Goal: Task Accomplishment & Management: Use online tool/utility

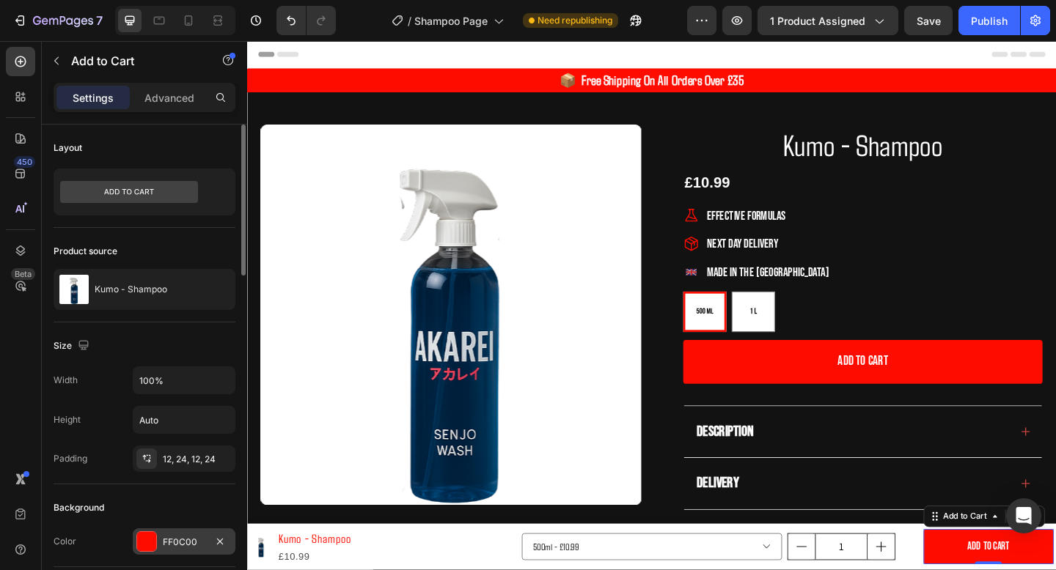
click at [168, 544] on div "FF0C00" at bounding box center [184, 542] width 43 height 13
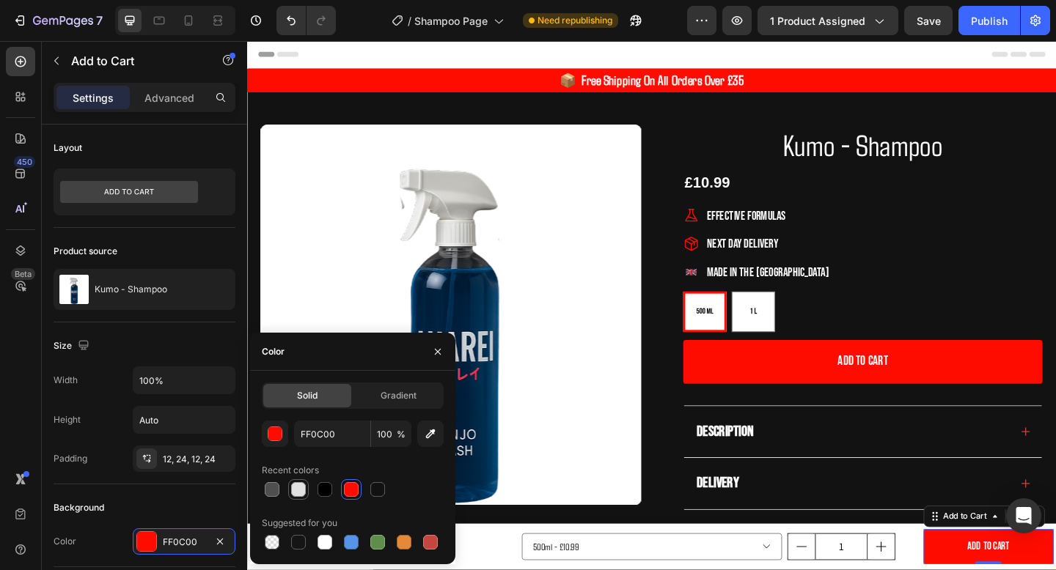
click at [295, 491] on div at bounding box center [298, 489] width 15 height 15
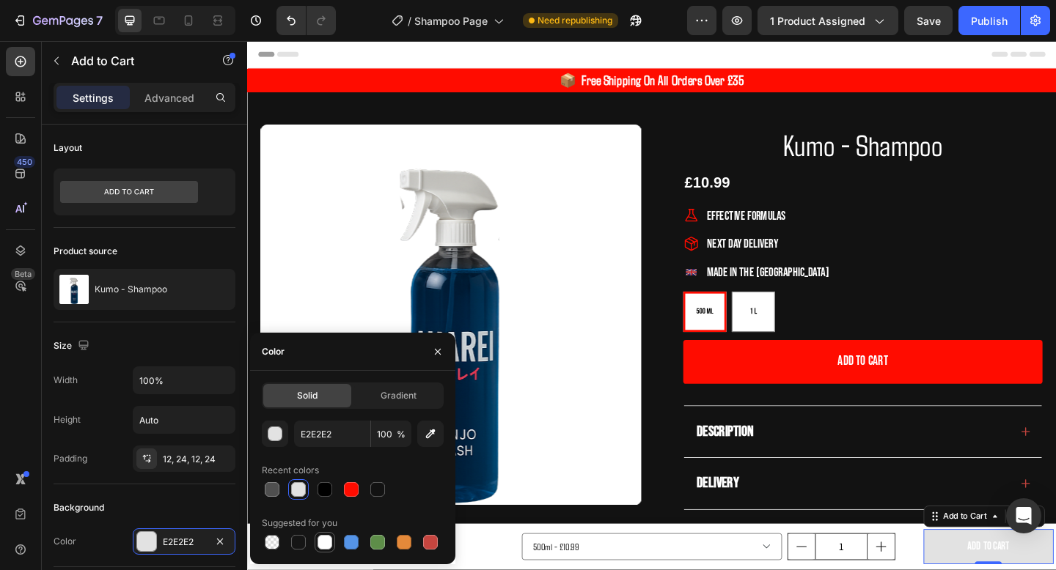
click at [329, 543] on div at bounding box center [324, 542] width 15 height 15
type input "FFFFFF"
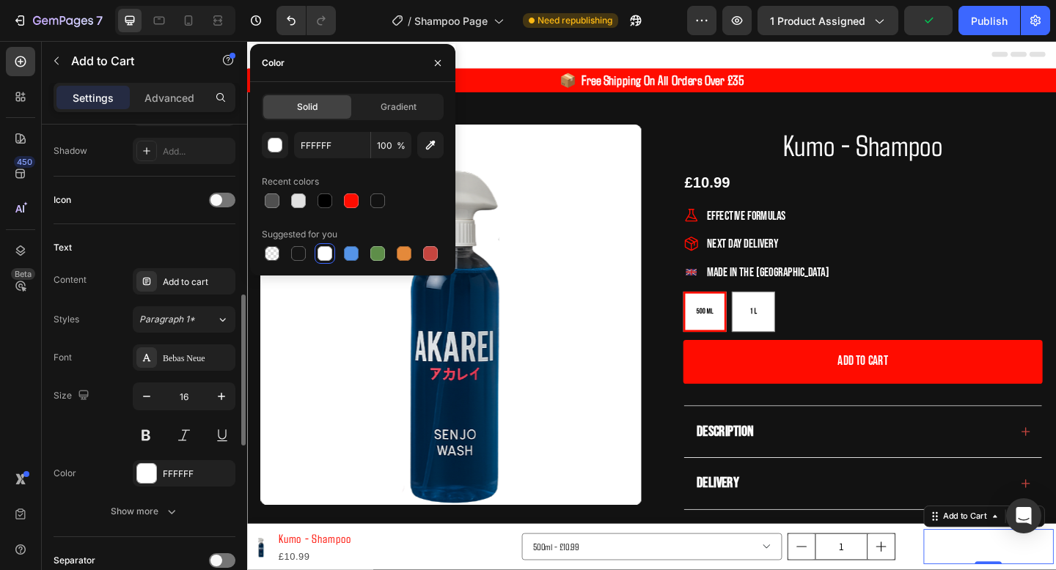
scroll to position [559, 0]
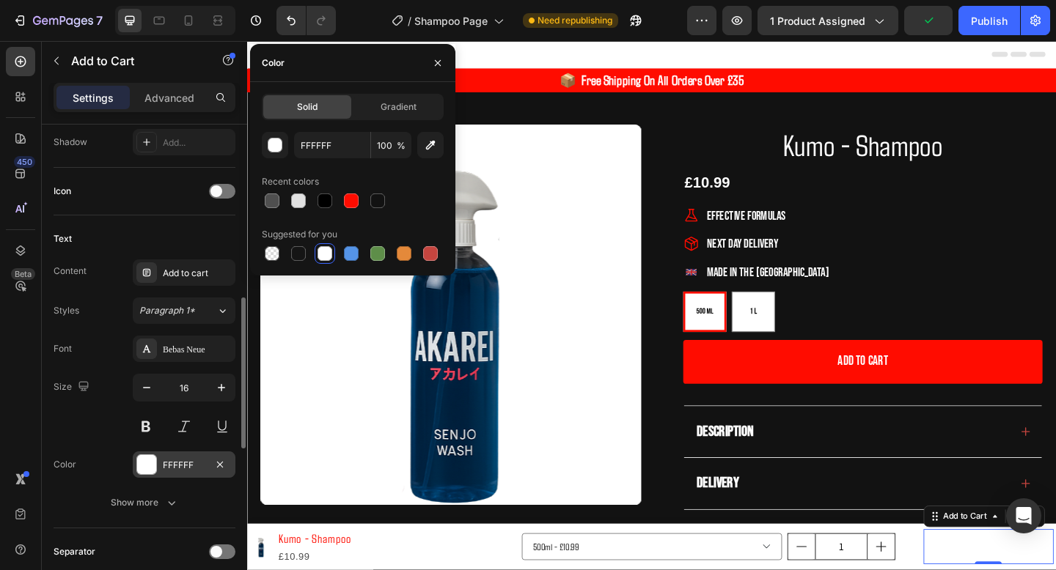
click at [172, 463] on div "FFFFFF" at bounding box center [184, 465] width 43 height 13
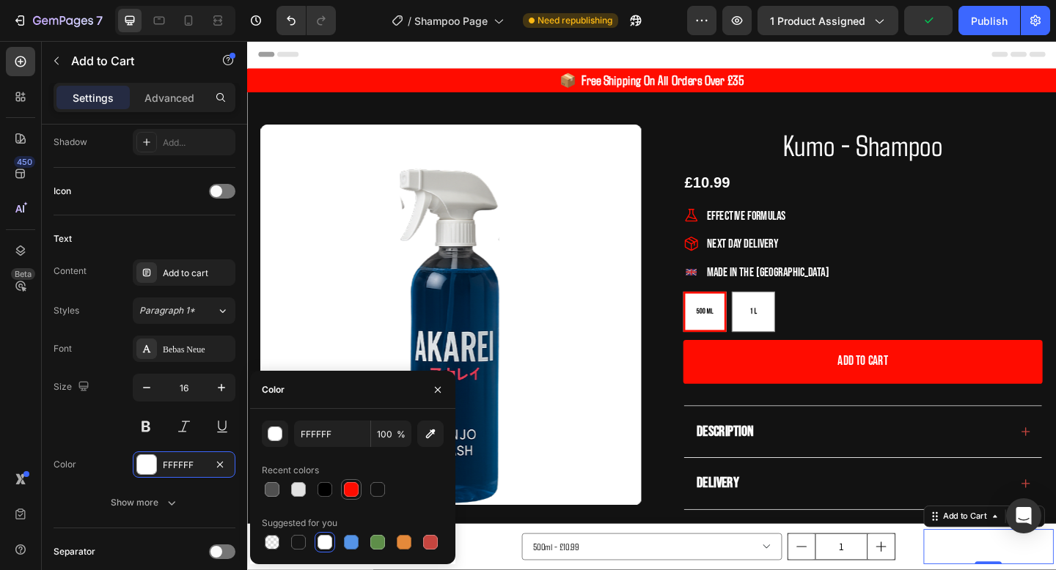
click at [344, 492] on div at bounding box center [351, 489] width 15 height 15
type input "FF0C00"
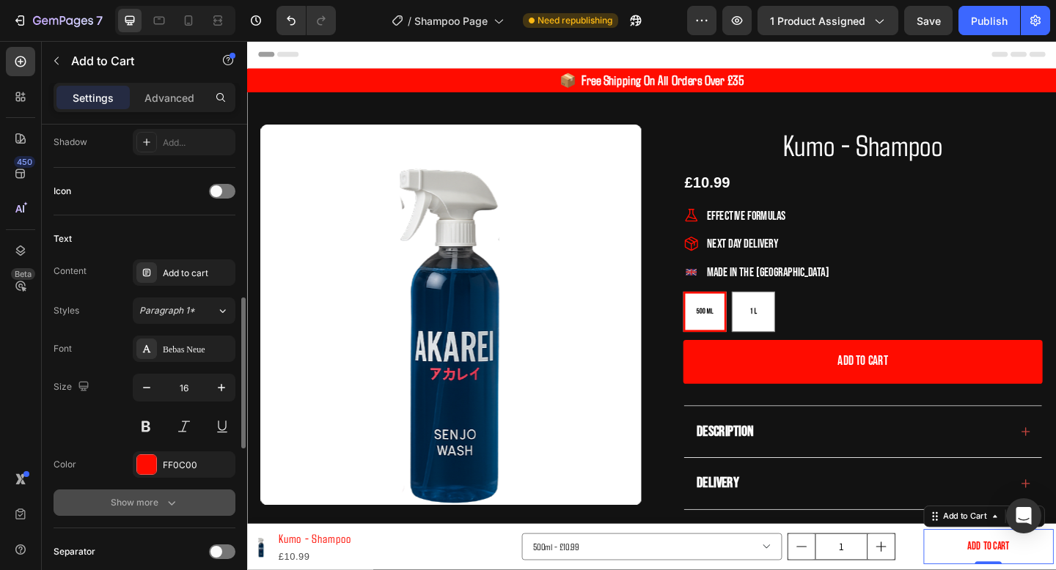
click at [140, 499] on div "Show more" at bounding box center [145, 503] width 68 height 15
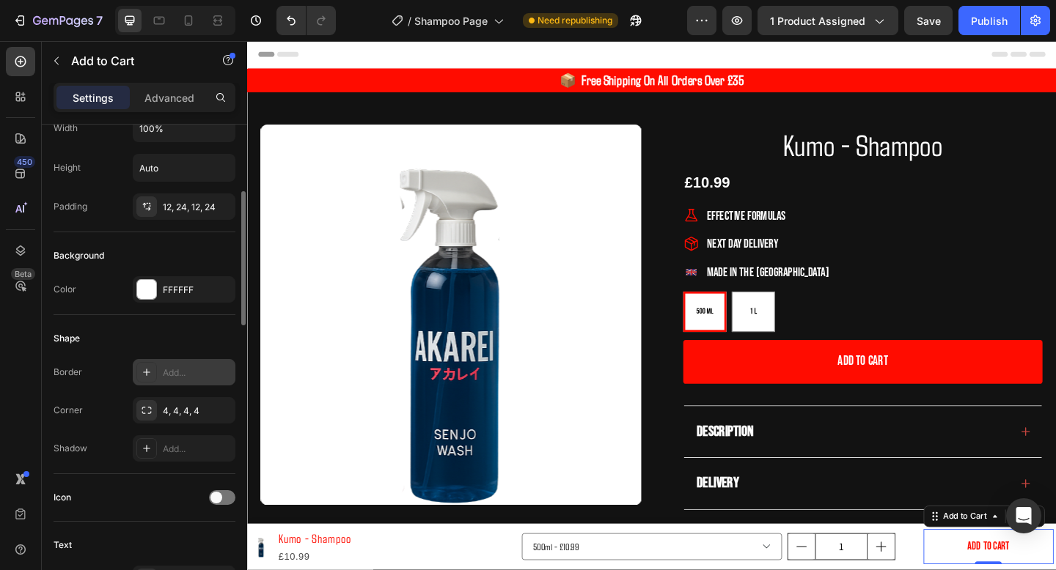
scroll to position [250, 0]
click at [163, 372] on div "Add..." at bounding box center [197, 375] width 69 height 13
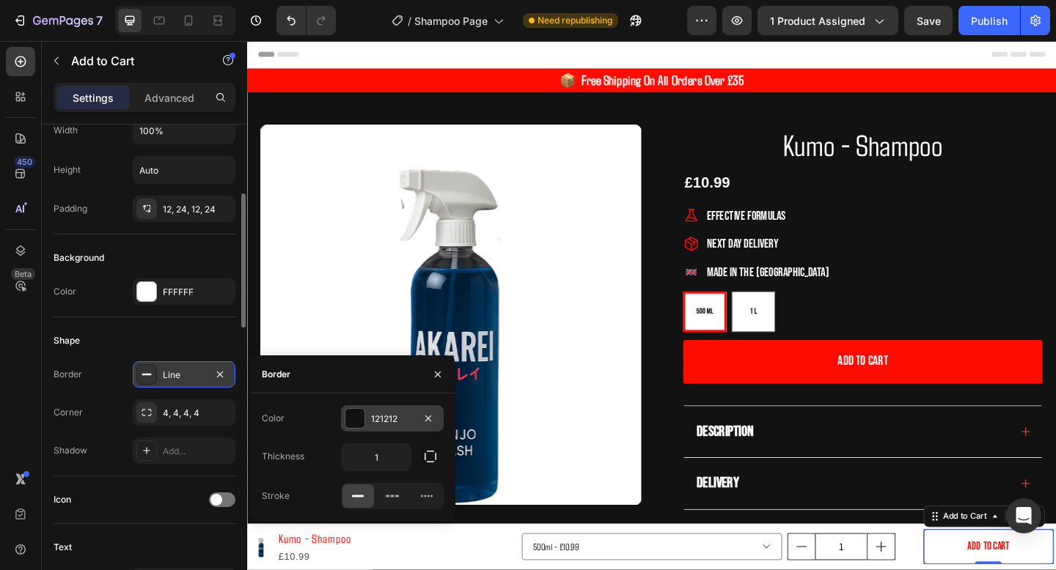
click at [375, 413] on div "121212" at bounding box center [392, 419] width 43 height 13
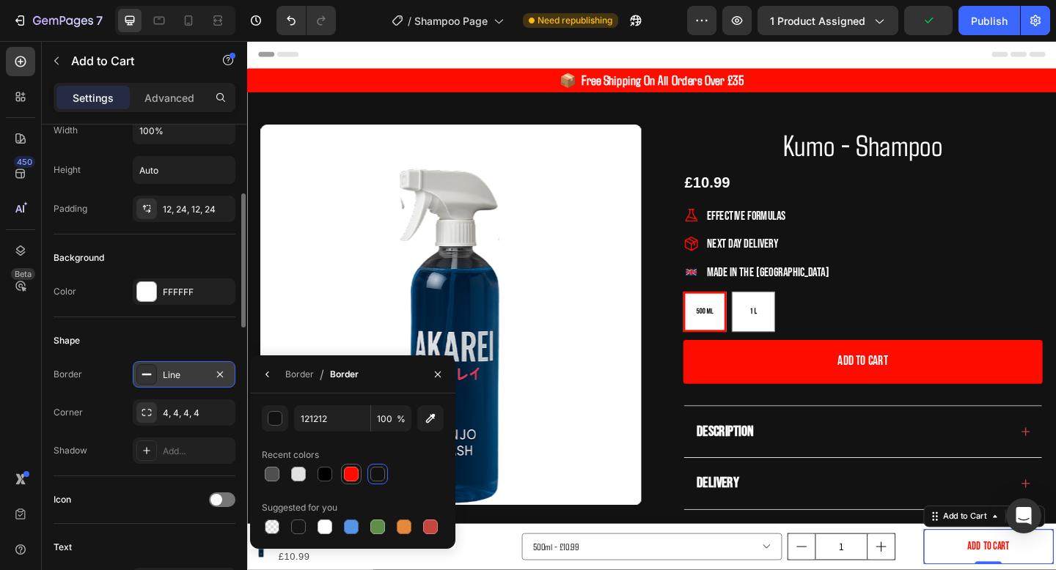
click at [352, 473] on div at bounding box center [351, 474] width 15 height 15
type input "FF0C00"
click at [1055, 260] on div "Effective Formulas Next Day Delivery Made in the UK" at bounding box center [916, 262] width 391 height 86
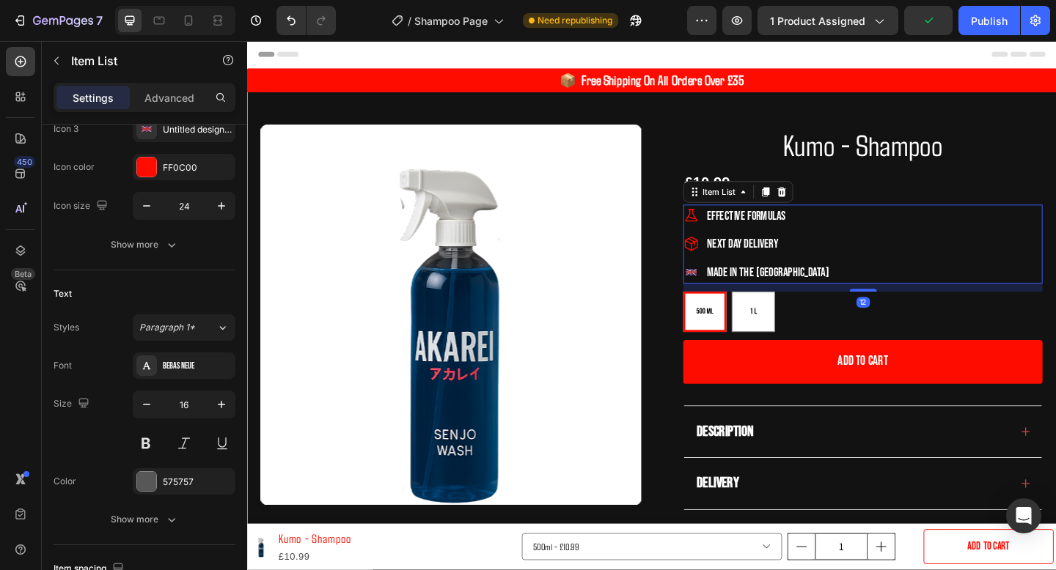
scroll to position [0, 0]
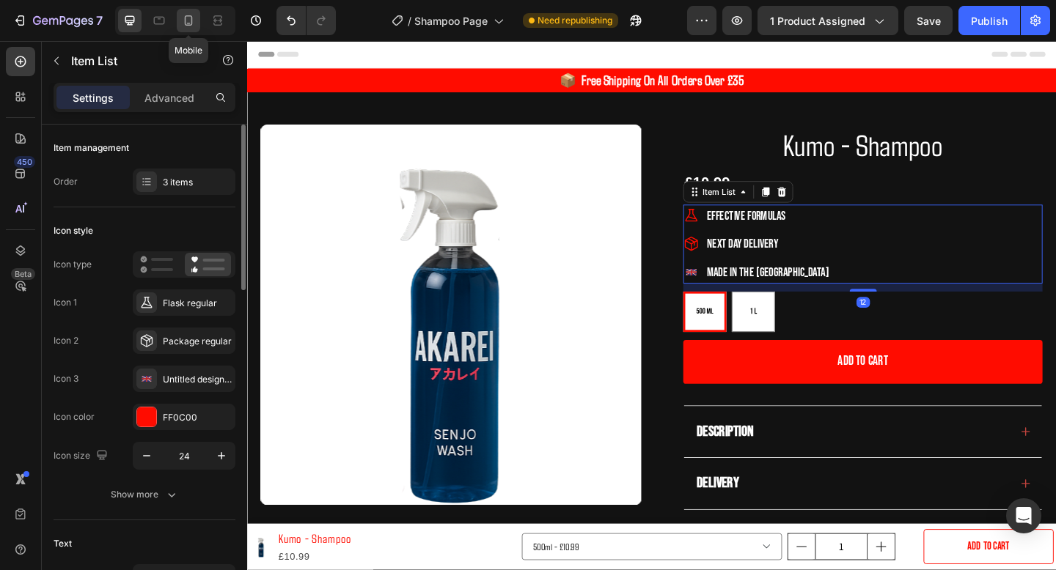
click at [181, 16] on icon at bounding box center [188, 20] width 15 height 15
type input "18"
type input "14"
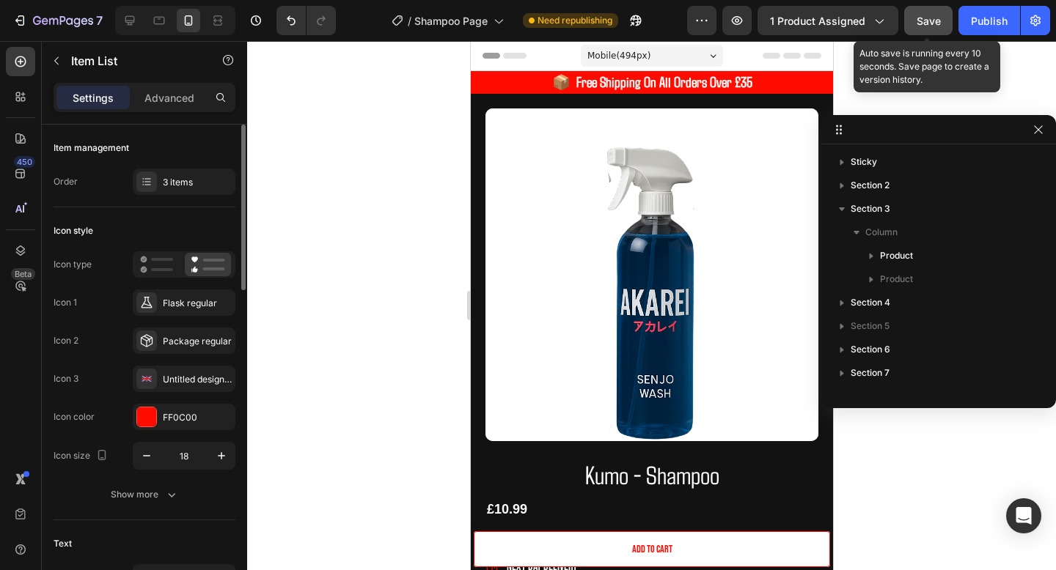
click at [939, 26] on span "Save" at bounding box center [928, 21] width 24 height 12
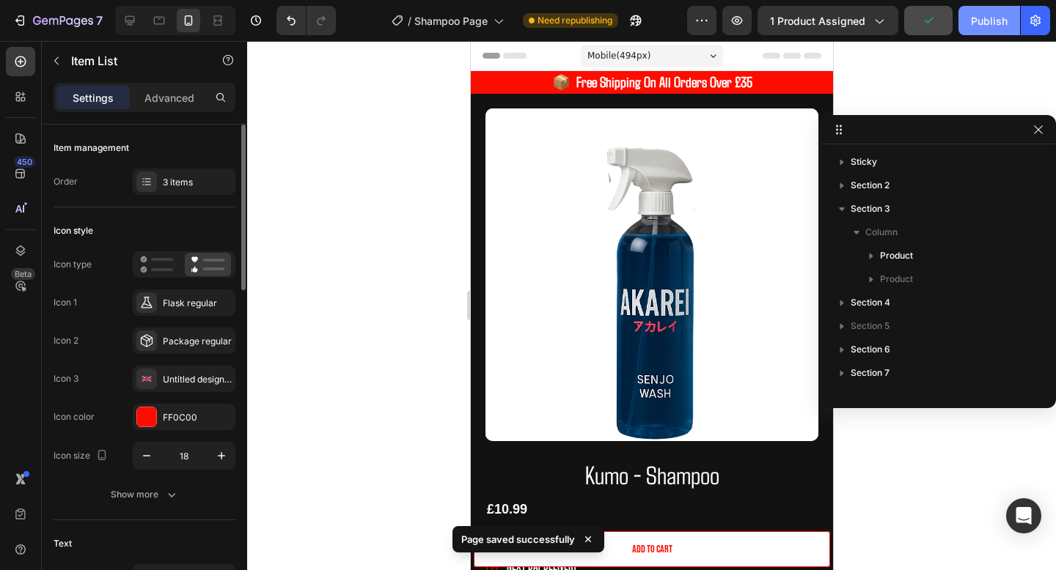
click at [977, 26] on div "Publish" at bounding box center [989, 20] width 37 height 15
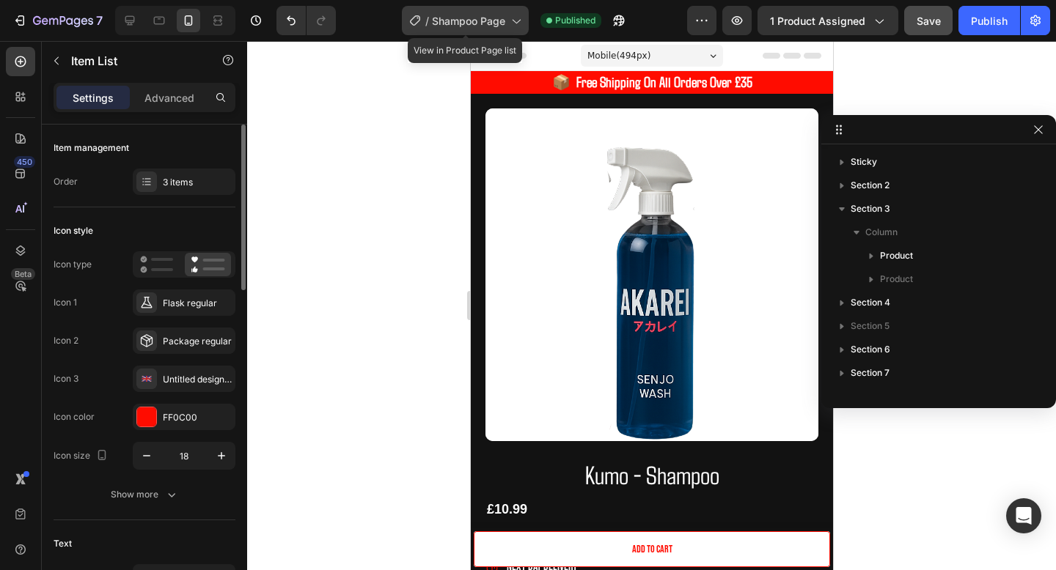
click at [445, 16] on span "Shampoo Page" at bounding box center [468, 20] width 73 height 15
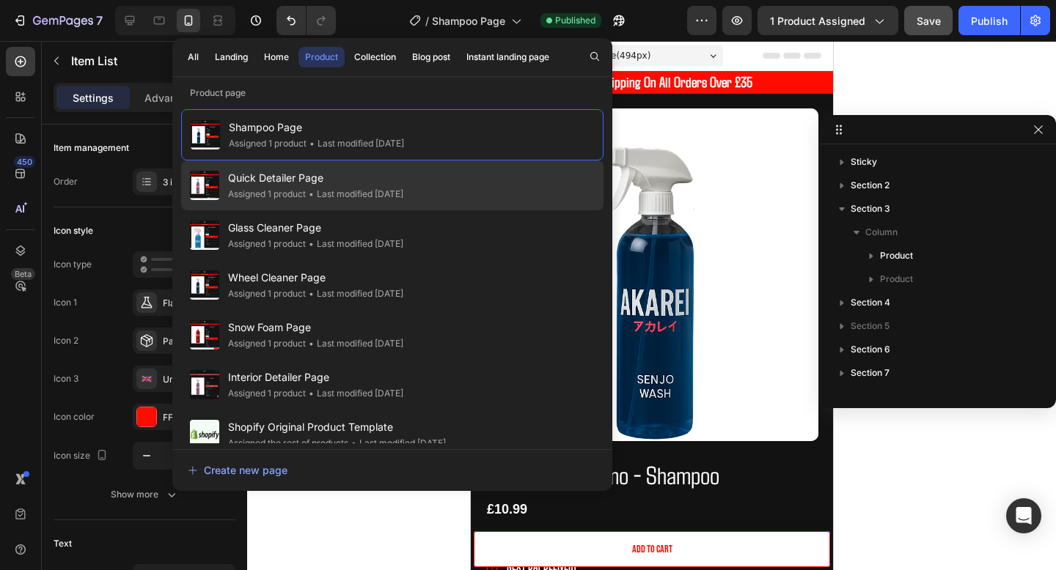
click at [377, 189] on div "• Last modified 6 days ago" at bounding box center [355, 194] width 98 height 15
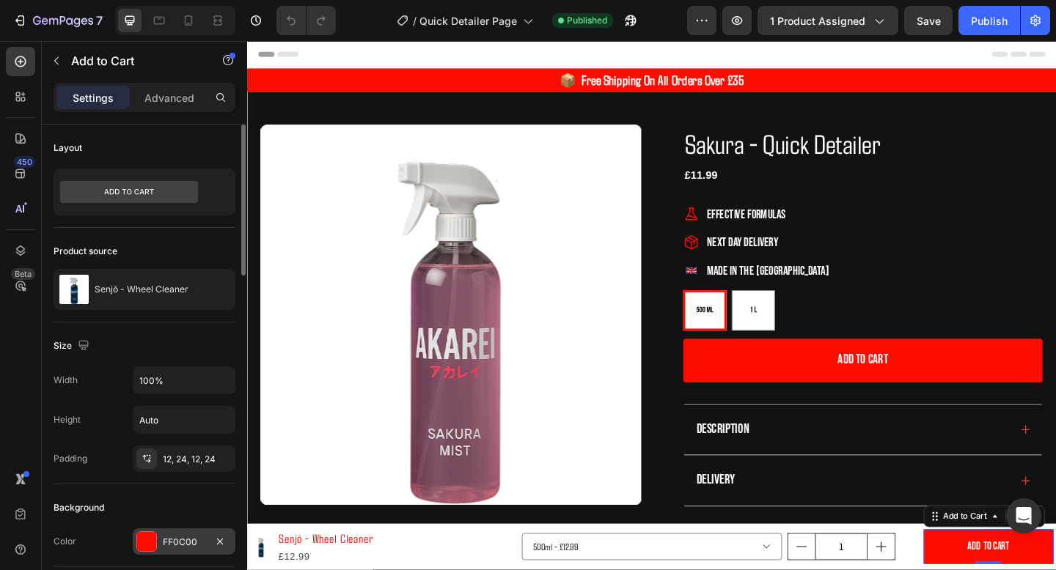
click at [191, 534] on div "FF0C00" at bounding box center [184, 542] width 103 height 26
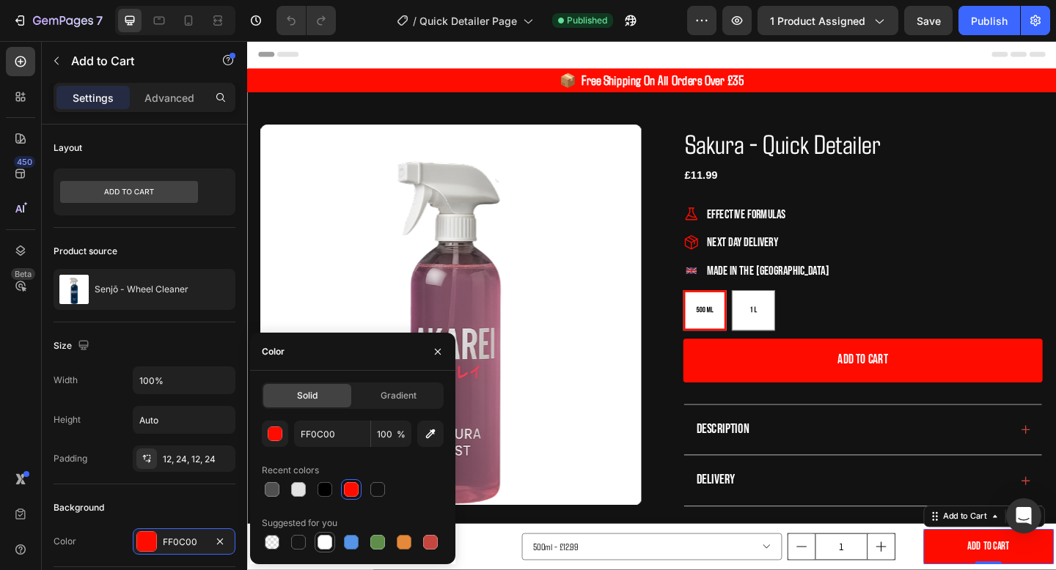
click at [323, 539] on div at bounding box center [324, 542] width 15 height 15
type input "FFFFFF"
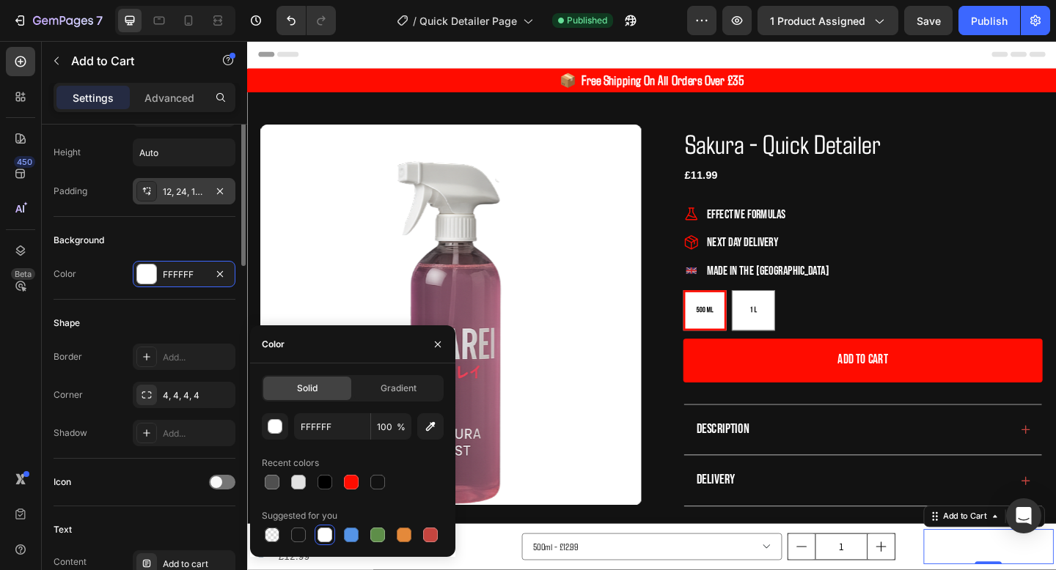
scroll to position [292, 0]
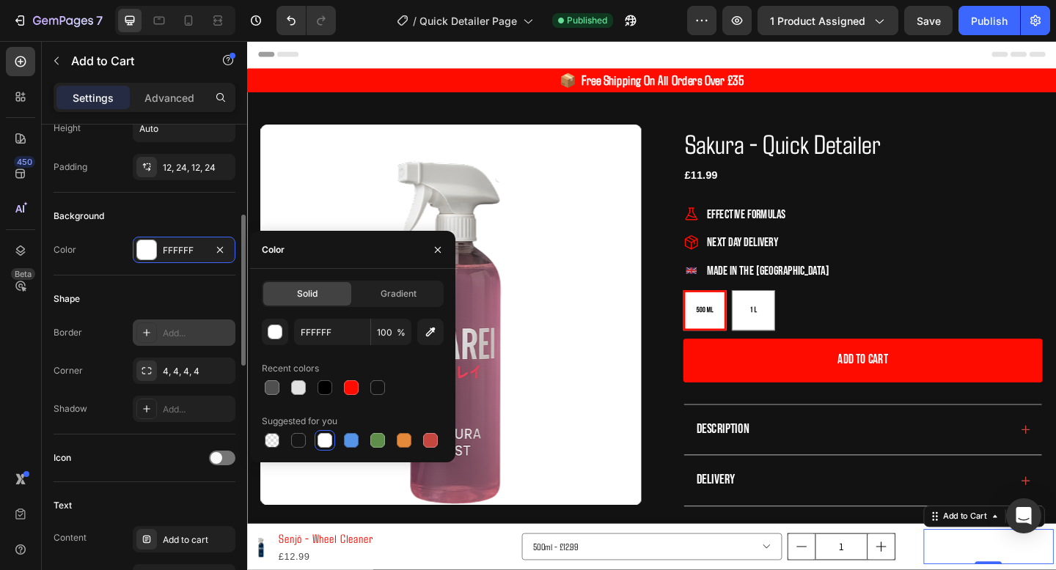
click at [182, 335] on div "Add..." at bounding box center [197, 333] width 69 height 13
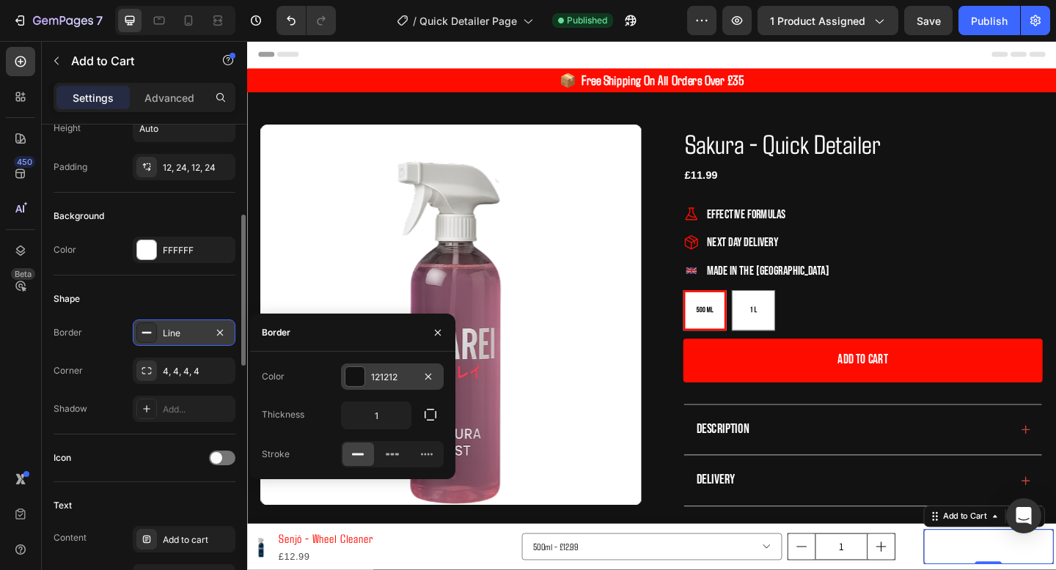
click at [391, 386] on div "121212" at bounding box center [392, 377] width 103 height 26
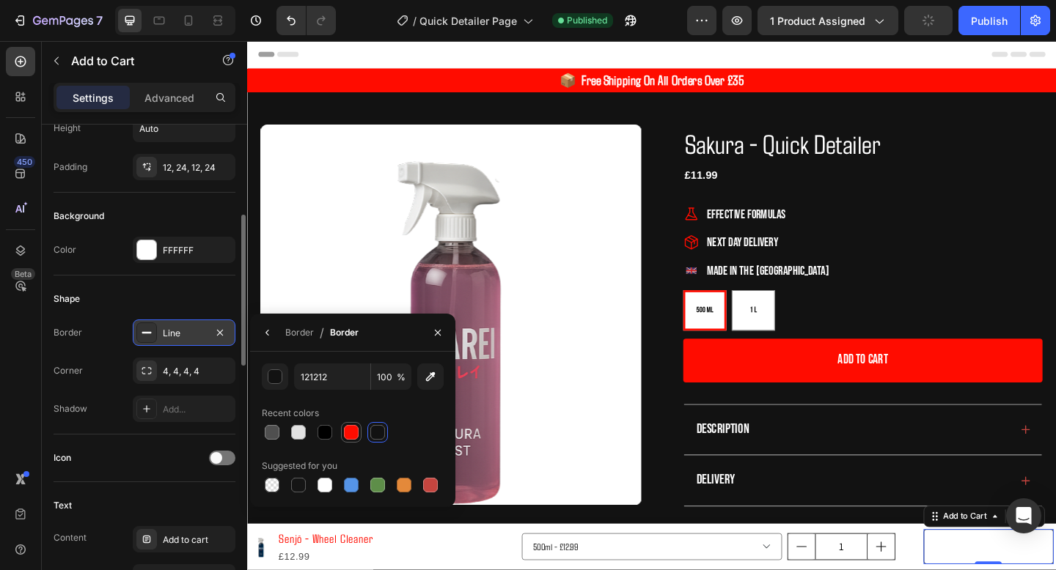
click at [348, 423] on div at bounding box center [351, 432] width 21 height 21
type input "FF0C00"
click at [149, 444] on div "Icon" at bounding box center [145, 459] width 182 height 48
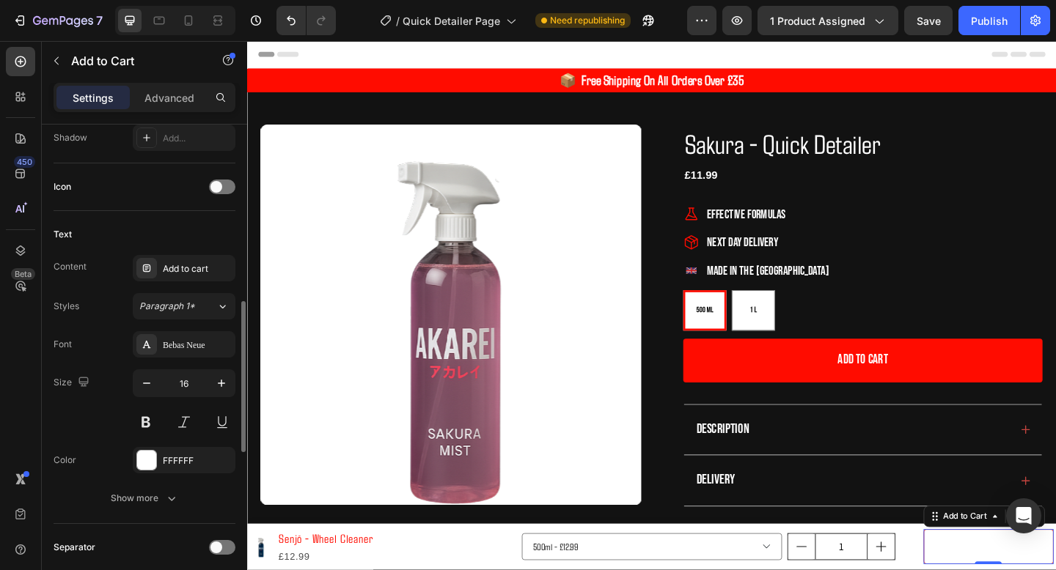
scroll to position [566, 0]
click at [172, 453] on div "FFFFFF" at bounding box center [184, 458] width 43 height 13
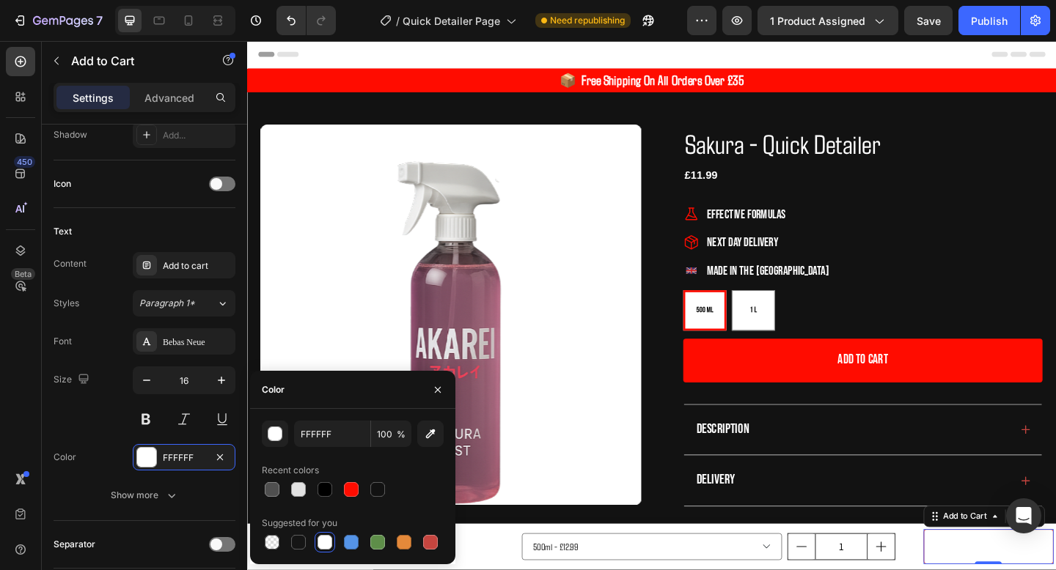
click at [349, 478] on div "Recent colors" at bounding box center [353, 470] width 182 height 23
click at [350, 481] on div at bounding box center [351, 490] width 18 height 18
type input "FF0C00"
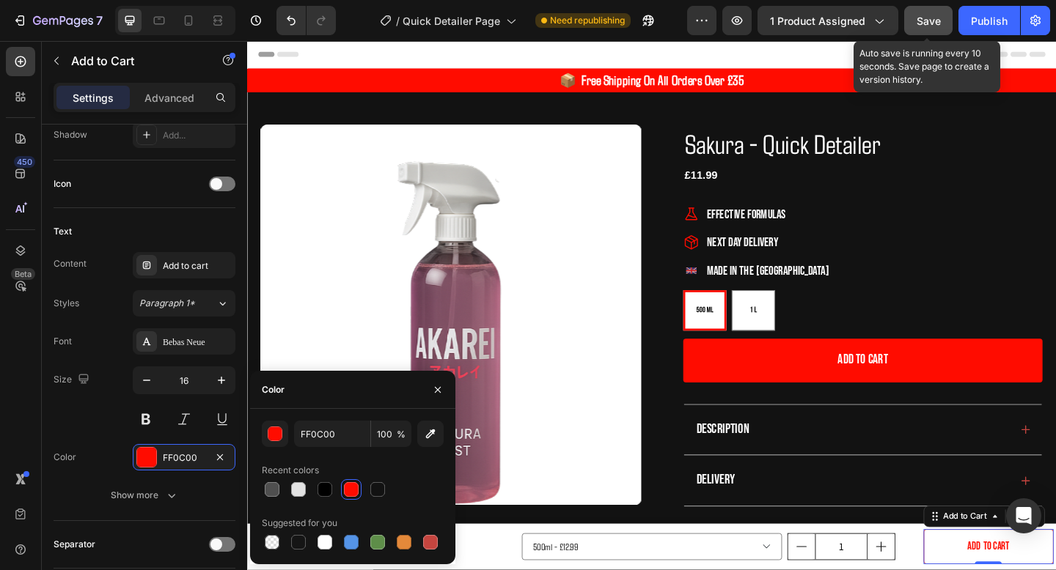
click at [936, 21] on span "Save" at bounding box center [928, 21] width 24 height 12
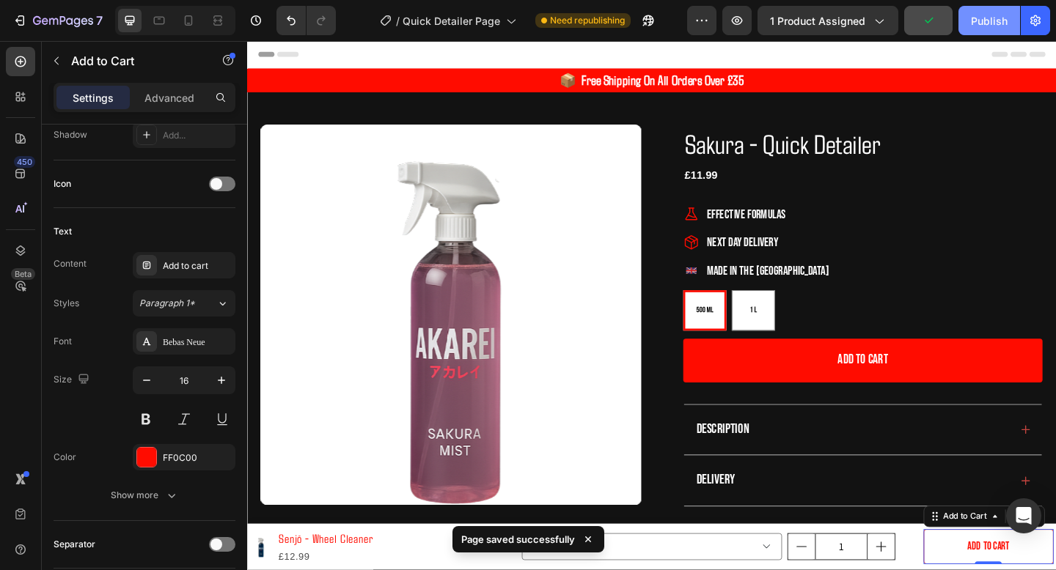
click at [980, 21] on div "Publish" at bounding box center [989, 20] width 37 height 15
click at [192, 26] on icon at bounding box center [188, 20] width 15 height 15
type input "14"
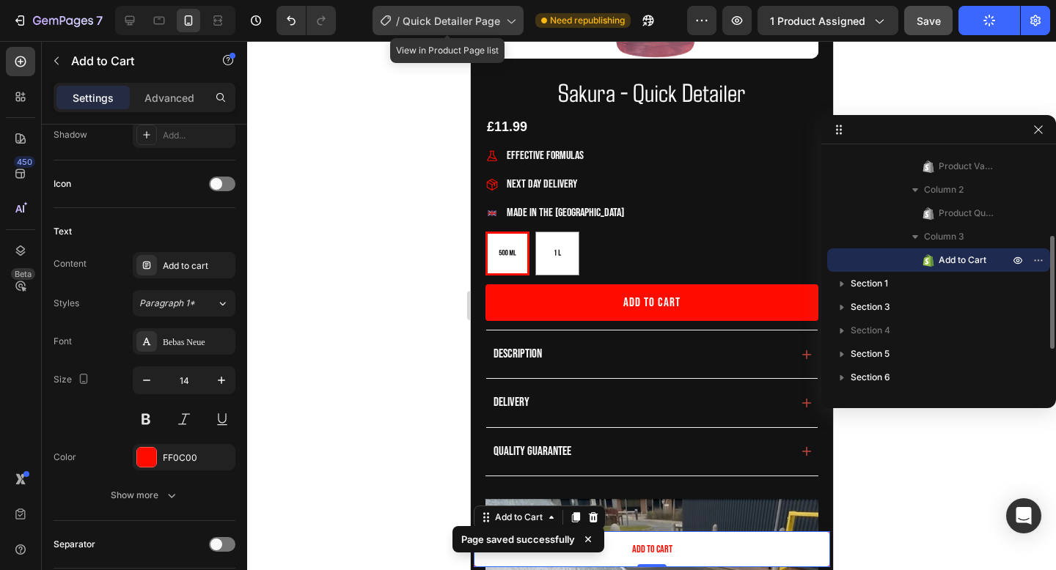
scroll to position [439, 0]
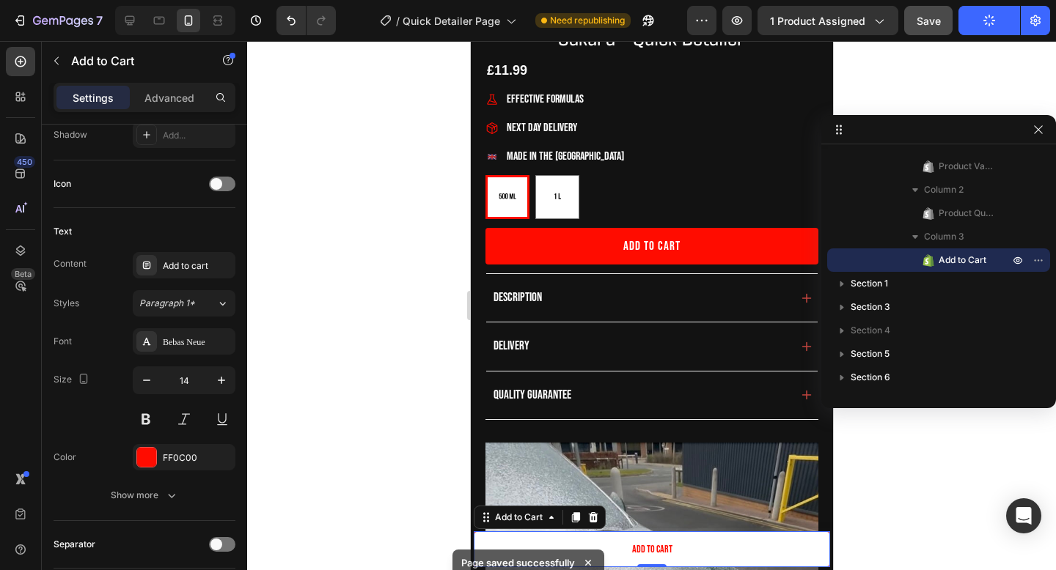
click at [914, 523] on div at bounding box center [651, 305] width 809 height 529
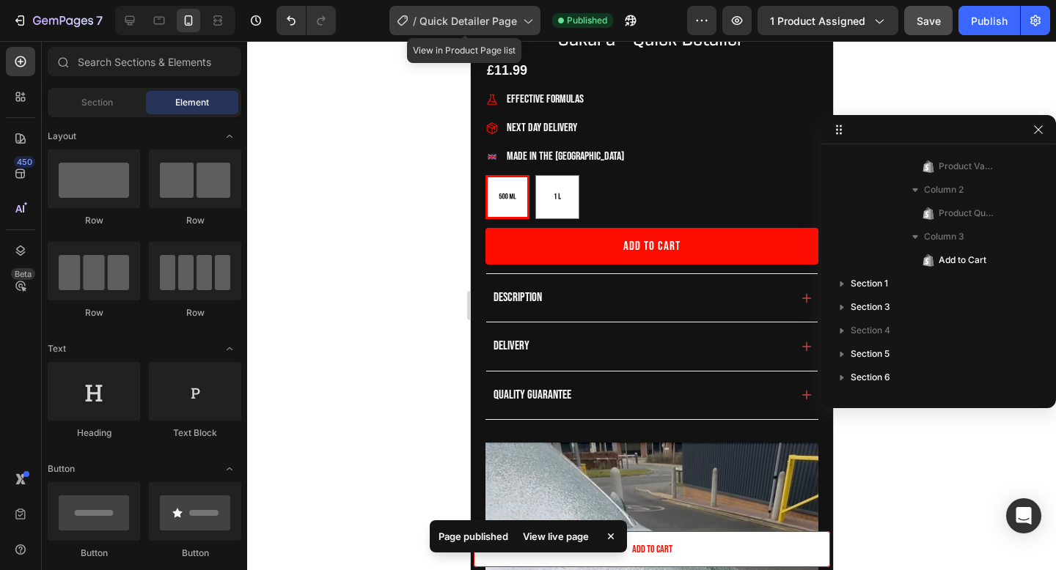
click at [506, 23] on span "Quick Detailer Page" at bounding box center [468, 20] width 98 height 15
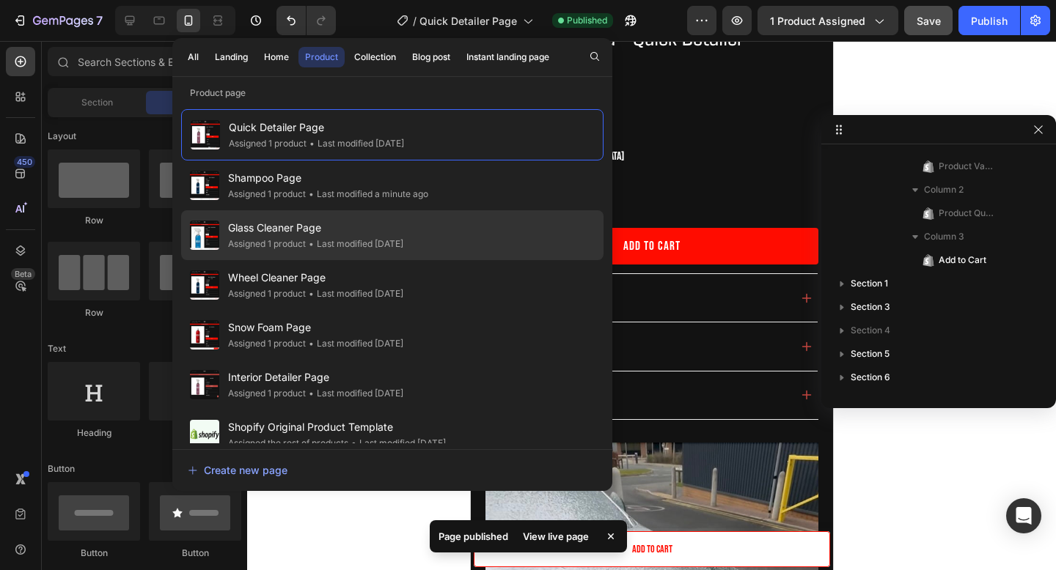
click at [321, 237] on div "• Last modified 6 days ago" at bounding box center [355, 244] width 98 height 15
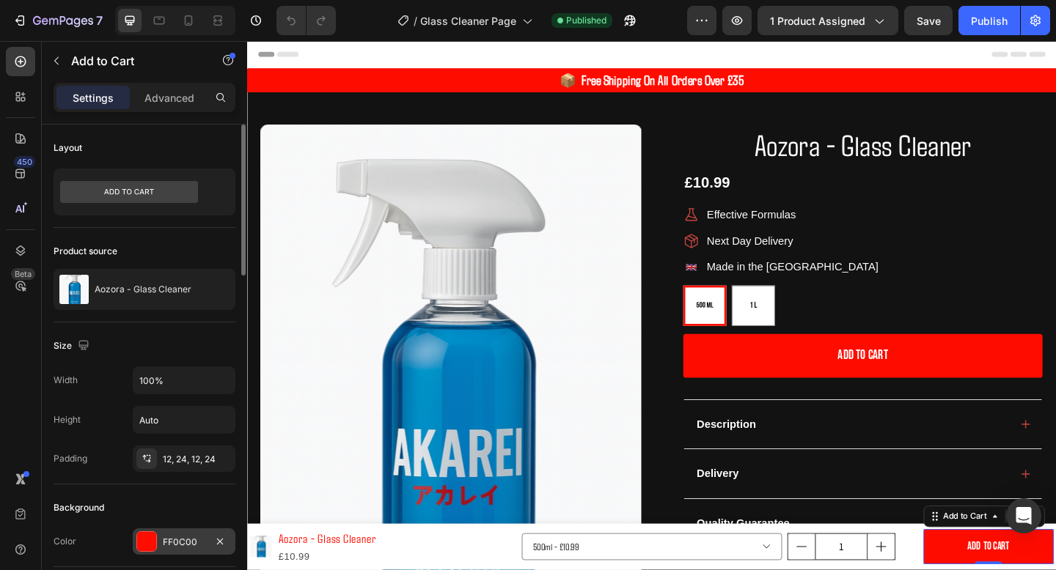
click at [166, 545] on div "FF0C00" at bounding box center [184, 542] width 43 height 13
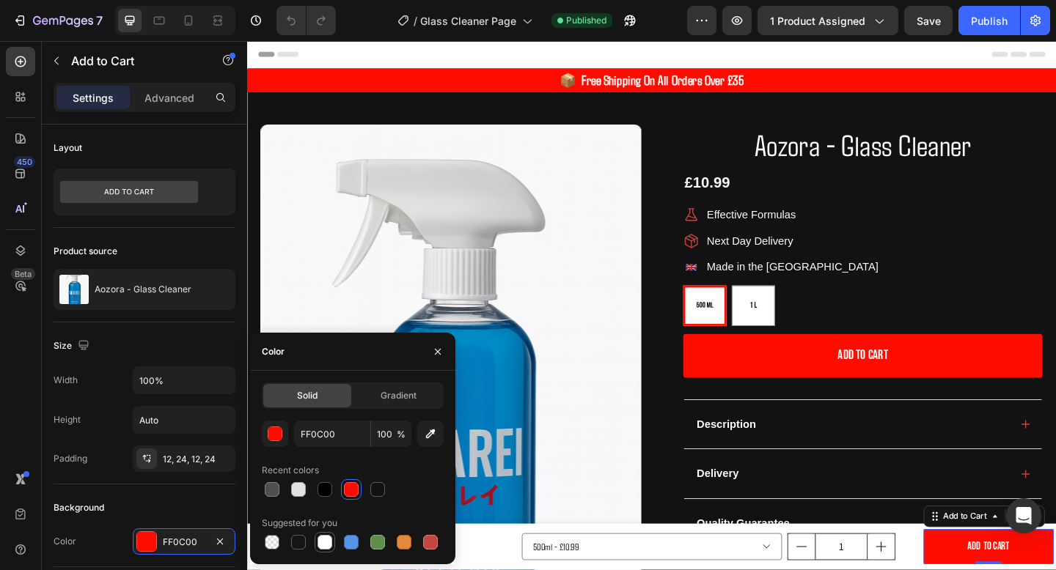
click at [323, 536] on div at bounding box center [324, 542] width 15 height 15
type input "FFFFFF"
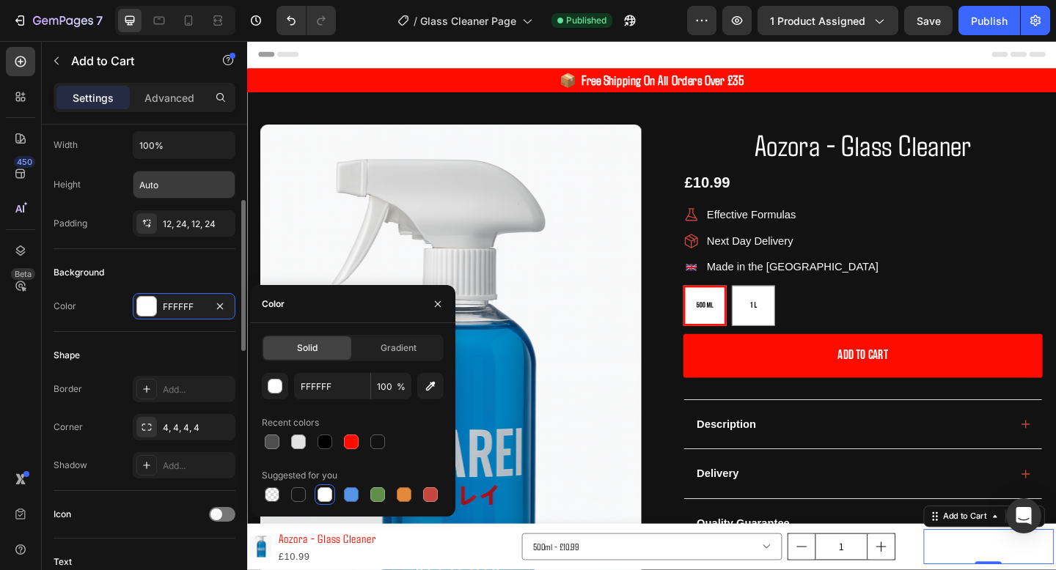
scroll to position [240, 0]
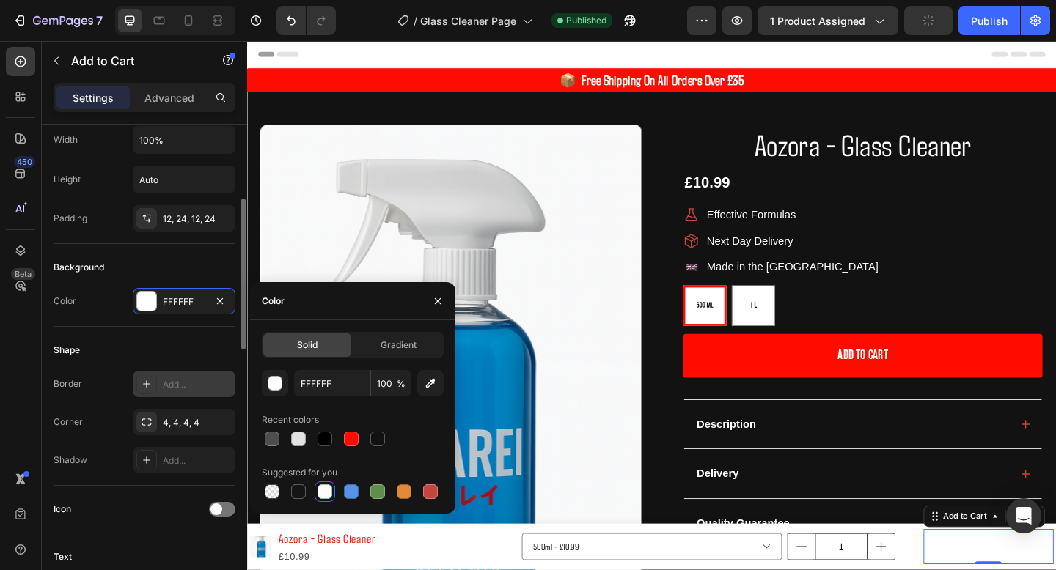
click at [181, 372] on div "Add..." at bounding box center [184, 384] width 103 height 26
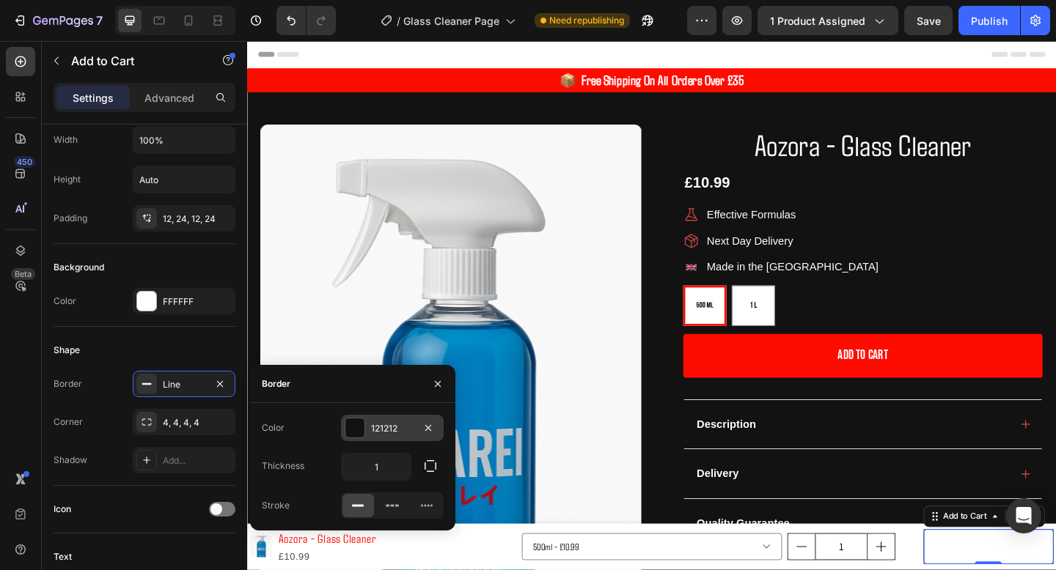
click at [376, 423] on div "121212" at bounding box center [392, 428] width 43 height 13
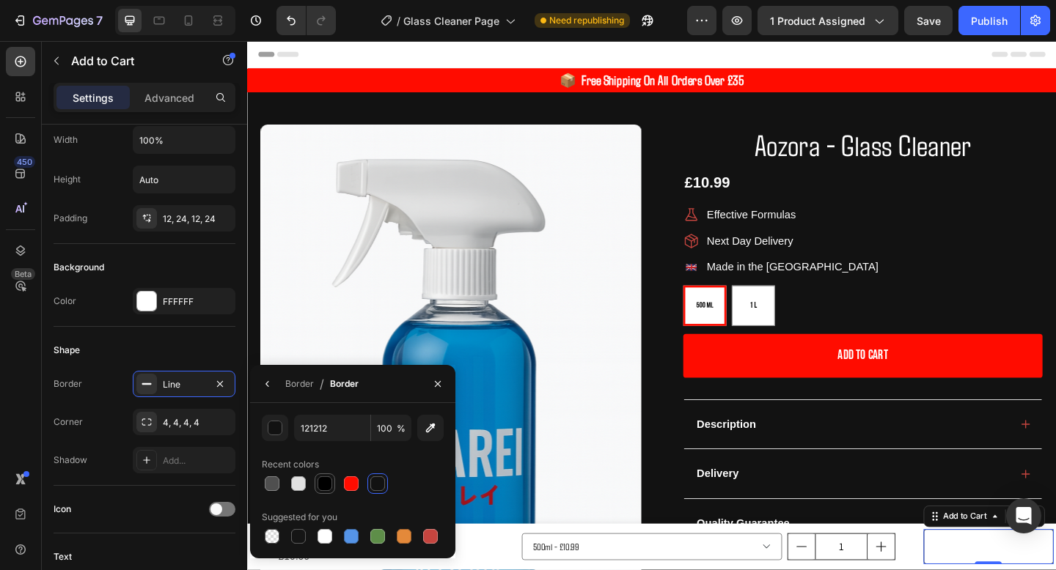
click at [332, 477] on div at bounding box center [325, 484] width 18 height 18
click at [345, 477] on div at bounding box center [351, 484] width 18 height 18
type input "FF0C00"
click at [113, 458] on div "Shadow Add..." at bounding box center [145, 460] width 182 height 26
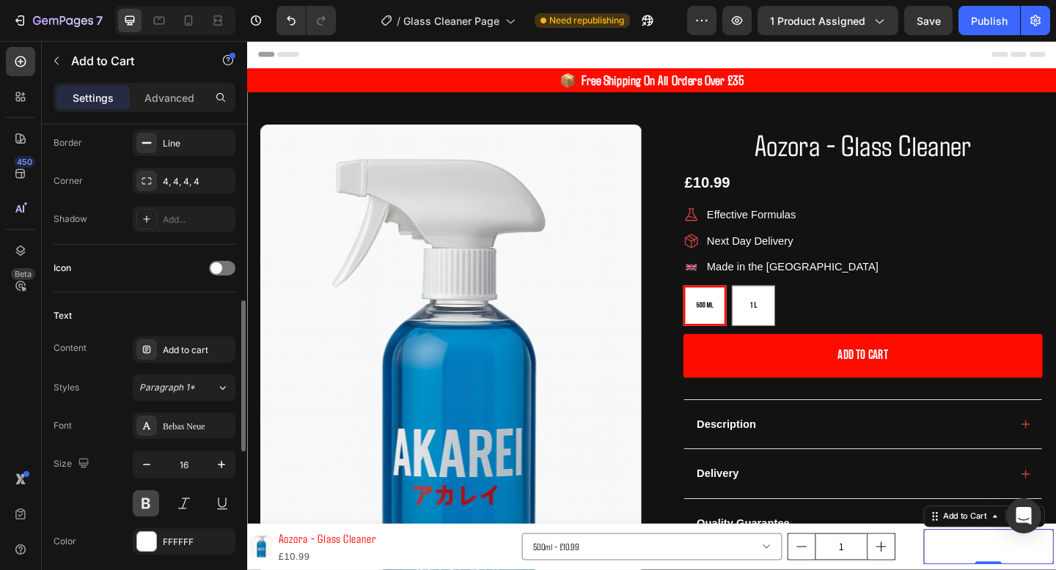
scroll to position [514, 0]
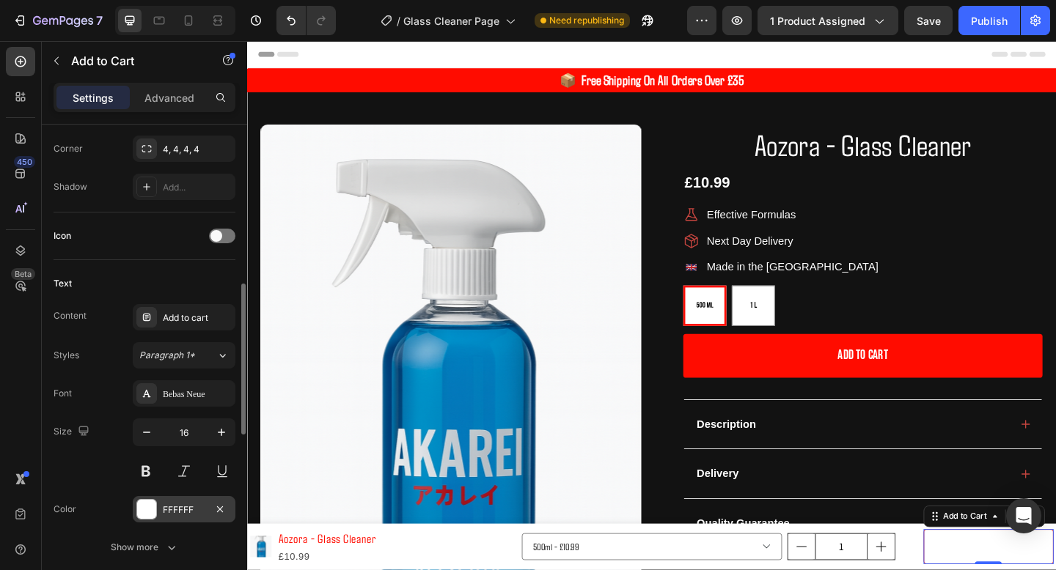
click at [182, 499] on div "FFFFFF" at bounding box center [184, 509] width 103 height 26
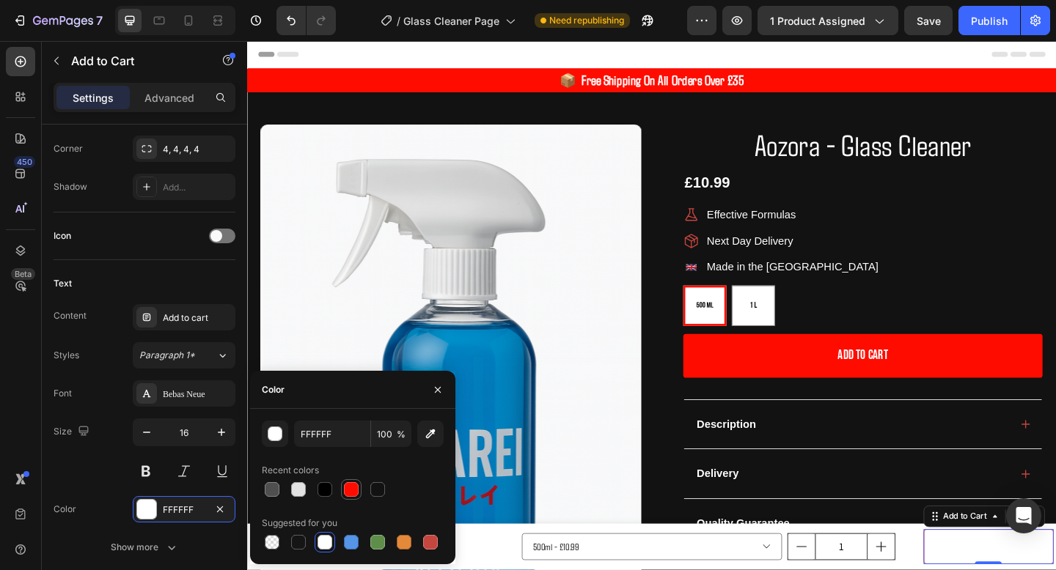
click at [356, 492] on div at bounding box center [351, 489] width 15 height 15
type input "FF0C00"
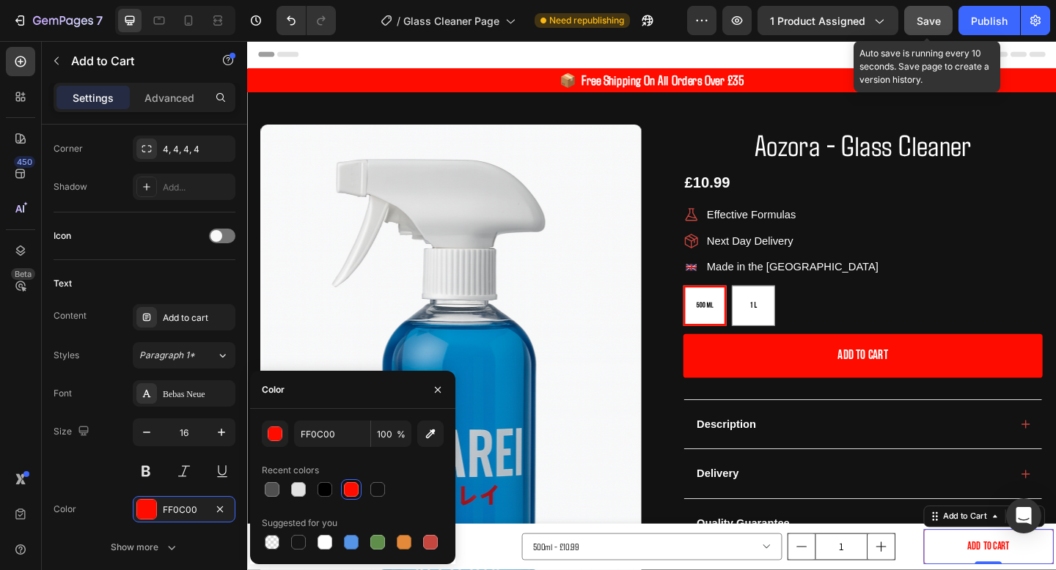
click at [928, 11] on button "Save" at bounding box center [928, 20] width 48 height 29
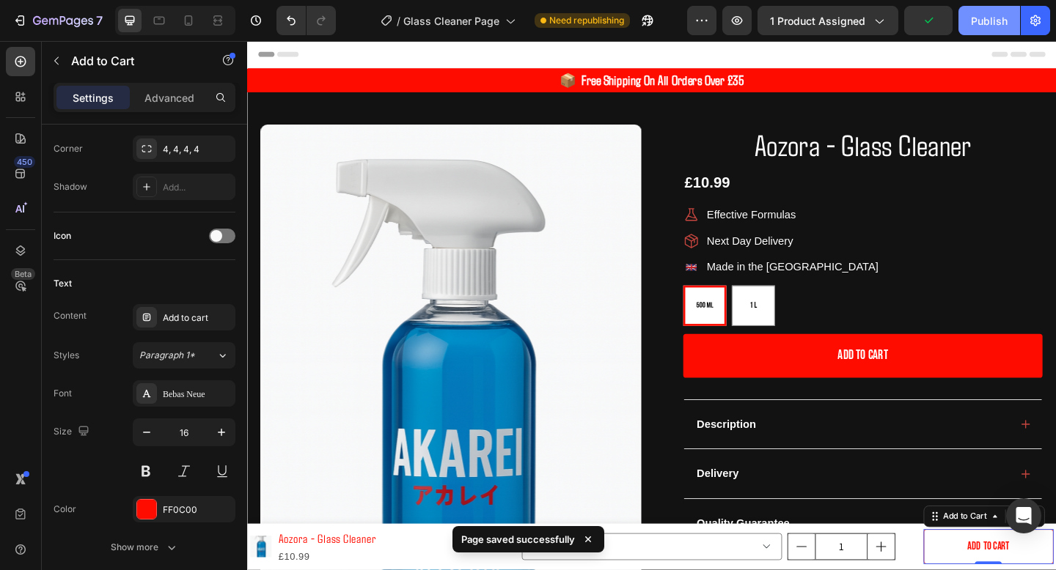
click at [984, 15] on div "Publish" at bounding box center [989, 20] width 37 height 15
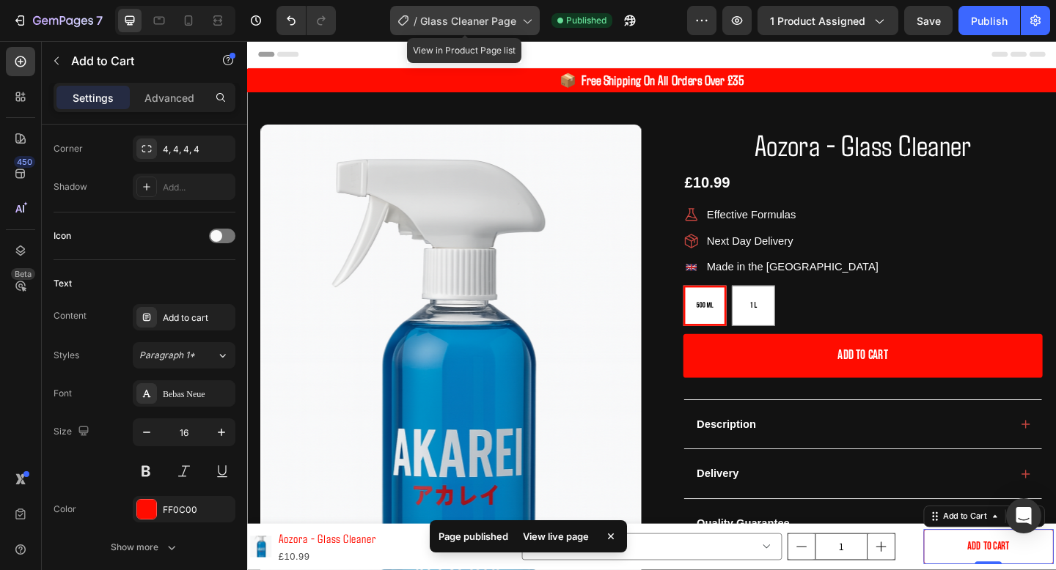
click at [480, 11] on div "/ Glass Cleaner Page" at bounding box center [465, 20] width 150 height 29
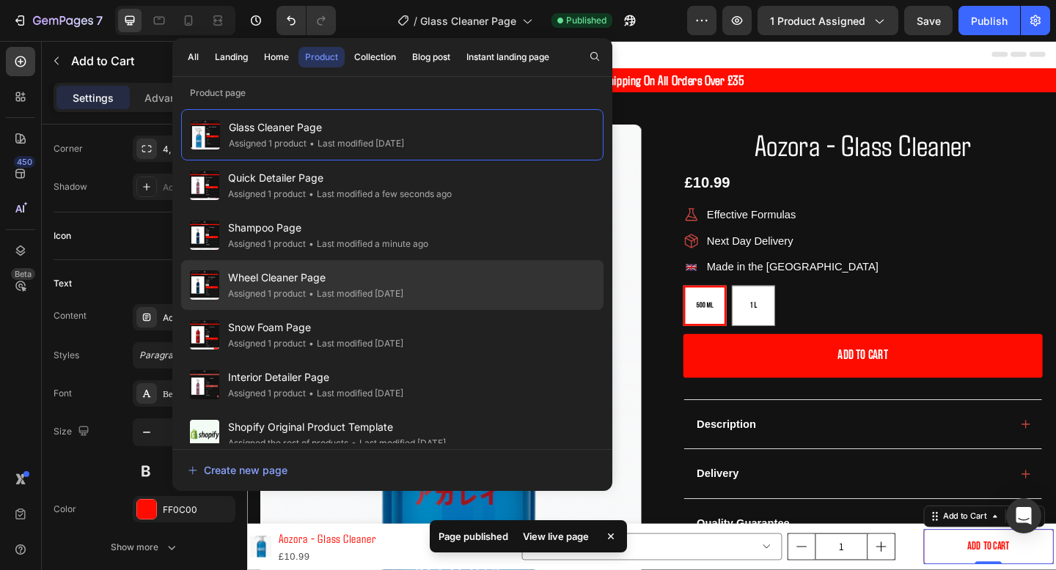
click at [350, 279] on span "Wheel Cleaner Page" at bounding box center [315, 278] width 175 height 18
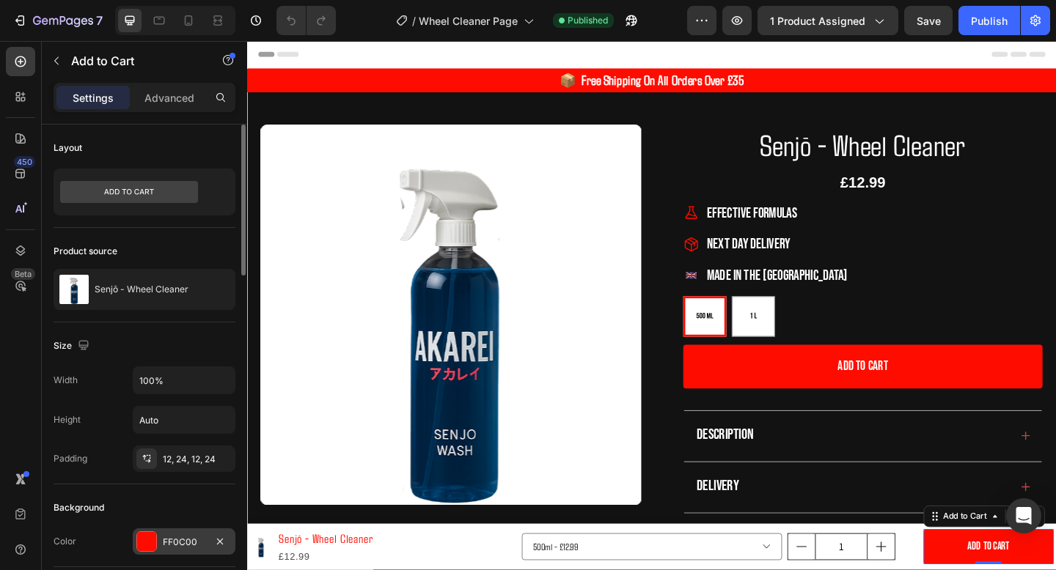
click at [172, 536] on div "FF0C00" at bounding box center [184, 542] width 43 height 13
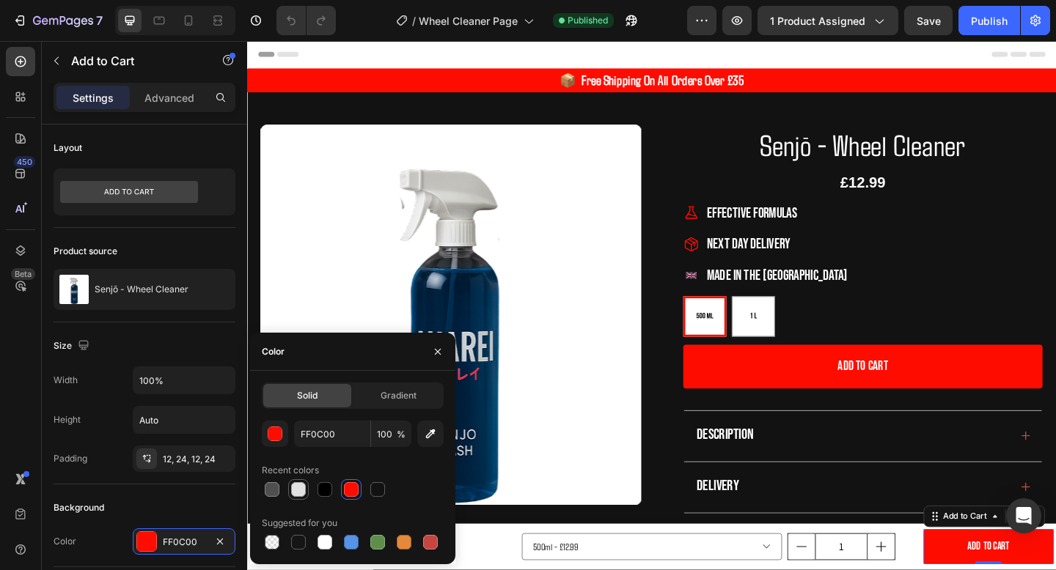
click at [304, 490] on div at bounding box center [298, 489] width 15 height 15
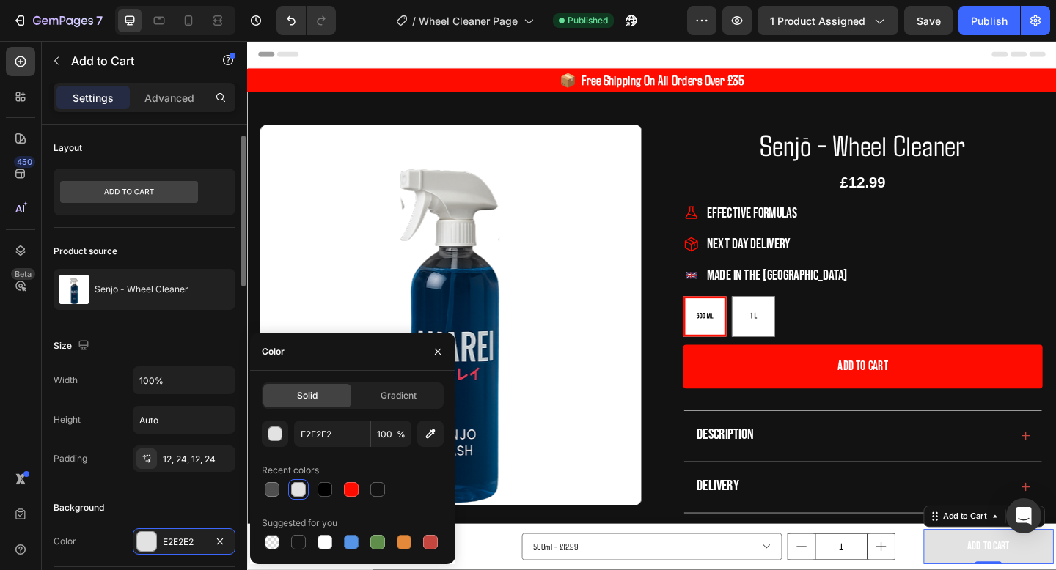
scroll to position [36, 0]
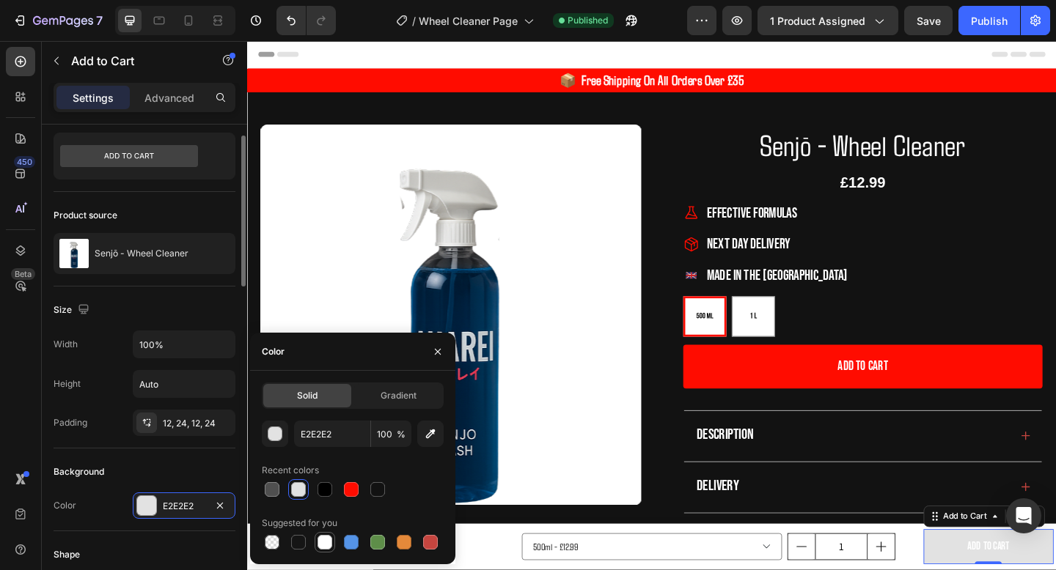
click at [321, 541] on div at bounding box center [324, 542] width 15 height 15
type input "FFFFFF"
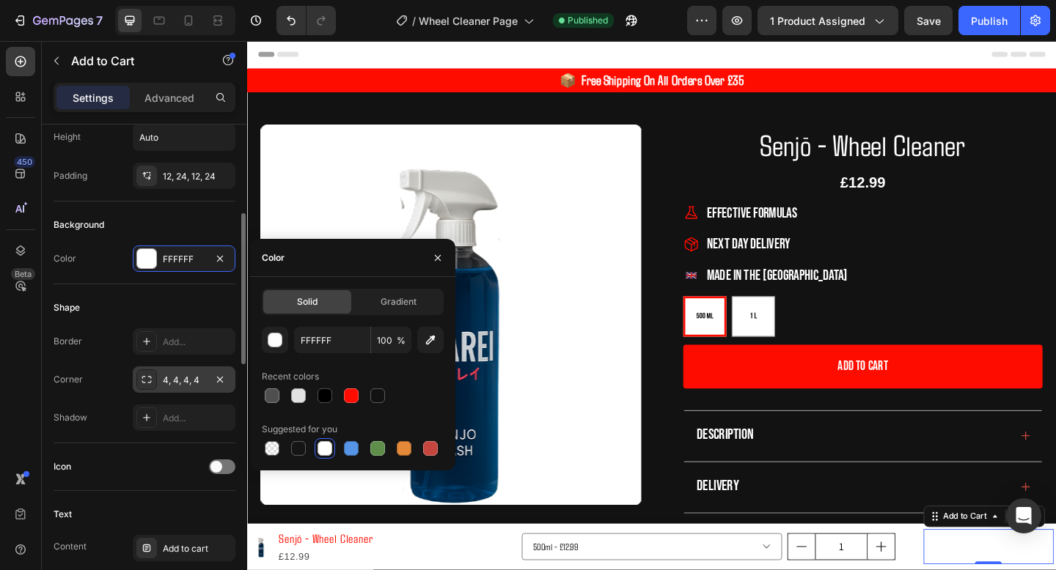
scroll to position [284, 0]
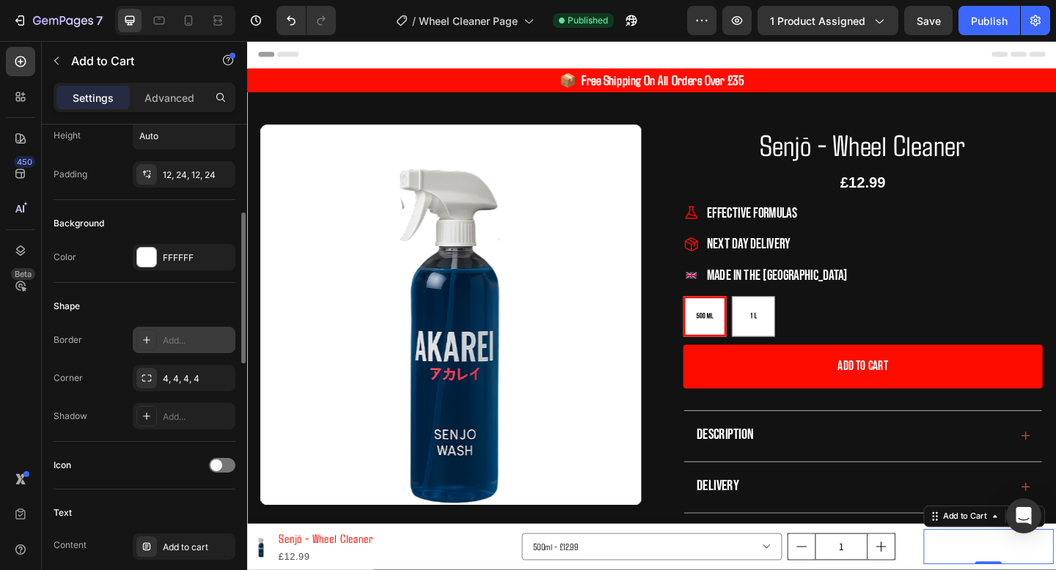
click at [180, 351] on div "Add..." at bounding box center [184, 340] width 103 height 26
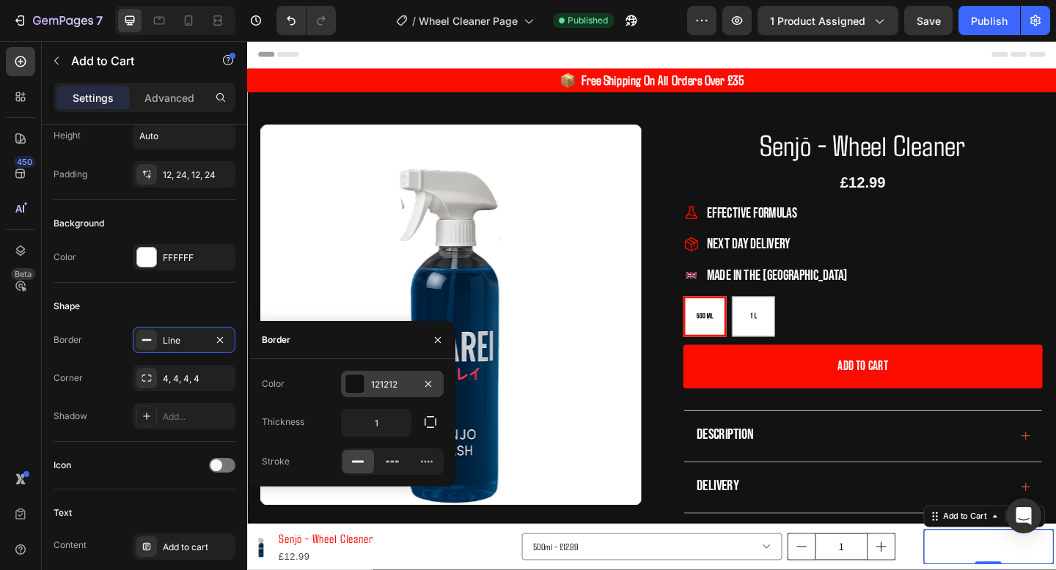
click at [370, 383] on div "121212" at bounding box center [392, 384] width 103 height 26
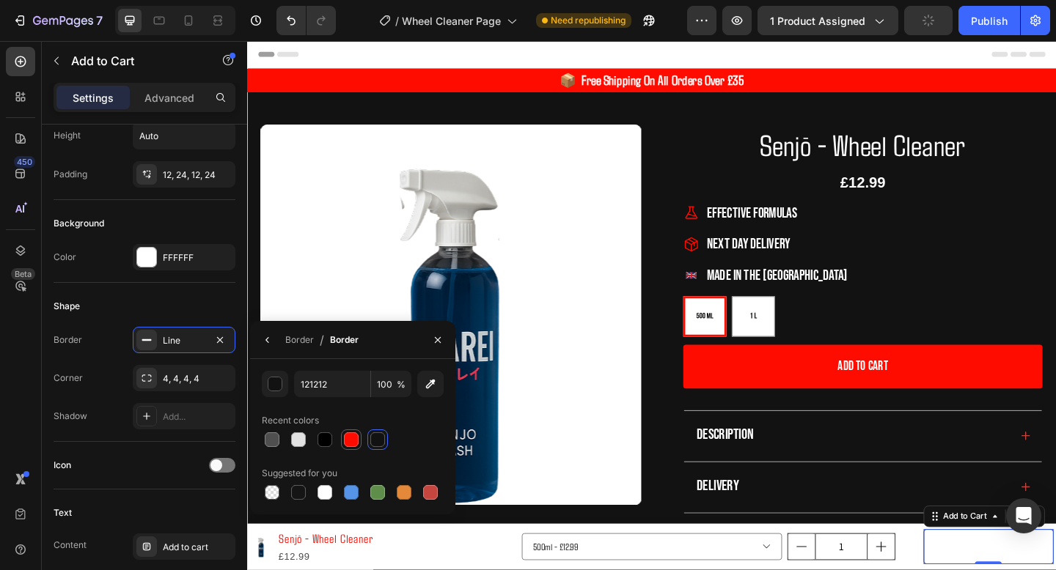
click at [351, 442] on div at bounding box center [351, 440] width 15 height 15
type input "FF0C00"
click at [202, 454] on div "Icon" at bounding box center [145, 465] width 182 height 23
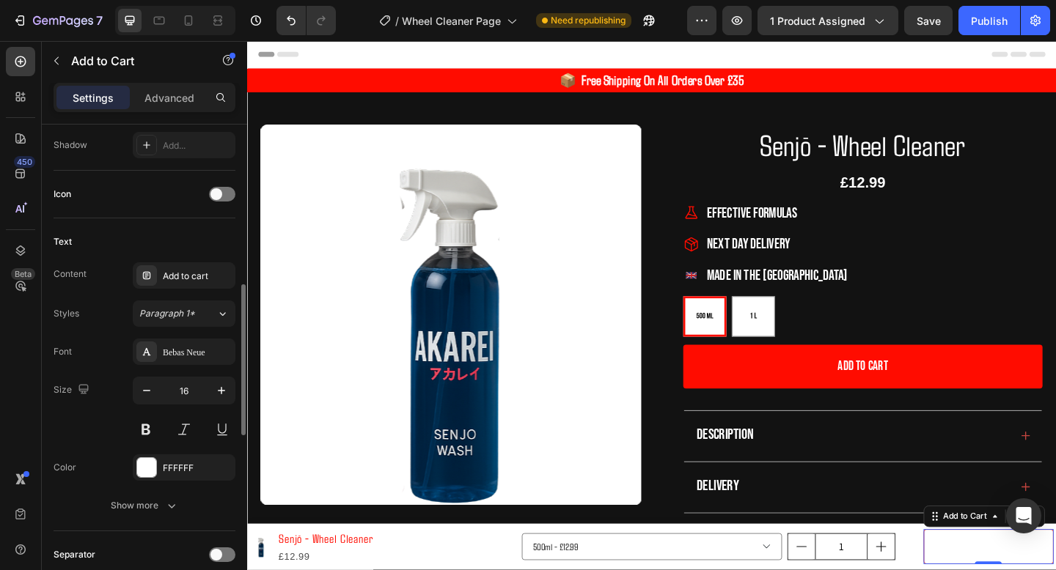
scroll to position [592, 0]
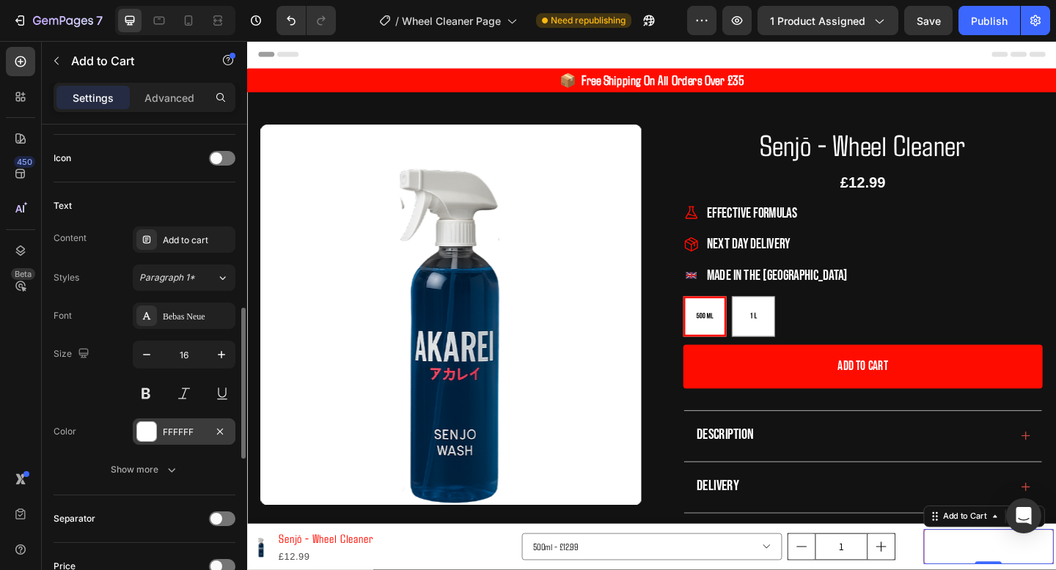
click at [183, 431] on div "FFFFFF" at bounding box center [184, 432] width 43 height 13
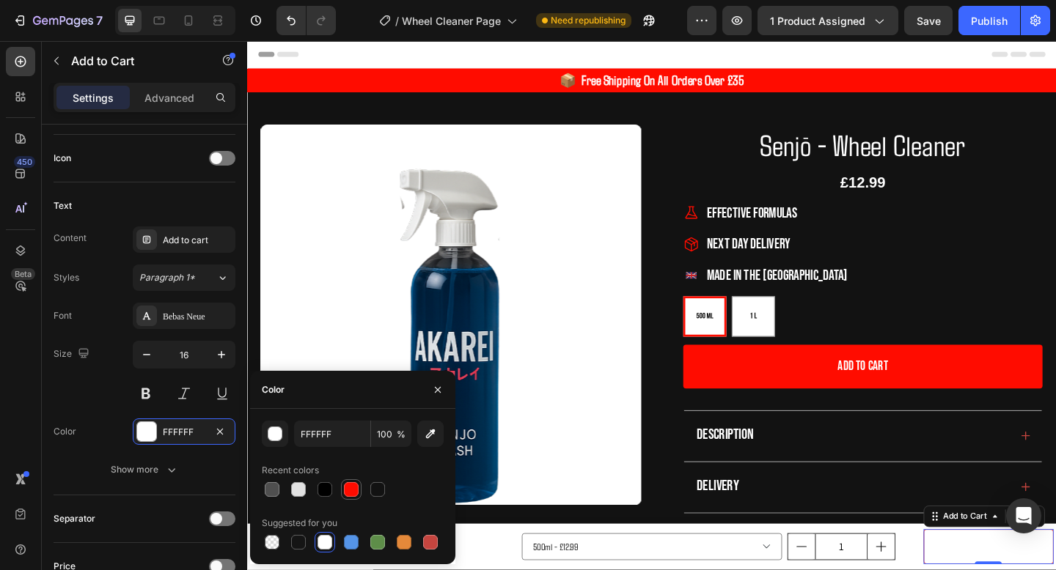
click at [353, 494] on div at bounding box center [351, 489] width 15 height 15
type input "FF0C00"
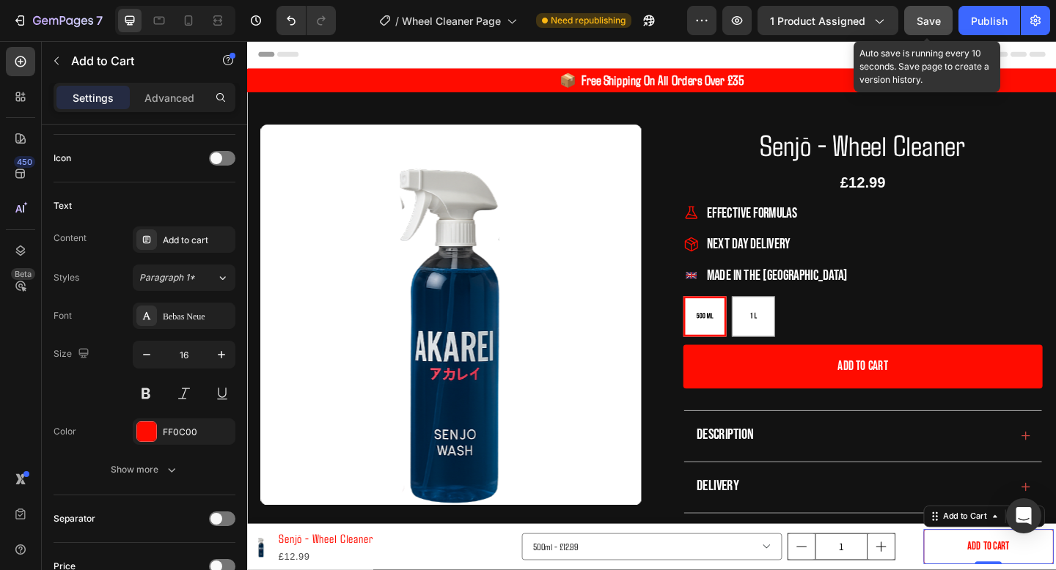
click at [939, 15] on span "Save" at bounding box center [928, 21] width 24 height 12
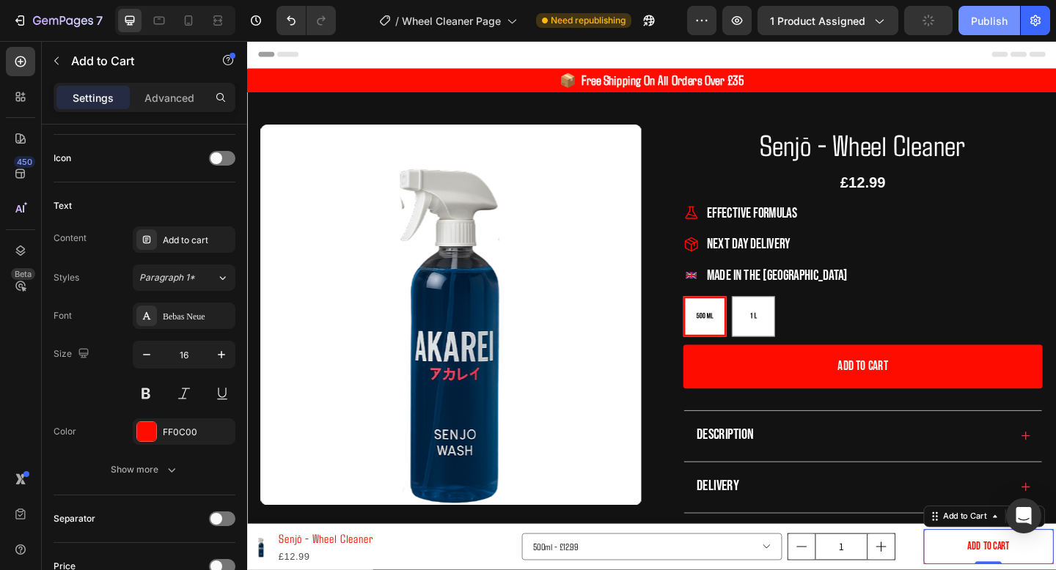
click at [976, 15] on div "Publish" at bounding box center [989, 20] width 37 height 15
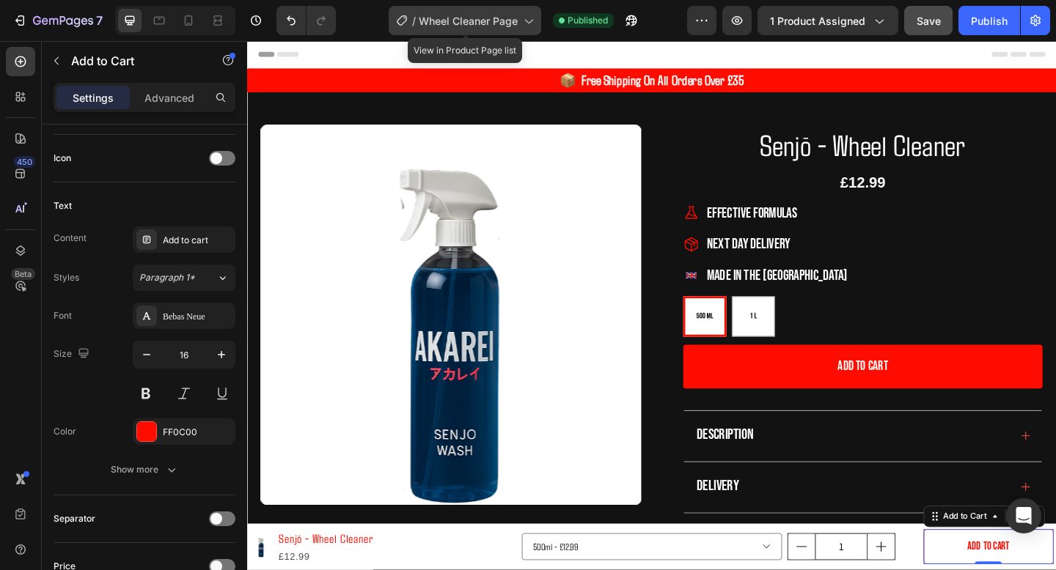
click at [491, 17] on span "Wheel Cleaner Page" at bounding box center [468, 20] width 99 height 15
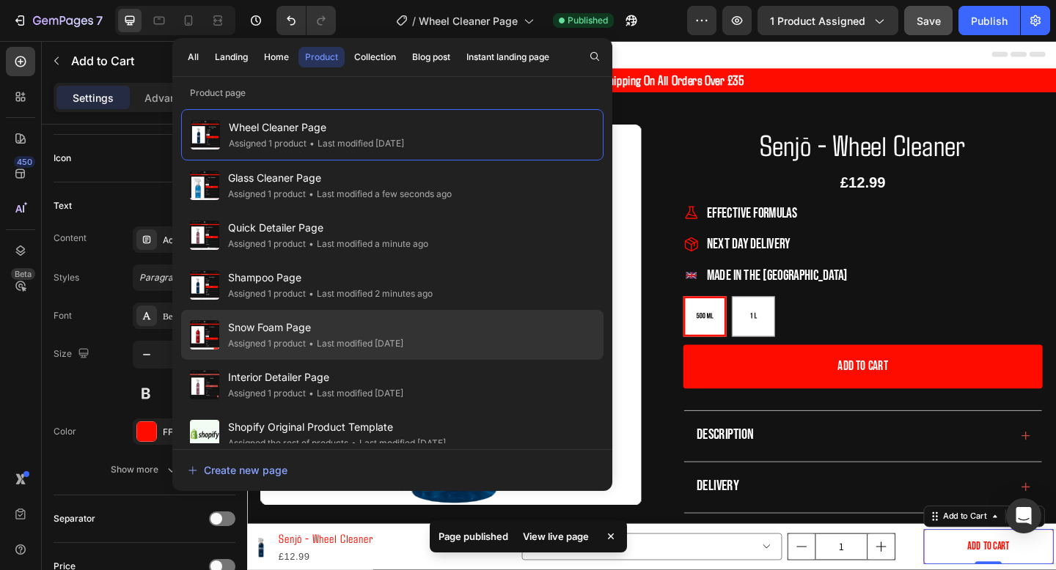
click at [395, 339] on div "• Last modified 6 days ago" at bounding box center [355, 344] width 98 height 15
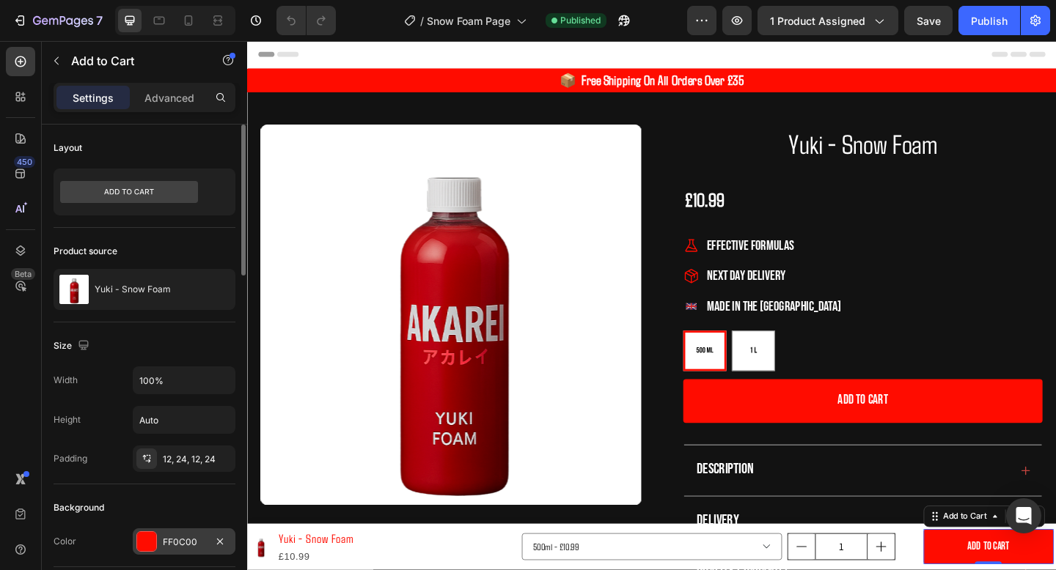
click at [159, 531] on div "FF0C00" at bounding box center [184, 542] width 103 height 26
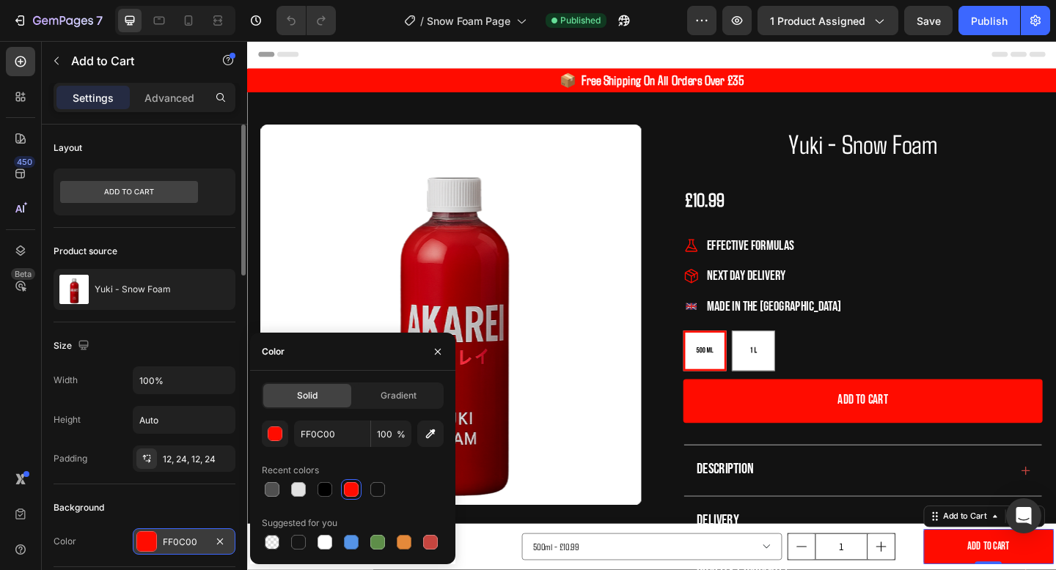
click at [172, 537] on div "FF0C00" at bounding box center [184, 542] width 43 height 13
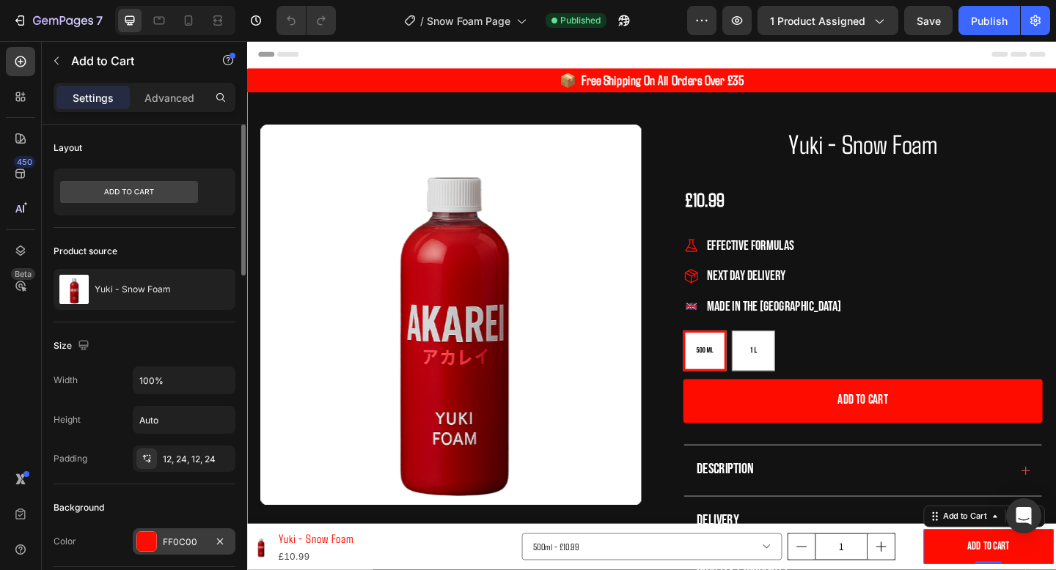
click at [203, 538] on div "FF0C00" at bounding box center [184, 542] width 43 height 13
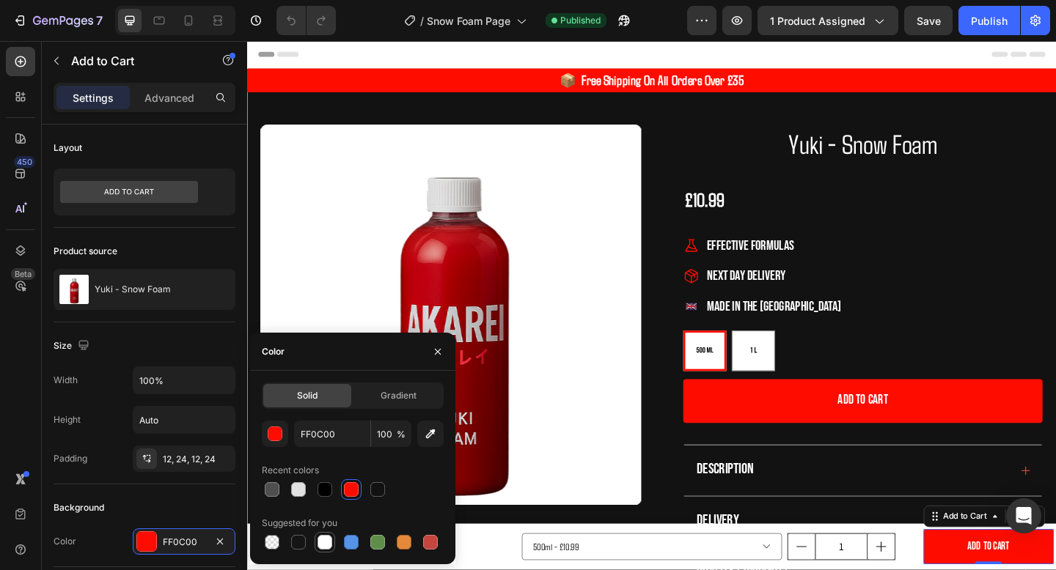
click at [328, 537] on div at bounding box center [324, 542] width 15 height 15
type input "FFFFFF"
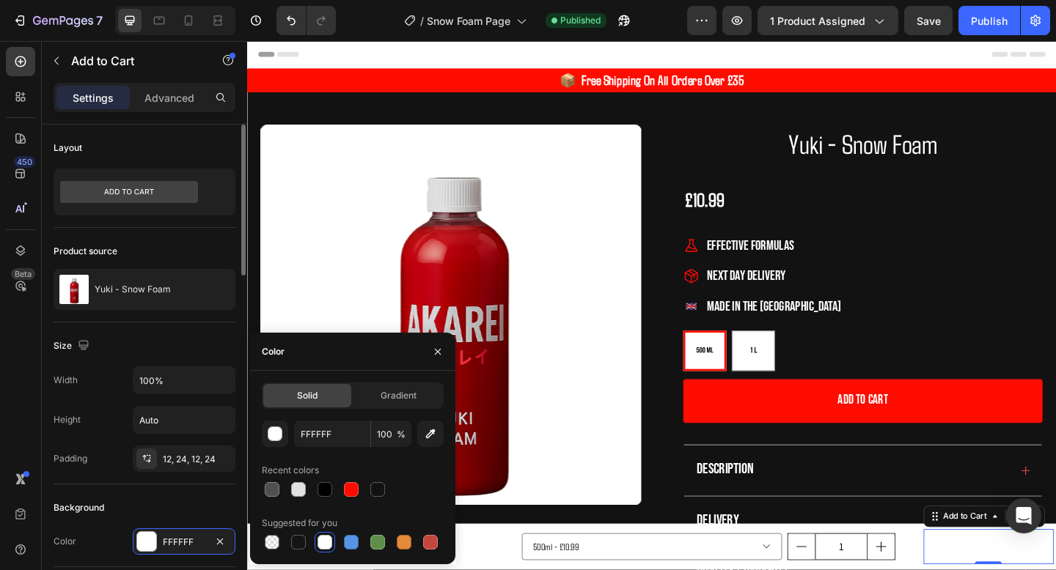
click at [136, 510] on div "Background" at bounding box center [145, 507] width 182 height 23
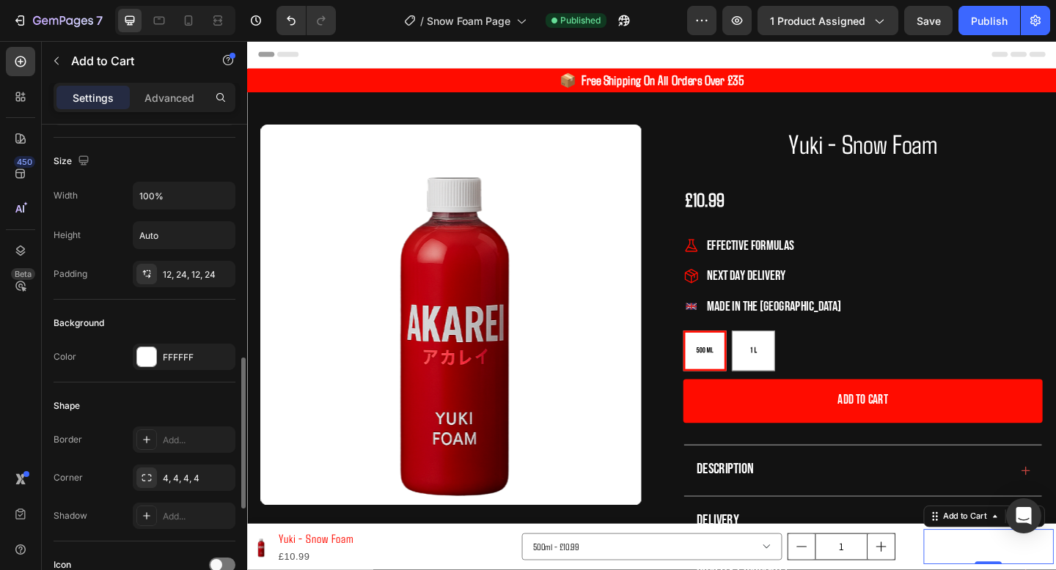
scroll to position [337, 0]
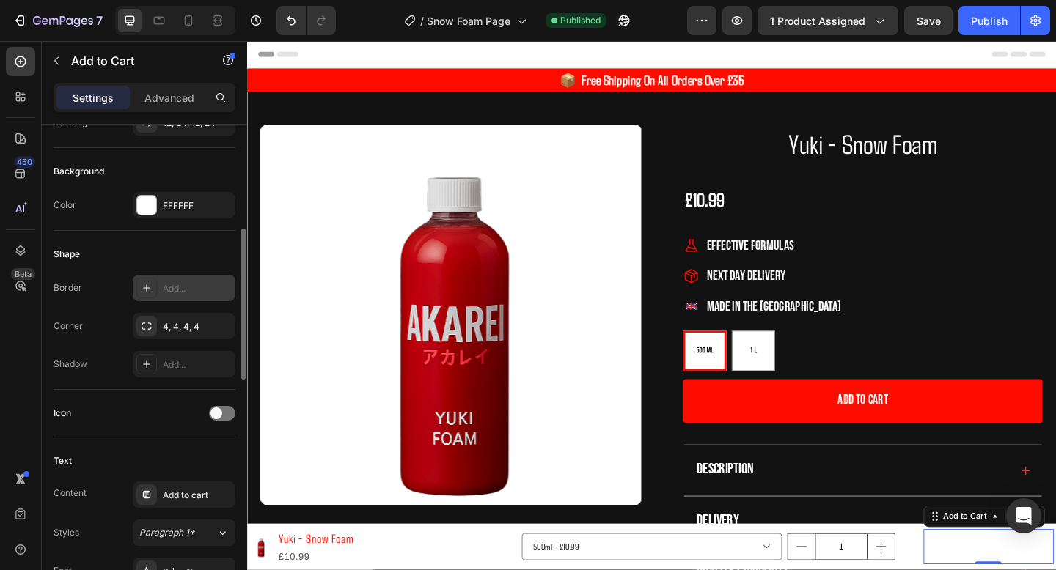
click at [180, 301] on div "Add..." at bounding box center [184, 288] width 103 height 26
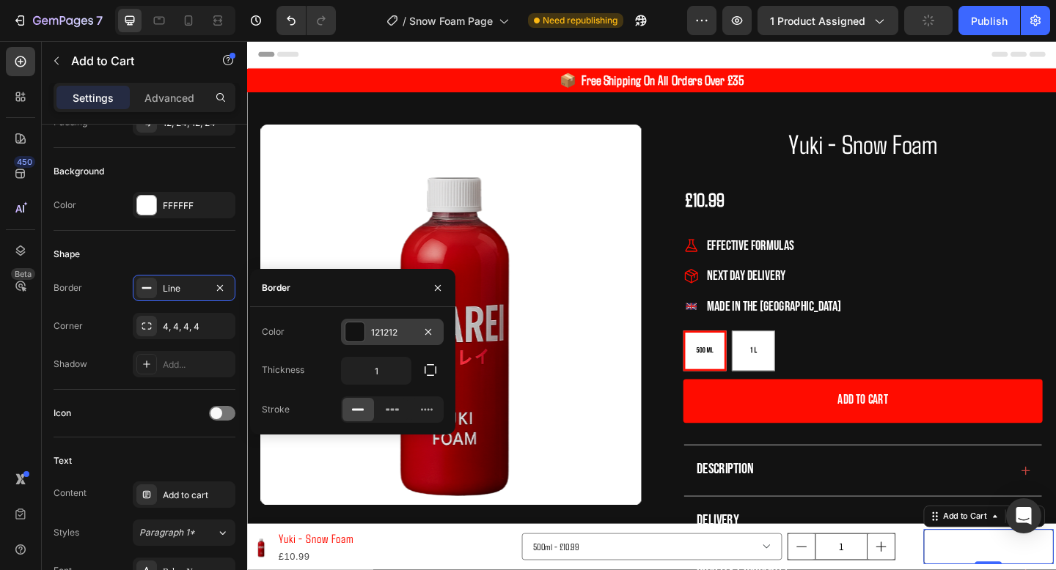
click at [379, 330] on div "121212" at bounding box center [392, 332] width 43 height 13
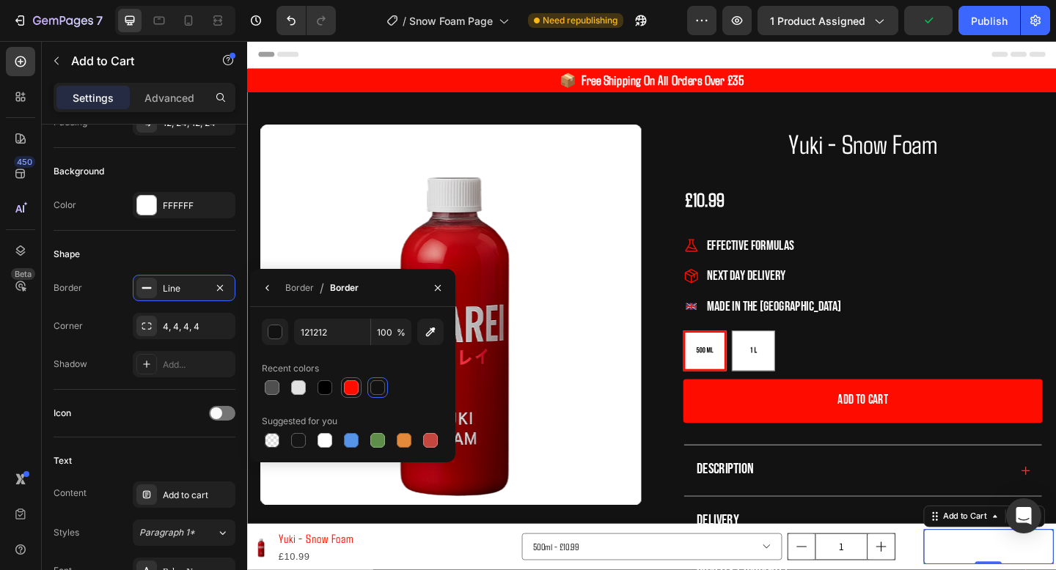
click at [356, 392] on div at bounding box center [351, 388] width 15 height 15
type input "FF0C00"
click at [142, 394] on div "Icon" at bounding box center [145, 414] width 182 height 48
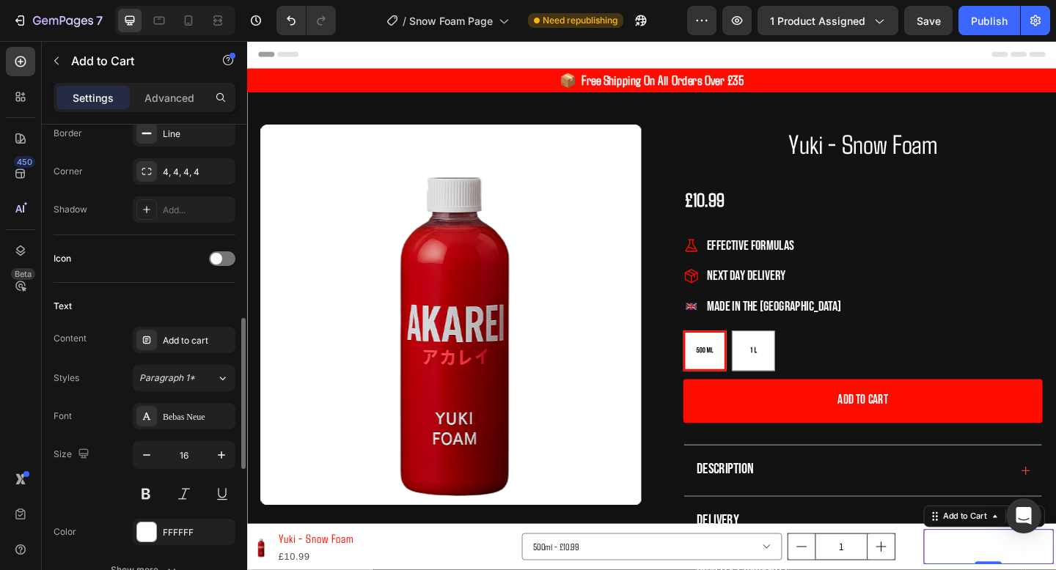
scroll to position [539, 0]
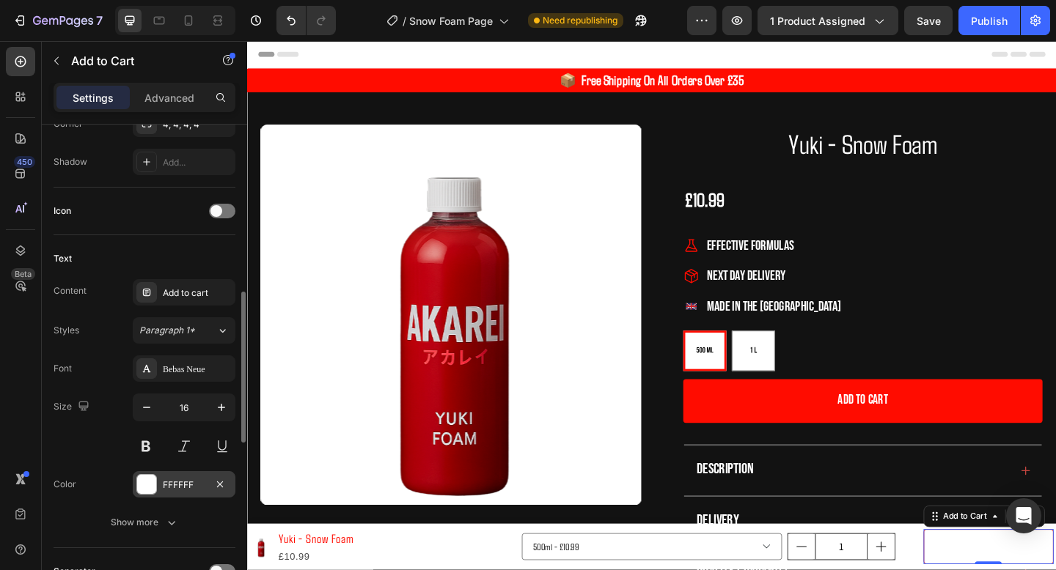
click at [181, 484] on div "FFFFFF" at bounding box center [184, 485] width 43 height 13
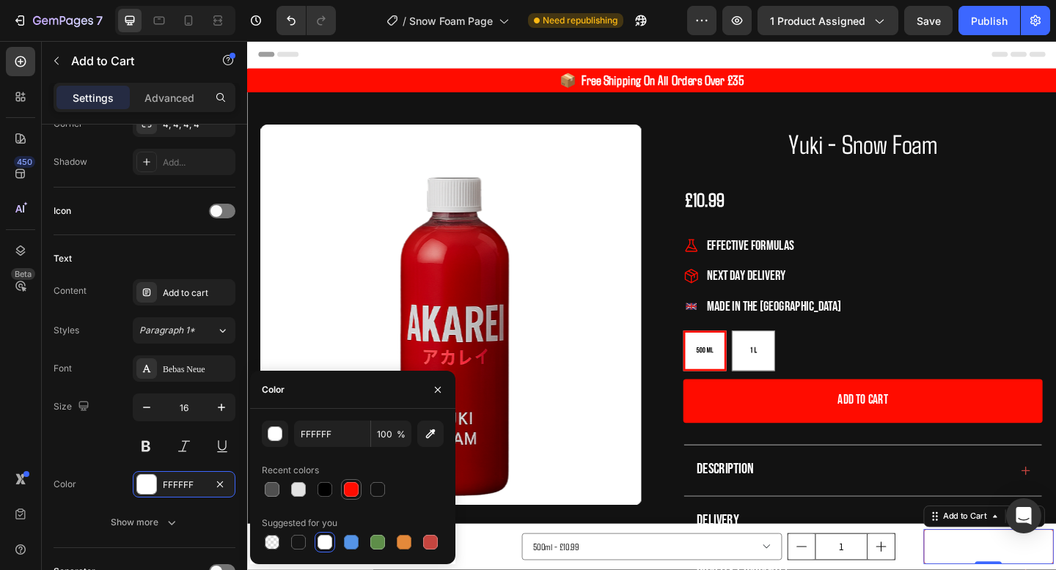
click at [351, 488] on div at bounding box center [351, 489] width 15 height 15
type input "FF0C00"
click at [942, 36] on div "7 Version history / Snow Foam Page Need republishing Preview 1 product assigned…" at bounding box center [528, 21] width 1056 height 42
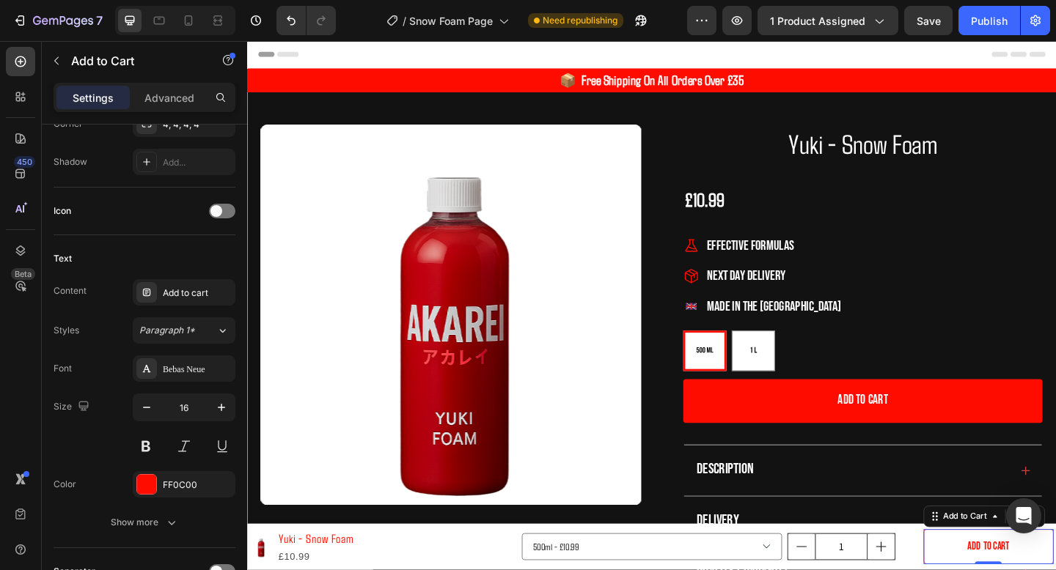
click at [942, 35] on div "7 Version history / Snow Foam Page Need republishing Preview 1 product assigned…" at bounding box center [528, 21] width 1056 height 42
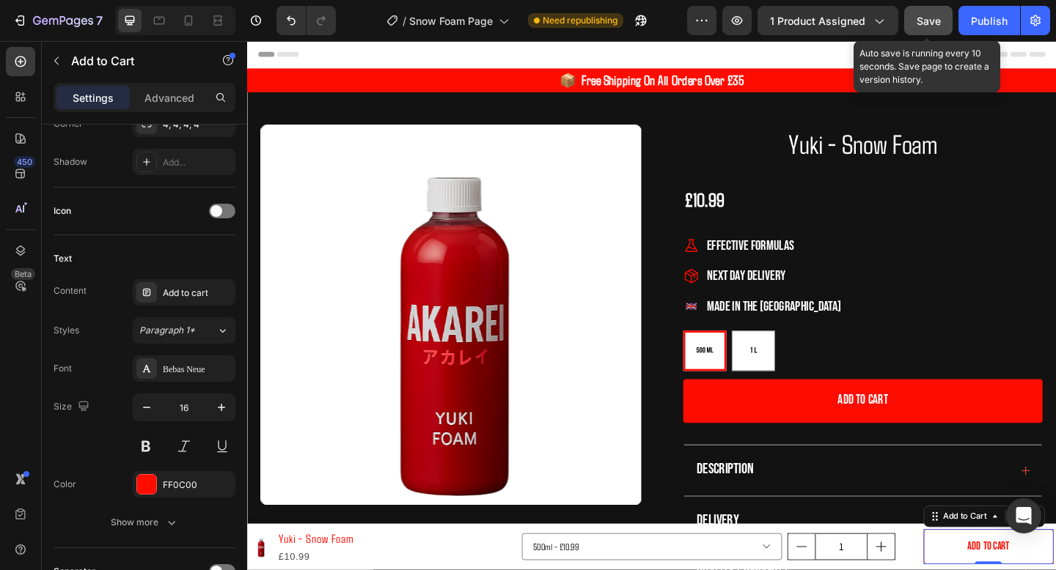
click at [933, 22] on span "Save" at bounding box center [928, 21] width 24 height 12
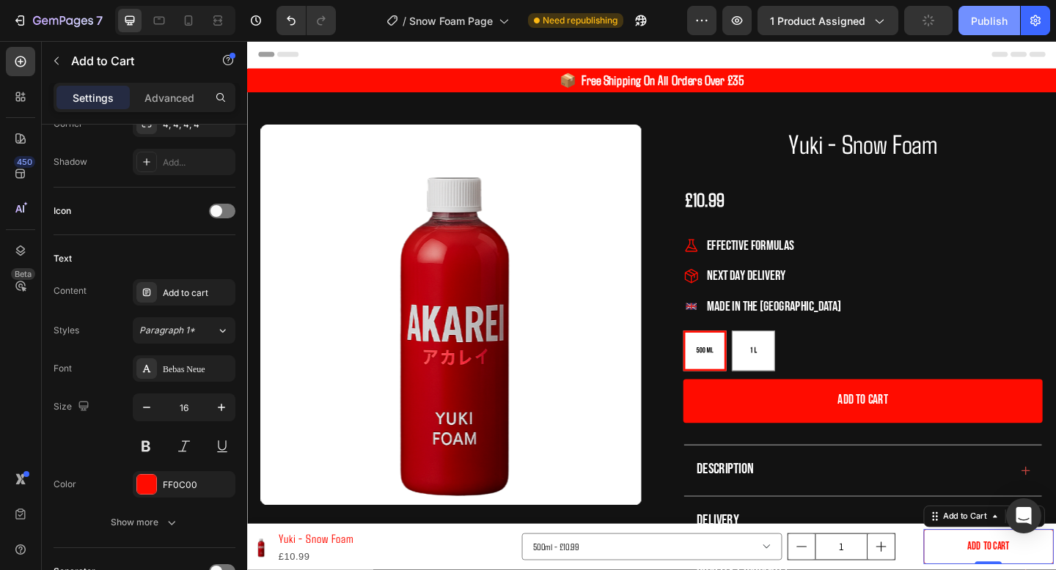
click at [991, 22] on div "Publish" at bounding box center [989, 20] width 37 height 15
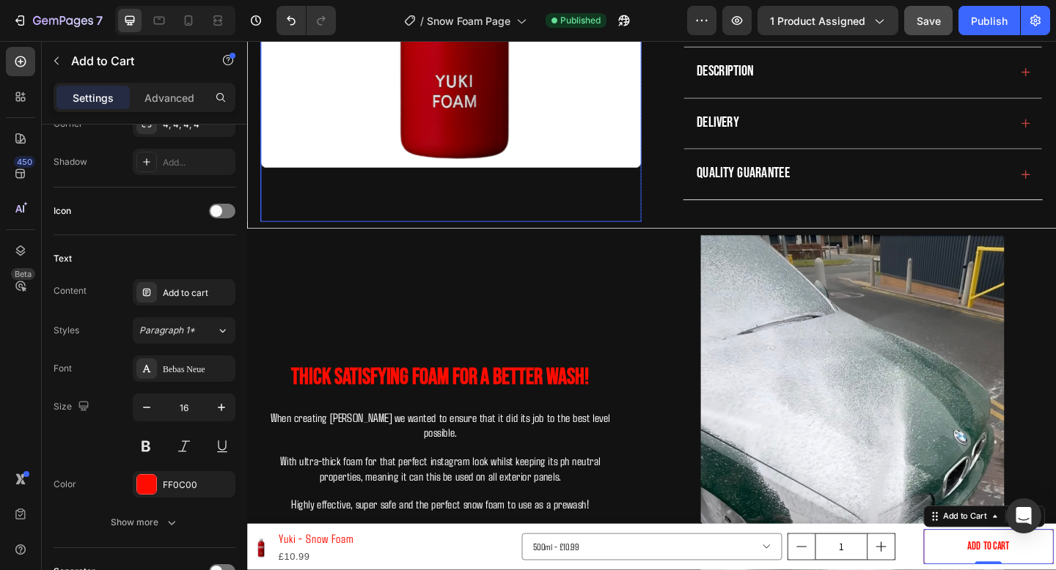
scroll to position [447, 0]
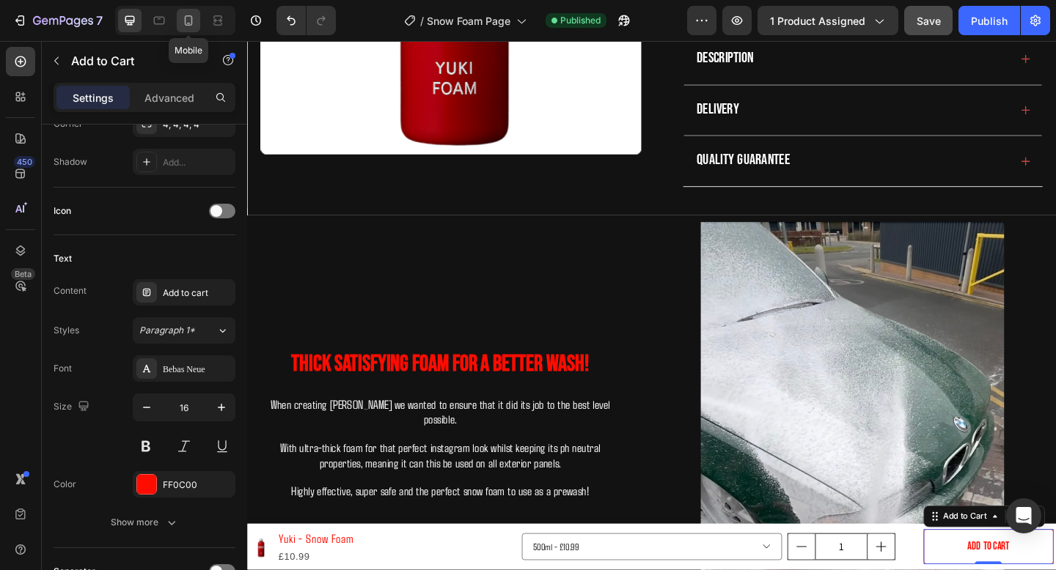
click at [196, 28] on div at bounding box center [188, 20] width 23 height 23
type input "14"
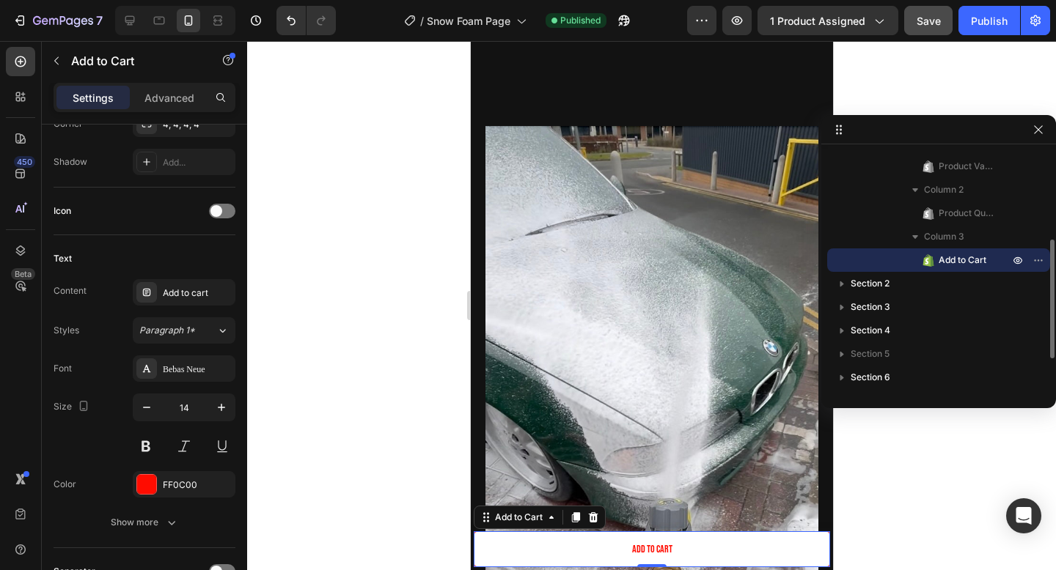
scroll to position [886, 0]
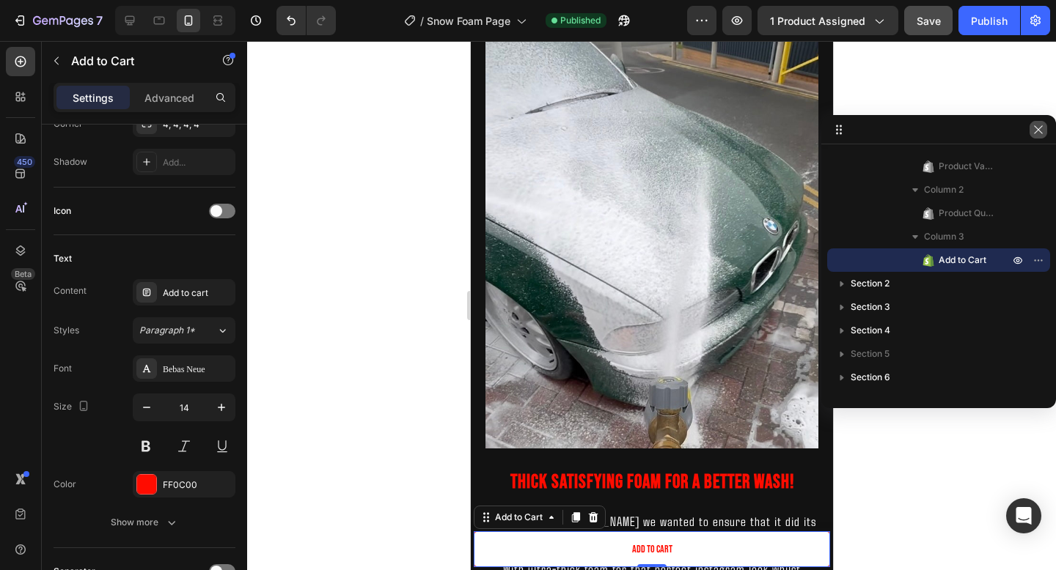
click at [1035, 133] on icon "button" at bounding box center [1038, 129] width 8 height 8
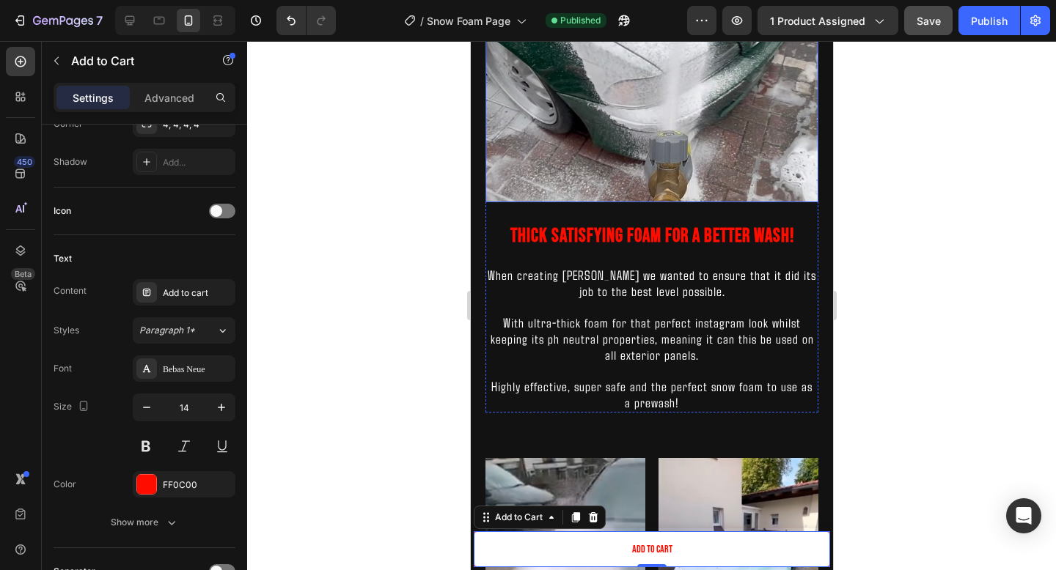
scroll to position [1173, 0]
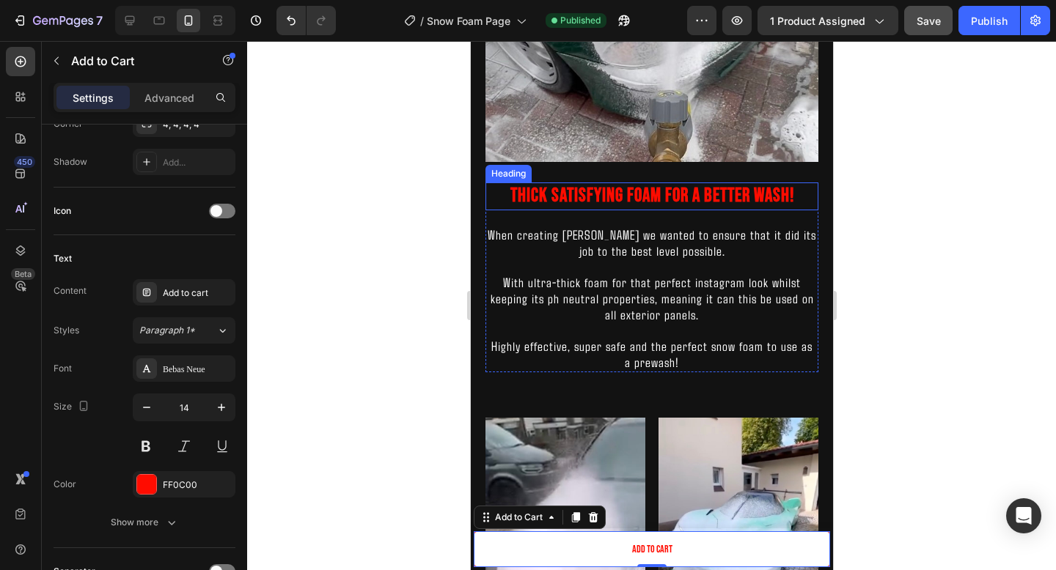
click at [815, 199] on h2 "Thick Satisfying Foam For A Better Wash!" at bounding box center [651, 197] width 333 height 28
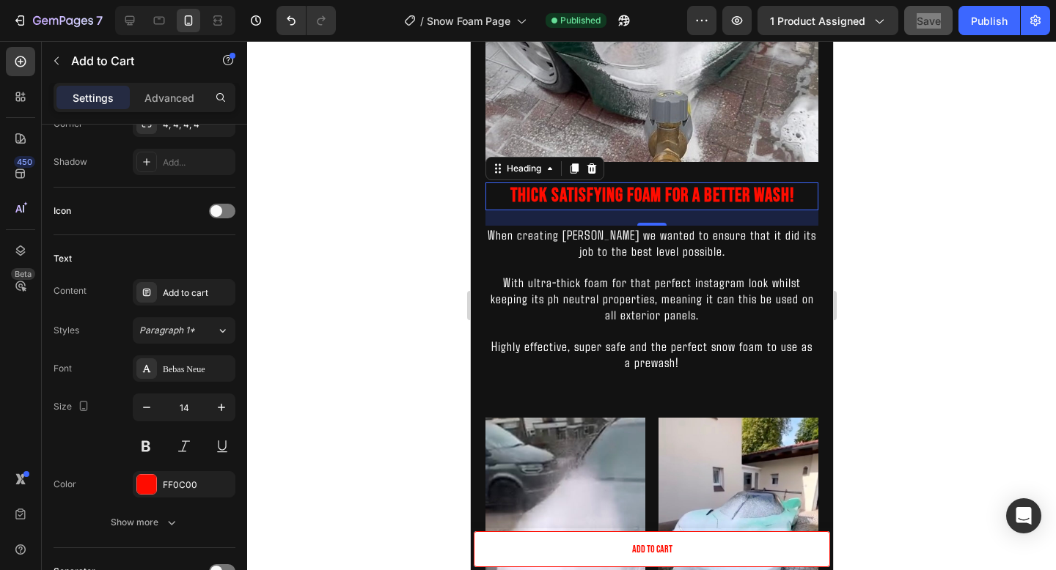
scroll to position [0, 0]
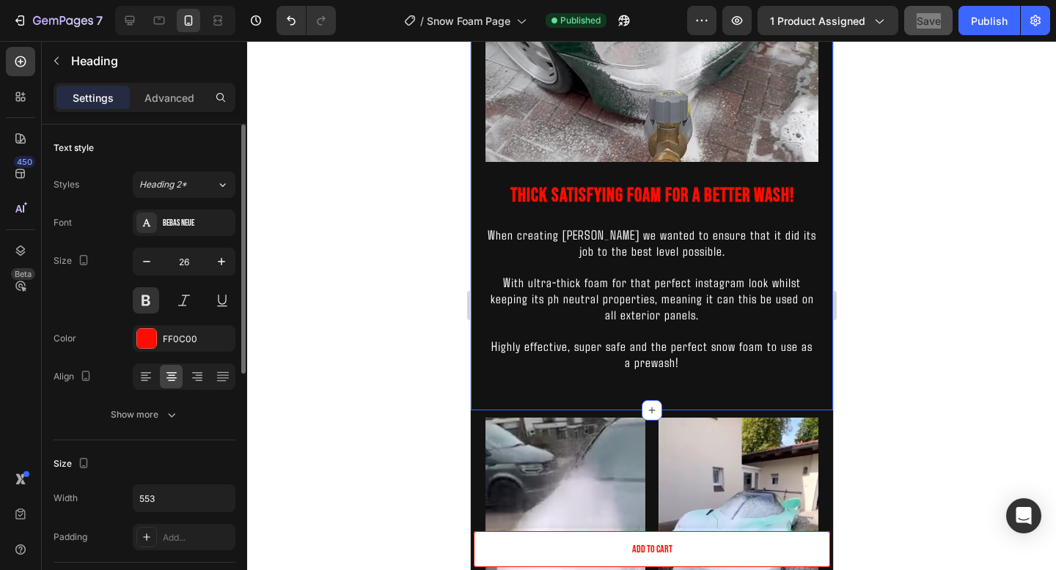
click at [818, 216] on div "Thick Satisfying Foam For A Better Wash! Heading When creating Yuki Foam we wan…" at bounding box center [651, 60] width 362 height 700
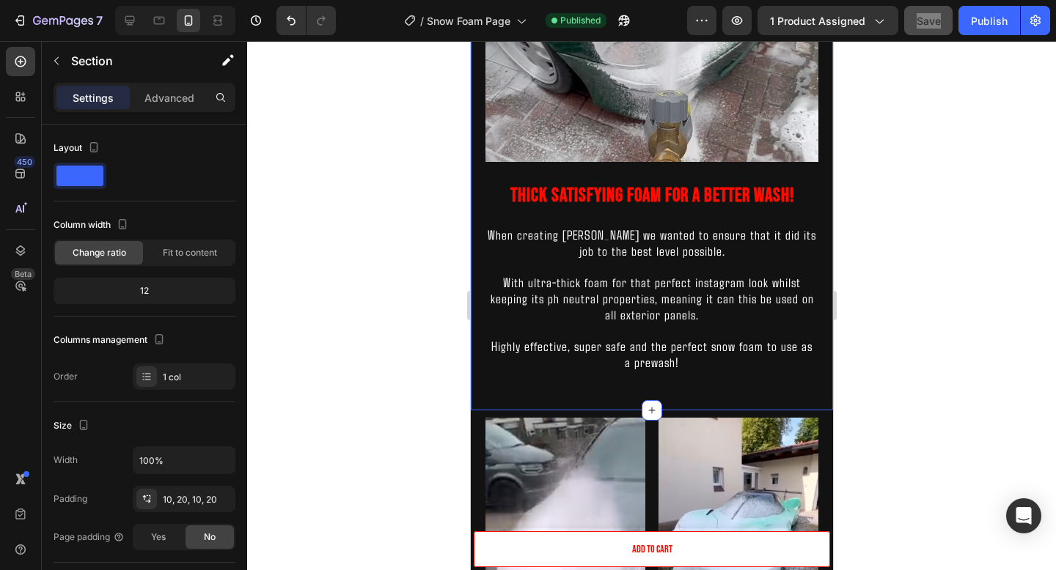
click at [823, 222] on div "Thick Satisfying Foam For A Better Wash! Heading When creating Yuki Foam we wan…" at bounding box center [651, 60] width 362 height 700
click at [812, 199] on h2 "Thick Satisfying Foam For A Better Wash!" at bounding box center [651, 197] width 333 height 28
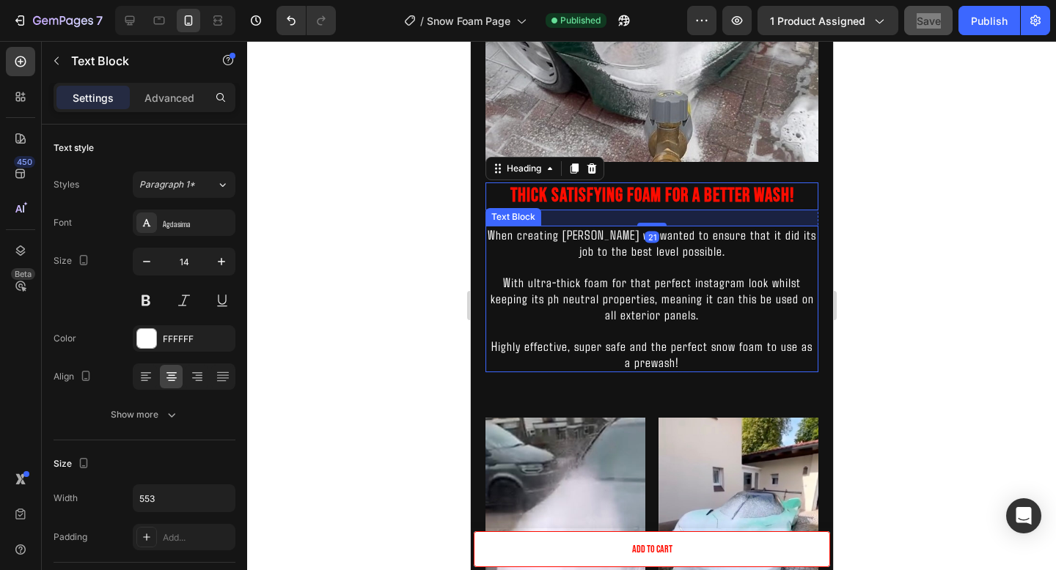
click at [815, 238] on p "When creating [PERSON_NAME] we wanted to ensure that it did its job to the best…" at bounding box center [651, 243] width 330 height 32
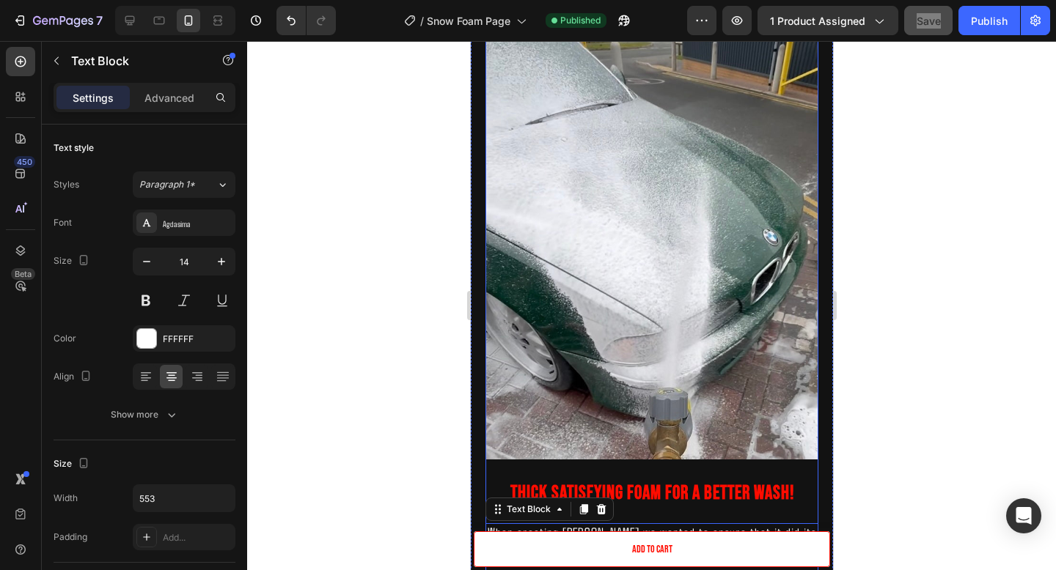
scroll to position [757, 0]
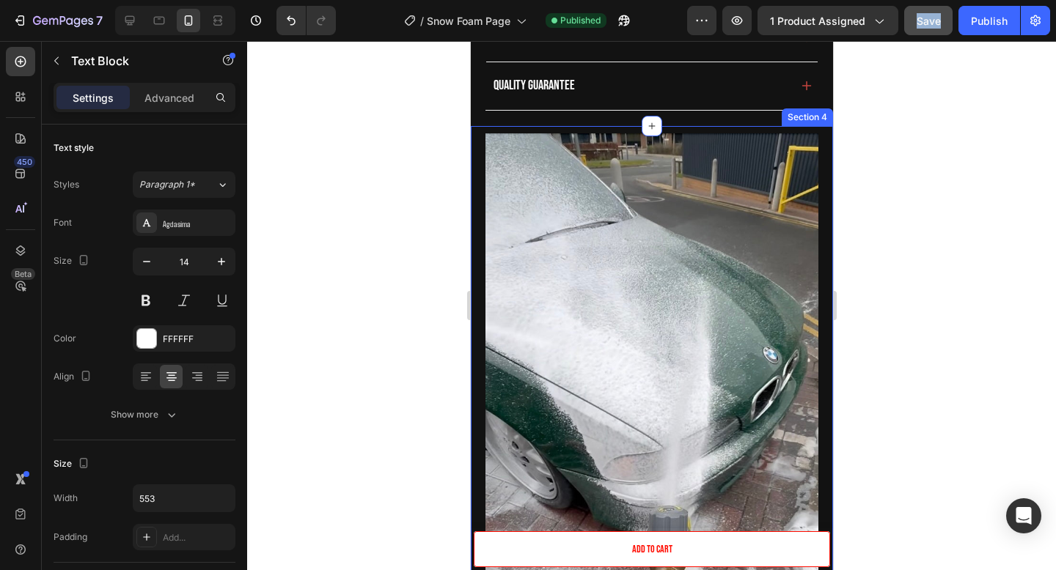
click at [801, 127] on div "Thick Satisfying Foam For A Better Wash! Heading When creating Yuki Foam we wan…" at bounding box center [651, 476] width 362 height 700
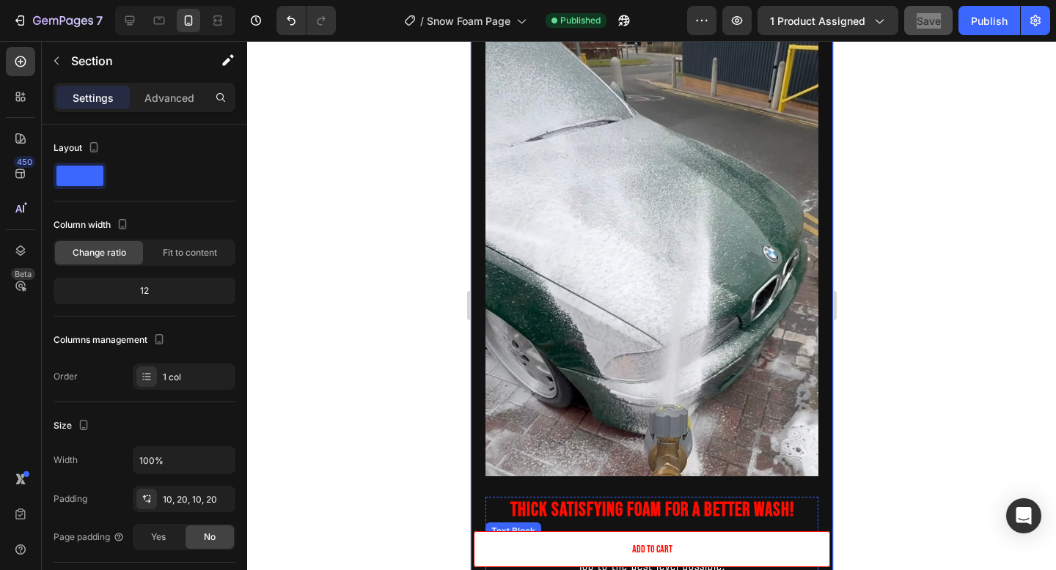
scroll to position [905, 0]
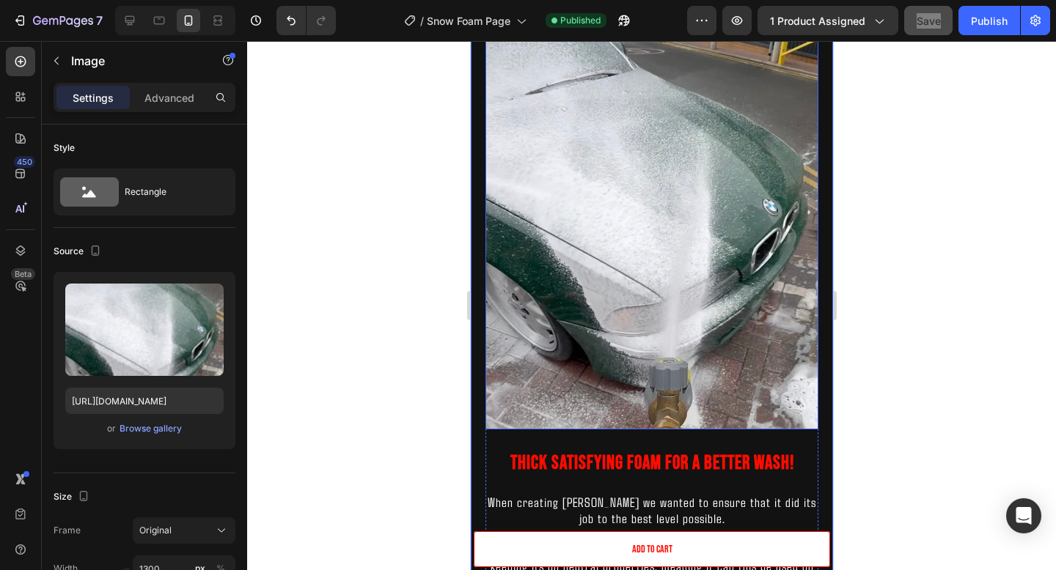
click at [700, 242] on img at bounding box center [651, 207] width 333 height 444
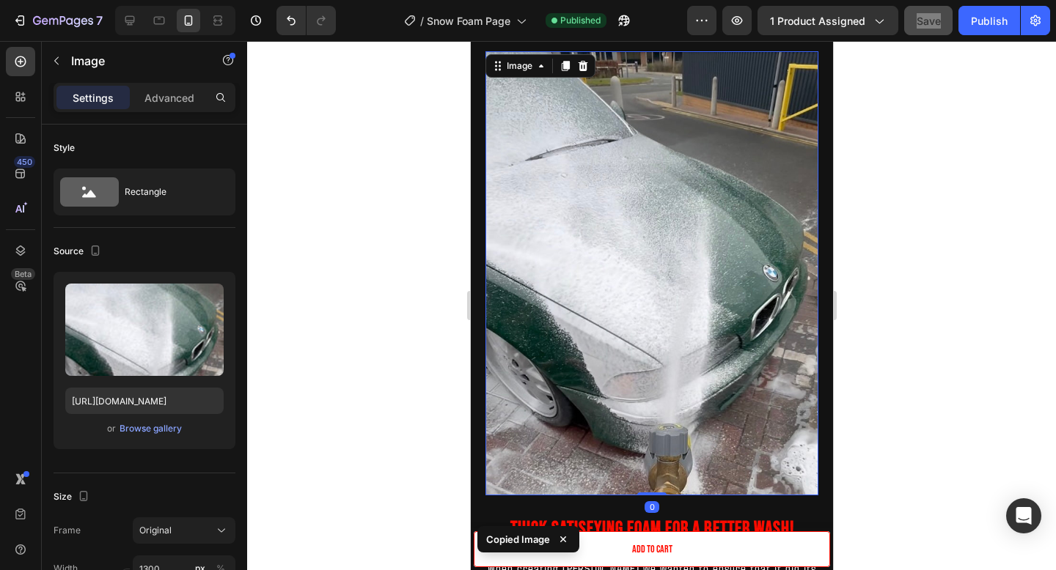
scroll to position [646, 0]
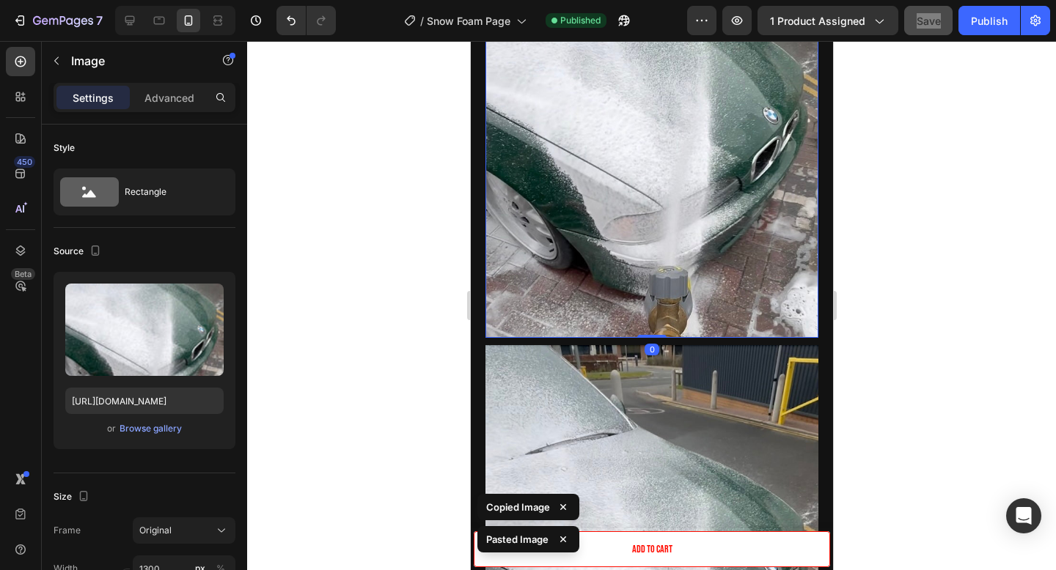
scroll to position [1105, 0]
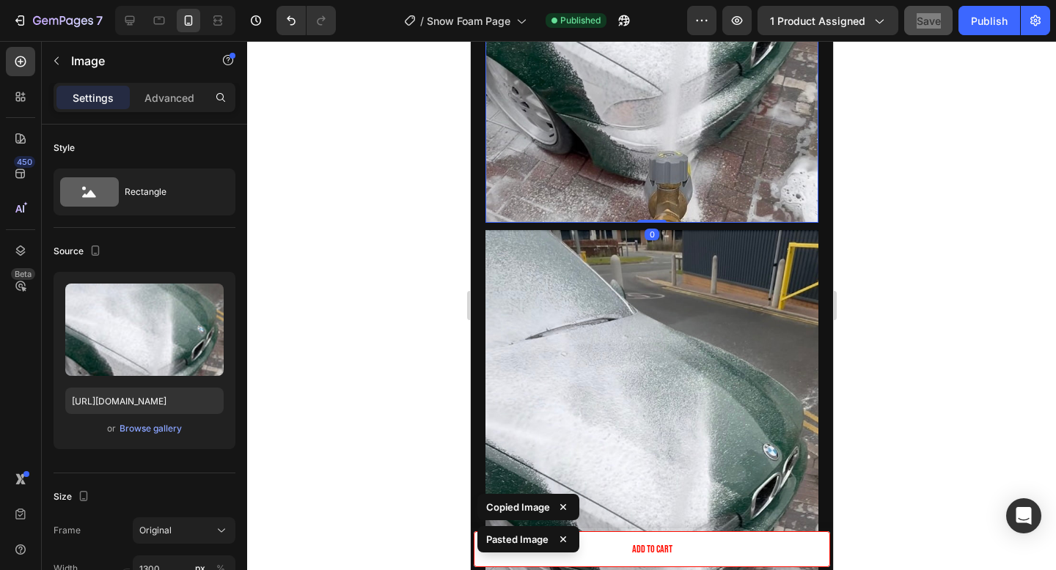
click at [714, 312] on img at bounding box center [651, 452] width 333 height 444
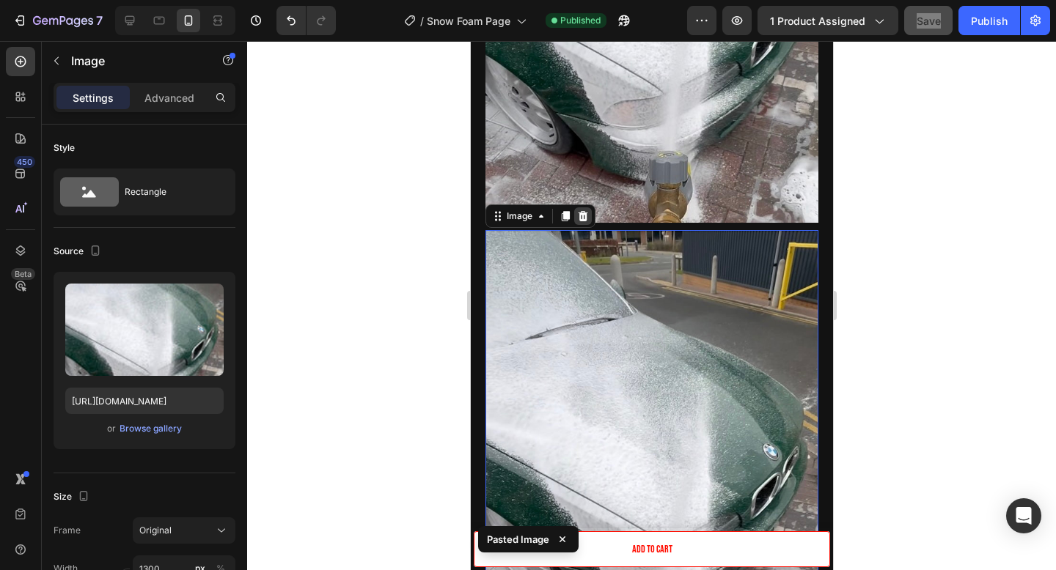
click at [581, 219] on icon at bounding box center [583, 216] width 10 height 10
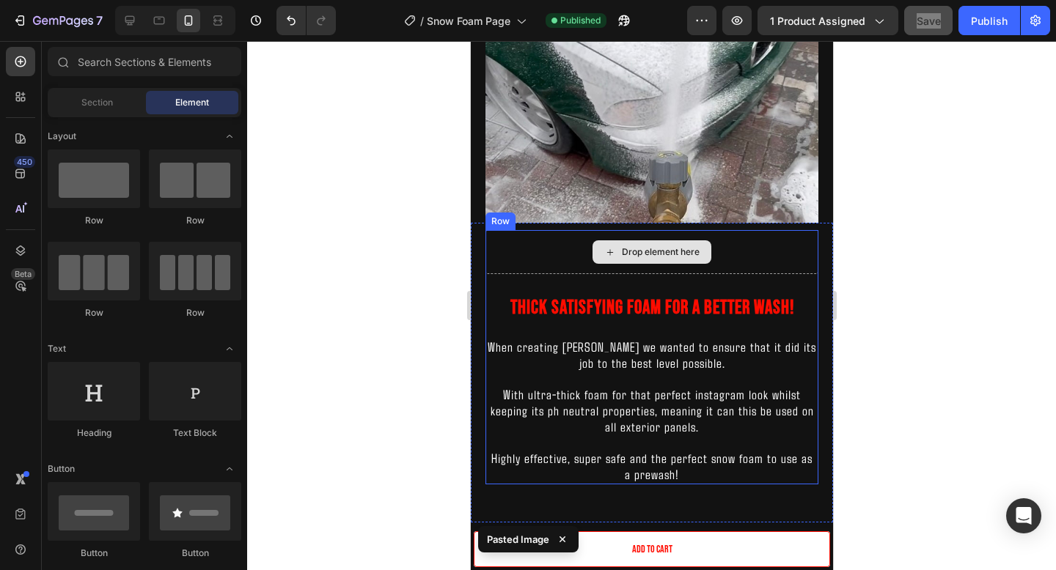
click at [734, 249] on div "Drop element here" at bounding box center [651, 252] width 333 height 44
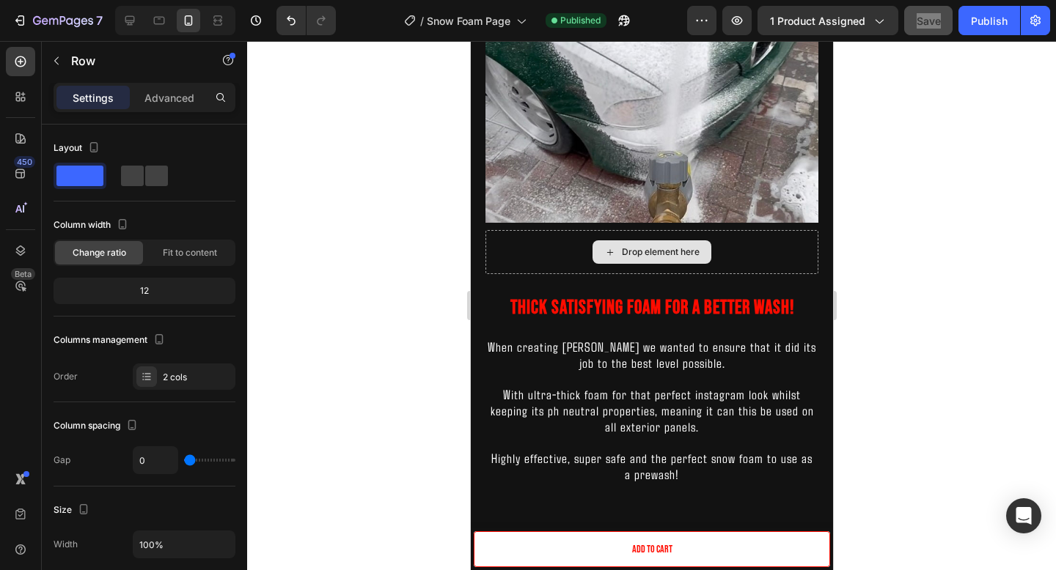
click at [656, 249] on div "Drop element here" at bounding box center [660, 252] width 78 height 12
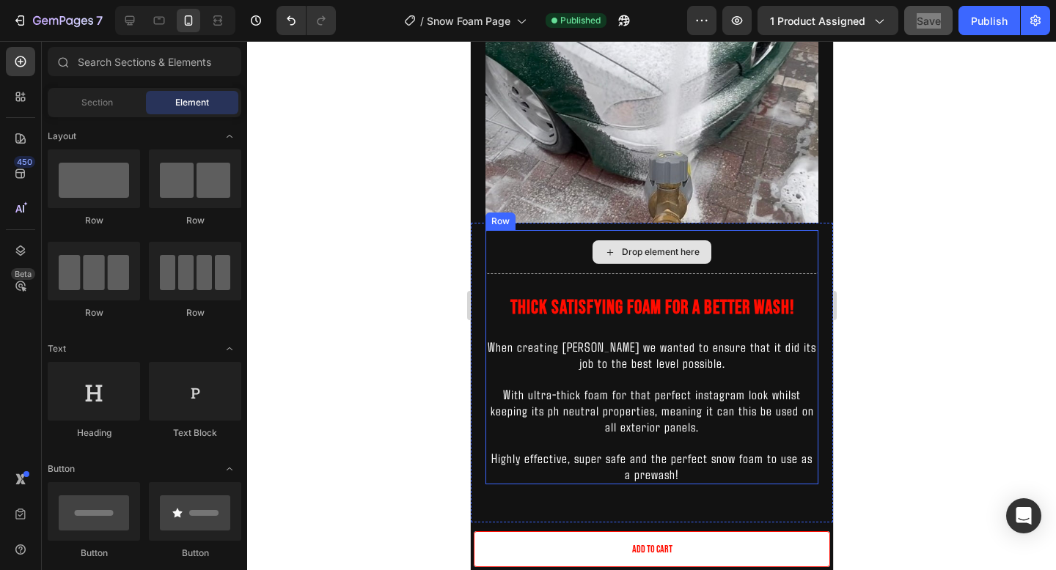
click at [729, 254] on div "Drop element here" at bounding box center [651, 252] width 333 height 44
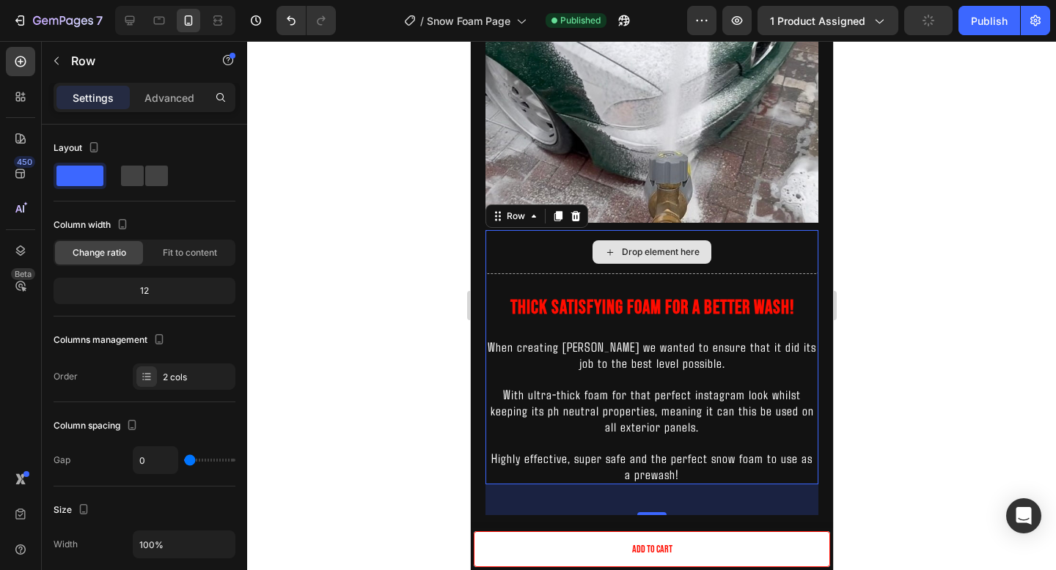
click at [517, 258] on div "Drop element here" at bounding box center [651, 252] width 333 height 44
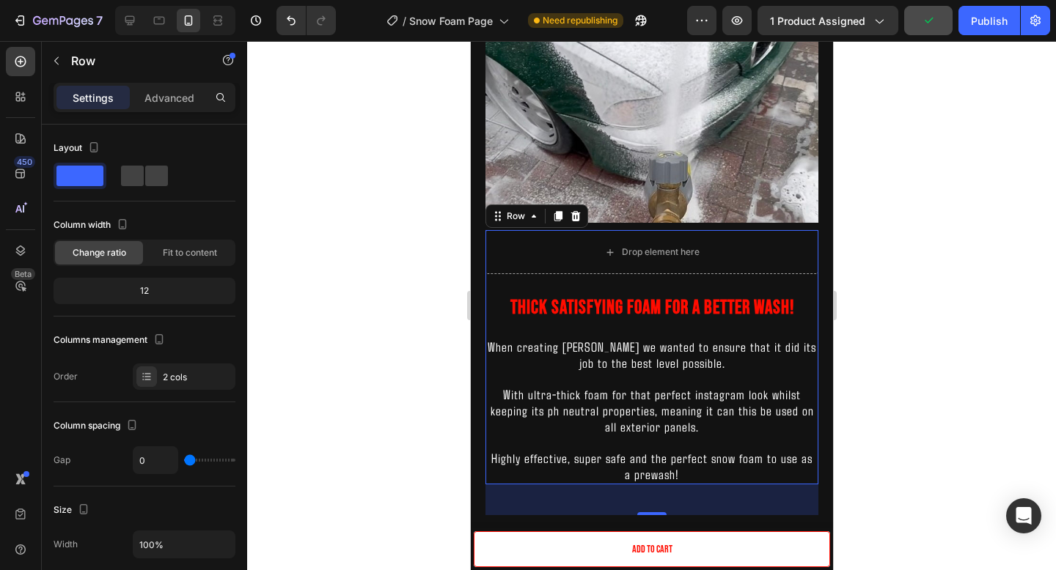
click at [794, 280] on div "Thick Satisfying Foam For A Better Wash! Heading When creating Yuki Foam we wan…" at bounding box center [651, 379] width 333 height 210
click at [793, 285] on div "Thick Satisfying Foam For A Better Wash! Heading When creating Yuki Foam we wan…" at bounding box center [651, 379] width 333 height 210
click at [748, 286] on div "Thick Satisfying Foam For A Better Wash! Heading When creating Yuki Foam we wan…" at bounding box center [651, 379] width 333 height 210
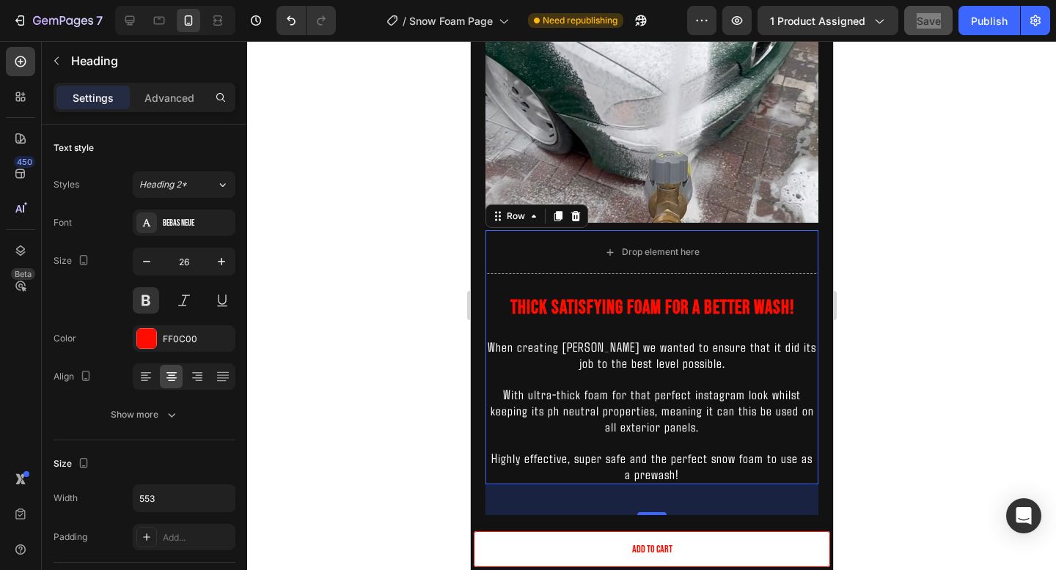
click at [748, 300] on h2 "Thick Satisfying Foam For A Better Wash!" at bounding box center [651, 309] width 333 height 28
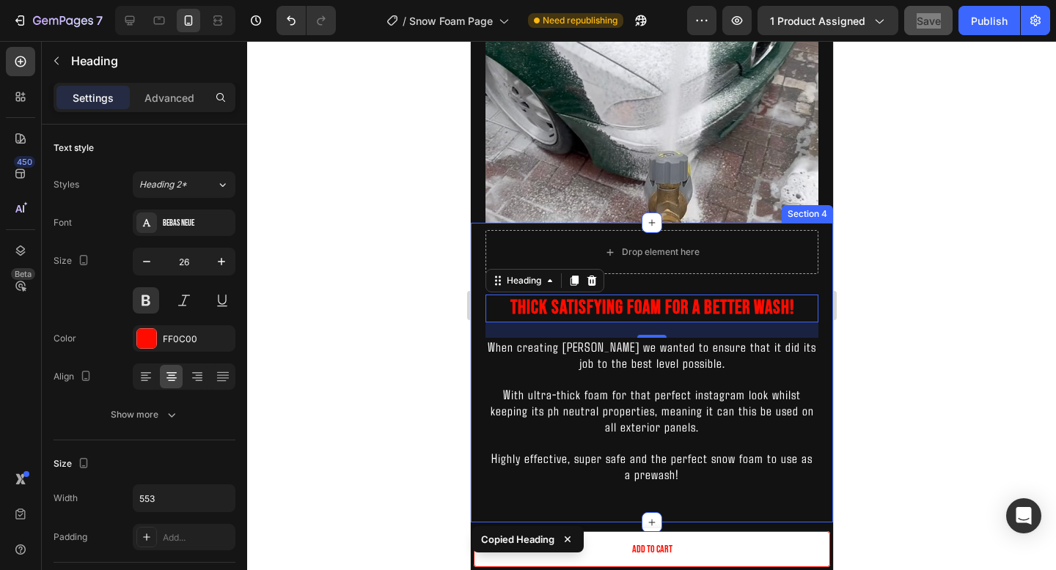
click at [826, 246] on div "Thick Satisfying Foam For A Better Wash! Heading 21 When creating Yuki Foam we …" at bounding box center [651, 373] width 362 height 300
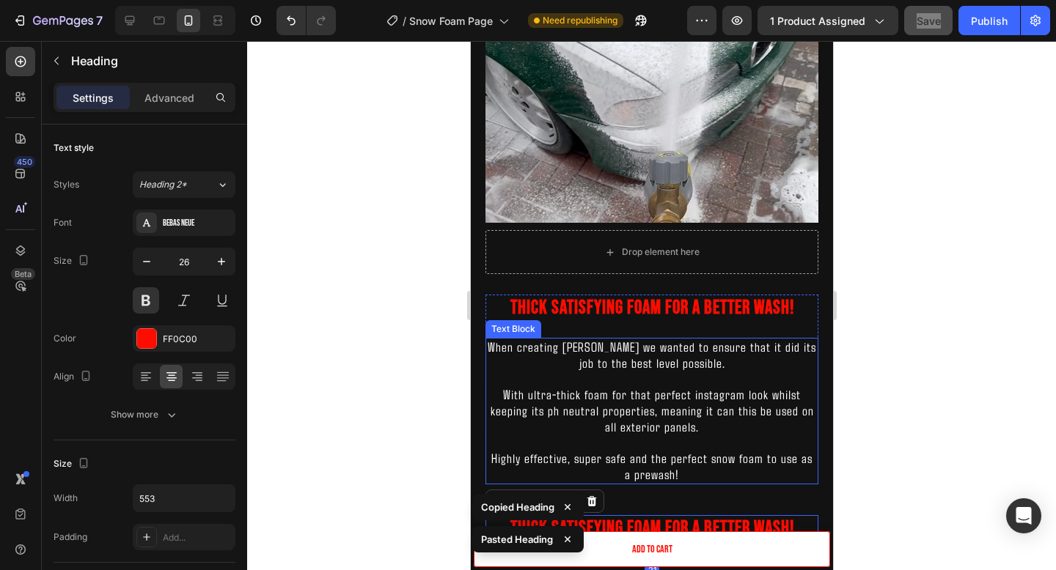
click at [713, 361] on p "When creating [PERSON_NAME] we wanted to ensure that it did its job to the best…" at bounding box center [651, 355] width 330 height 32
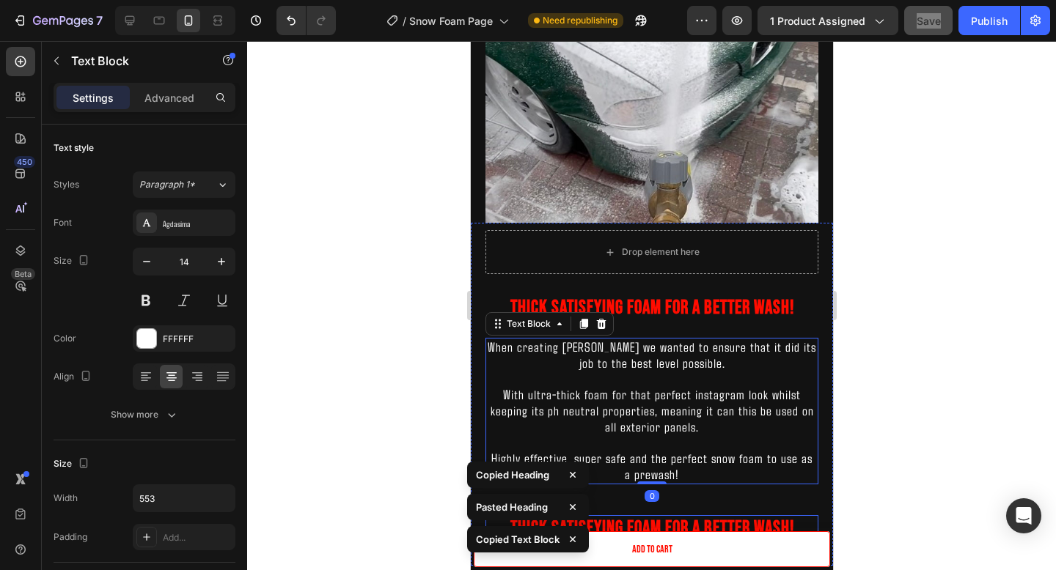
click at [786, 525] on h2 "Thick Satisfying Foam For A Better Wash!" at bounding box center [651, 529] width 333 height 28
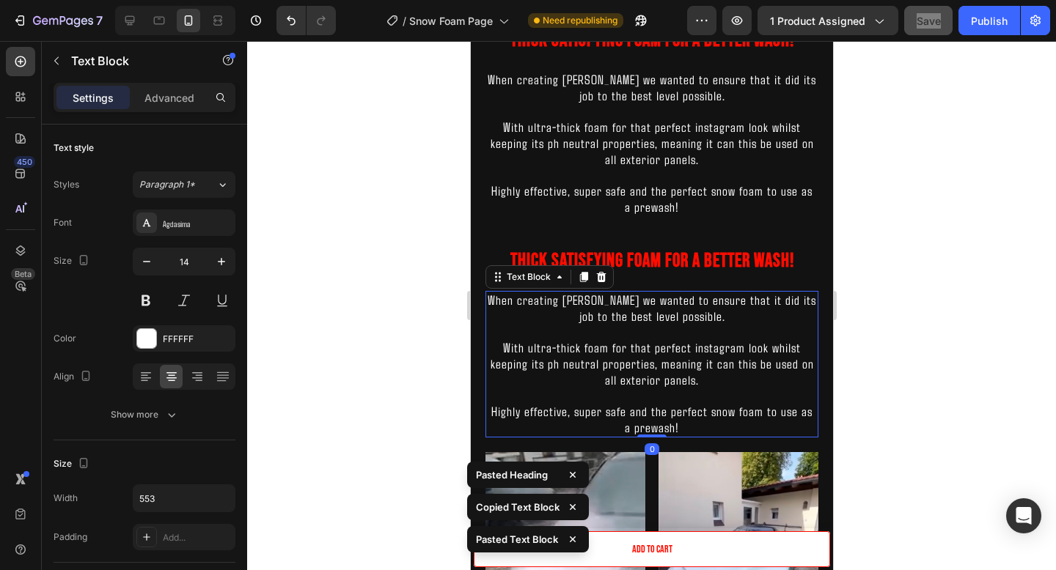
scroll to position [1365, 0]
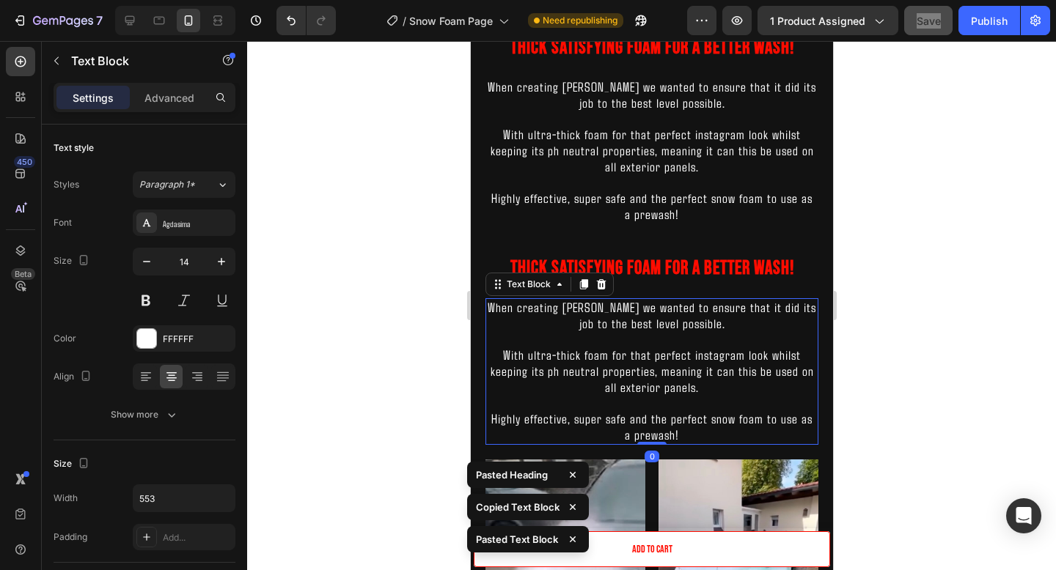
click at [655, 128] on span "With ultra-thick foam for that perfect instagram look whilst keeping its ph neu…" at bounding box center [651, 150] width 323 height 48
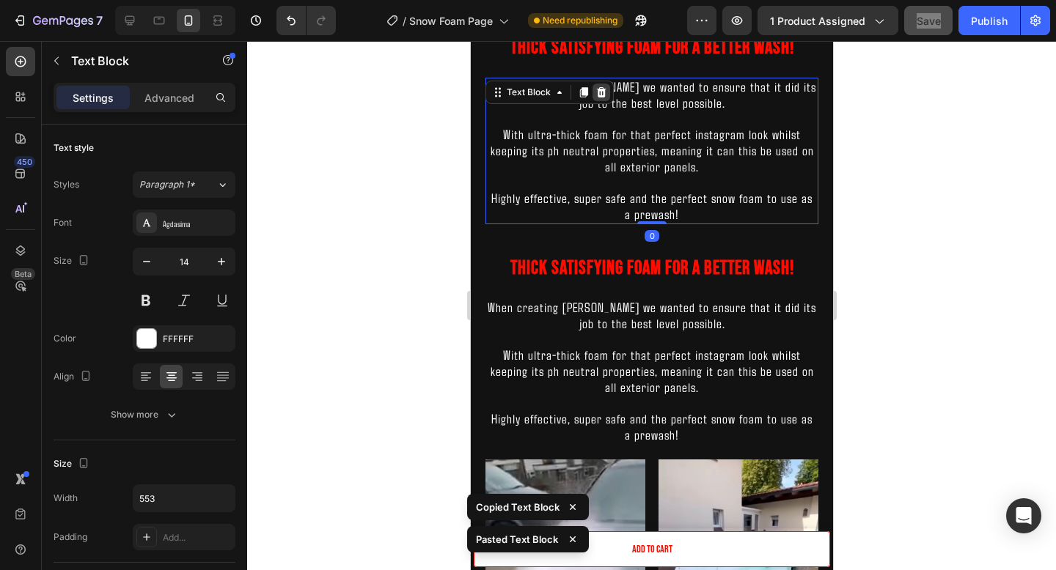
click at [592, 100] on div "Text Block" at bounding box center [549, 92] width 128 height 23
click at [601, 100] on div at bounding box center [601, 93] width 18 height 18
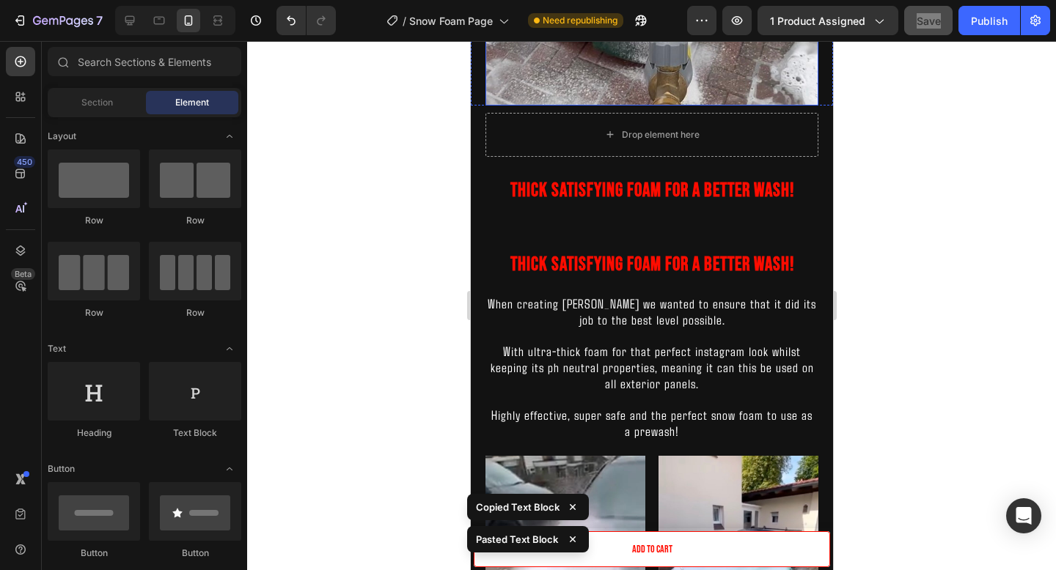
scroll to position [1208, 0]
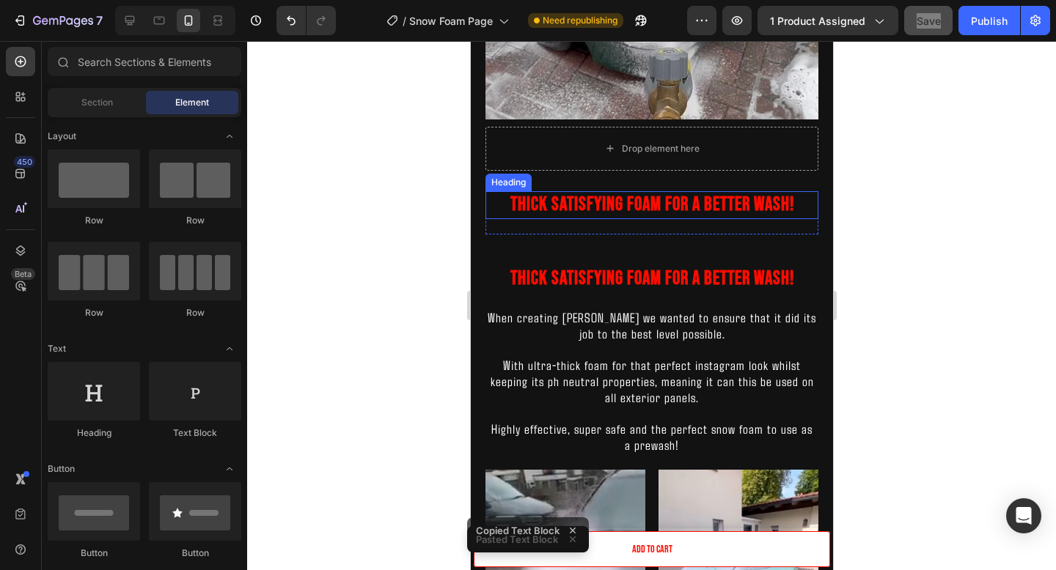
click at [608, 202] on h2 "Thick Satisfying Foam For A Better Wash!" at bounding box center [651, 205] width 333 height 28
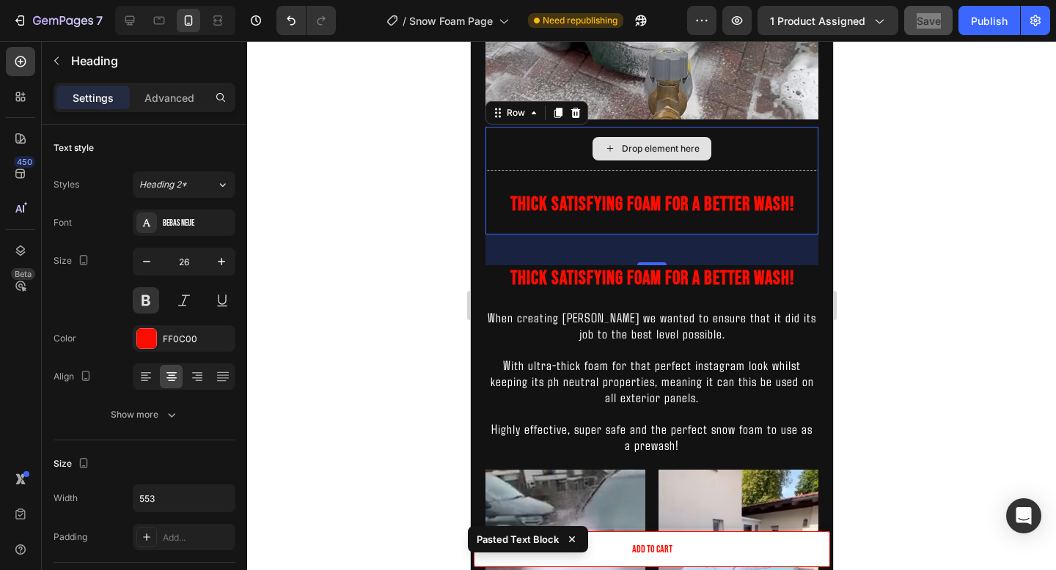
click at [585, 161] on div "Drop element here" at bounding box center [651, 149] width 333 height 44
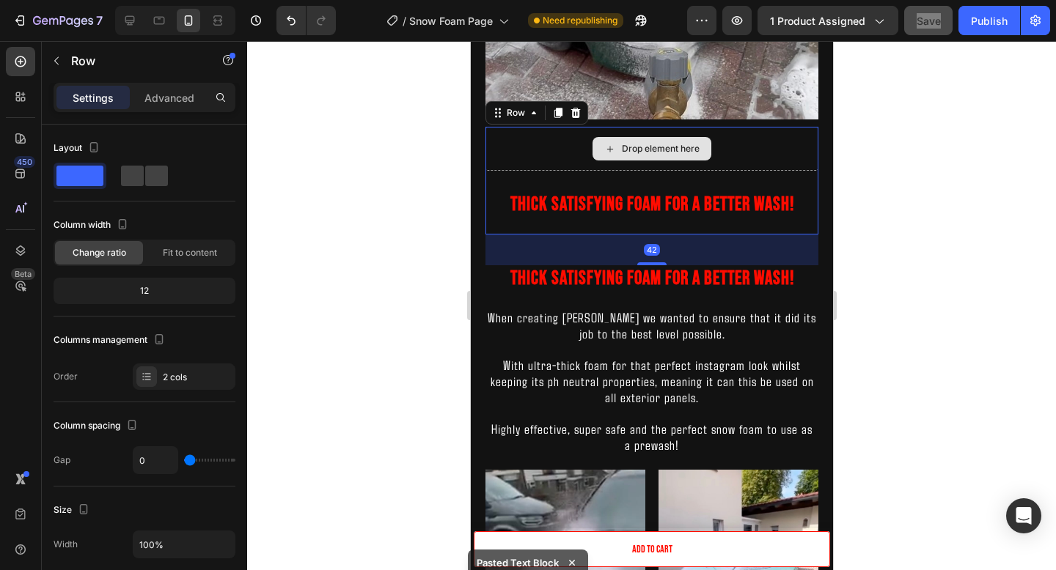
click at [589, 166] on div "Drop element here" at bounding box center [651, 149] width 333 height 44
click at [579, 109] on icon at bounding box center [575, 113] width 12 height 12
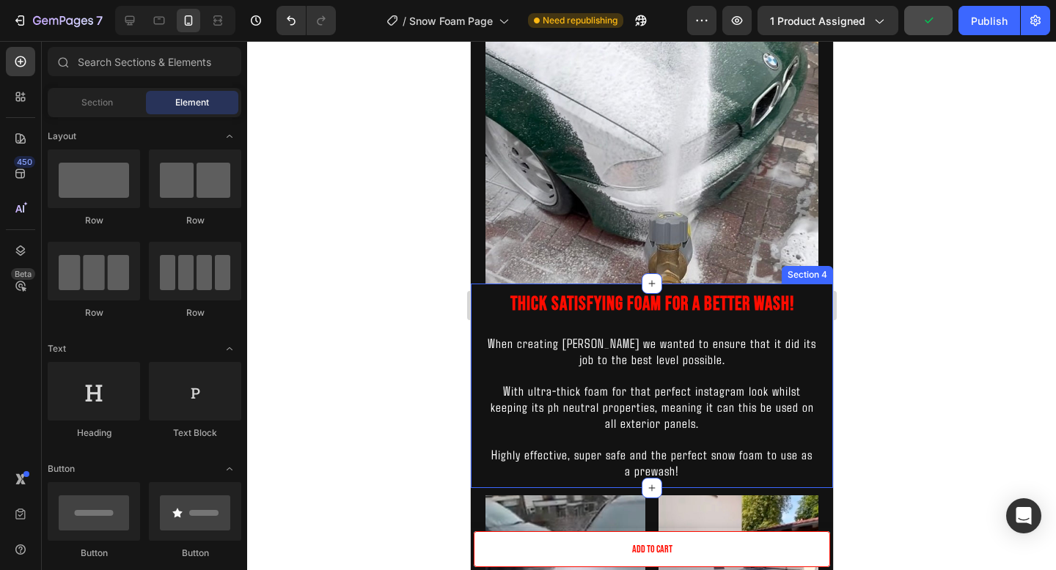
scroll to position [1040, 0]
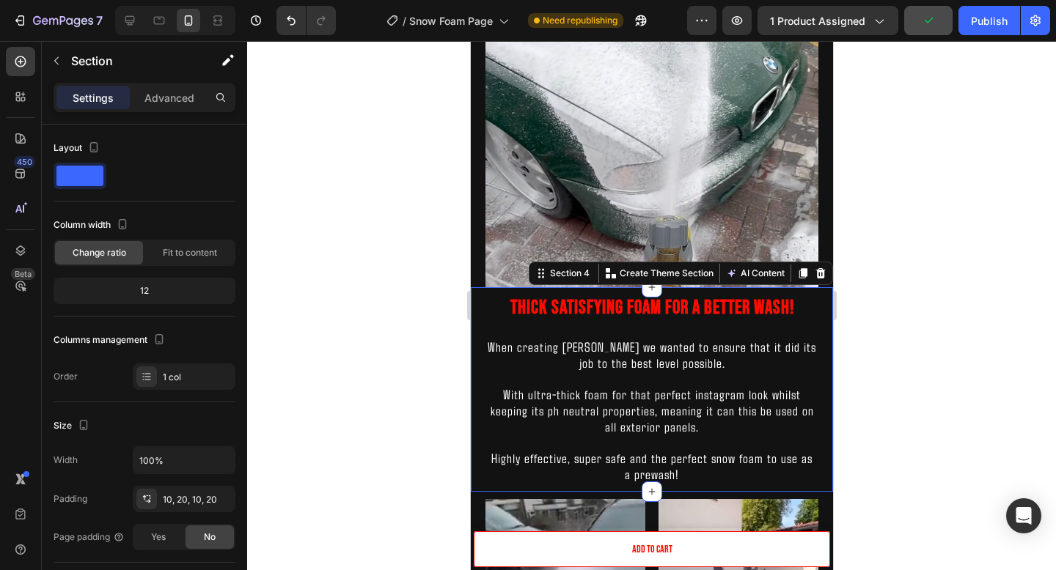
click at [820, 312] on div "Thick Satisfying Foam For A Better Wash! Heading When creating Yuki Foam we wan…" at bounding box center [651, 389] width 362 height 205
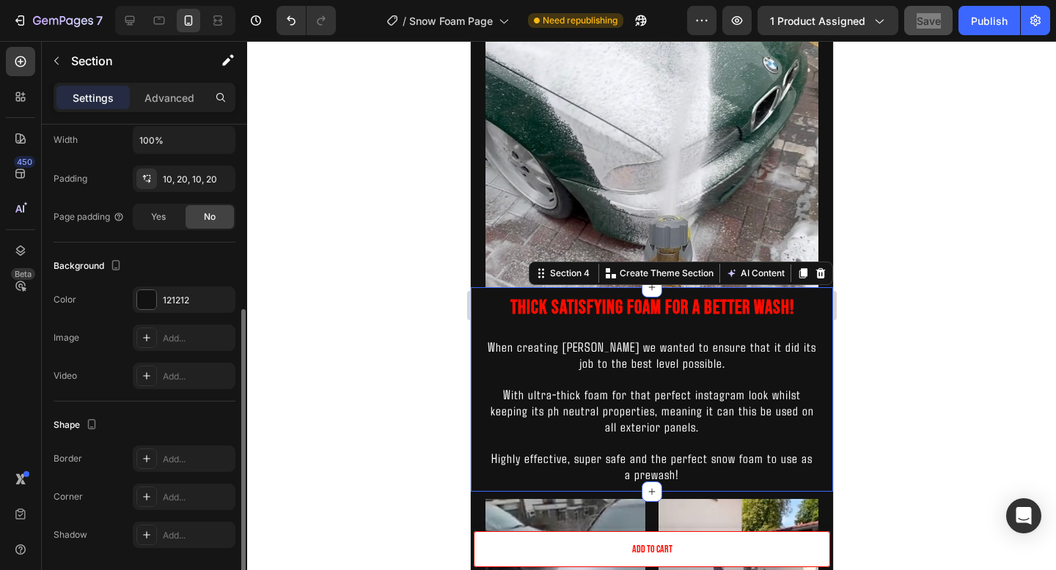
scroll to position [369, 0]
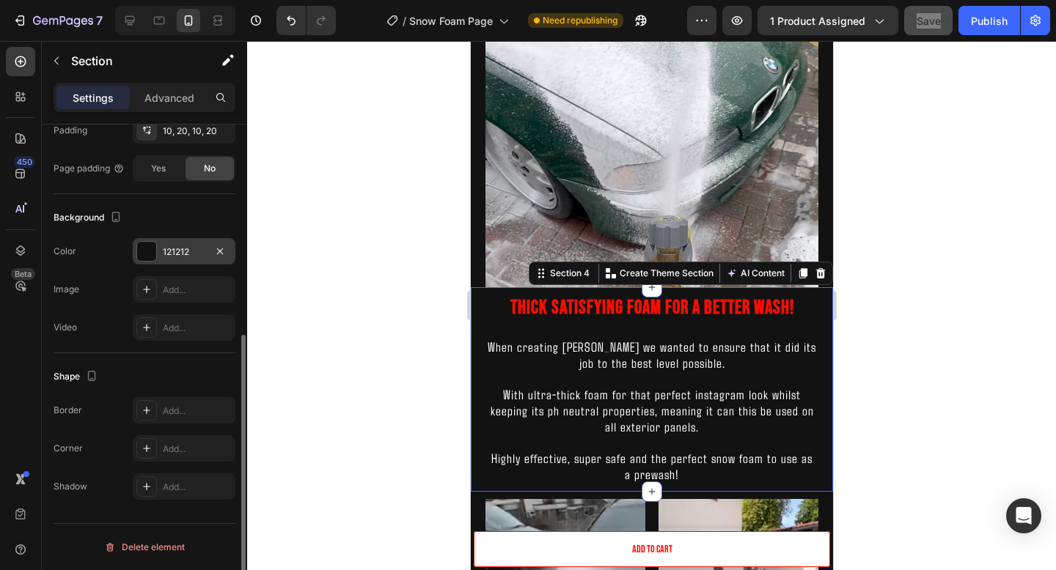
click at [177, 251] on div "121212" at bounding box center [184, 252] width 43 height 13
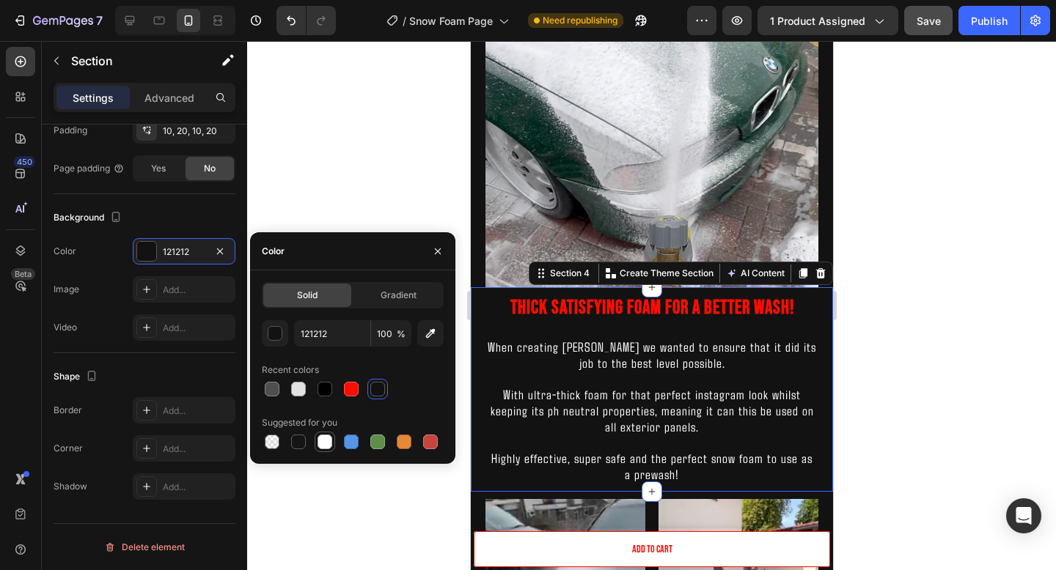
click at [325, 440] on div at bounding box center [324, 442] width 15 height 15
type input "FFFFFF"
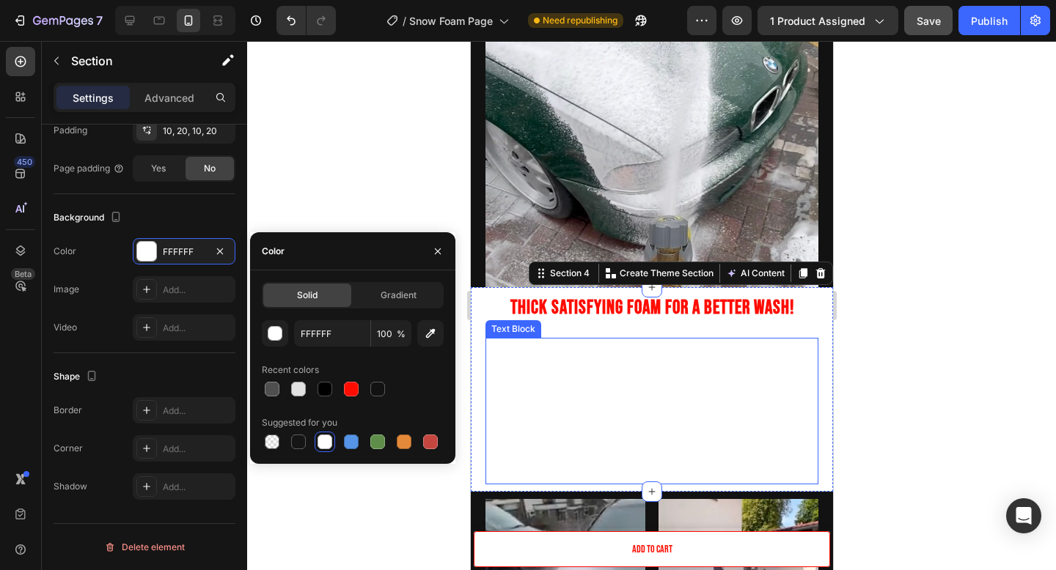
click at [601, 377] on p at bounding box center [651, 379] width 330 height 15
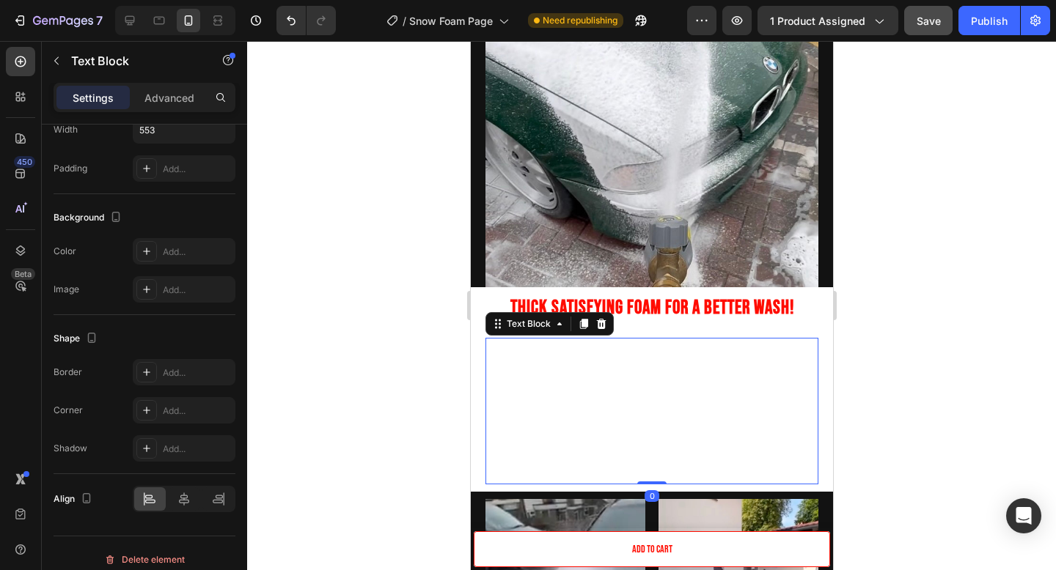
scroll to position [0, 0]
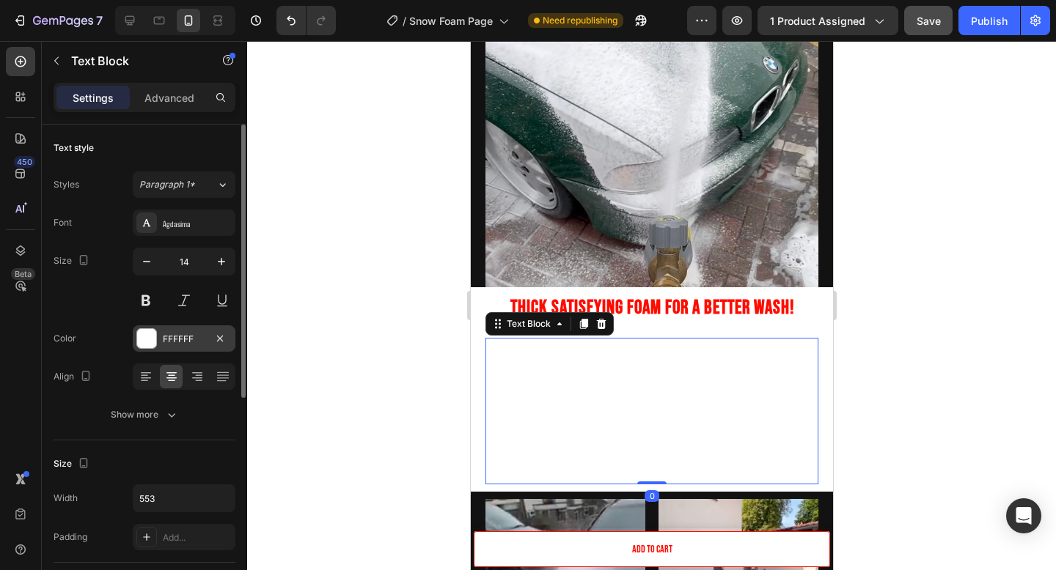
click at [194, 337] on div "FFFFFF" at bounding box center [184, 339] width 43 height 13
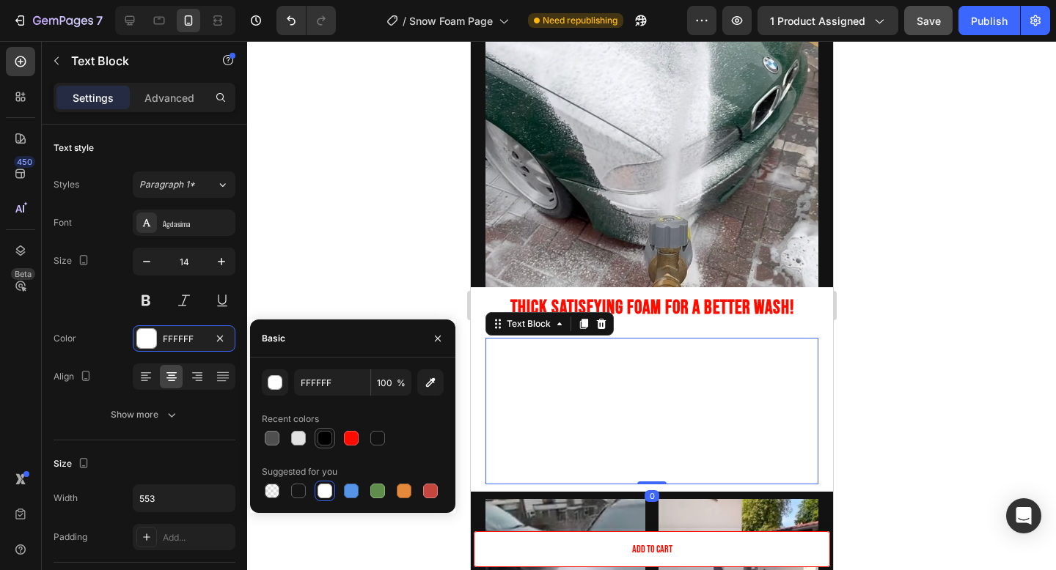
click at [324, 438] on div at bounding box center [324, 438] width 15 height 15
type input "000000"
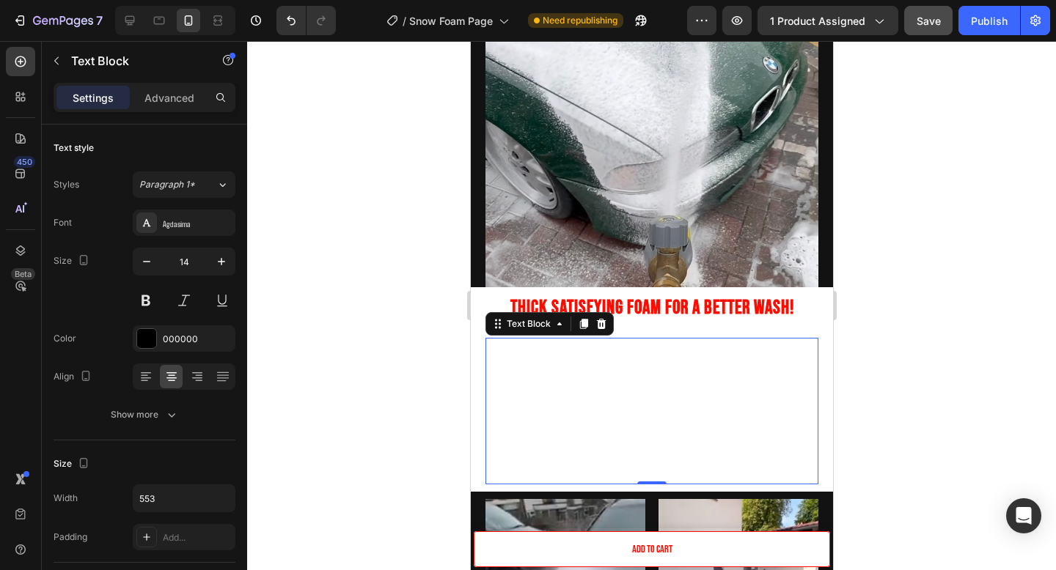
click at [651, 427] on span "With ultra-thick foam for that perfect instagram look whilst keeping its ph neu…" at bounding box center [651, 410] width 323 height 48
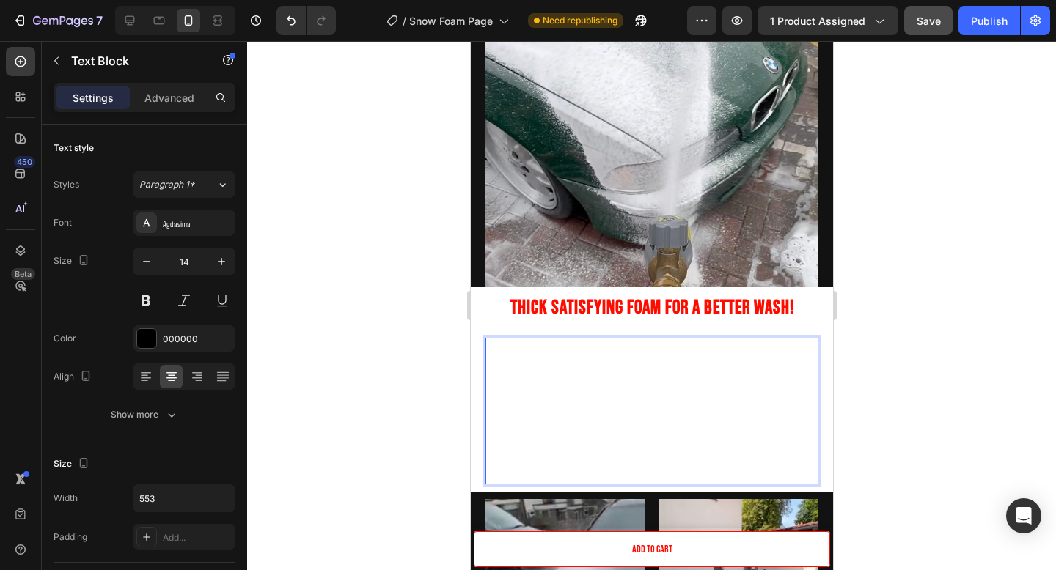
click at [699, 465] on span "Highly effective, super safe and the perfect snow foam to use as a prewash!" at bounding box center [651, 466] width 321 height 32
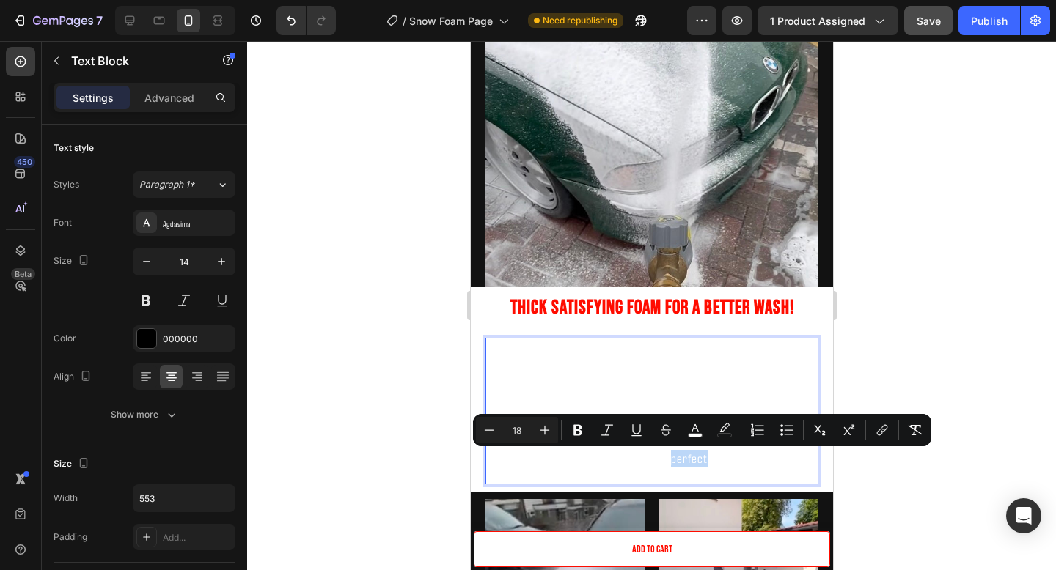
click at [708, 477] on p "Highly effective, super safe and the perfect snow foam to use as a prewash!" at bounding box center [651, 467] width 330 height 32
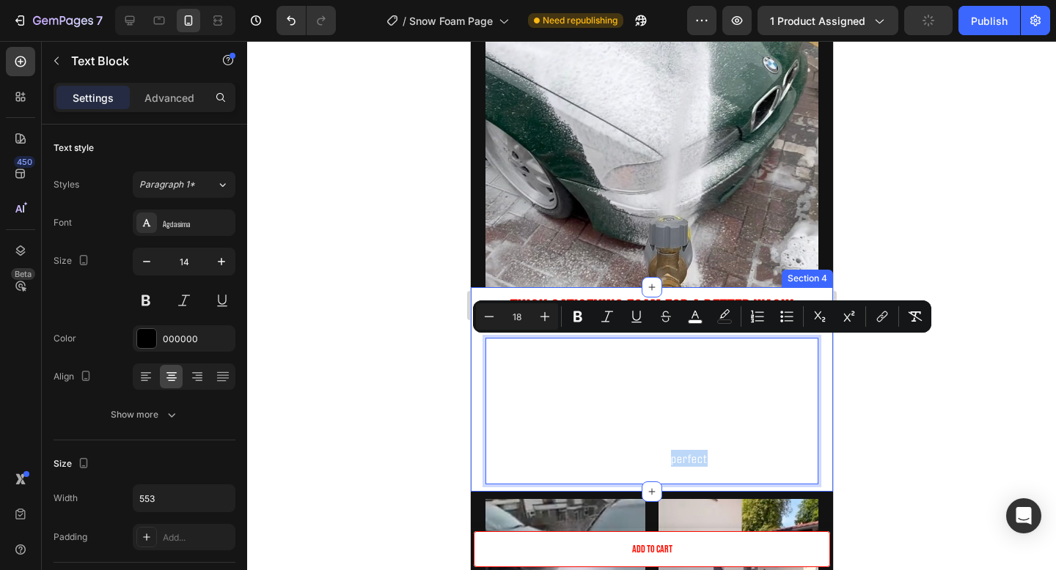
drag, startPoint x: 705, startPoint y: 477, endPoint x: 472, endPoint y: 298, distance: 293.7
click at [472, 298] on div "Thick Satisfying Foam For A Better Wash! Heading When creating Yuki Foam we wan…" at bounding box center [651, 389] width 362 height 205
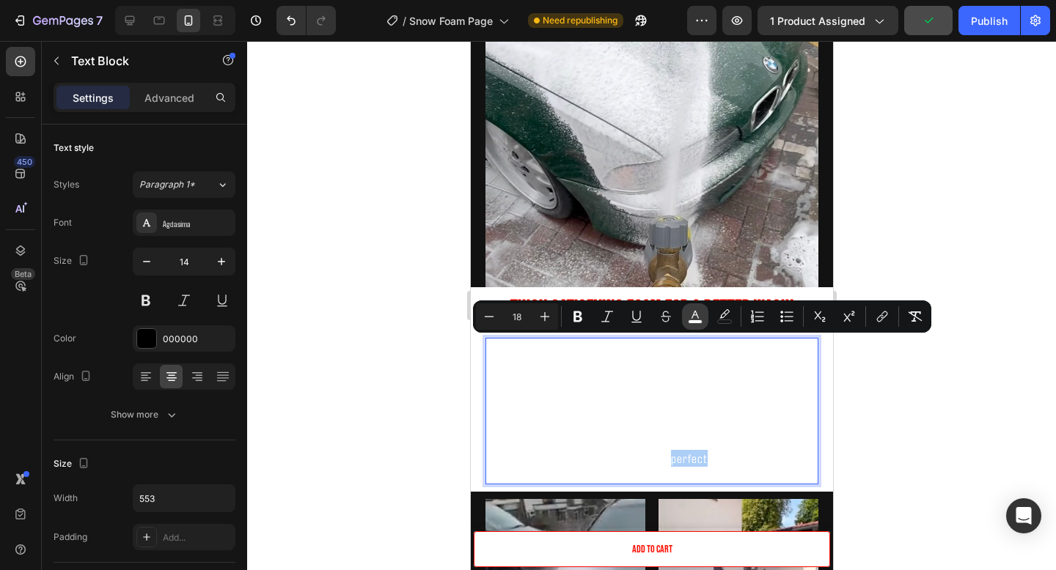
click at [694, 323] on rect "Editor contextual toolbar" at bounding box center [695, 322] width 14 height 4
type input "FFFFFF"
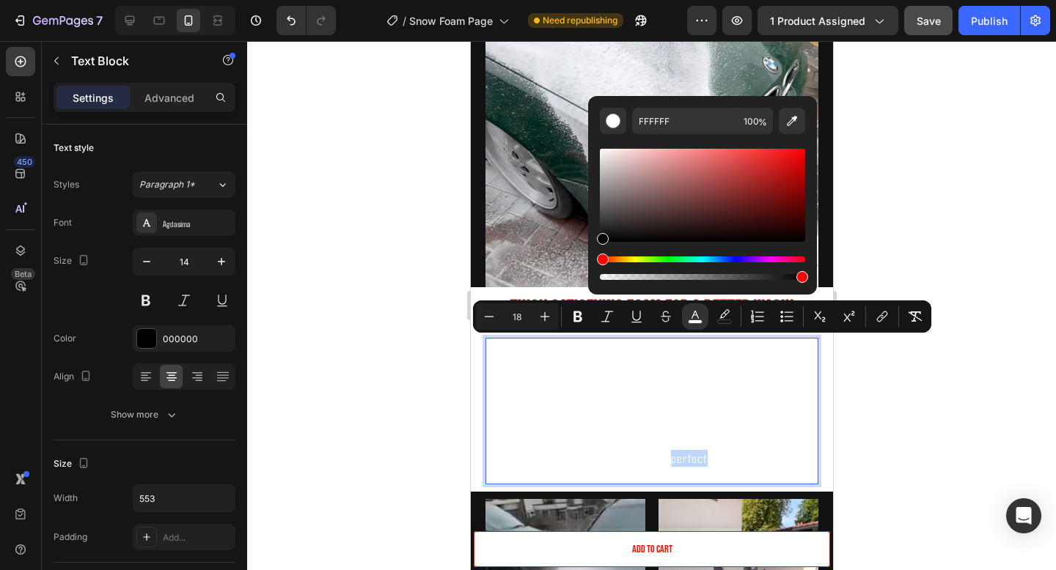
drag, startPoint x: 1070, startPoint y: 192, endPoint x: 563, endPoint y: 345, distance: 529.8
type input "000000"
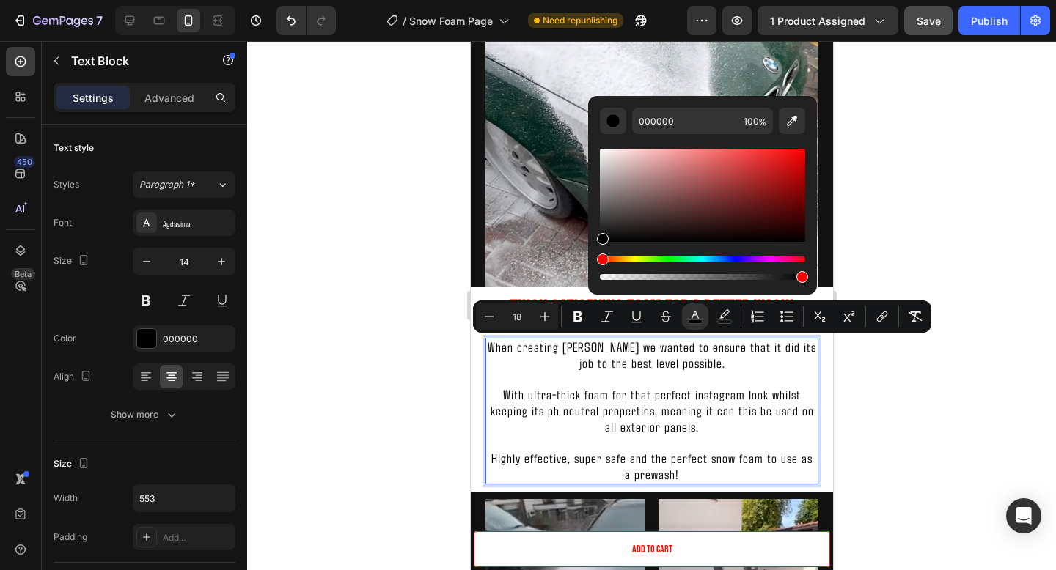
click at [967, 399] on div at bounding box center [651, 305] width 809 height 529
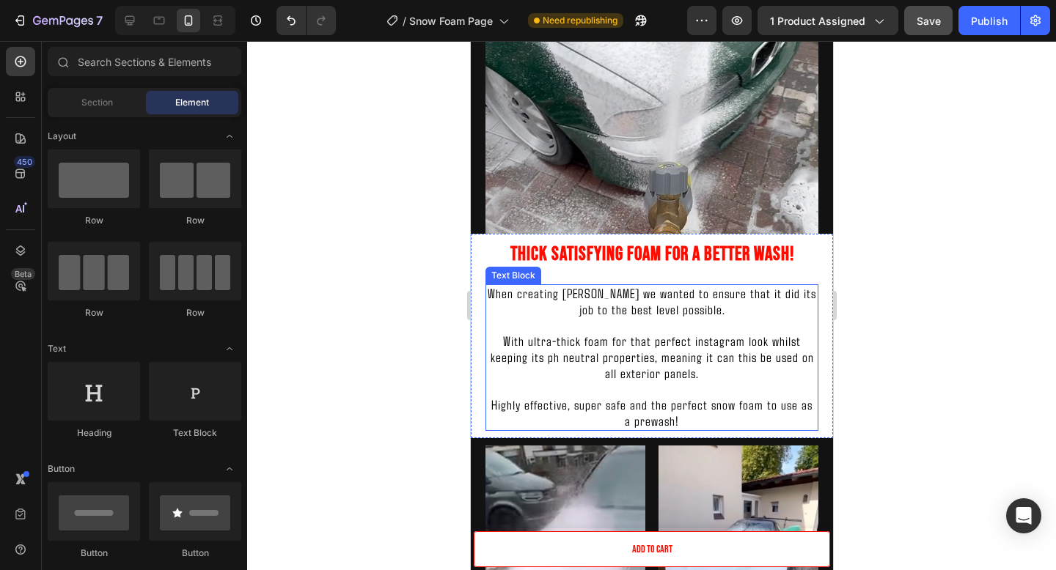
scroll to position [1108, 0]
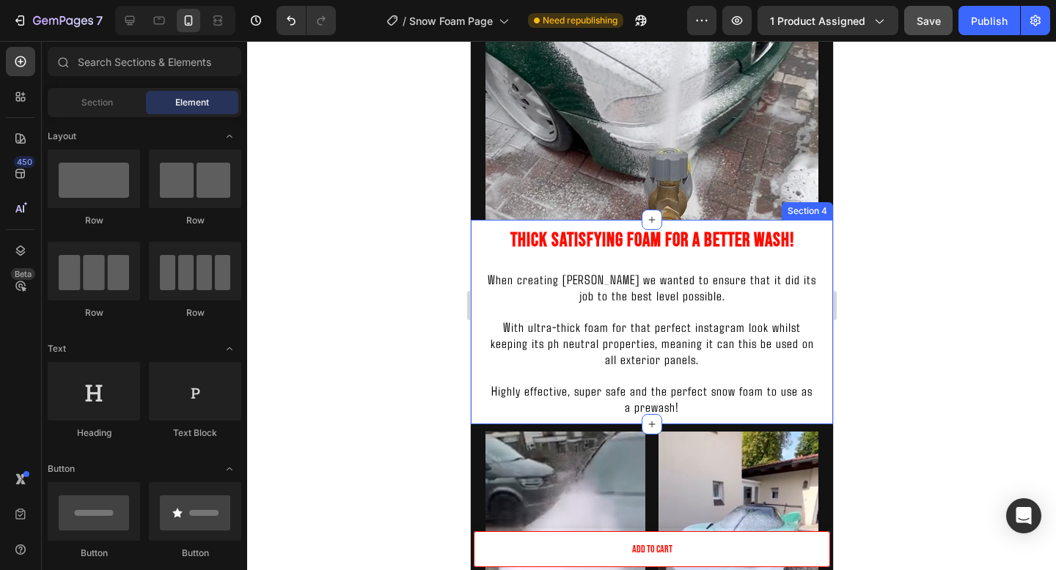
click at [826, 248] on div "Thick Satisfying Foam For A Better Wash! Heading When creating Yuki Foam we wan…" at bounding box center [651, 322] width 362 height 205
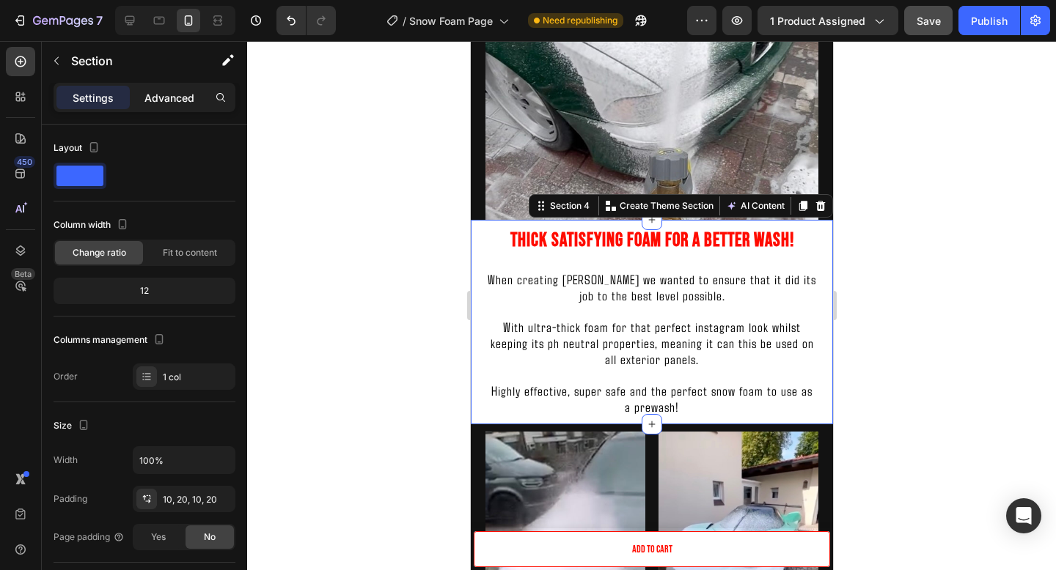
click at [180, 93] on p "Advanced" at bounding box center [169, 97] width 50 height 15
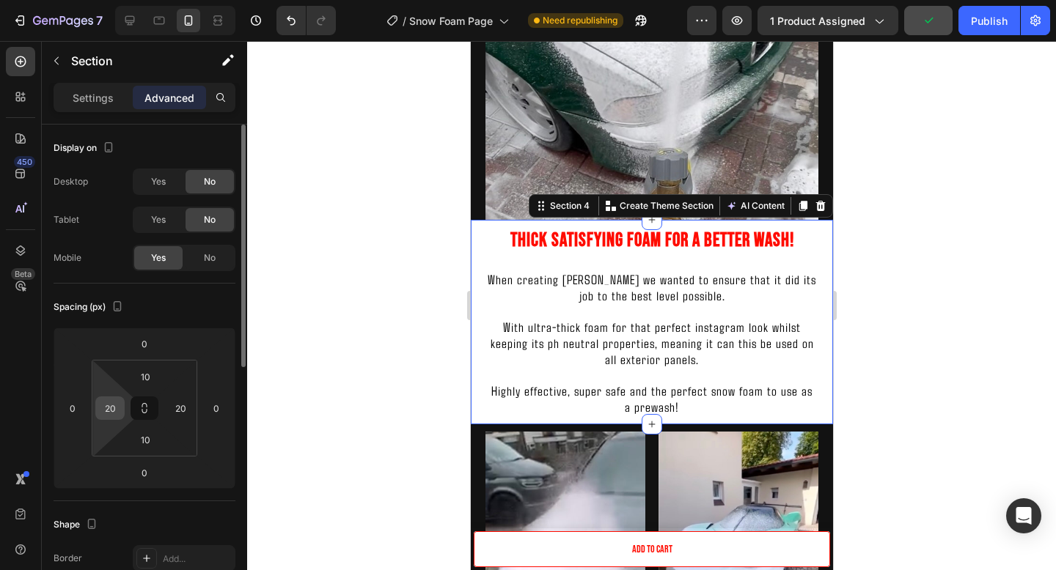
click at [107, 407] on input "20" at bounding box center [110, 408] width 22 height 22
type input "1"
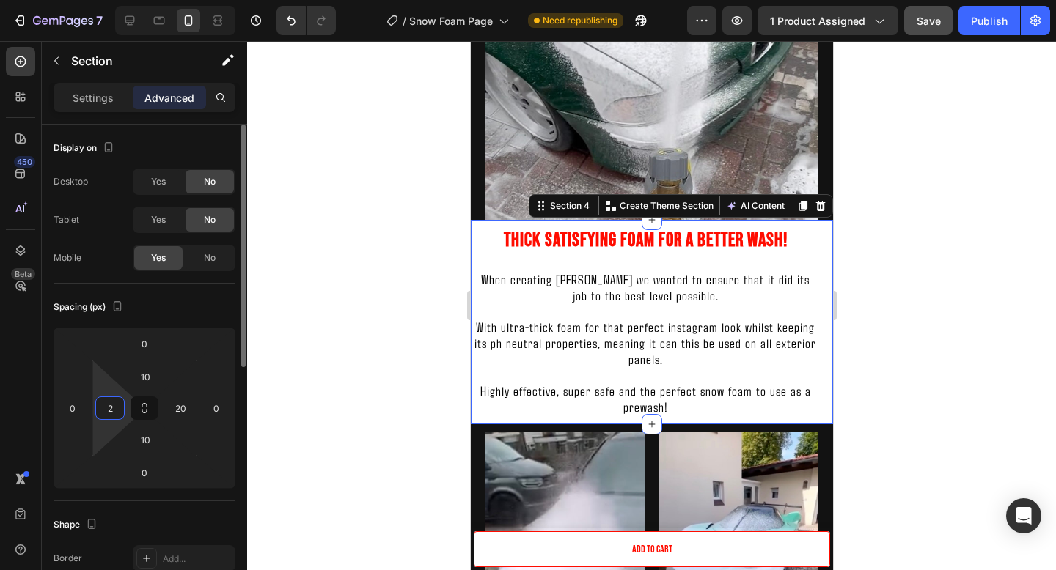
type input "20"
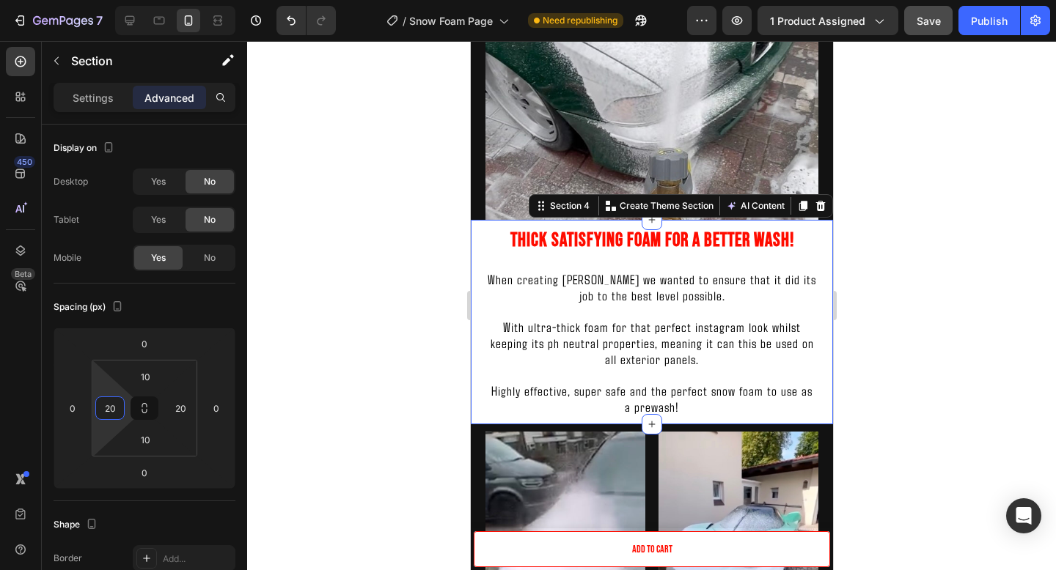
click at [971, 345] on div at bounding box center [651, 305] width 809 height 529
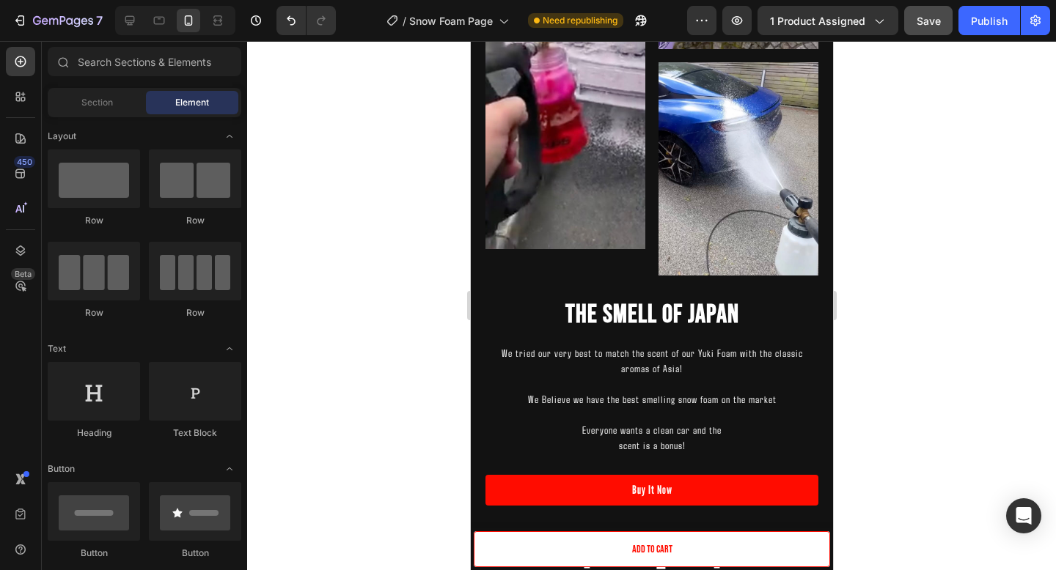
scroll to position [1725, 0]
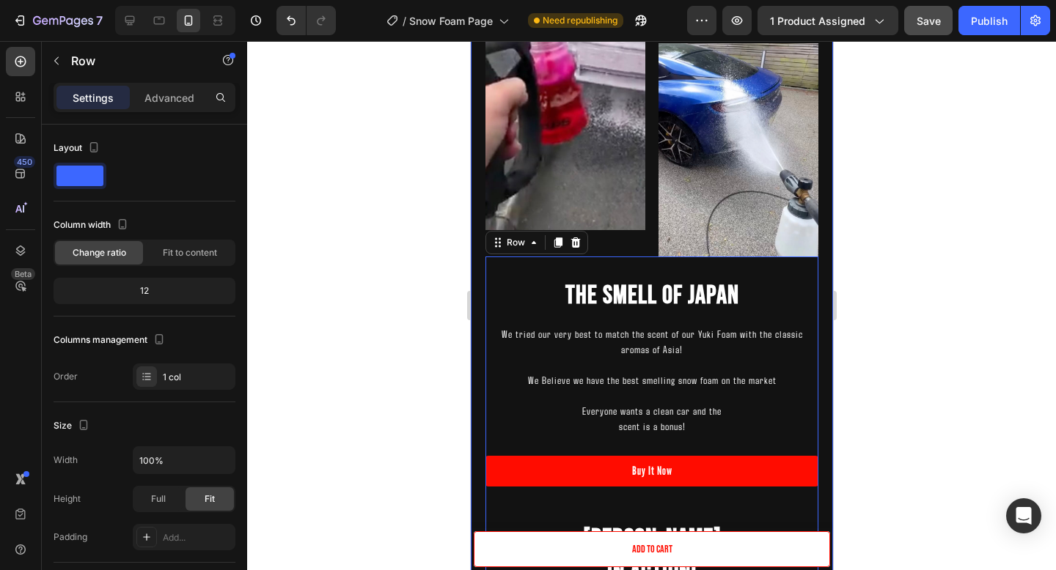
click at [823, 229] on div "Image Image Image Row The Smell Of Japan Heading We tried our very best to matc…" at bounding box center [651, 399] width 362 height 1180
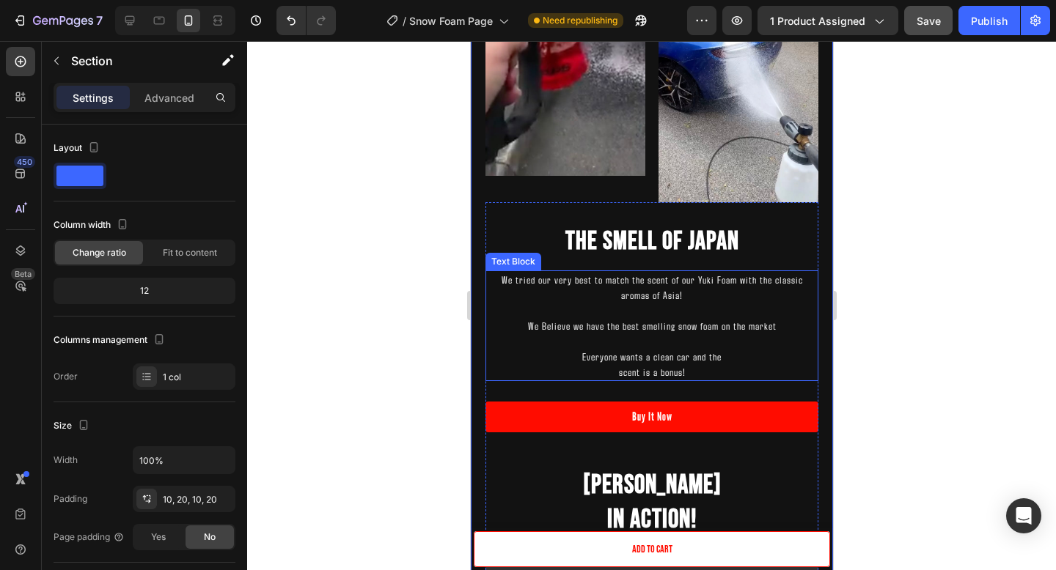
scroll to position [1793, 0]
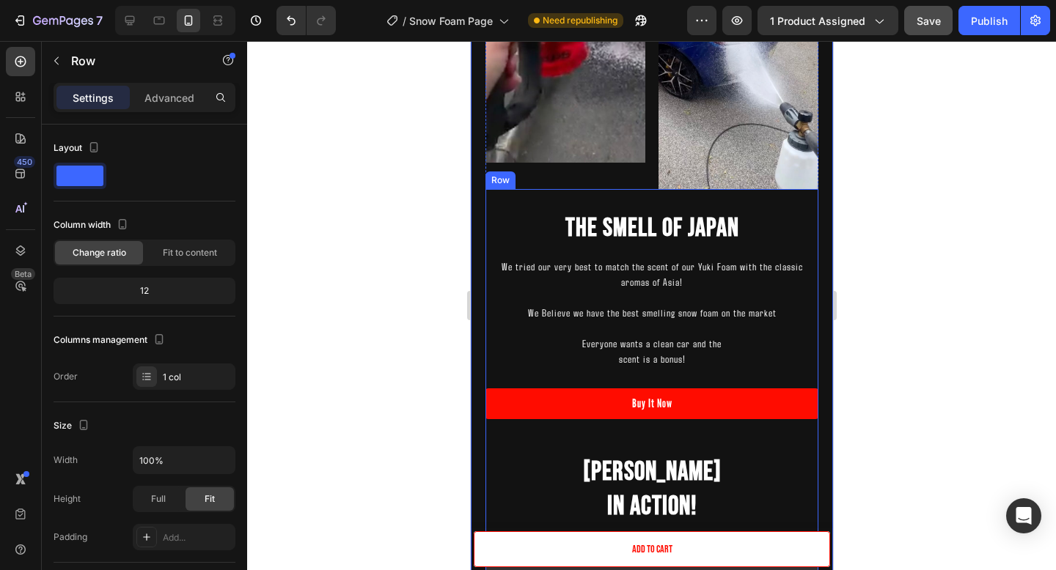
click at [760, 206] on div "The Smell Of Japan Heading We tried our very best to match the scent of our Yuk…" at bounding box center [651, 552] width 333 height 726
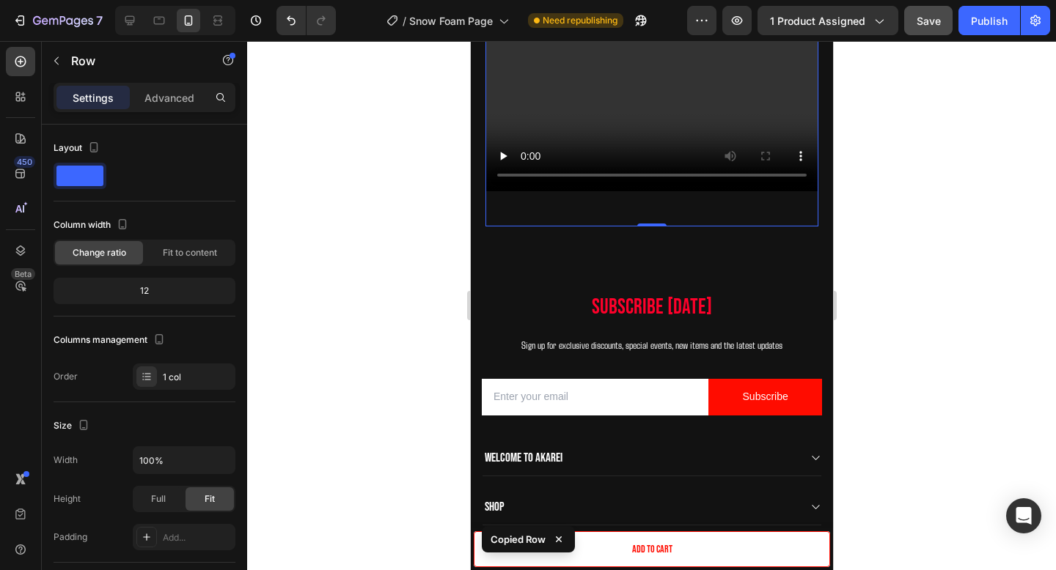
scroll to position [2558, 0]
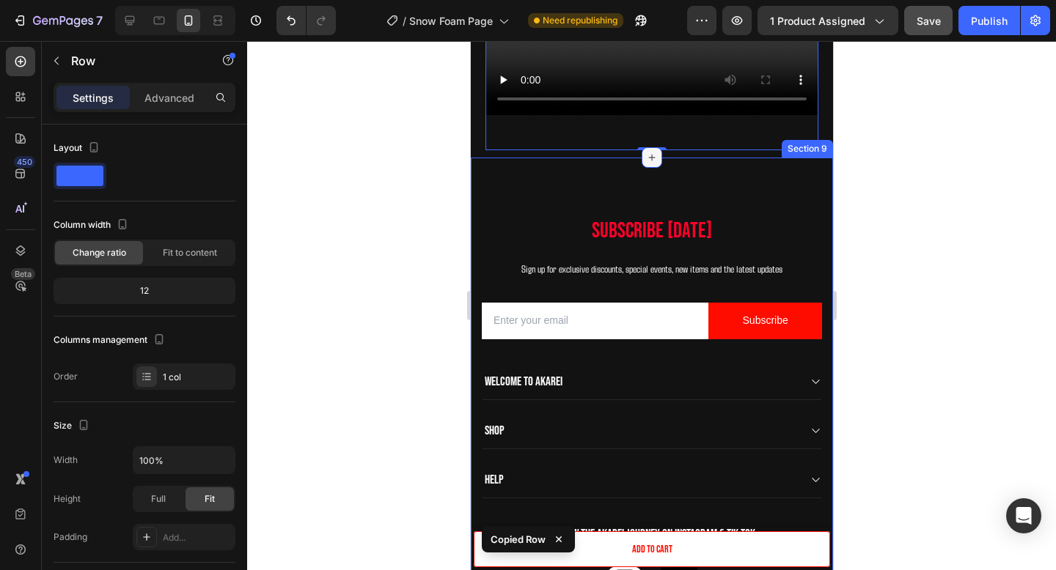
click at [653, 156] on icon at bounding box center [651, 158] width 12 height 12
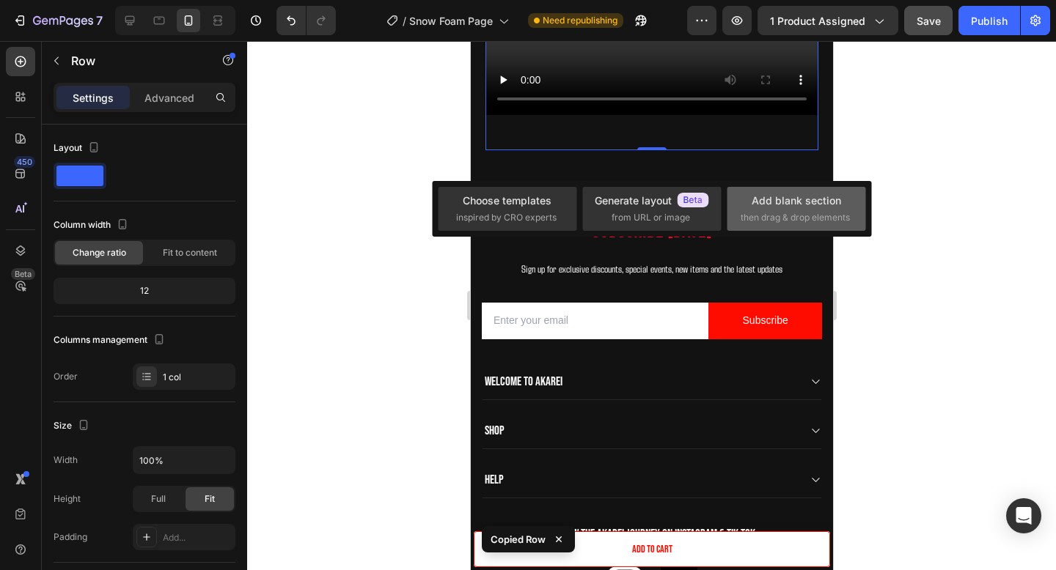
click at [779, 202] on div "Add blank section" at bounding box center [796, 200] width 89 height 15
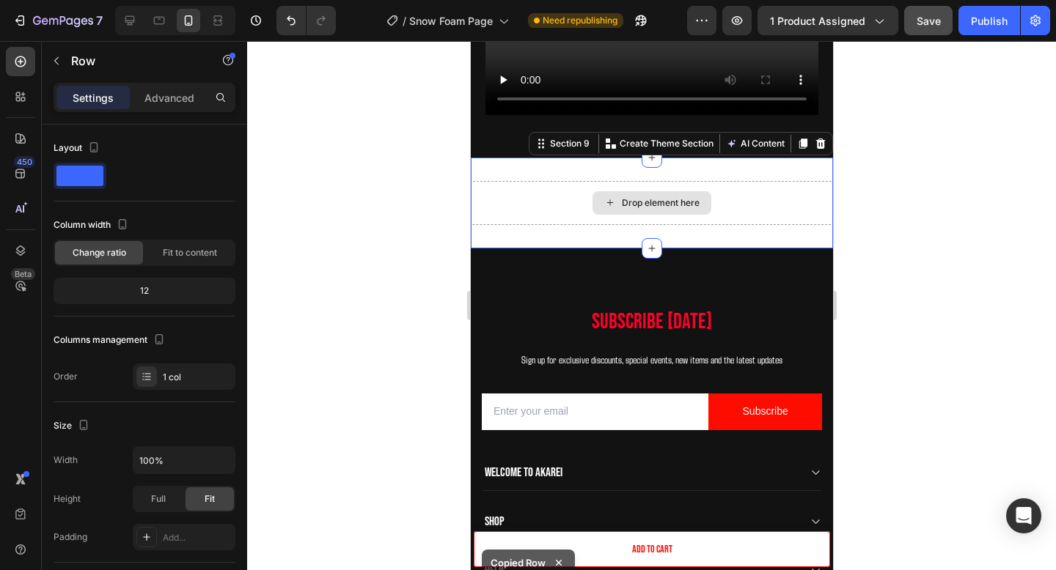
click at [739, 184] on div "Drop element here" at bounding box center [651, 203] width 362 height 44
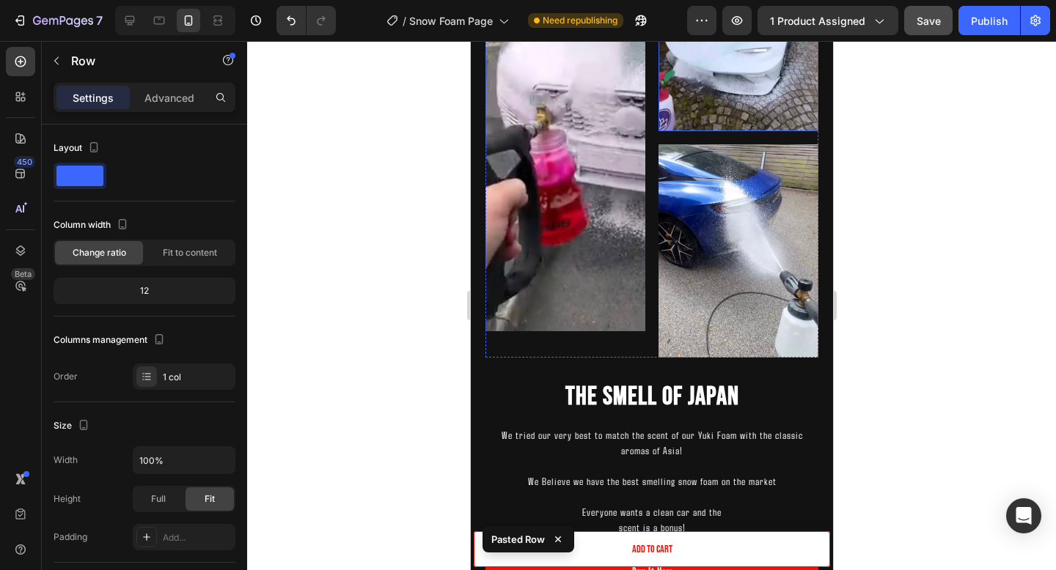
scroll to position [1768, 0]
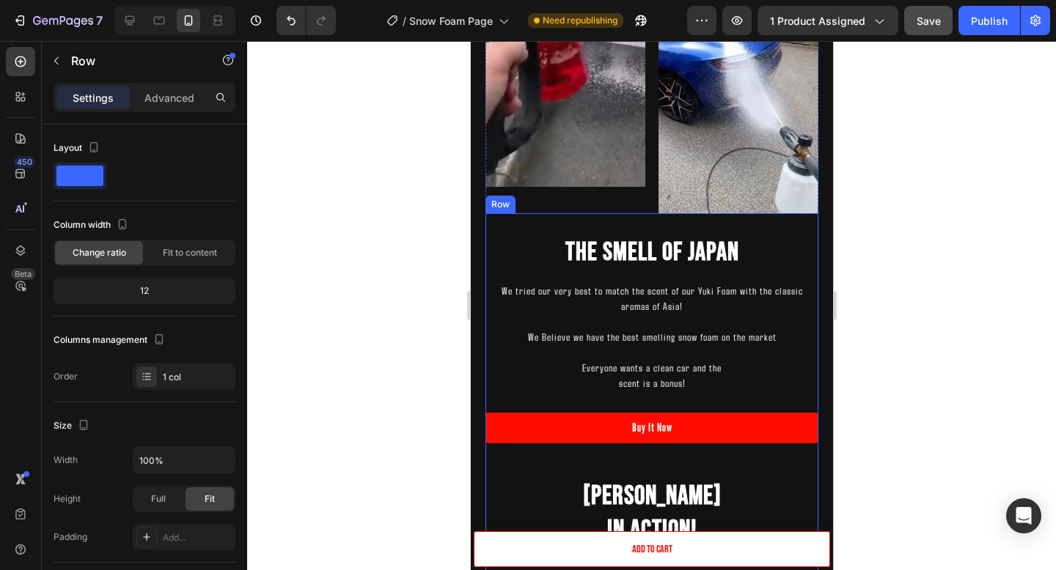
click at [766, 228] on div "The Smell Of Japan Heading We tried our very best to match the scent of our Yuk…" at bounding box center [651, 576] width 333 height 726
click at [578, 200] on icon at bounding box center [575, 200] width 12 height 12
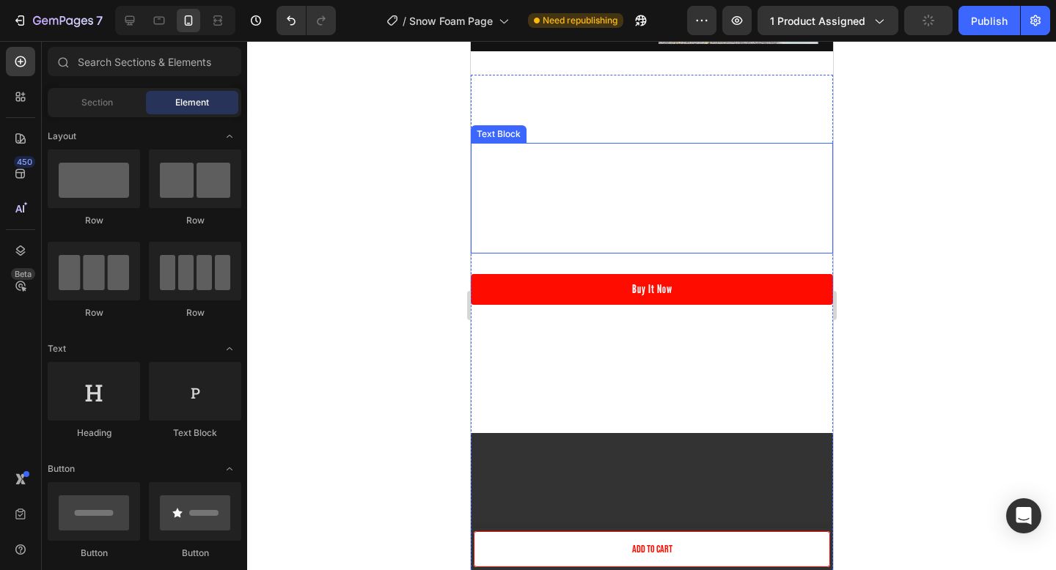
scroll to position [1859, 0]
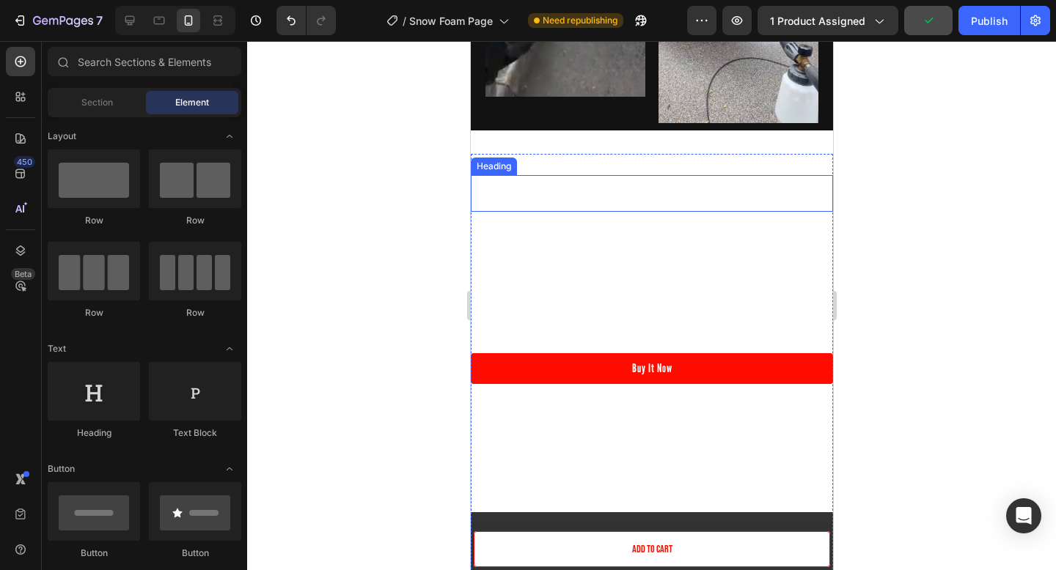
click at [646, 191] on h2 "The Smell Of Japan" at bounding box center [651, 193] width 362 height 37
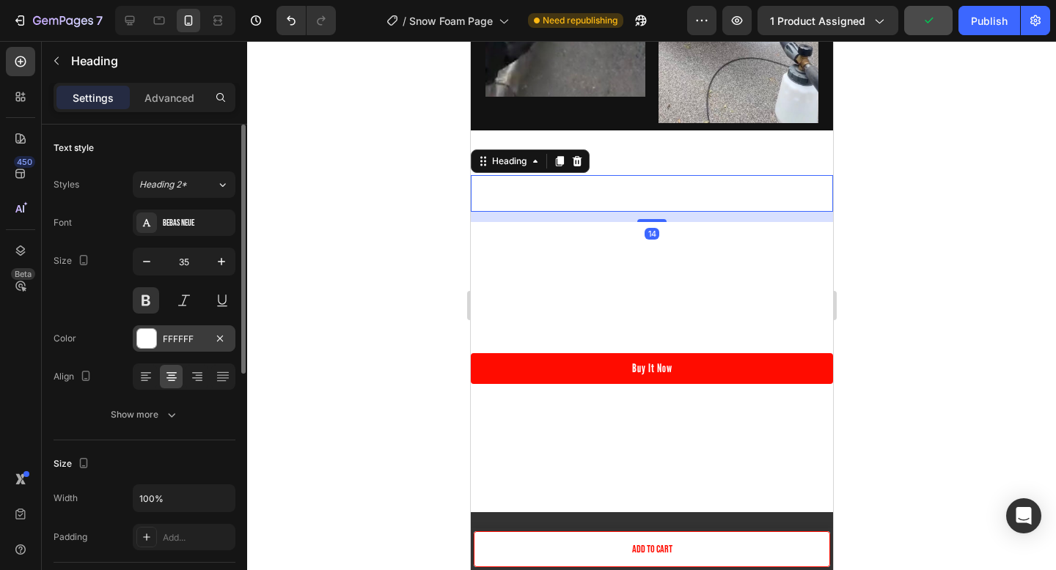
click at [172, 338] on div "FFFFFF" at bounding box center [184, 339] width 43 height 13
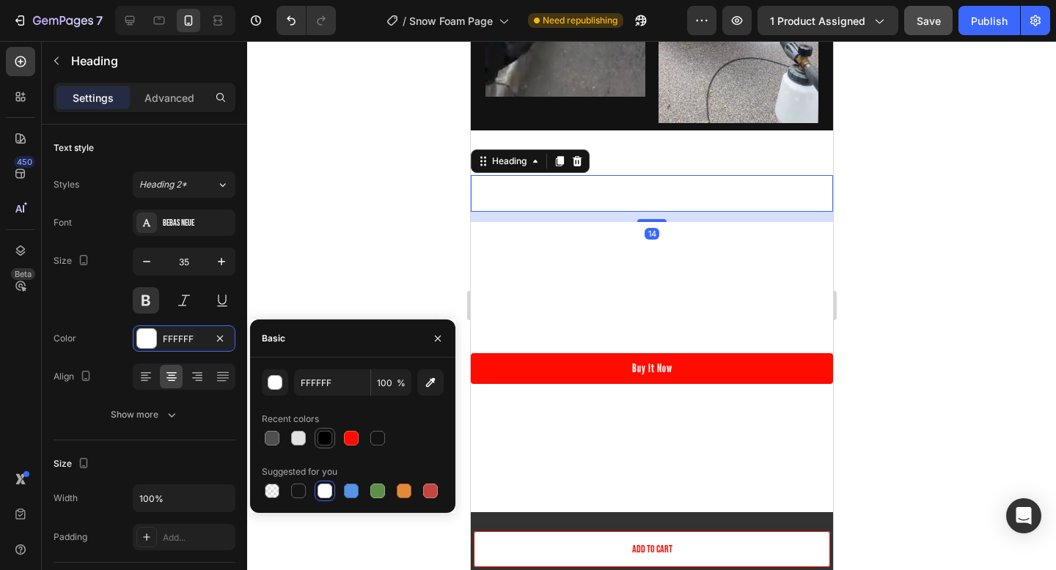
click at [321, 434] on div at bounding box center [324, 438] width 15 height 15
type input "000000"
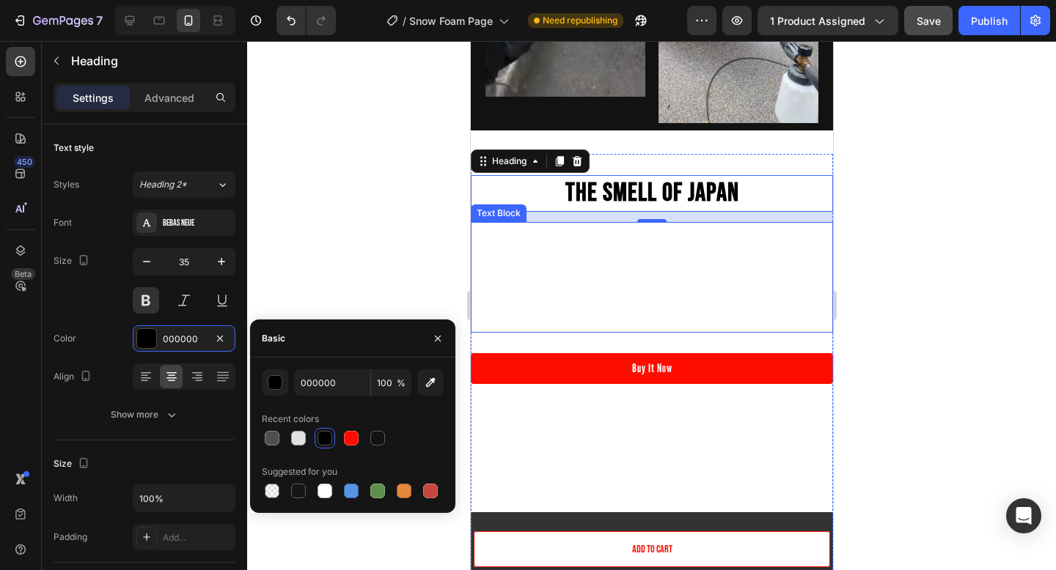
click at [625, 271] on p "We Believe we have the best smelling snow foam on the market" at bounding box center [650, 277] width 359 height 15
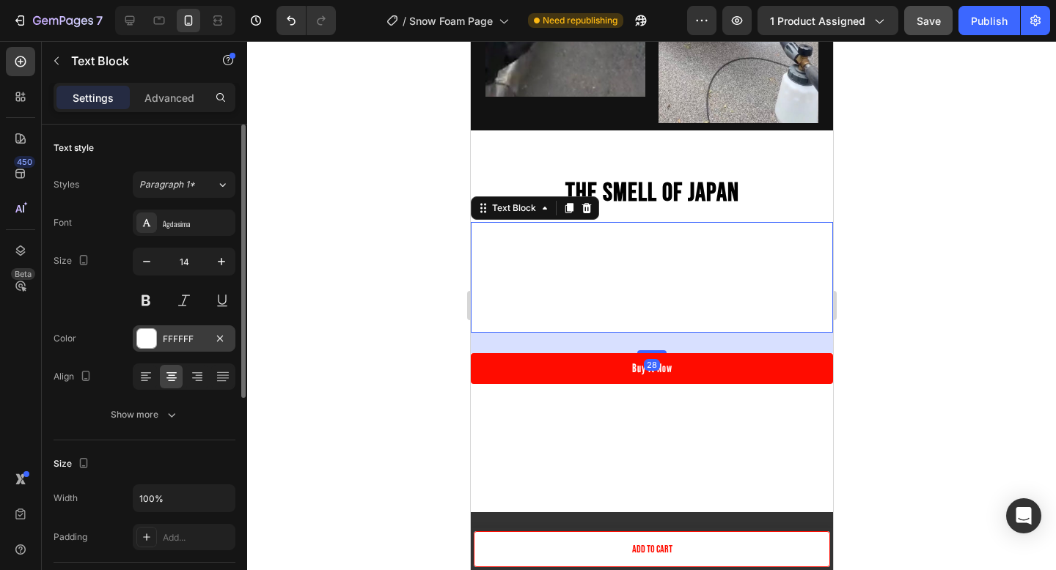
click at [181, 334] on div "FFFFFF" at bounding box center [184, 339] width 43 height 13
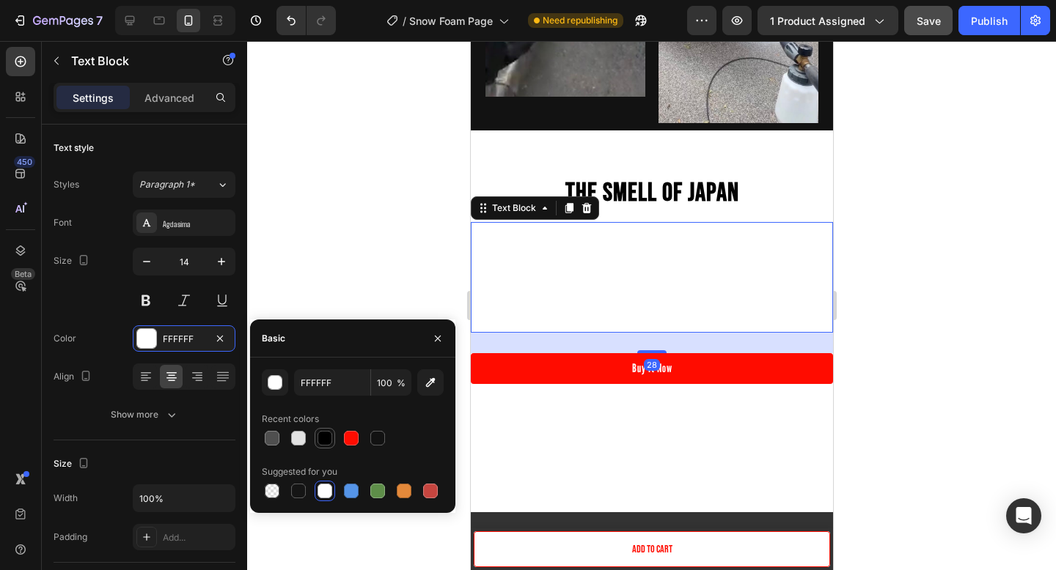
click at [324, 438] on div at bounding box center [324, 438] width 15 height 15
type input "000000"
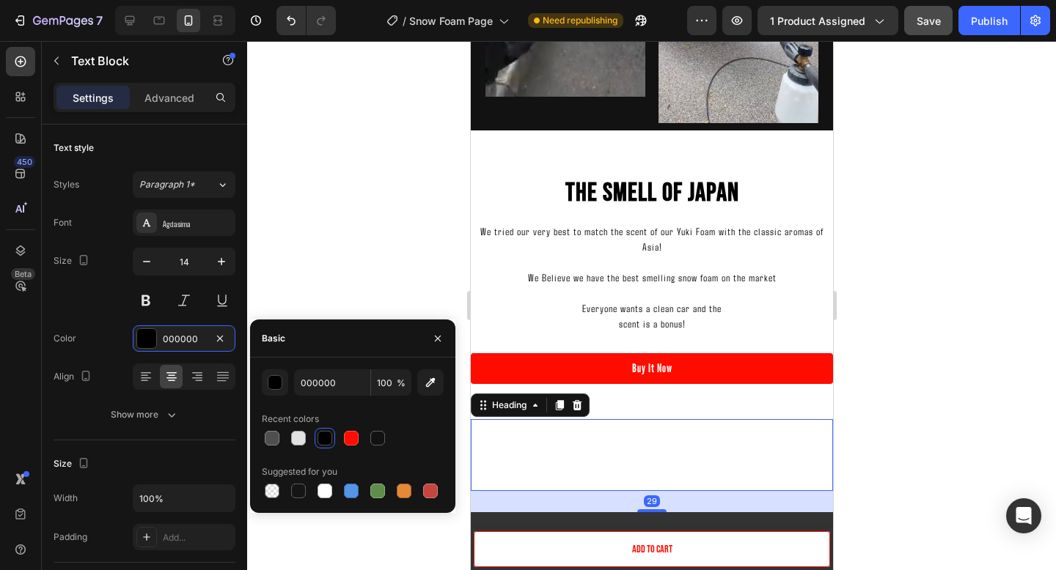
click at [713, 428] on h2 "Yuki Foam In Action!" at bounding box center [651, 455] width 362 height 72
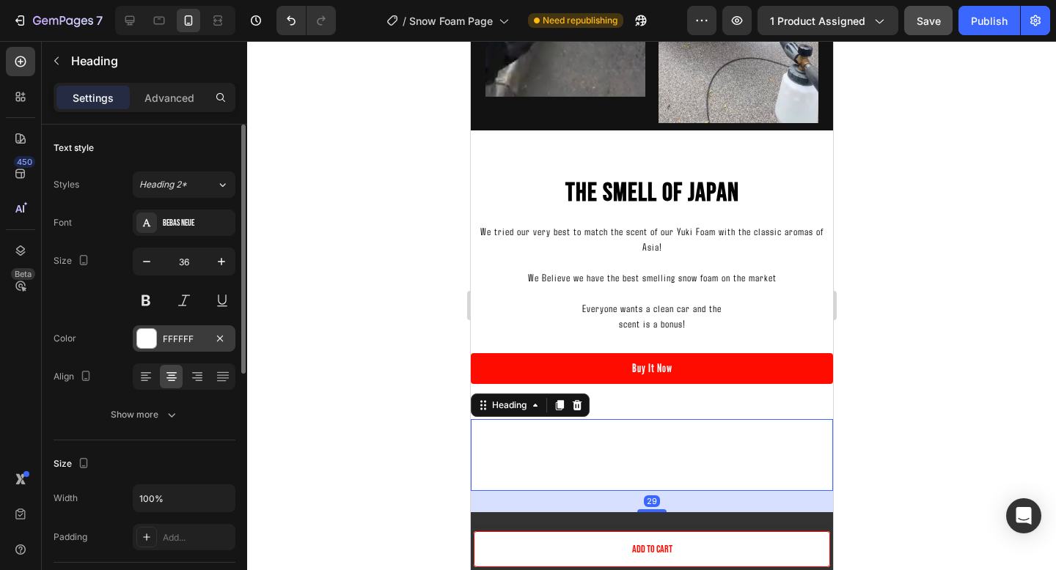
click at [195, 347] on div "FFFFFF" at bounding box center [184, 339] width 103 height 26
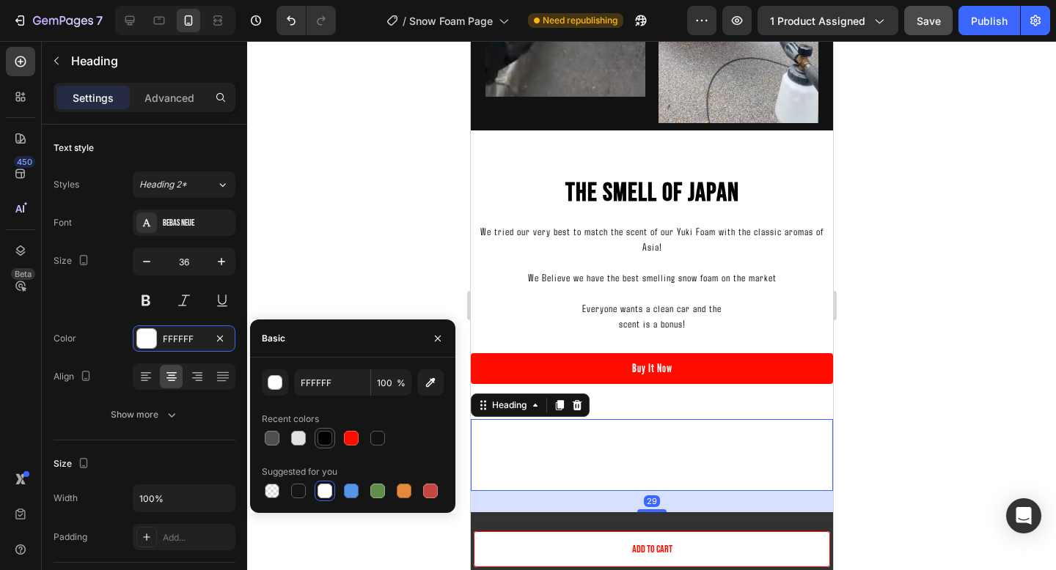
click at [323, 436] on div at bounding box center [324, 438] width 15 height 15
type input "000000"
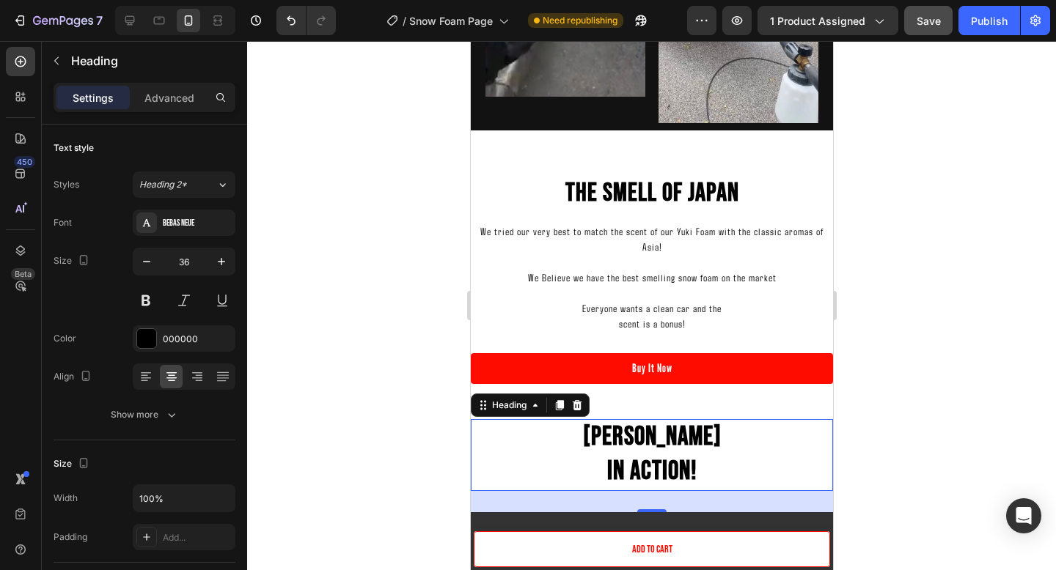
click at [930, 346] on div at bounding box center [651, 305] width 809 height 529
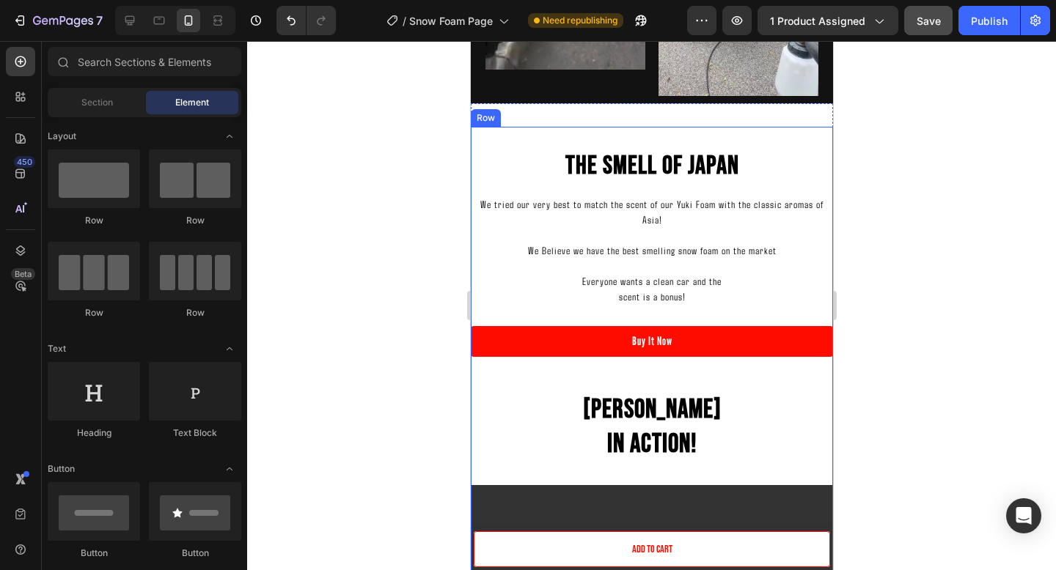
scroll to position [1892, 0]
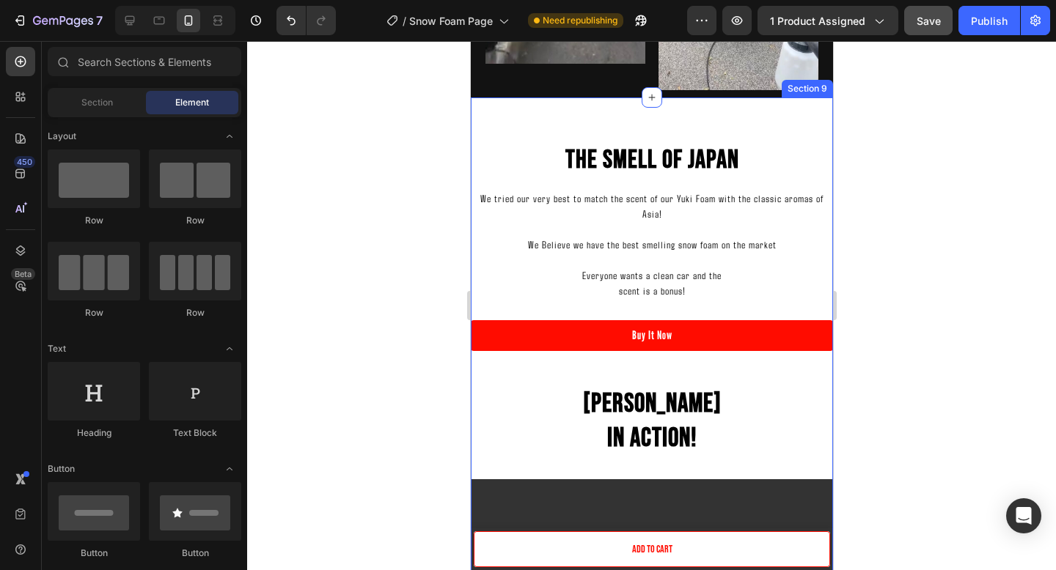
click at [725, 119] on div "The Smell Of Japan Heading We tried our very best to match the scent of our Yuk…" at bounding box center [651, 499] width 362 height 802
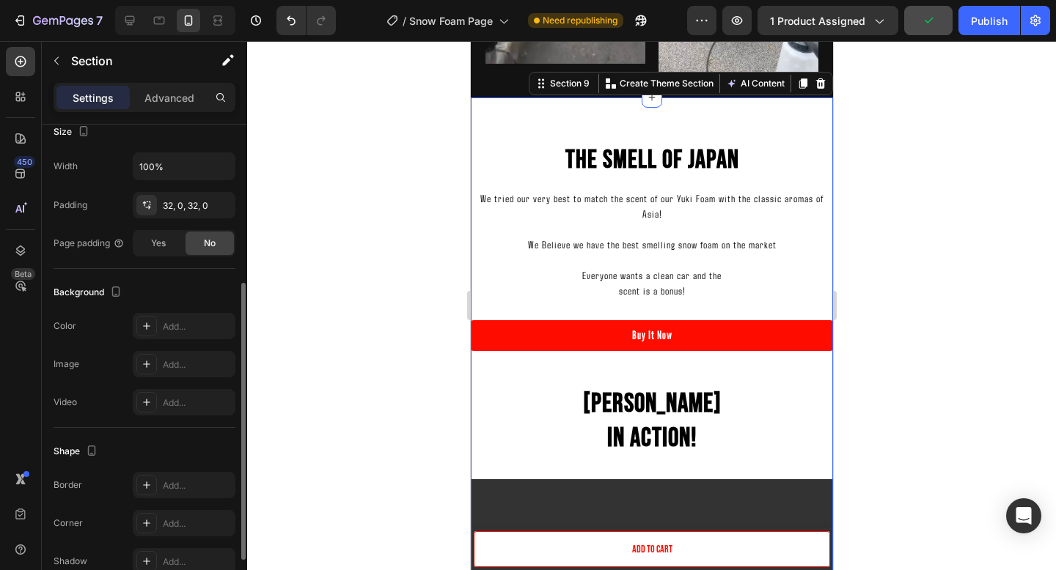
scroll to position [298, 0]
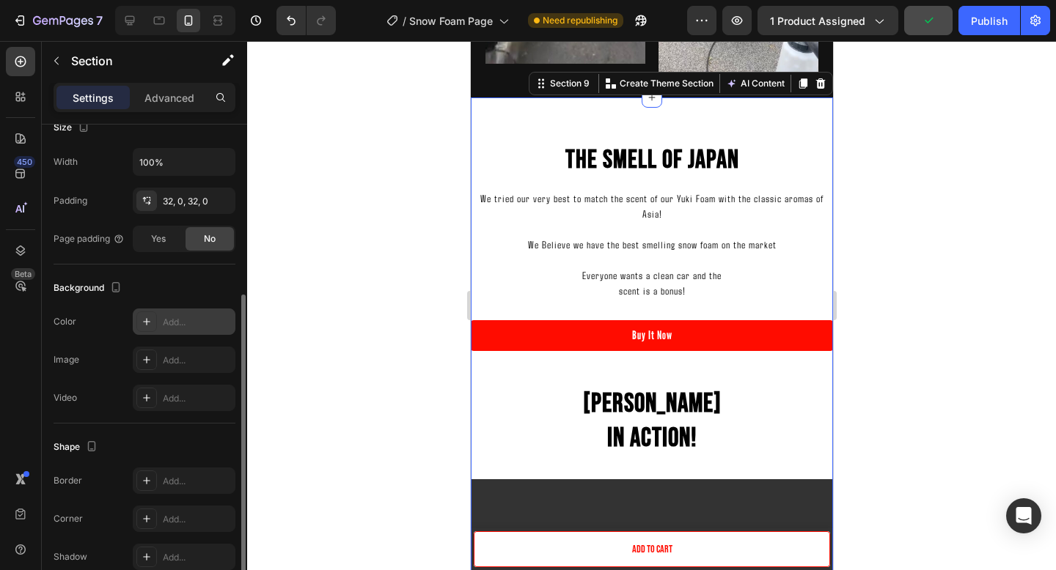
click at [168, 317] on div "Add..." at bounding box center [197, 322] width 69 height 13
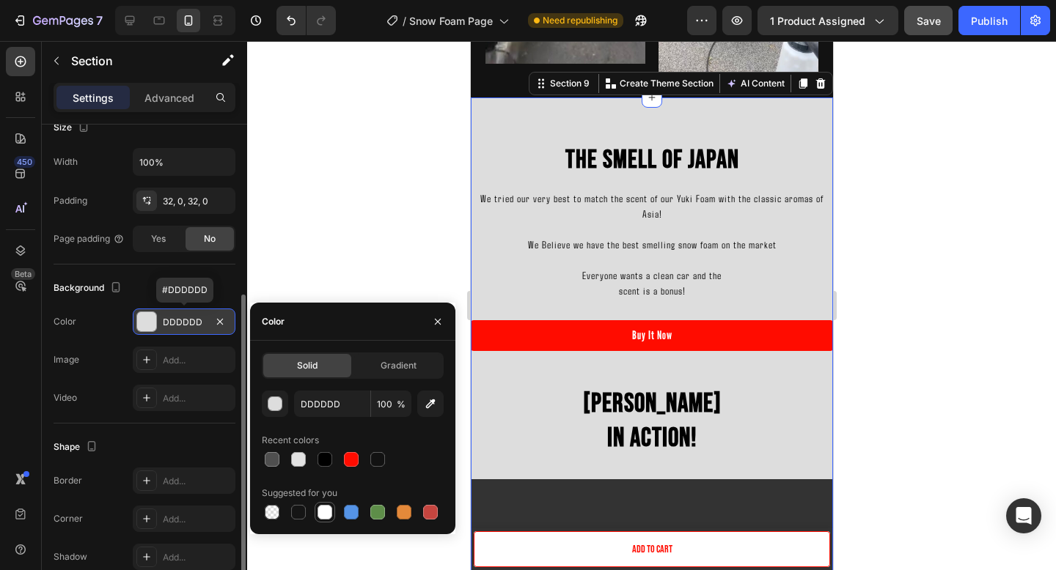
click at [320, 511] on div at bounding box center [324, 512] width 15 height 15
type input "FFFFFF"
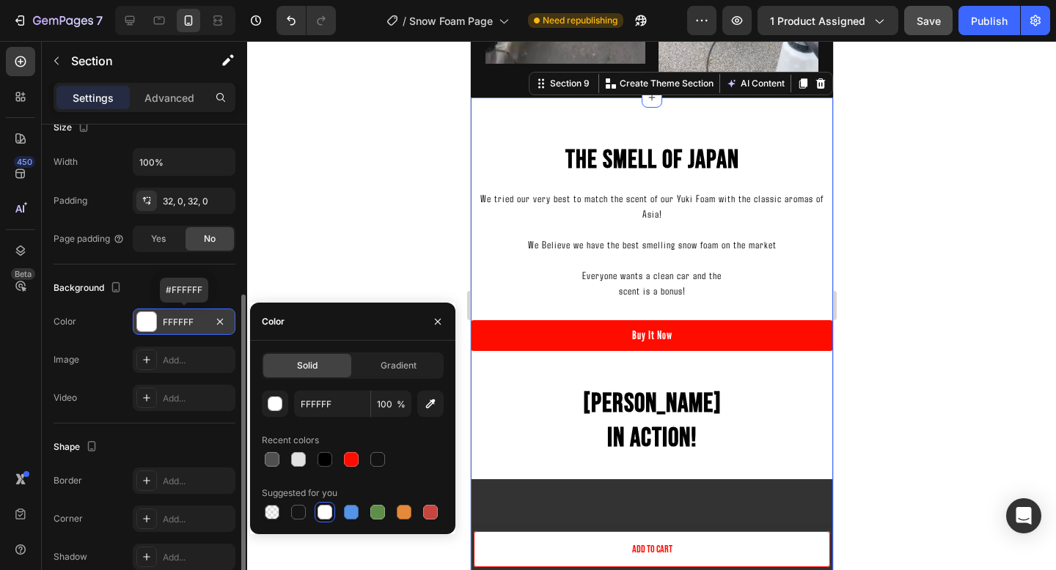
click at [933, 283] on div at bounding box center [651, 305] width 809 height 529
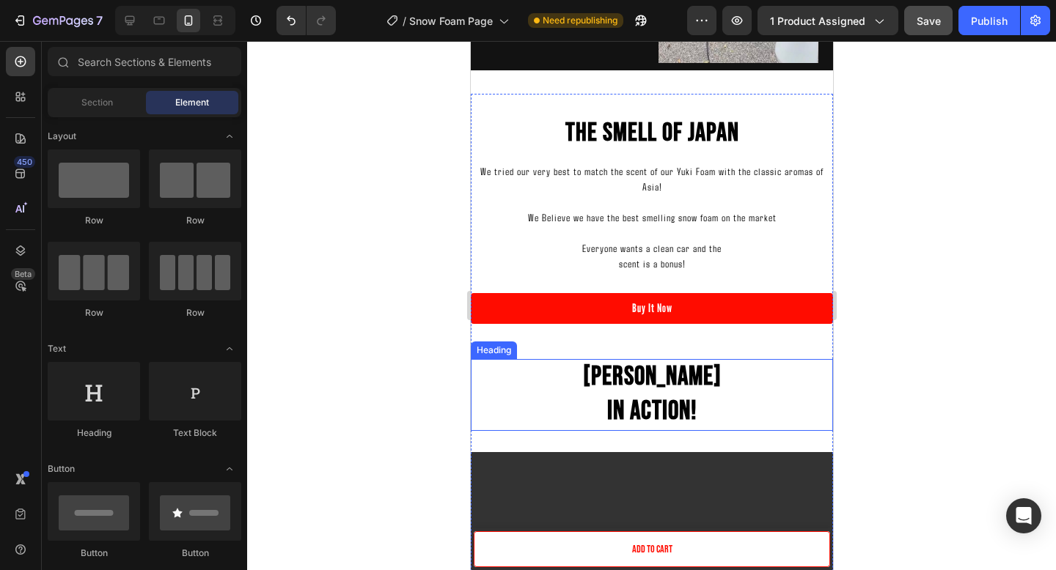
scroll to position [1951, 0]
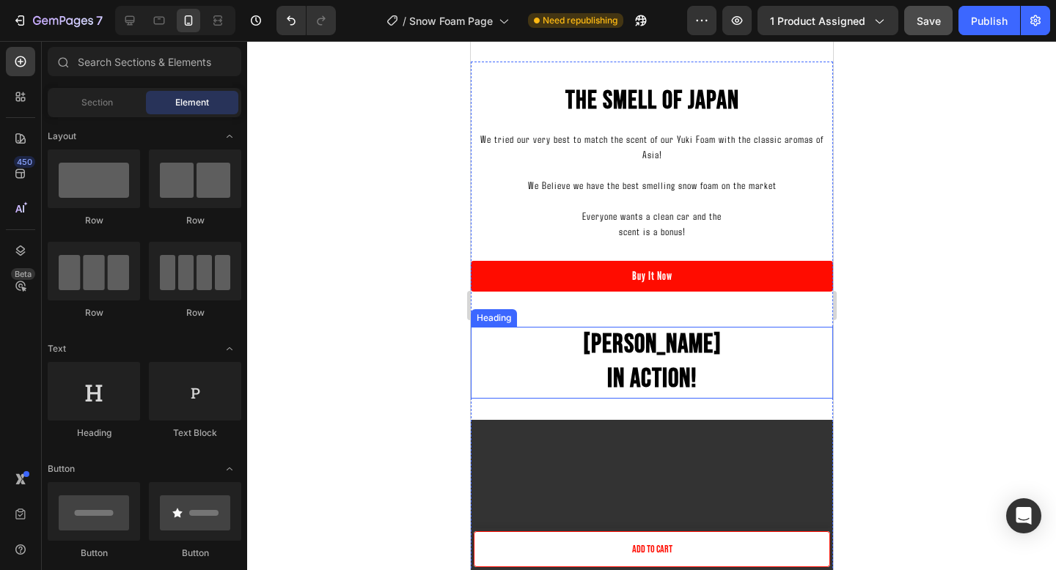
click at [713, 347] on h2 "Yuki Foam In Action!" at bounding box center [651, 363] width 362 height 72
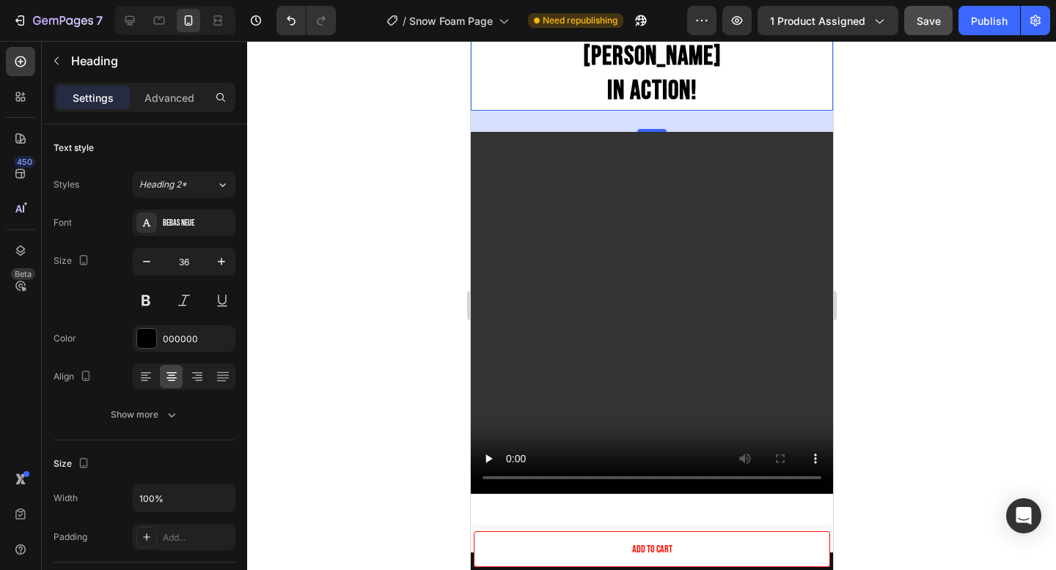
scroll to position [2272, 0]
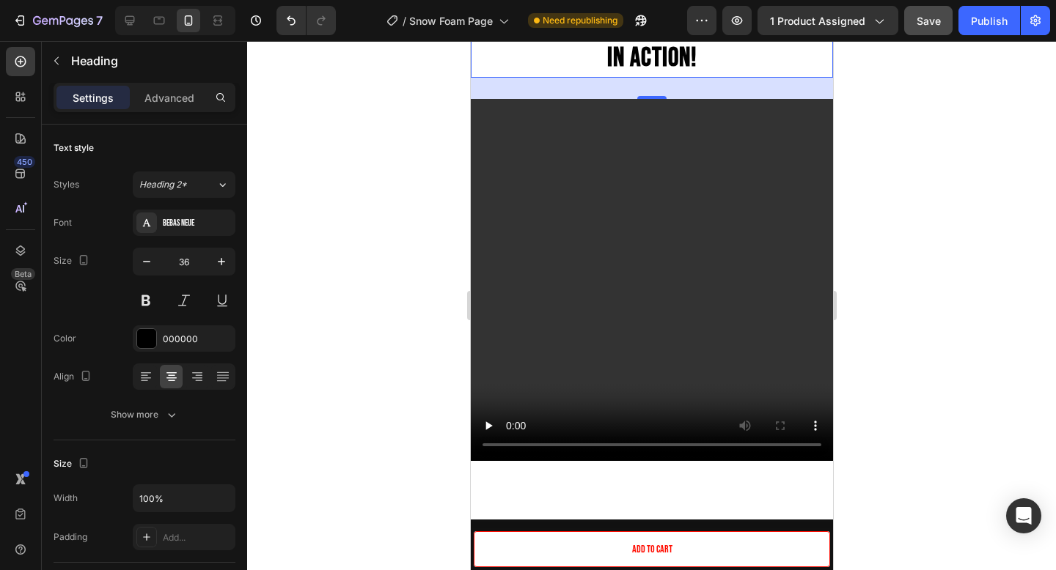
click at [922, 223] on div at bounding box center [651, 305] width 809 height 529
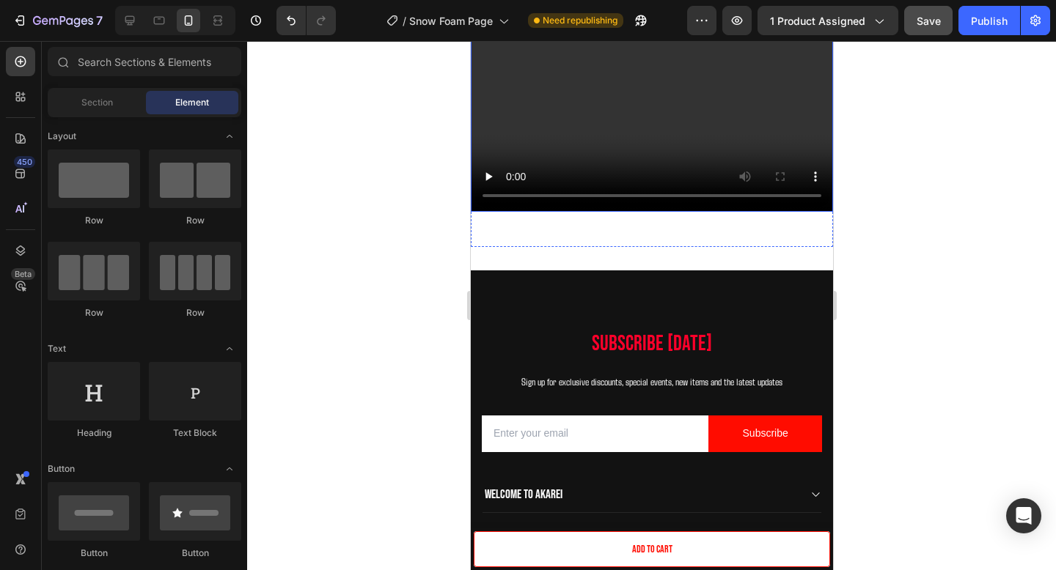
scroll to position [2454, 0]
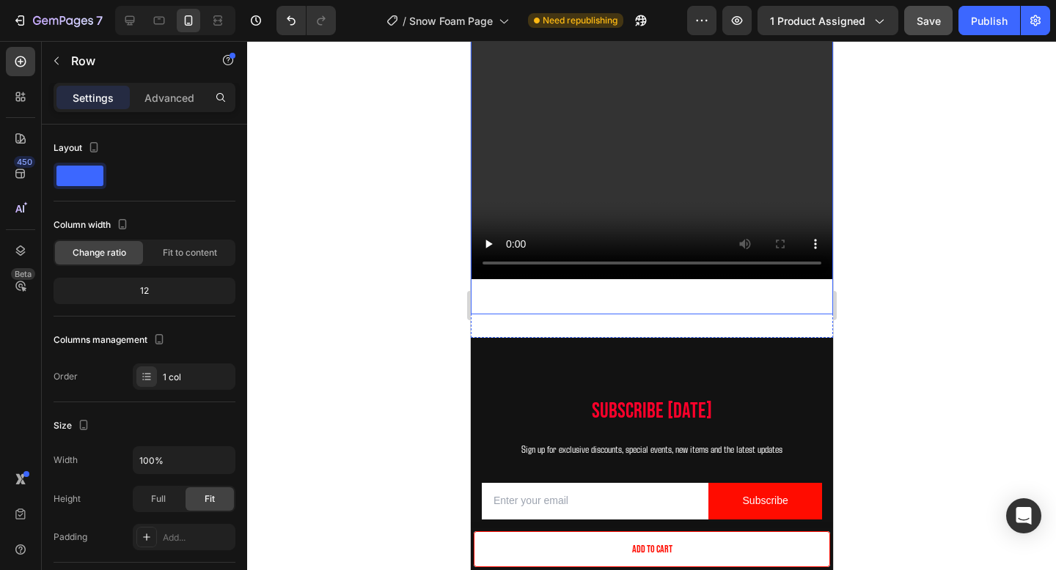
click at [169, 96] on p "Advanced" at bounding box center [169, 97] width 50 height 15
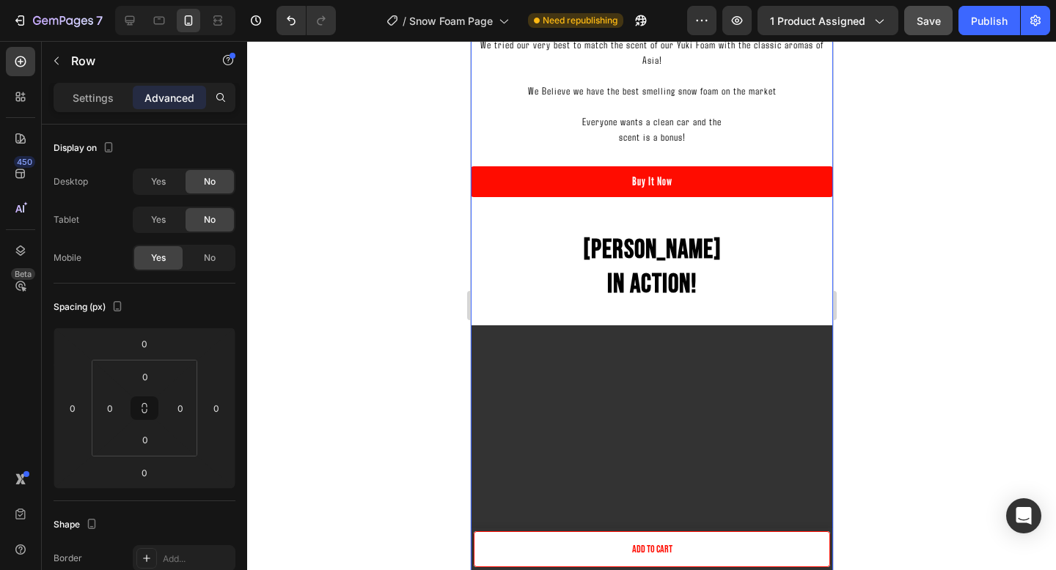
scroll to position [1723, 0]
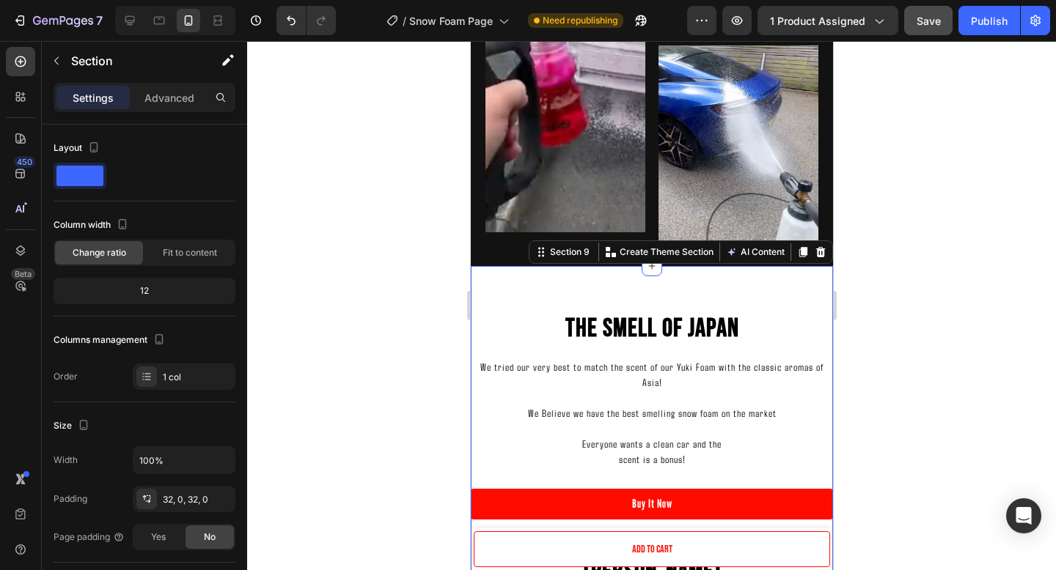
click at [168, 81] on div "Section" at bounding box center [118, 62] width 153 height 42
click at [168, 96] on p "Advanced" at bounding box center [169, 97] width 50 height 15
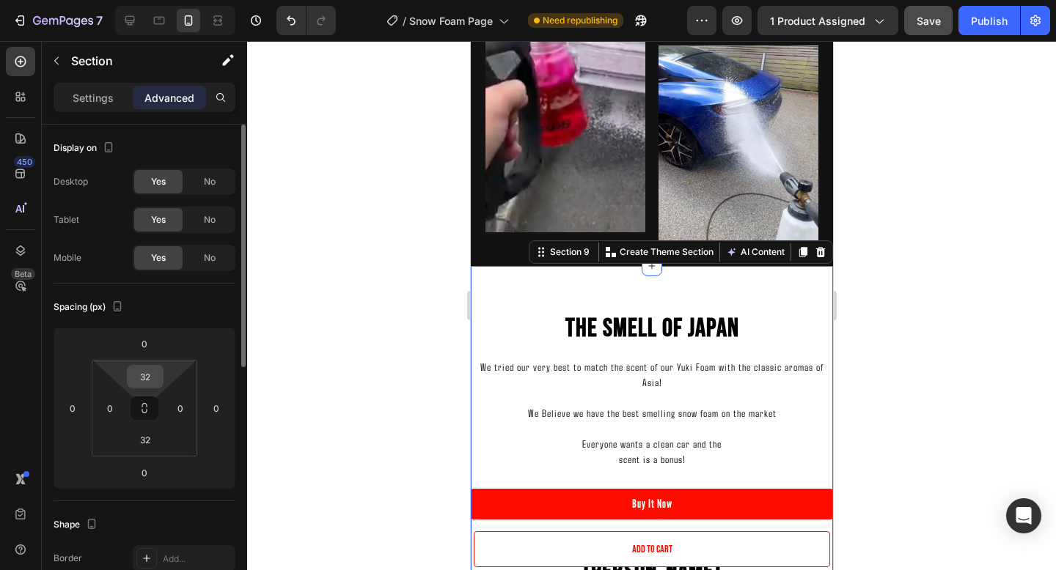
click at [145, 386] on input "32" at bounding box center [145, 377] width 29 height 22
type input "="
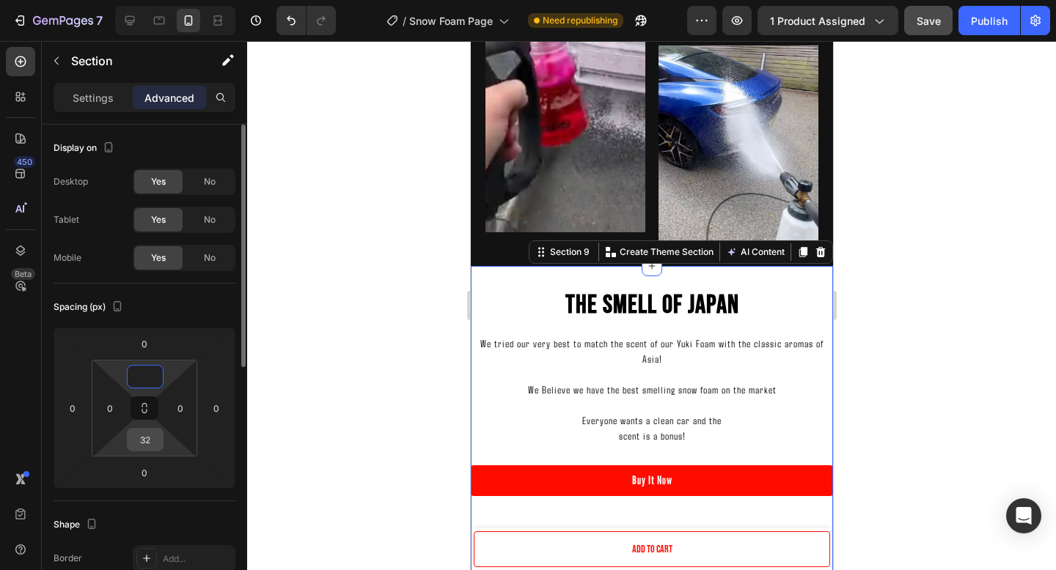
type input "0"
click at [153, 445] on input "32" at bounding box center [145, 440] width 29 height 22
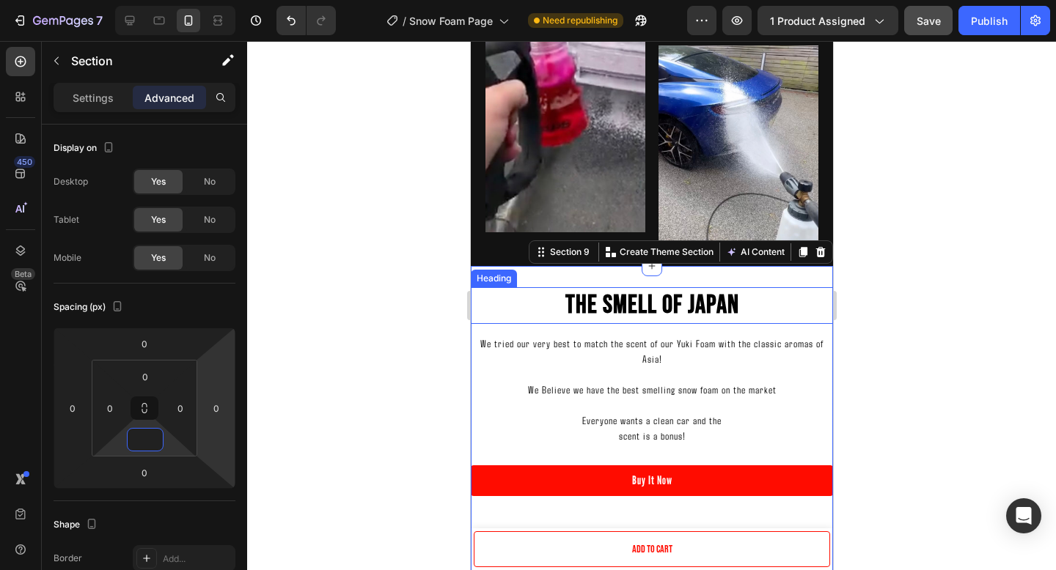
click at [542, 296] on h2 "The Smell Of Japan" at bounding box center [651, 305] width 362 height 37
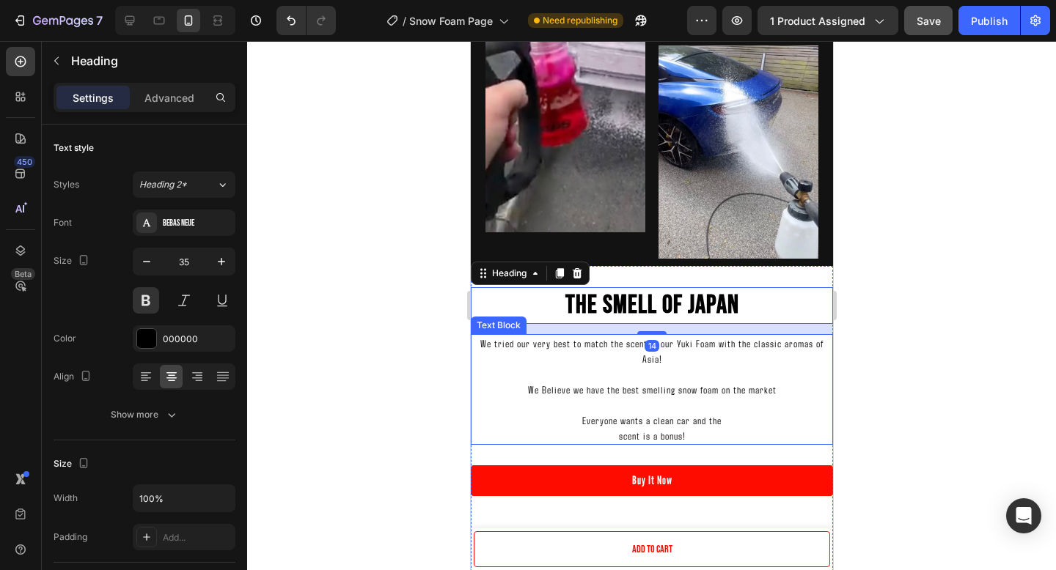
click at [801, 419] on p "Everyone wants a clean car and the" at bounding box center [650, 420] width 359 height 15
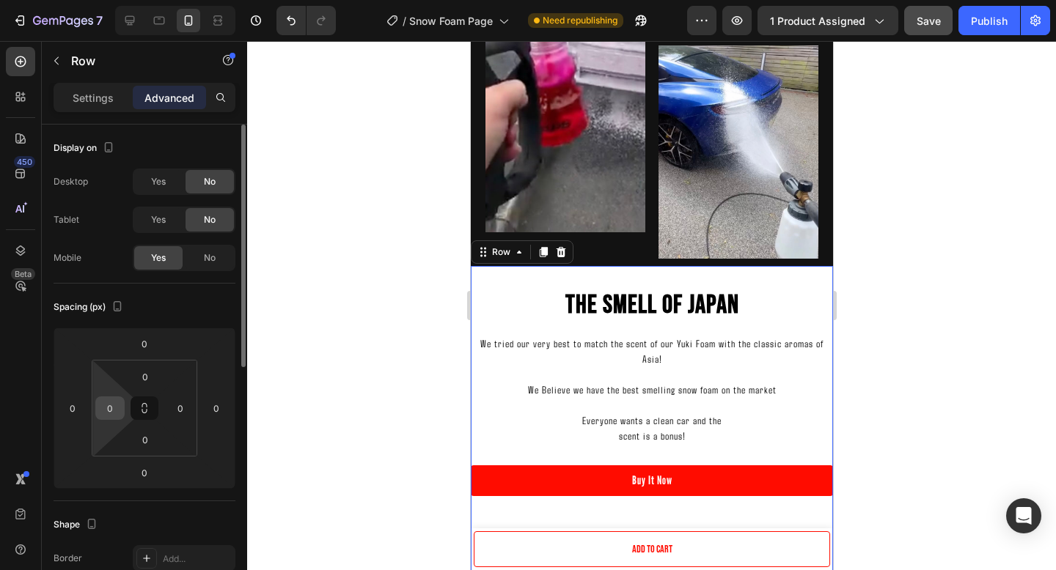
click at [116, 403] on input "0" at bounding box center [110, 408] width 22 height 22
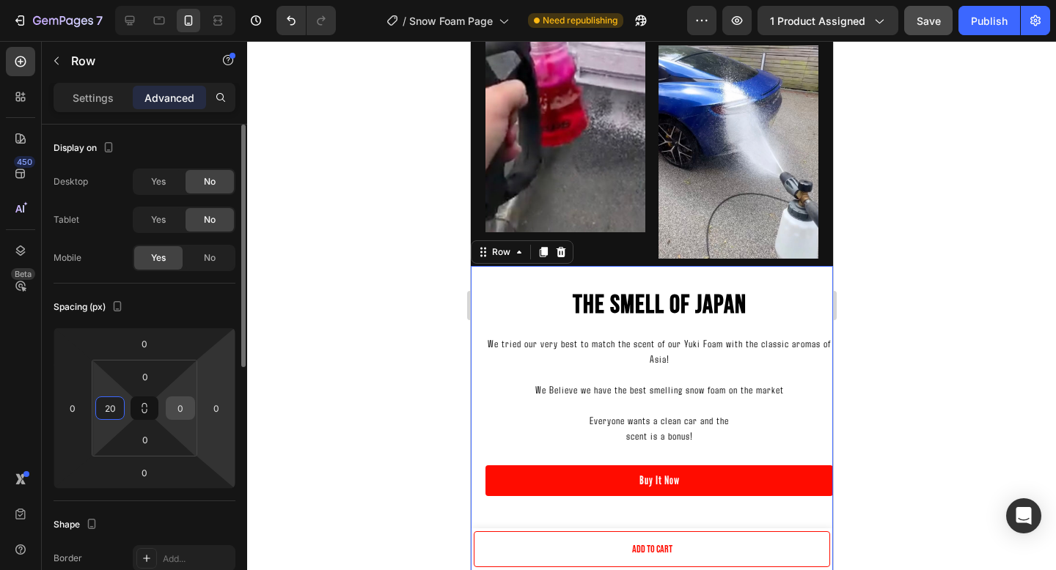
type input "20"
click at [187, 403] on input "0" at bounding box center [180, 408] width 22 height 22
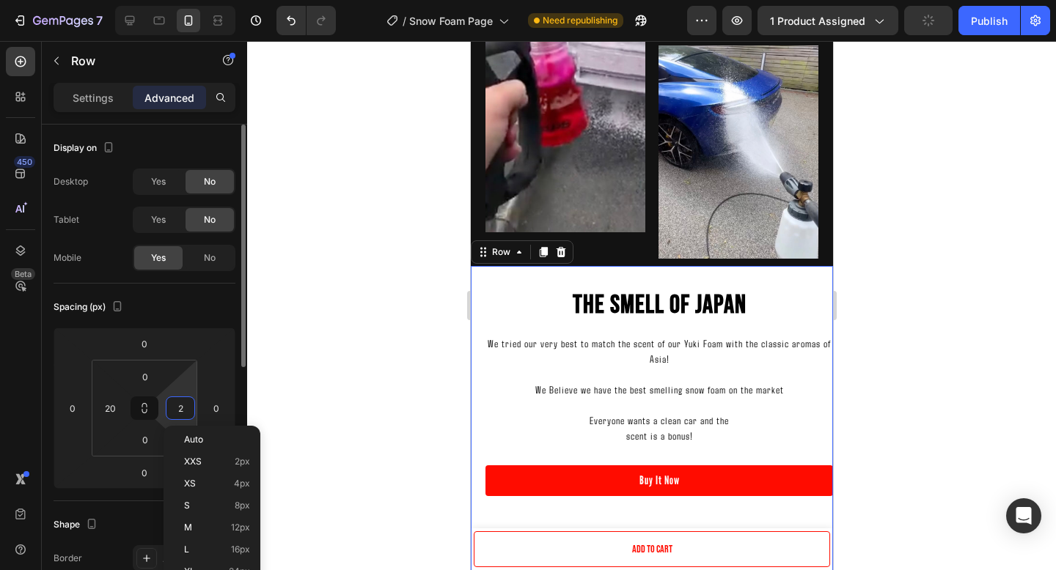
type input "20"
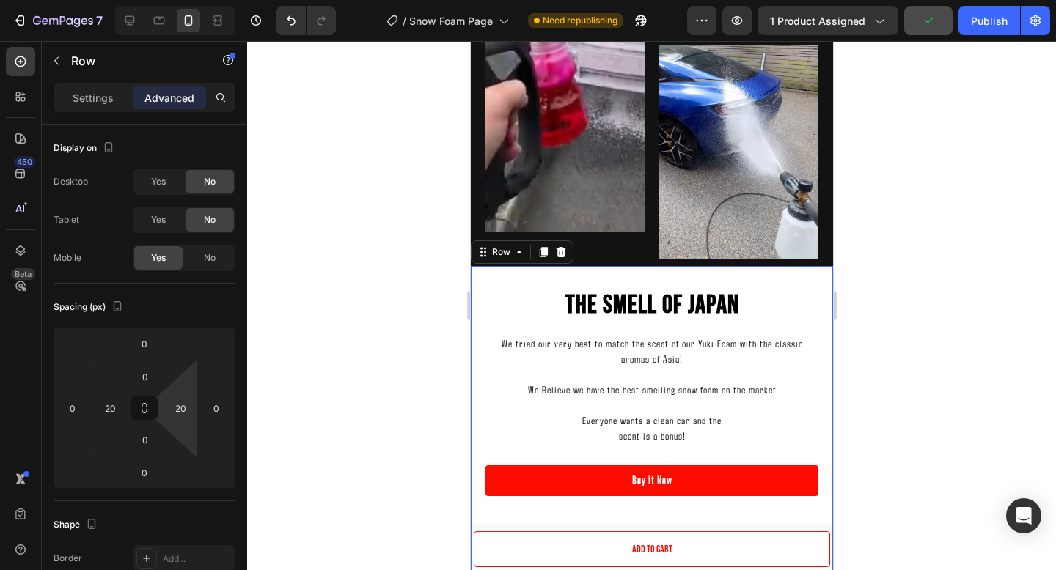
click at [909, 207] on div at bounding box center [651, 305] width 809 height 529
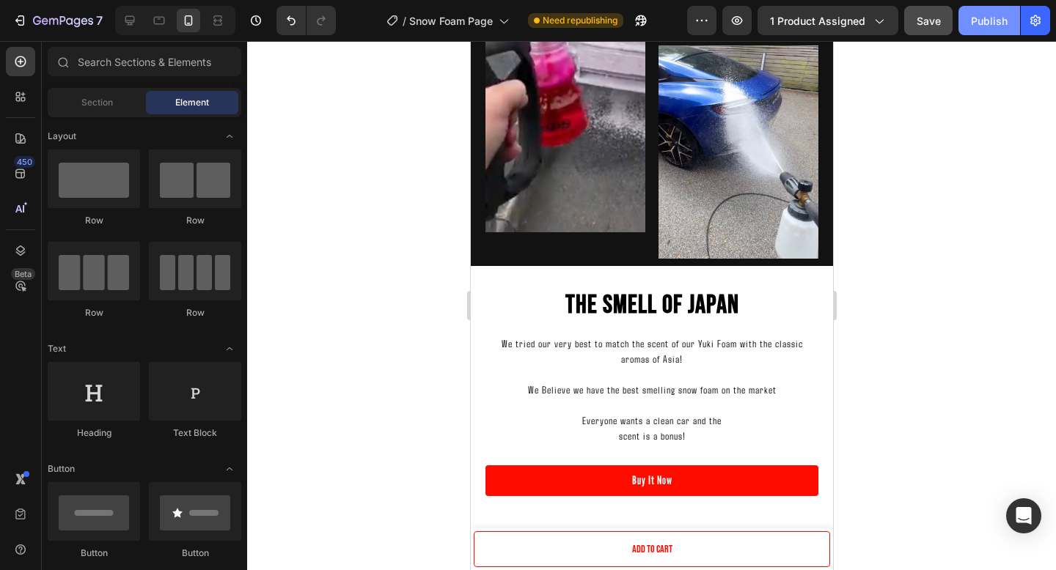
click at [998, 23] on div "Publish" at bounding box center [989, 20] width 37 height 15
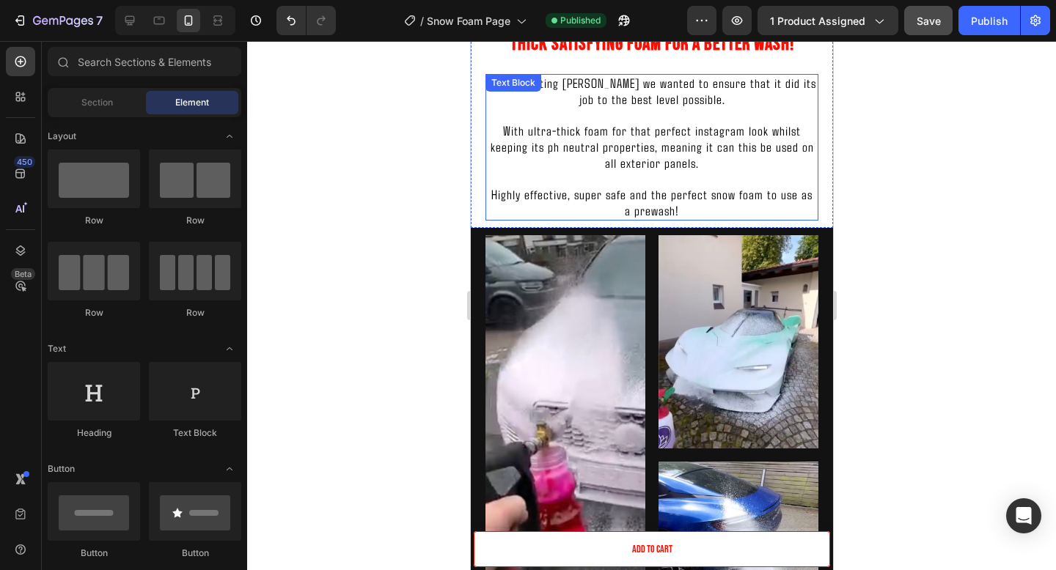
scroll to position [1084, 0]
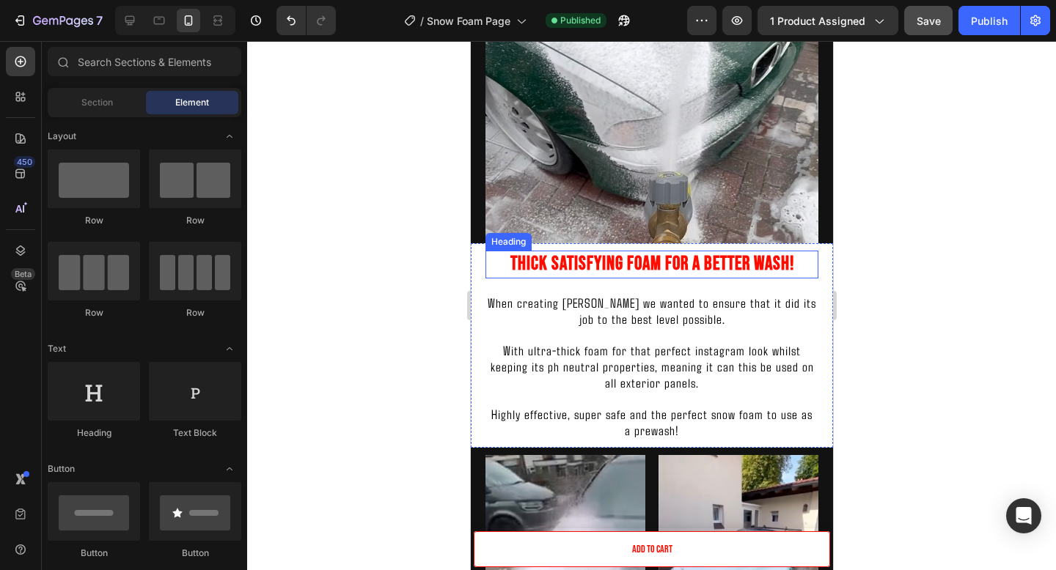
click at [793, 262] on h2 "Thick Satisfying Foam For A Better Wash!" at bounding box center [651, 265] width 333 height 28
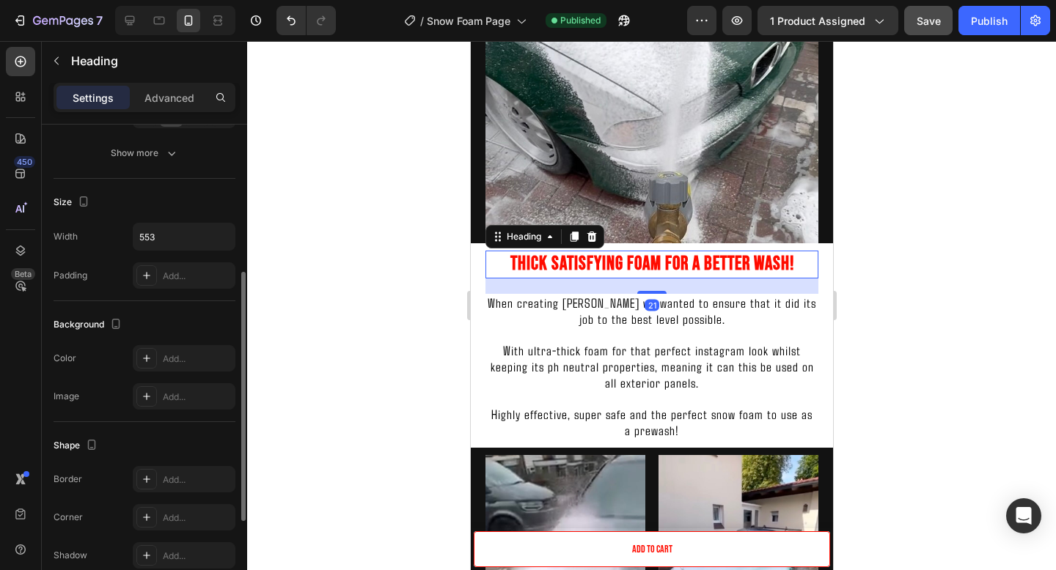
scroll to position [271, 0]
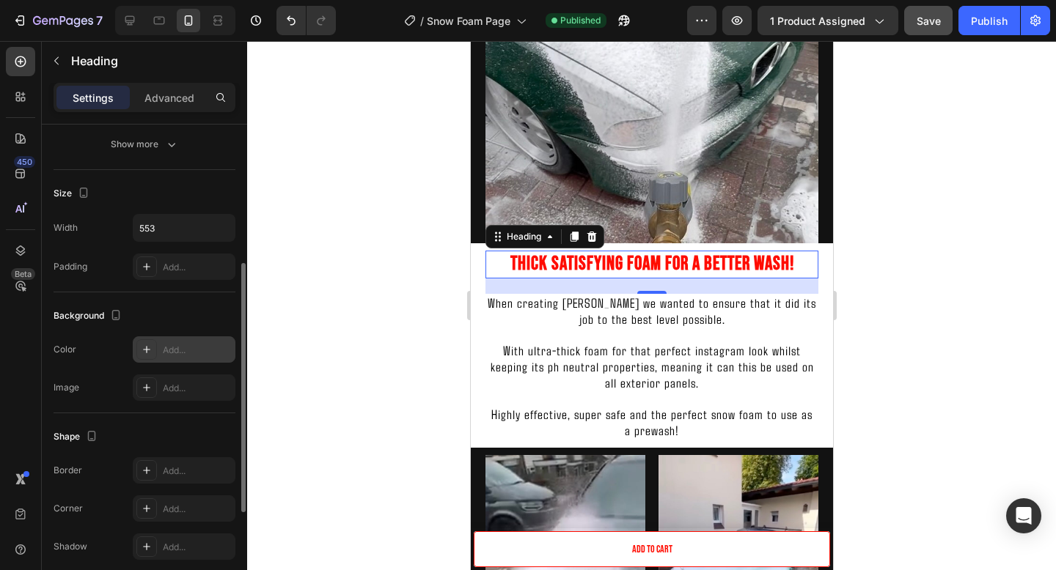
click at [177, 359] on div "Add..." at bounding box center [184, 350] width 103 height 26
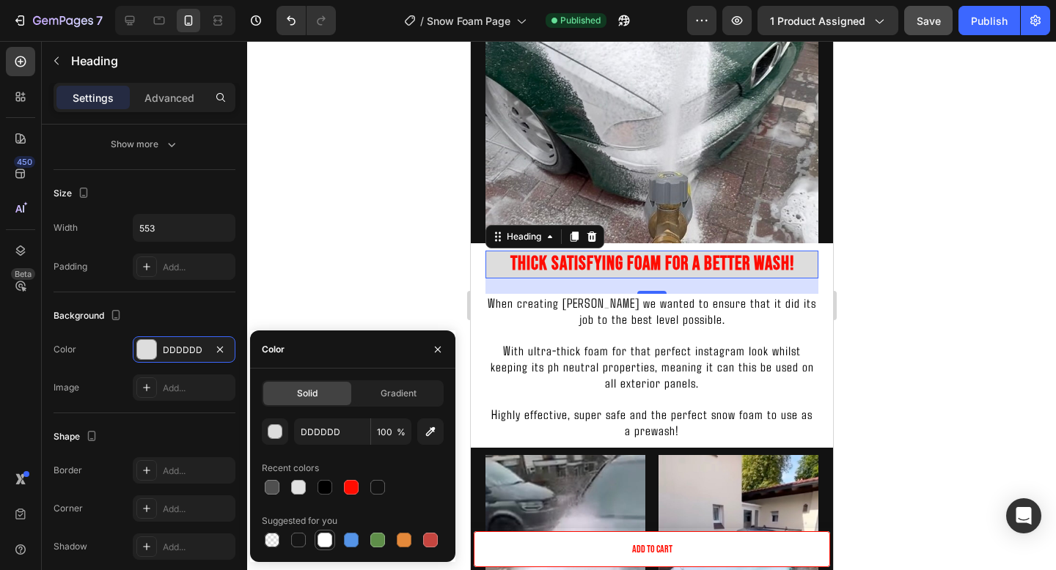
click at [323, 537] on div at bounding box center [324, 540] width 15 height 15
type input "FFFFFF"
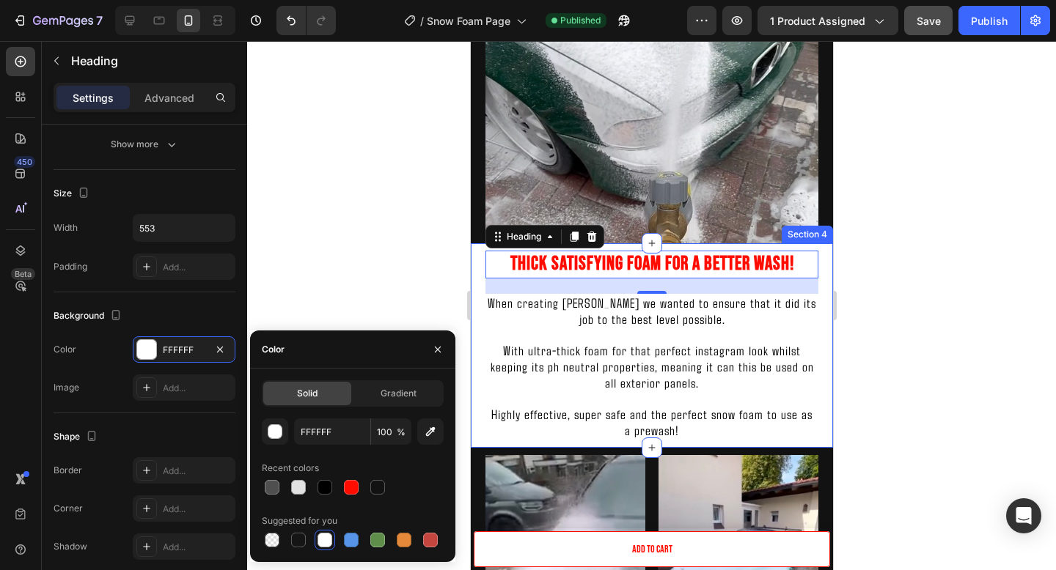
click at [477, 262] on div "Thick Satisfying Foam For A Better Wash! Heading 21 When creating Yuki Foam we …" at bounding box center [651, 345] width 362 height 205
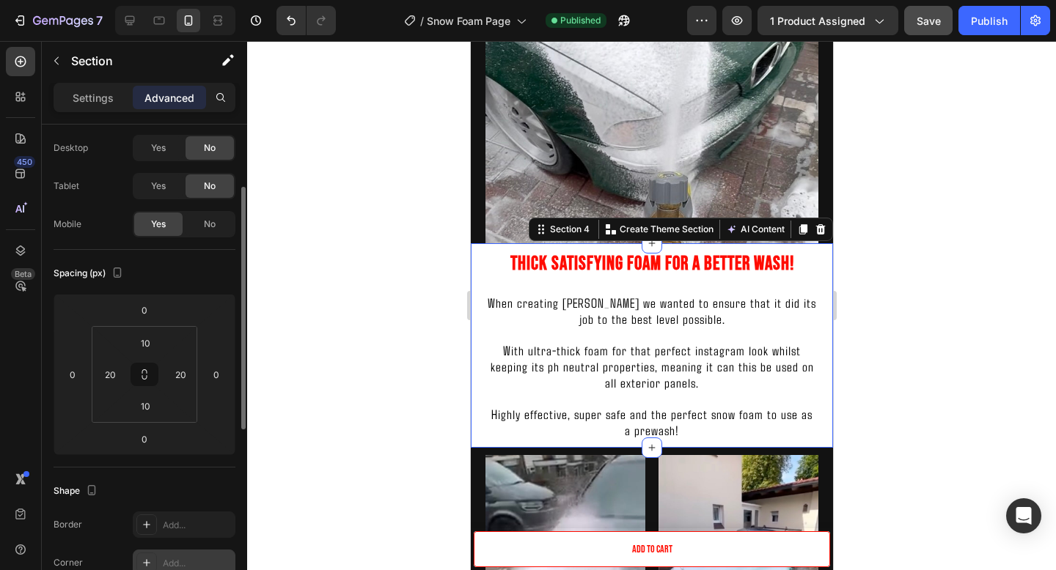
scroll to position [0, 0]
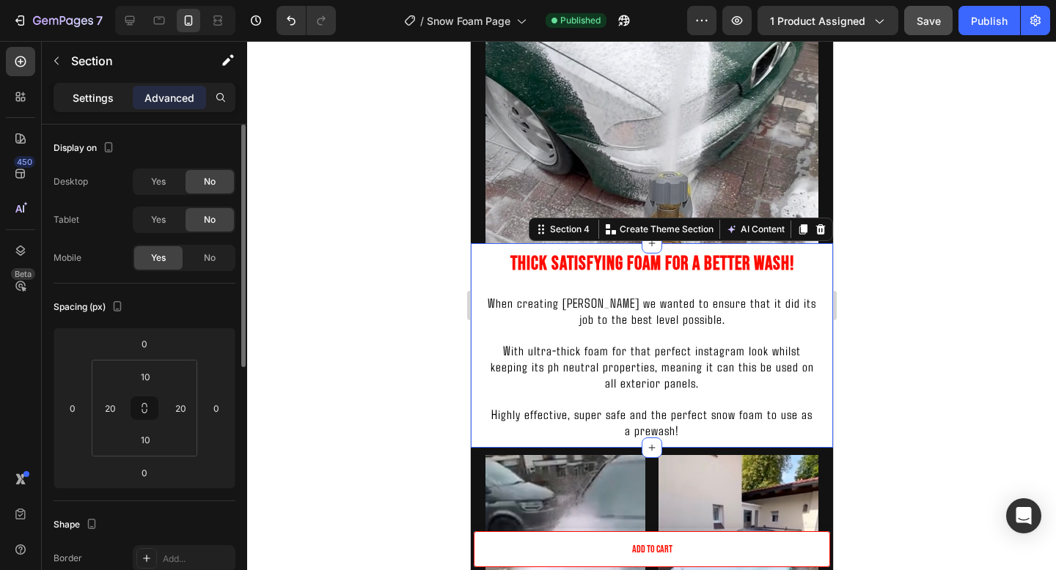
click at [106, 100] on p "Settings" at bounding box center [93, 97] width 41 height 15
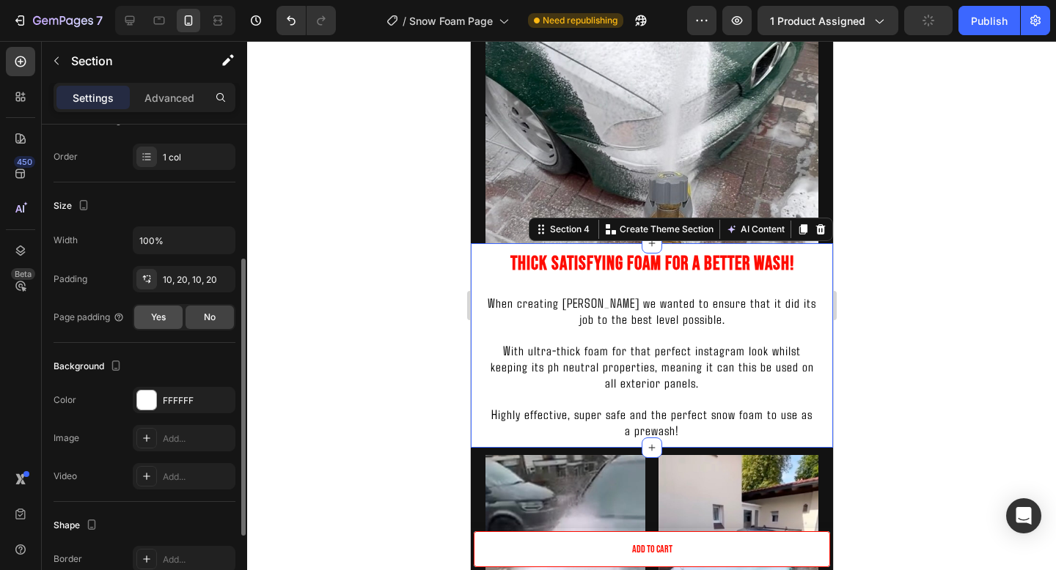
scroll to position [262, 0]
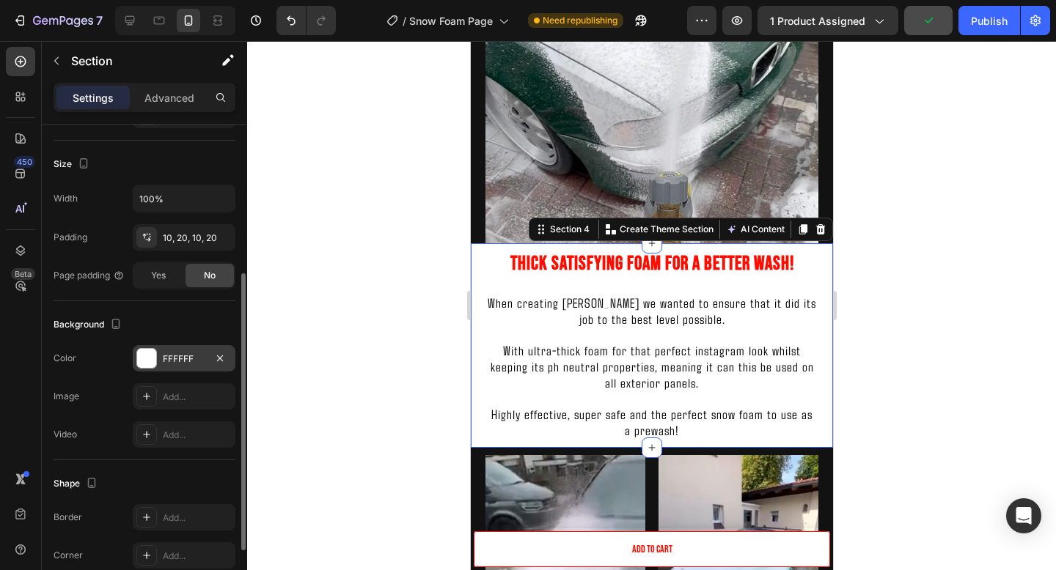
click at [184, 353] on div "FFFFFF" at bounding box center [184, 359] width 43 height 13
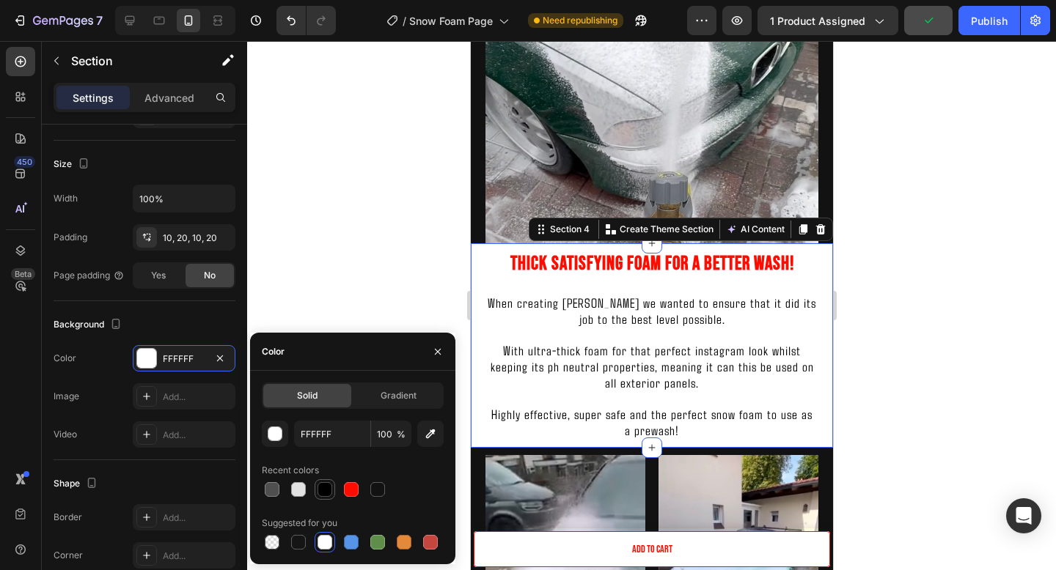
click at [323, 488] on div at bounding box center [324, 489] width 15 height 15
type input "000000"
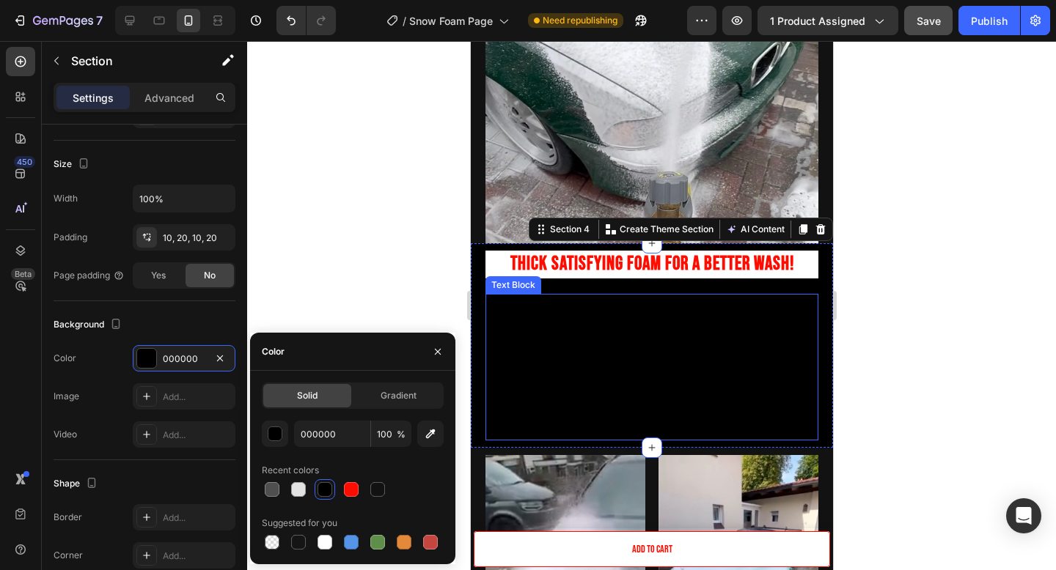
click at [621, 357] on span "With ultra-thick foam for that perfect instagram look whilst keeping its ph neu…" at bounding box center [651, 366] width 323 height 48
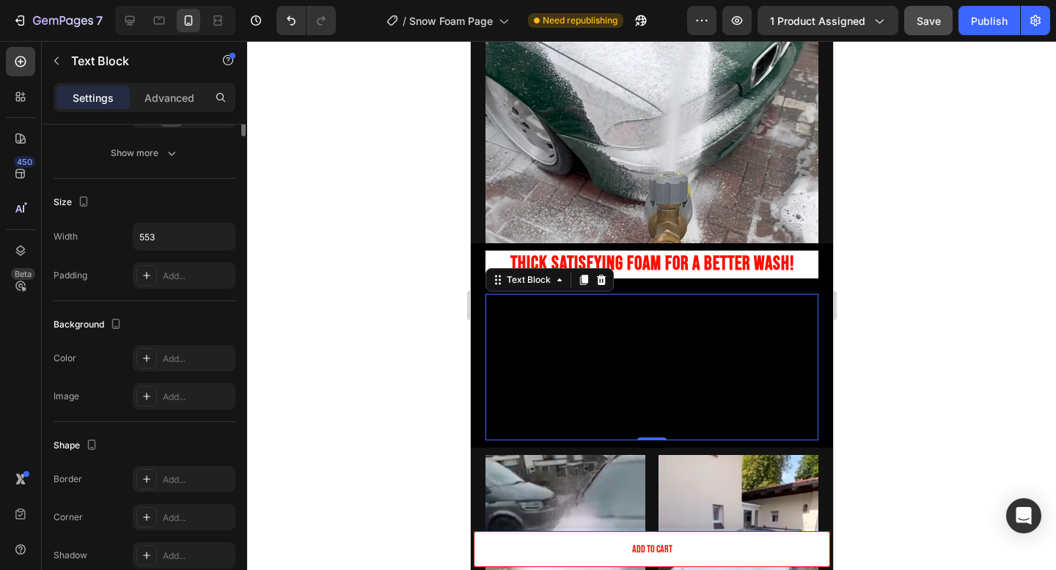
scroll to position [0, 0]
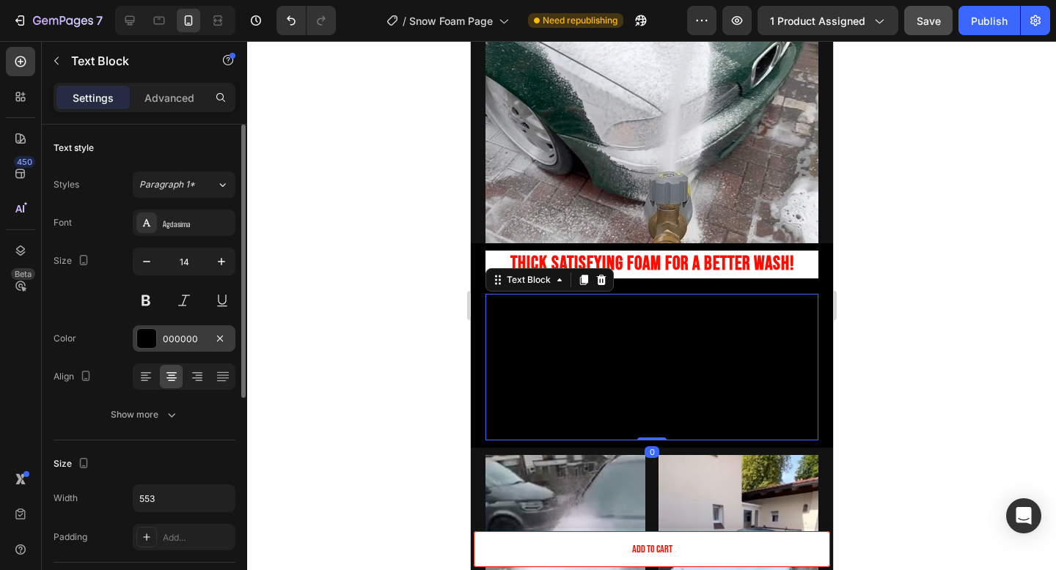
click at [192, 338] on div "000000" at bounding box center [184, 339] width 43 height 13
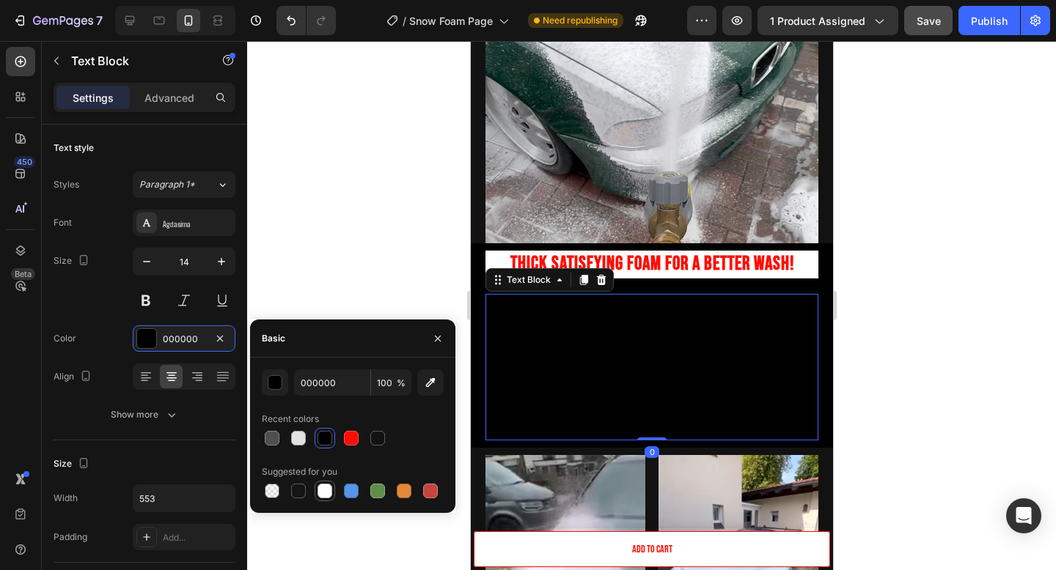
click at [326, 483] on div at bounding box center [325, 491] width 18 height 18
type input "FFFFFF"
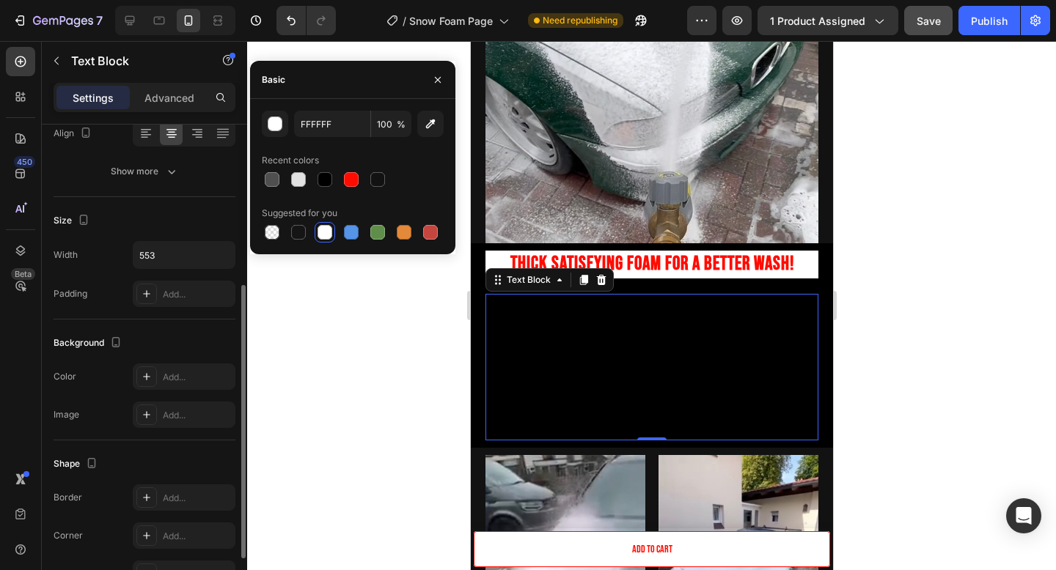
scroll to position [261, 0]
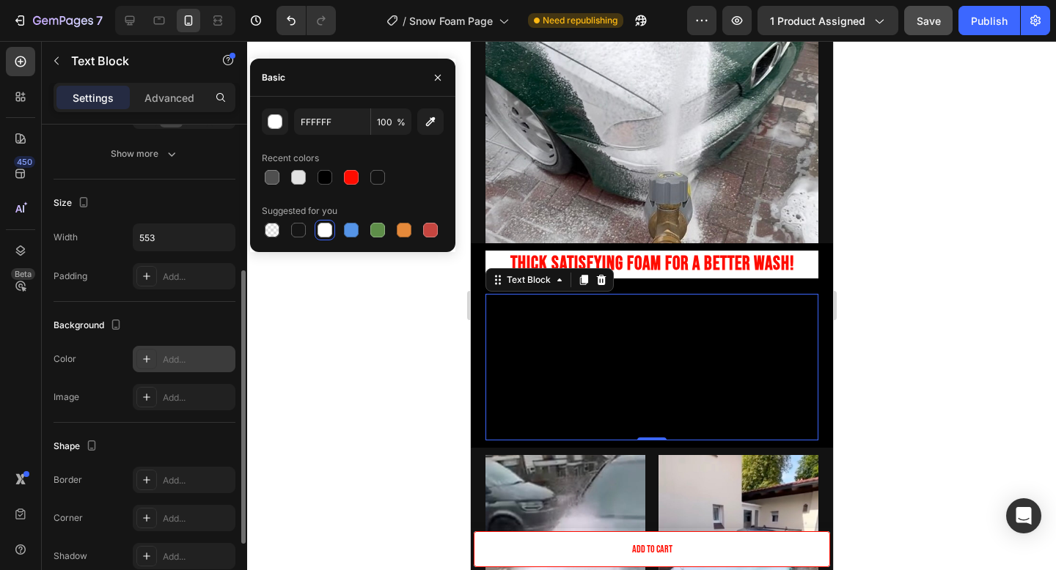
click at [183, 366] on div "Add..." at bounding box center [184, 359] width 103 height 26
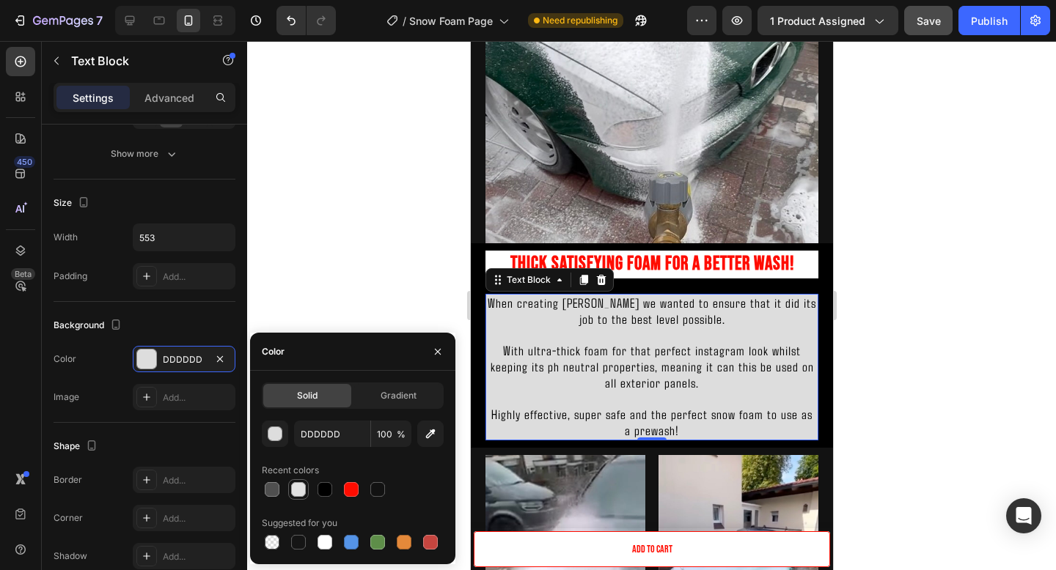
click at [293, 486] on div at bounding box center [298, 489] width 15 height 15
click at [328, 551] on div at bounding box center [325, 543] width 18 height 18
type input "FFFFFF"
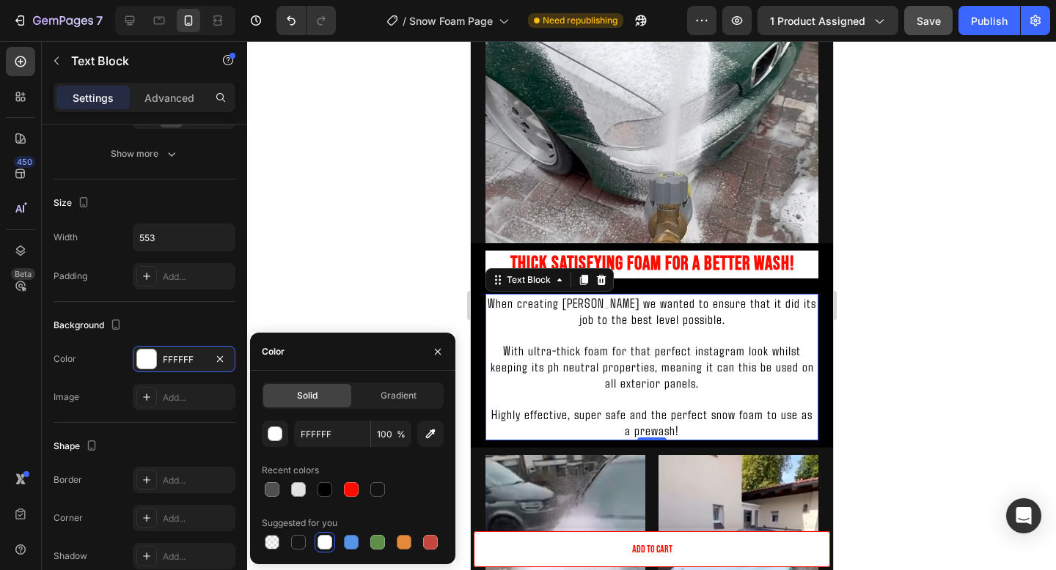
click at [862, 355] on div at bounding box center [651, 305] width 809 height 529
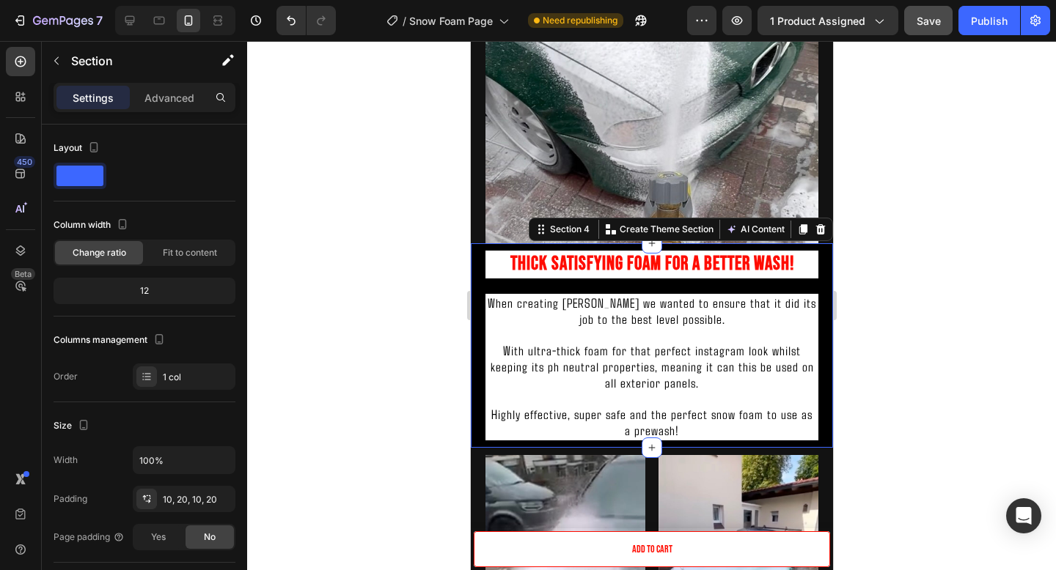
click at [776, 290] on div "Thick Satisfying Foam For A Better Wash! Heading When creating Yuki Foam we wan…" at bounding box center [651, 346] width 333 height 190
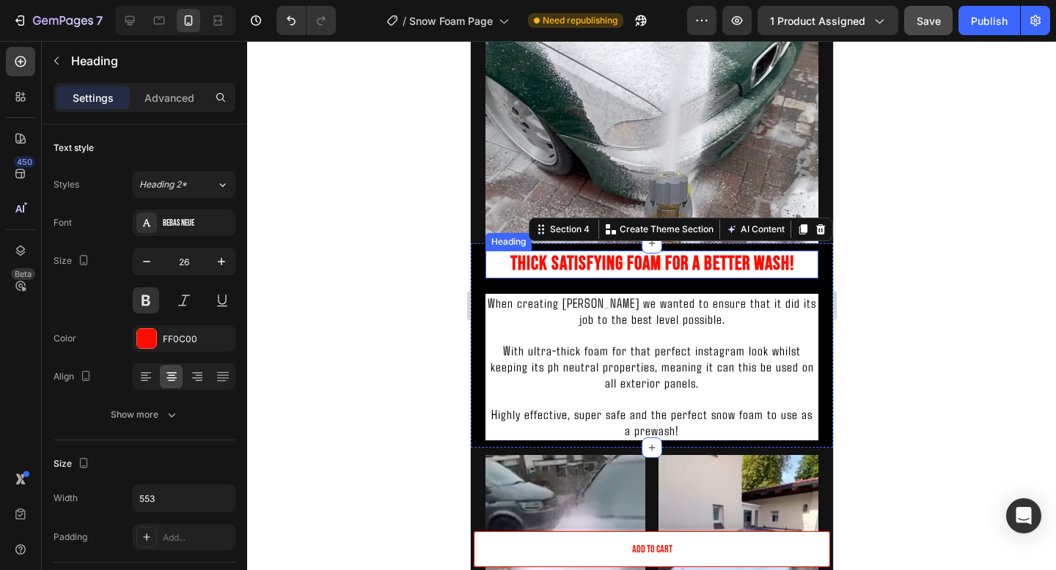
click at [635, 277] on div "Thick Satisfying Foam For A Better Wash! Heading" at bounding box center [651, 265] width 333 height 28
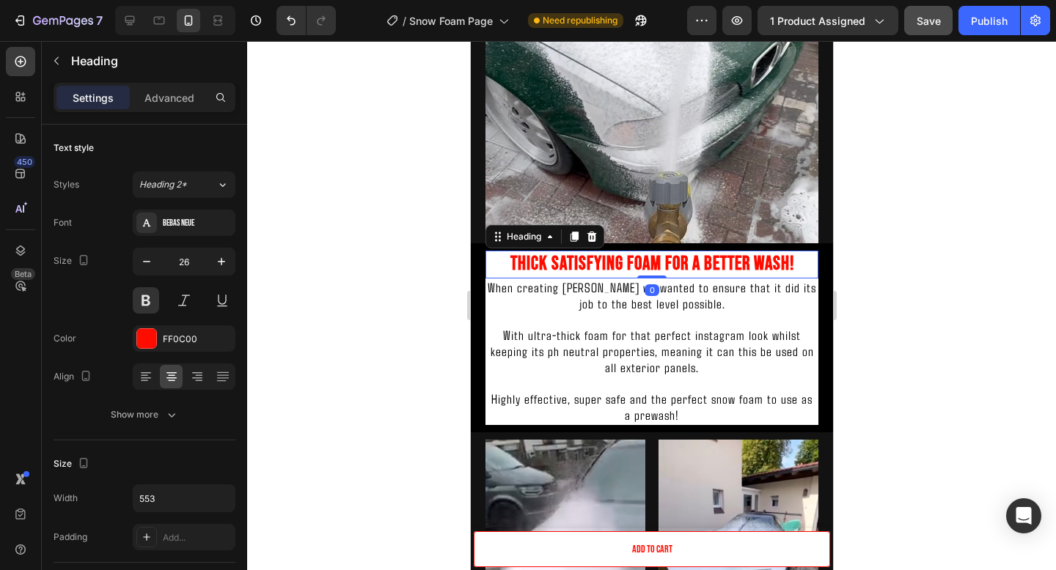
drag, startPoint x: 644, startPoint y: 292, endPoint x: 649, endPoint y: 269, distance: 23.2
click at [649, 269] on div "Thick Satisfying Foam For A Better Wash! Heading 0" at bounding box center [651, 265] width 333 height 28
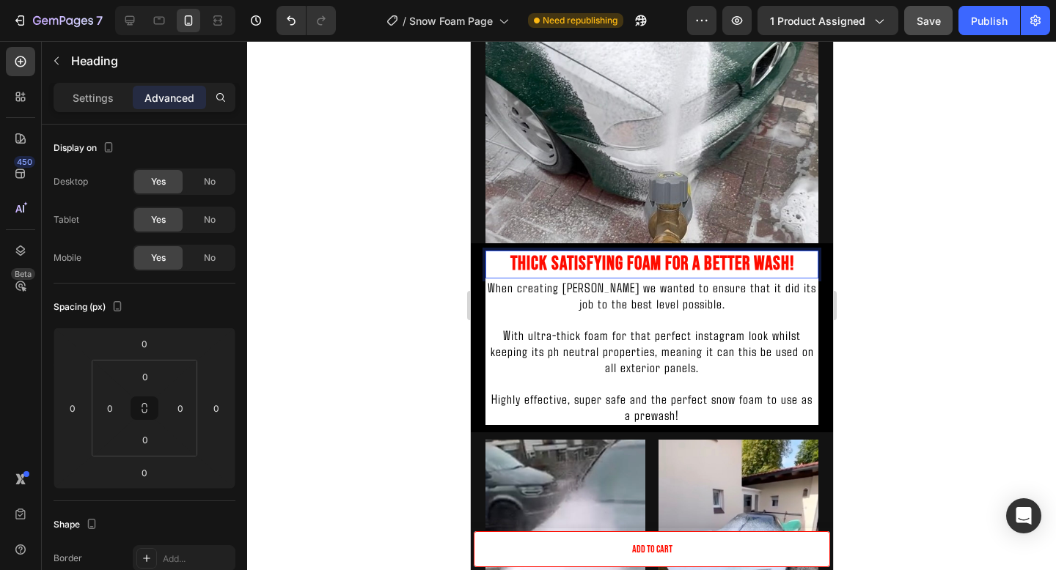
click at [785, 265] on h2 "Thick Satisfying Foam For A Better Wash!" at bounding box center [651, 265] width 333 height 28
click at [804, 265] on p "Thick Satisfying Foam For A Better Wash!" at bounding box center [651, 264] width 330 height 25
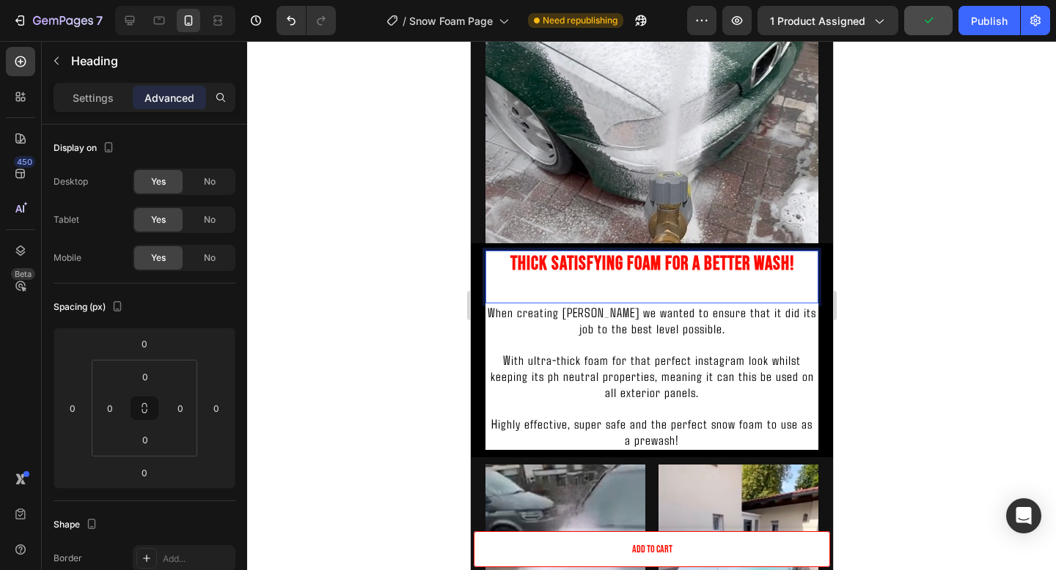
click at [912, 279] on div at bounding box center [651, 305] width 809 height 529
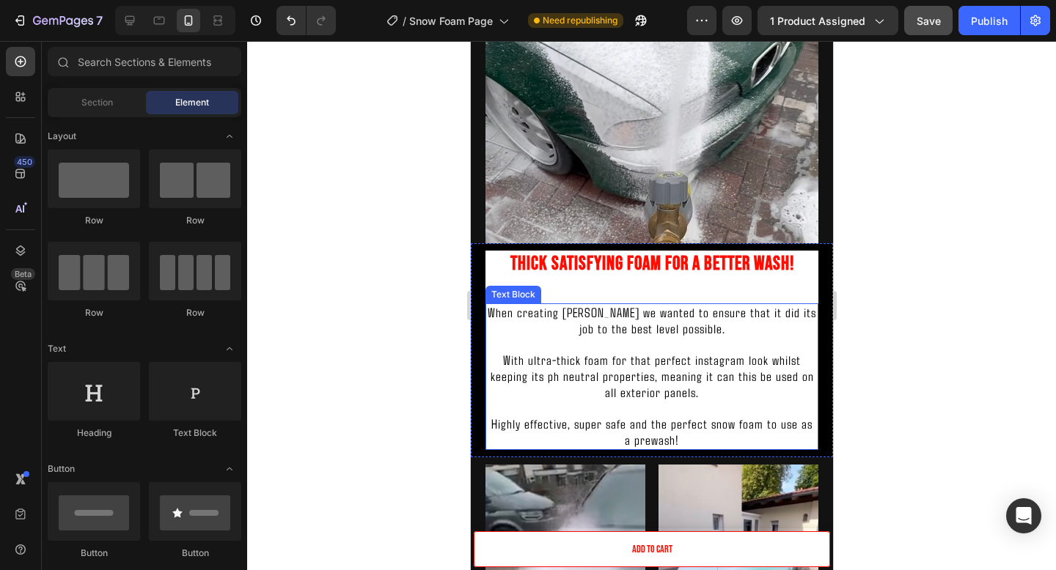
click at [779, 401] on p "With ultra-thick foam for that perfect instagram look whilst keeping its ph neu…" at bounding box center [651, 377] width 330 height 48
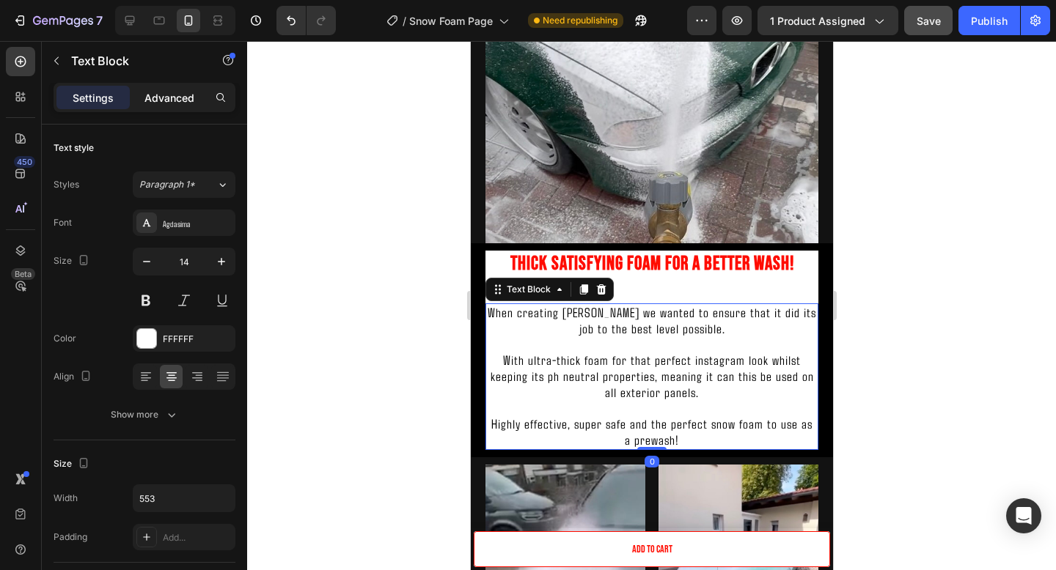
click at [169, 91] on p "Advanced" at bounding box center [169, 97] width 50 height 15
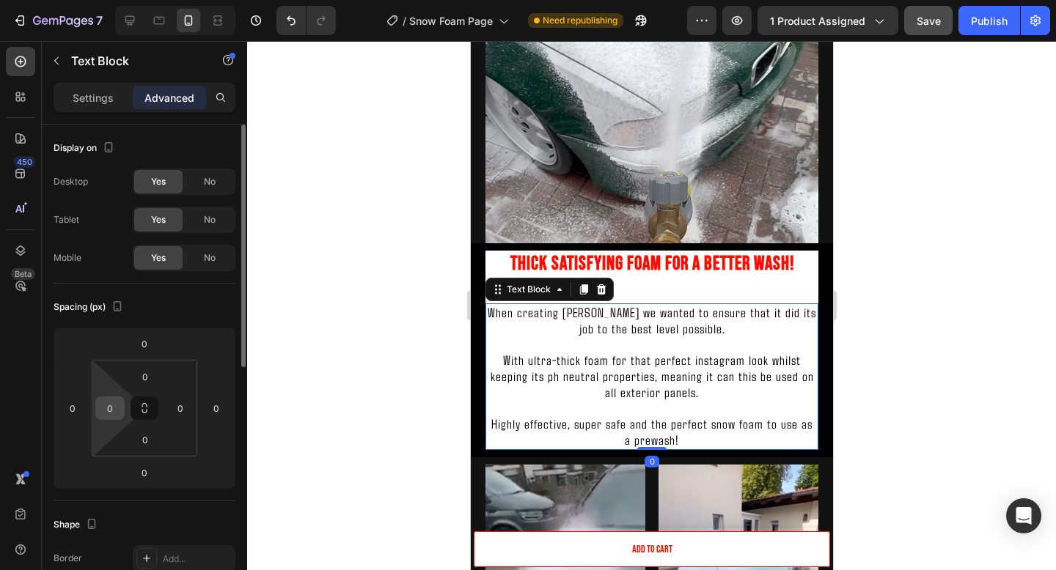
click at [117, 414] on input "0" at bounding box center [110, 408] width 22 height 22
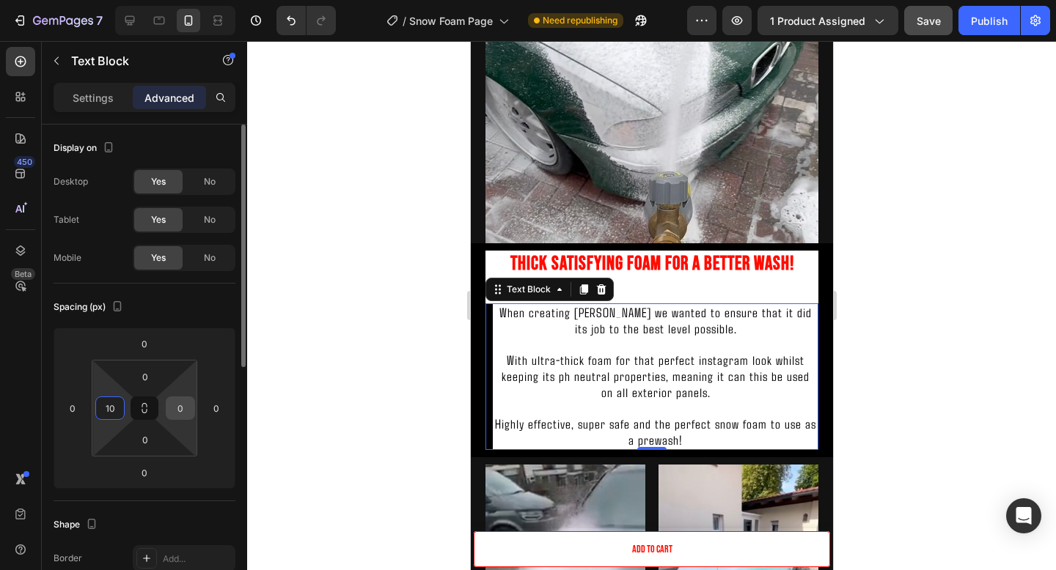
type input "10"
click at [175, 411] on input "0" at bounding box center [180, 408] width 22 height 22
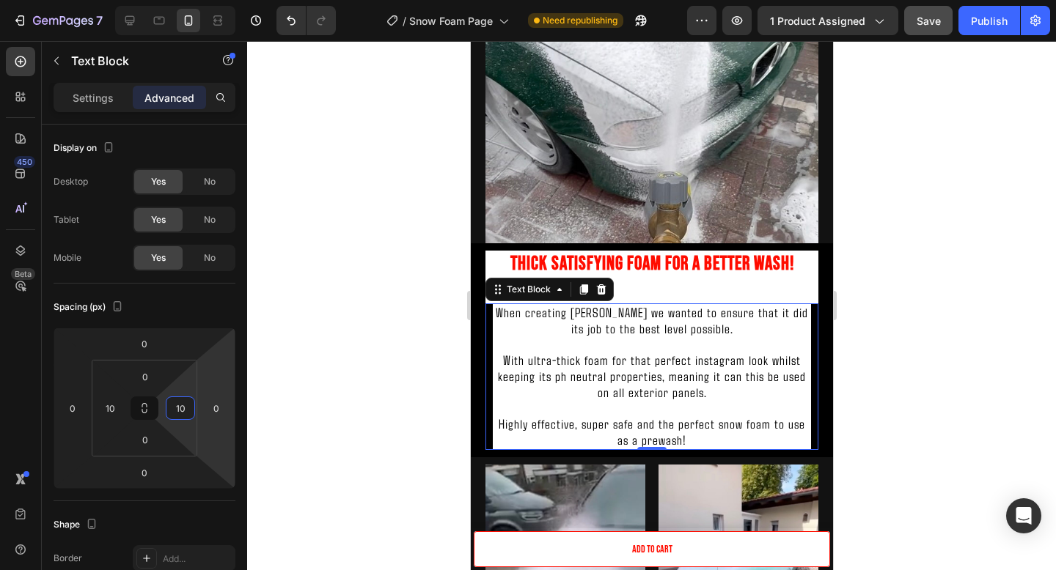
type input "1"
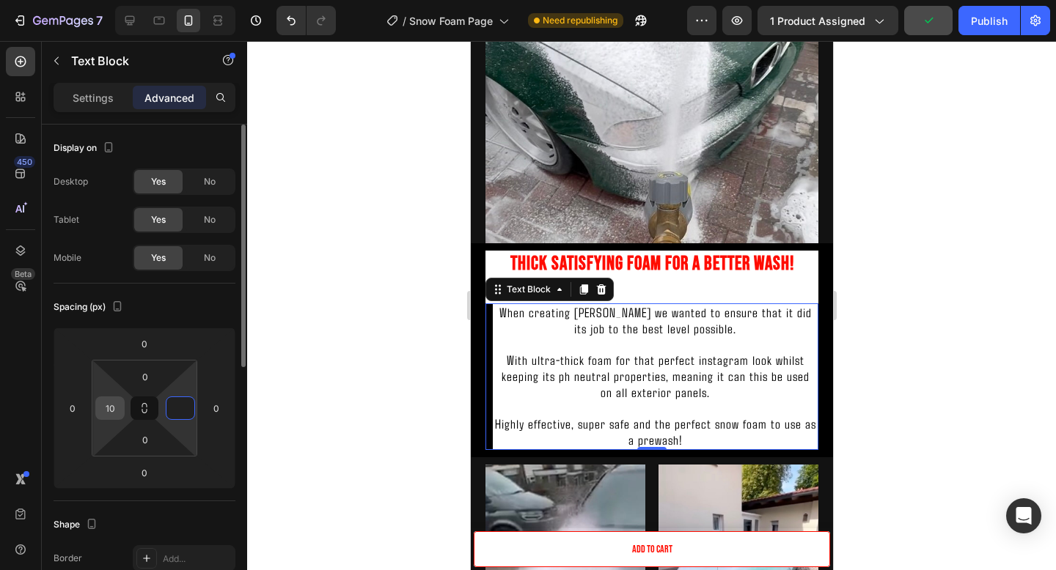
click at [114, 412] on input "10" at bounding box center [110, 408] width 22 height 22
type input "0"
click at [72, 411] on input "0" at bounding box center [73, 408] width 22 height 22
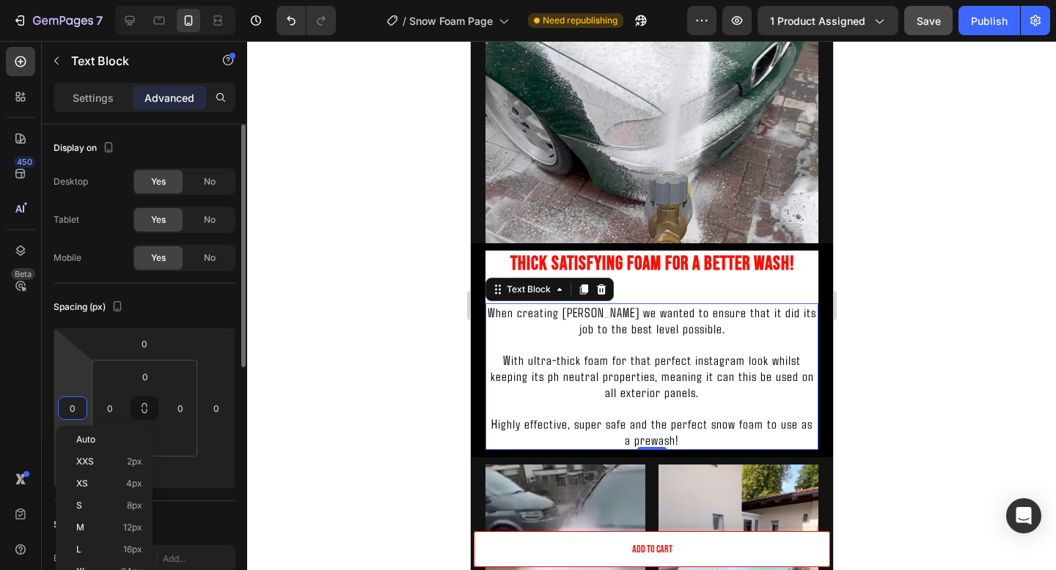
type input "1"
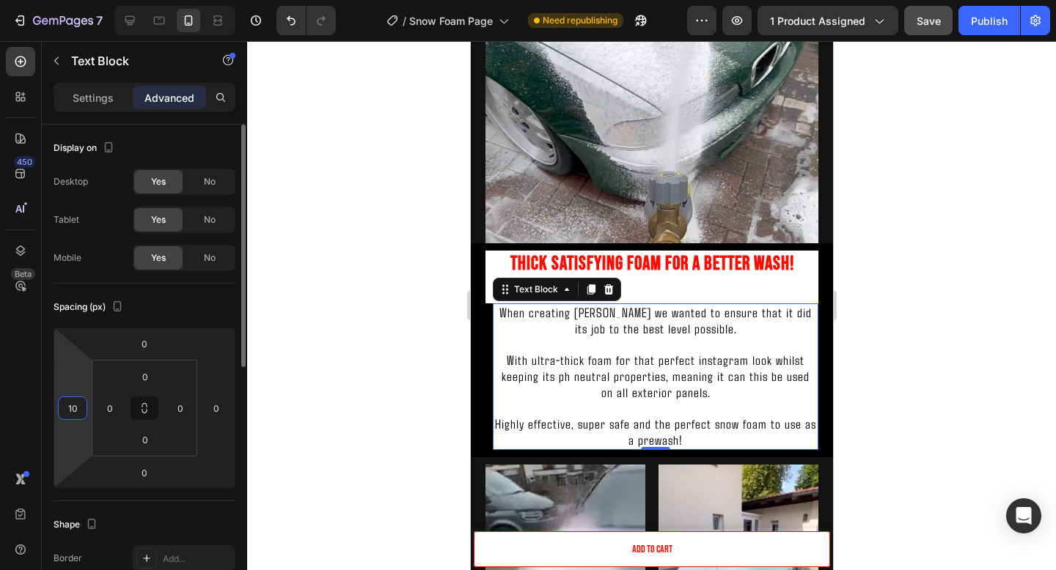
type input "1"
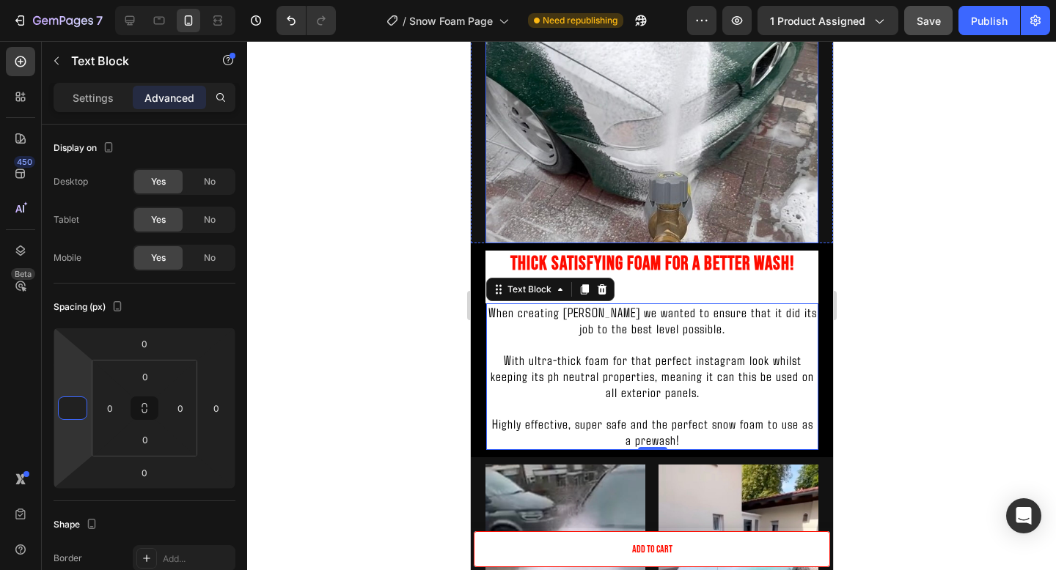
click at [999, 186] on div at bounding box center [651, 305] width 809 height 529
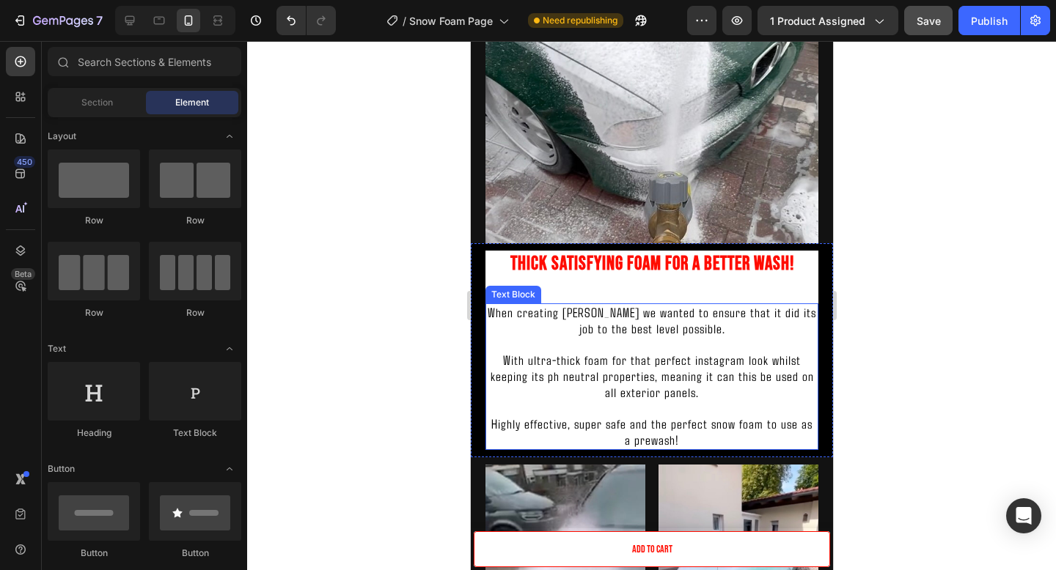
click at [500, 326] on p "When creating Yuki Foam we wanted to ensure that it did its job to the best lev…" at bounding box center [651, 321] width 330 height 32
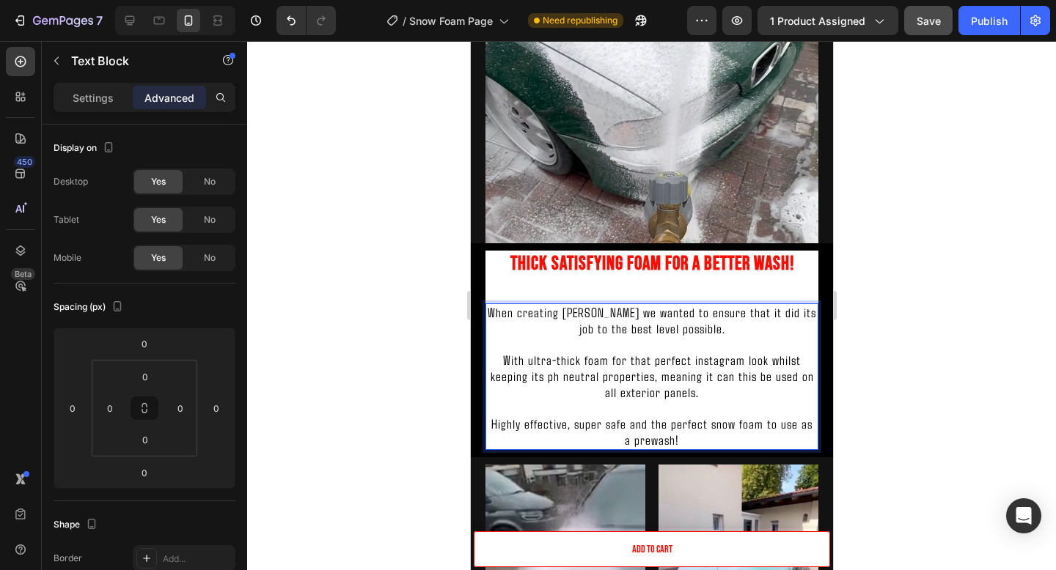
click at [701, 356] on span "With ultra-thick foam for that perfect instagram look whilst keeping its ph neu…" at bounding box center [651, 376] width 323 height 48
click at [990, 464] on div at bounding box center [651, 305] width 809 height 529
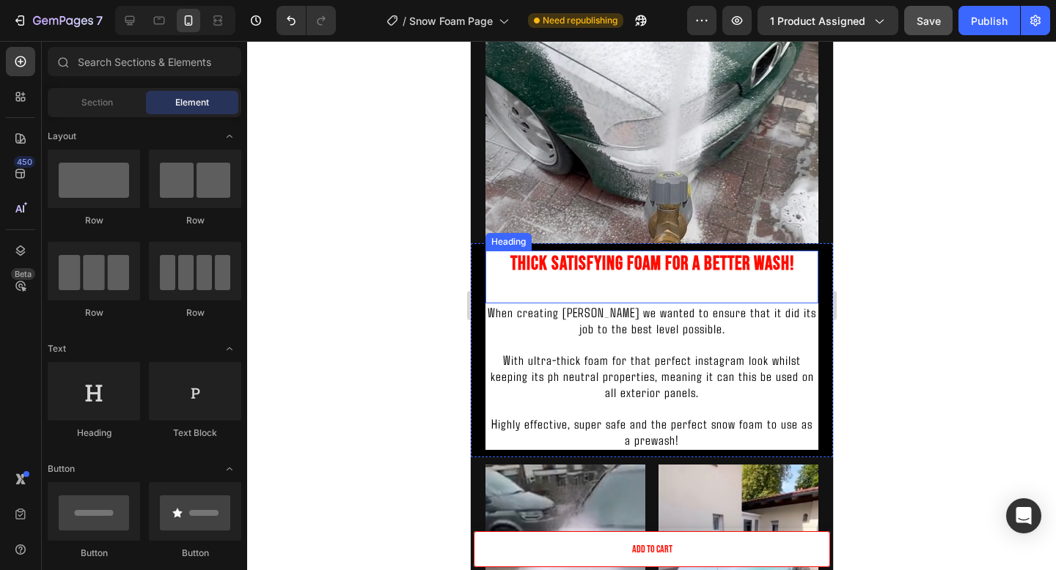
click at [815, 251] on h2 "Thick Satisfying Foam For A Better Wash!" at bounding box center [651, 277] width 333 height 53
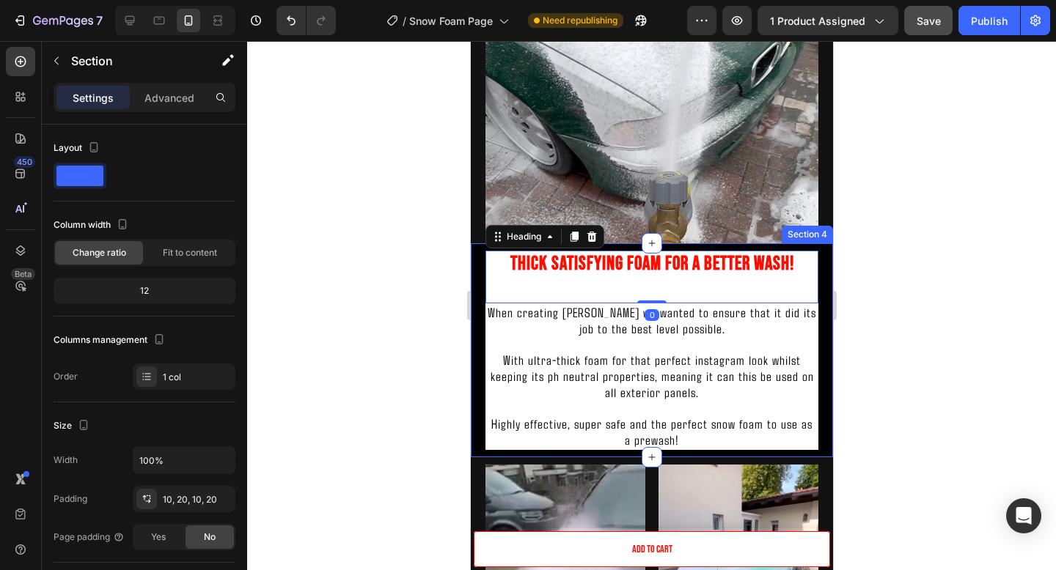
click at [818, 286] on div "Thick Satisfying Foam For A Better Wash! Heading 0 When creating Yuki Foam we w…" at bounding box center [651, 350] width 362 height 214
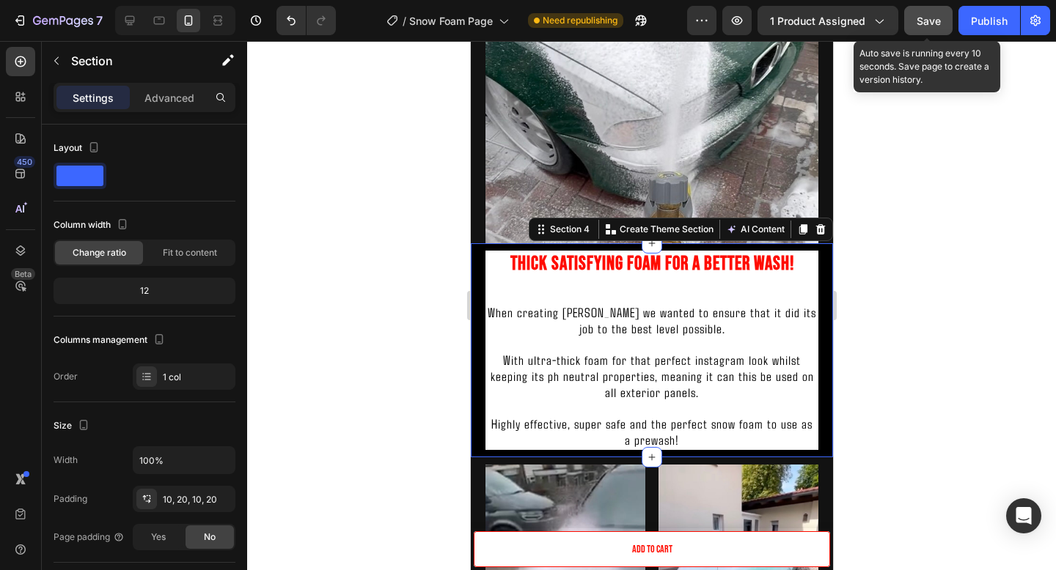
click at [927, 29] on button "Save" at bounding box center [928, 20] width 48 height 29
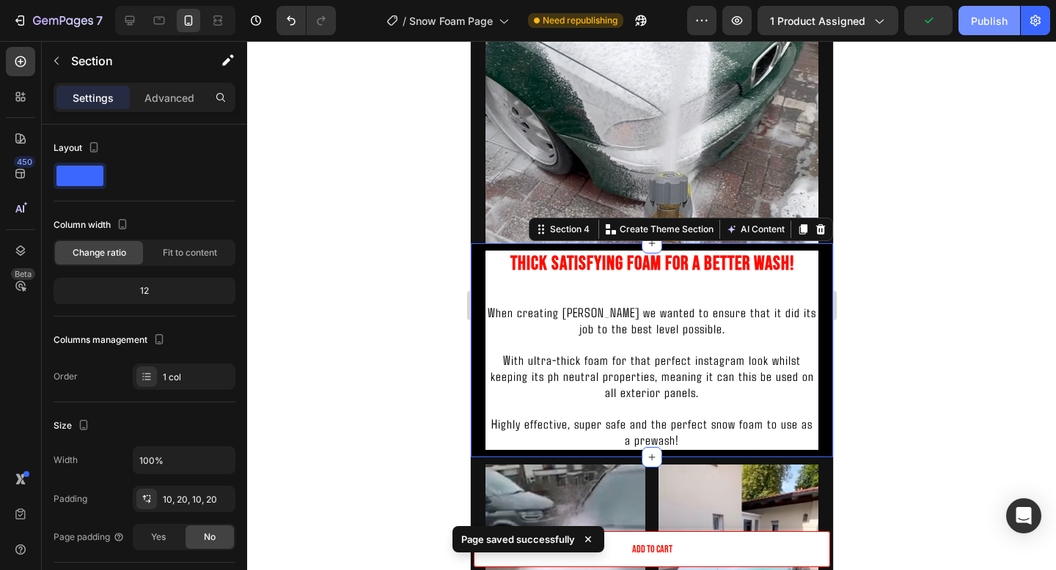
click at [976, 18] on div "Publish" at bounding box center [989, 20] width 37 height 15
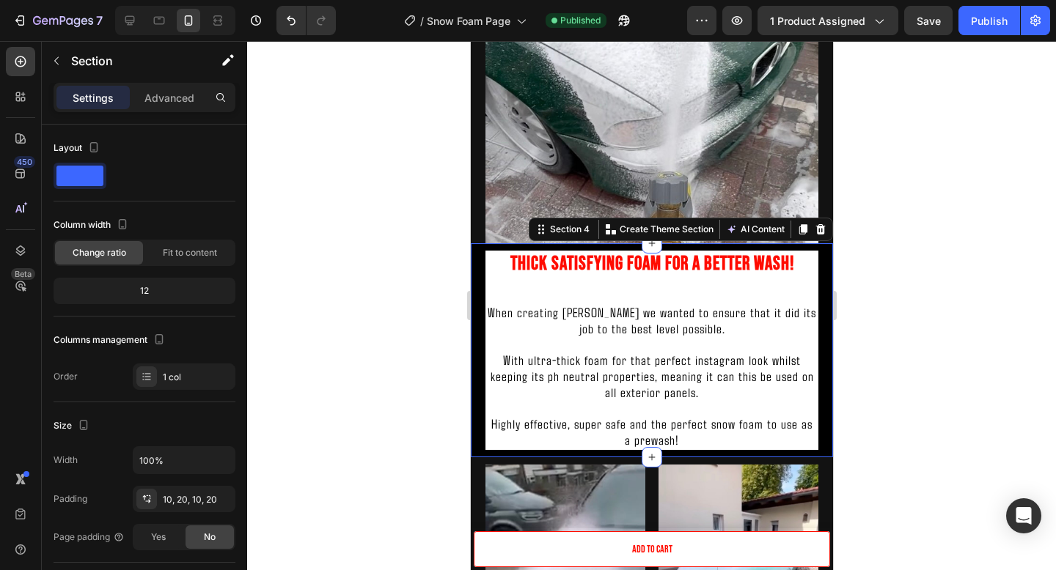
click at [807, 364] on p "With ultra-thick foam for that perfect instagram look whilst keeping its ph neu…" at bounding box center [651, 377] width 330 height 48
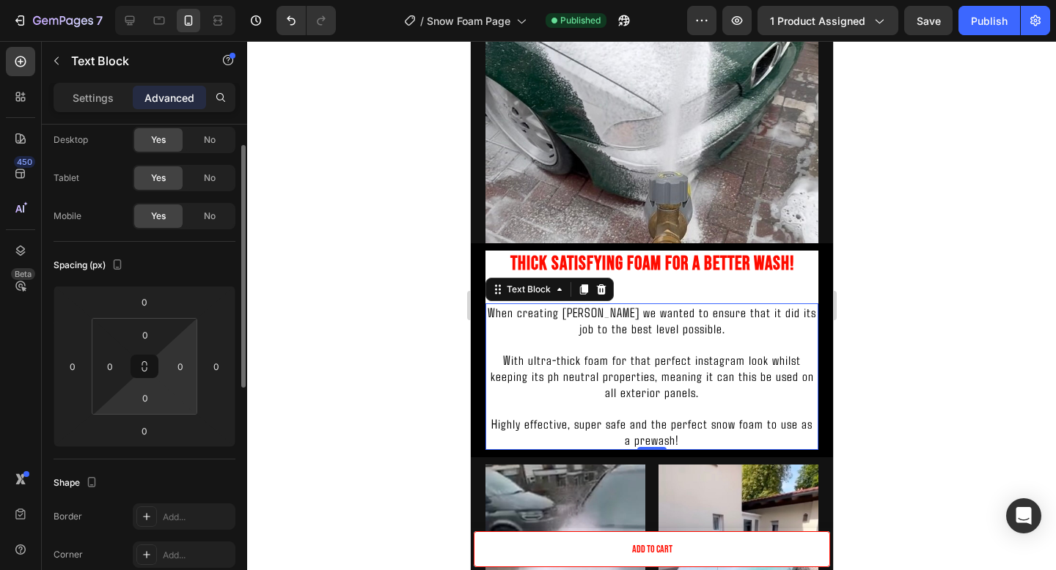
scroll to position [0, 0]
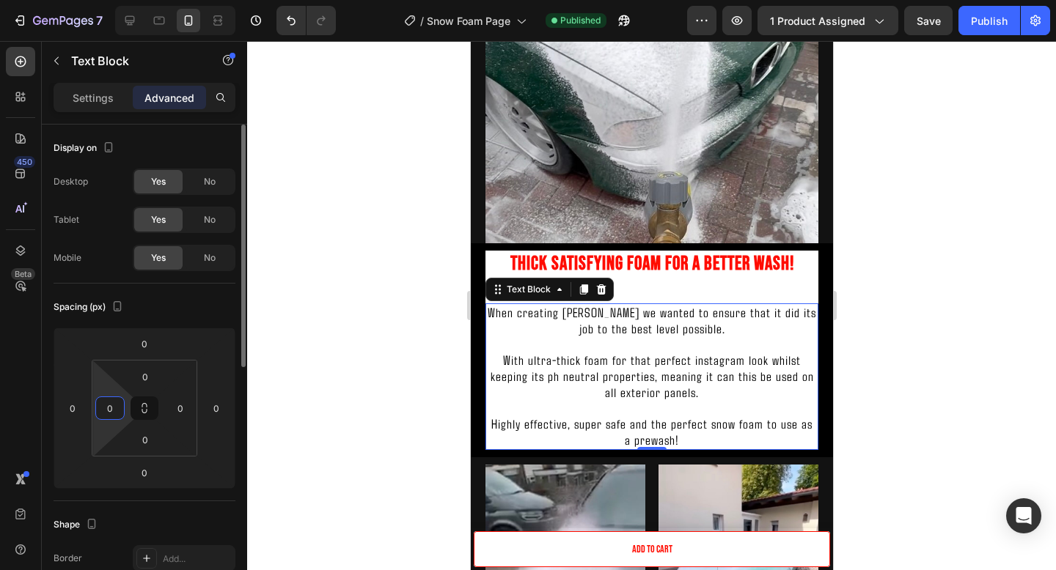
click at [100, 400] on input "0" at bounding box center [110, 408] width 22 height 22
click at [142, 403] on icon at bounding box center [145, 409] width 12 height 12
click at [144, 408] on icon at bounding box center [145, 409] width 12 height 12
click at [177, 408] on input "0" at bounding box center [180, 408] width 22 height 22
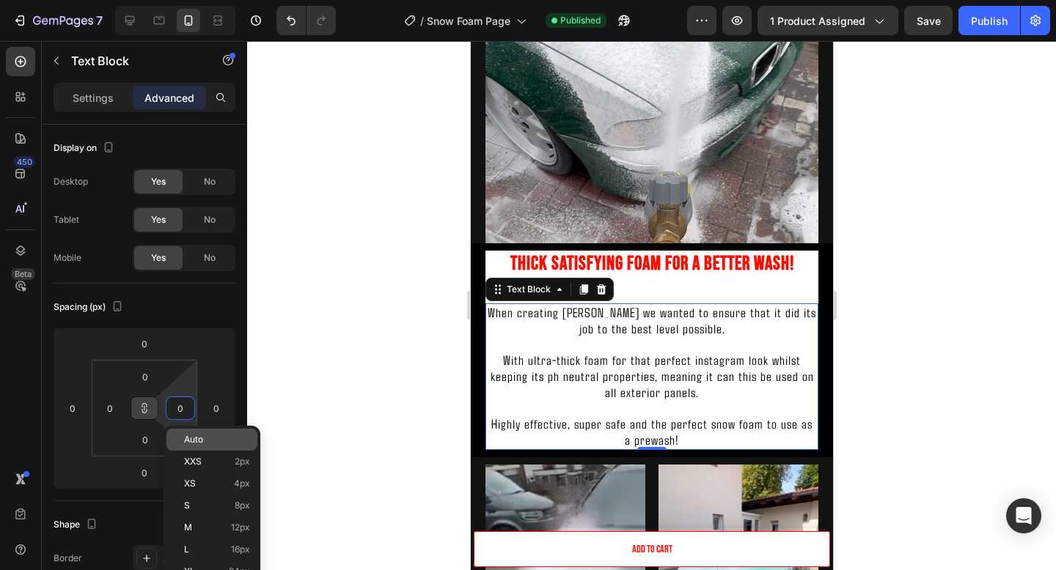
type input "1"
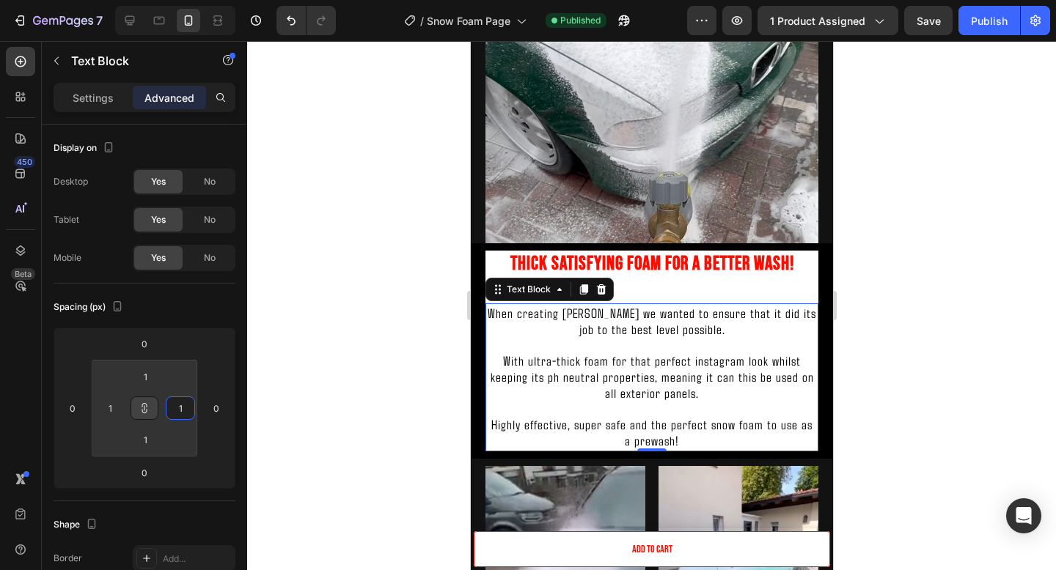
type input "10"
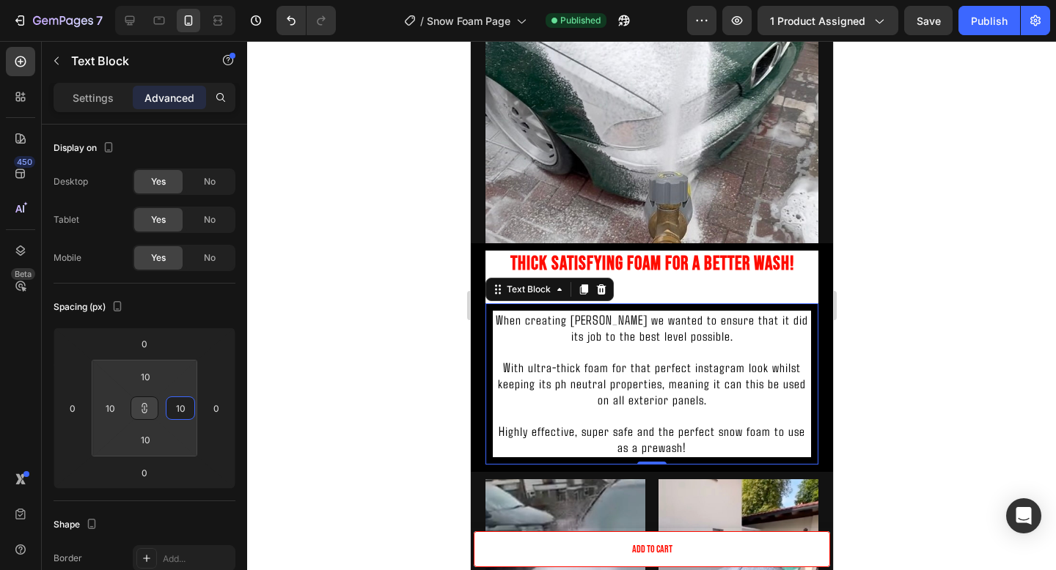
type input "10"
click at [886, 298] on div at bounding box center [651, 305] width 809 height 529
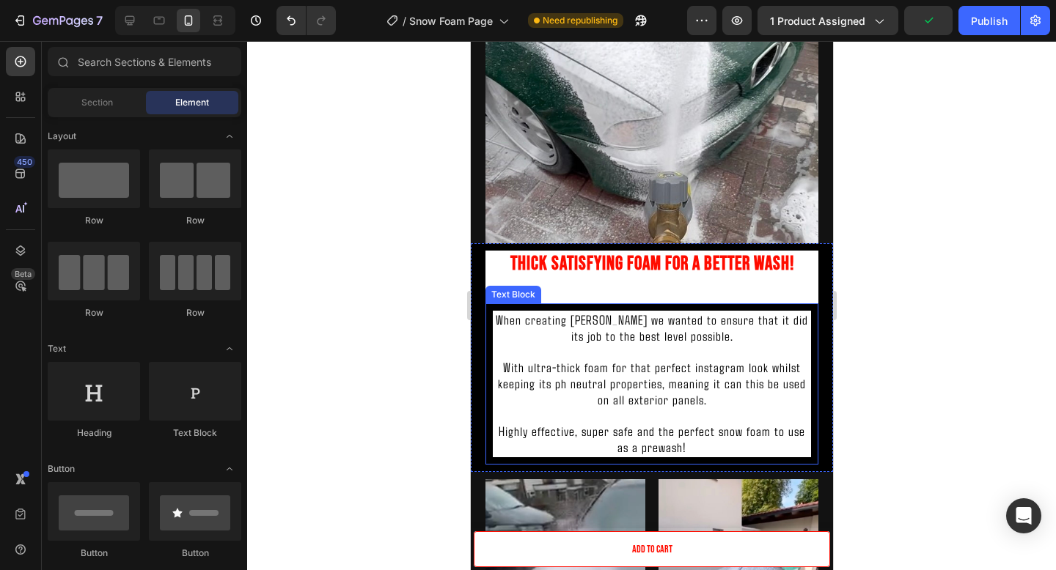
click at [811, 312] on div "When creating Yuki Foam we wanted to ensure that it did its job to the best lev…" at bounding box center [651, 384] width 333 height 161
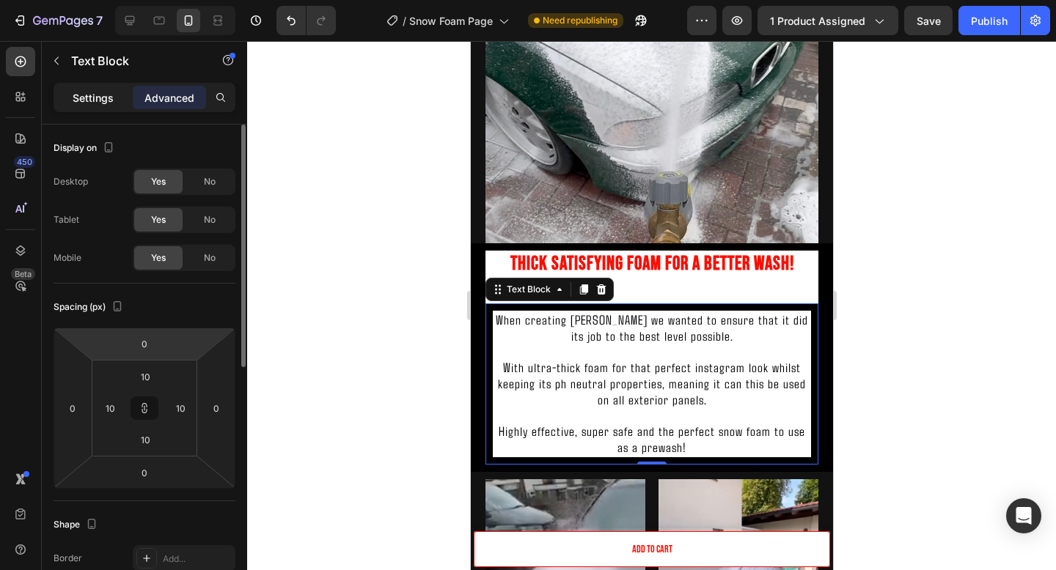
click at [110, 107] on div "Settings" at bounding box center [92, 97] width 73 height 23
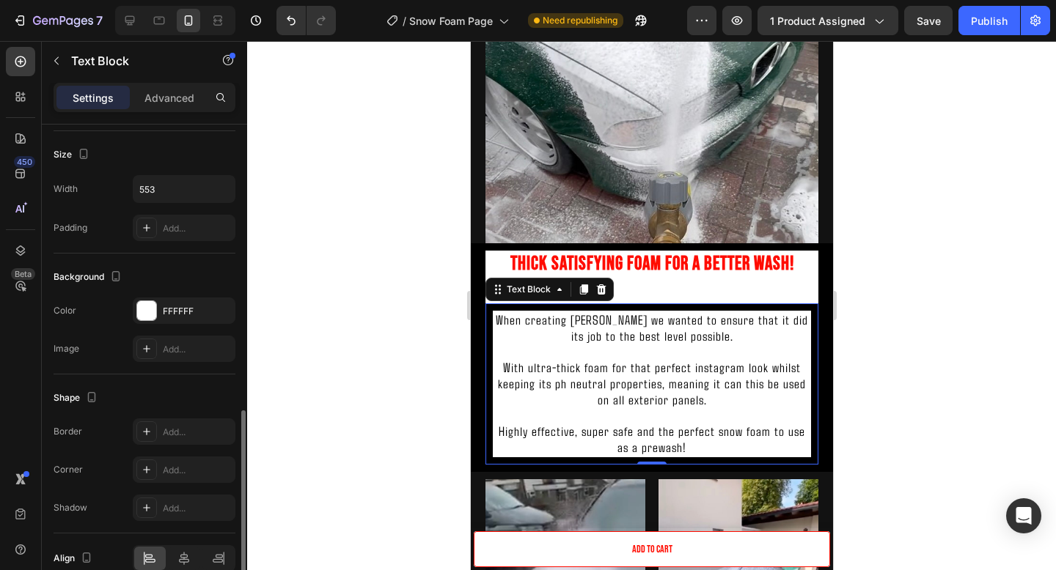
scroll to position [381, 0]
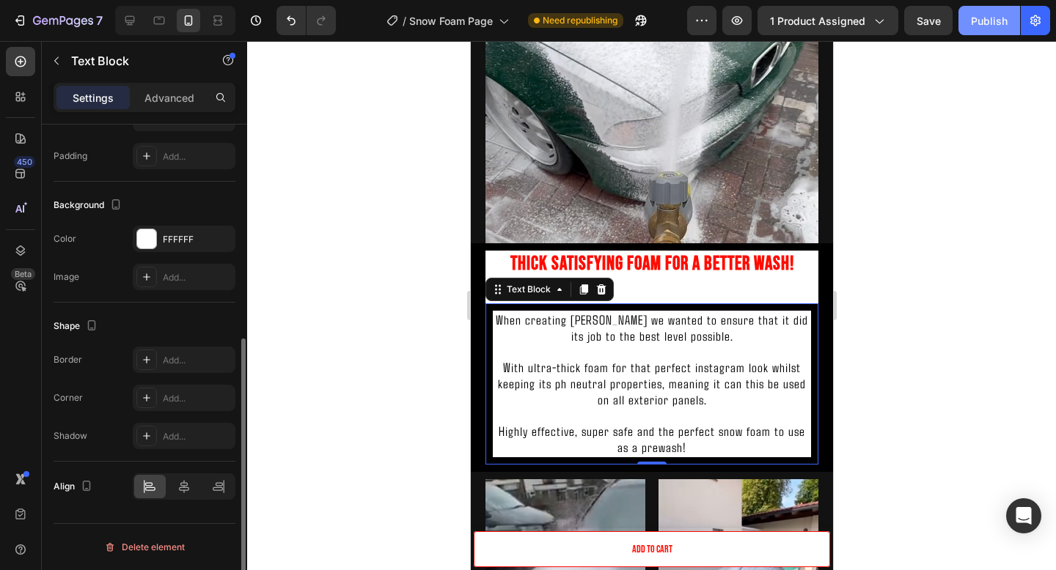
click at [965, 21] on button "Publish" at bounding box center [989, 20] width 62 height 29
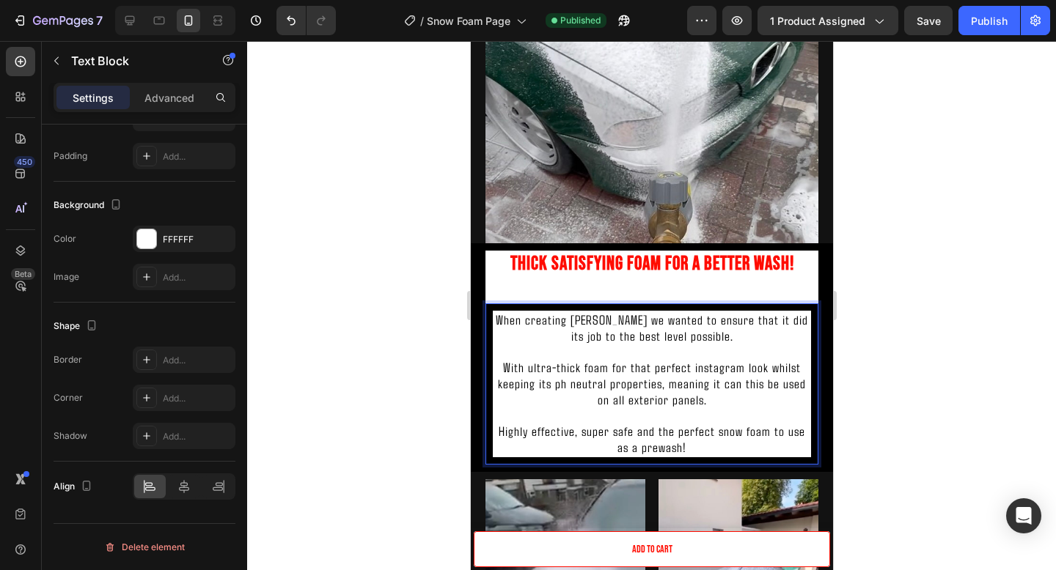
click at [796, 413] on p "Rich Text Editor. Editing area: main" at bounding box center [650, 415] width 315 height 15
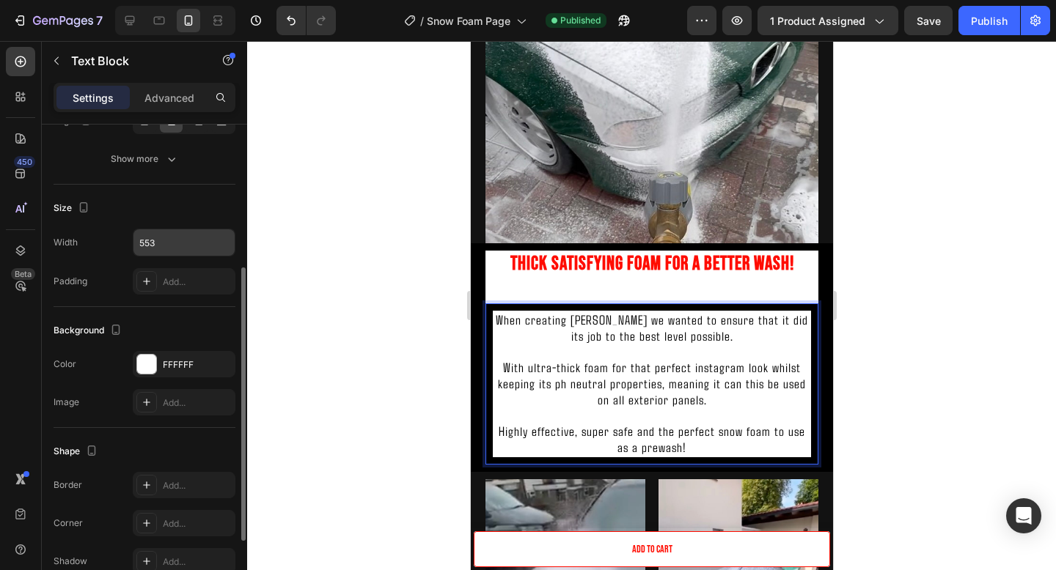
scroll to position [257, 0]
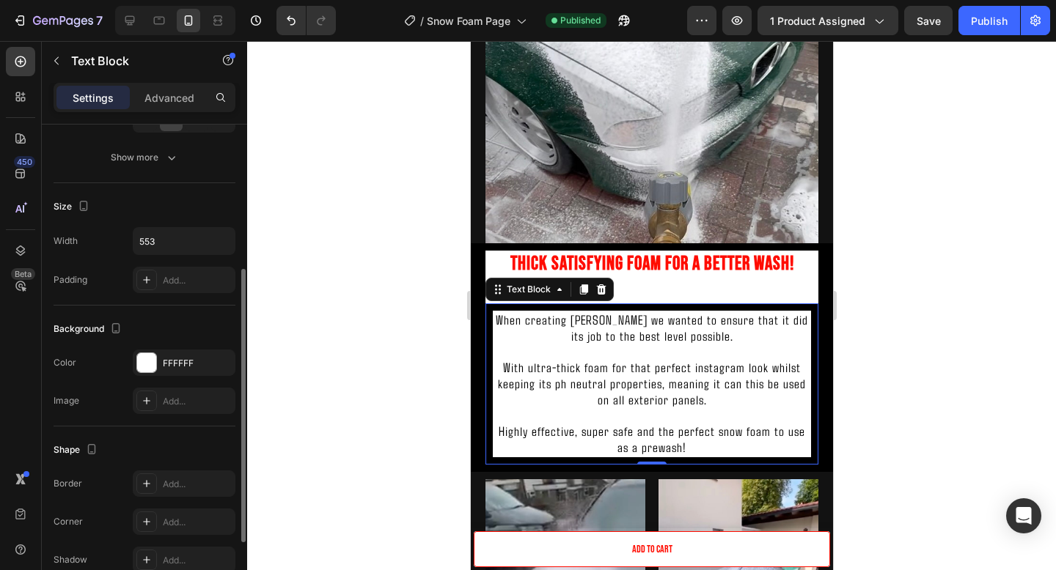
click at [176, 84] on div "Settings Advanced" at bounding box center [145, 97] width 182 height 29
click at [172, 99] on p "Advanced" at bounding box center [169, 97] width 50 height 15
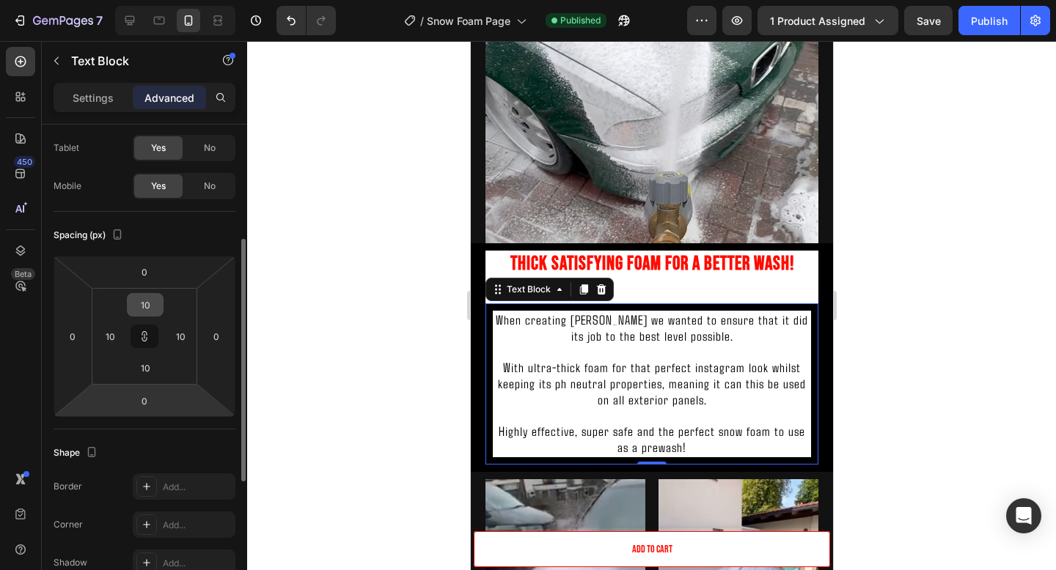
scroll to position [41, 0]
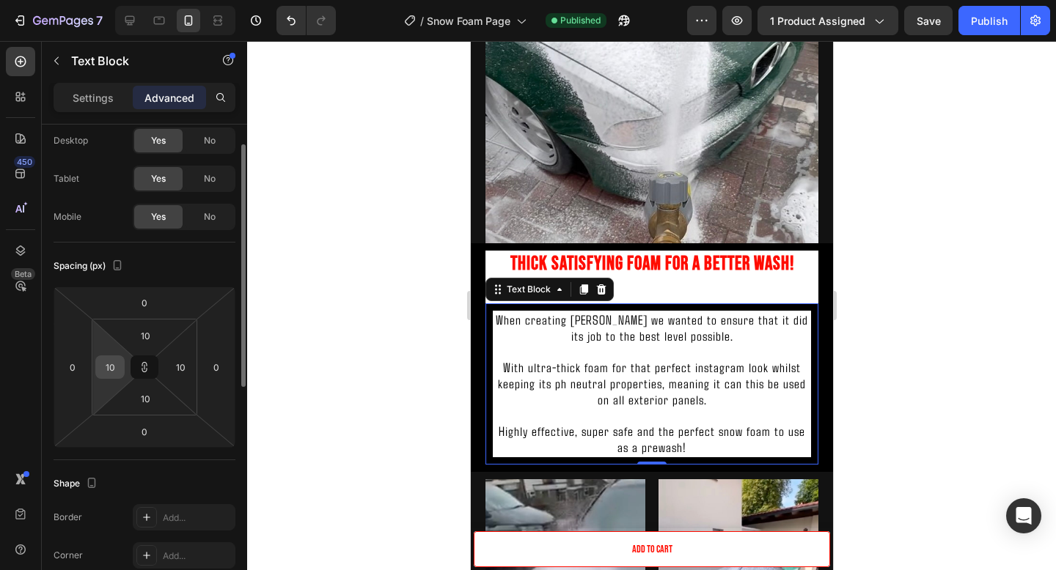
click at [100, 377] on div "10" at bounding box center [109, 367] width 29 height 23
click at [108, 372] on input "10" at bounding box center [110, 367] width 22 height 22
type input "0"
click at [154, 423] on input "0" at bounding box center [144, 432] width 29 height 22
type input "0"
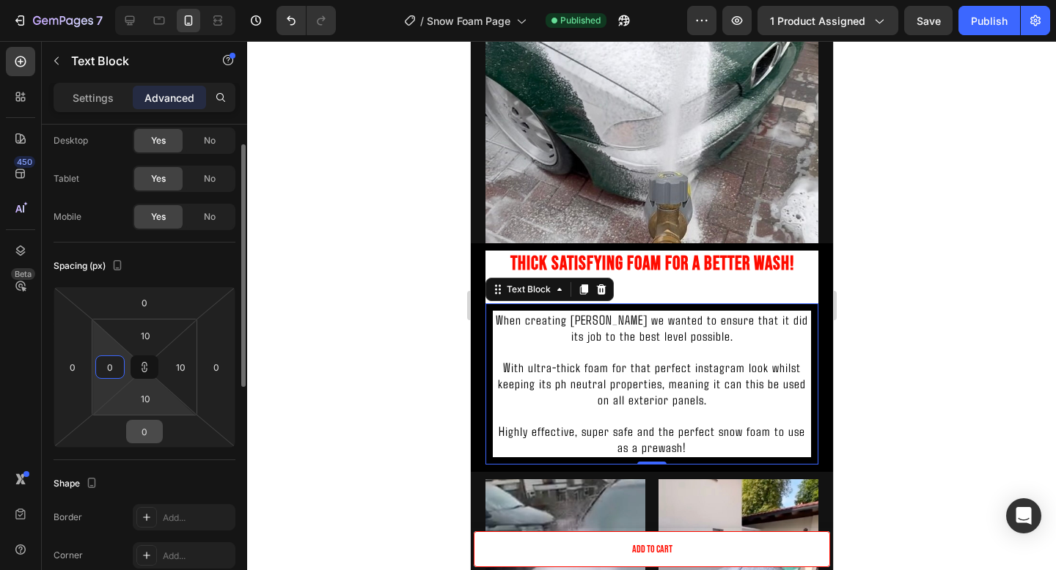
type input "0"
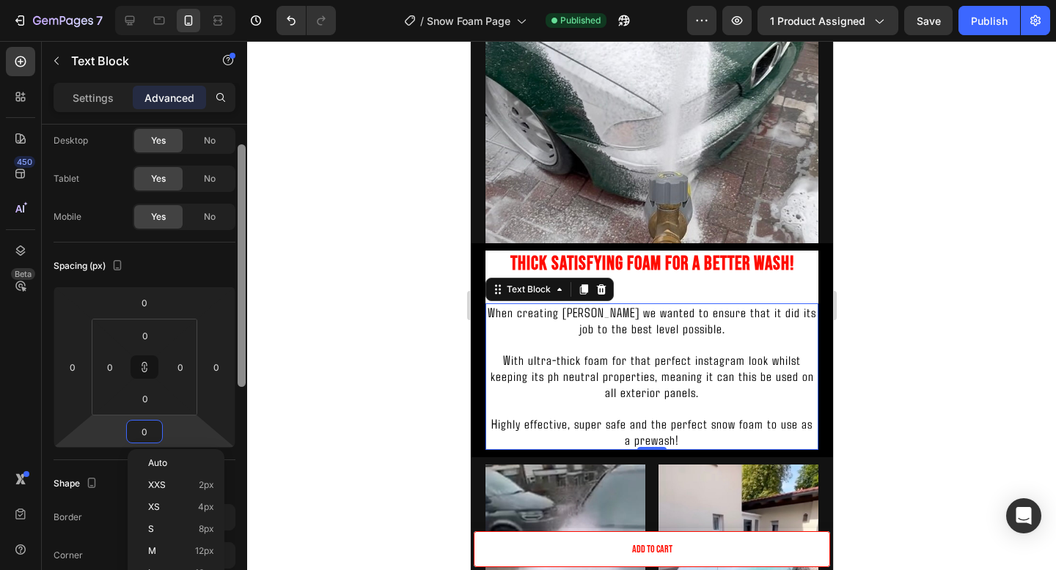
click at [243, 439] on div at bounding box center [241, 369] width 11 height 488
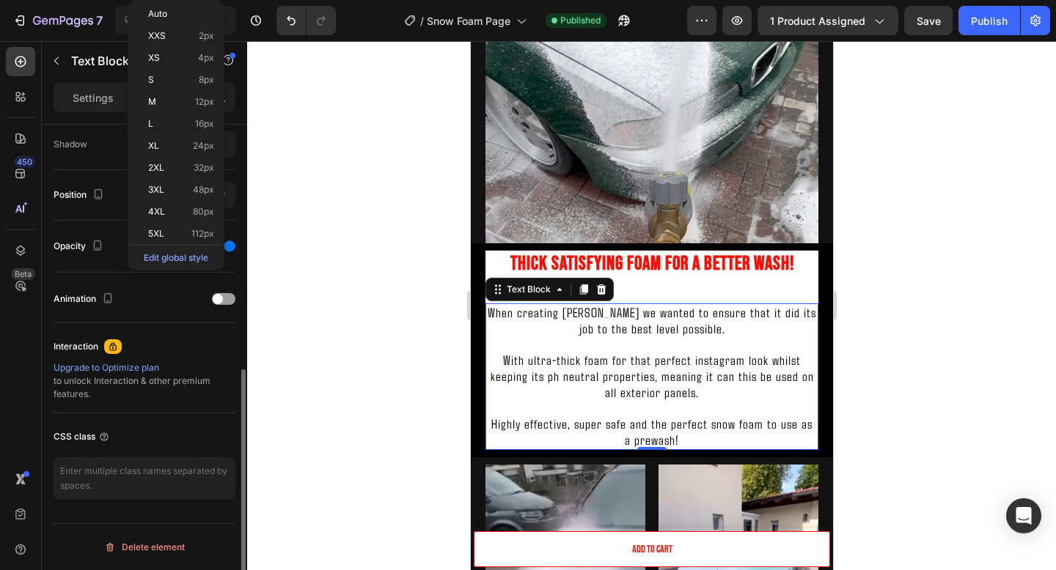
click at [128, 312] on div "Animation" at bounding box center [145, 298] width 182 height 51
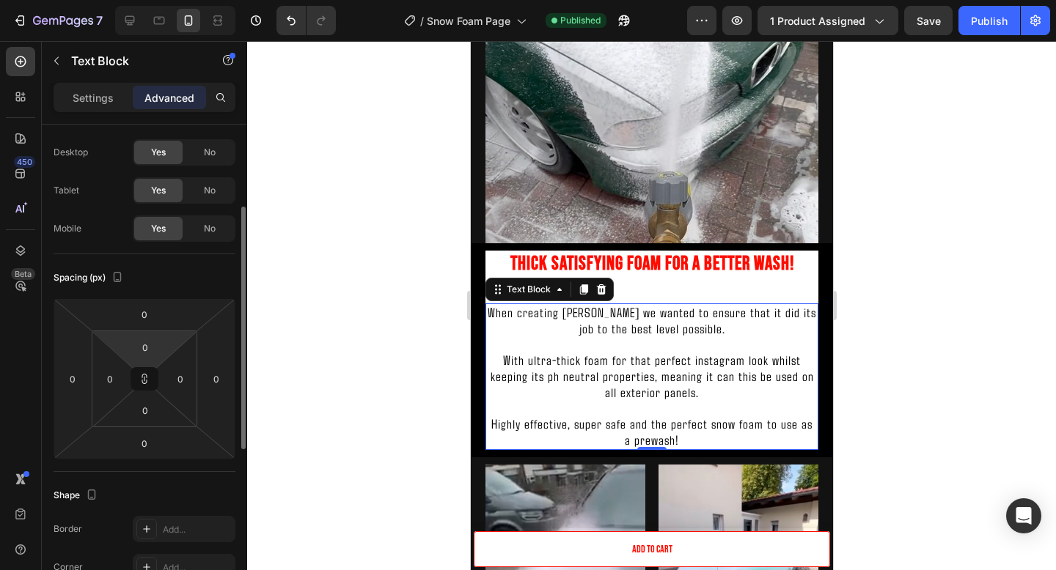
scroll to position [0, 0]
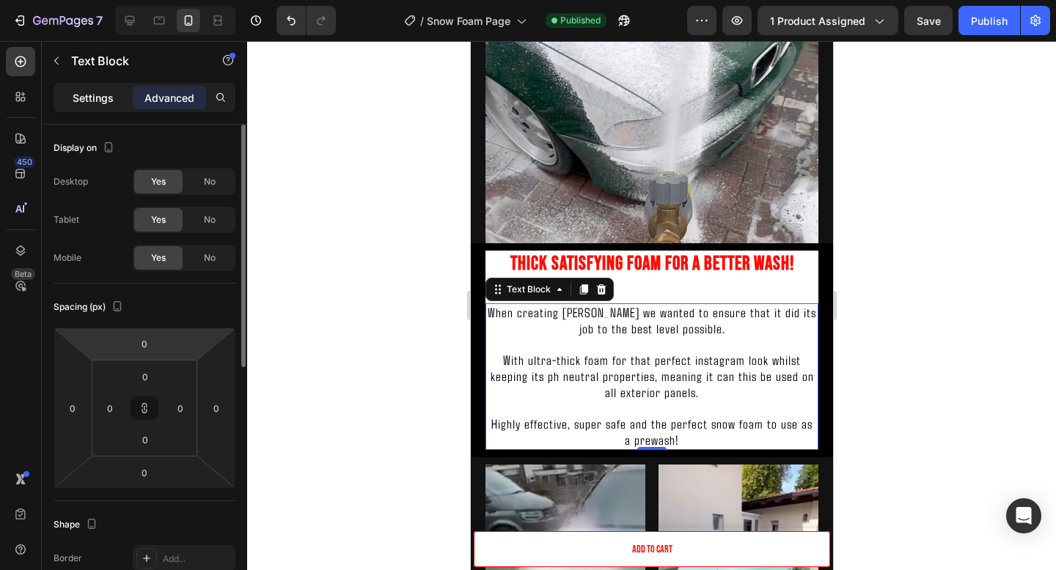
click at [104, 95] on p "Settings" at bounding box center [93, 97] width 41 height 15
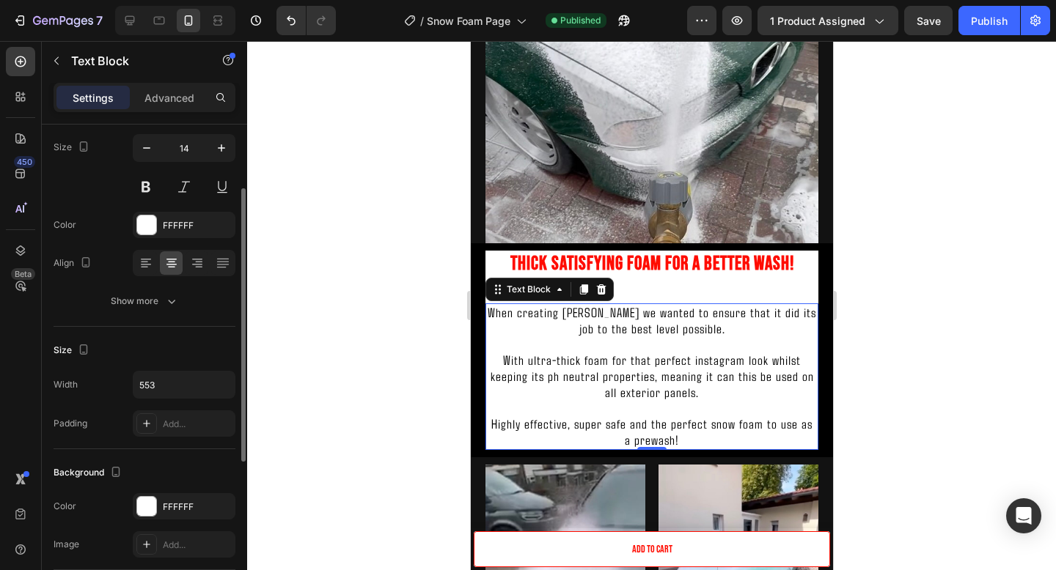
scroll to position [190, 0]
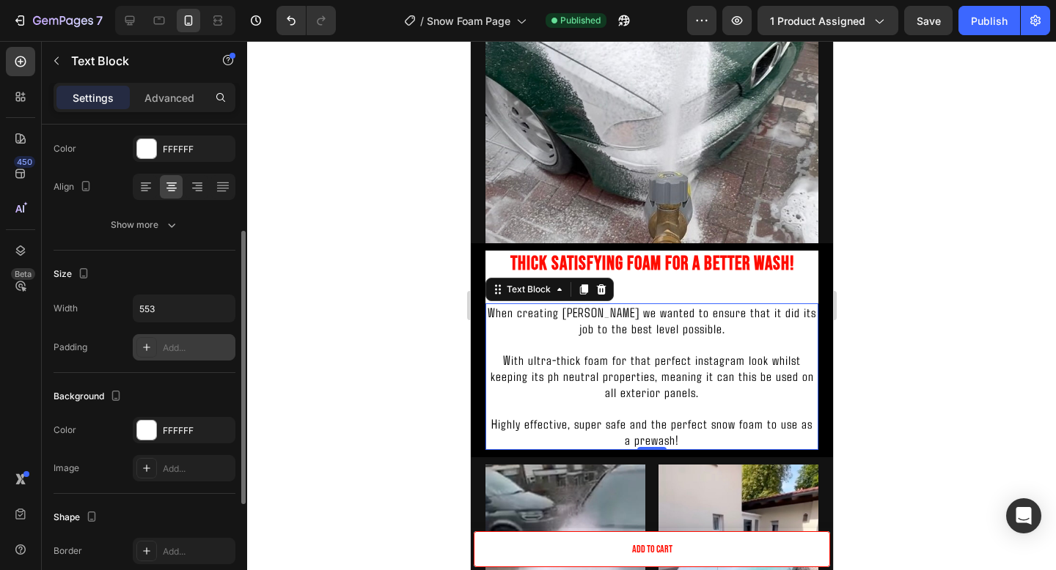
click at [177, 337] on div "Add..." at bounding box center [184, 347] width 103 height 26
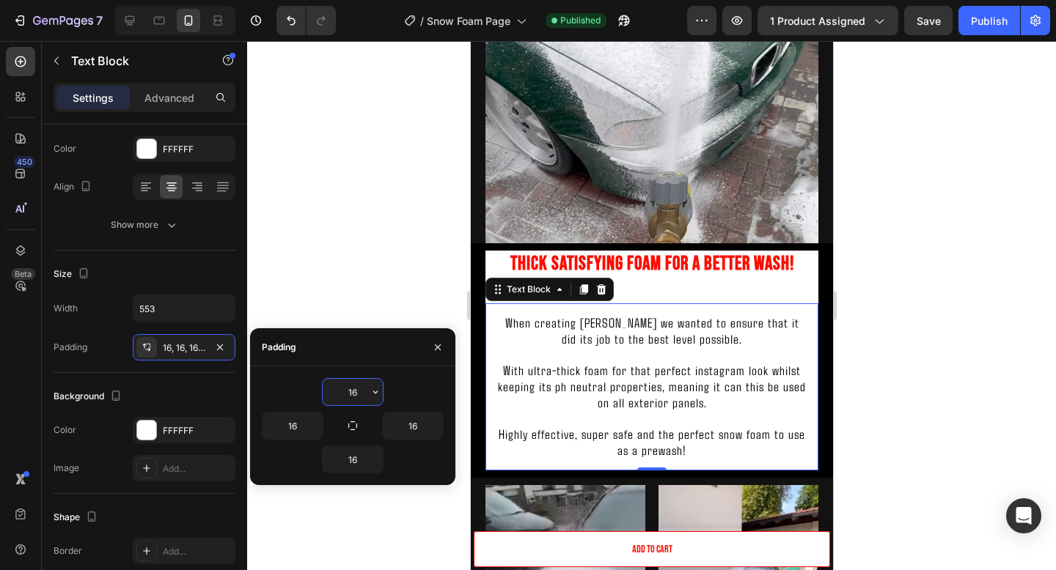
click at [850, 403] on div at bounding box center [651, 305] width 809 height 529
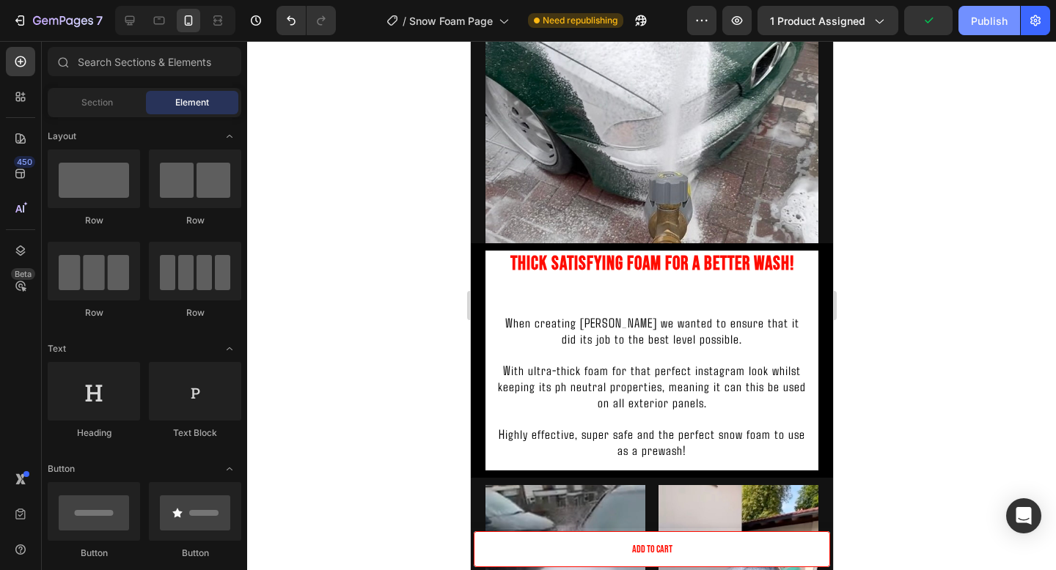
click at [985, 15] on div "Publish" at bounding box center [989, 20] width 37 height 15
click at [590, 267] on p "Thick Satisfying Foam For A Better Wash!" at bounding box center [651, 277] width 330 height 50
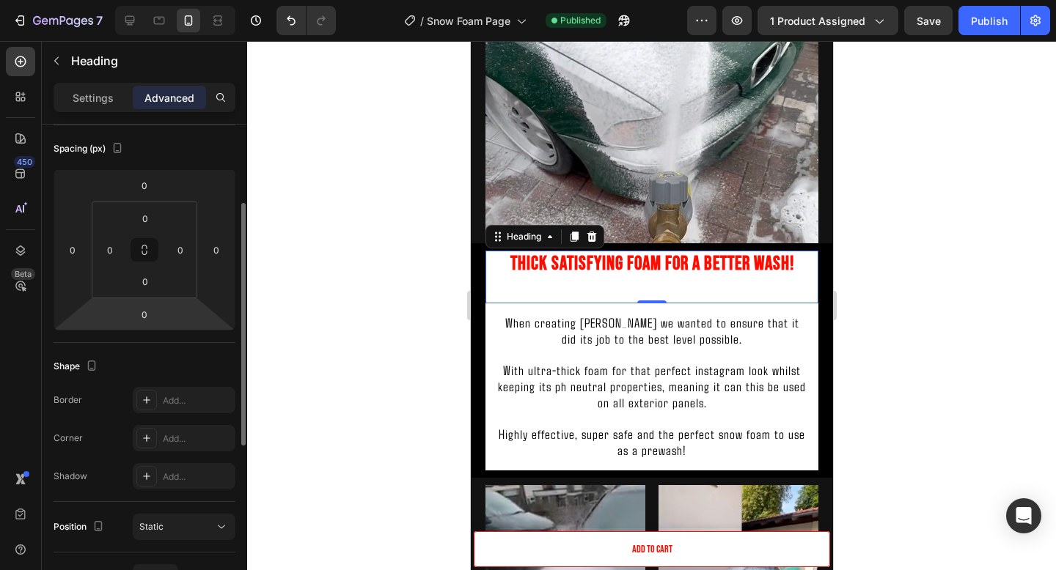
scroll to position [58, 0]
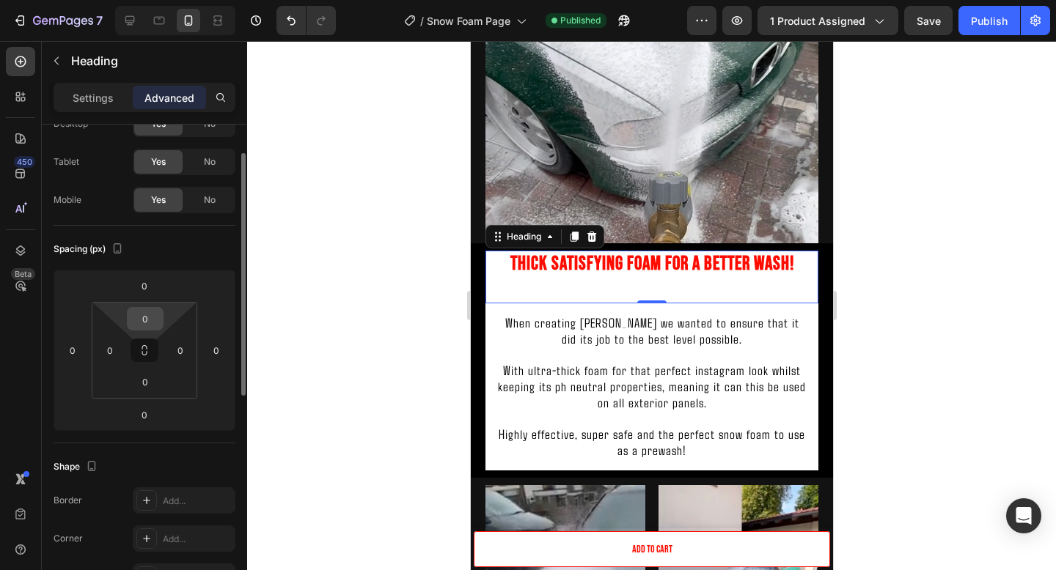
click at [144, 315] on input "0" at bounding box center [145, 319] width 29 height 22
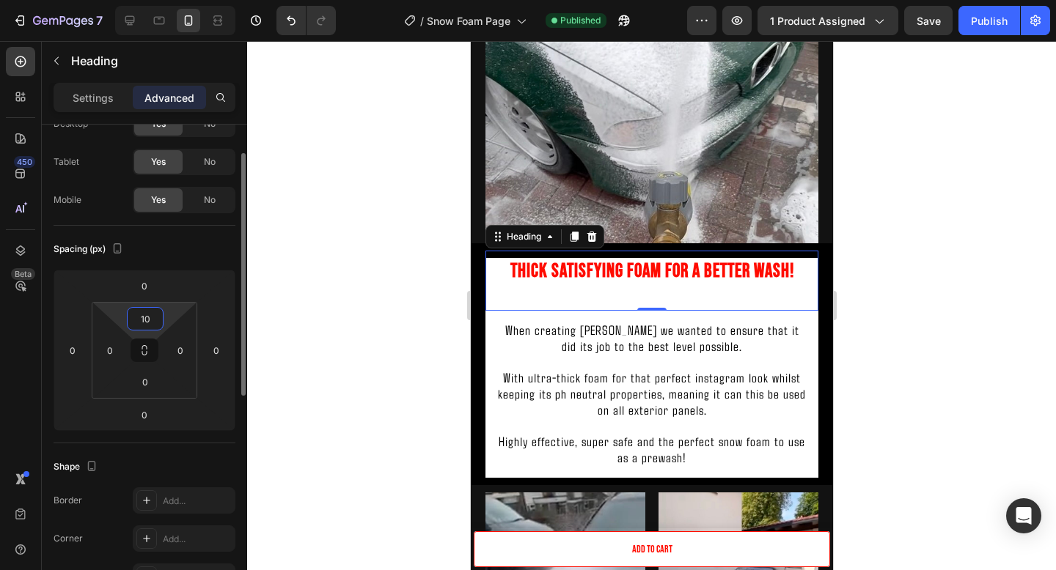
type input "1"
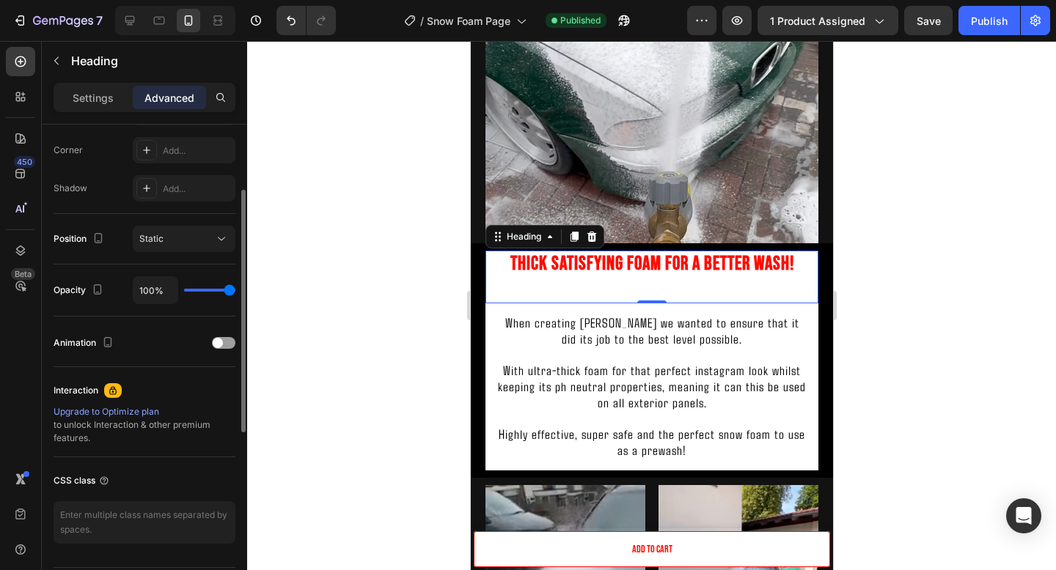
scroll to position [491, 0]
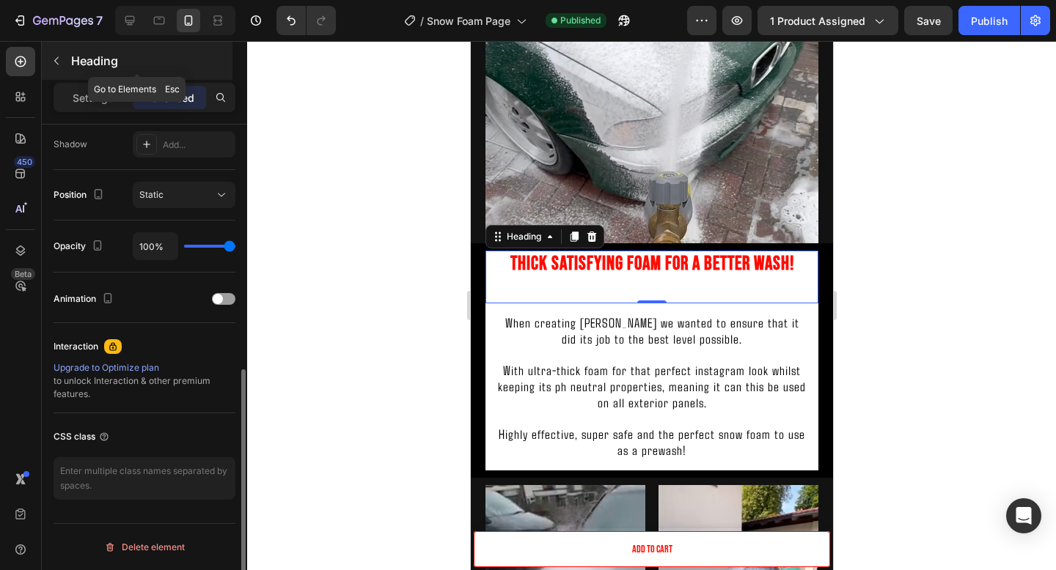
click at [103, 78] on div "Heading" at bounding box center [137, 61] width 191 height 38
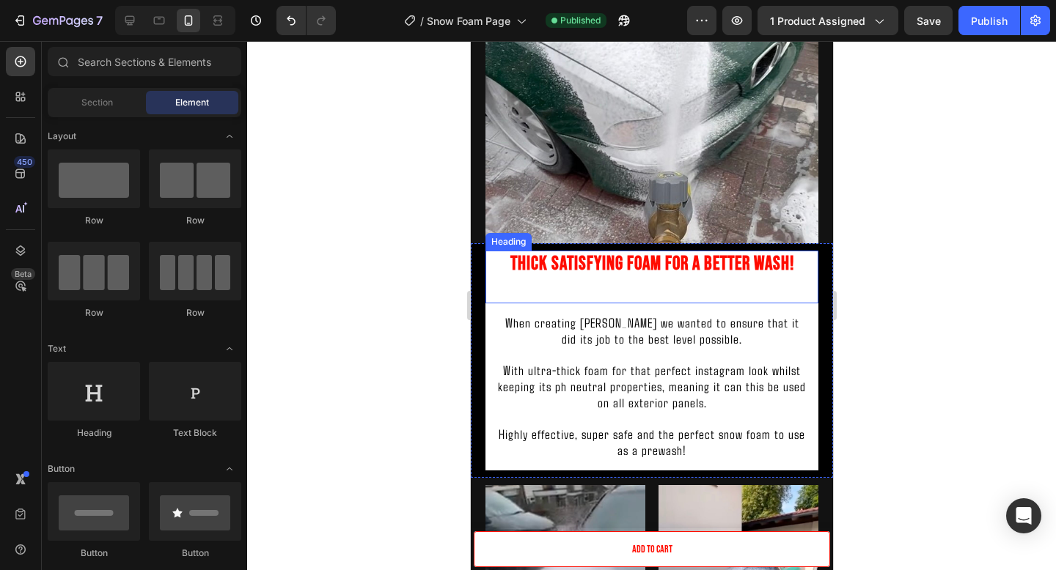
click at [548, 271] on p "Thick Satisfying Foam For A Better Wash!" at bounding box center [651, 277] width 330 height 50
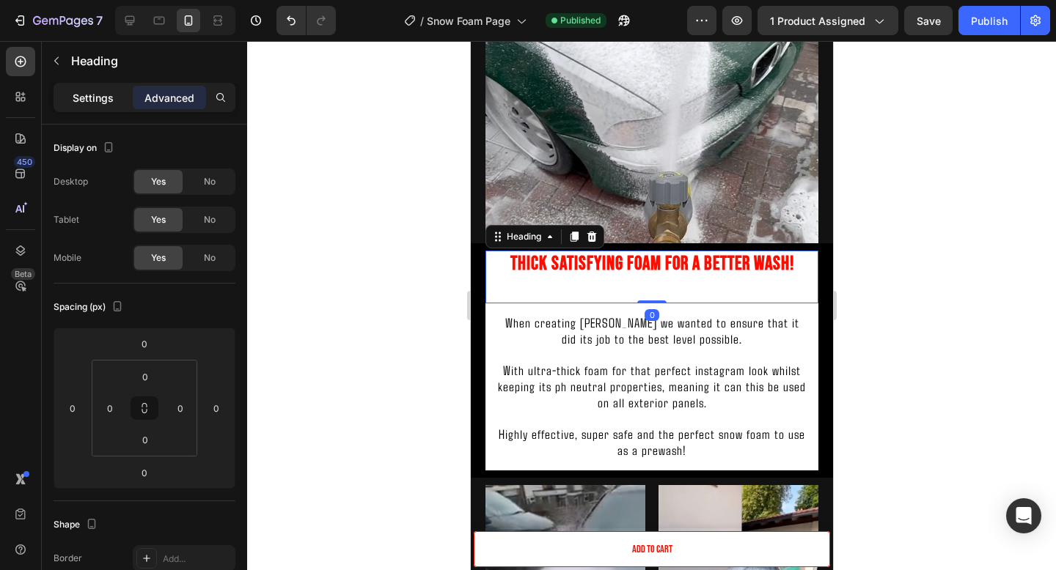
click at [113, 108] on div "Settings" at bounding box center [92, 97] width 73 height 23
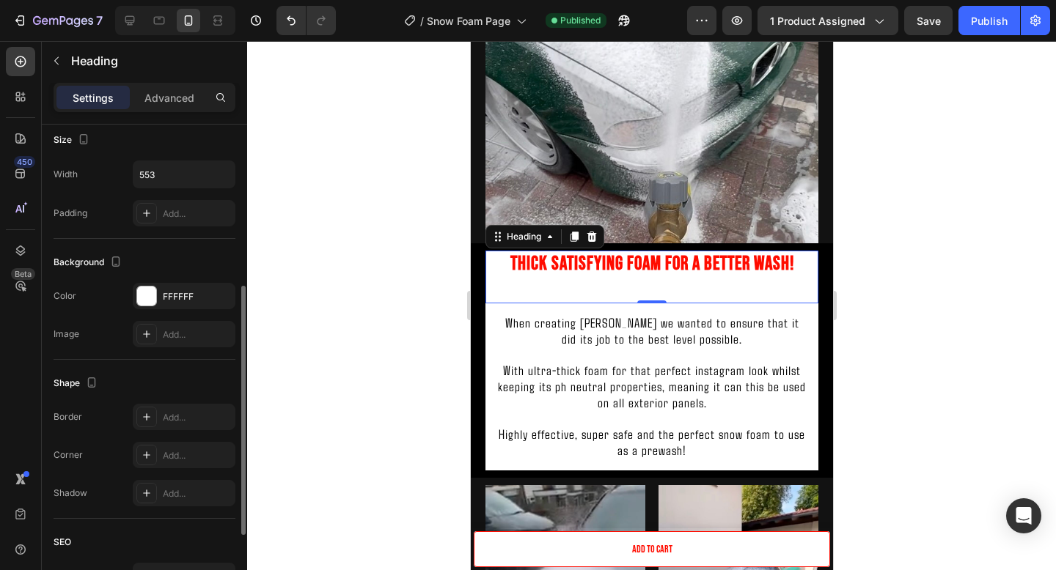
scroll to position [328, 0]
click at [177, 199] on div "Add..." at bounding box center [184, 209] width 103 height 26
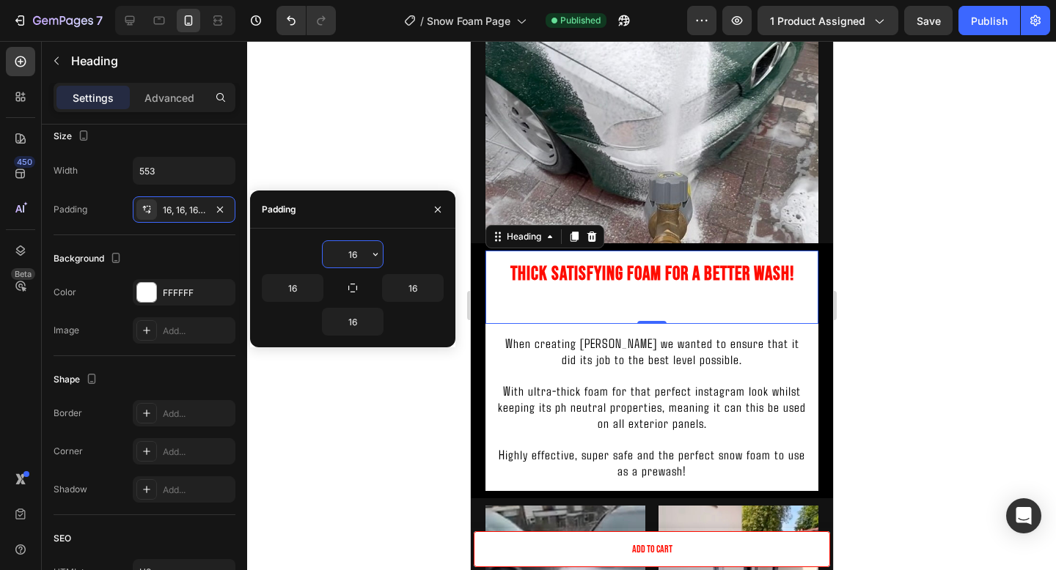
click at [966, 271] on div at bounding box center [651, 305] width 809 height 529
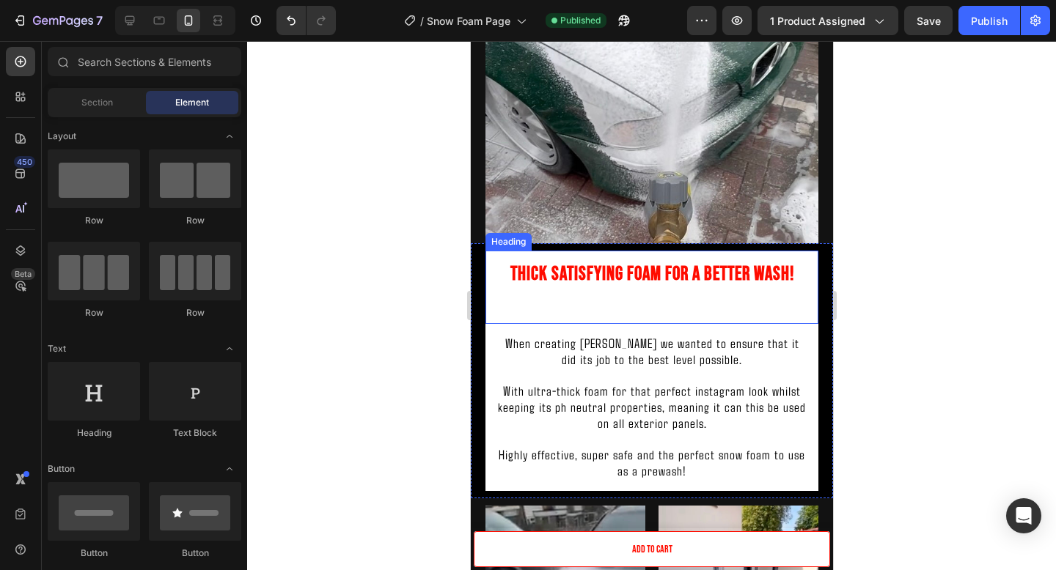
click at [750, 273] on p "Thick Satisfying Foam For A Better Wash!" at bounding box center [650, 287] width 309 height 50
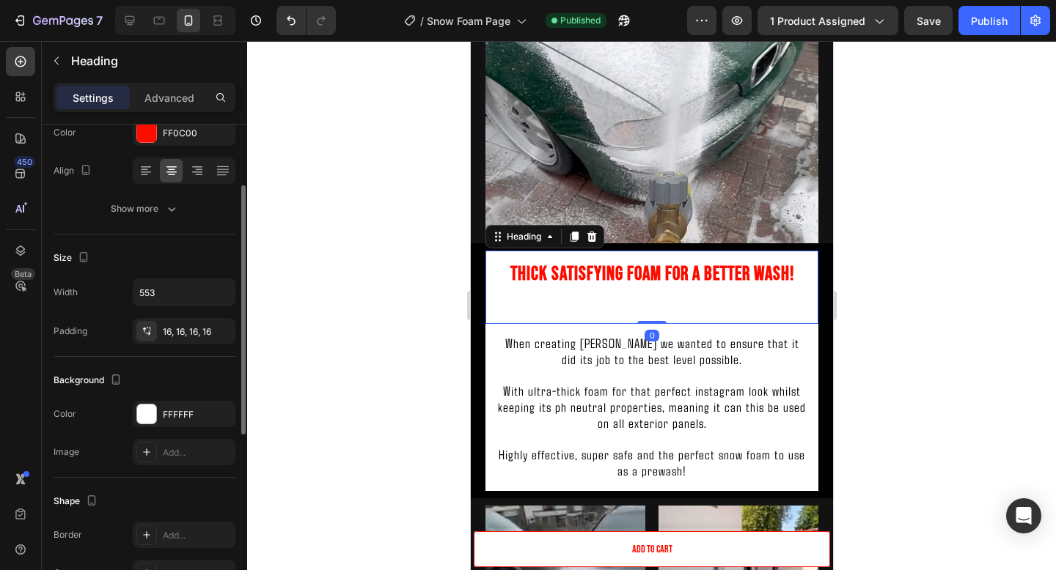
scroll to position [268, 0]
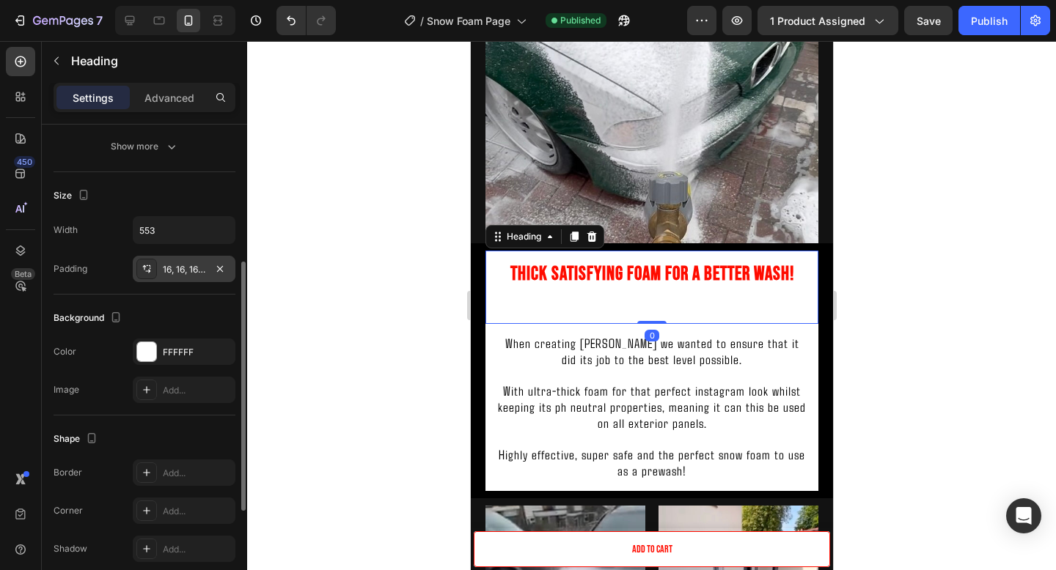
click at [194, 257] on div "16, 16, 16, 16" at bounding box center [184, 269] width 103 height 26
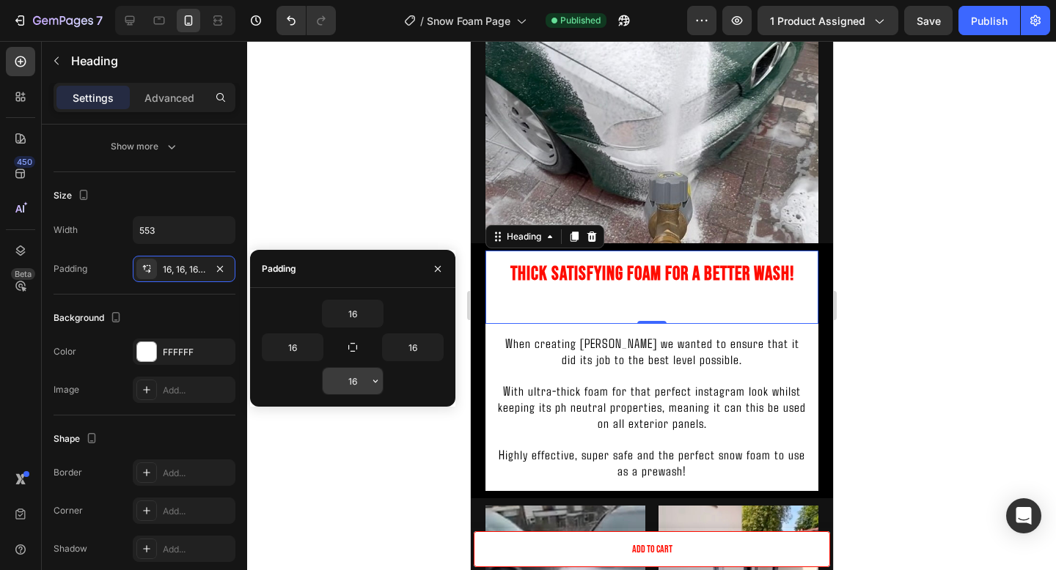
click at [368, 371] on button "button" at bounding box center [375, 381] width 15 height 26
click at [364, 374] on input "16" at bounding box center [353, 381] width 60 height 26
click at [356, 376] on input "16" at bounding box center [353, 381] width 60 height 26
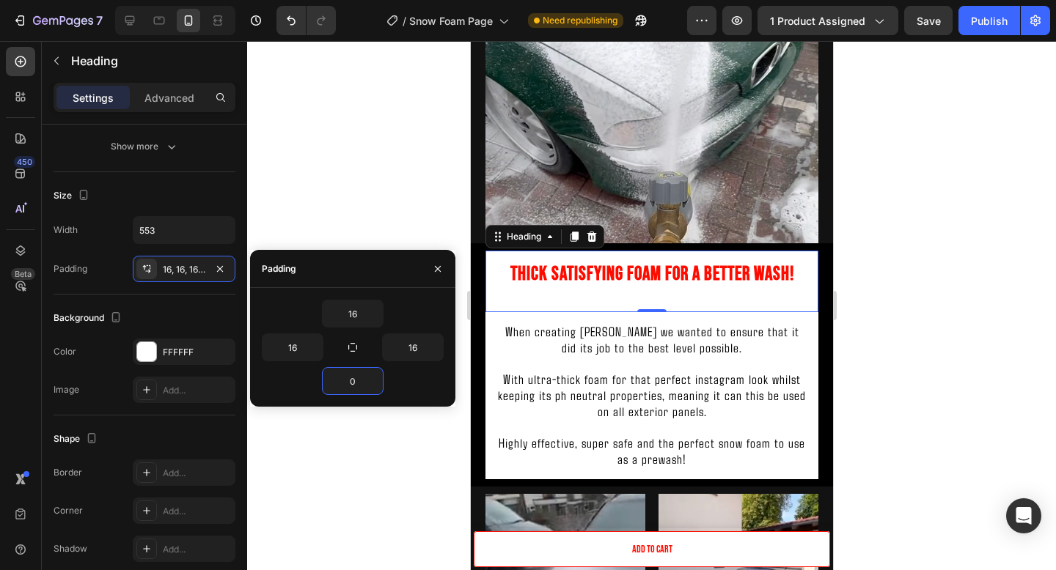
click at [980, 299] on div at bounding box center [651, 305] width 809 height 529
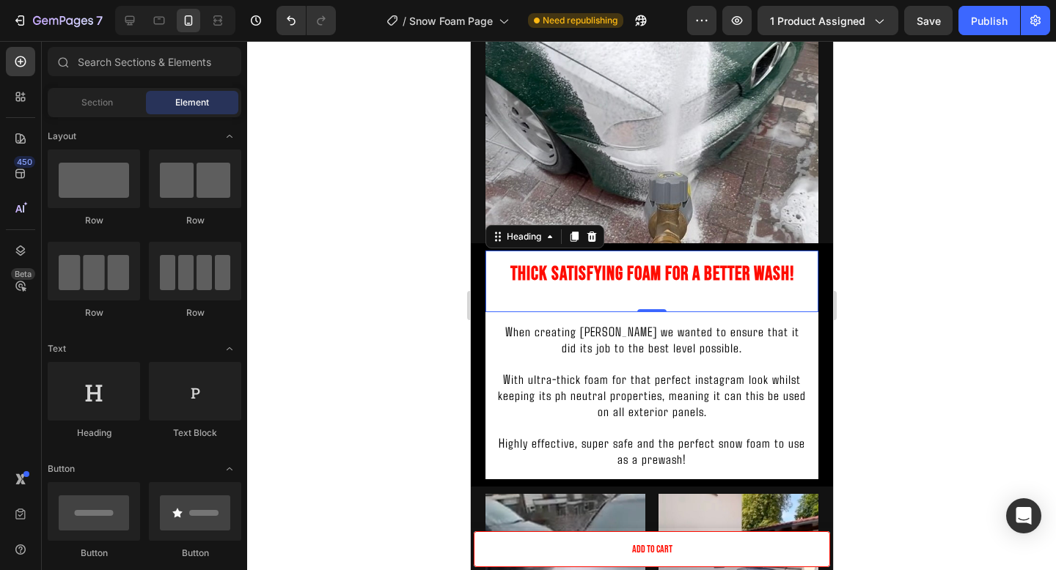
click at [743, 293] on p "Thick Satisfying Foam For A Better Wash!" at bounding box center [650, 287] width 309 height 50
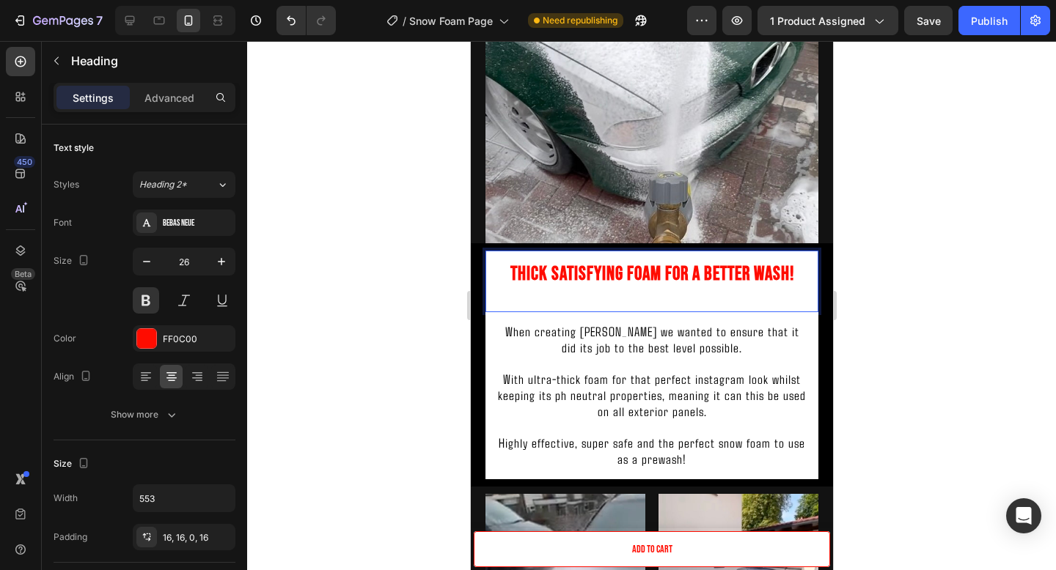
click at [793, 297] on p "Thick Satisfying Foam For A Better Wash!" at bounding box center [650, 287] width 309 height 50
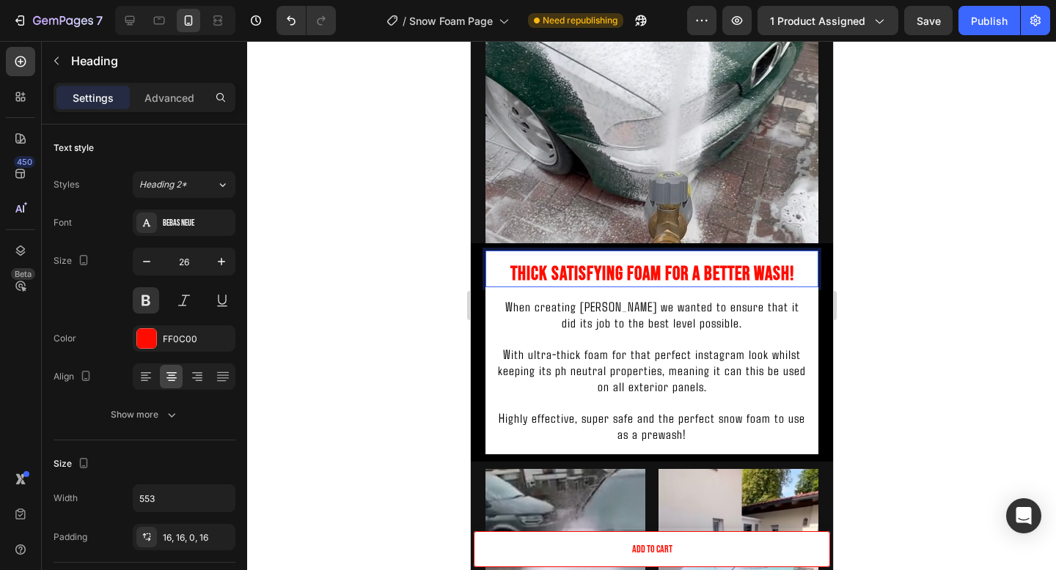
click at [946, 286] on div at bounding box center [651, 305] width 809 height 529
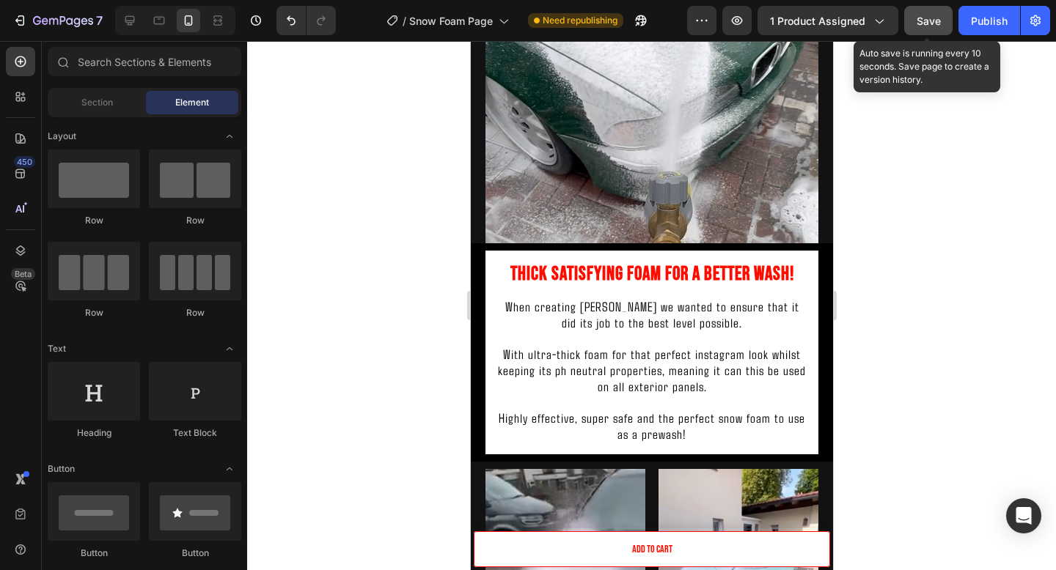
click at [936, 28] on button "Save" at bounding box center [928, 20] width 48 height 29
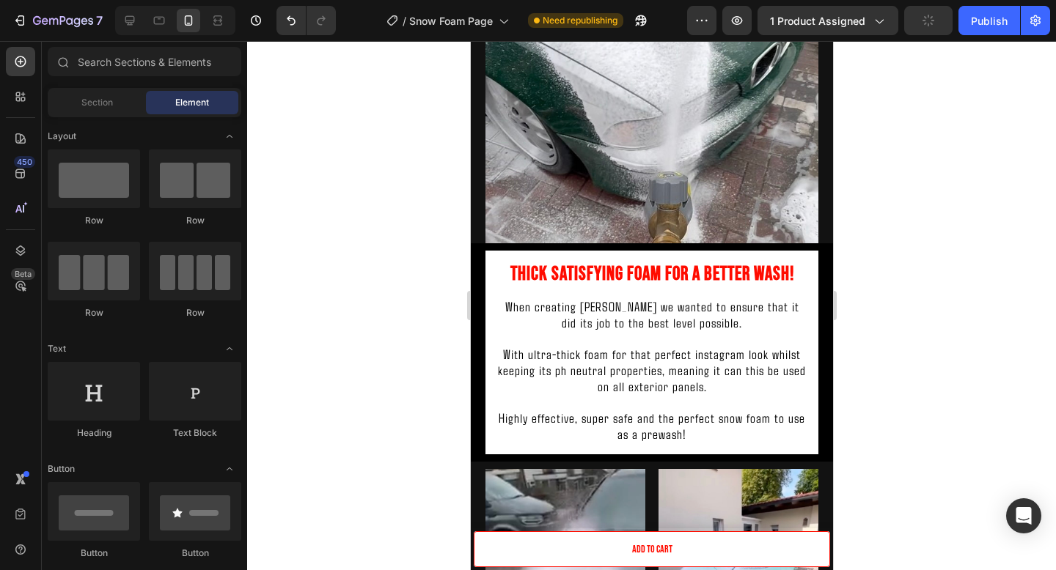
click at [958, 28] on div "Preview 1 product assigned Publish" at bounding box center [868, 20] width 363 height 29
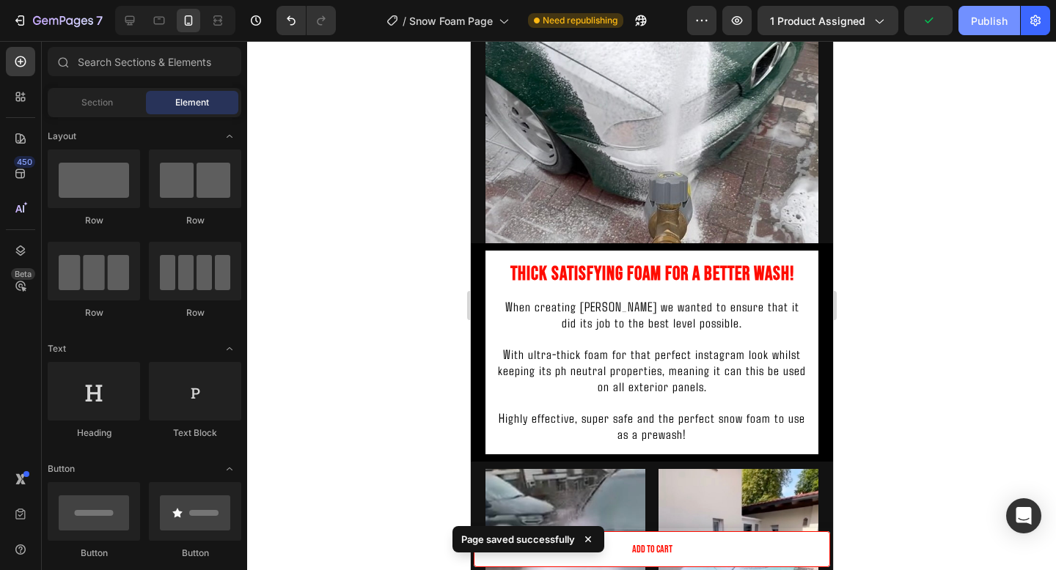
click at [986, 24] on div "Publish" at bounding box center [989, 20] width 37 height 15
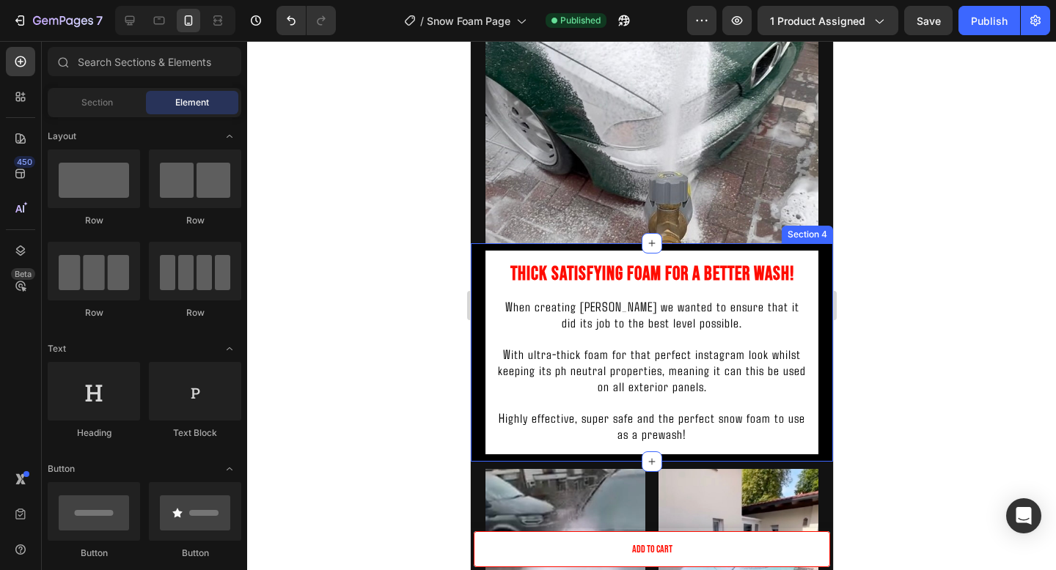
click at [819, 249] on div "Thick Satisfying Foam For A Better Wash! Heading When creating Yuki Foam we wan…" at bounding box center [651, 352] width 362 height 218
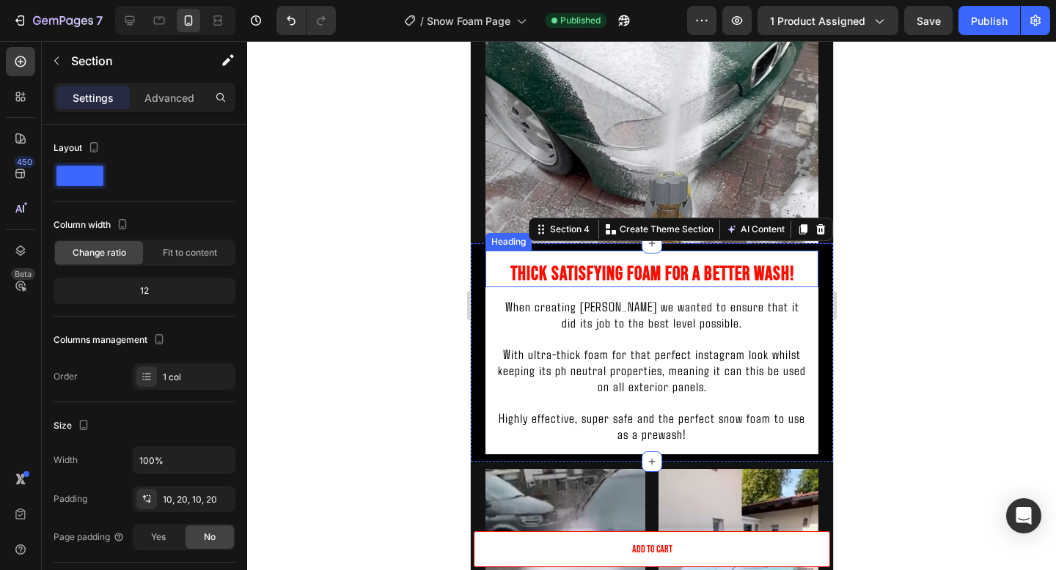
click at [809, 249] on div "Thick Satisfying Foam For A Better Wash! Heading When creating Yuki Foam we wan…" at bounding box center [651, 352] width 362 height 218
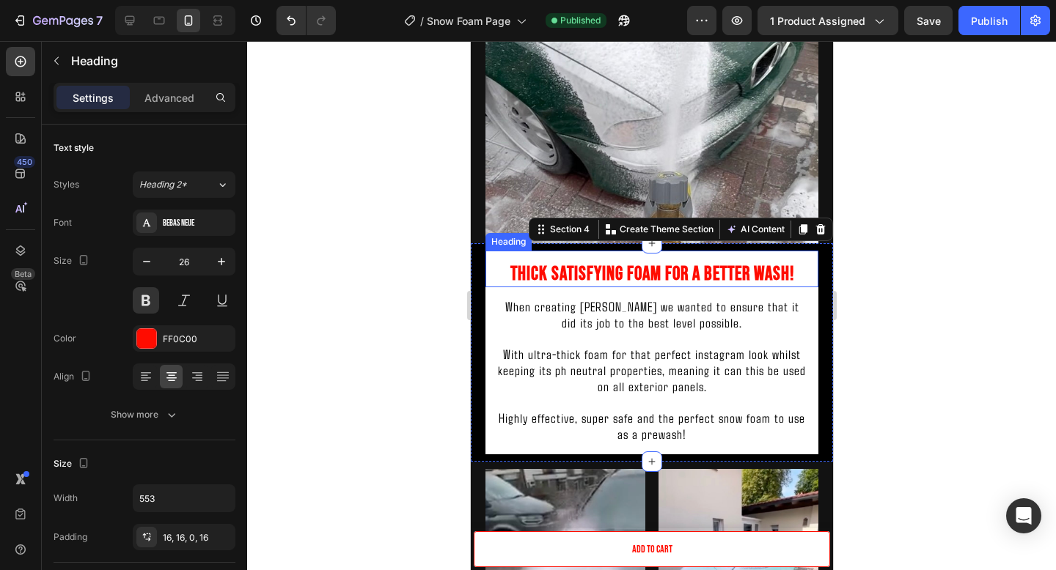
click at [809, 256] on h2 "Thick Satisfying Foam For A Better Wash!" at bounding box center [651, 269] width 333 height 37
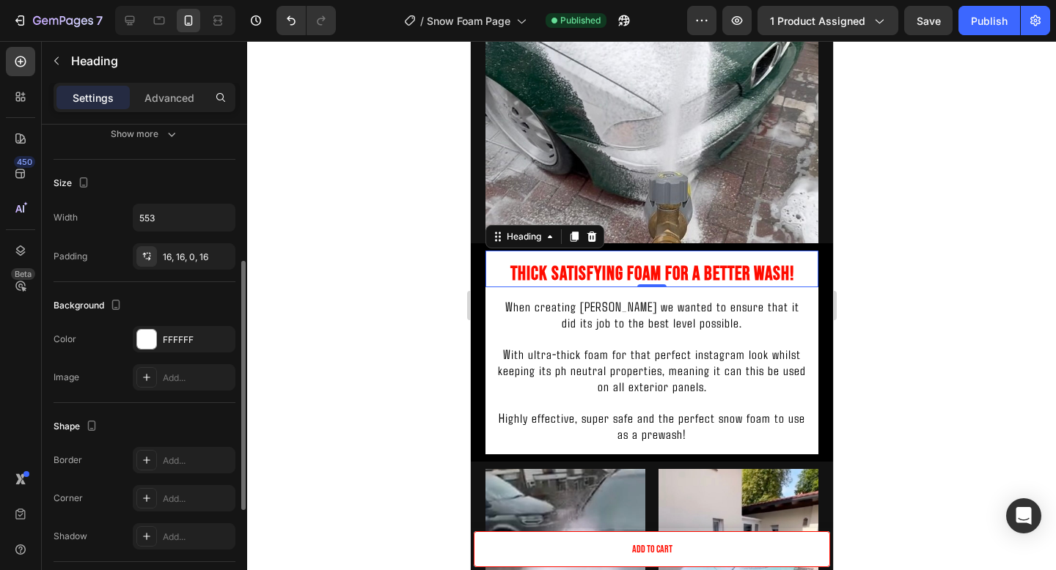
scroll to position [285, 0]
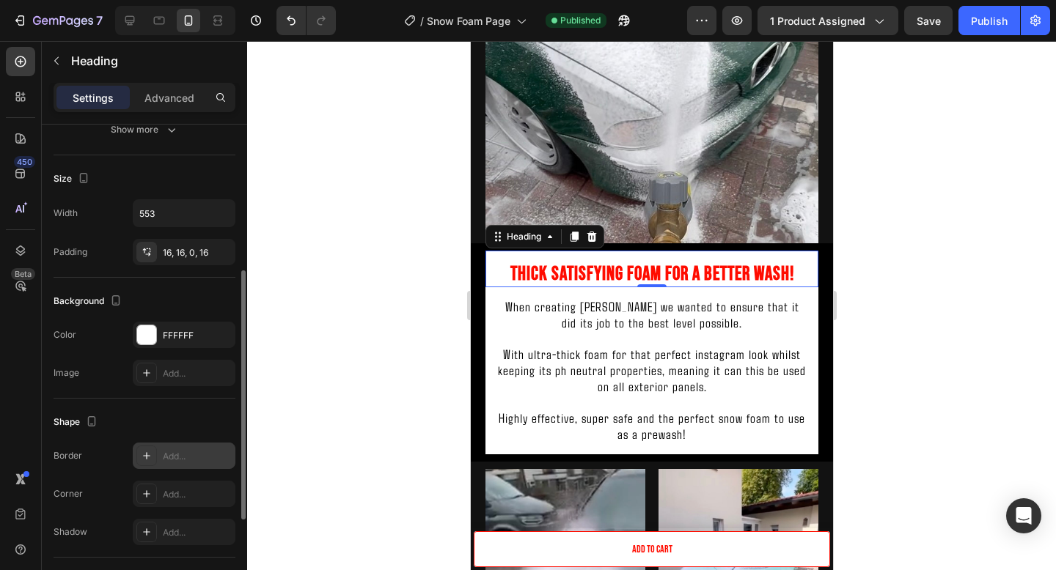
click at [174, 455] on div "Add..." at bounding box center [197, 456] width 69 height 13
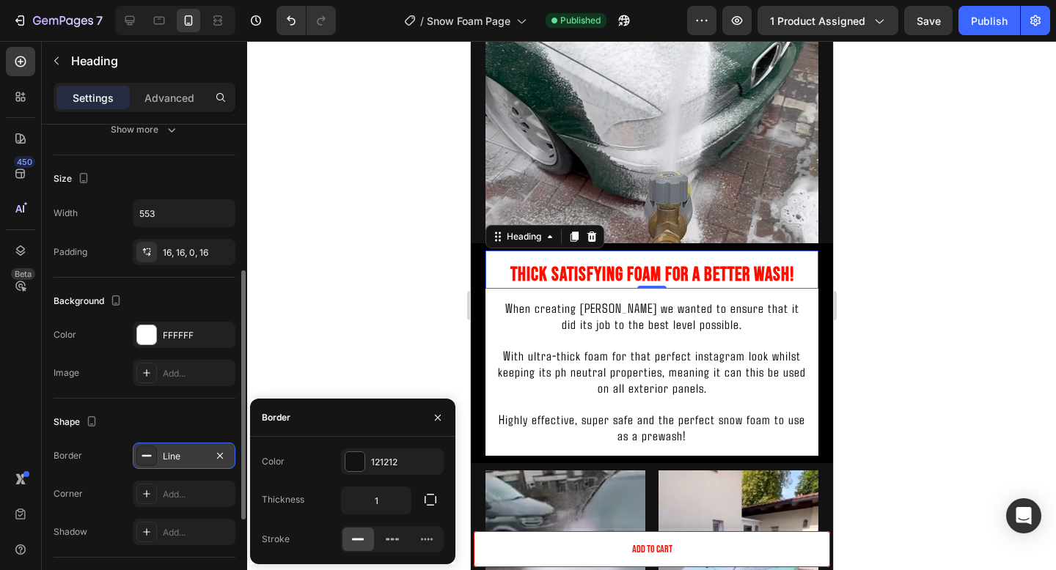
click at [174, 455] on div "Line" at bounding box center [184, 456] width 43 height 13
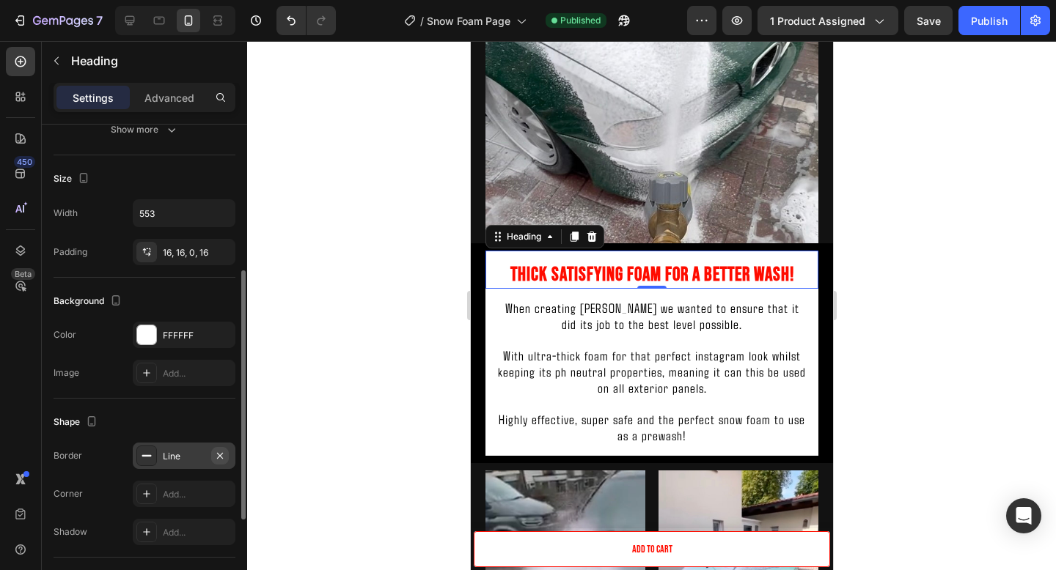
click at [224, 452] on icon "button" at bounding box center [220, 456] width 12 height 12
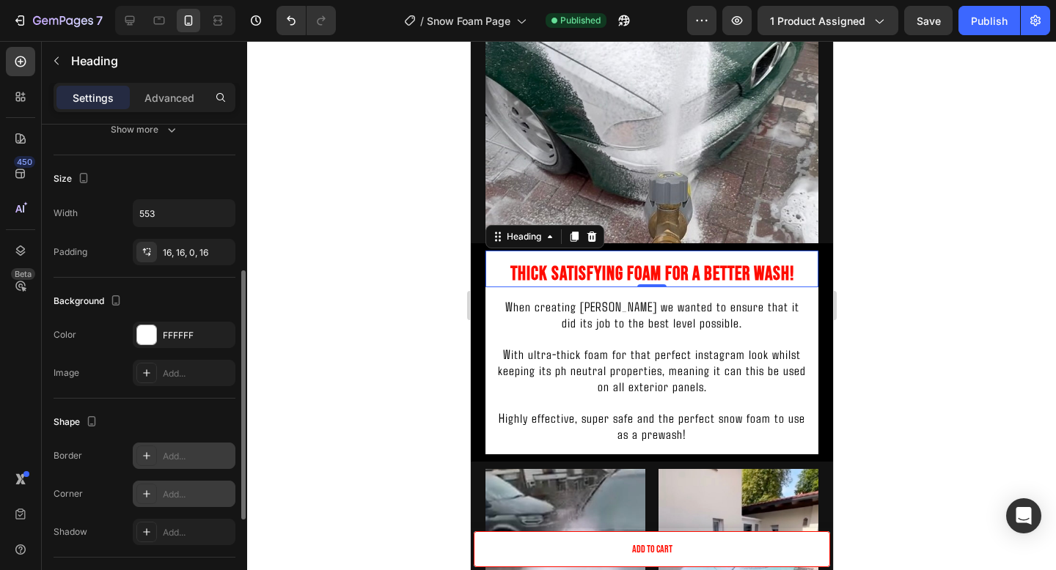
click at [168, 493] on div "Add..." at bounding box center [197, 494] width 69 height 13
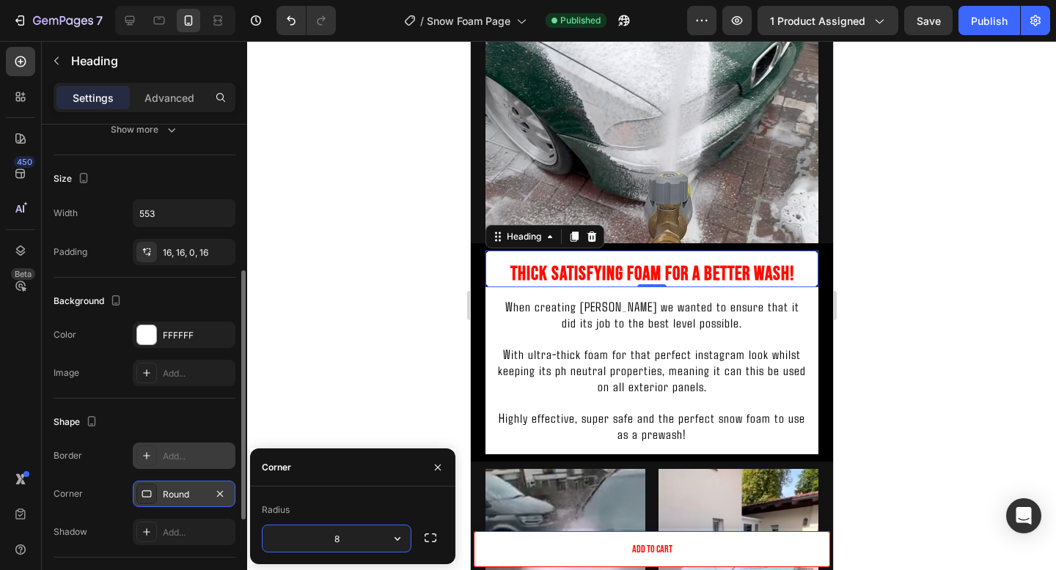
click at [352, 540] on input "8" at bounding box center [336, 539] width 148 height 26
click at [424, 540] on icon "button" at bounding box center [430, 538] width 15 height 15
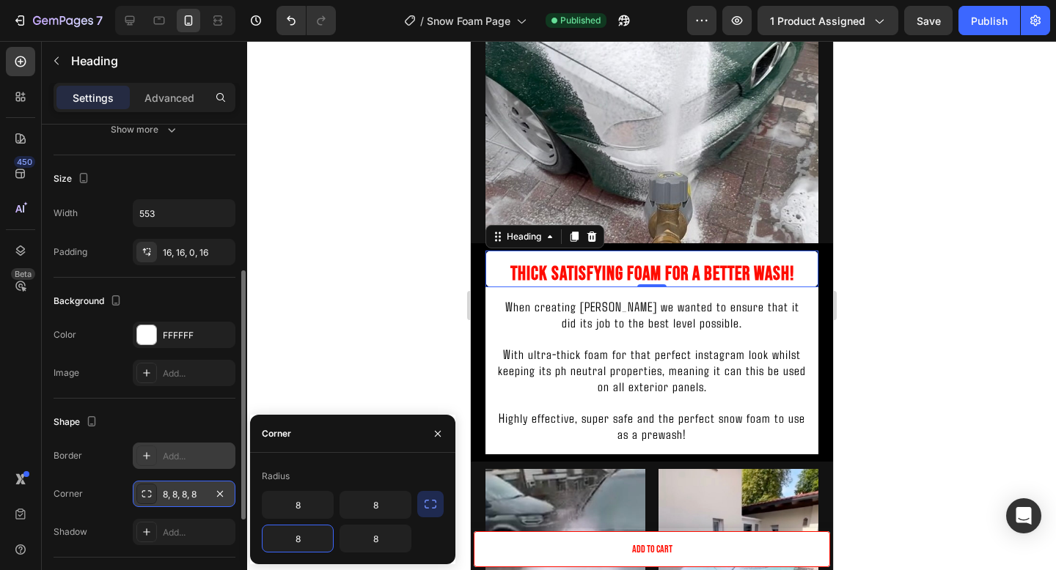
click at [307, 538] on input "8" at bounding box center [297, 539] width 70 height 26
click at [369, 541] on input "8" at bounding box center [375, 539] width 70 height 26
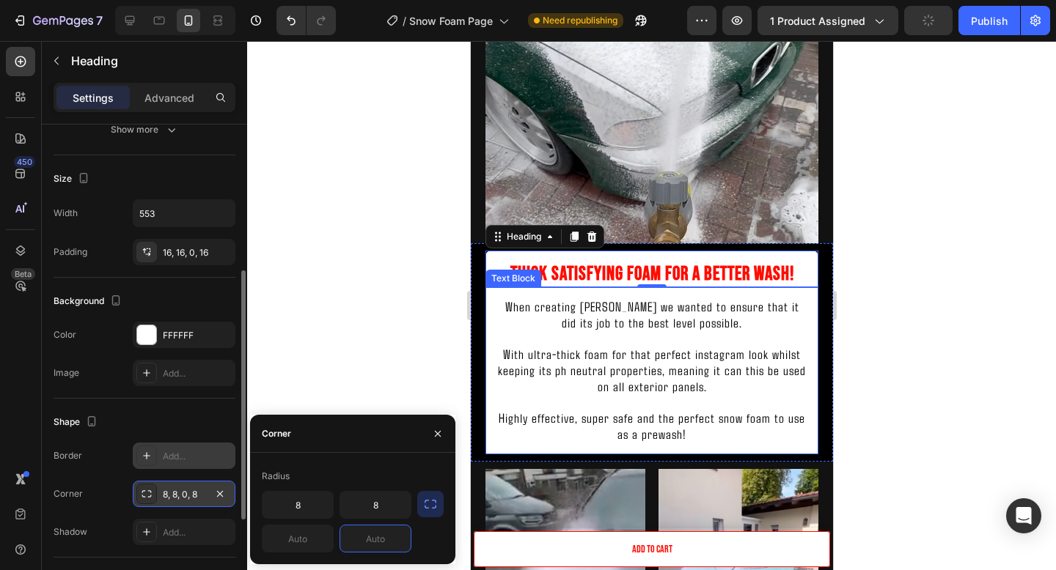
click at [557, 438] on p "Highly effective, super safe and the perfect snow foam to use as a prewash!" at bounding box center [650, 427] width 309 height 32
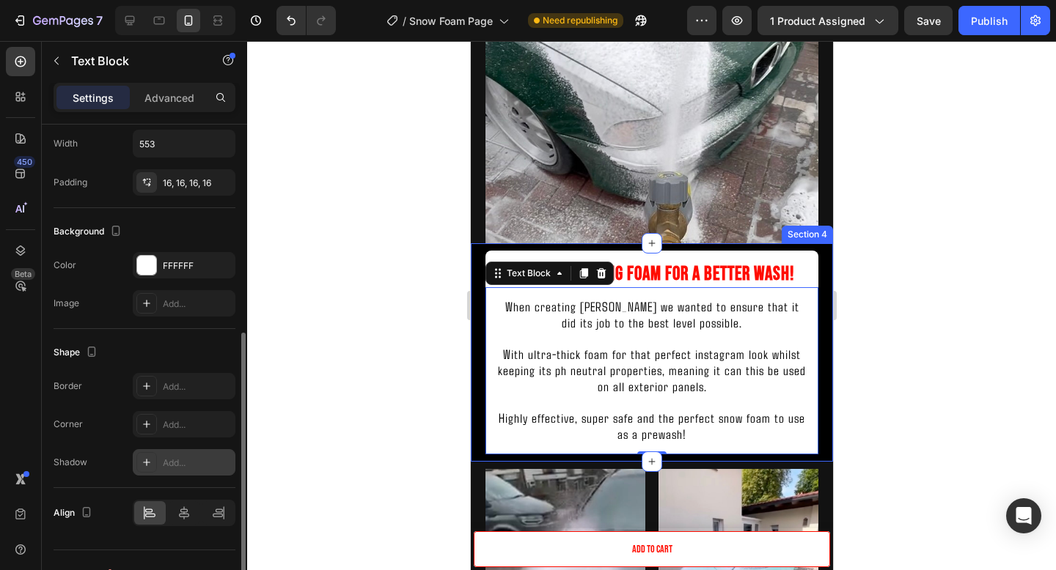
scroll to position [361, 0]
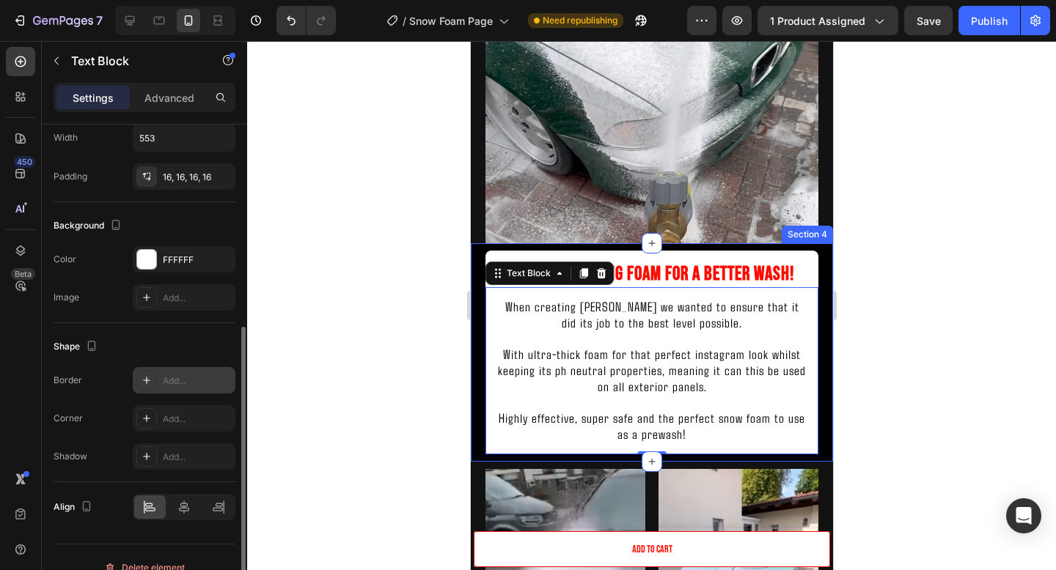
click at [186, 380] on div "Add..." at bounding box center [197, 381] width 69 height 13
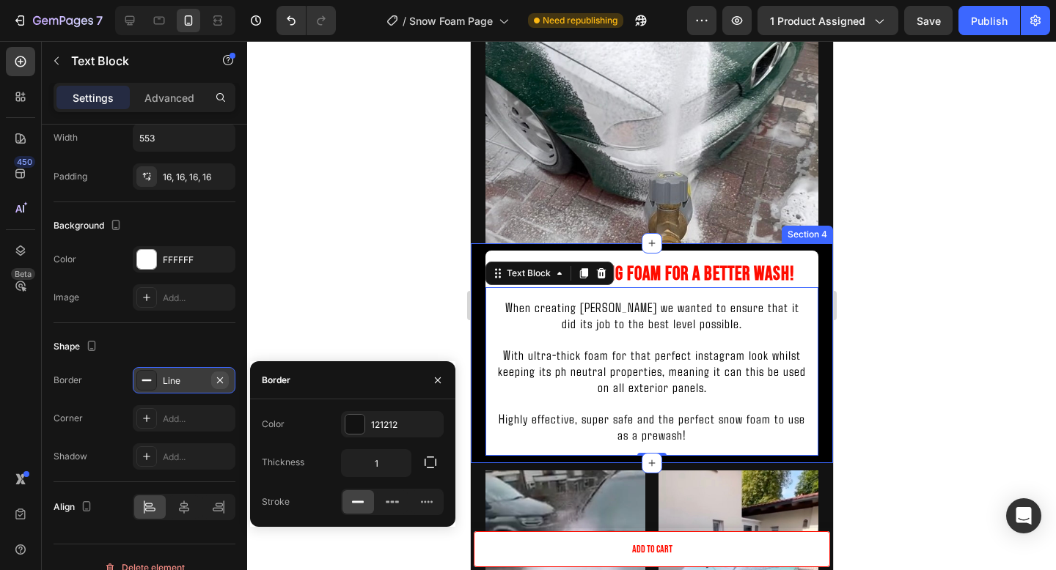
click at [221, 383] on icon "button" at bounding box center [220, 381] width 12 height 12
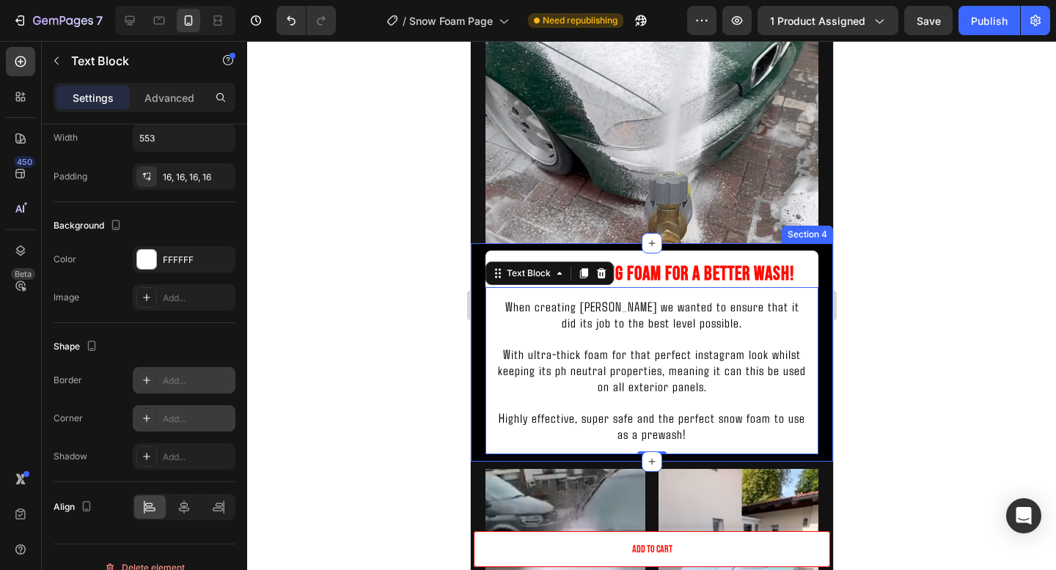
click at [188, 419] on div "Add..." at bounding box center [197, 419] width 69 height 13
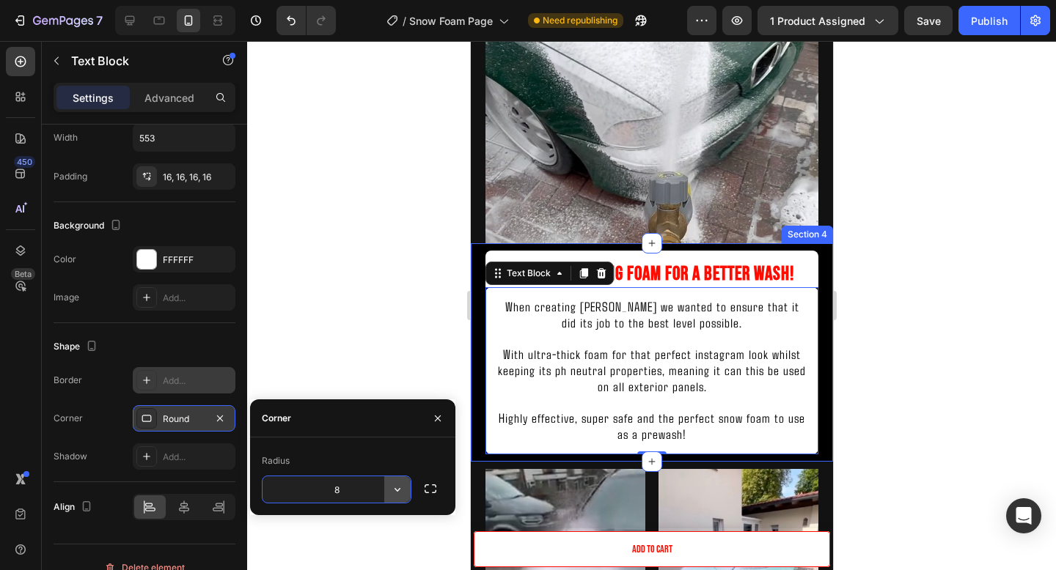
click at [398, 491] on icon "button" at bounding box center [397, 490] width 6 height 4
click at [433, 491] on icon "button" at bounding box center [430, 489] width 15 height 15
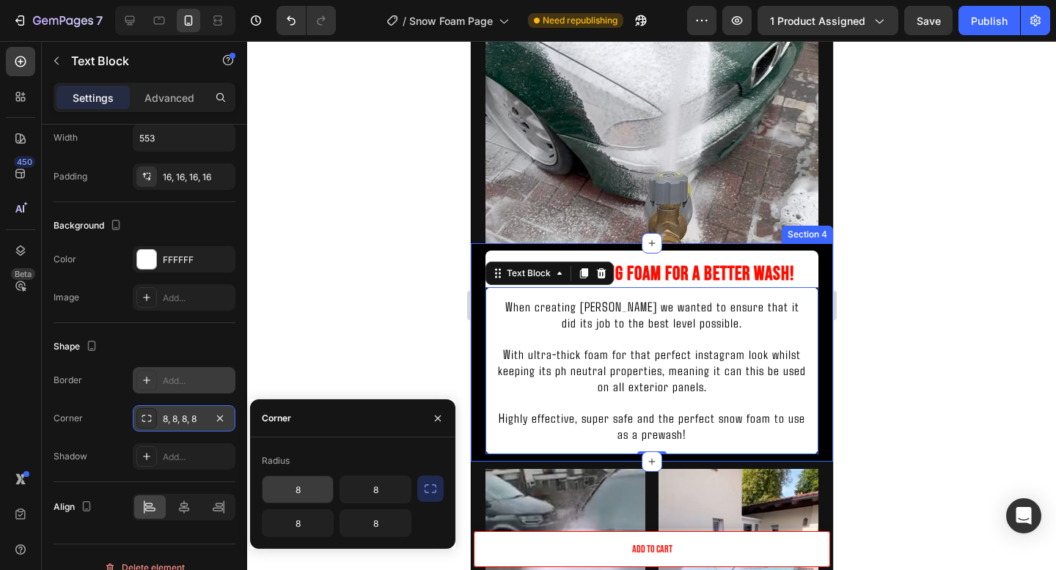
click at [310, 485] on input "8" at bounding box center [297, 490] width 70 height 26
click at [383, 485] on input "8" at bounding box center [375, 490] width 70 height 26
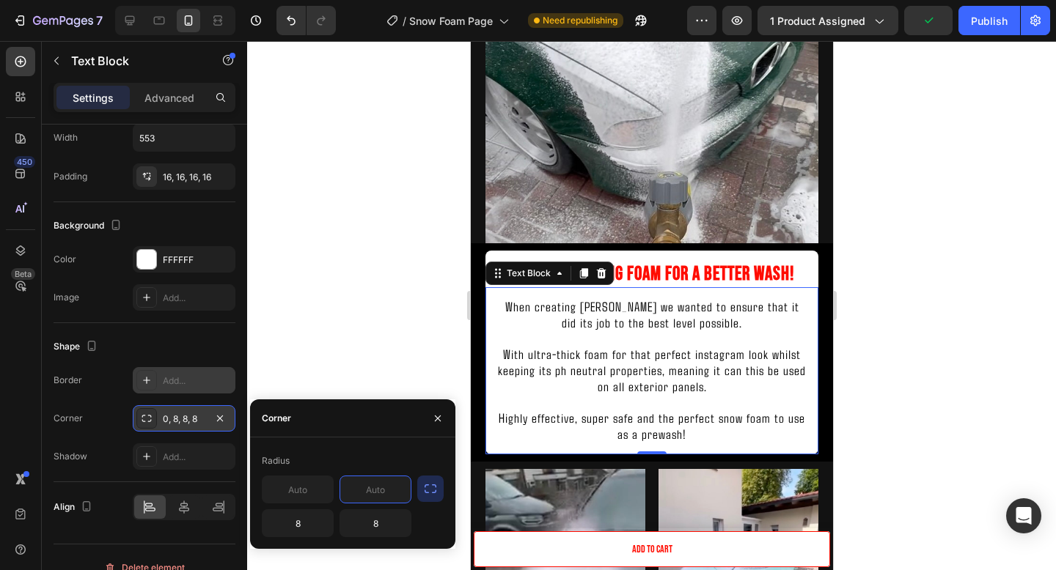
click at [955, 363] on div at bounding box center [651, 305] width 809 height 529
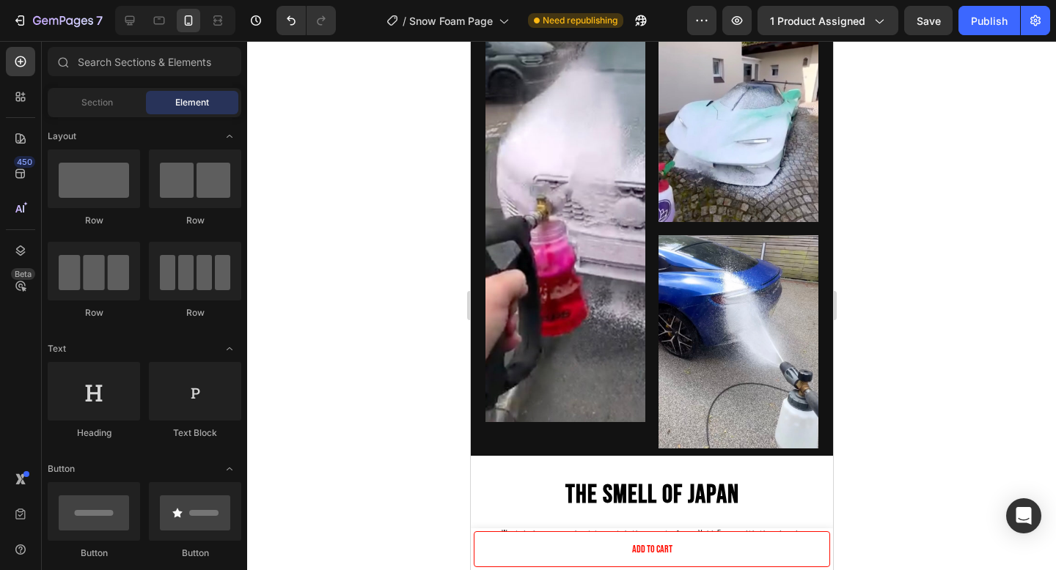
scroll to position [1561, 0]
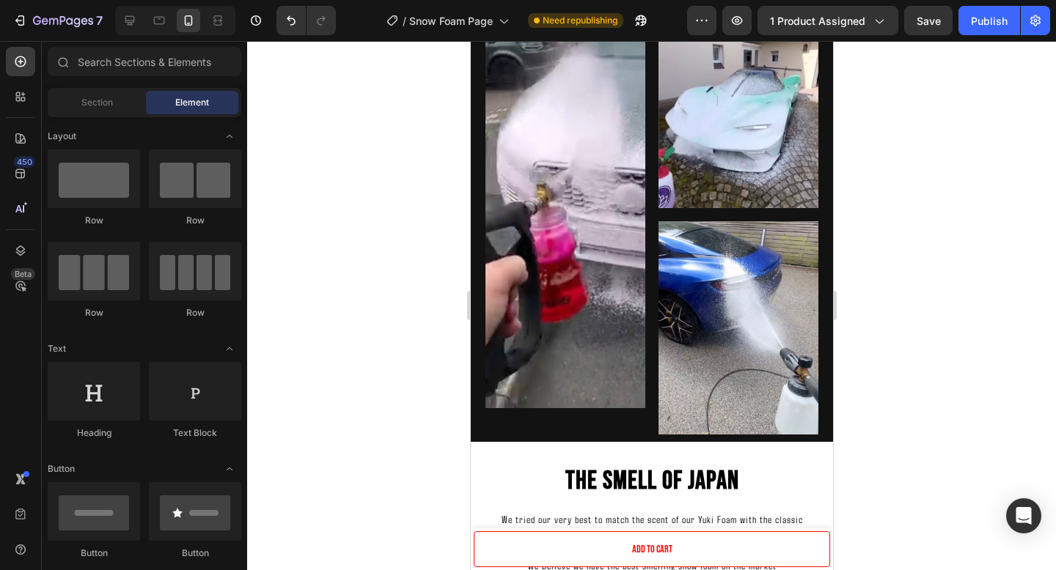
click at [908, 35] on div "7 Version history / Snow Foam Page Need republishing Preview 1 product assigned…" at bounding box center [528, 21] width 1056 height 42
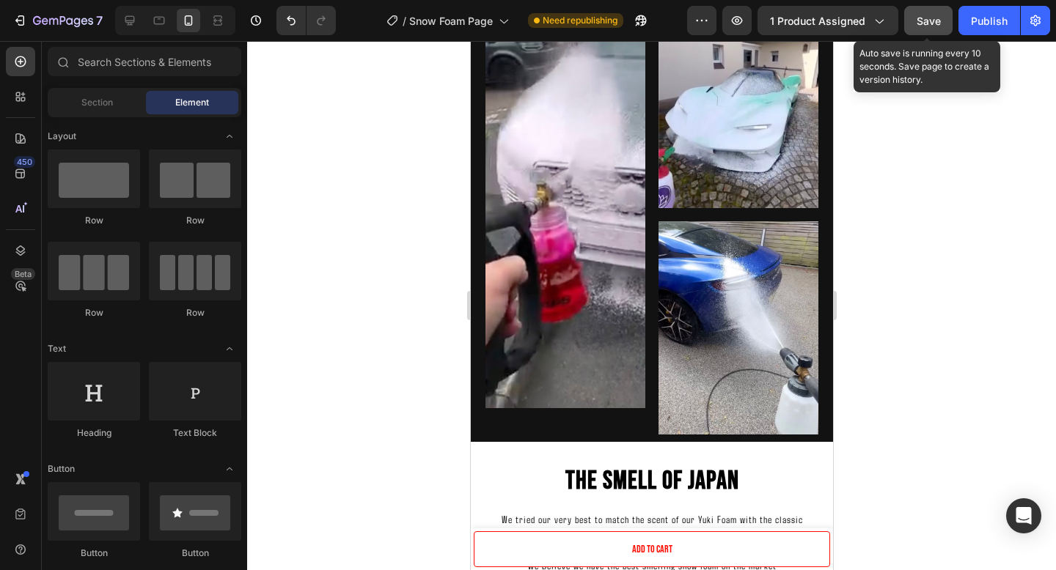
click at [942, 34] on button "Save" at bounding box center [928, 20] width 48 height 29
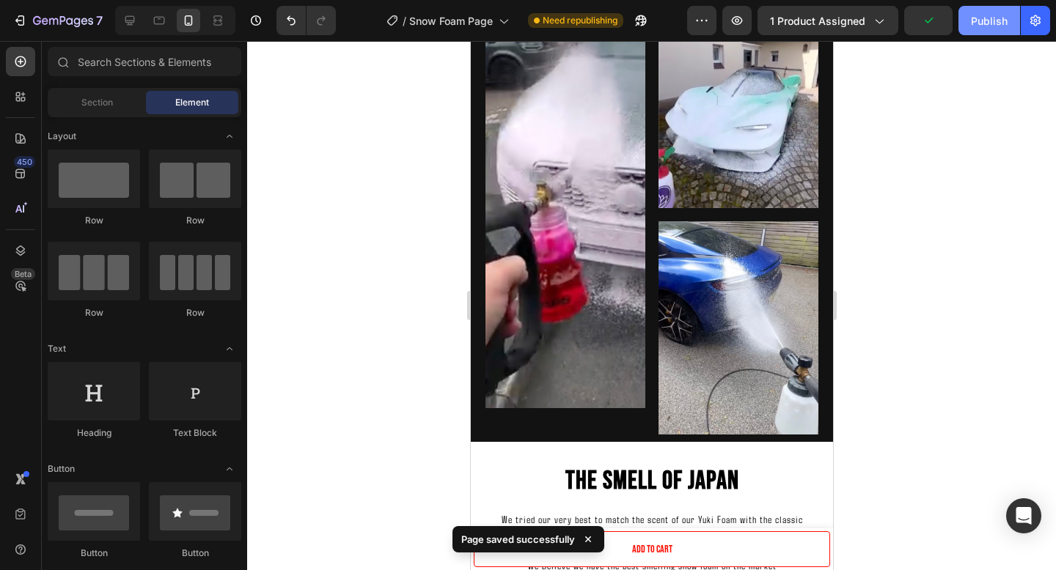
click at [977, 34] on button "Publish" at bounding box center [989, 20] width 62 height 29
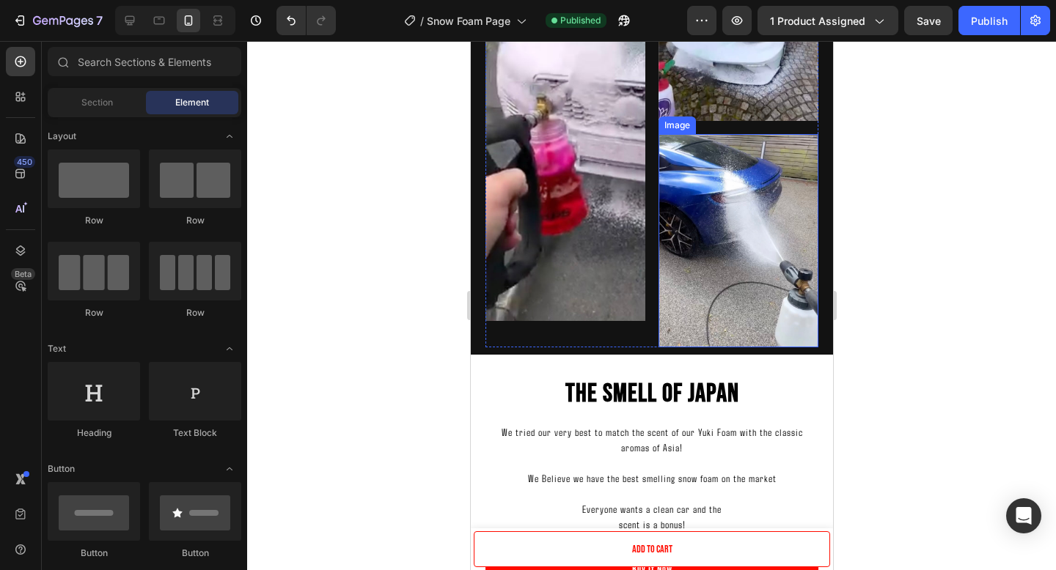
scroll to position [1774, 0]
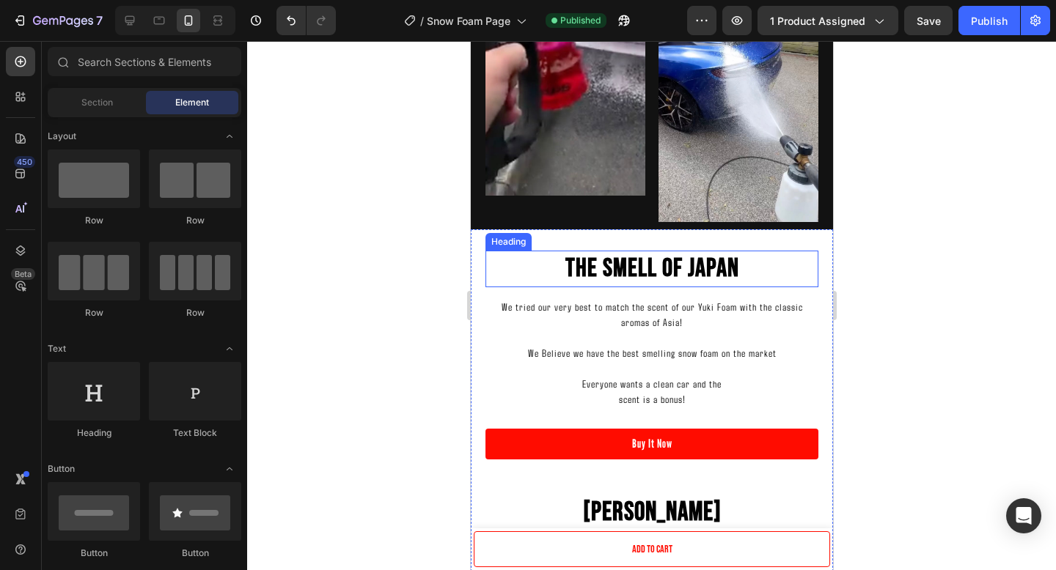
click at [634, 268] on h2 "The Smell Of Japan" at bounding box center [651, 269] width 333 height 37
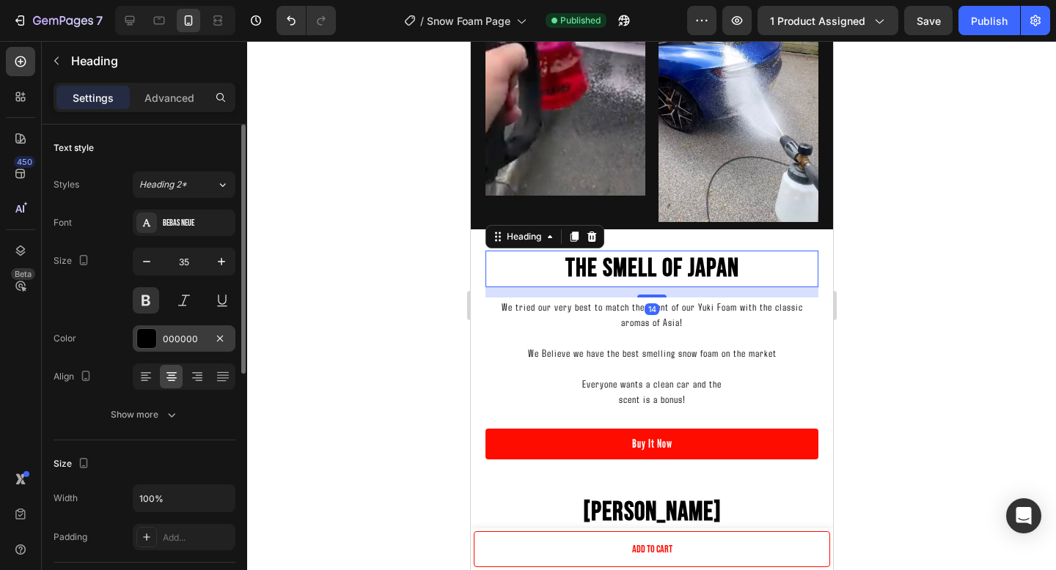
click at [188, 348] on div "000000" at bounding box center [184, 339] width 103 height 26
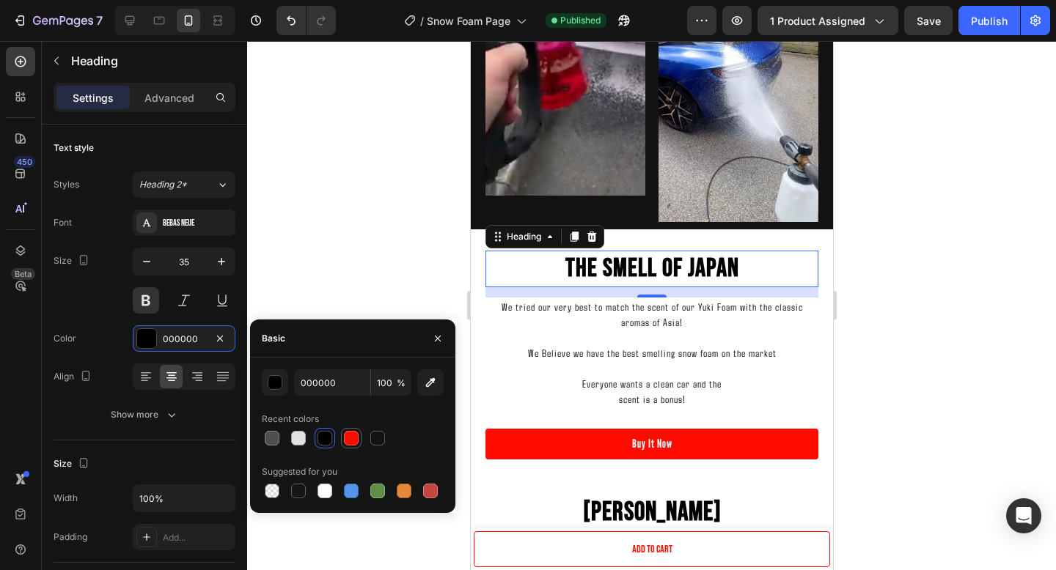
click at [353, 435] on div at bounding box center [351, 438] width 15 height 15
type input "FF0C00"
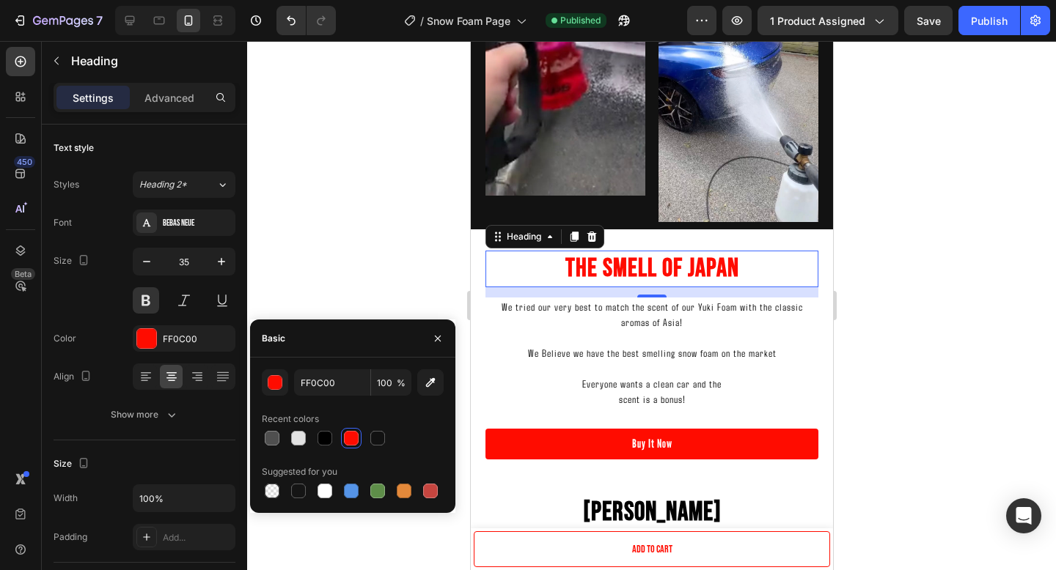
click at [992, 295] on div at bounding box center [651, 305] width 809 height 529
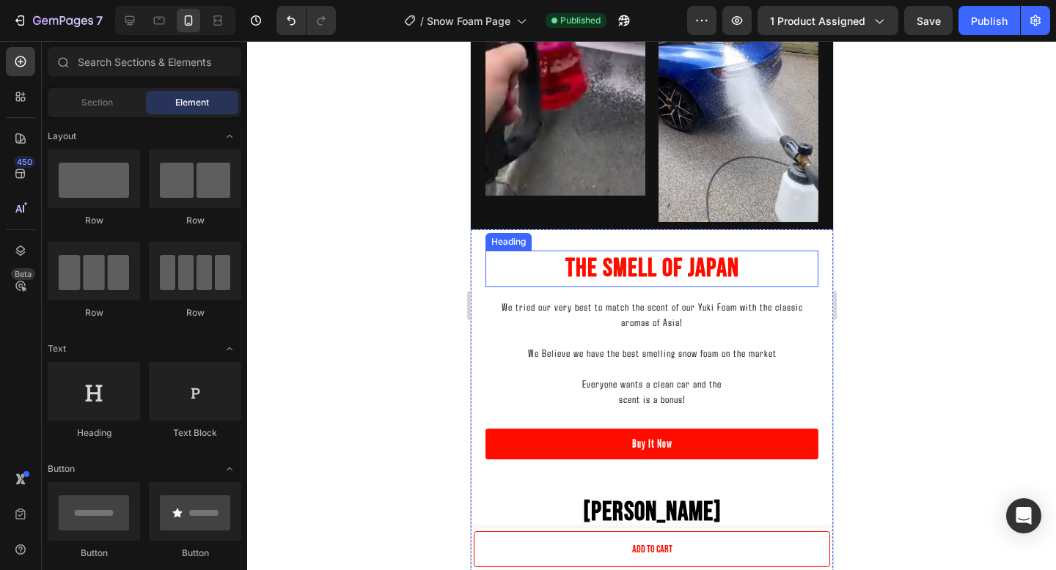
click at [810, 257] on h2 "The Smell Of Japan" at bounding box center [651, 269] width 333 height 37
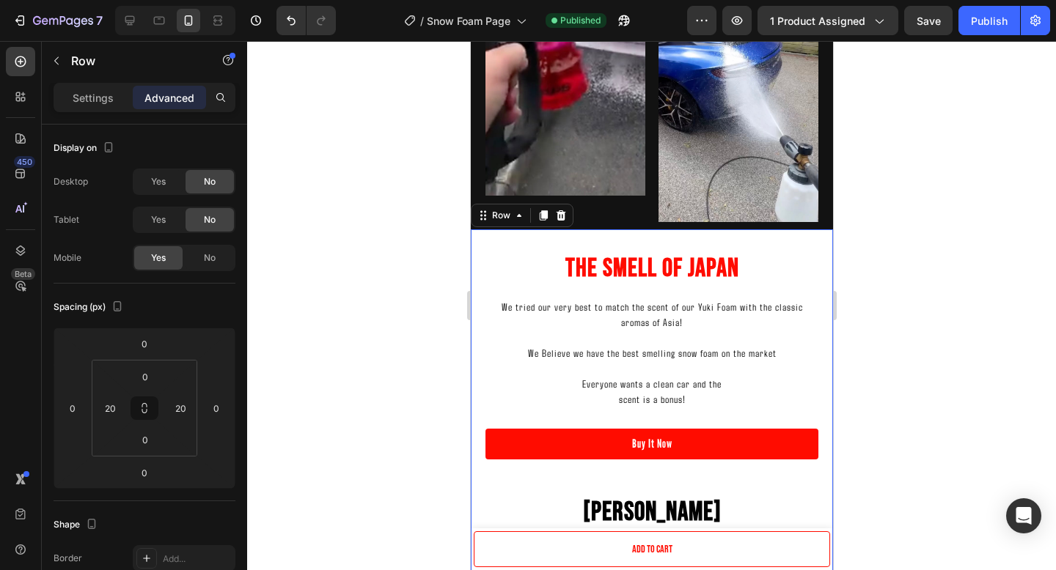
click at [709, 272] on h2 "The Smell Of Japan" at bounding box center [651, 269] width 333 height 37
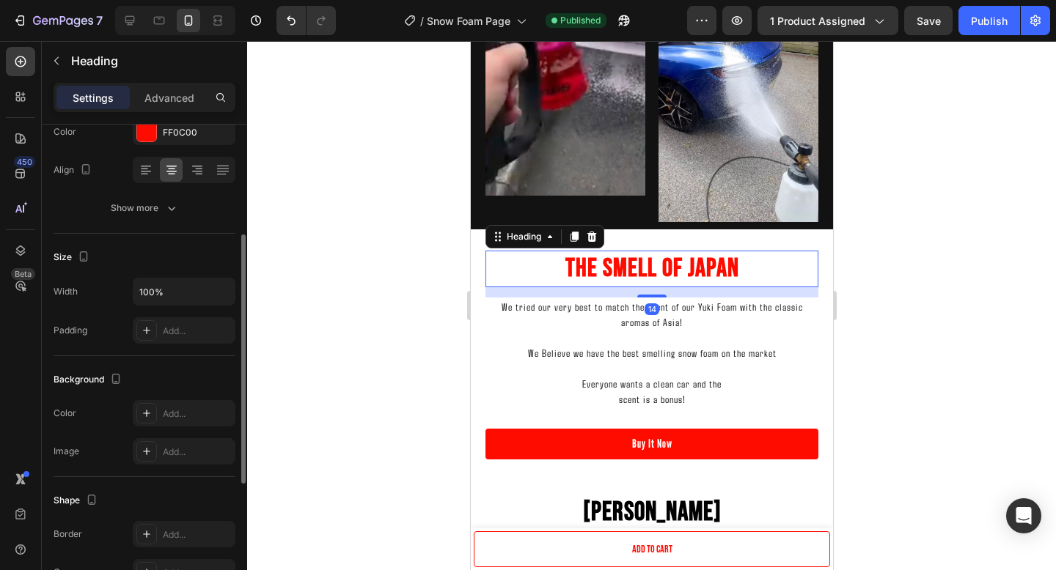
scroll to position [210, 0]
click at [168, 369] on div "Background" at bounding box center [145, 376] width 182 height 23
click at [168, 419] on div "Add..." at bounding box center [184, 410] width 103 height 26
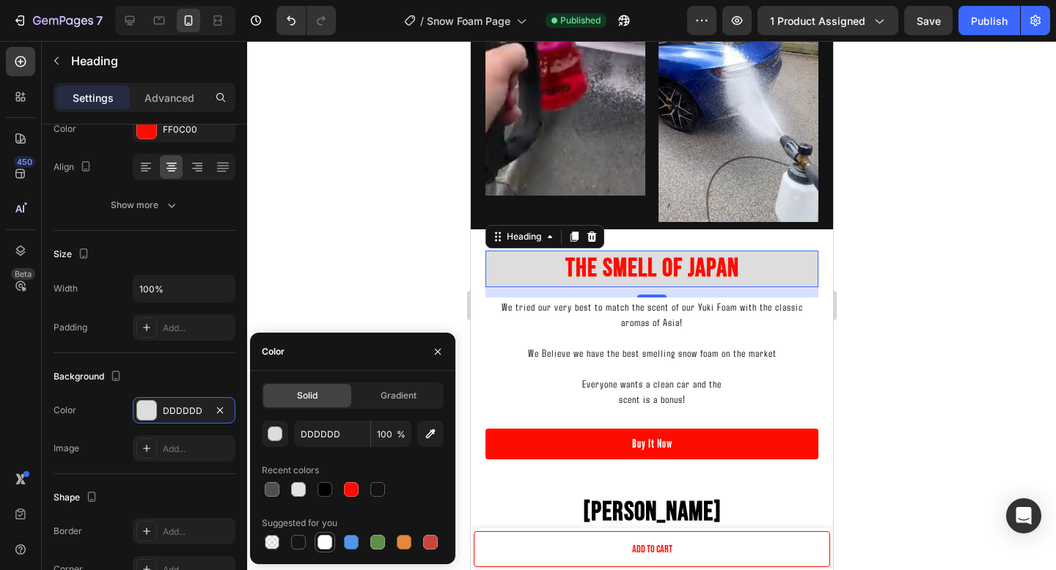
click at [316, 545] on div at bounding box center [325, 543] width 18 height 18
type input "FFFFFF"
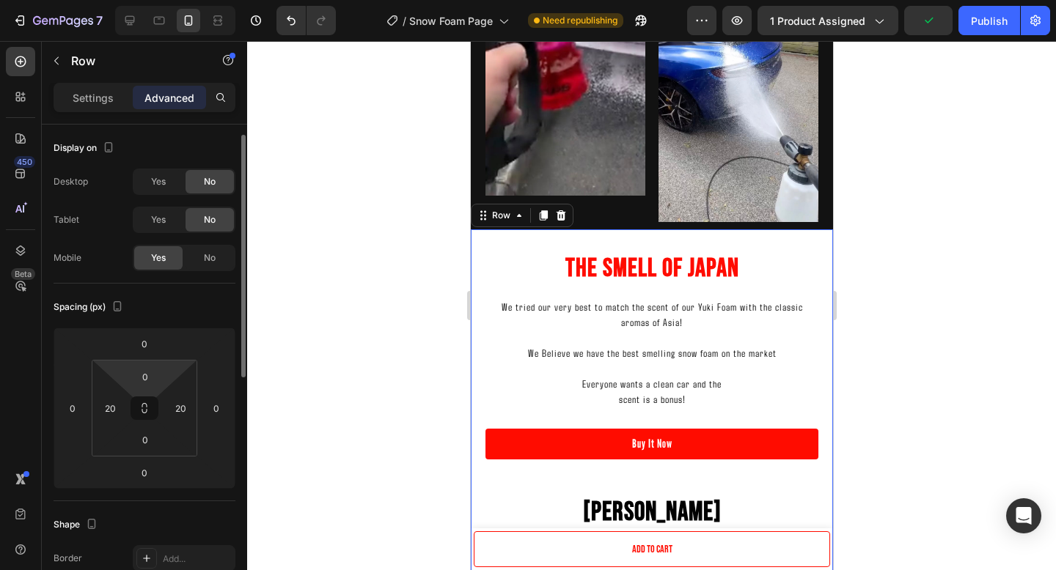
scroll to position [14, 0]
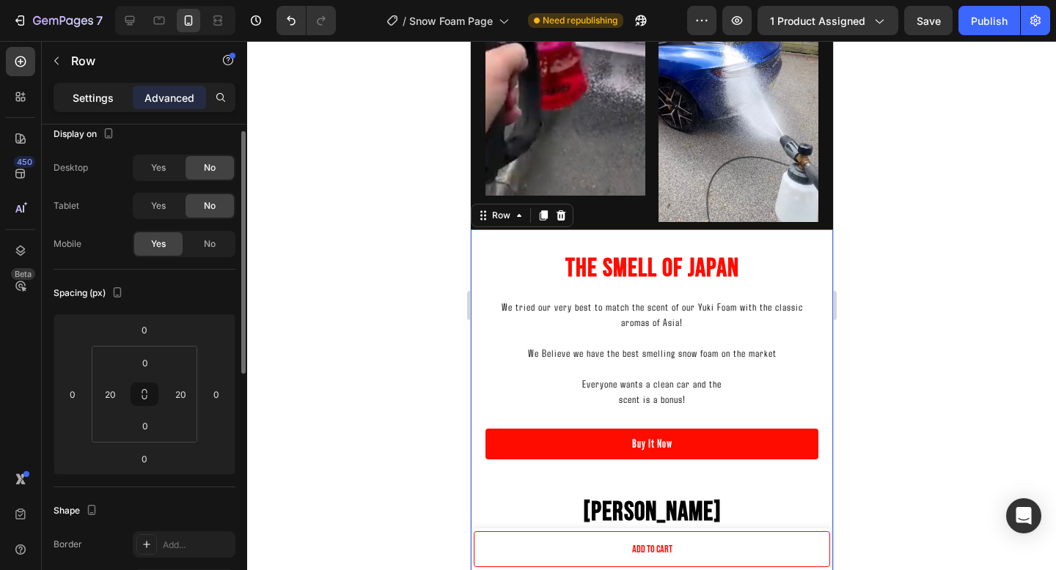
click at [96, 101] on p "Settings" at bounding box center [93, 97] width 41 height 15
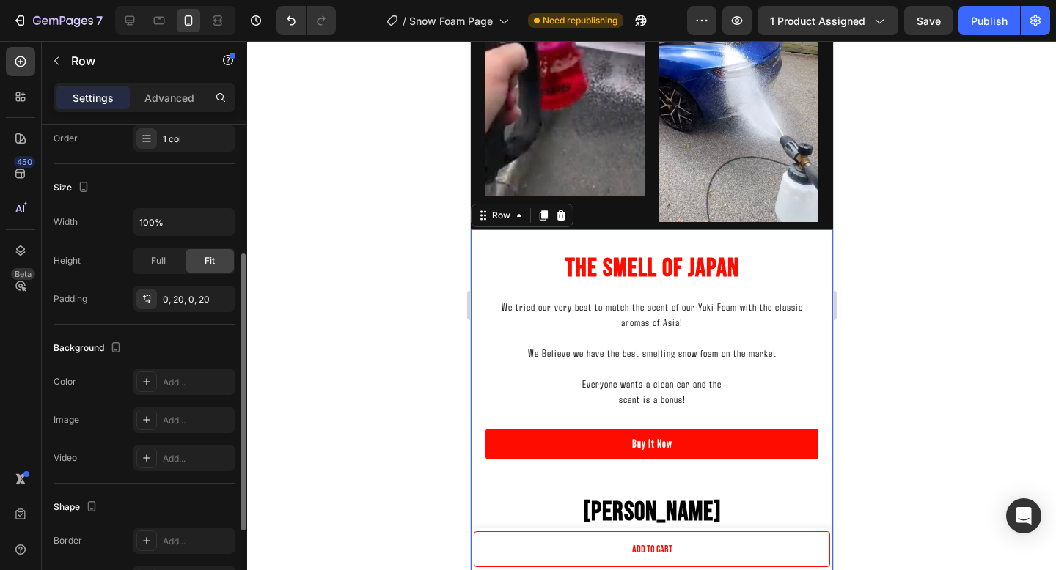
scroll to position [251, 0]
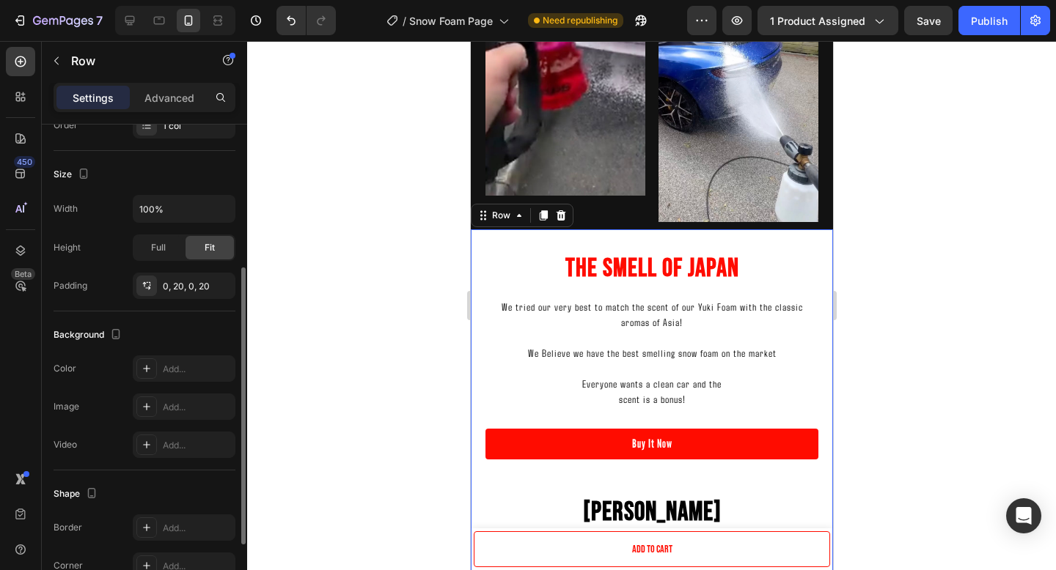
click at [173, 355] on div "Background The changes might be hidden by the video. Color Add... Image Add... …" at bounding box center [145, 391] width 182 height 159
click at [173, 374] on div "Add..." at bounding box center [197, 369] width 69 height 13
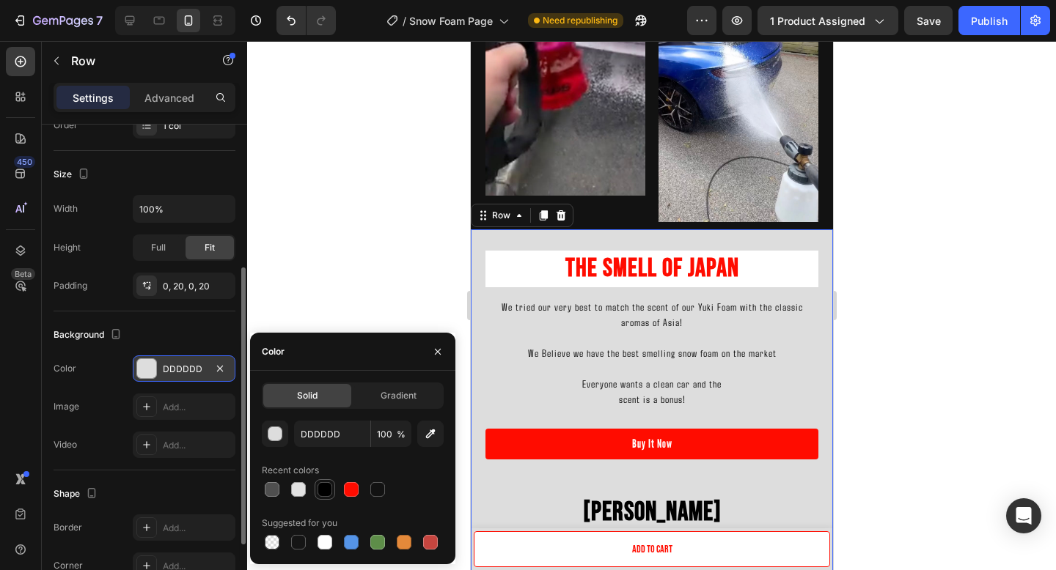
click at [324, 495] on div at bounding box center [324, 489] width 15 height 15
type input "000000"
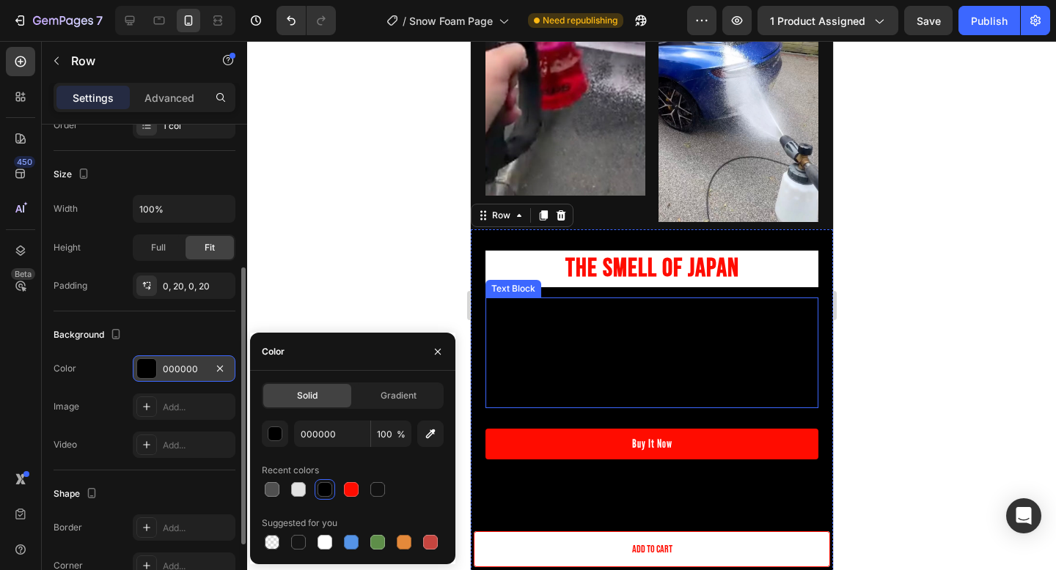
click at [638, 321] on p "We tried our very best to match the scent of our Yuki Foam with the classic aro…" at bounding box center [651, 314] width 330 height 31
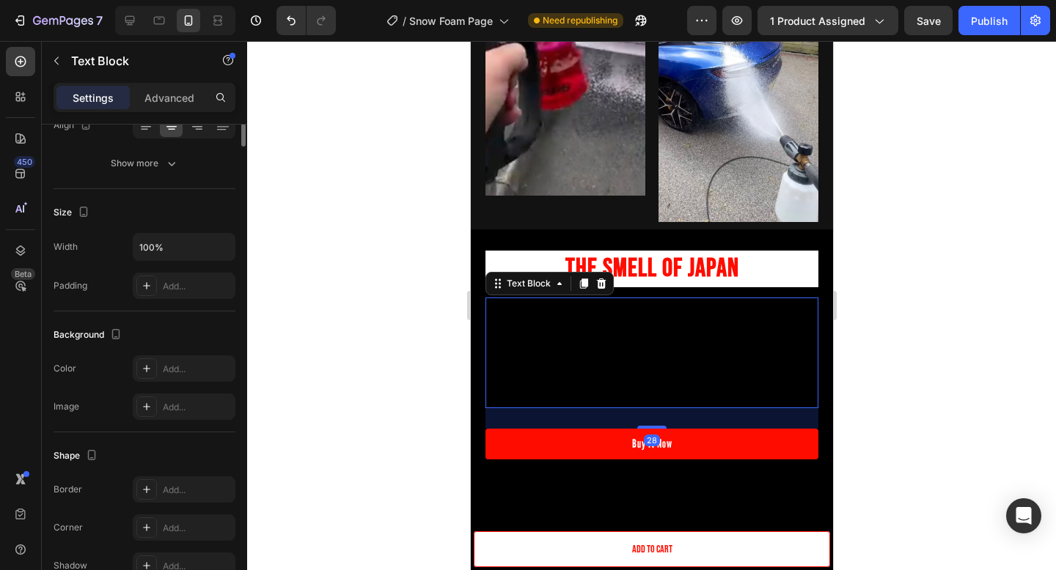
scroll to position [0, 0]
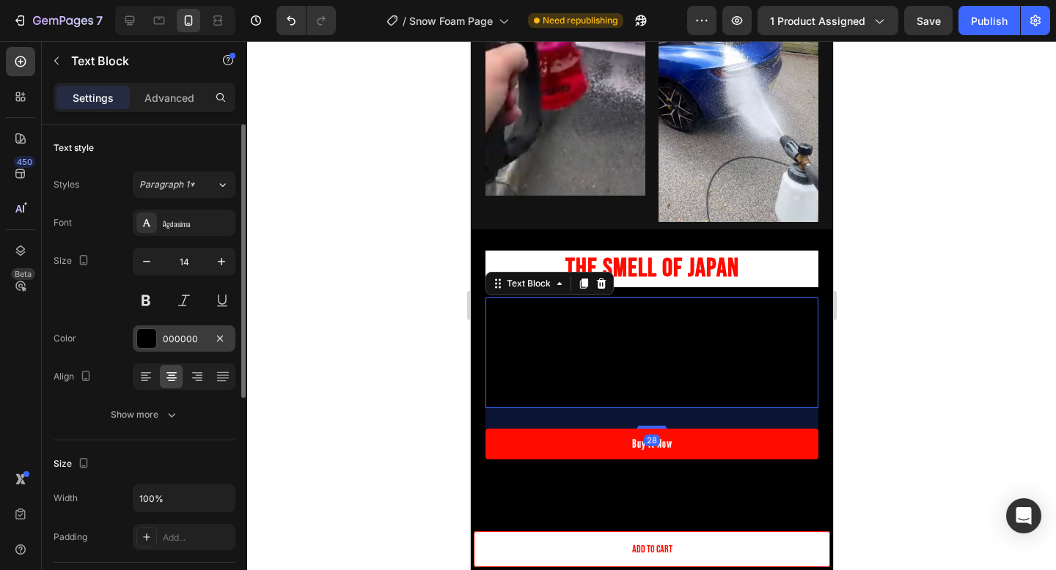
click at [174, 340] on div "000000" at bounding box center [184, 339] width 43 height 13
click at [105, 392] on div "Font Agdasima Size 14 Color 000000 Align Show more" at bounding box center [145, 319] width 182 height 218
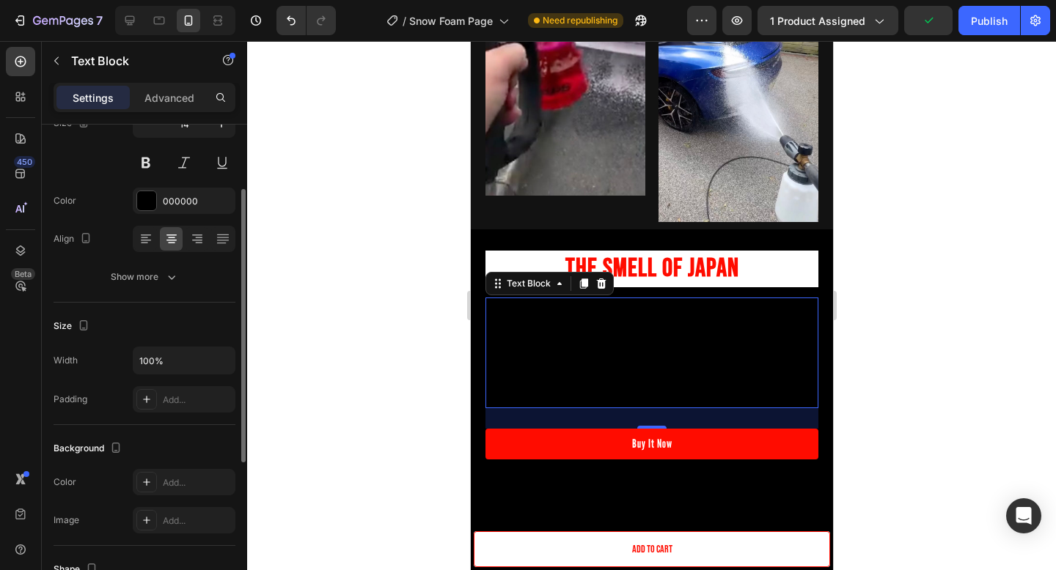
scroll to position [145, 0]
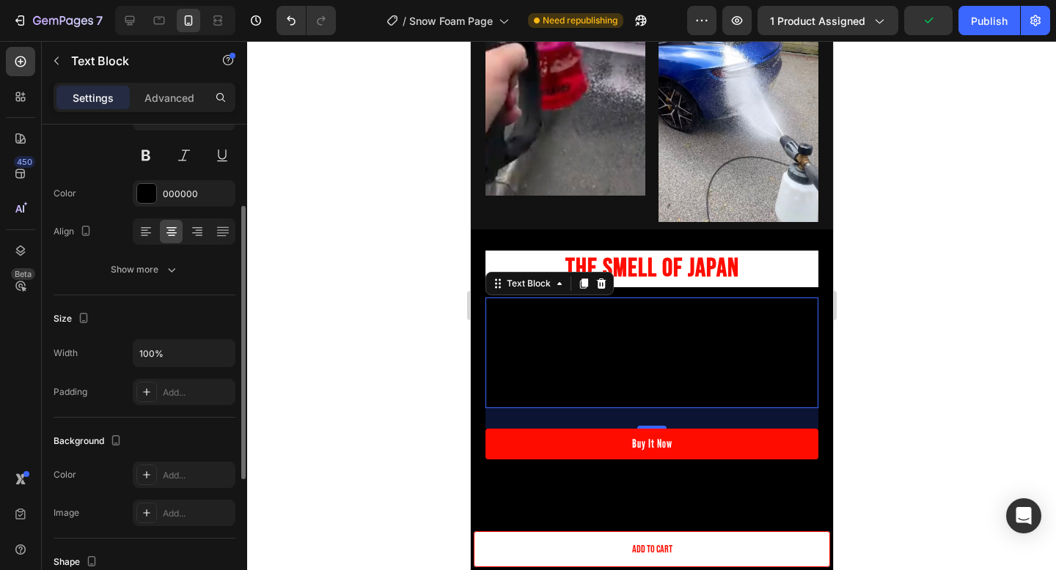
click at [186, 453] on div "Background The changes might be hidden by the video. Color Add... Image Add..." at bounding box center [145, 478] width 182 height 121
click at [186, 470] on div "Add..." at bounding box center [197, 475] width 69 height 13
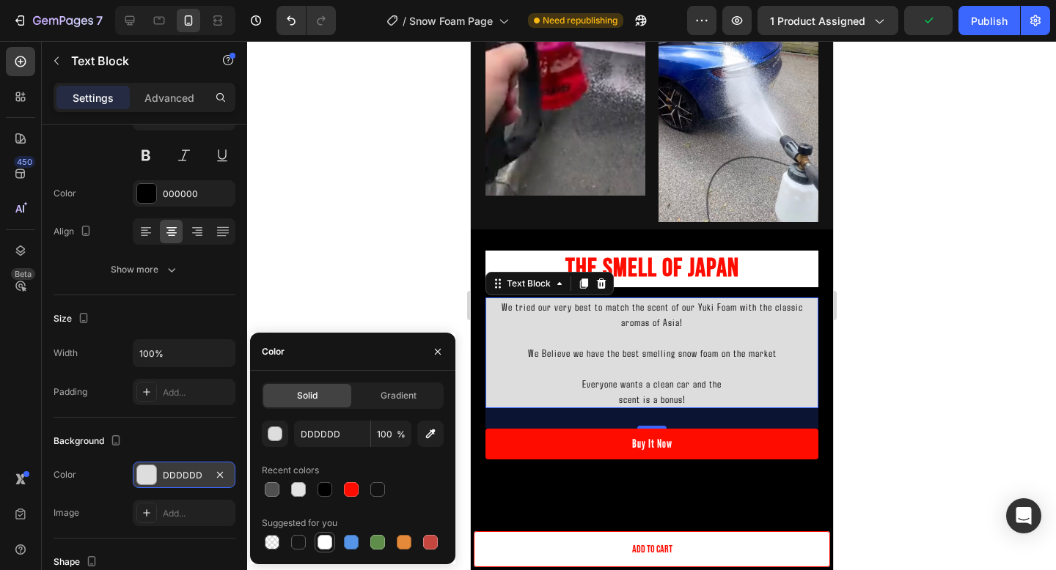
click at [323, 551] on div at bounding box center [325, 543] width 18 height 18
type input "FFFFFF"
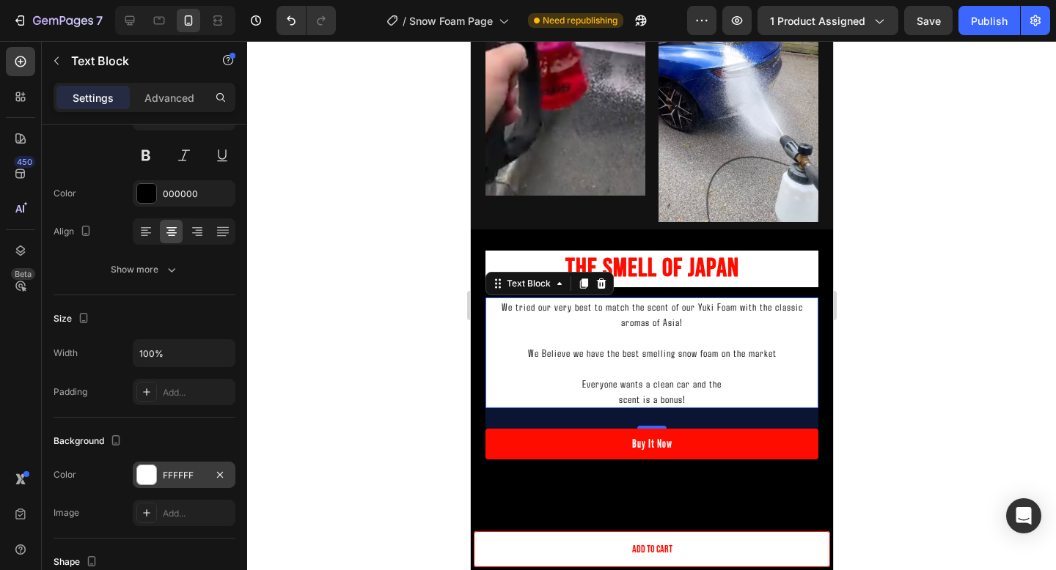
click at [704, 422] on div "28" at bounding box center [651, 418] width 333 height 21
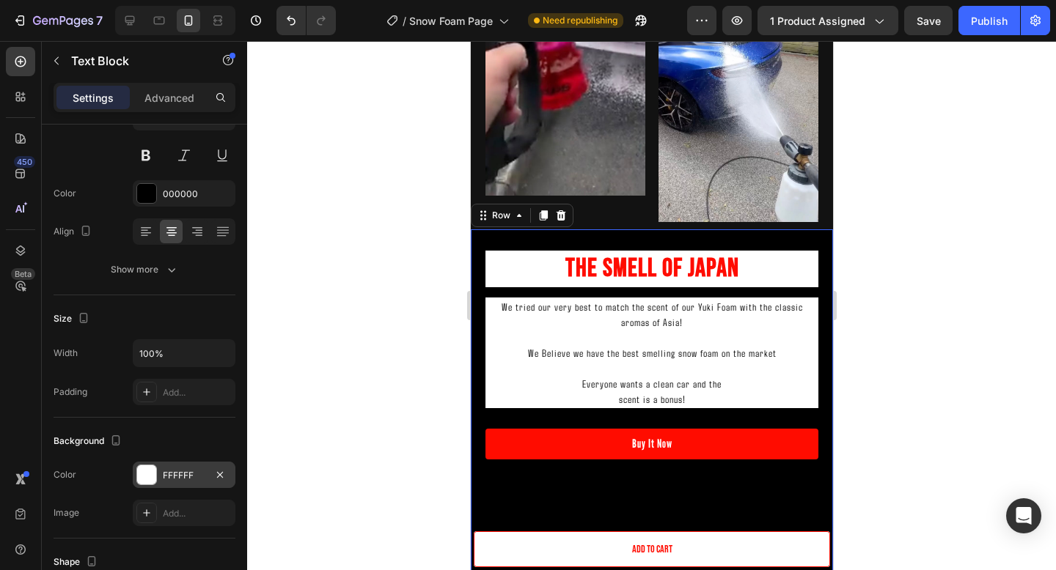
click at [704, 476] on div "Buy It Now Button" at bounding box center [651, 462] width 333 height 66
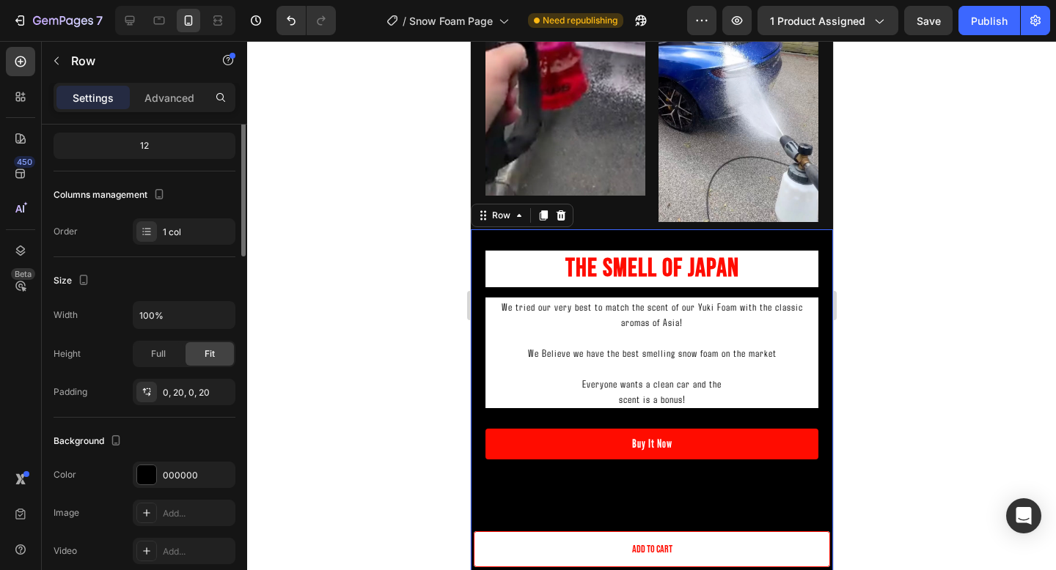
scroll to position [0, 0]
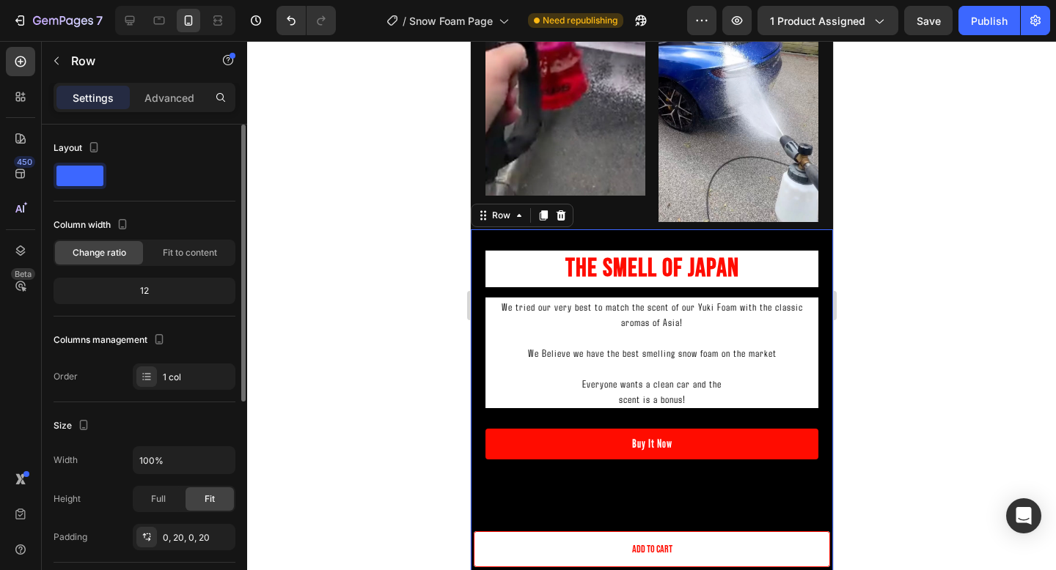
click at [665, 506] on strong "[PERSON_NAME]" at bounding box center [651, 513] width 139 height 32
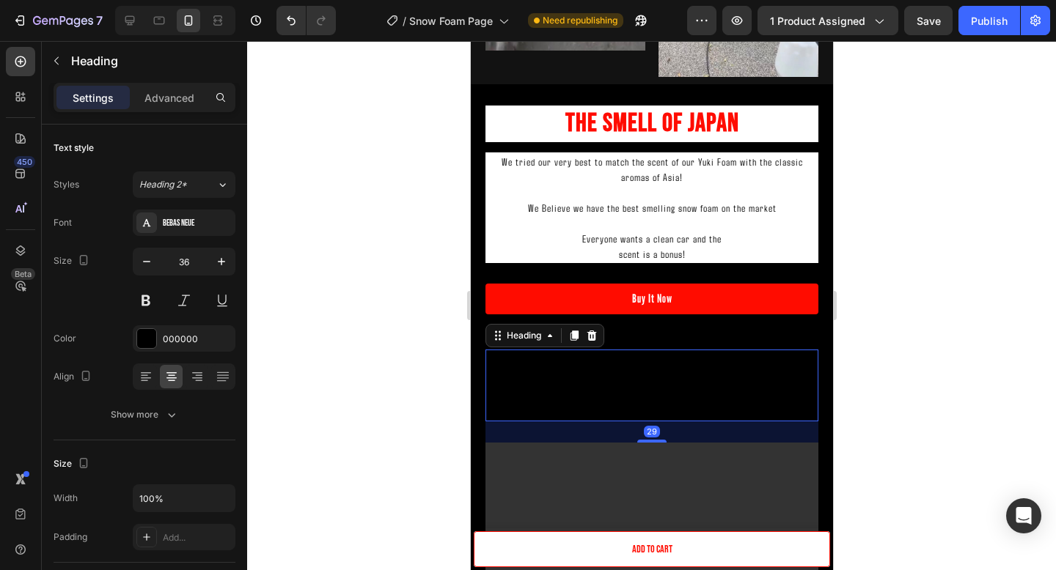
scroll to position [1925, 0]
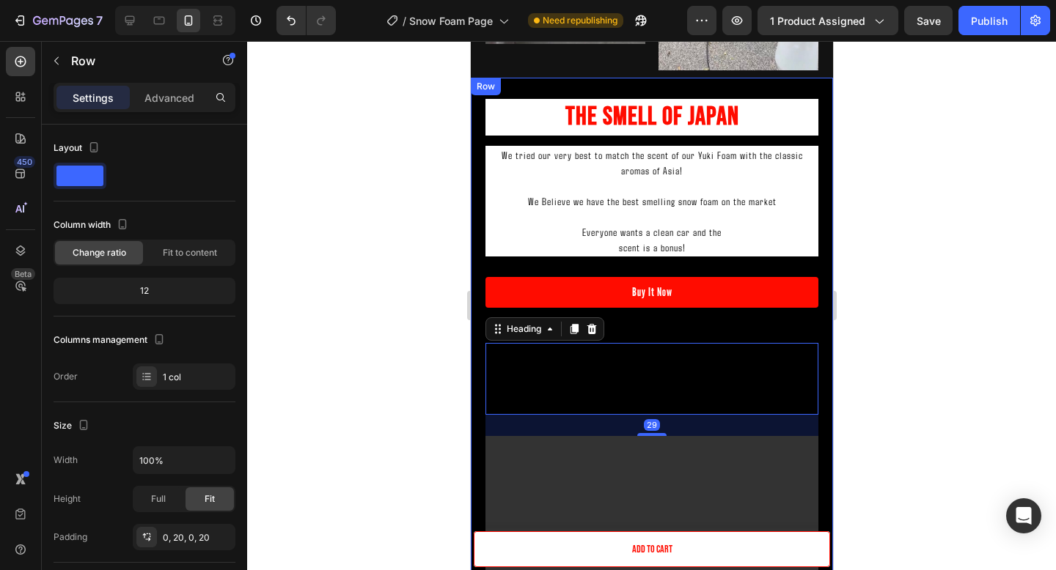
click at [713, 325] on div "Buy It Now Button" at bounding box center [651, 310] width 333 height 66
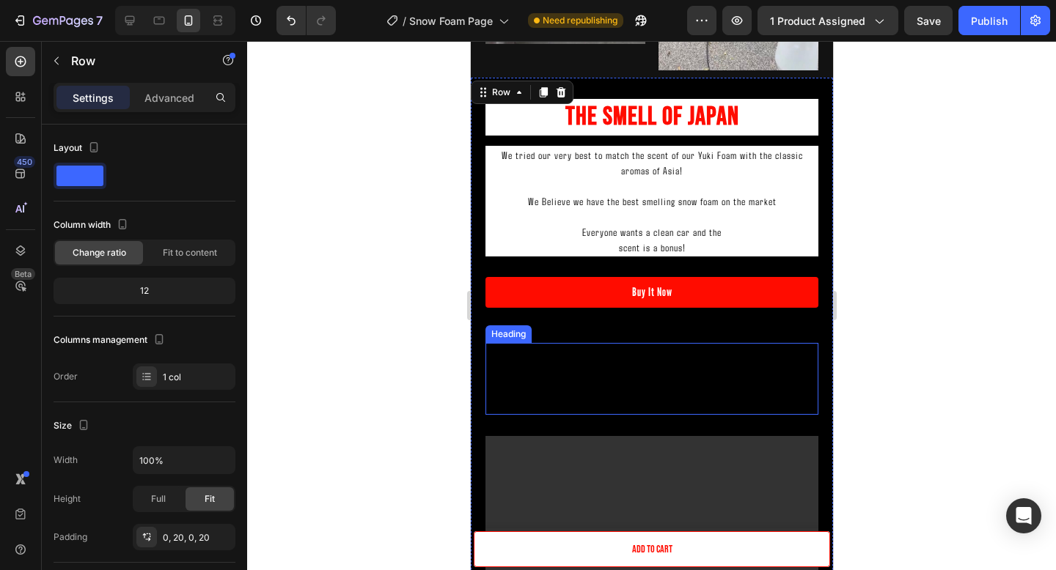
click at [699, 373] on h2 "Yuki Foam In Action!" at bounding box center [651, 379] width 333 height 72
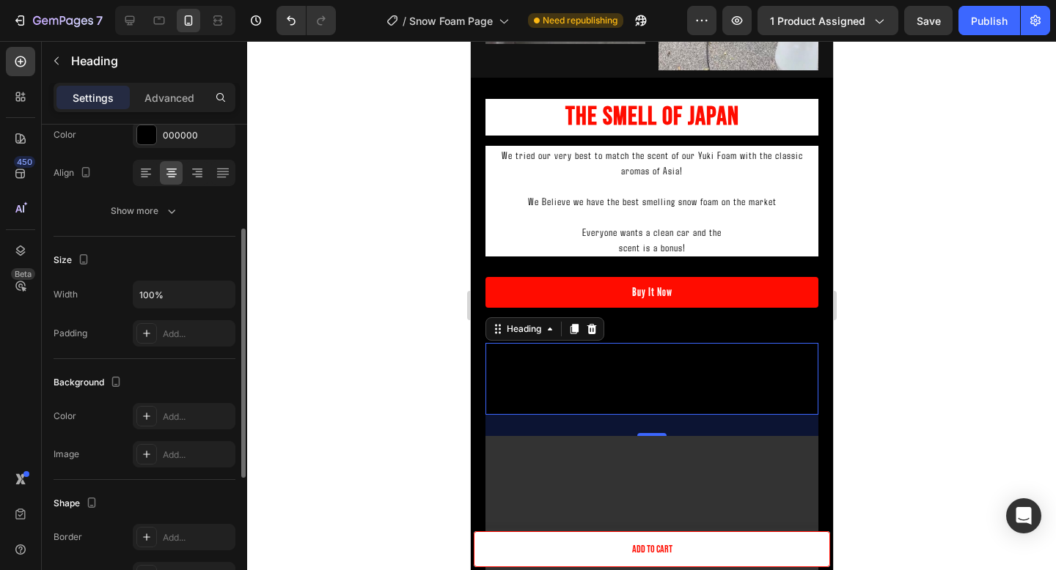
scroll to position [218, 0]
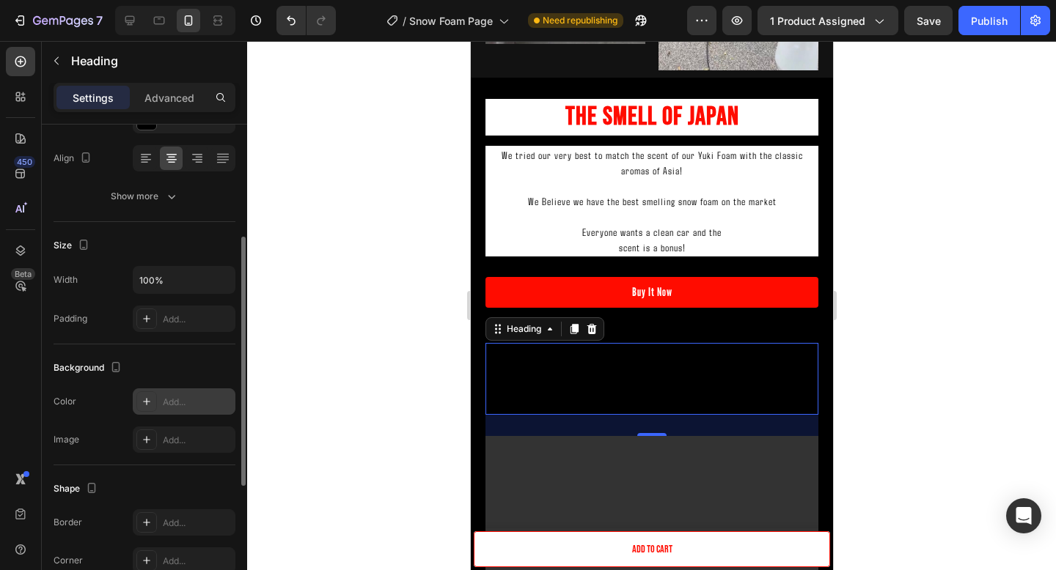
click at [174, 400] on div "Add..." at bounding box center [197, 402] width 69 height 13
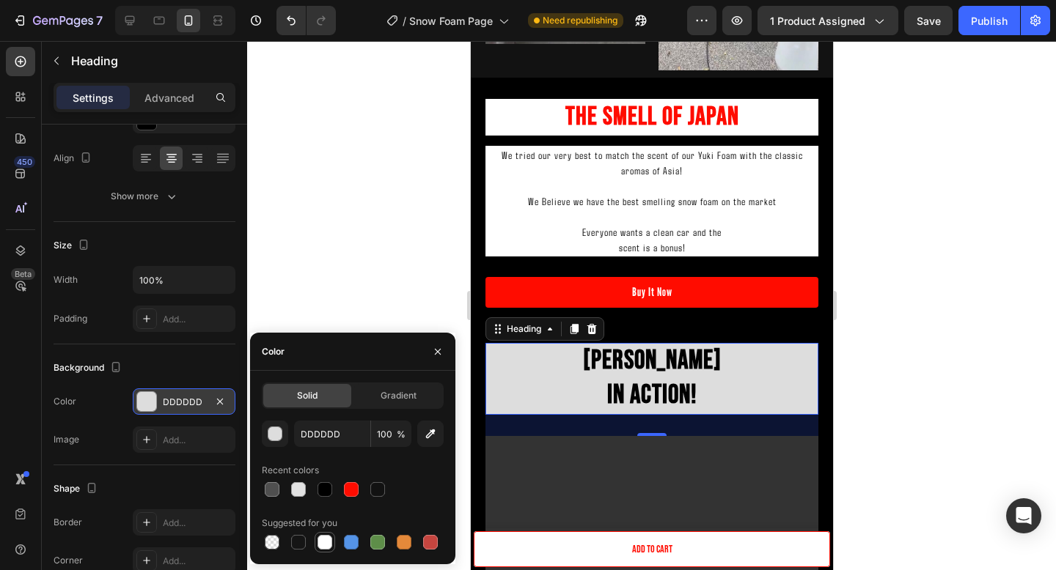
click at [323, 538] on div at bounding box center [324, 542] width 15 height 15
type input "FFFFFF"
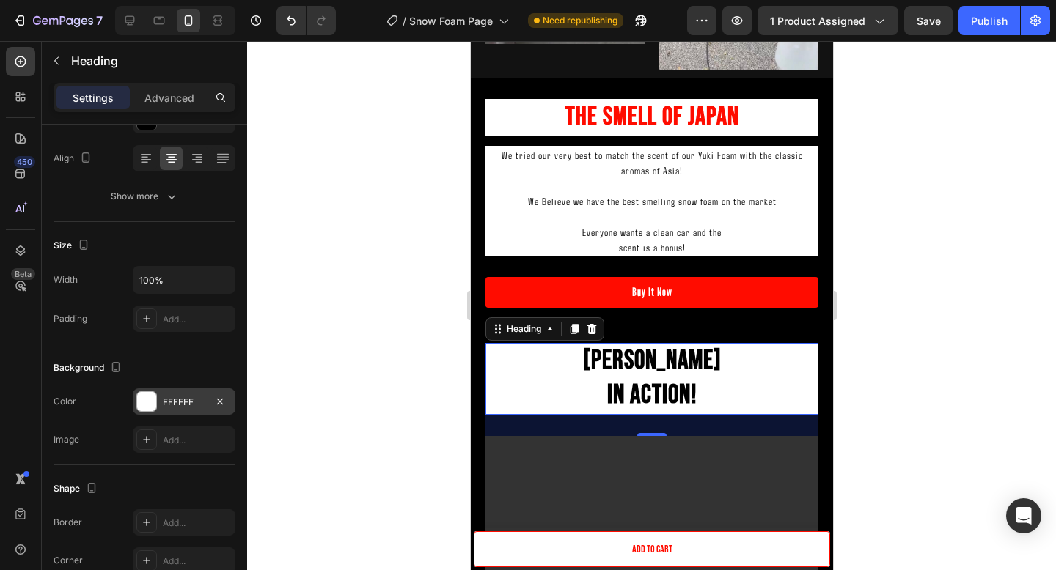
click at [950, 320] on div at bounding box center [651, 305] width 809 height 529
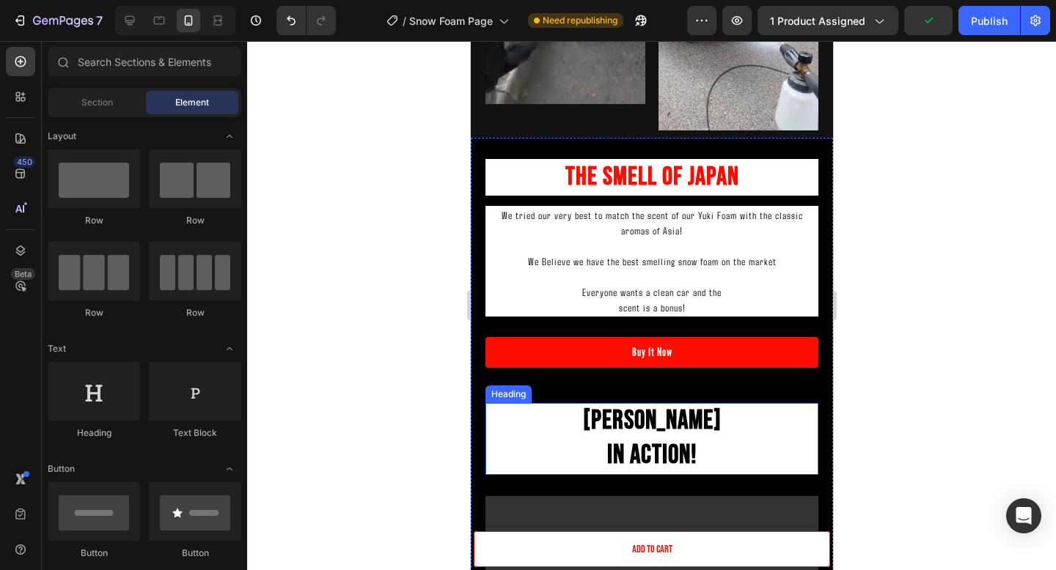
scroll to position [1861, 0]
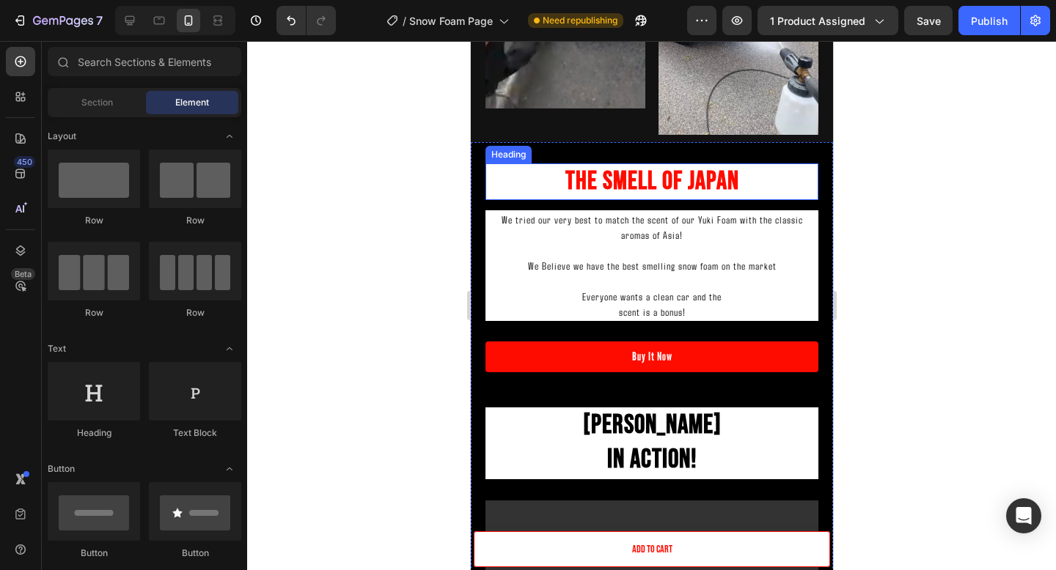
click at [750, 185] on h2 "The Smell Of Japan" at bounding box center [651, 182] width 333 height 37
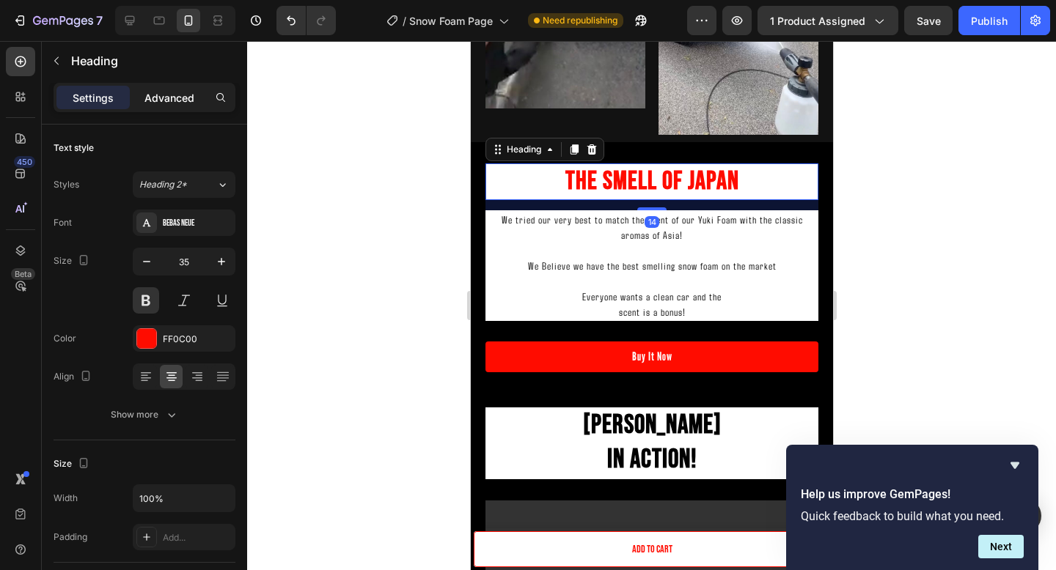
click at [181, 101] on p "Advanced" at bounding box center [169, 97] width 50 height 15
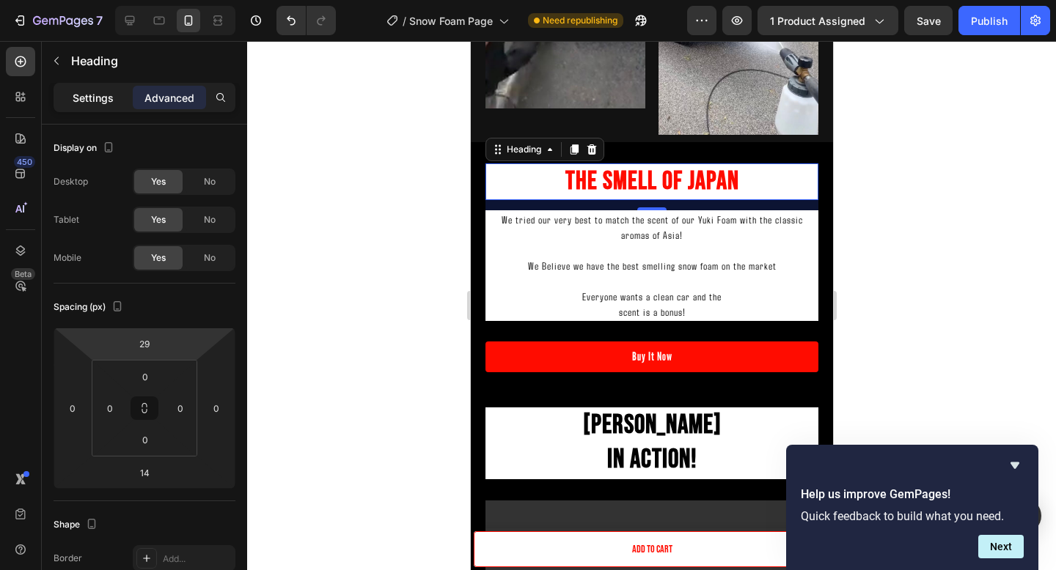
click at [105, 92] on p "Settings" at bounding box center [93, 97] width 41 height 15
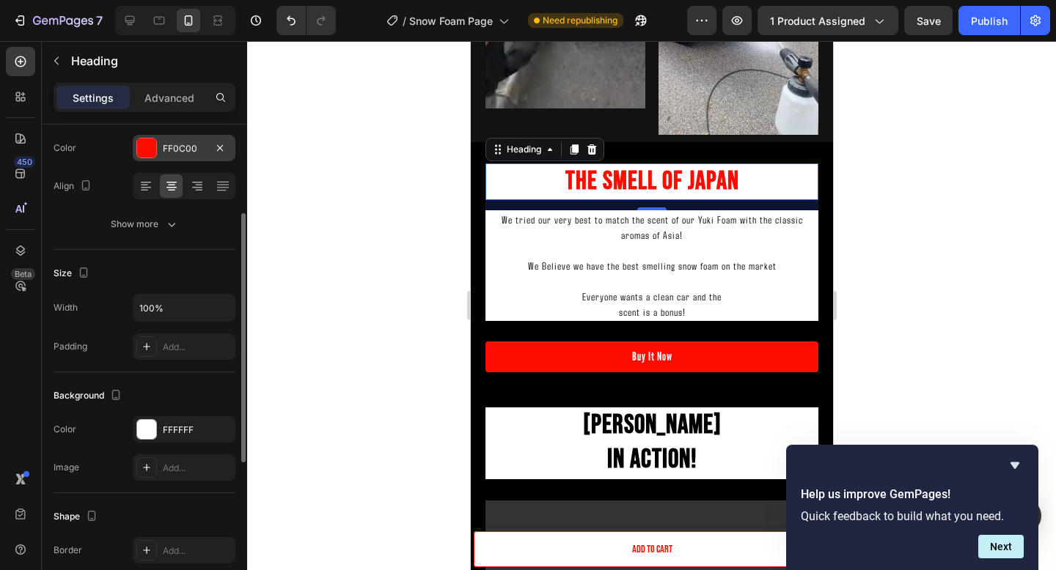
scroll to position [202, 0]
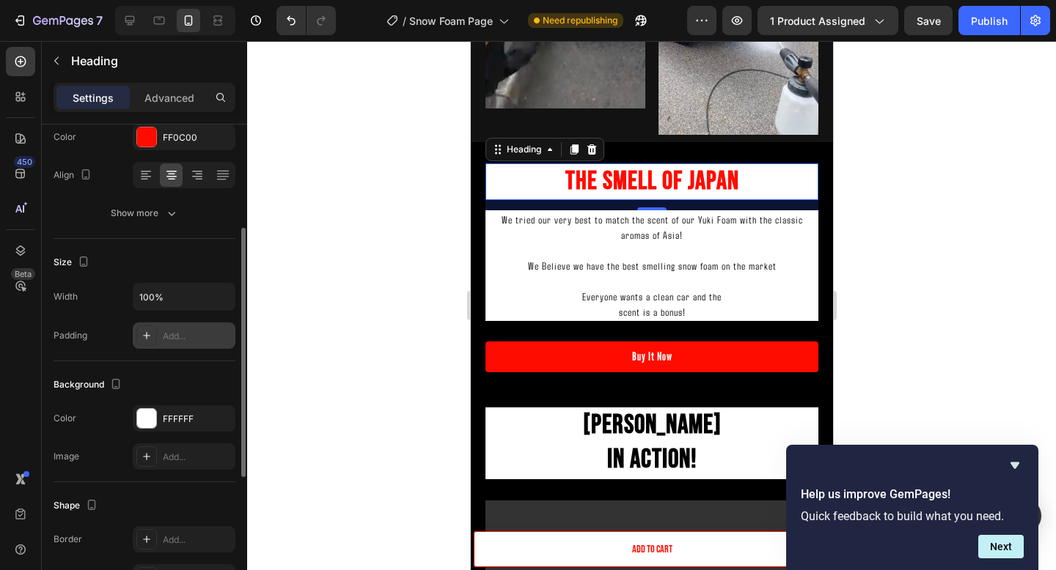
click at [154, 342] on div at bounding box center [146, 336] width 21 height 21
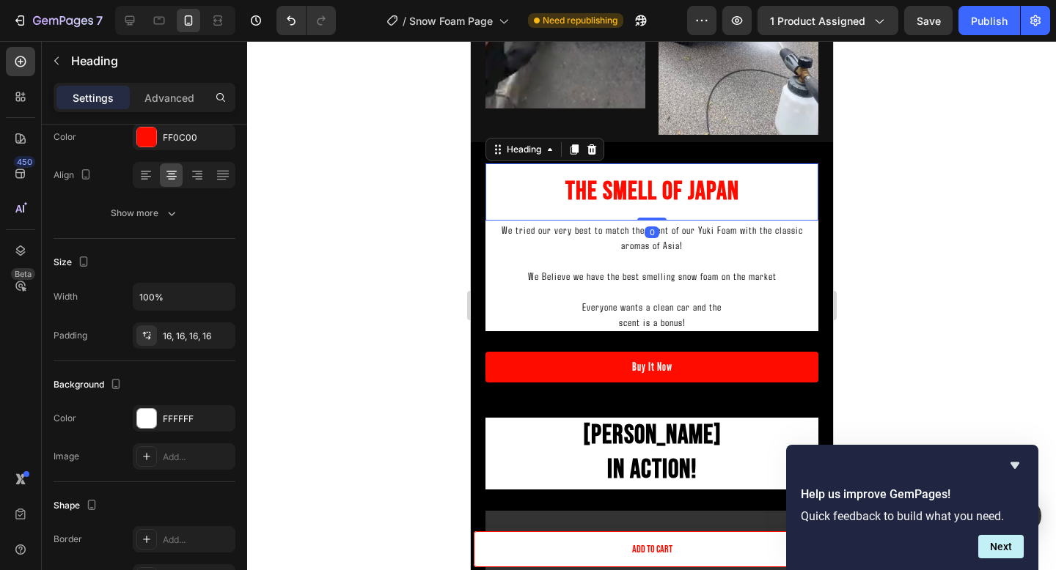
drag, startPoint x: 640, startPoint y: 229, endPoint x: 640, endPoint y: 215, distance: 13.9
click at [640, 215] on div "The Smell Of Japan Heading 0" at bounding box center [651, 192] width 333 height 57
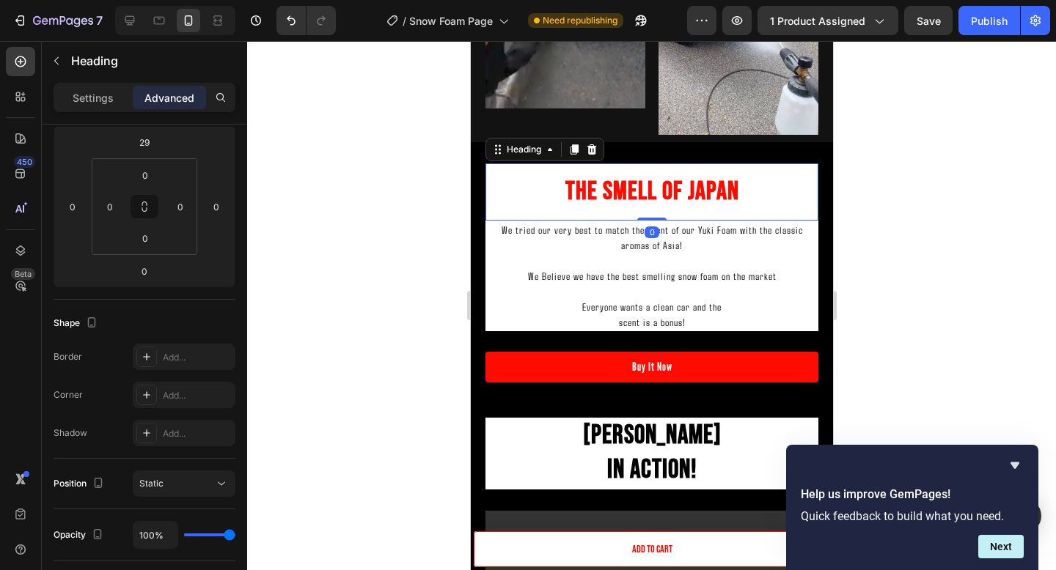
click at [724, 254] on p at bounding box center [651, 260] width 330 height 15
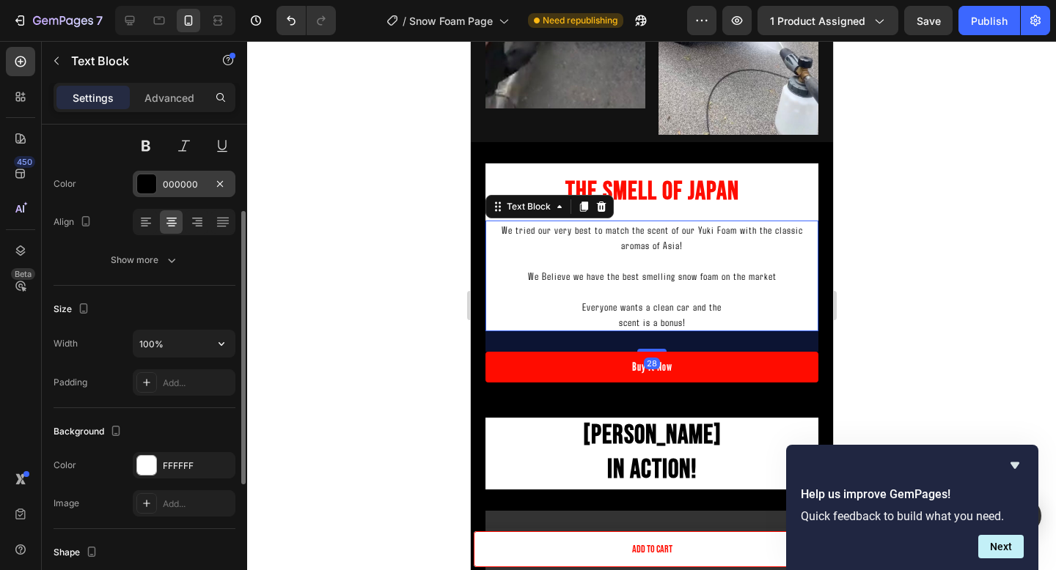
scroll to position [177, 0]
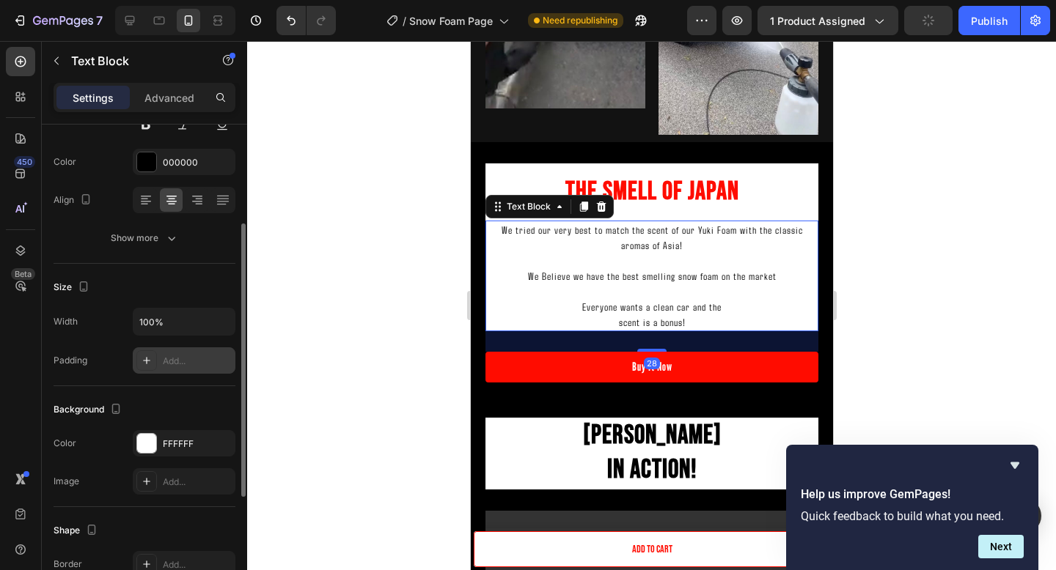
click at [183, 362] on div "Add..." at bounding box center [197, 361] width 69 height 13
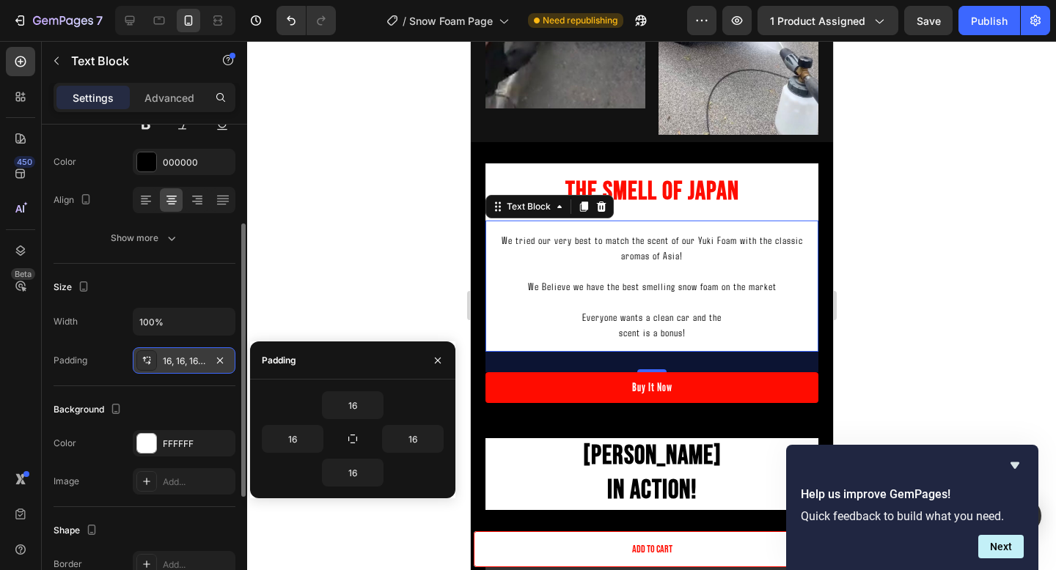
click at [610, 288] on p "We Believe we have the best smelling snow foam on the market" at bounding box center [650, 286] width 309 height 15
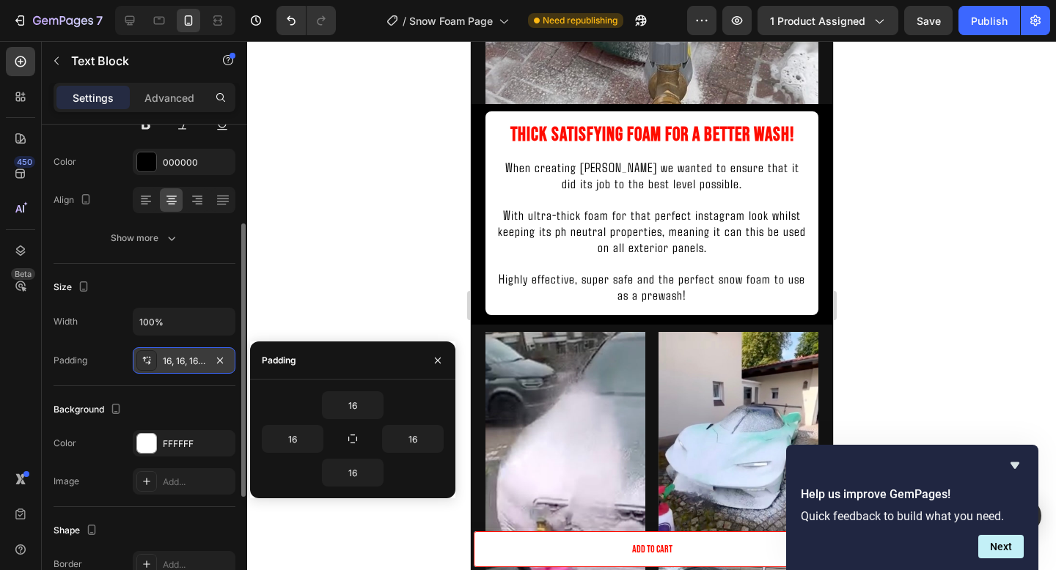
scroll to position [1213, 0]
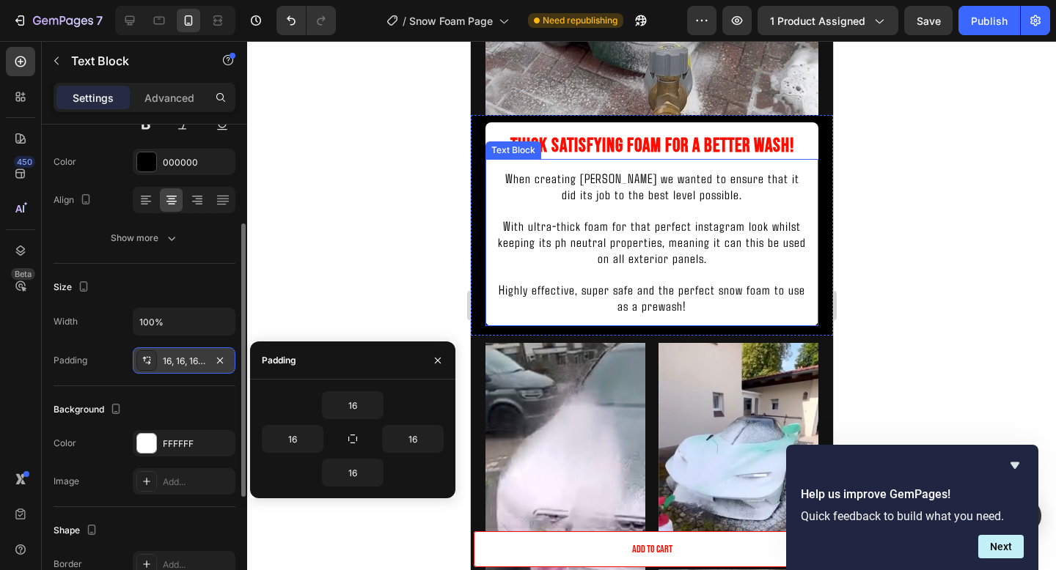
click at [643, 231] on span "With ultra-thick foam for that perfect instagram look whilst keeping its ph neu…" at bounding box center [651, 242] width 308 height 48
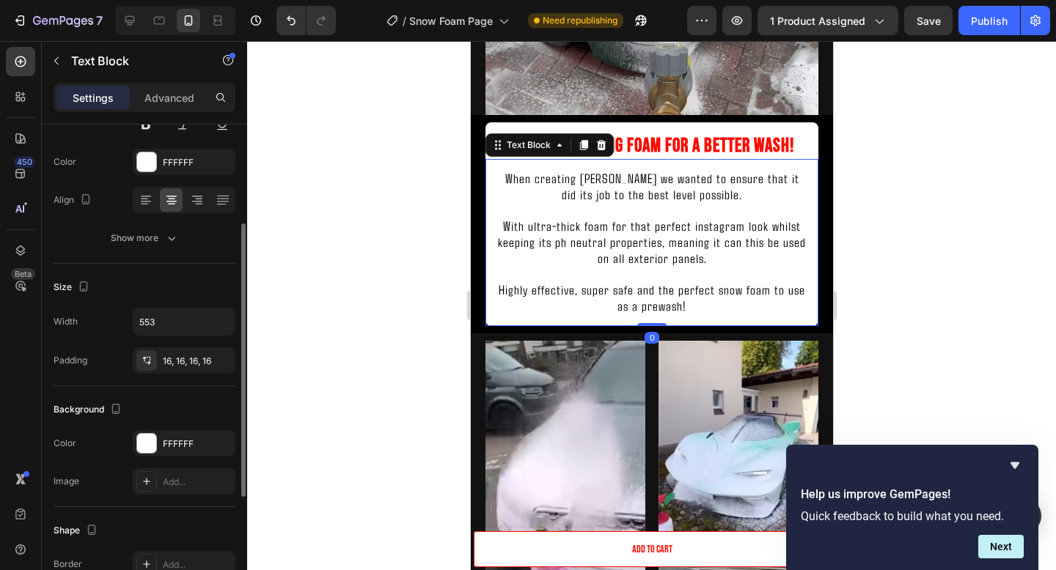
click at [639, 238] on span "With ultra-thick foam for that perfect instagram look whilst keeping its ph neu…" at bounding box center [651, 242] width 308 height 48
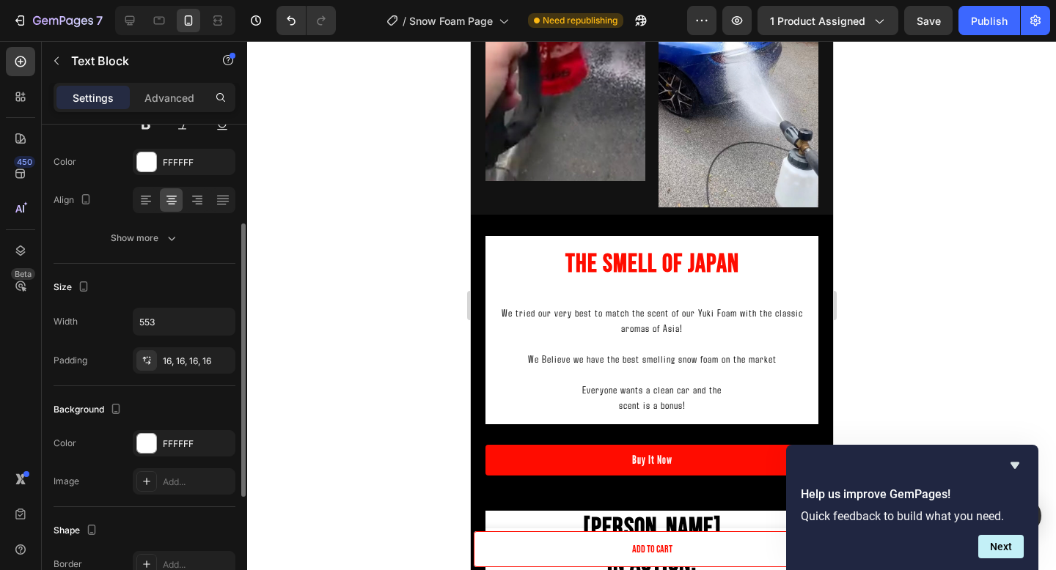
scroll to position [1834, 0]
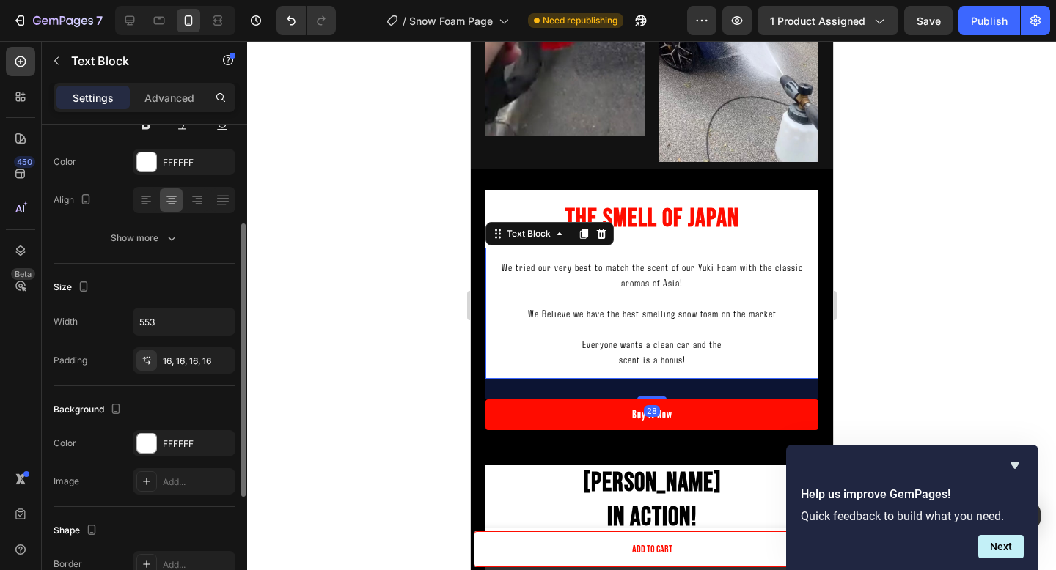
click at [644, 292] on p at bounding box center [650, 297] width 309 height 15
click at [687, 367] on div "We tried our very best to match the scent of our Yuki Foam with the classic aro…" at bounding box center [651, 313] width 333 height 131
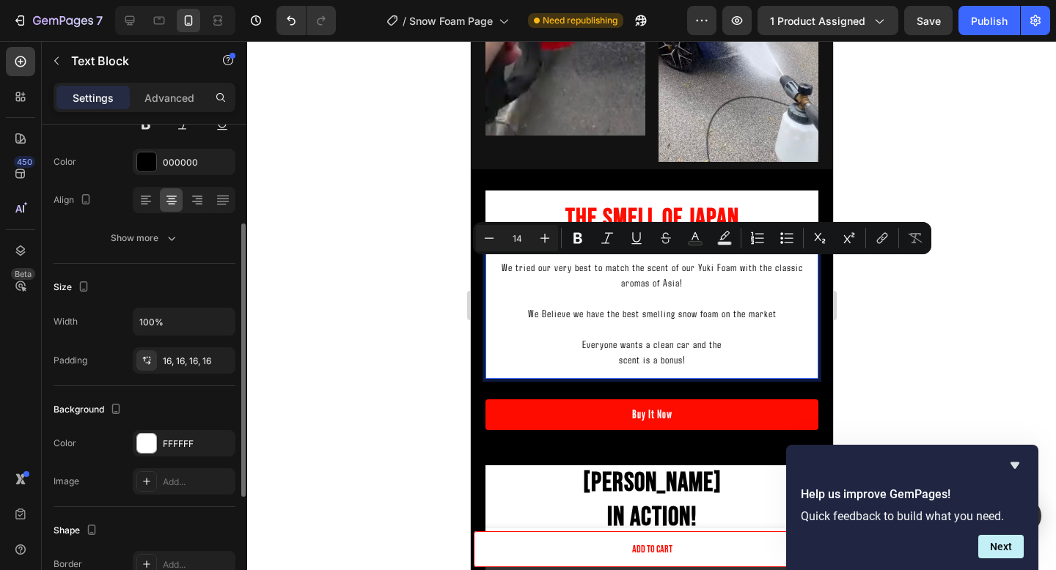
drag, startPoint x: 688, startPoint y: 361, endPoint x: 466, endPoint y: 232, distance: 256.9
click at [550, 240] on icon "Editor contextual toolbar" at bounding box center [544, 238] width 15 height 15
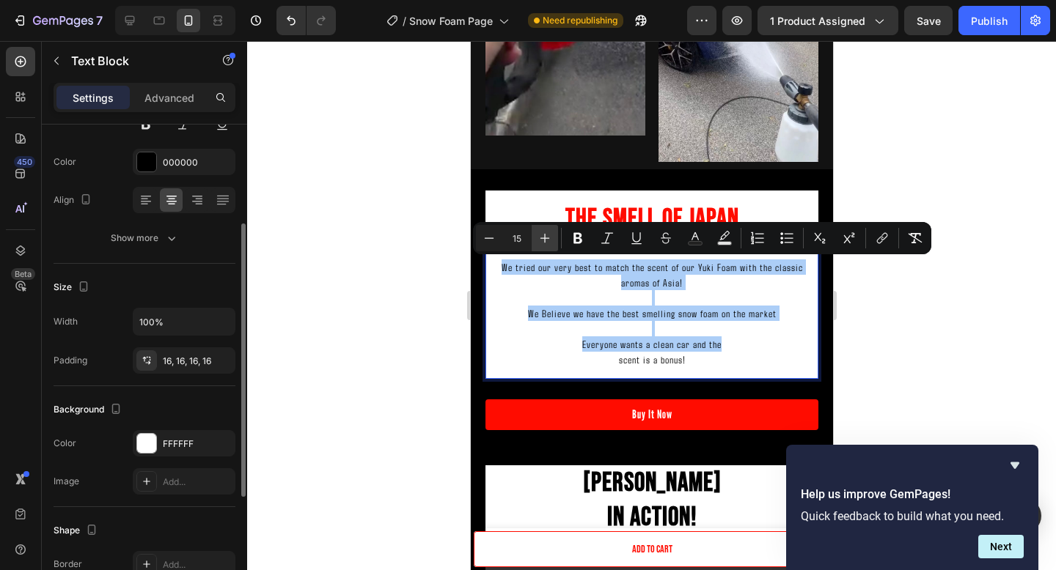
click at [550, 240] on icon "Editor contextual toolbar" at bounding box center [544, 238] width 15 height 15
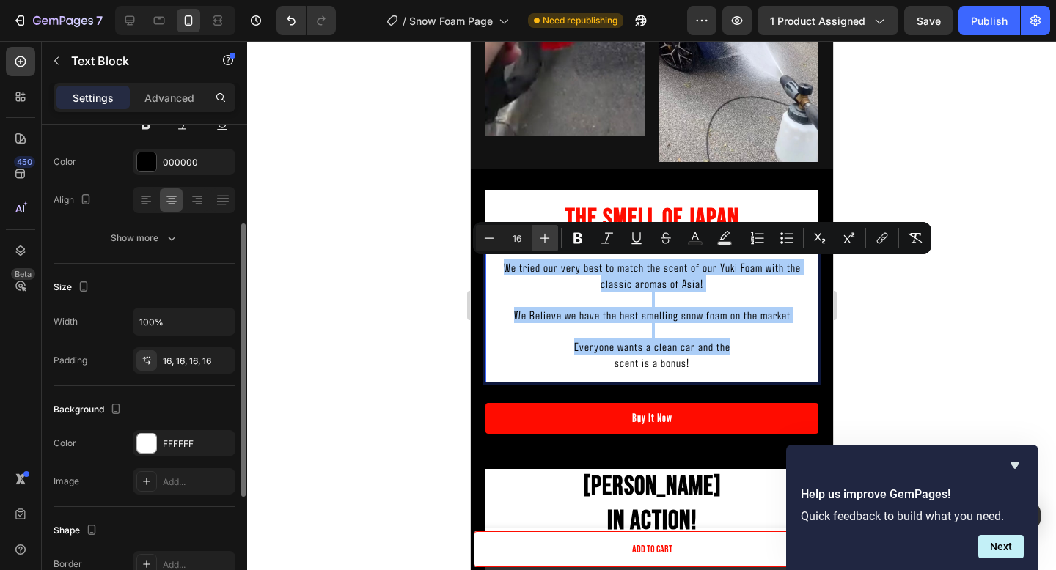
click at [550, 240] on icon "Editor contextual toolbar" at bounding box center [544, 238] width 15 height 15
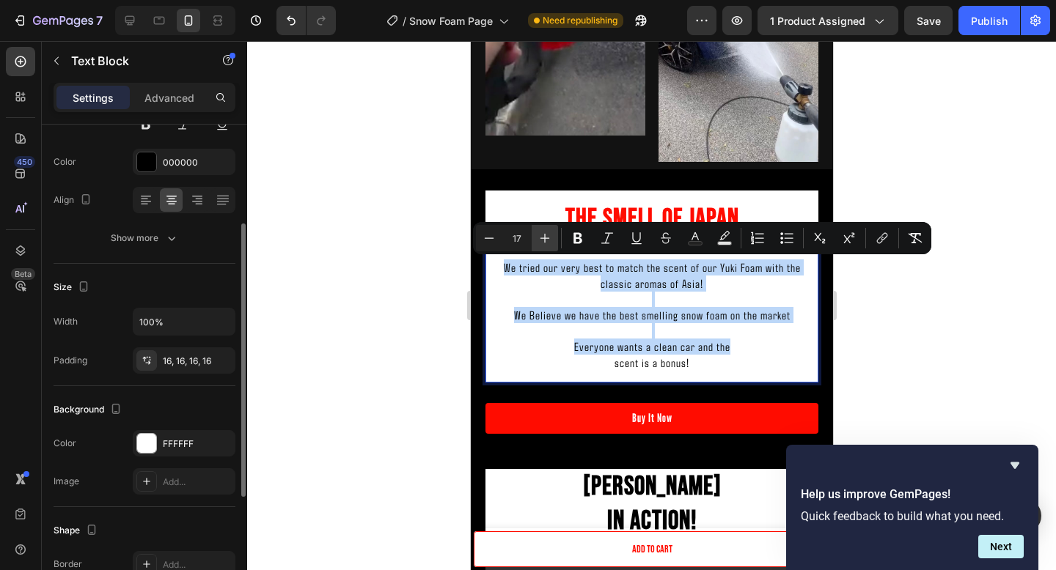
type input "18"
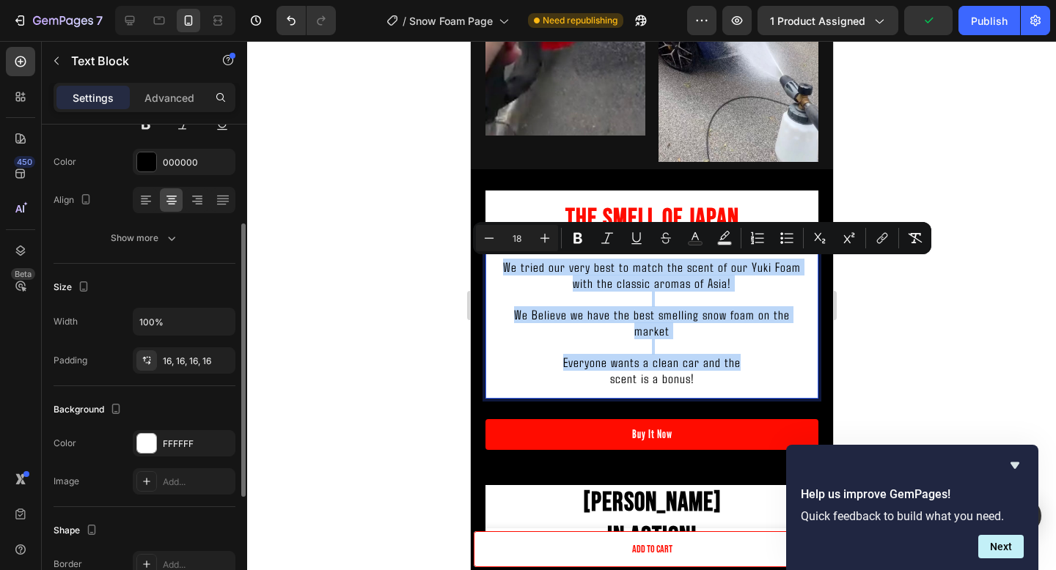
click at [826, 302] on div "The Smell Of Japan Heading We tried our very best to match the scent of our Yuk…" at bounding box center [651, 557] width 362 height 776
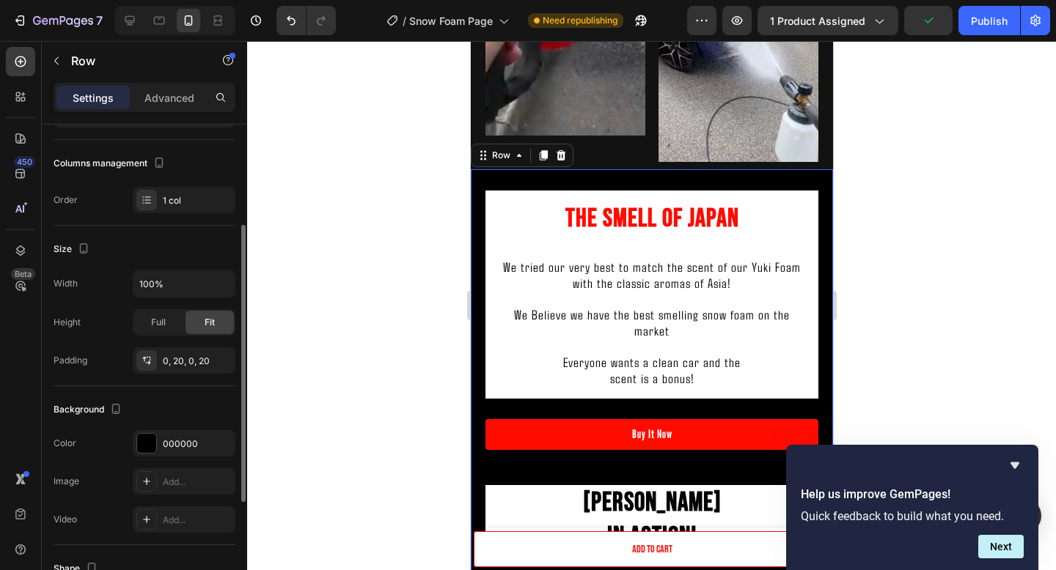
scroll to position [0, 0]
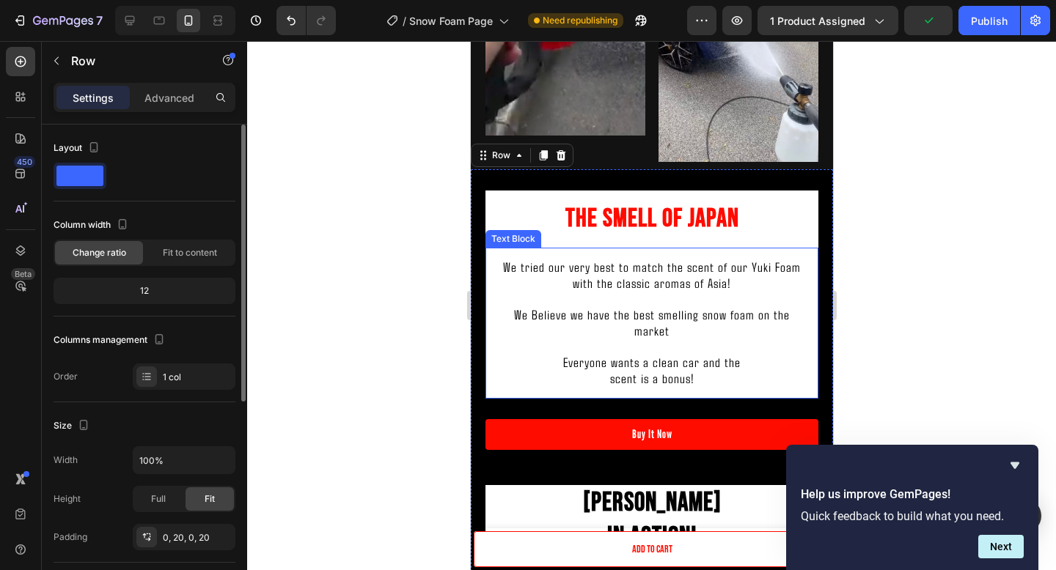
click at [735, 339] on p "Rich Text Editor. Editing area: main" at bounding box center [650, 346] width 309 height 15
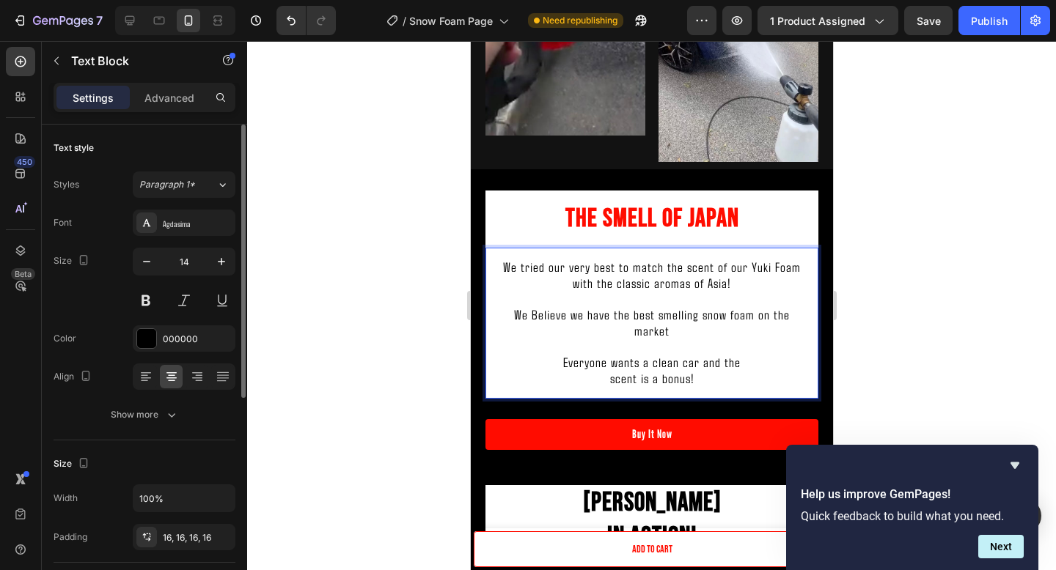
drag, startPoint x: 730, startPoint y: 362, endPoint x: 504, endPoint y: 257, distance: 249.3
click at [504, 257] on div "We tried our very best to match the scent of our Yuki Foam with the classic aro…" at bounding box center [651, 323] width 333 height 151
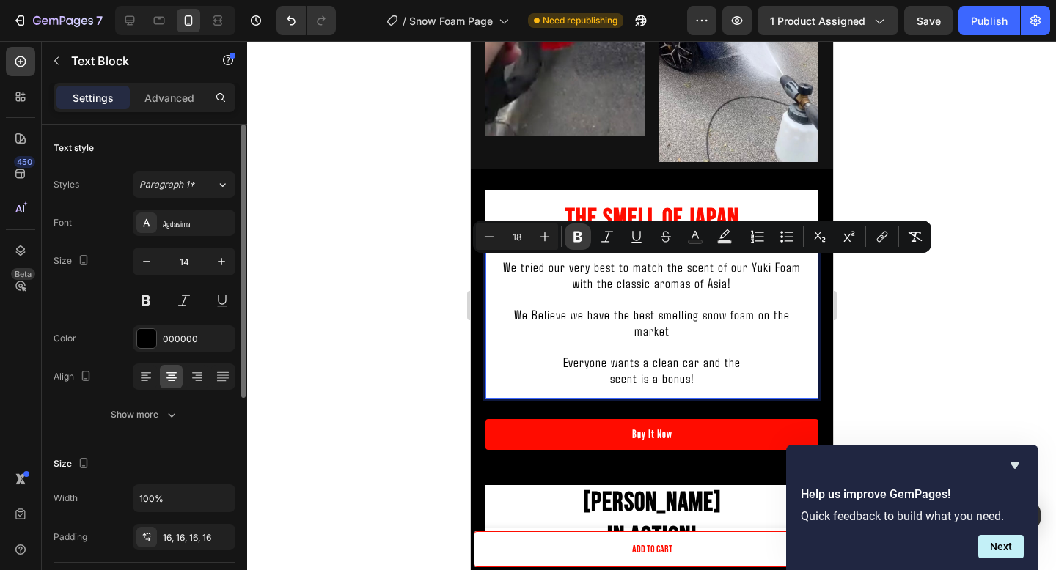
click at [571, 245] on button "Bold" at bounding box center [578, 237] width 26 height 26
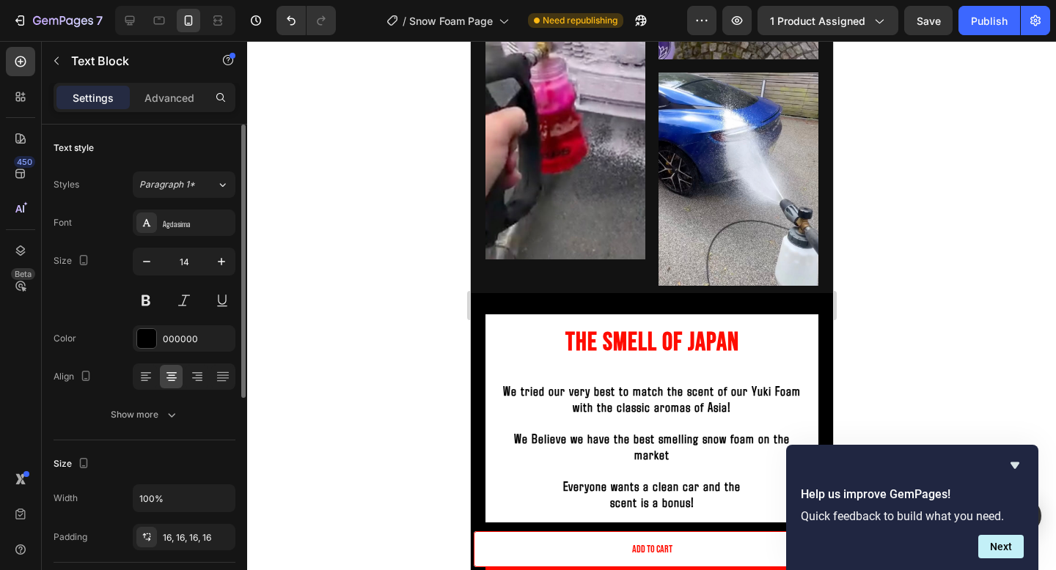
scroll to position [1881, 0]
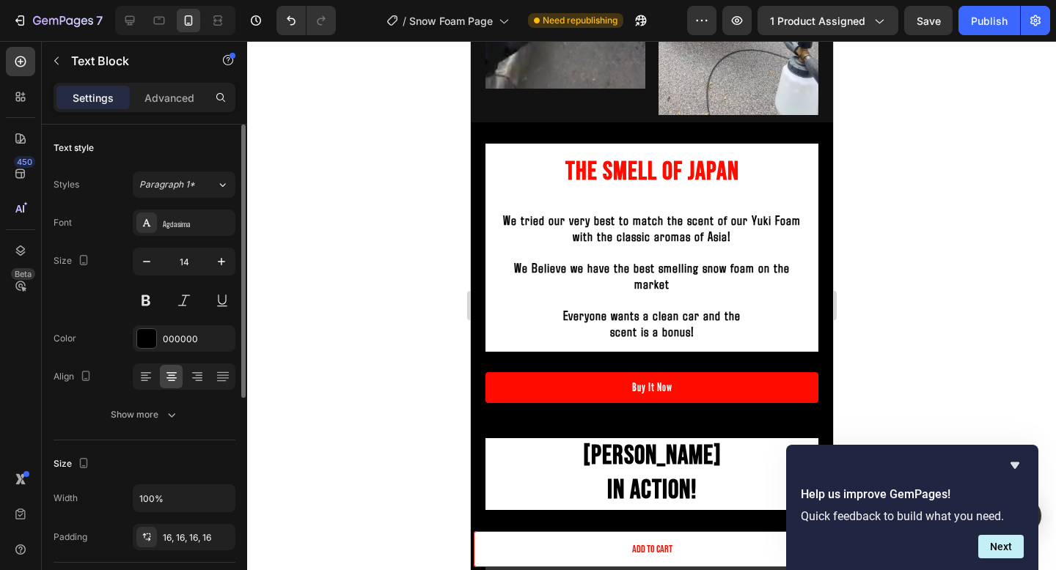
click at [619, 293] on p at bounding box center [650, 300] width 309 height 15
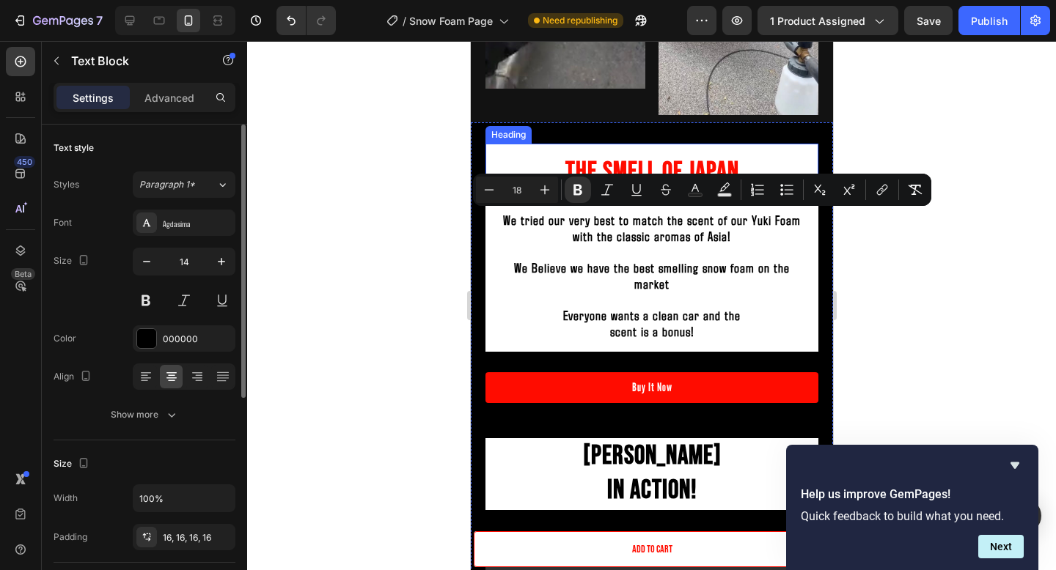
drag, startPoint x: 699, startPoint y: 319, endPoint x: 488, endPoint y: 189, distance: 247.2
click at [488, 189] on div "The Smell Of Japan Heading We tried our very best to match the scent of our Yuk…" at bounding box center [651, 510] width 333 height 776
click at [587, 191] on button "Bold" at bounding box center [578, 190] width 26 height 26
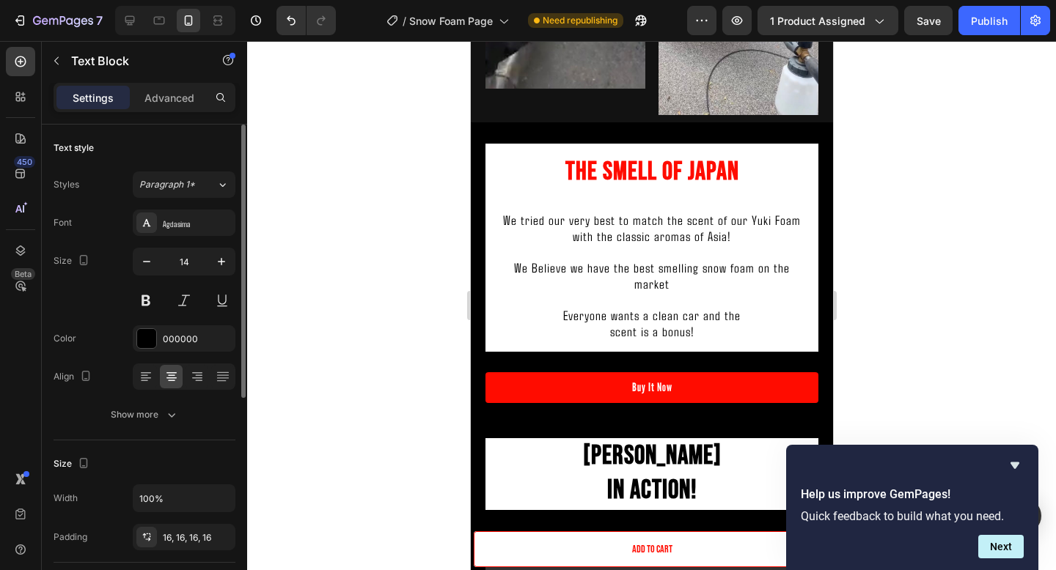
click at [935, 292] on div at bounding box center [651, 305] width 809 height 529
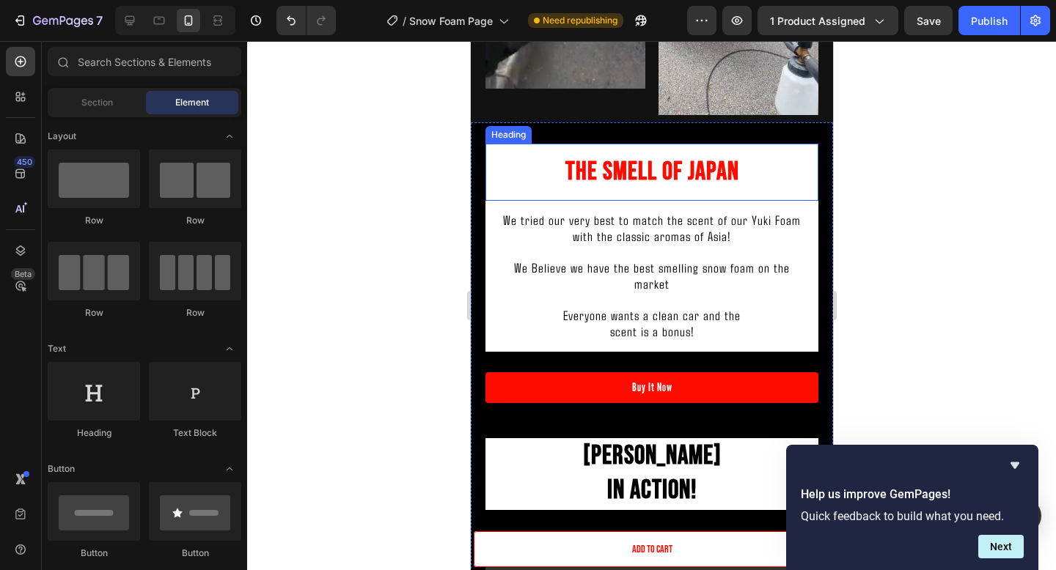
click at [806, 166] on h2 "The Smell Of Japan" at bounding box center [651, 172] width 333 height 57
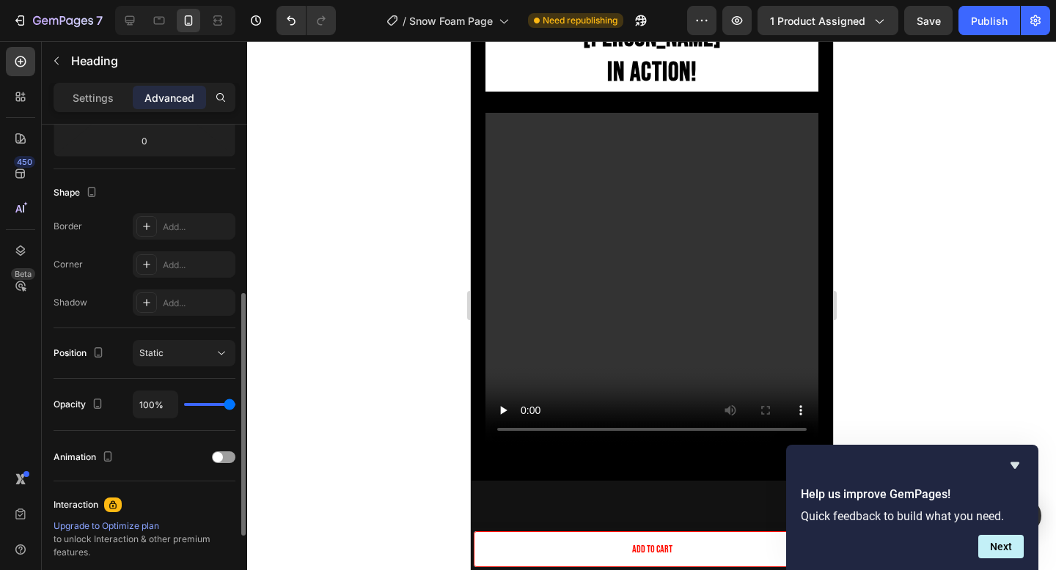
scroll to position [336, 0]
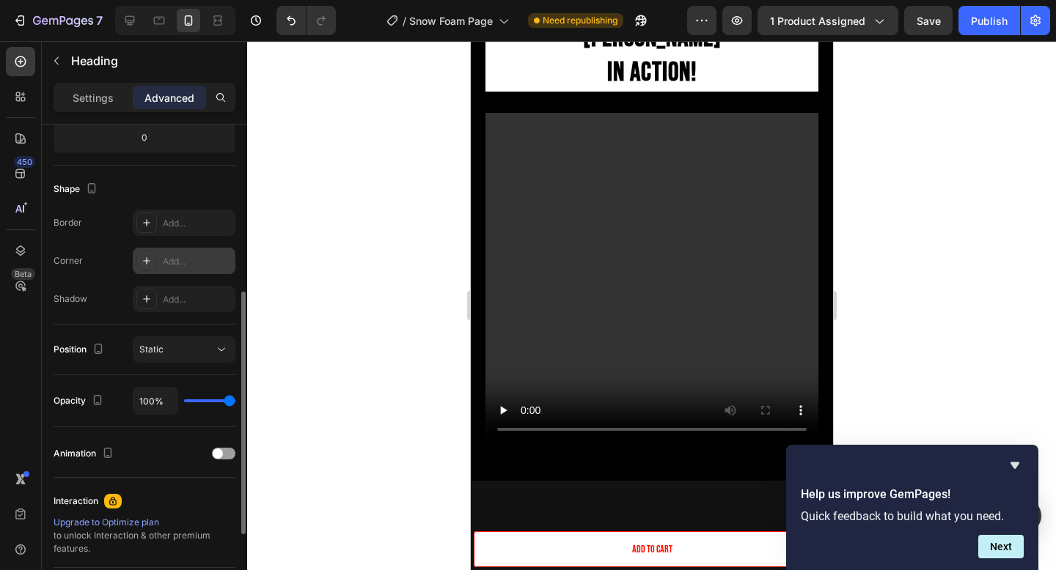
click at [181, 262] on div "Add..." at bounding box center [197, 261] width 69 height 13
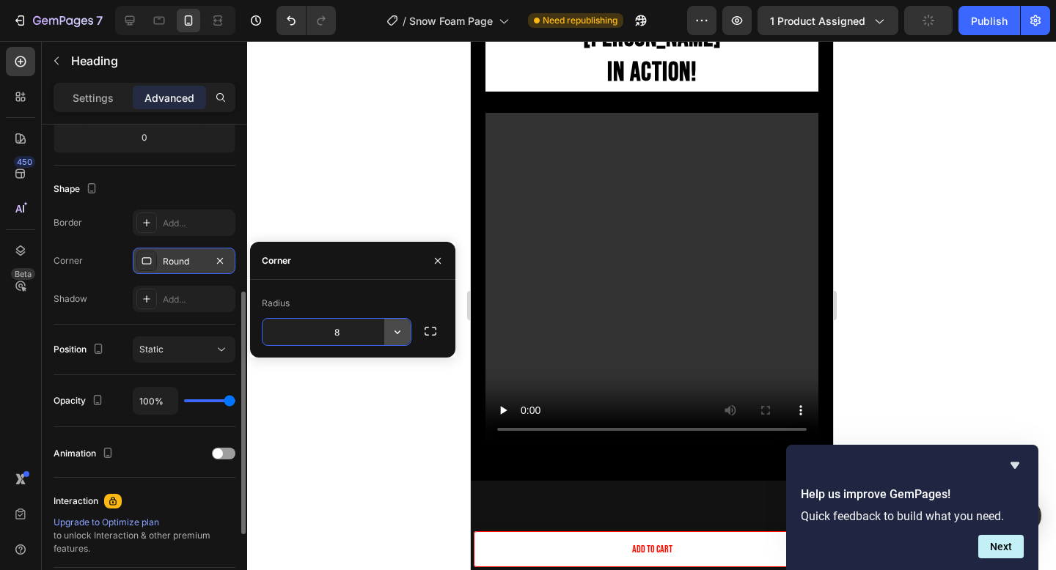
click at [394, 335] on icon "button" at bounding box center [397, 332] width 15 height 15
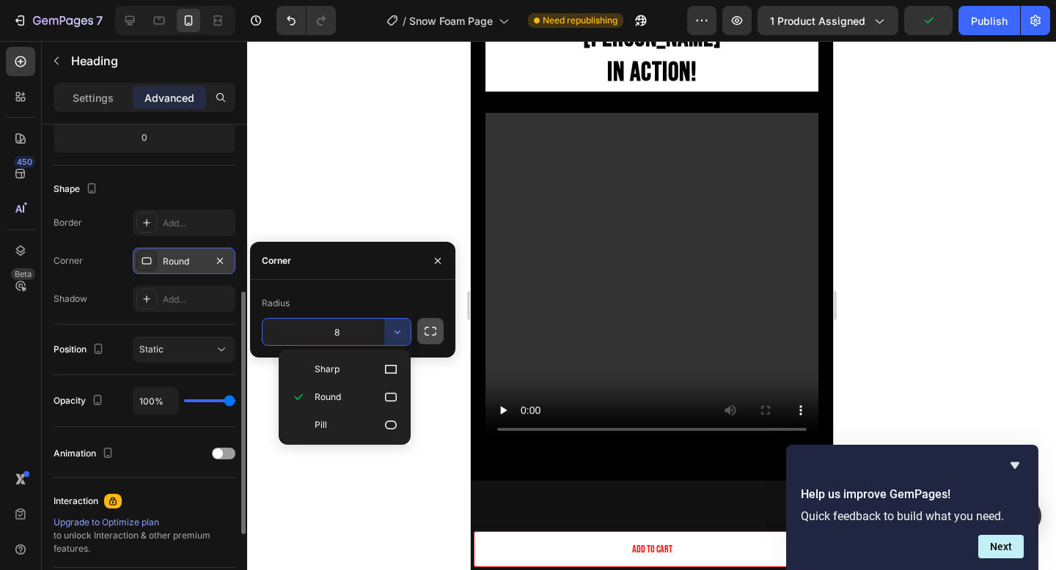
click at [437, 320] on button "button" at bounding box center [430, 331] width 26 height 26
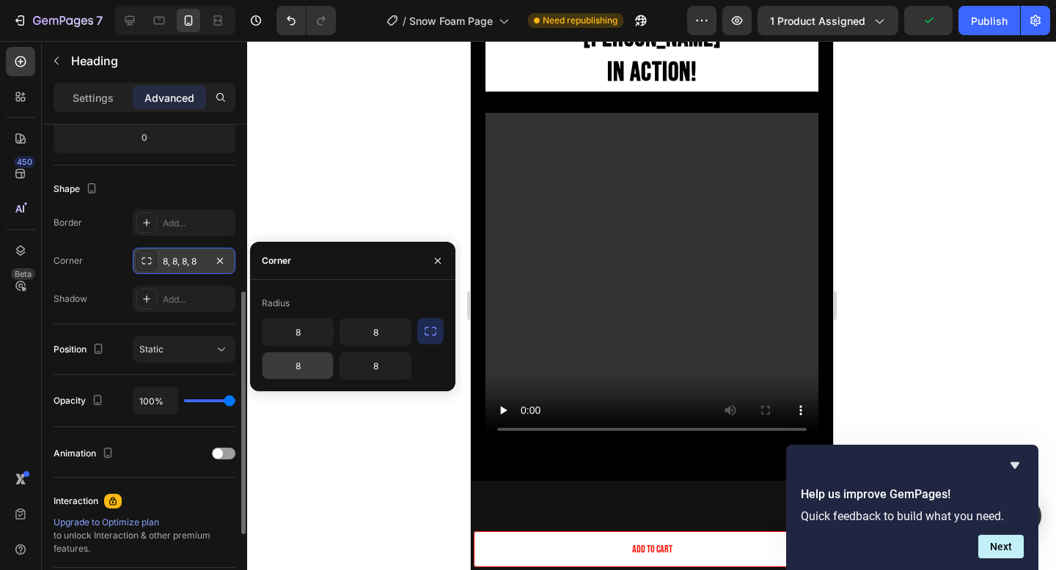
click at [285, 359] on input "8" at bounding box center [297, 366] width 70 height 26
click at [304, 366] on input "=8" at bounding box center [297, 366] width 70 height 26
type input "="
click at [386, 381] on div "Radius 8 8 8" at bounding box center [352, 335] width 205 height 111
click at [380, 372] on input "8" at bounding box center [375, 366] width 70 height 26
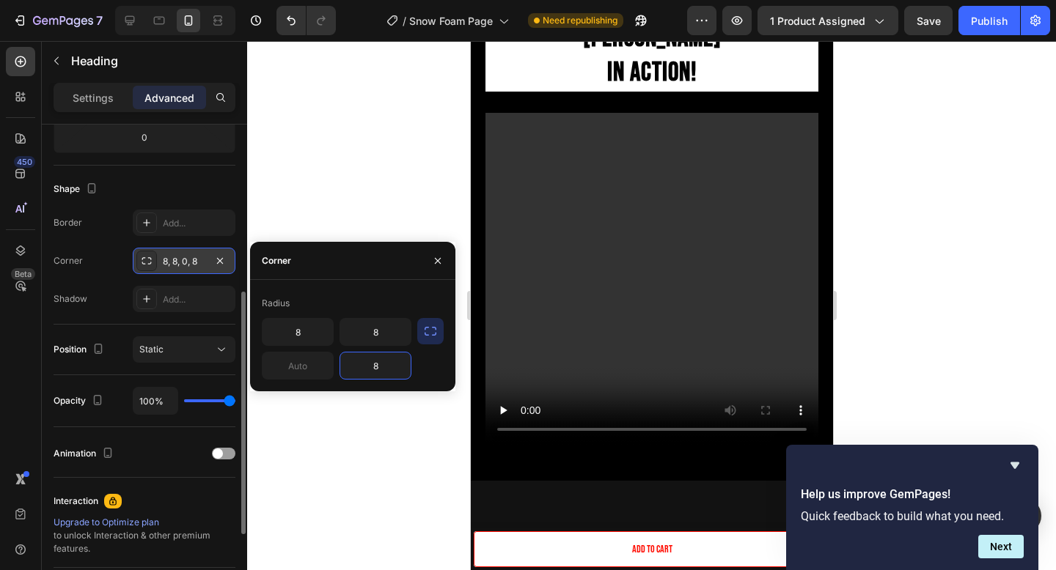
click at [380, 372] on input "8" at bounding box center [375, 366] width 70 height 26
click at [441, 256] on icon "button" at bounding box center [438, 261] width 12 height 12
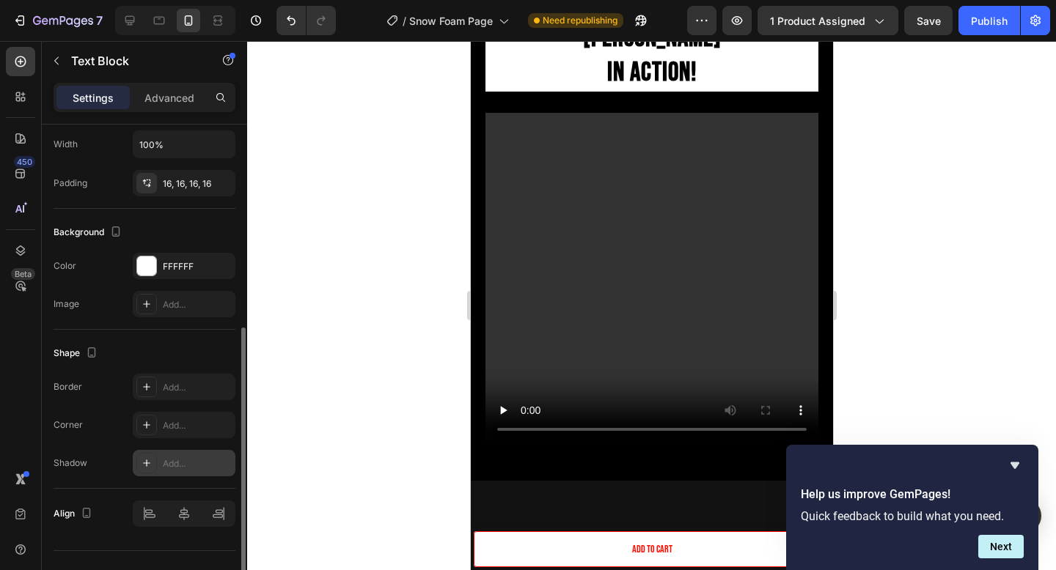
scroll to position [359, 0]
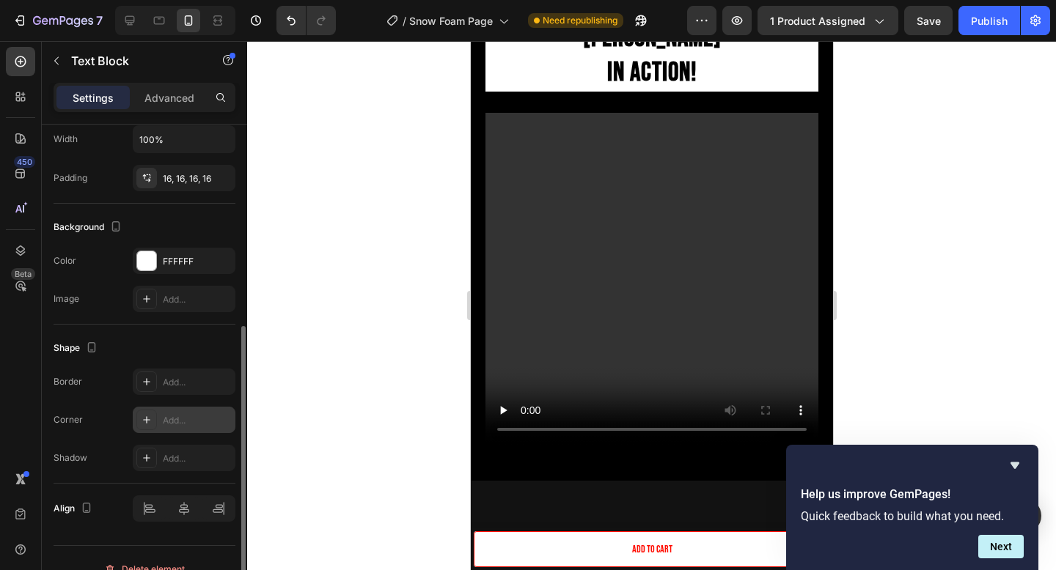
click at [185, 413] on div "Add..." at bounding box center [184, 420] width 103 height 26
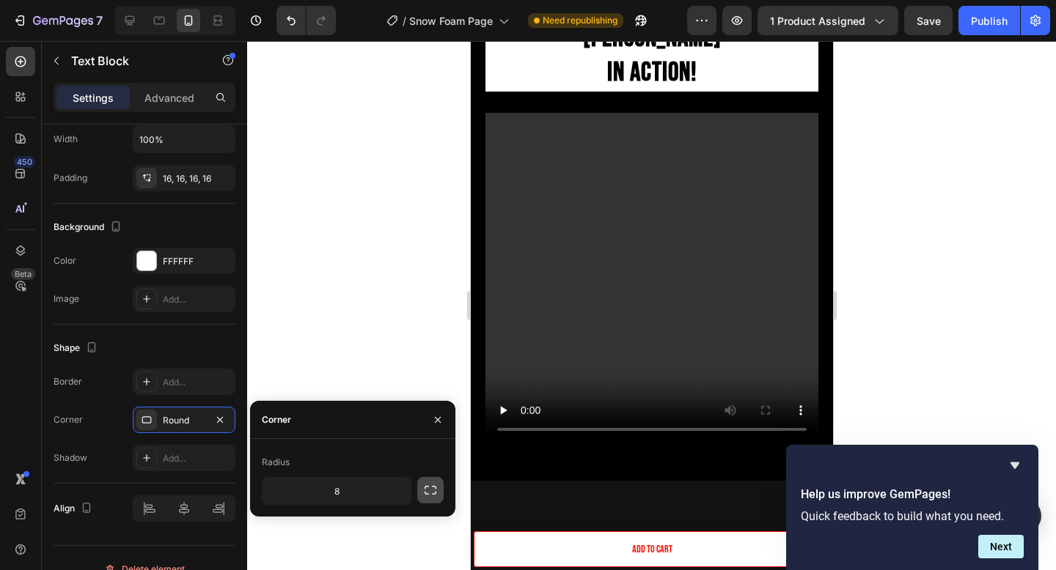
click at [431, 491] on icon "button" at bounding box center [430, 490] width 15 height 15
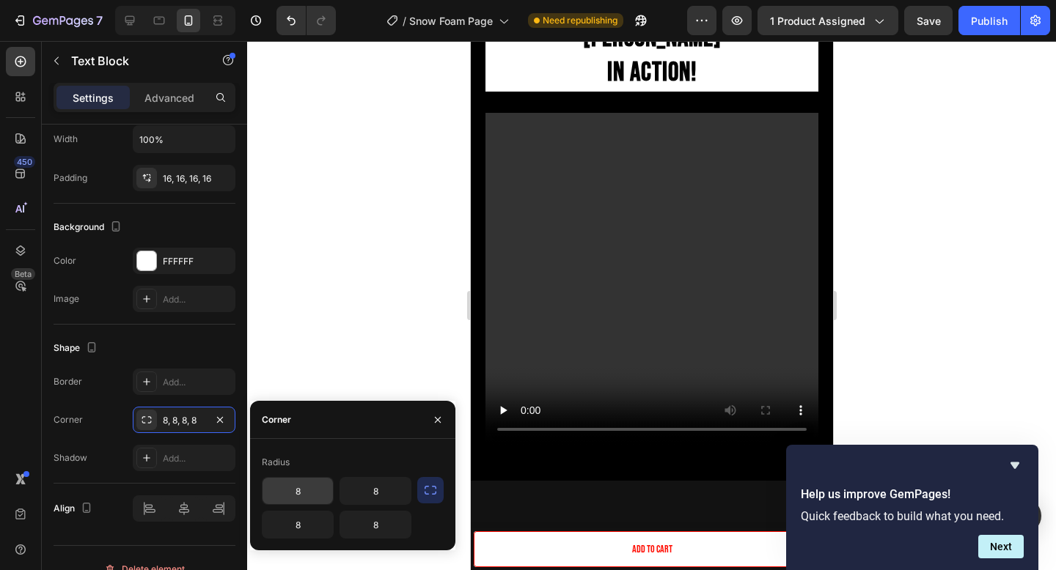
click at [300, 485] on input "8" at bounding box center [297, 491] width 70 height 26
type input "="
click at [371, 487] on input "8" at bounding box center [375, 491] width 70 height 26
click at [966, 251] on div at bounding box center [651, 305] width 809 height 529
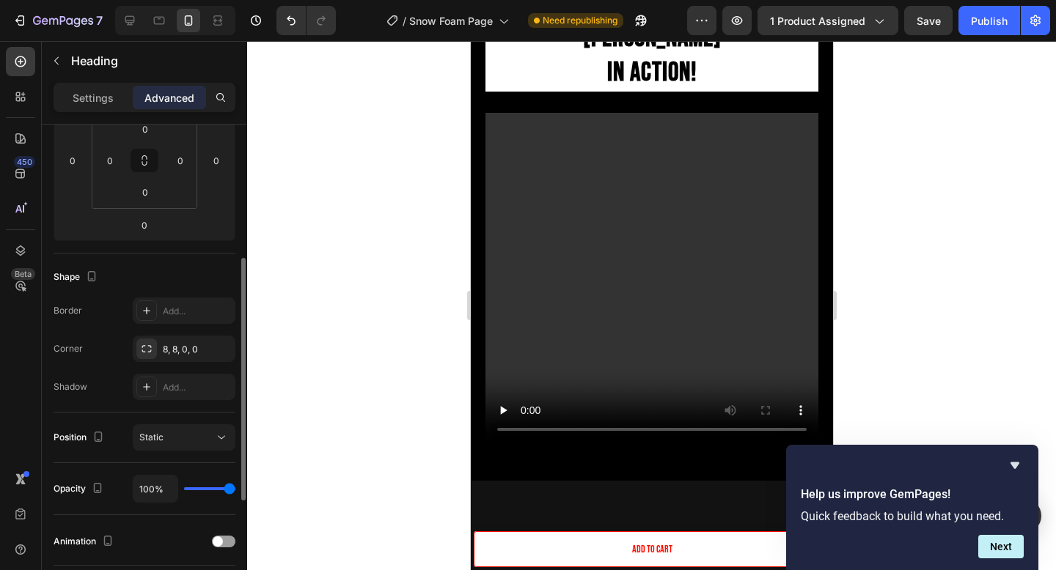
scroll to position [257, 0]
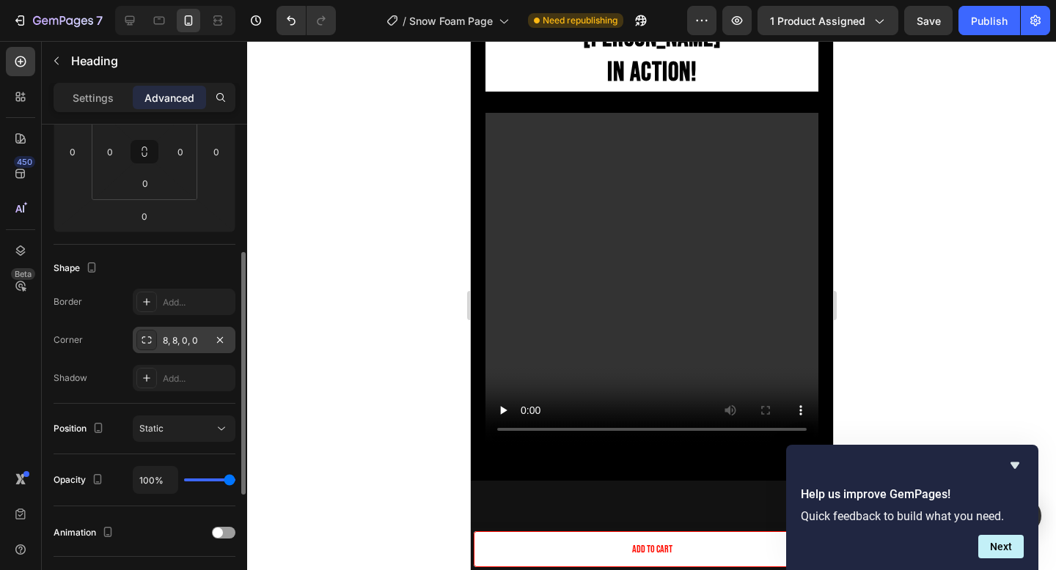
click at [181, 346] on div "8, 8, 0, 0" at bounding box center [184, 340] width 43 height 13
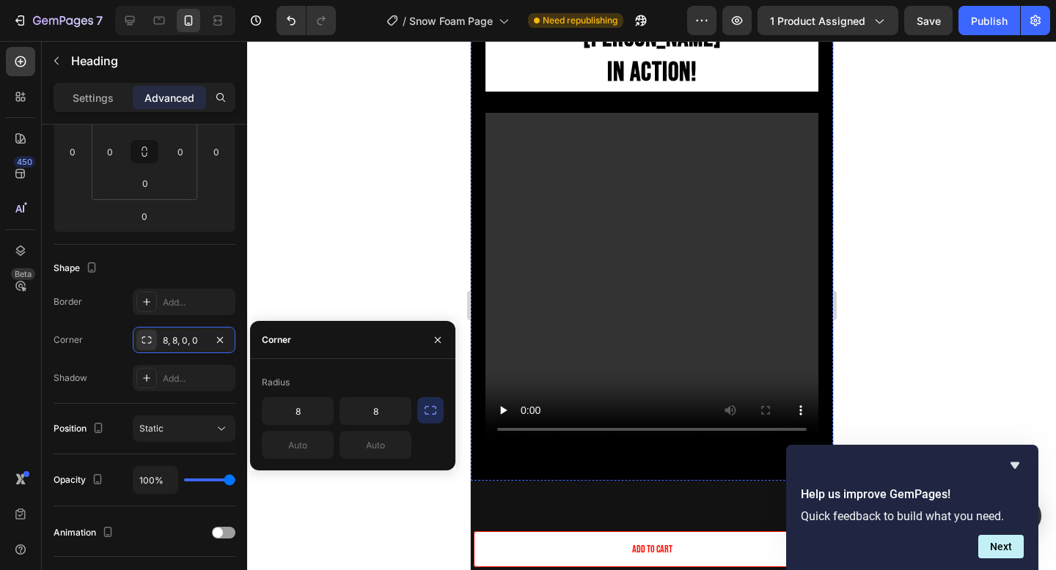
click at [905, 205] on div at bounding box center [651, 305] width 809 height 529
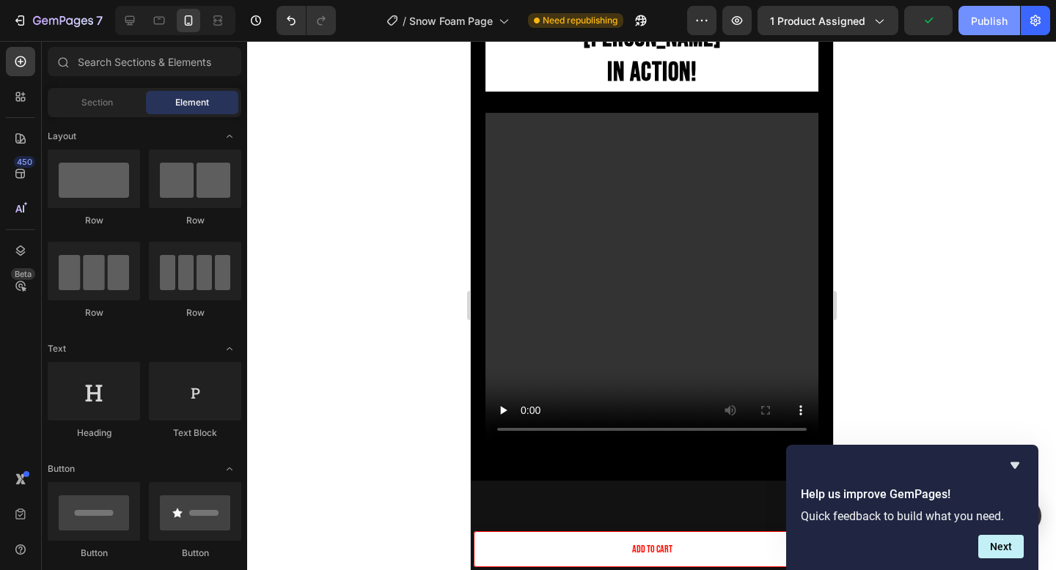
click at [985, 23] on div "Publish" at bounding box center [989, 20] width 37 height 15
click at [1004, 539] on button "Next" at bounding box center [1000, 546] width 45 height 23
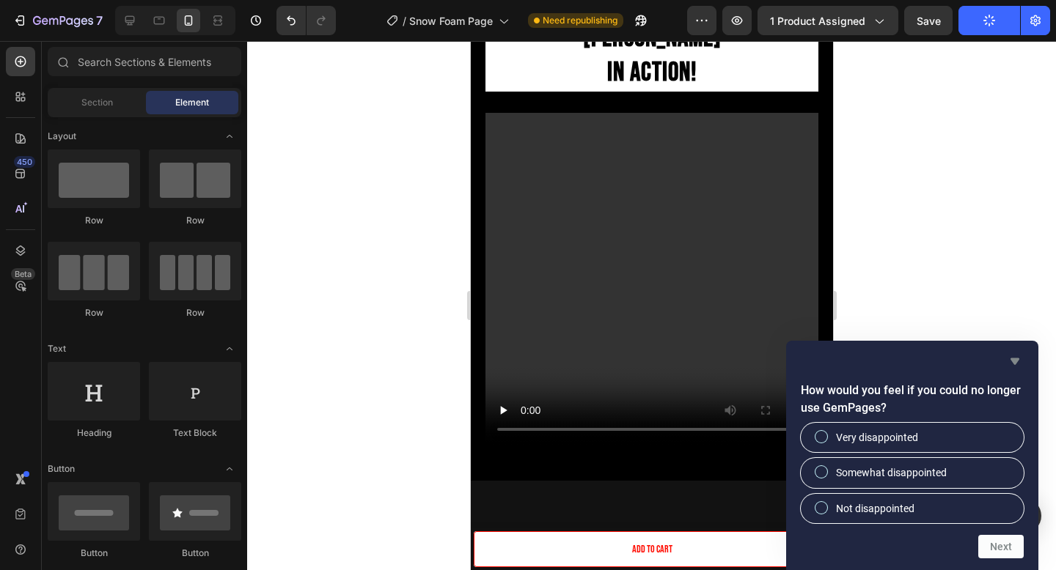
click at [1018, 367] on icon "Hide survey" at bounding box center [1015, 362] width 18 height 18
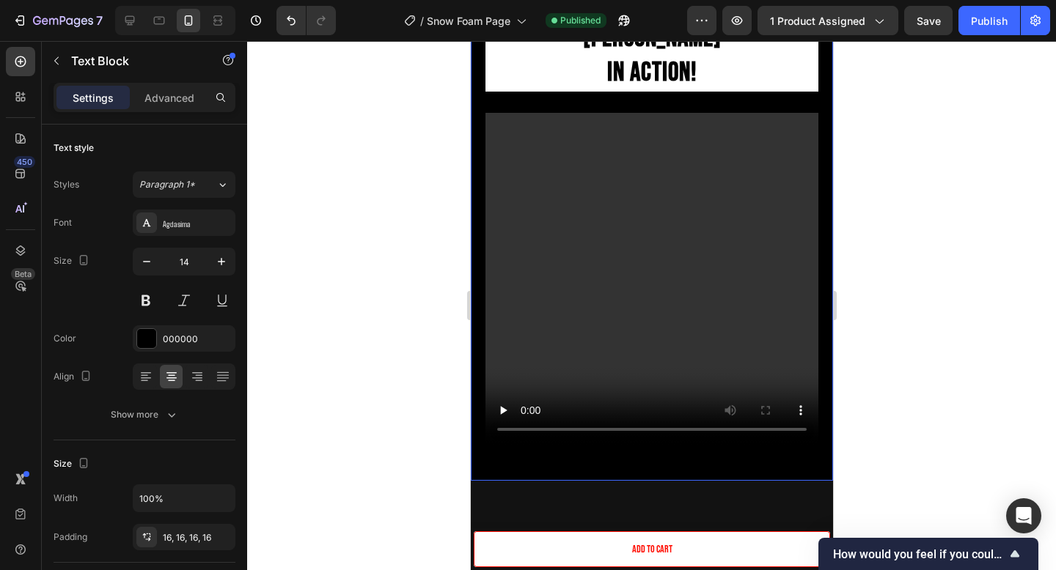
click at [802, 136] on div "The Smell Of Japan Heading We tried our very best to match the scent of our Yuk…" at bounding box center [651, 93] width 333 height 776
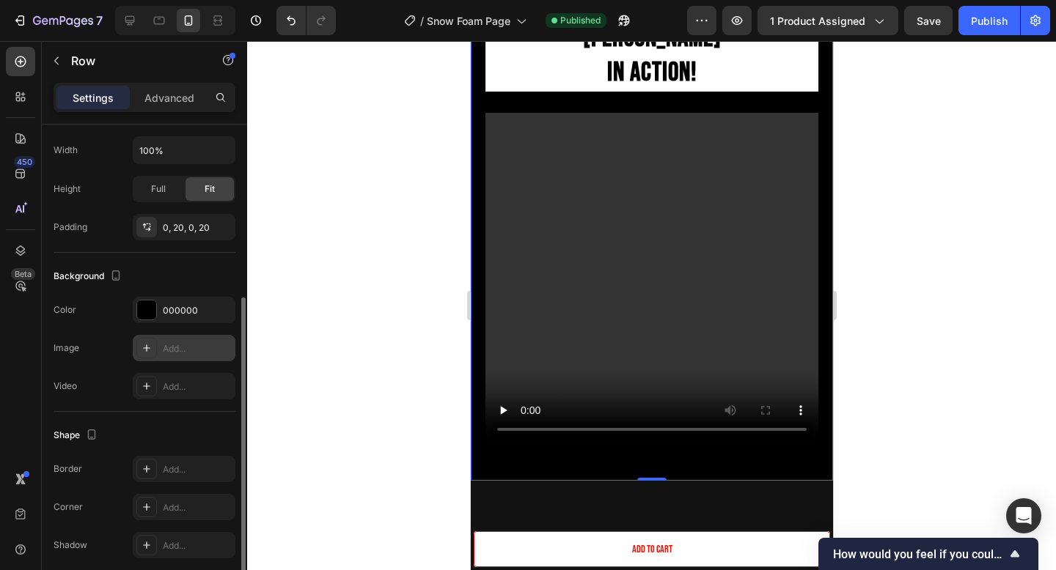
scroll to position [311, 0]
click at [172, 502] on div "Add..." at bounding box center [197, 507] width 69 height 13
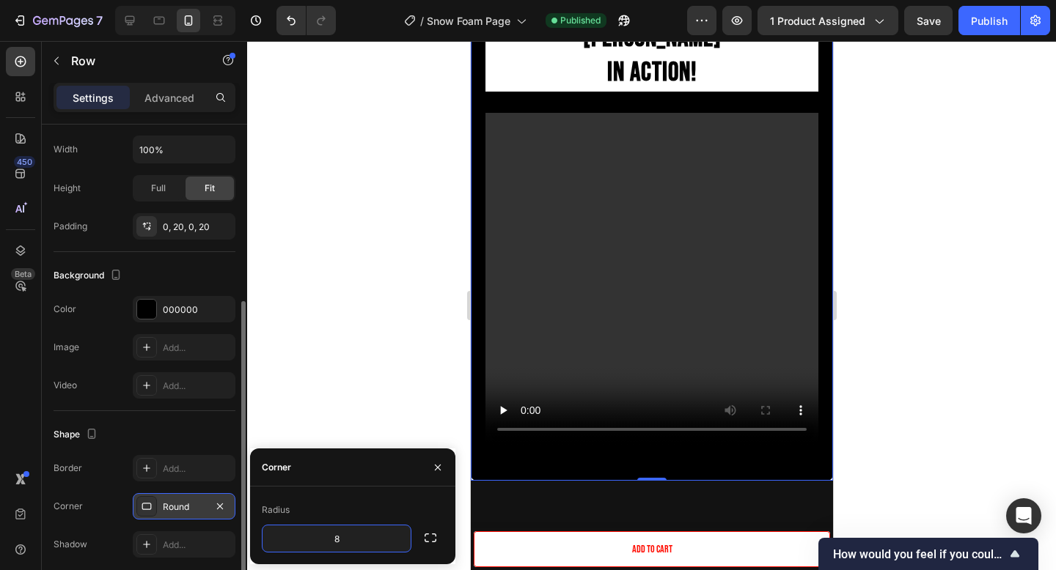
click at [419, 506] on div "Radius" at bounding box center [353, 510] width 182 height 23
click at [435, 543] on icon "button" at bounding box center [430, 538] width 15 height 15
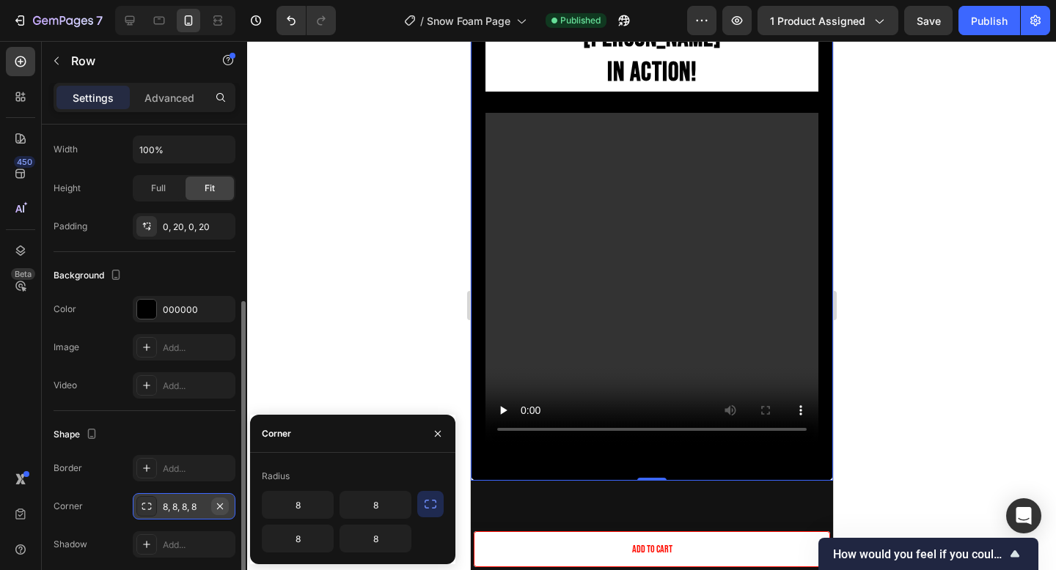
click at [221, 510] on icon "button" at bounding box center [220, 507] width 12 height 12
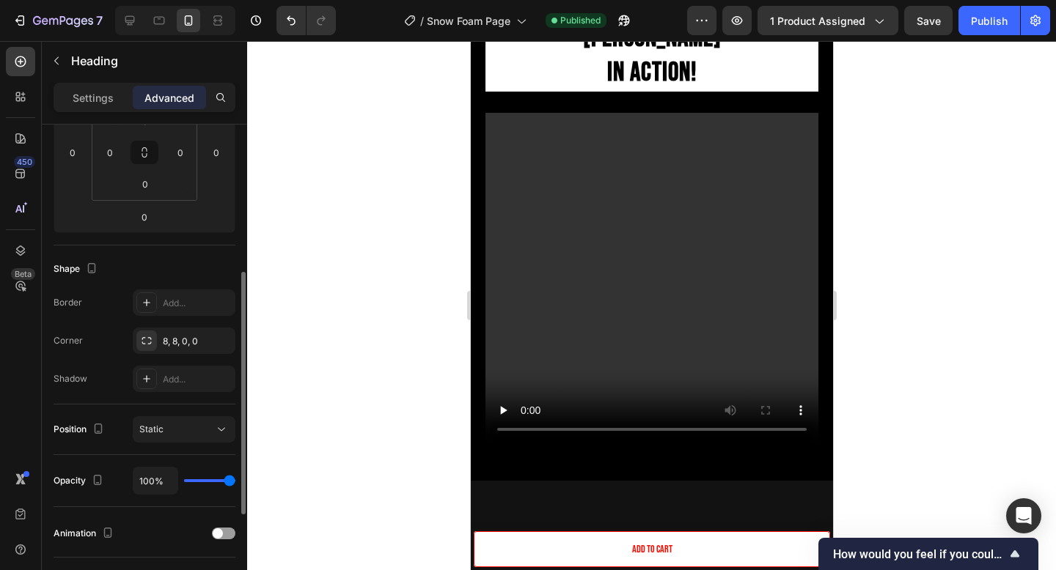
scroll to position [270, 0]
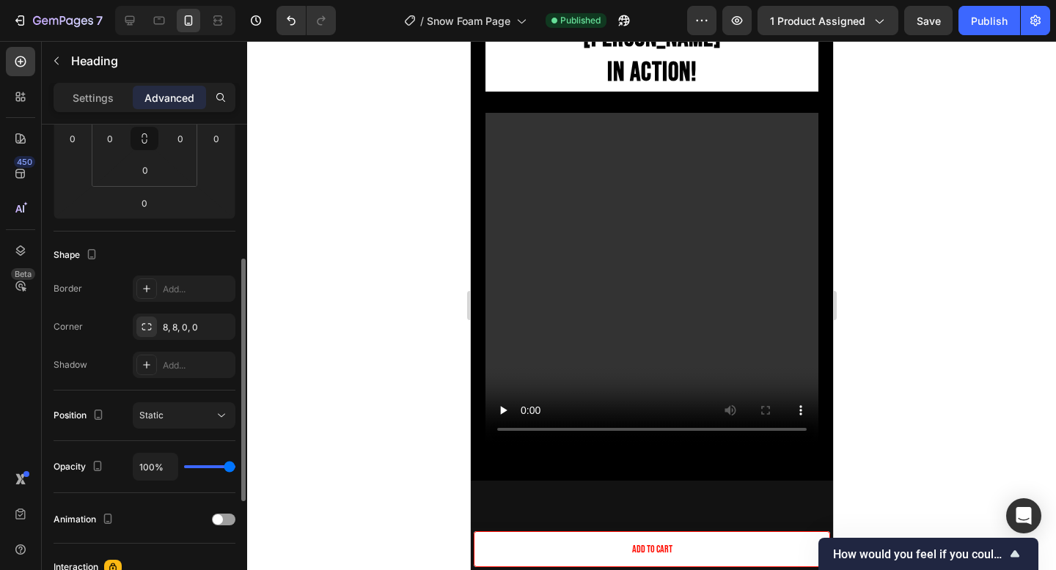
click at [193, 319] on div "8, 8, 0, 0" at bounding box center [184, 327] width 103 height 26
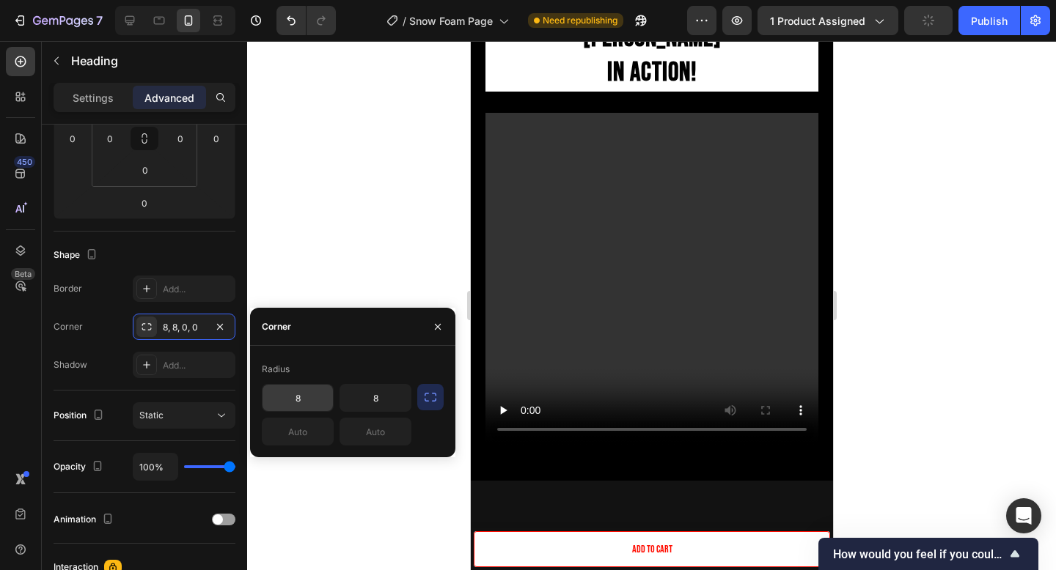
click at [312, 399] on input "8" at bounding box center [297, 398] width 70 height 26
type input "100"
click at [1055, 265] on div at bounding box center [651, 305] width 809 height 529
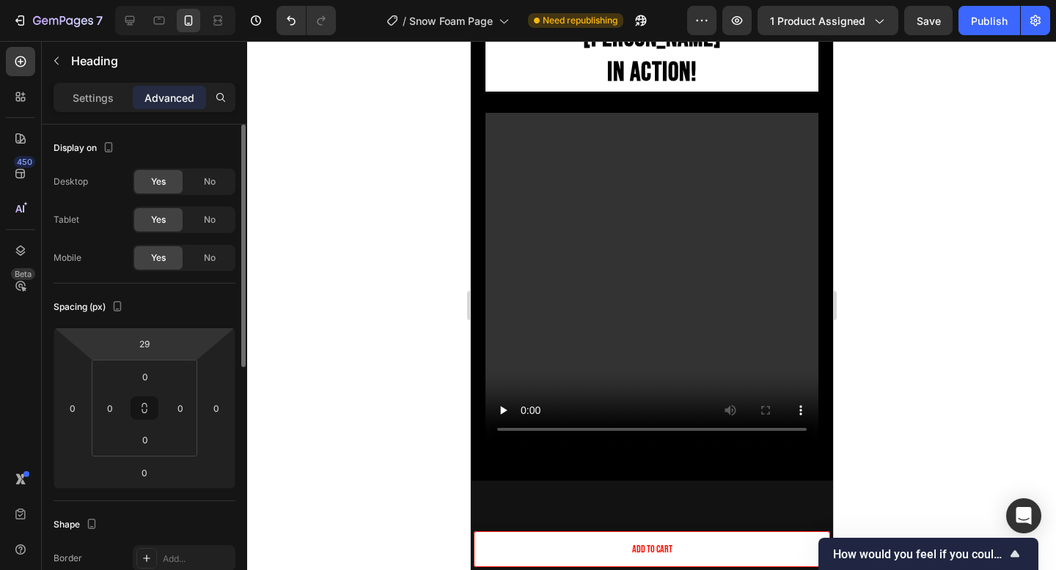
click at [162, 351] on div "29" at bounding box center [144, 343] width 37 height 23
click at [140, 343] on input "29" at bounding box center [144, 344] width 29 height 22
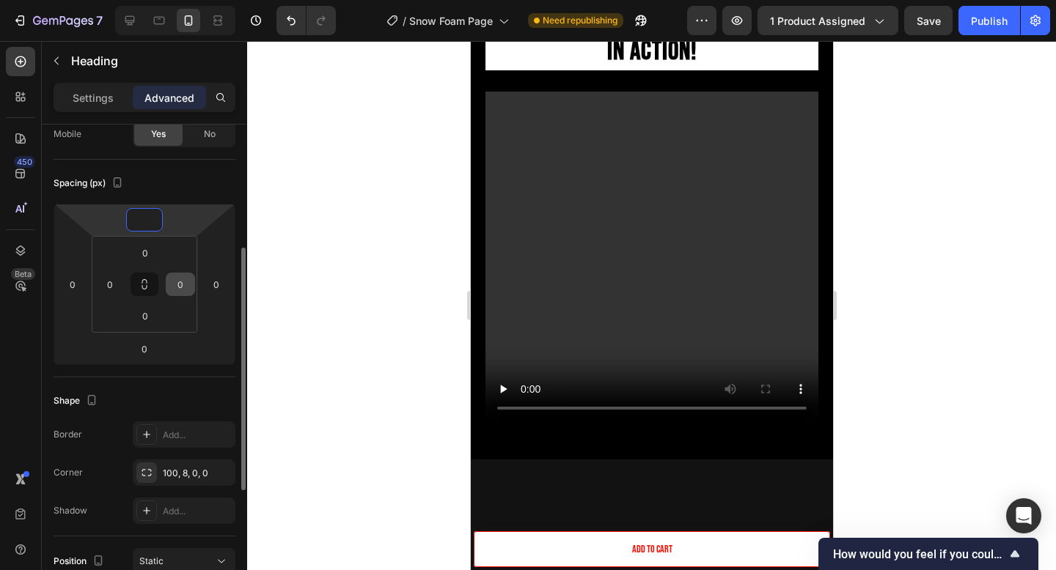
scroll to position [182, 0]
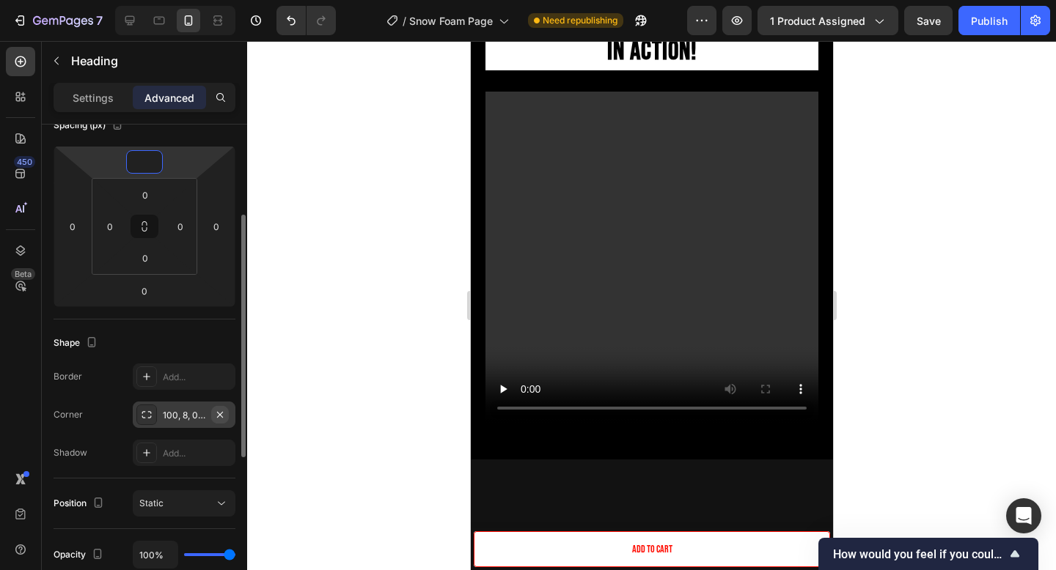
type input "0"
click at [220, 418] on icon "button" at bounding box center [220, 415] width 12 height 12
click at [192, 420] on div "Add..." at bounding box center [197, 415] width 69 height 13
click at [986, 256] on div at bounding box center [651, 305] width 809 height 529
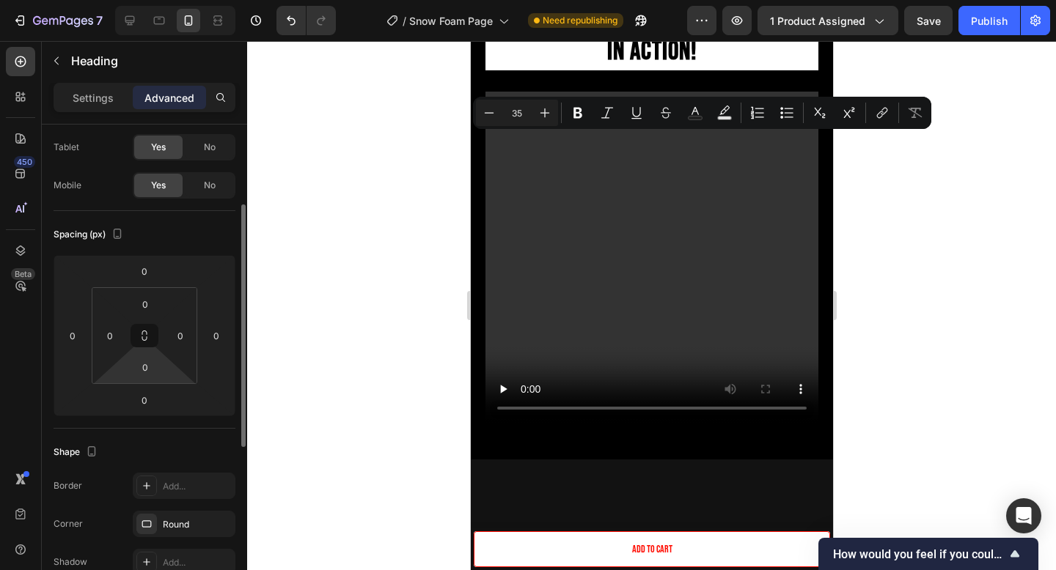
scroll to position [153, 0]
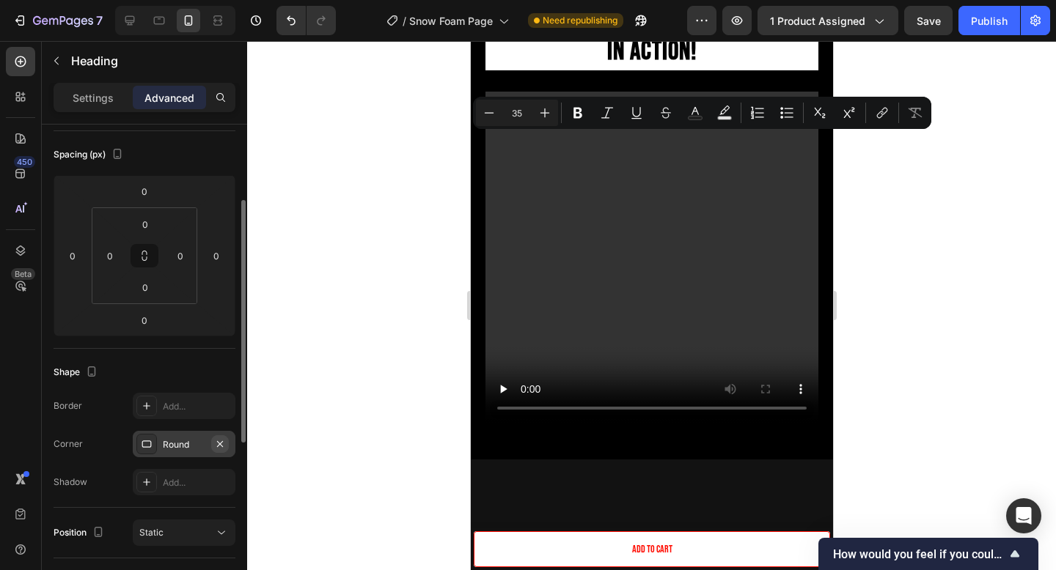
click at [215, 443] on icon "button" at bounding box center [220, 444] width 12 height 12
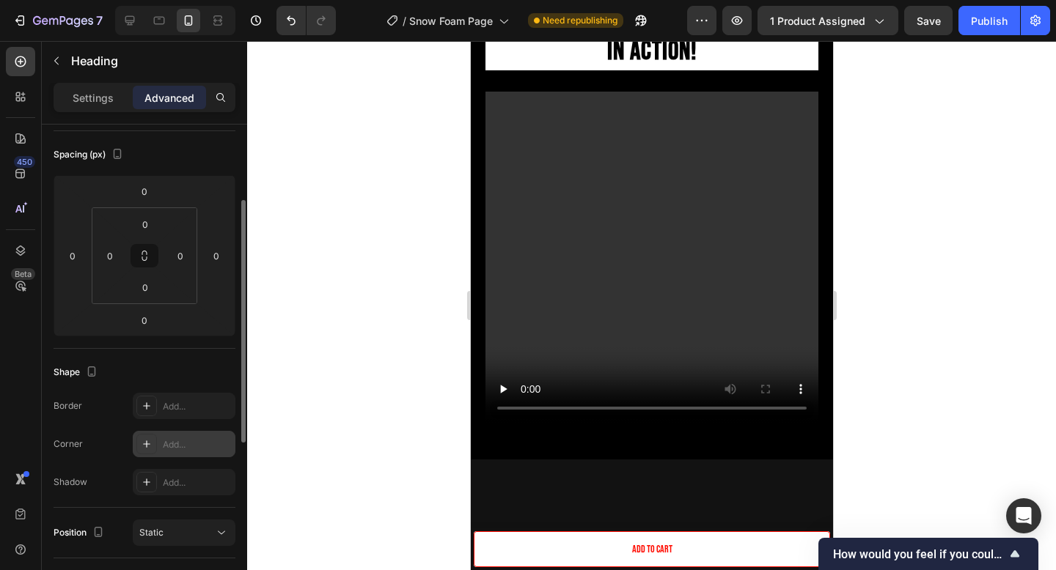
click at [908, 257] on div at bounding box center [651, 305] width 809 height 529
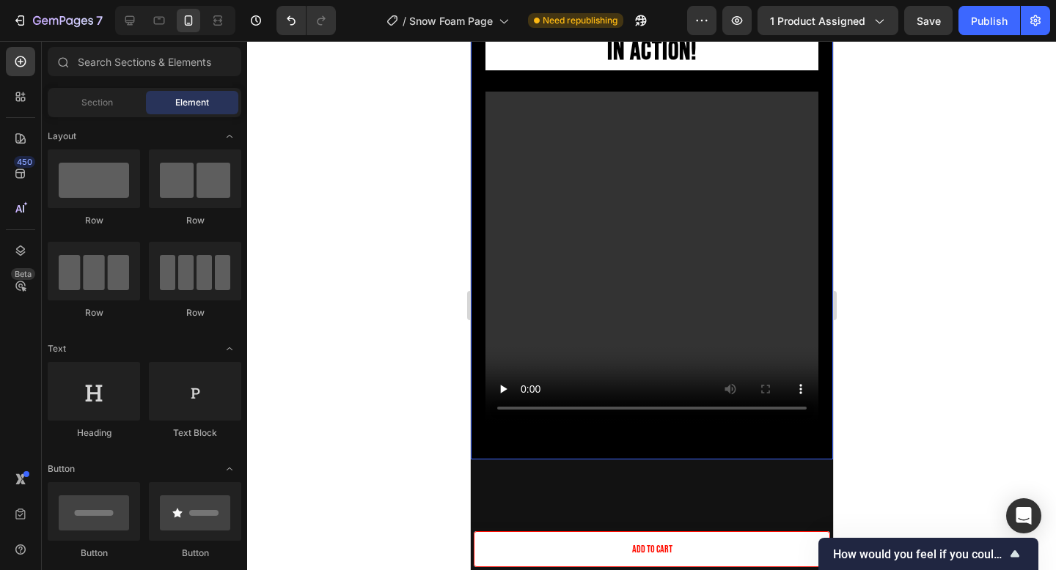
click at [479, 131] on div "The Smell Of Japan Heading We tried our very best to match the scent of our Yuk…" at bounding box center [651, 82] width 362 height 755
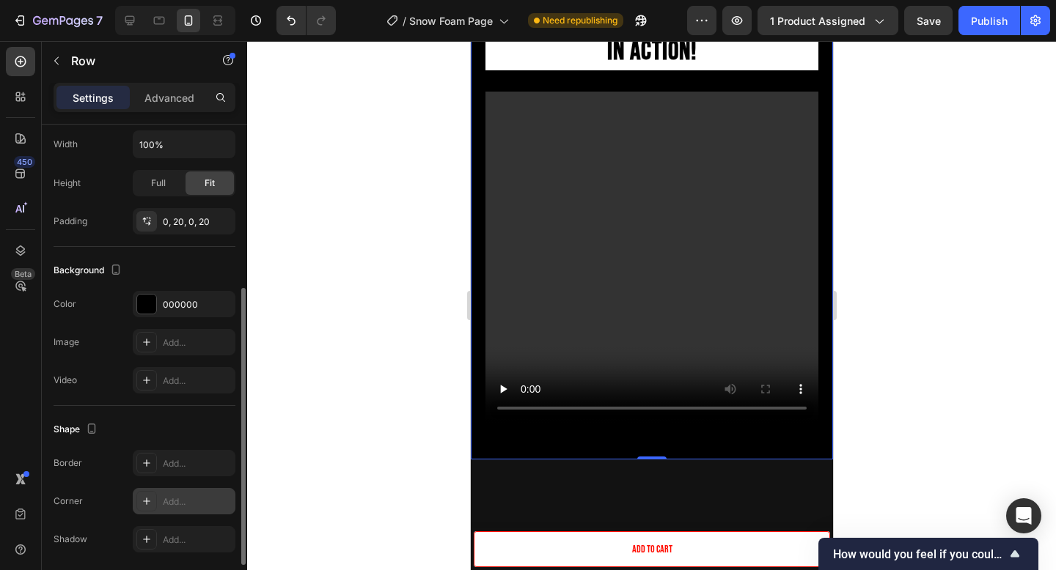
scroll to position [337, 0]
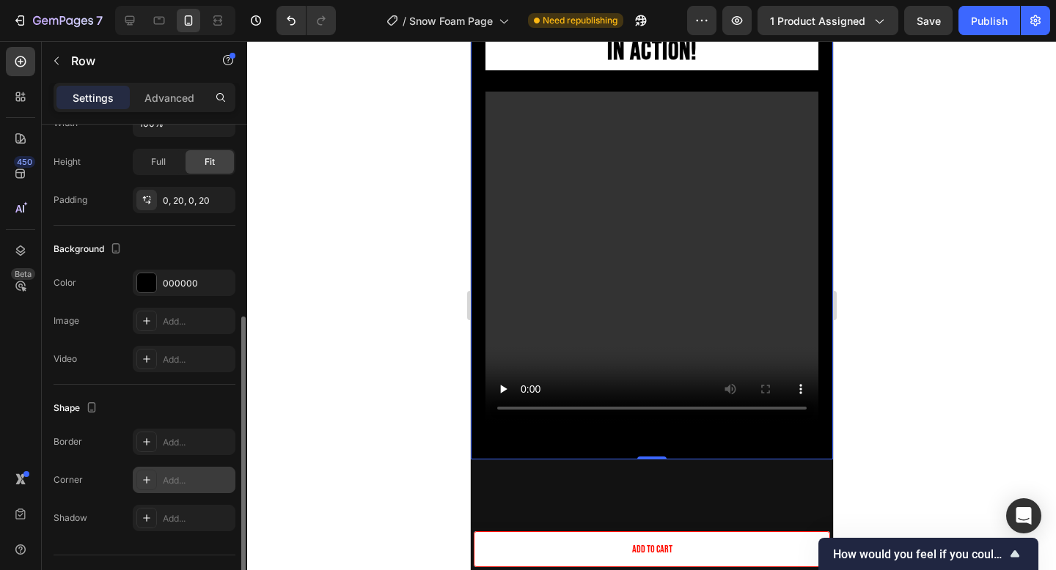
click at [165, 484] on div "Add..." at bounding box center [197, 480] width 69 height 13
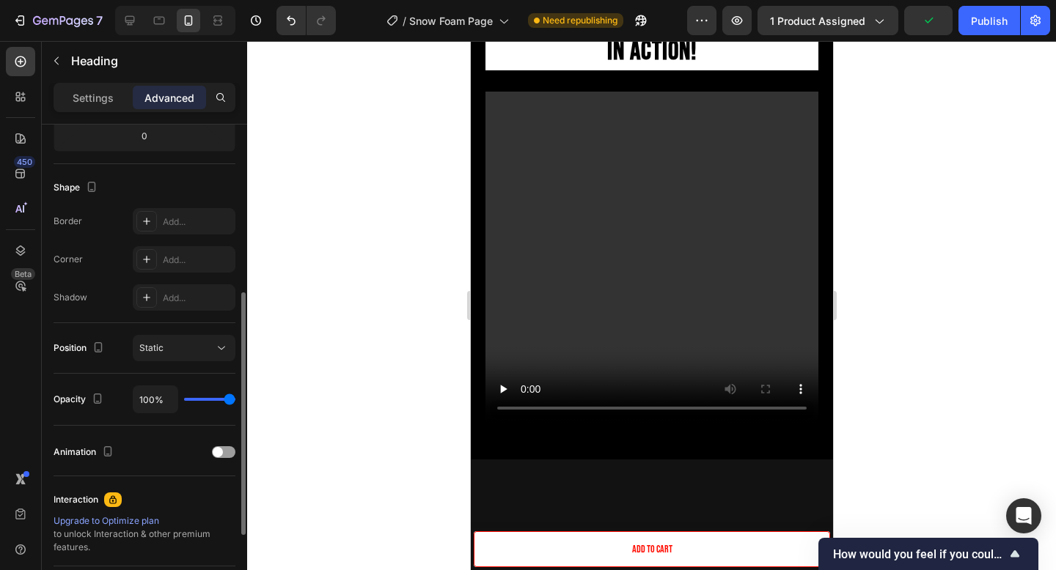
scroll to position [0, 0]
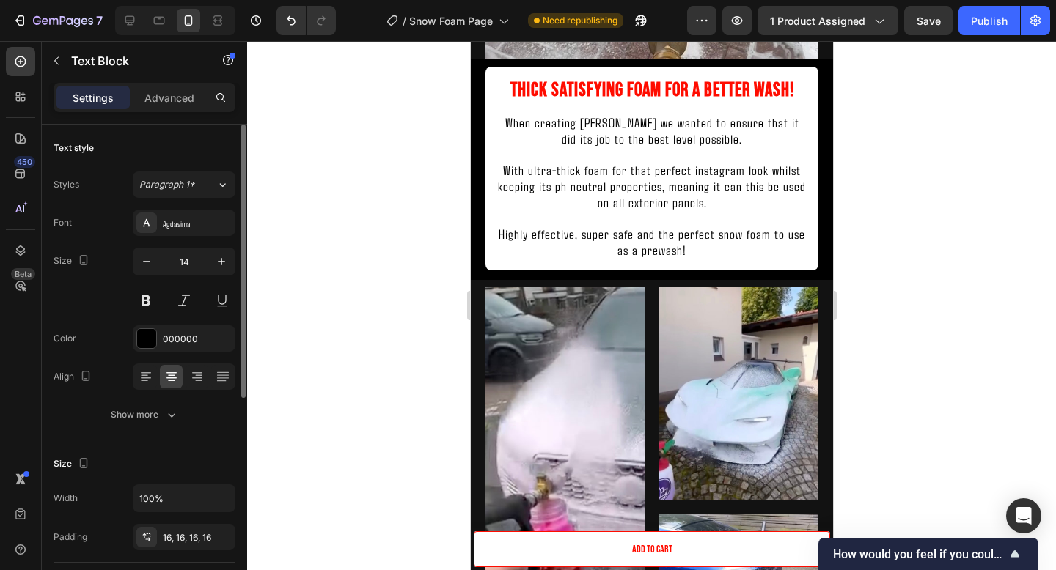
scroll to position [1084, 0]
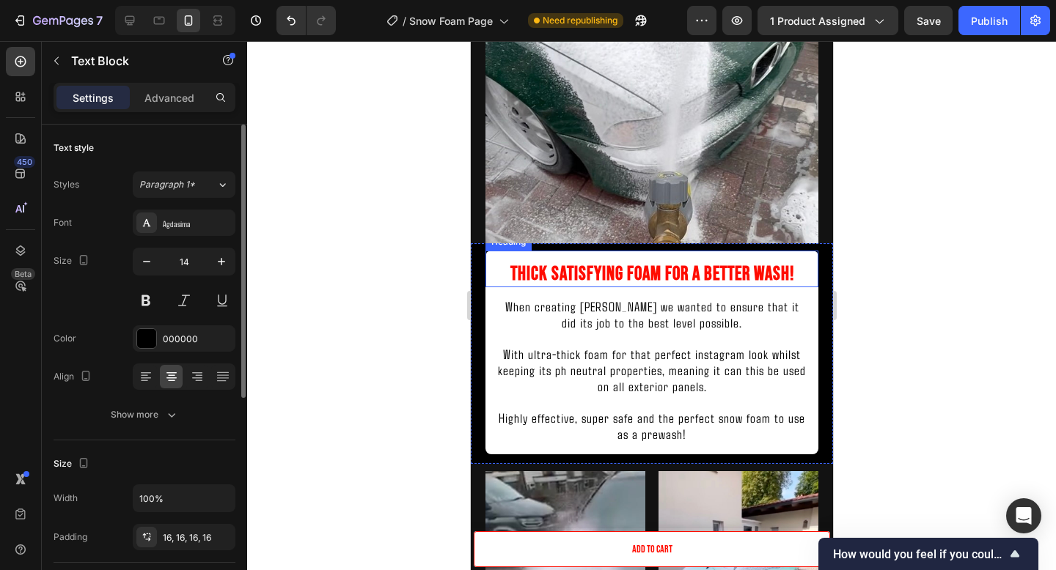
click at [570, 275] on h2 "Thick Satisfying Foam For A Better Wash!" at bounding box center [651, 269] width 333 height 37
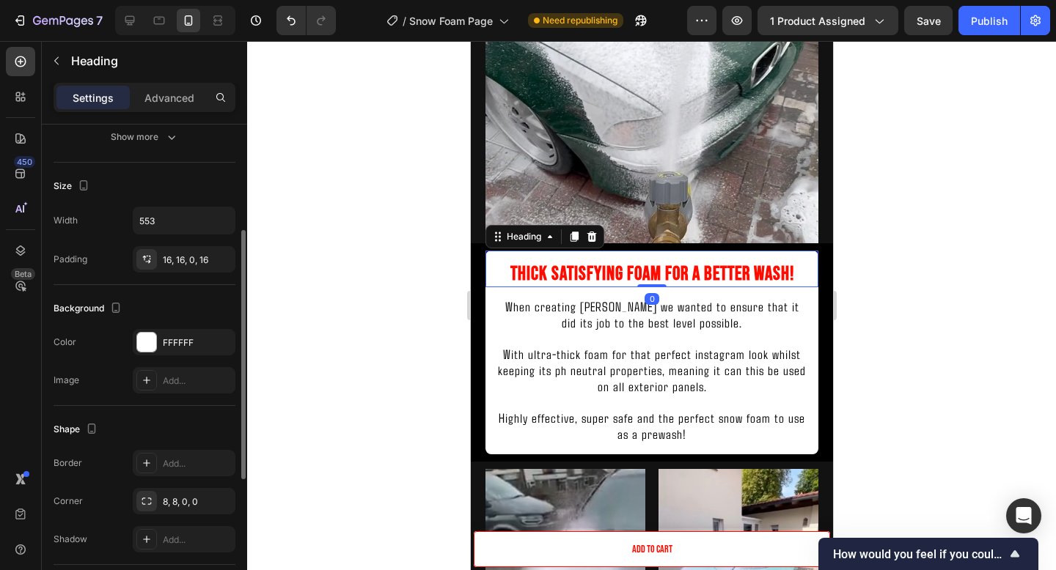
scroll to position [284, 0]
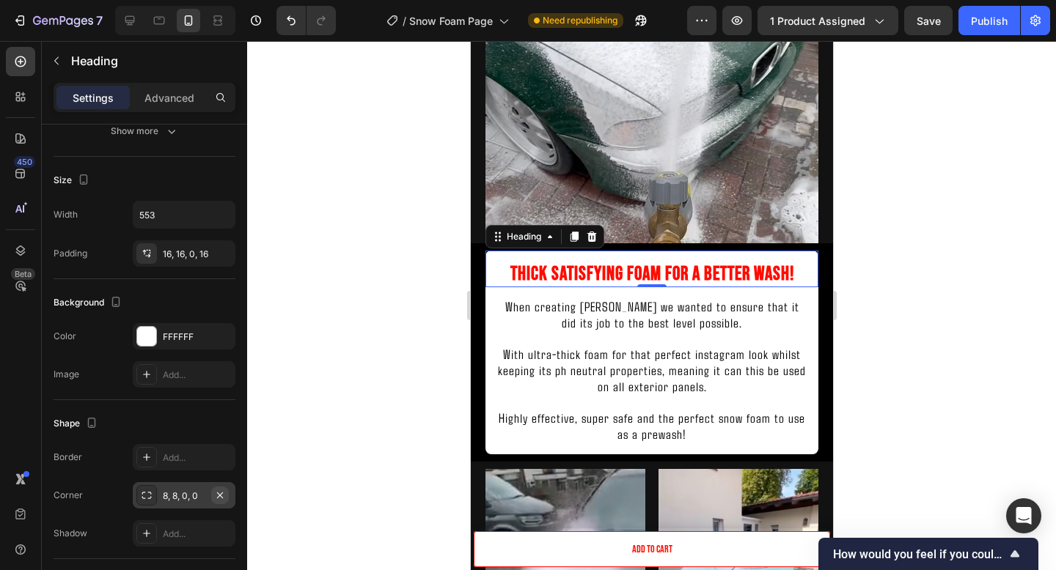
click at [220, 494] on icon "button" at bounding box center [220, 495] width 6 height 6
click at [182, 497] on div "Add..." at bounding box center [197, 496] width 69 height 13
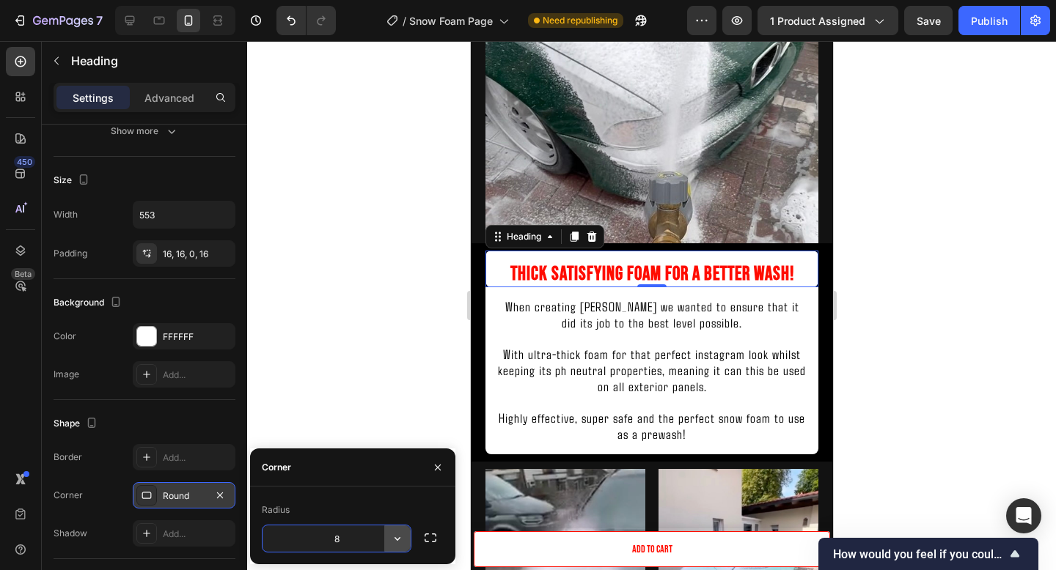
click at [387, 544] on button "button" at bounding box center [397, 539] width 26 height 26
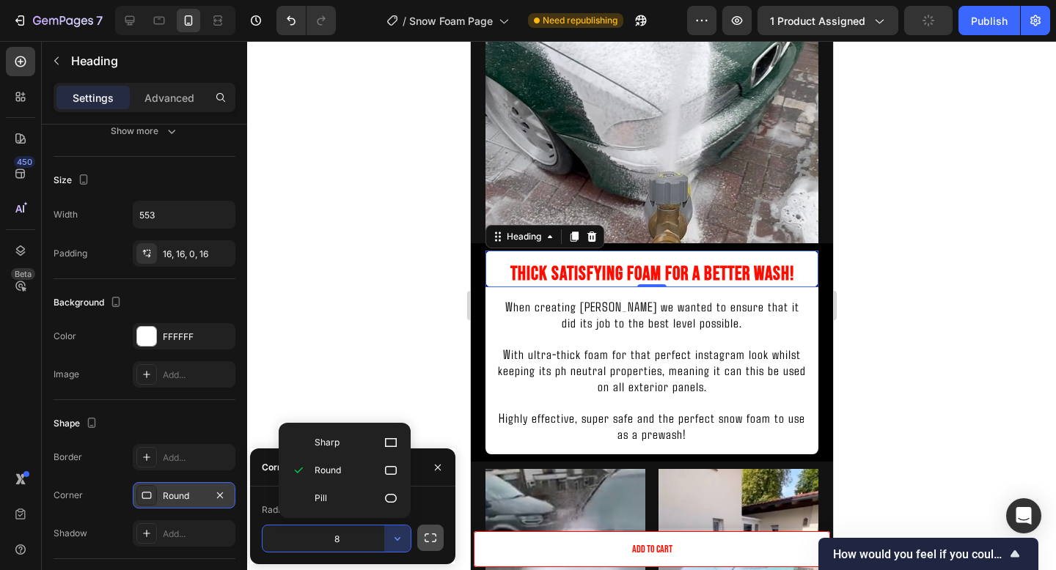
click at [419, 537] on button "button" at bounding box center [430, 538] width 26 height 26
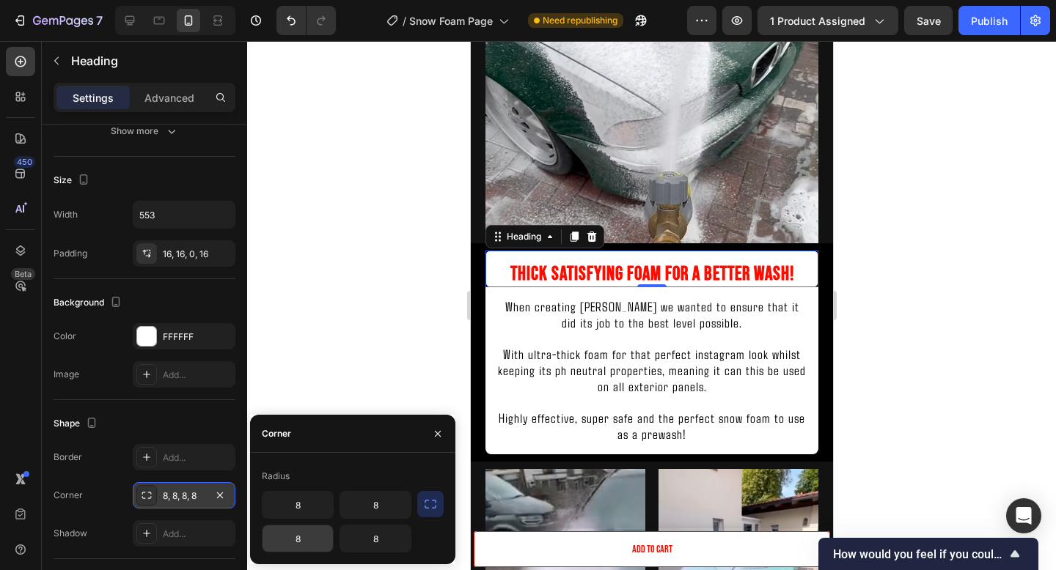
click at [306, 533] on input "8" at bounding box center [297, 539] width 70 height 26
click at [384, 540] on input "8" at bounding box center [375, 539] width 70 height 26
type input "="
click at [364, 383] on div at bounding box center [651, 305] width 809 height 529
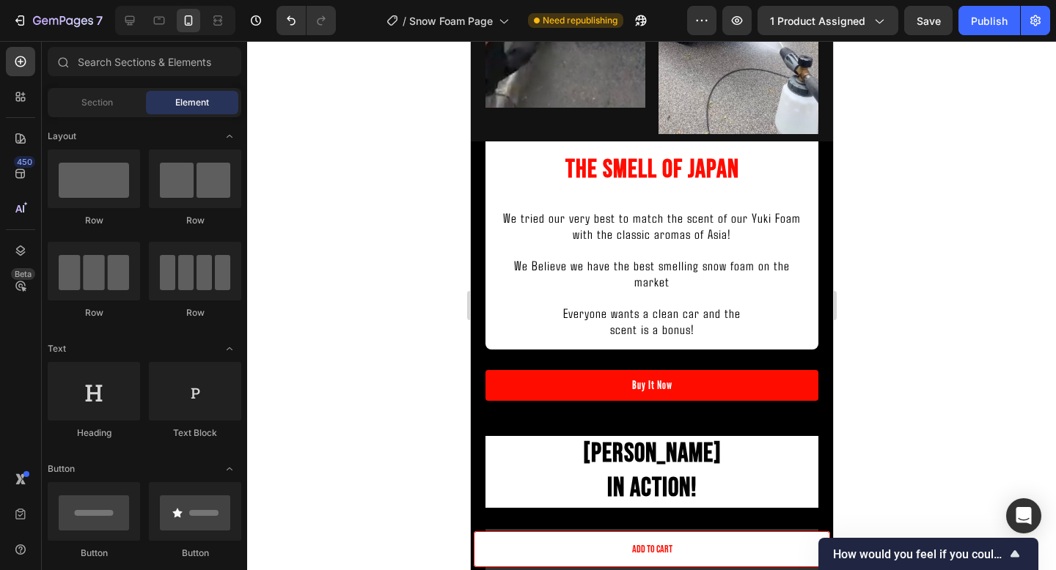
scroll to position [1862, 0]
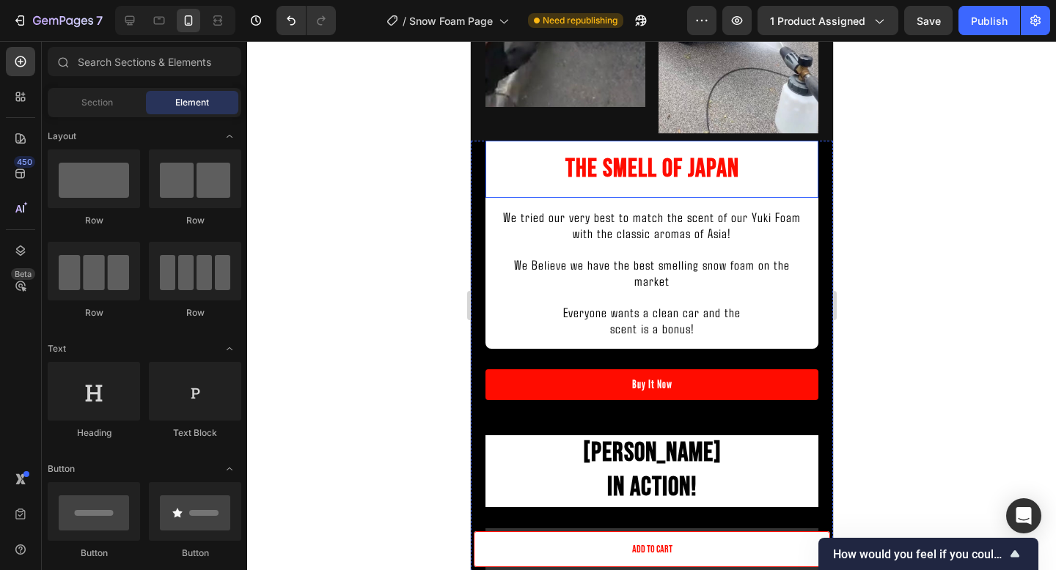
click at [667, 169] on h2 "The Smell Of Japan" at bounding box center [651, 169] width 333 height 57
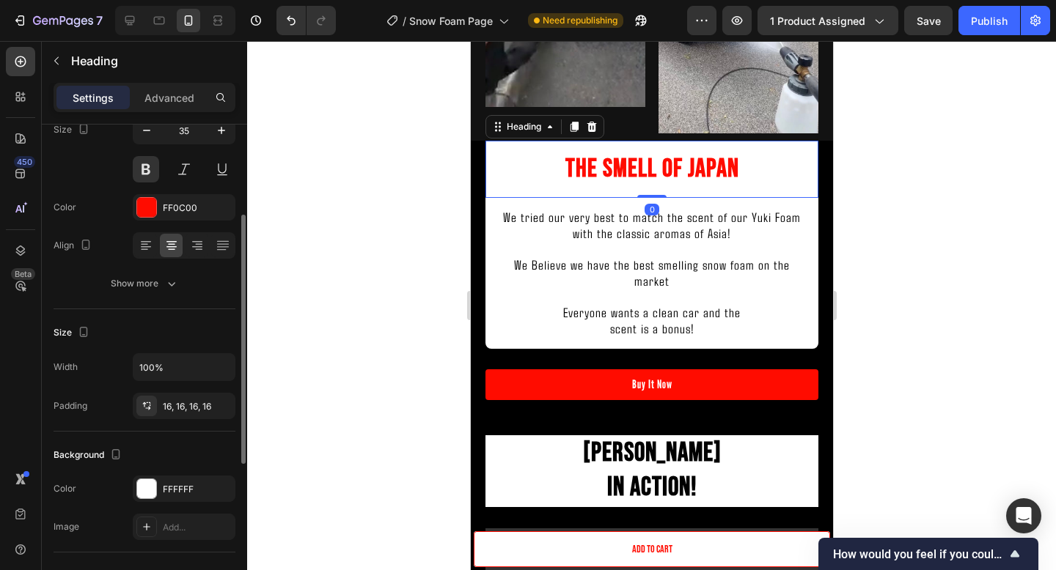
scroll to position [147, 0]
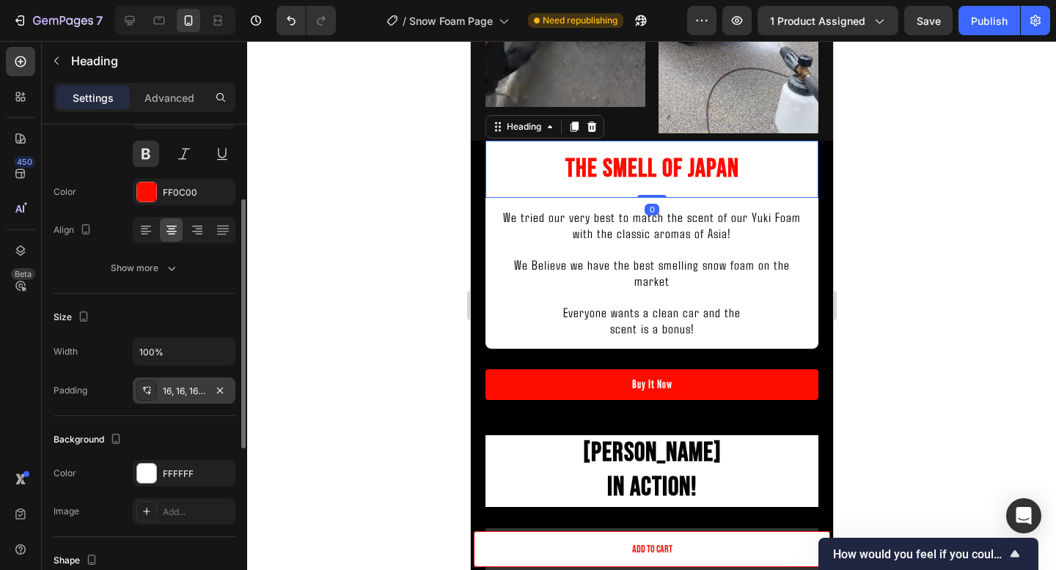
click at [191, 378] on div "16, 16, 16, 16" at bounding box center [184, 391] width 103 height 26
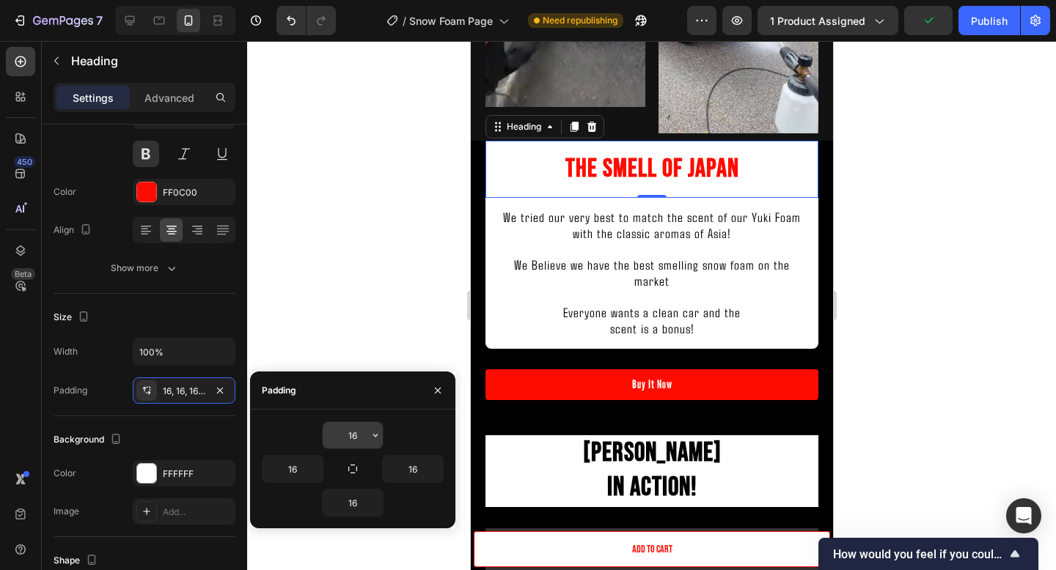
click at [355, 428] on input "16" at bounding box center [353, 435] width 60 height 26
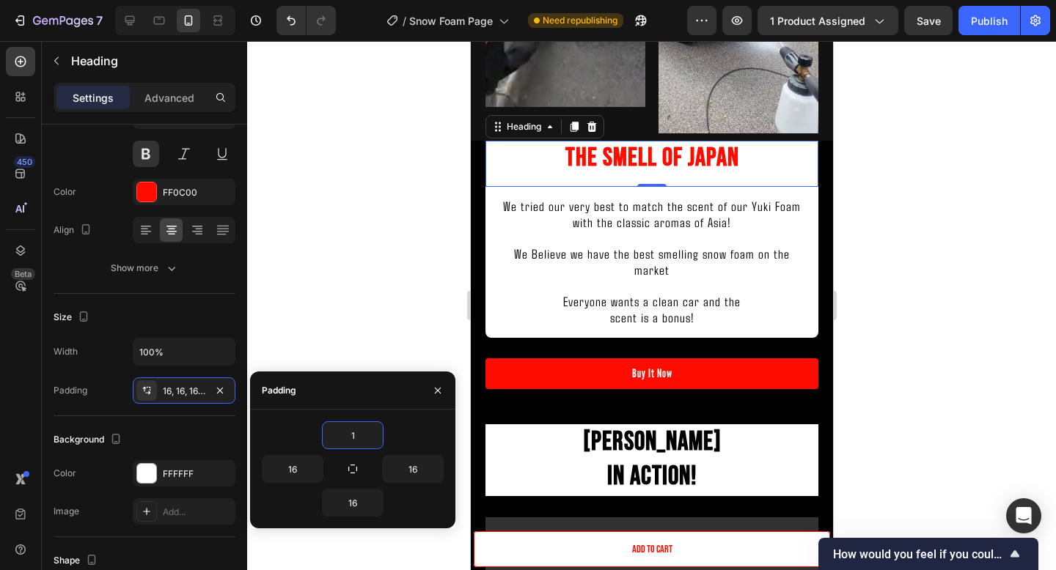
type input "16"
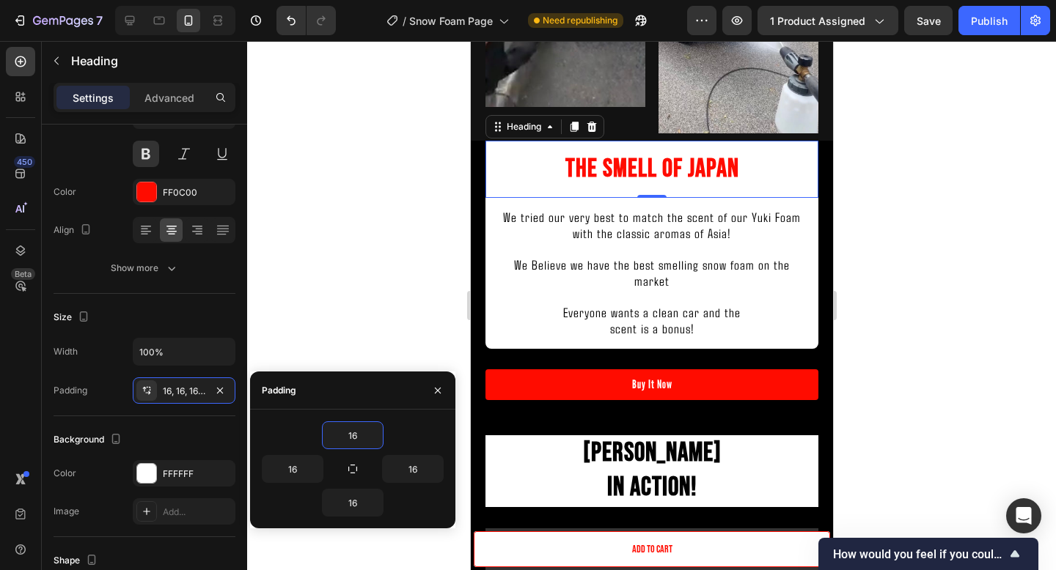
click at [889, 289] on div at bounding box center [651, 305] width 809 height 529
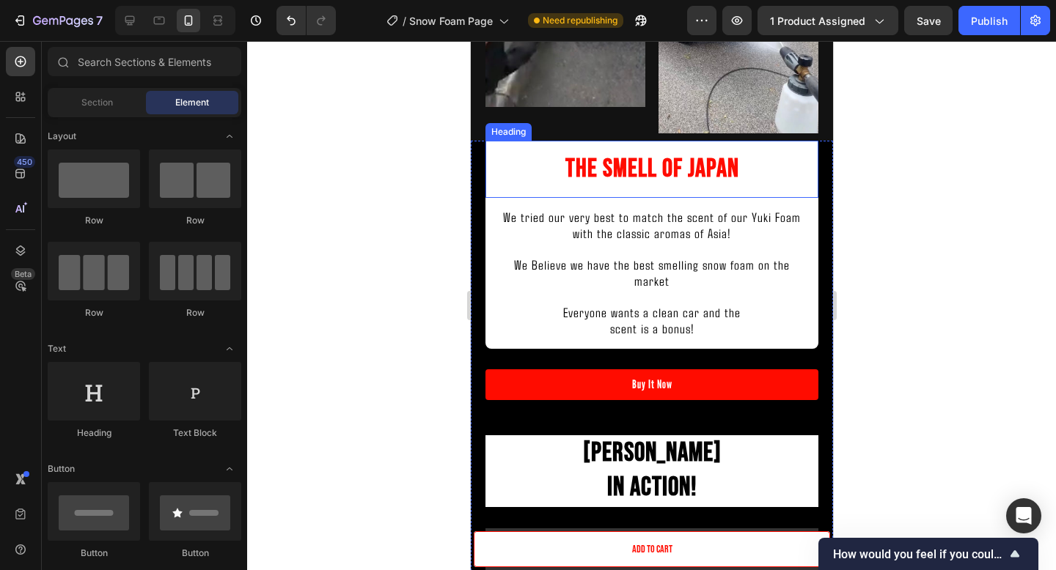
click at [545, 179] on h2 "The Smell Of Japan" at bounding box center [651, 169] width 333 height 57
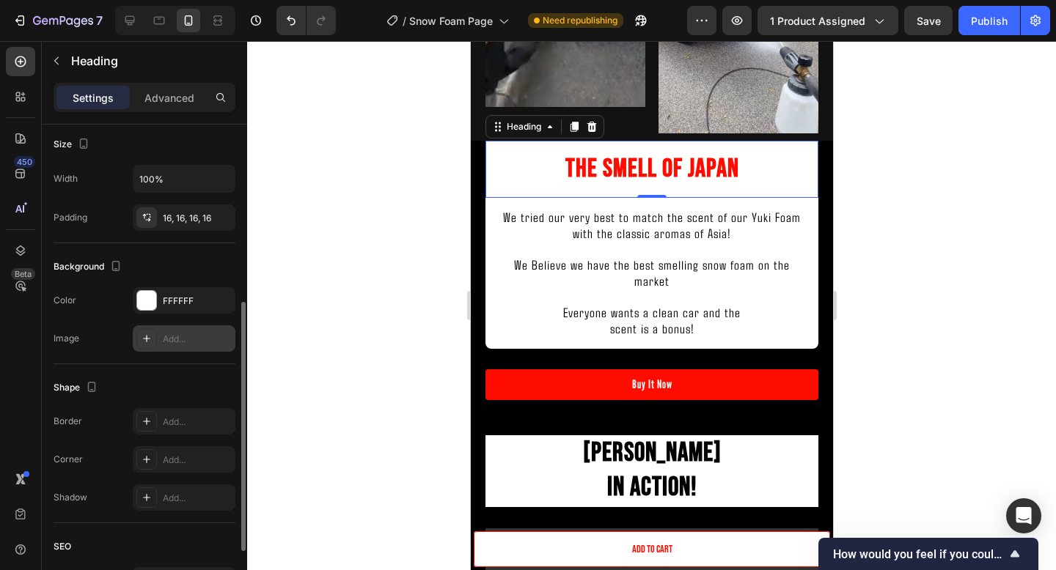
scroll to position [330, 0]
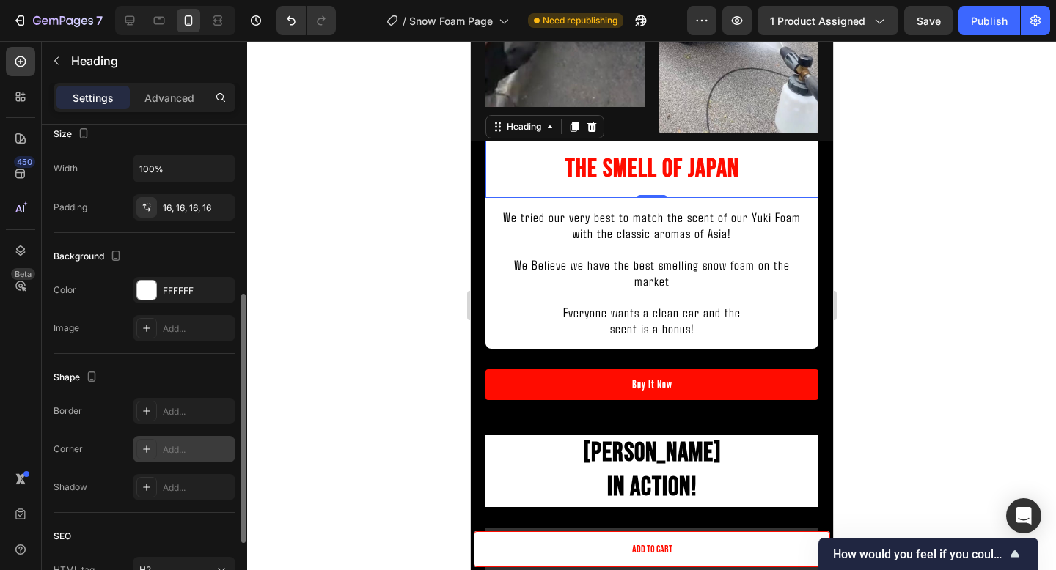
click at [183, 447] on div "Add..." at bounding box center [197, 450] width 69 height 13
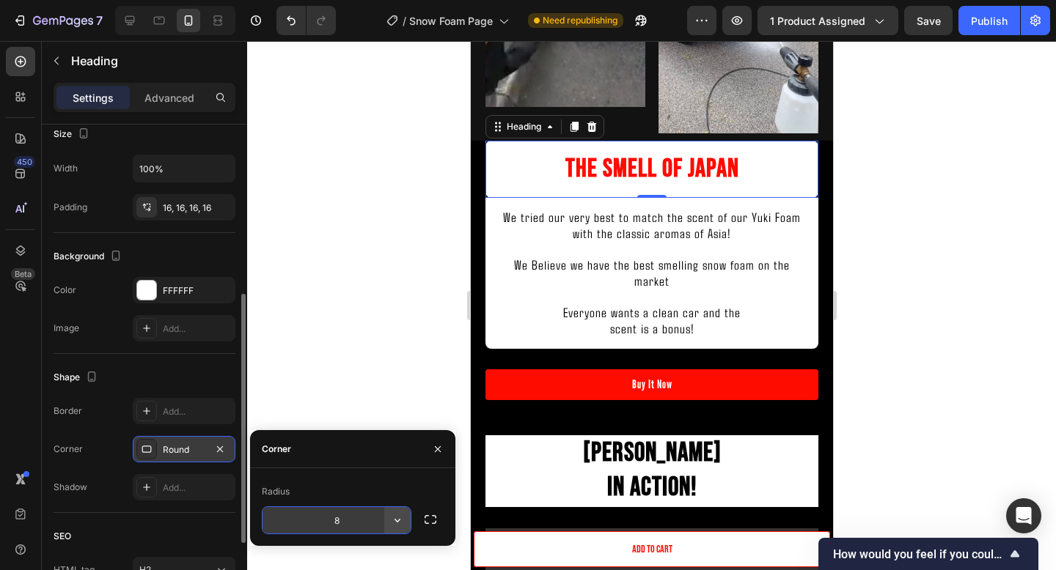
click at [399, 516] on icon "button" at bounding box center [397, 520] width 15 height 15
click at [432, 516] on icon "button" at bounding box center [431, 519] width 12 height 9
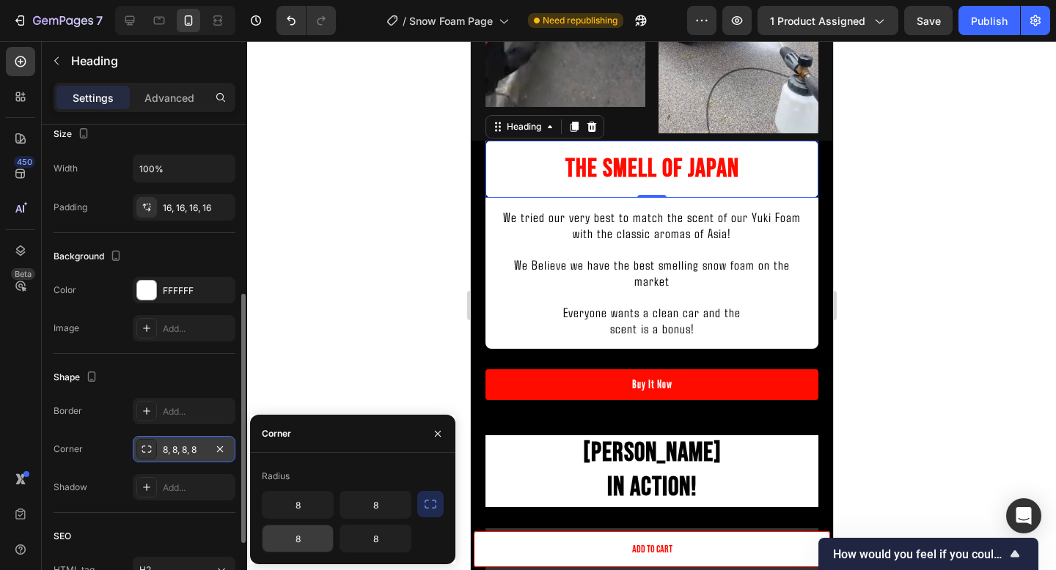
click at [298, 539] on input "8" at bounding box center [297, 539] width 70 height 26
click at [358, 539] on input "8" at bounding box center [375, 539] width 70 height 26
click at [396, 534] on input "8" at bounding box center [375, 539] width 70 height 26
click at [993, 246] on div at bounding box center [651, 305] width 809 height 529
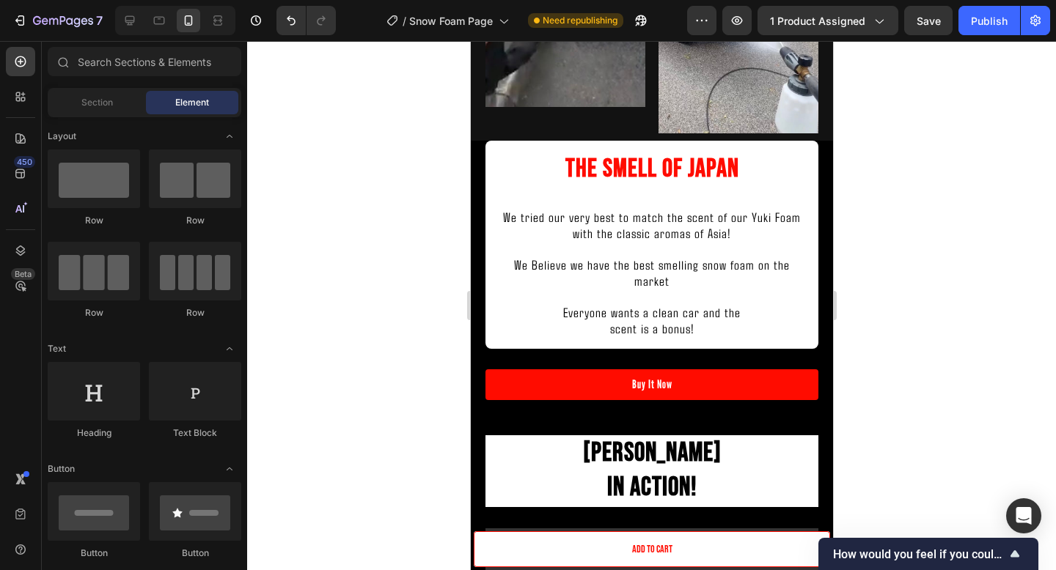
drag, startPoint x: 933, startPoint y: 25, endPoint x: 957, endPoint y: 19, distance: 24.9
click at [933, 25] on span "Save" at bounding box center [928, 21] width 24 height 12
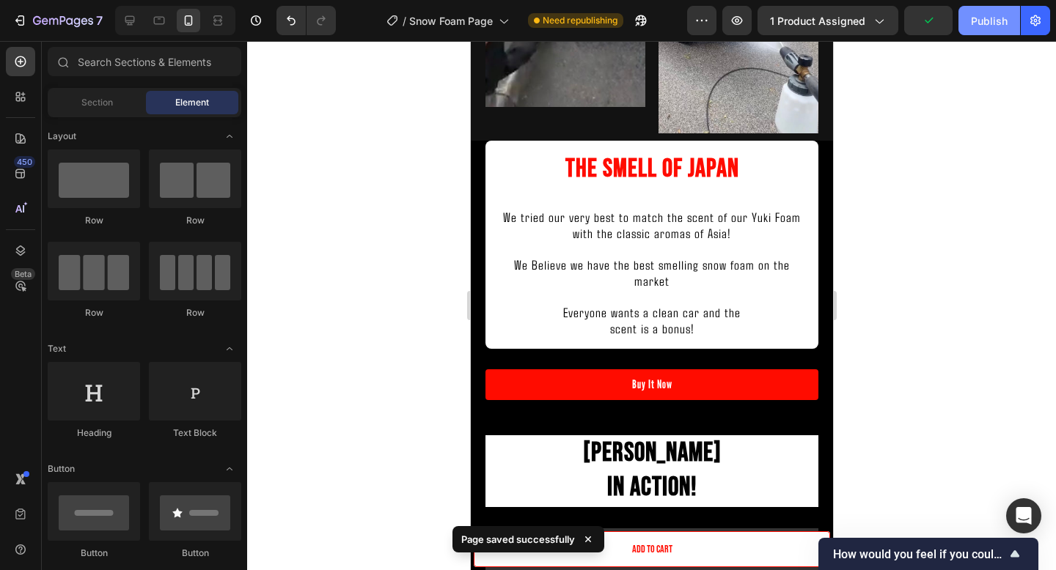
click at [980, 18] on div "Publish" at bounding box center [989, 20] width 37 height 15
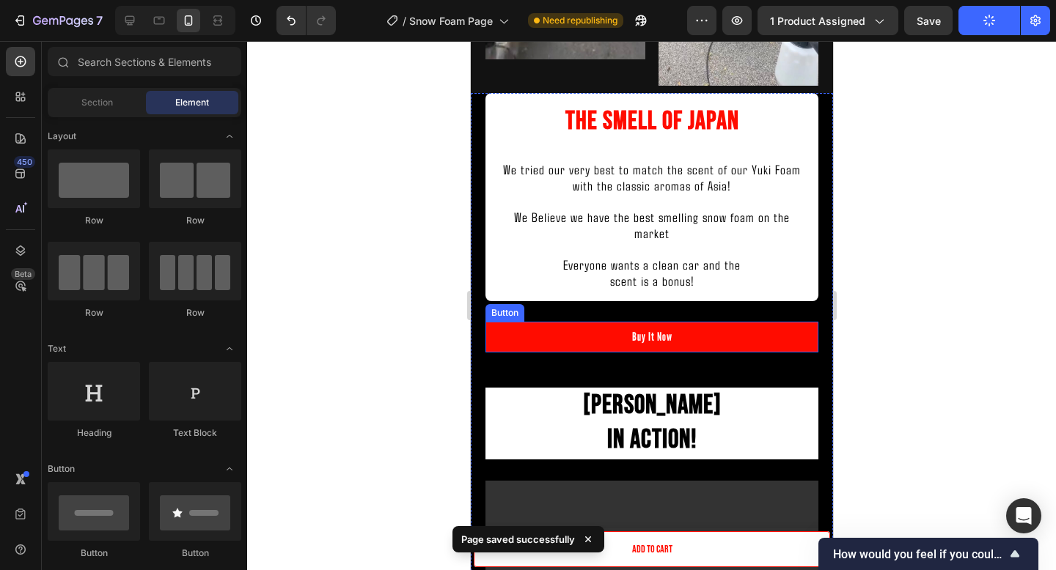
scroll to position [1912, 0]
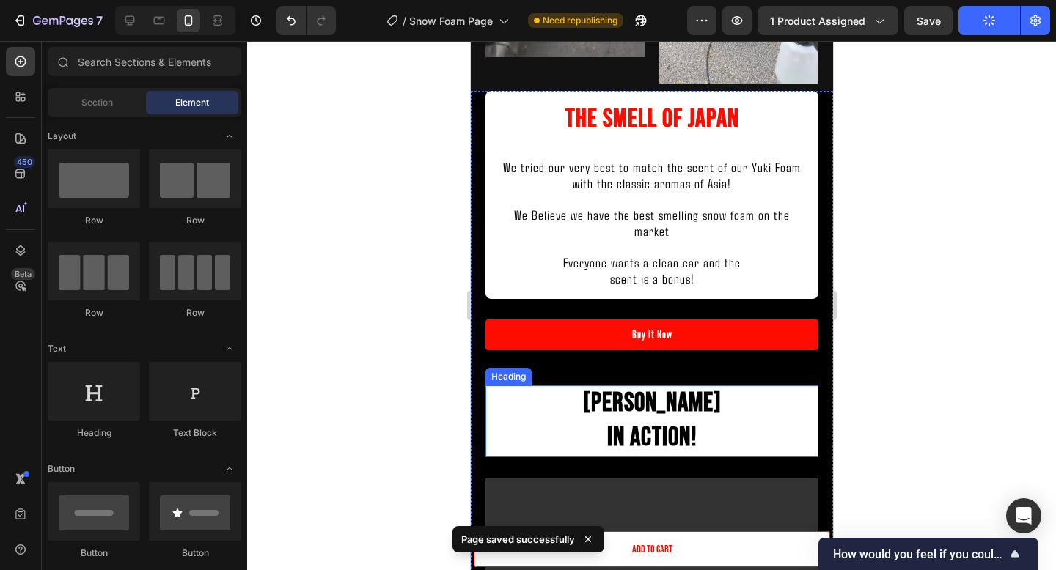
click at [726, 392] on h2 "Yuki Foam In Action!" at bounding box center [651, 422] width 333 height 72
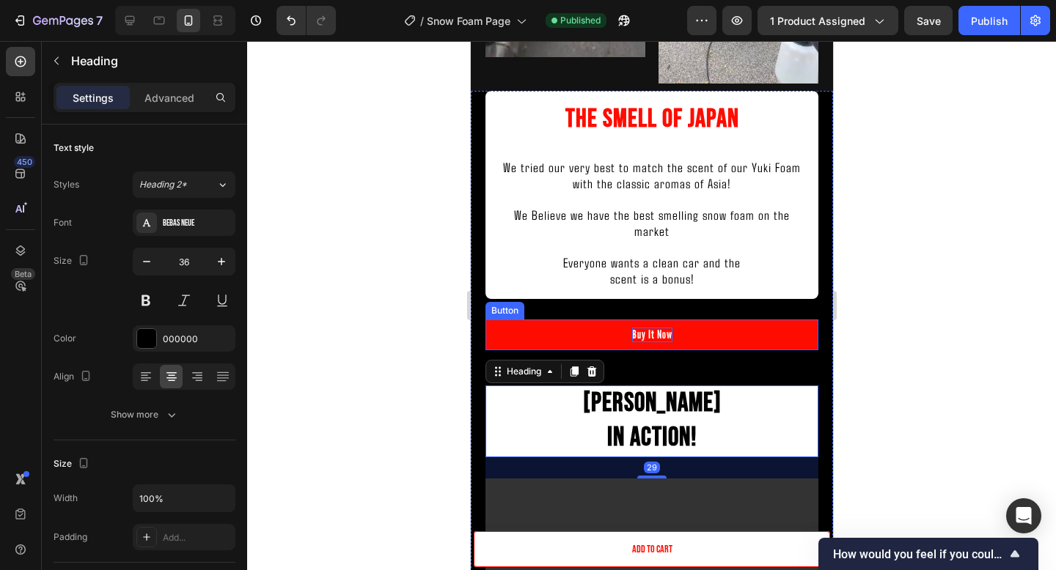
click at [644, 328] on div "Buy It Now" at bounding box center [651, 335] width 40 height 15
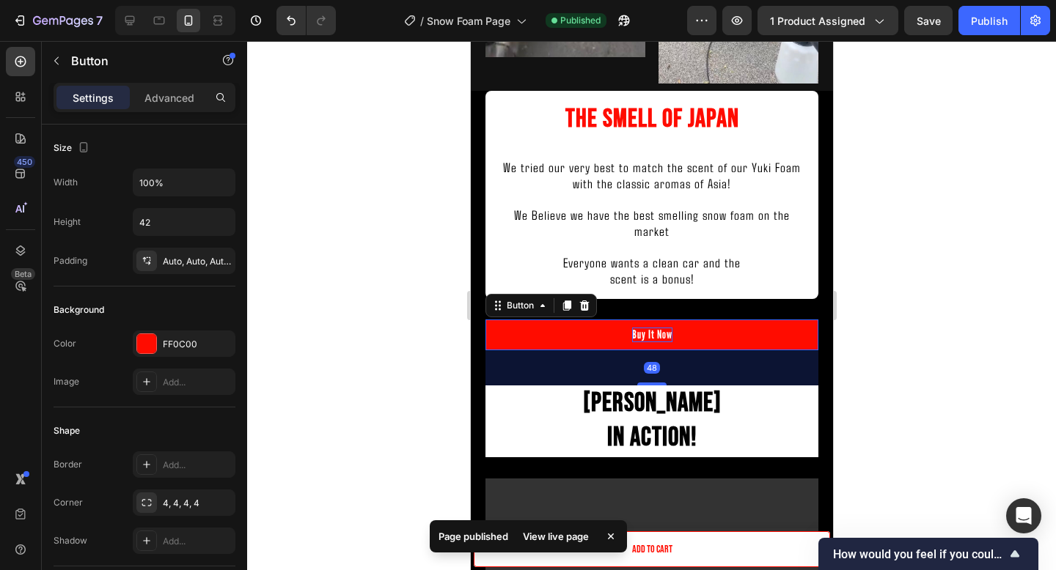
click at [640, 328] on div "Buy It Now" at bounding box center [651, 335] width 40 height 15
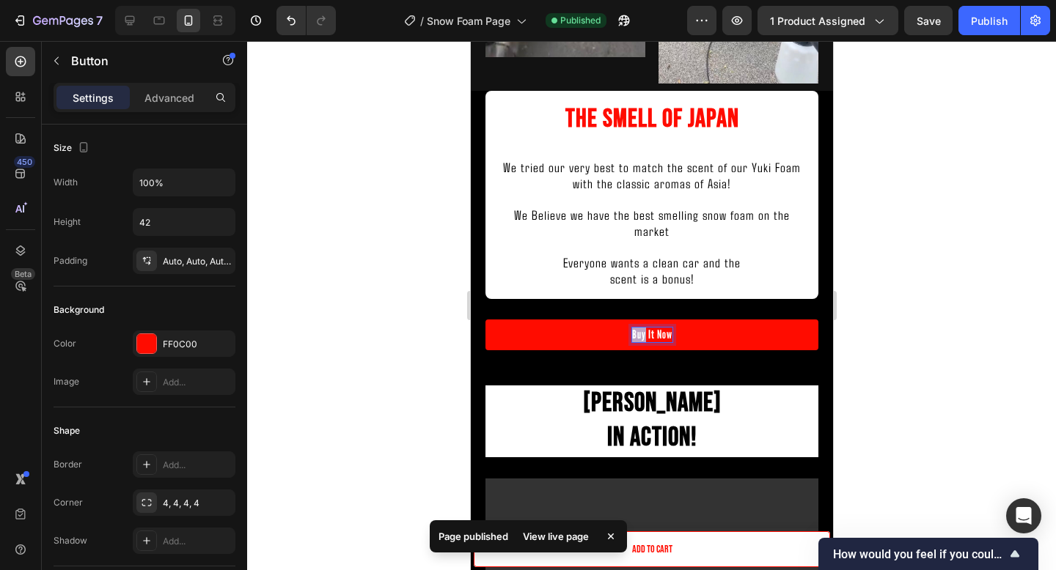
click at [640, 328] on p "Buy It Now" at bounding box center [651, 335] width 40 height 15
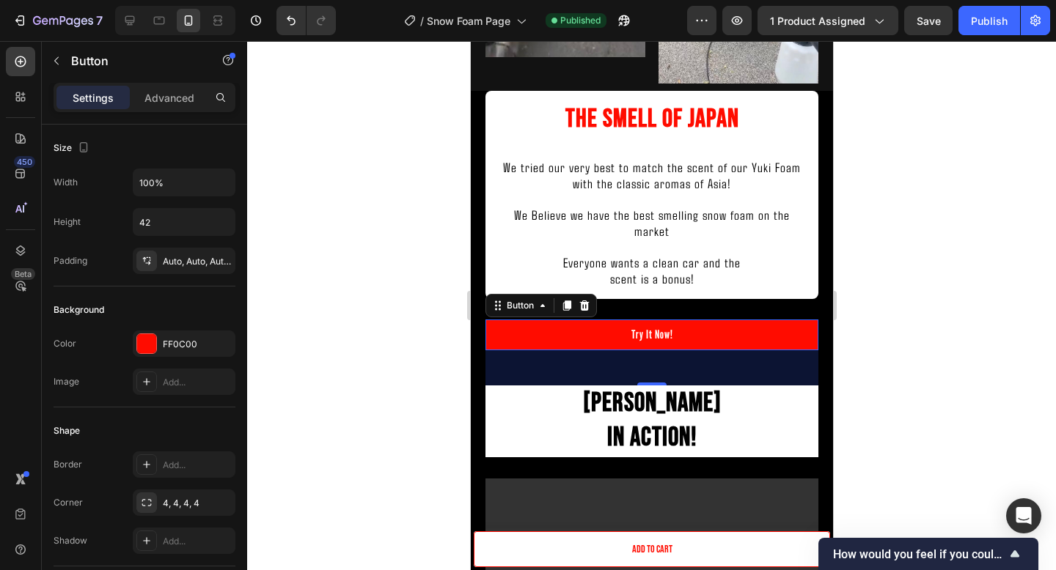
click at [847, 347] on div at bounding box center [651, 305] width 809 height 529
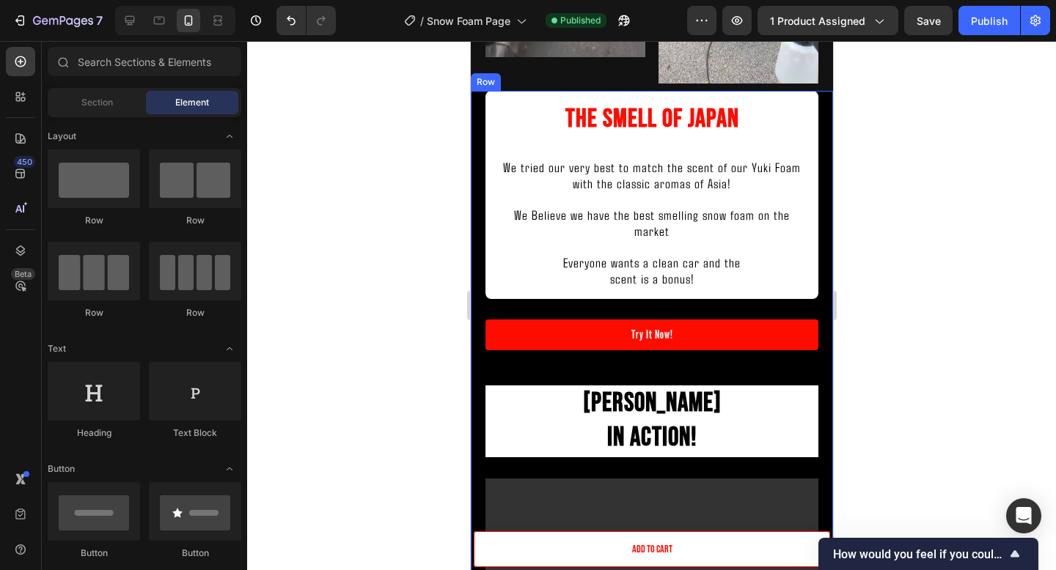
click at [729, 424] on h2 "Yuki Foam In Action!" at bounding box center [651, 422] width 333 height 72
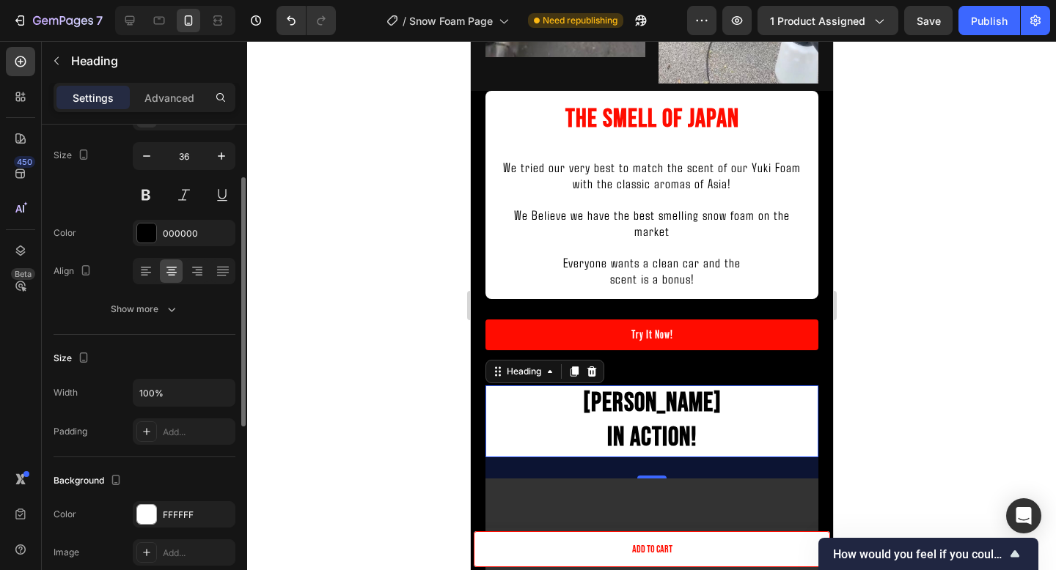
scroll to position [106, 0]
click at [172, 430] on div "Add..." at bounding box center [197, 431] width 69 height 13
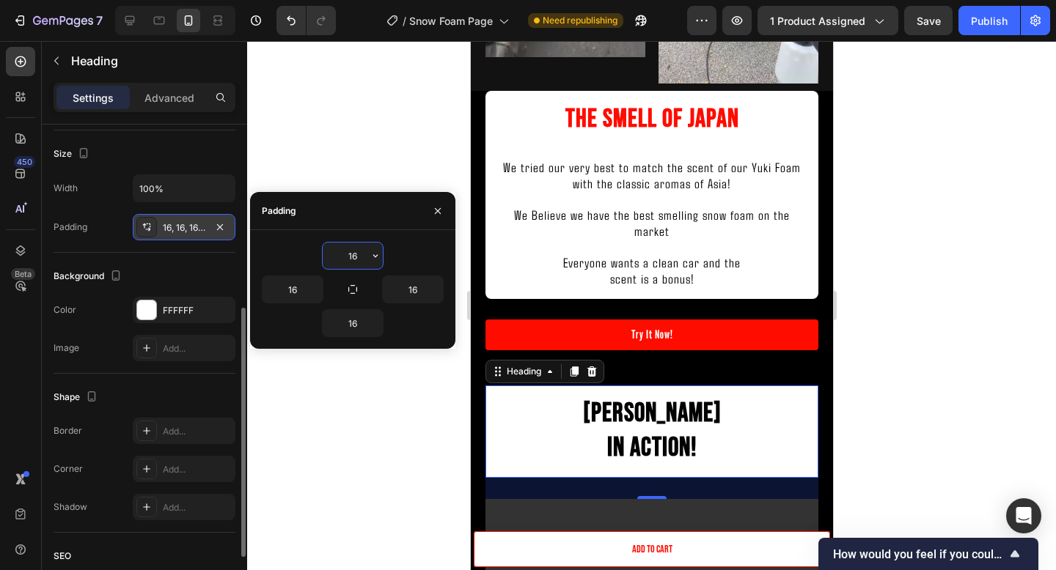
scroll to position [348, 0]
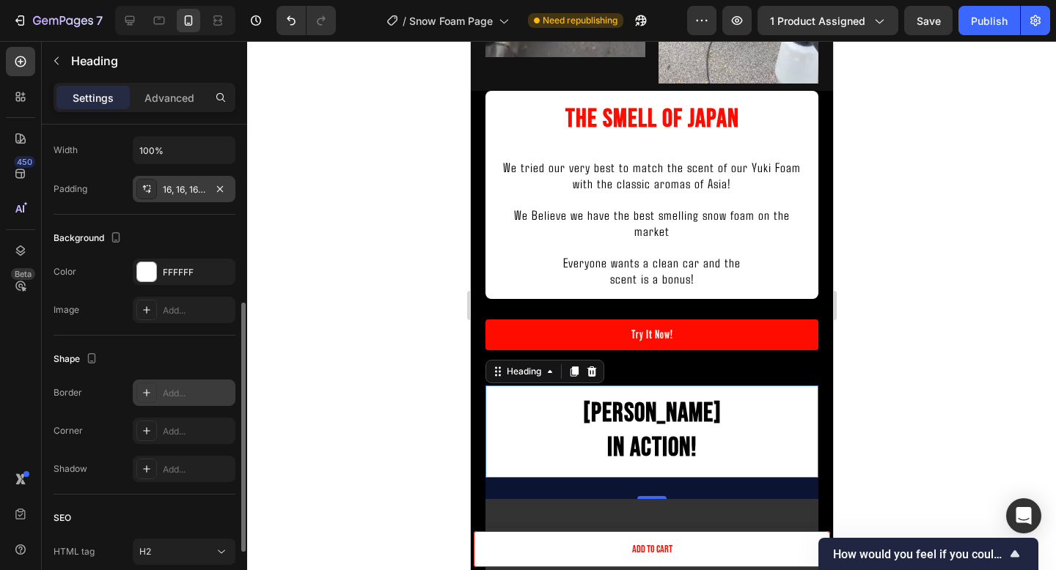
click at [165, 392] on div "Add..." at bounding box center [197, 393] width 69 height 13
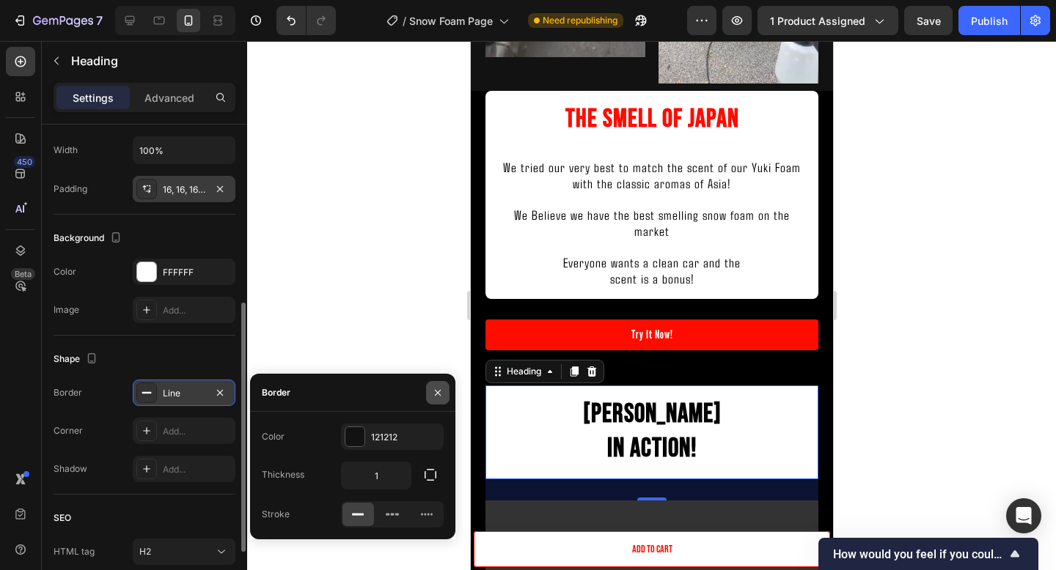
click at [437, 388] on icon "button" at bounding box center [438, 393] width 12 height 12
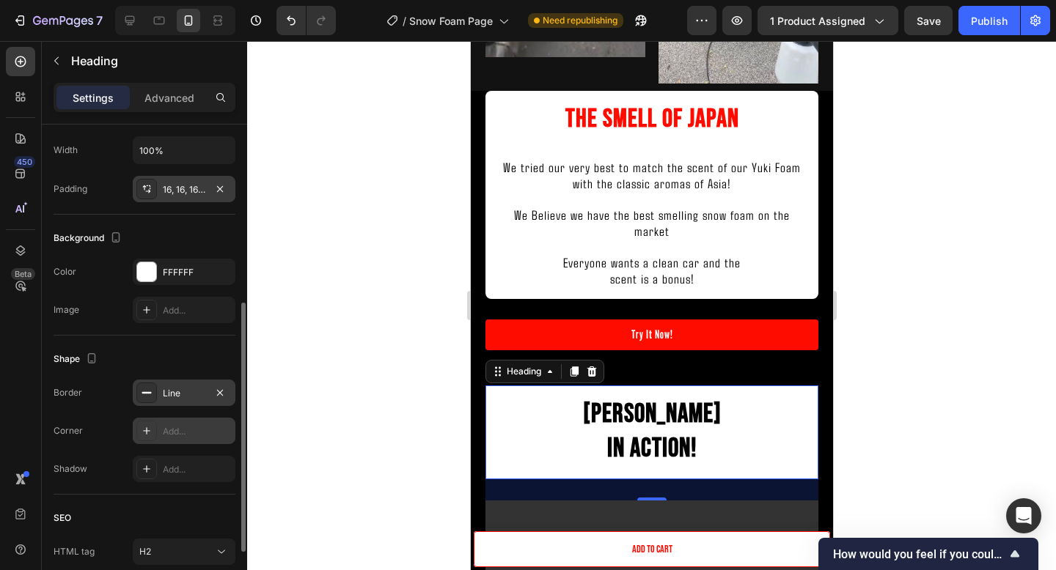
click at [183, 432] on div "Add..." at bounding box center [197, 431] width 69 height 13
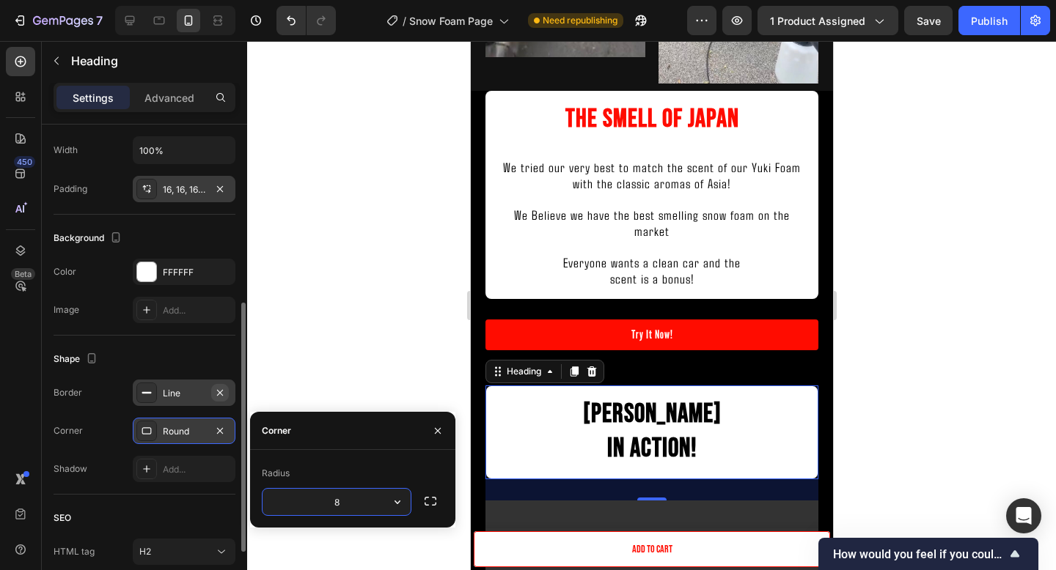
click at [225, 393] on icon "button" at bounding box center [220, 393] width 12 height 12
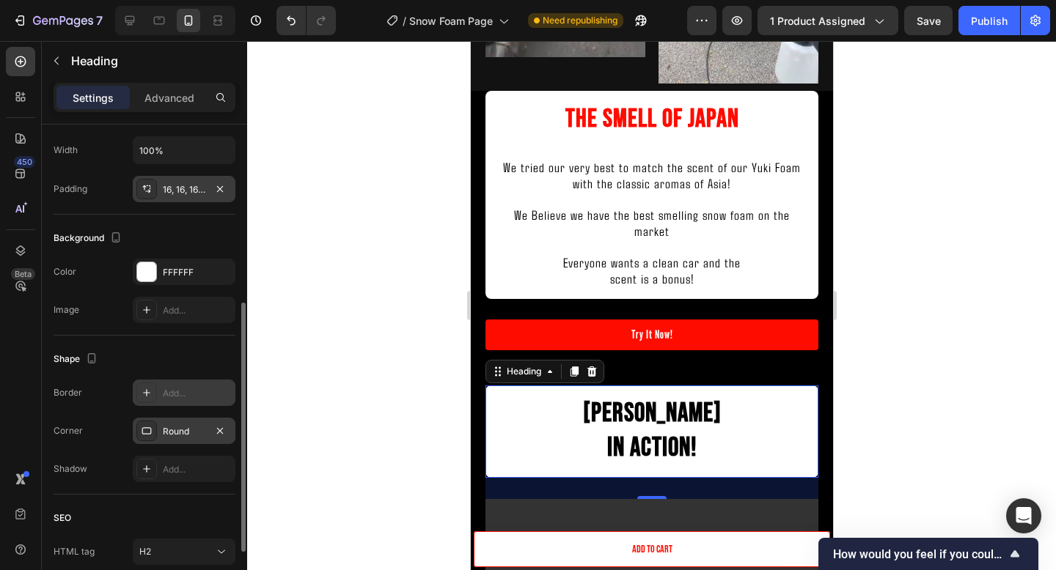
click at [947, 338] on div at bounding box center [651, 305] width 809 height 529
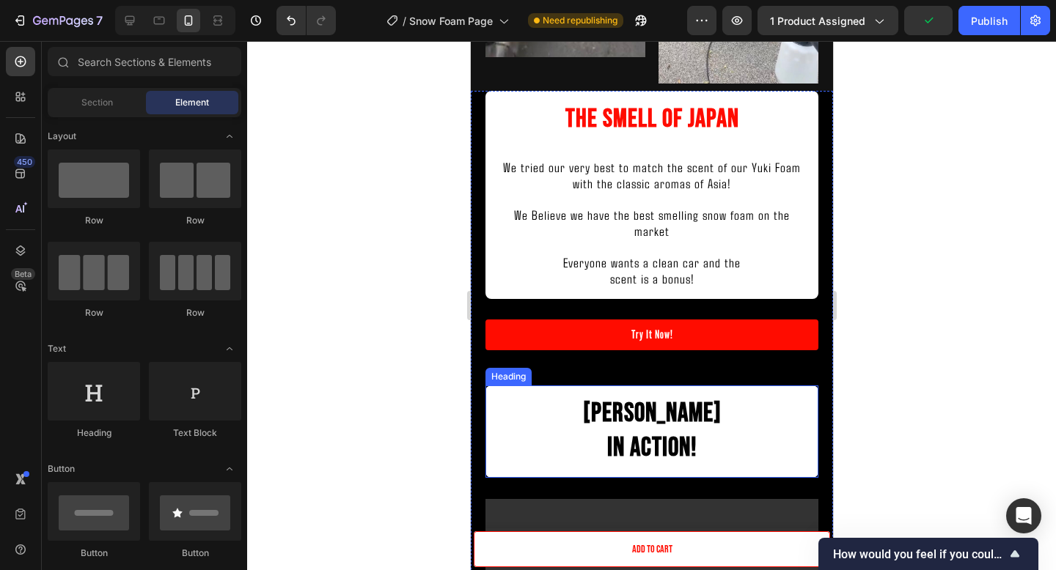
click at [669, 433] on strong "In Action!" at bounding box center [651, 449] width 90 height 32
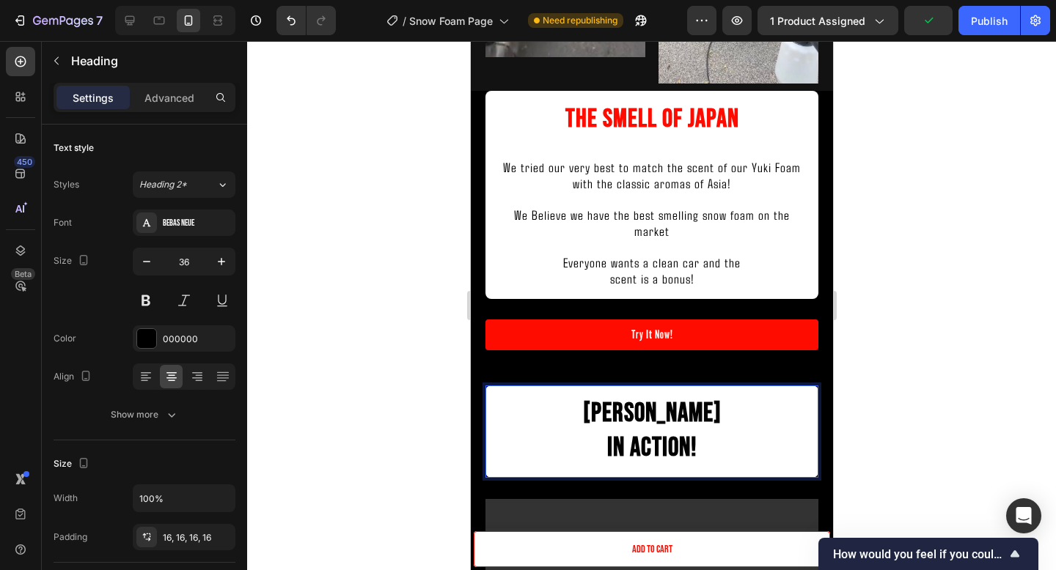
click at [595, 429] on p "Yuki Foam In Action!" at bounding box center [650, 431] width 309 height 69
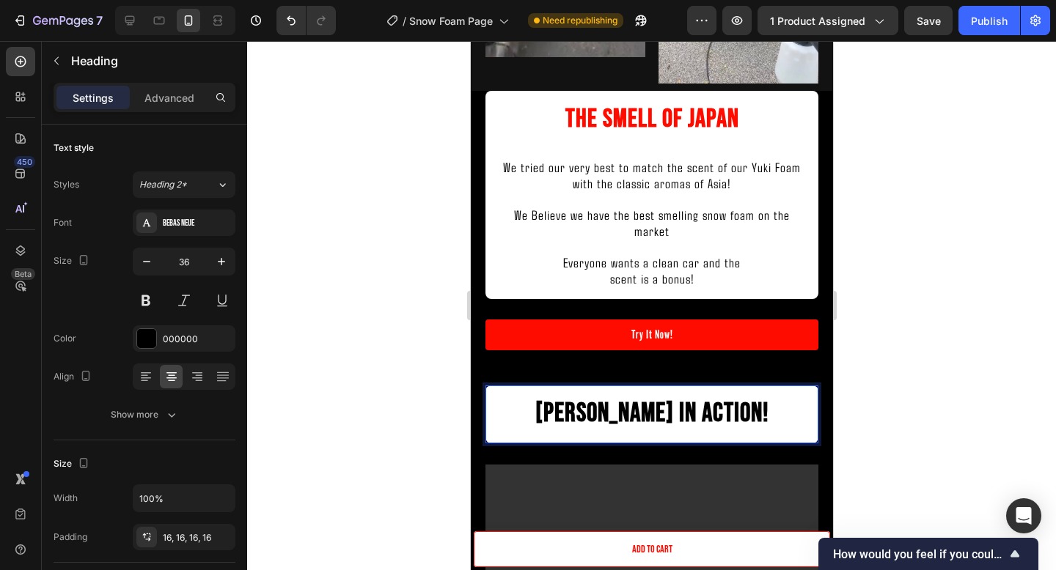
click at [754, 411] on p "Yuki Foam In Action!" at bounding box center [650, 414] width 309 height 34
click at [694, 402] on strong "Yuki Foam In Action!" at bounding box center [651, 414] width 234 height 32
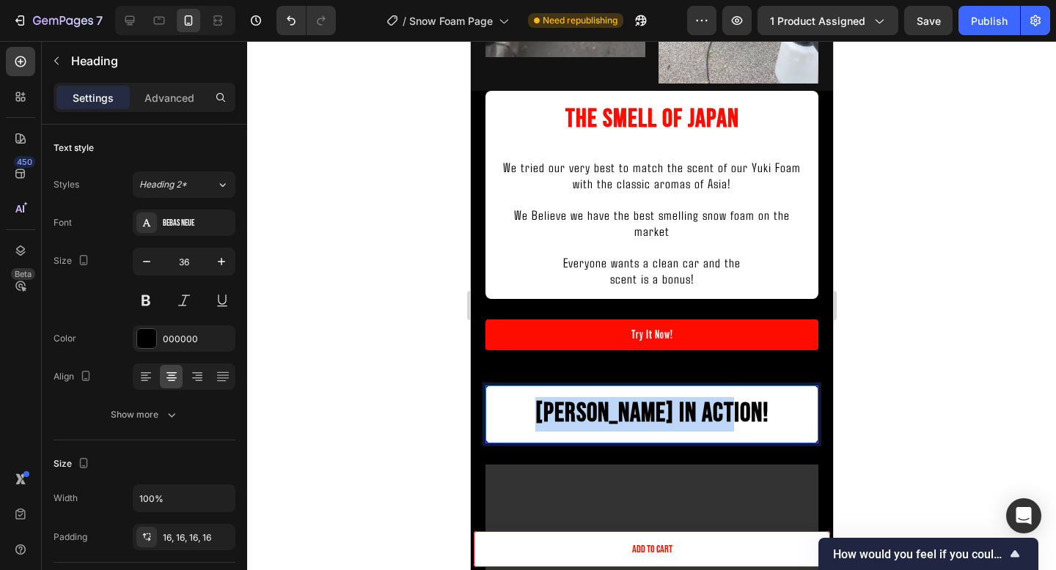
click at [694, 402] on strong "Yuki Foam In Action!" at bounding box center [651, 414] width 234 height 32
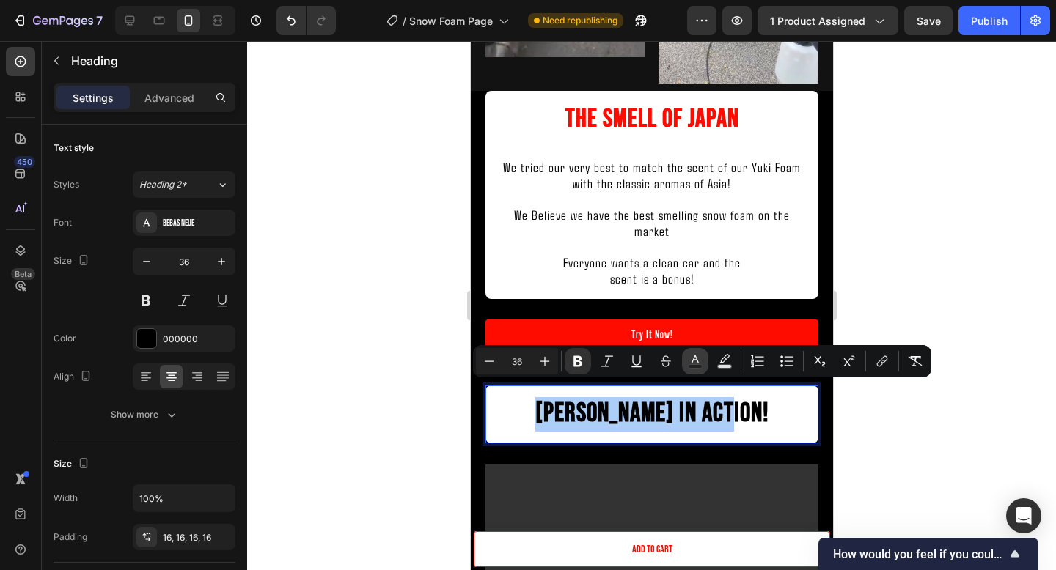
click at [697, 359] on icon "Editor contextual toolbar" at bounding box center [695, 361] width 15 height 15
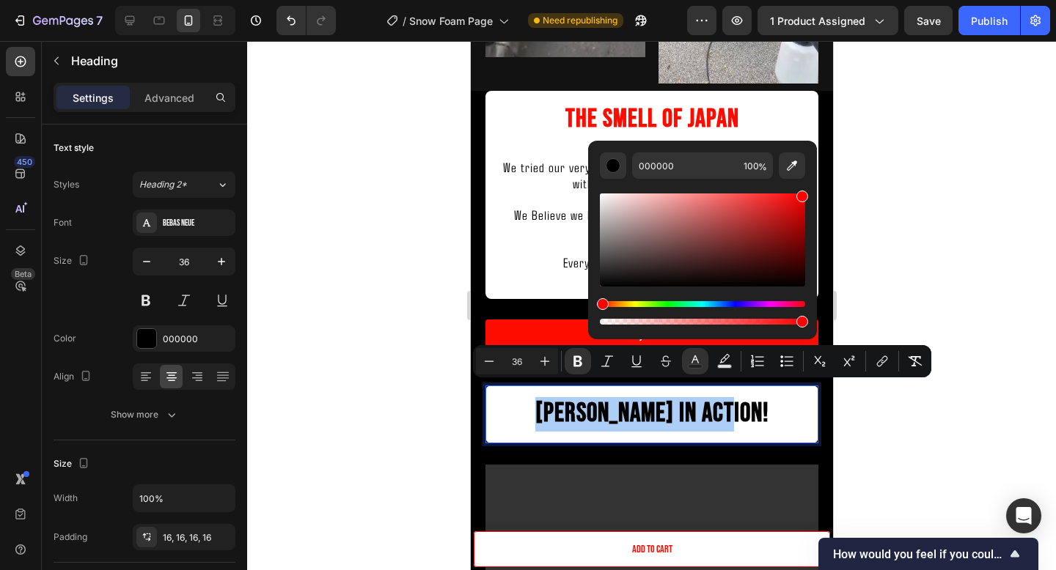
drag, startPoint x: 606, startPoint y: 281, endPoint x: 850, endPoint y: 169, distance: 269.1
click at [850, 0] on body "7 Version history / Snow Foam Page Need republishing Preview 1 product assigned…" at bounding box center [528, 0] width 1056 height 0
type input "FF0000"
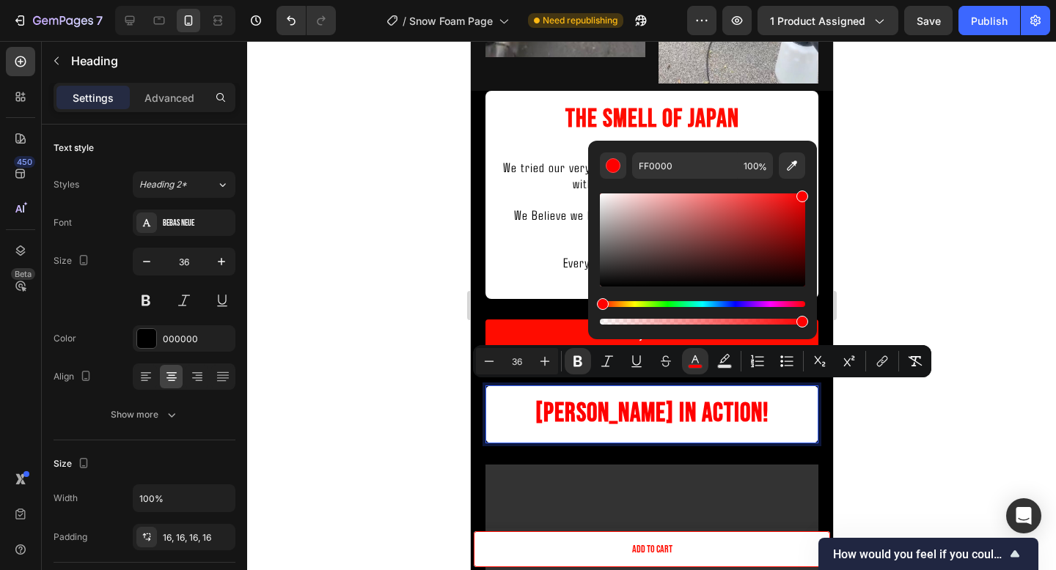
click at [940, 174] on div at bounding box center [651, 305] width 809 height 529
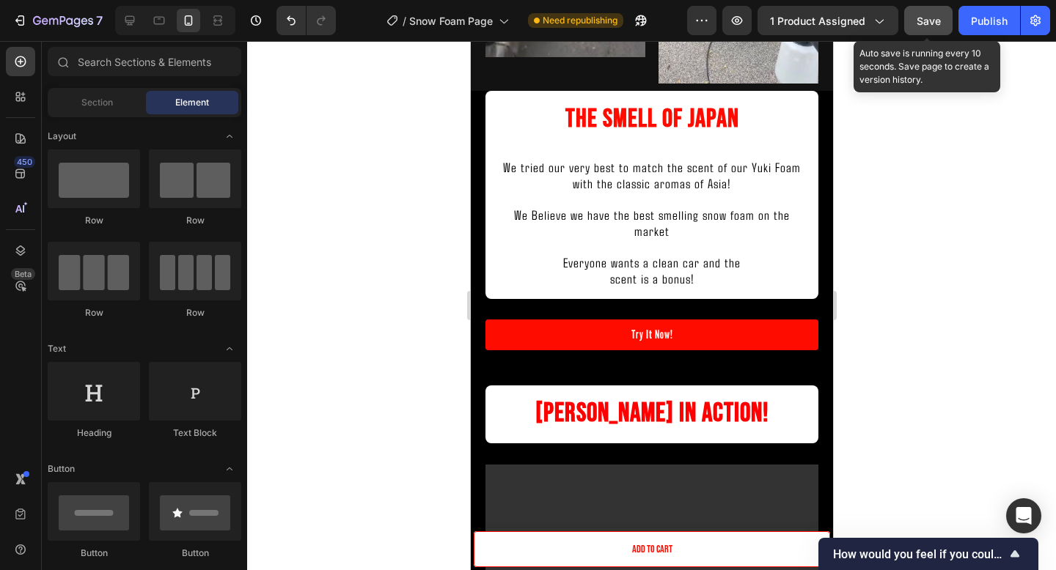
click at [927, 23] on span "Save" at bounding box center [928, 21] width 24 height 12
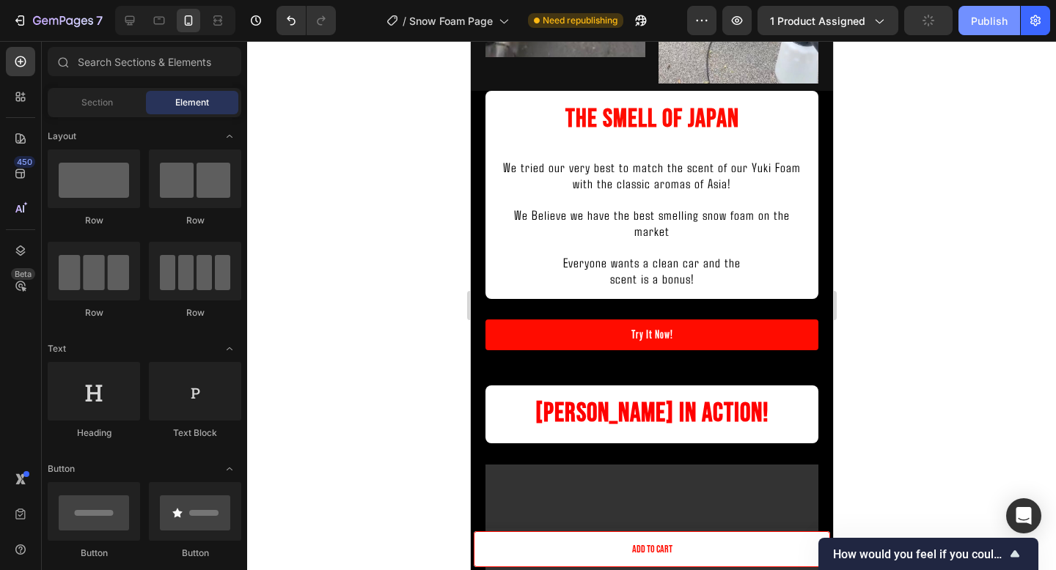
click at [971, 23] on div "Publish" at bounding box center [989, 20] width 37 height 15
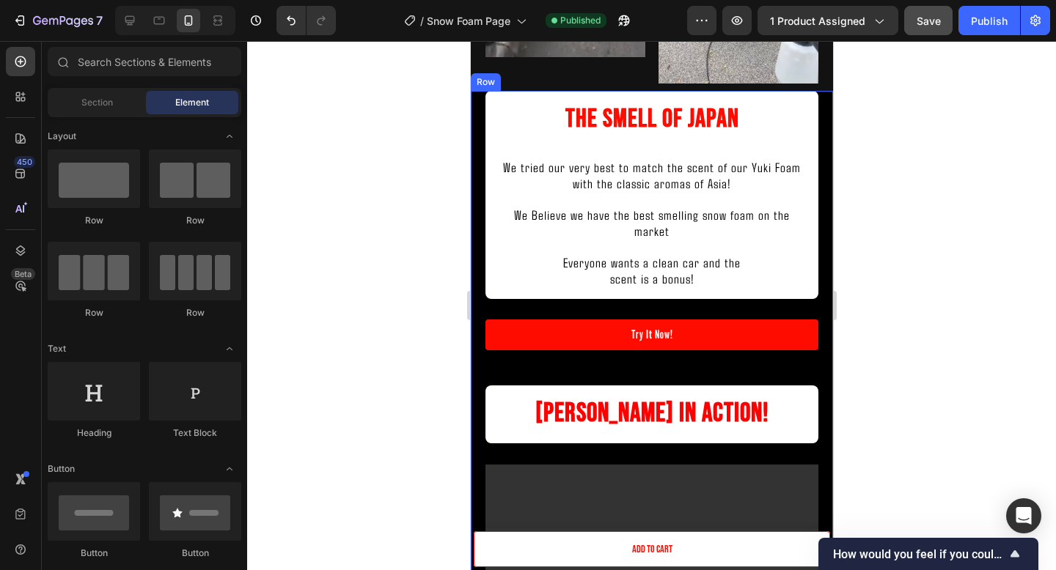
click at [773, 338] on div "Try It Now! Button" at bounding box center [651, 353] width 333 height 66
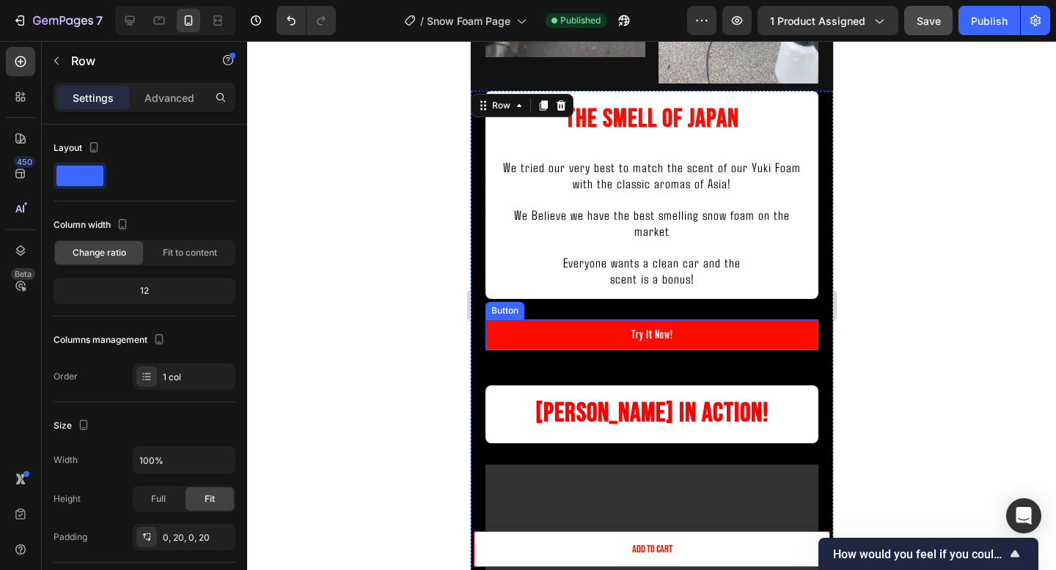
click at [741, 328] on link "Try It Now!" at bounding box center [651, 335] width 333 height 31
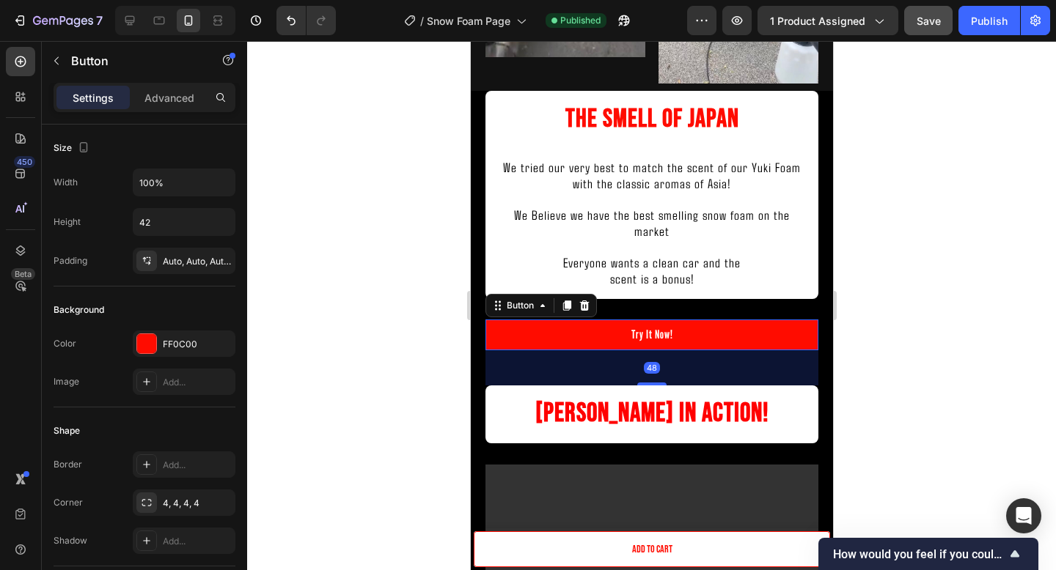
click at [657, 366] on div "48" at bounding box center [651, 367] width 333 height 35
click at [657, 365] on div "48" at bounding box center [651, 367] width 333 height 35
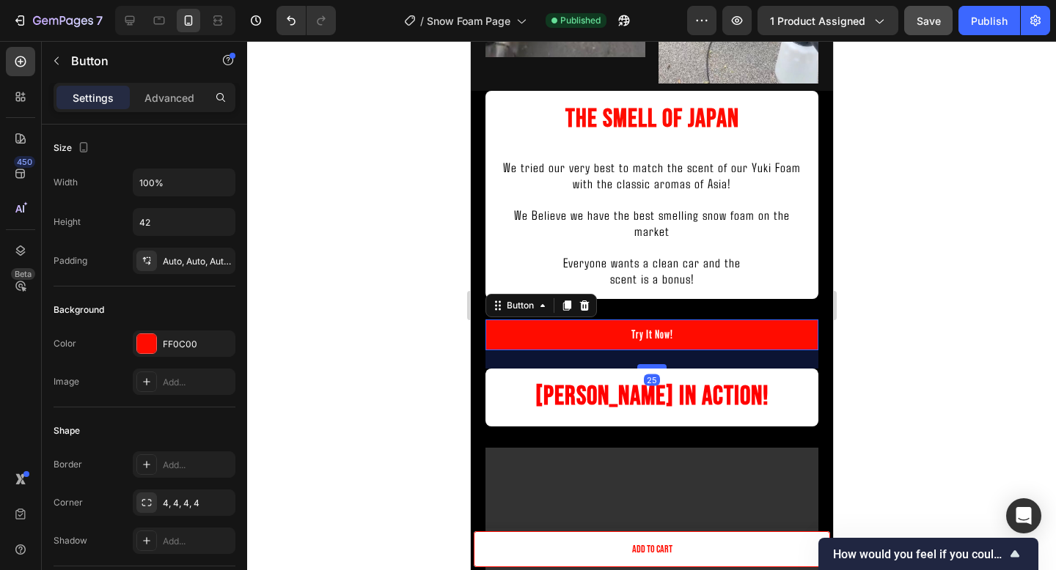
drag, startPoint x: 655, startPoint y: 370, endPoint x: 653, endPoint y: 353, distance: 17.0
click at [653, 364] on div at bounding box center [650, 366] width 29 height 4
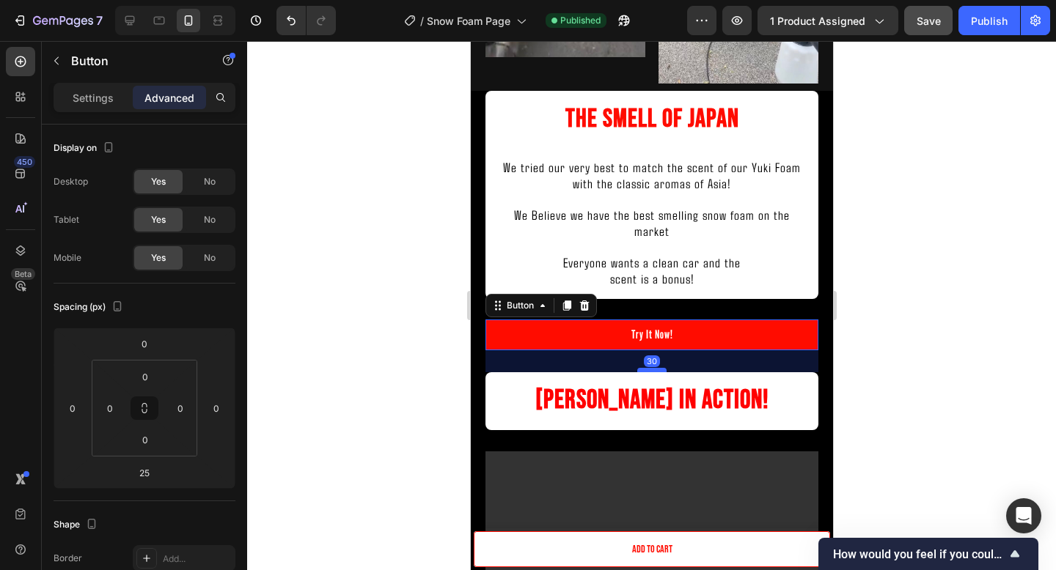
click at [653, 368] on div at bounding box center [650, 370] width 29 height 4
type input "30"
click at [946, 317] on div at bounding box center [651, 305] width 809 height 529
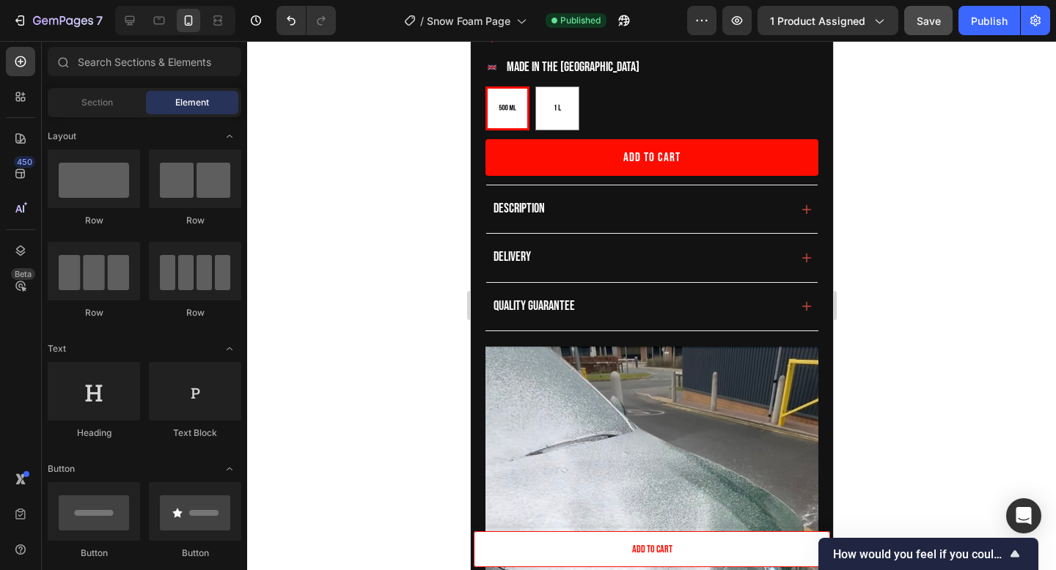
scroll to position [534, 0]
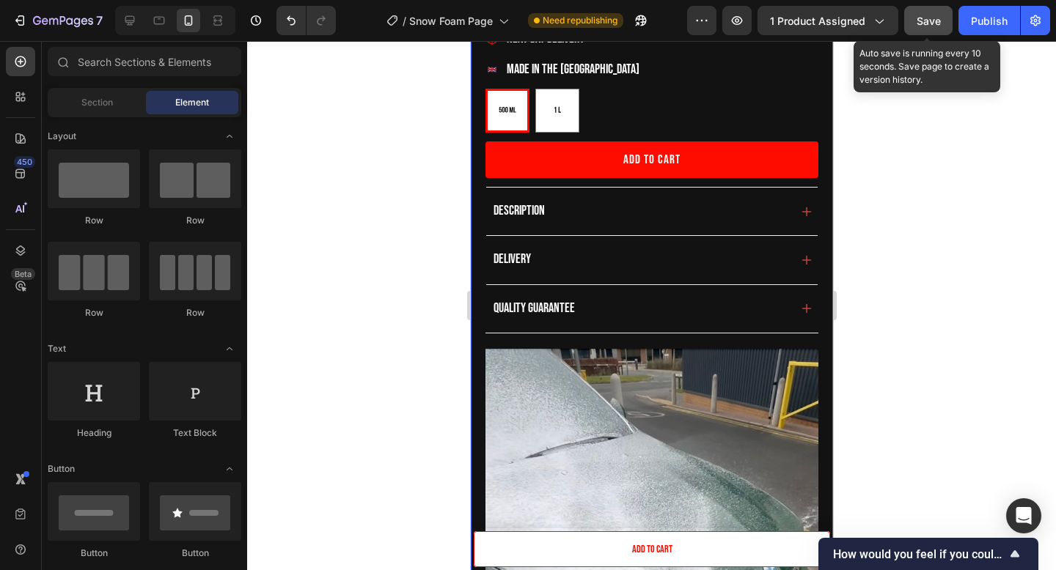
click at [941, 26] on button "Save" at bounding box center [928, 20] width 48 height 29
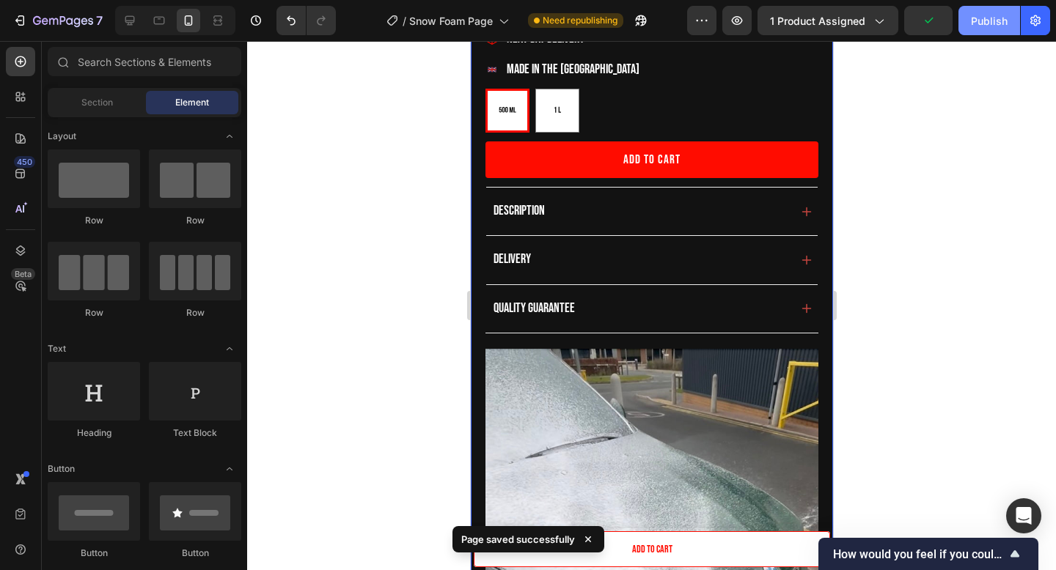
click at [969, 26] on button "Publish" at bounding box center [989, 20] width 62 height 29
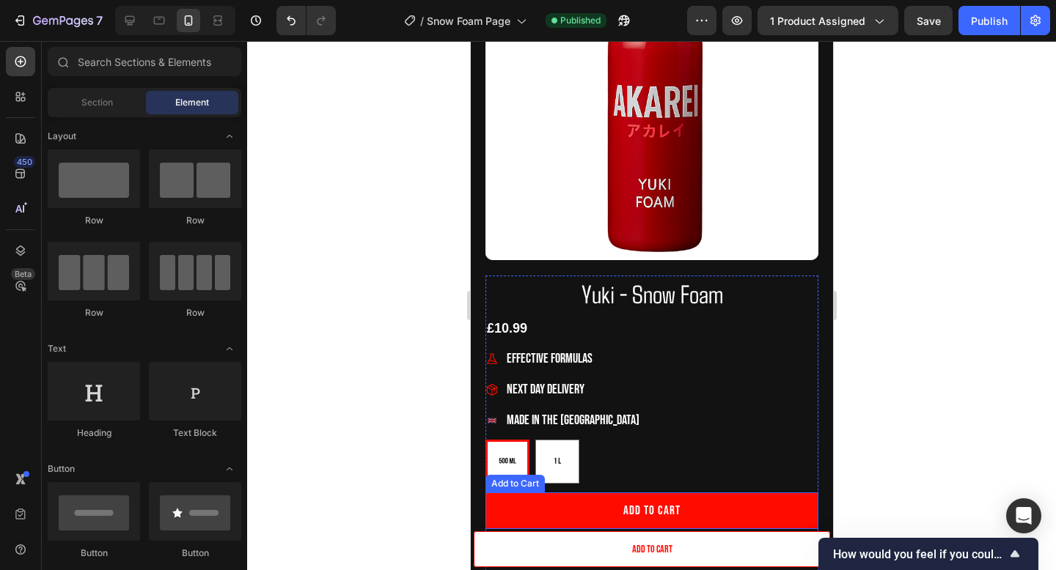
scroll to position [181, 0]
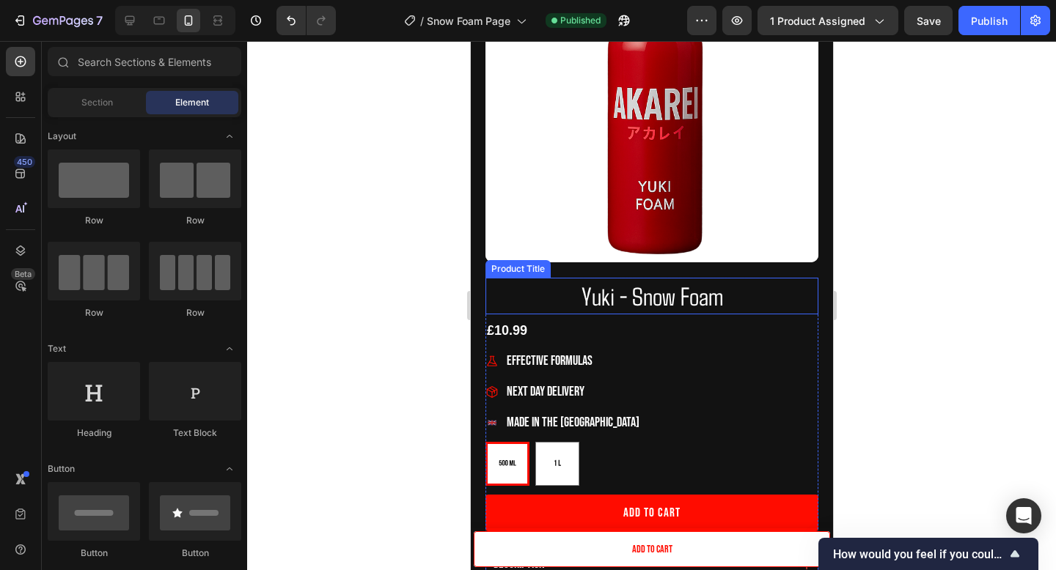
click at [697, 296] on h1 "Yuki - Snow Foam" at bounding box center [651, 296] width 333 height 37
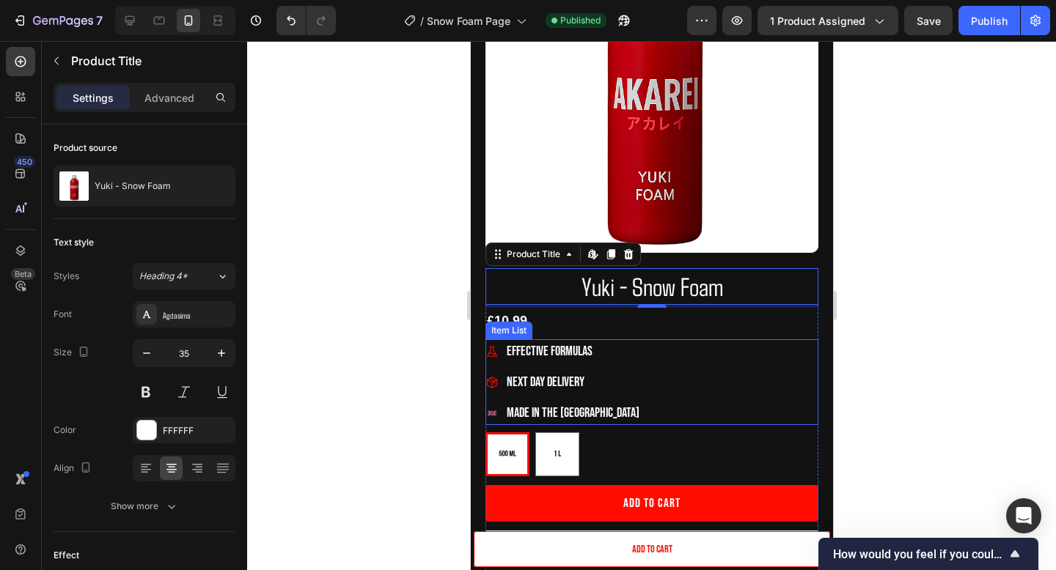
scroll to position [207, 0]
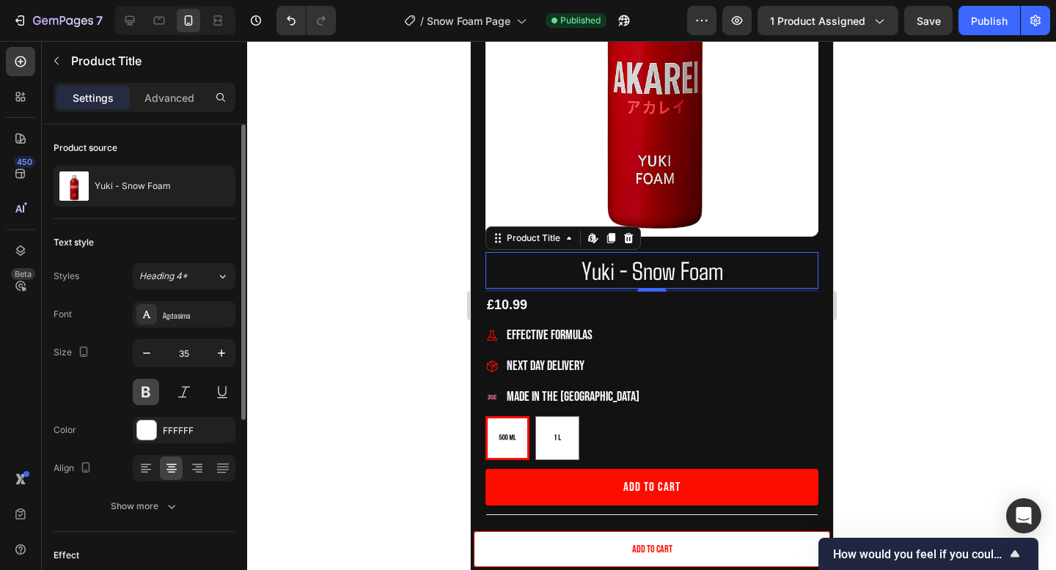
click at [151, 394] on button at bounding box center [146, 392] width 26 height 26
click at [218, 351] on icon "button" at bounding box center [221, 353] width 15 height 15
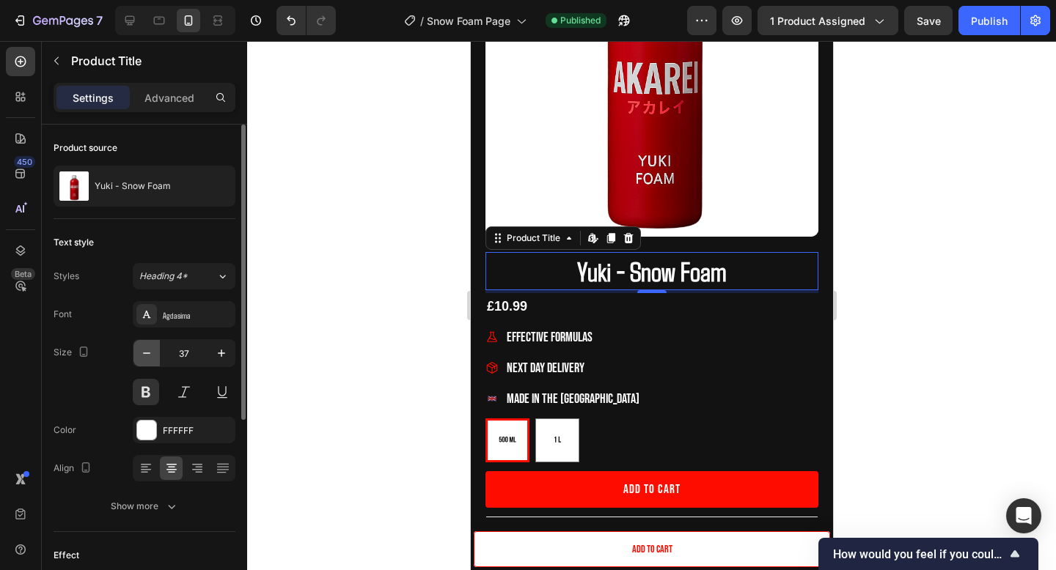
click at [149, 355] on icon "button" at bounding box center [146, 353] width 15 height 15
type input "36"
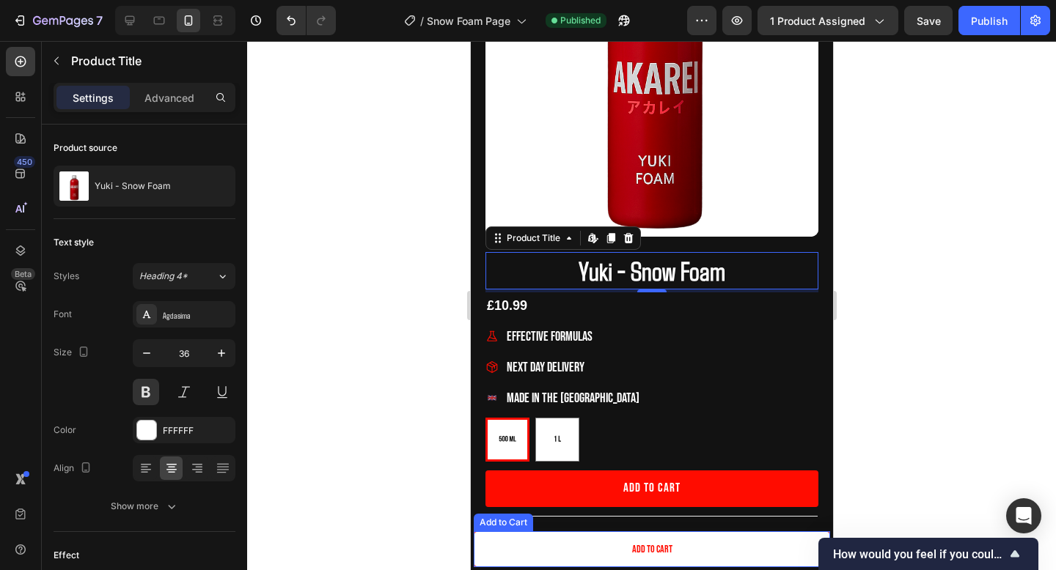
click at [534, 552] on button "Add to cart" at bounding box center [651, 550] width 356 height 36
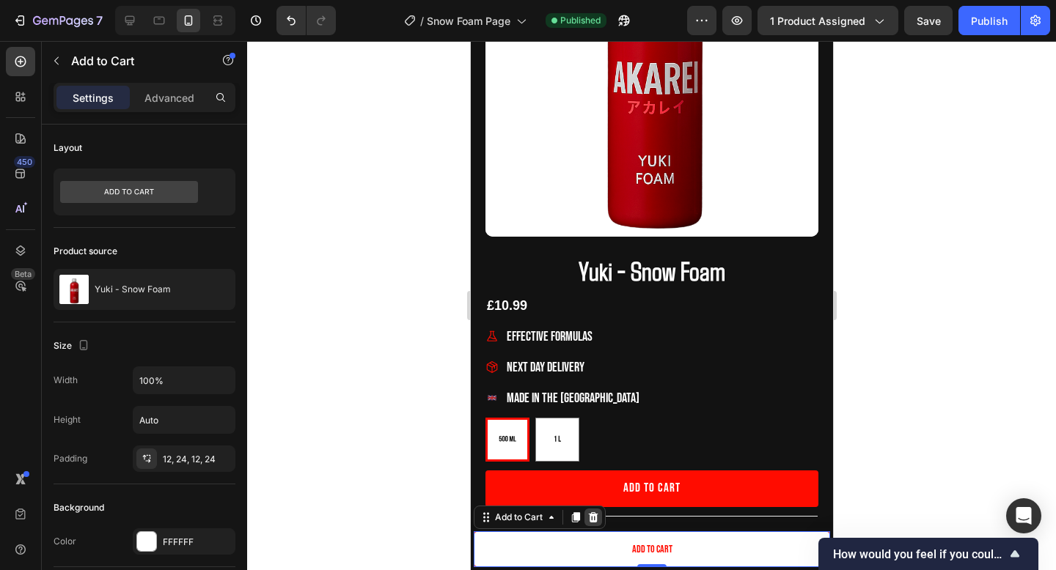
click at [592, 517] on icon at bounding box center [593, 517] width 10 height 10
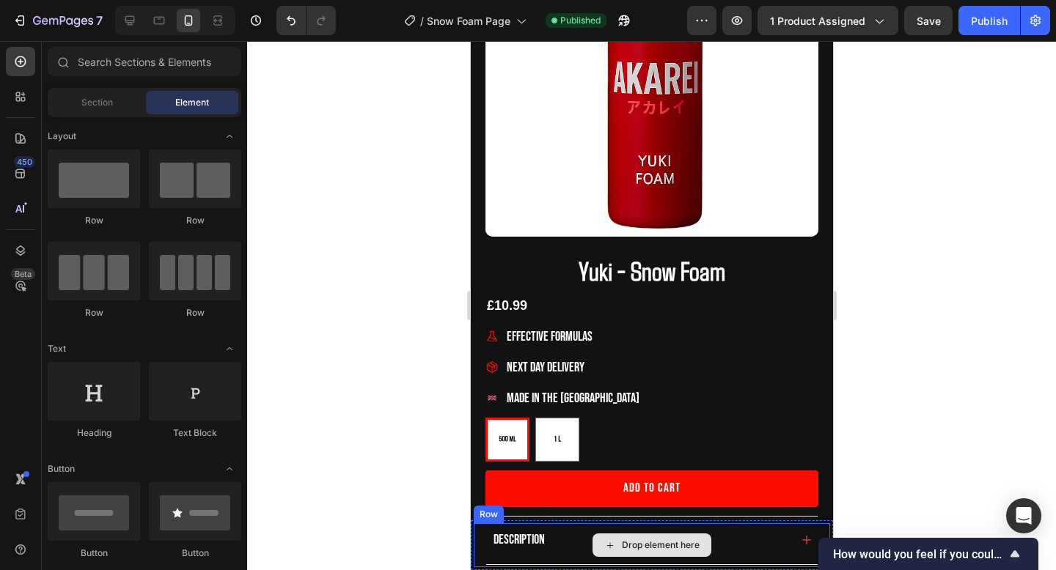
click at [595, 540] on div "Drop element here" at bounding box center [651, 545] width 119 height 23
click at [548, 544] on div "Drop element here" at bounding box center [651, 545] width 356 height 44
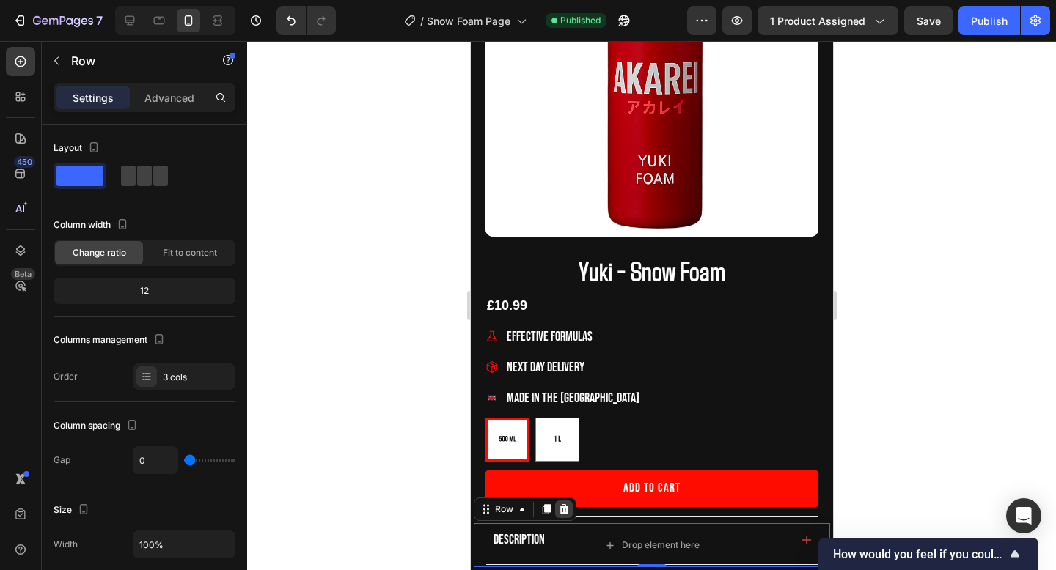
click at [566, 512] on icon at bounding box center [563, 510] width 12 height 12
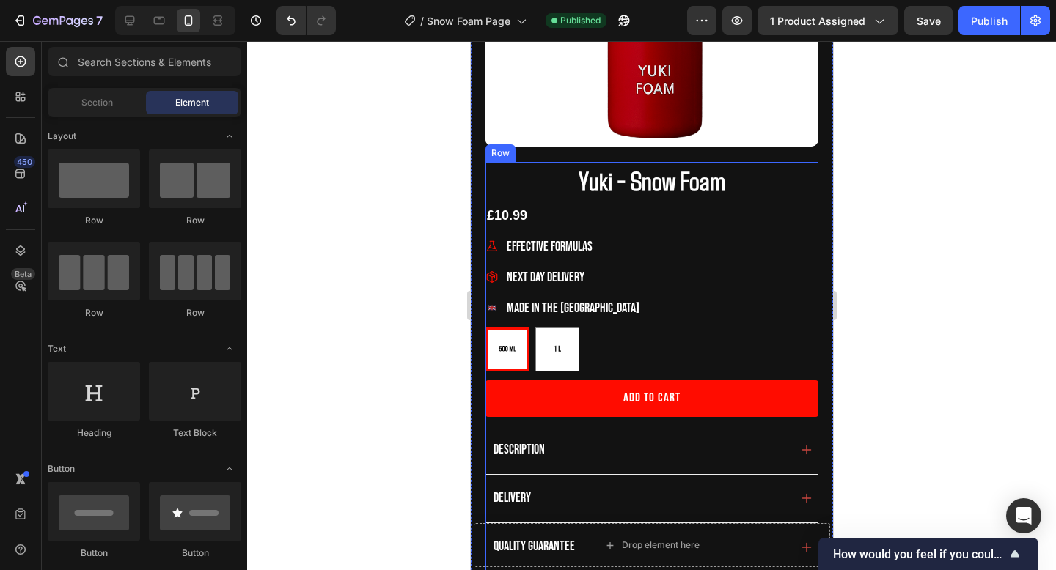
scroll to position [304, 0]
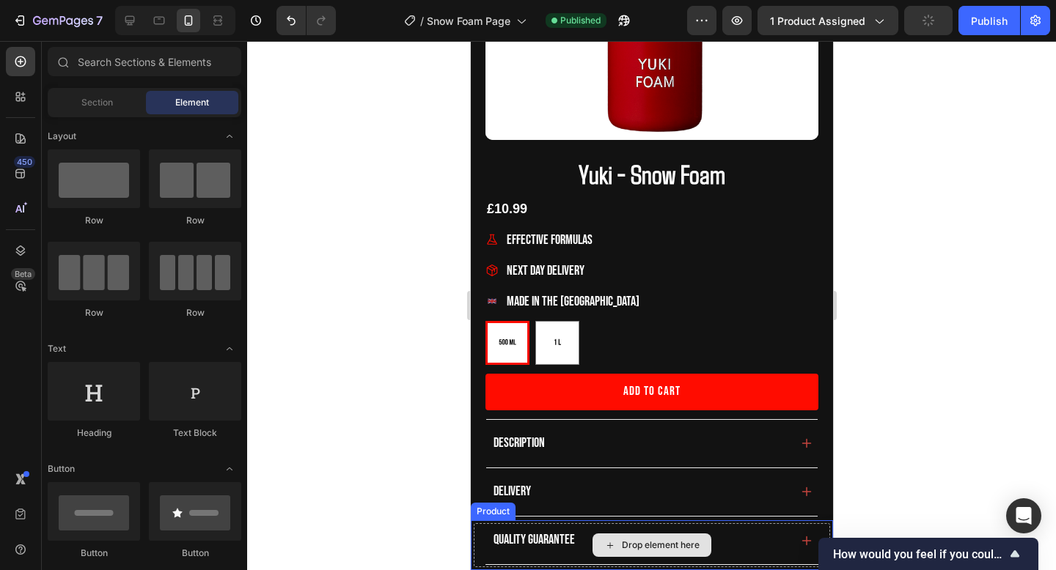
click at [656, 545] on div "Drop element here" at bounding box center [660, 546] width 78 height 12
click at [540, 539] on div "Drop element here" at bounding box center [651, 545] width 356 height 44
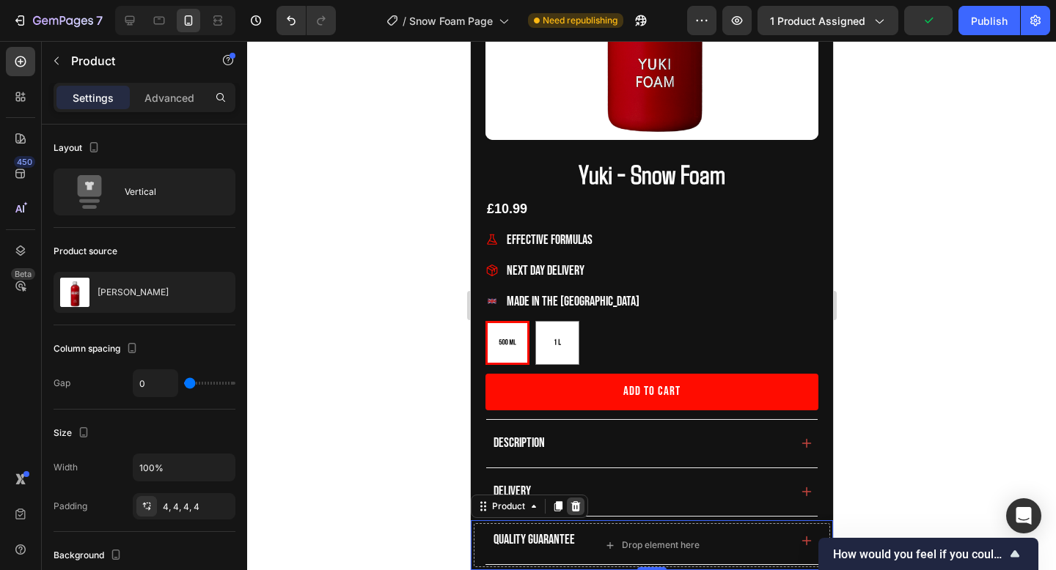
click at [574, 510] on icon at bounding box center [575, 506] width 10 height 10
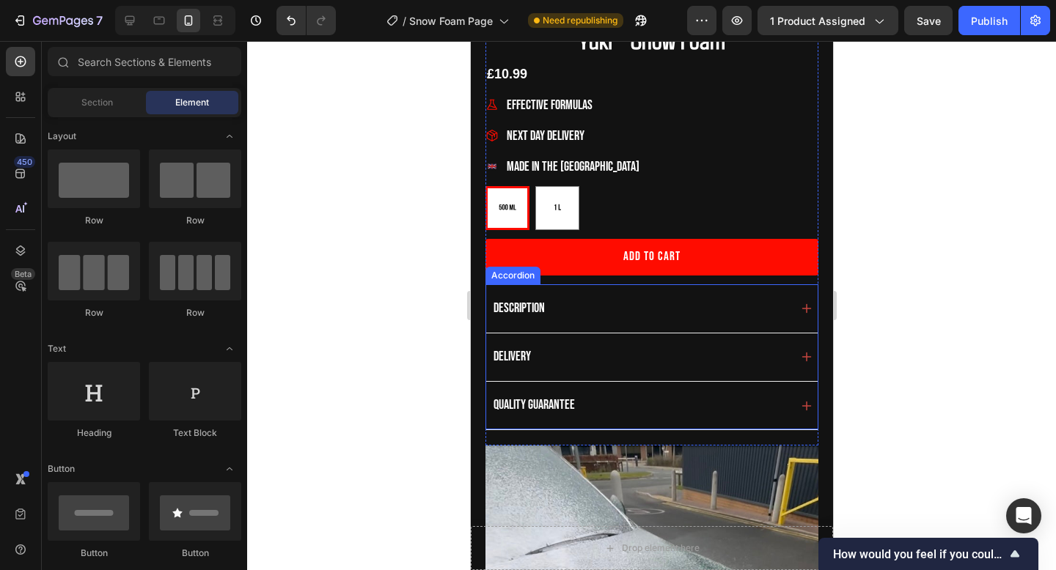
scroll to position [455, 0]
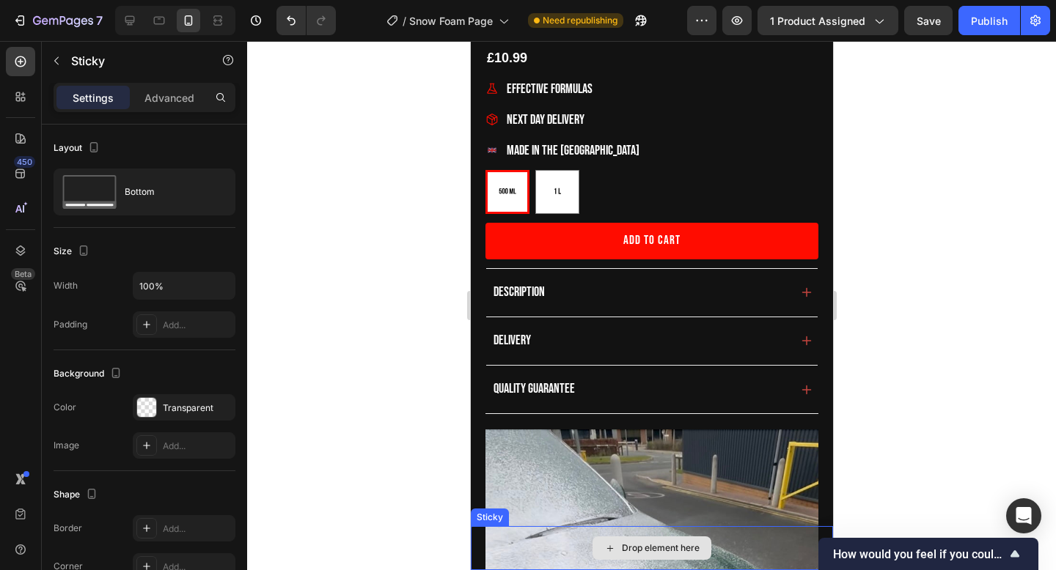
click at [562, 556] on div "Drop element here" at bounding box center [651, 548] width 362 height 44
click at [576, 517] on icon at bounding box center [575, 512] width 10 height 10
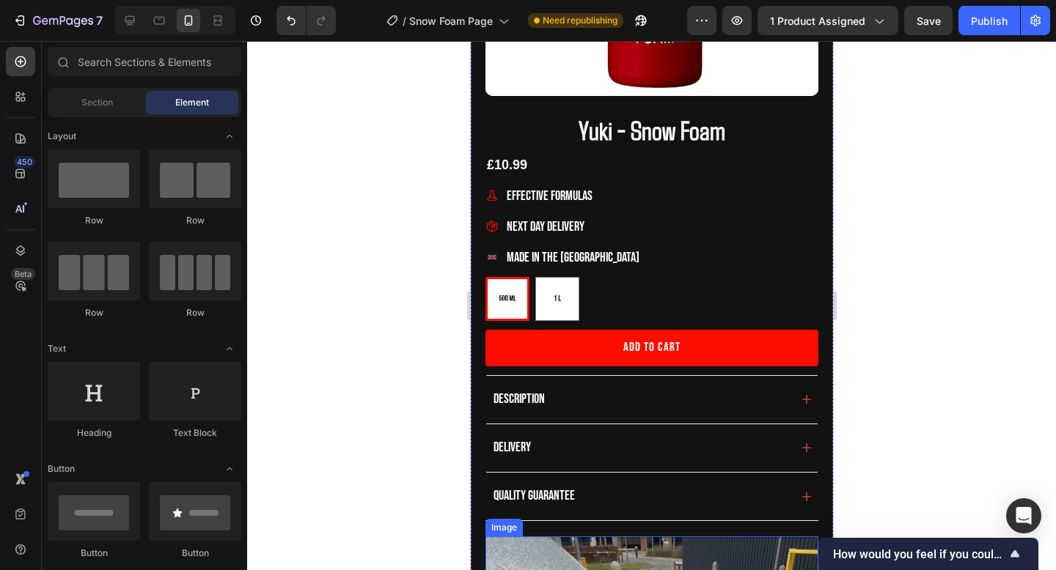
scroll to position [382, 0]
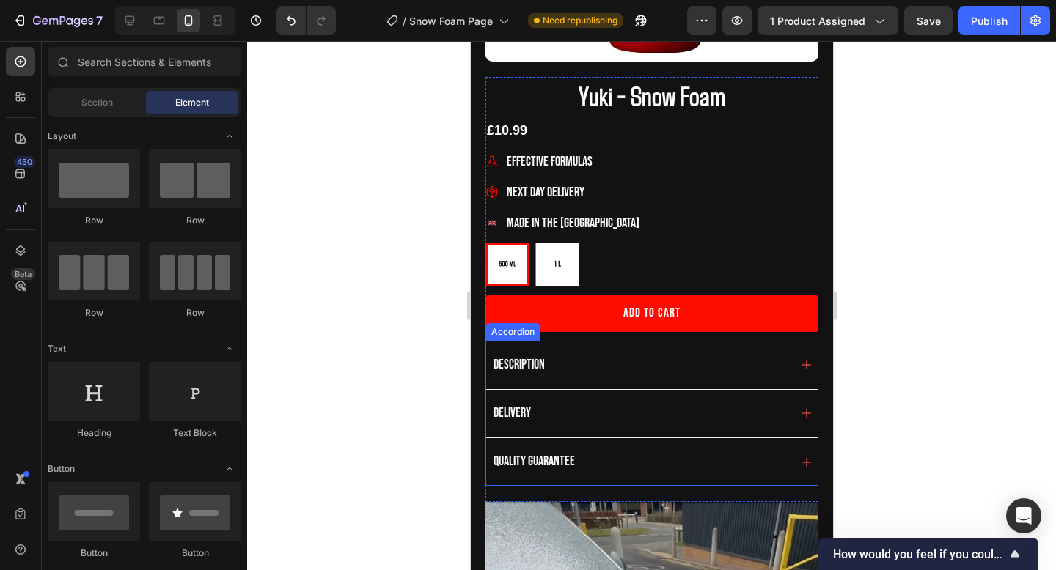
click at [804, 367] on icon at bounding box center [806, 365] width 12 height 12
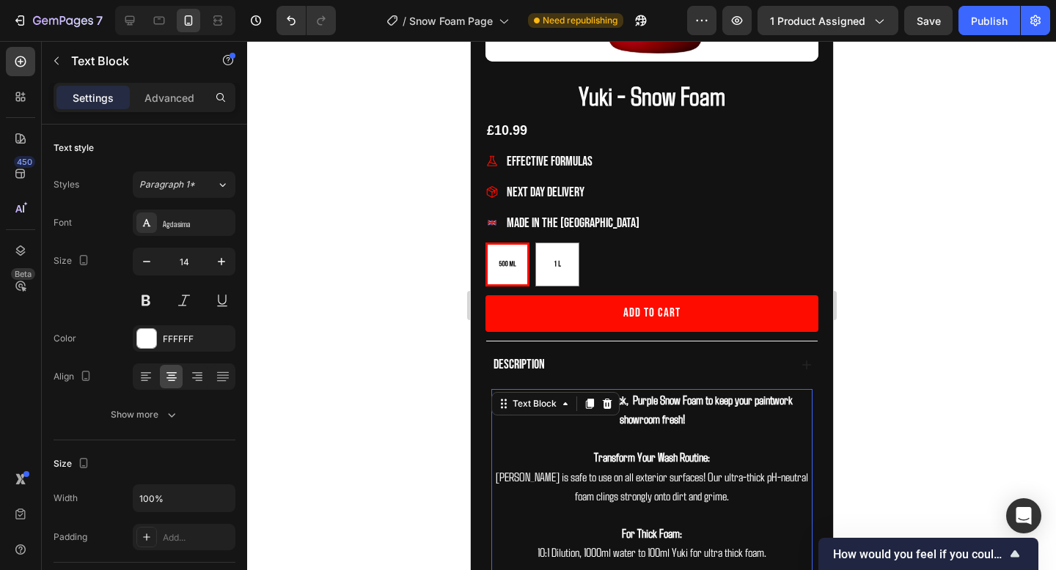
click at [605, 489] on span "Yuki Foam is safe to use on all exterior surfaces! Our ultra-thick pH-neutral f…" at bounding box center [651, 486] width 312 height 34
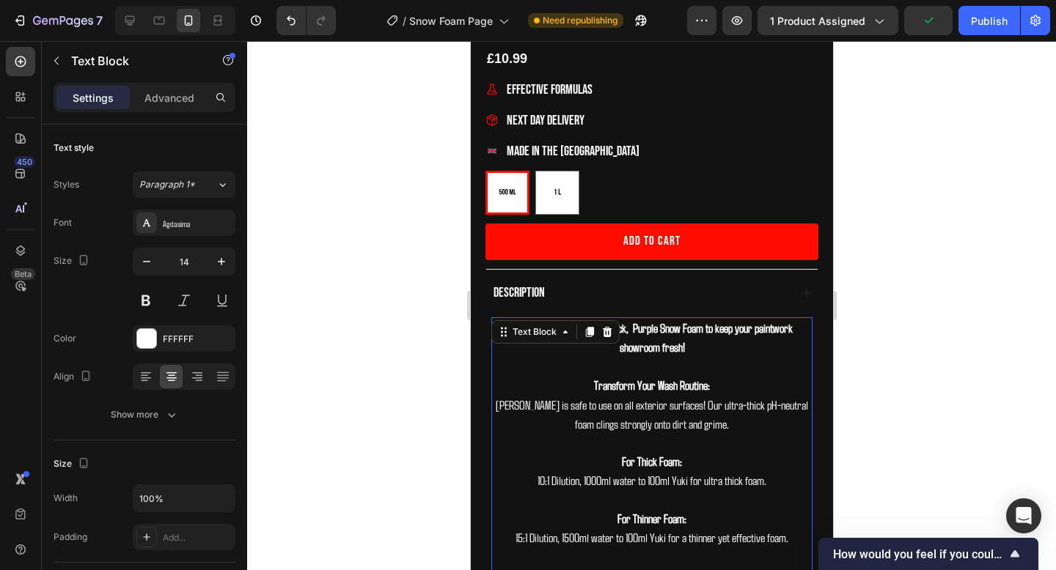
scroll to position [473, 0]
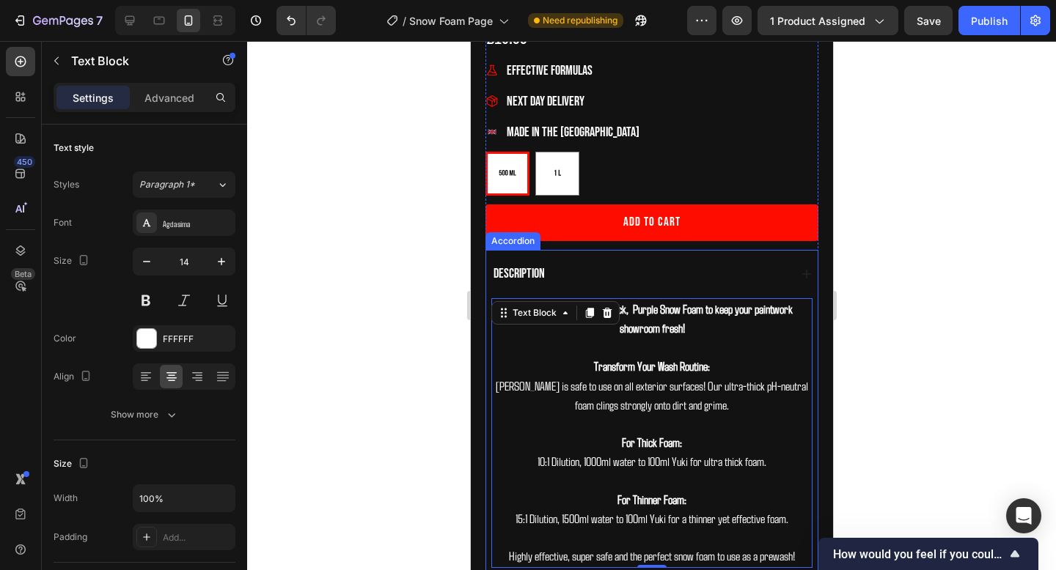
click at [785, 273] on div "Description" at bounding box center [640, 274] width 298 height 18
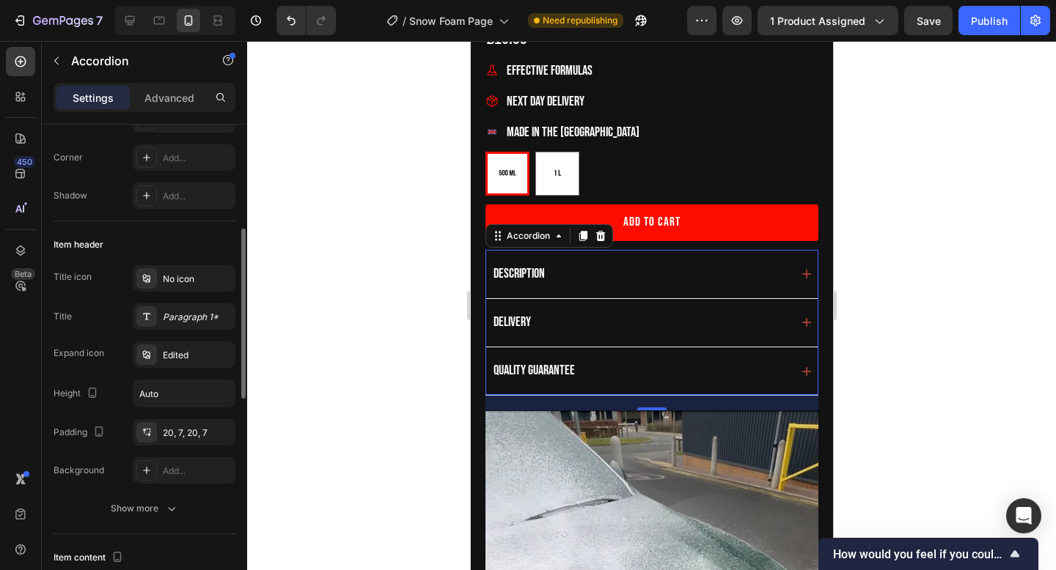
scroll to position [249, 0]
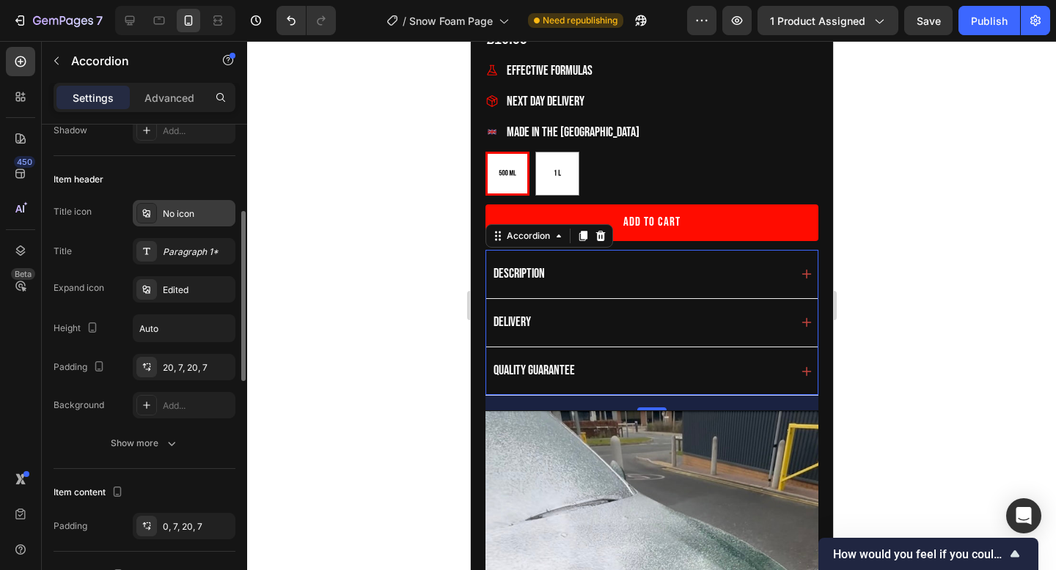
click at [169, 221] on div "No icon" at bounding box center [184, 213] width 103 height 26
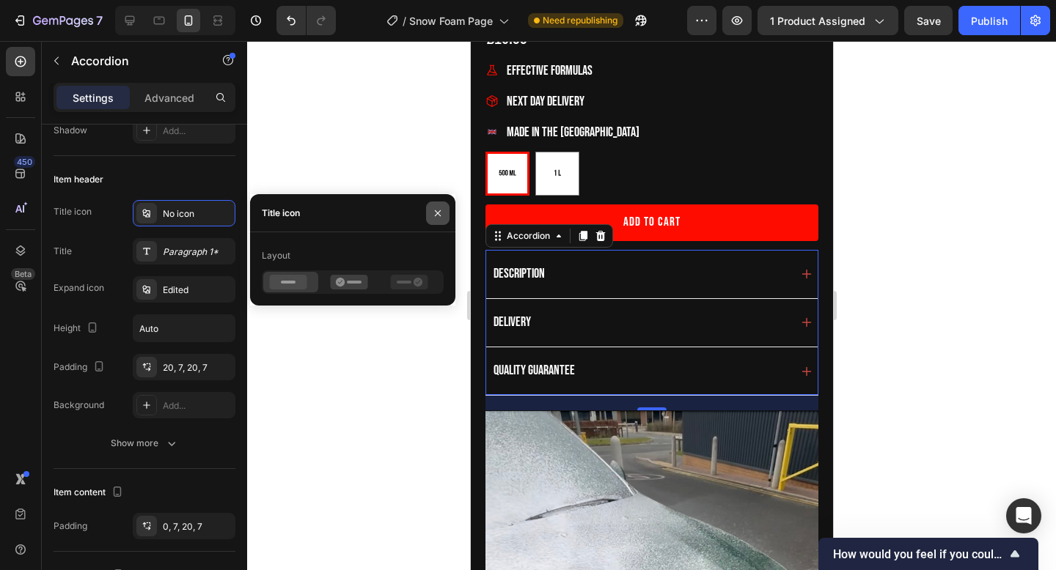
click at [436, 202] on button "button" at bounding box center [437, 213] width 23 height 23
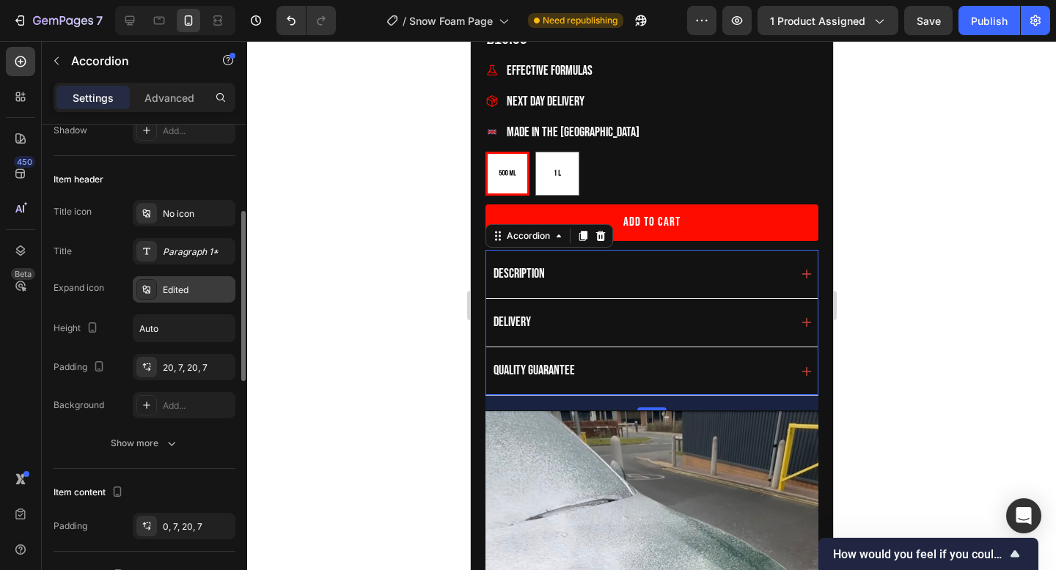
click at [174, 298] on div "Edited" at bounding box center [184, 289] width 103 height 26
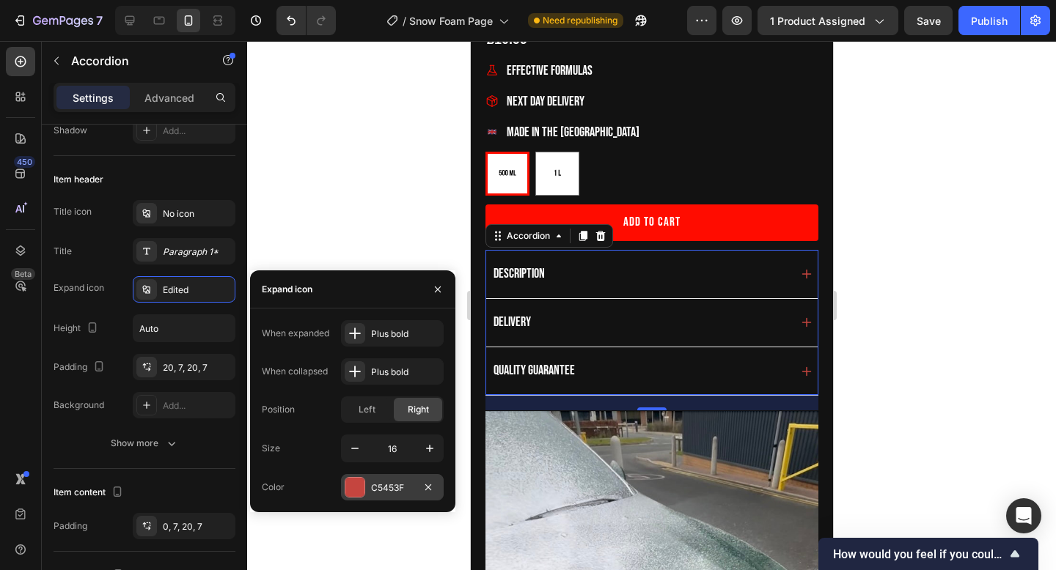
click at [368, 489] on div "C5453F" at bounding box center [392, 487] width 103 height 26
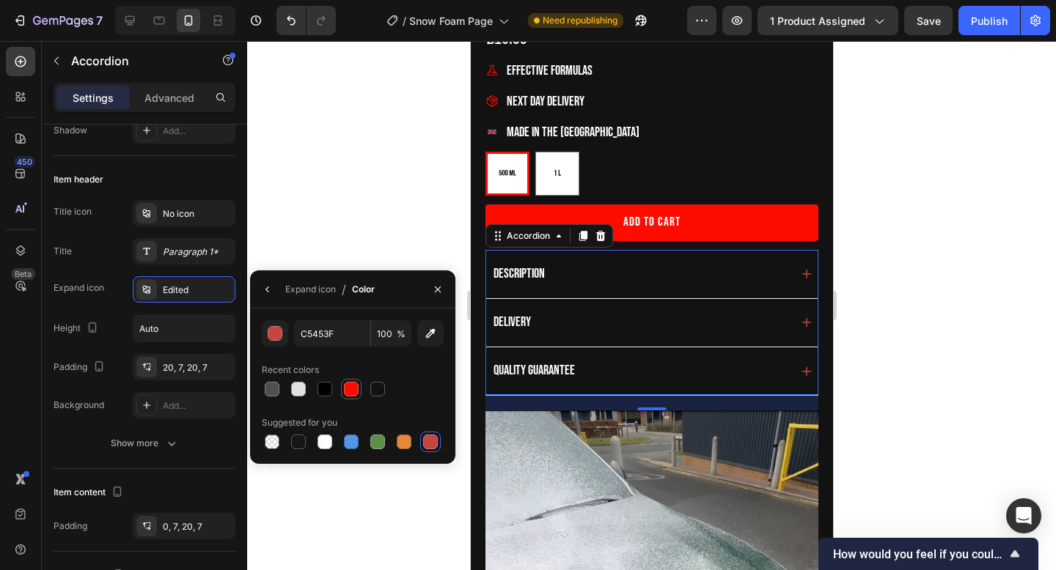
click at [353, 387] on div at bounding box center [351, 389] width 15 height 15
type input "FF0C00"
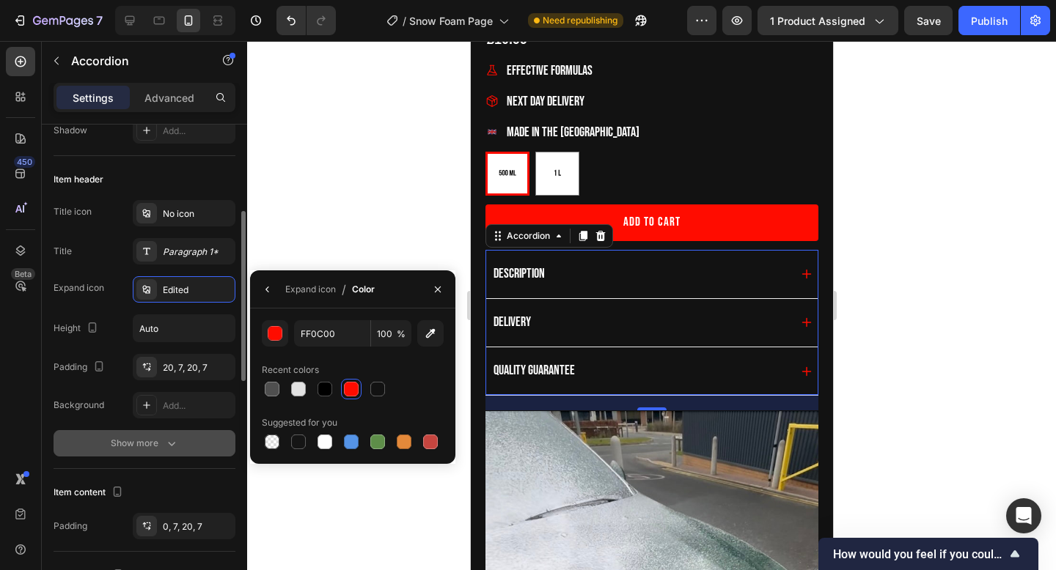
click at [165, 441] on icon "button" at bounding box center [171, 443] width 15 height 15
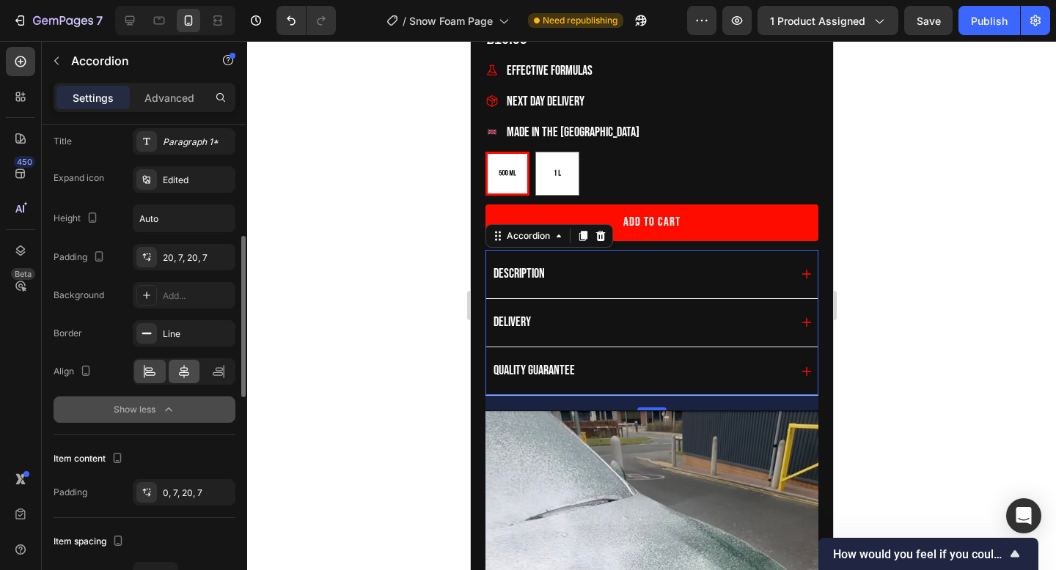
scroll to position [360, 0]
click at [178, 340] on div "Line" at bounding box center [184, 332] width 103 height 26
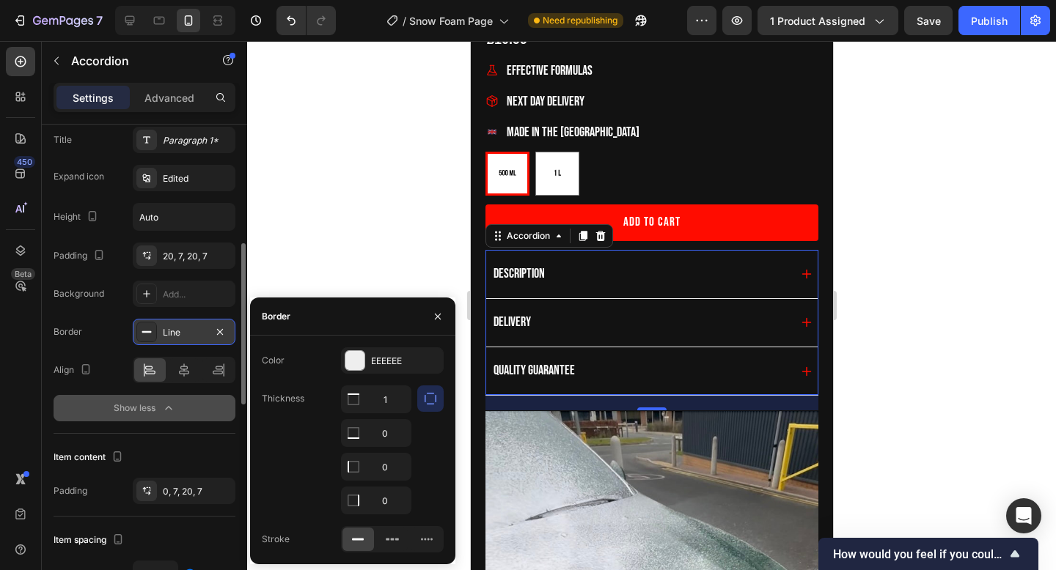
click at [178, 341] on div "Line" at bounding box center [184, 332] width 103 height 26
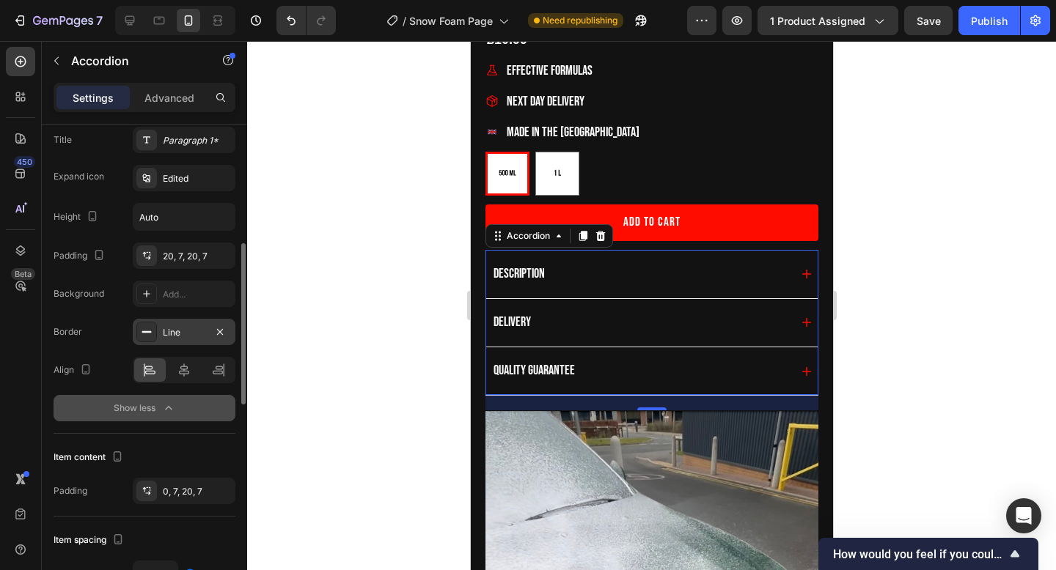
click at [178, 342] on div "Line" at bounding box center [184, 332] width 103 height 26
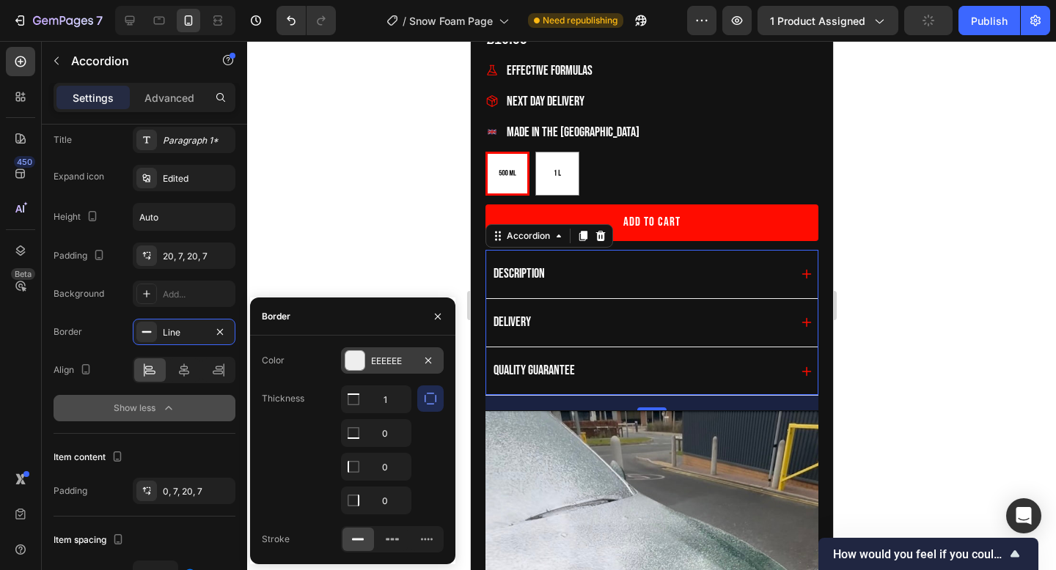
click at [378, 364] on div "EEEEEE" at bounding box center [392, 361] width 43 height 13
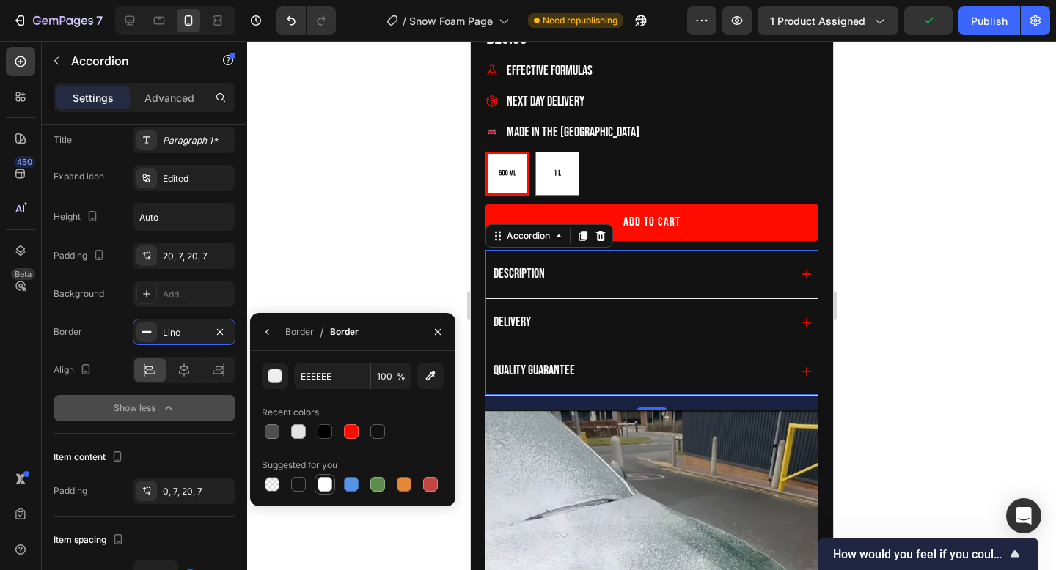
click at [324, 483] on div at bounding box center [324, 484] width 15 height 15
type input "FFFFFF"
click at [57, 387] on div "Border Line Align Show less" at bounding box center [145, 370] width 182 height 103
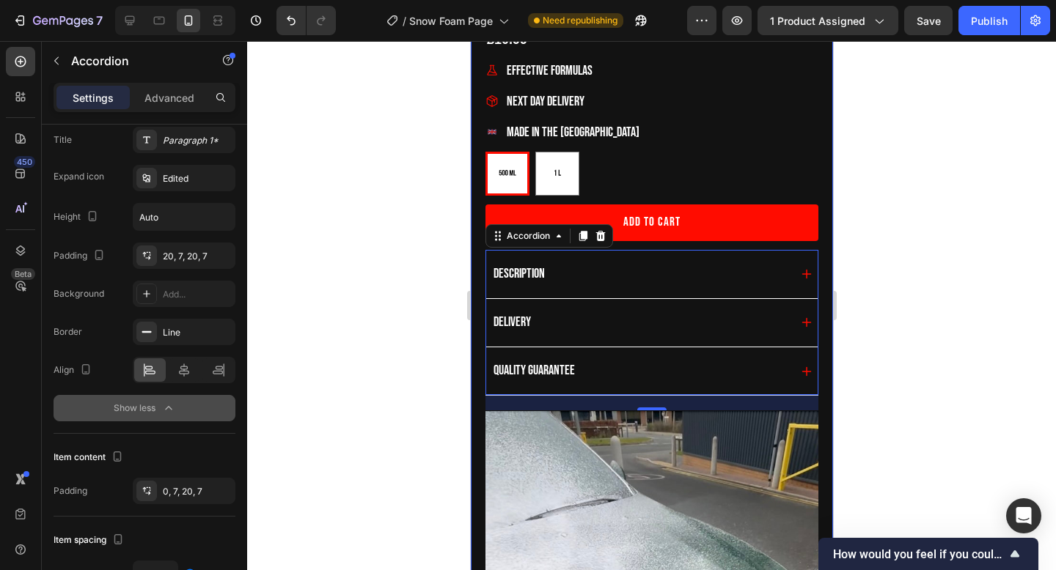
click at [919, 312] on div at bounding box center [651, 305] width 809 height 529
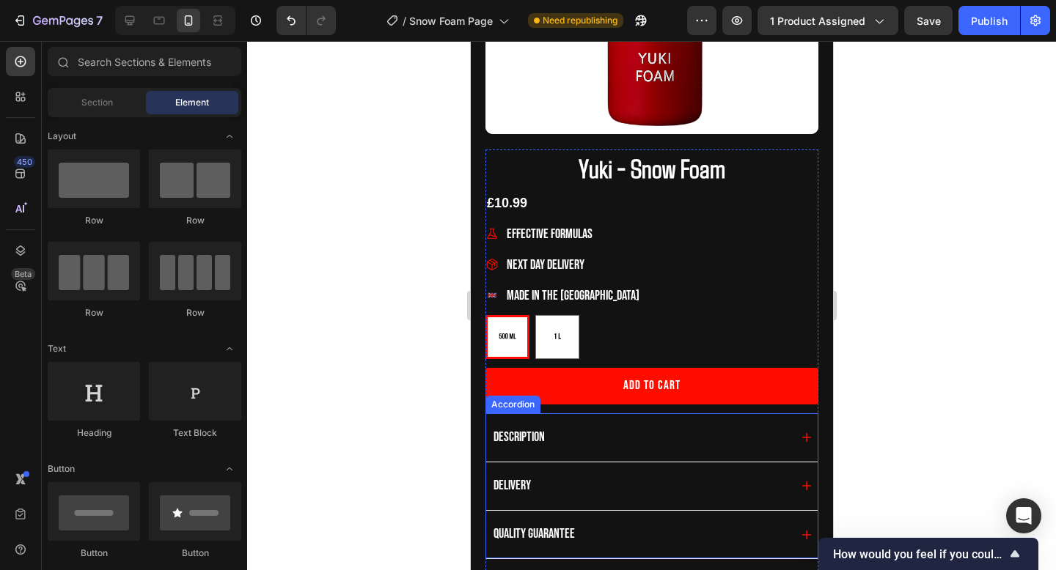
scroll to position [307, 0]
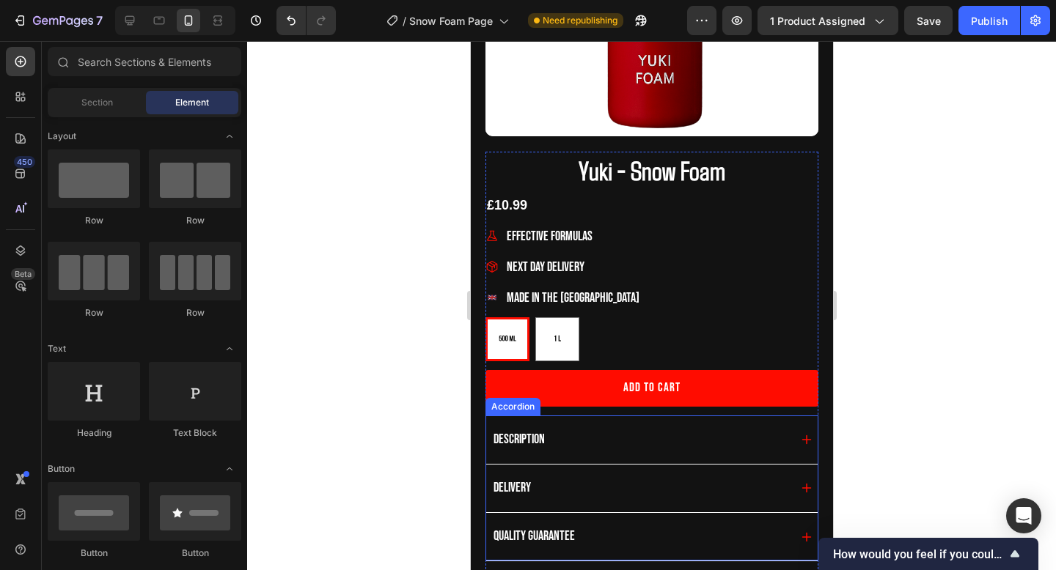
click at [804, 440] on icon at bounding box center [806, 441] width 10 height 10
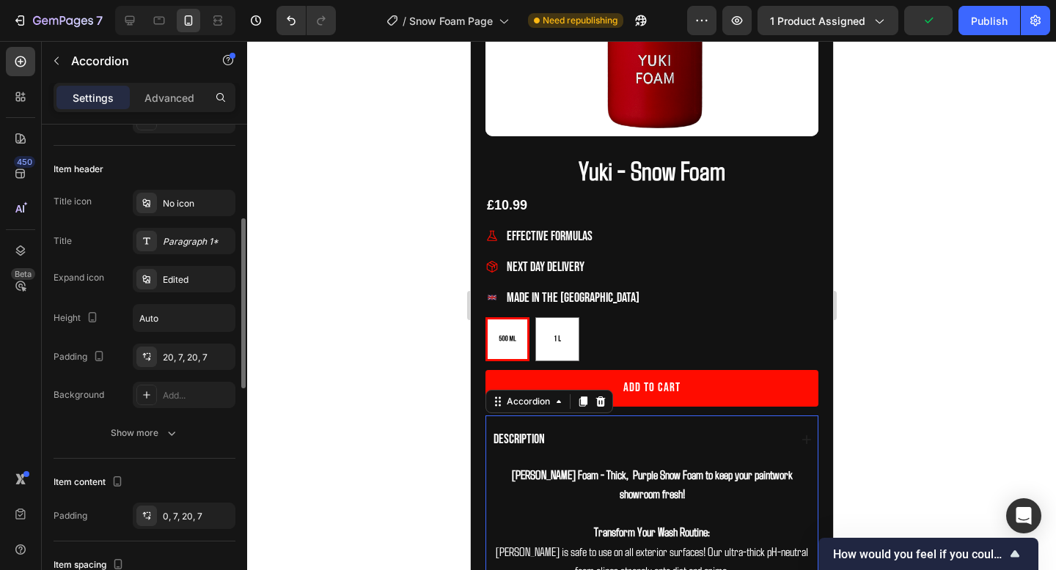
scroll to position [266, 0]
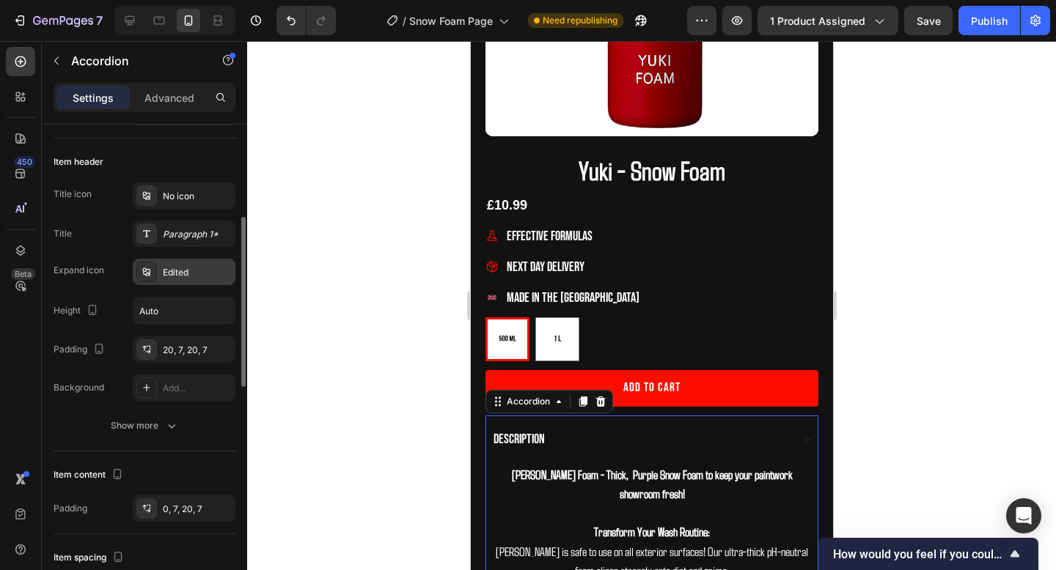
click at [195, 277] on div "Edited" at bounding box center [197, 272] width 69 height 13
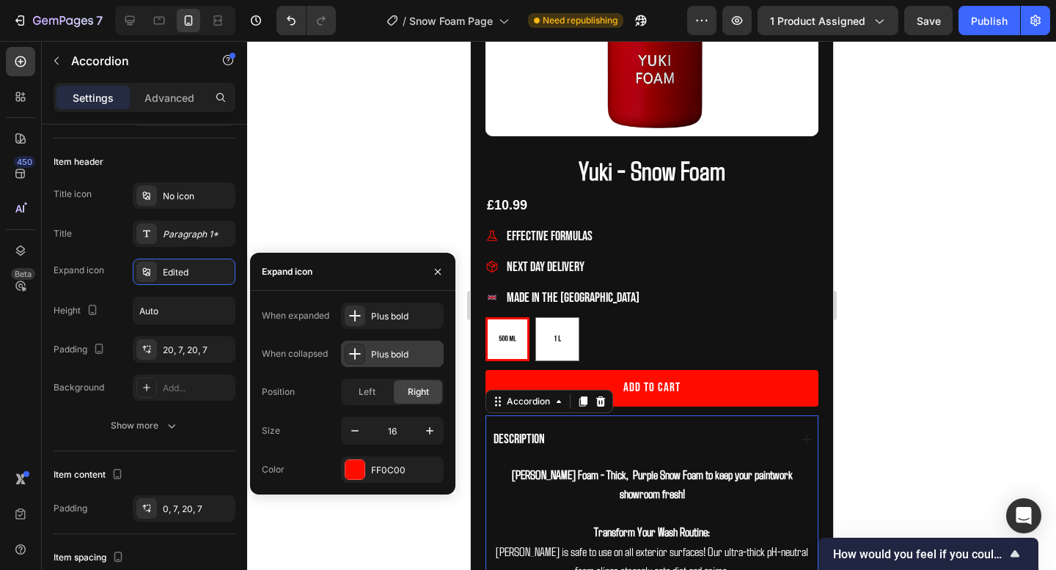
click at [405, 352] on div "Plus bold" at bounding box center [405, 354] width 69 height 13
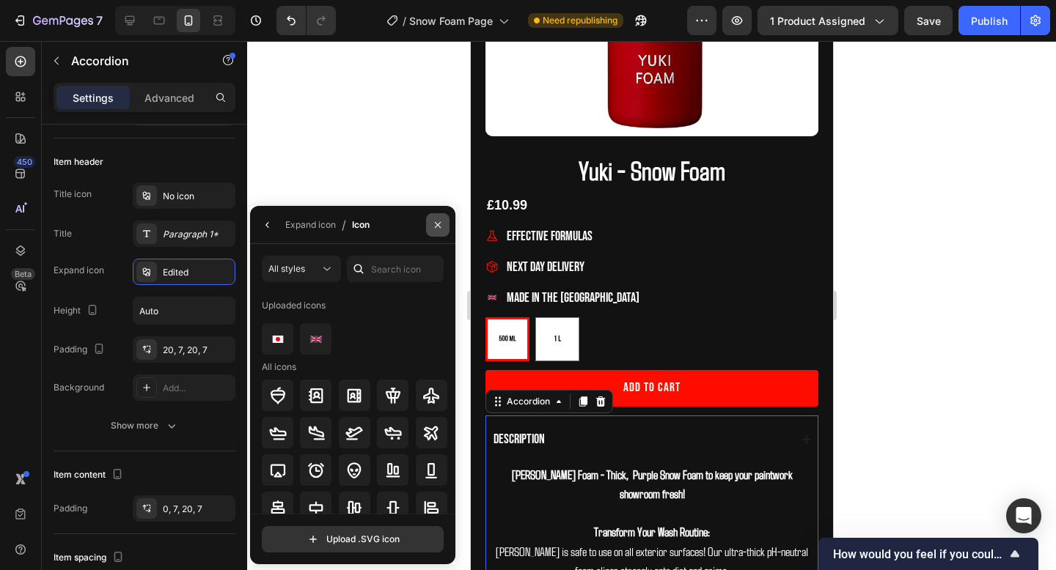
click at [442, 226] on icon "button" at bounding box center [438, 225] width 12 height 12
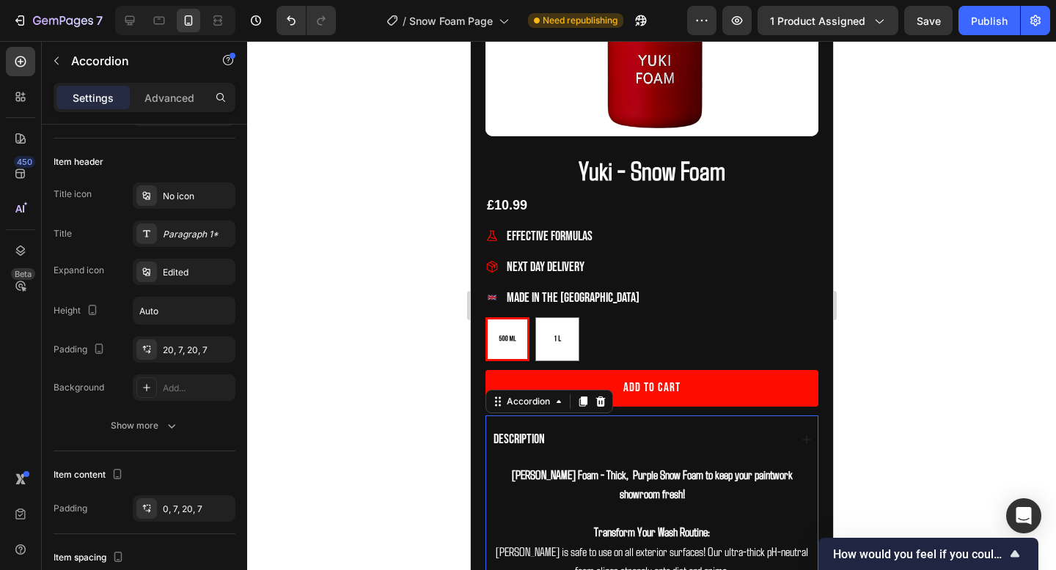
click at [811, 437] on icon at bounding box center [806, 440] width 12 height 12
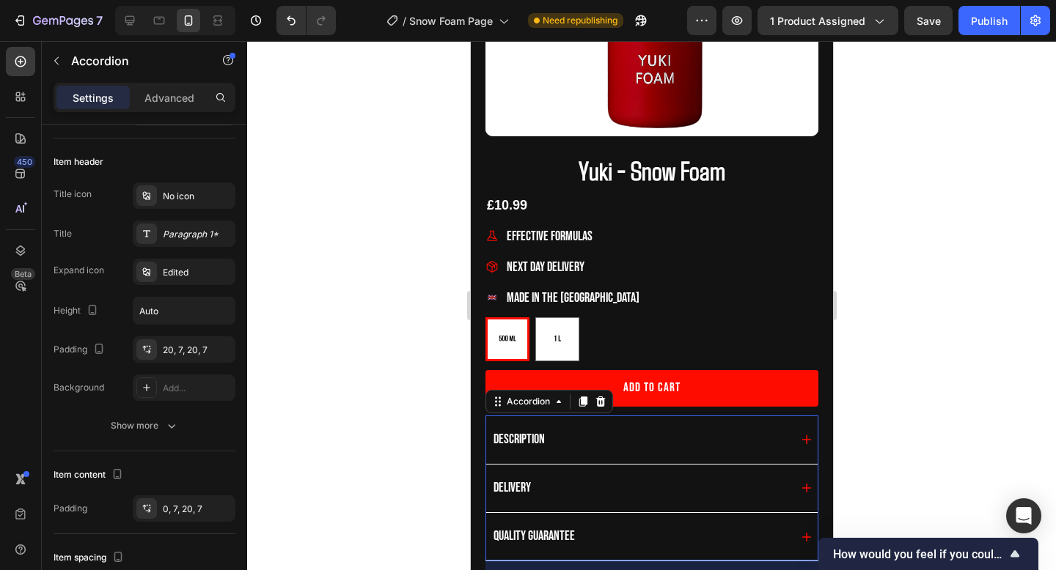
click at [804, 442] on icon at bounding box center [806, 440] width 12 height 12
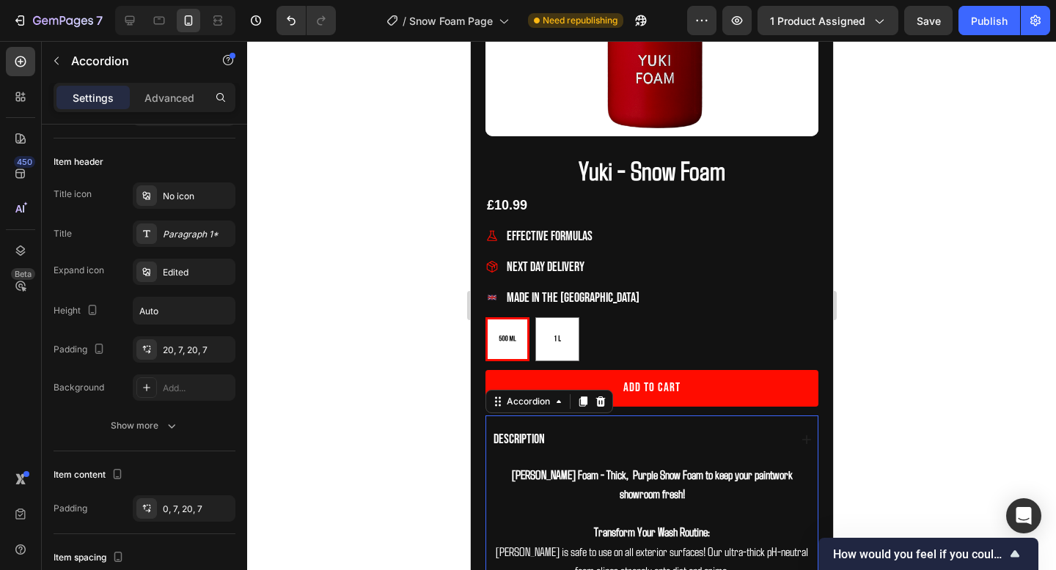
click at [1014, 304] on div at bounding box center [651, 305] width 809 height 529
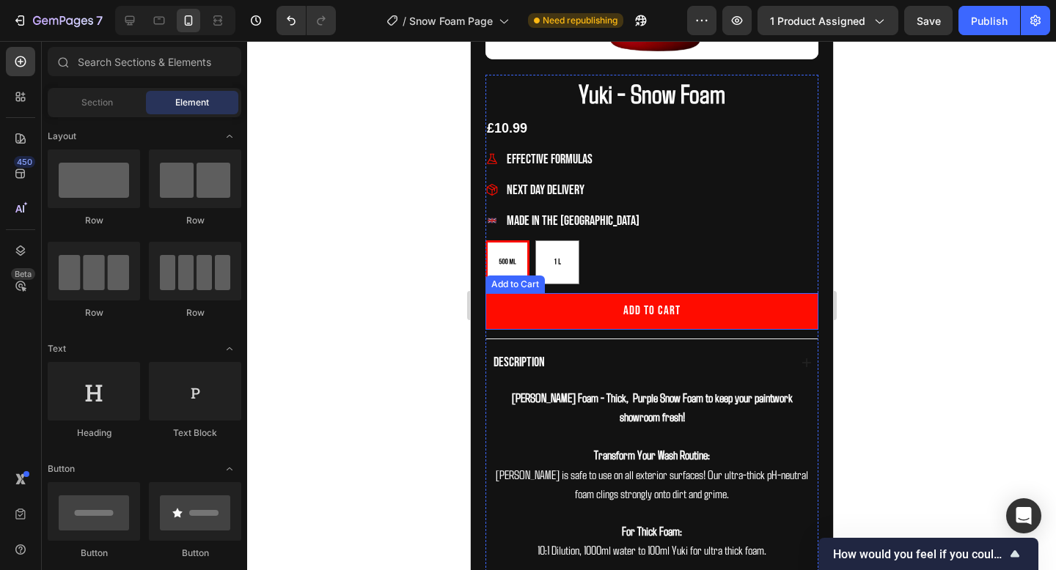
scroll to position [410, 0]
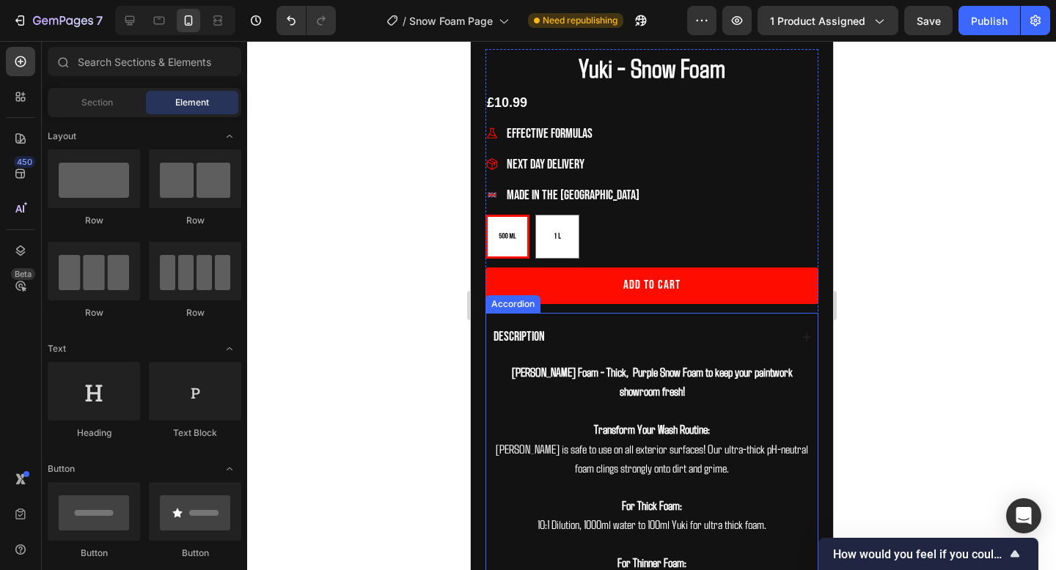
click at [803, 340] on icon at bounding box center [806, 337] width 12 height 12
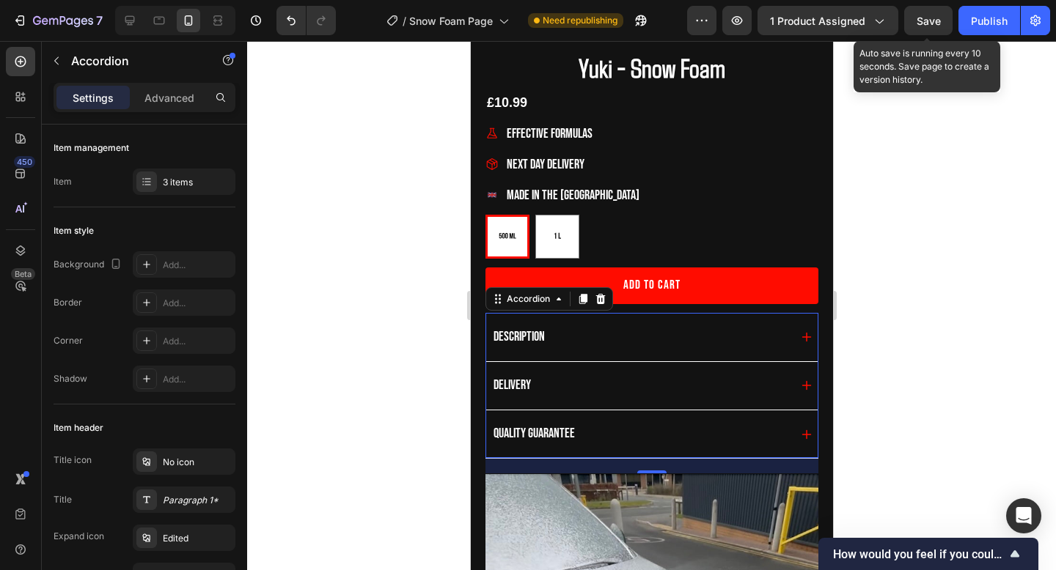
click at [935, 25] on span "Save" at bounding box center [928, 21] width 24 height 12
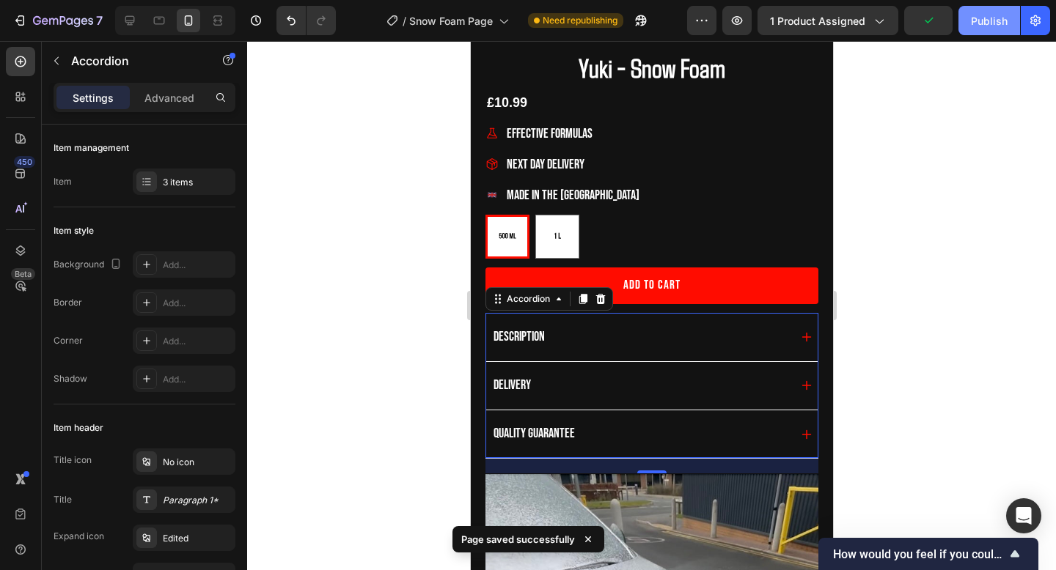
click at [969, 29] on button "Publish" at bounding box center [989, 20] width 62 height 29
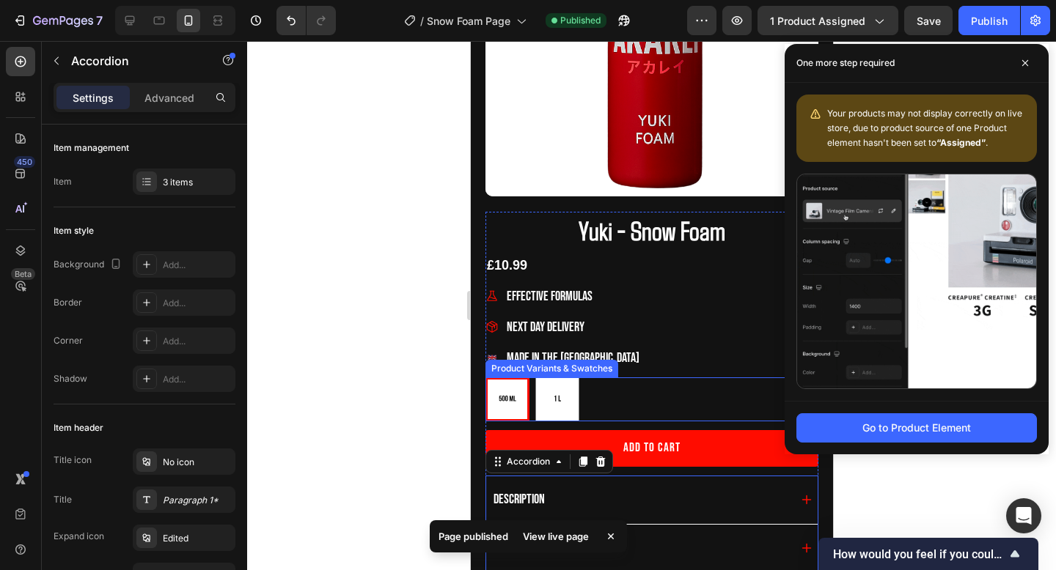
scroll to position [251, 0]
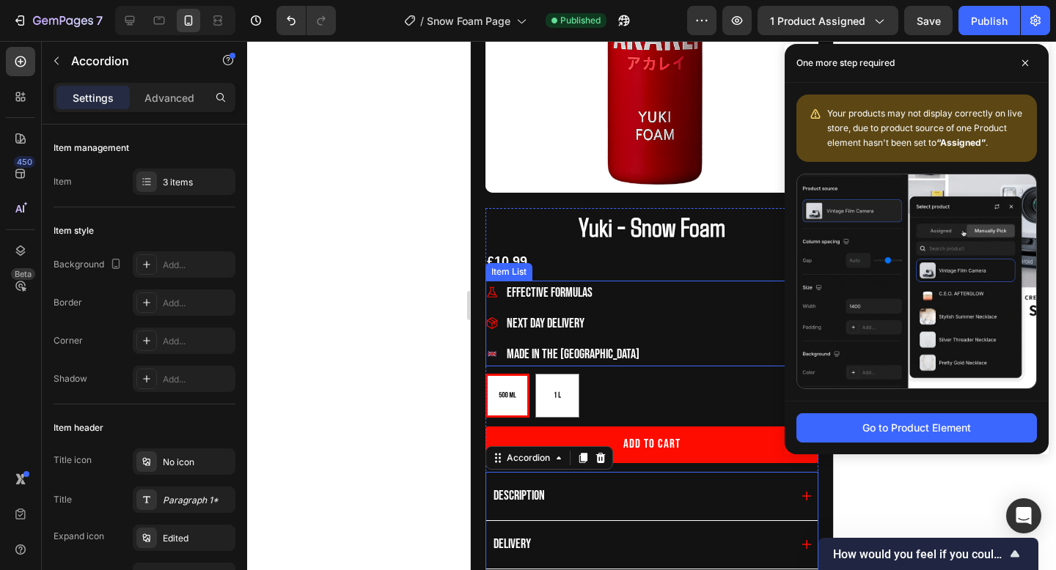
click at [591, 287] on div "Effective Formulas" at bounding box center [572, 293] width 137 height 24
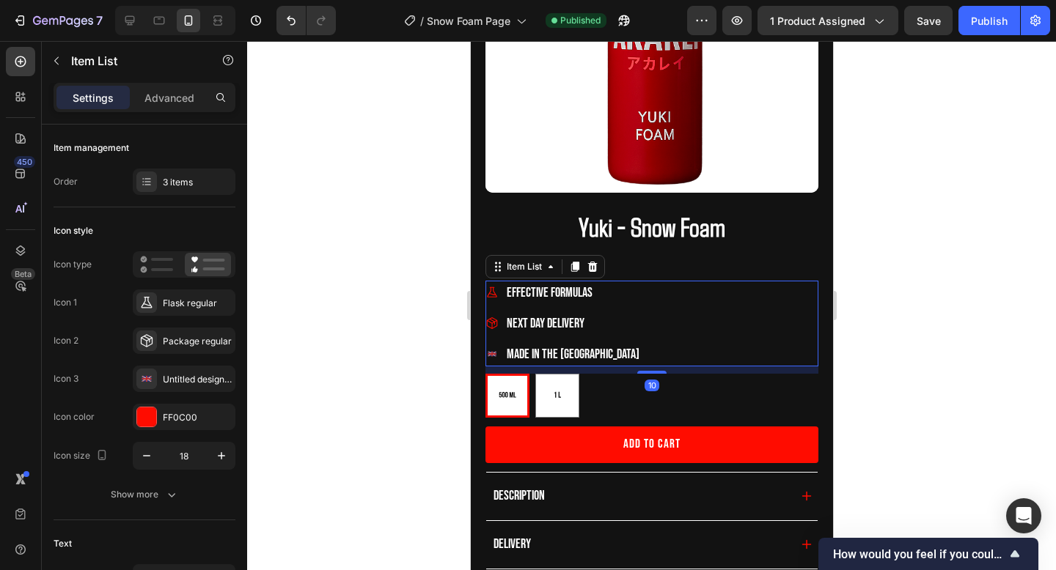
click at [562, 300] on p "Effective Formulas" at bounding box center [572, 293] width 133 height 20
click at [562, 300] on span "Effective Formulas" at bounding box center [549, 292] width 86 height 15
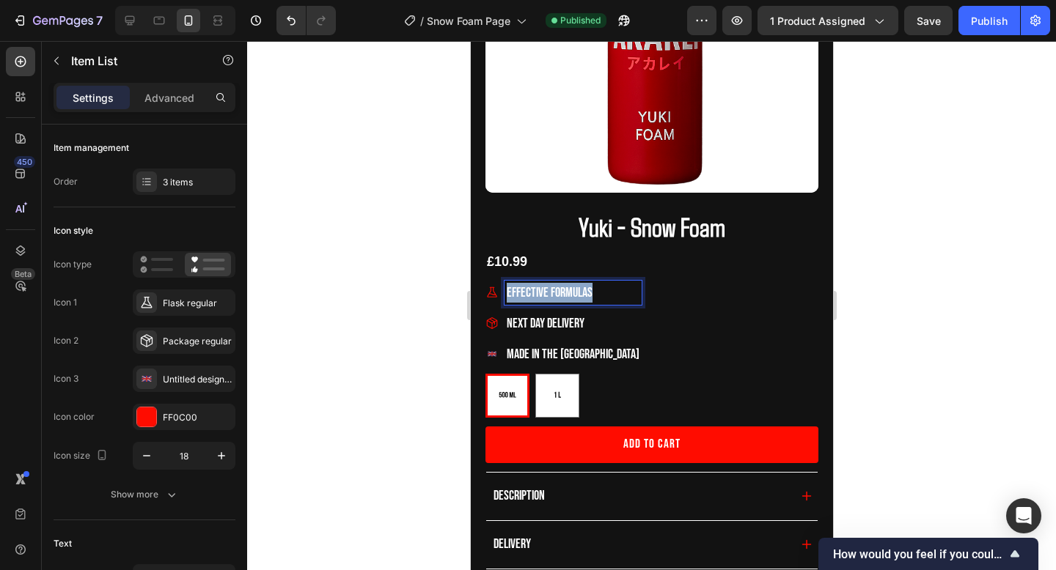
click at [562, 300] on span "Effective Formulas" at bounding box center [549, 292] width 86 height 15
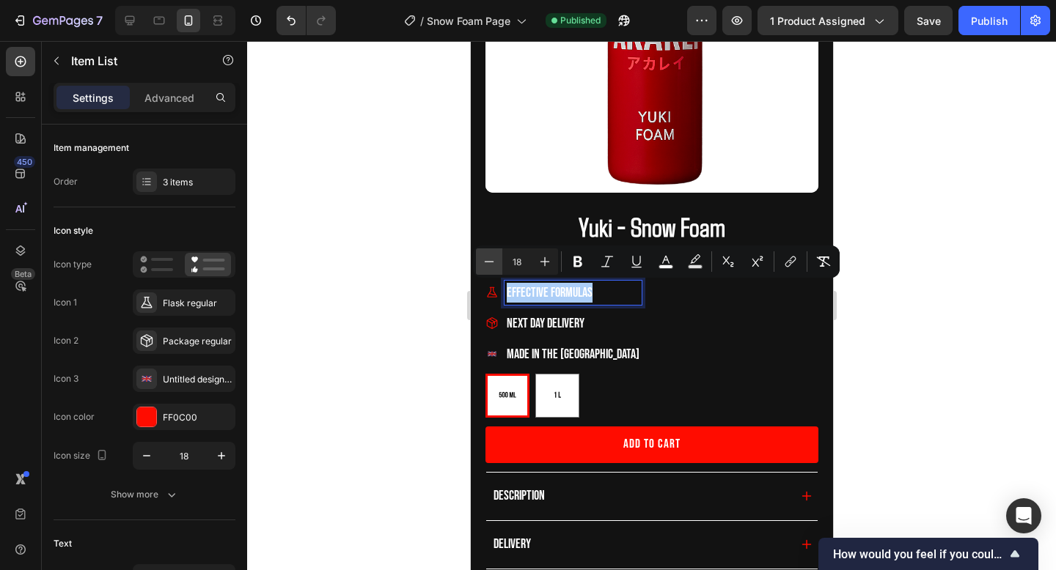
click at [495, 258] on icon "Editor contextual toolbar" at bounding box center [489, 261] width 15 height 15
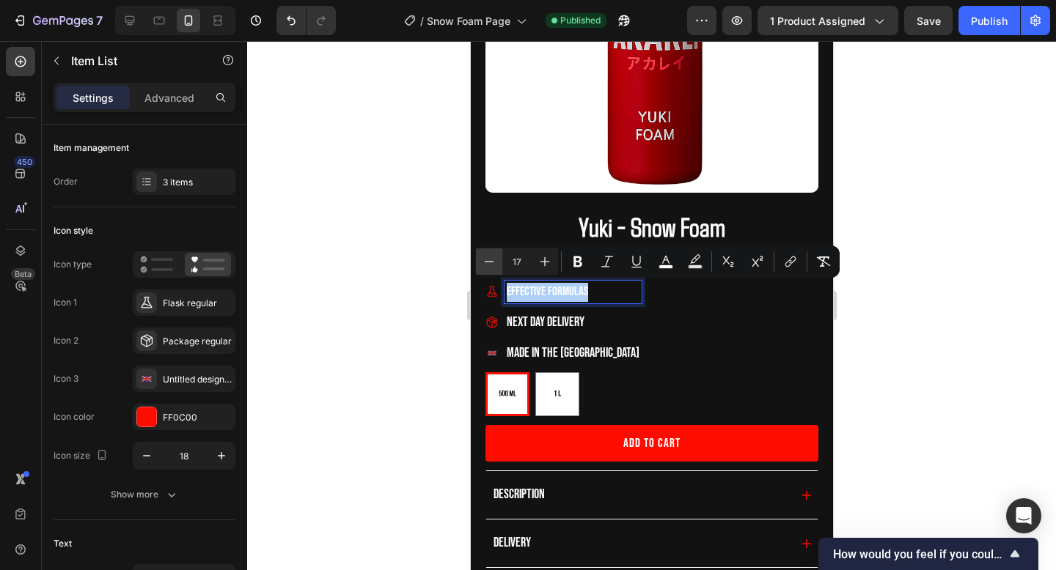
click at [495, 258] on icon "Editor contextual toolbar" at bounding box center [489, 261] width 15 height 15
type input "16"
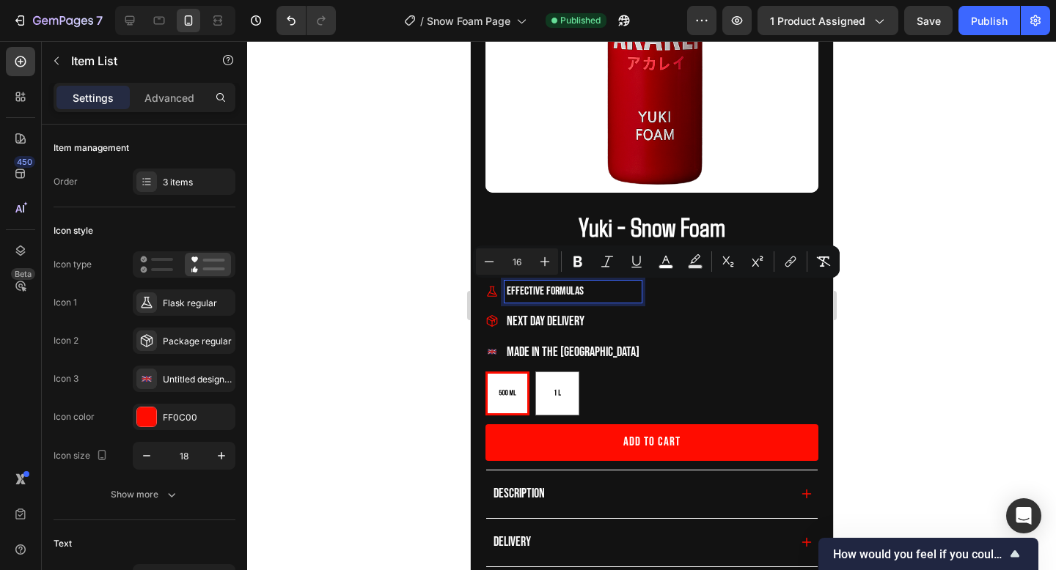
click at [526, 323] on span "Next Day Delivery" at bounding box center [545, 321] width 78 height 15
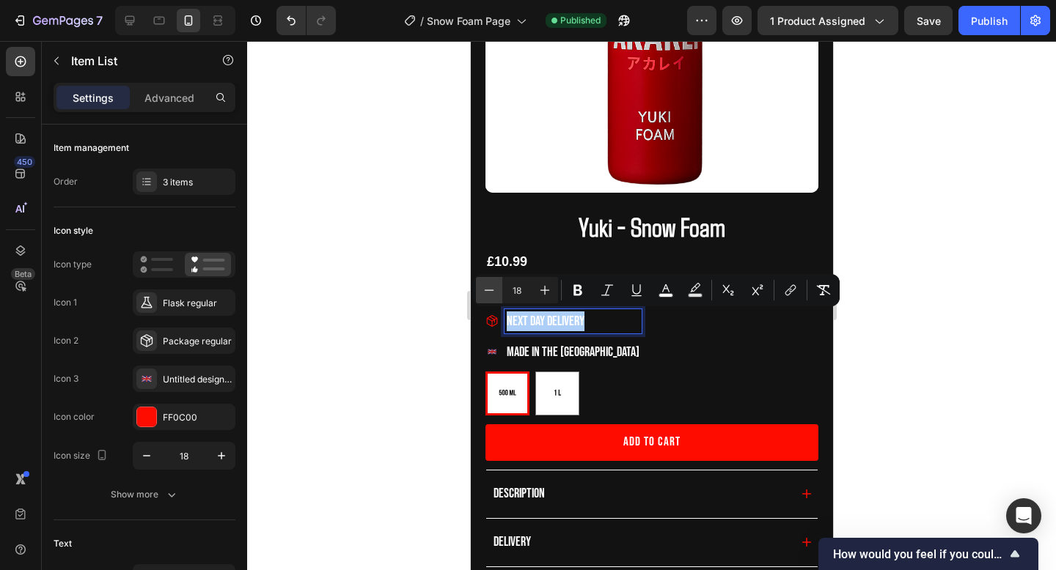
click at [491, 286] on icon "Editor contextual toolbar" at bounding box center [489, 290] width 15 height 15
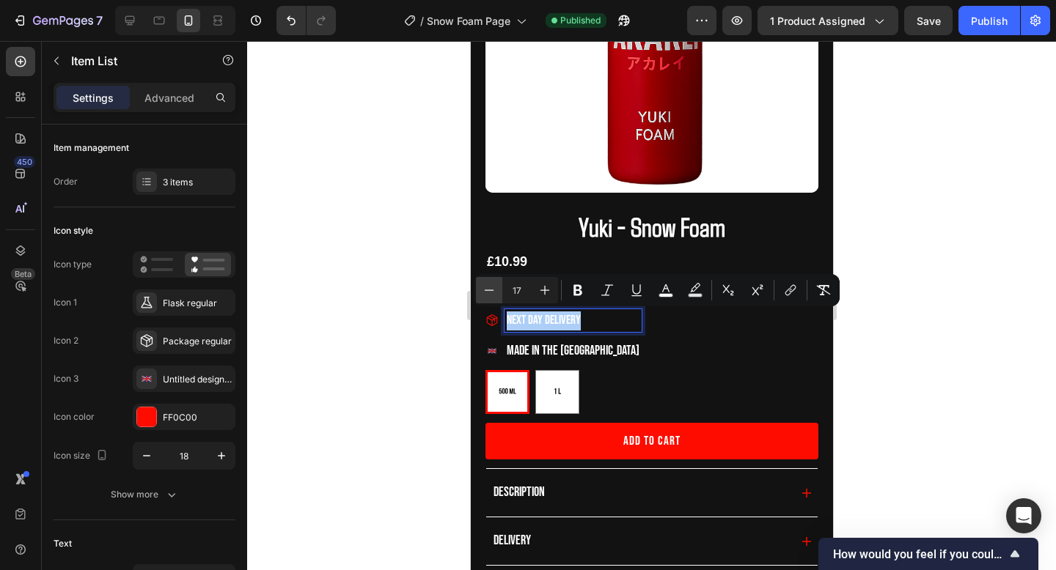
click at [491, 286] on icon "Editor contextual toolbar" at bounding box center [489, 290] width 15 height 15
type input "15"
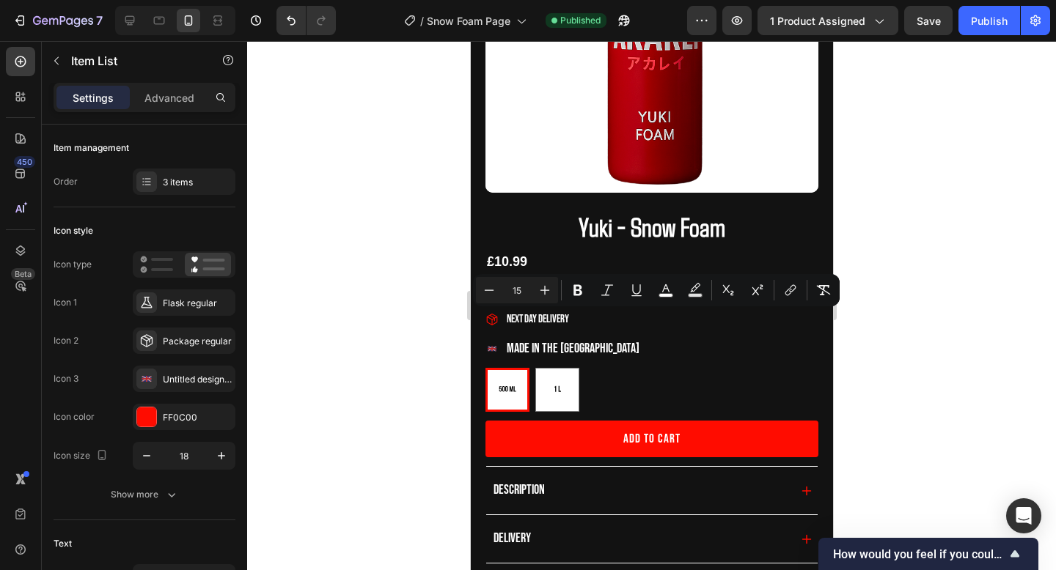
click at [604, 345] on div "Effective Formulas Next Day Delivery Made in the UK" at bounding box center [651, 321] width 333 height 81
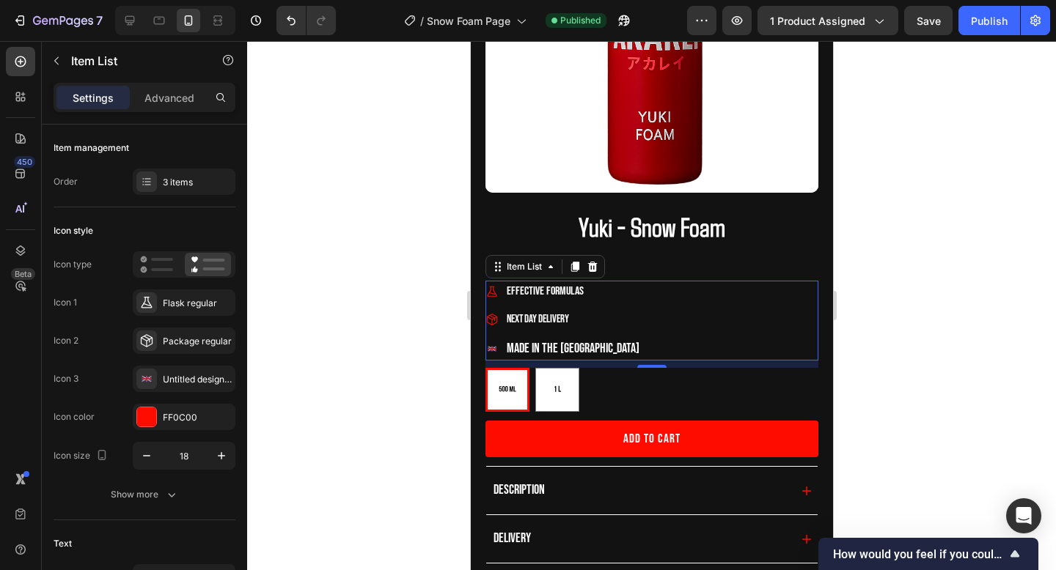
click at [540, 298] on p "Effective Formulas" at bounding box center [572, 292] width 133 height 18
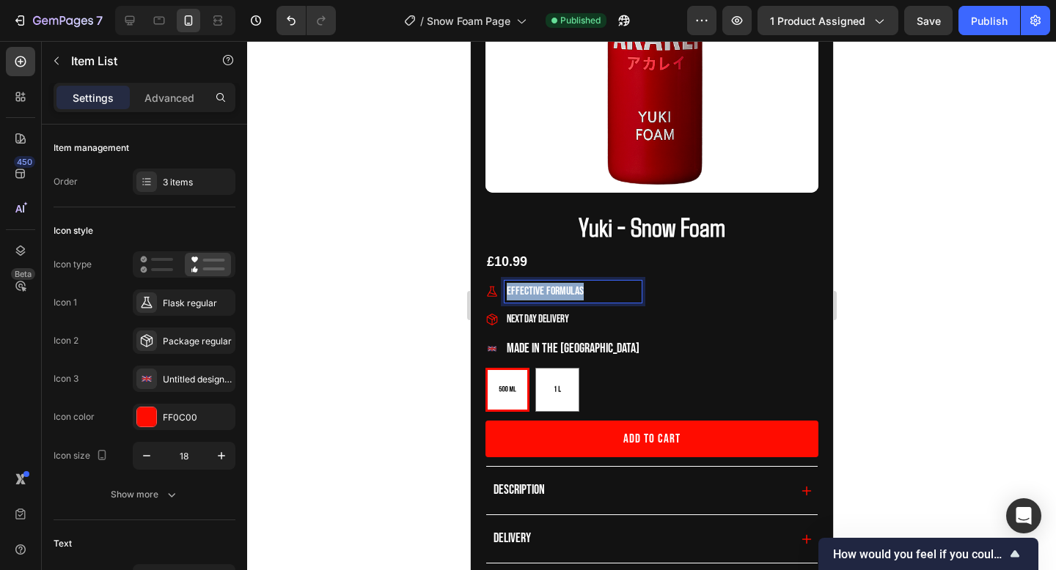
click at [540, 298] on p "Effective Formulas" at bounding box center [572, 292] width 133 height 18
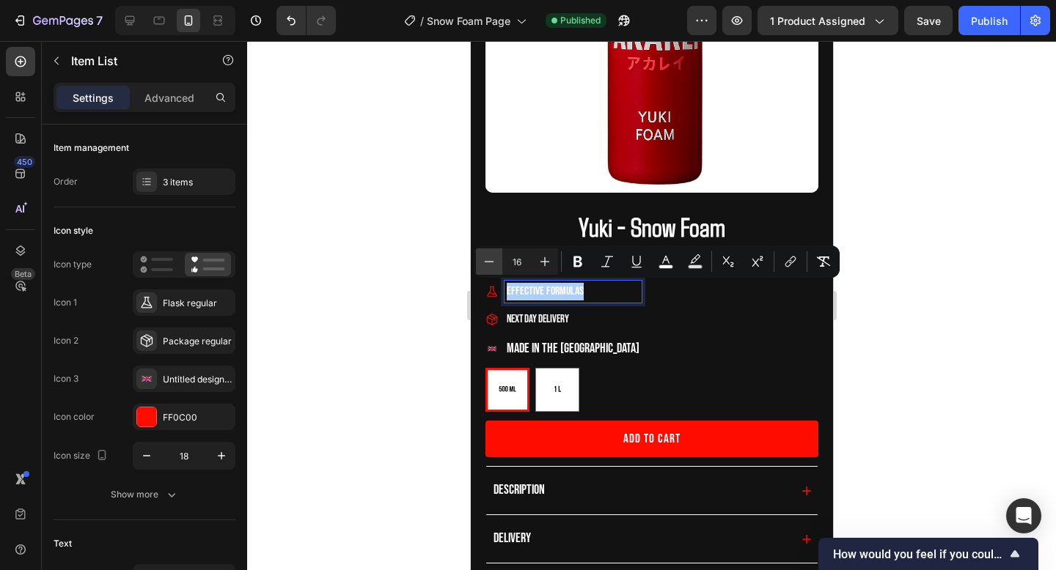
click at [496, 251] on button "Minus" at bounding box center [489, 262] width 26 height 26
type input "15"
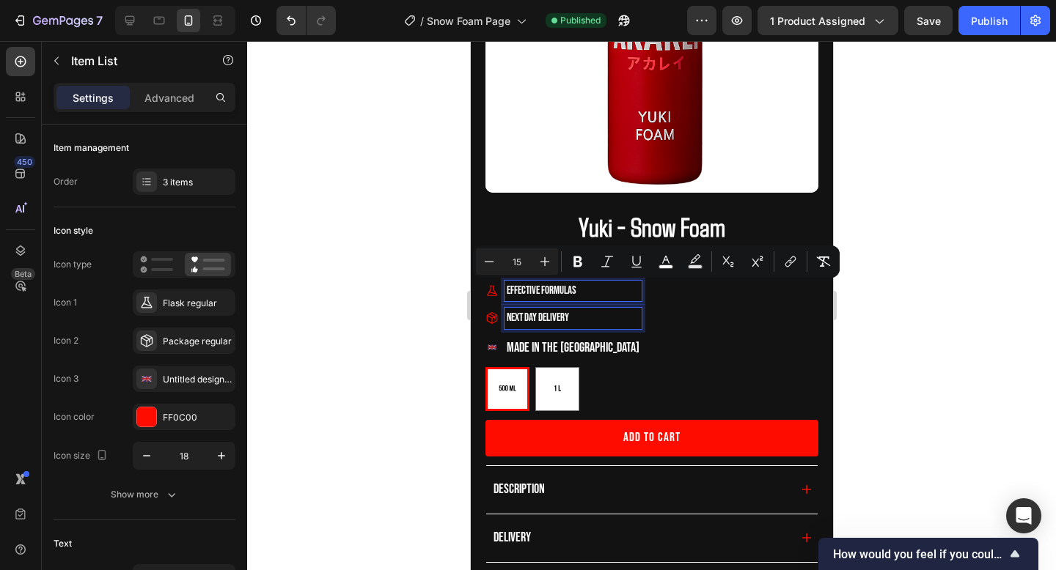
click at [530, 316] on span "Next Day Delivery" at bounding box center [537, 318] width 62 height 14
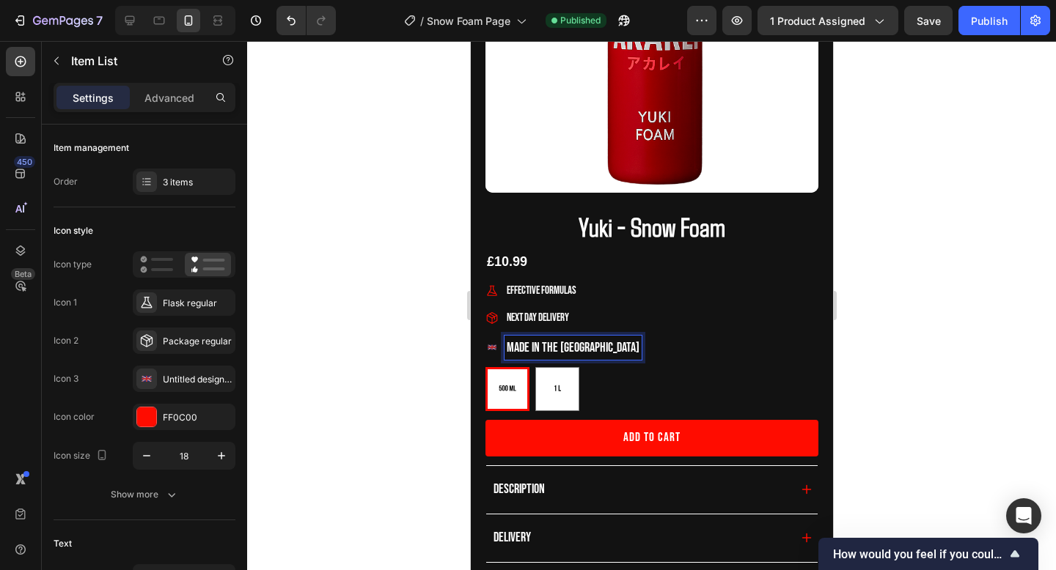
click at [530, 348] on span "Made in the [GEOGRAPHIC_DATA]" at bounding box center [572, 347] width 133 height 15
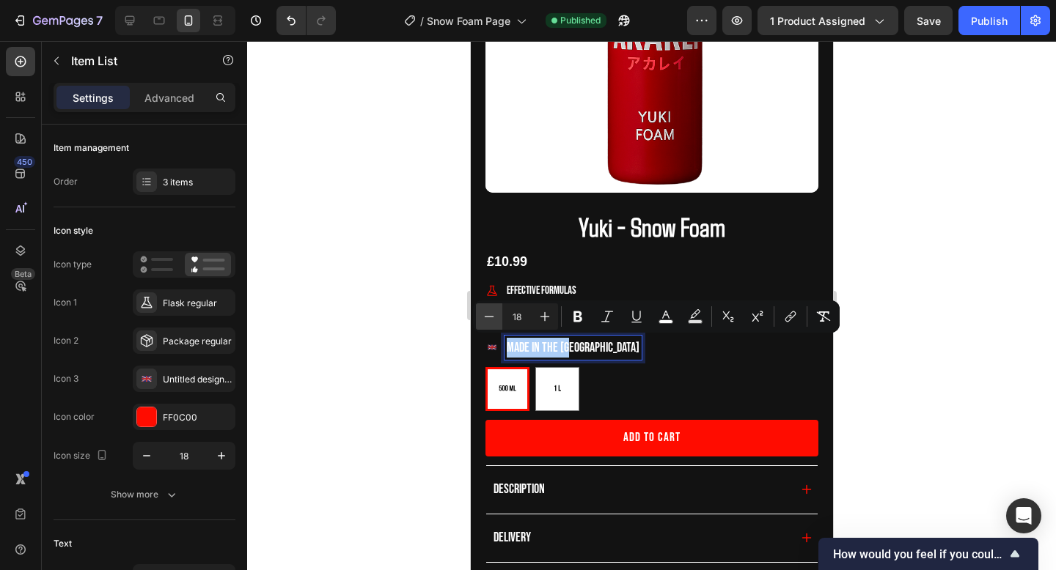
click at [496, 317] on icon "Editor contextual toolbar" at bounding box center [489, 316] width 15 height 15
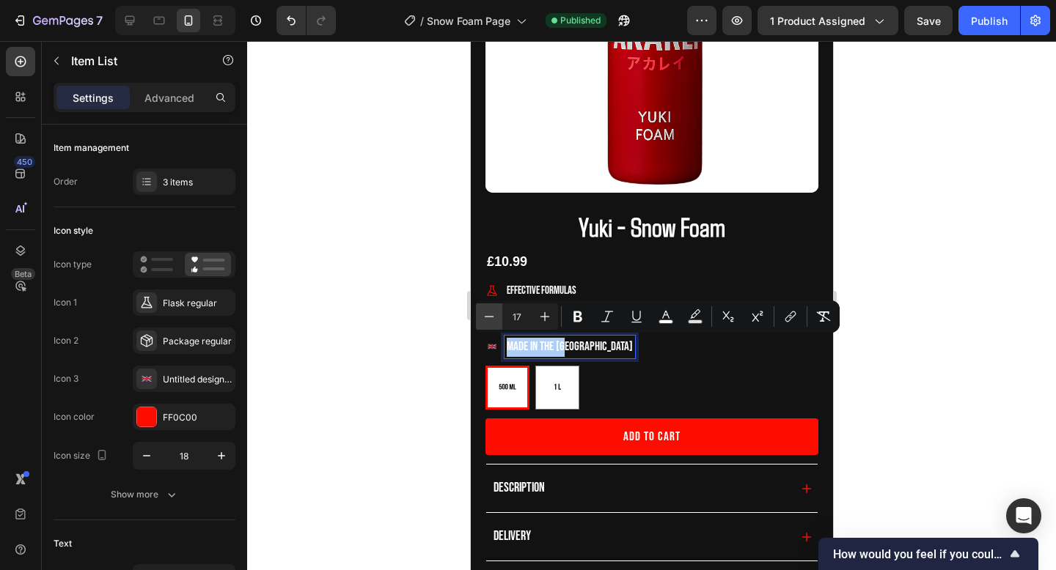
click at [496, 317] on icon "Editor contextual toolbar" at bounding box center [489, 316] width 15 height 15
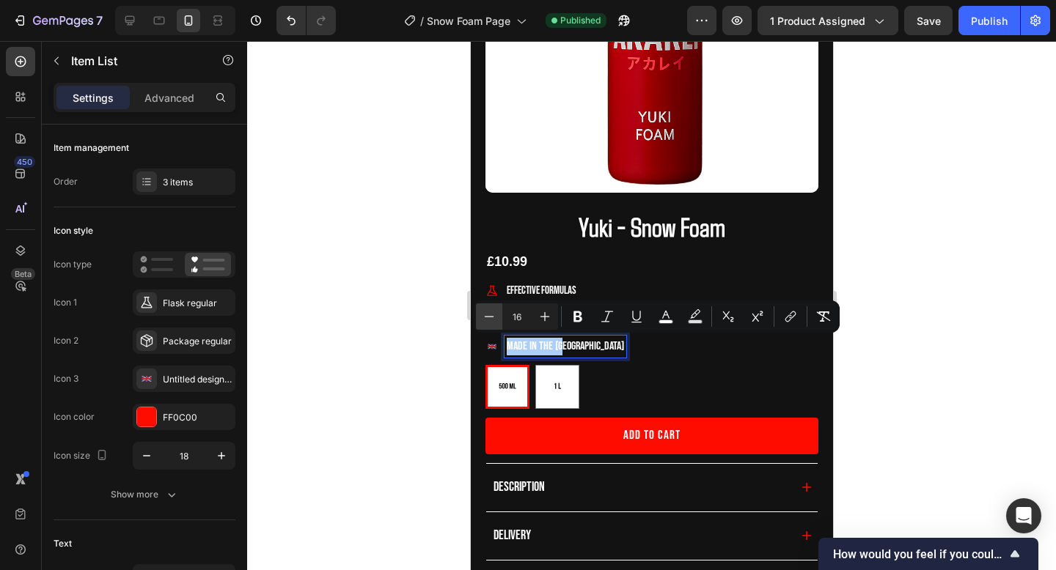
click at [496, 317] on icon "Editor contextual toolbar" at bounding box center [489, 316] width 15 height 15
type input "15"
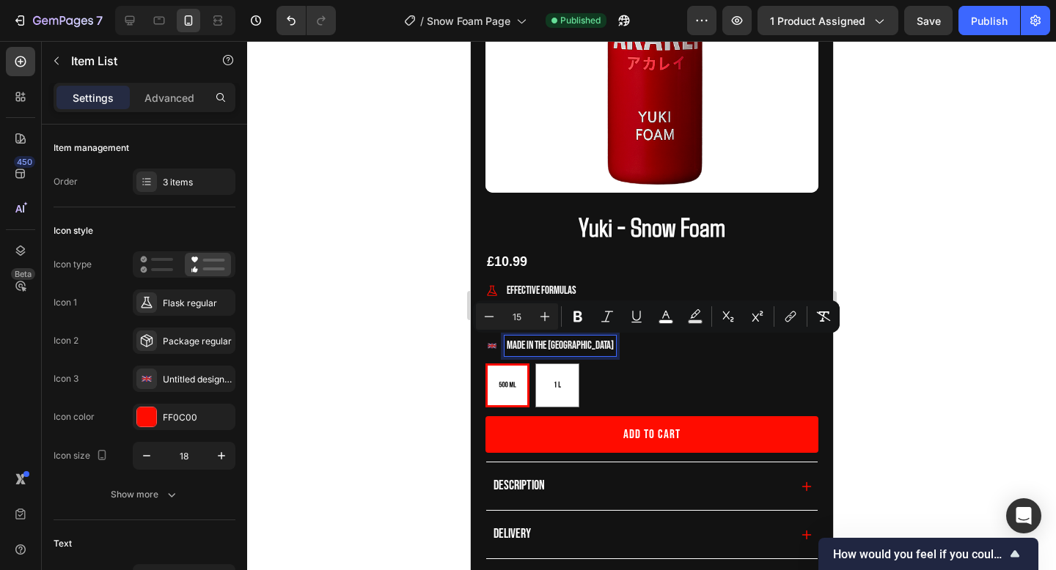
click at [903, 251] on div at bounding box center [651, 305] width 809 height 529
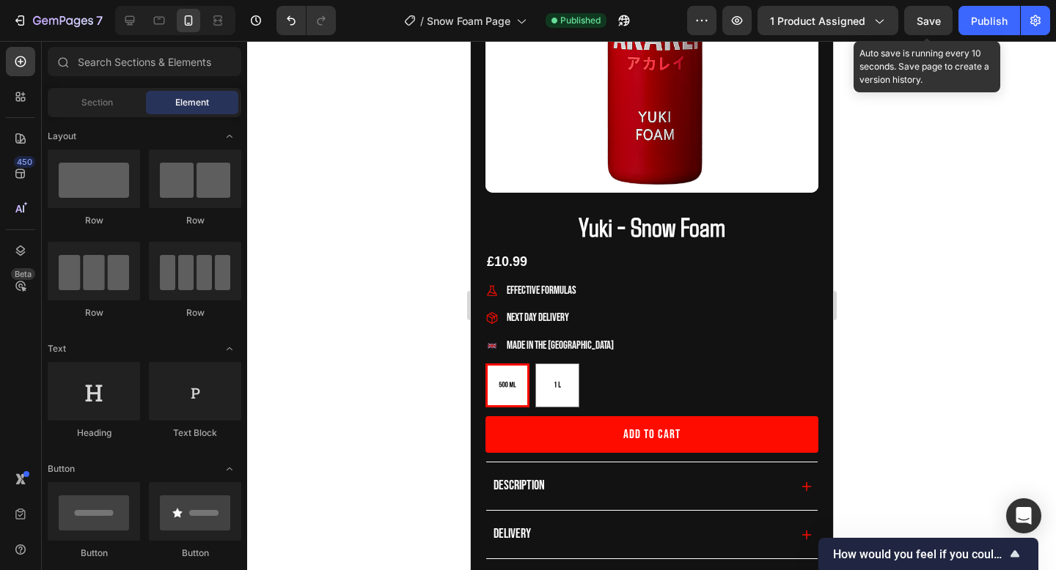
click at [934, 26] on span "Save" at bounding box center [928, 21] width 24 height 12
click at [967, 26] on button "Publish" at bounding box center [989, 20] width 62 height 29
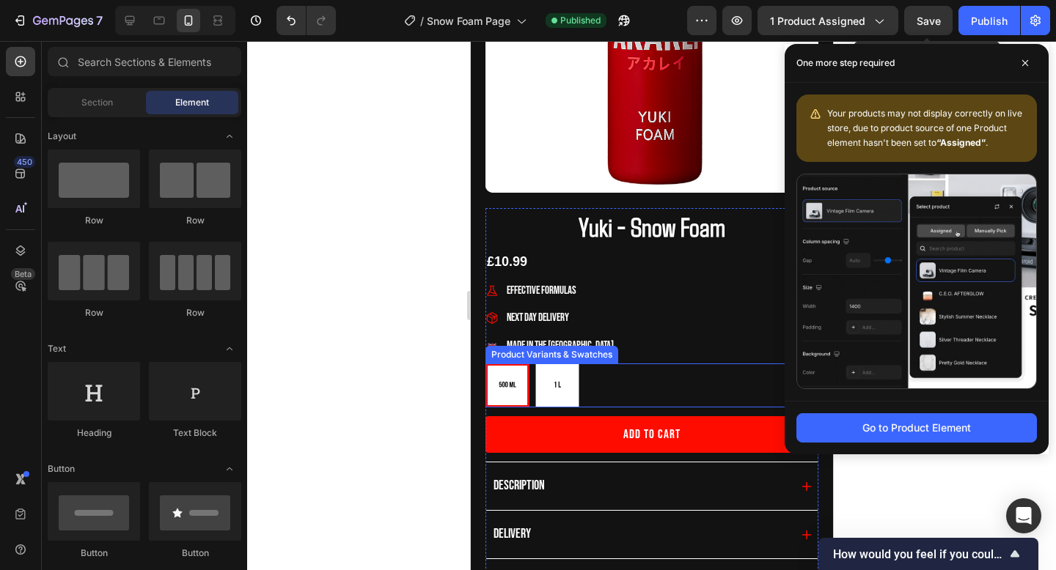
click at [628, 403] on div "500ml 500ml 1 Litre 1 Litre" at bounding box center [651, 386] width 333 height 44
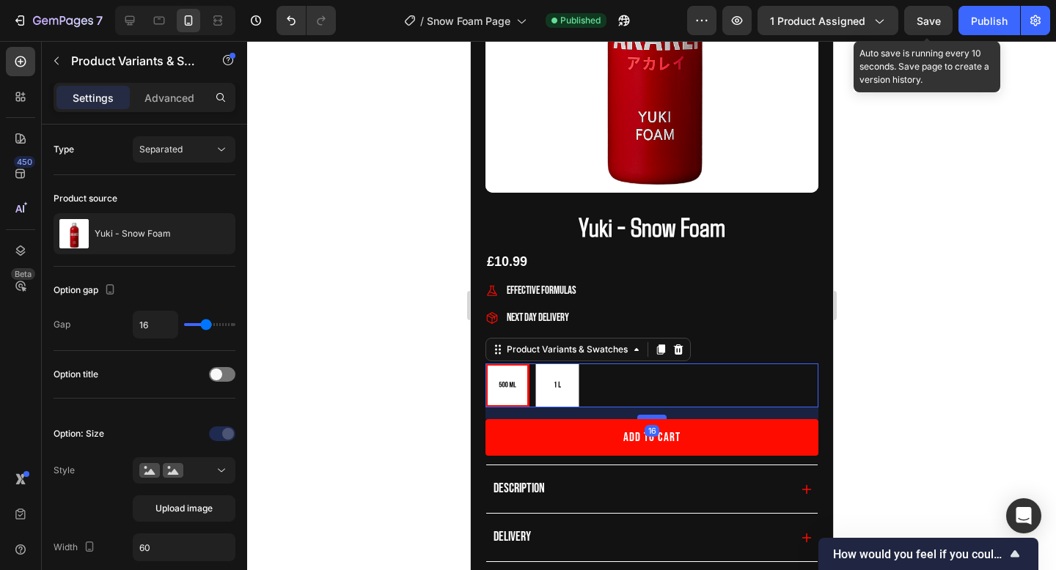
click at [648, 419] on div at bounding box center [650, 417] width 29 height 4
radio input "true"
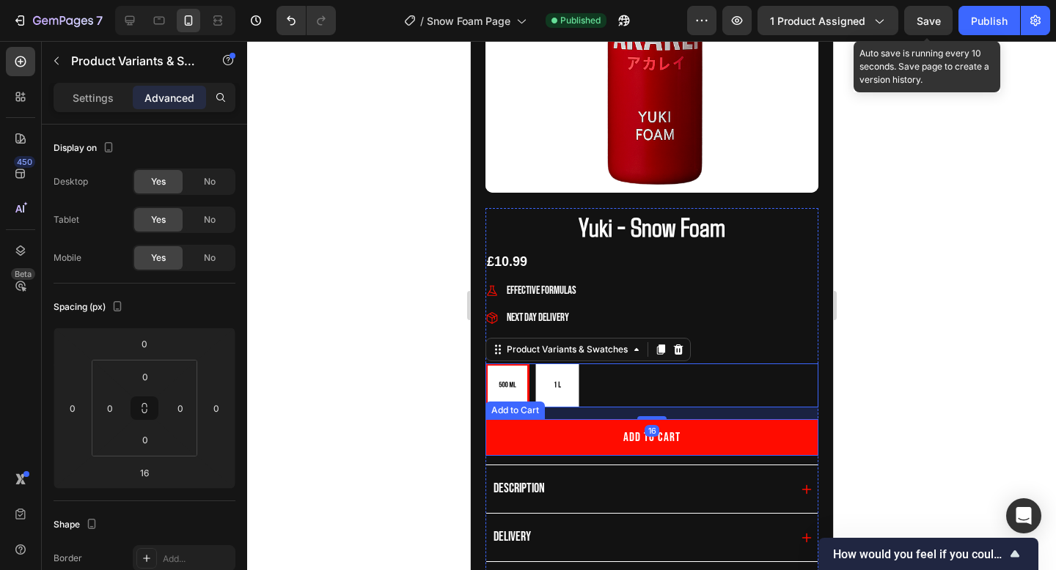
click at [703, 441] on button "Add to cart" at bounding box center [651, 437] width 333 height 37
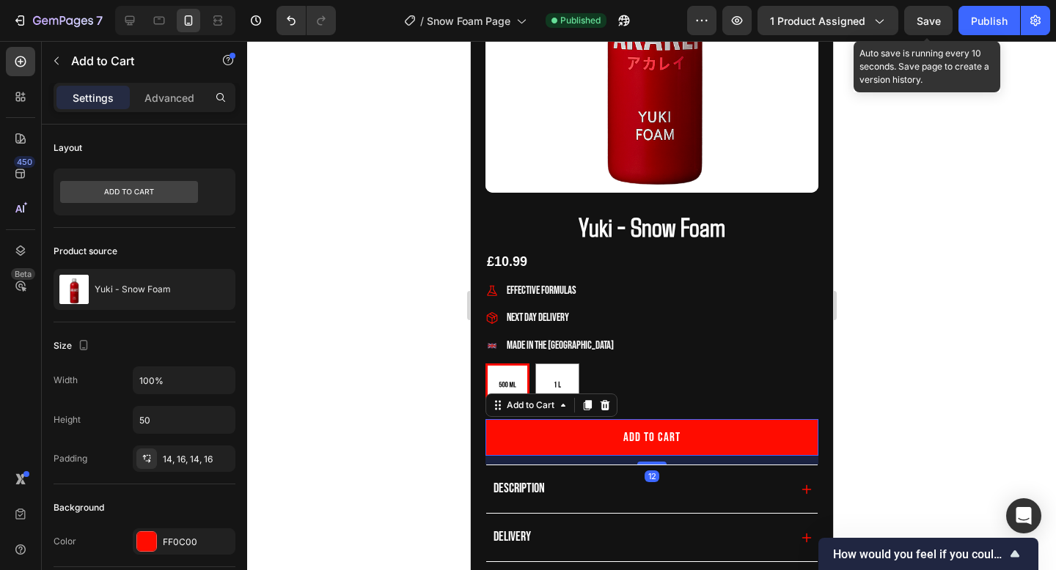
click at [657, 460] on div "12" at bounding box center [651, 460] width 333 height 9
click at [657, 466] on div at bounding box center [650, 465] width 29 height 4
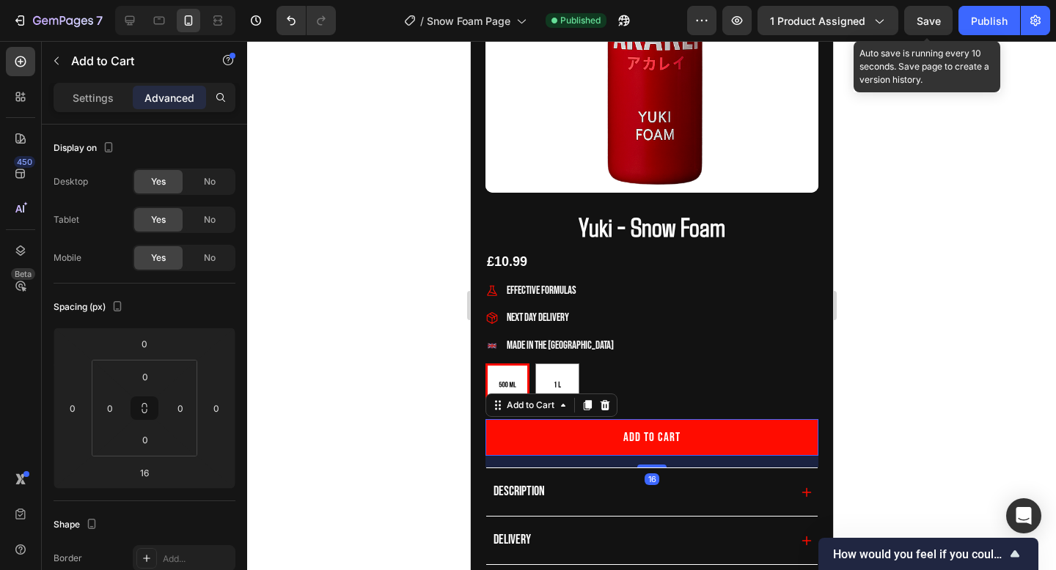
click at [865, 395] on div at bounding box center [651, 305] width 809 height 529
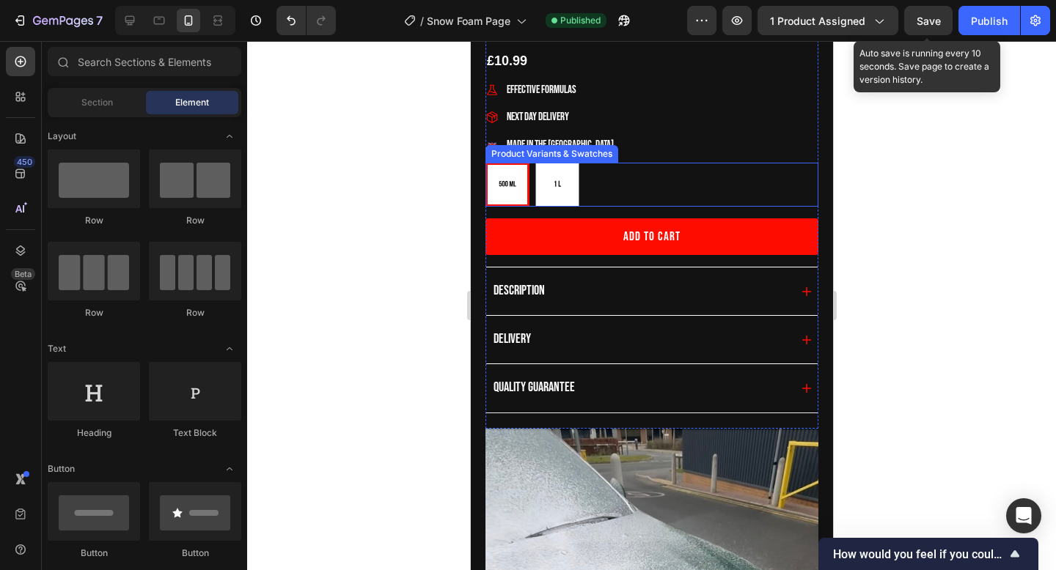
scroll to position [456, 0]
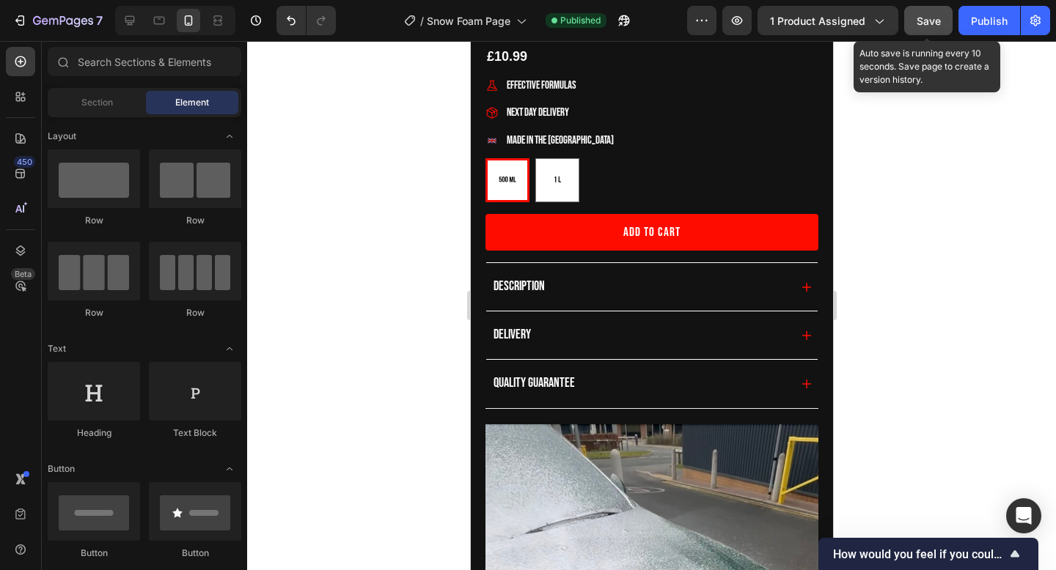
click at [922, 24] on span "Save" at bounding box center [928, 21] width 24 height 12
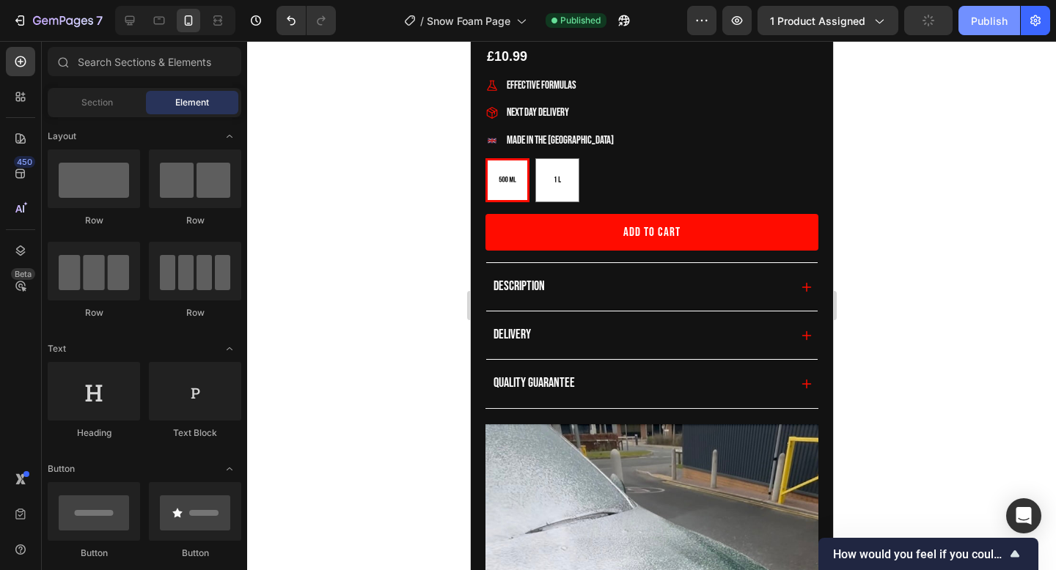
click at [972, 24] on div "Publish" at bounding box center [989, 20] width 37 height 15
click at [475, 40] on div "7 Version history / Snow Foam Page Published Preview 1 product assigned Save Pu…" at bounding box center [528, 21] width 1056 height 42
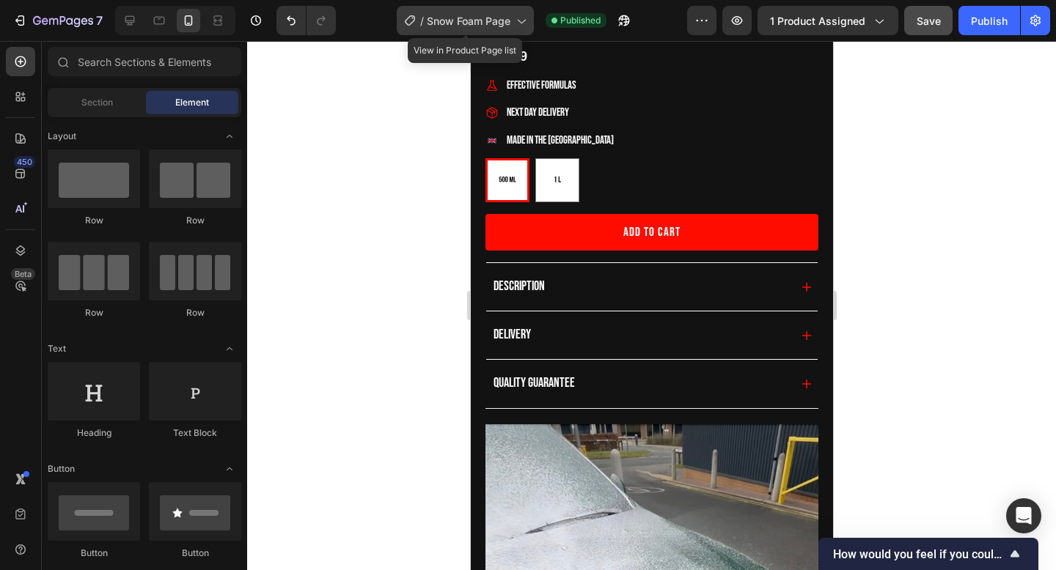
click at [474, 25] on span "Snow Foam Page" at bounding box center [469, 20] width 84 height 15
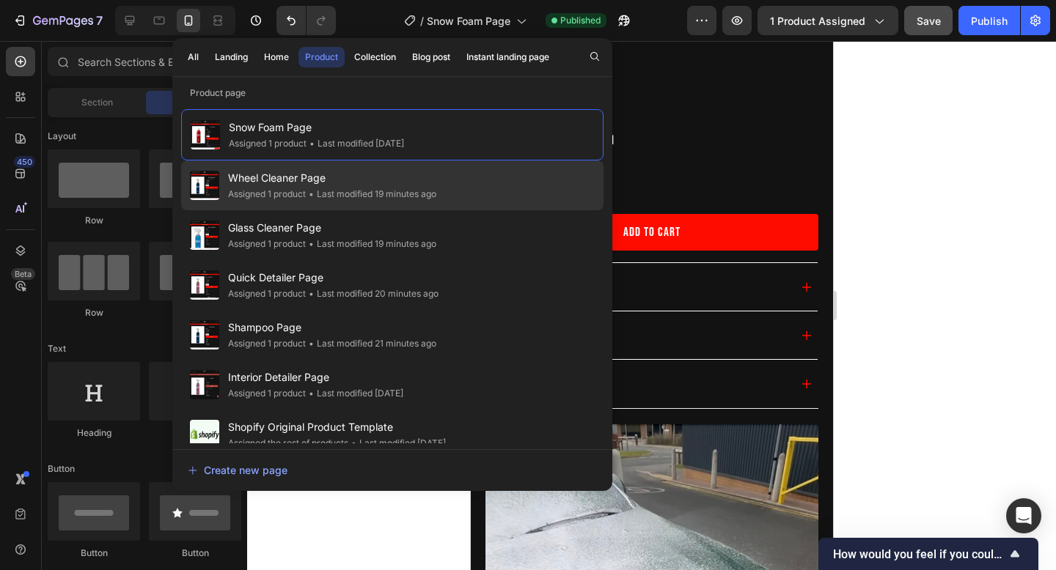
click at [400, 180] on span "Wheel Cleaner Page" at bounding box center [332, 178] width 208 height 18
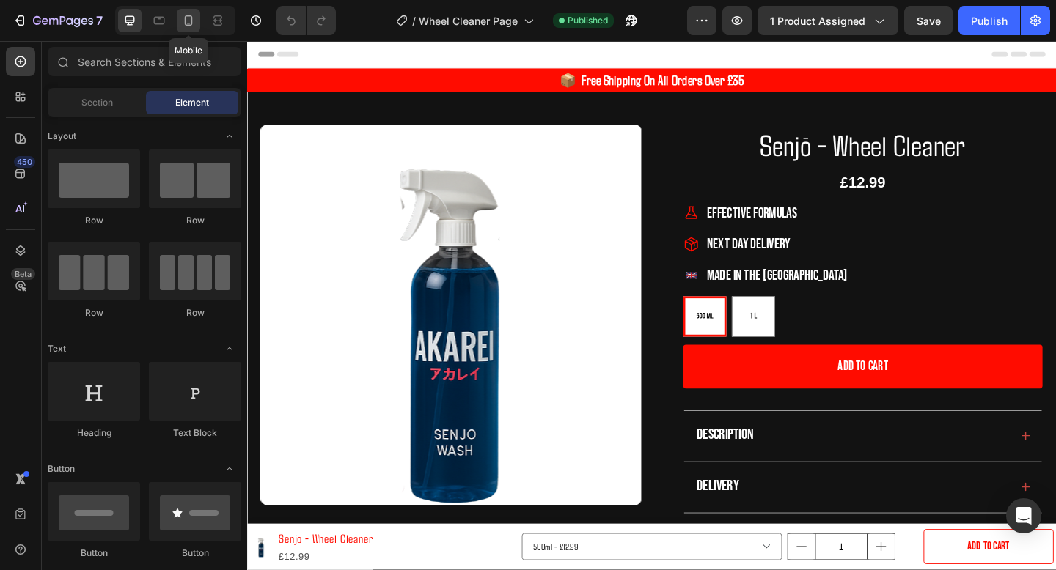
click at [196, 31] on div at bounding box center [188, 20] width 23 height 23
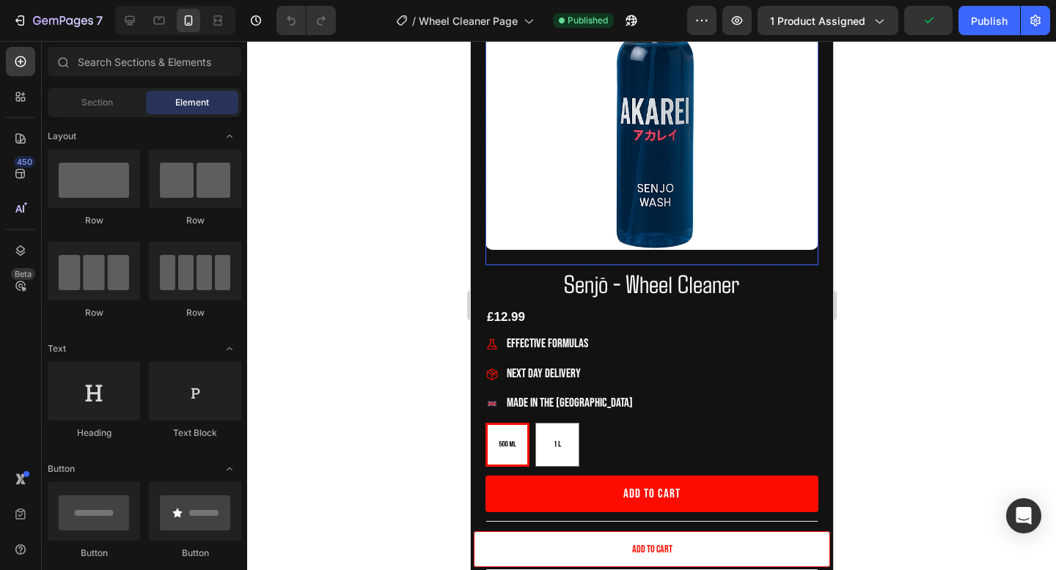
scroll to position [233, 0]
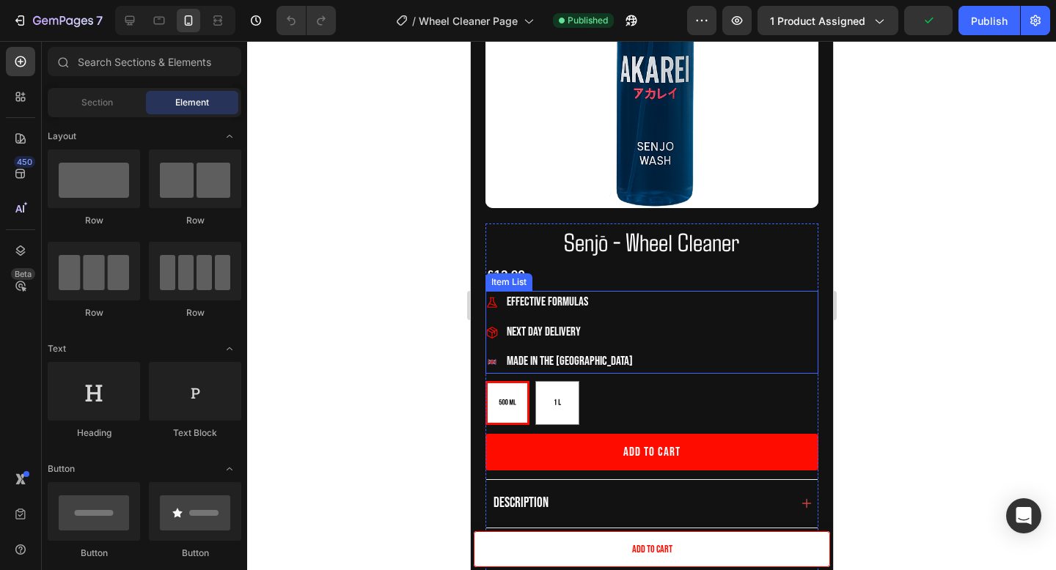
click at [545, 296] on span "Effective Formulas" at bounding box center [546, 302] width 81 height 15
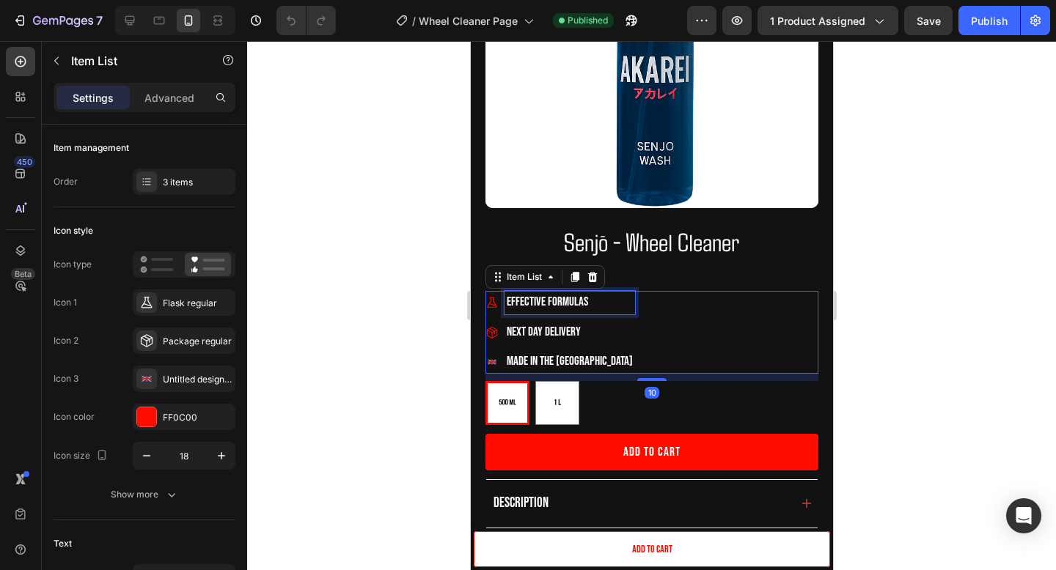
click at [525, 299] on span "Effective Formulas" at bounding box center [546, 302] width 81 height 15
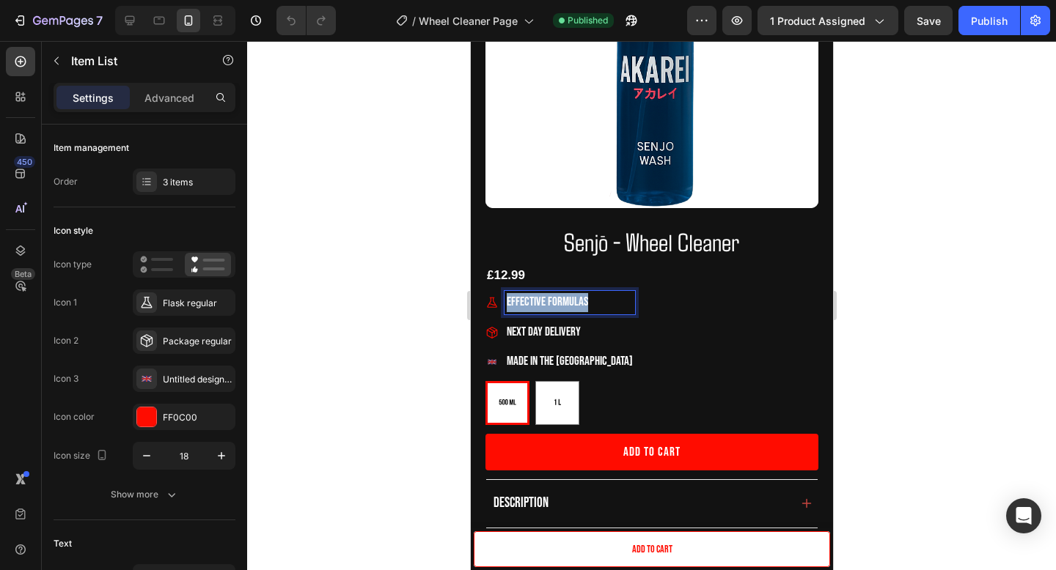
click at [525, 299] on span "Effective Formulas" at bounding box center [546, 302] width 81 height 15
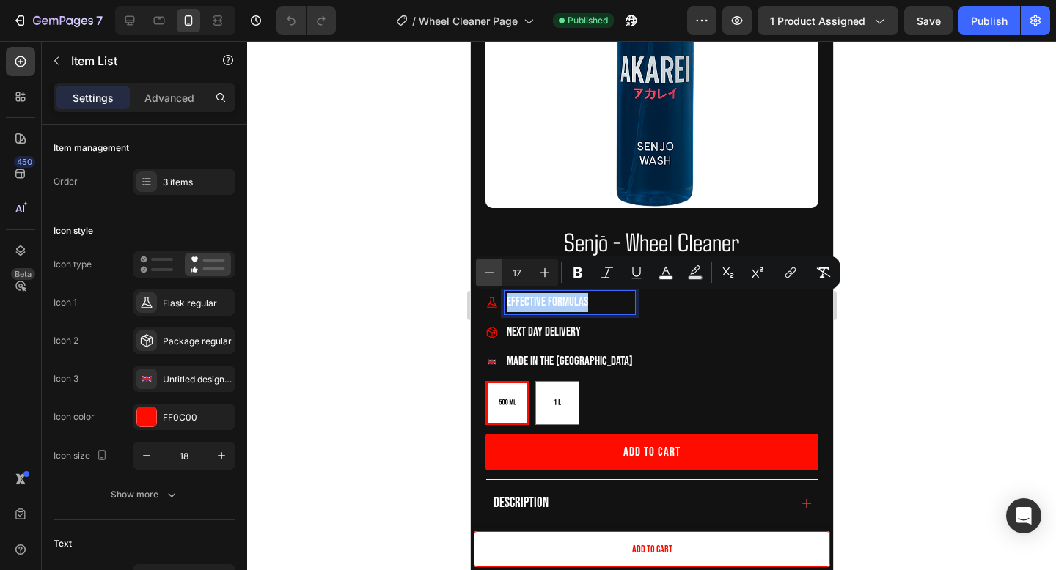
click at [492, 281] on button "Minus" at bounding box center [489, 273] width 26 height 26
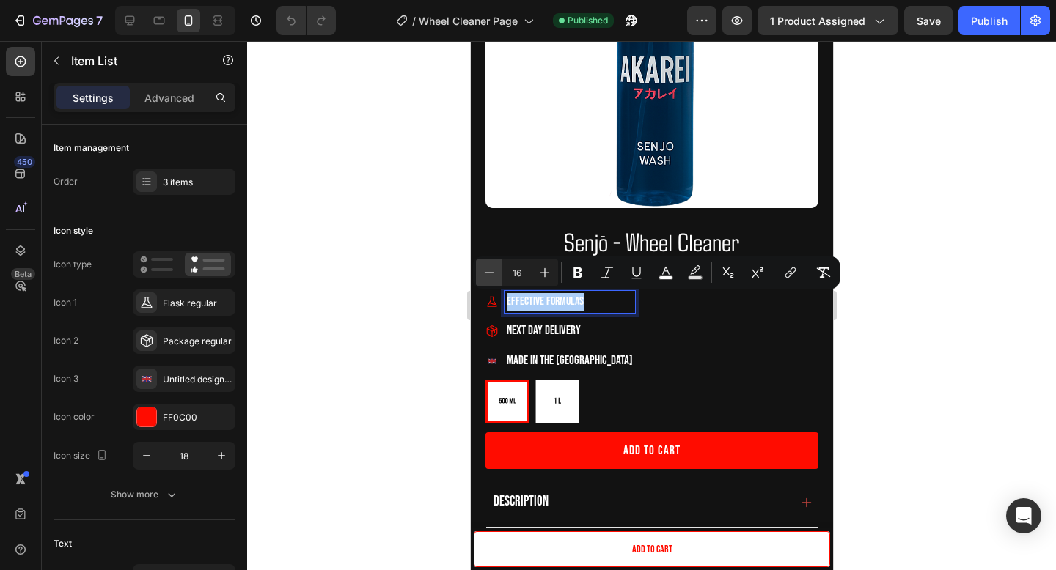
click at [492, 281] on button "Minus" at bounding box center [489, 273] width 26 height 26
type input "15"
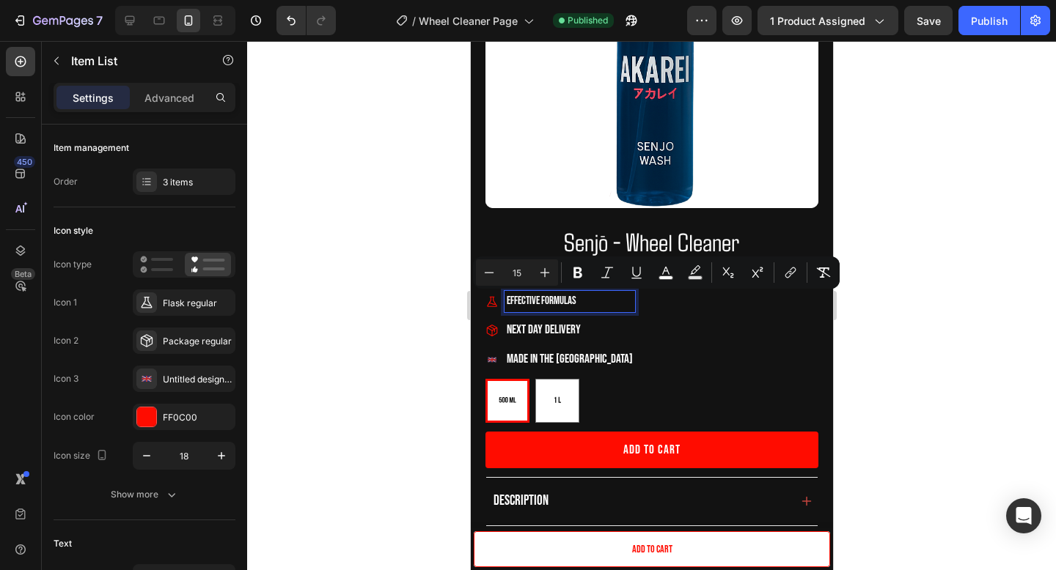
click at [526, 331] on span "Next Day Delivery" at bounding box center [543, 330] width 74 height 15
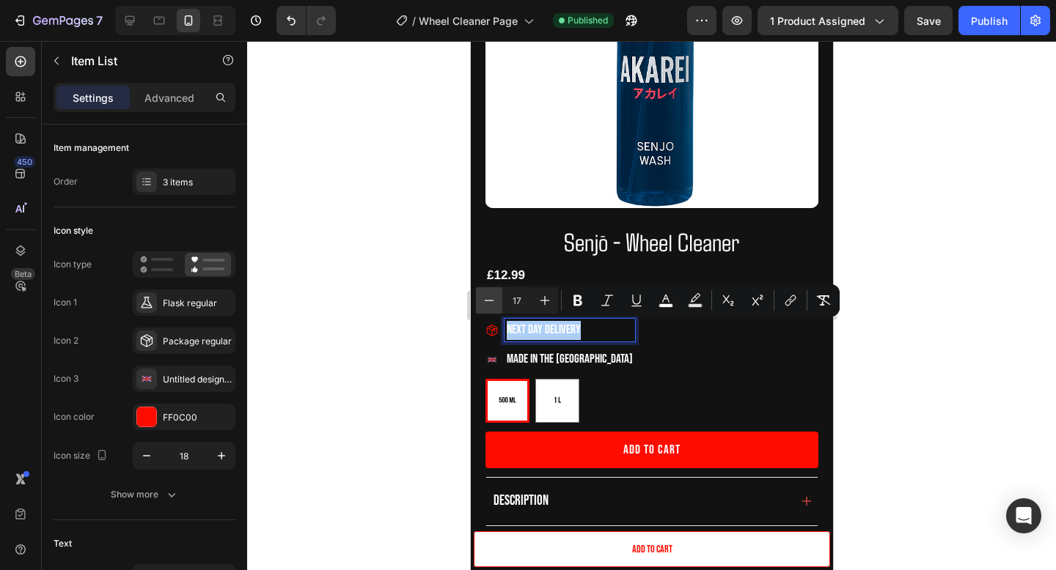
click at [485, 292] on button "Minus" at bounding box center [489, 300] width 26 height 26
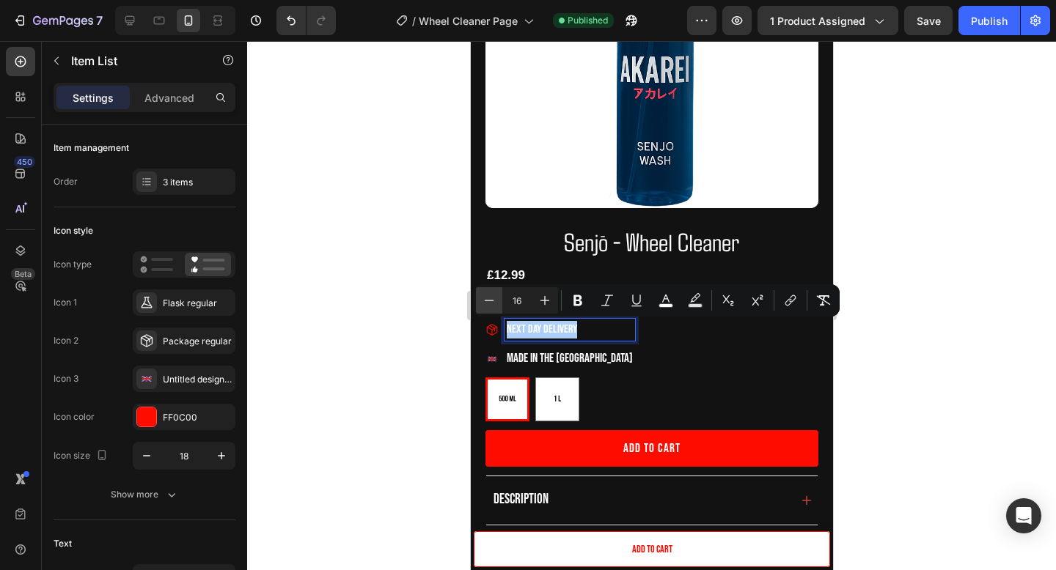
click at [485, 292] on button "Minus" at bounding box center [489, 300] width 26 height 26
type input "15"
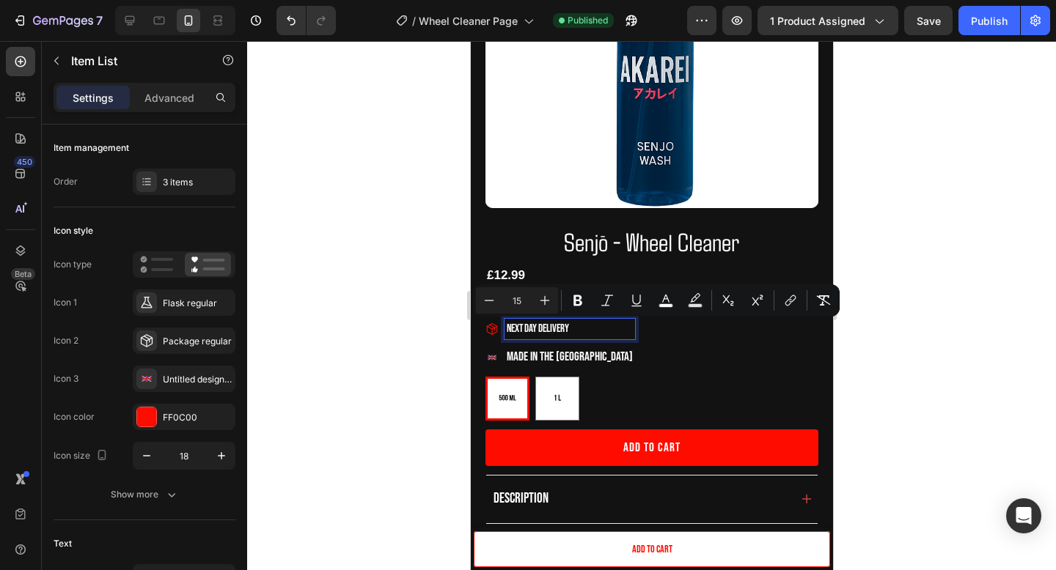
click at [529, 353] on span "Made in the [GEOGRAPHIC_DATA]" at bounding box center [569, 357] width 126 height 15
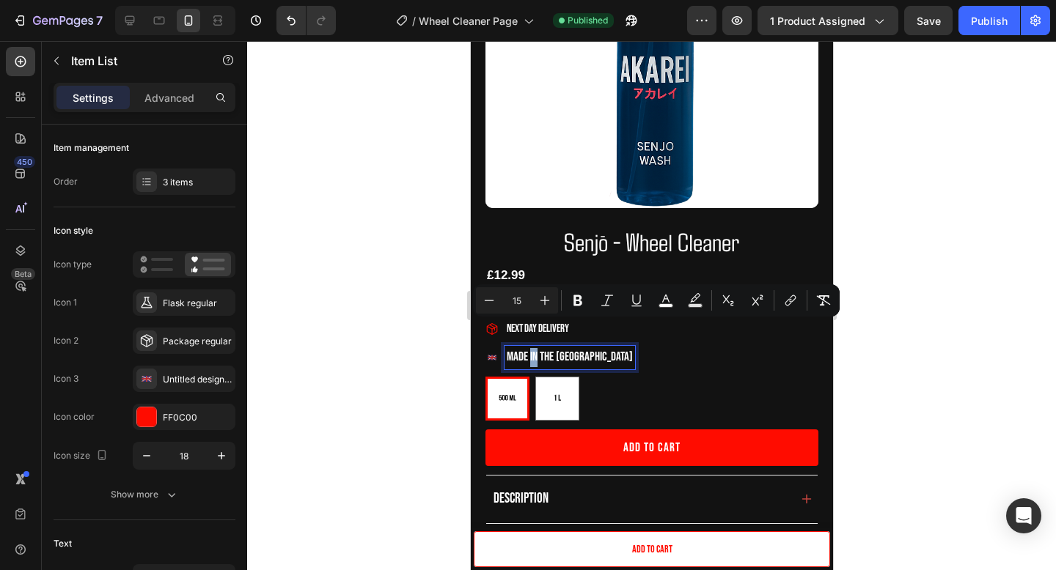
click at [529, 353] on span "Made in the [GEOGRAPHIC_DATA]" at bounding box center [569, 357] width 126 height 15
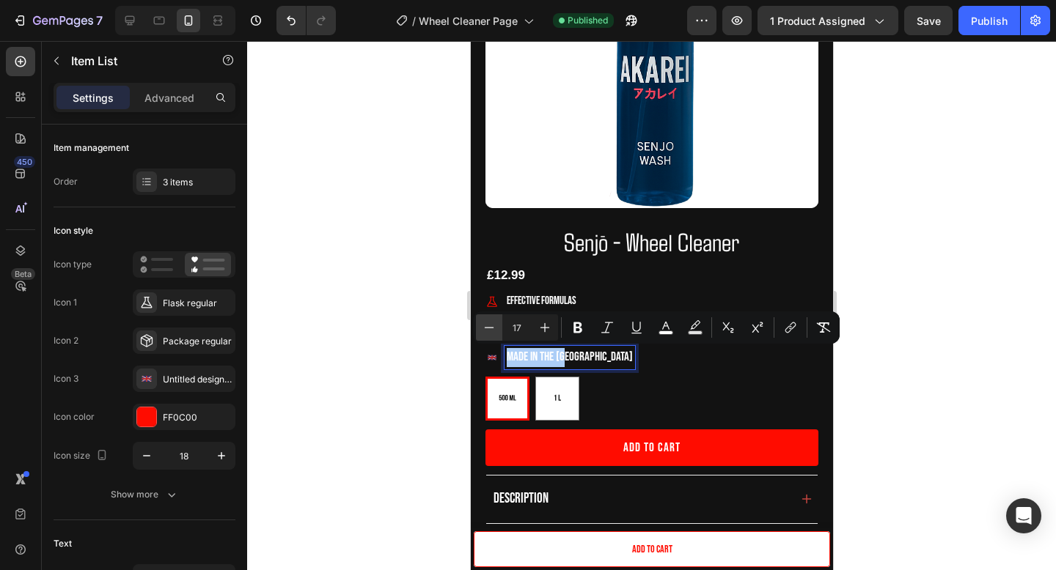
click at [496, 330] on icon "Editor contextual toolbar" at bounding box center [489, 327] width 15 height 15
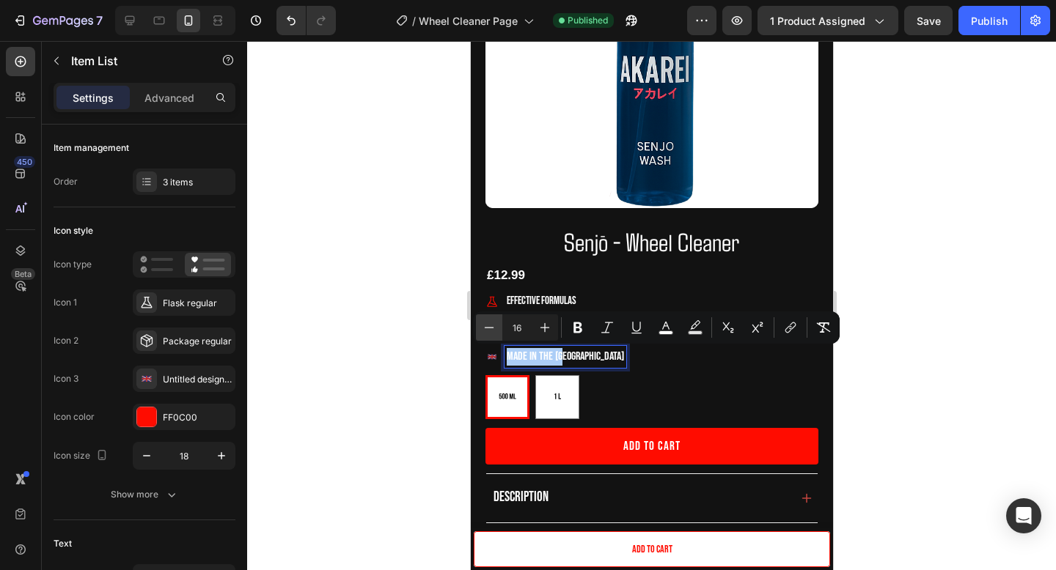
click at [496, 330] on icon "Editor contextual toolbar" at bounding box center [489, 327] width 15 height 15
type input "15"
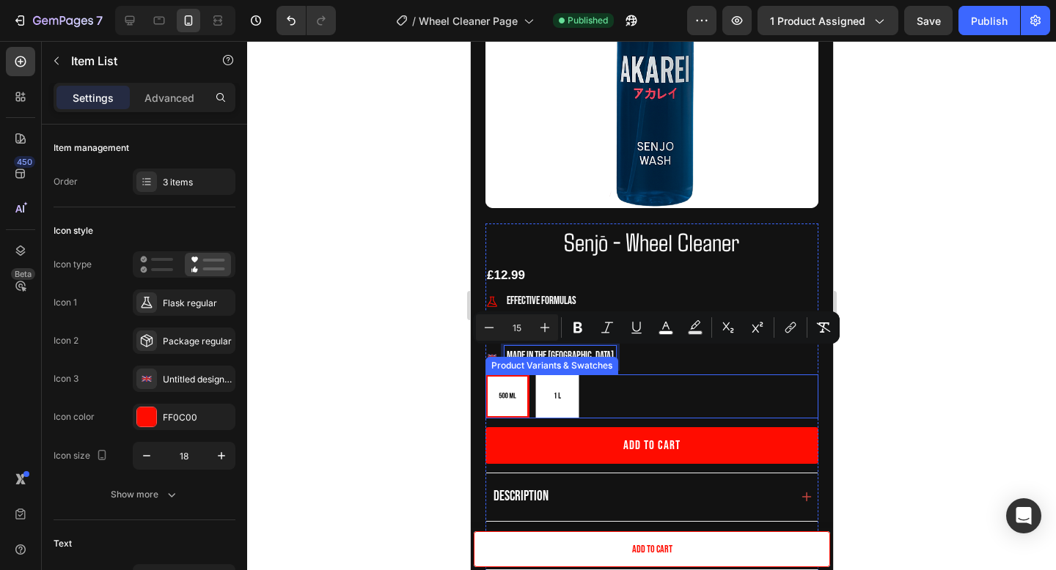
click at [553, 408] on img at bounding box center [556, 396] width 43 height 43
click at [534, 375] on input "1 Litre 1 Litre" at bounding box center [534, 374] width 1 height 1
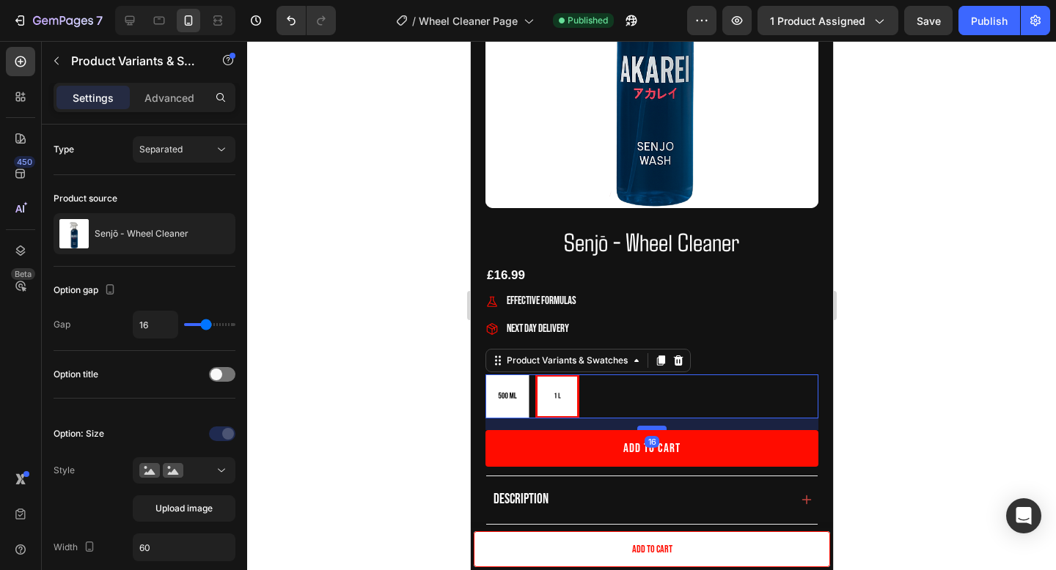
click at [644, 427] on div at bounding box center [650, 428] width 29 height 4
radio input "true"
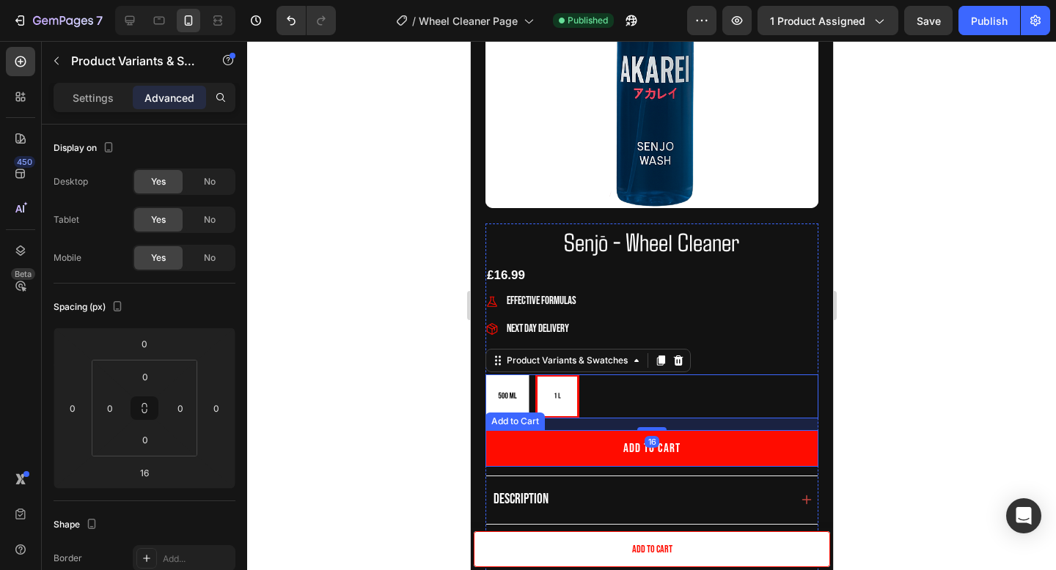
click at [729, 466] on button "Add to cart" at bounding box center [651, 448] width 333 height 37
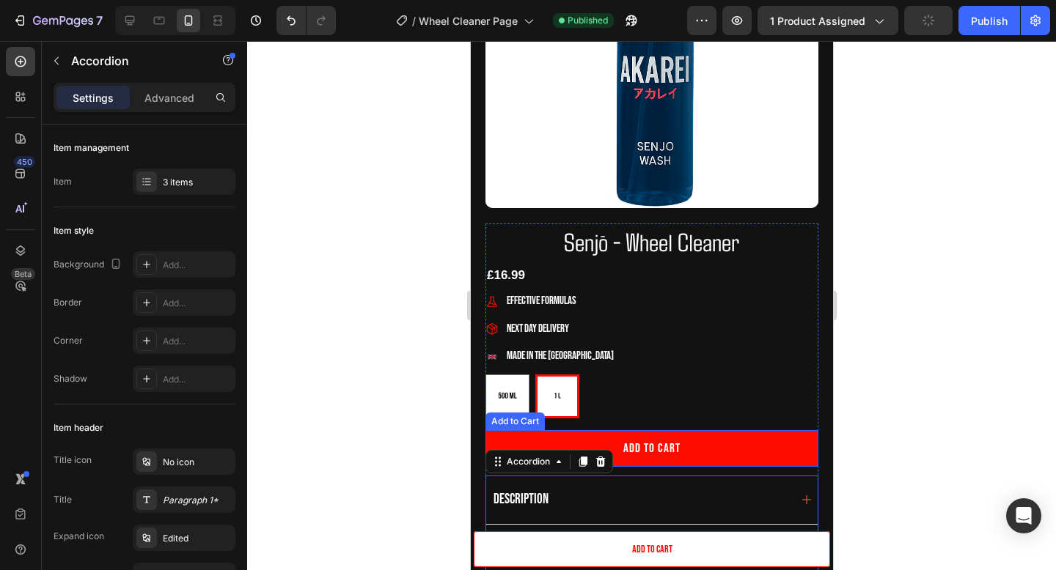
click at [728, 447] on button "Add to cart" at bounding box center [651, 448] width 333 height 37
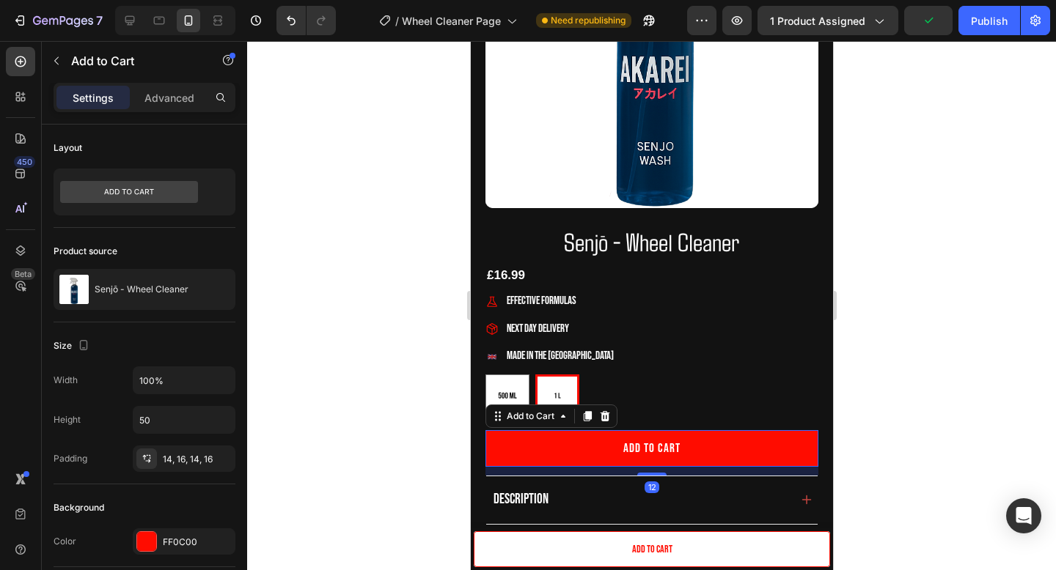
click at [658, 471] on div "12" at bounding box center [651, 471] width 333 height 9
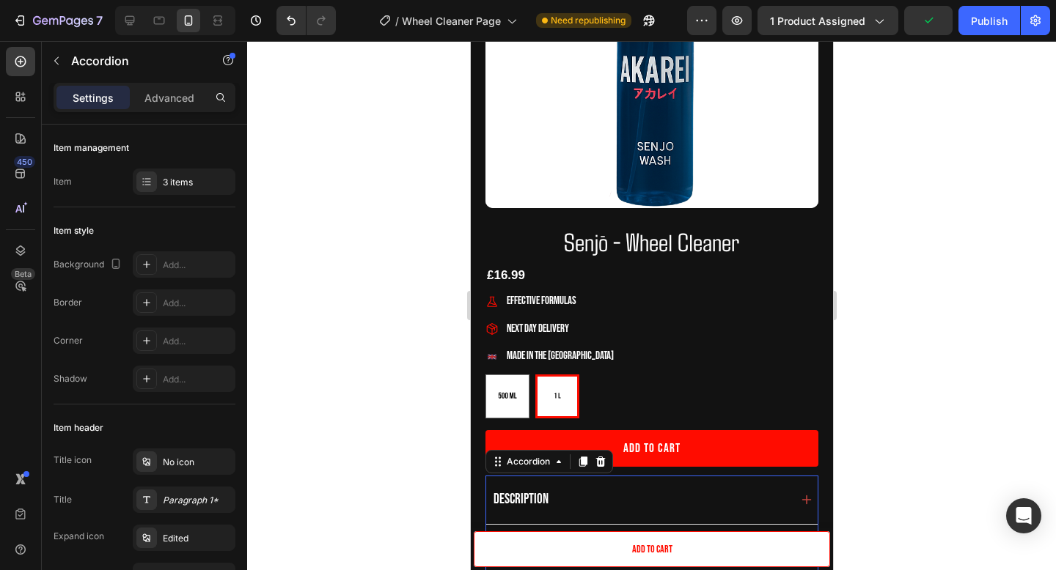
click at [658, 477] on div "Description" at bounding box center [650, 500] width 331 height 48
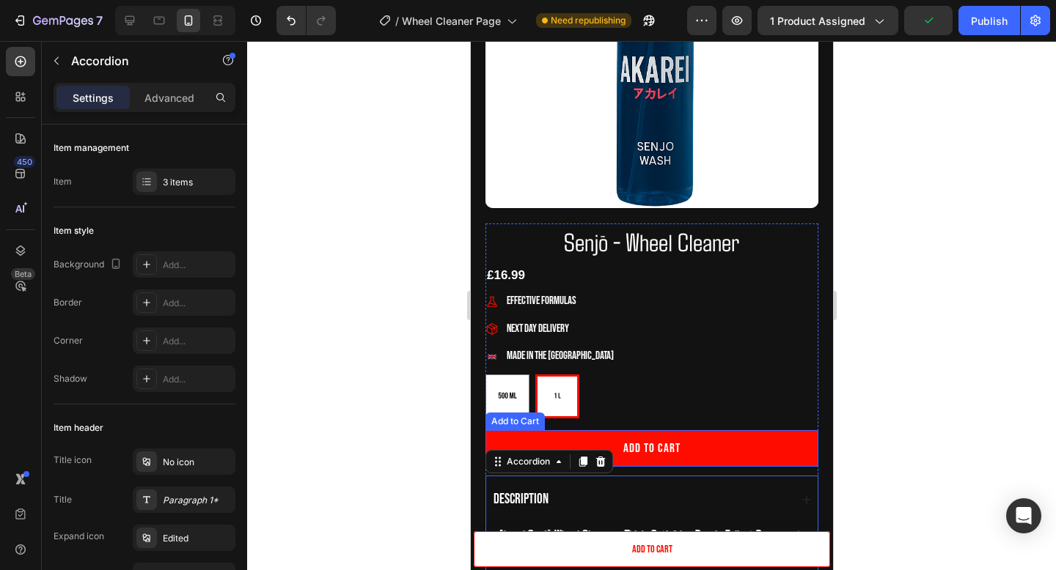
click at [688, 460] on button "Add to cart" at bounding box center [651, 448] width 333 height 37
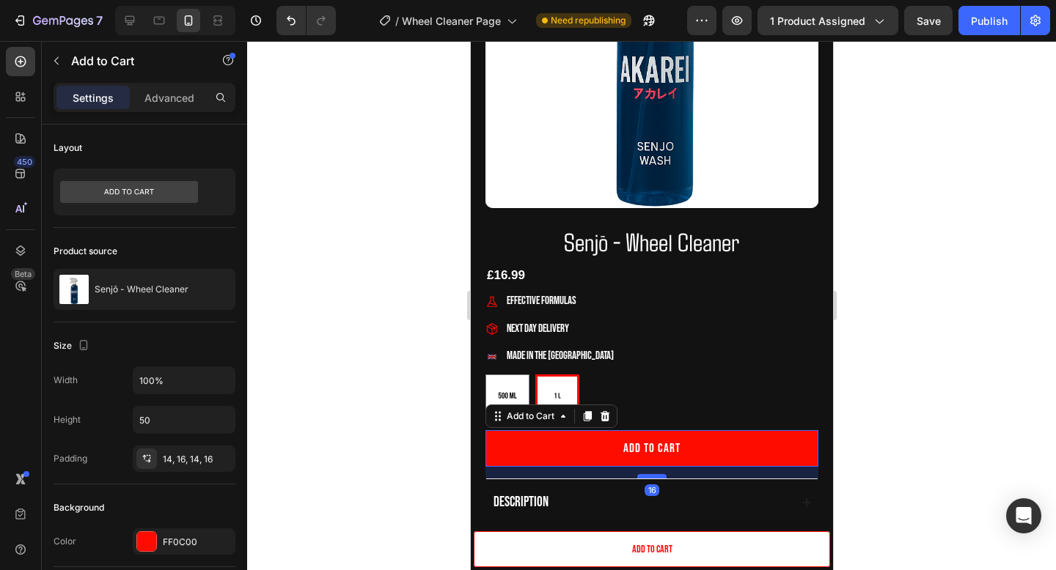
click at [660, 477] on div at bounding box center [650, 476] width 29 height 4
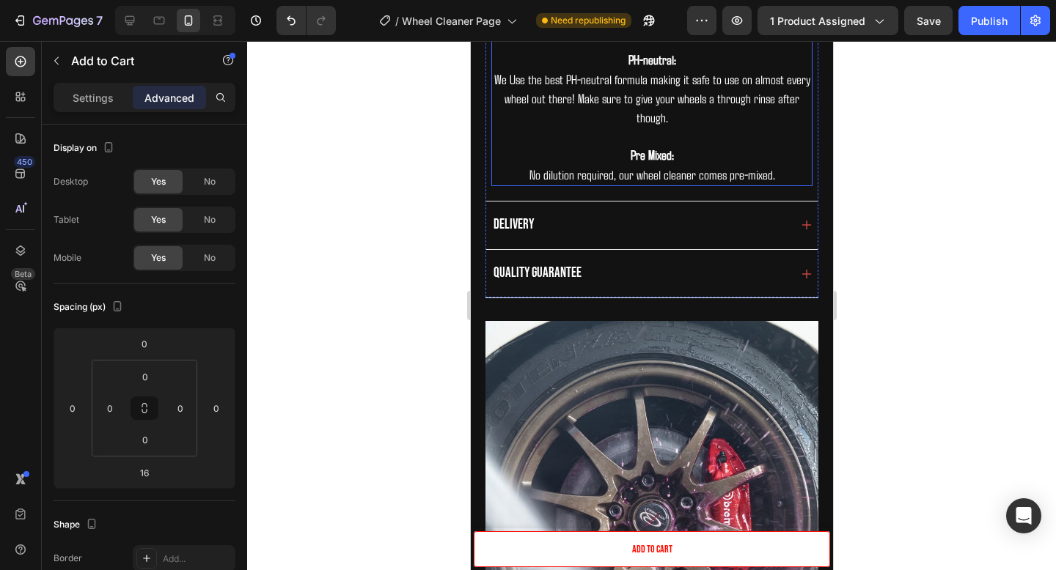
scroll to position [878, 0]
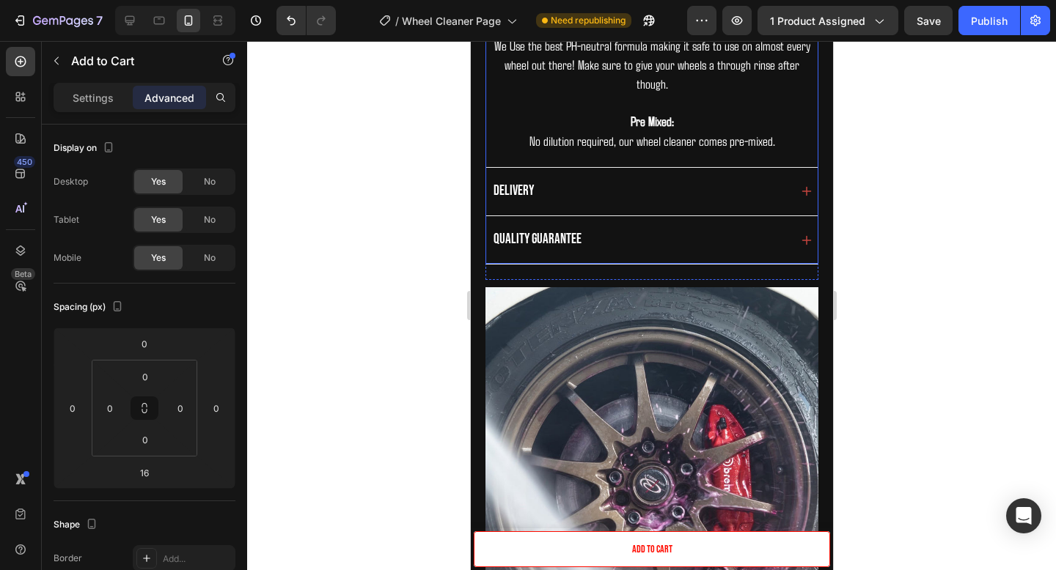
click at [675, 257] on div "Quality Guarantee" at bounding box center [650, 240] width 331 height 48
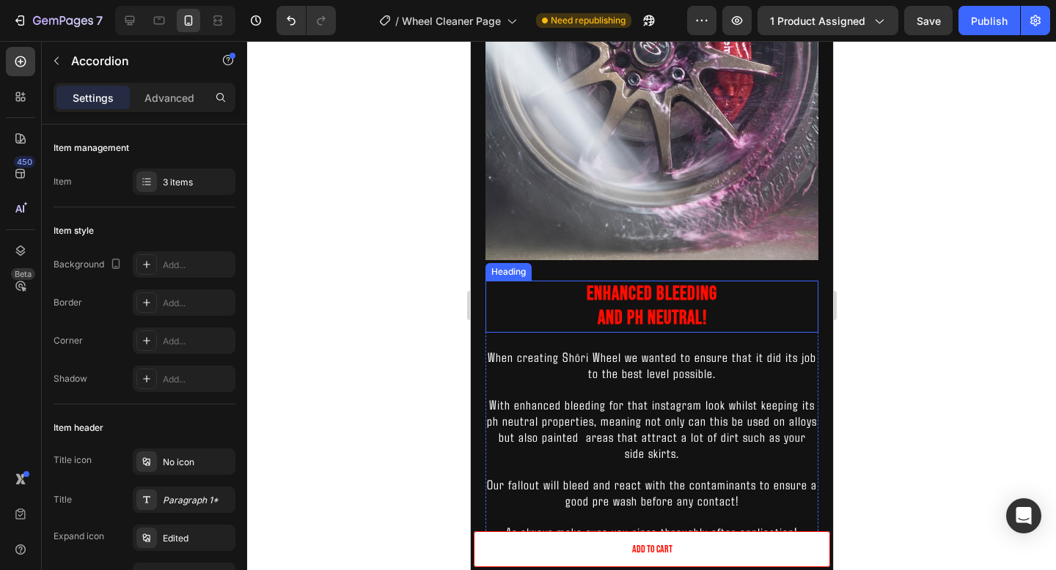
scroll to position [1182, 0]
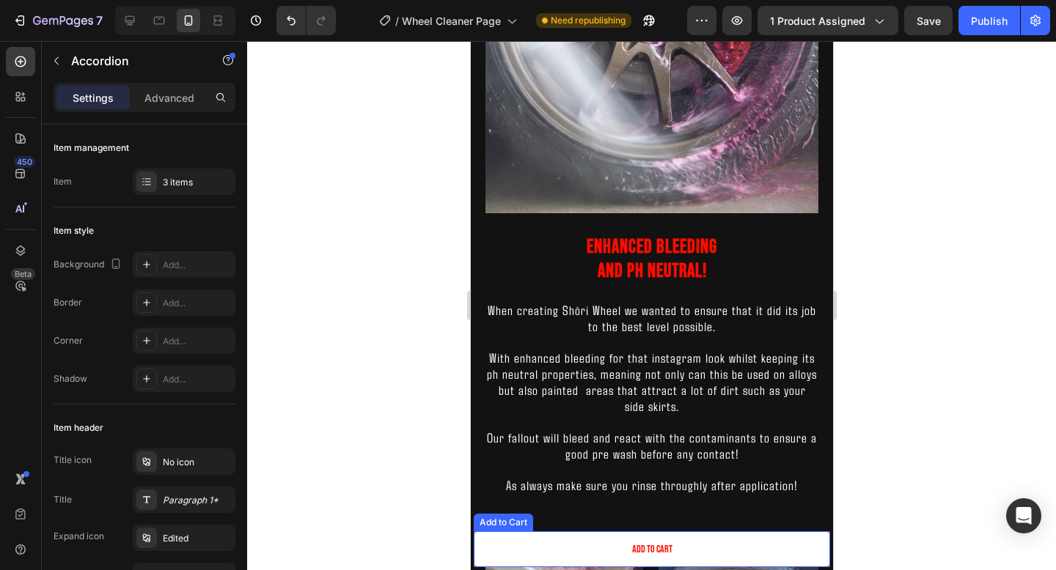
click at [749, 556] on button "Add to cart" at bounding box center [651, 550] width 356 height 36
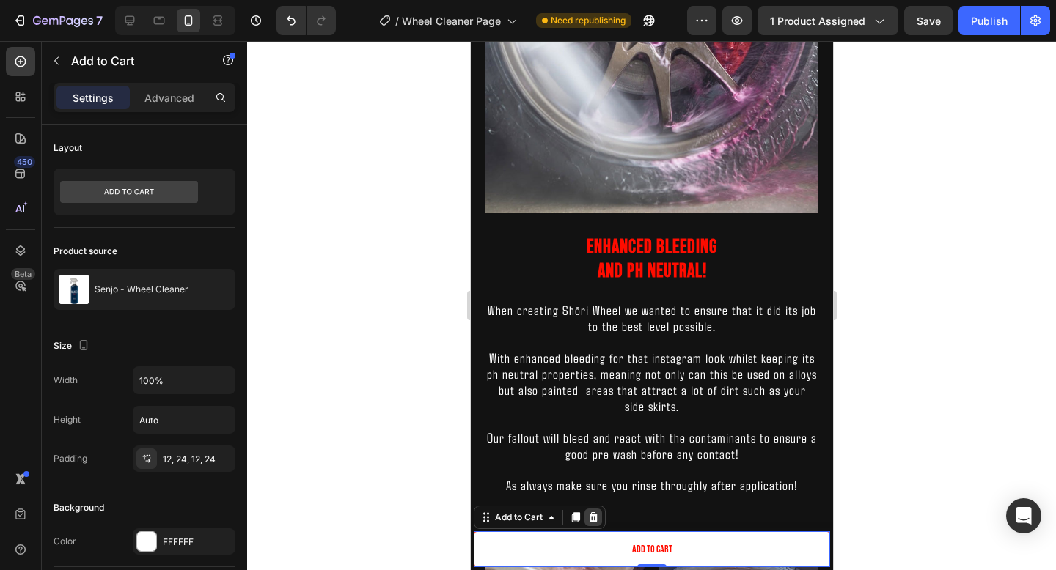
click at [600, 518] on div at bounding box center [593, 518] width 18 height 18
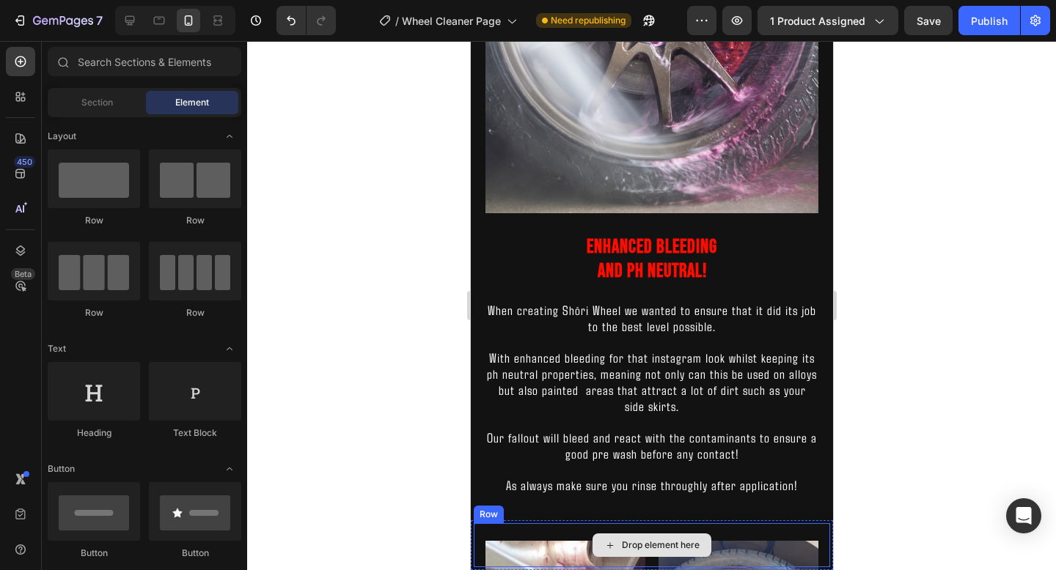
click at [606, 545] on icon at bounding box center [609, 546] width 12 height 12
click at [546, 551] on div "Drop element here" at bounding box center [651, 545] width 356 height 44
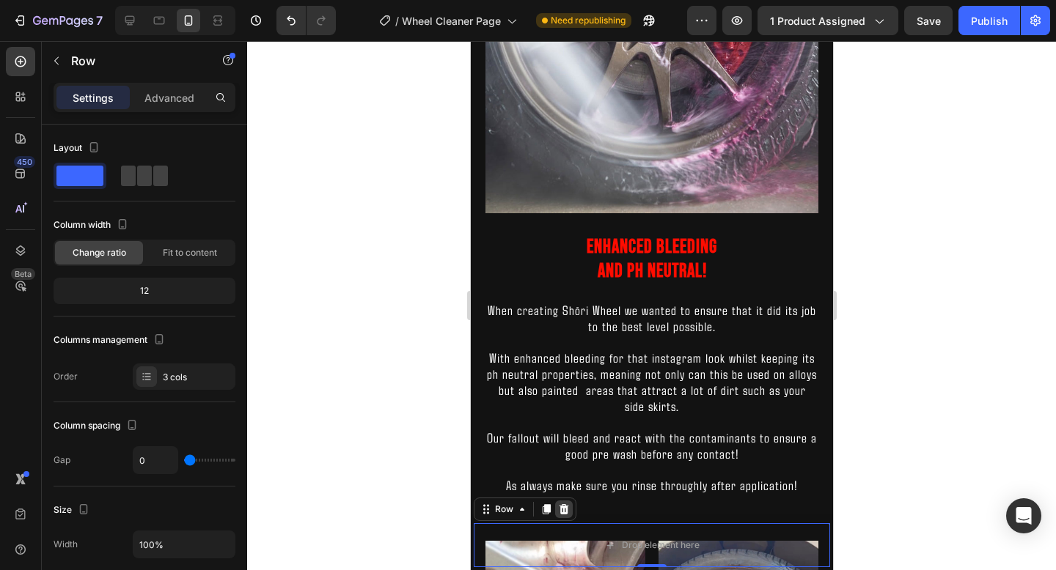
click at [565, 502] on div at bounding box center [563, 510] width 18 height 18
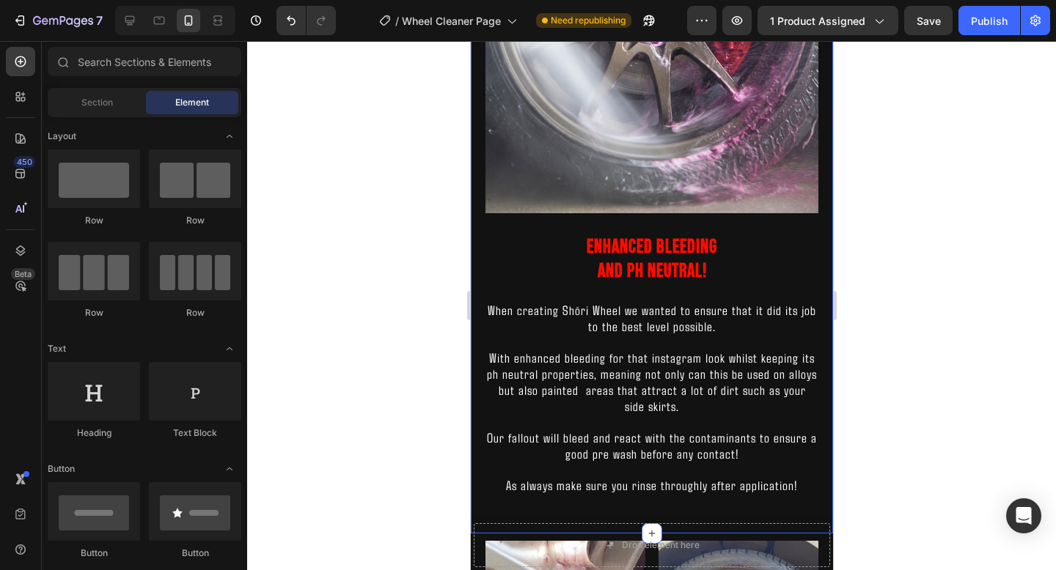
click at [553, 545] on div "Drop element here" at bounding box center [651, 545] width 356 height 44
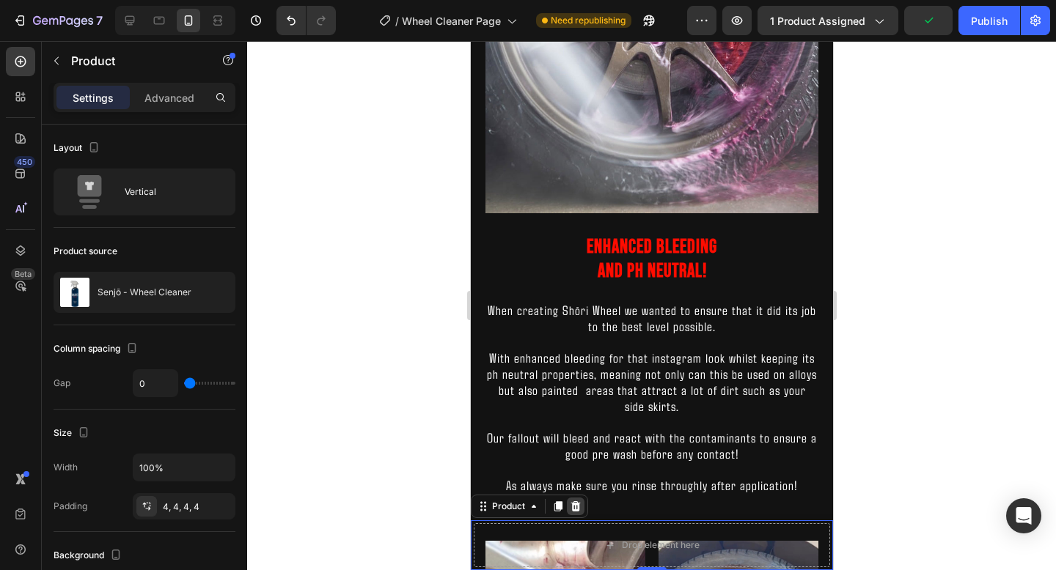
click at [575, 503] on icon at bounding box center [575, 506] width 10 height 10
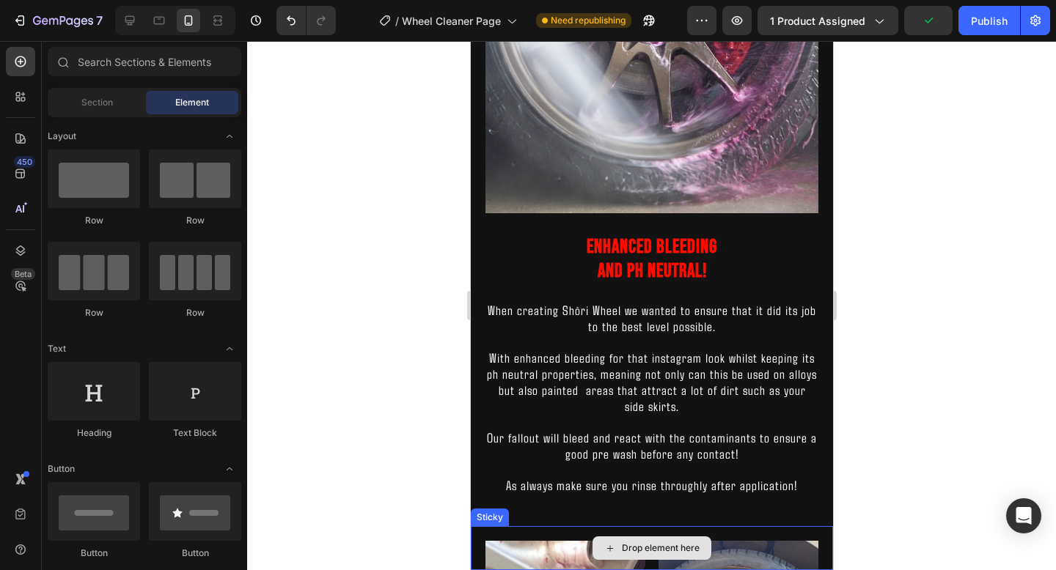
click at [549, 541] on div "Drop element here" at bounding box center [651, 548] width 362 height 44
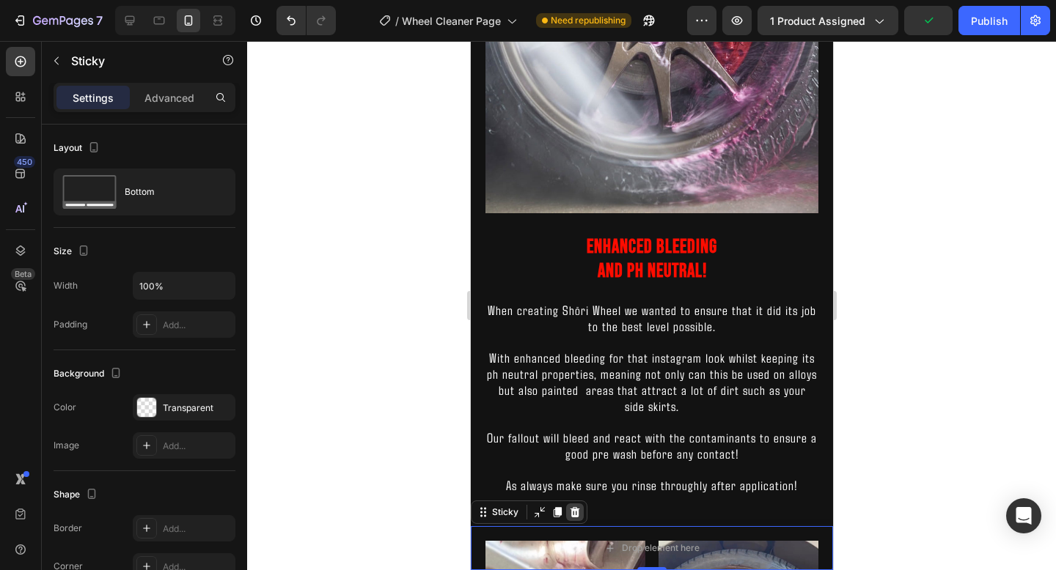
click at [576, 509] on icon at bounding box center [575, 512] width 10 height 10
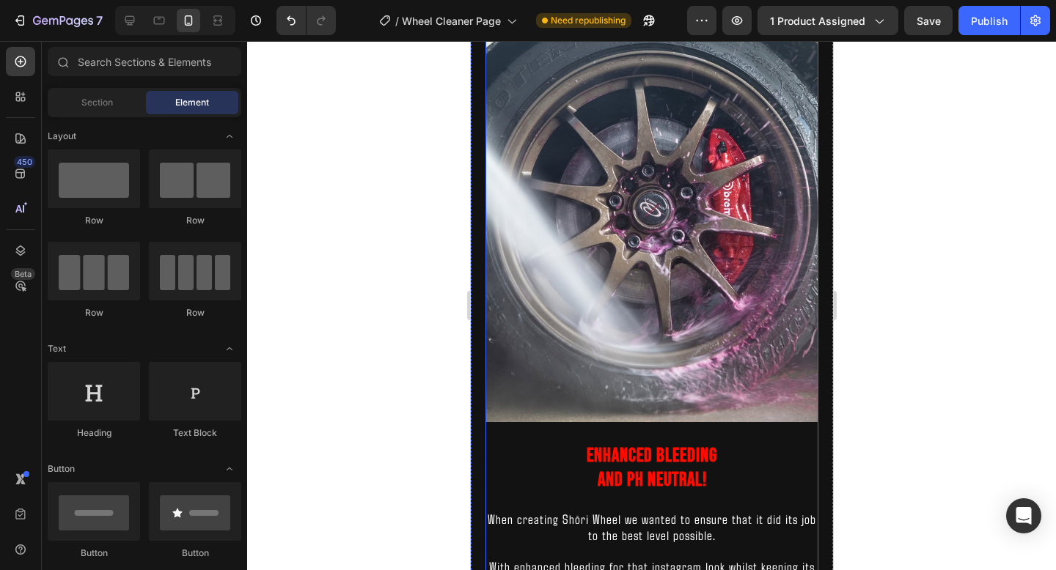
scroll to position [1082, 0]
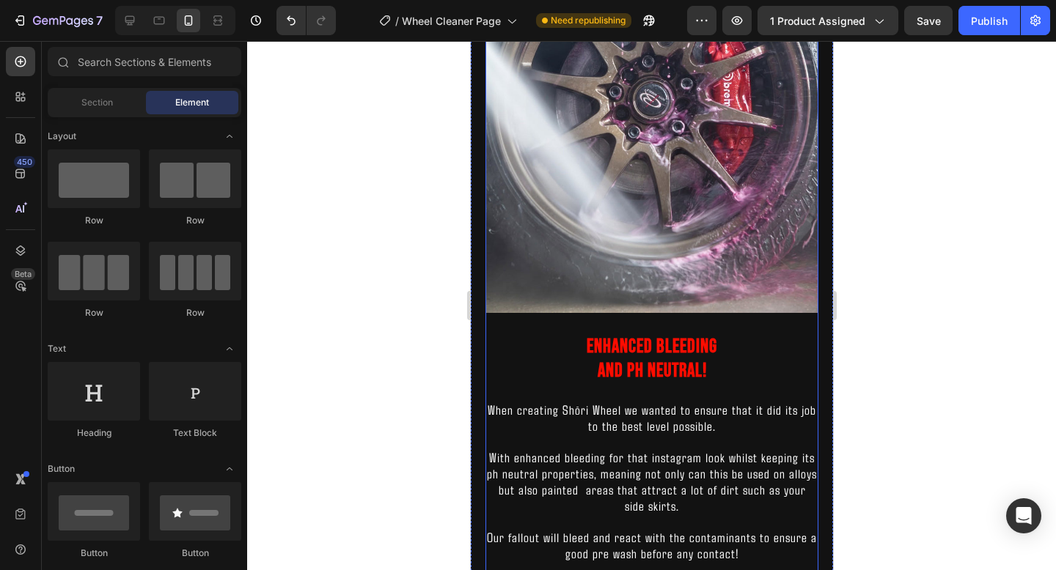
click at [665, 362] on h2 "Enhanced bleeding and Ph neutral!" at bounding box center [651, 360] width 333 height 53
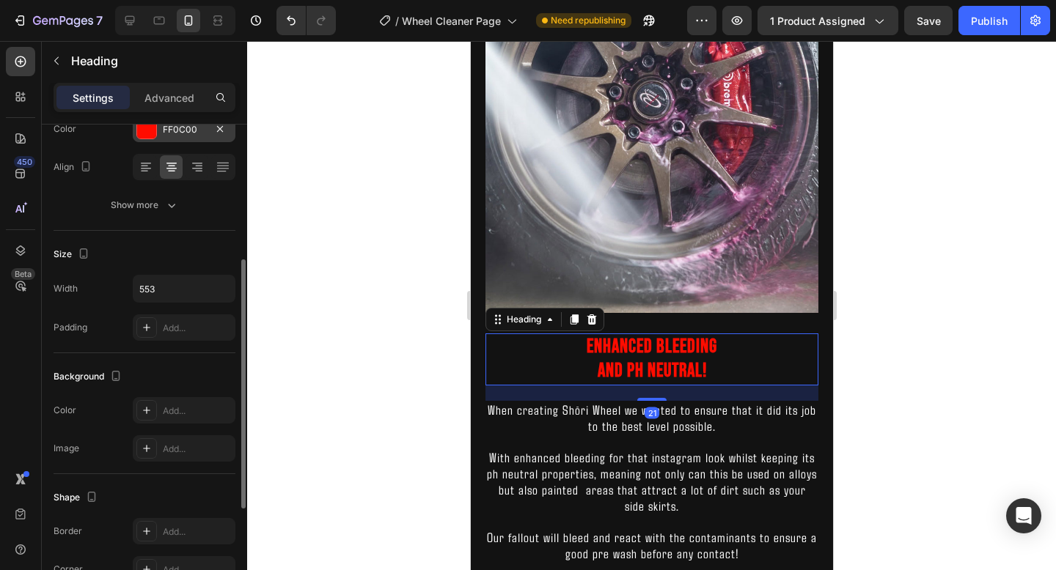
scroll to position [246, 0]
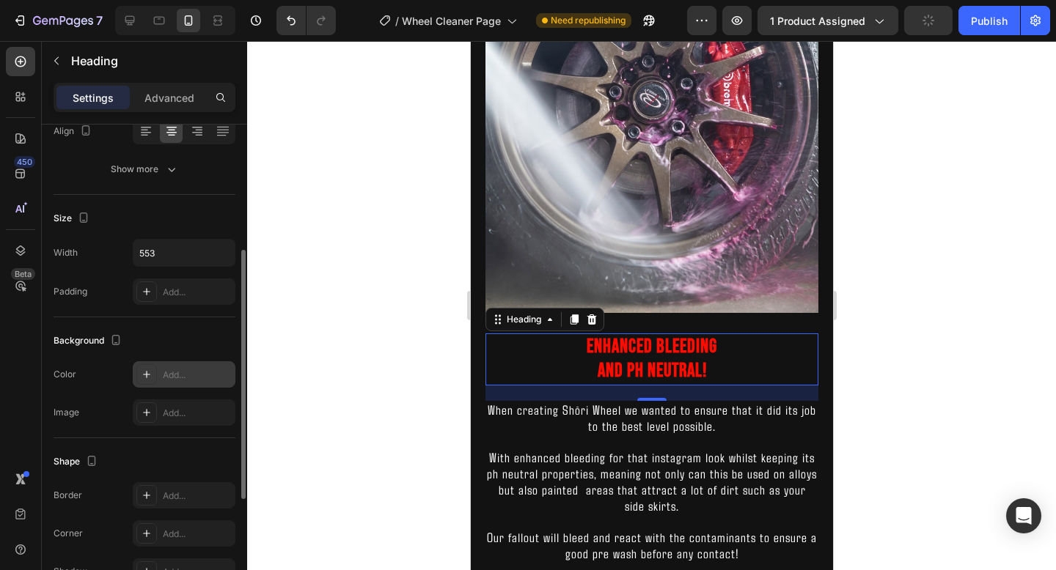
click at [180, 381] on div "Add..." at bounding box center [197, 375] width 69 height 13
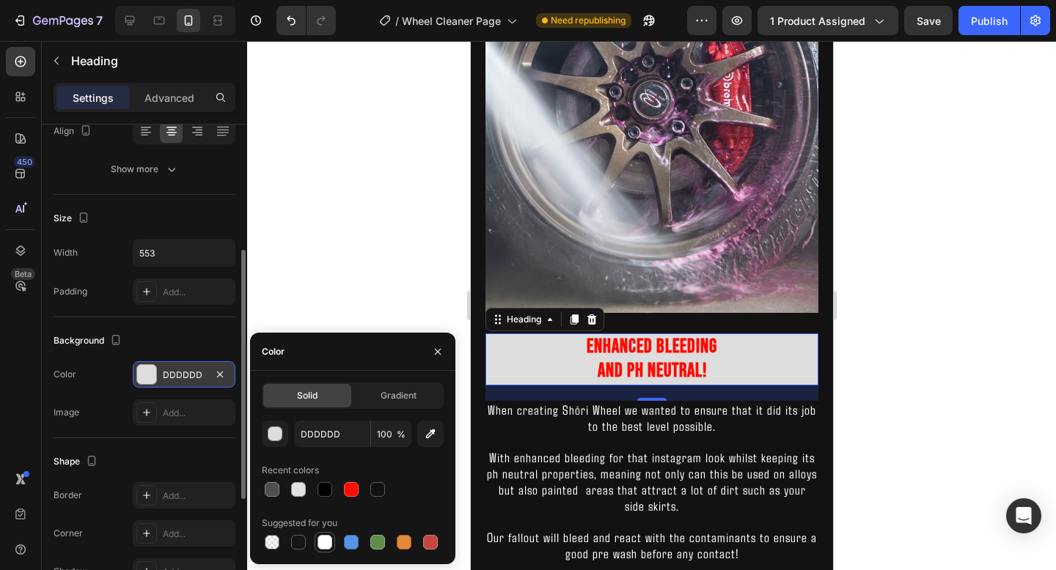
click at [324, 535] on div at bounding box center [324, 542] width 15 height 15
type input "FFFFFF"
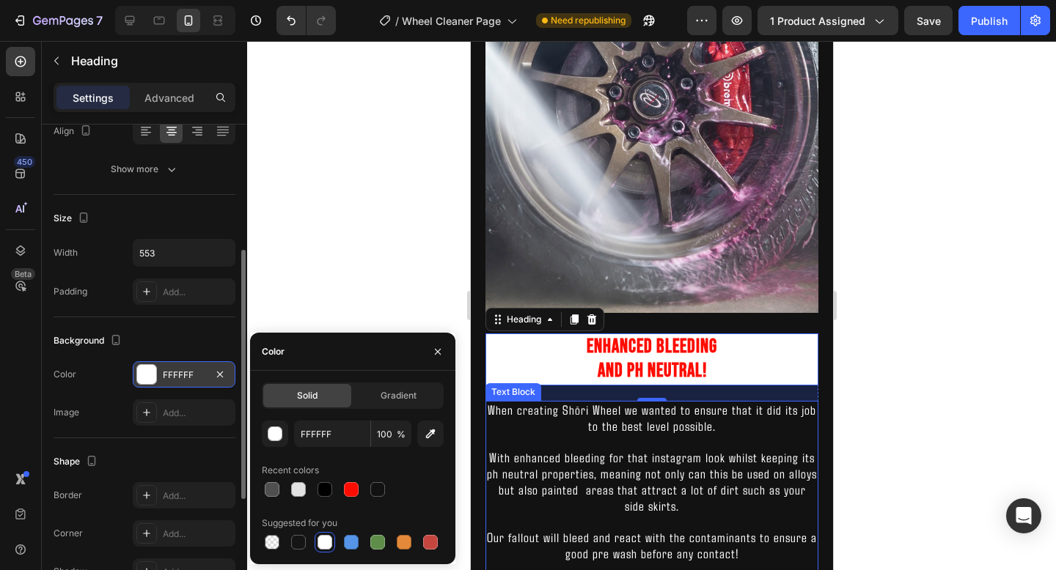
click at [602, 402] on span "When creating Shōri Wheel we wanted to ensure that it did its job to the best l…" at bounding box center [651, 418] width 328 height 32
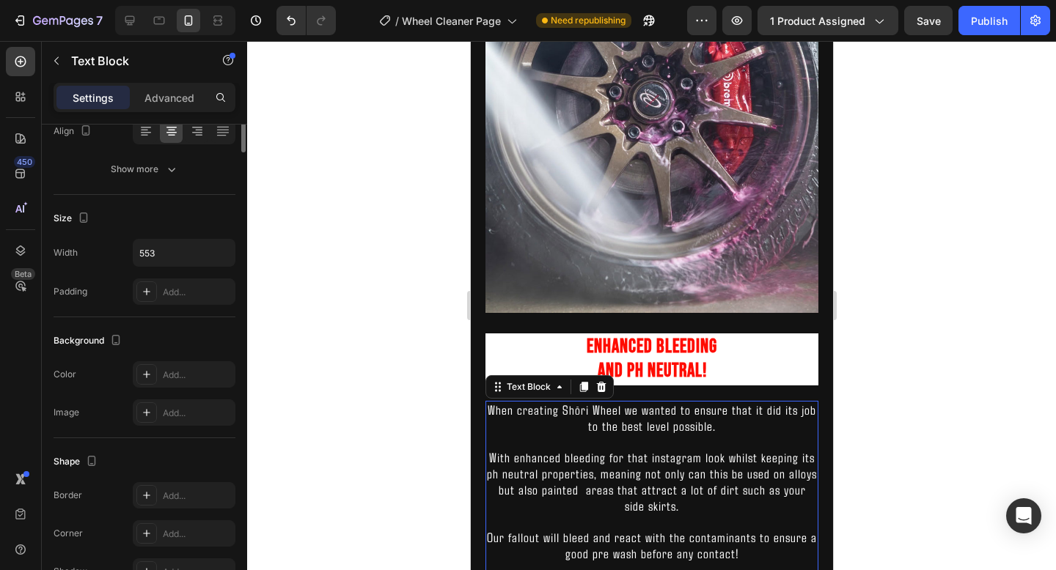
scroll to position [0, 0]
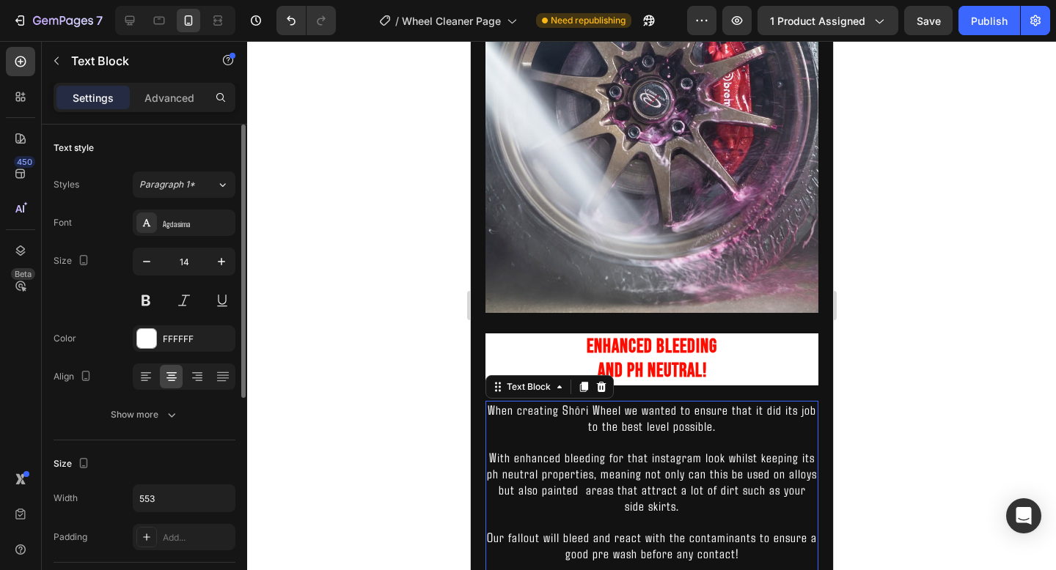
click at [207, 357] on div "Font Agdasima Size 14 Color FFFFFF Align Show more" at bounding box center [145, 319] width 182 height 218
click at [204, 343] on div "FFFFFF" at bounding box center [184, 339] width 43 height 13
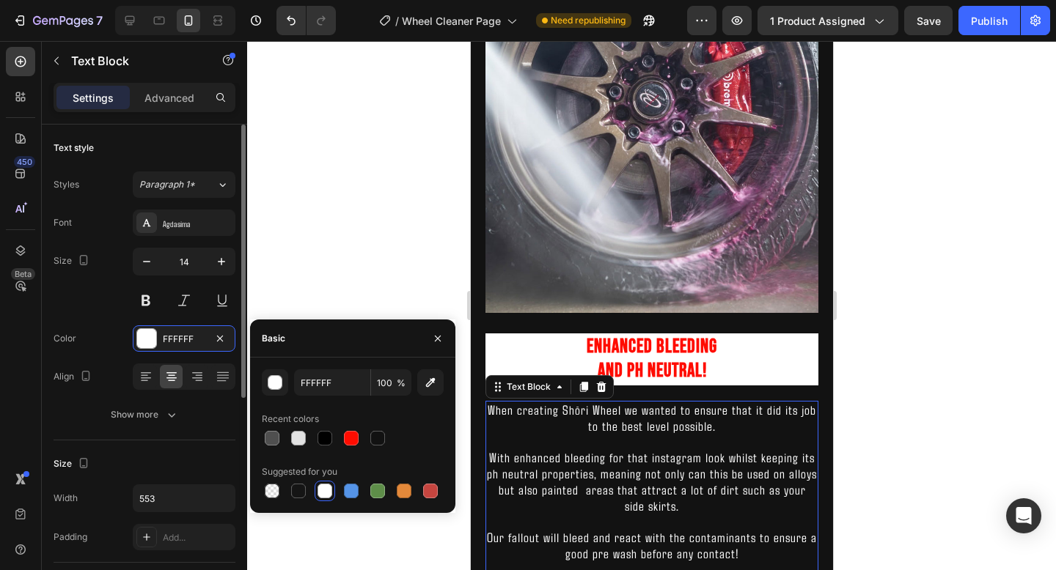
click at [212, 431] on div "Text style Styles Paragraph 1* Font Agdasima Size 14 Color FFFFFF Align Show mo…" at bounding box center [145, 283] width 182 height 316
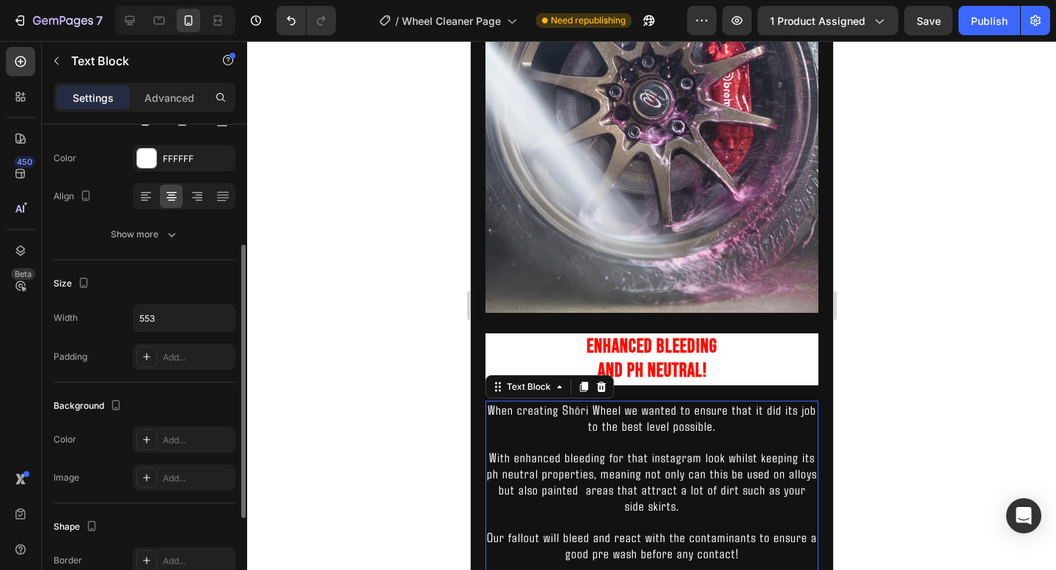
scroll to position [195, 0]
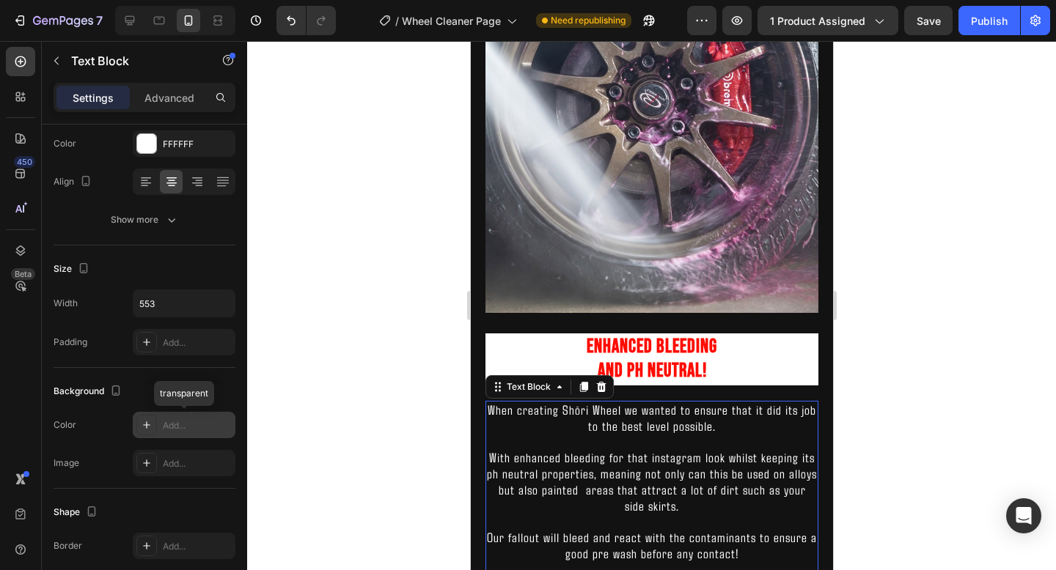
click at [171, 423] on div "Add..." at bounding box center [197, 425] width 69 height 13
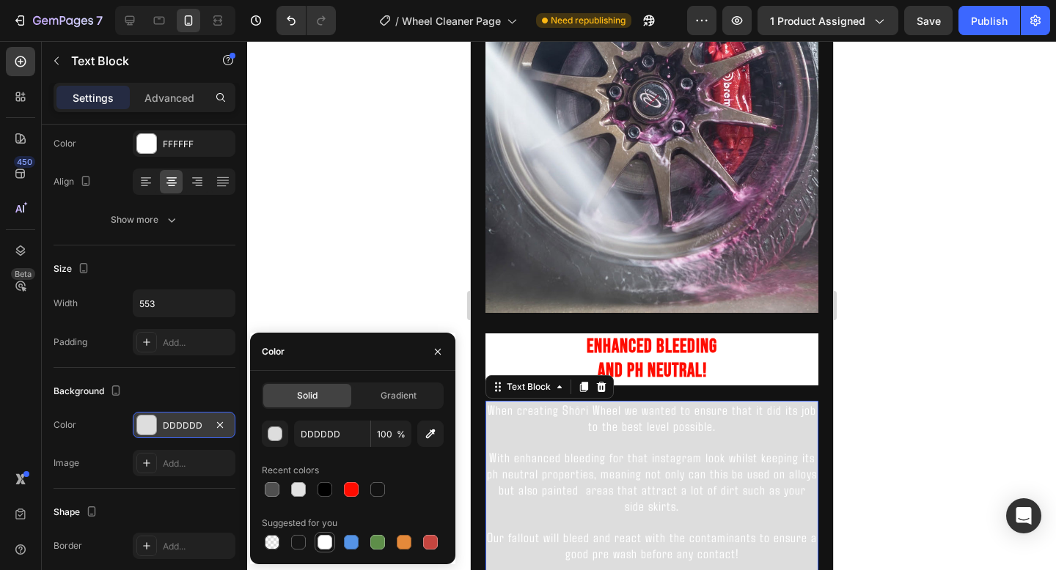
click at [327, 545] on div at bounding box center [324, 542] width 15 height 15
type input "FFFFFF"
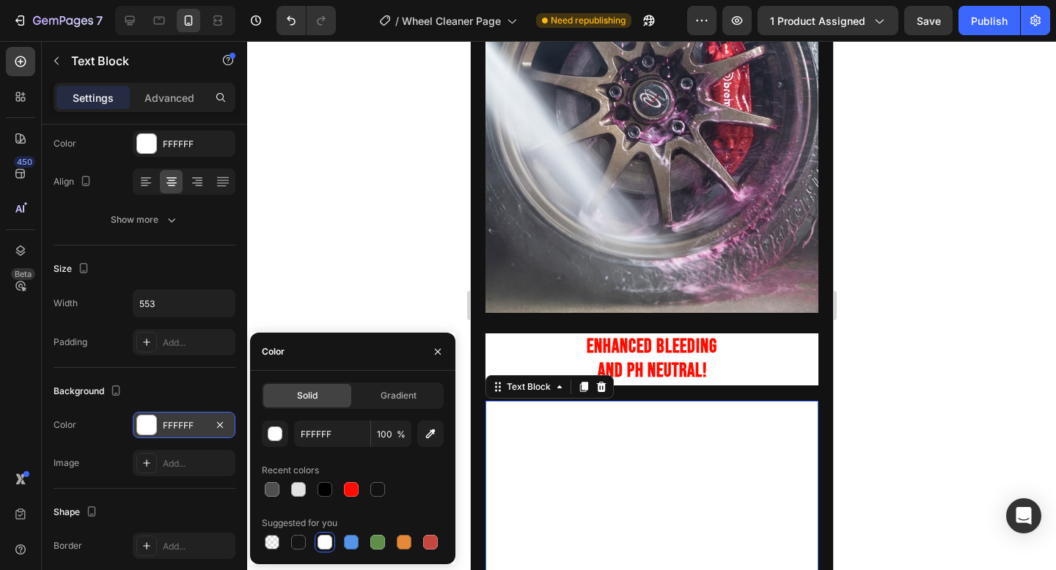
click at [327, 545] on div at bounding box center [324, 542] width 15 height 15
click at [535, 495] on span "With enhanced bleeding for that instagram look whilst keeping its ph neutral pr…" at bounding box center [651, 481] width 330 height 65
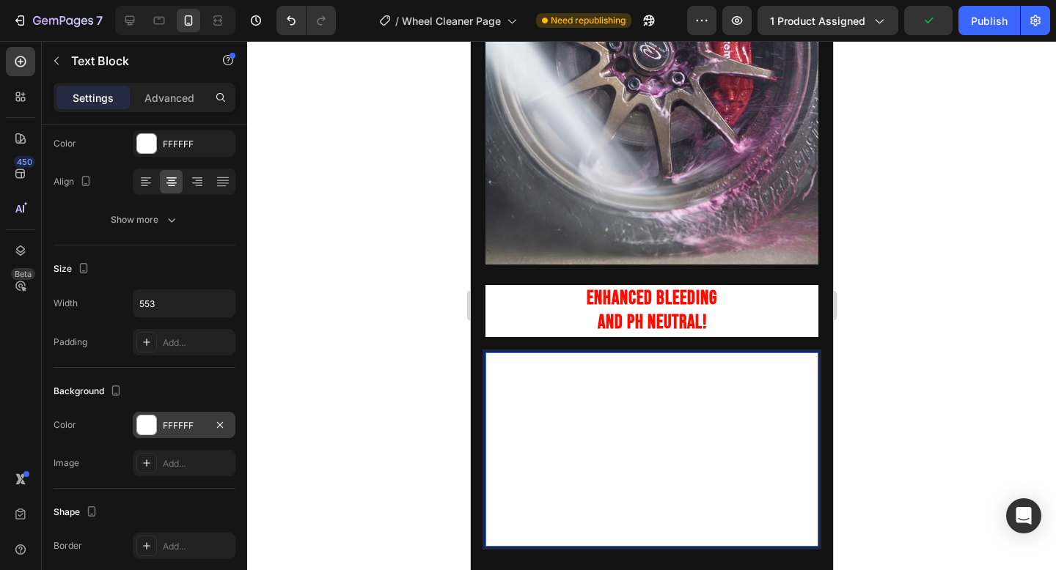
scroll to position [1177, 0]
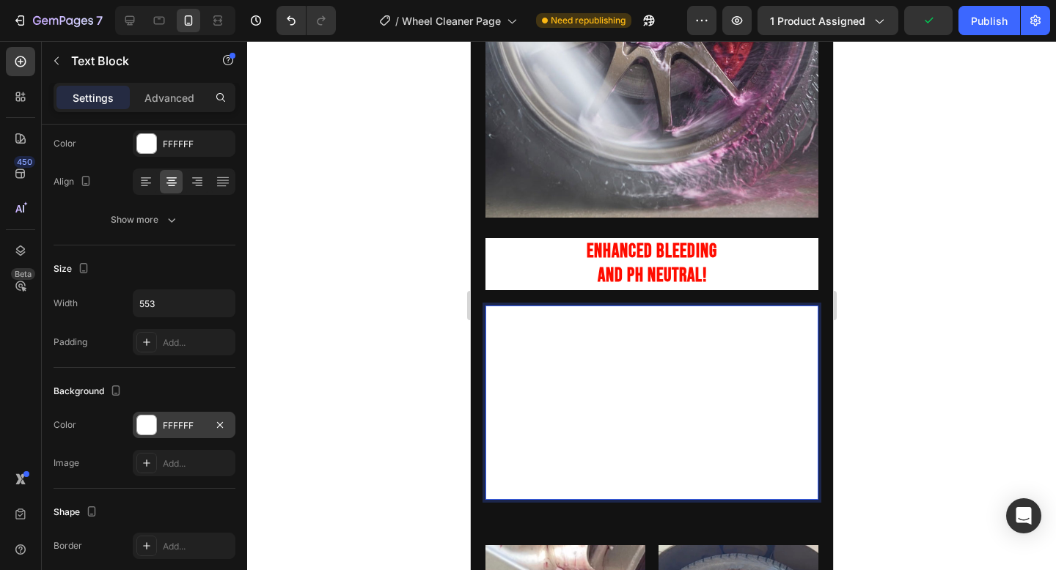
click at [590, 441] on span "Our fallout will bleed and react with the contaminants to ensure a good pre was…" at bounding box center [651, 450] width 330 height 32
click at [626, 430] on p "Rich Text Editor. Editing area: main" at bounding box center [651, 426] width 330 height 15
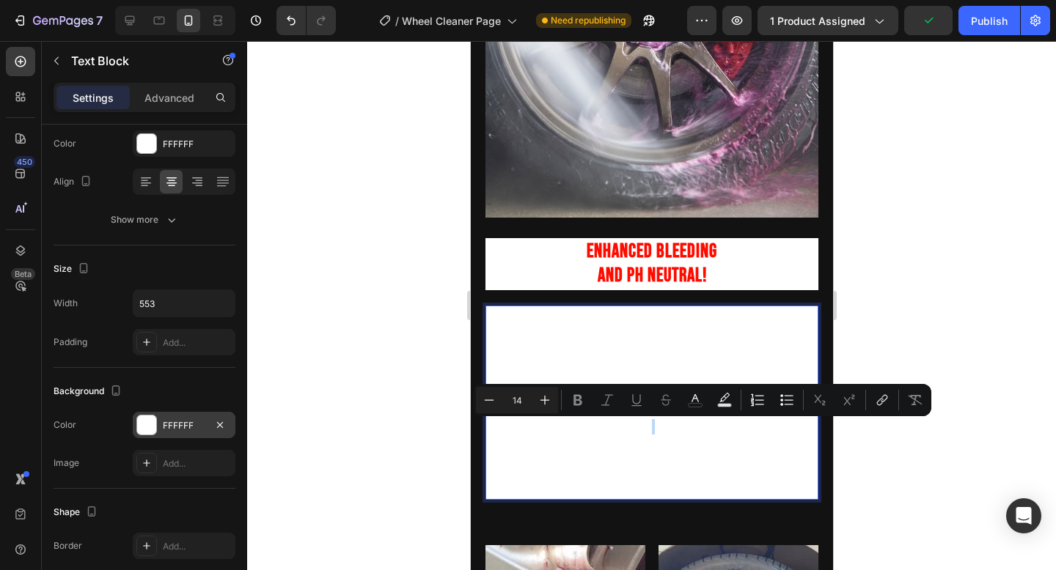
click at [626, 430] on p "Rich Text Editor. Editing area: main" at bounding box center [651, 426] width 330 height 15
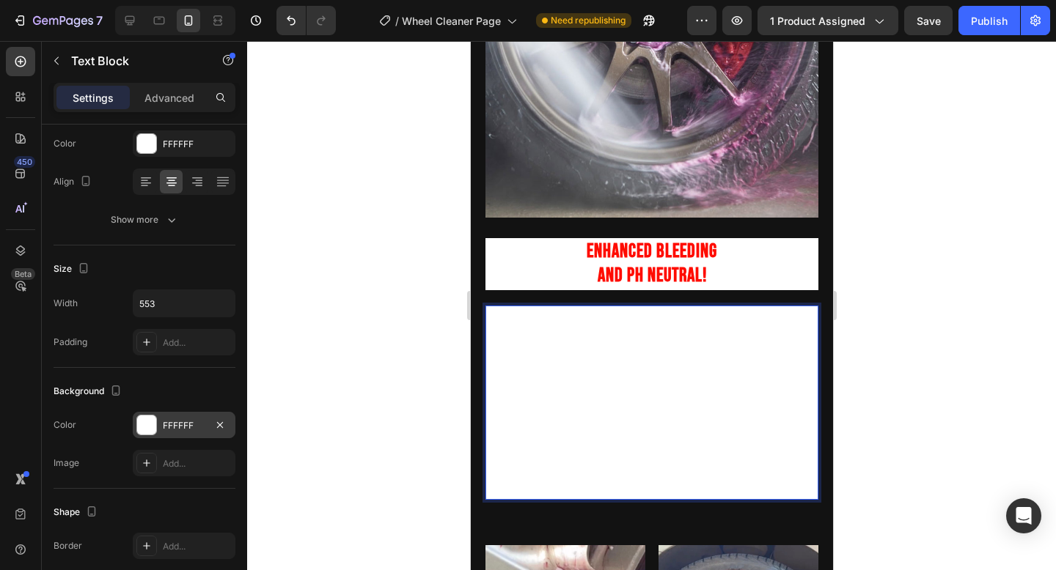
click at [703, 471] on p "Rich Text Editor. Editing area: main" at bounding box center [651, 474] width 330 height 15
click at [721, 494] on span "As always make sure you rinse throughly after application!" at bounding box center [651, 490] width 292 height 16
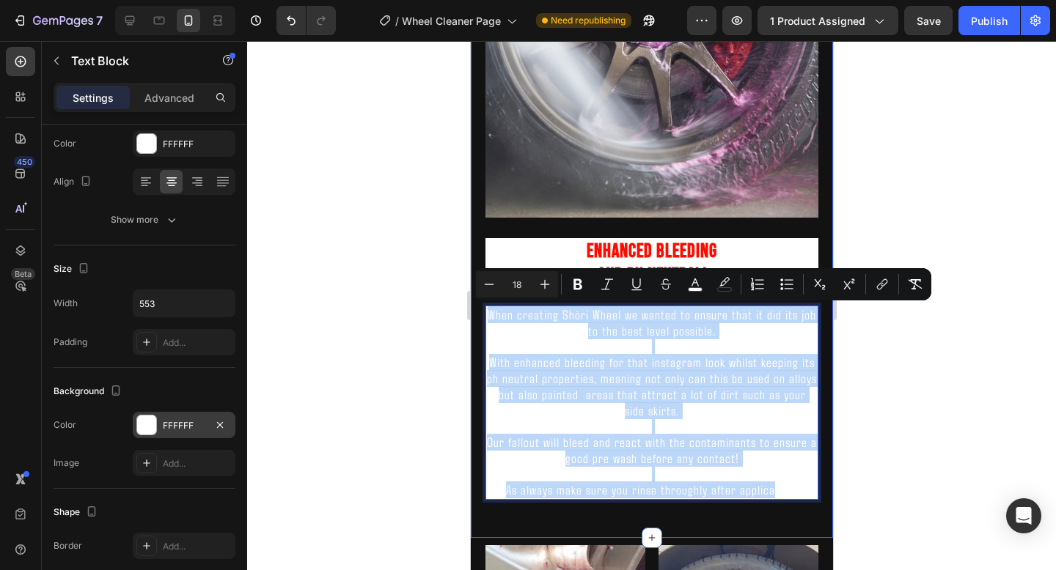
drag, startPoint x: 772, startPoint y: 489, endPoint x: 482, endPoint y: 307, distance: 342.0
click at [482, 307] on div "Enhanced bleeding and Ph neutral! Heading When creating Shōri Wheel we wanted t…" at bounding box center [651, 168] width 362 height 739
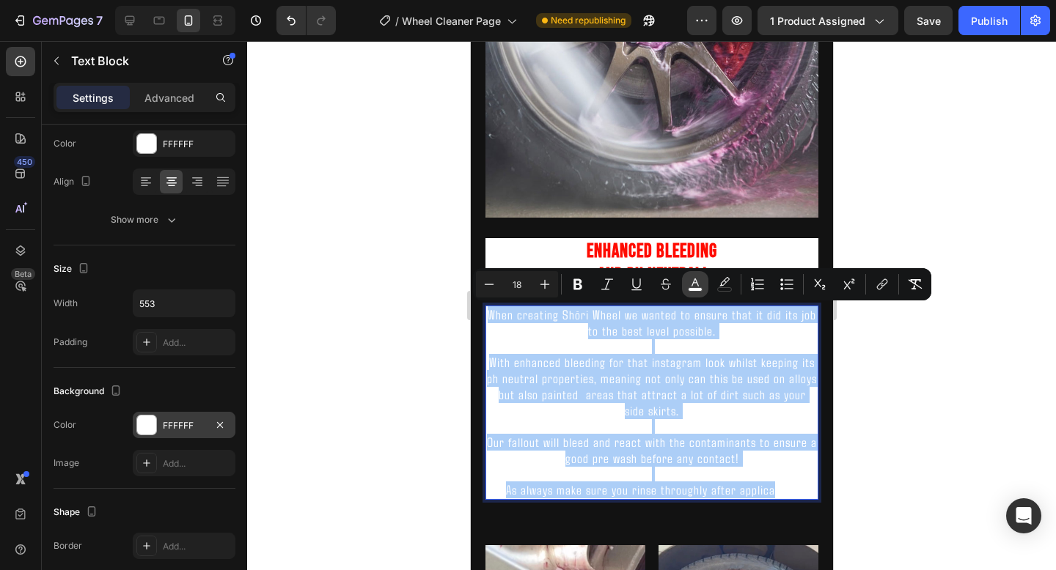
click at [691, 287] on icon "Editor contextual toolbar" at bounding box center [695, 284] width 15 height 15
type input "FFFFFF"
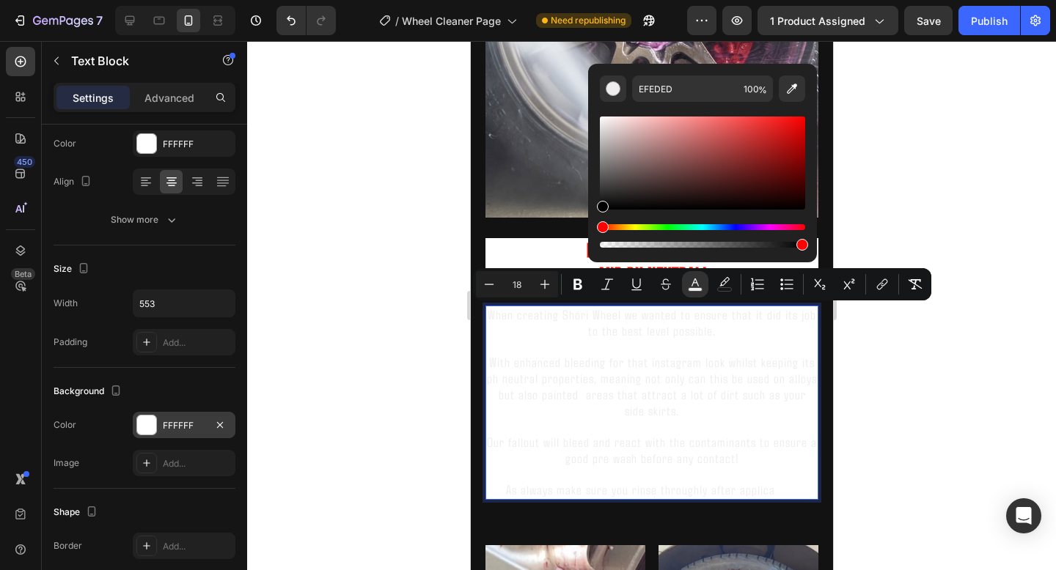
type input "000000"
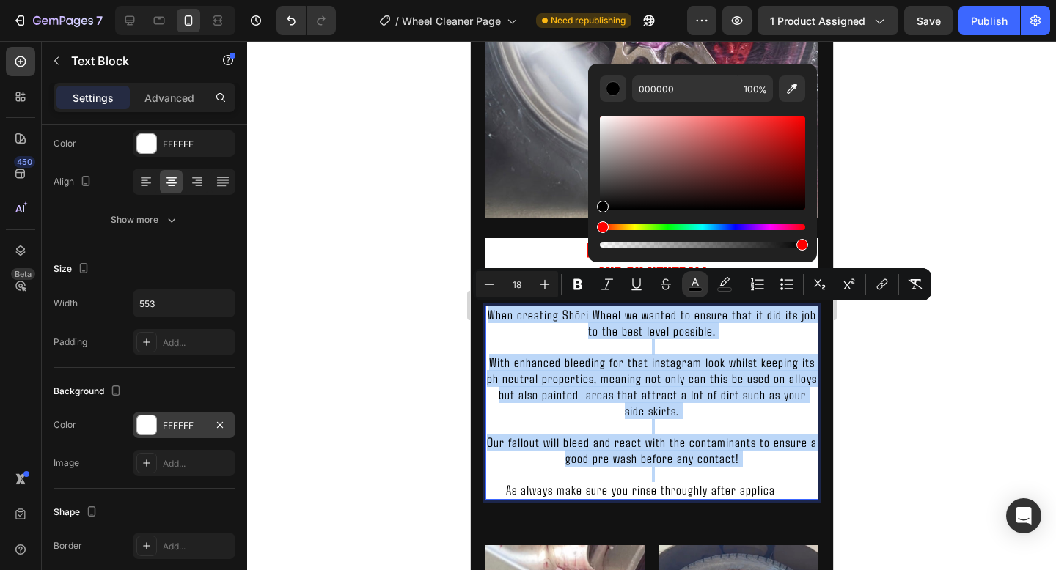
drag, startPoint x: 1073, startPoint y: 163, endPoint x: 543, endPoint y: 323, distance: 553.2
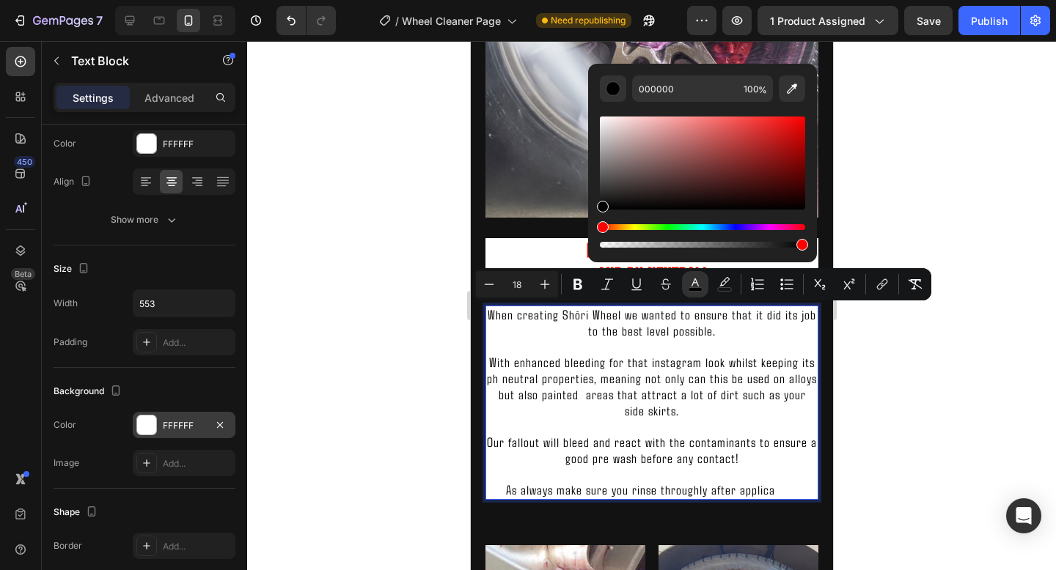
click at [776, 493] on span "tion!" at bounding box center [785, 490] width 23 height 16
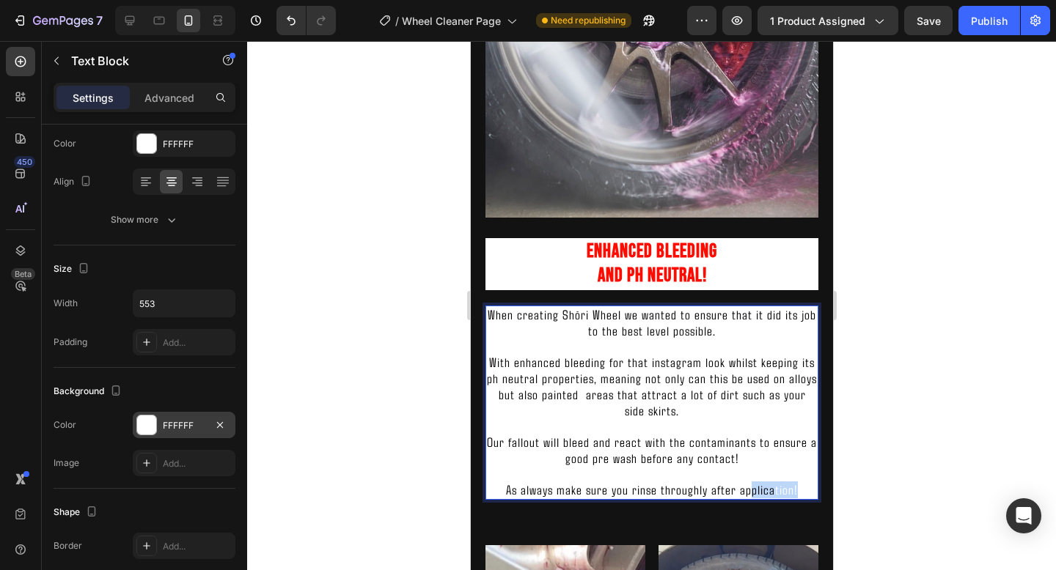
drag, startPoint x: 800, startPoint y: 491, endPoint x: 752, endPoint y: 493, distance: 48.4
click at [752, 493] on p "As always make sure you rinse throughly after applica tion!" at bounding box center [651, 490] width 330 height 16
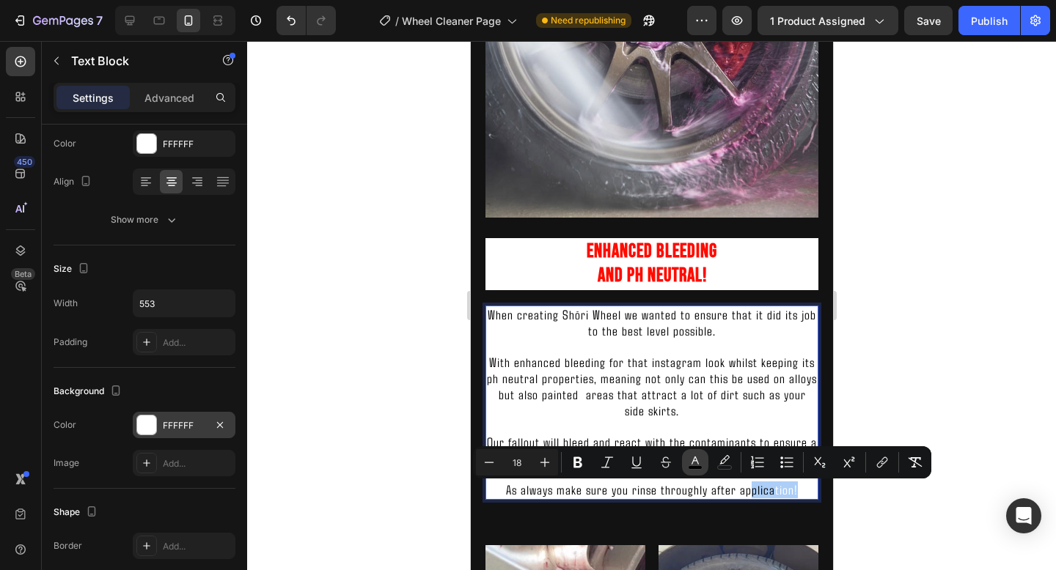
click at [705, 463] on button "color" at bounding box center [695, 462] width 26 height 26
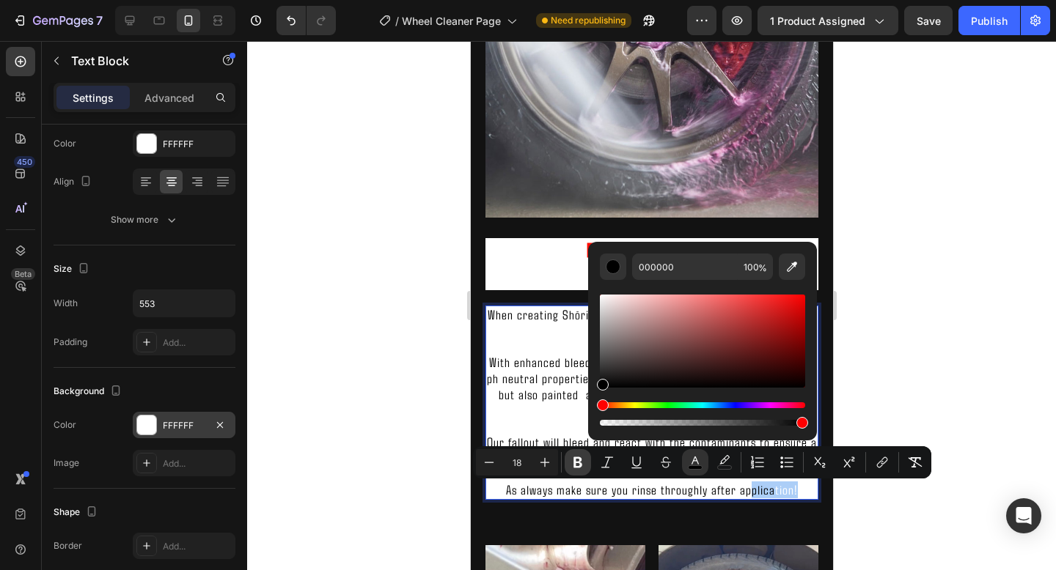
drag, startPoint x: 602, startPoint y: 386, endPoint x: 572, endPoint y: 472, distance: 91.6
click at [572, 472] on div "Minus 18 Plus Bold Italic Underline Strikethrough color color Numbered List Bul…" at bounding box center [702, 463] width 458 height 32
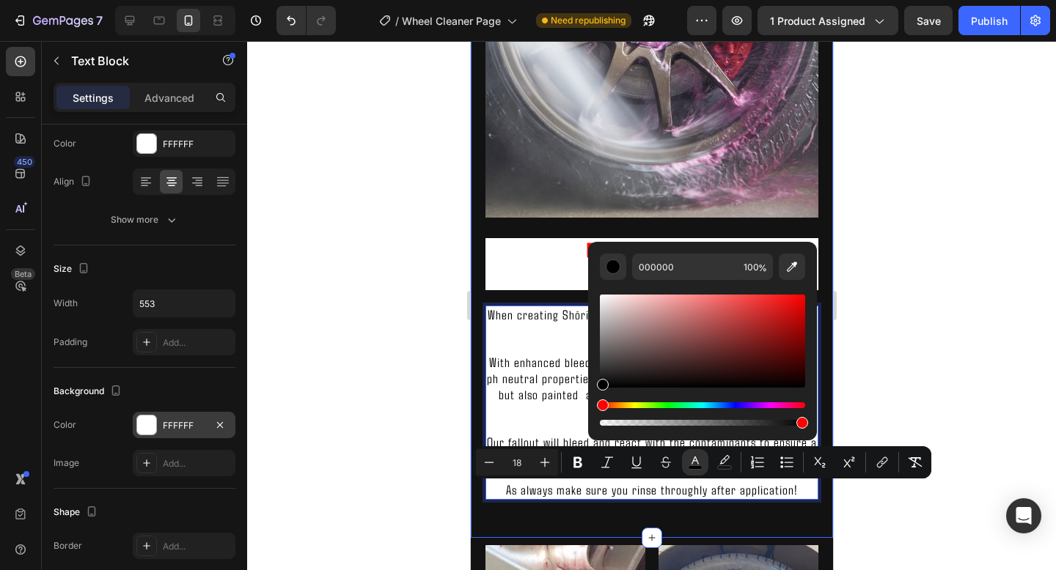
click at [919, 360] on div at bounding box center [651, 305] width 809 height 529
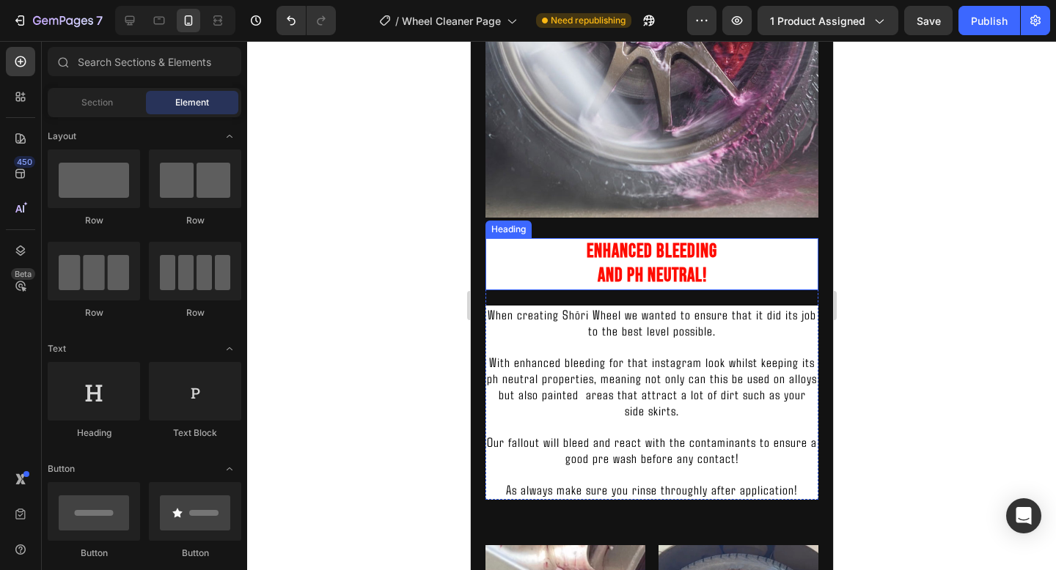
click at [779, 275] on h2 "Enhanced bleeding and Ph neutral!" at bounding box center [651, 264] width 333 height 53
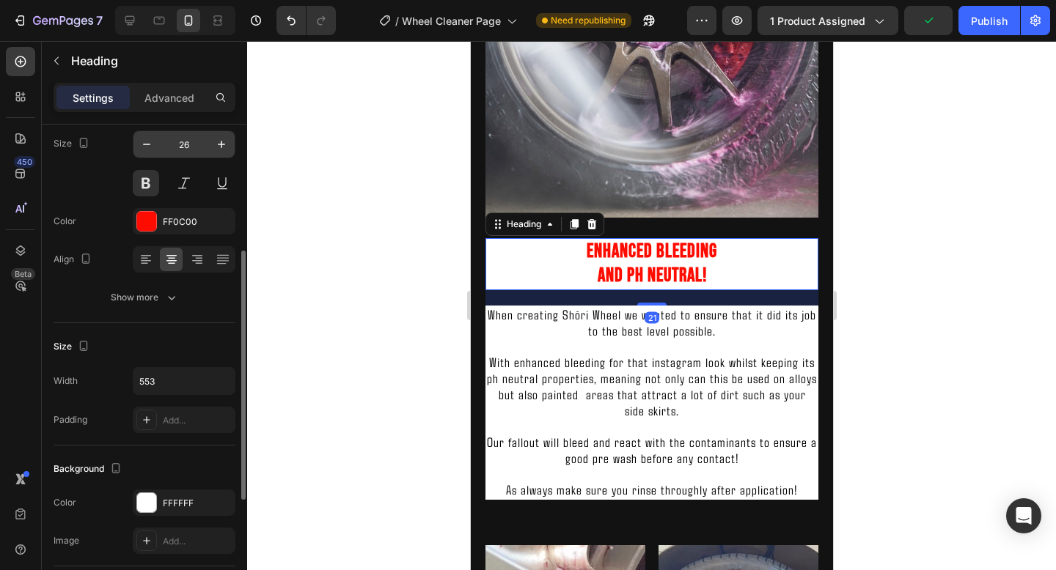
scroll to position [167, 0]
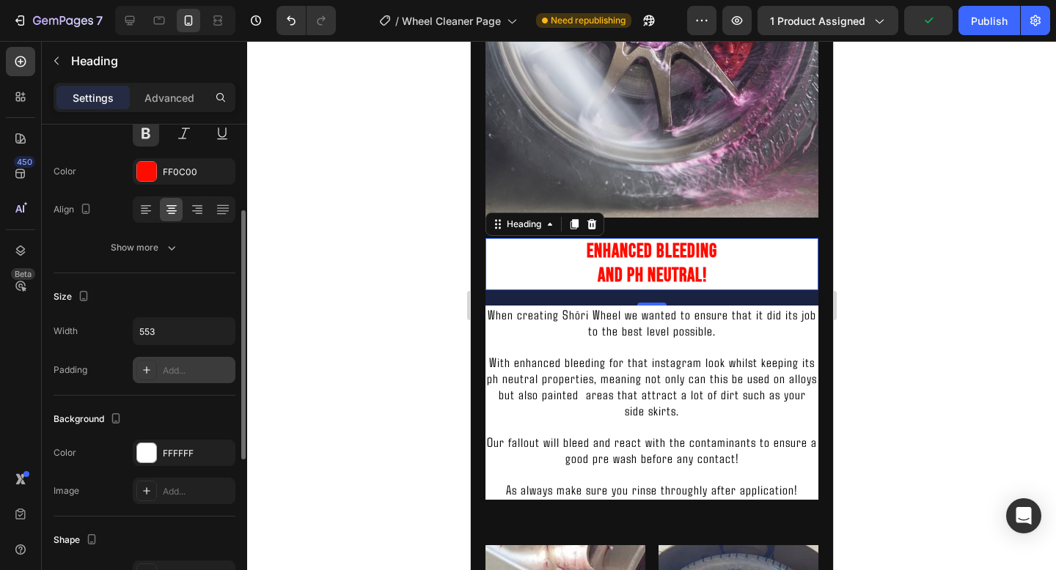
click at [172, 370] on div "Add..." at bounding box center [197, 370] width 69 height 13
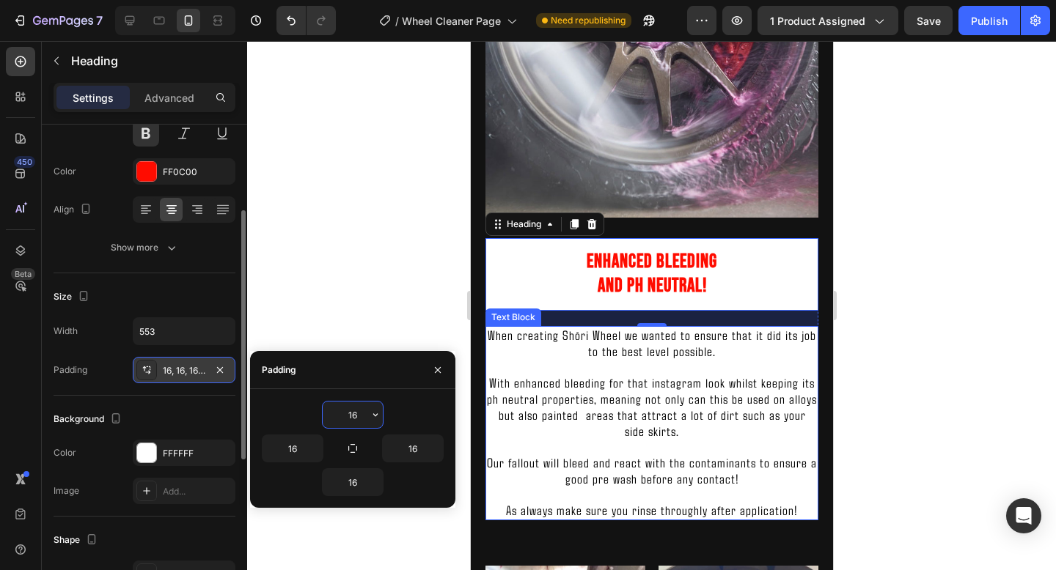
click at [653, 328] on span "When creating Shōri Wheel we wanted to ensure that it did its job to the best l…" at bounding box center [651, 343] width 328 height 32
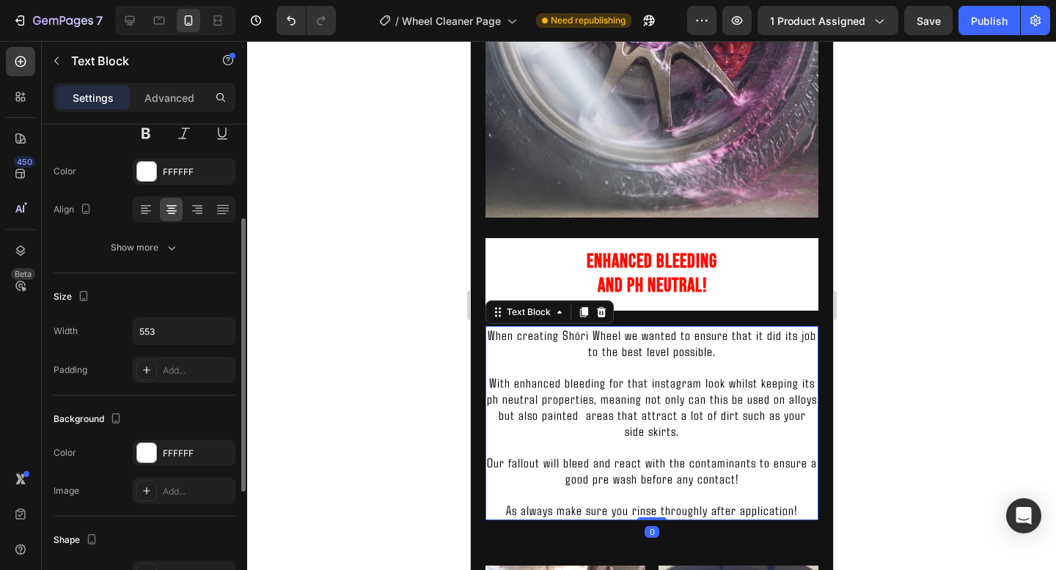
scroll to position [0, 0]
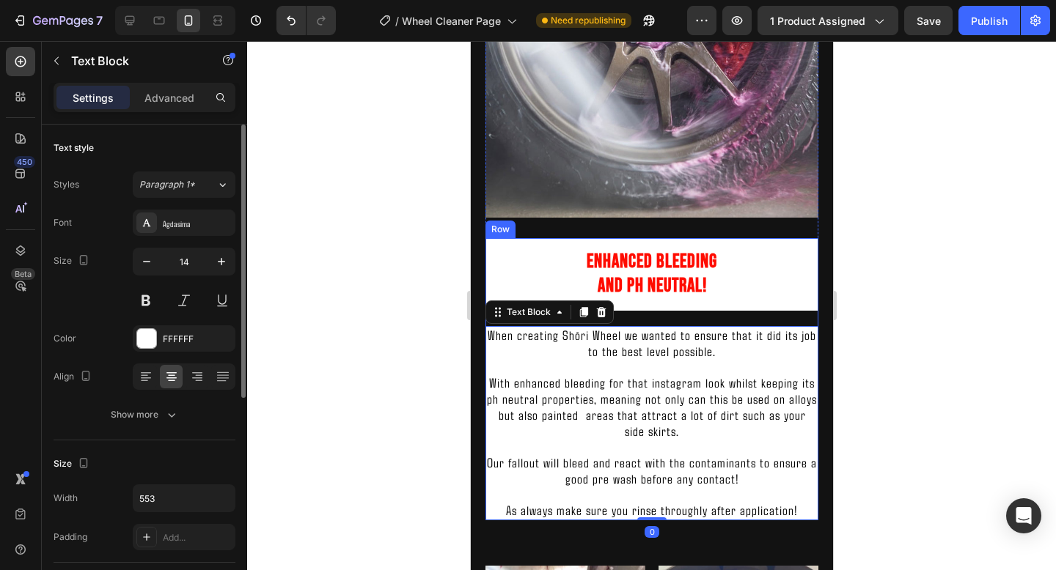
click at [661, 312] on div "Enhanced bleeding and Ph neutral! Heading When creating Shōri Wheel we wanted t…" at bounding box center [651, 379] width 333 height 283
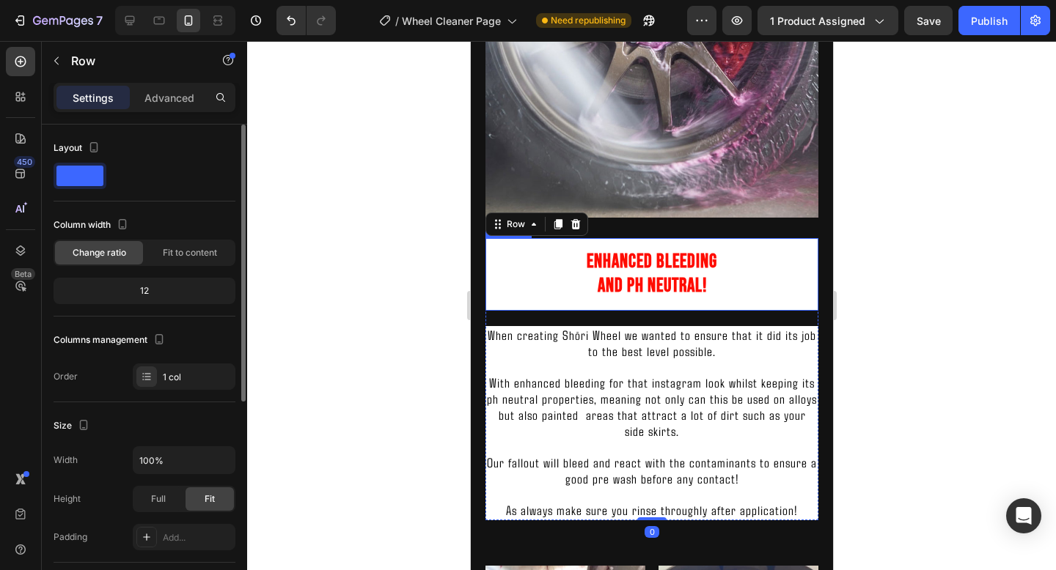
click at [655, 304] on h2 "Enhanced bleeding and Ph neutral!" at bounding box center [651, 274] width 333 height 73
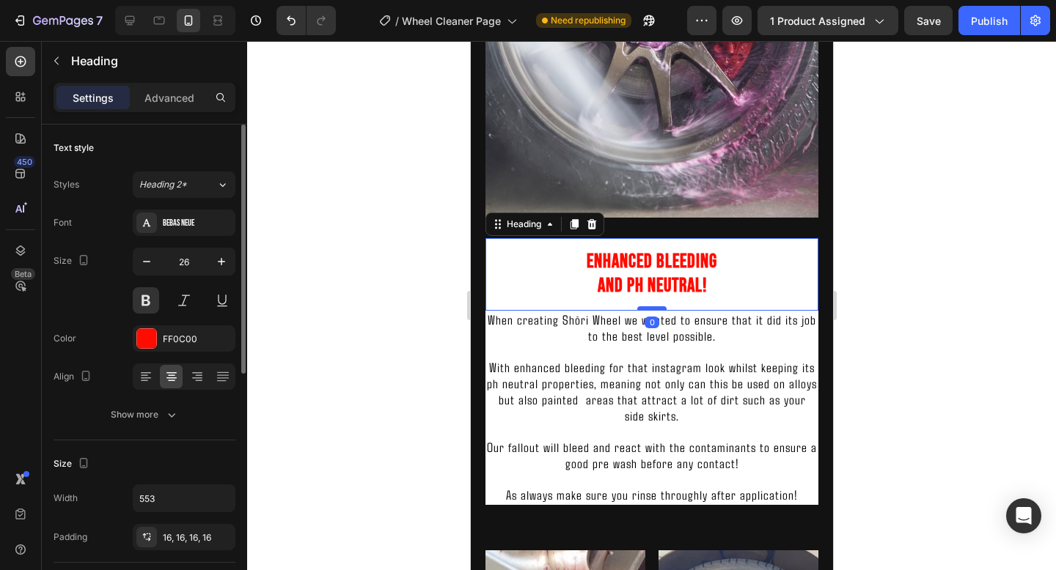
drag, startPoint x: 653, startPoint y: 324, endPoint x: 653, endPoint y: 306, distance: 17.6
click at [653, 306] on div at bounding box center [650, 308] width 29 height 4
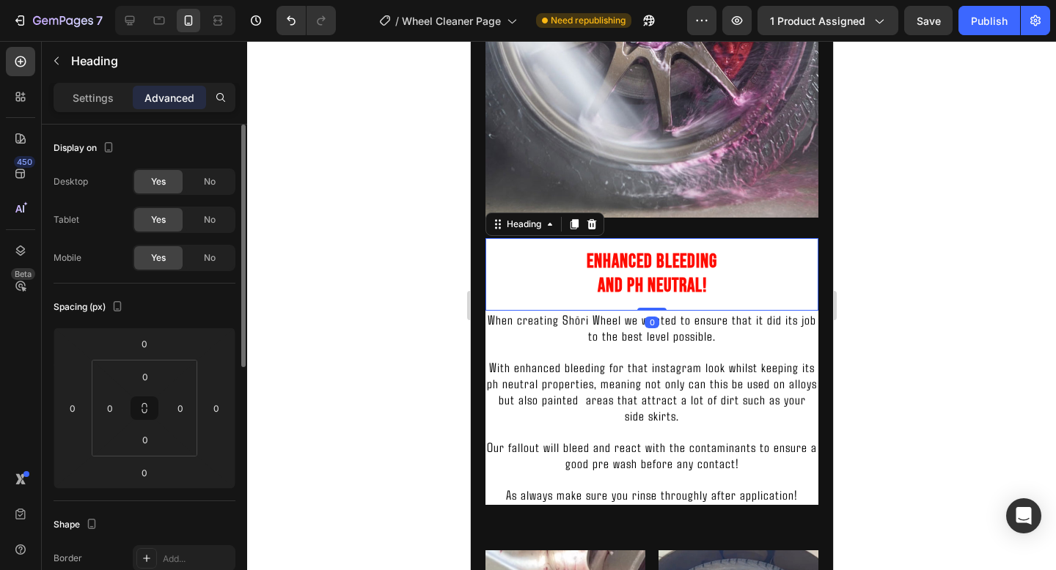
click at [590, 288] on h2 "Enhanced bleeding and Ph neutral!" at bounding box center [651, 274] width 333 height 73
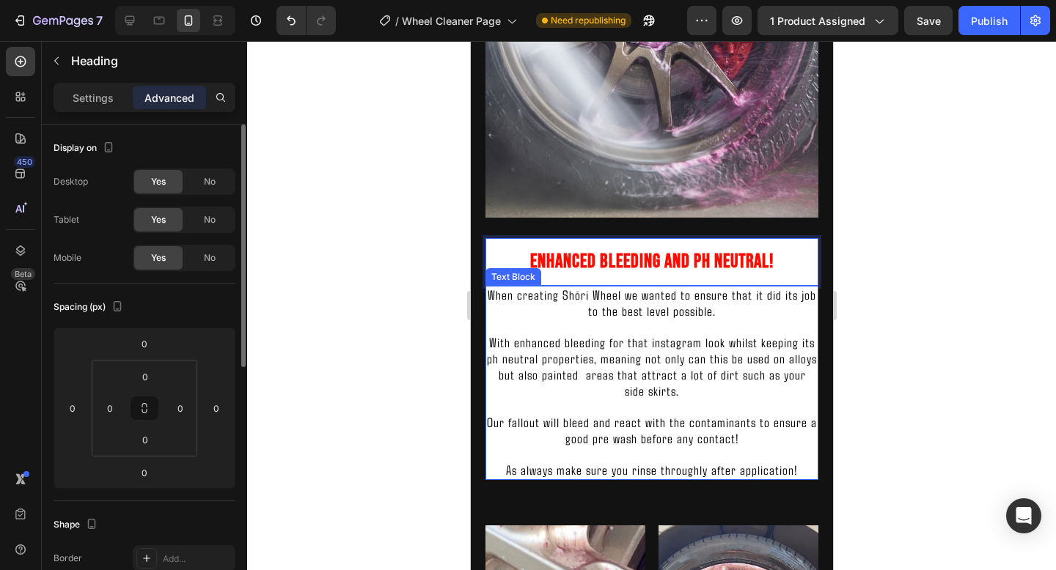
click at [606, 327] on p "Rich Text Editor. Editing area: main" at bounding box center [651, 327] width 330 height 15
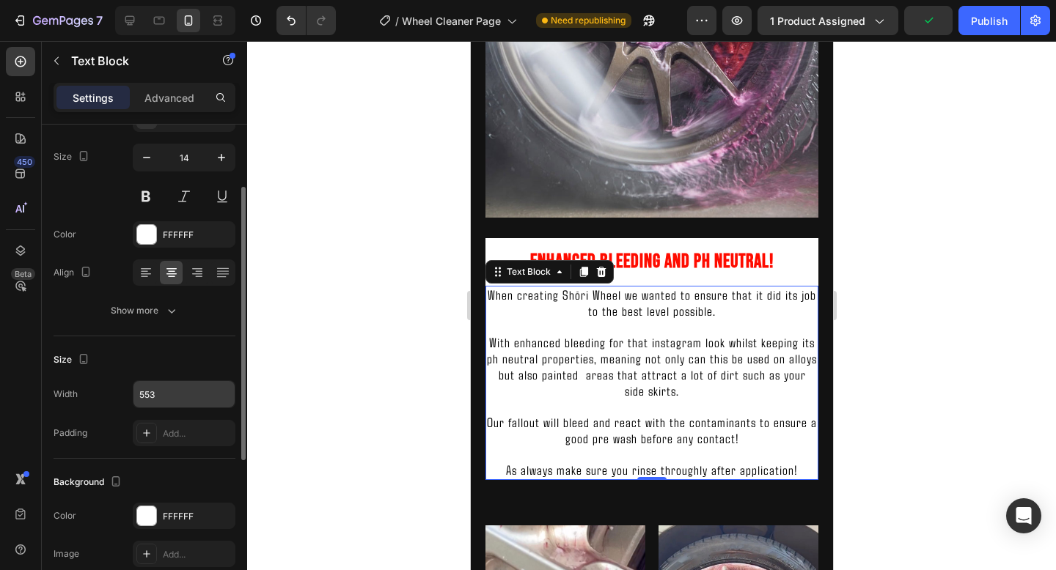
scroll to position [107, 0]
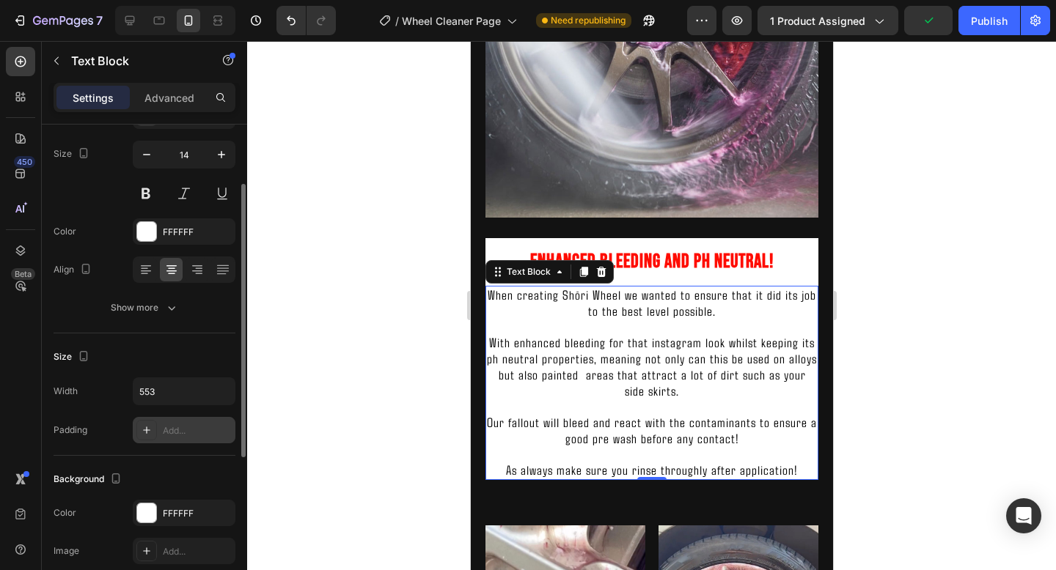
click at [178, 426] on div "Add..." at bounding box center [197, 431] width 69 height 13
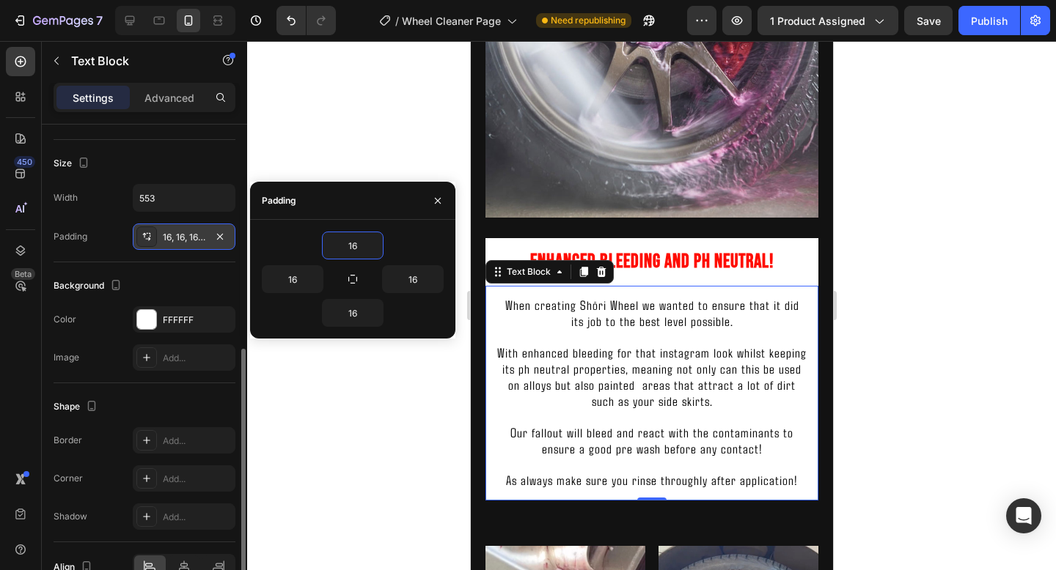
scroll to position [343, 0]
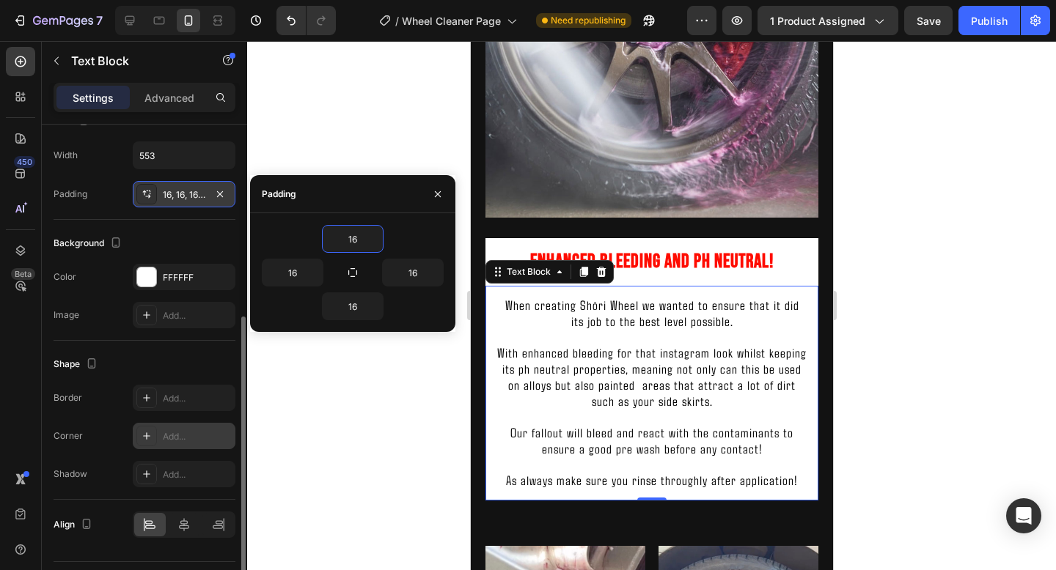
click at [180, 432] on div "Add..." at bounding box center [197, 436] width 69 height 13
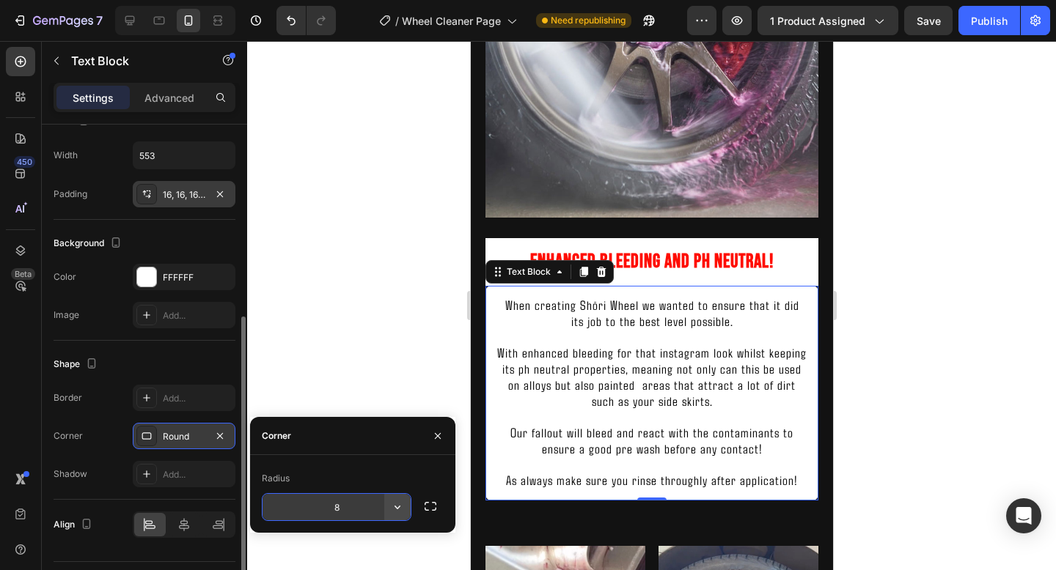
click at [392, 509] on icon "button" at bounding box center [397, 507] width 15 height 15
click at [436, 503] on icon "button" at bounding box center [430, 506] width 15 height 15
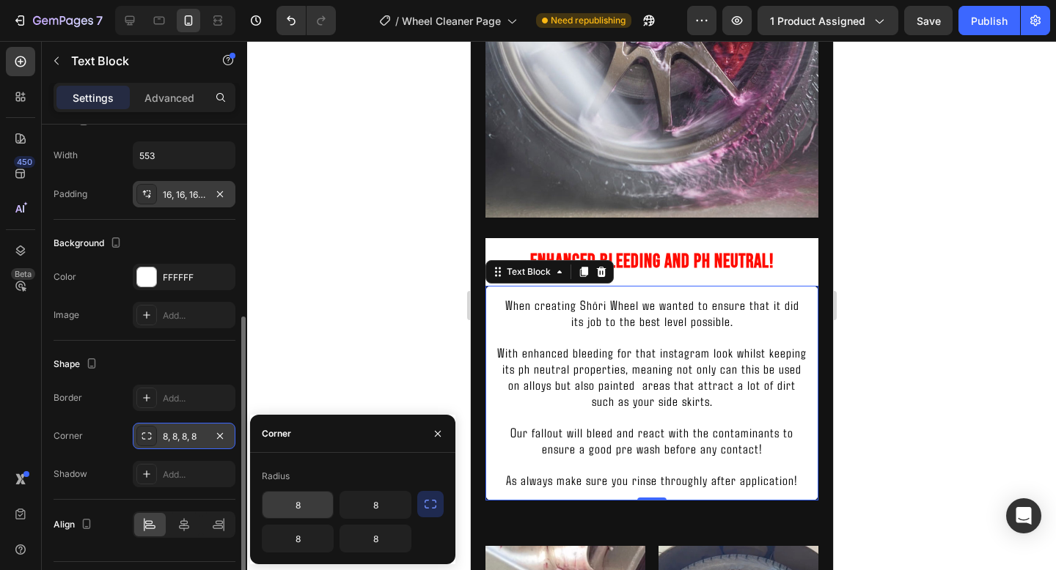
click at [306, 514] on input "8" at bounding box center [297, 505] width 70 height 26
type input "8"
click at [398, 499] on input "8" at bounding box center [375, 505] width 70 height 26
click at [952, 268] on div at bounding box center [651, 305] width 809 height 529
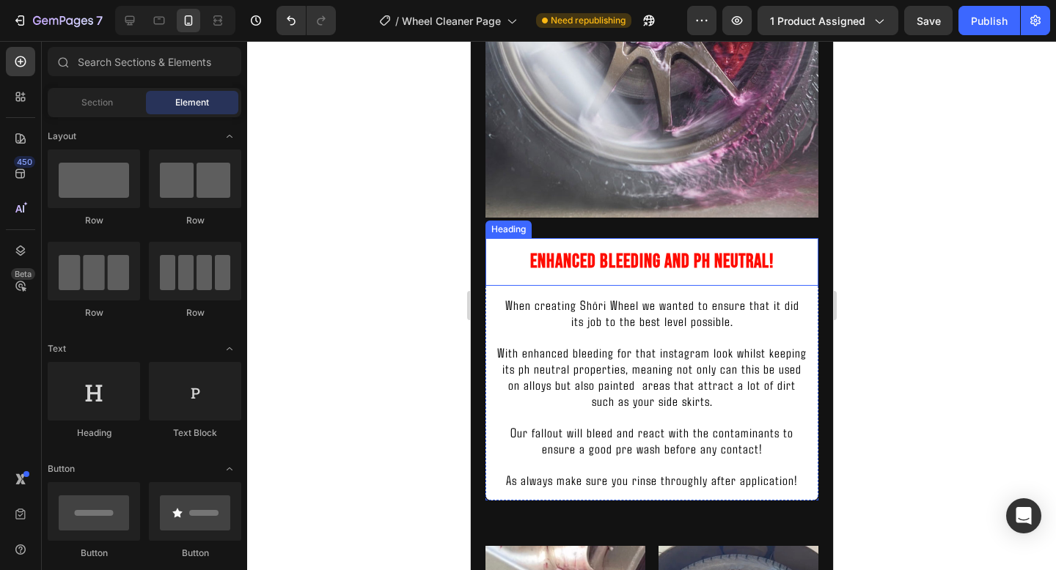
click at [804, 259] on p "Enhanced bleeding and Ph neutral!" at bounding box center [650, 262] width 309 height 25
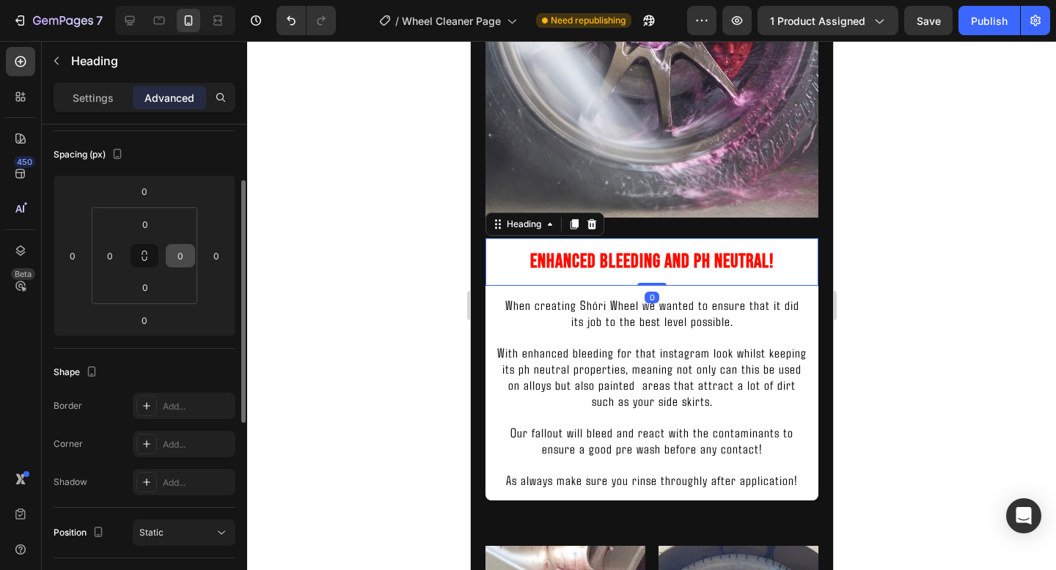
scroll to position [189, 0]
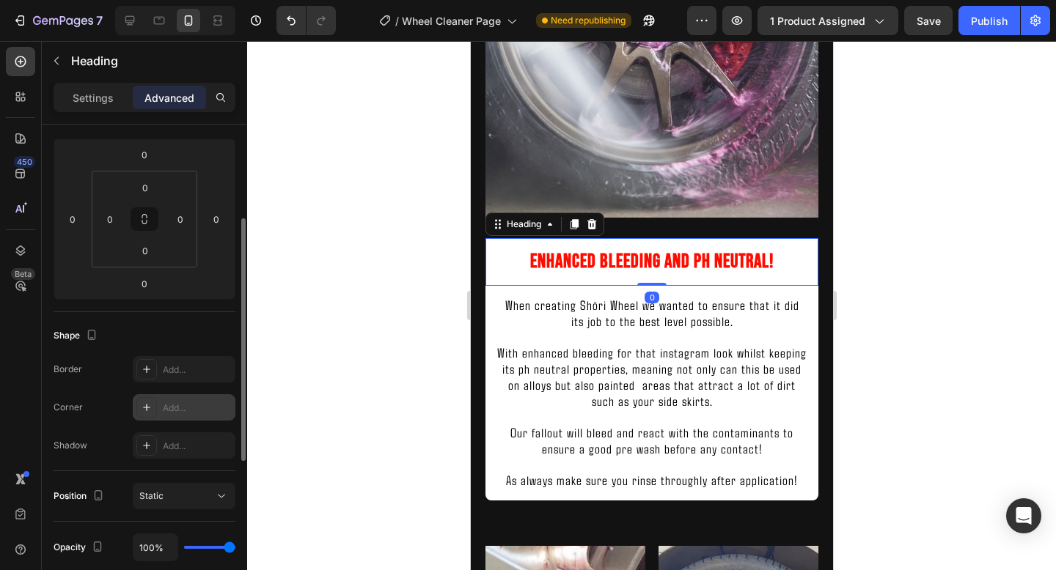
click at [172, 414] on div "Add..." at bounding box center [197, 408] width 69 height 13
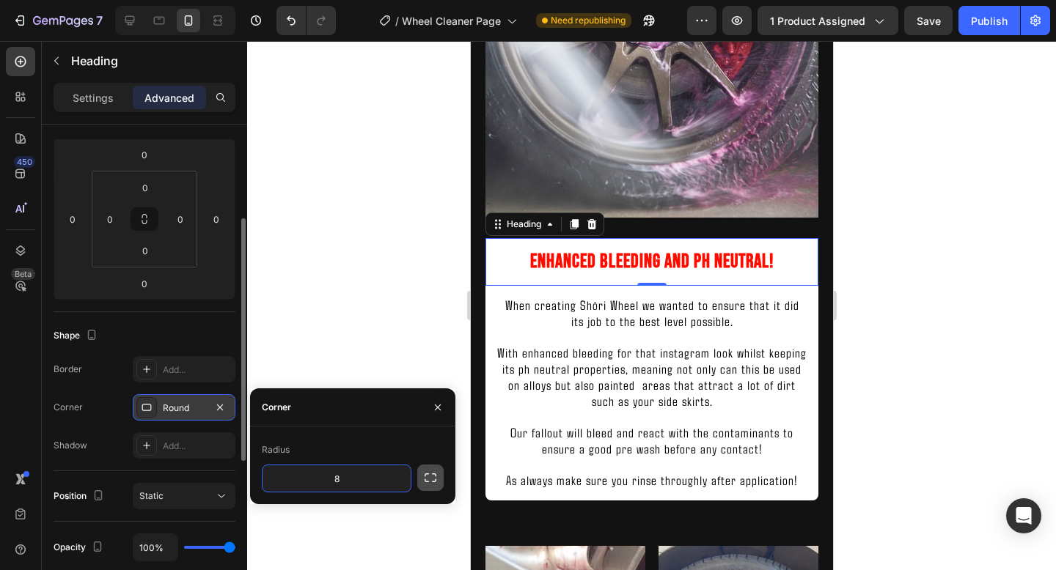
click at [430, 478] on icon "button" at bounding box center [430, 478] width 15 height 15
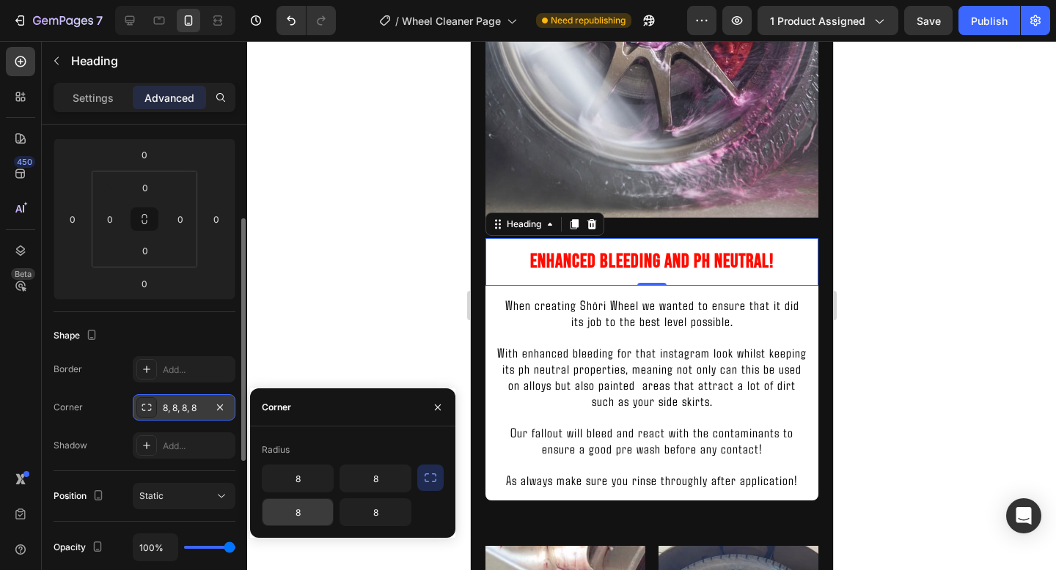
click at [312, 515] on input "8" at bounding box center [297, 512] width 70 height 26
click at [363, 514] on input "8" at bounding box center [375, 512] width 70 height 26
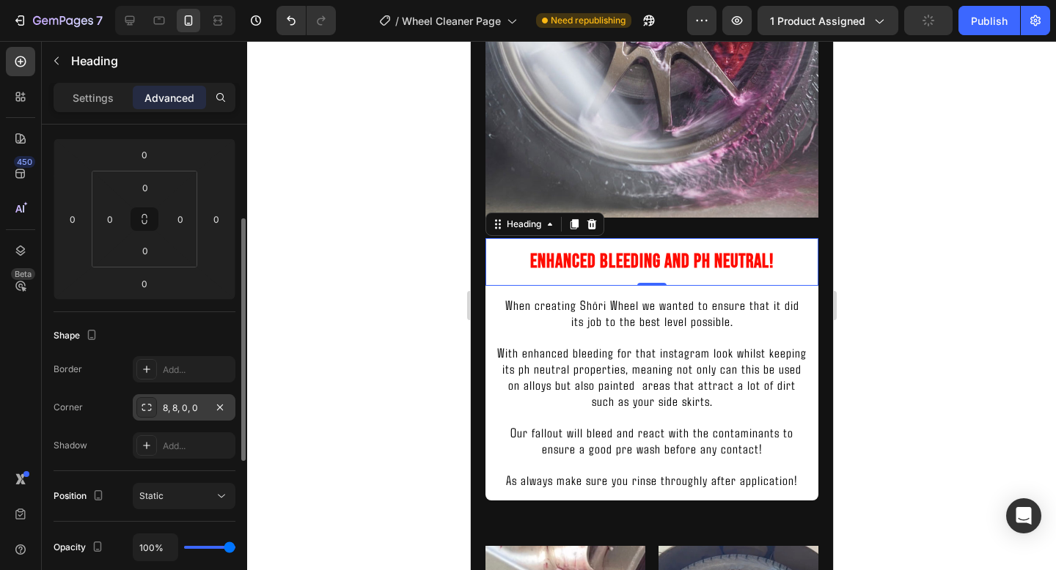
click at [1055, 124] on div at bounding box center [651, 305] width 809 height 529
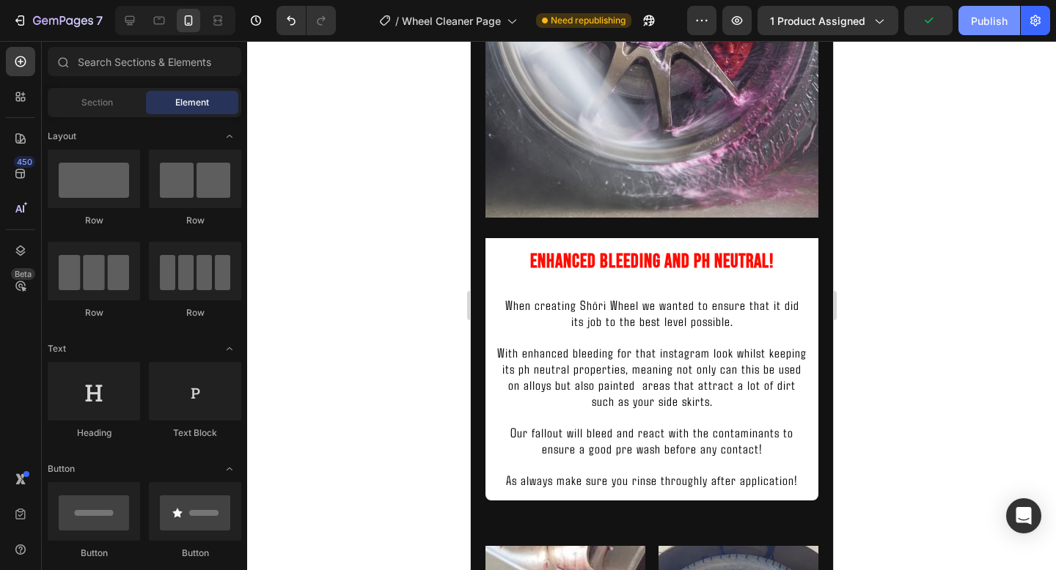
click at [987, 32] on button "Publish" at bounding box center [989, 20] width 62 height 29
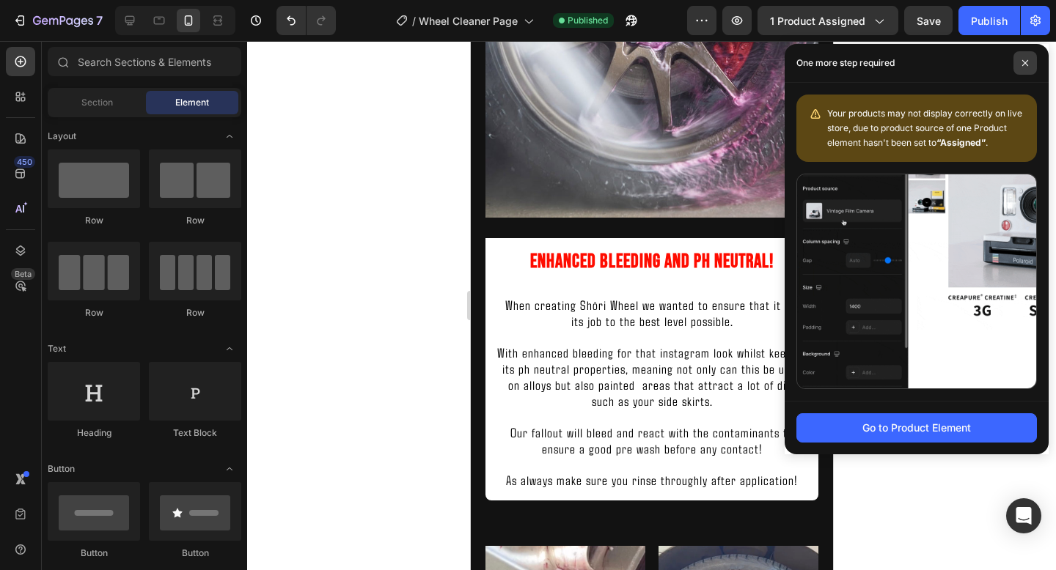
click at [1018, 58] on span at bounding box center [1024, 62] width 23 height 23
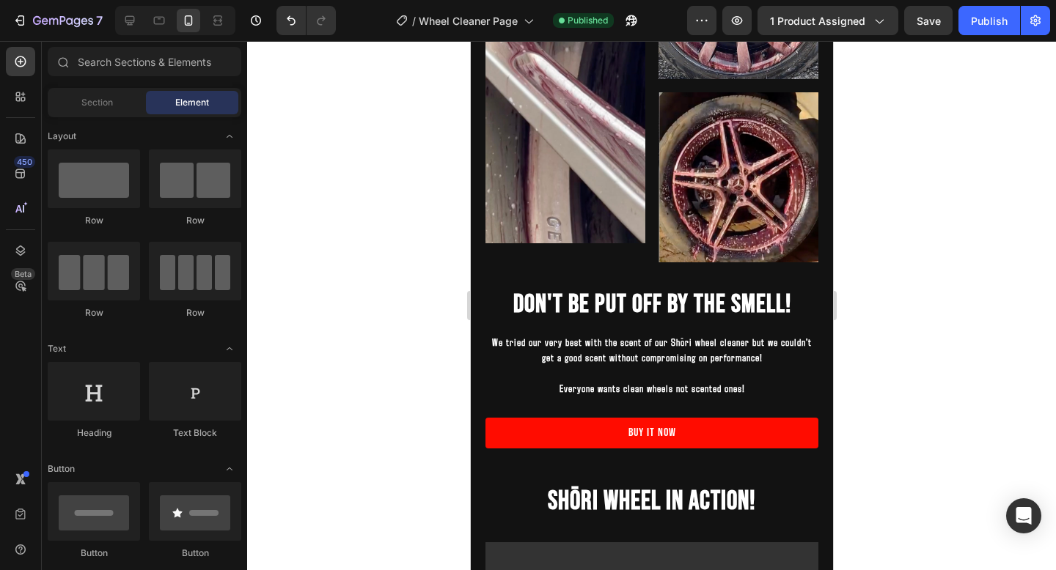
scroll to position [1851, 0]
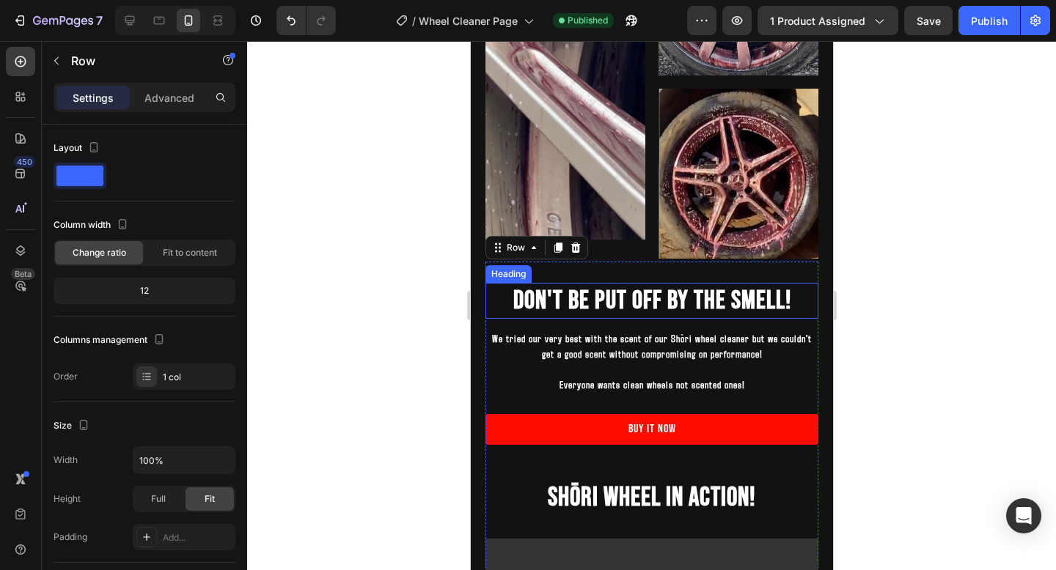
click at [576, 293] on h2 "Don't be put off by the smell!" at bounding box center [651, 301] width 333 height 37
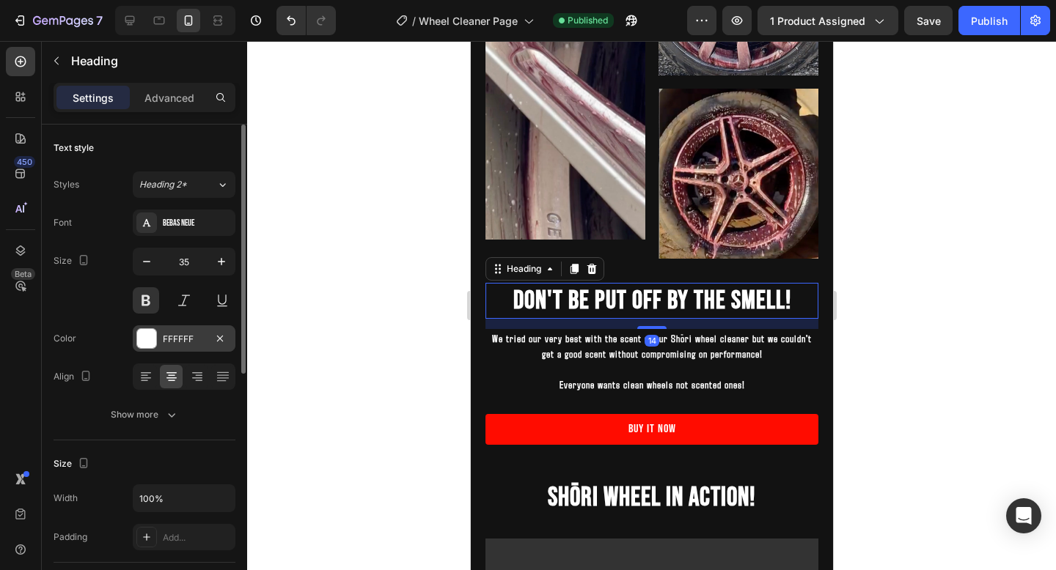
click at [185, 342] on div "FFFFFF" at bounding box center [184, 339] width 43 height 13
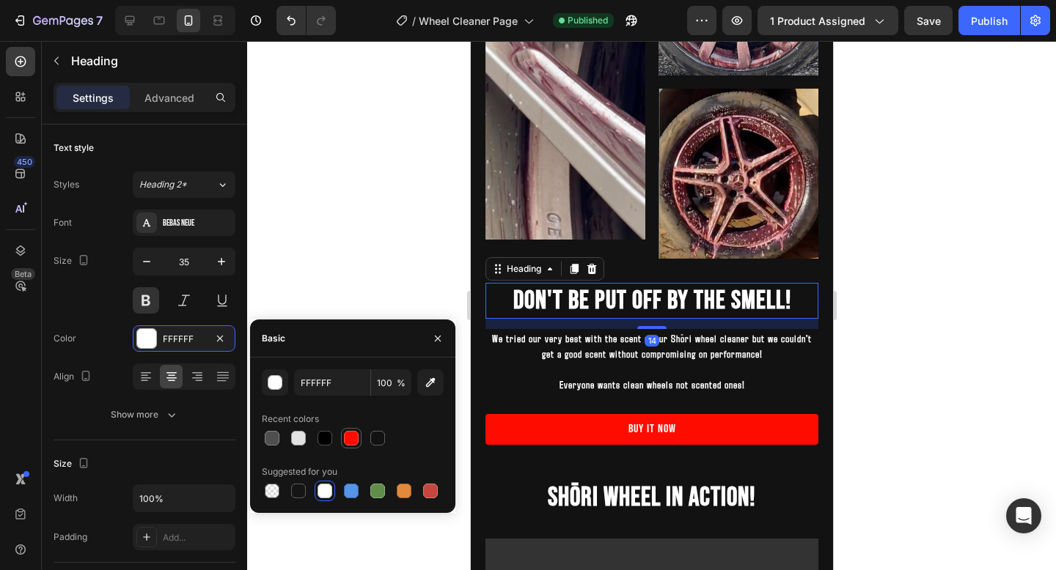
click at [346, 438] on div at bounding box center [351, 438] width 15 height 15
type input "FF0C00"
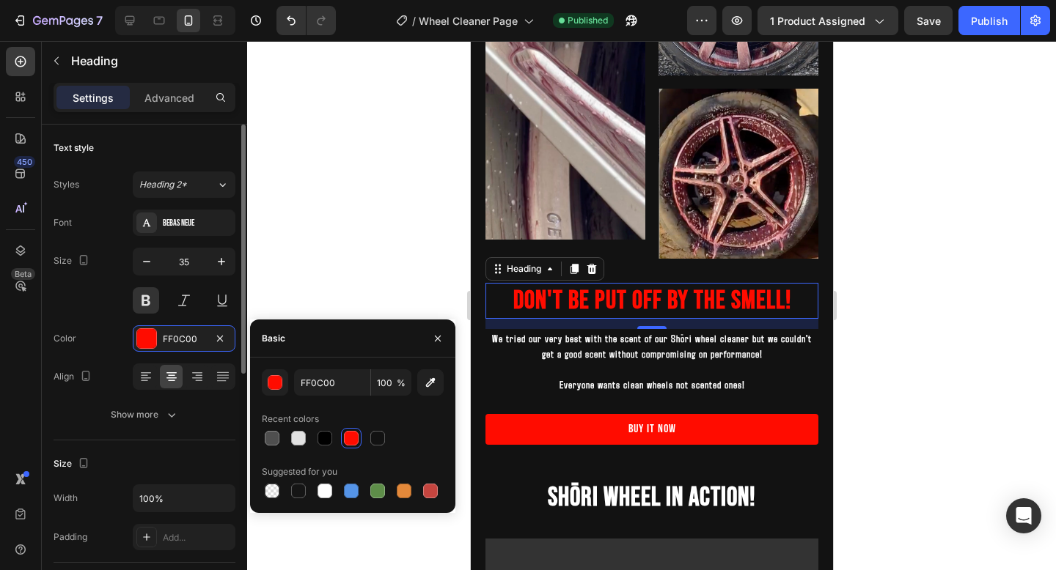
click at [86, 356] on div "Font Bebas Neue Size 35 Color FF0C00 Align Show more" at bounding box center [145, 319] width 182 height 218
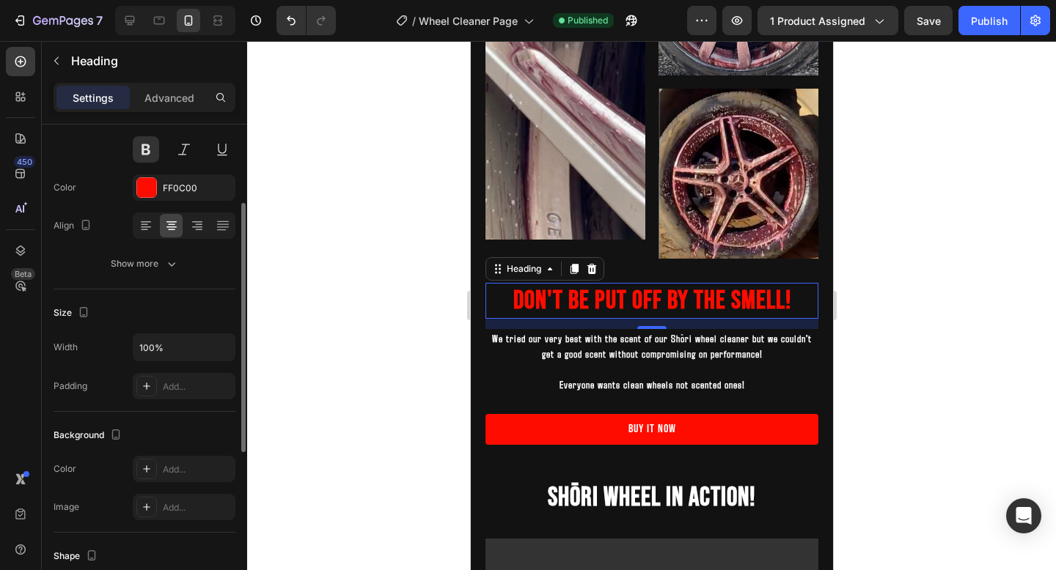
scroll to position [152, 0]
click at [169, 458] on div "Add..." at bounding box center [184, 468] width 103 height 26
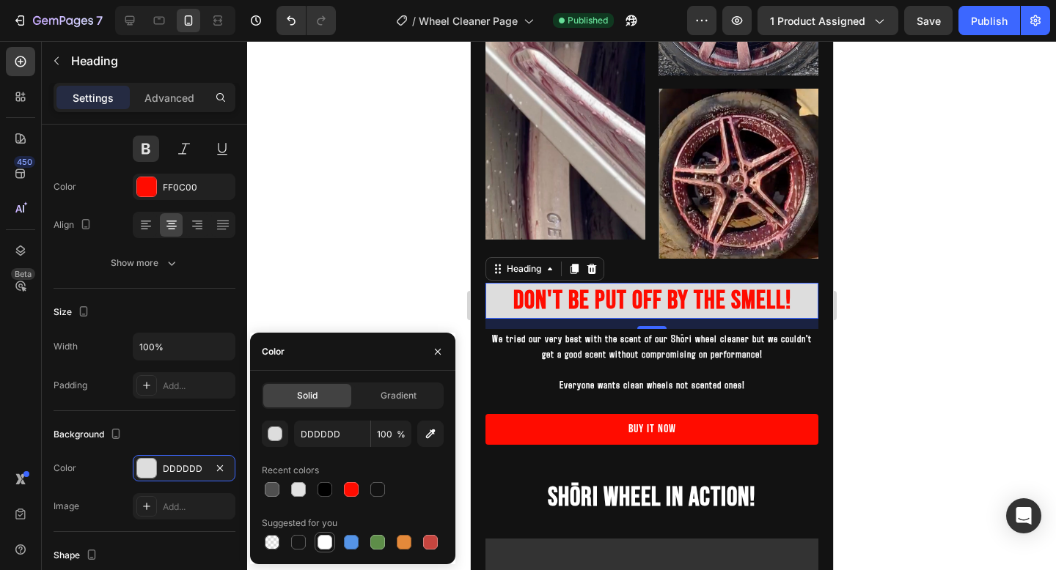
click at [326, 537] on div at bounding box center [324, 542] width 15 height 15
type input "FFFFFF"
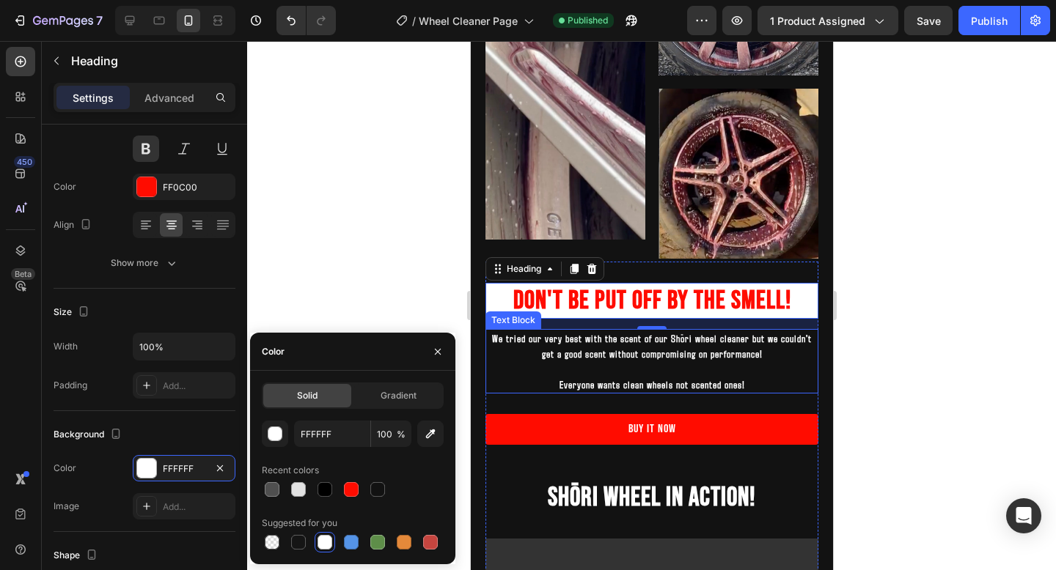
click at [603, 367] on p at bounding box center [651, 368] width 330 height 15
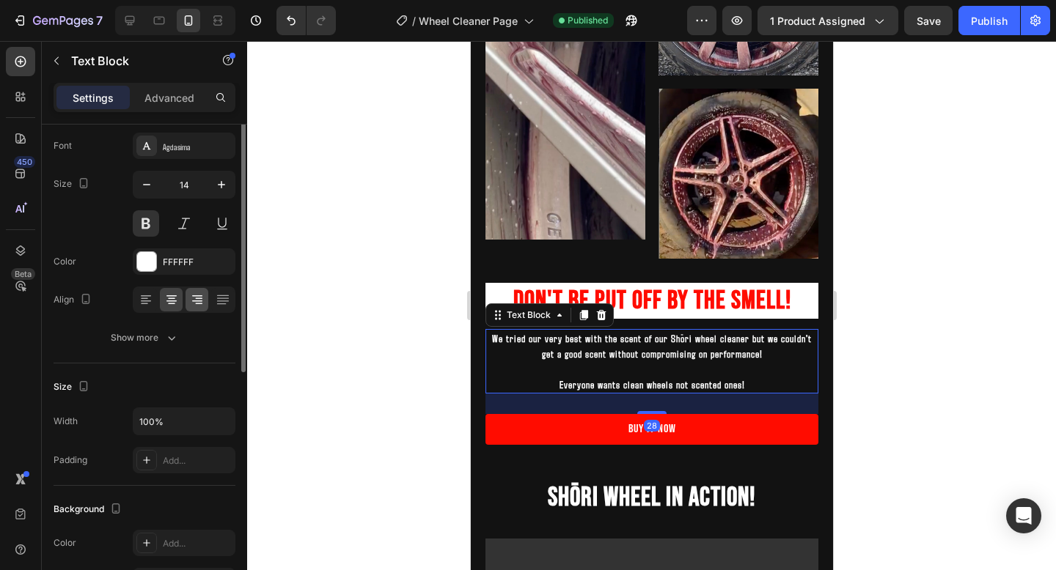
scroll to position [113, 0]
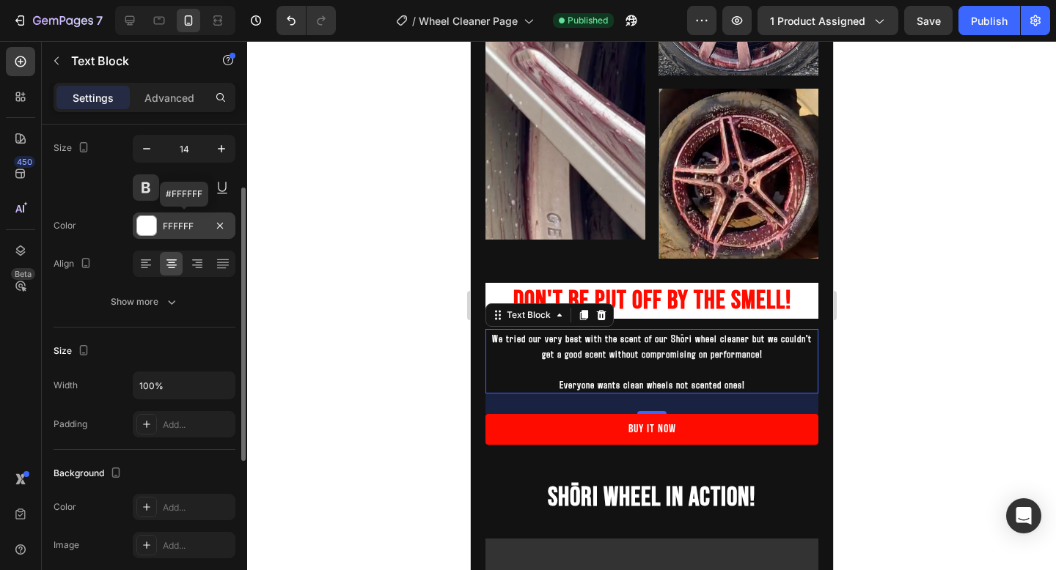
click at [190, 227] on div "FFFFFF" at bounding box center [184, 226] width 43 height 13
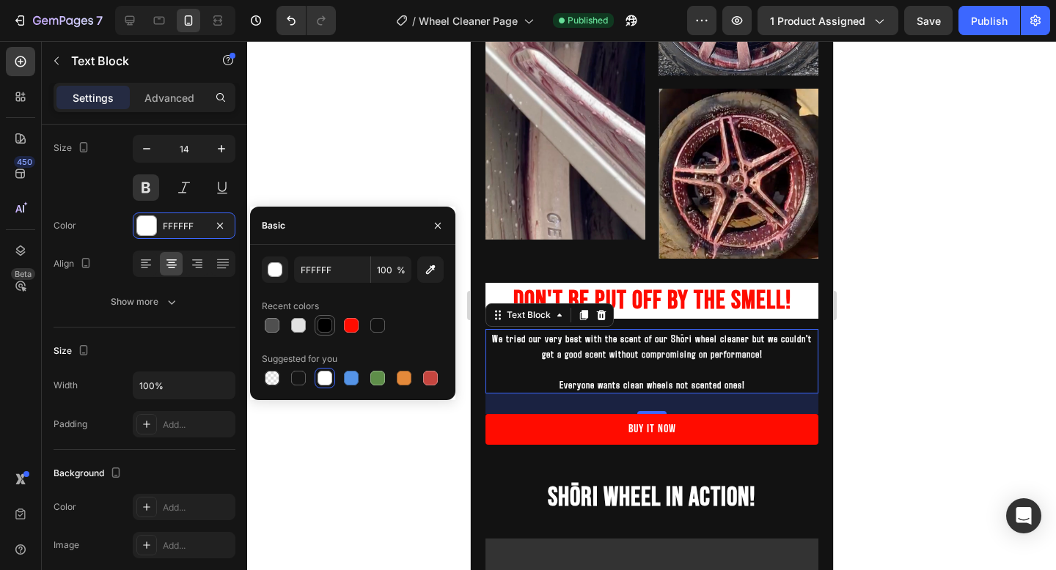
click at [327, 325] on div at bounding box center [324, 325] width 15 height 15
type input "000000"
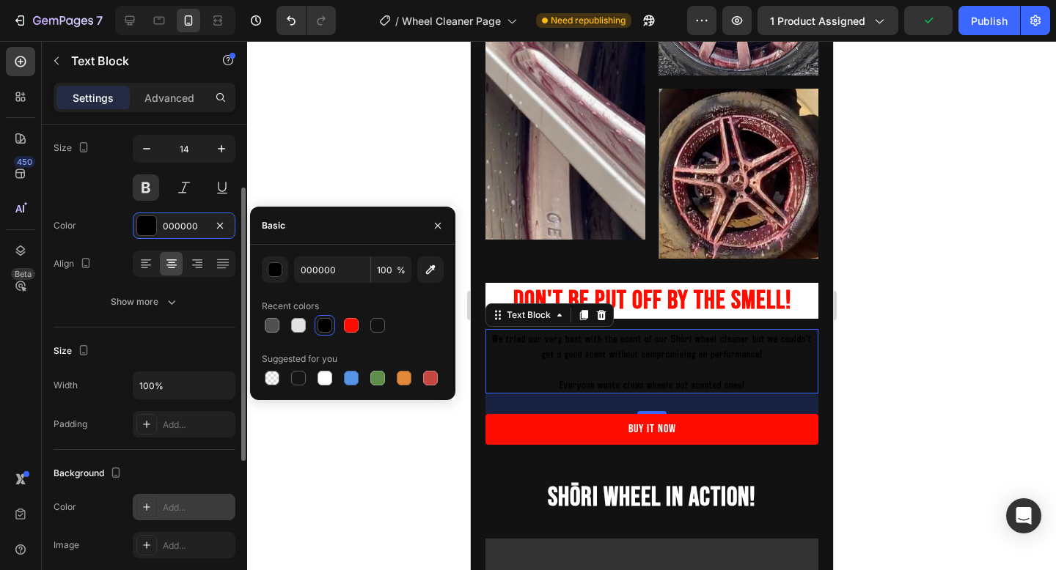
click at [176, 512] on div "Add..." at bounding box center [197, 507] width 69 height 13
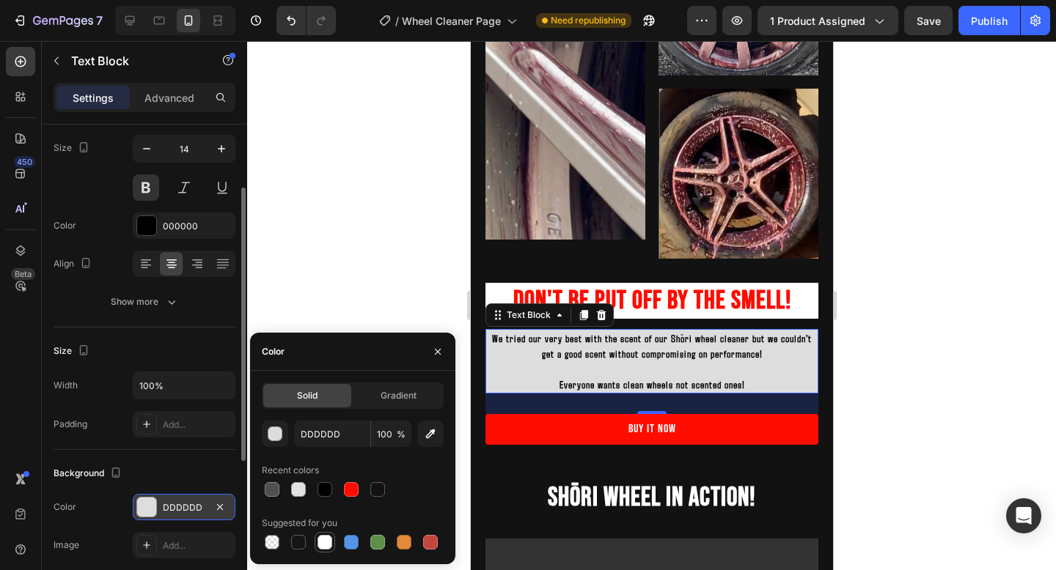
click at [331, 547] on div at bounding box center [325, 543] width 18 height 18
type input "FFFFFF"
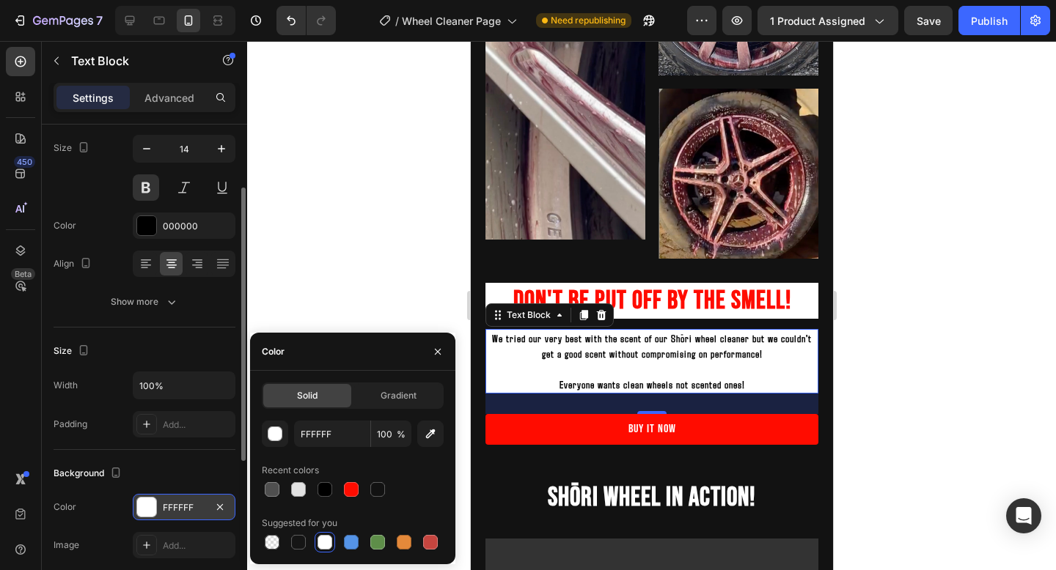
click at [699, 361] on p at bounding box center [651, 368] width 330 height 15
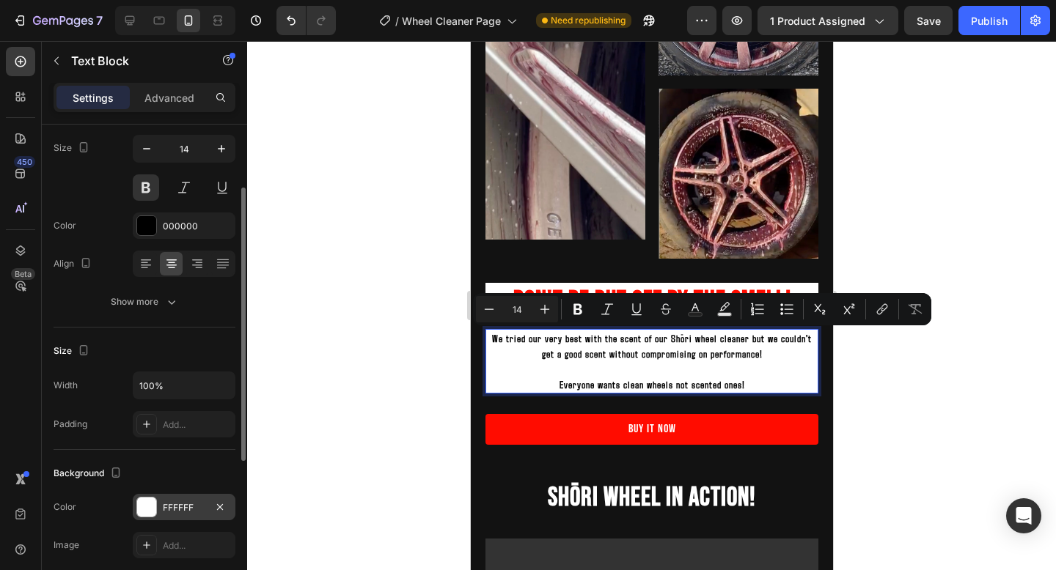
drag, startPoint x: 757, startPoint y: 386, endPoint x: 488, endPoint y: 339, distance: 272.4
click at [488, 339] on div "We tried our very best with the scent of our Shōri wheel cleaner but we couldn'…" at bounding box center [651, 361] width 333 height 65
click at [544, 307] on icon "Editor contextual toolbar" at bounding box center [544, 309] width 15 height 15
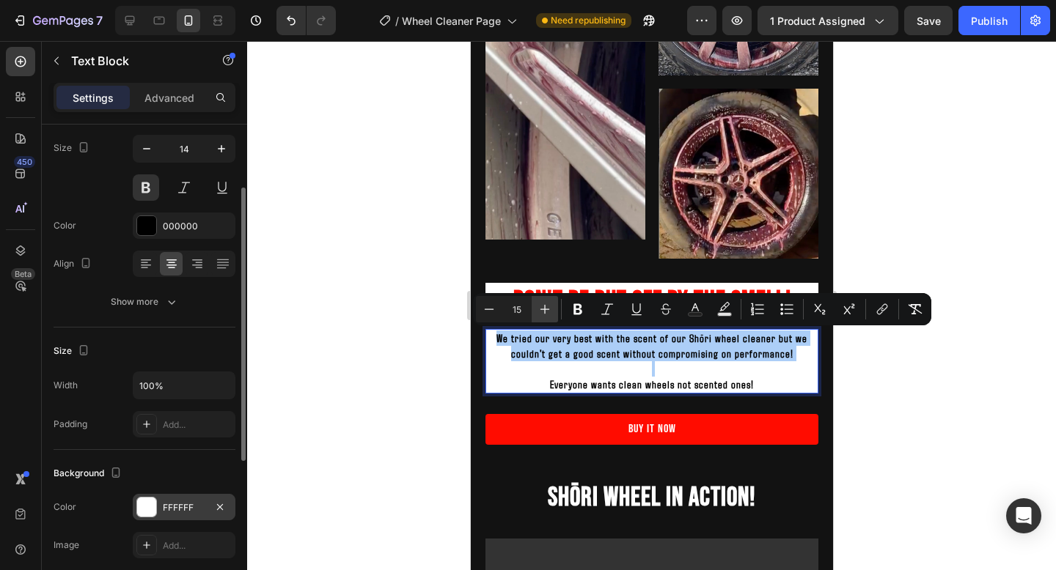
click at [544, 307] on icon "Editor contextual toolbar" at bounding box center [544, 309] width 15 height 15
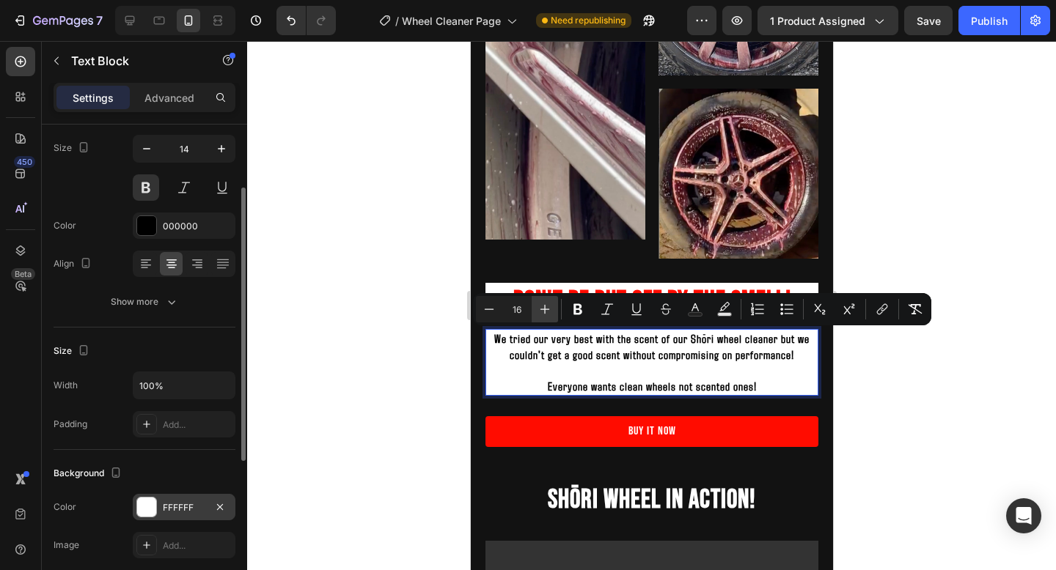
click at [544, 307] on icon "Editor contextual toolbar" at bounding box center [544, 309] width 15 height 15
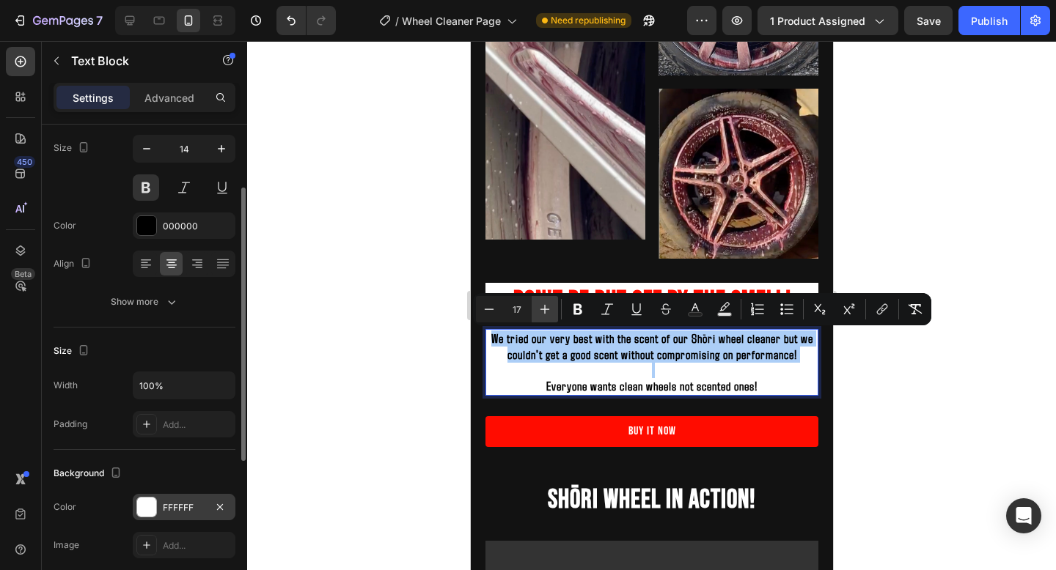
click at [544, 307] on icon "Editor contextual toolbar" at bounding box center [544, 309] width 15 height 15
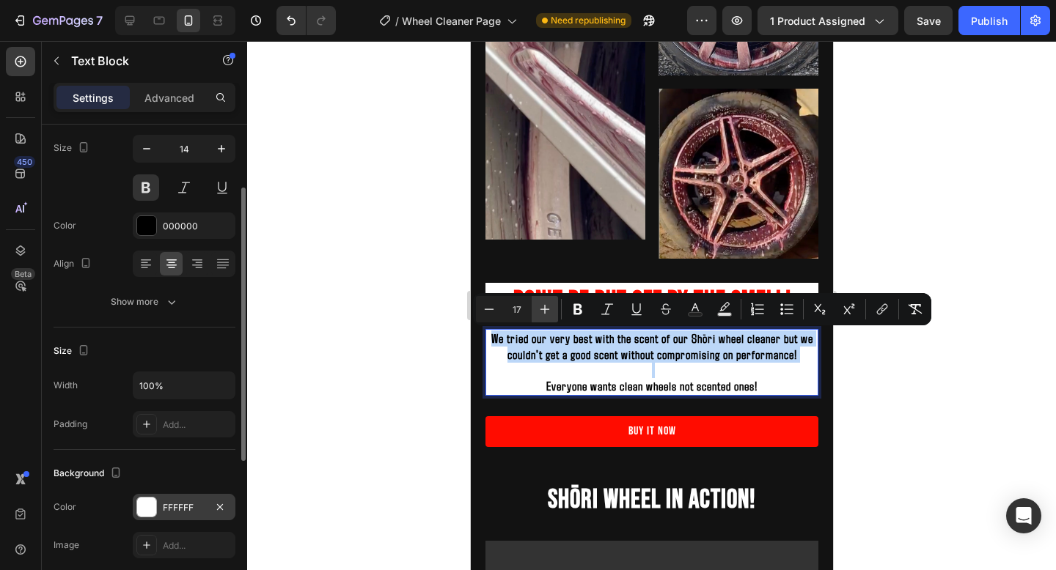
type input "18"
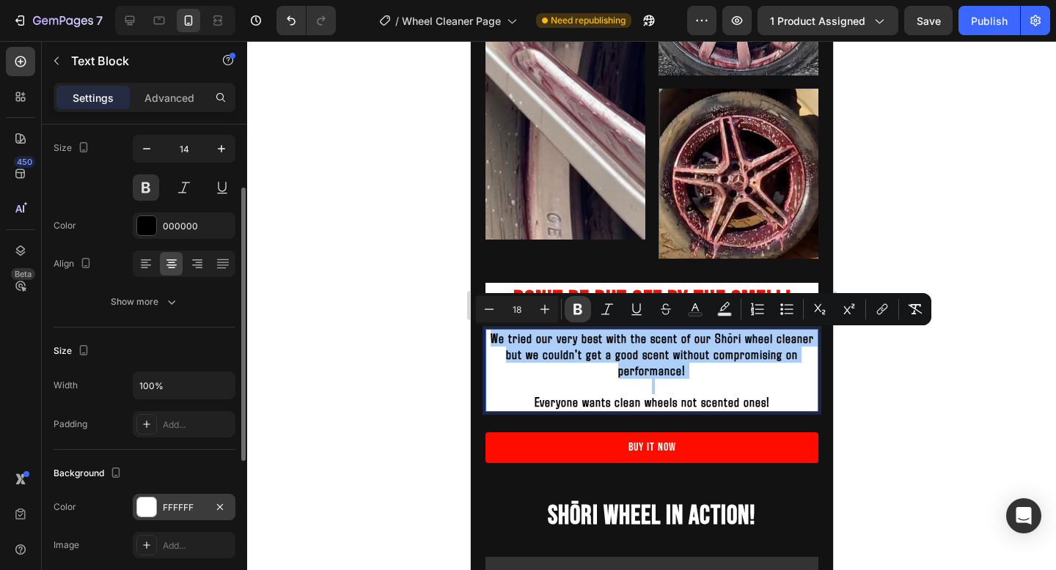
click at [581, 314] on icon "Editor contextual toolbar" at bounding box center [577, 309] width 9 height 11
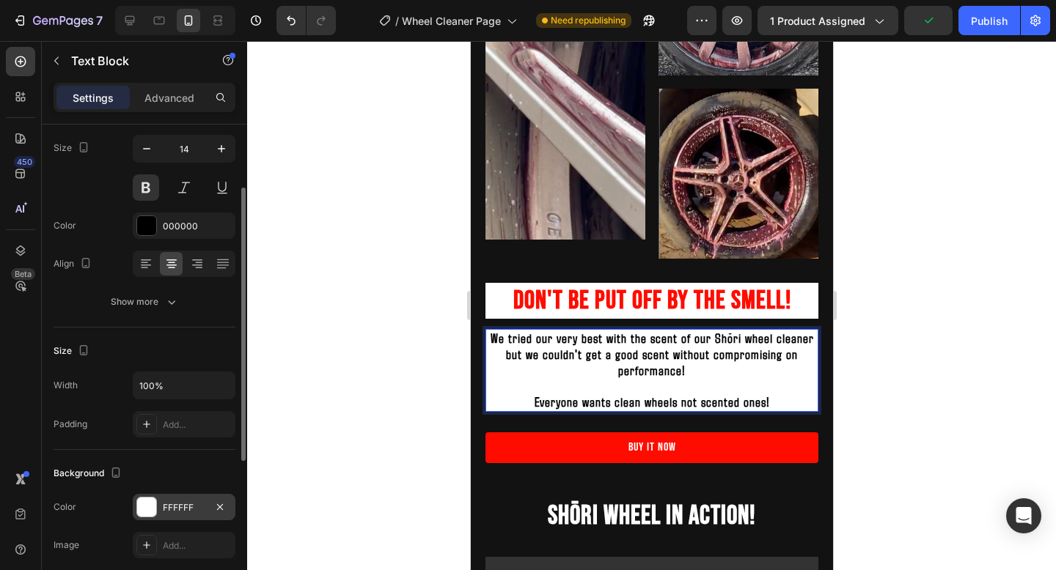
drag, startPoint x: 774, startPoint y: 402, endPoint x: 484, endPoint y: 338, distance: 296.6
click at [485, 338] on div "We tried our very best with the scent of our Shōri wheel cleaner but we couldn'…" at bounding box center [651, 370] width 333 height 83
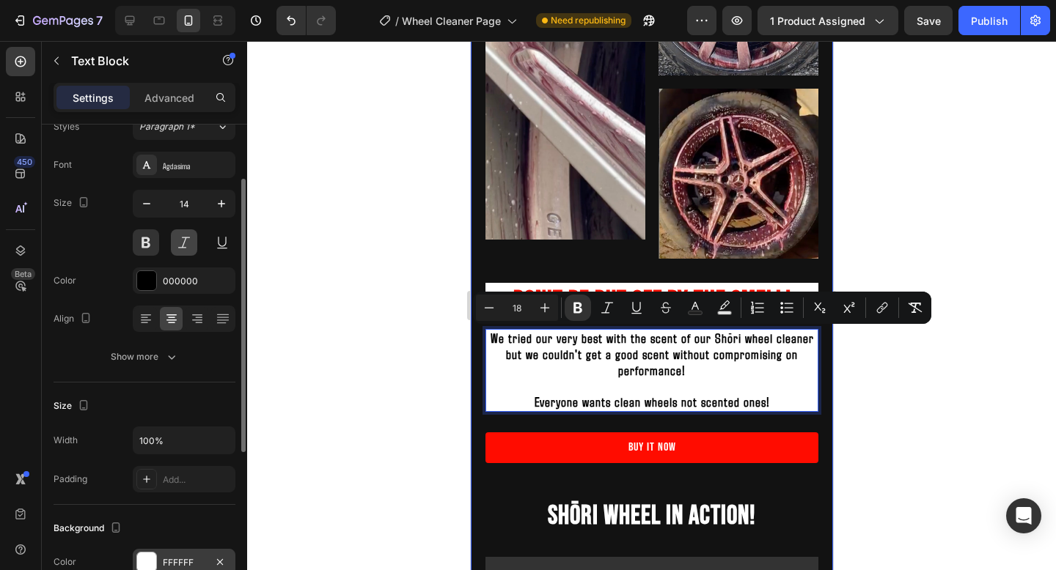
scroll to position [55, 0]
click at [199, 167] on div "Agdasima" at bounding box center [197, 168] width 69 height 13
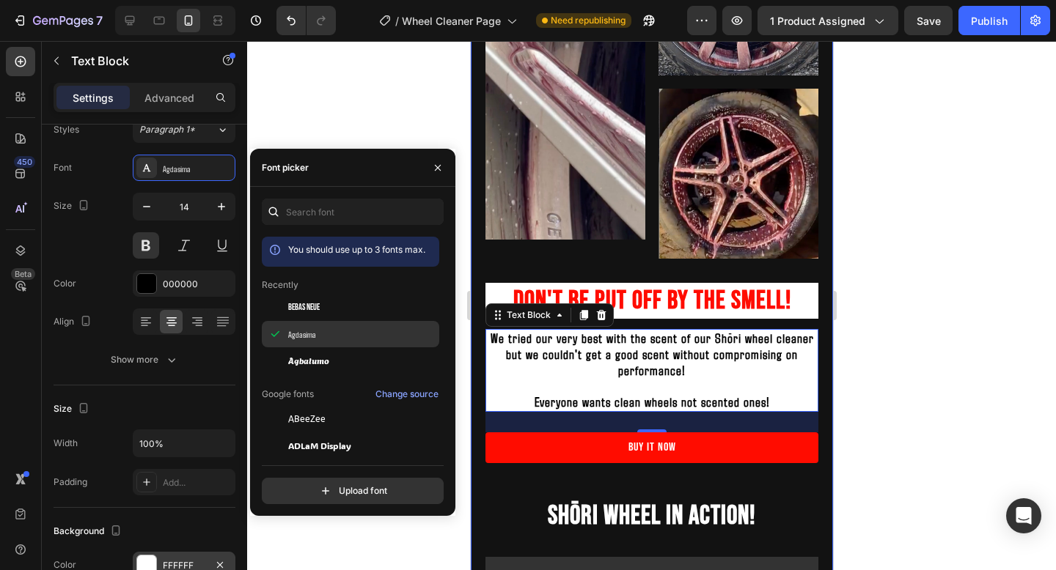
click at [314, 335] on span "Agdasima" at bounding box center [302, 334] width 28 height 13
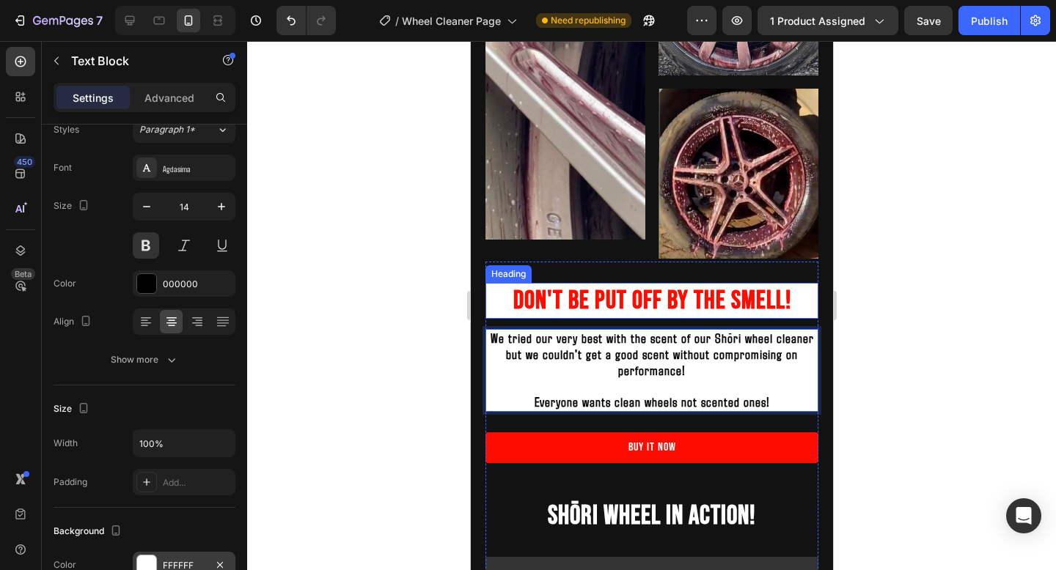
click at [743, 309] on h2 "Don't be put off by the smell!" at bounding box center [651, 301] width 333 height 37
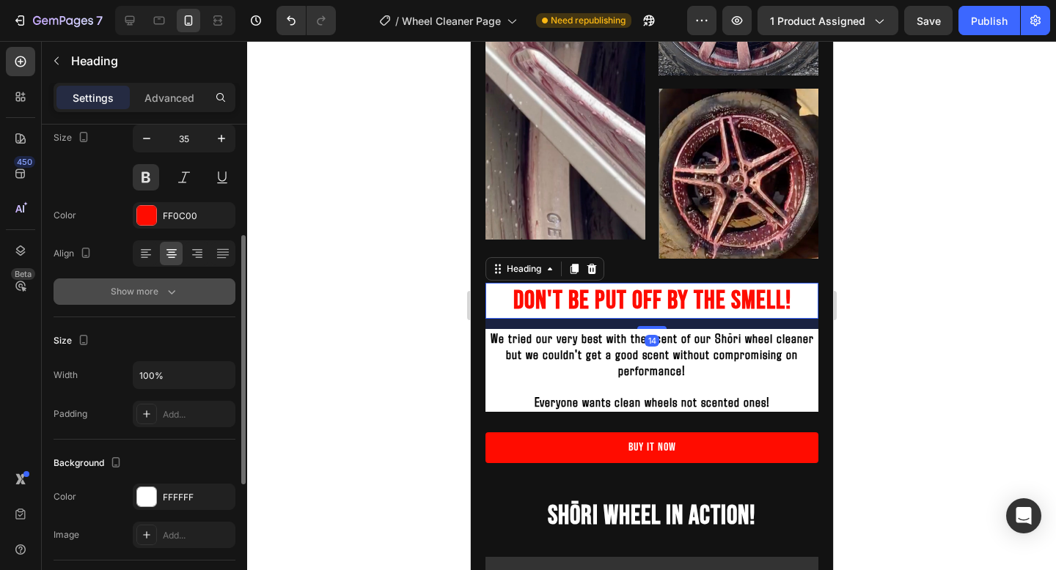
scroll to position [155, 0]
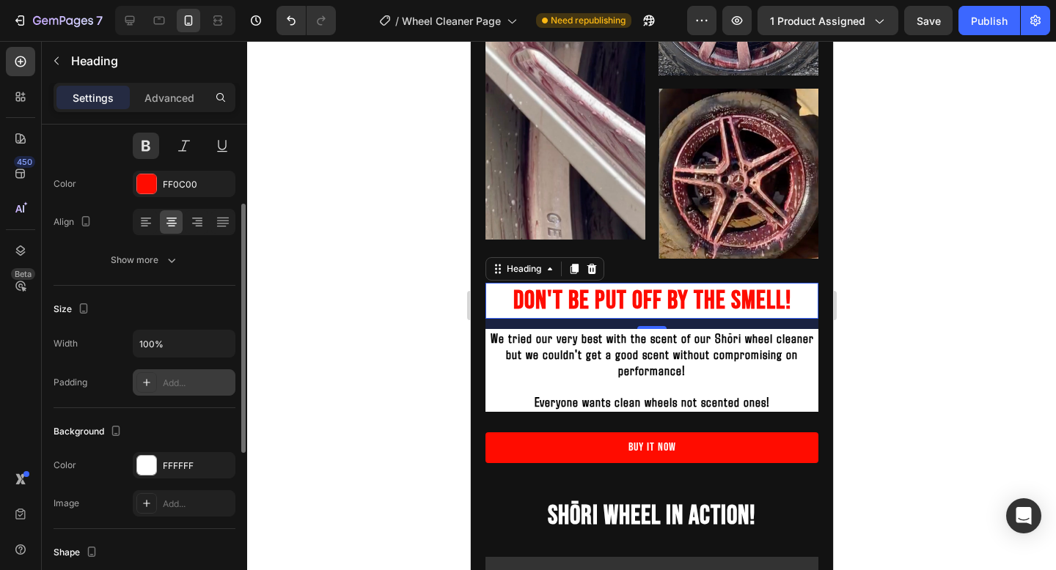
click at [182, 385] on div "Add..." at bounding box center [197, 383] width 69 height 13
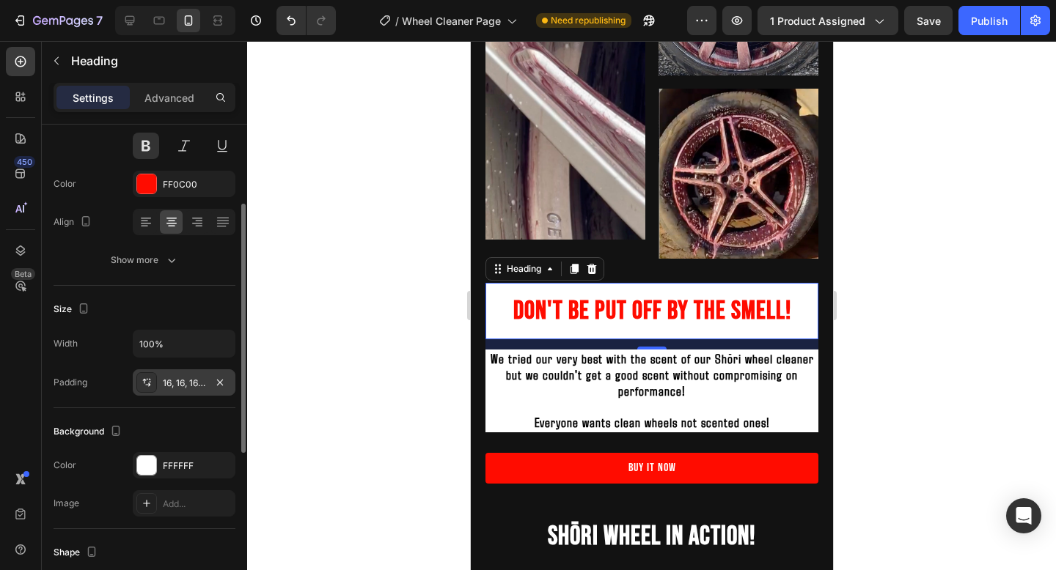
click at [411, 348] on div at bounding box center [651, 305] width 809 height 529
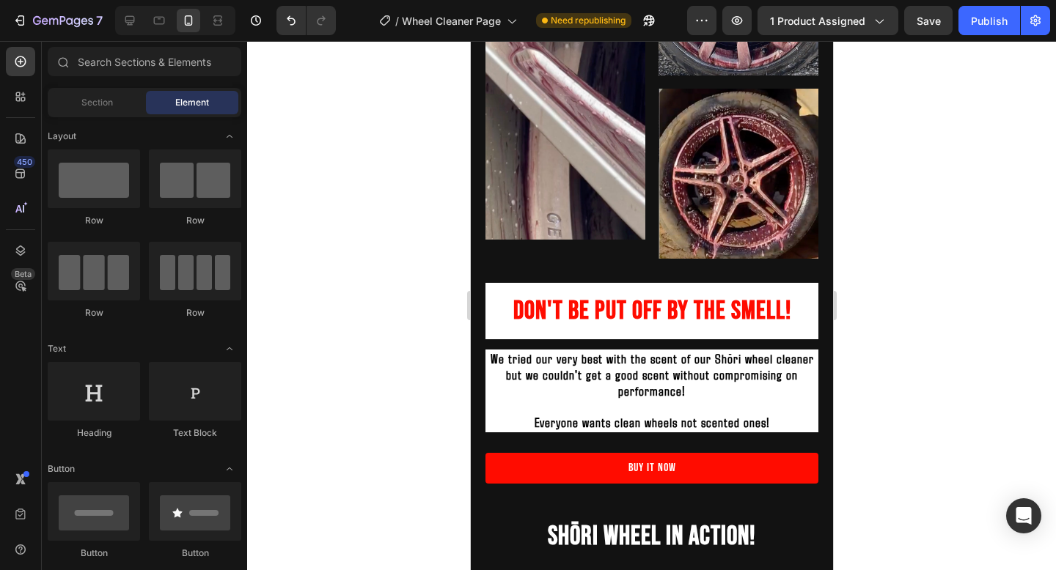
click at [543, 392] on p "We tried our very best with the scent of our Shōri wheel cleaner but we couldn'…" at bounding box center [651, 375] width 330 height 48
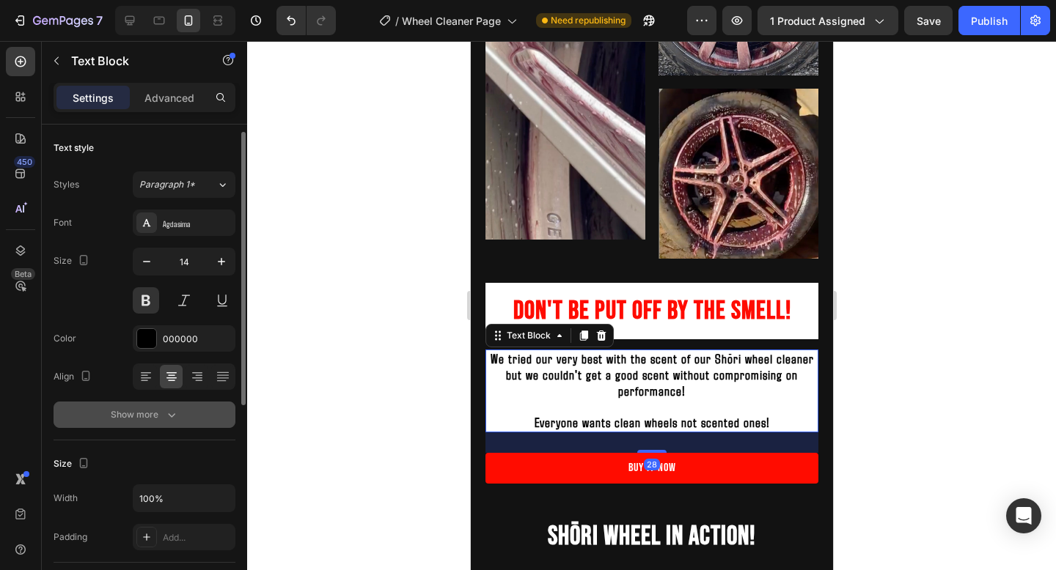
scroll to position [5, 0]
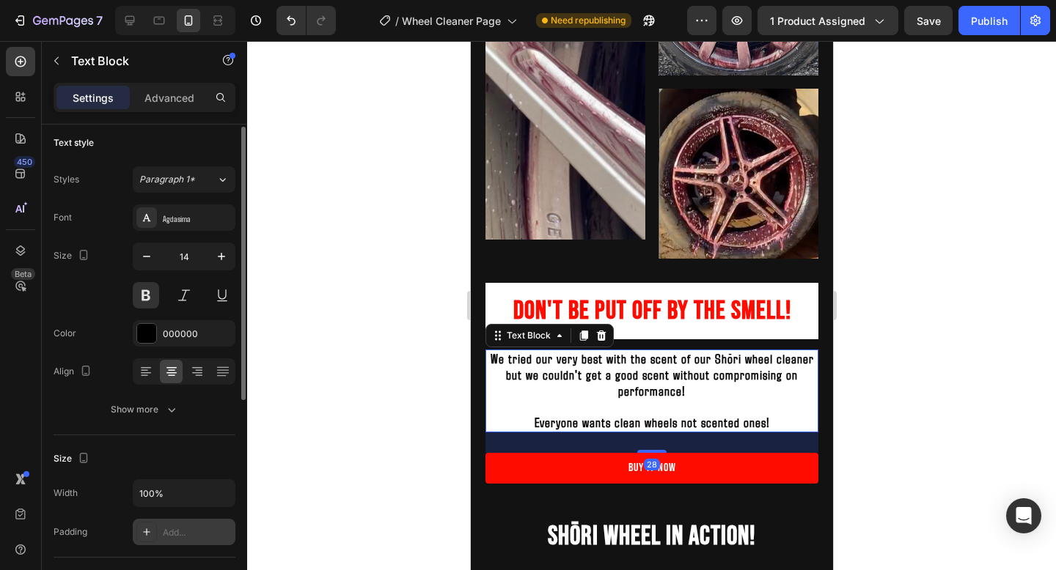
click at [169, 523] on div "Add..." at bounding box center [184, 532] width 103 height 26
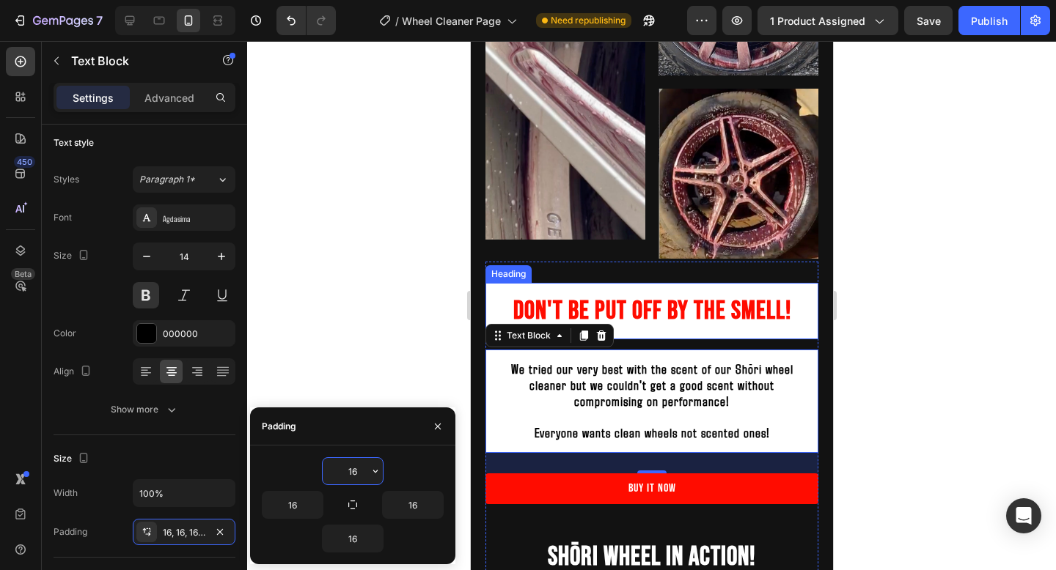
click at [672, 317] on h2 "Don't be put off by the smell!" at bounding box center [651, 311] width 333 height 57
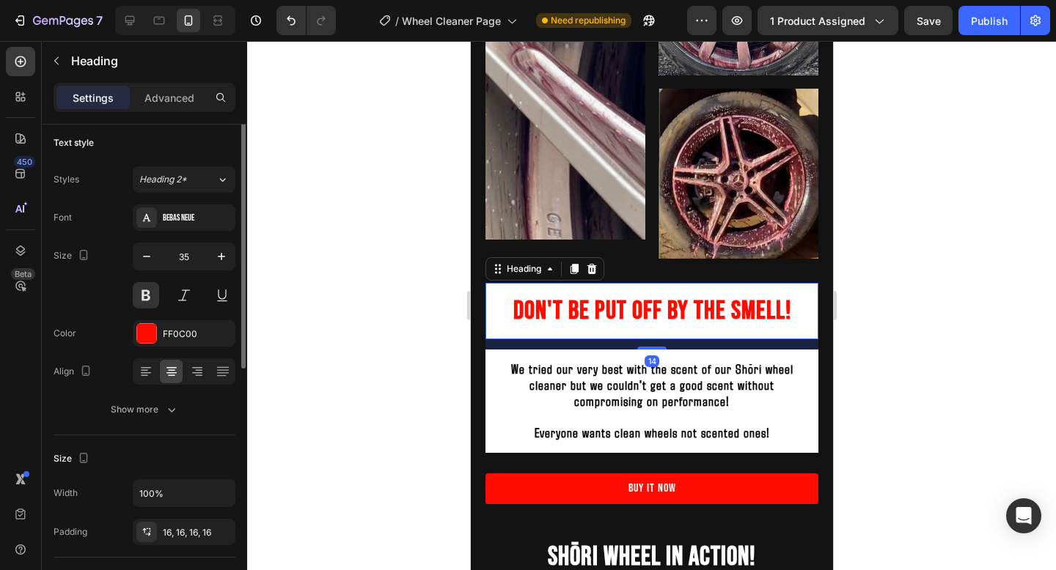
scroll to position [0, 0]
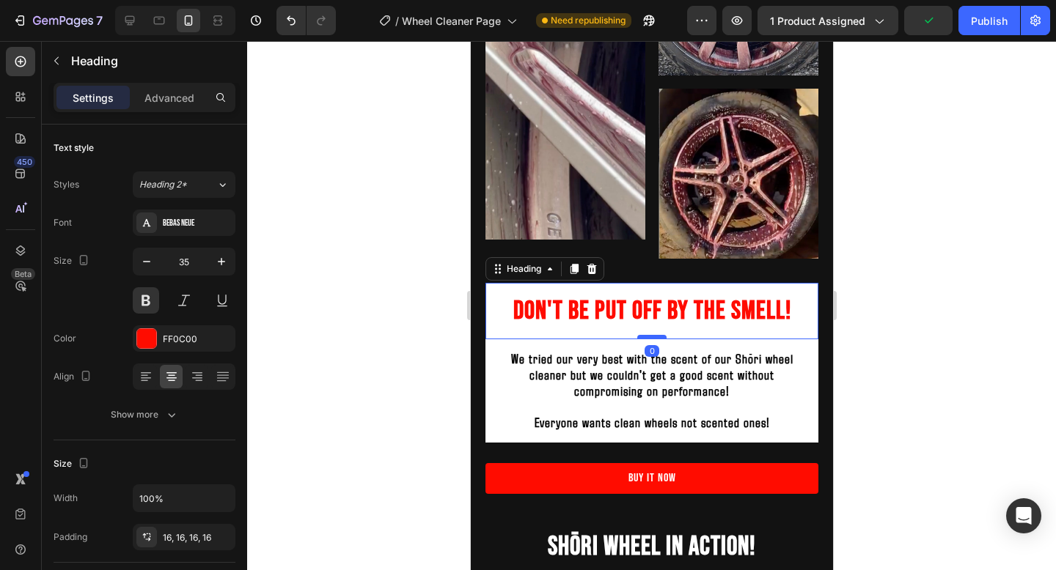
drag, startPoint x: 657, startPoint y: 348, endPoint x: 658, endPoint y: 335, distance: 13.3
click at [658, 335] on div at bounding box center [650, 337] width 29 height 4
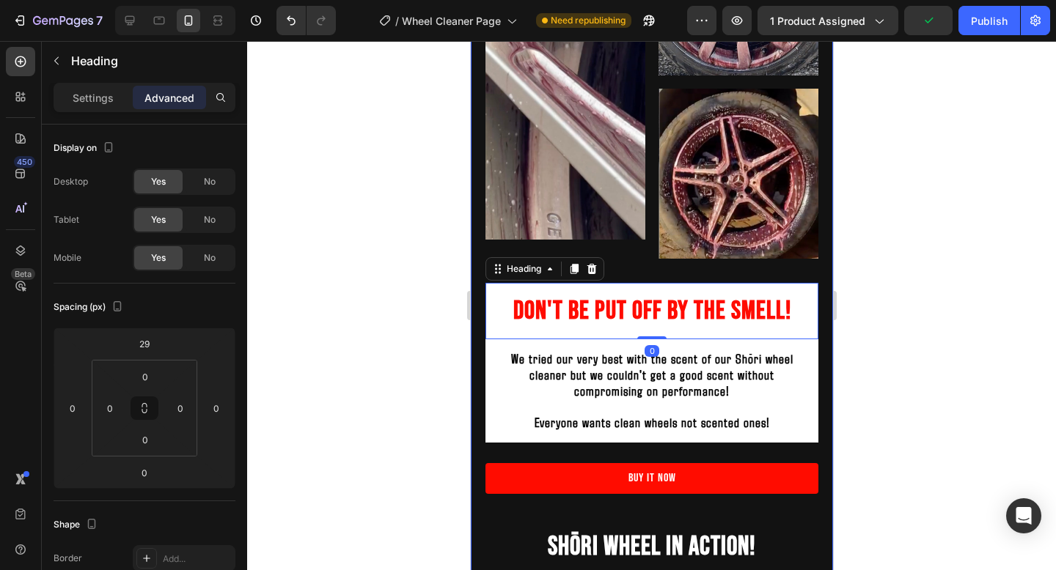
click at [862, 320] on div at bounding box center [651, 305] width 809 height 529
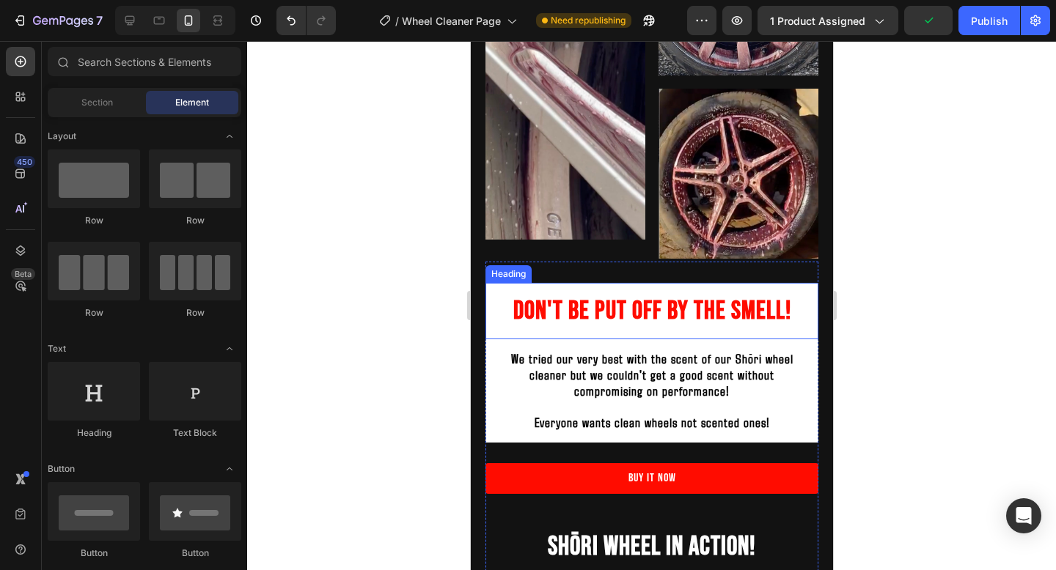
click at [811, 307] on h2 "Don't be put off by the smell!" at bounding box center [651, 311] width 333 height 57
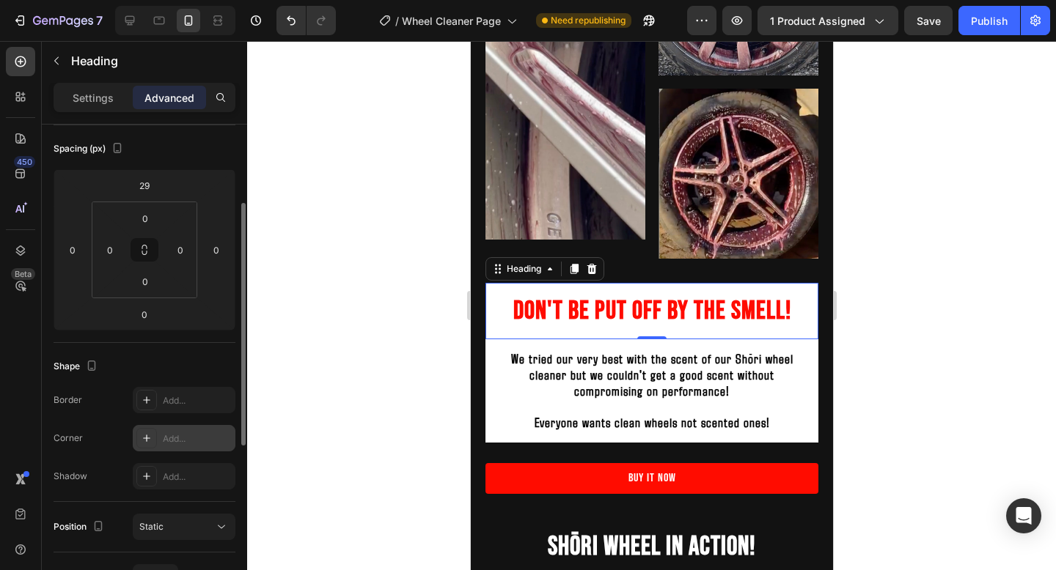
scroll to position [177, 0]
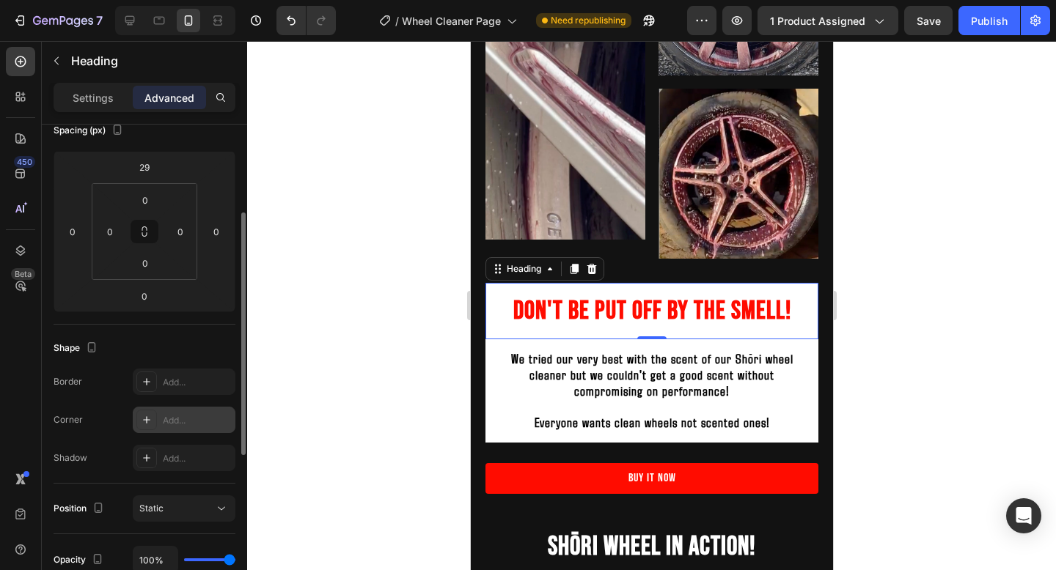
click at [184, 419] on div "Add..." at bounding box center [197, 420] width 69 height 13
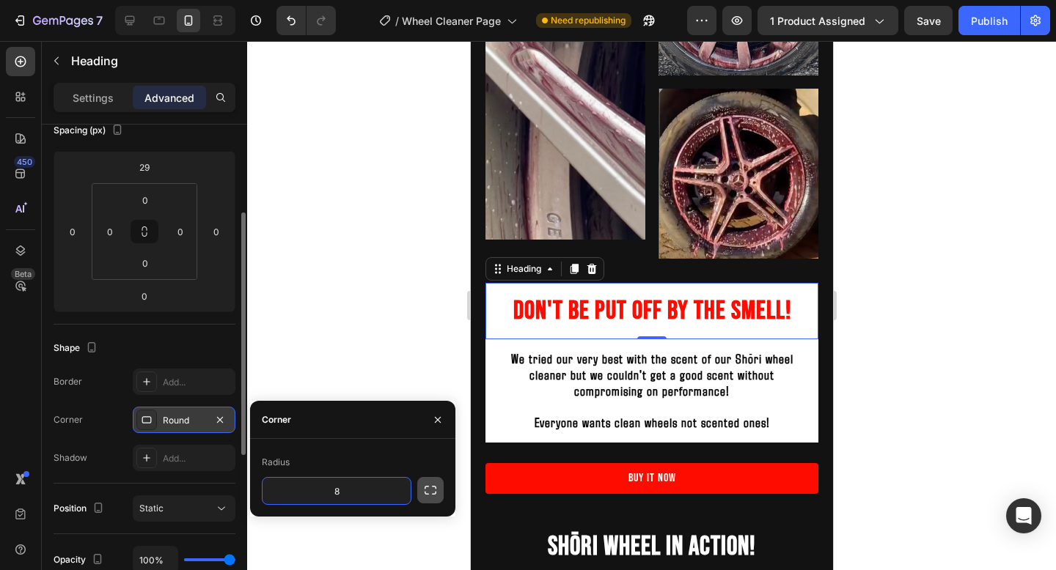
click at [428, 490] on icon "button" at bounding box center [430, 490] width 15 height 15
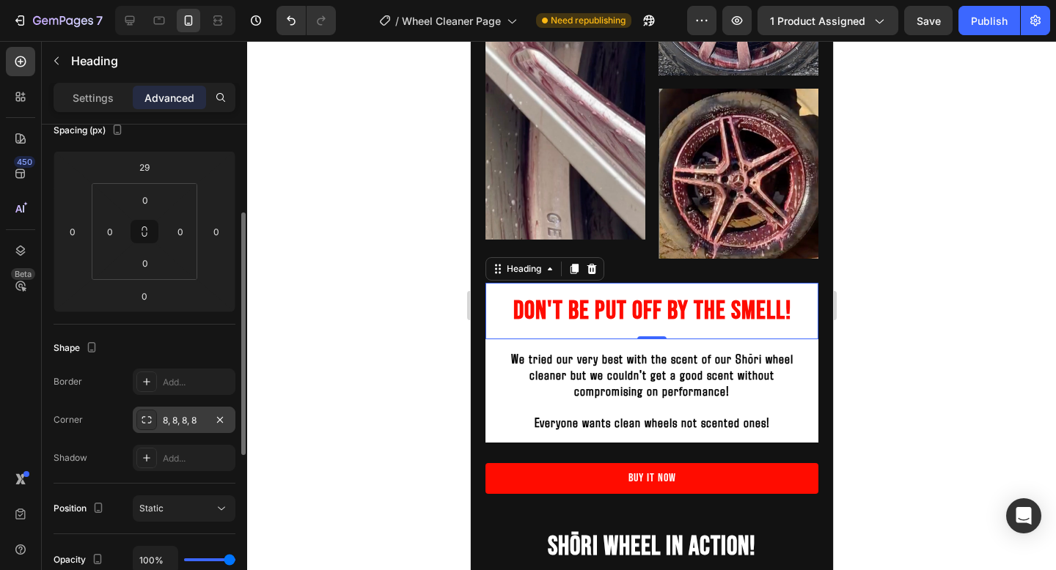
click at [886, 335] on div at bounding box center [651, 305] width 809 height 529
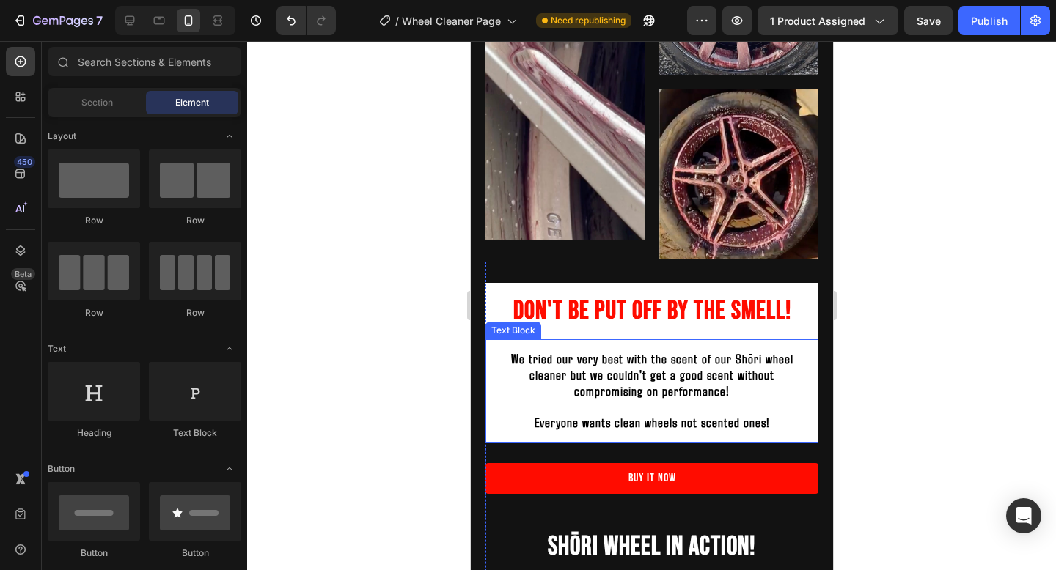
click at [565, 404] on p "Rich Text Editor. Editing area: main" at bounding box center [650, 407] width 309 height 15
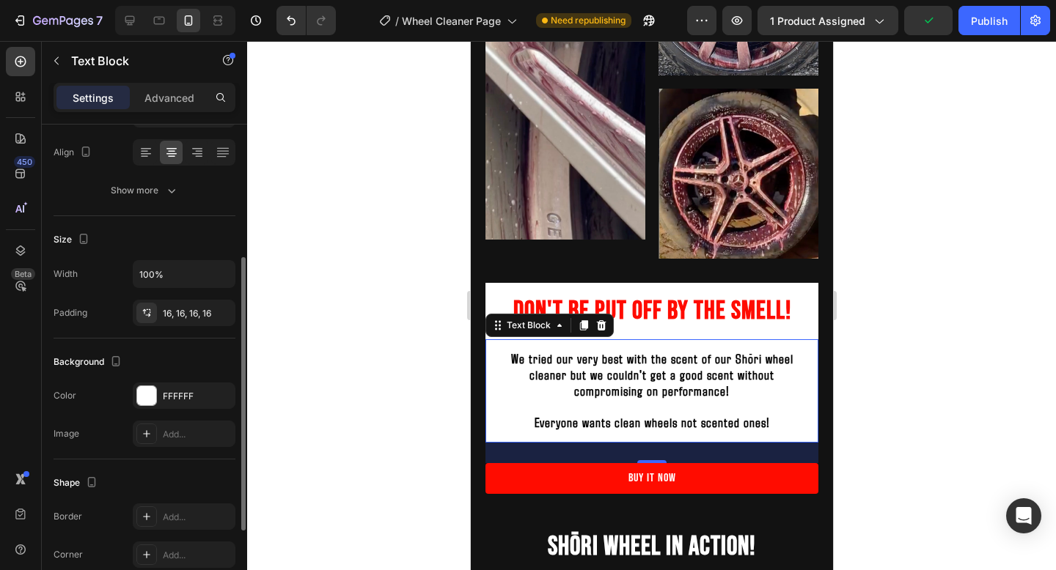
scroll to position [250, 0]
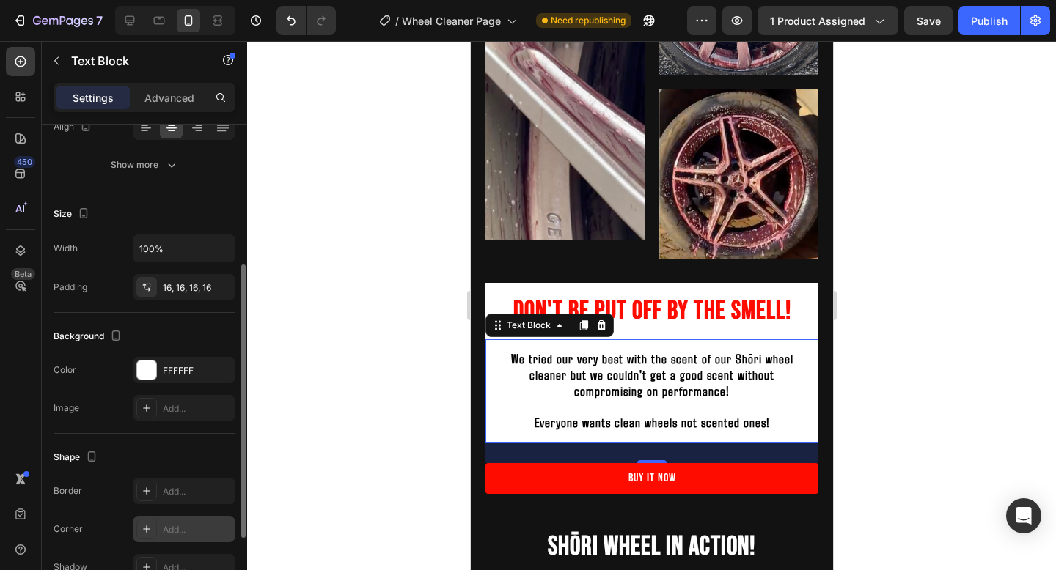
click at [190, 521] on div "Add..." at bounding box center [184, 529] width 103 height 26
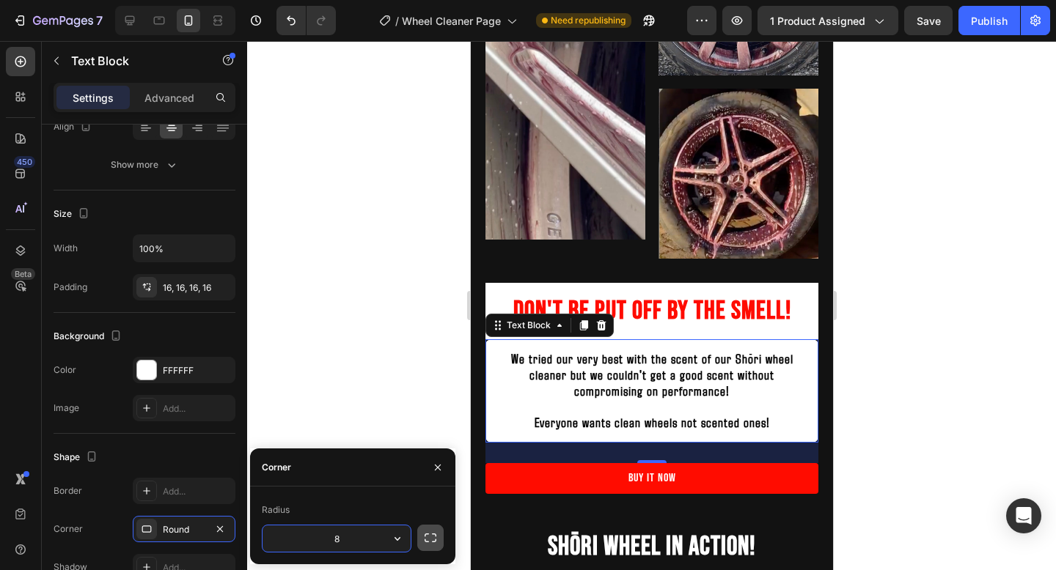
click at [433, 537] on icon "button" at bounding box center [430, 538] width 15 height 15
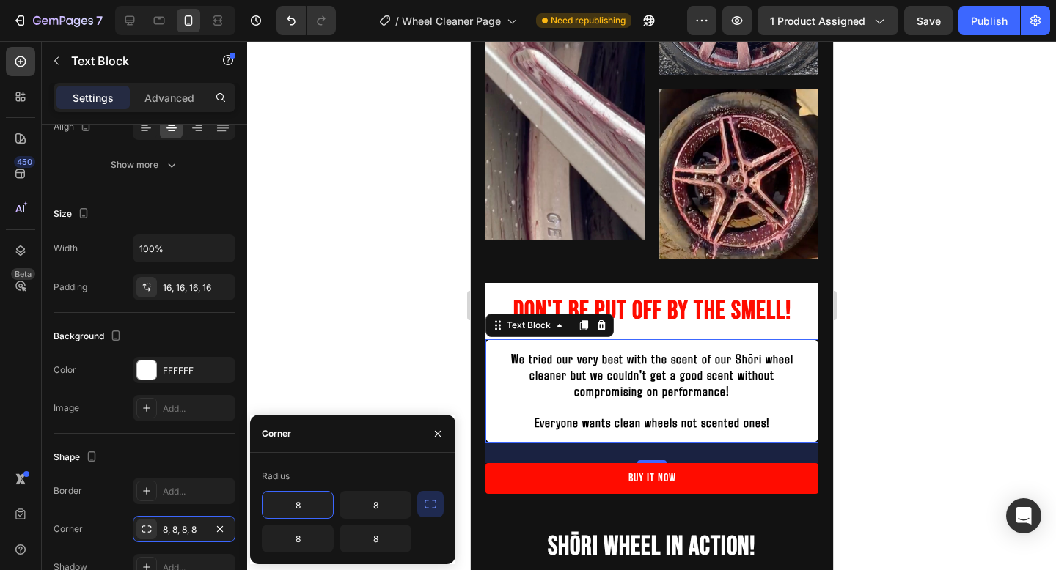
click at [301, 509] on input "8" at bounding box center [297, 505] width 70 height 26
type input "8"
click at [378, 505] on input "8" at bounding box center [375, 505] width 70 height 26
click at [847, 392] on div at bounding box center [651, 305] width 809 height 529
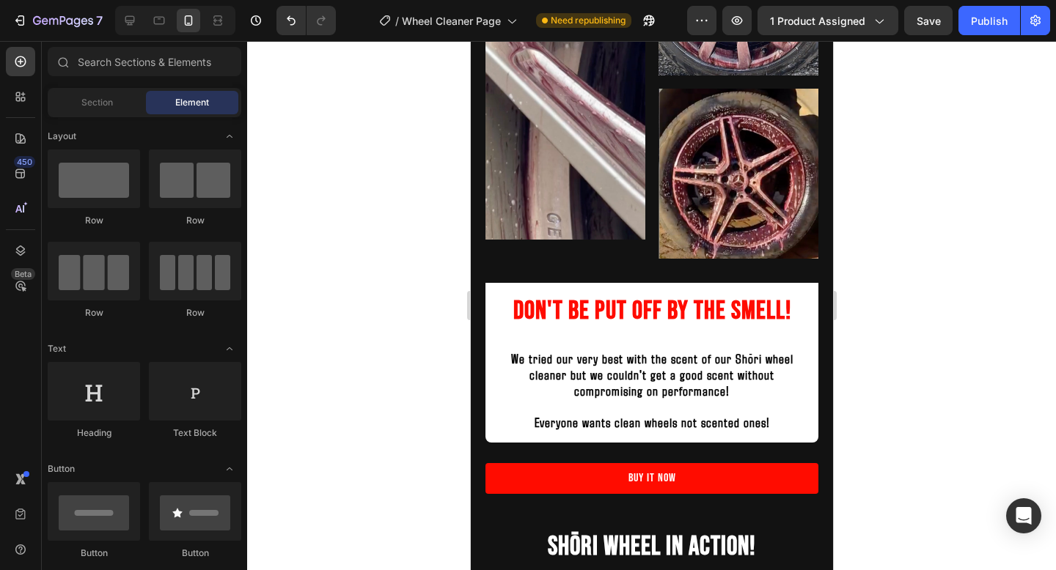
click at [922, 39] on div "7 Version history / Wheel Cleaner Page Need republishing Preview 1 product assi…" at bounding box center [528, 21] width 1056 height 42
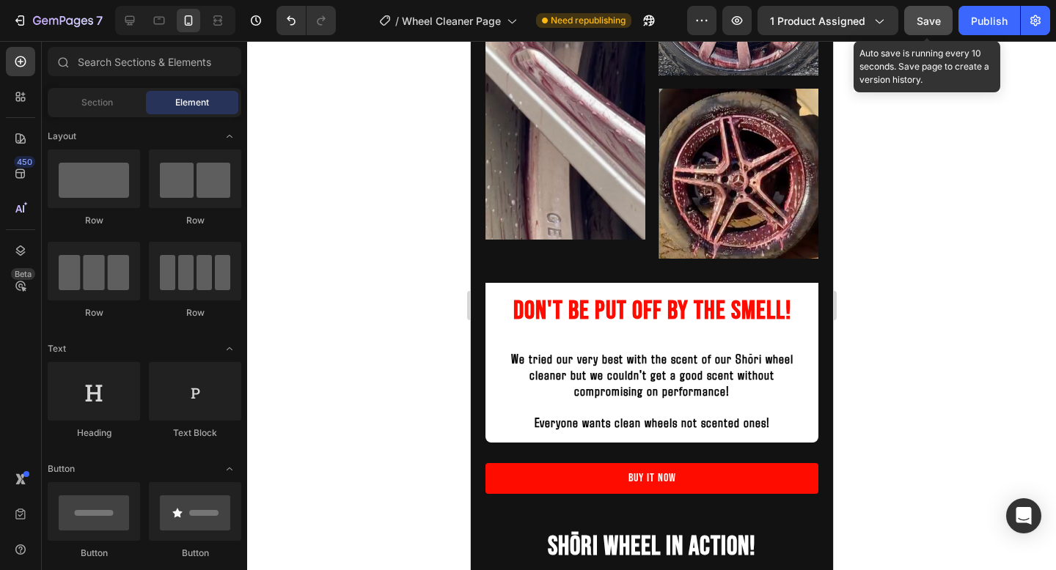
click at [922, 29] on button "Save" at bounding box center [928, 20] width 48 height 29
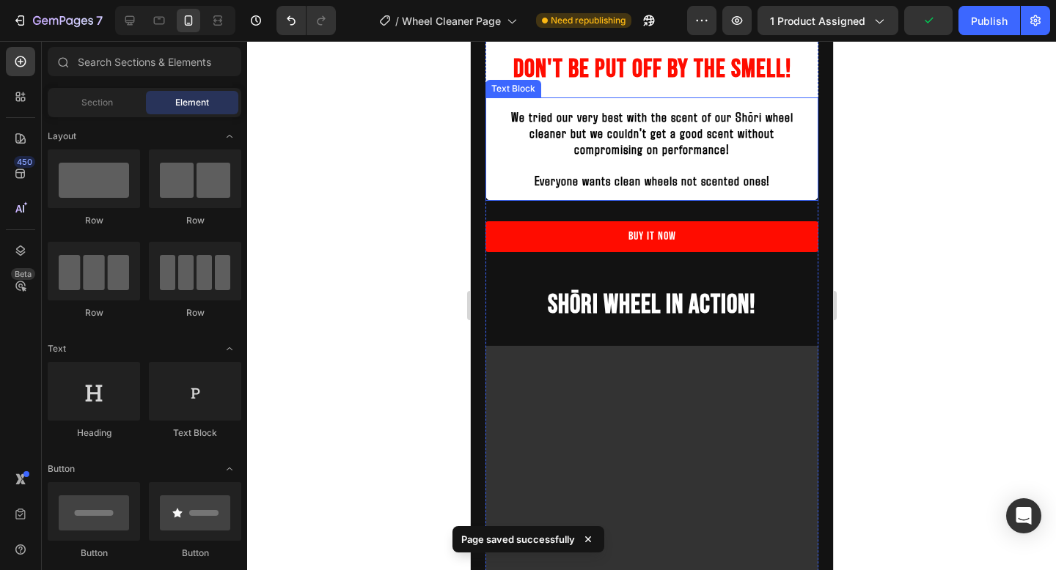
scroll to position [2118, 0]
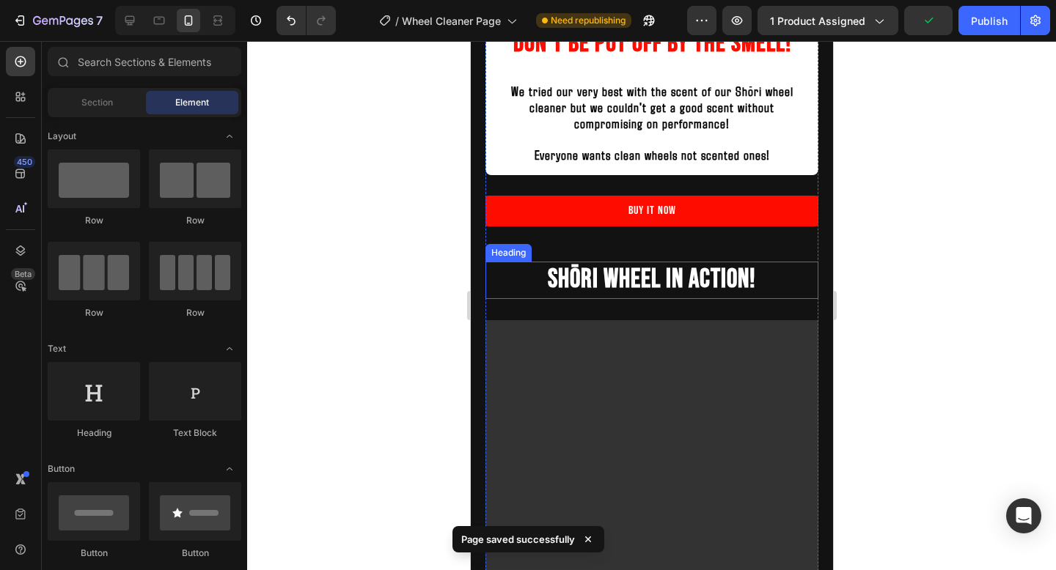
click at [777, 276] on h2 "Shōri Wheel In Action!" at bounding box center [651, 280] width 333 height 37
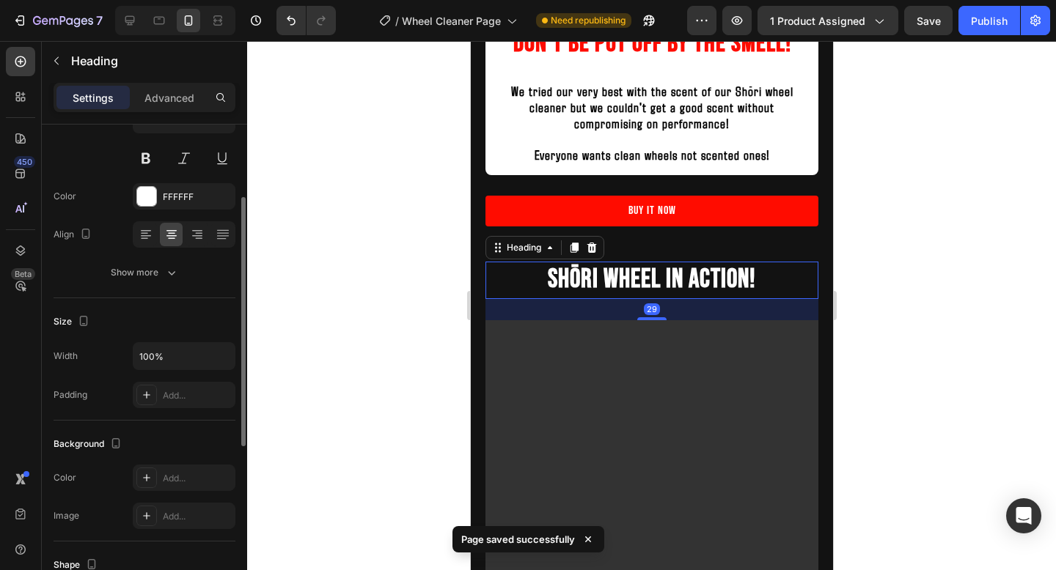
scroll to position [144, 0]
click at [155, 474] on div at bounding box center [146, 476] width 21 height 21
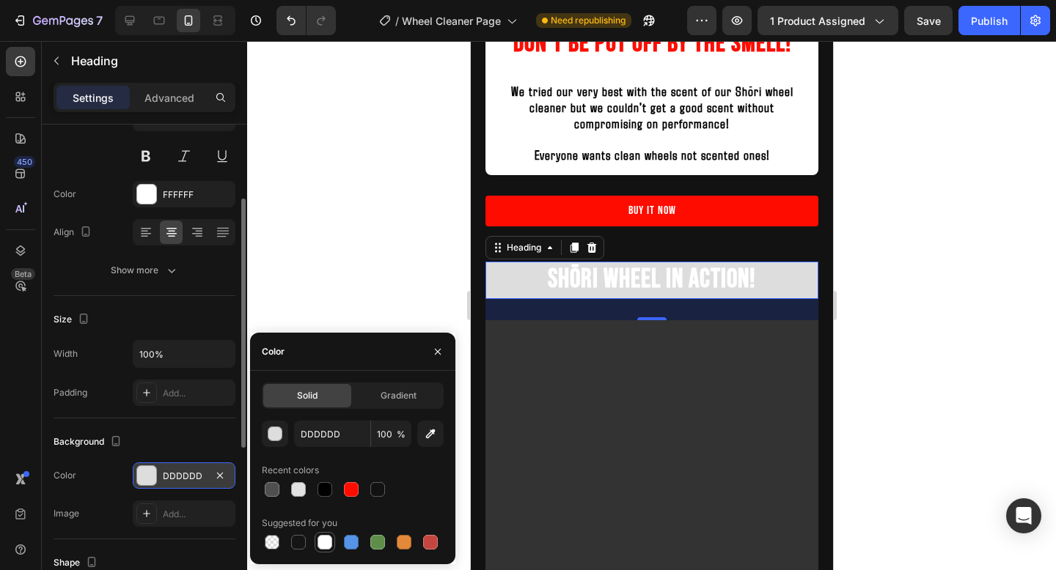
click at [330, 548] on div at bounding box center [324, 542] width 15 height 15
type input "FFFFFF"
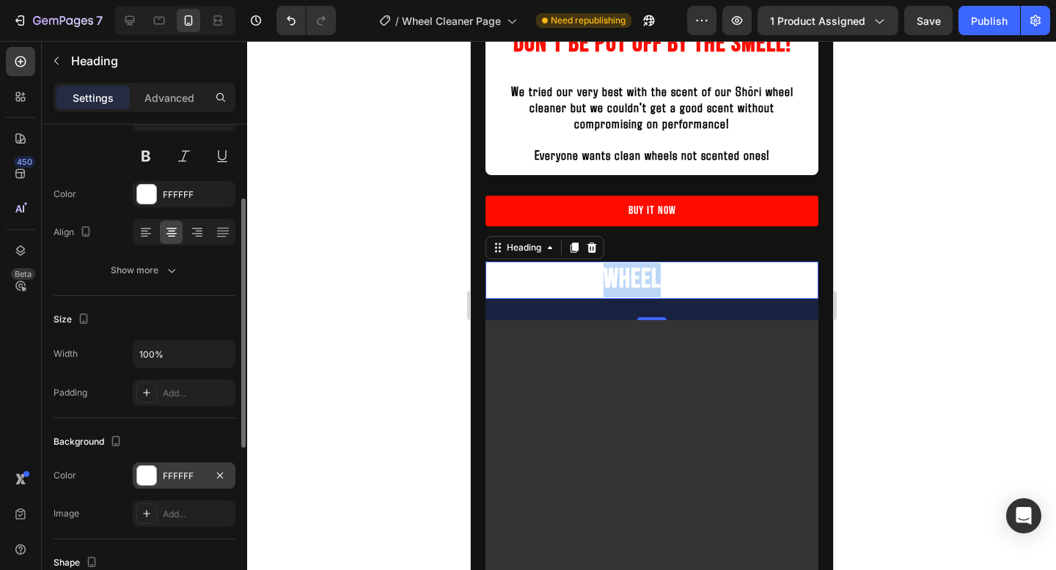
click at [608, 274] on strong "Shōri Wheel In Action!" at bounding box center [651, 280] width 208 height 32
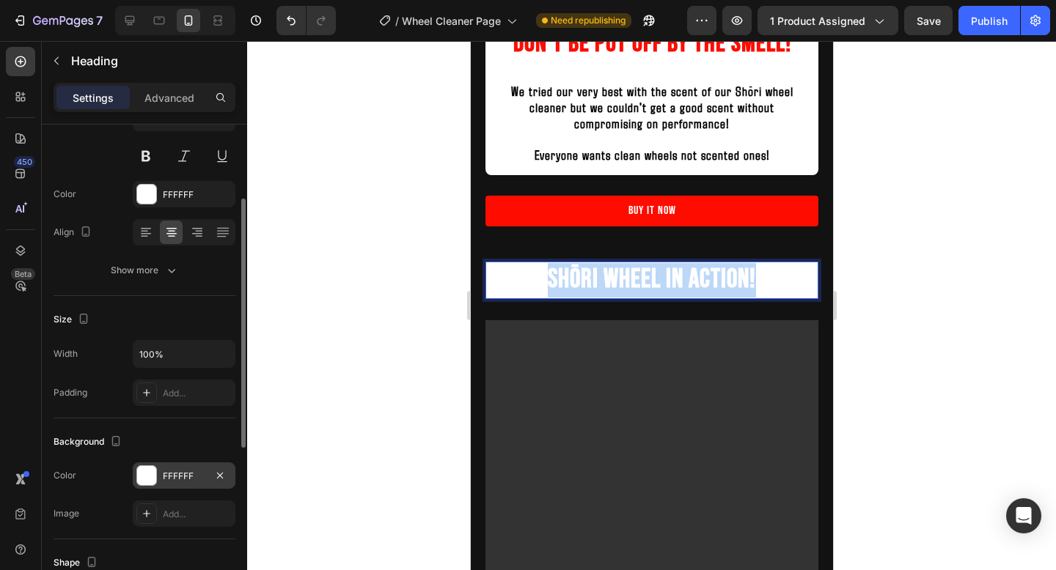
click at [608, 274] on strong "Shōri Wheel In Action!" at bounding box center [651, 280] width 208 height 32
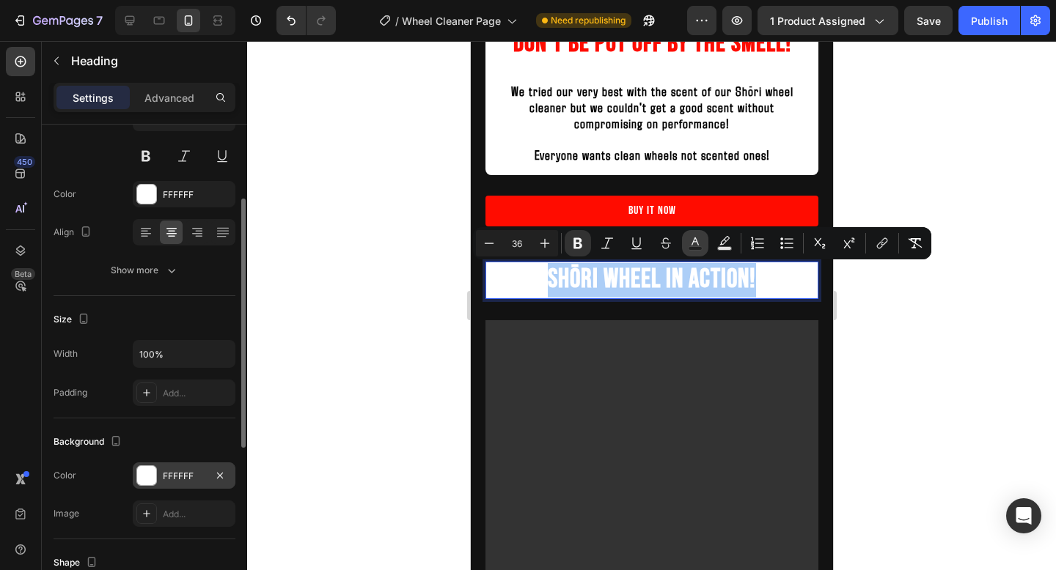
click at [694, 247] on rect "Editor contextual toolbar" at bounding box center [695, 249] width 14 height 4
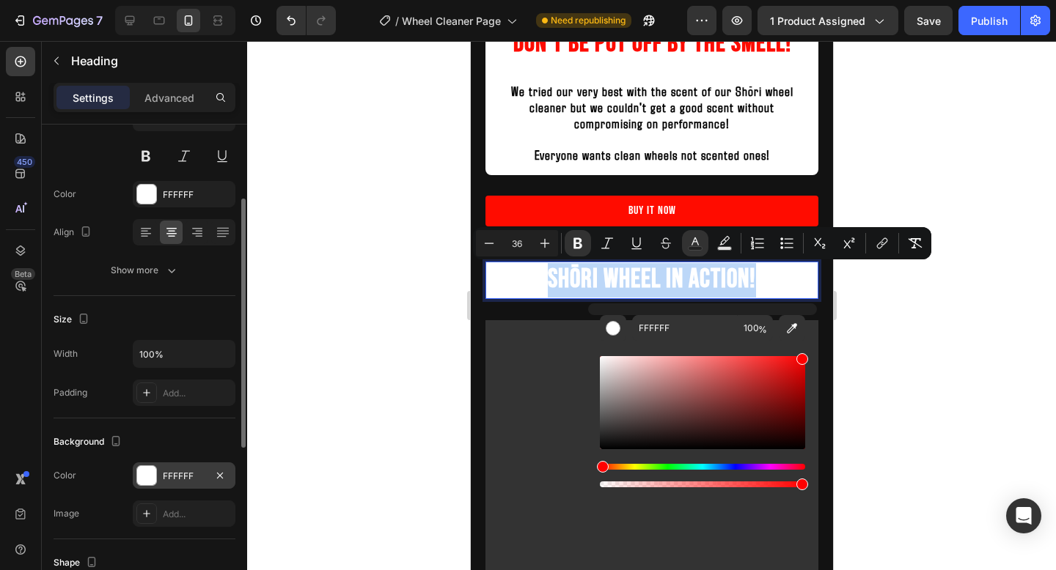
type input "FF0000"
drag, startPoint x: 603, startPoint y: 359, endPoint x: 847, endPoint y: 339, distance: 245.0
click at [848, 0] on body "7 Version history / Wheel Cleaner Page Need republishing Preview 1 product assi…" at bounding box center [528, 0] width 1056 height 0
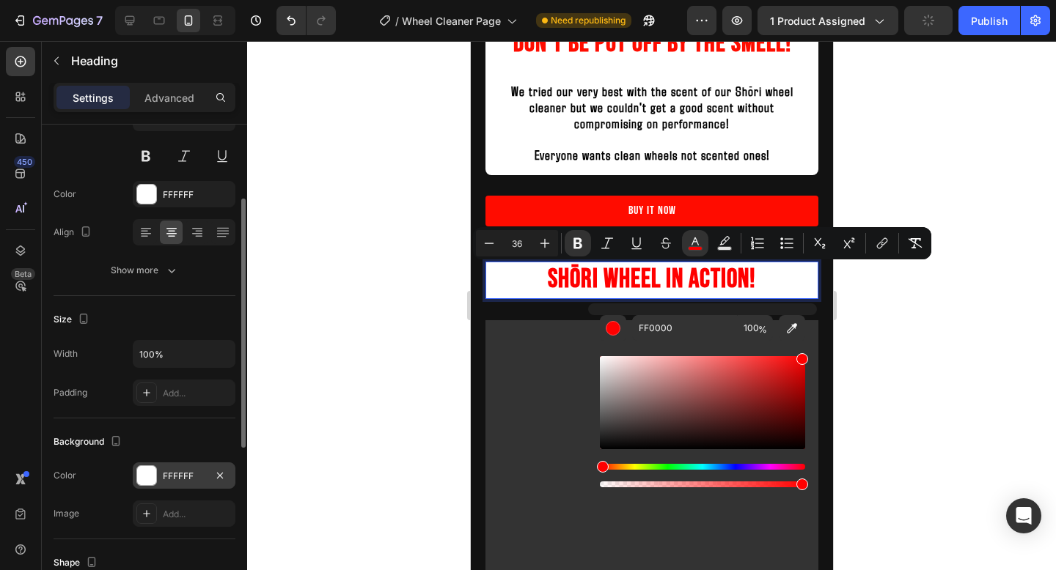
click at [892, 331] on div at bounding box center [651, 305] width 809 height 529
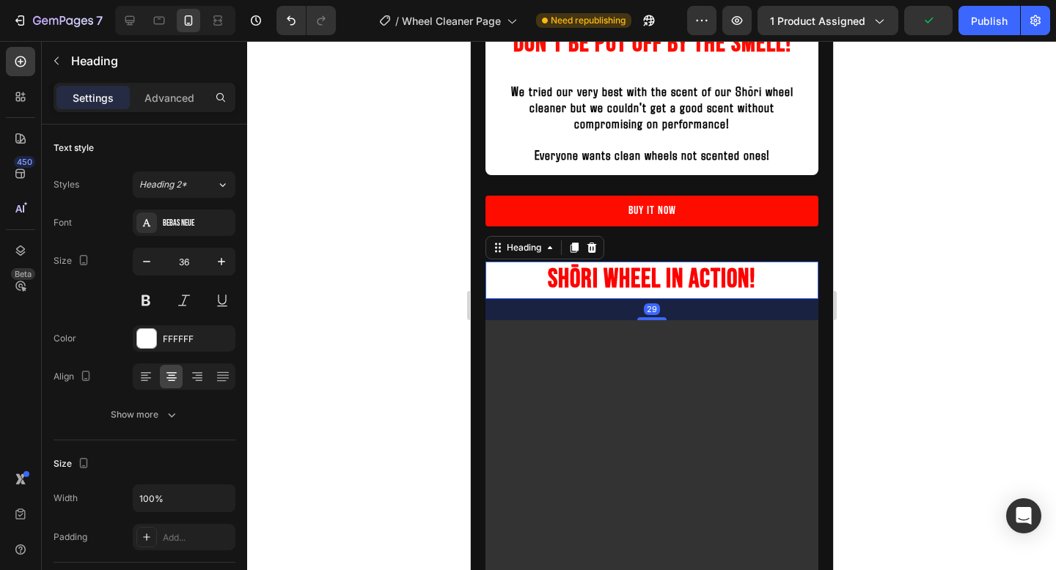
click at [799, 281] on p "⁠⁠⁠⁠⁠⁠⁠ Shōri Wheel In Action!" at bounding box center [651, 280] width 330 height 34
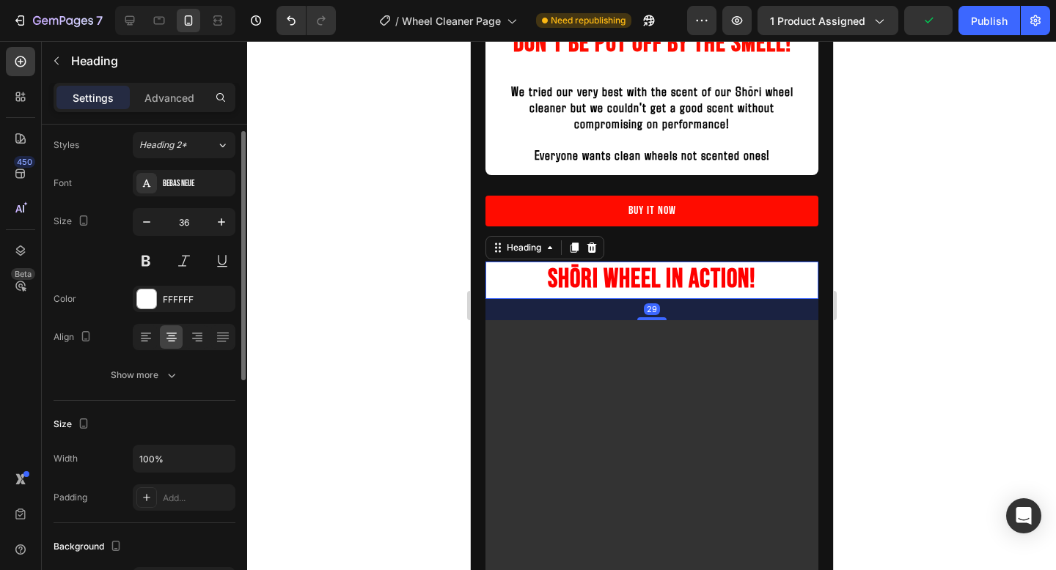
scroll to position [54, 0]
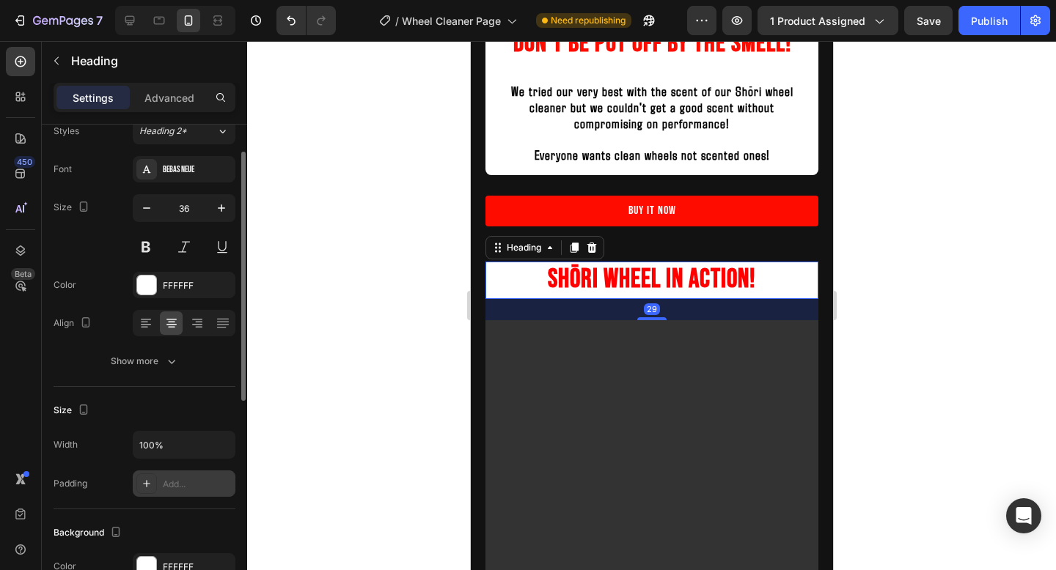
click at [182, 482] on div "Add..." at bounding box center [197, 484] width 69 height 13
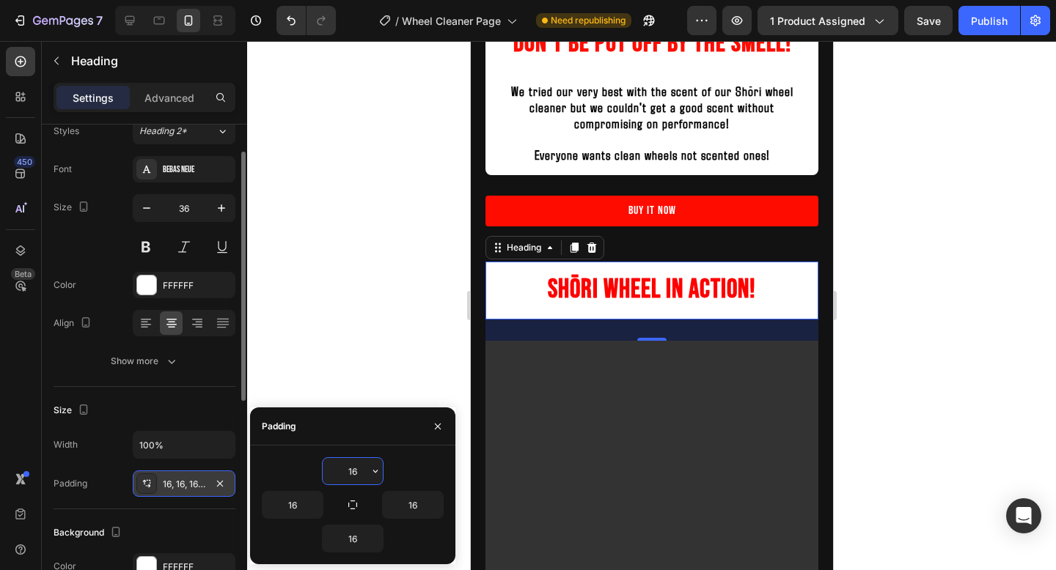
click at [929, 271] on div at bounding box center [651, 305] width 809 height 529
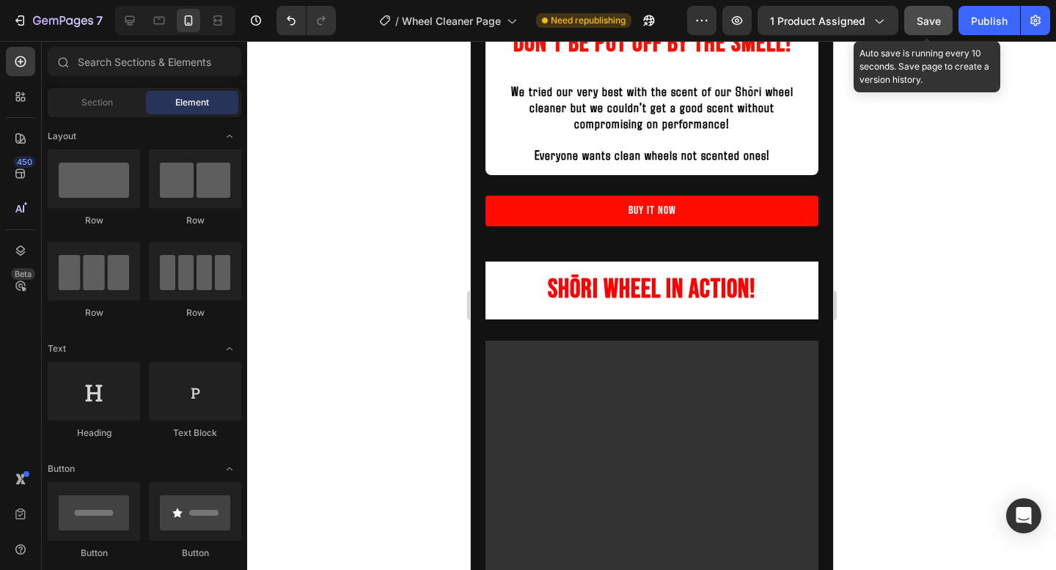
click at [936, 23] on span "Save" at bounding box center [928, 21] width 24 height 12
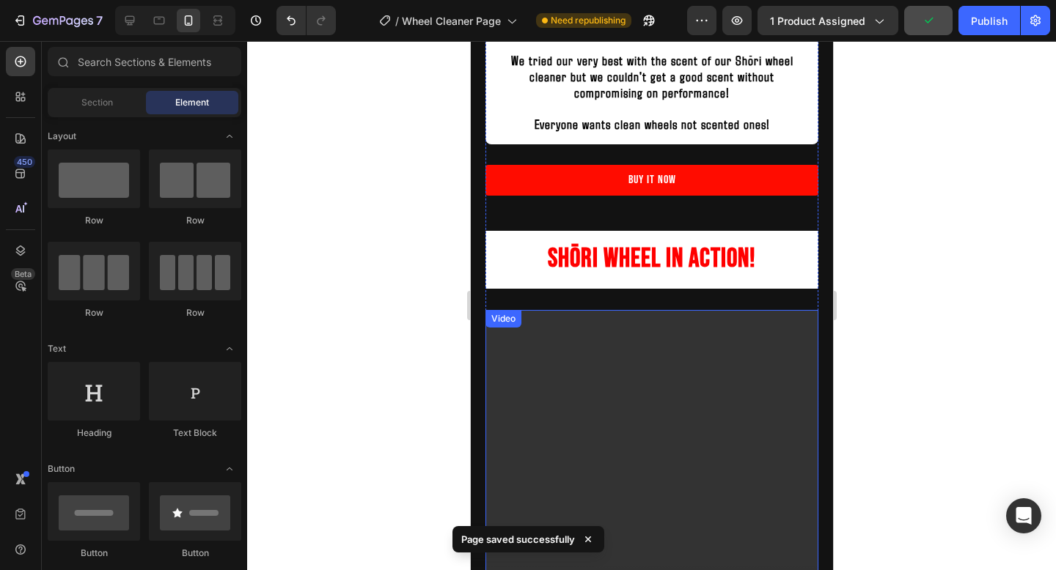
scroll to position [2184, 0]
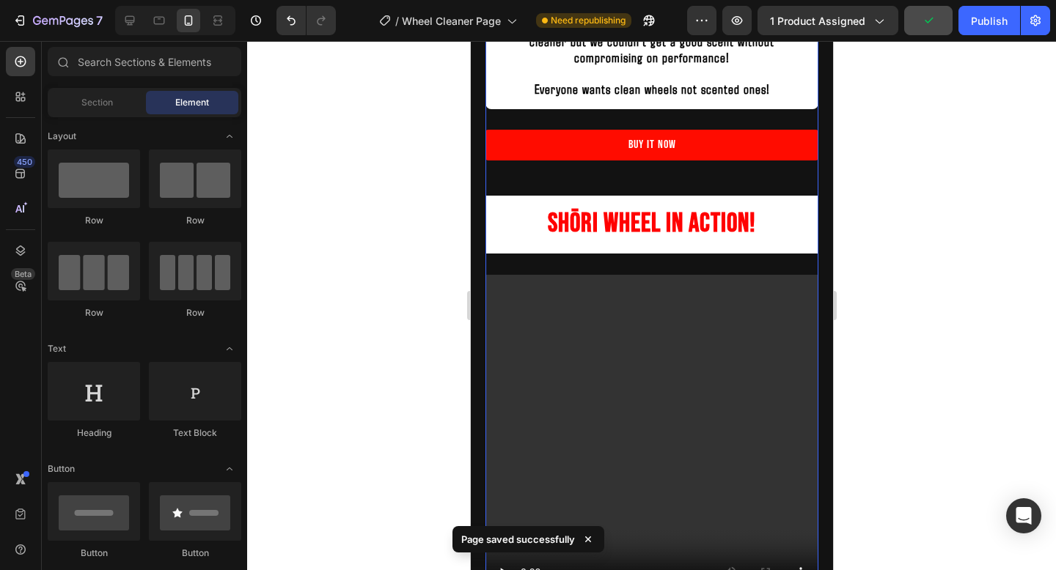
click at [697, 166] on div "Buy It Now Button" at bounding box center [651, 163] width 333 height 66
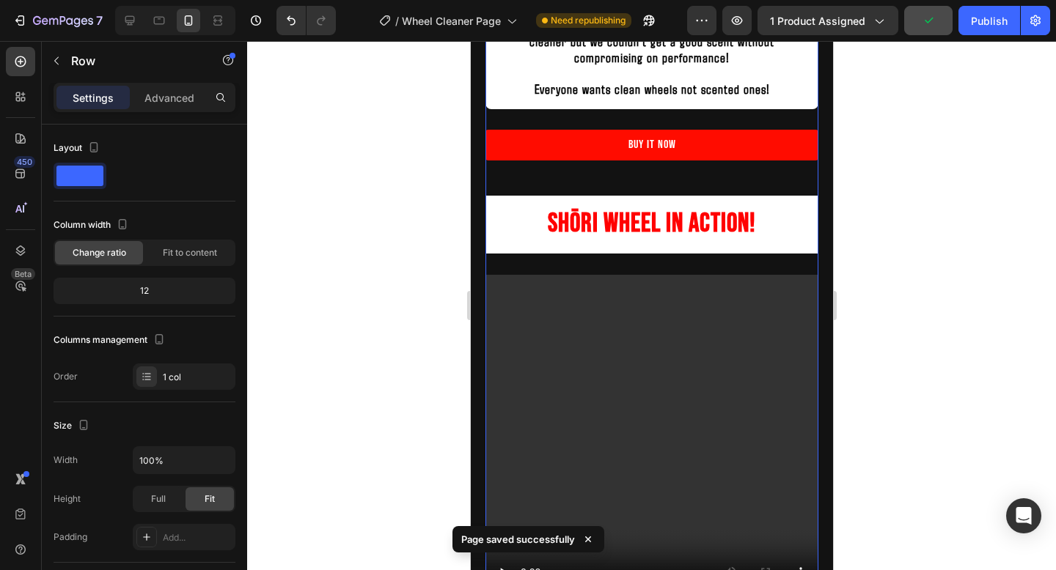
click at [689, 163] on div "Buy It Now Button" at bounding box center [651, 163] width 333 height 66
click at [694, 147] on link "Buy It Now" at bounding box center [651, 145] width 333 height 31
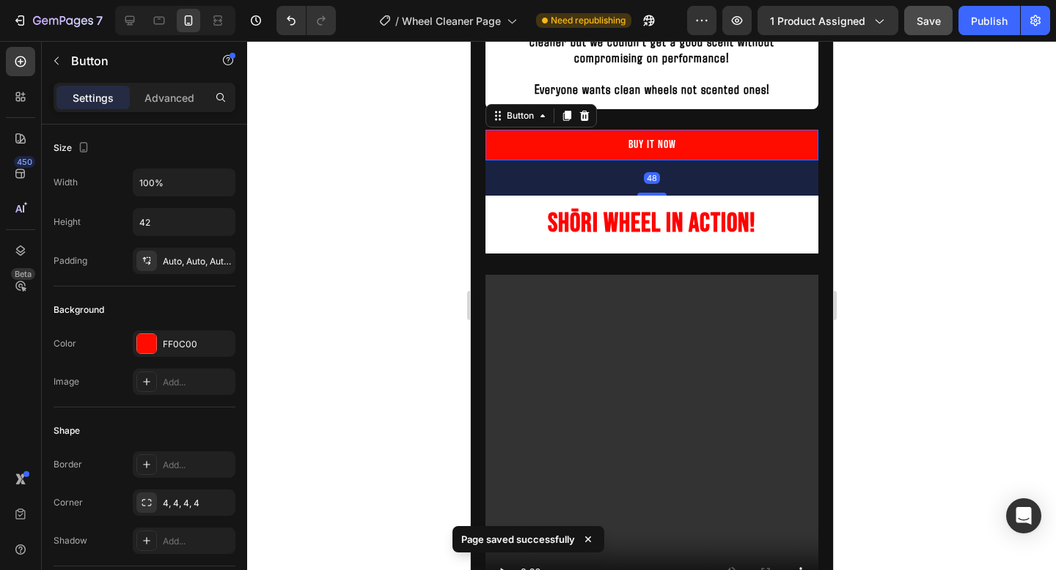
click at [648, 192] on div "48" at bounding box center [651, 178] width 333 height 35
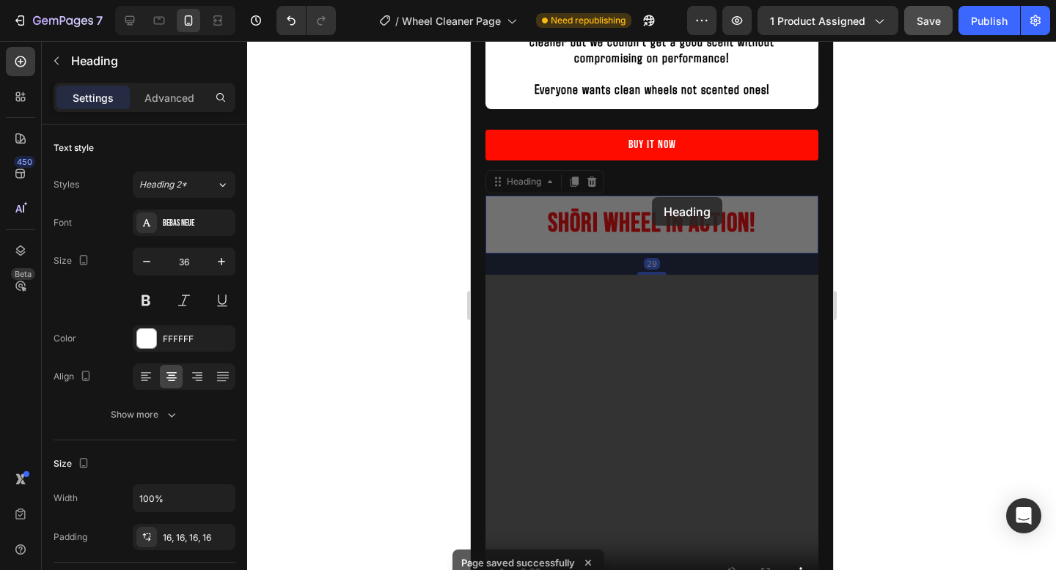
scroll to position [2263, 0]
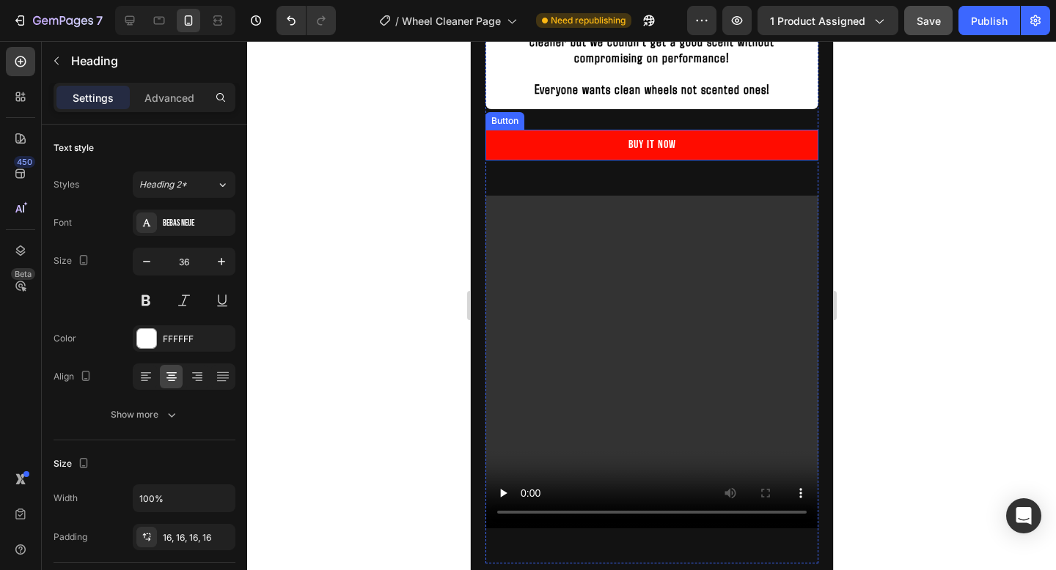
click at [731, 147] on link "Buy It Now" at bounding box center [651, 145] width 333 height 31
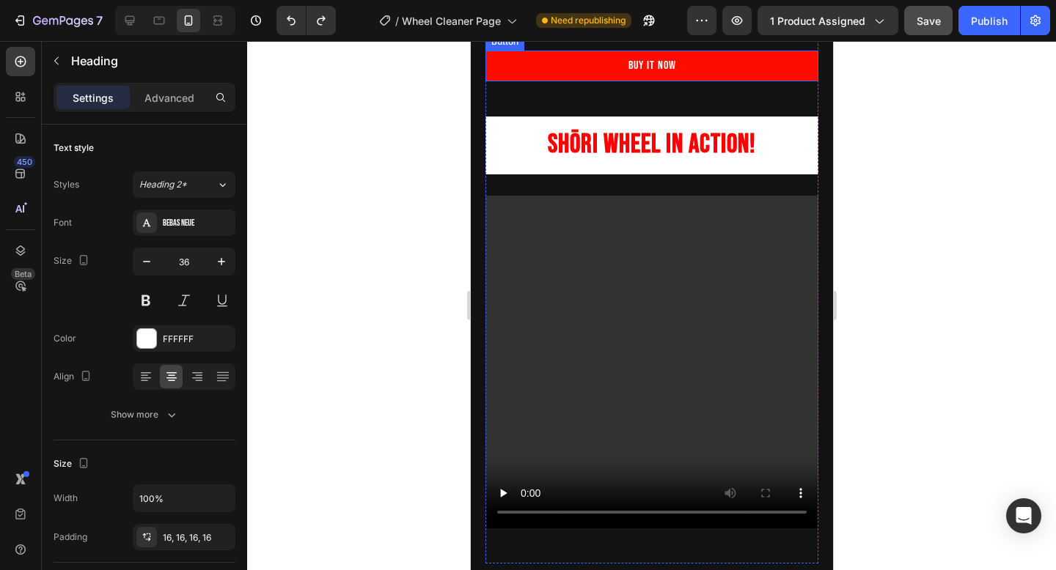
scroll to position [2184, 0]
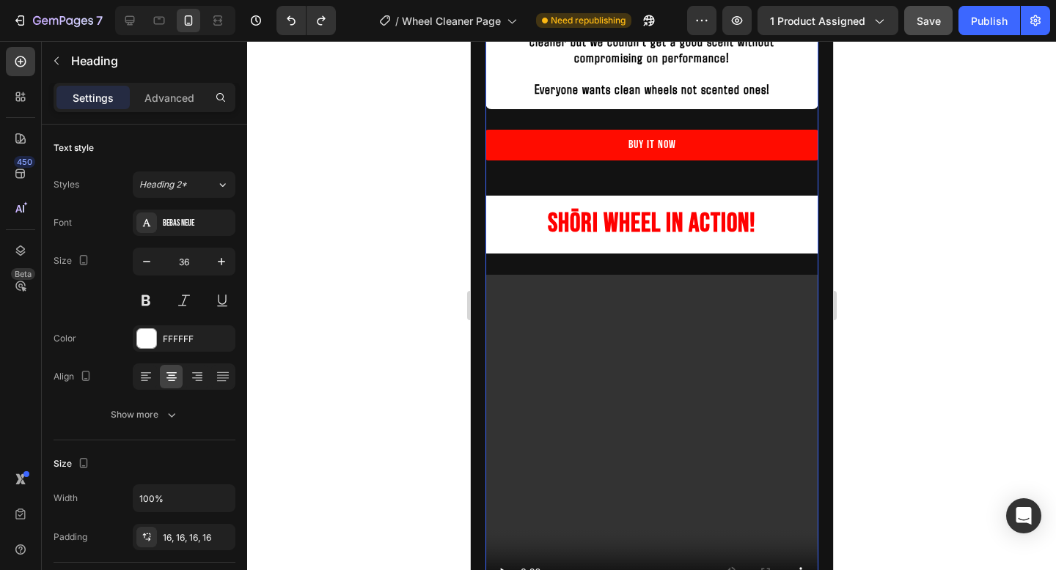
click at [746, 132] on link "Buy It Now" at bounding box center [651, 145] width 333 height 31
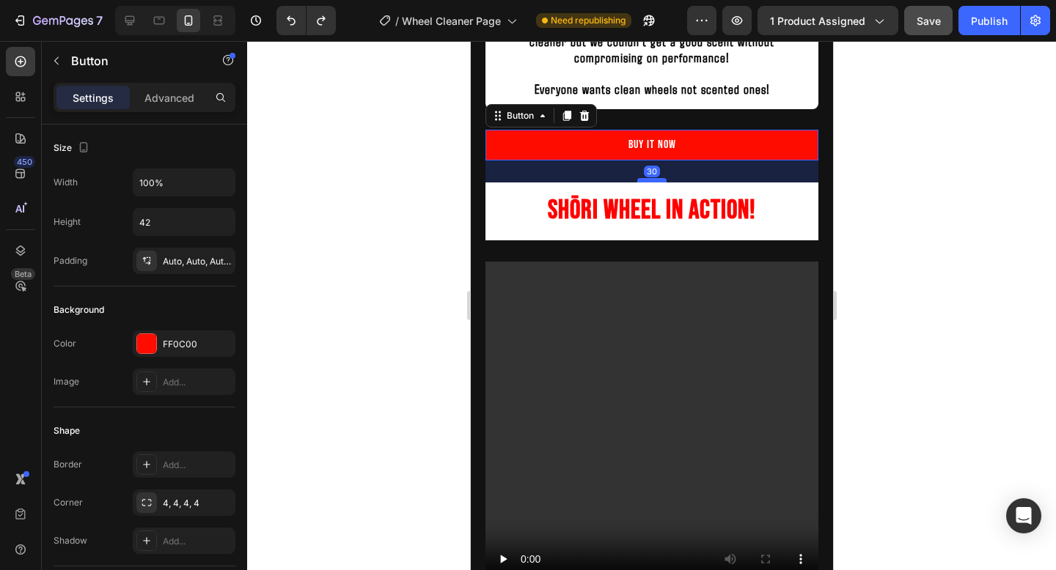
drag, startPoint x: 651, startPoint y: 196, endPoint x: 651, endPoint y: 183, distance: 13.2
click at [651, 183] on div at bounding box center [650, 180] width 29 height 4
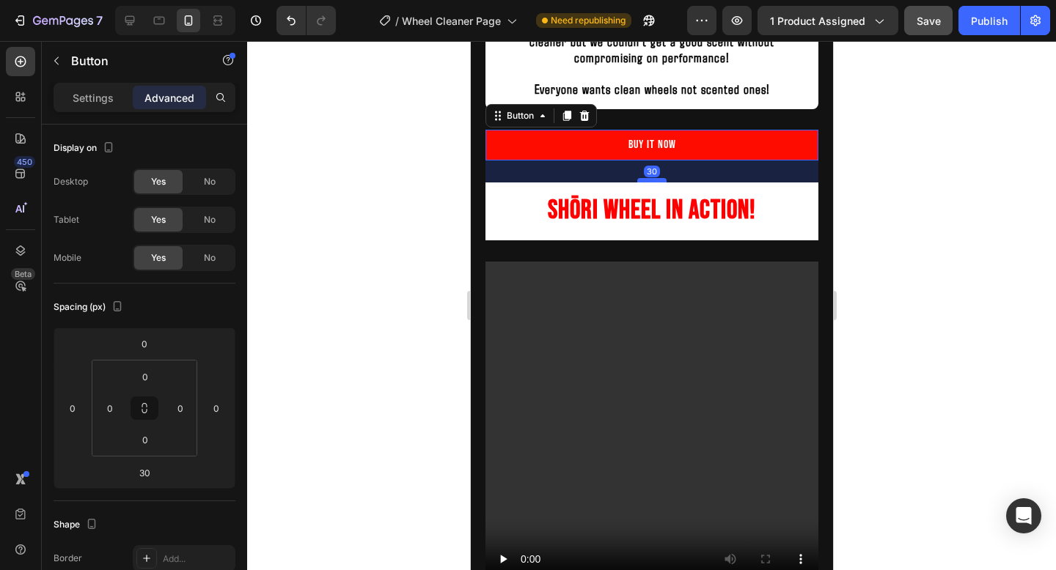
click at [651, 183] on div at bounding box center [650, 180] width 29 height 4
click at [935, 152] on div at bounding box center [651, 305] width 809 height 529
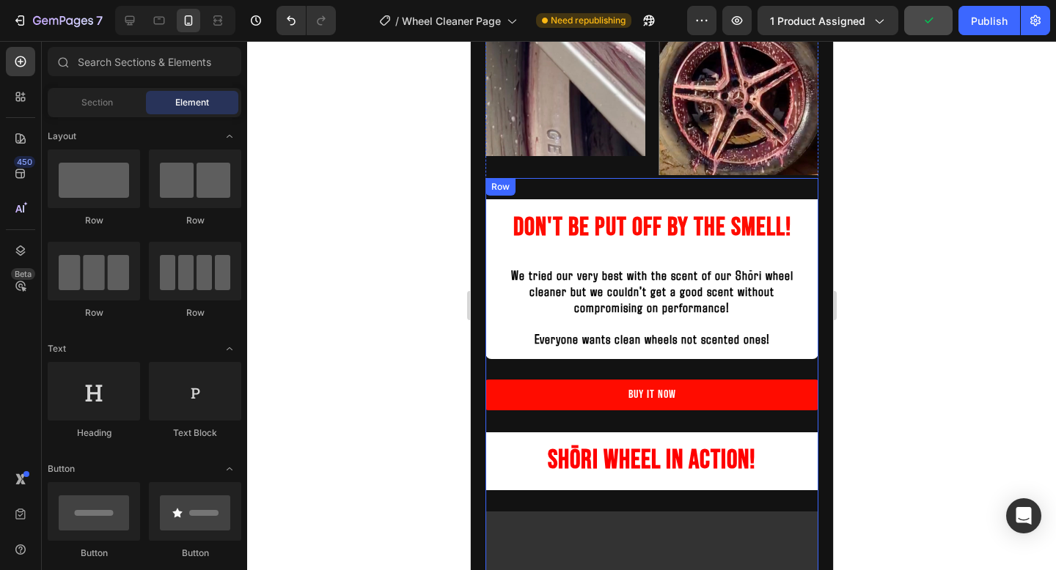
scroll to position [1974, 0]
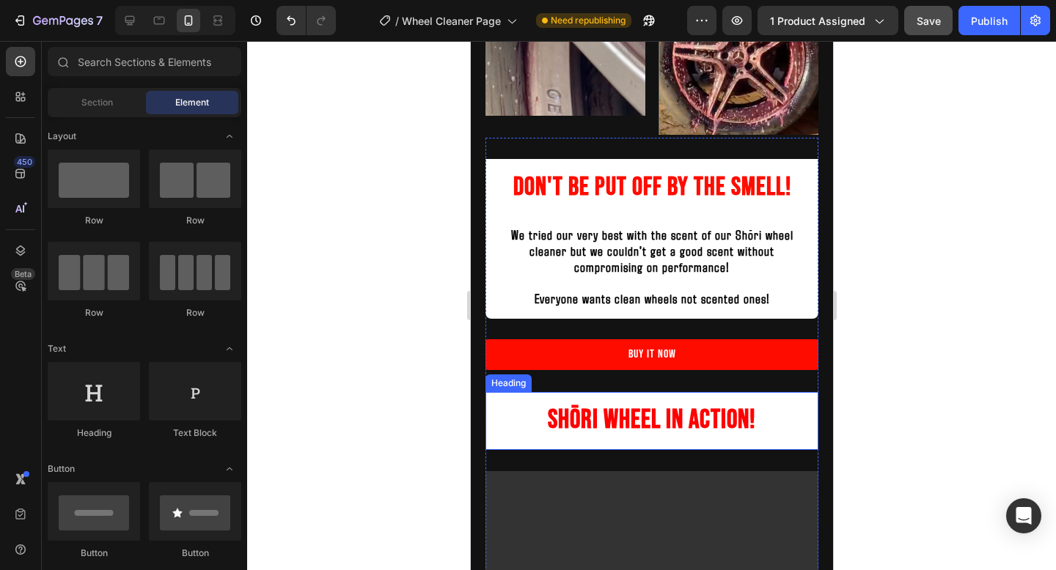
click at [795, 433] on h2 "Shōri Wheel In Action!" at bounding box center [651, 421] width 333 height 58
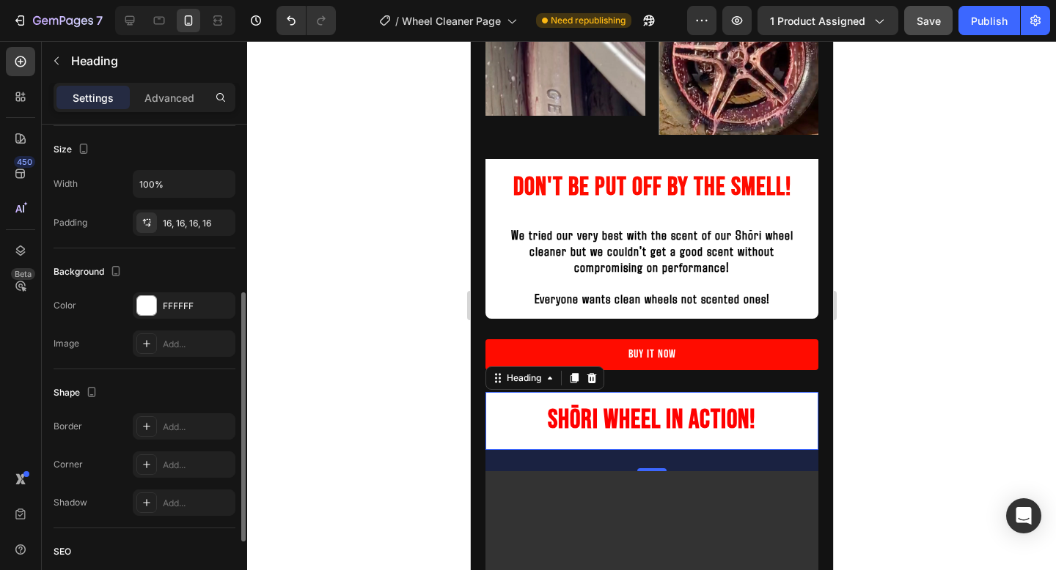
scroll to position [319, 0]
click at [164, 456] on div "Add..." at bounding box center [197, 461] width 69 height 13
click at [924, 283] on div at bounding box center [651, 305] width 809 height 529
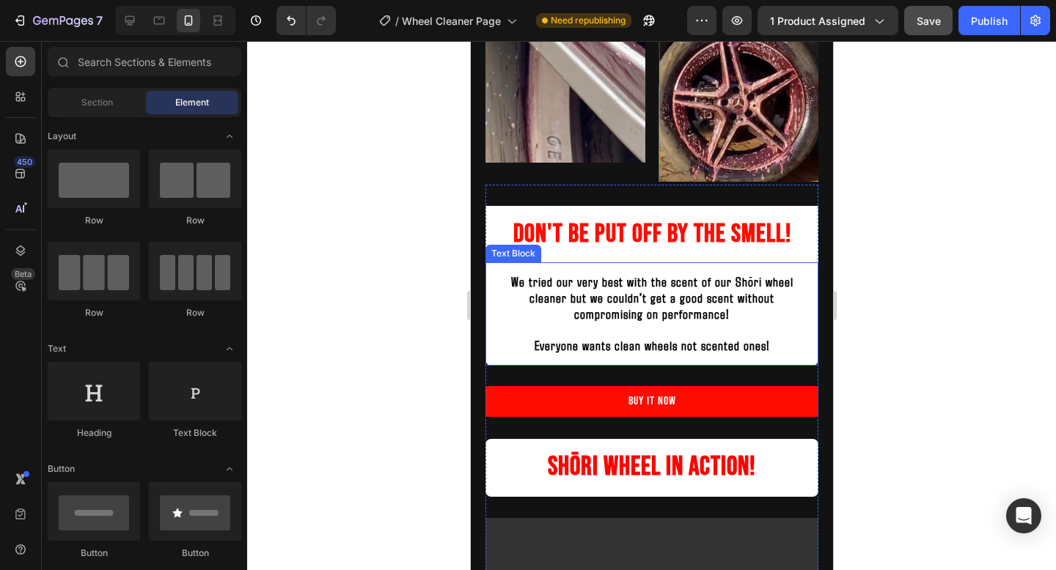
scroll to position [1911, 0]
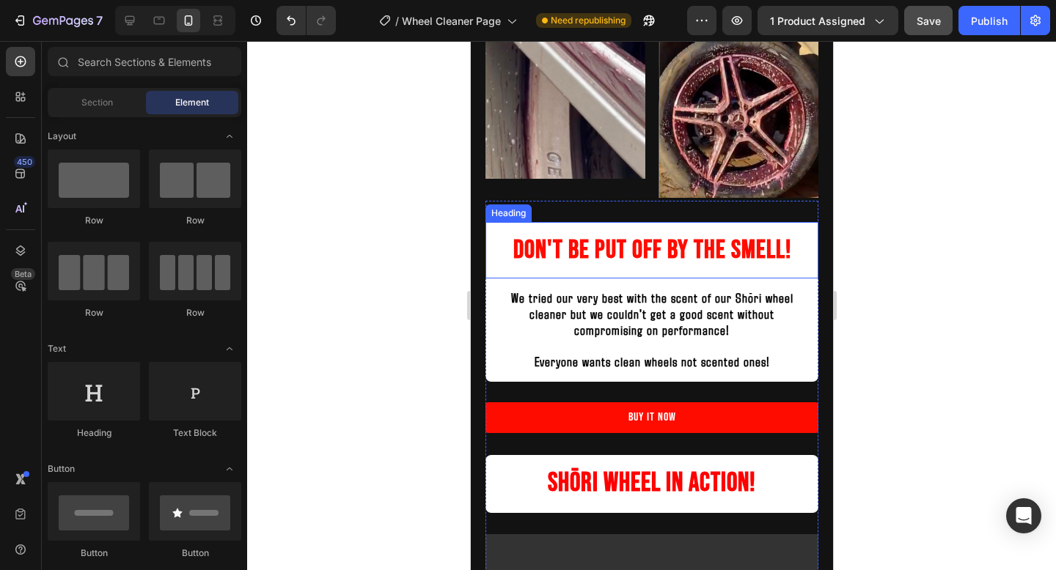
click at [798, 232] on h2 "Don't be put off by the smell!" at bounding box center [651, 250] width 333 height 57
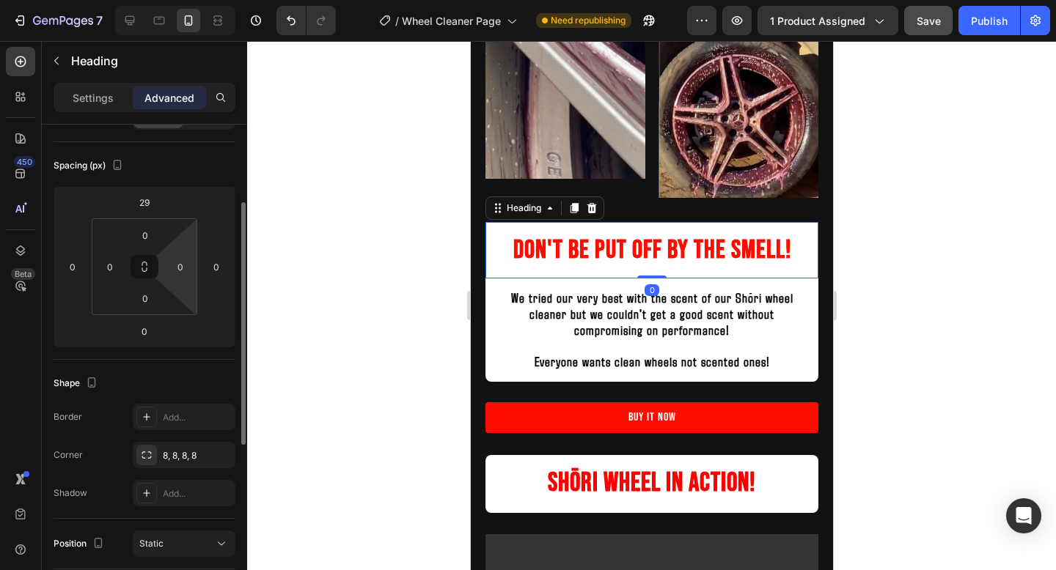
scroll to position [159, 0]
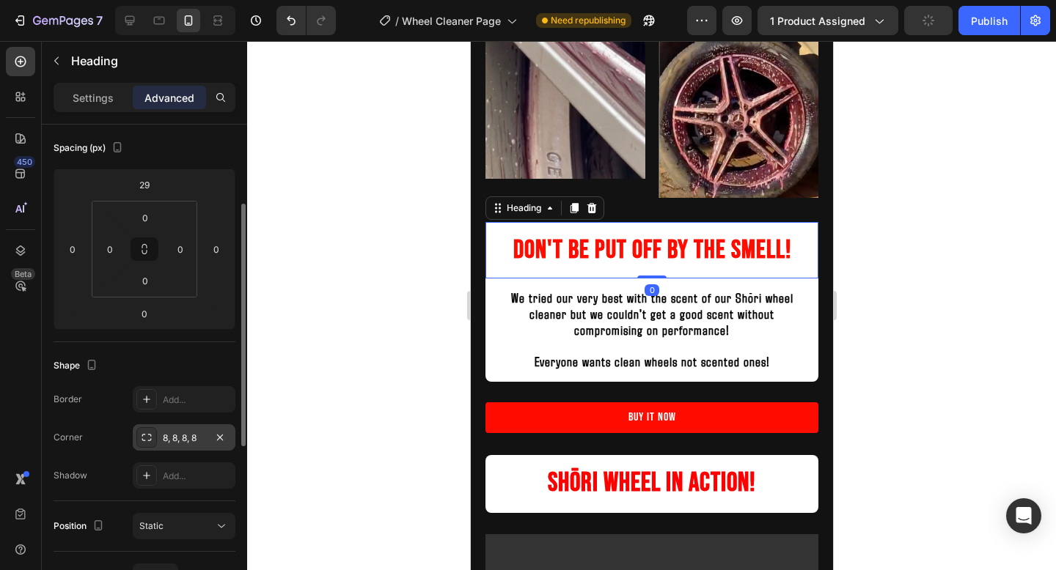
click at [183, 425] on div "8, 8, 8, 8" at bounding box center [184, 438] width 103 height 26
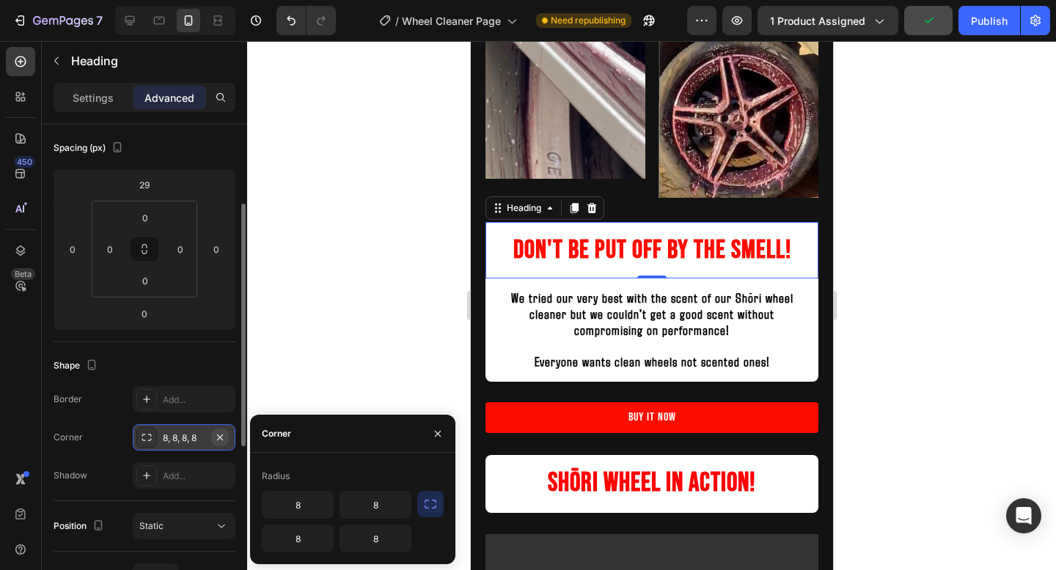
click at [222, 433] on icon "button" at bounding box center [220, 438] width 12 height 12
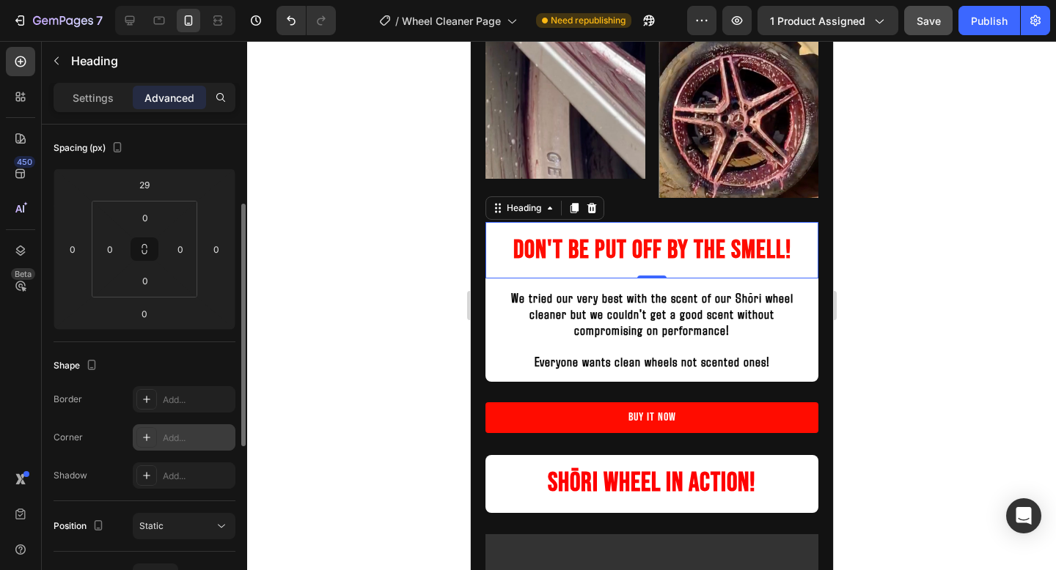
click at [202, 443] on div "Add..." at bounding box center [197, 438] width 69 height 13
type input "8"
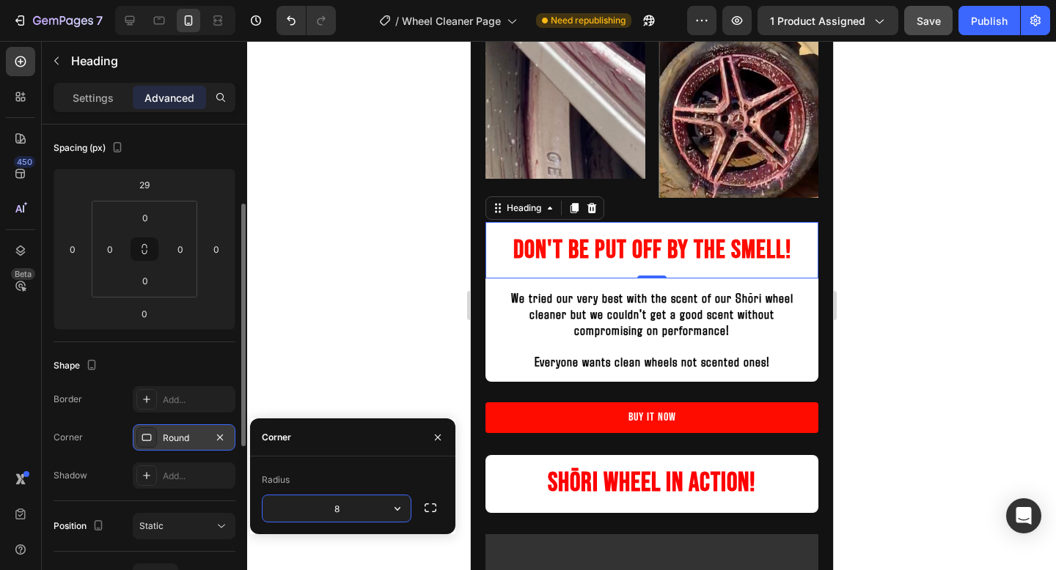
click at [853, 365] on div at bounding box center [651, 305] width 809 height 529
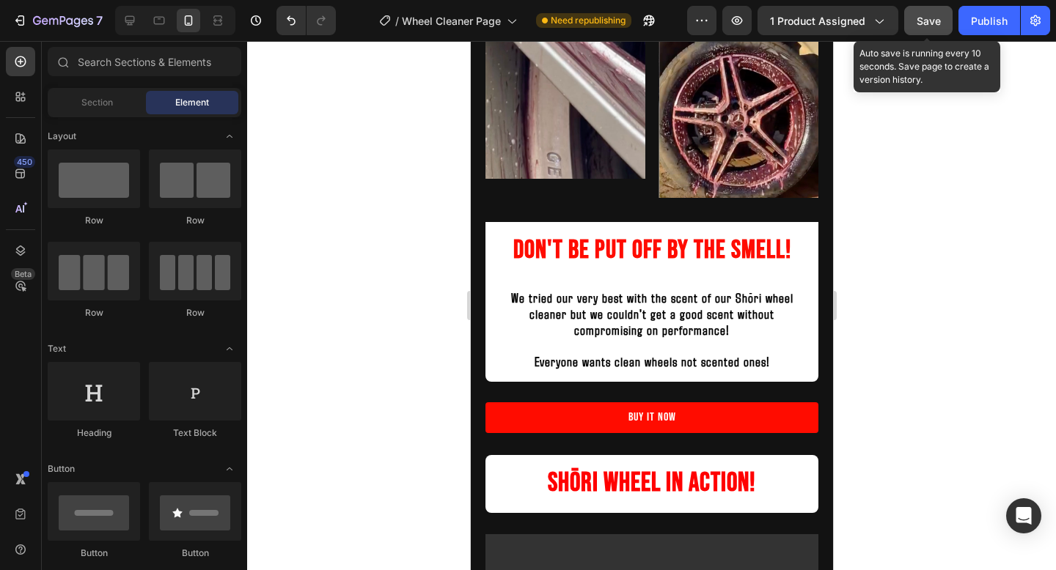
click at [936, 31] on button "Save" at bounding box center [928, 20] width 48 height 29
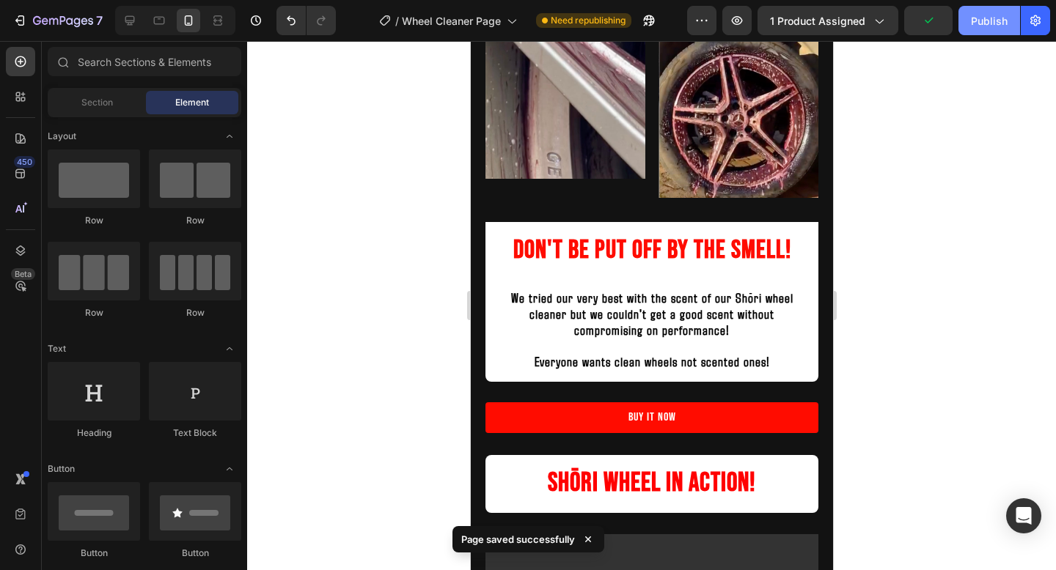
click at [981, 15] on div "Publish" at bounding box center [989, 20] width 37 height 15
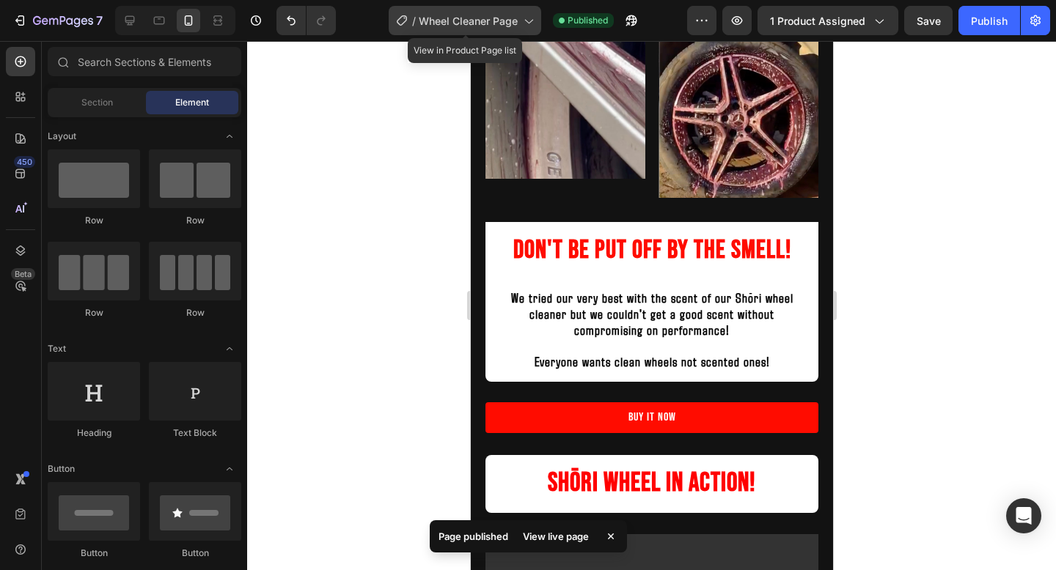
click at [485, 31] on div "/ Wheel Cleaner Page" at bounding box center [465, 20] width 153 height 29
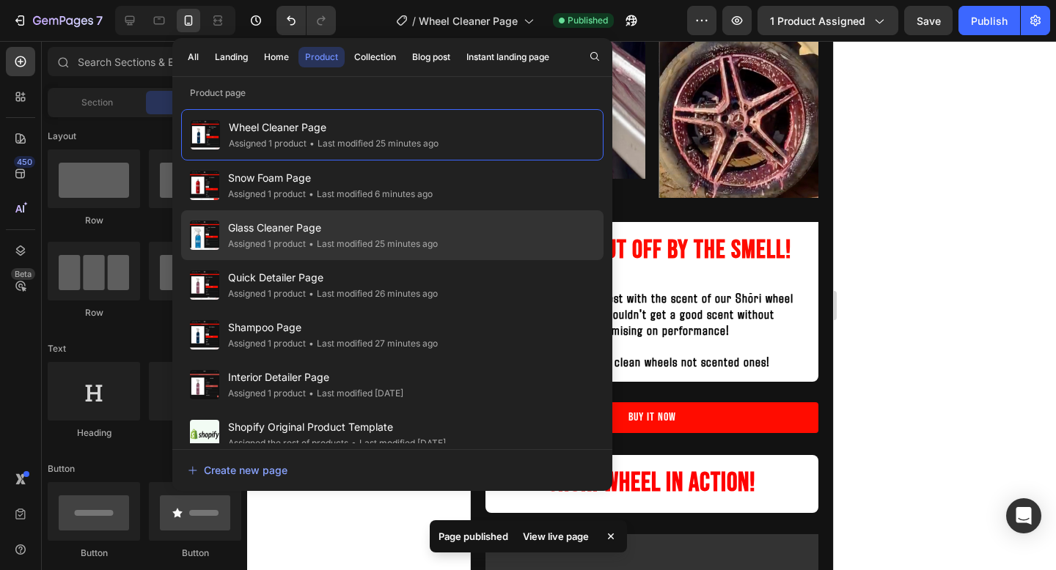
click at [386, 257] on div "Glass Cleaner Page Assigned 1 product • Last modified 25 minutes ago" at bounding box center [392, 235] width 422 height 50
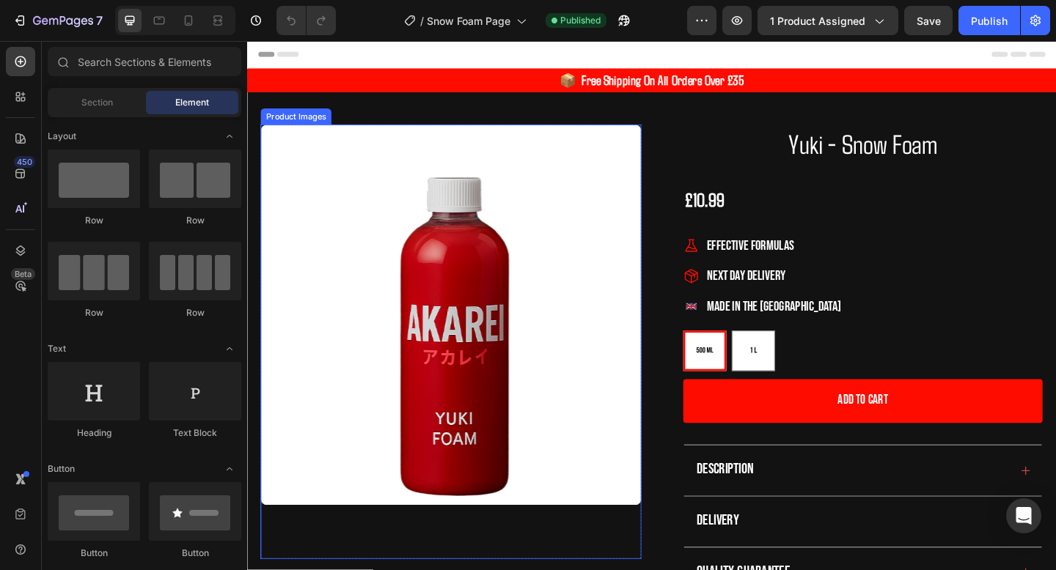
scroll to position [127, 0]
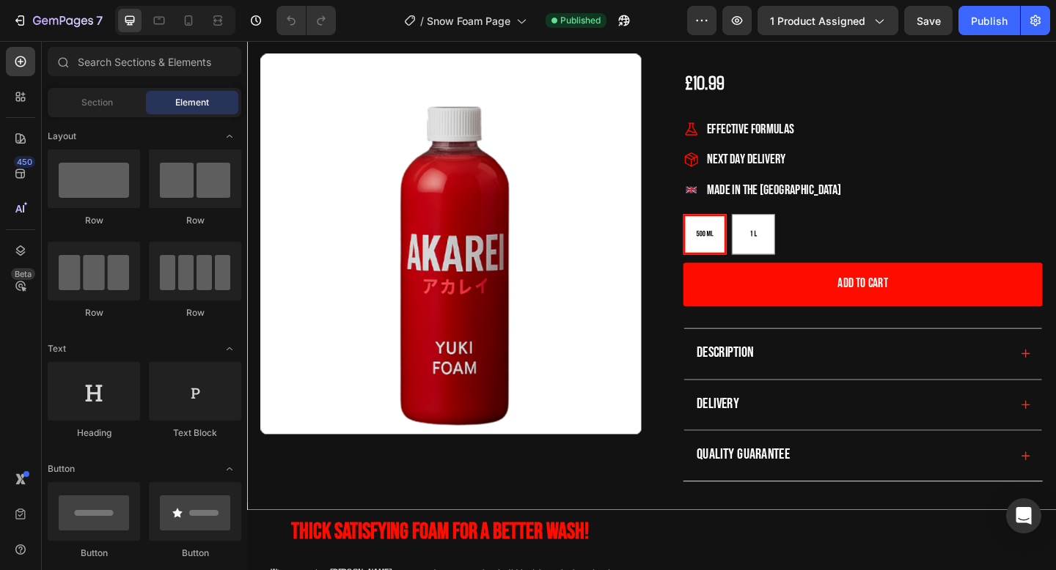
click at [194, 34] on div at bounding box center [175, 20] width 120 height 29
click at [194, 30] on div at bounding box center [188, 20] width 23 height 23
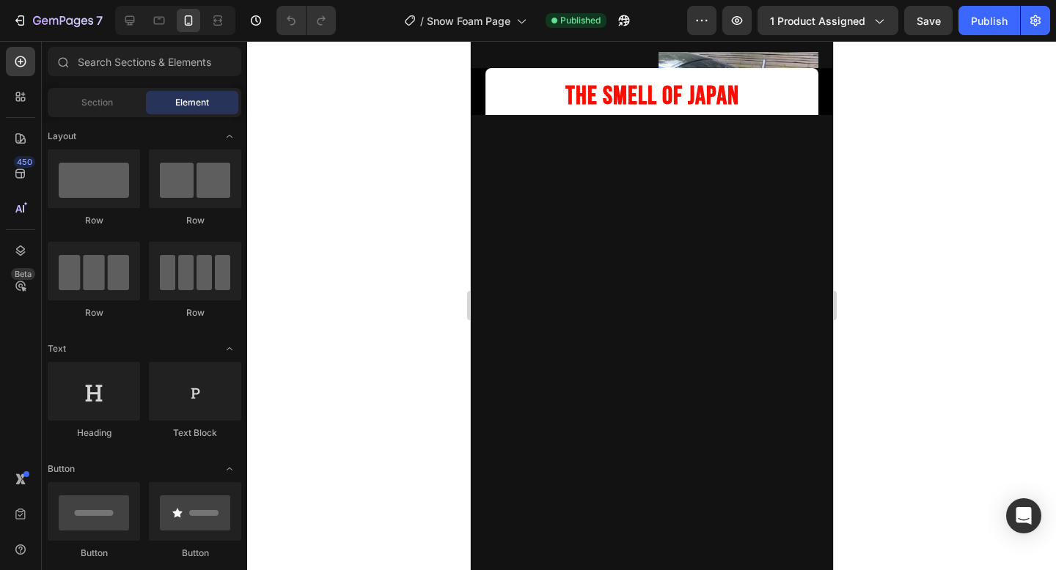
scroll to position [1061, 0]
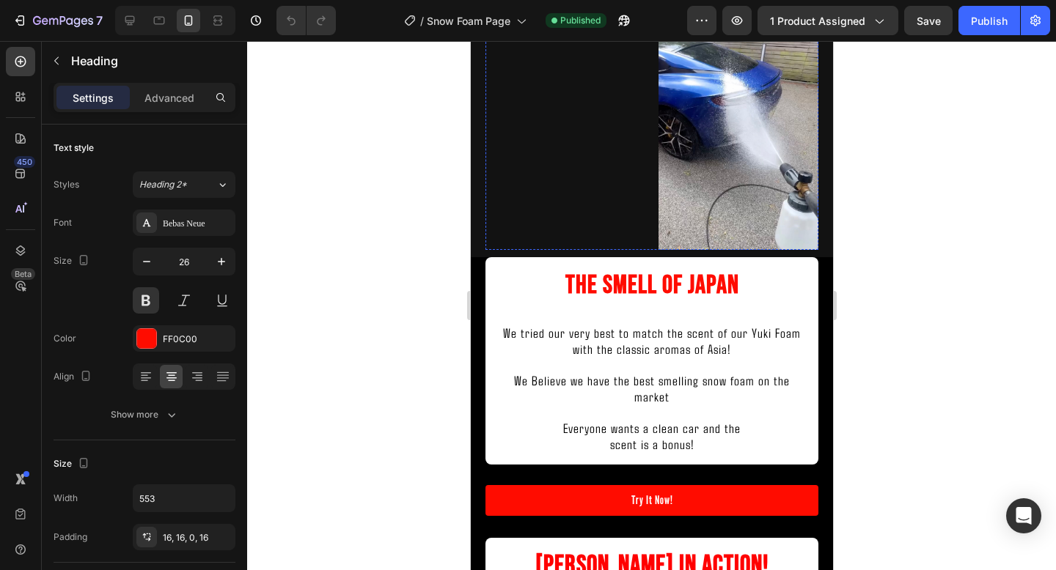
type input "16"
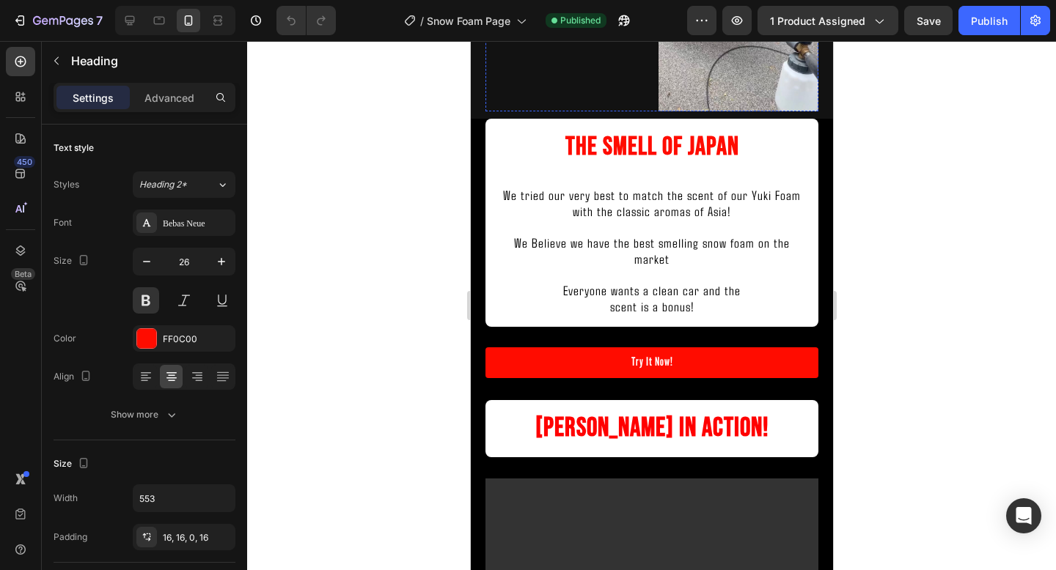
scroll to position [1697, 0]
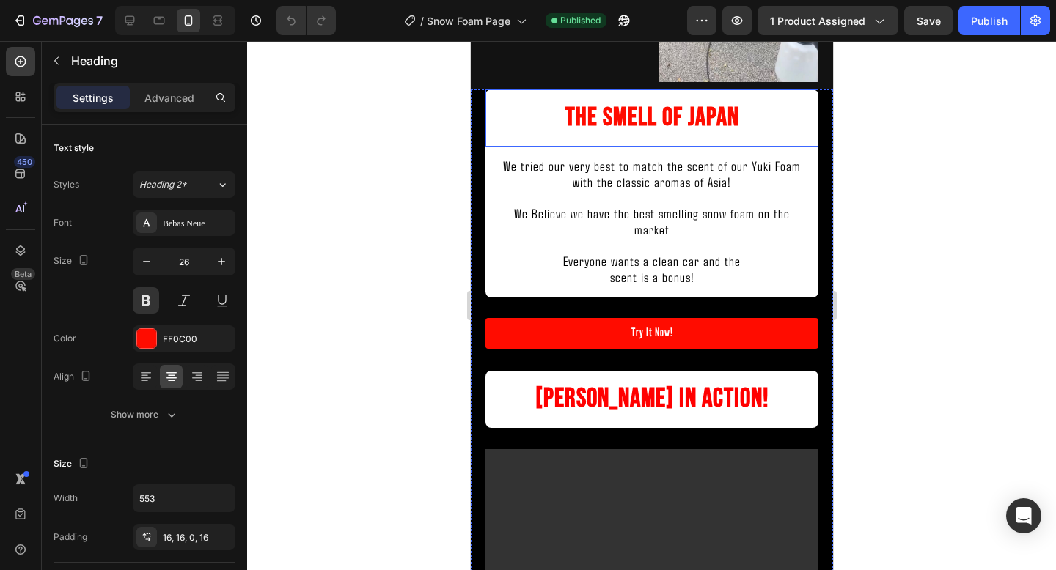
click at [653, 147] on h2 "The Smell Of Japan" at bounding box center [651, 117] width 333 height 57
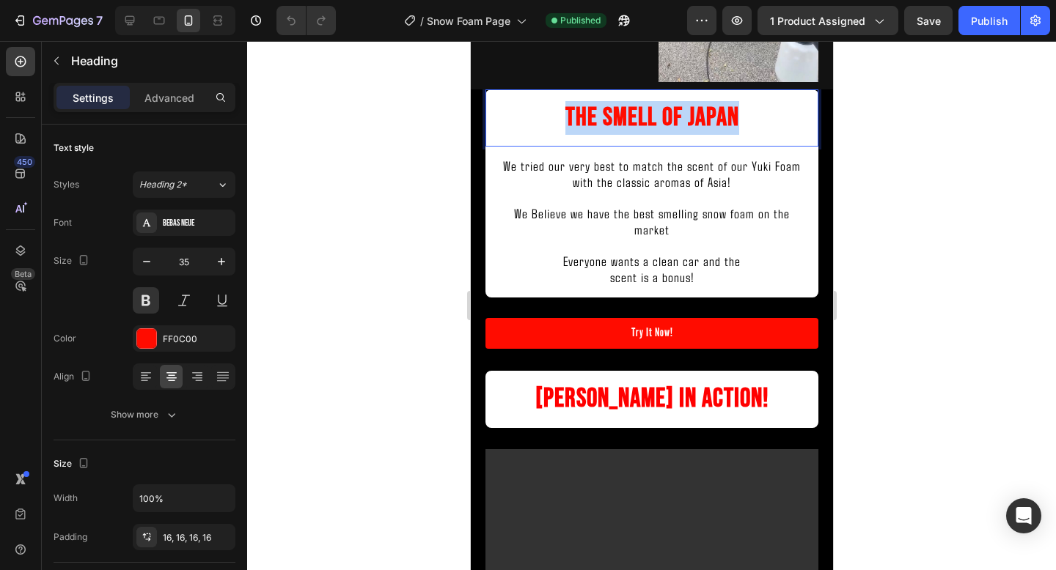
click at [653, 135] on p "The Smell Of Japan" at bounding box center [650, 118] width 309 height 34
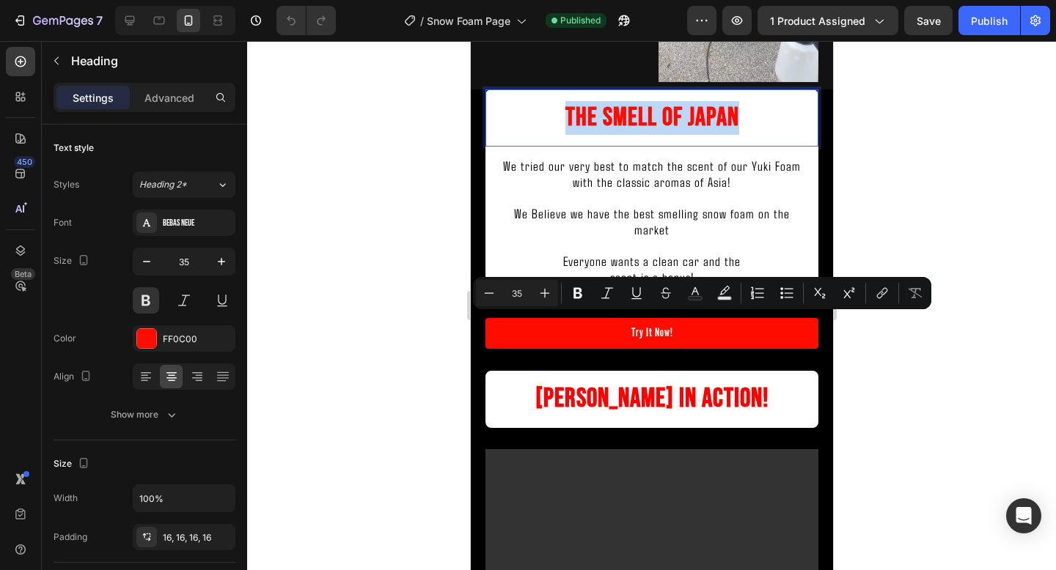
click at [641, 206] on p at bounding box center [650, 198] width 309 height 15
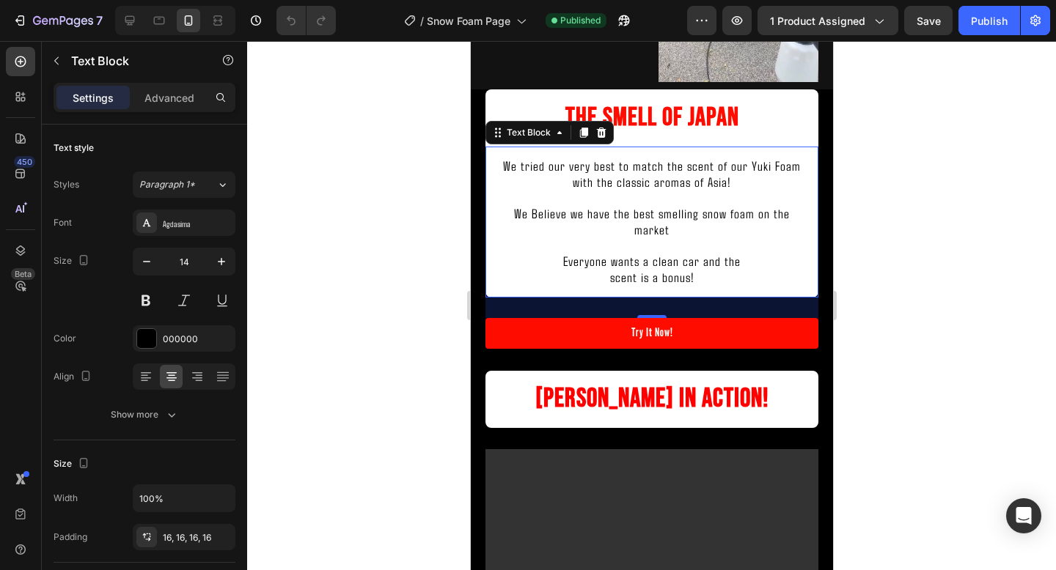
click at [641, 206] on p at bounding box center [650, 198] width 309 height 15
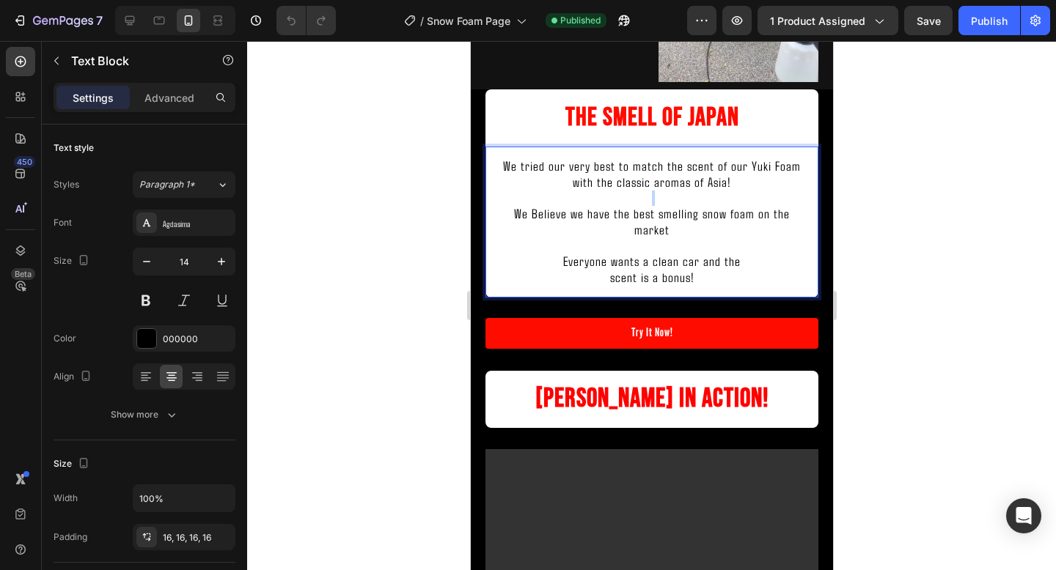
click at [641, 206] on p "Rich Text Editor. Editing area: main" at bounding box center [650, 198] width 309 height 15
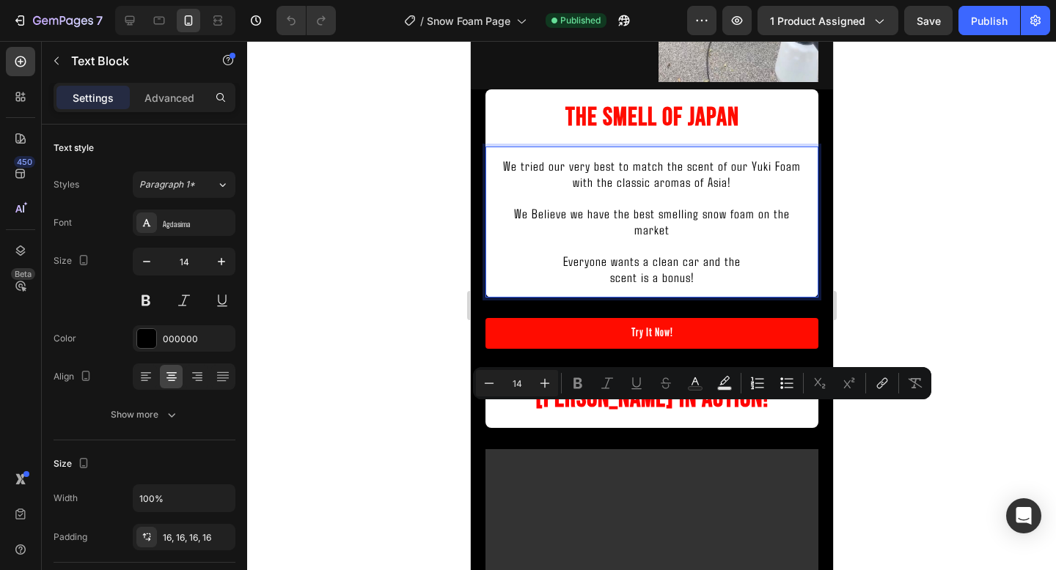
click at [642, 254] on p "Rich Text Editor. Editing area: main" at bounding box center [650, 245] width 309 height 15
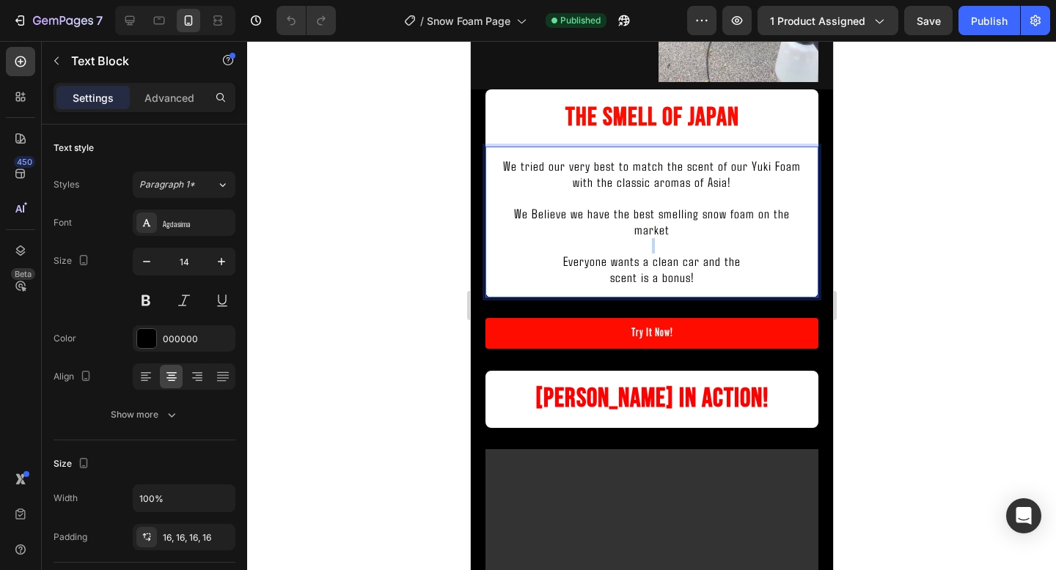
click at [642, 254] on p "Rich Text Editor. Editing area: main" at bounding box center [650, 245] width 309 height 15
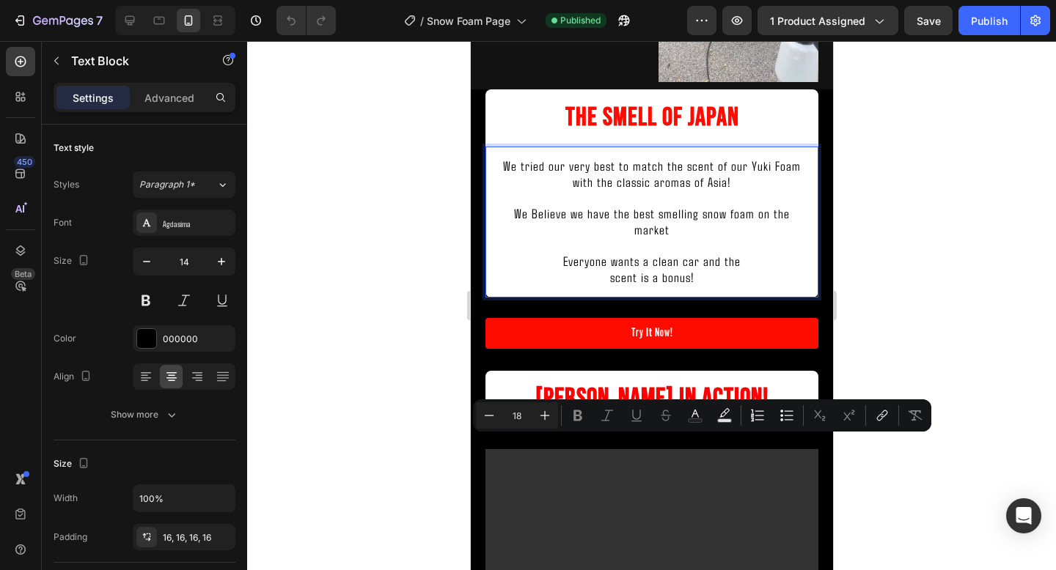
click at [673, 285] on span "scent is a bonus!" at bounding box center [651, 277] width 84 height 16
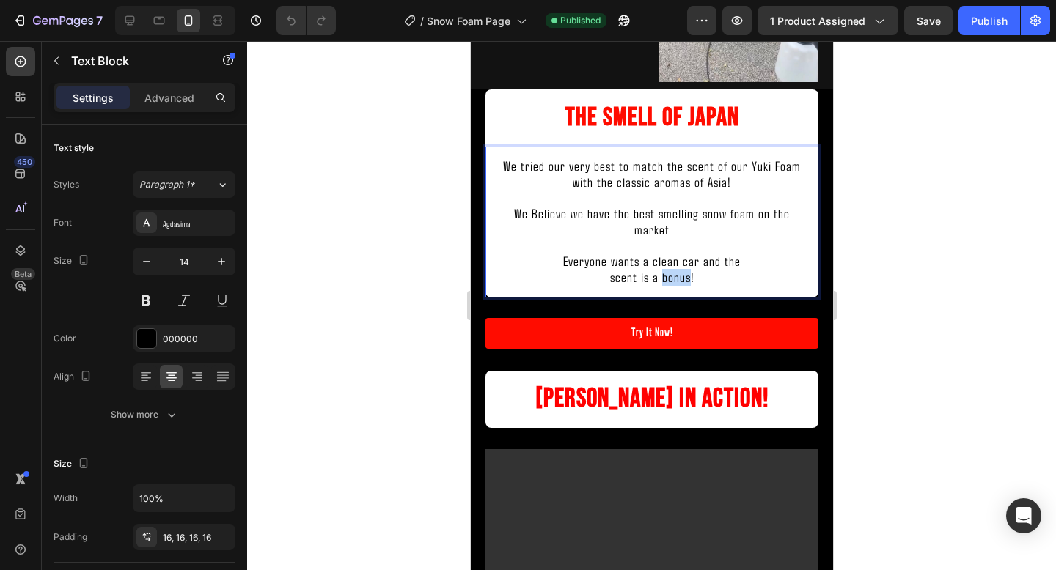
click at [673, 285] on span "scent is a bonus!" at bounding box center [651, 277] width 84 height 16
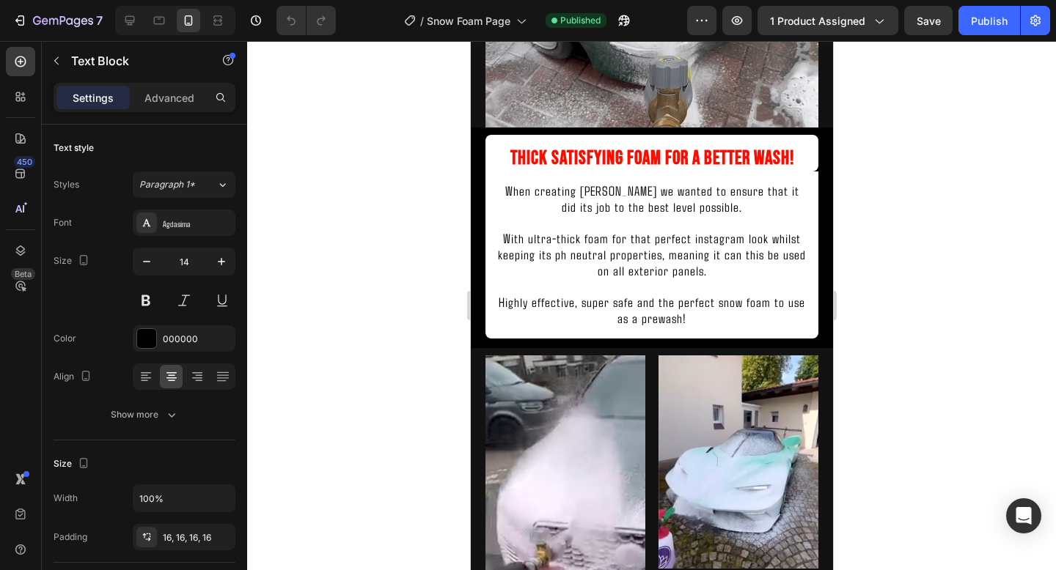
scroll to position [1194, 0]
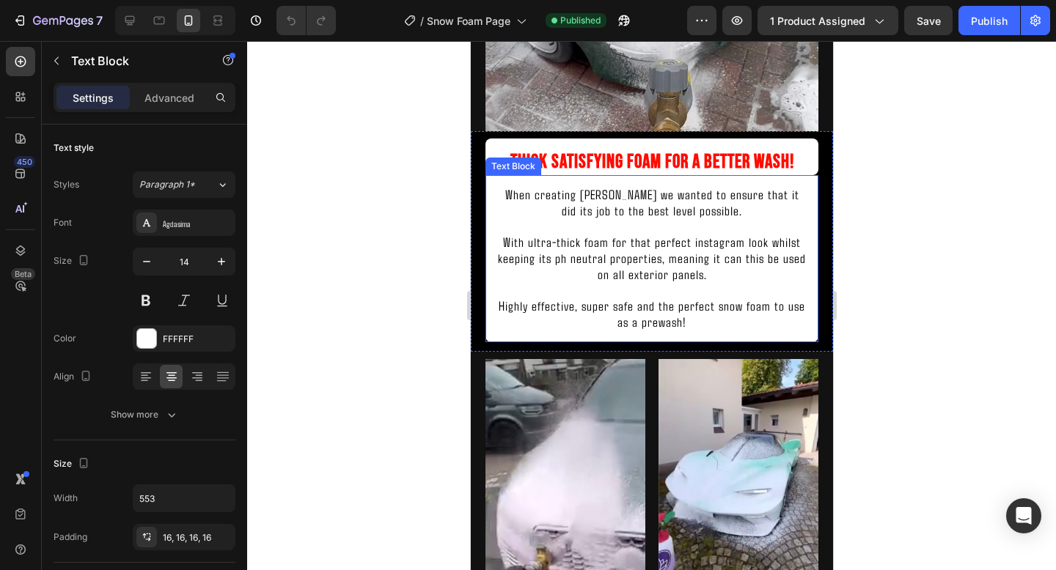
click at [621, 262] on span "With ultra-thick foam for that perfect instagram look whilst keeping its ph neu…" at bounding box center [651, 258] width 308 height 48
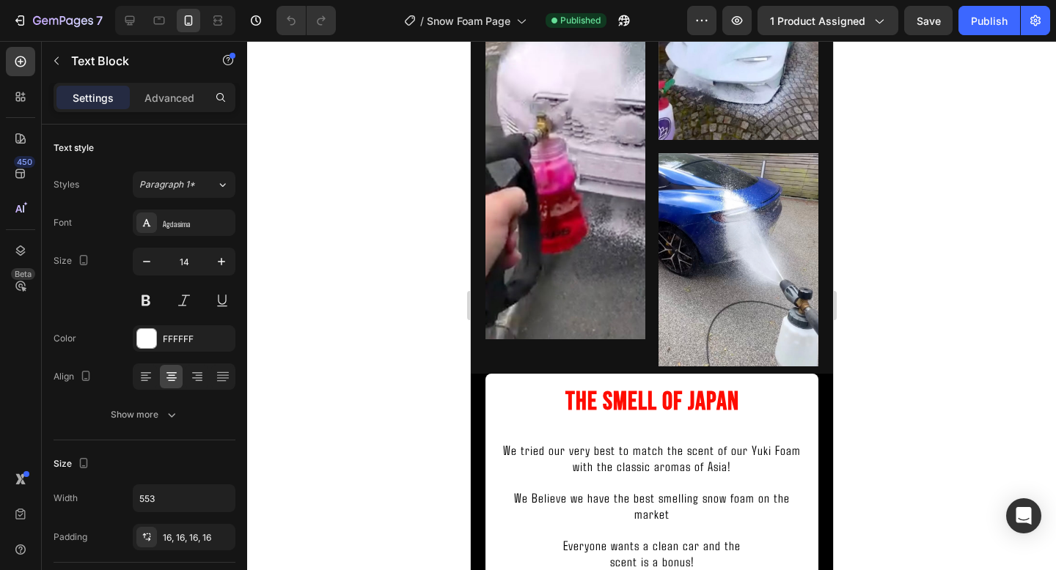
scroll to position [1721, 0]
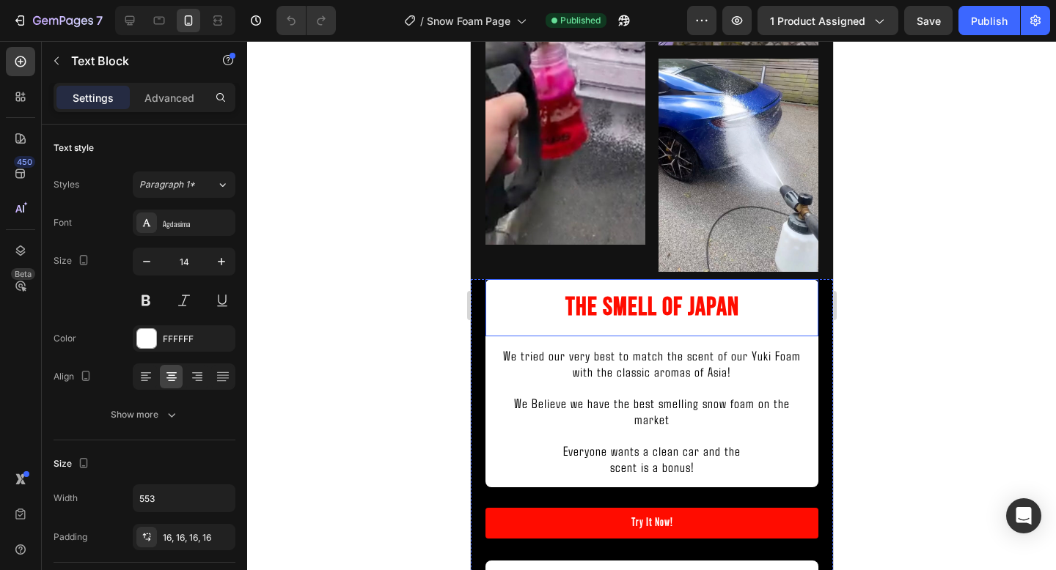
click at [637, 330] on h2 "The Smell Of Japan" at bounding box center [651, 307] width 333 height 57
click at [637, 312] on h2 "The Smell Of Japan" at bounding box center [651, 307] width 333 height 57
click at [637, 312] on p "The Smell Of Japan" at bounding box center [650, 308] width 309 height 34
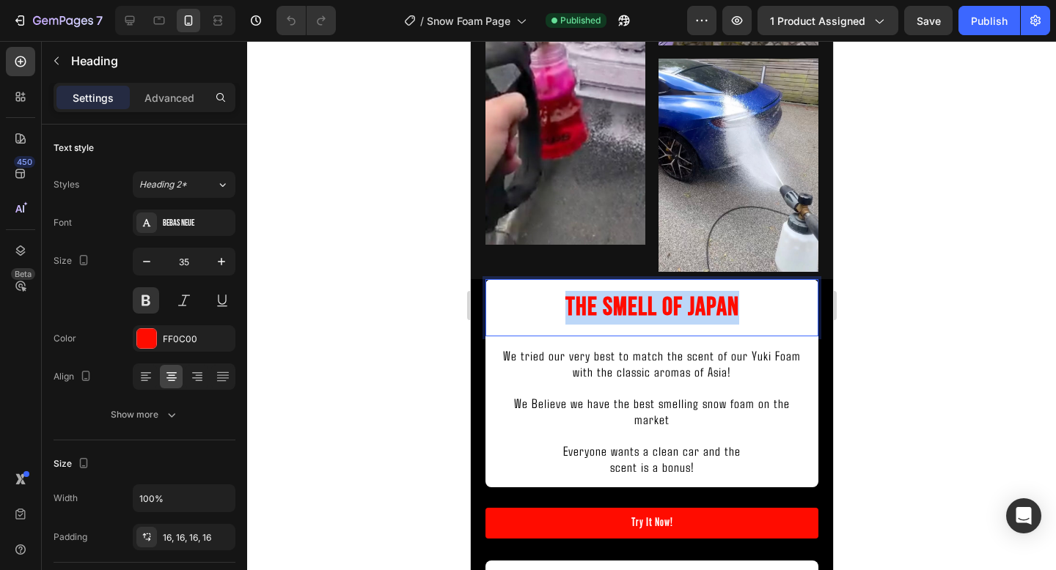
click at [637, 312] on p "The Smell Of Japan" at bounding box center [650, 308] width 309 height 34
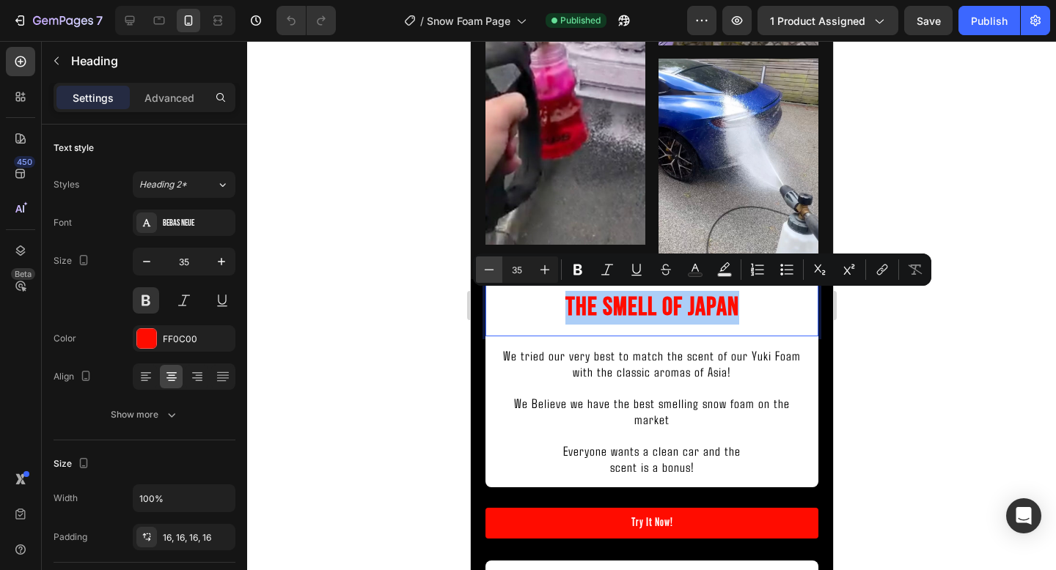
click at [496, 270] on button "Minus" at bounding box center [489, 270] width 26 height 26
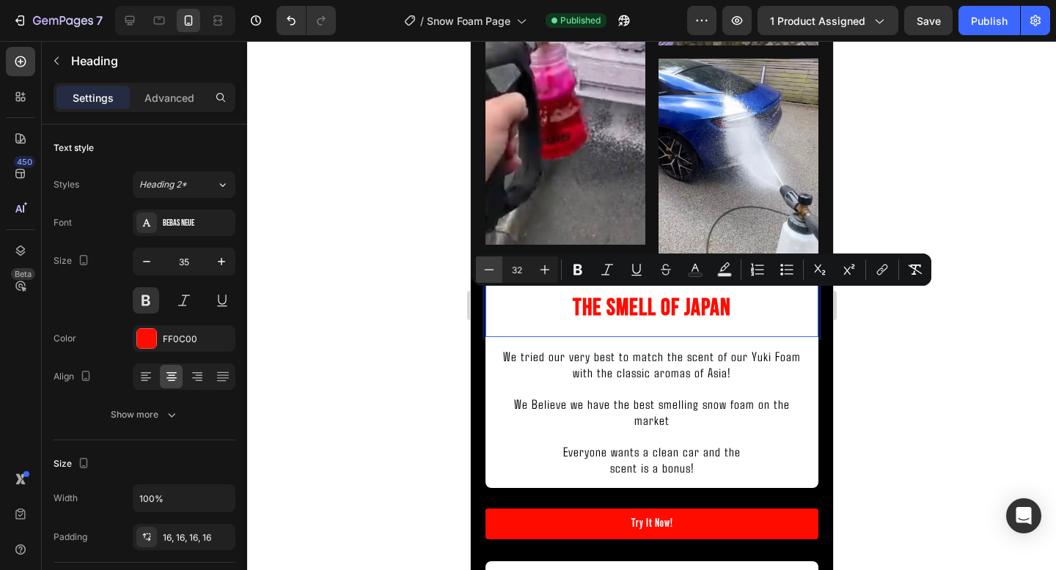
click at [496, 270] on button "Minus" at bounding box center [489, 270] width 26 height 26
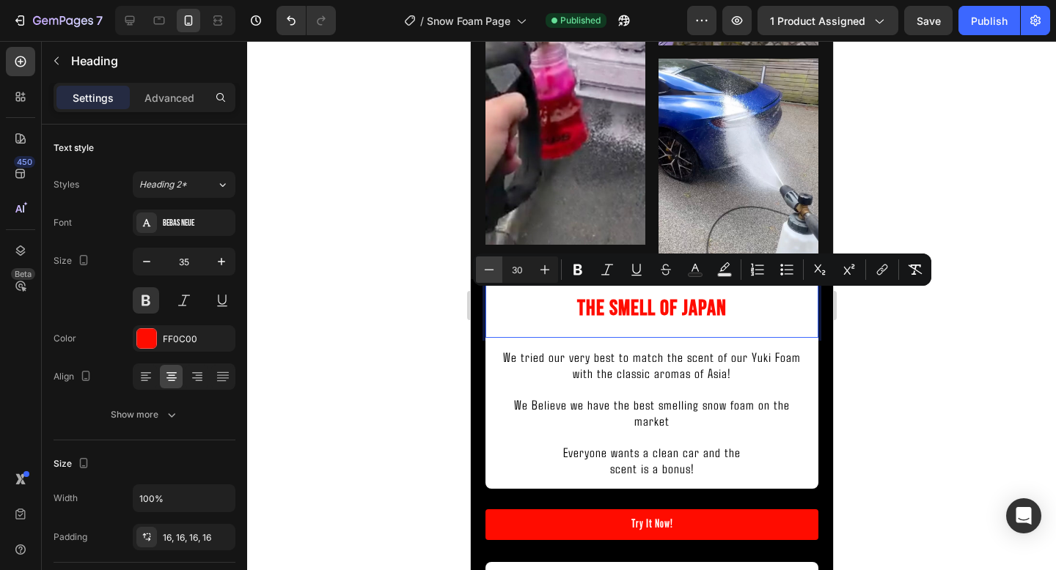
click at [496, 270] on button "Minus" at bounding box center [489, 270] width 26 height 26
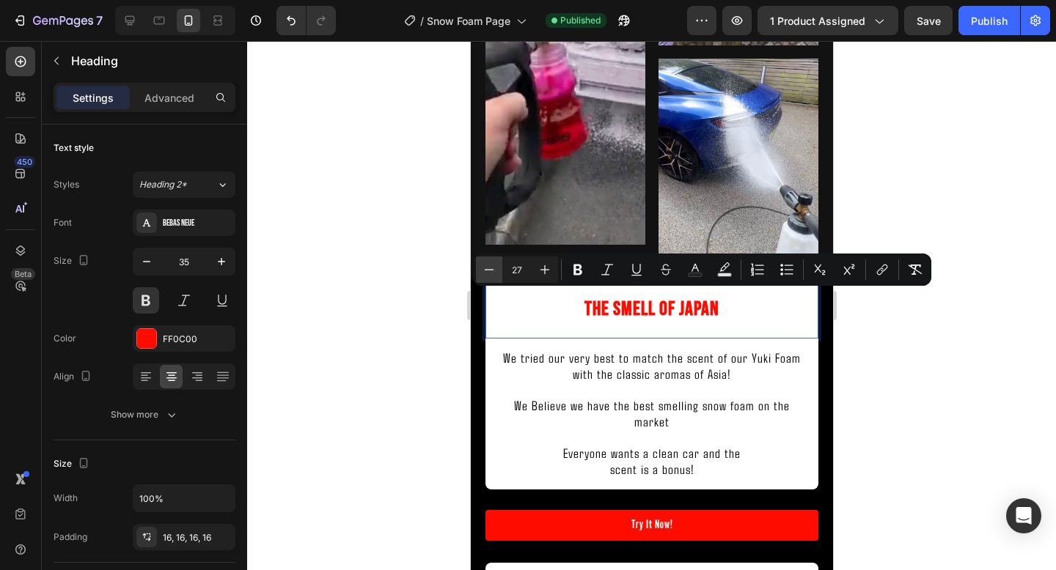
click at [496, 270] on button "Minus" at bounding box center [489, 270] width 26 height 26
type input "26"
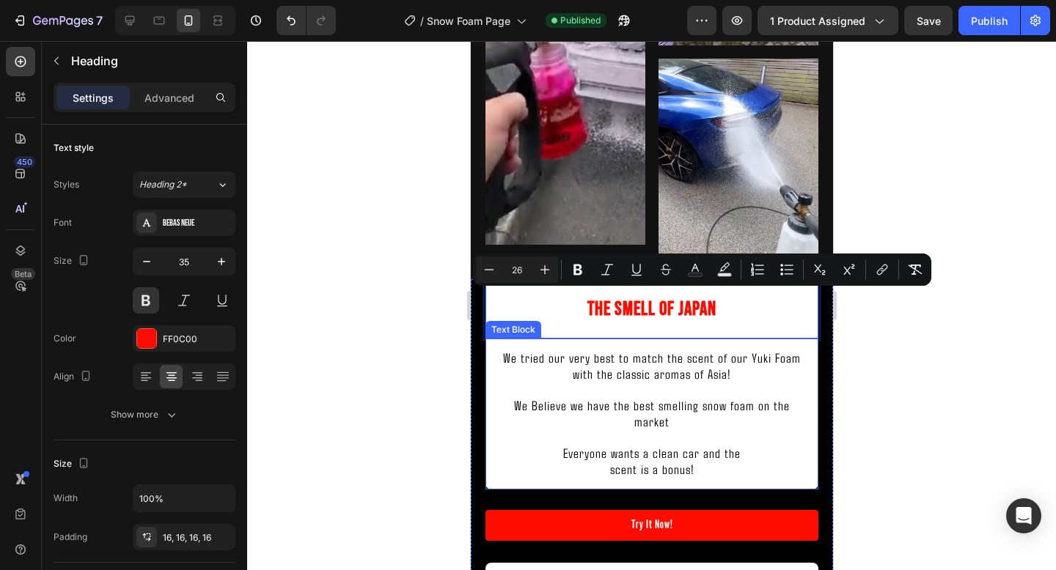
click at [576, 359] on span "We tried our very best to match the scent of our Yuki Foam with the classic aro…" at bounding box center [651, 366] width 298 height 32
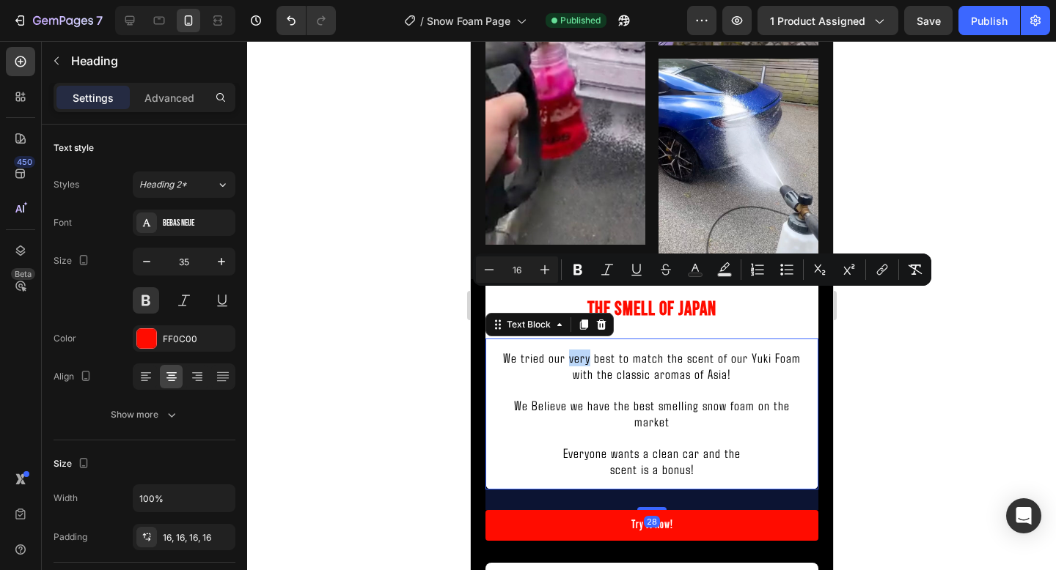
click at [576, 359] on span "We tried our very best to match the scent of our Yuki Foam with the classic aro…" at bounding box center [651, 366] width 298 height 32
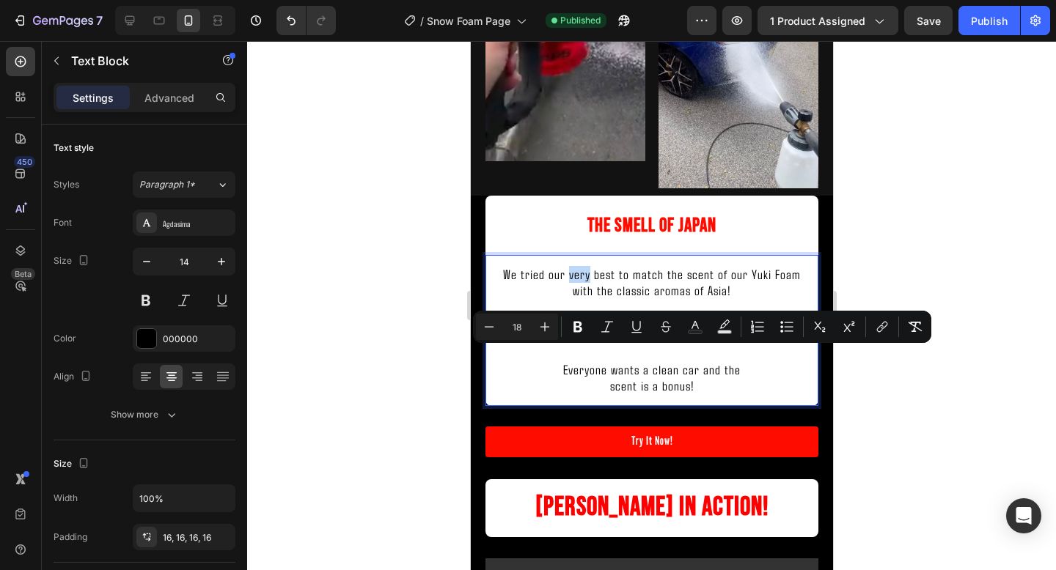
scroll to position [2045, 0]
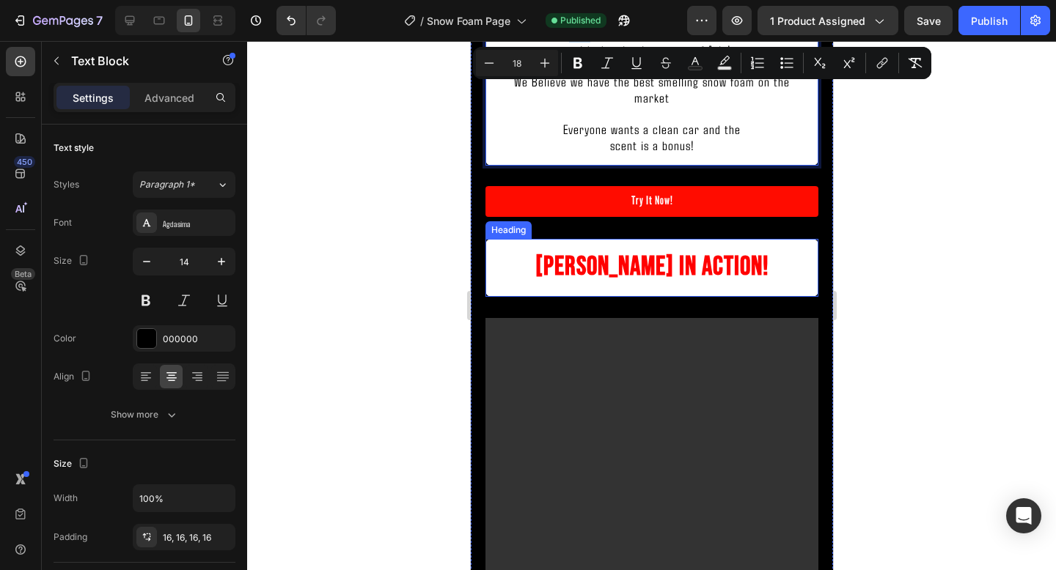
click at [625, 261] on strong "Yuki Foam In Action!" at bounding box center [651, 267] width 234 height 32
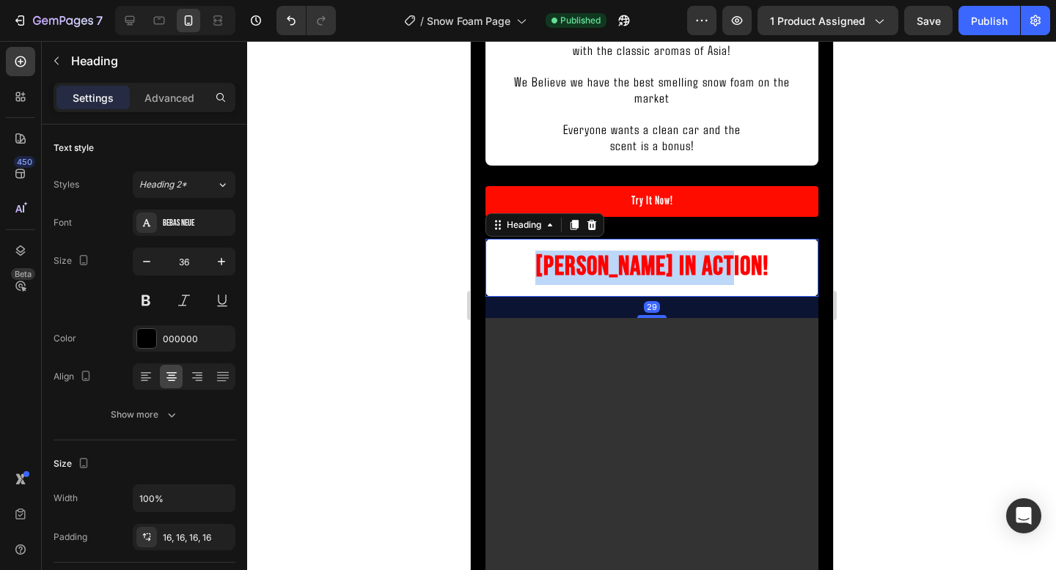
click at [625, 261] on strong "Yuki Foam In Action!" at bounding box center [651, 267] width 234 height 32
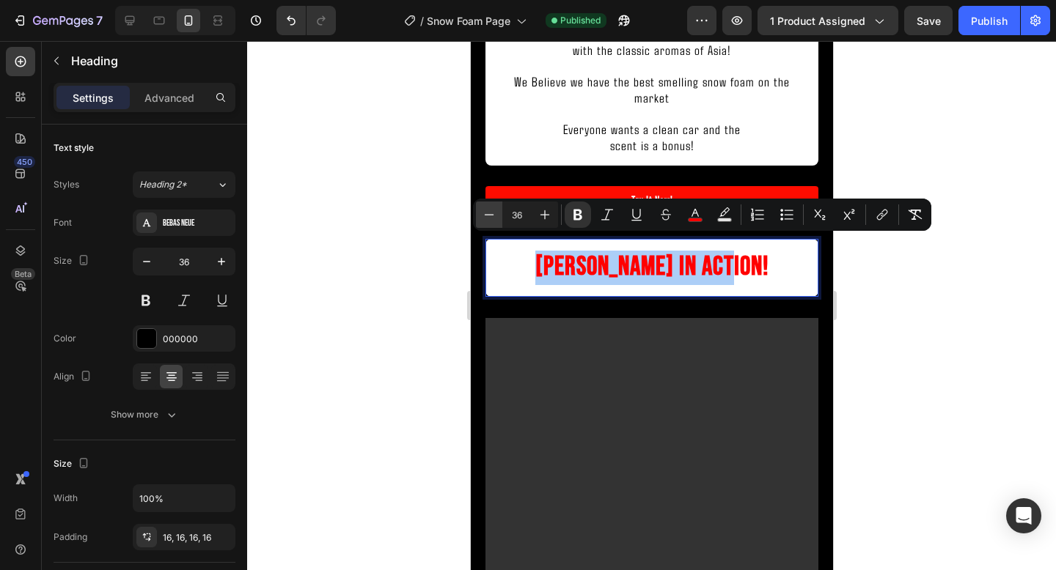
click at [497, 221] on button "Minus" at bounding box center [489, 215] width 26 height 26
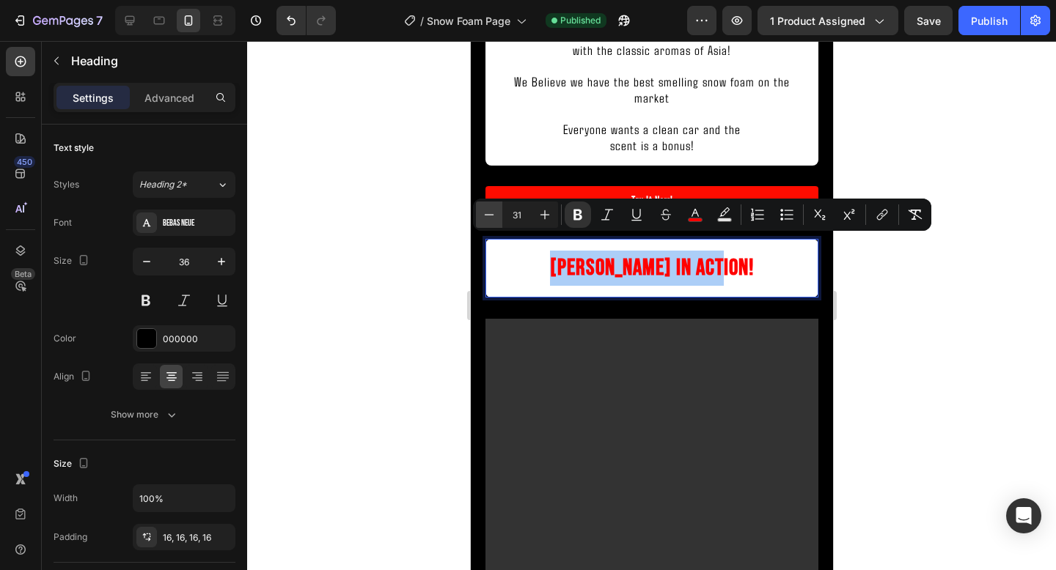
click at [497, 221] on button "Minus" at bounding box center [489, 215] width 26 height 26
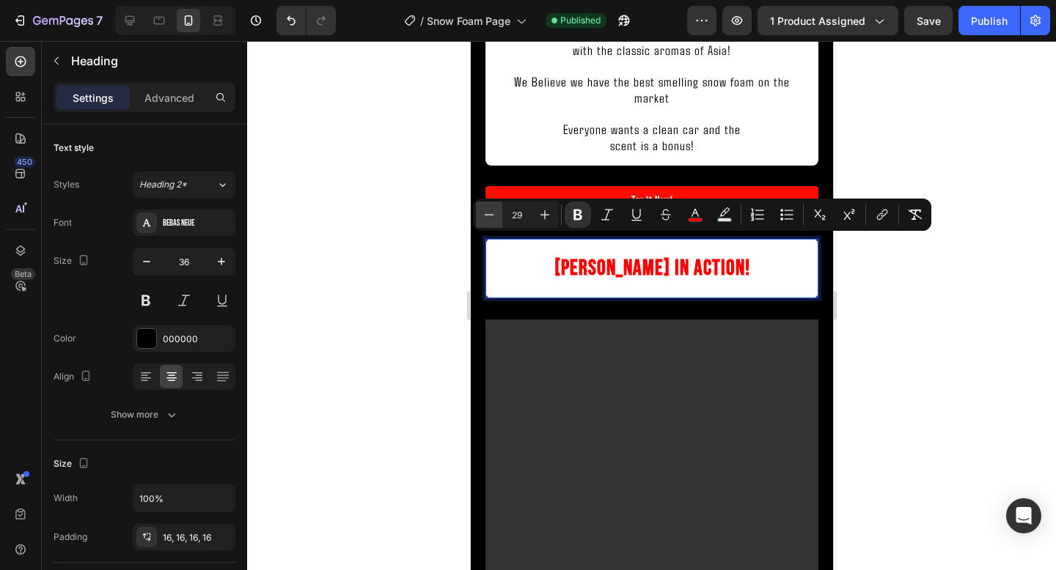
click at [497, 221] on button "Minus" at bounding box center [489, 215] width 26 height 26
type input "26"
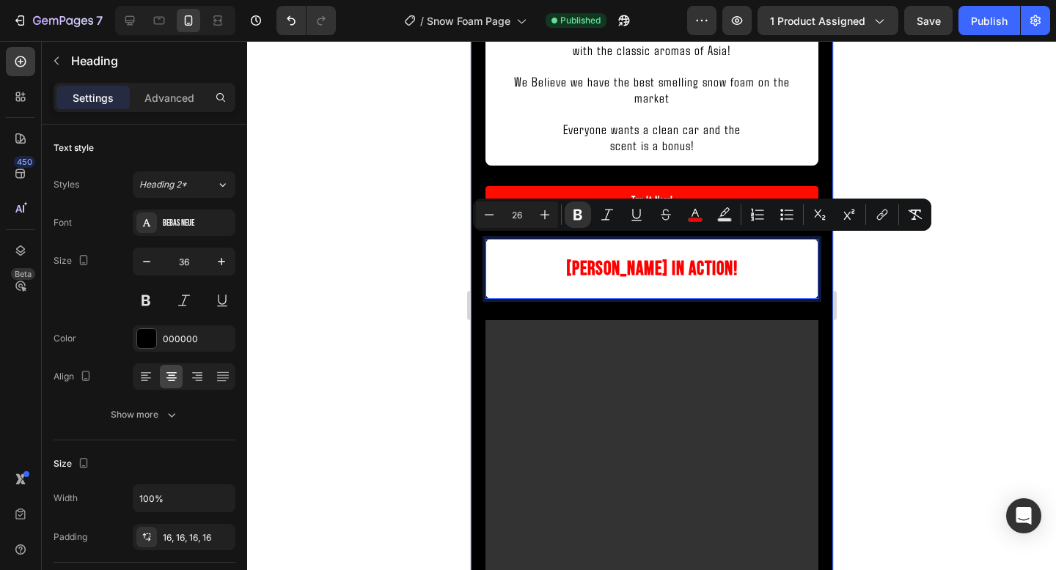
click at [886, 296] on div at bounding box center [651, 305] width 809 height 529
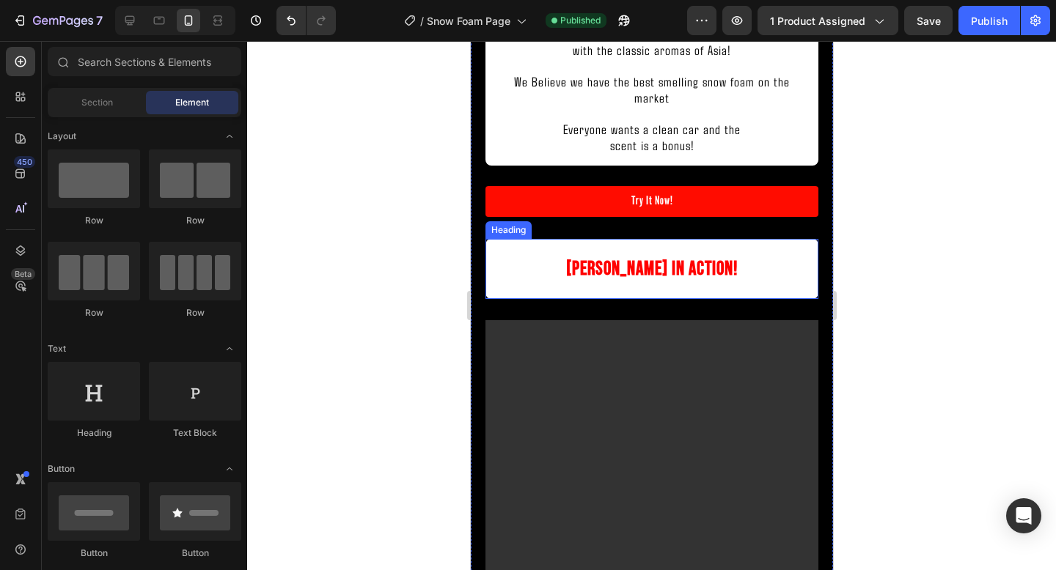
click at [784, 256] on p "⁠⁠⁠⁠⁠⁠⁠ Yuki Foam In Action!" at bounding box center [650, 269] width 309 height 37
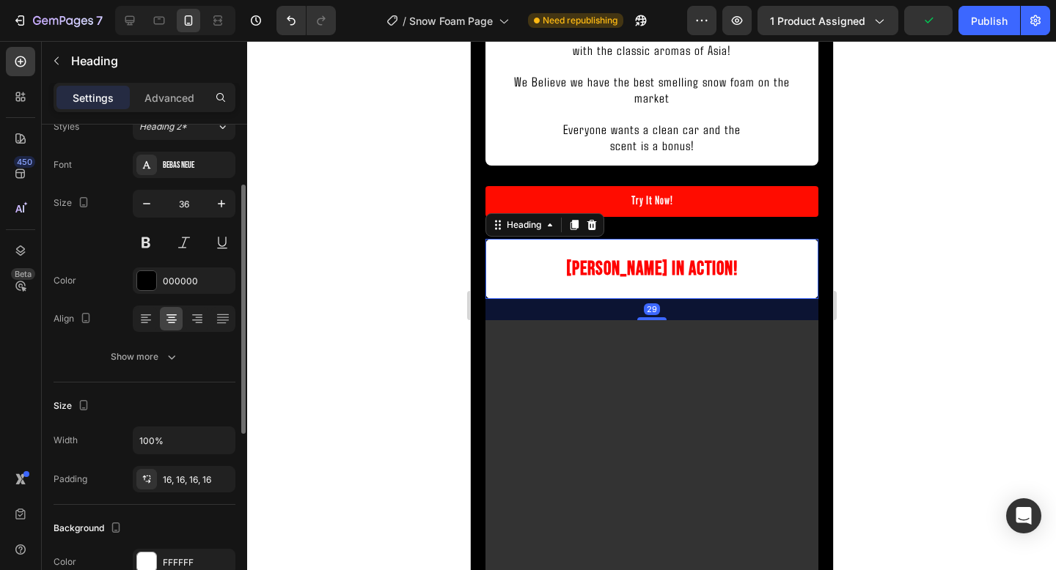
scroll to position [78, 0]
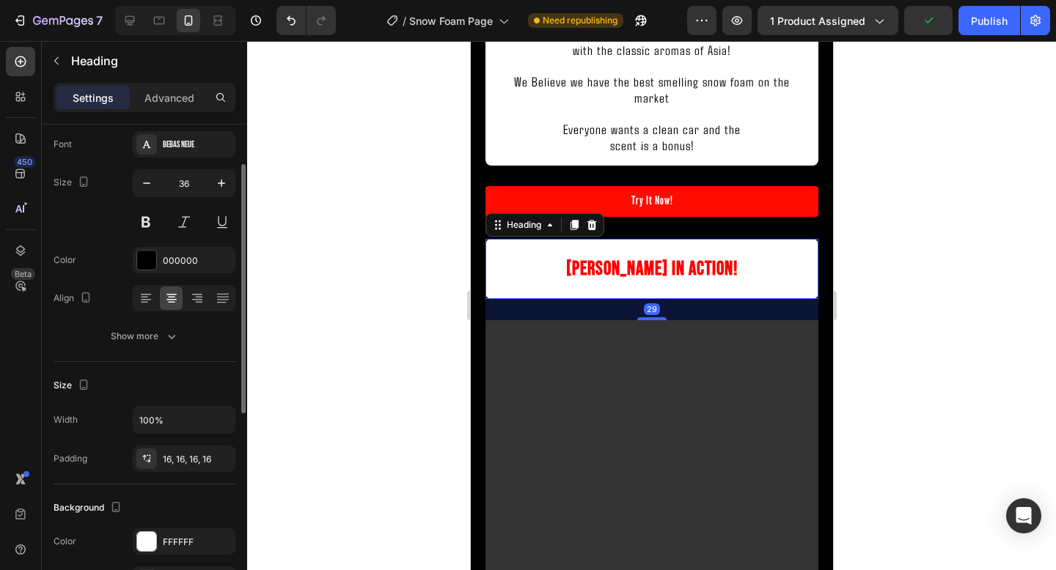
click at [169, 461] on div "16, 16, 16, 16" at bounding box center [197, 459] width 69 height 13
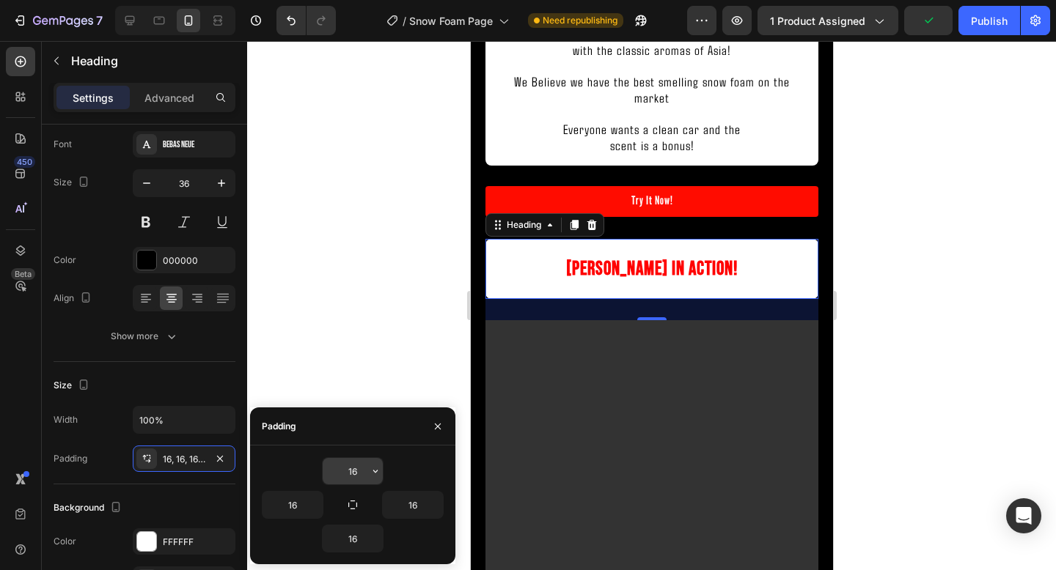
click at [364, 466] on input "16" at bounding box center [353, 471] width 60 height 26
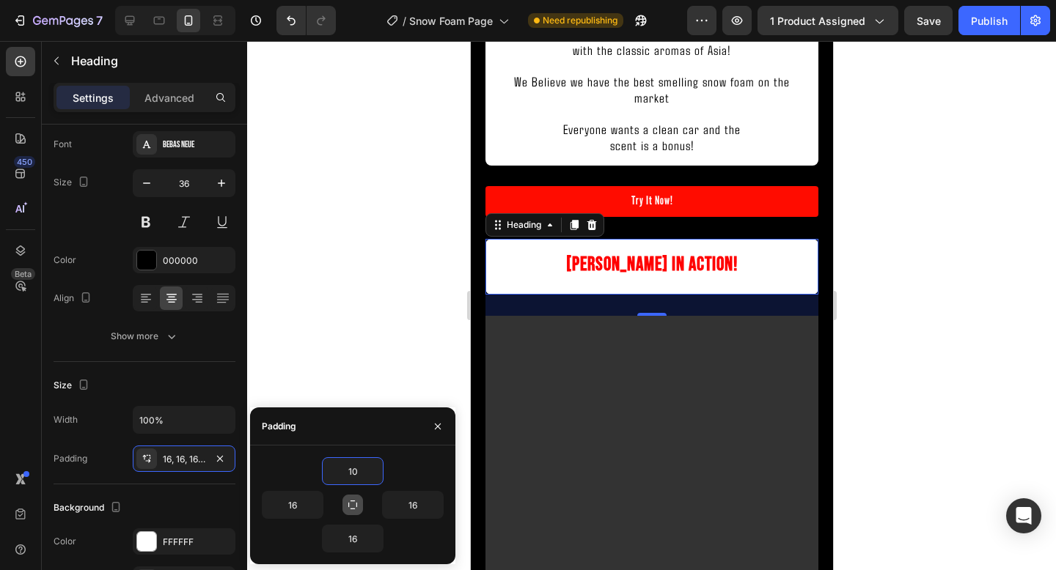
type input "10"
click at [347, 504] on icon "button" at bounding box center [353, 505] width 12 height 12
type input "10"
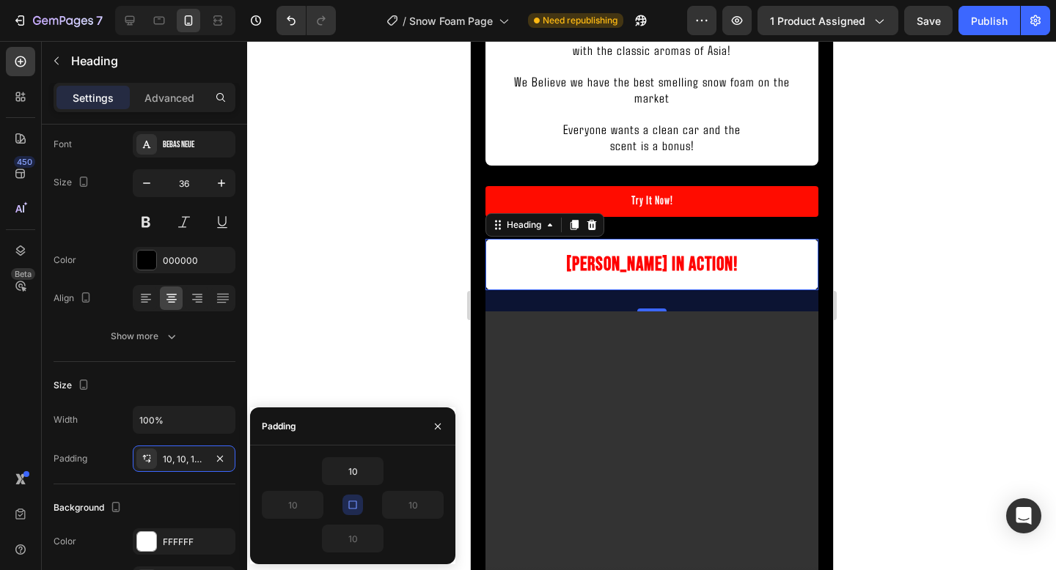
click at [349, 504] on icon "button" at bounding box center [352, 505] width 8 height 8
click at [914, 309] on div at bounding box center [651, 305] width 809 height 529
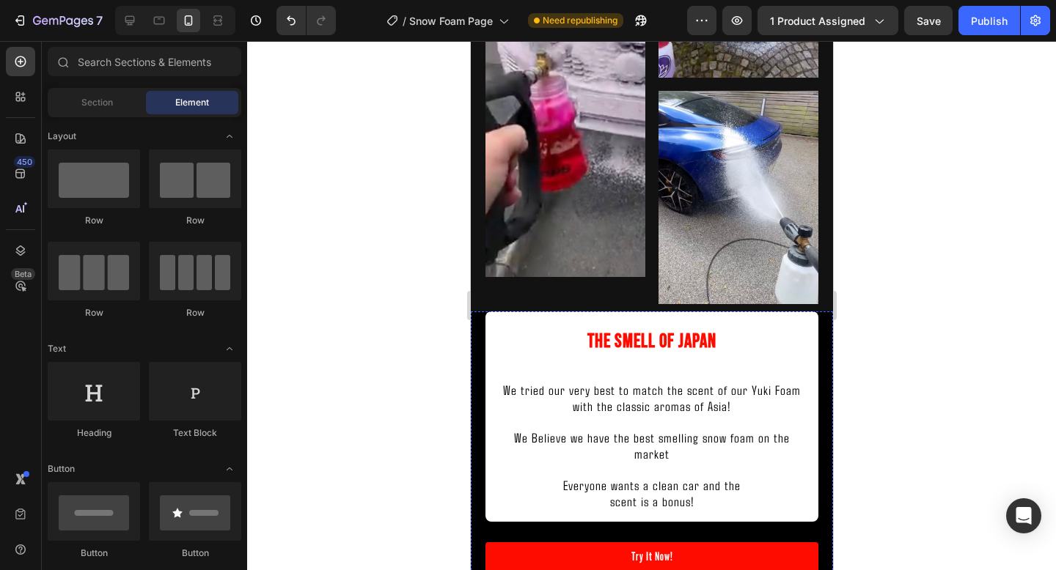
scroll to position [1664, 0]
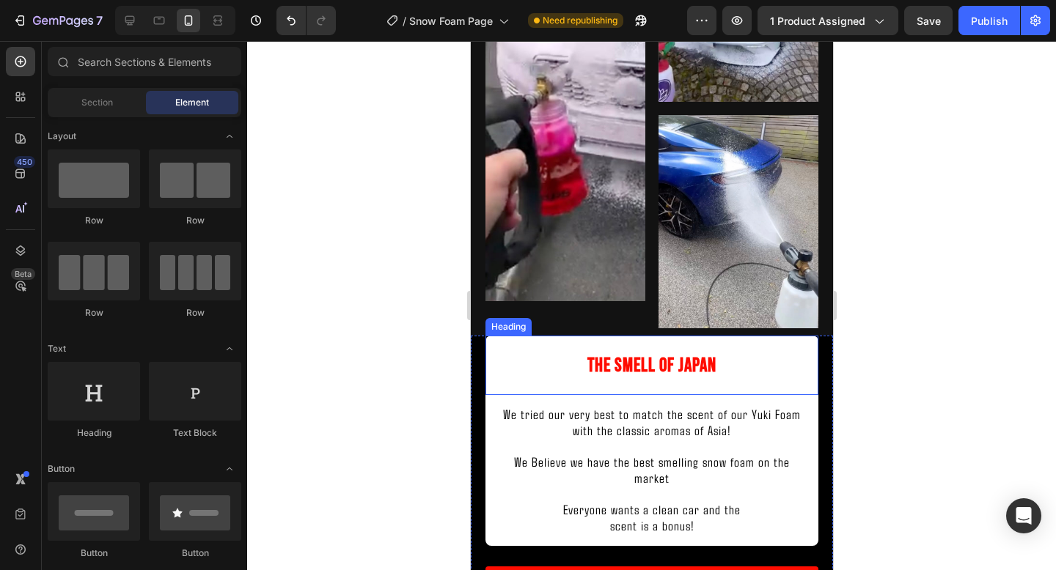
click at [677, 370] on span "The Smell Of Japan" at bounding box center [651, 366] width 129 height 23
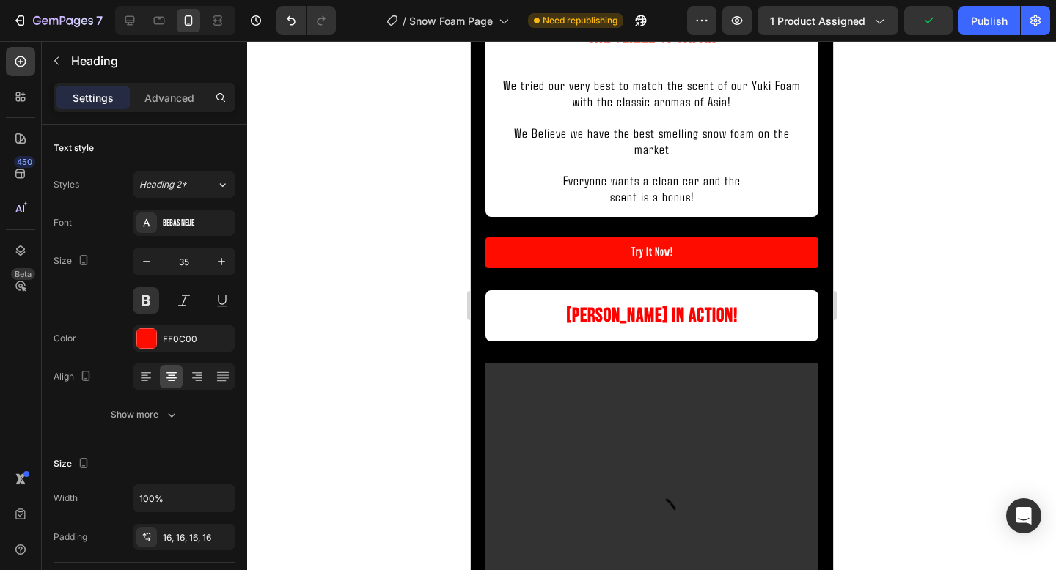
scroll to position [2010, 0]
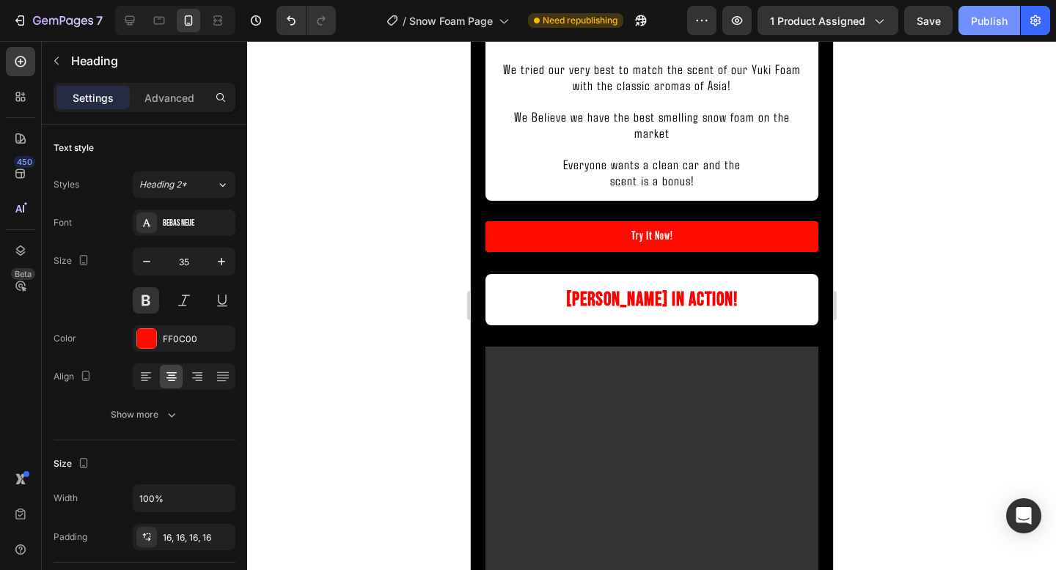
click at [969, 17] on button "Publish" at bounding box center [989, 20] width 62 height 29
click at [961, 12] on button "Publish" at bounding box center [989, 20] width 62 height 29
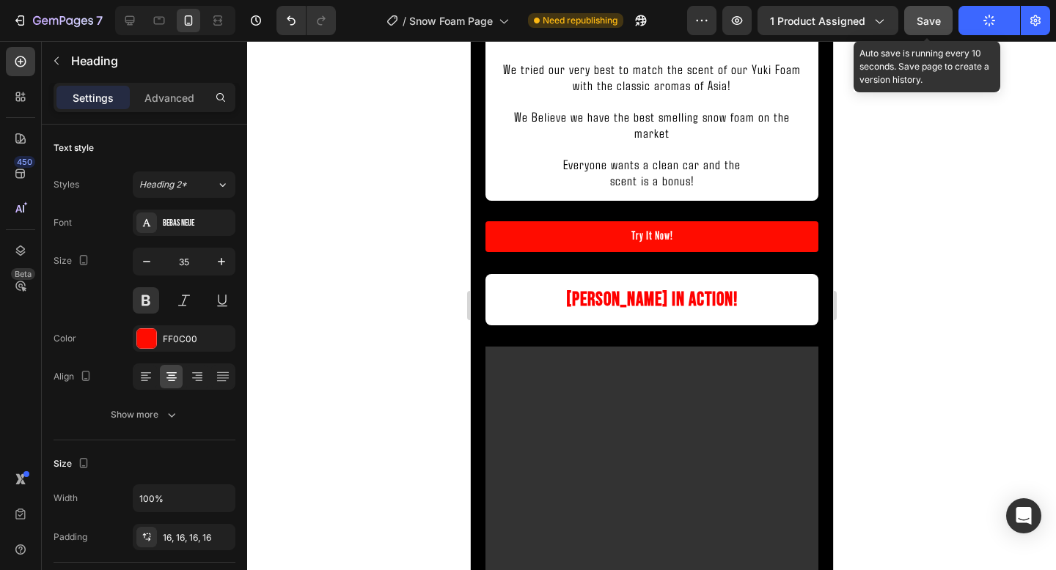
click at [941, 12] on button "Save" at bounding box center [928, 20] width 48 height 29
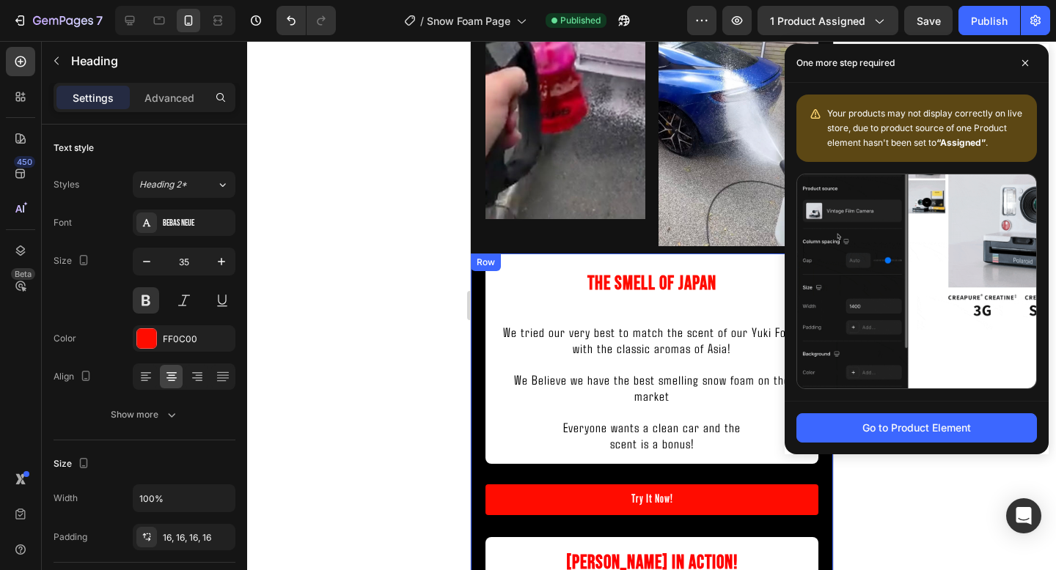
scroll to position [1729, 0]
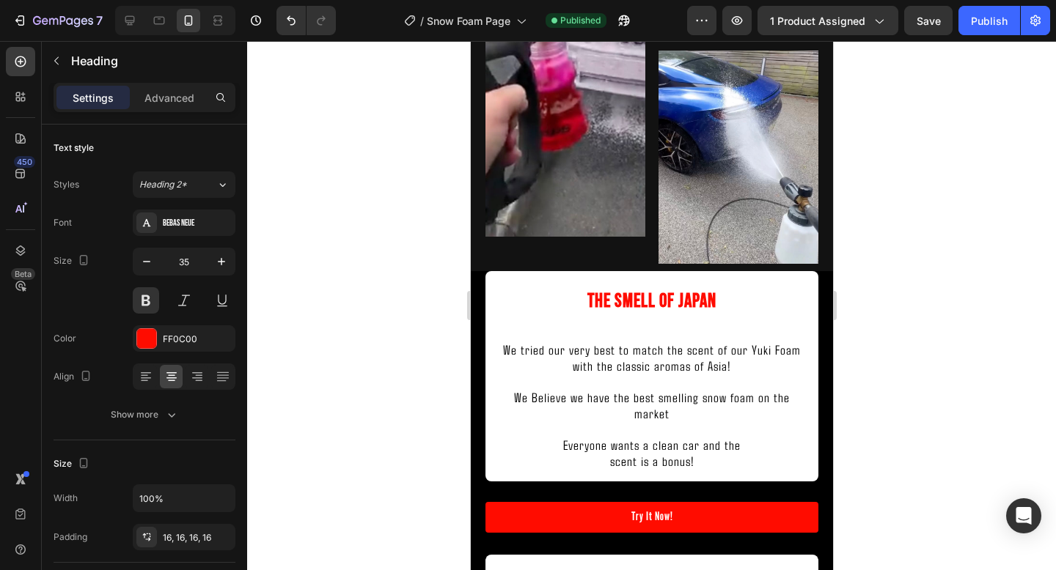
click at [807, 323] on h2 "The Smell Of Japan" at bounding box center [651, 300] width 333 height 59
click at [785, 288] on p "The Smell Of Japan" at bounding box center [650, 301] width 309 height 36
click at [785, 348] on span "We tried our very best to match the scent of our Yuki Foam with the classic aro…" at bounding box center [651, 358] width 298 height 32
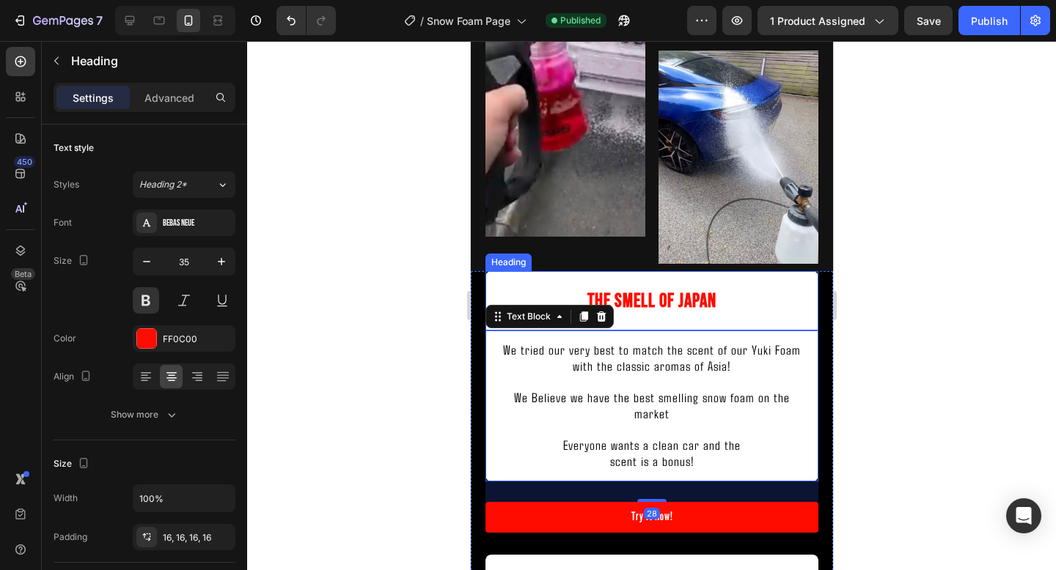
click at [739, 279] on h2 "⁠⁠⁠⁠⁠⁠⁠ The Smell Of Japan" at bounding box center [651, 300] width 333 height 59
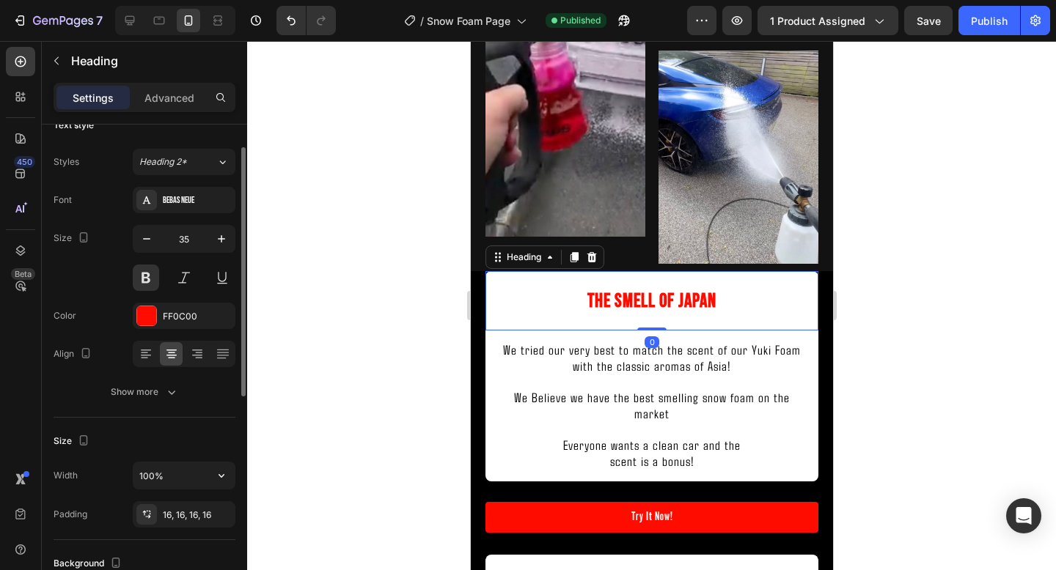
scroll to position [39, 0]
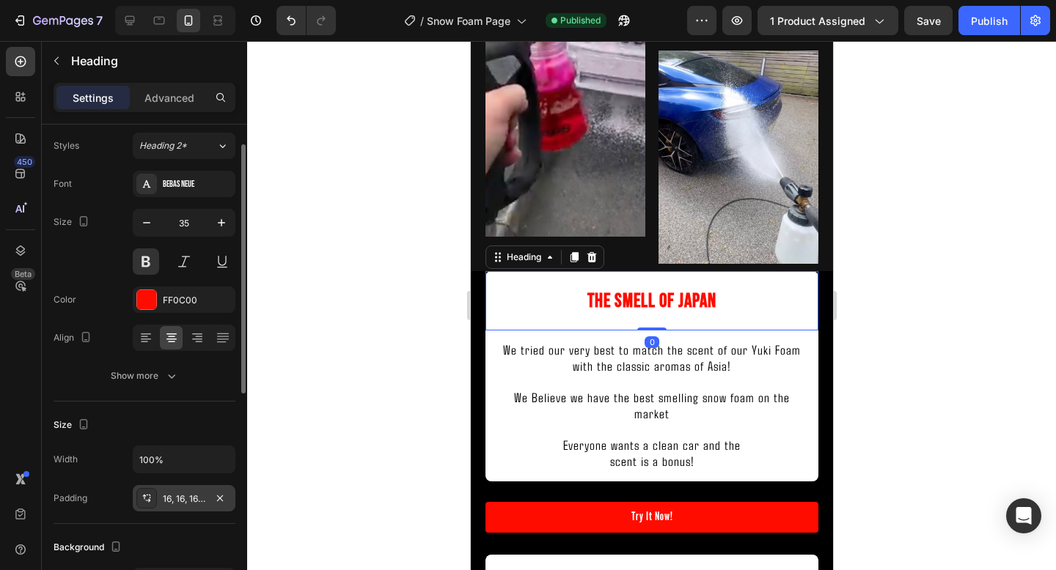
click at [174, 491] on div "16, 16, 16, 16" at bounding box center [184, 498] width 103 height 26
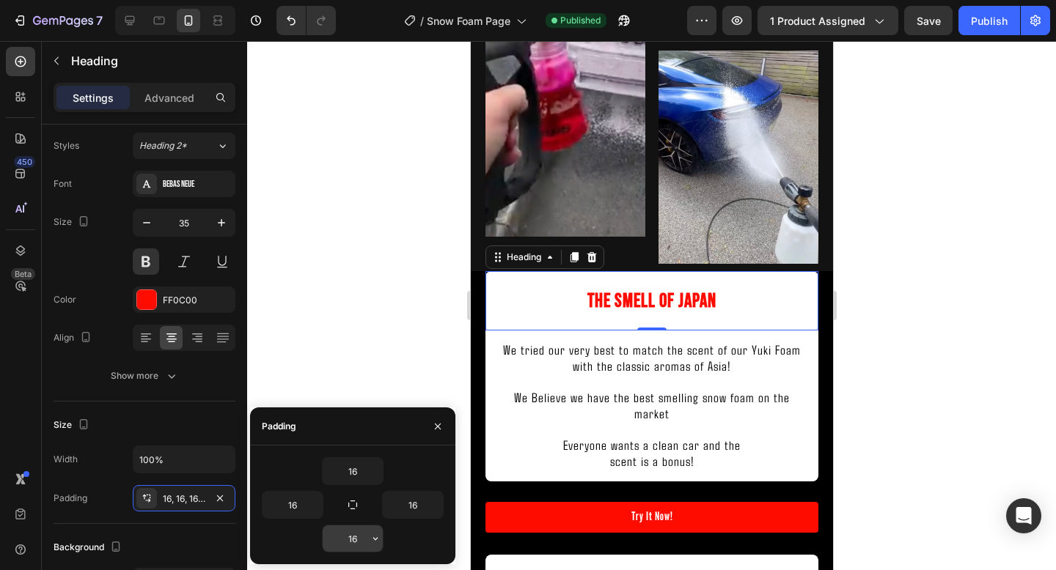
click at [367, 538] on input "16" at bounding box center [353, 539] width 60 height 26
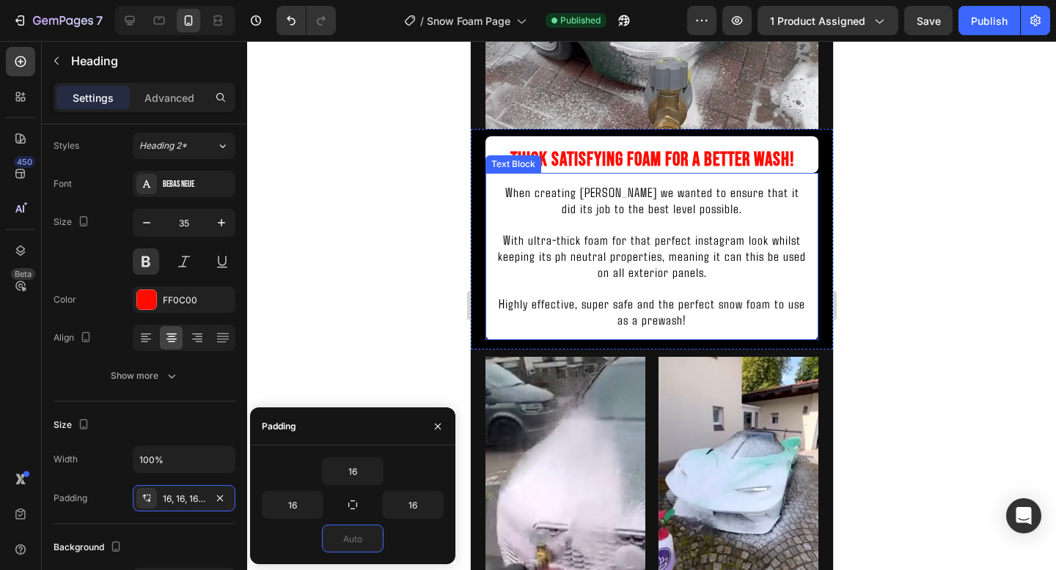
scroll to position [1193, 0]
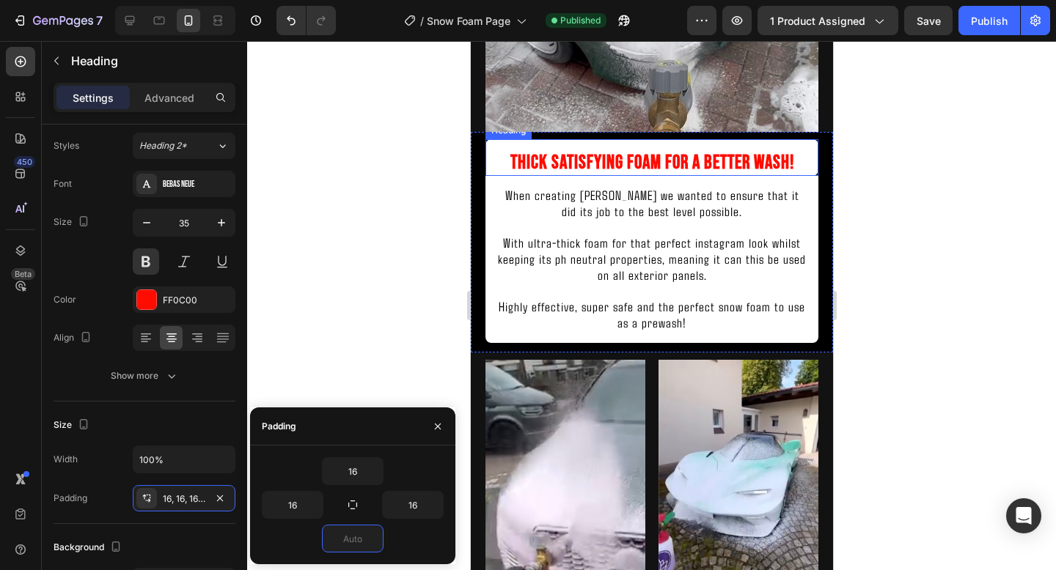
click at [711, 174] on h2 "Thick Satisfying Foam For A Better Wash!" at bounding box center [651, 157] width 333 height 37
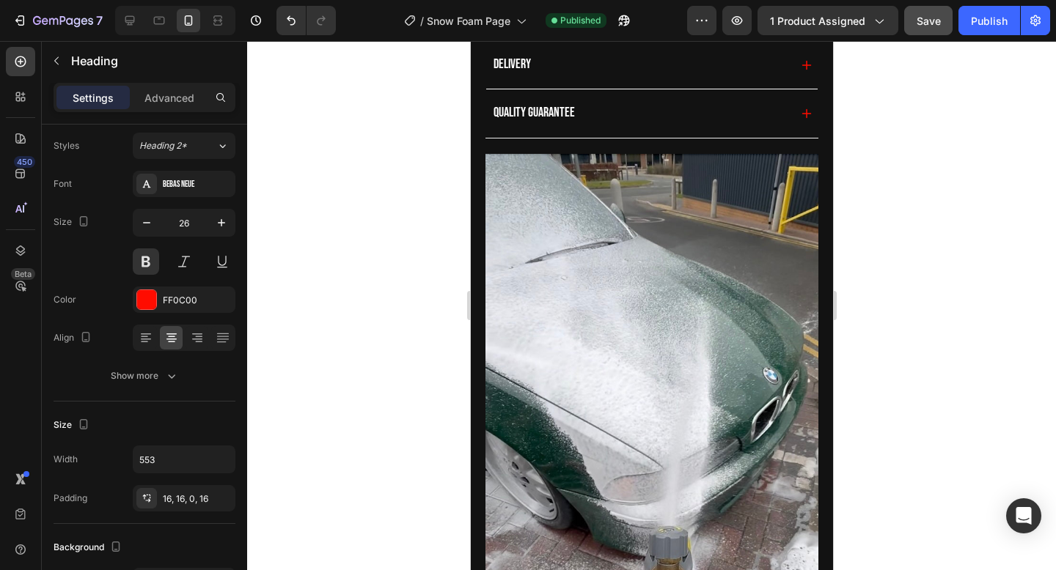
scroll to position [722, 0]
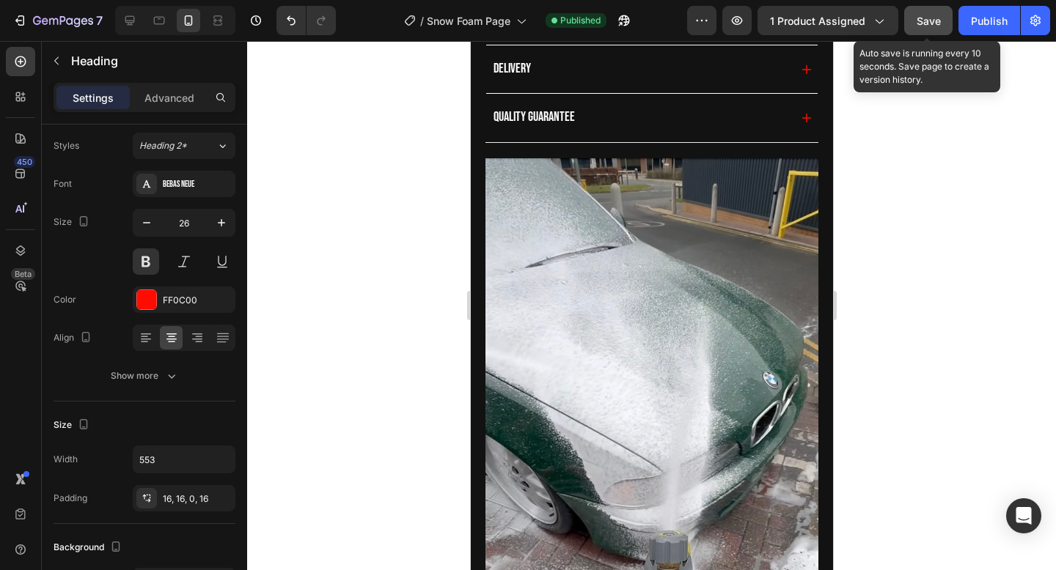
click at [936, 8] on button "Save" at bounding box center [928, 20] width 48 height 29
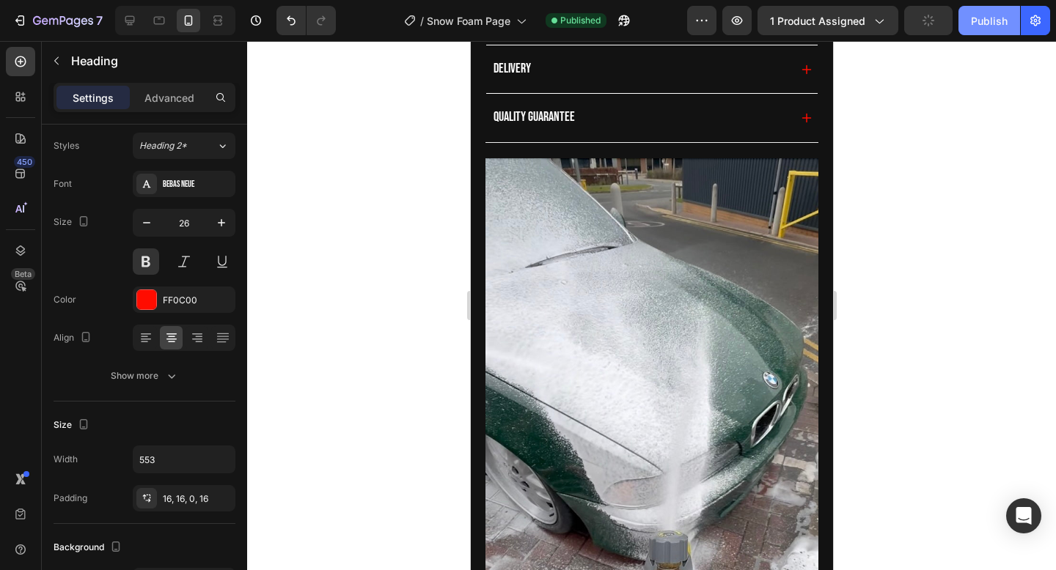
click at [967, 24] on button "Publish" at bounding box center [989, 20] width 62 height 29
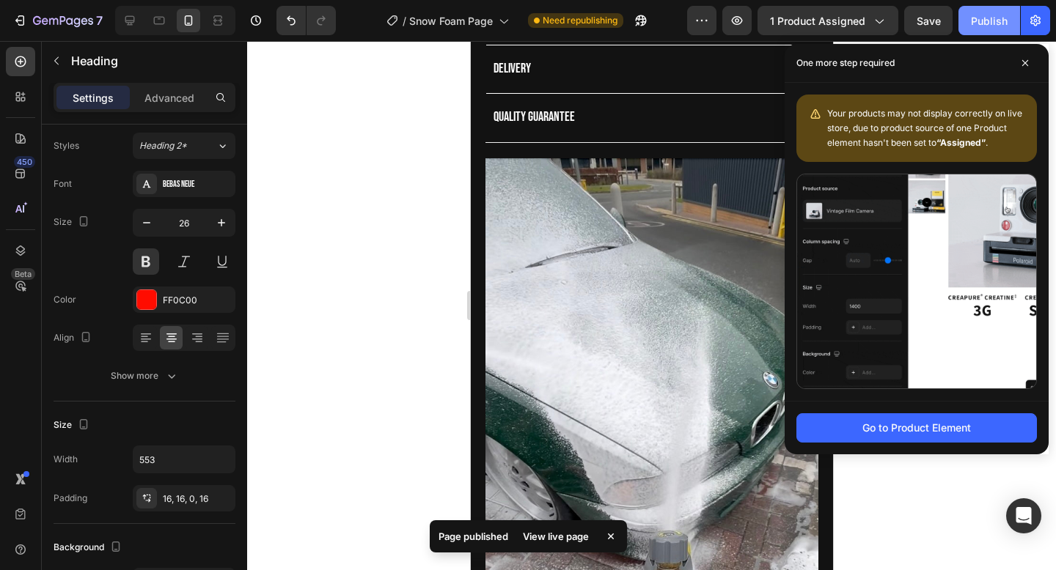
click at [967, 24] on button "Publish" at bounding box center [989, 20] width 62 height 29
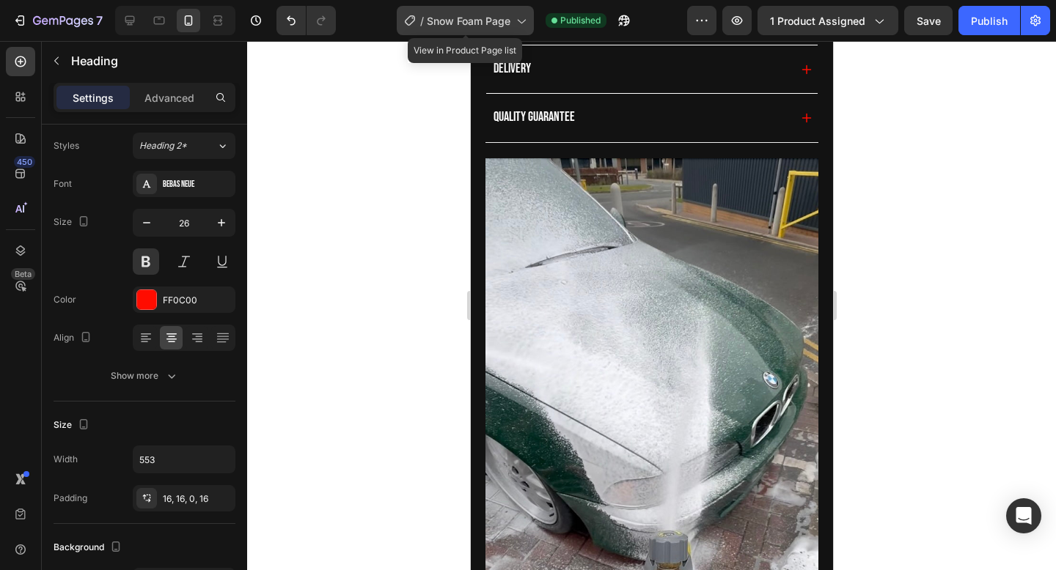
click at [492, 30] on div "/ Snow Foam Page" at bounding box center [465, 20] width 137 height 29
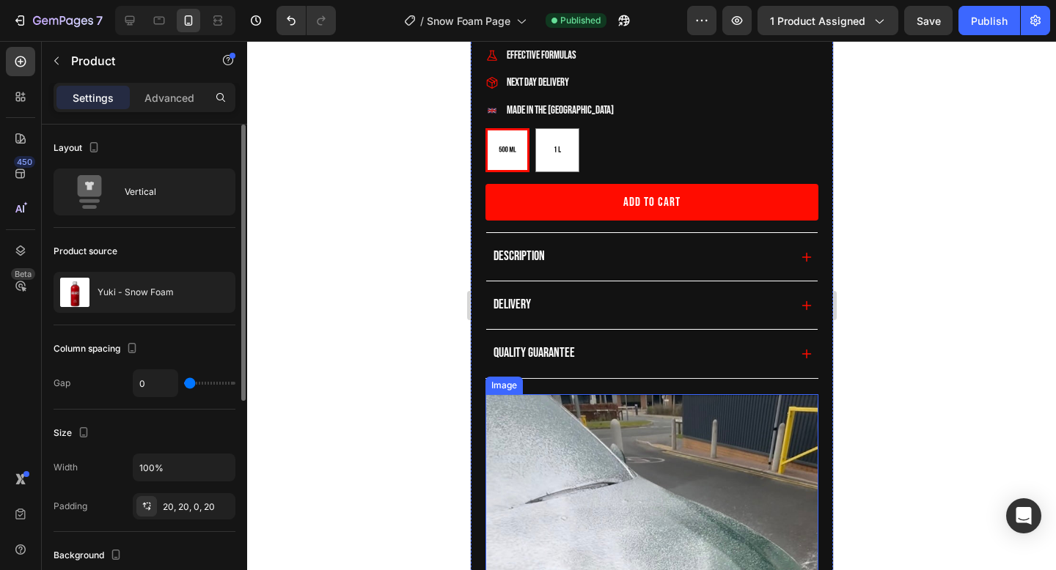
scroll to position [389, 0]
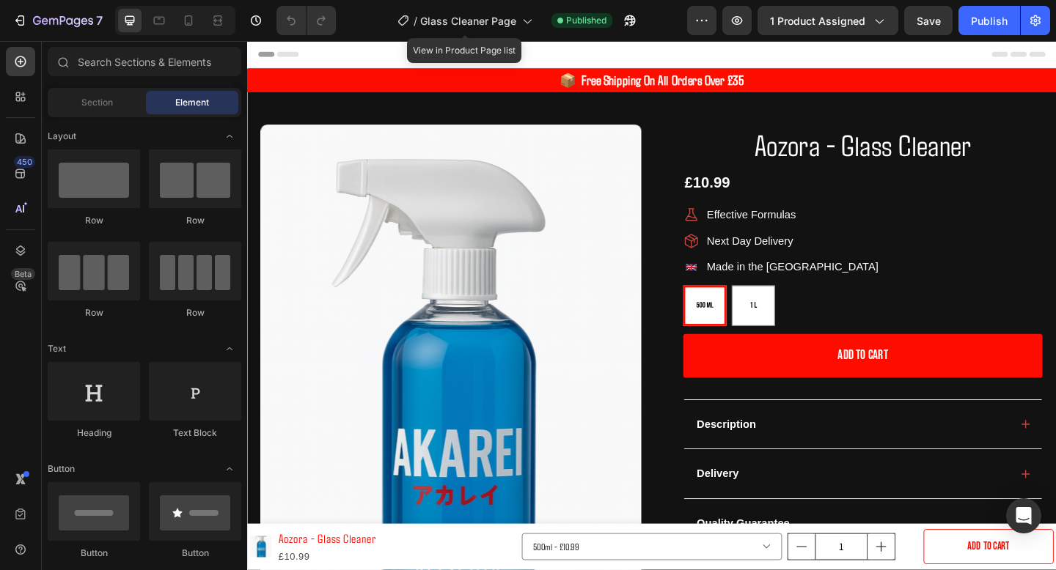
click at [491, 30] on div "/ Glass Cleaner Page" at bounding box center [465, 20] width 150 height 29
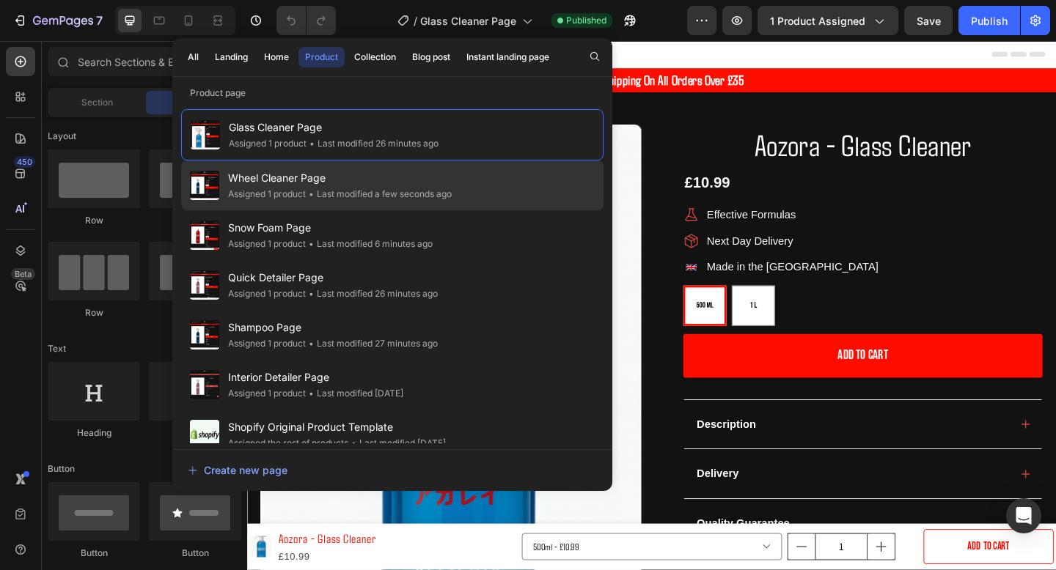
click at [278, 192] on div "Assigned 1 product" at bounding box center [267, 194] width 78 height 15
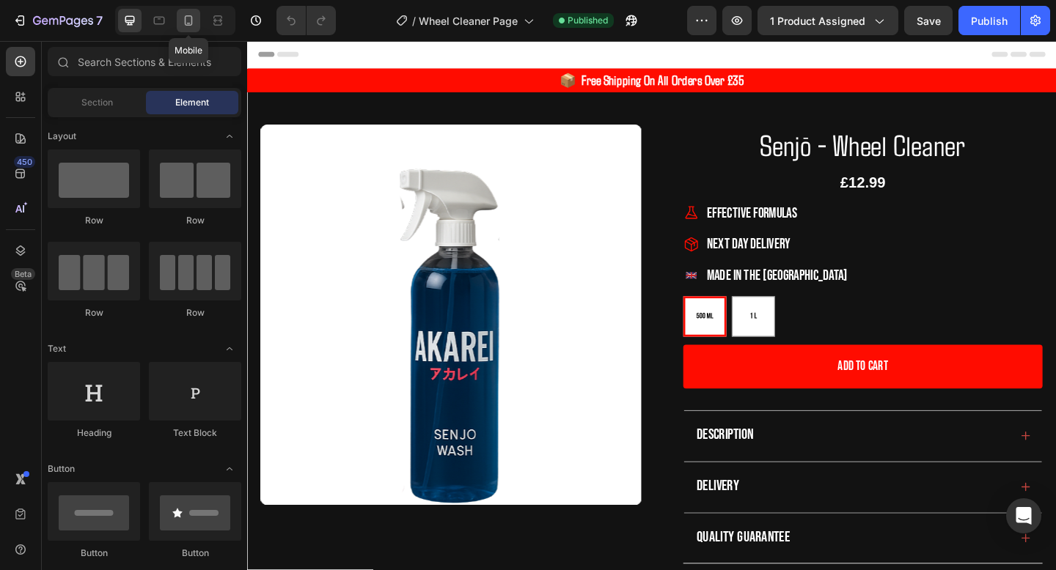
click at [194, 19] on icon at bounding box center [188, 20] width 15 height 15
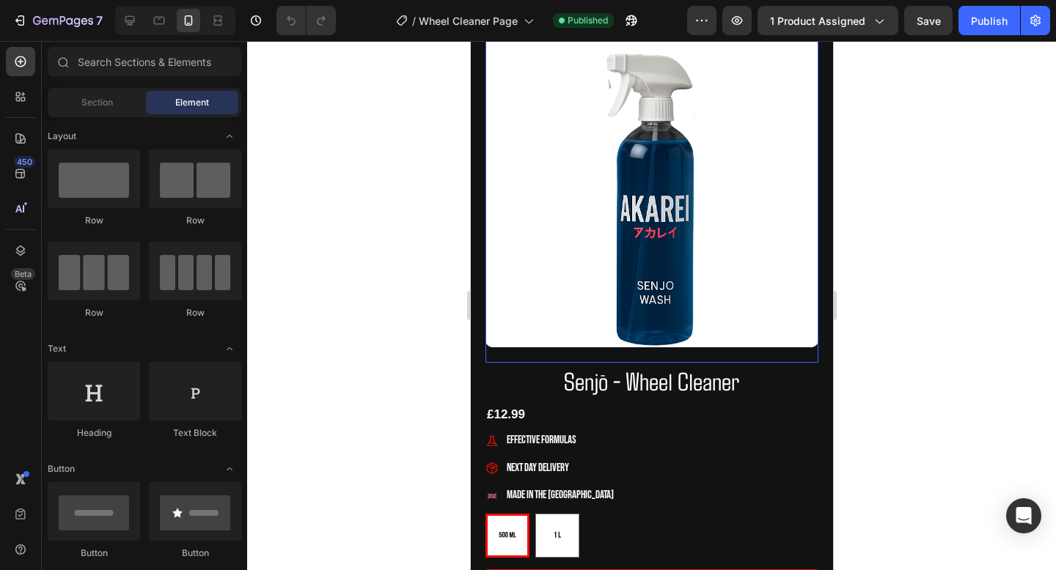
scroll to position [119, 0]
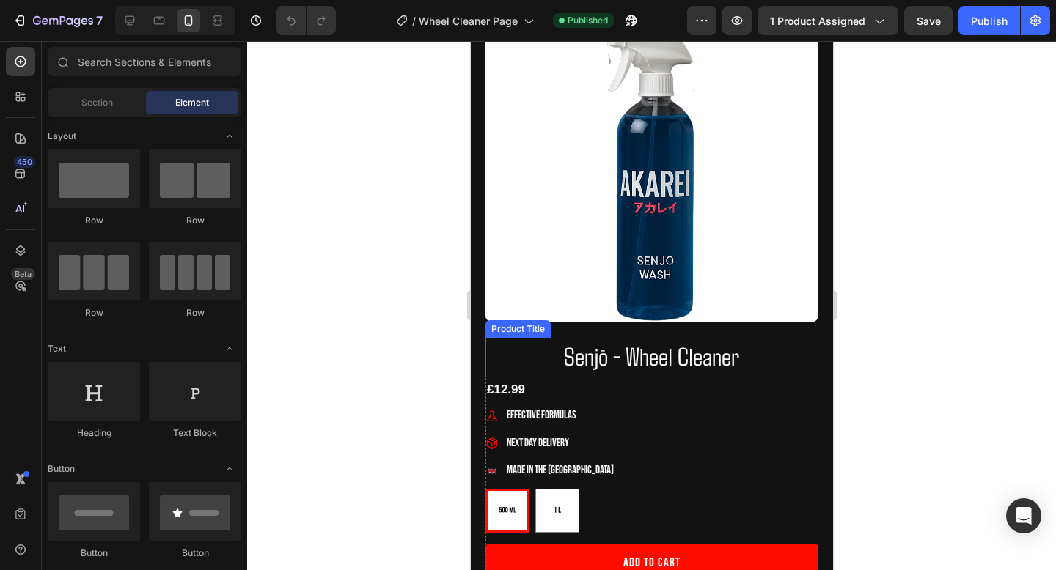
click at [615, 361] on h1 "Senjō - Wheel Cleaner" at bounding box center [651, 356] width 333 height 37
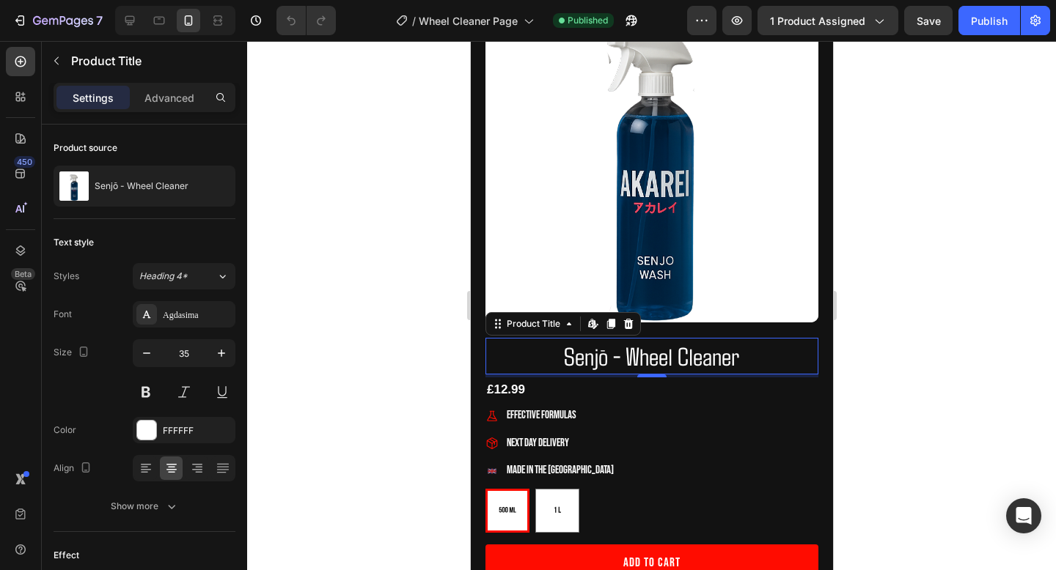
click at [604, 353] on h1 "Senjō - Wheel Cleaner" at bounding box center [651, 356] width 333 height 37
click at [606, 358] on h1 "Senjō - Wheel Cleaner" at bounding box center [651, 356] width 333 height 37
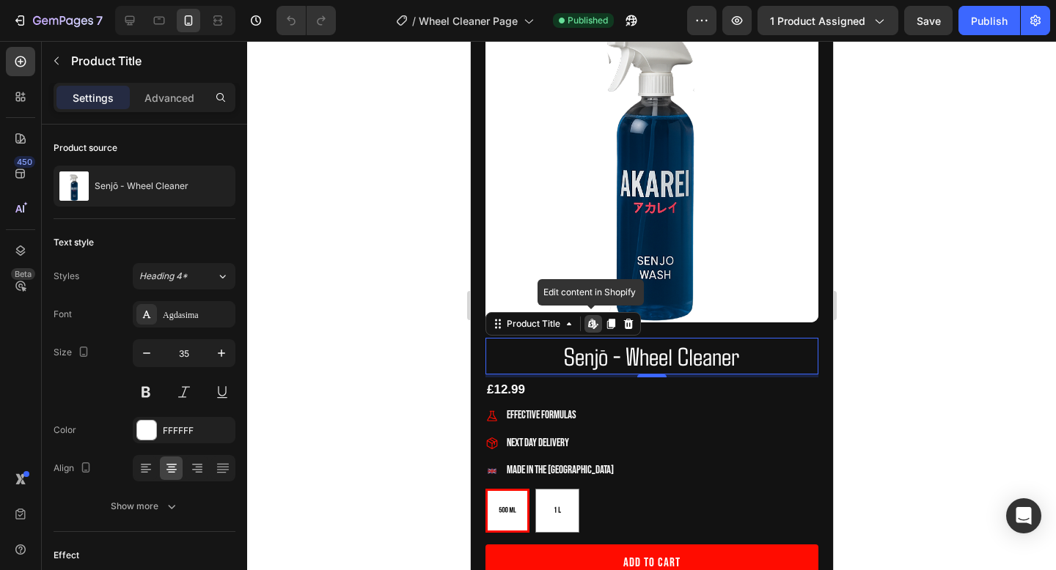
click at [606, 358] on h1 "Senjō - Wheel Cleaner" at bounding box center [651, 356] width 333 height 37
click at [685, 372] on h1 "Senjō - Wheel Cleaner" at bounding box center [651, 356] width 333 height 37
click at [685, 362] on h1 "Senjō - Wheel Cleaner" at bounding box center [651, 356] width 333 height 37
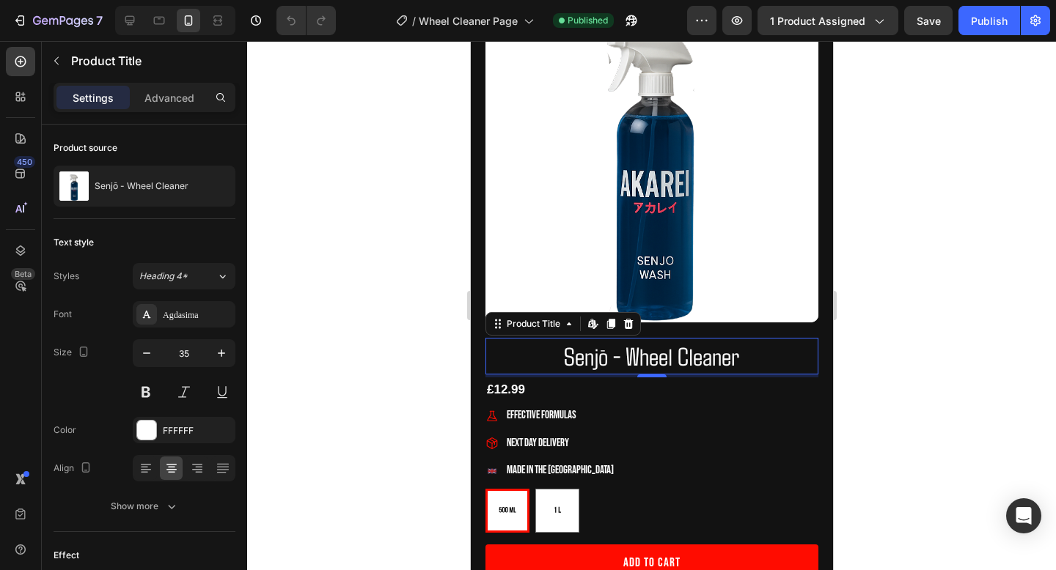
click at [881, 329] on div at bounding box center [651, 305] width 809 height 529
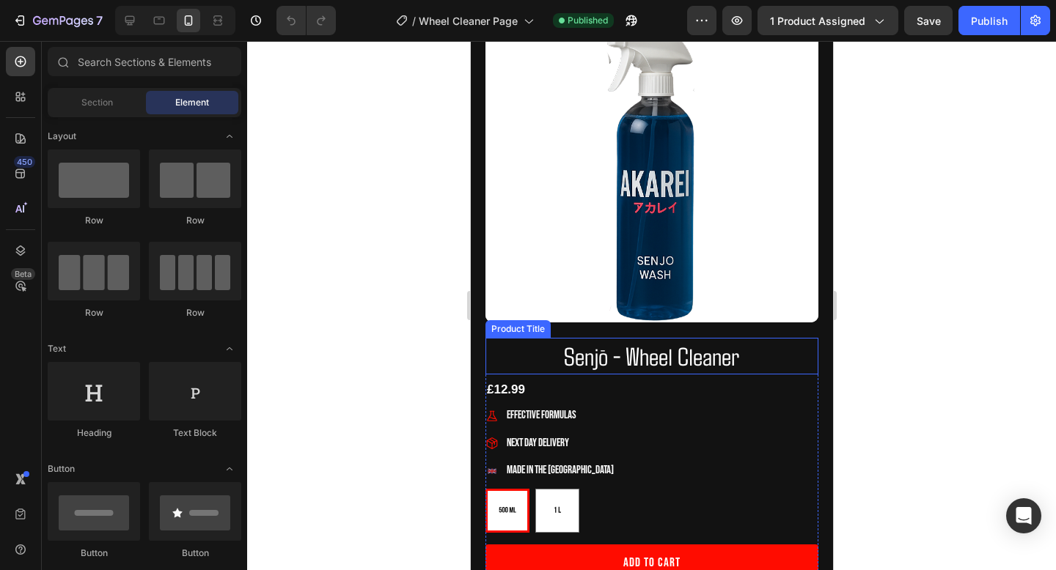
click at [689, 350] on h1 "Senjō - Wheel Cleaner" at bounding box center [651, 356] width 333 height 37
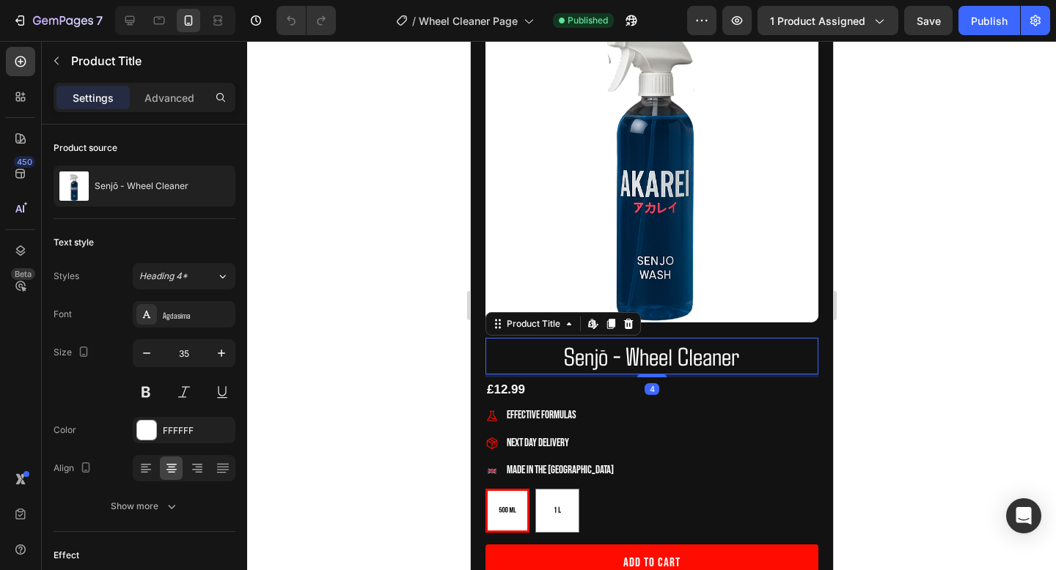
click at [689, 350] on h1 "Senjō - Wheel Cleaner" at bounding box center [651, 356] width 333 height 37
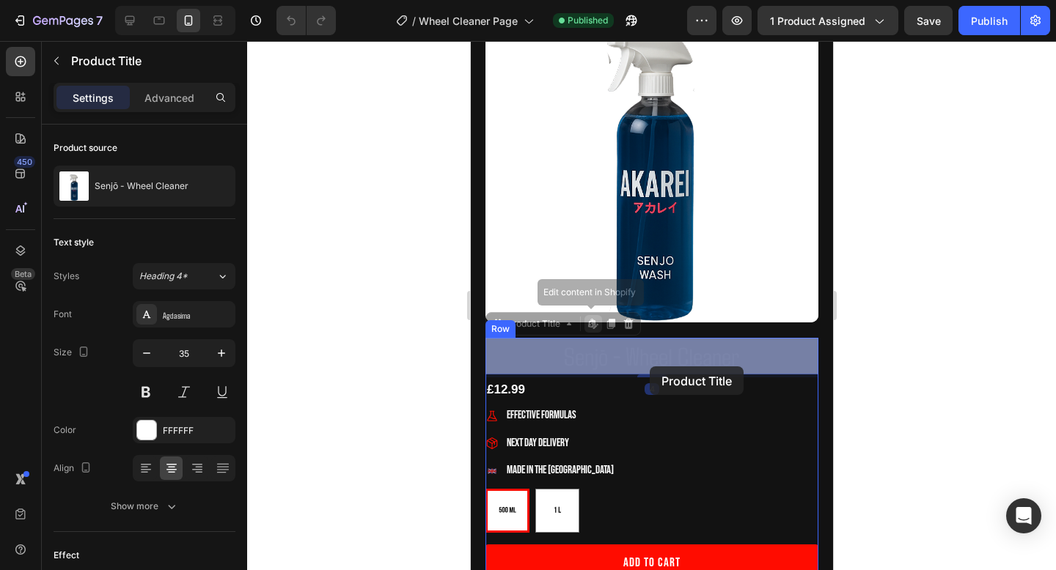
drag, startPoint x: 743, startPoint y: 359, endPoint x: 656, endPoint y: 364, distance: 86.7
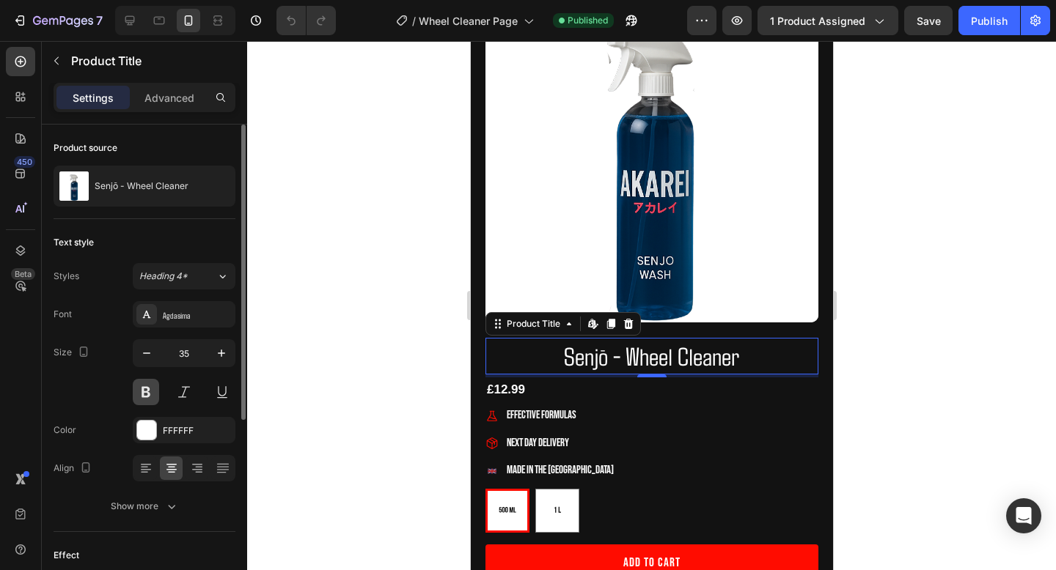
click at [144, 401] on button at bounding box center [146, 392] width 26 height 26
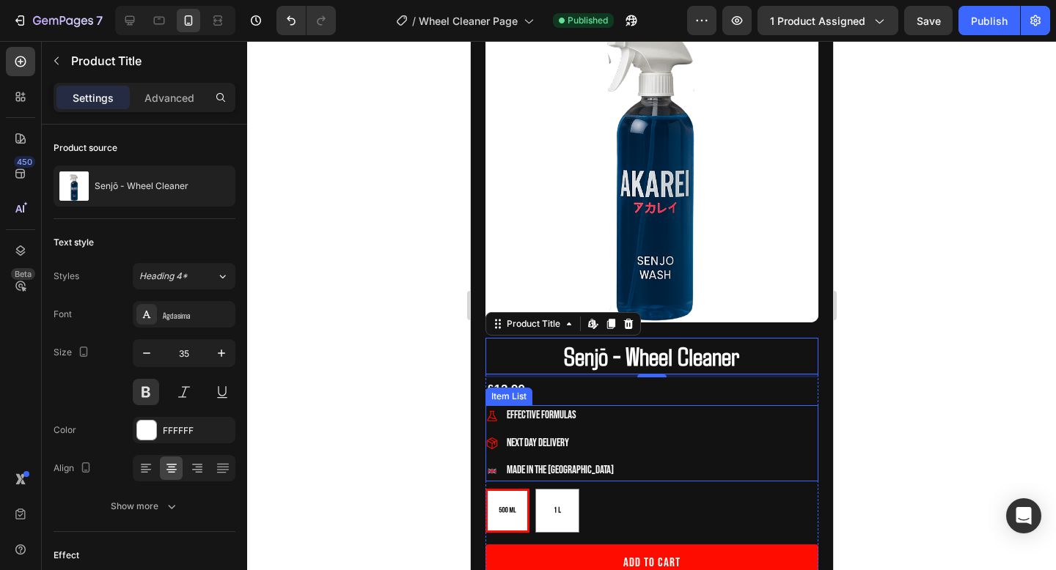
click at [796, 412] on div "Effective Formulas Next Day Delivery Made in the [GEOGRAPHIC_DATA]" at bounding box center [651, 443] width 333 height 76
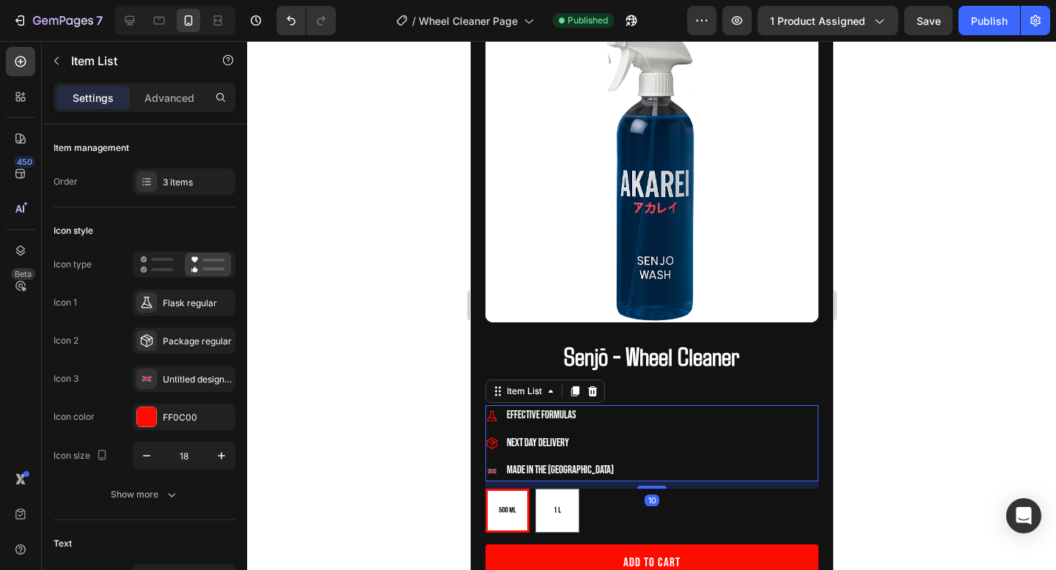
click at [560, 420] on span "Effective Formulas" at bounding box center [541, 415] width 70 height 14
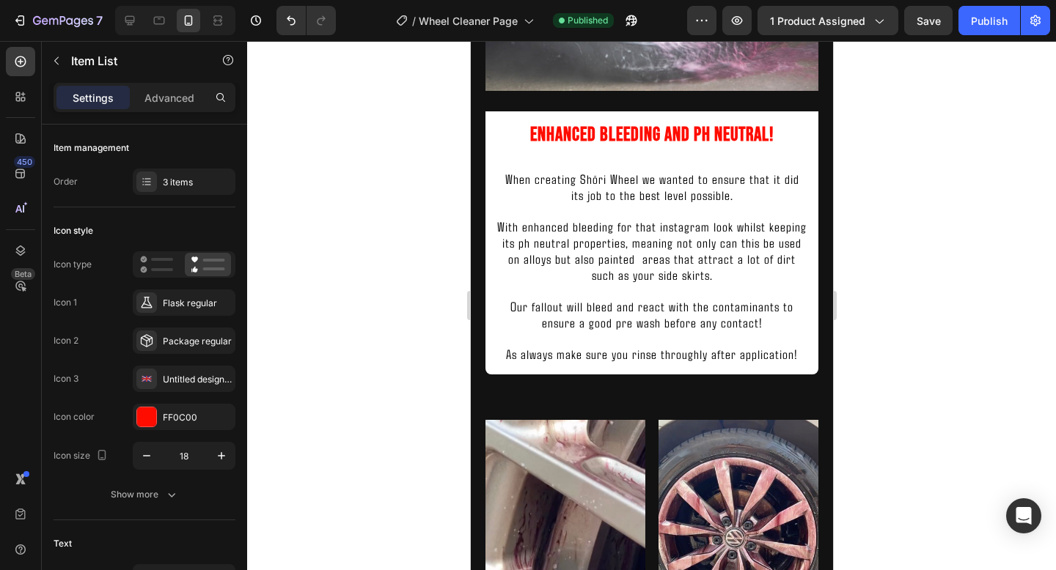
scroll to position [1156, 0]
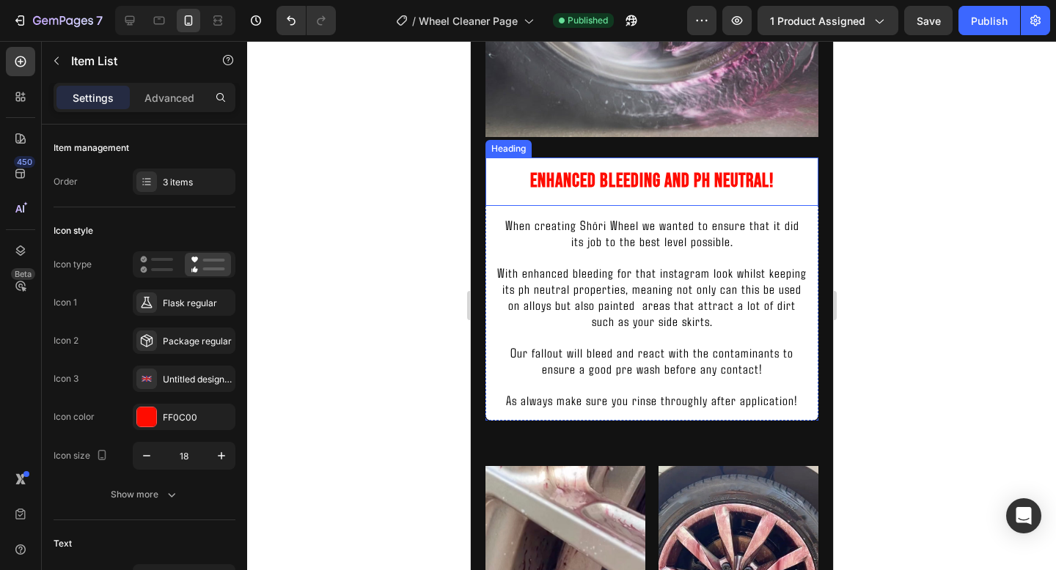
click at [570, 172] on h2 "Enhanced bleeding and Ph neutral!" at bounding box center [651, 182] width 333 height 48
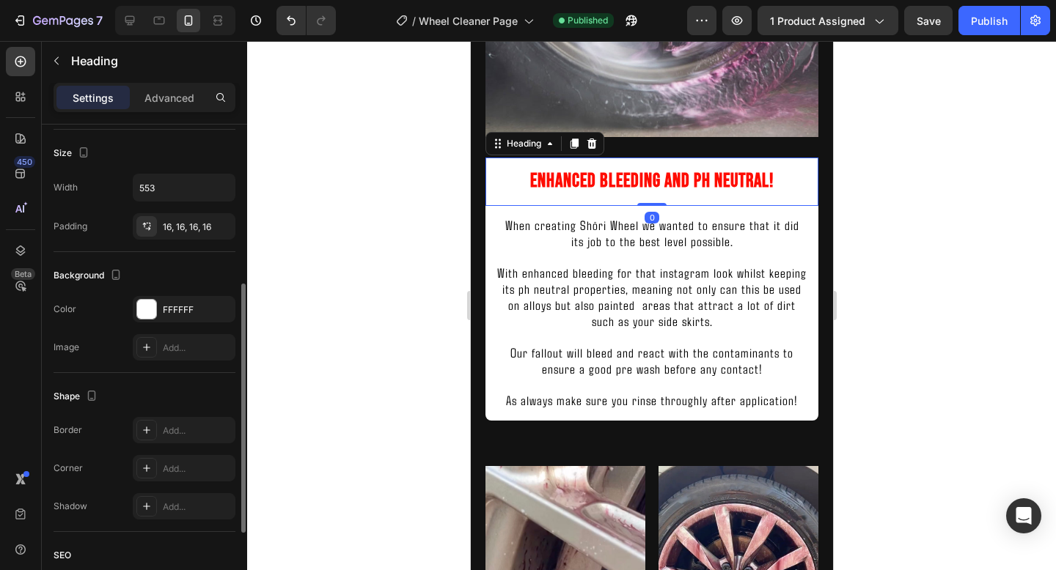
scroll to position [314, 0]
click at [180, 464] on div "Add..." at bounding box center [197, 466] width 69 height 13
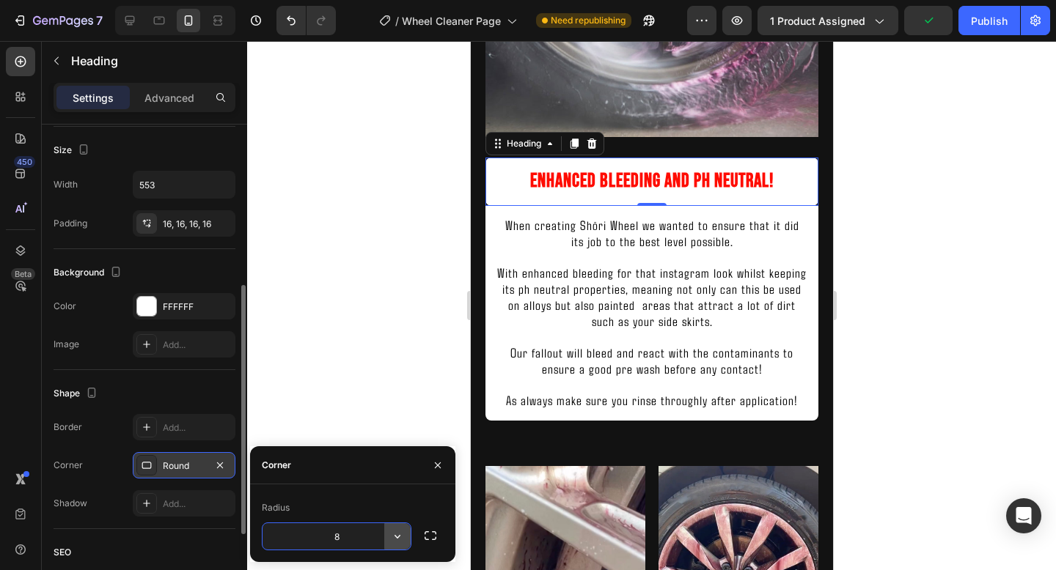
click at [394, 537] on icon "button" at bounding box center [397, 536] width 15 height 15
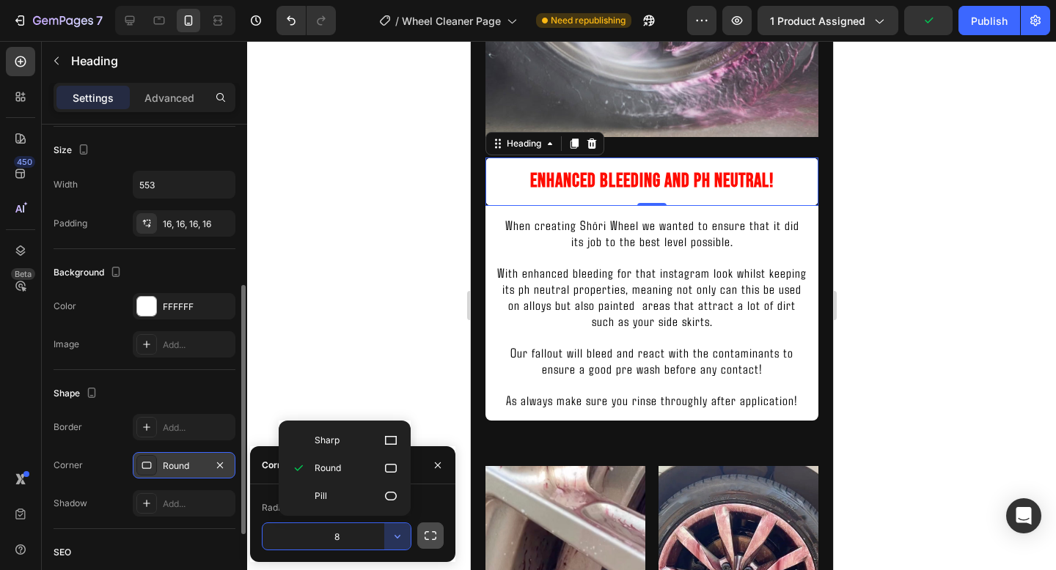
click at [430, 537] on icon "button" at bounding box center [430, 536] width 15 height 15
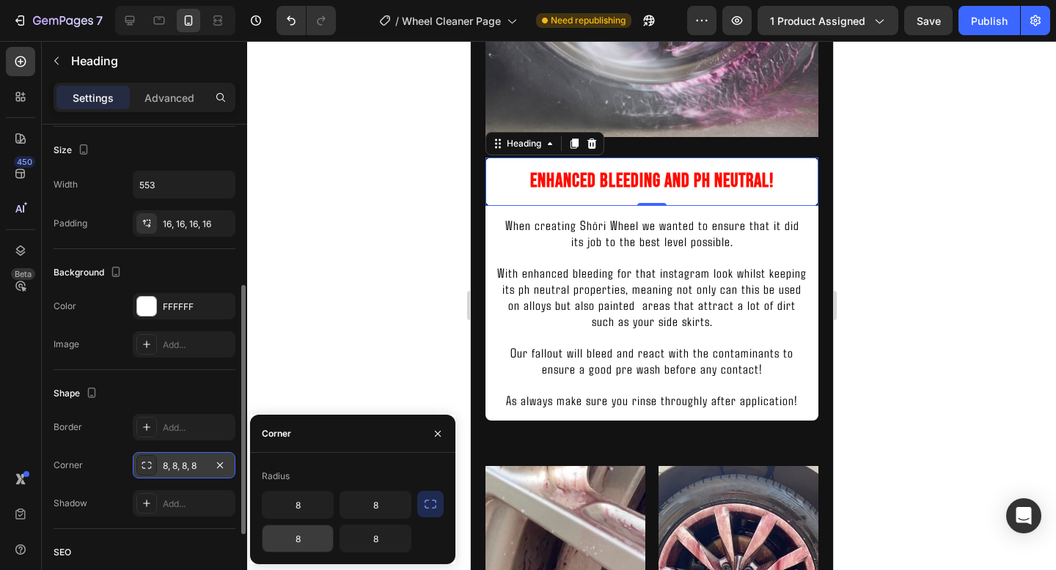
click at [304, 539] on input "8" at bounding box center [297, 539] width 70 height 26
click at [386, 540] on input "8" at bounding box center [375, 539] width 70 height 26
click at [938, 359] on div at bounding box center [651, 305] width 809 height 529
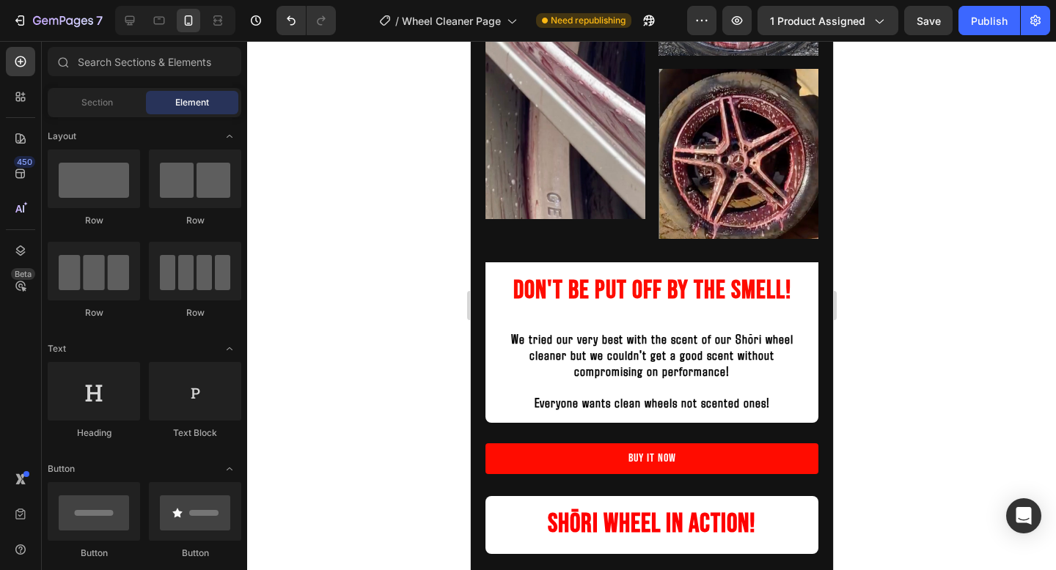
scroll to position [1902, 0]
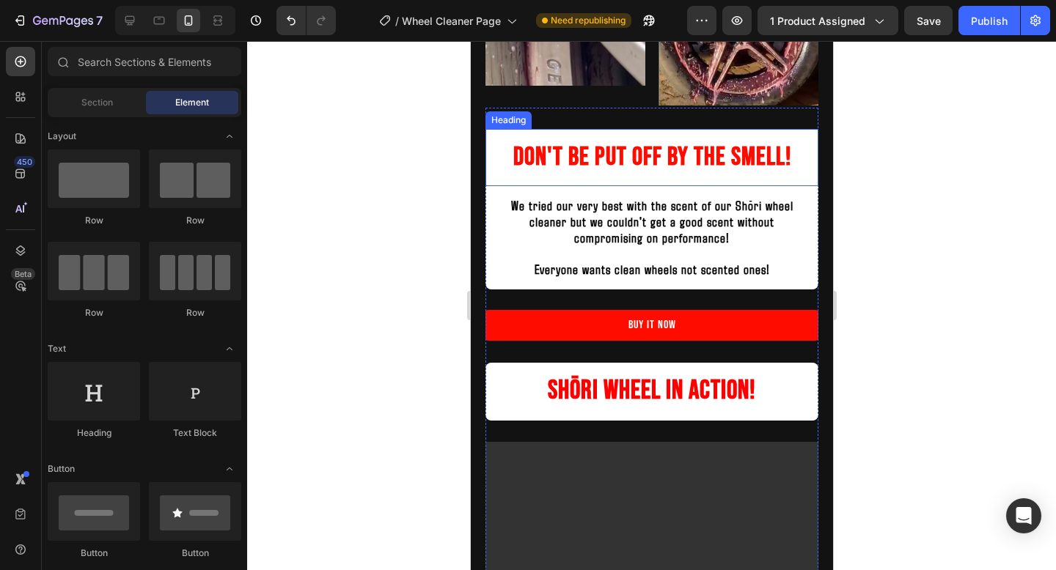
click at [637, 150] on h2 "Don't be put off by the smell!" at bounding box center [651, 157] width 333 height 57
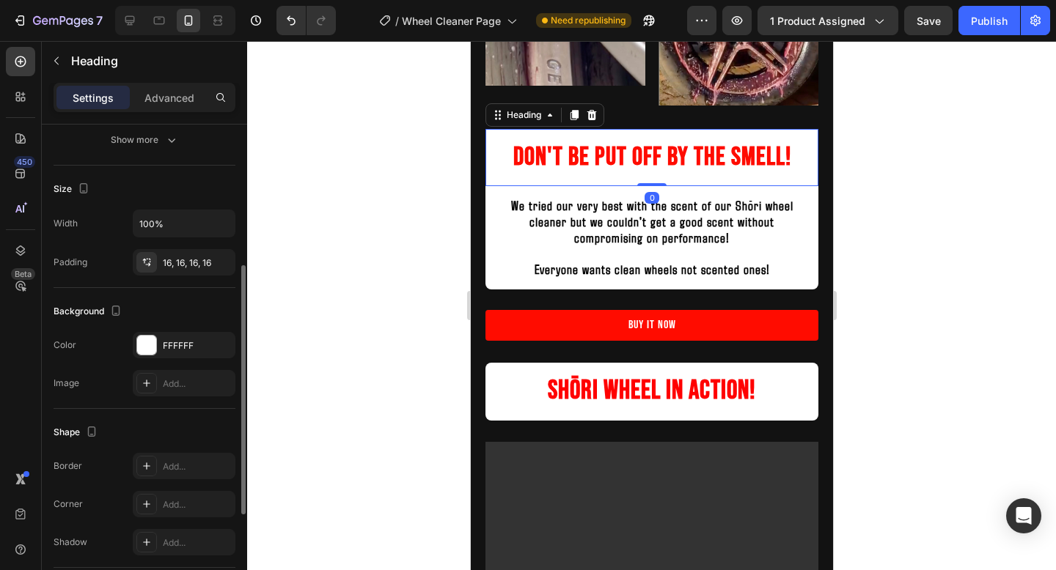
scroll to position [282, 0]
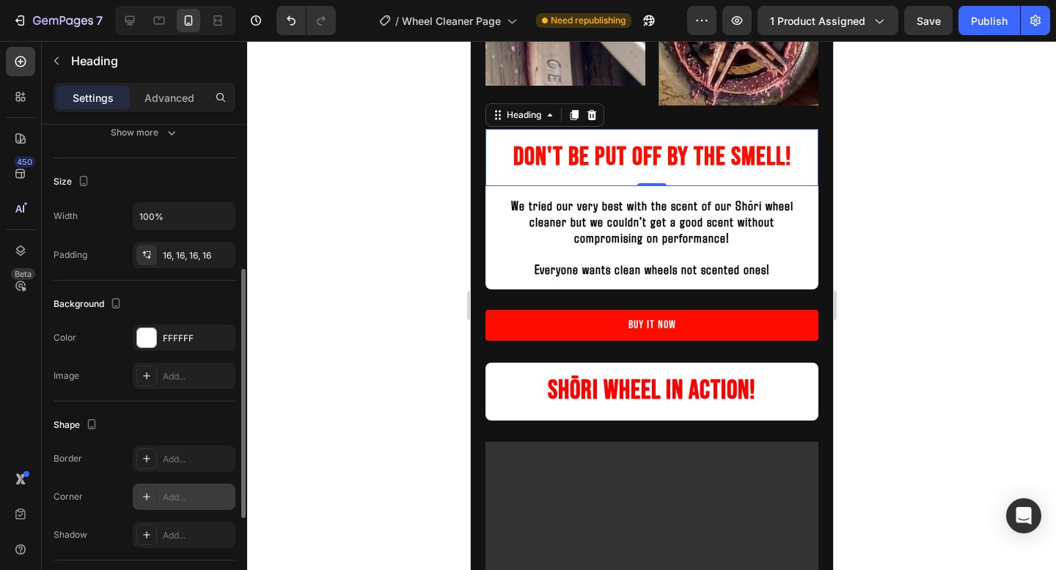
click at [170, 491] on div "Add..." at bounding box center [197, 497] width 69 height 13
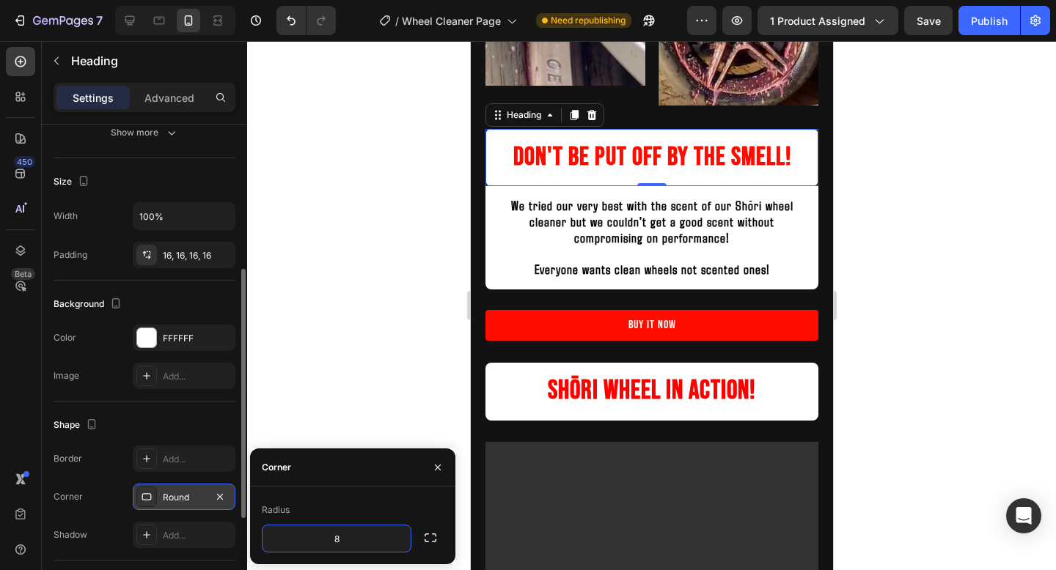
click at [426, 539] on icon "button" at bounding box center [430, 538] width 15 height 15
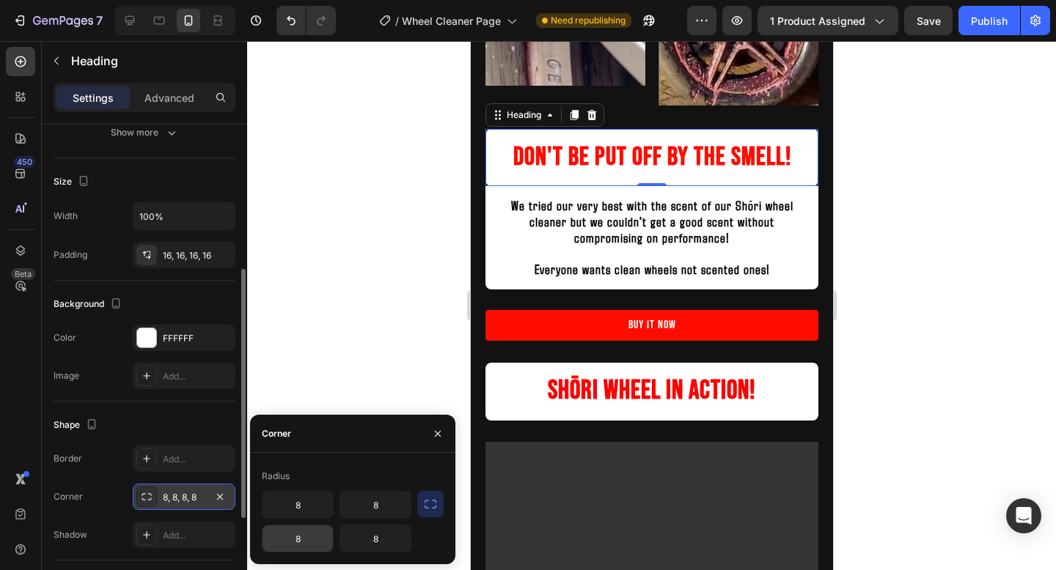
click at [323, 539] on input "8" at bounding box center [297, 539] width 70 height 26
click at [374, 547] on input "8" at bounding box center [375, 539] width 70 height 26
click at [919, 343] on div at bounding box center [651, 305] width 809 height 529
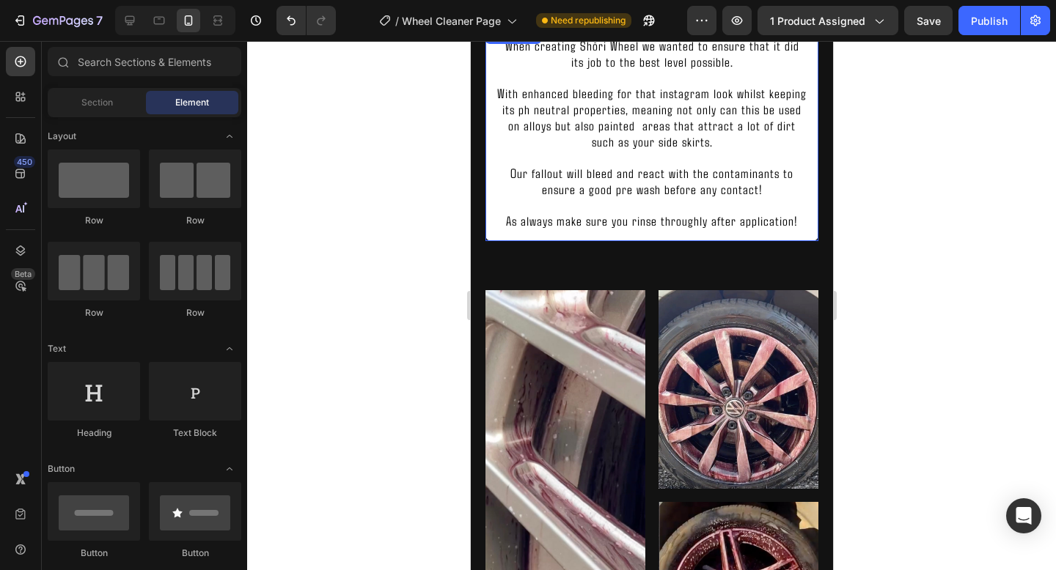
click at [642, 185] on span "Our fallout will bleed and react with the contaminants to ensure a good pre was…" at bounding box center [651, 181] width 283 height 32
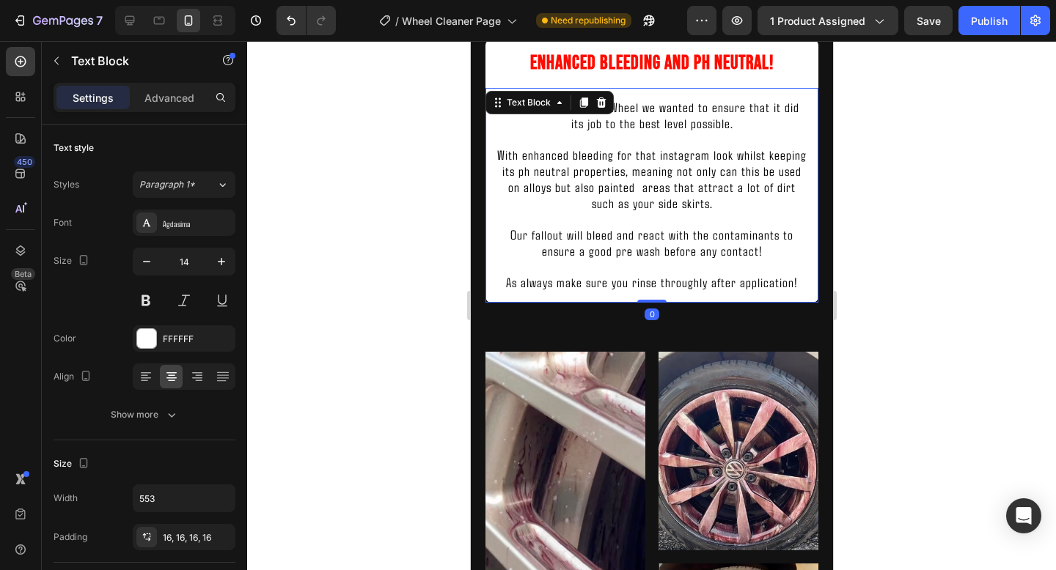
scroll to position [1223, 0]
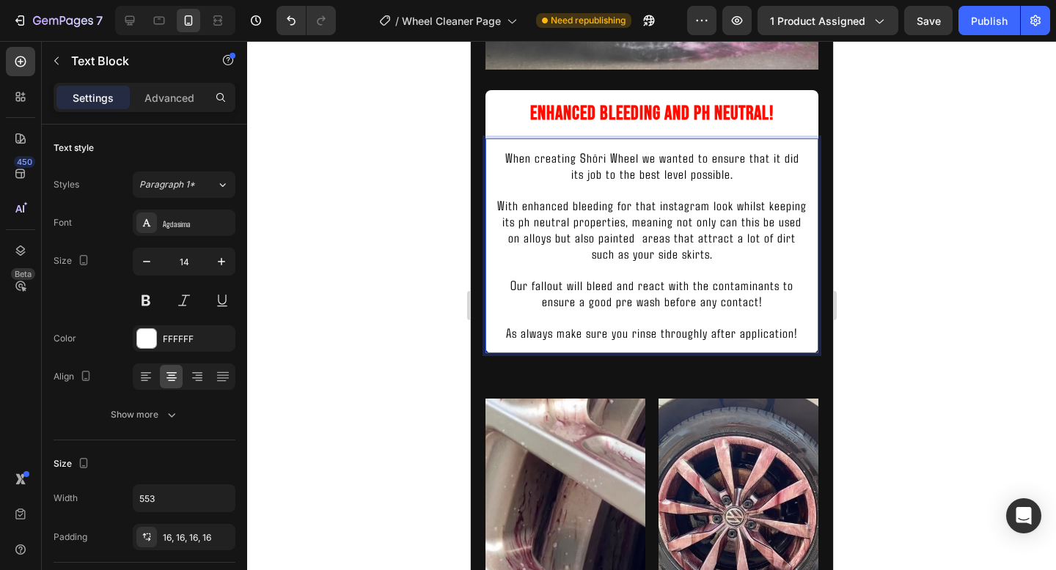
click at [641, 284] on span "Our fallout will bleed and react with the contaminants to ensure a good pre was…" at bounding box center [651, 293] width 283 height 32
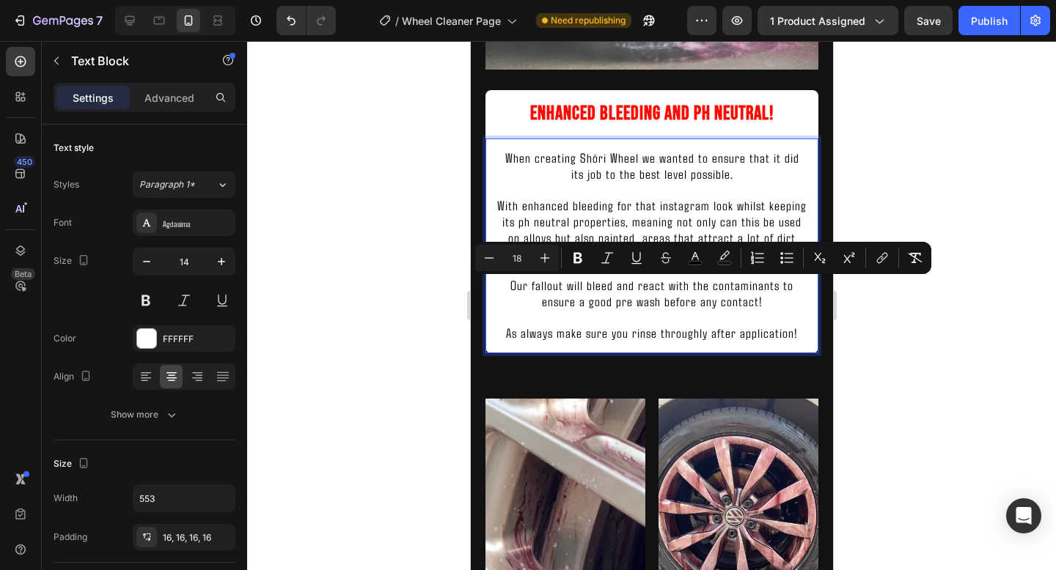
click at [697, 306] on span "Our fallout will bleed and react with the contaminants to ensure a good pre was…" at bounding box center [651, 293] width 283 height 32
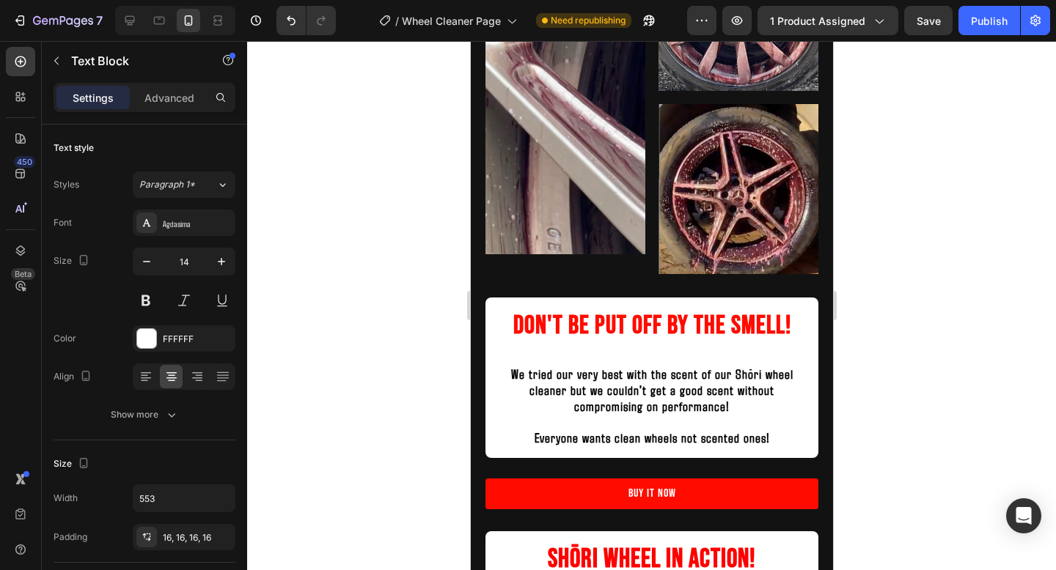
scroll to position [1773, 0]
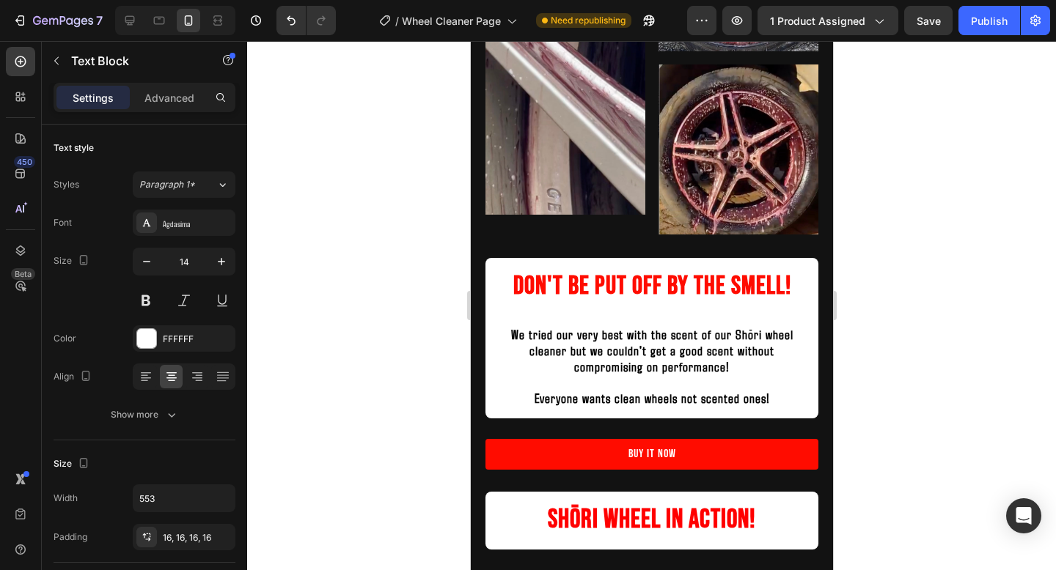
click at [641, 362] on strong "We tried our very best with the scent of our Shōri wheel cleaner but we couldn'…" at bounding box center [651, 350] width 282 height 48
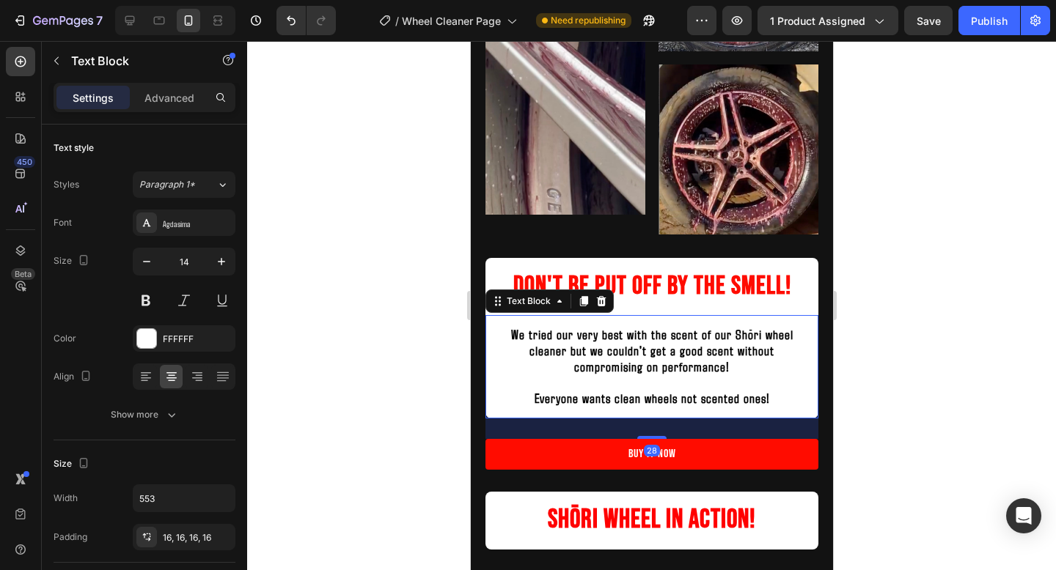
scroll to position [282, 0]
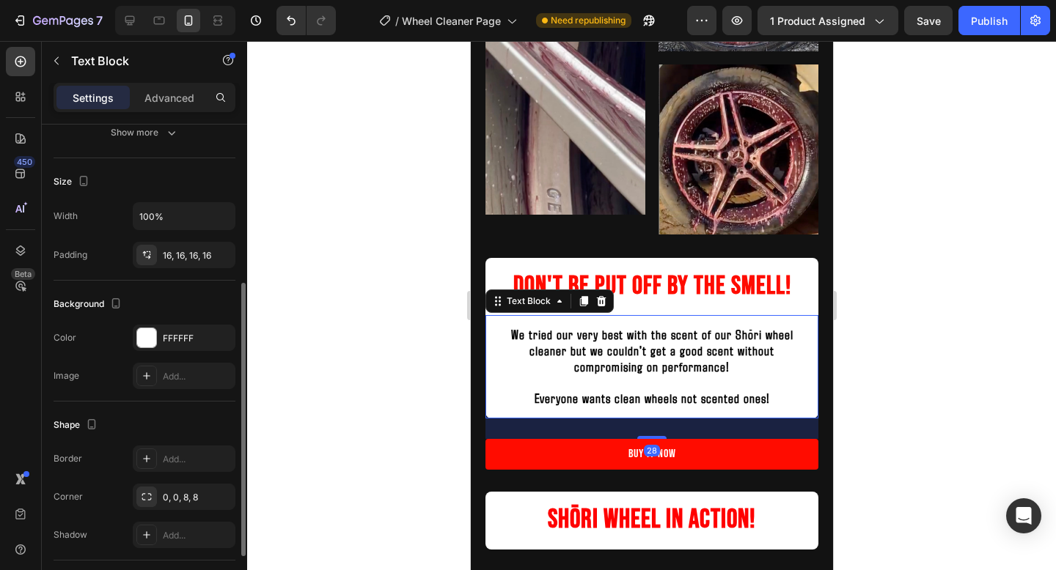
click at [641, 362] on strong "We tried our very best with the scent of our Shōri wheel cleaner but we couldn'…" at bounding box center [651, 350] width 282 height 48
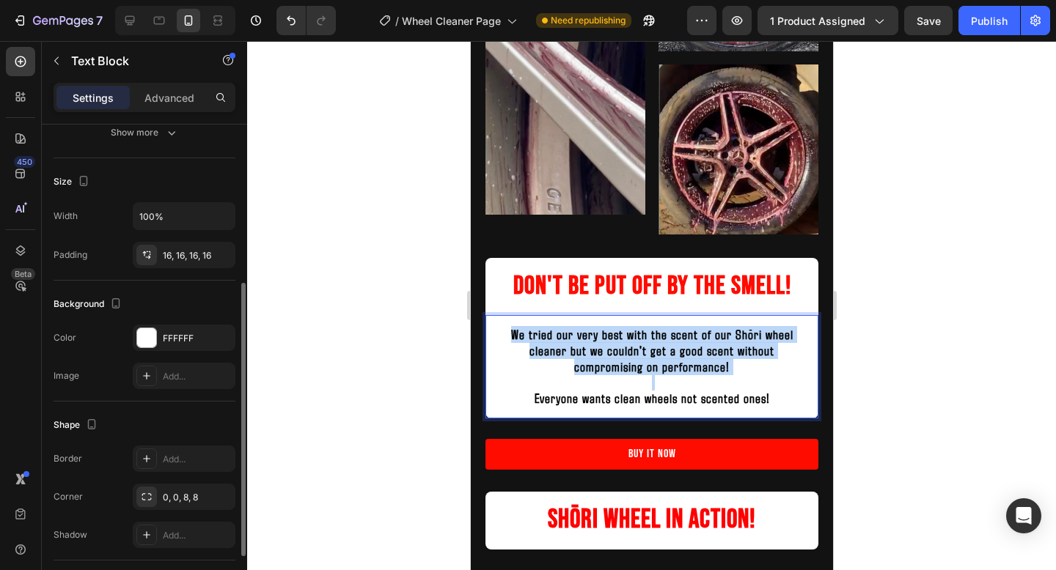
click at [641, 362] on strong "We tried our very best with the scent of our Shōri wheel cleaner but we couldn'…" at bounding box center [651, 350] width 282 height 48
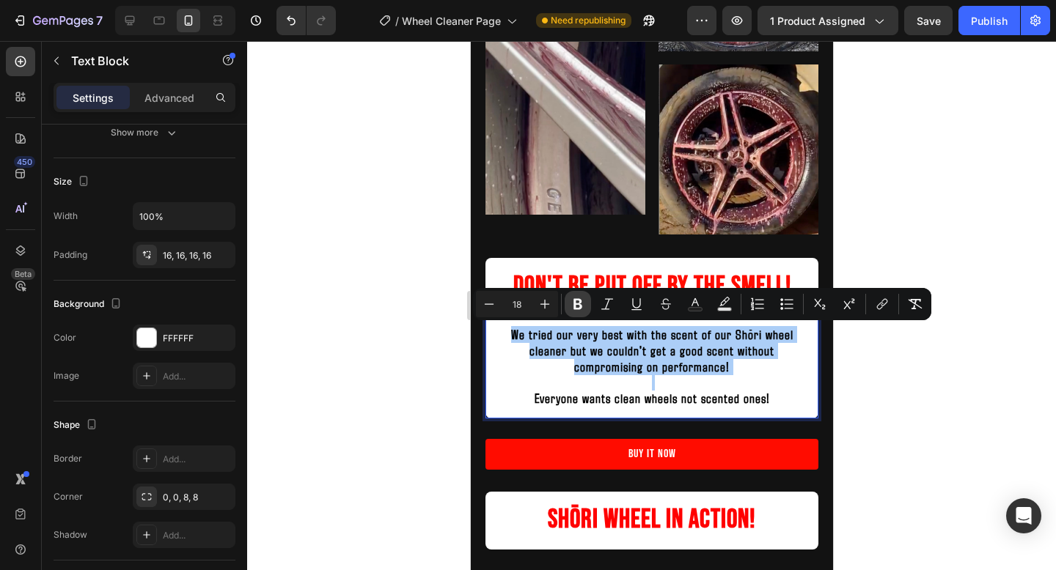
drag, startPoint x: 579, startPoint y: 309, endPoint x: 131, endPoint y: 284, distance: 448.7
click at [579, 309] on icon "Editor contextual toolbar" at bounding box center [577, 304] width 15 height 15
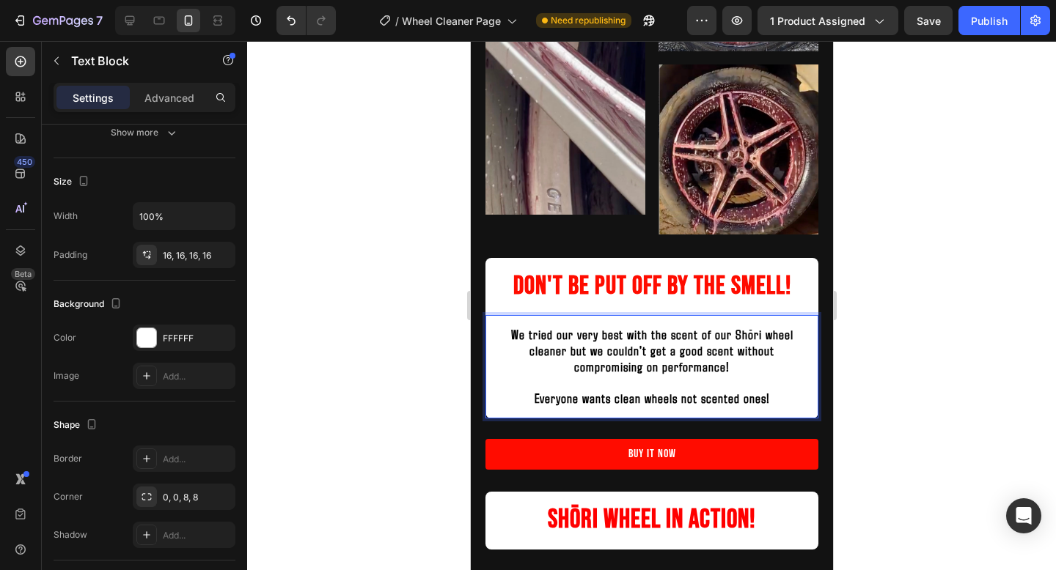
click at [622, 349] on span "We tried our very best with the scent of our Shōri wheel cleaner but we couldn'…" at bounding box center [651, 350] width 282 height 48
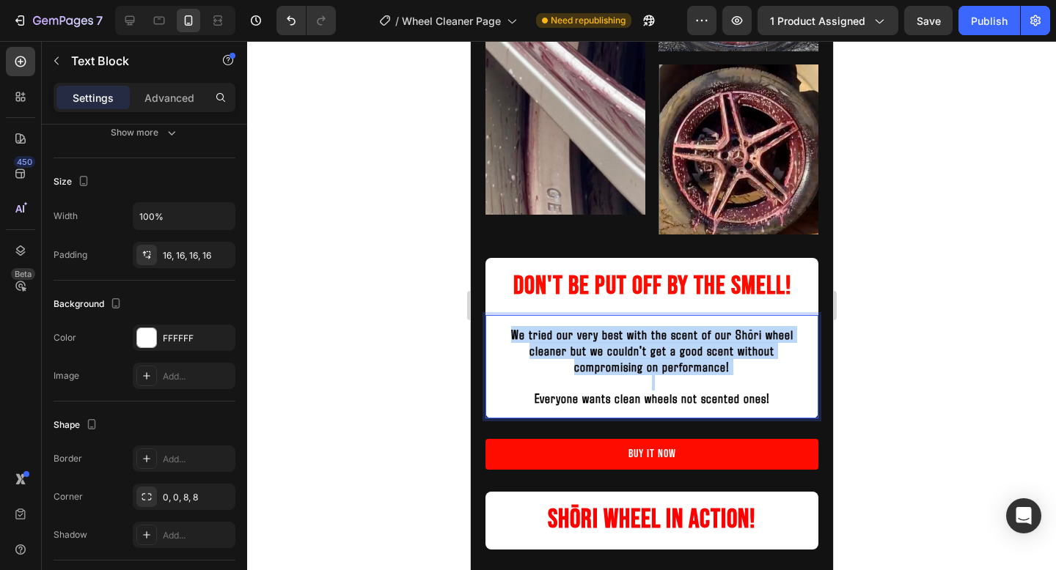
click at [622, 349] on span "We tried our very best with the scent of our Shōri wheel cleaner but we couldn'…" at bounding box center [651, 350] width 282 height 48
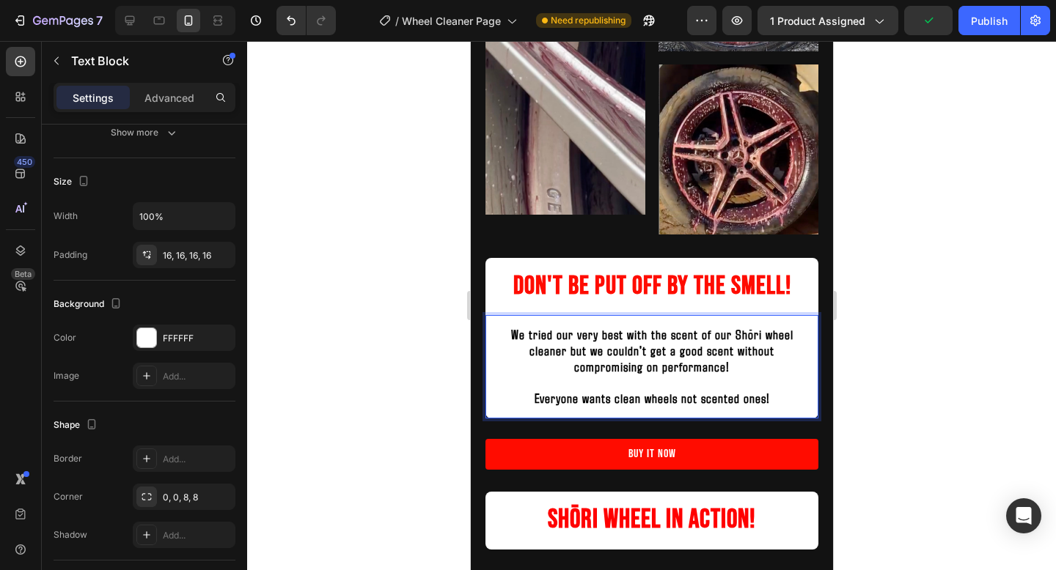
click at [774, 396] on p "Everyone wants clean wheels not scented ones!" at bounding box center [650, 399] width 309 height 16
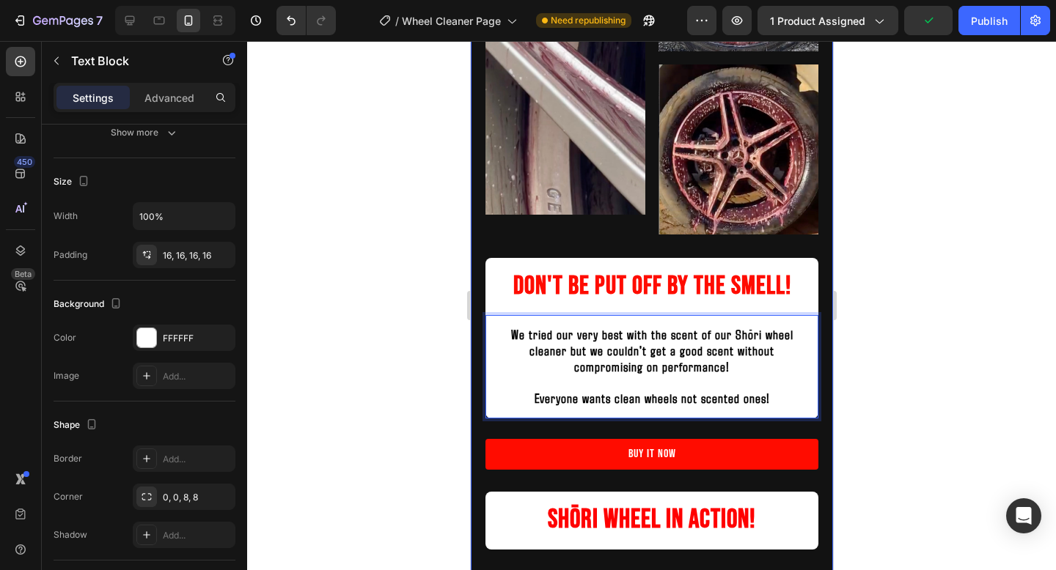
drag, startPoint x: 774, startPoint y: 396, endPoint x: 484, endPoint y: 331, distance: 296.9
click at [484, 331] on div "Image Image Image Row Don't be put off by the smell! Heading We tried our very …" at bounding box center [651, 395] width 362 height 1101
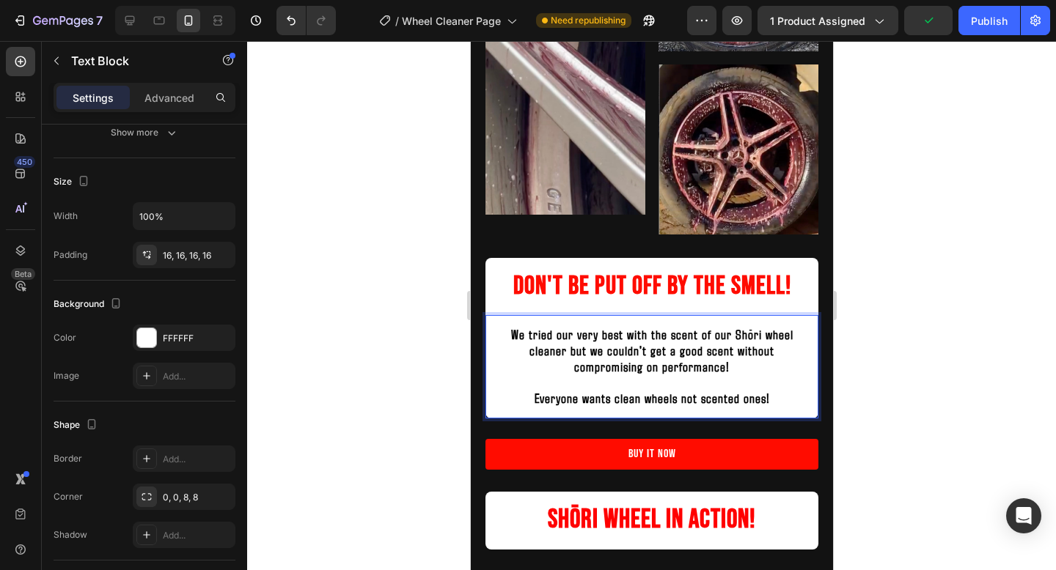
click at [941, 350] on div at bounding box center [651, 305] width 809 height 529
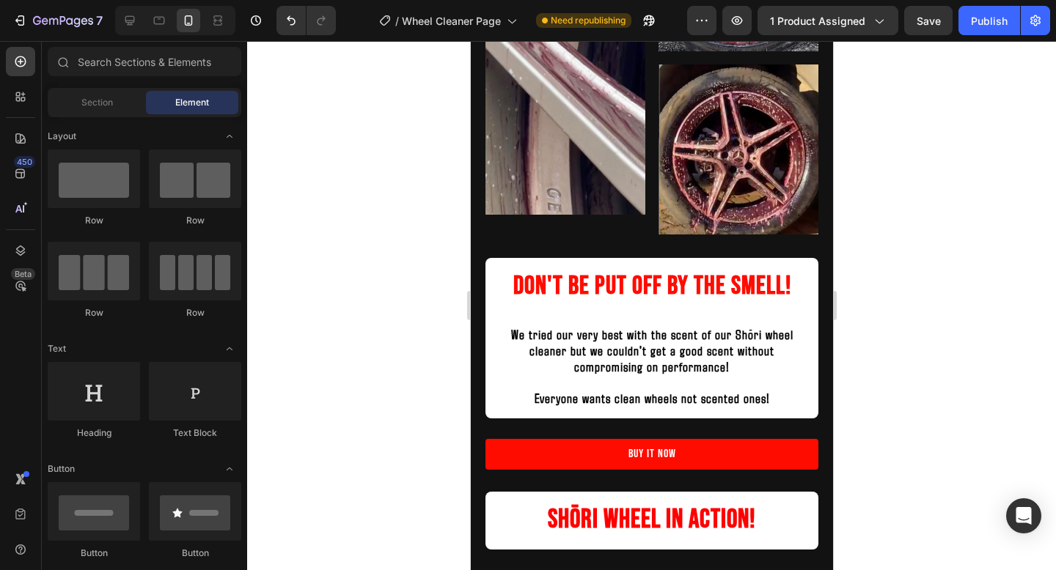
click at [941, 350] on div at bounding box center [651, 305] width 809 height 529
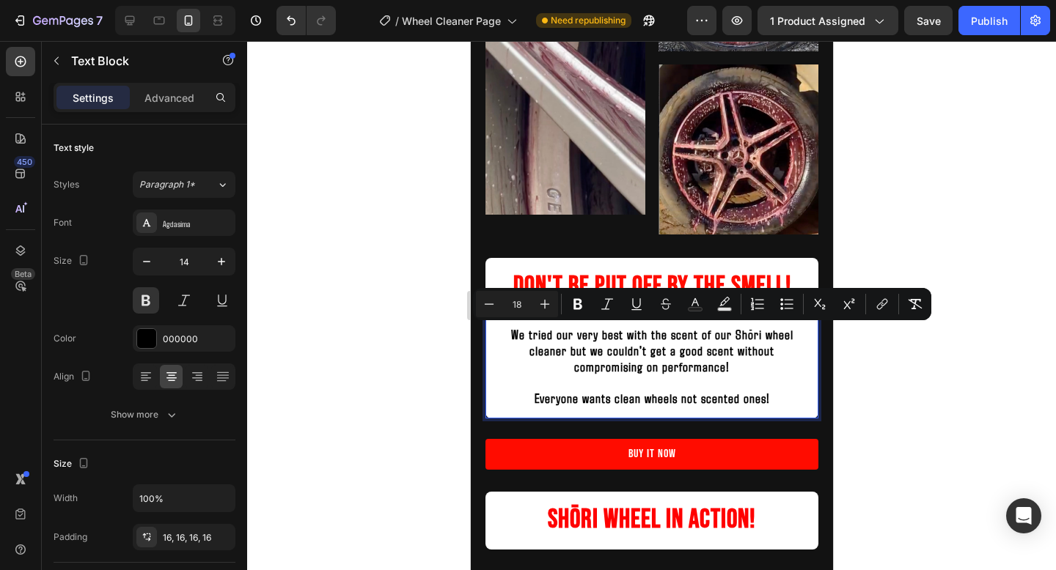
drag, startPoint x: 782, startPoint y: 394, endPoint x: 498, endPoint y: 326, distance: 291.7
click at [498, 326] on div "We tried our very best with the scent of our Shōri wheel cleaner but we couldn'…" at bounding box center [651, 366] width 333 height 103
click at [588, 303] on button "Bold" at bounding box center [578, 304] width 26 height 26
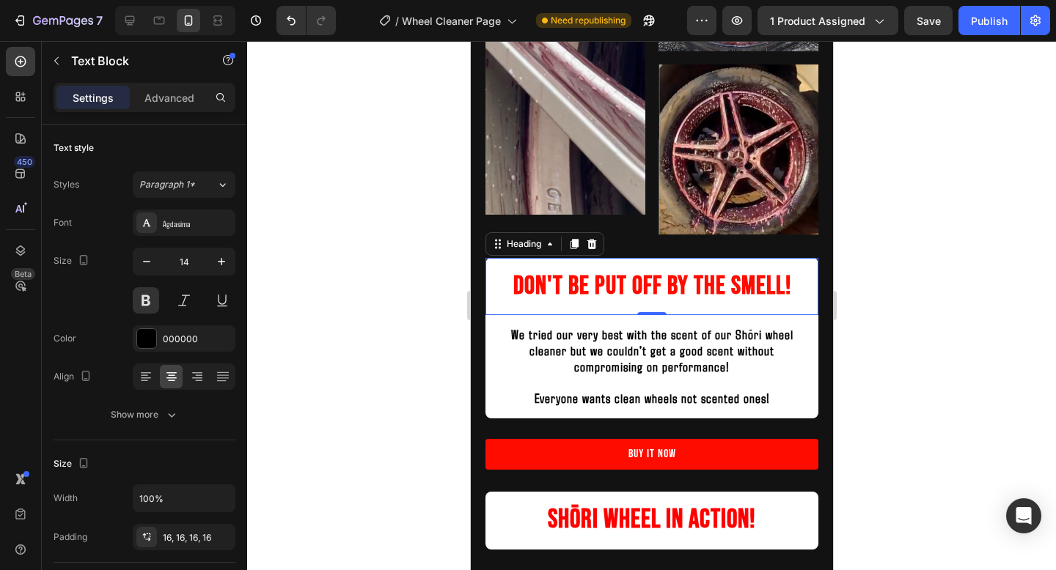
click at [587, 303] on h2 "Don't be put off by the smell!" at bounding box center [651, 286] width 333 height 57
click at [606, 337] on strong "We tried our very best with the scent of our Shōri wheel cleaner but we couldn'…" at bounding box center [651, 350] width 282 height 48
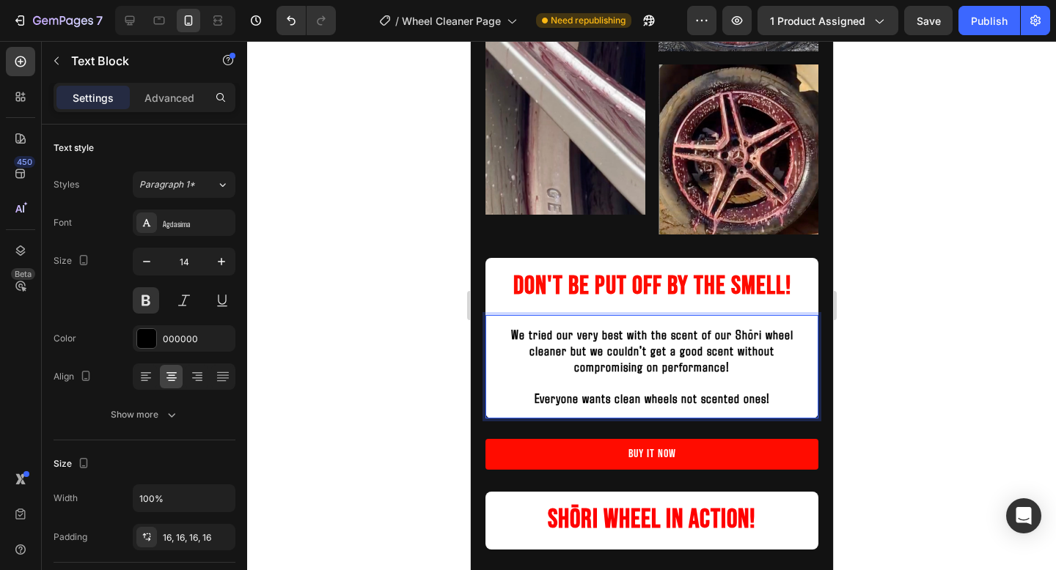
drag, startPoint x: 775, startPoint y: 396, endPoint x: 494, endPoint y: 337, distance: 286.9
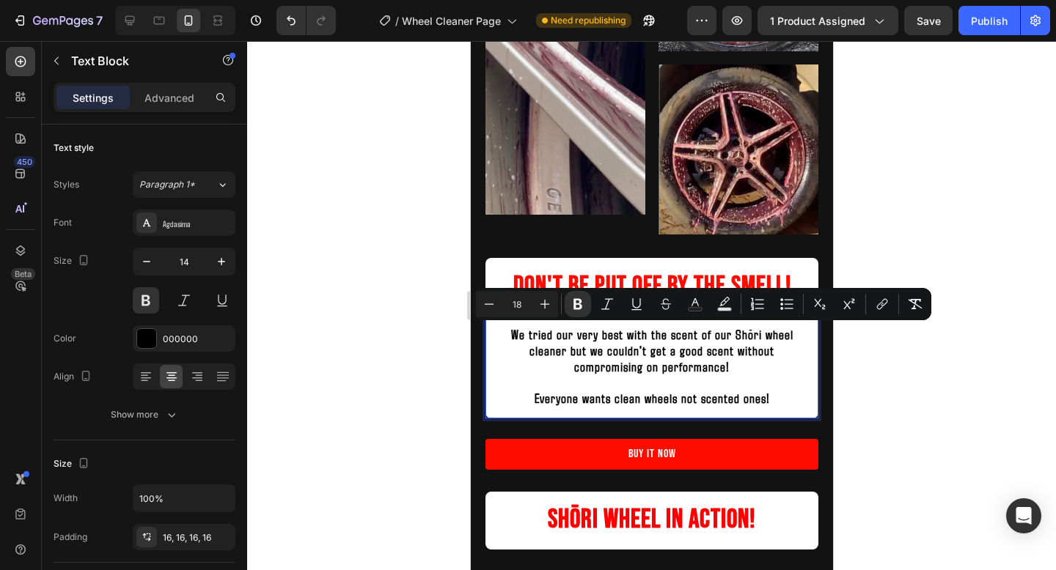
copy div "We tried our very best with the scent of our Shōri wheel cleaner but we couldn'…"
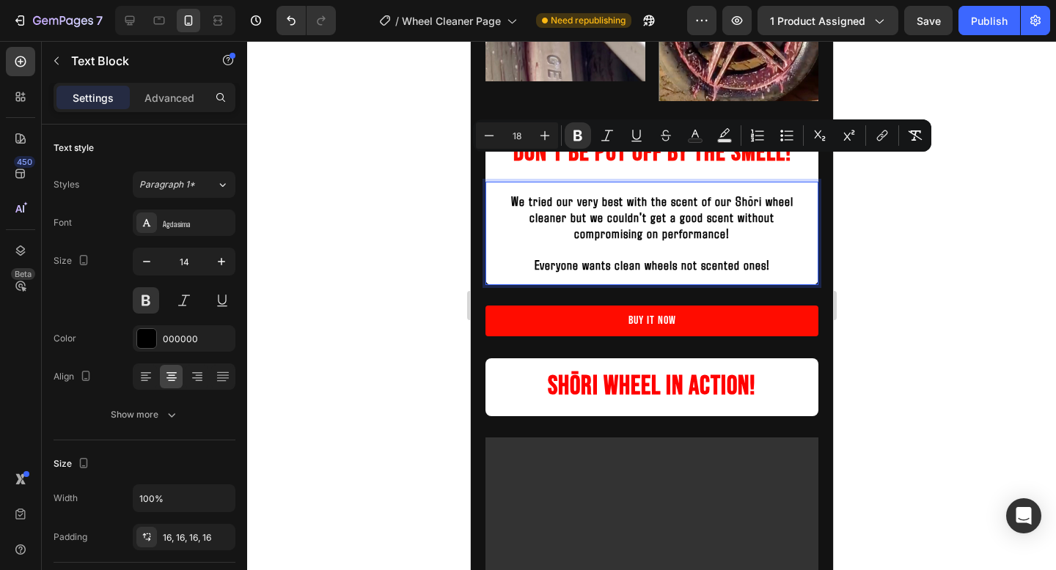
scroll to position [1941, 0]
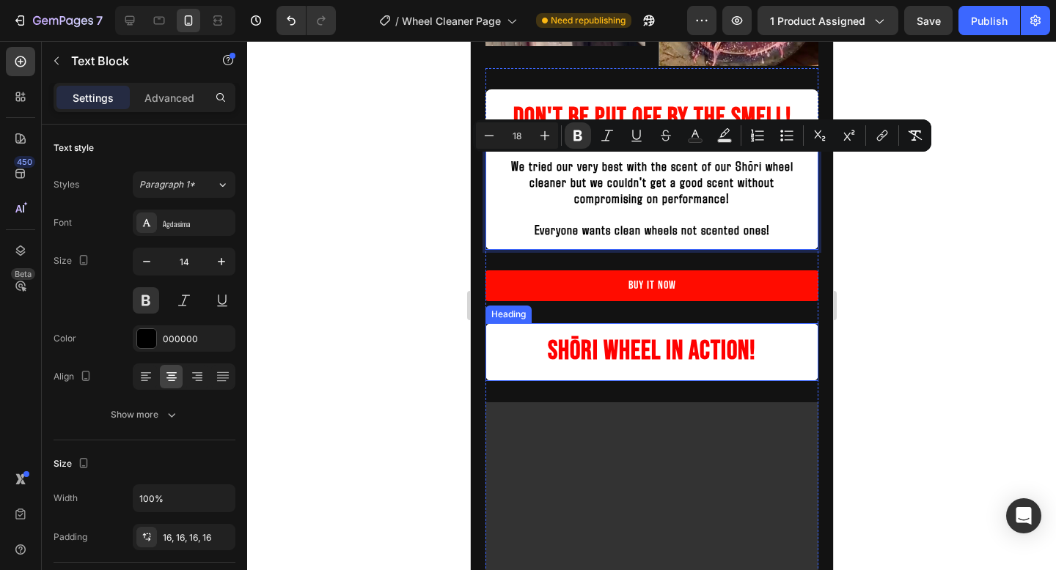
click at [698, 370] on h2 "Shōri Wheel In Action!" at bounding box center [651, 352] width 333 height 58
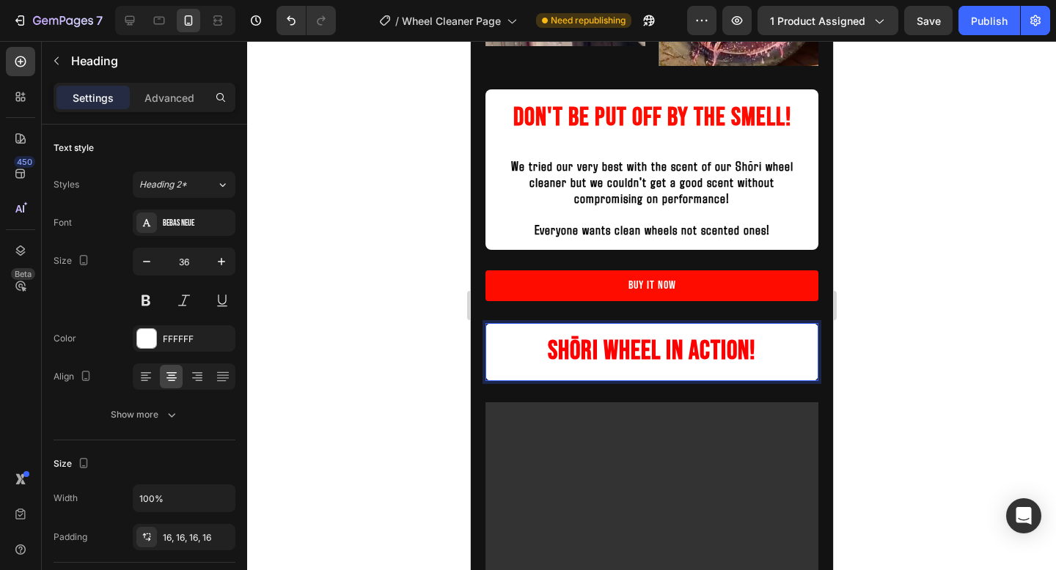
click at [770, 355] on p "Shōri Wheel In Action!" at bounding box center [650, 352] width 309 height 34
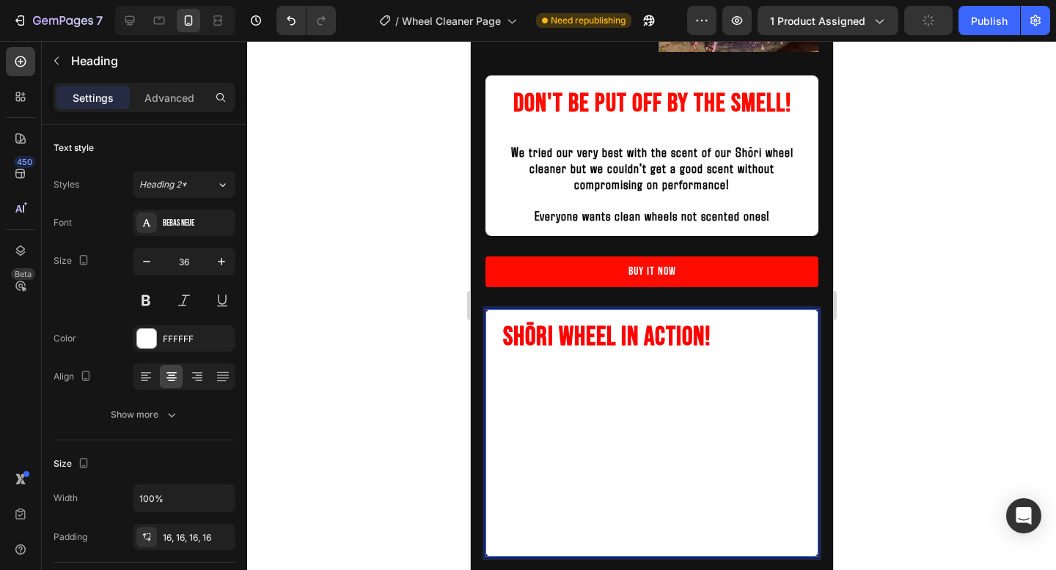
scroll to position [1997, 0]
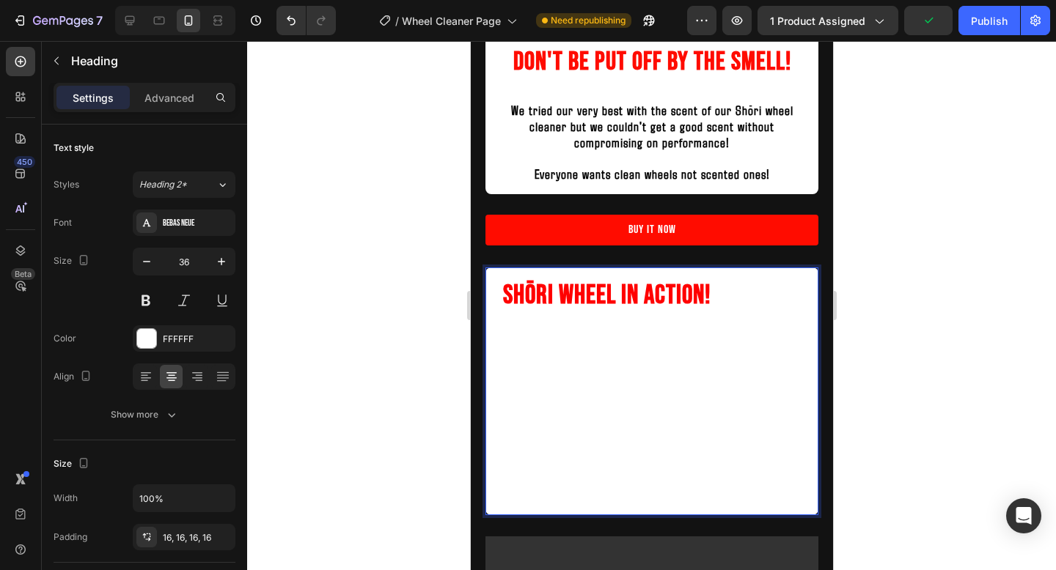
click at [712, 400] on p "Shōri Wheel In Action! We tried our very best with the scent of our Shōri wheel…" at bounding box center [650, 355] width 309 height 152
click at [650, 383] on strong "We tried our very best with the scent of our Shōri wheel cleaner but we couldn'…" at bounding box center [655, 356] width 292 height 129
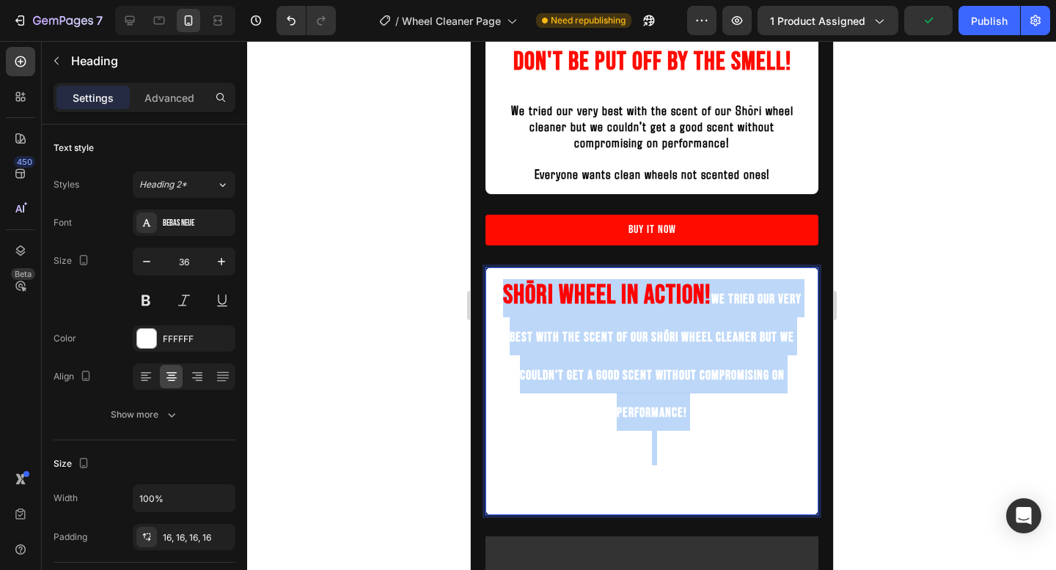
click at [650, 383] on strong "We tried our very best with the scent of our Shōri wheel cleaner but we couldn'…" at bounding box center [655, 356] width 292 height 129
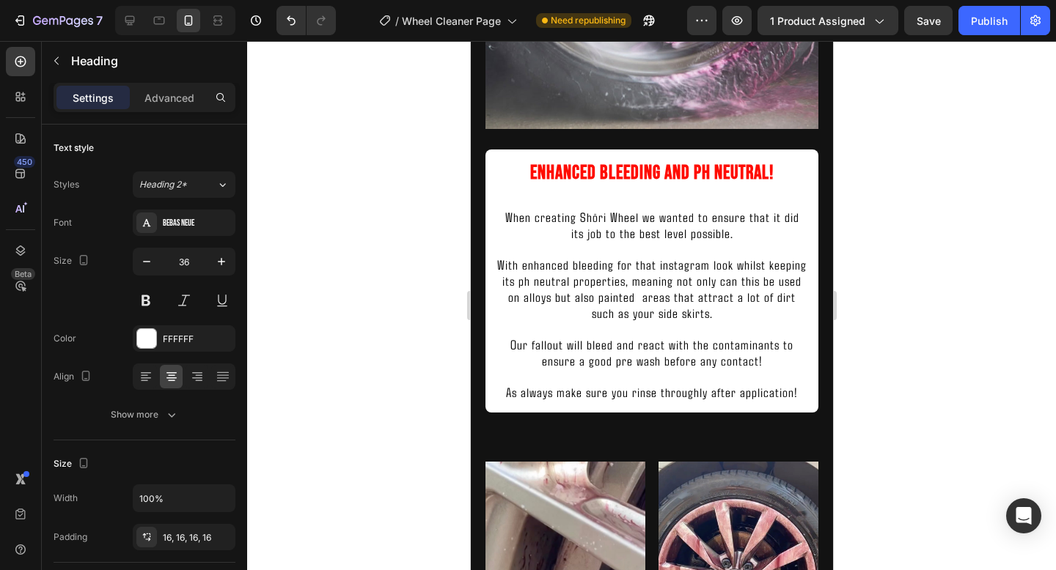
scroll to position [1186, 0]
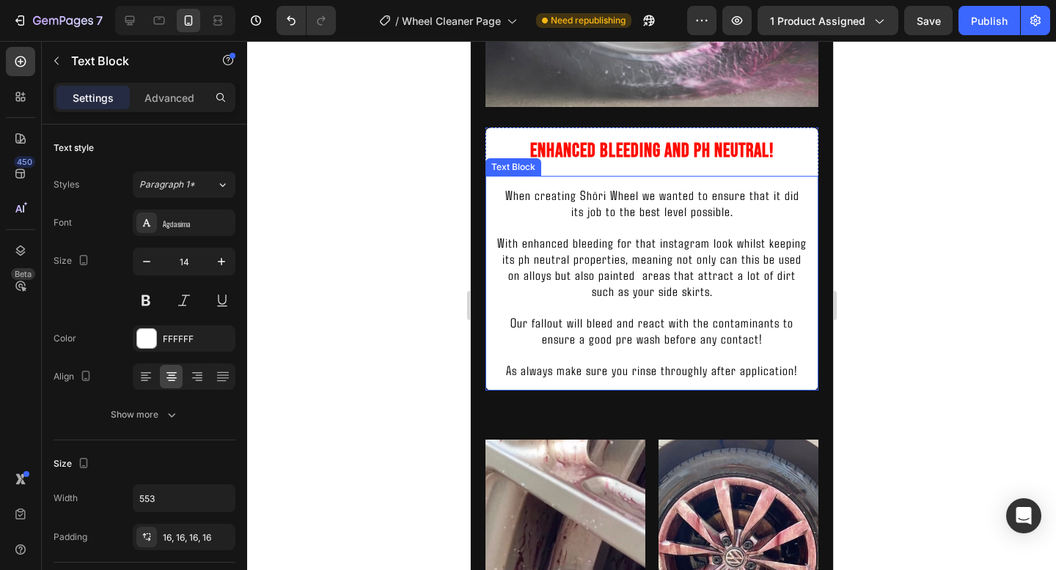
click at [800, 378] on p "As always make sure you rinse throughly after application!" at bounding box center [650, 371] width 309 height 16
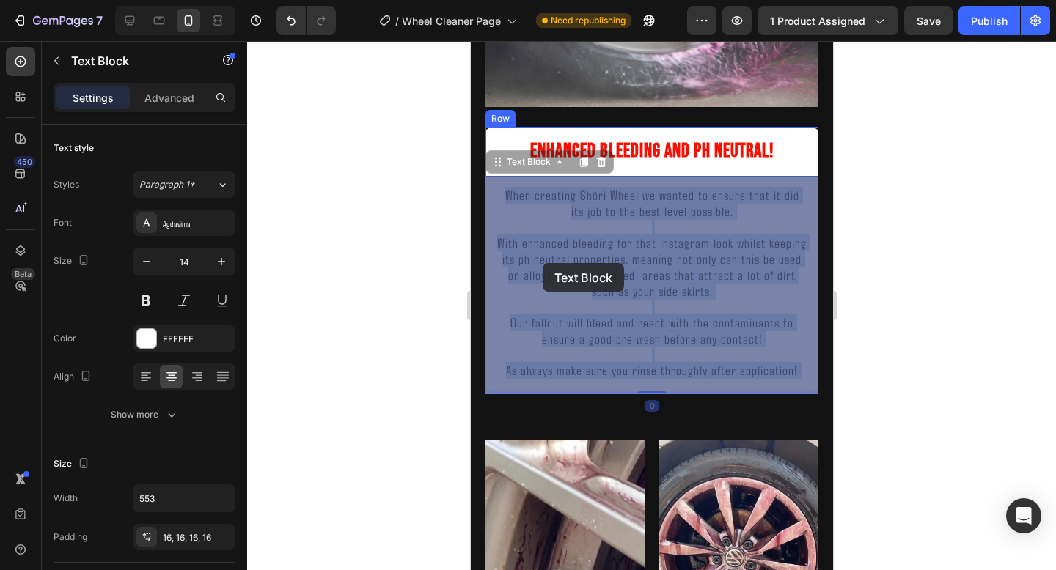
drag, startPoint x: 798, startPoint y: 371, endPoint x: 545, endPoint y: 265, distance: 274.4
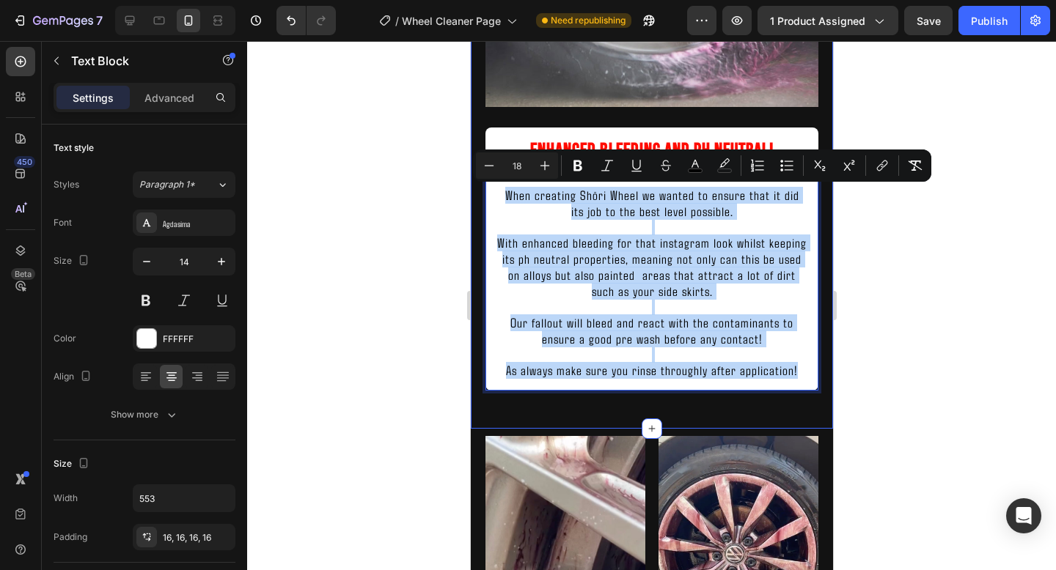
drag, startPoint x: 504, startPoint y: 199, endPoint x: 801, endPoint y: 401, distance: 359.5
click at [801, 401] on div "Enhanced bleeding and Ph neutral! Heading When creating Shōri Wheel we wanted t…" at bounding box center [651, 58] width 333 height 725
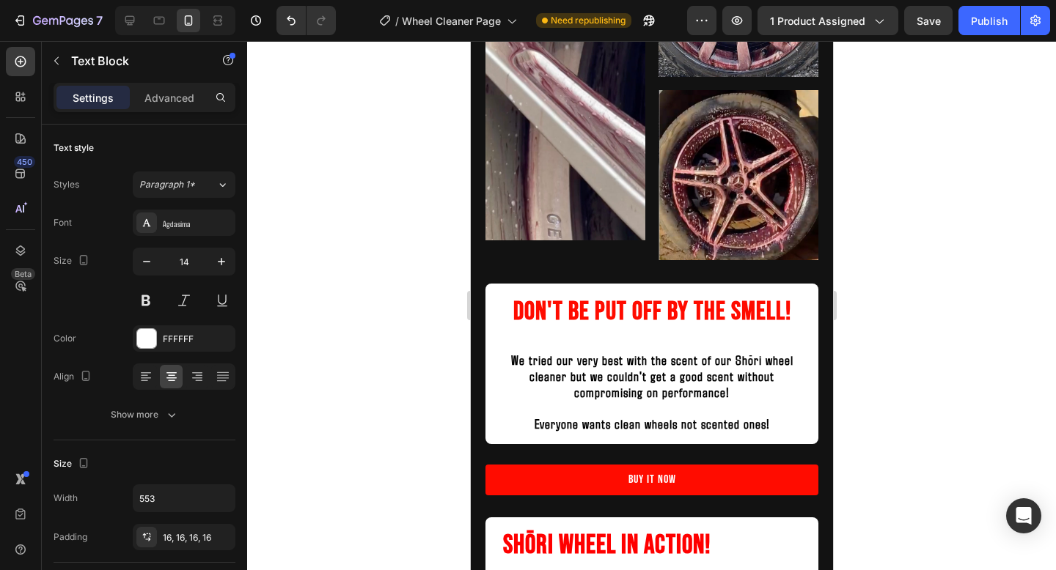
scroll to position [1778, 0]
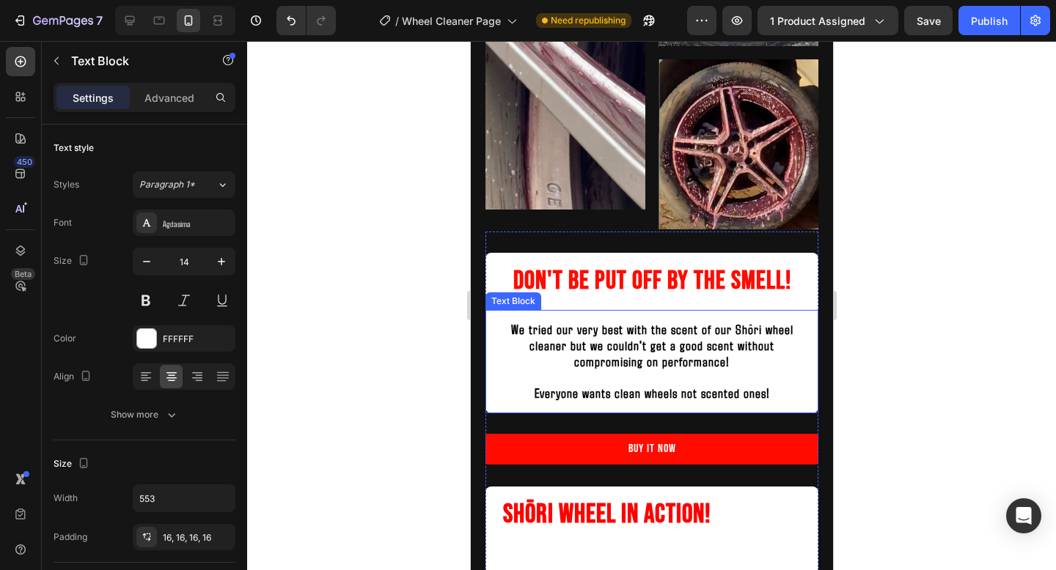
click at [686, 364] on strong "We tried our very best with the scent of our Shōri wheel cleaner but we couldn'…" at bounding box center [651, 345] width 282 height 48
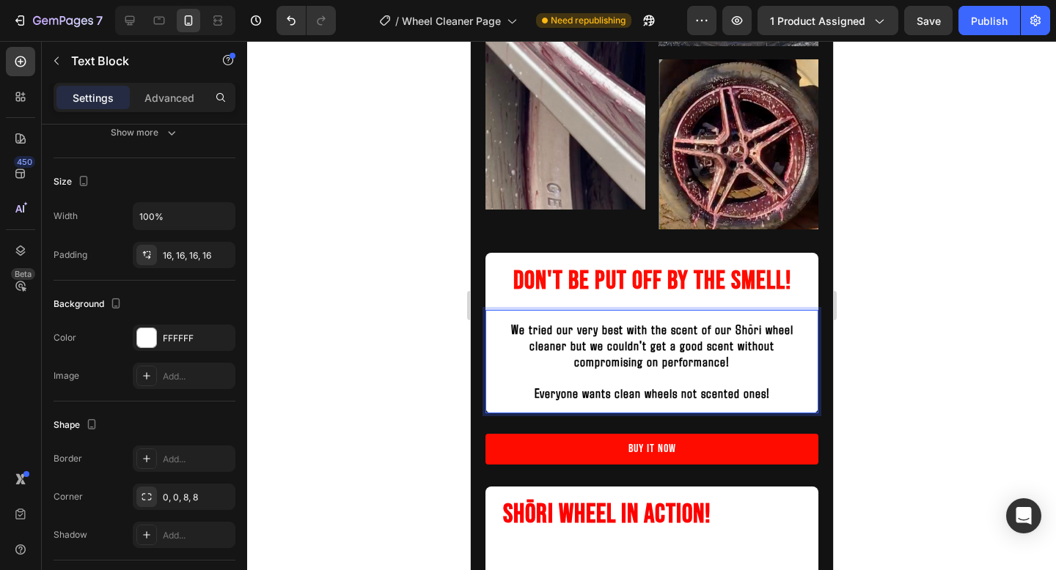
drag, startPoint x: 774, startPoint y: 398, endPoint x: 489, endPoint y: 330, distance: 292.5
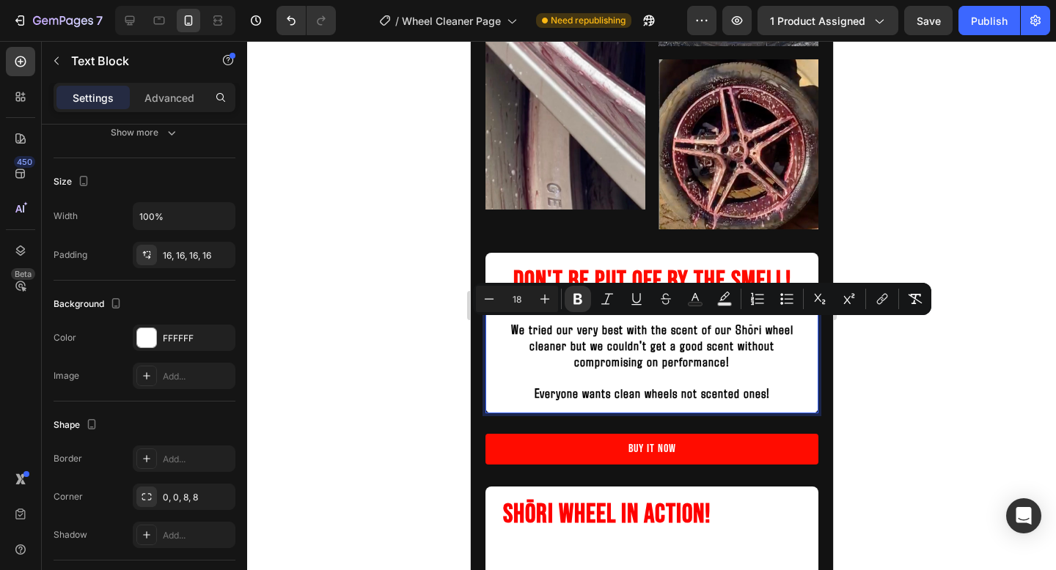
type input "14"
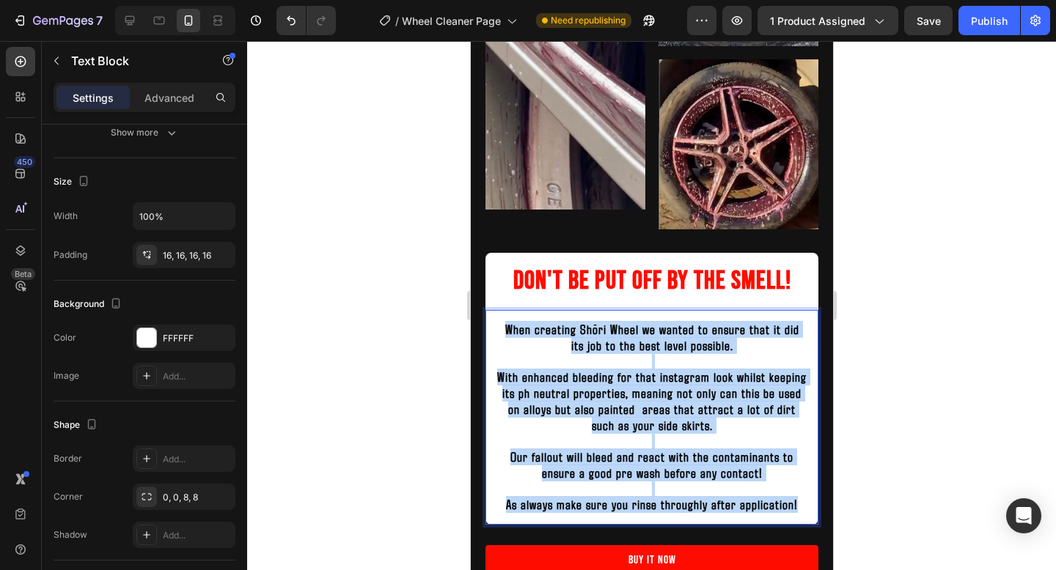
drag, startPoint x: 799, startPoint y: 503, endPoint x: 485, endPoint y: 320, distance: 363.4
click at [485, 320] on div "When creating Shōri Wheel we wanted to ensure that it did its job to the best l…" at bounding box center [651, 417] width 333 height 215
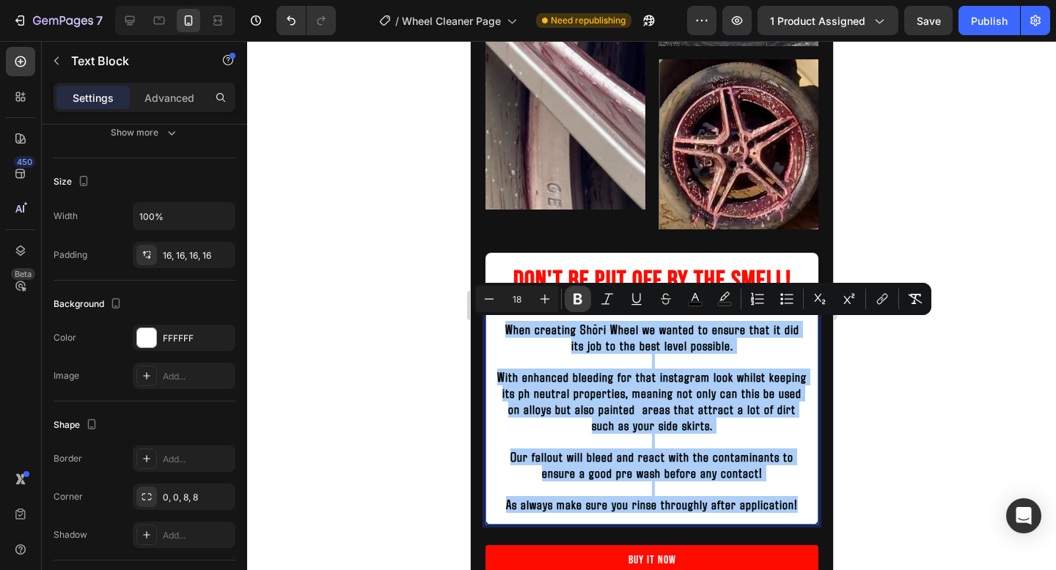
click at [576, 304] on icon "Editor contextual toolbar" at bounding box center [577, 299] width 9 height 11
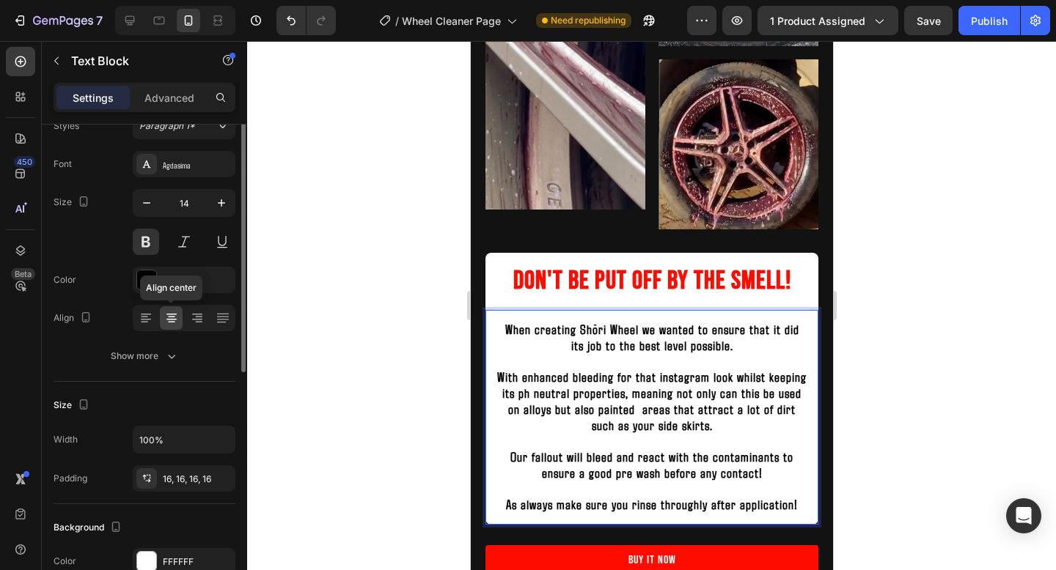
scroll to position [0, 0]
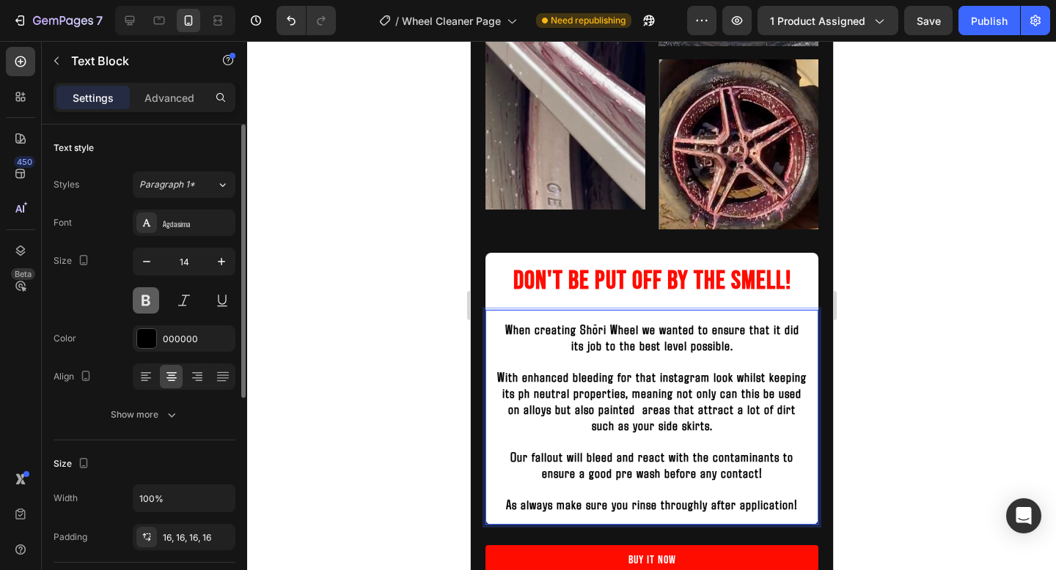
click at [150, 305] on button at bounding box center [146, 300] width 26 height 26
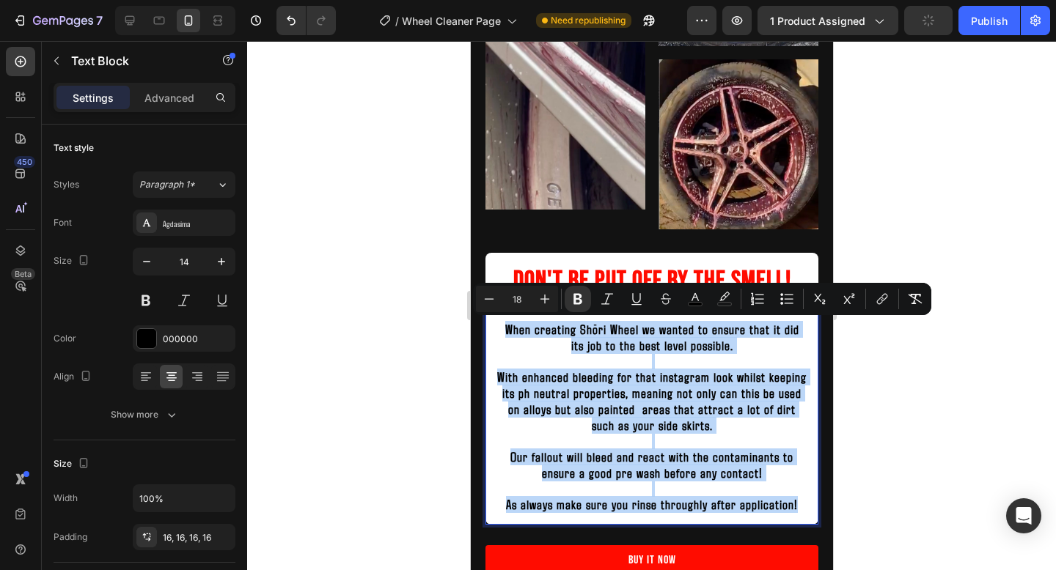
drag, startPoint x: 799, startPoint y: 504, endPoint x: 496, endPoint y: 326, distance: 351.3
click at [496, 326] on div "When creating Shōri Wheel we wanted to ensure that it did its job to the best l…" at bounding box center [651, 417] width 333 height 215
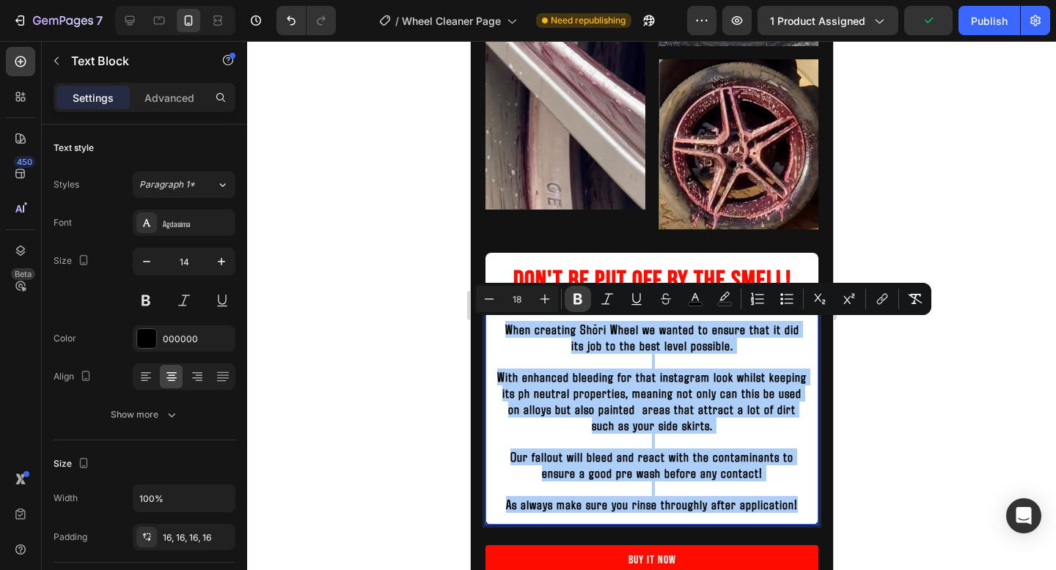
click at [581, 300] on icon "Editor contextual toolbar" at bounding box center [577, 299] width 9 height 11
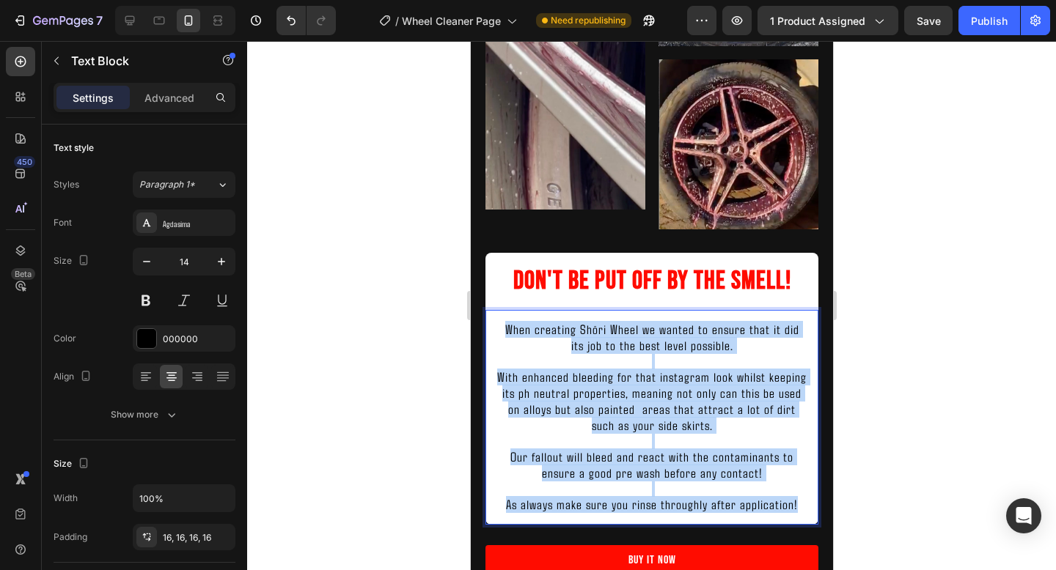
drag, startPoint x: 496, startPoint y: 328, endPoint x: 791, endPoint y: 520, distance: 351.8
click at [791, 521] on div "When creating Shōri Wheel we wanted to ensure that it did its job to the best l…" at bounding box center [651, 417] width 333 height 215
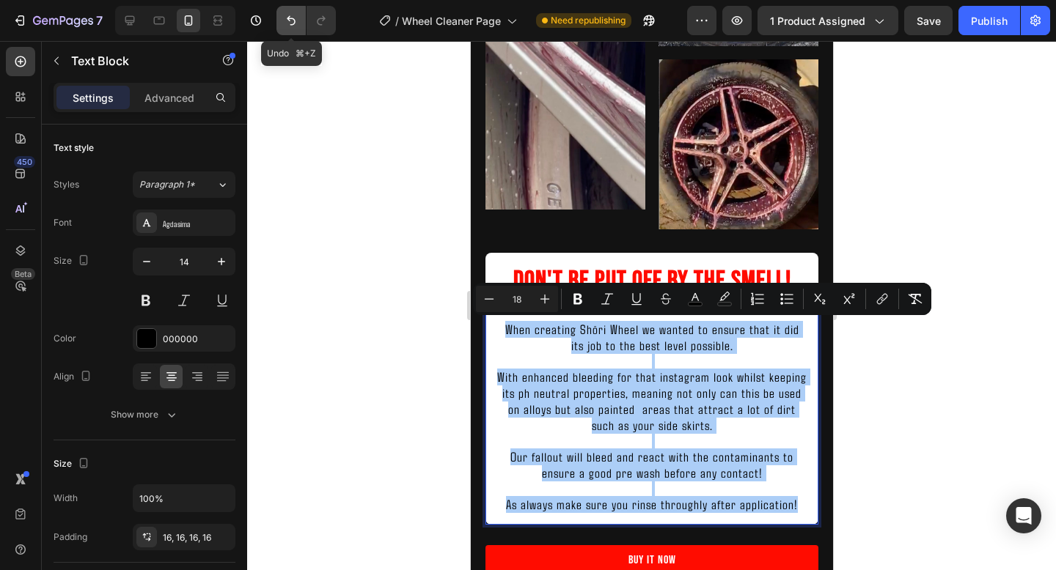
click at [296, 32] on button "Undo/Redo" at bounding box center [290, 20] width 29 height 29
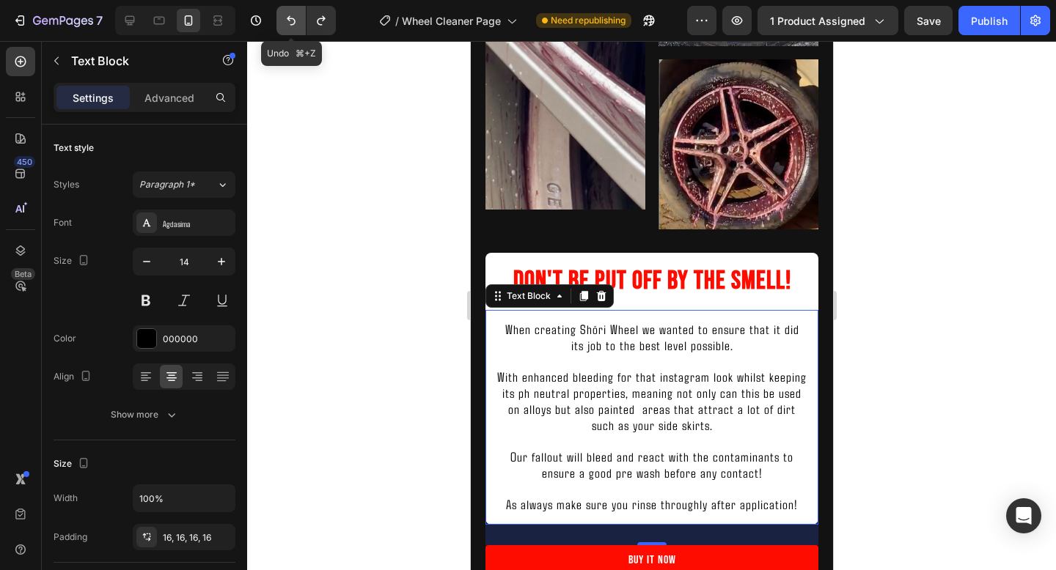
click at [296, 32] on button "Undo/Redo" at bounding box center [290, 20] width 29 height 29
click at [292, 18] on icon "Undo/Redo" at bounding box center [291, 21] width 9 height 10
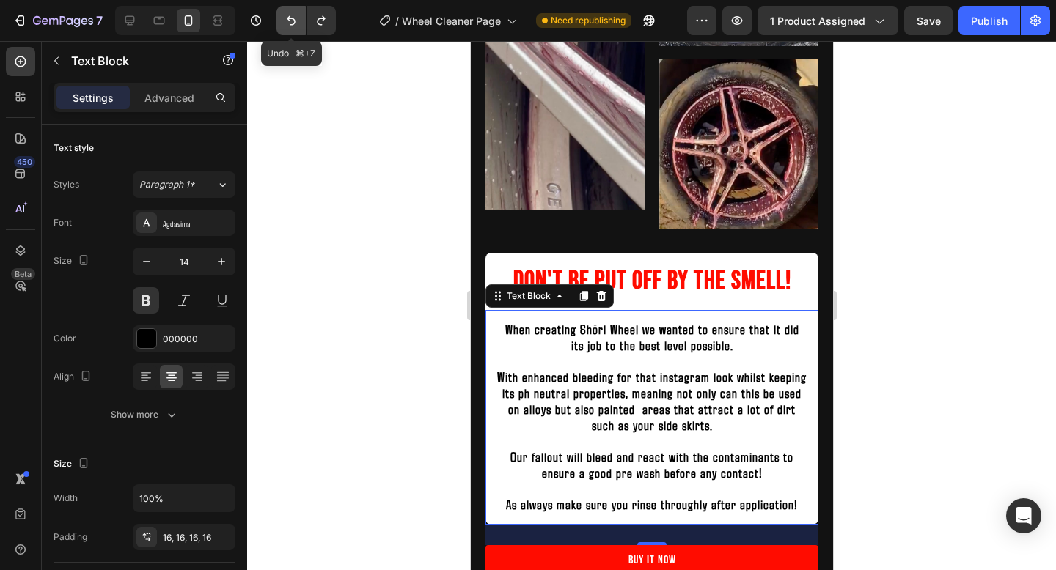
click at [292, 18] on icon "Undo/Redo" at bounding box center [291, 21] width 9 height 10
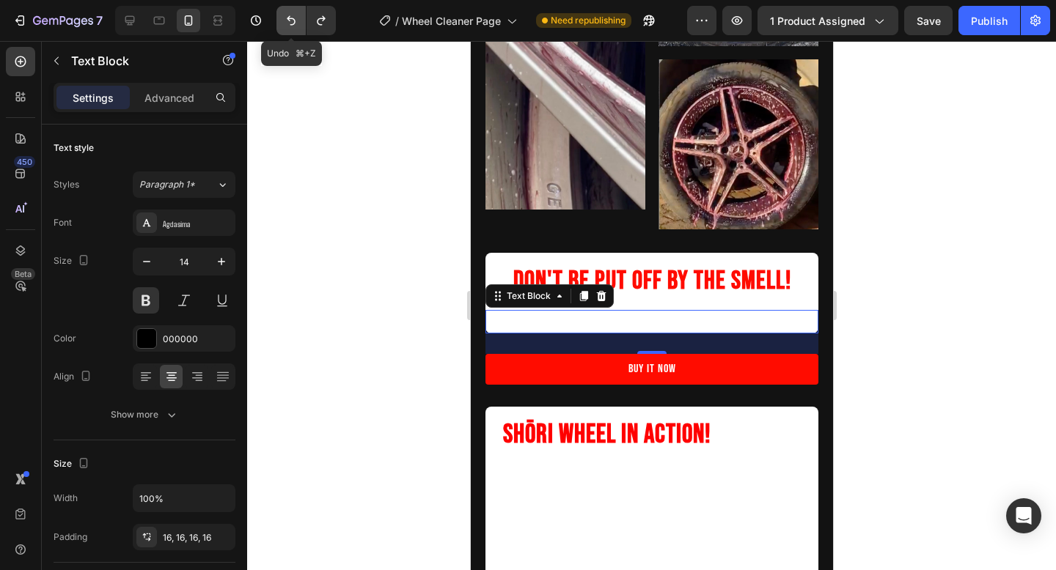
click at [292, 18] on icon "Undo/Redo" at bounding box center [291, 21] width 9 height 10
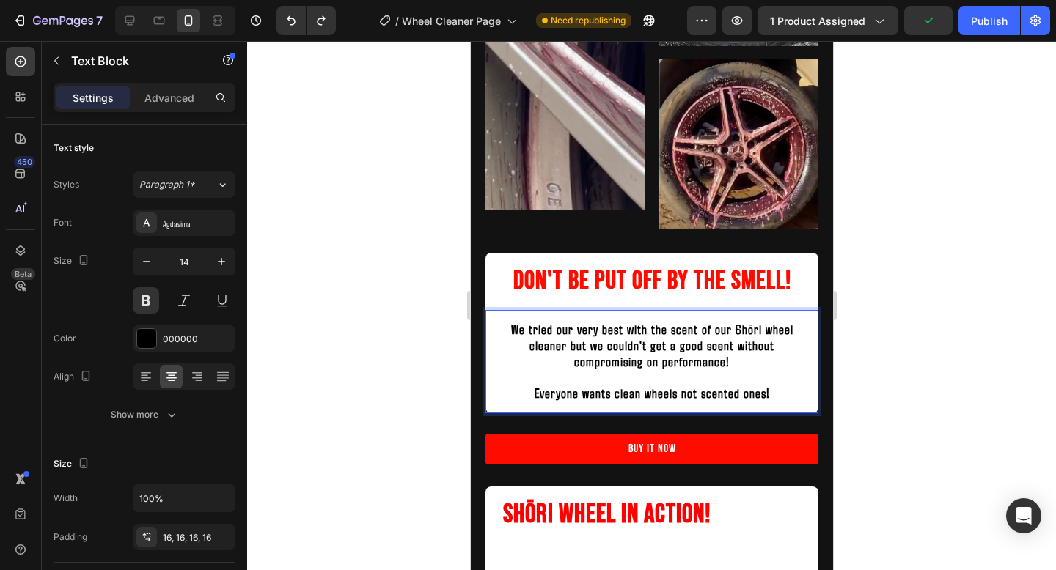
drag, startPoint x: 777, startPoint y: 394, endPoint x: 525, endPoint y: 324, distance: 261.7
click at [525, 324] on div "We tried our very best with the scent of our Shōri wheel cleaner but we couldn'…" at bounding box center [651, 361] width 333 height 103
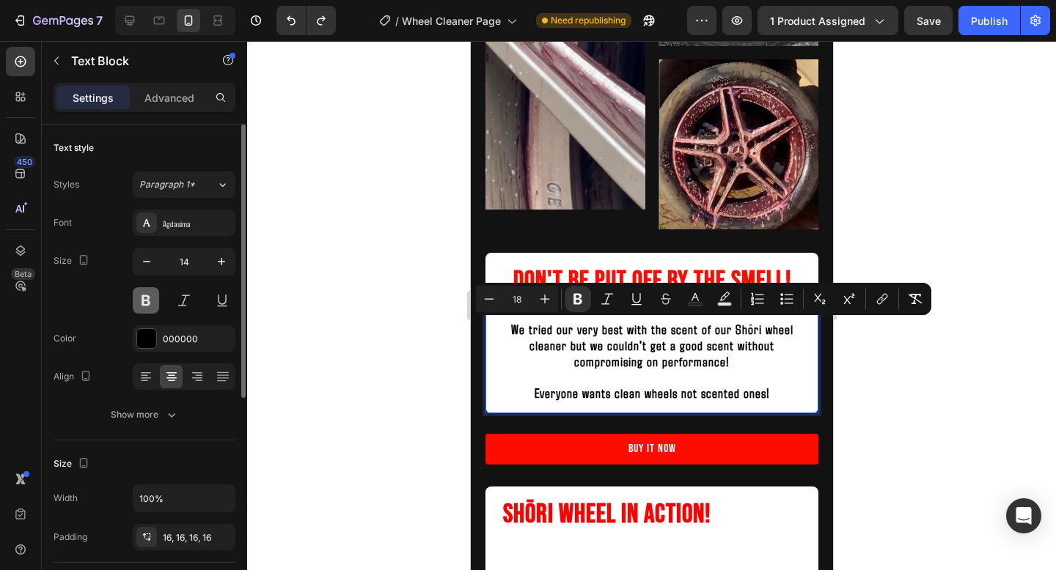
click at [140, 295] on button at bounding box center [146, 300] width 26 height 26
drag, startPoint x: 774, startPoint y: 398, endPoint x: 506, endPoint y: 321, distance: 279.2
click at [506, 321] on div "We tried our very best with the scent of our Shōri wheel cleaner but we couldn'…" at bounding box center [651, 361] width 333 height 103
click at [576, 302] on icon "Editor contextual toolbar" at bounding box center [577, 299] width 15 height 15
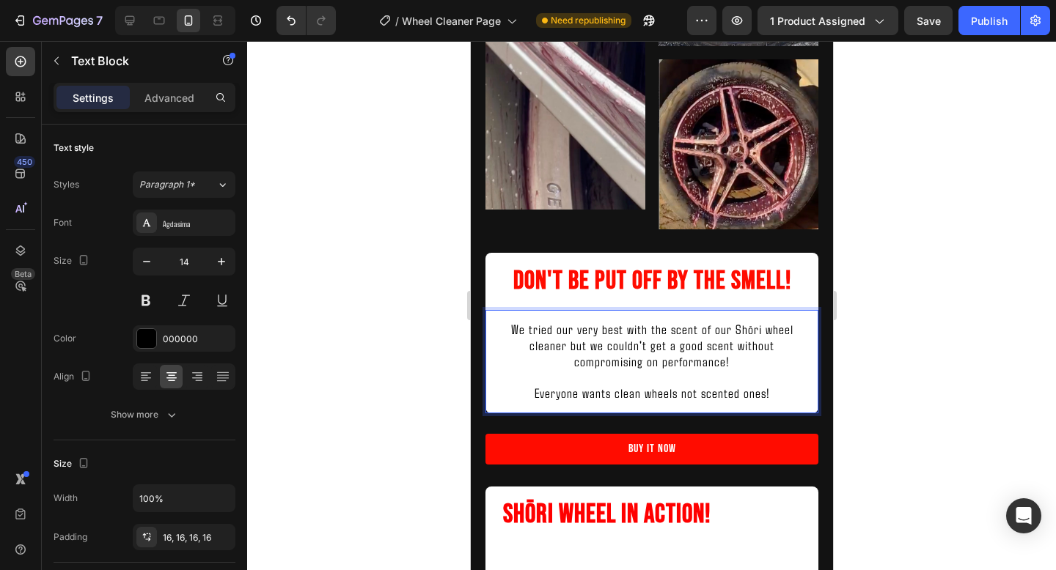
click at [778, 392] on p "Everyone wants clean wheels not scented ones!" at bounding box center [650, 394] width 309 height 16
drag, startPoint x: 778, startPoint y: 392, endPoint x: 610, endPoint y: 339, distance: 176.0
click at [610, 339] on div "We tried our very best with the scent of our Shōri wheel cleaner but we couldn'…" at bounding box center [651, 361] width 333 height 103
click at [739, 397] on span "Everyone wants clean wheels not scented ones!" at bounding box center [651, 393] width 235 height 16
click at [938, 384] on div at bounding box center [651, 305] width 809 height 529
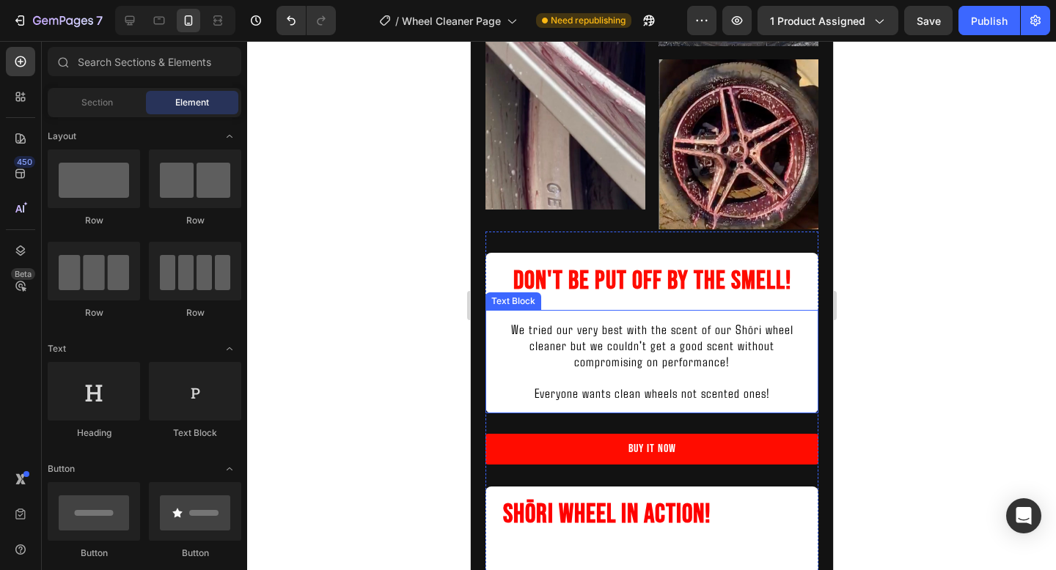
click at [779, 376] on p "Rich Text Editor. Editing area: main" at bounding box center [650, 377] width 309 height 15
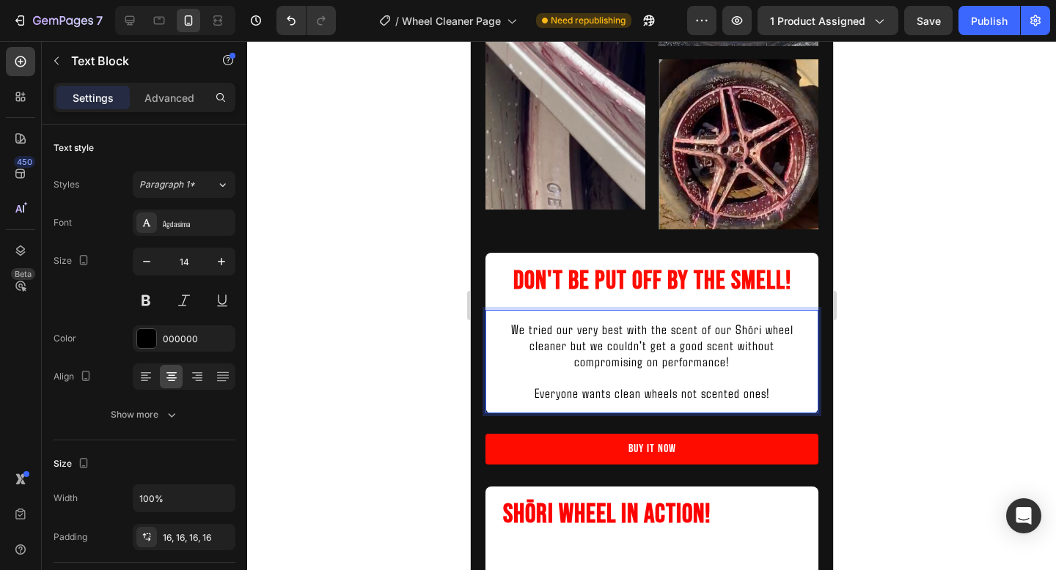
drag, startPoint x: 774, startPoint y: 391, endPoint x: 711, endPoint y: 387, distance: 62.4
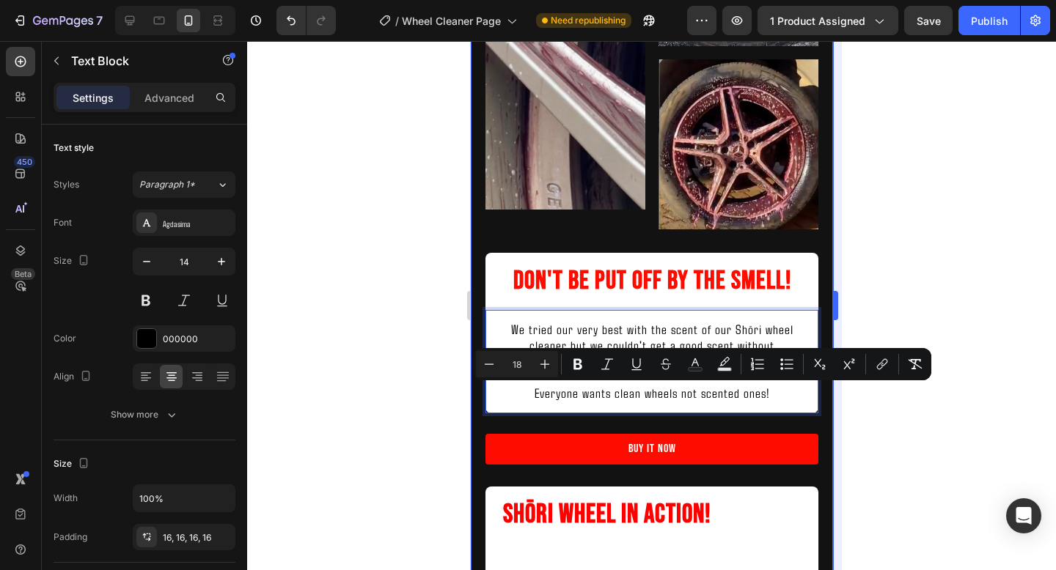
drag, startPoint x: 852, startPoint y: 430, endPoint x: 839, endPoint y: 428, distance: 12.6
click at [852, 430] on div at bounding box center [651, 305] width 809 height 529
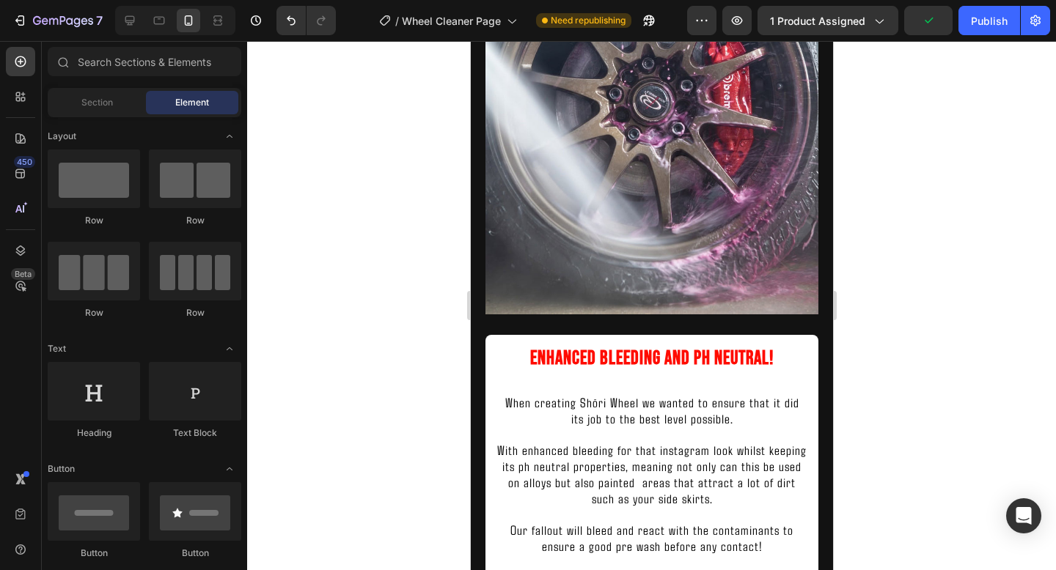
scroll to position [977, 0]
click at [643, 364] on h2 "Enhanced bleeding and Ph neutral!" at bounding box center [651, 360] width 333 height 48
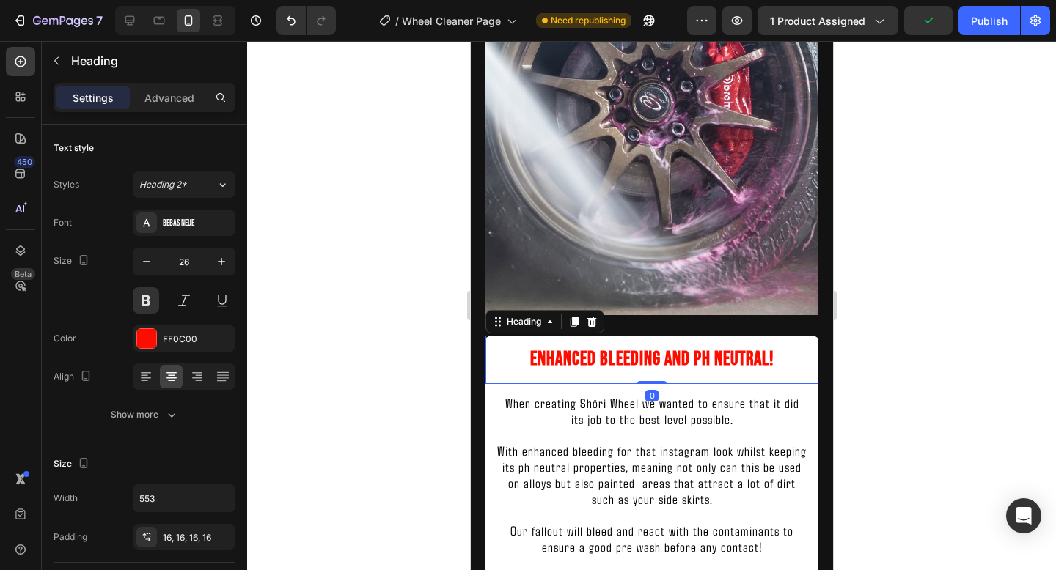
click at [643, 364] on h2 "Enhanced bleeding and Ph neutral!" at bounding box center [651, 360] width 333 height 48
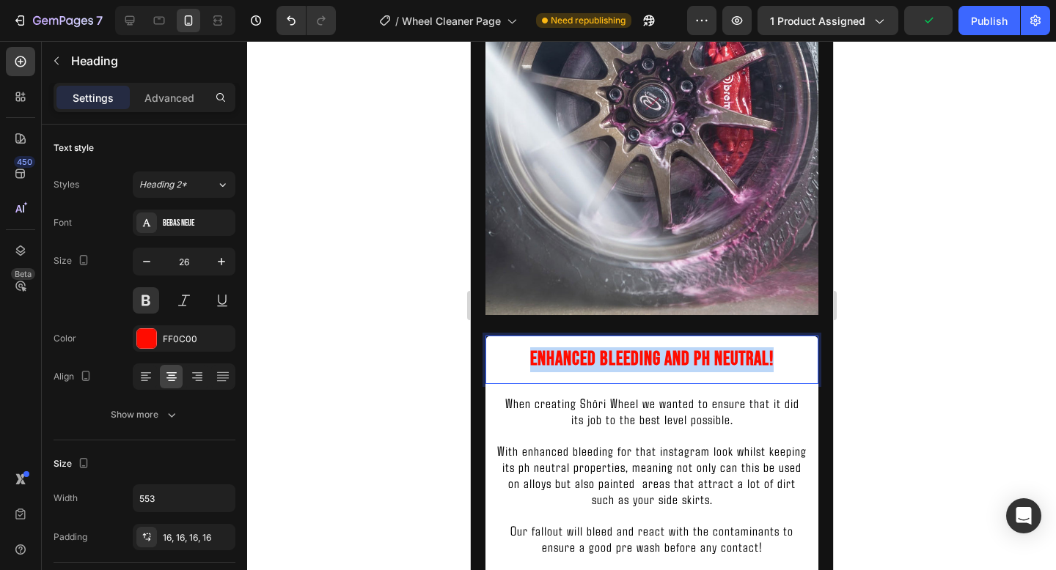
click at [643, 364] on p "Enhanced bleeding and Ph neutral!" at bounding box center [650, 360] width 309 height 25
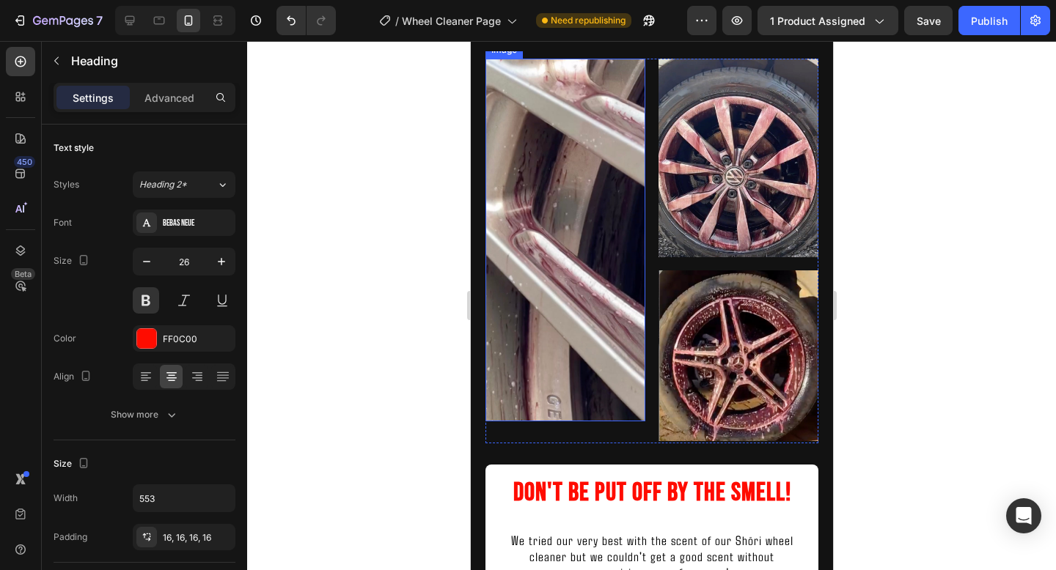
type input "16"
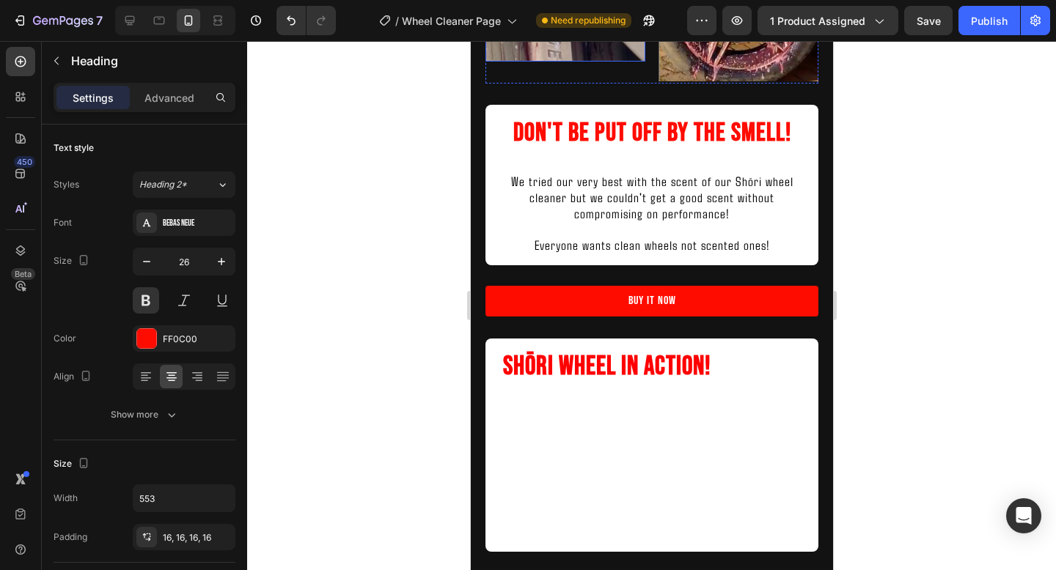
scroll to position [1928, 0]
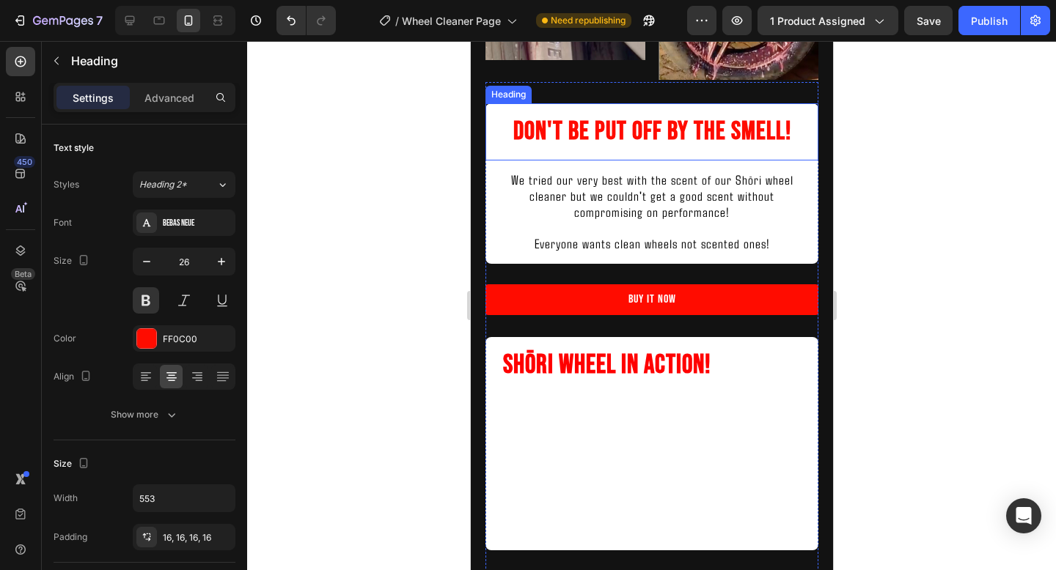
click at [630, 139] on h2 "Don't be put off by the smell!" at bounding box center [651, 131] width 333 height 57
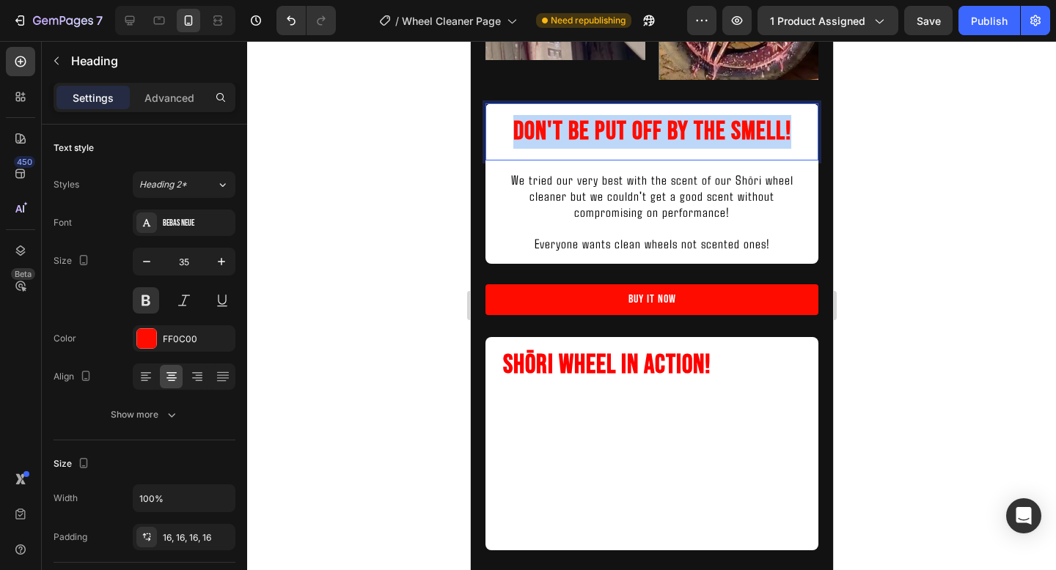
click at [630, 139] on p "Don't be put off by the smell!" at bounding box center [650, 132] width 309 height 34
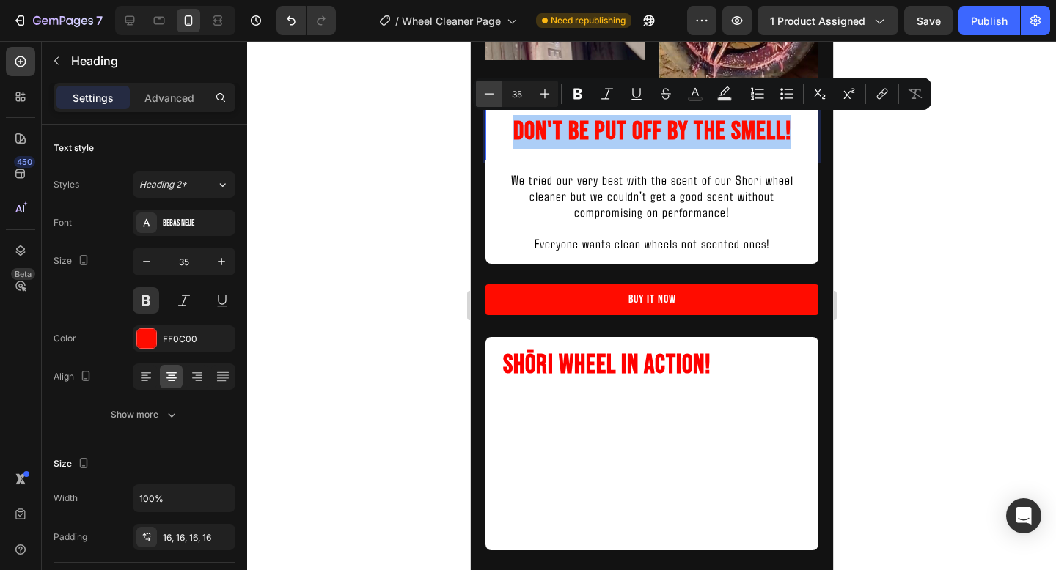
click at [491, 96] on icon "Editor contextual toolbar" at bounding box center [489, 94] width 15 height 15
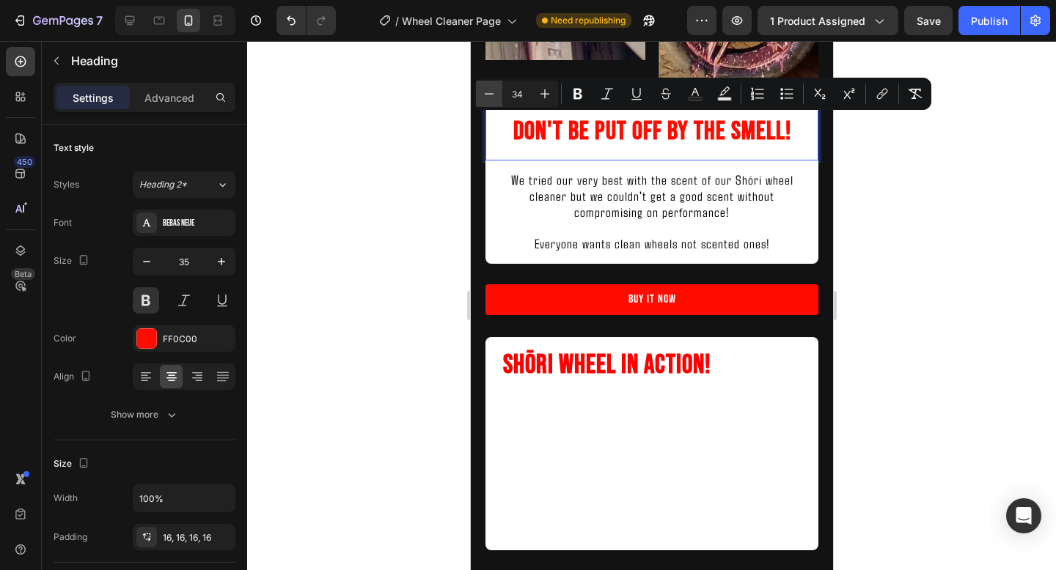
click at [491, 96] on icon "Editor contextual toolbar" at bounding box center [489, 94] width 15 height 15
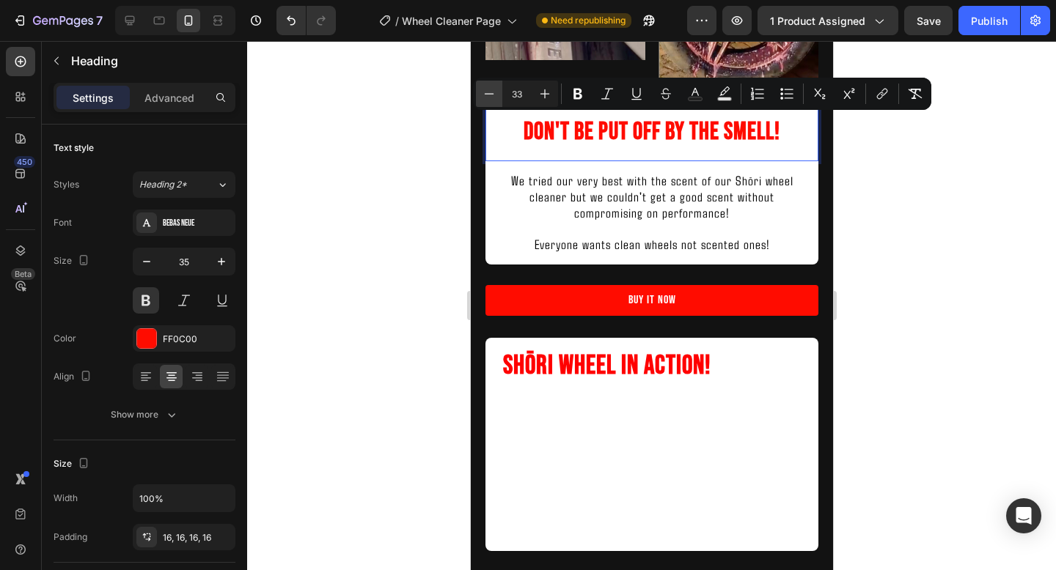
click at [491, 96] on icon "Editor contextual toolbar" at bounding box center [489, 94] width 15 height 15
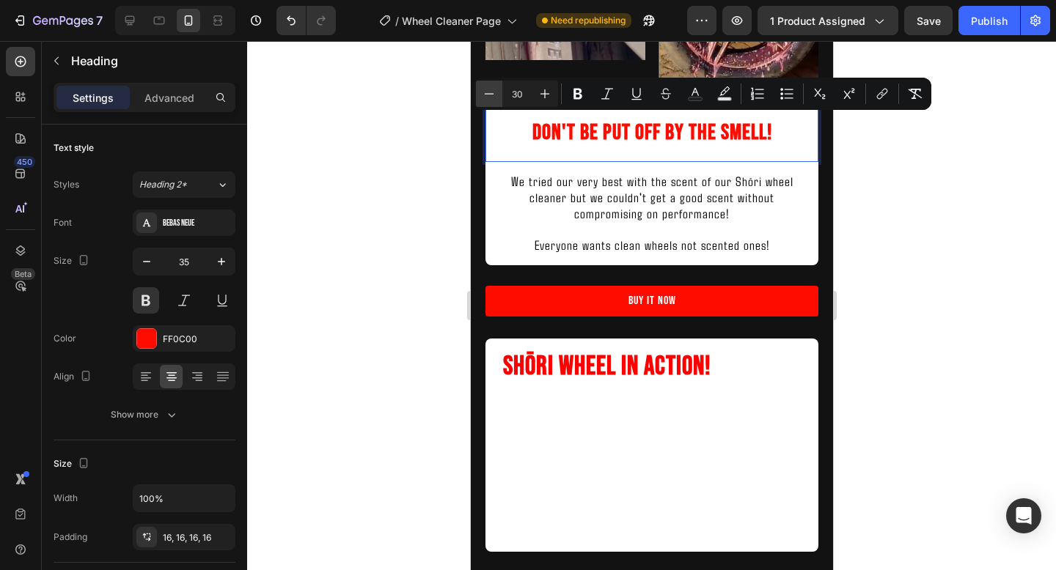
click at [491, 96] on icon "Editor contextual toolbar" at bounding box center [489, 94] width 15 height 15
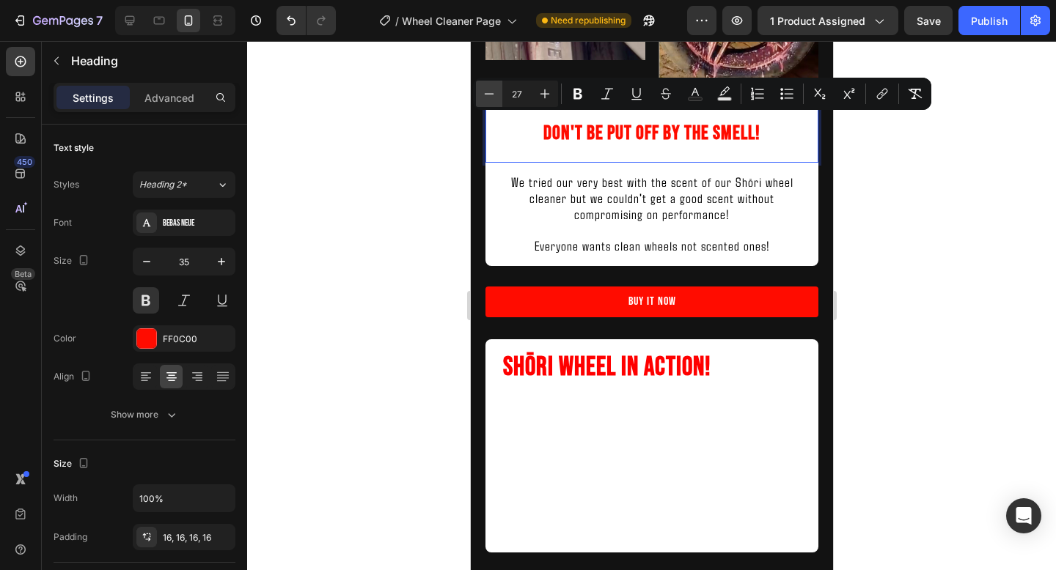
click at [491, 96] on icon "Editor contextual toolbar" at bounding box center [489, 94] width 15 height 15
type input "26"
click at [886, 262] on div at bounding box center [651, 305] width 809 height 529
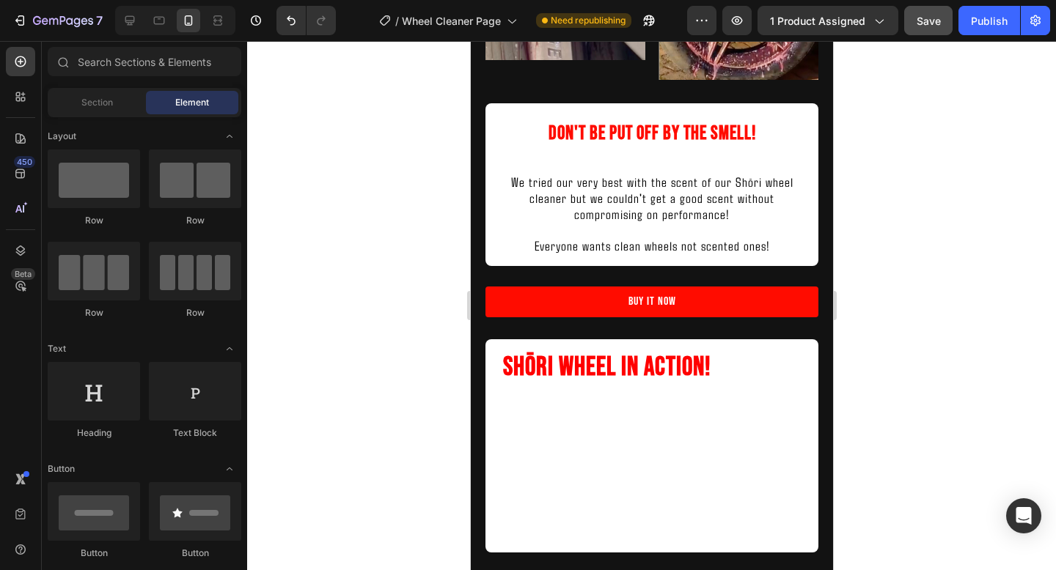
click at [946, 21] on button "Save" at bounding box center [928, 20] width 48 height 29
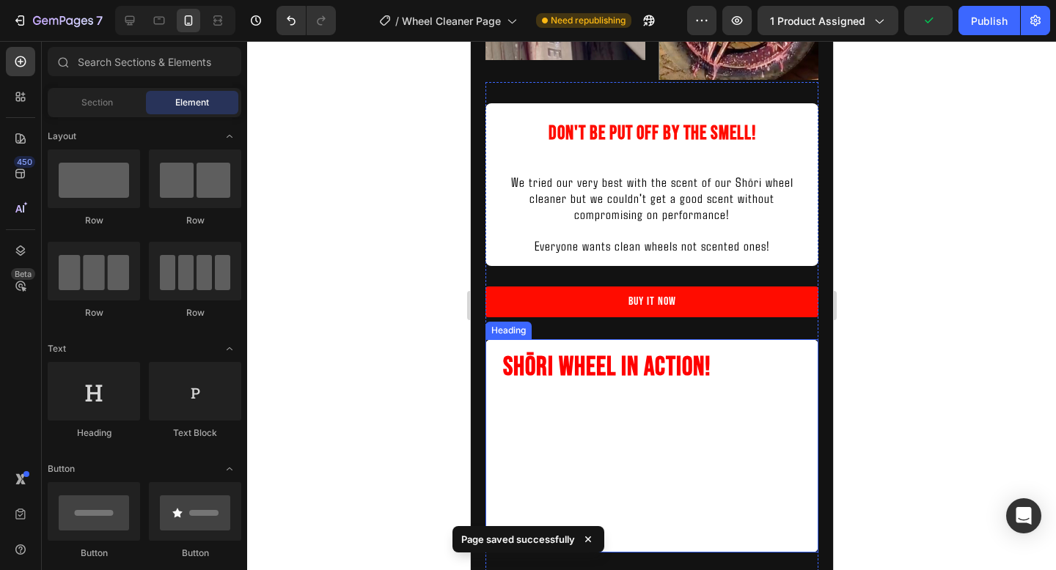
click at [609, 366] on strong "Shōri Wheel In Action!" at bounding box center [606, 368] width 208 height 32
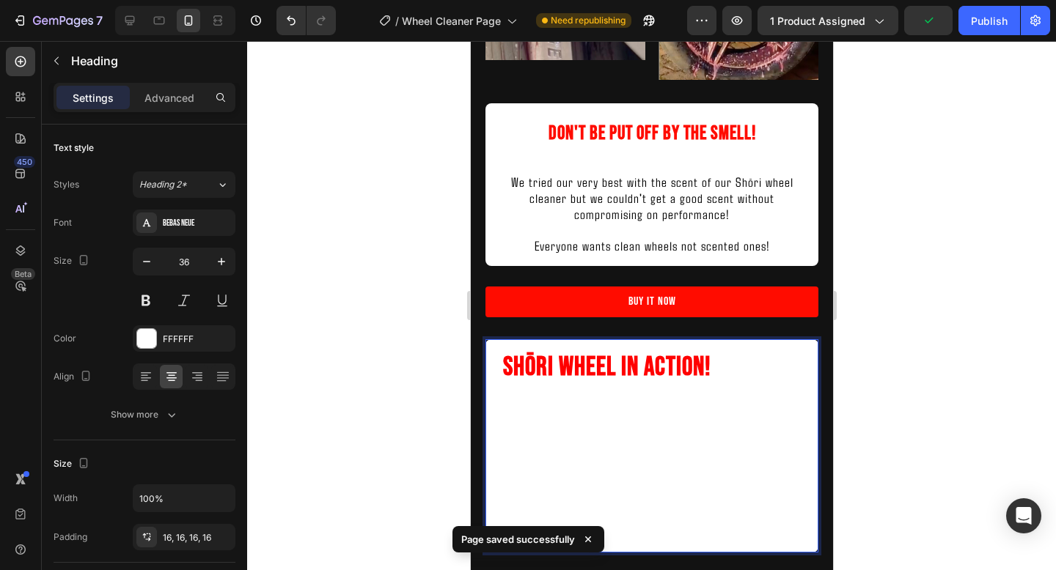
click at [609, 366] on strong "Shōri Wheel In Action!" at bounding box center [606, 368] width 208 height 32
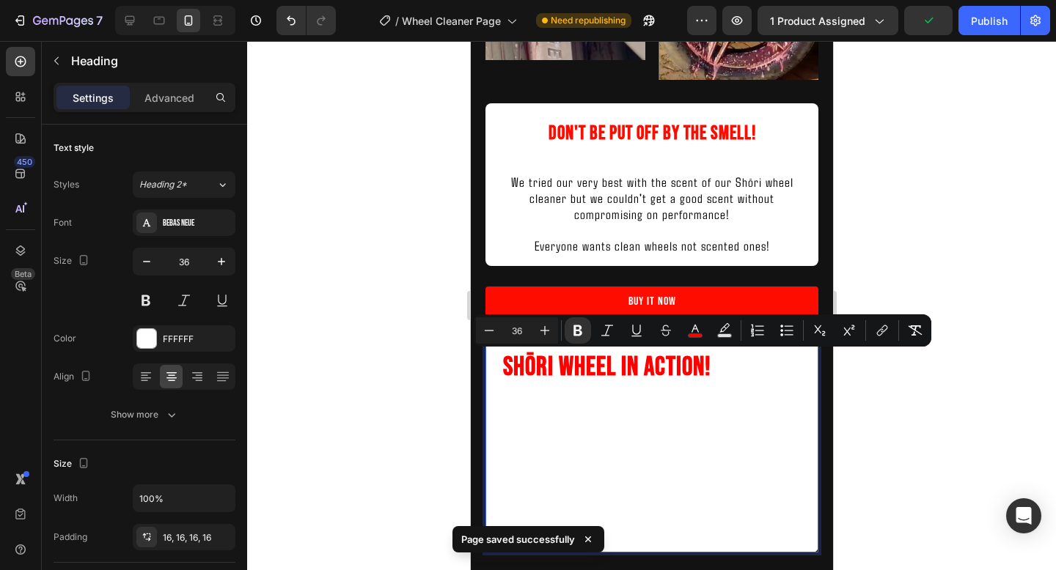
click at [724, 370] on strong "We tried our very best with the scent of our Shōri wheel cleaner but we couldn'…" at bounding box center [652, 428] width 298 height 129
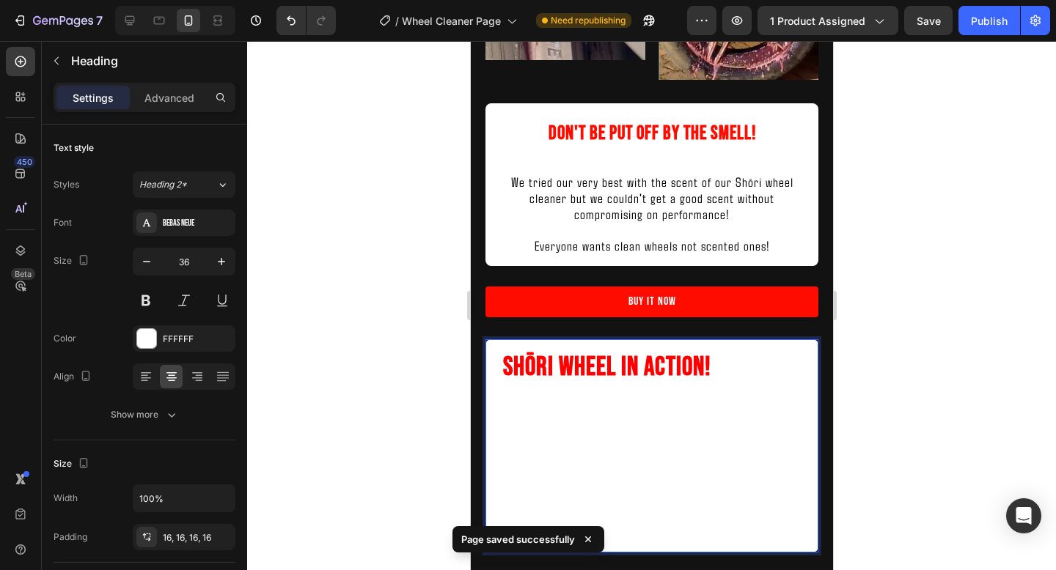
click at [710, 370] on strong "Shōri Wheel In Action!" at bounding box center [606, 368] width 208 height 32
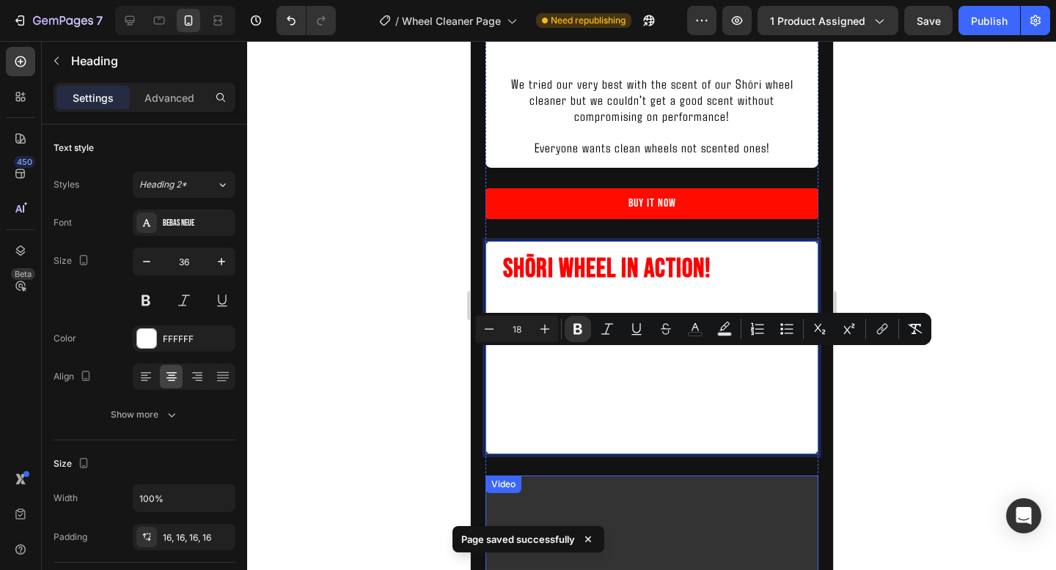
drag, startPoint x: 710, startPoint y: 370, endPoint x: 795, endPoint y: 570, distance: 216.8
click at [795, 570] on div "⁠⁠⁠⁠⁠⁠⁠ Don't be put off by the smell! Heading We tried our very best with the …" at bounding box center [651, 413] width 333 height 859
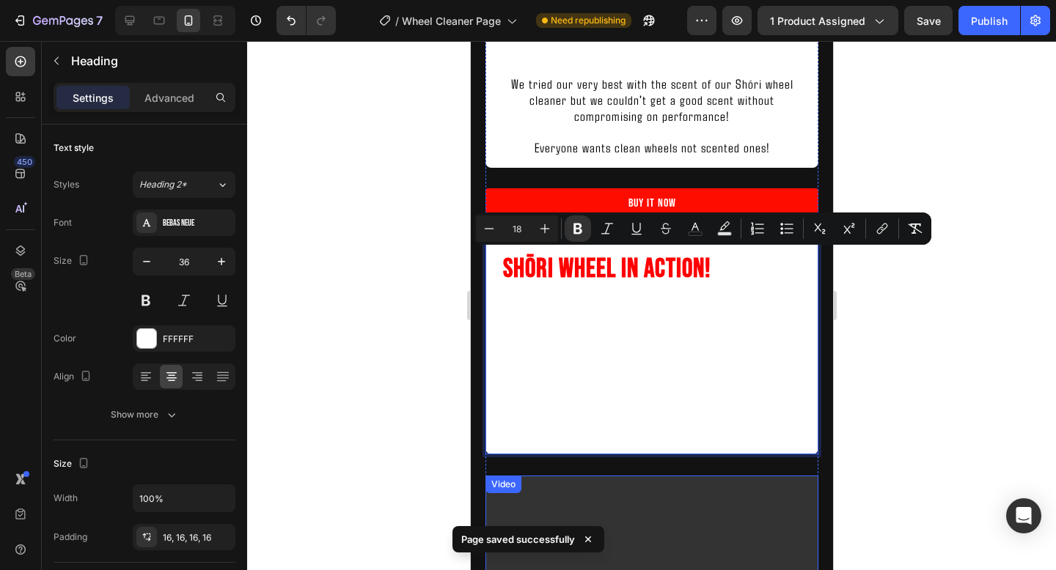
scroll to position [2041, 0]
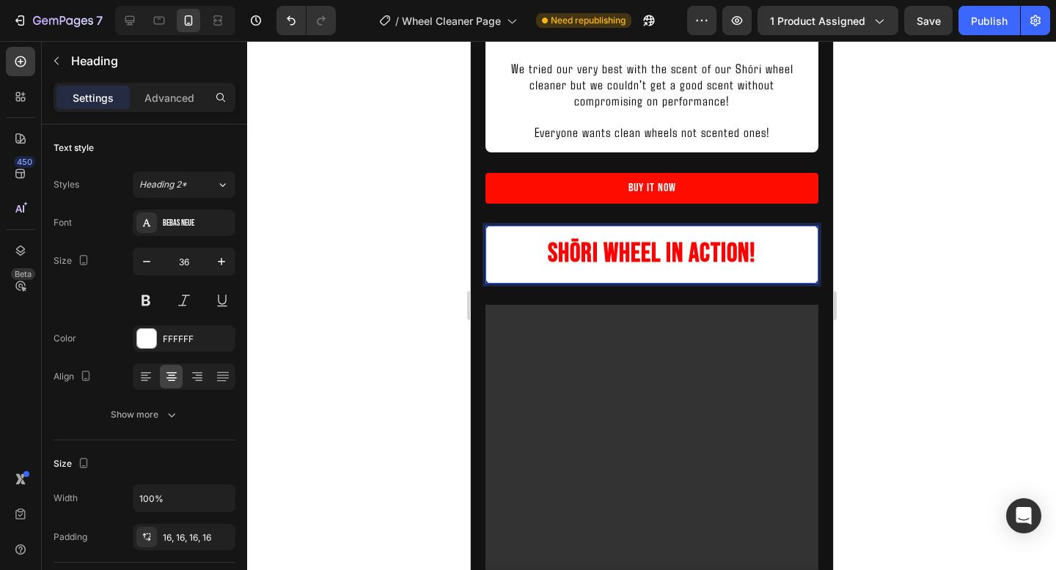
click at [662, 249] on strong "Shōri Wheel In Action!" at bounding box center [651, 254] width 208 height 32
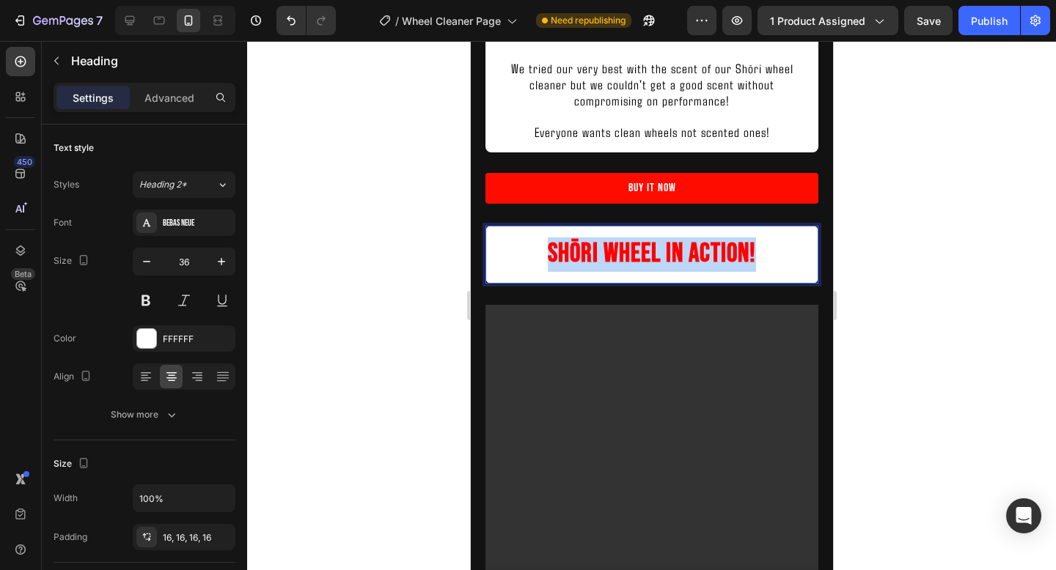
click at [662, 249] on strong "Shōri Wheel In Action!" at bounding box center [651, 254] width 208 height 32
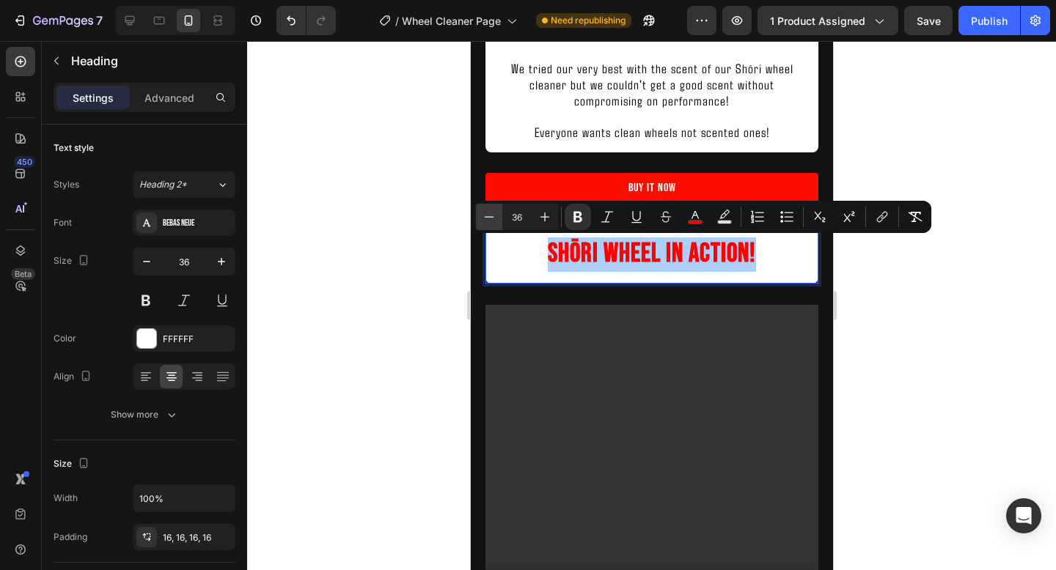
click at [496, 215] on button "Minus" at bounding box center [489, 217] width 26 height 26
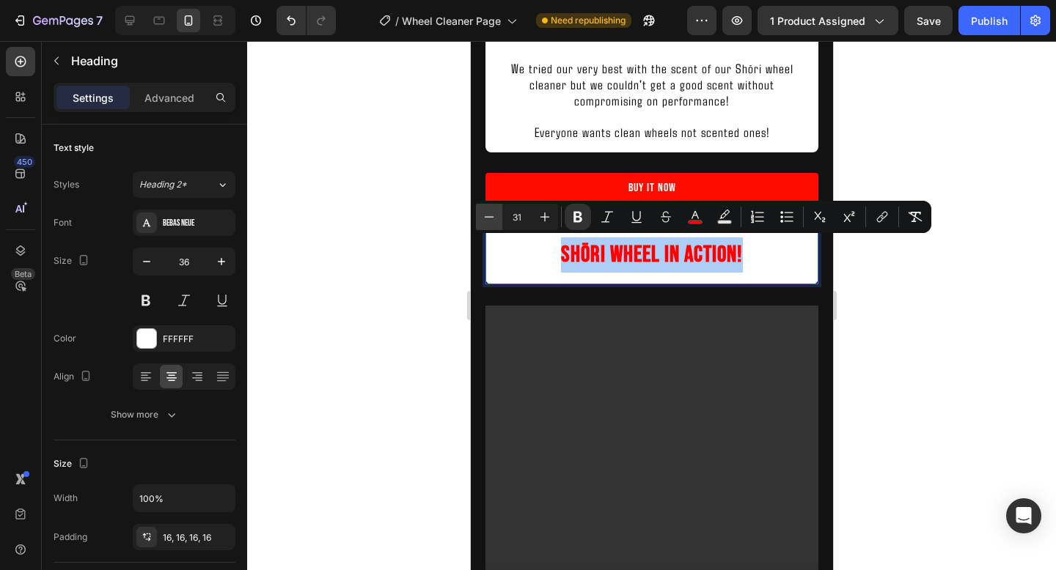
click at [496, 215] on button "Minus" at bounding box center [489, 217] width 26 height 26
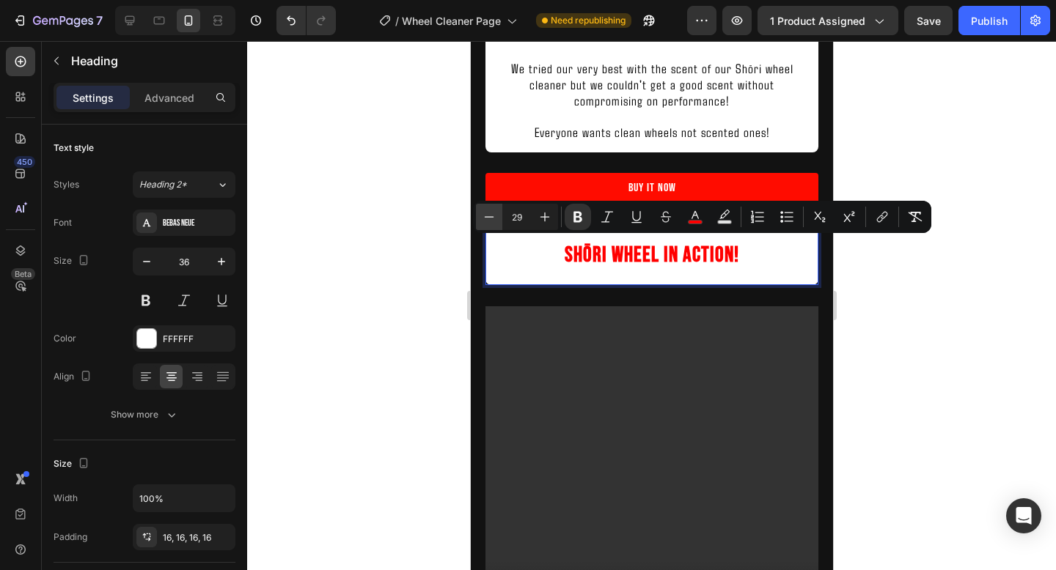
click at [496, 215] on button "Minus" at bounding box center [489, 217] width 26 height 26
type input "26"
click at [919, 372] on div at bounding box center [651, 305] width 809 height 529
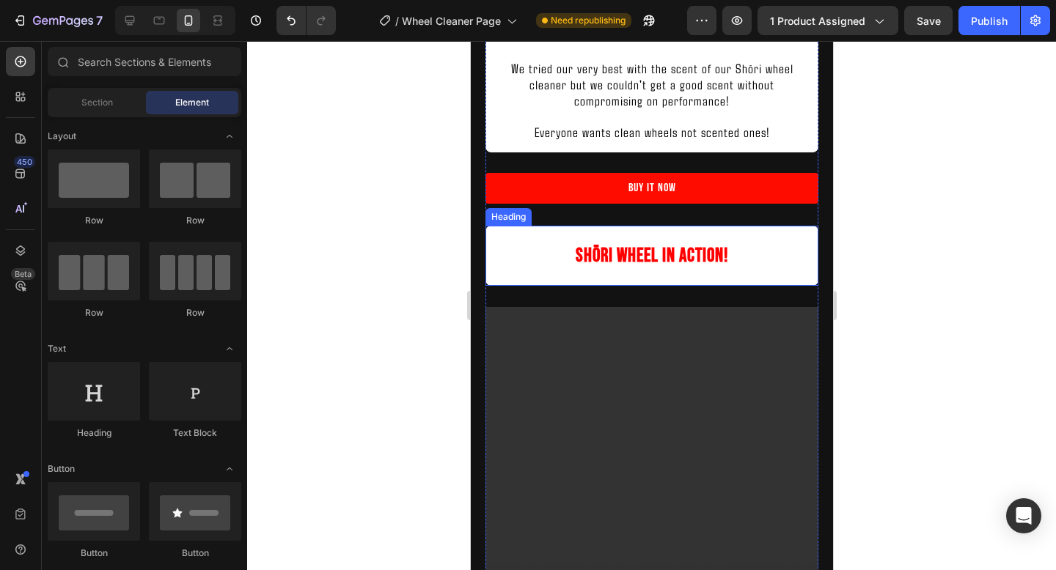
click at [768, 249] on p "⁠⁠⁠⁠⁠⁠⁠ Shōri Wheel In Action!" at bounding box center [650, 256] width 309 height 37
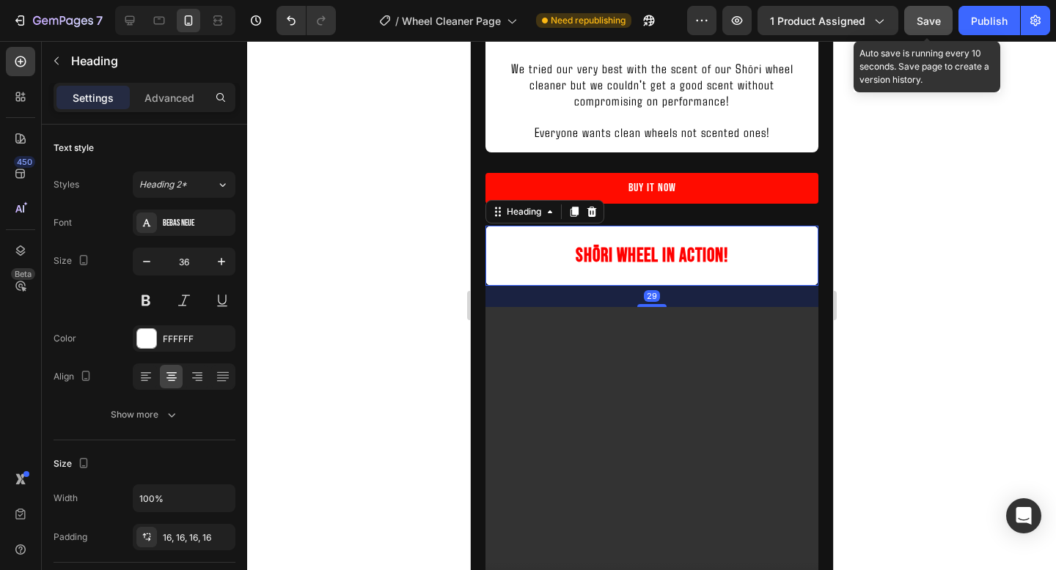
click at [920, 26] on span "Save" at bounding box center [928, 21] width 24 height 12
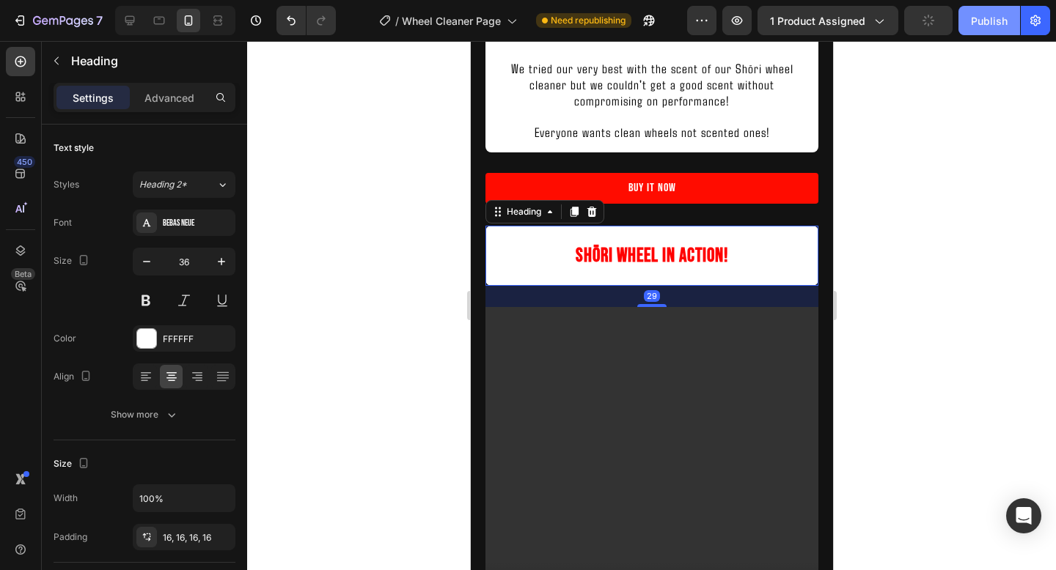
click at [984, 25] on div "Publish" at bounding box center [989, 20] width 37 height 15
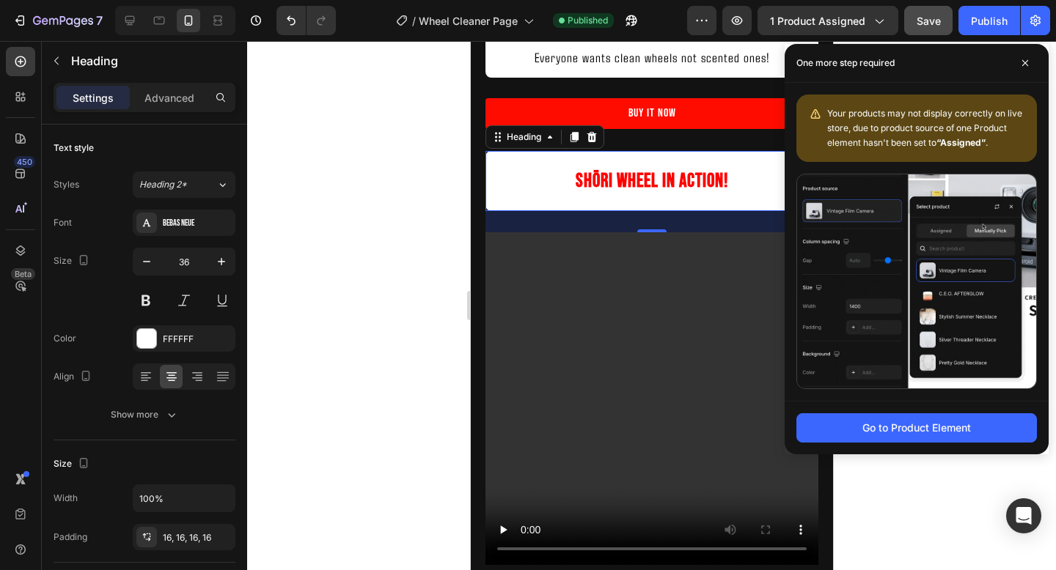
scroll to position [2120, 0]
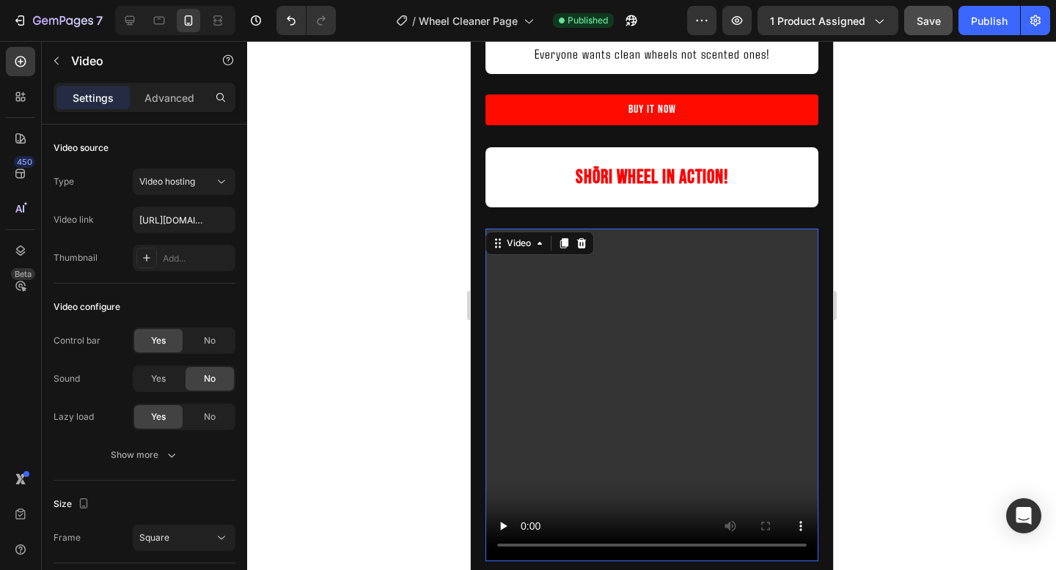
click at [624, 246] on video at bounding box center [651, 395] width 333 height 333
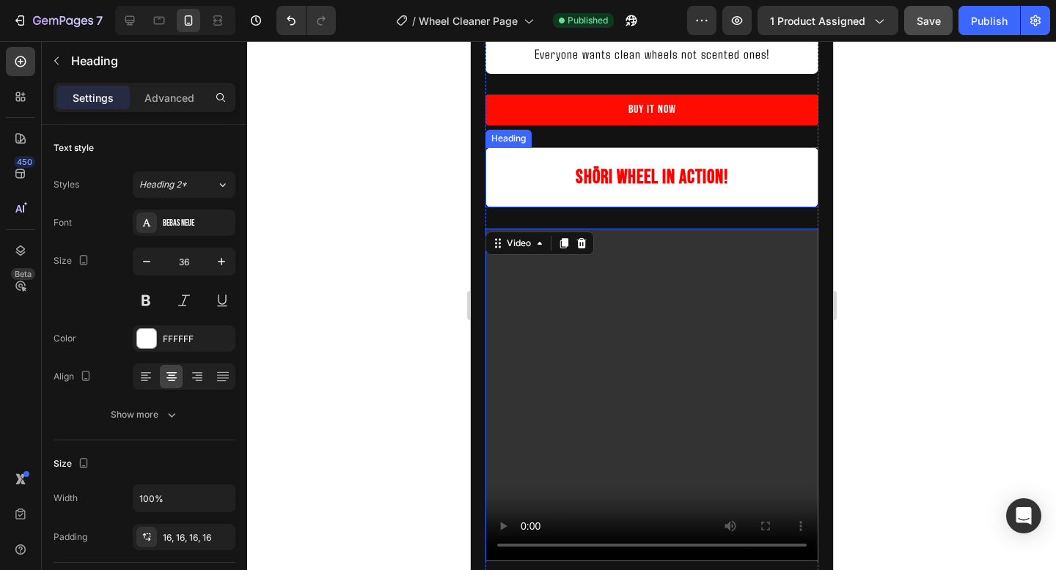
click at [542, 163] on p "⁠⁠⁠⁠⁠⁠⁠ Shōri Wheel In Action!" at bounding box center [650, 177] width 309 height 37
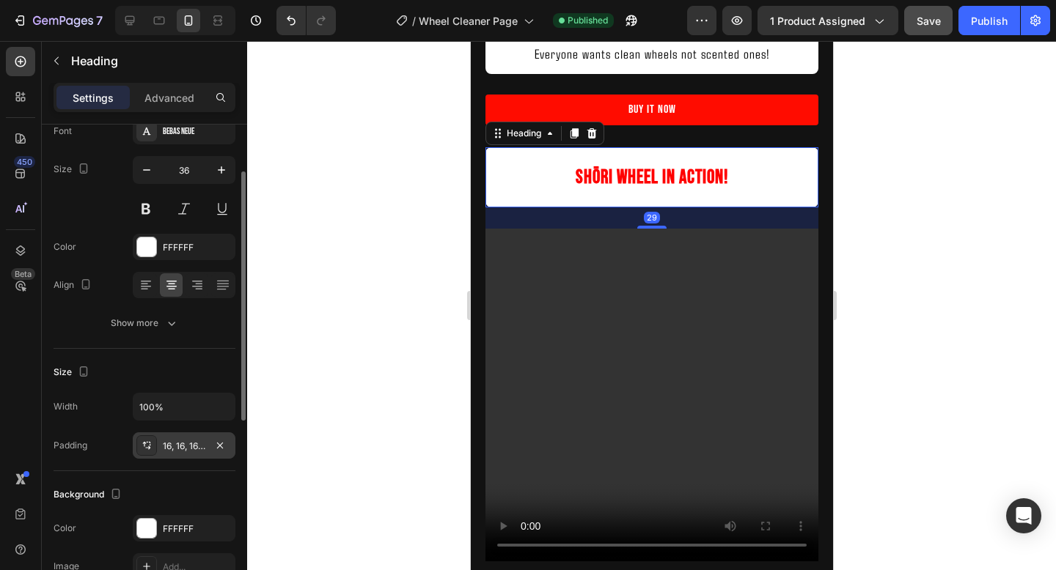
scroll to position [103, 0]
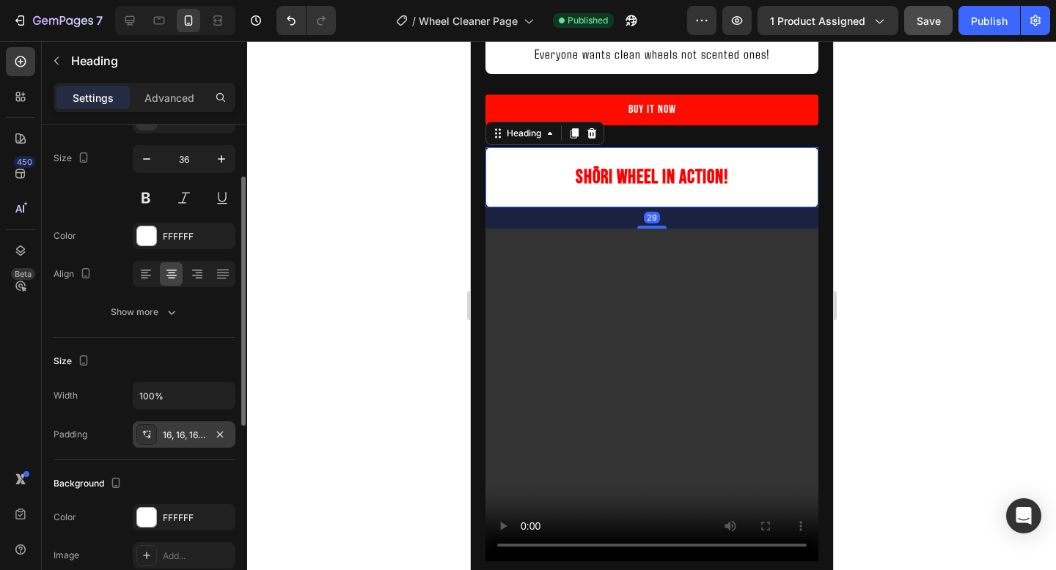
click at [170, 441] on div "16, 16, 16, 16" at bounding box center [184, 435] width 103 height 26
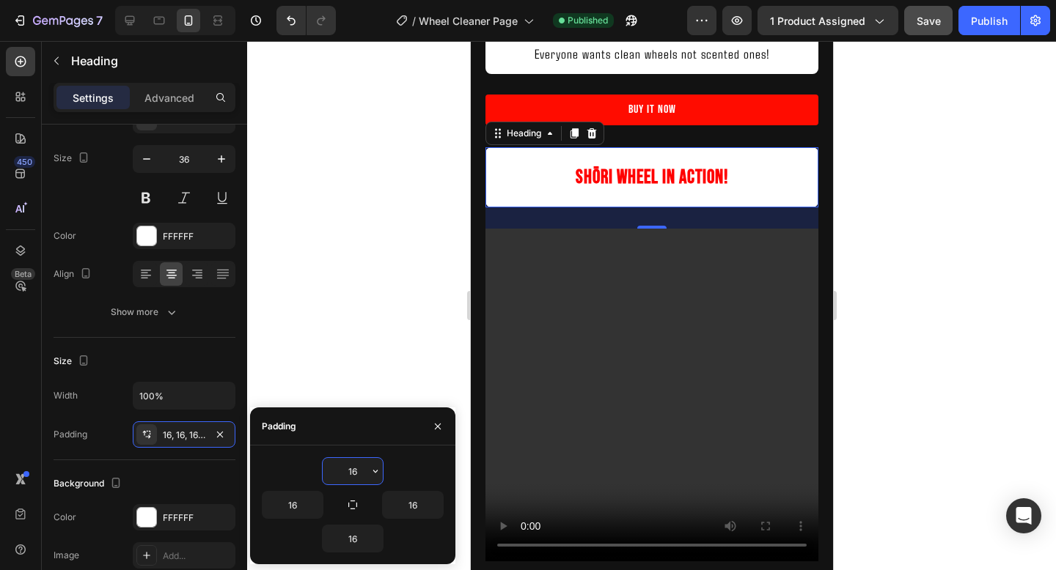
click at [350, 471] on input "16" at bounding box center [353, 471] width 60 height 26
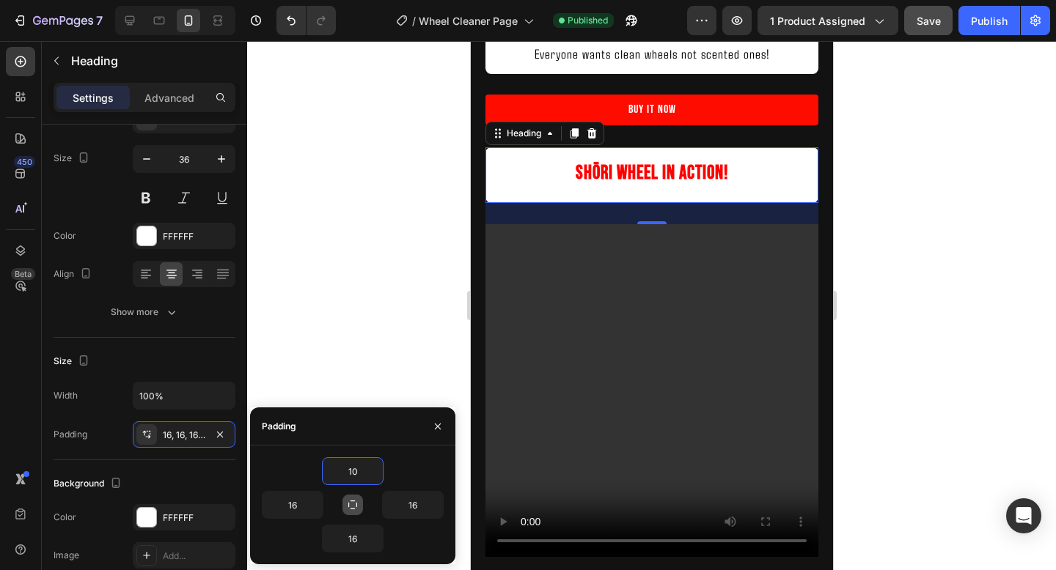
type input "10"
click at [350, 505] on icon "button" at bounding box center [353, 505] width 12 height 12
type input "10"
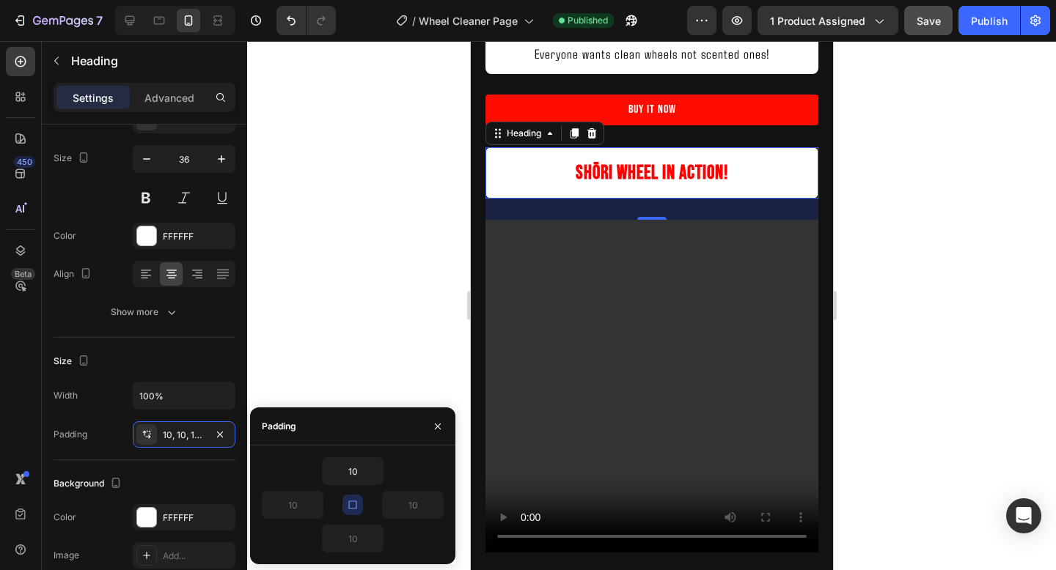
click at [427, 463] on div "10" at bounding box center [353, 472] width 182 height 28
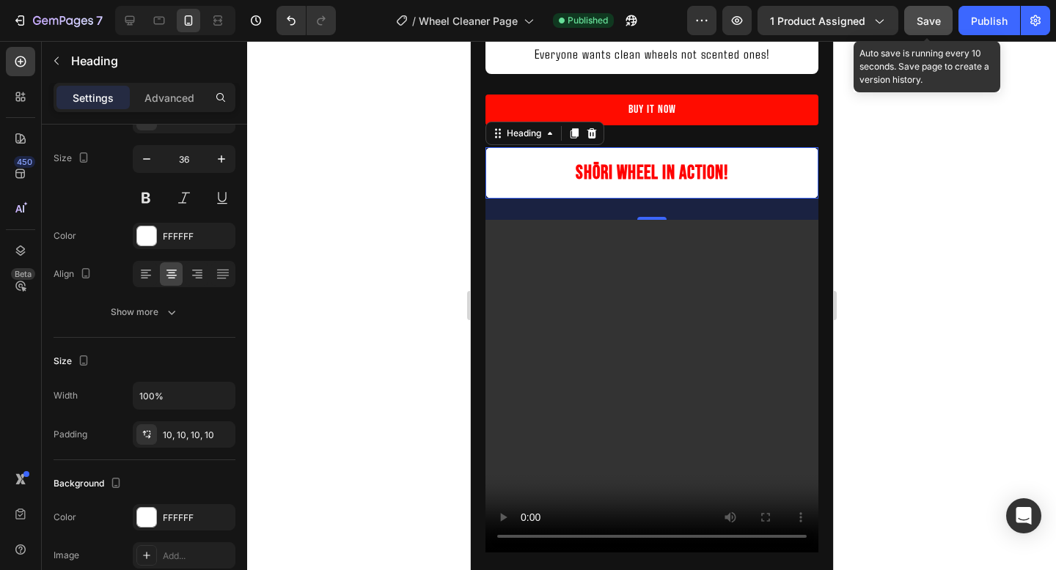
click at [931, 19] on span "Save" at bounding box center [928, 21] width 24 height 12
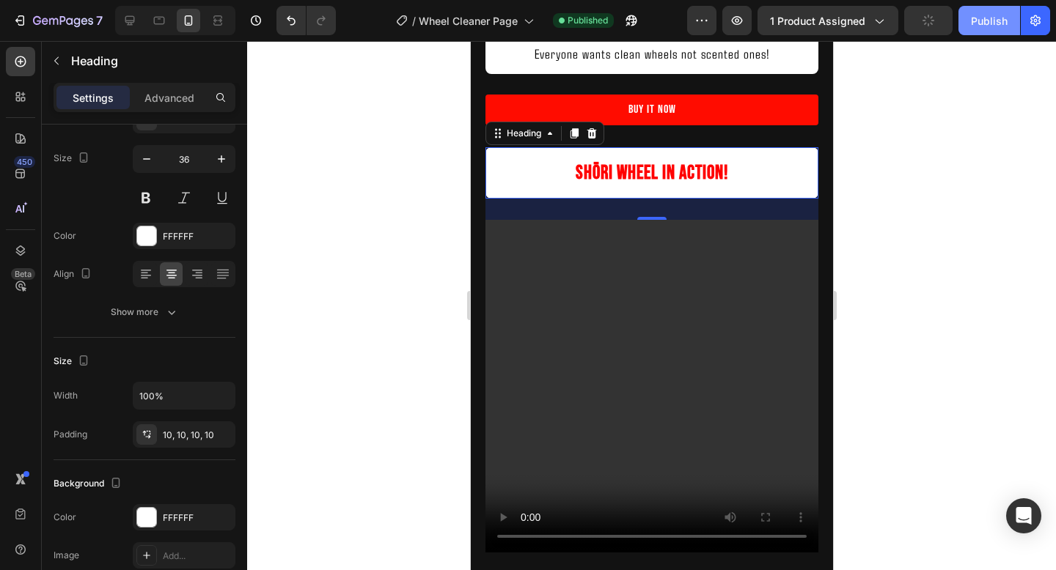
click at [983, 19] on div "Publish" at bounding box center [989, 20] width 37 height 15
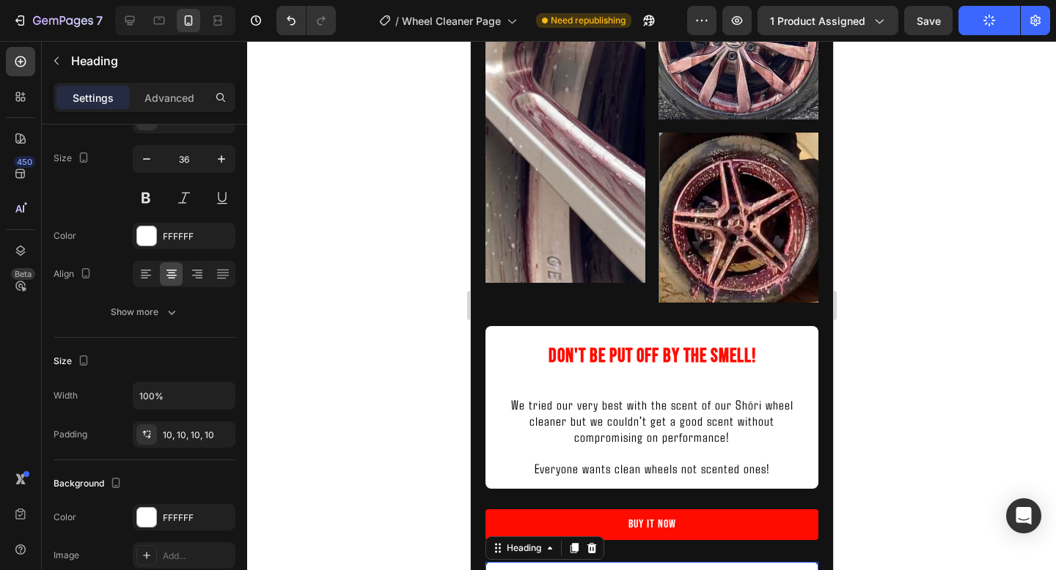
scroll to position [1678, 0]
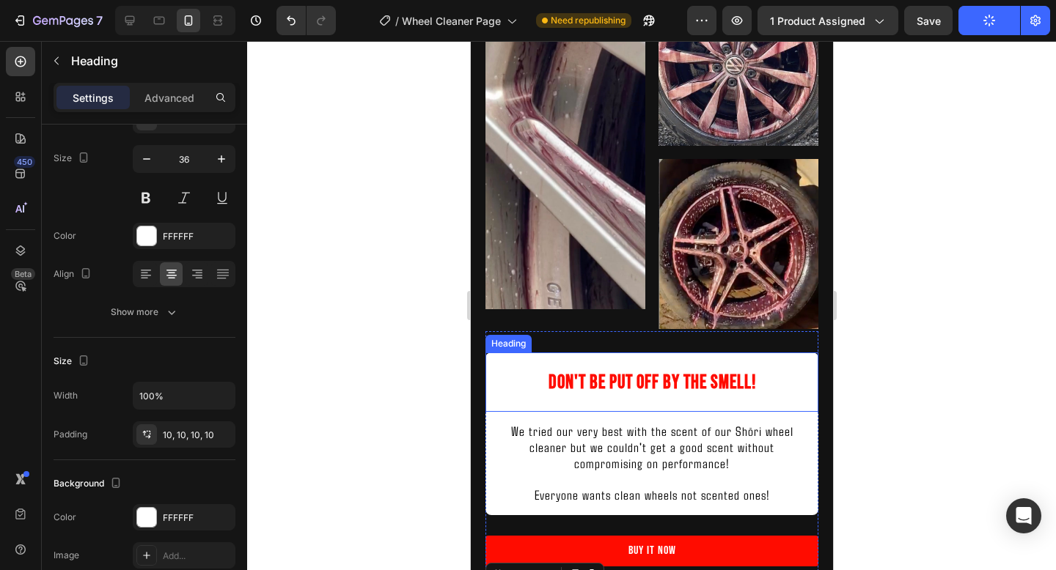
click at [658, 388] on span "Don't be put off by the smell!" at bounding box center [651, 383] width 207 height 23
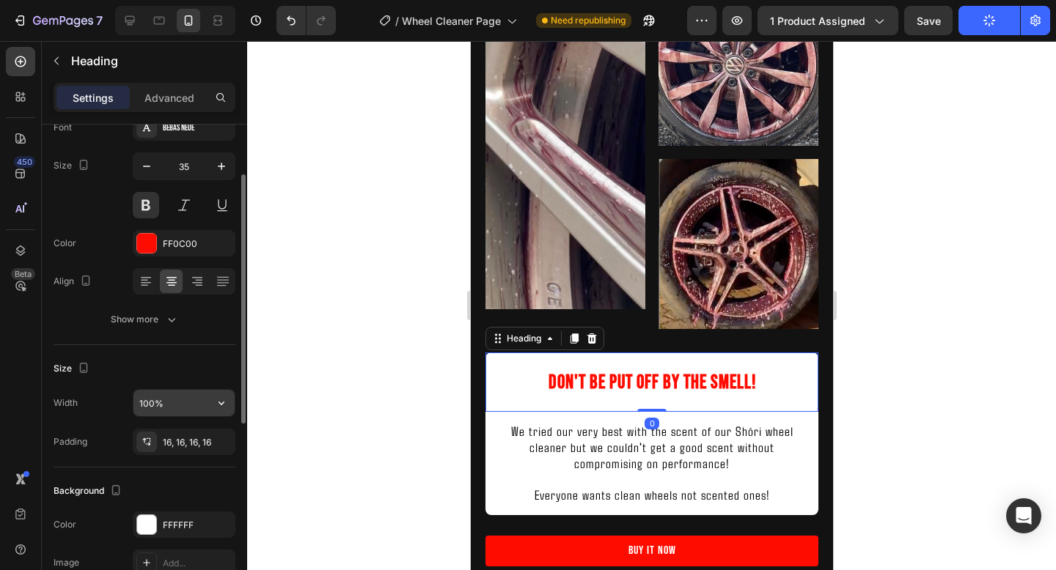
scroll to position [96, 0]
click at [158, 455] on div "Size Width 100% Padding 16, 16, 16, 16" at bounding box center [145, 406] width 182 height 122
click at [179, 446] on div "16, 16, 16, 16" at bounding box center [184, 442] width 43 height 13
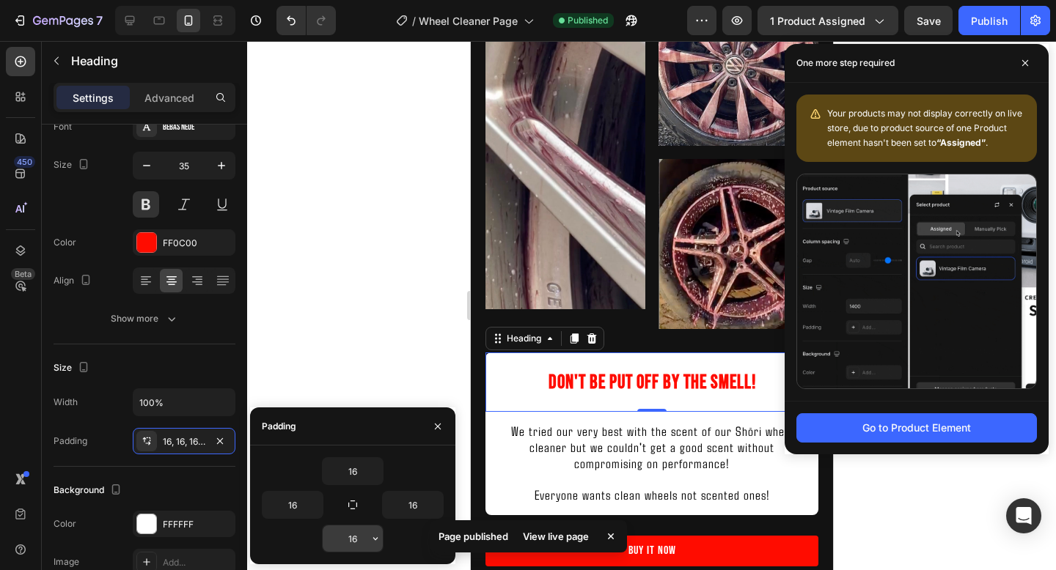
click at [353, 535] on input "16" at bounding box center [353, 539] width 60 height 26
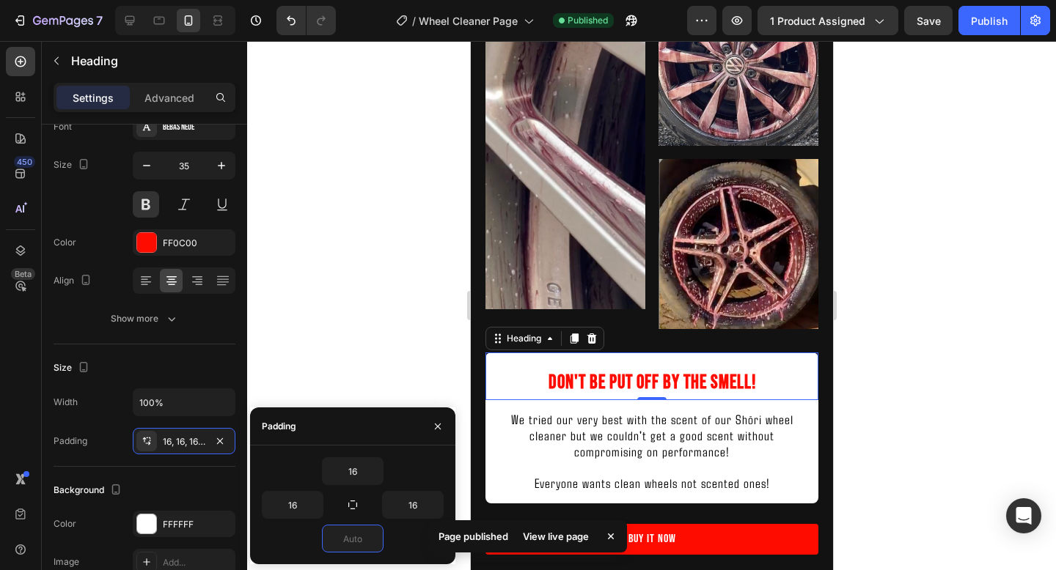
click at [994, 350] on div at bounding box center [651, 305] width 809 height 529
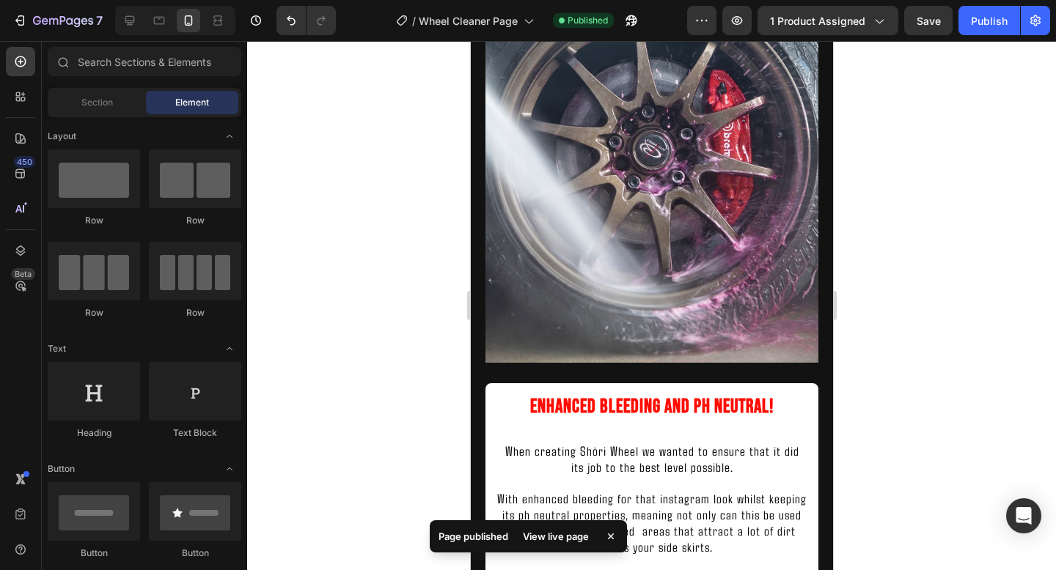
scroll to position [959, 0]
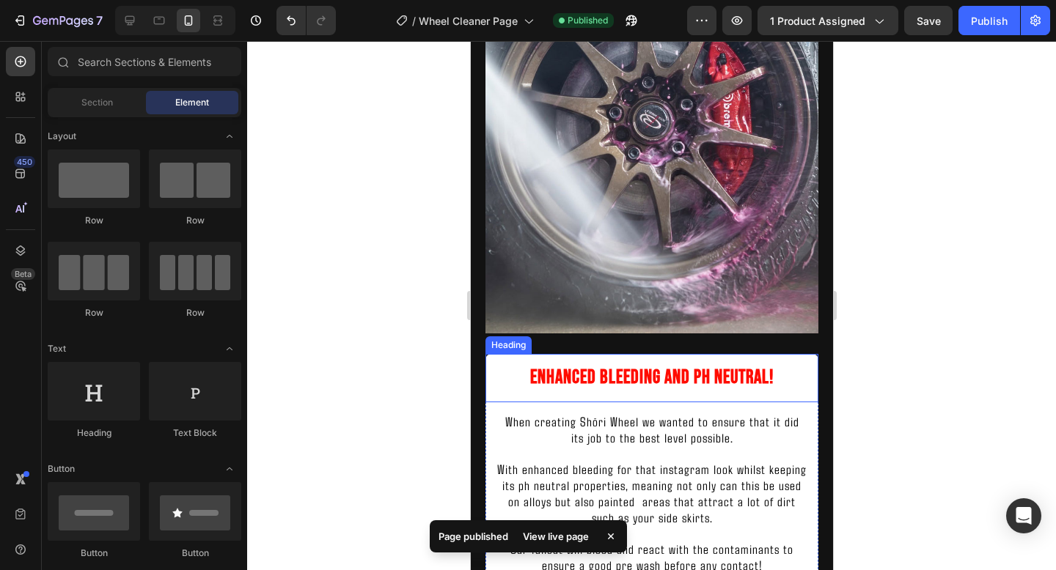
click at [707, 378] on h2 "Enhanced bleeding and Ph neutral!" at bounding box center [651, 378] width 333 height 48
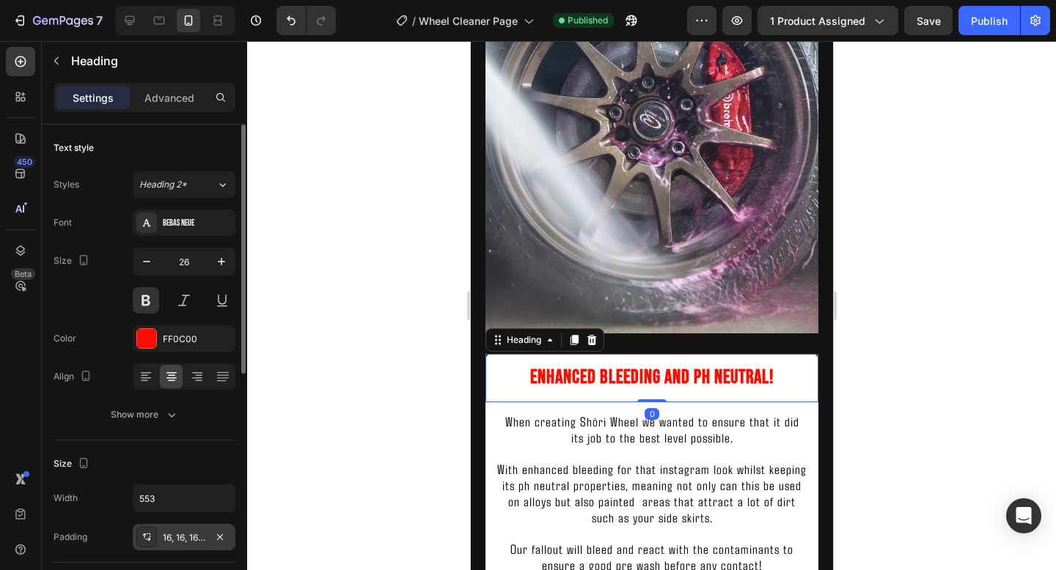
click at [176, 540] on div "16, 16, 16, 16" at bounding box center [184, 538] width 43 height 13
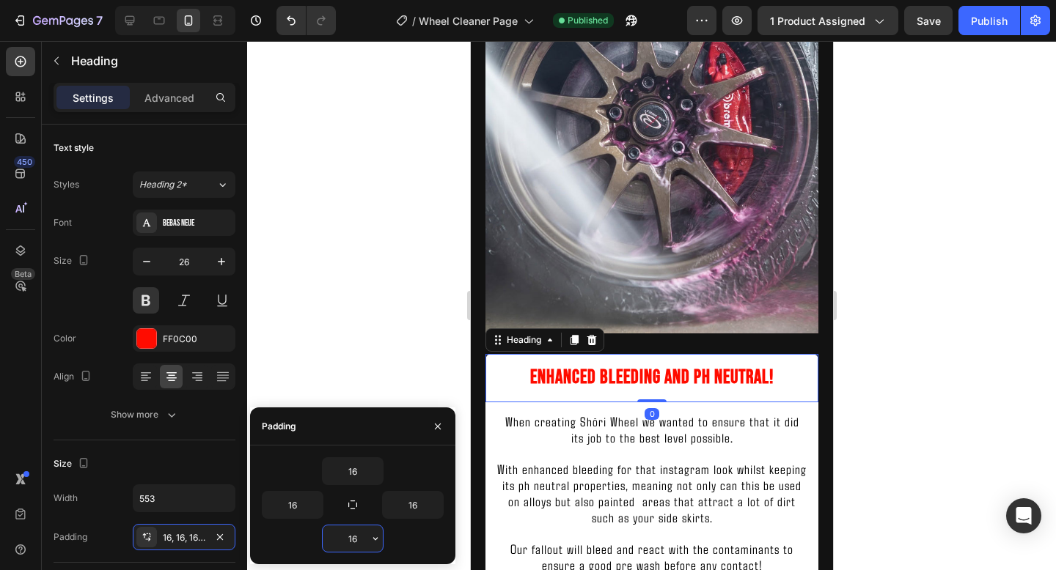
click at [339, 536] on input "16" at bounding box center [353, 539] width 60 height 26
type input "1"
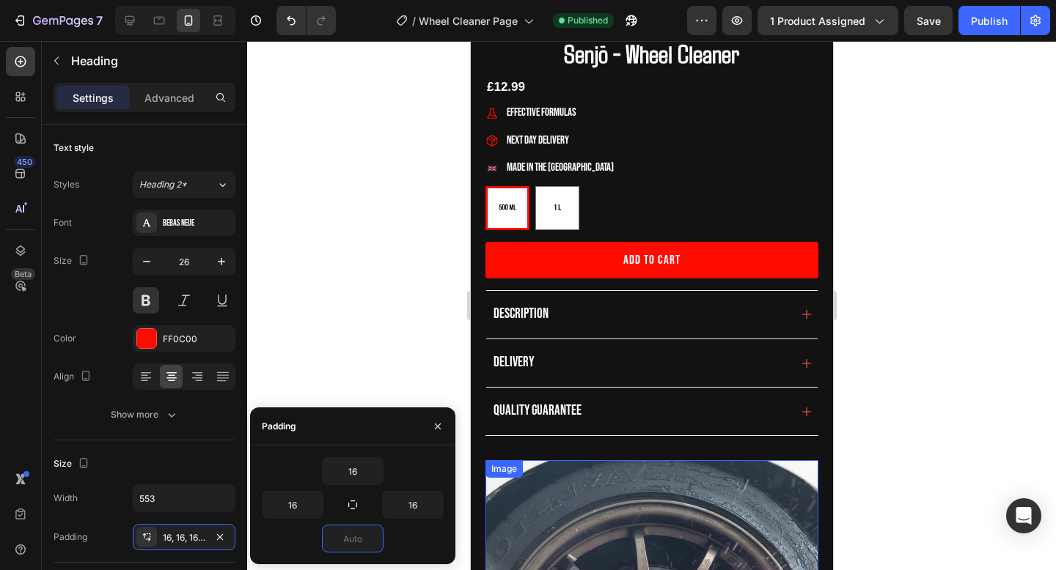
scroll to position [210, 0]
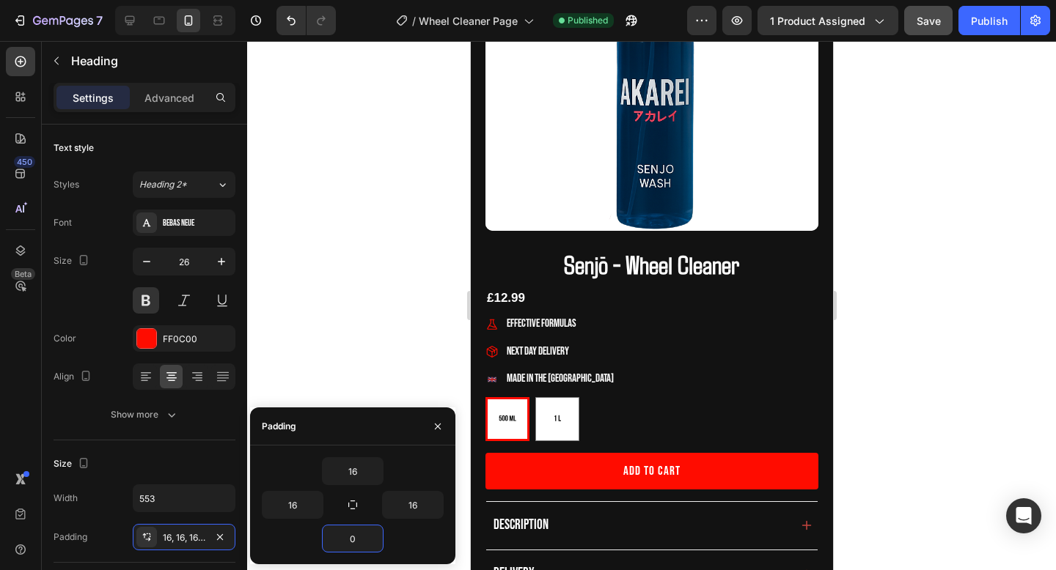
click at [927, 22] on span "Save" at bounding box center [928, 21] width 24 height 12
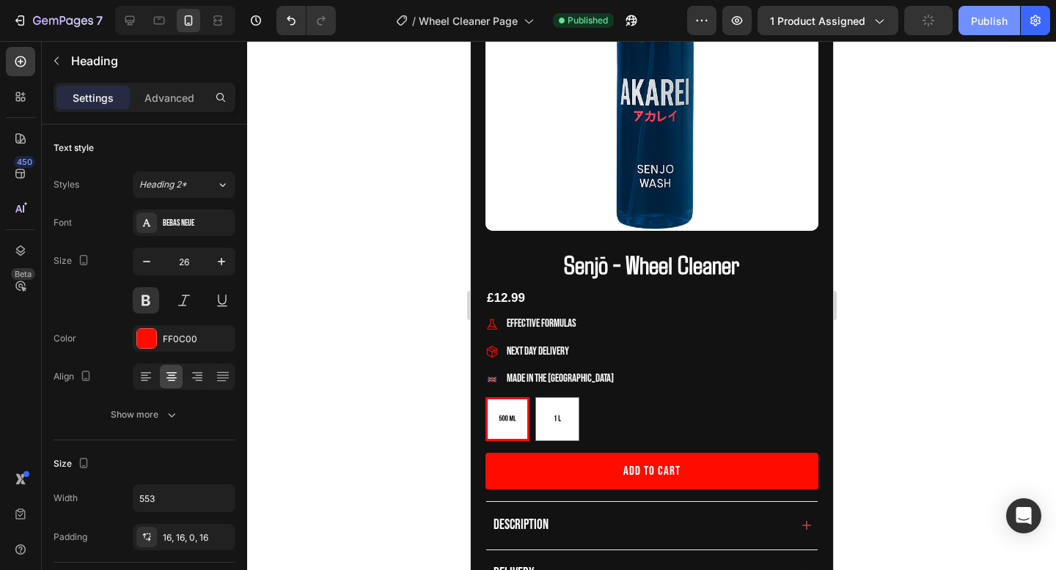
click at [980, 22] on div "Publish" at bounding box center [989, 20] width 37 height 15
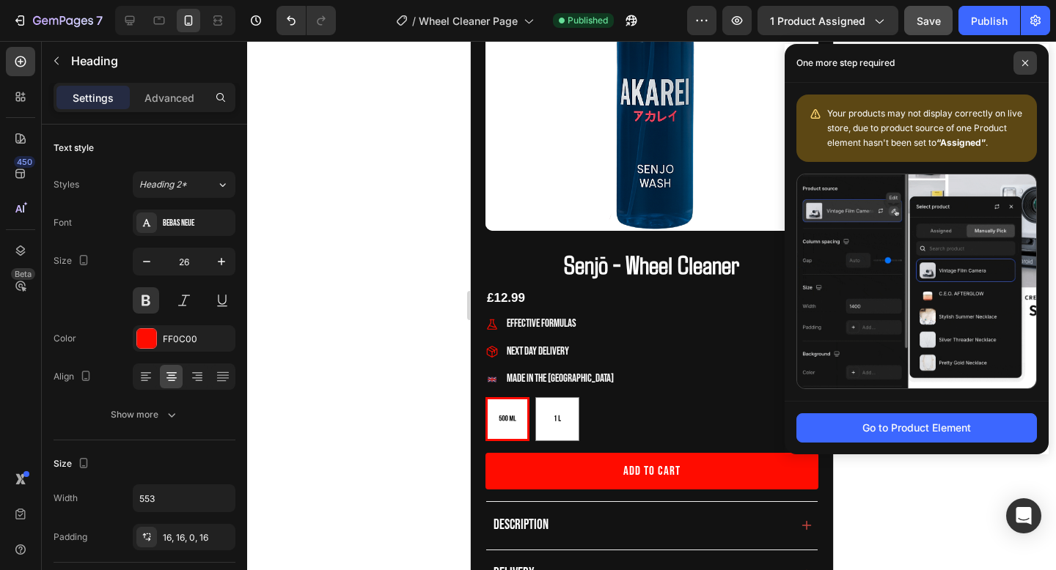
click at [1029, 53] on span at bounding box center [1024, 62] width 23 height 23
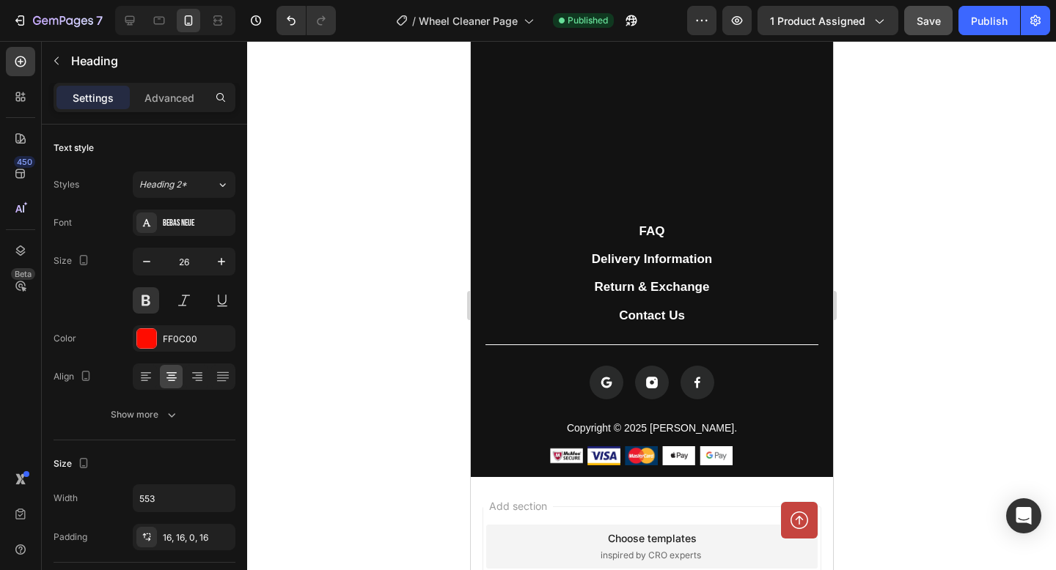
scroll to position [3256, 0]
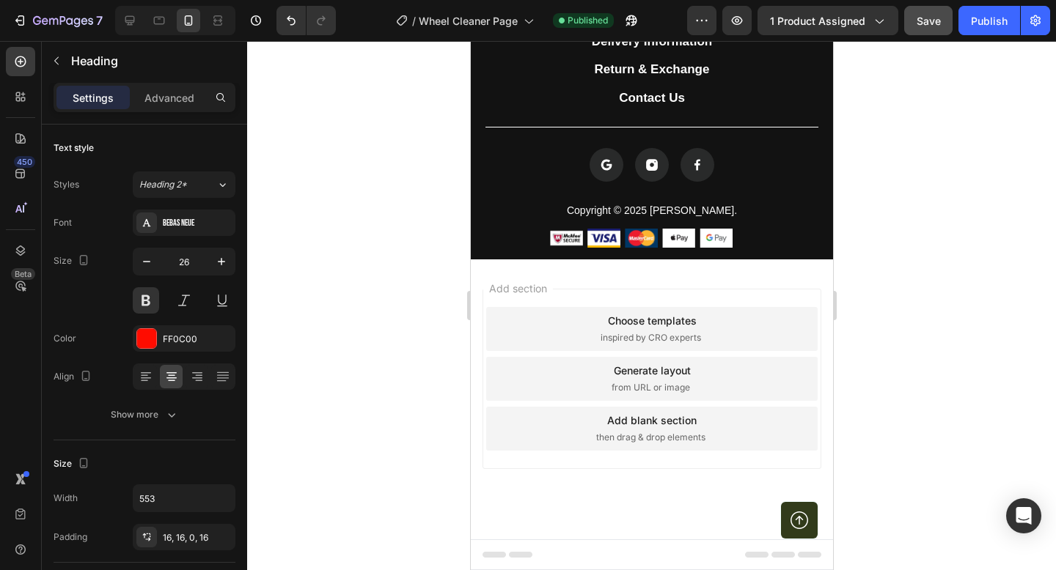
click at [790, 517] on icon at bounding box center [799, 521] width 18 height 18
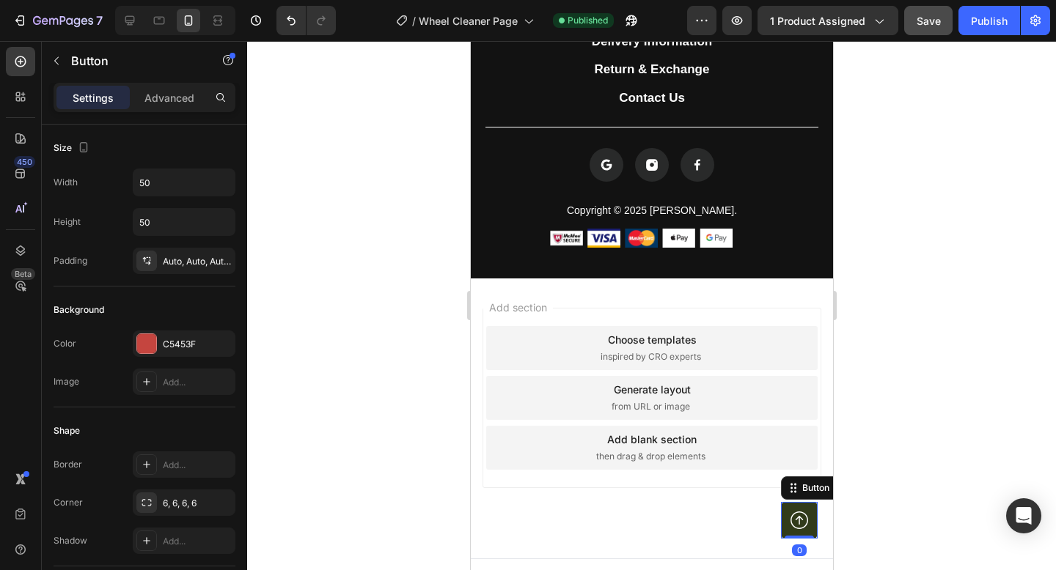
click at [801, 514] on icon at bounding box center [799, 521] width 18 height 18
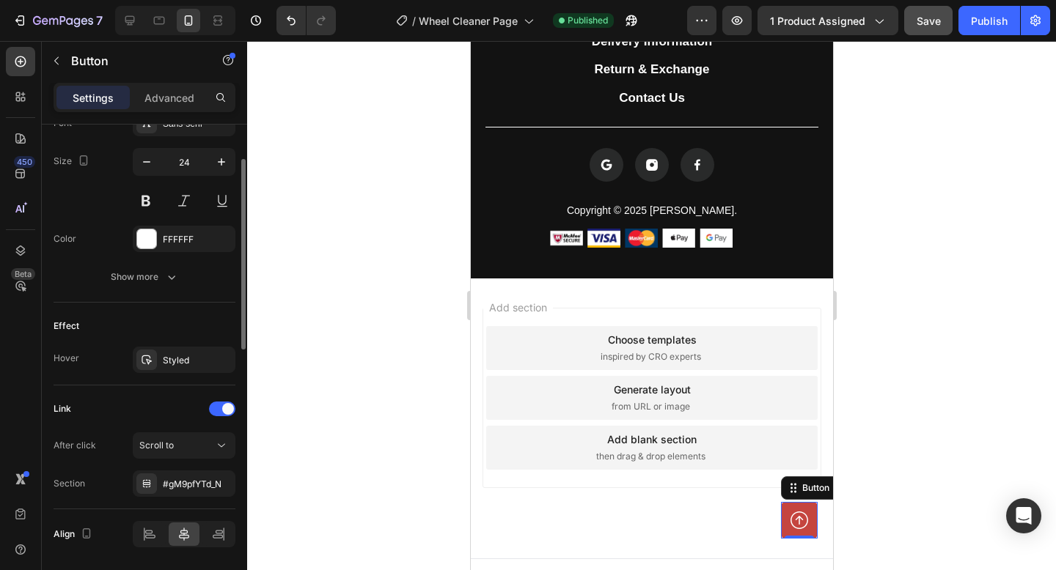
scroll to position [756, 0]
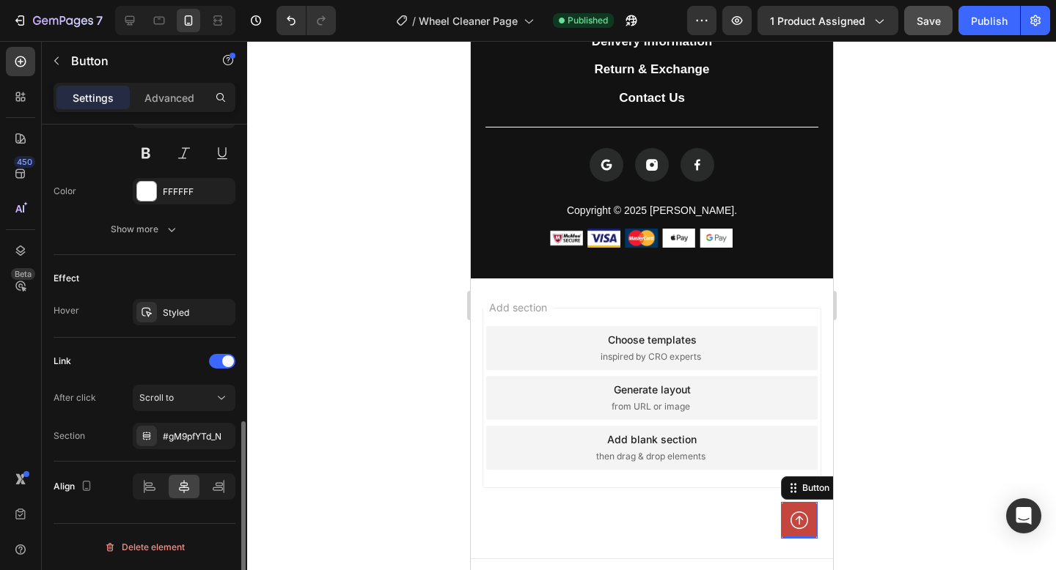
click at [141, 549] on div "Delete element" at bounding box center [144, 548] width 81 height 18
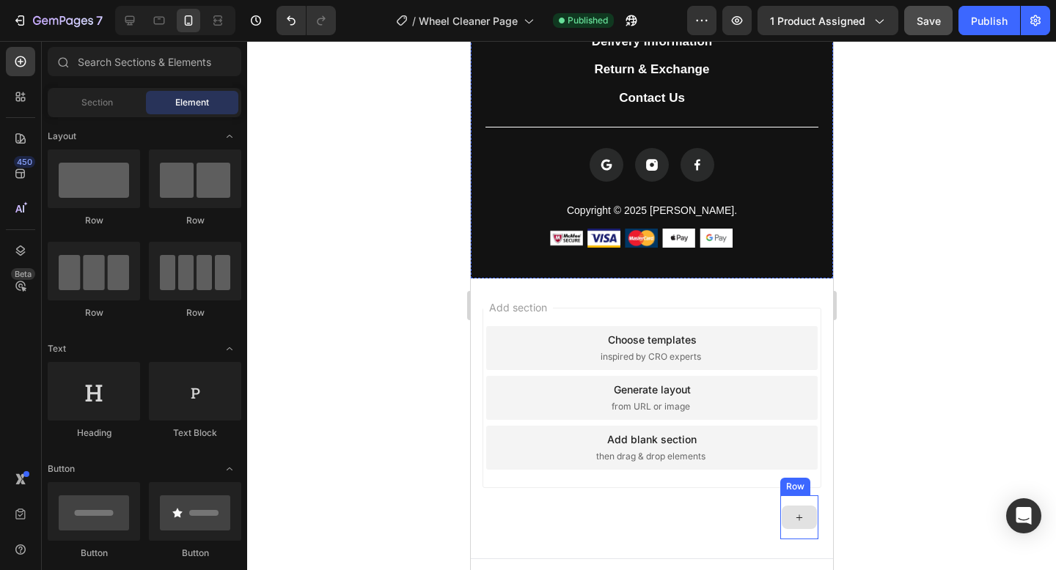
click at [794, 518] on icon at bounding box center [799, 518] width 12 height 12
click at [781, 526] on div at bounding box center [798, 518] width 38 height 44
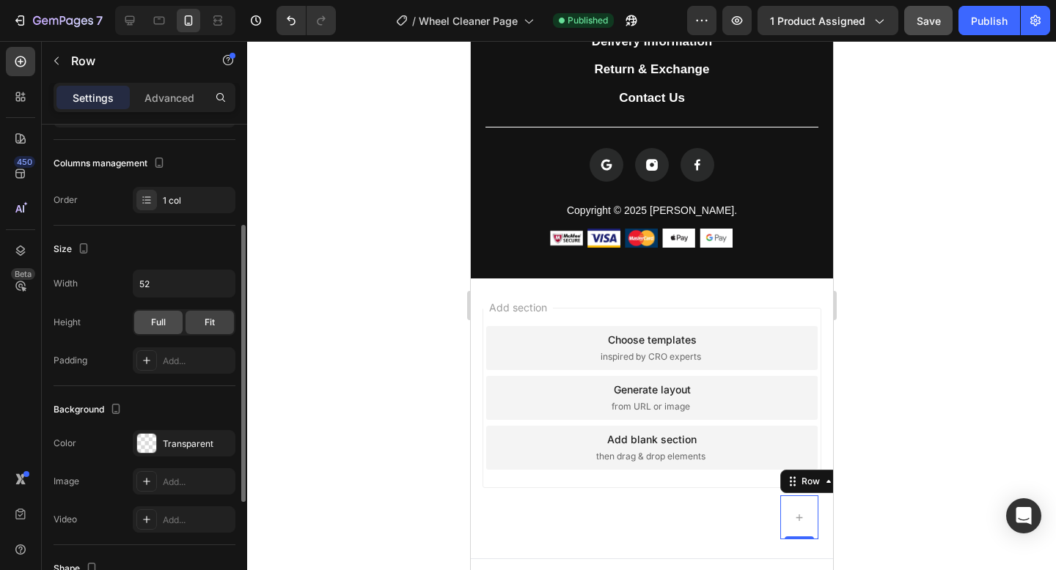
scroll to position [369, 0]
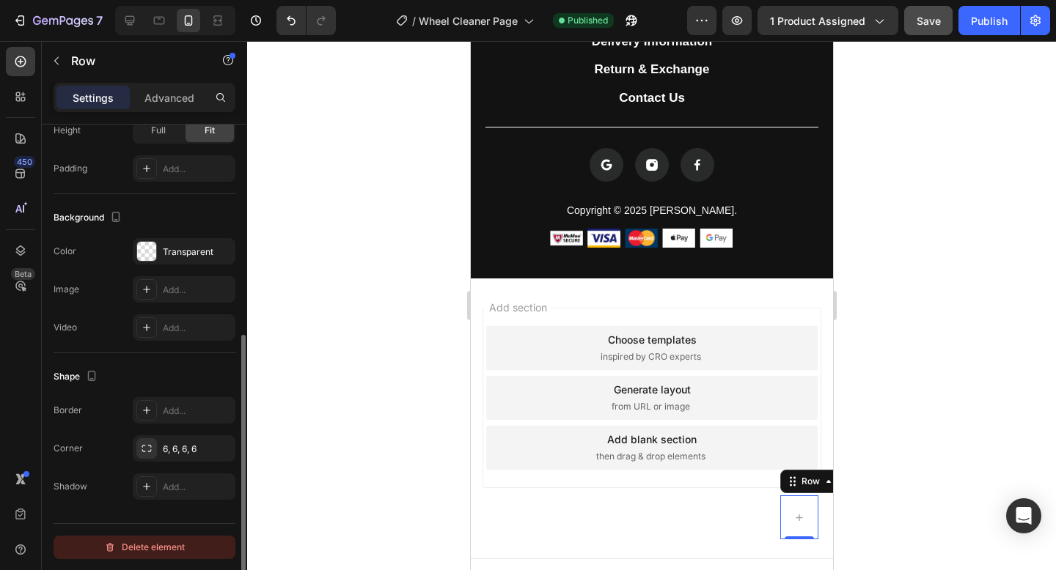
click at [146, 543] on div "Delete element" at bounding box center [144, 548] width 81 height 18
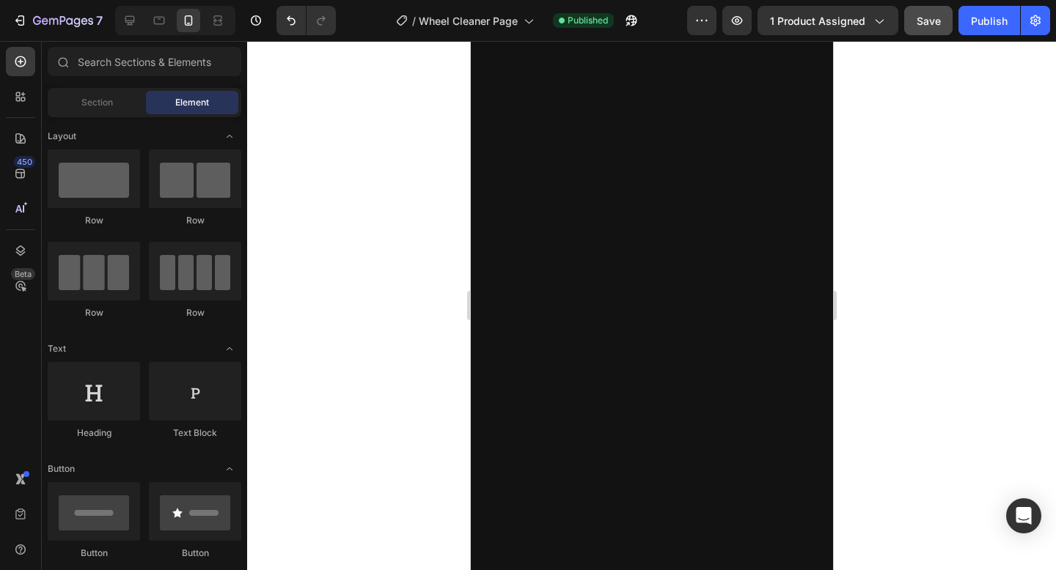
scroll to position [0, 0]
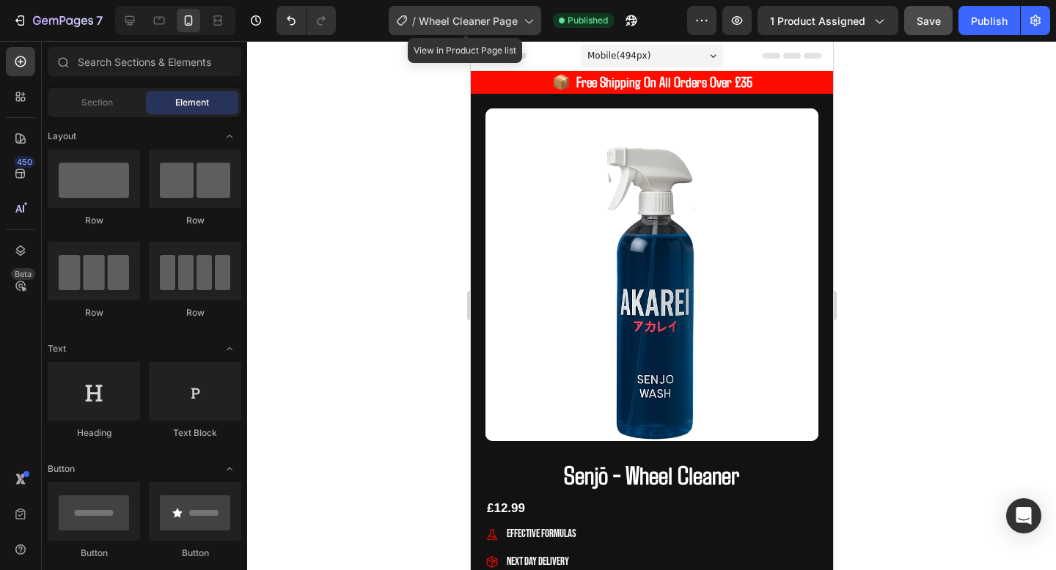
click at [504, 21] on span "Wheel Cleaner Page" at bounding box center [468, 20] width 99 height 15
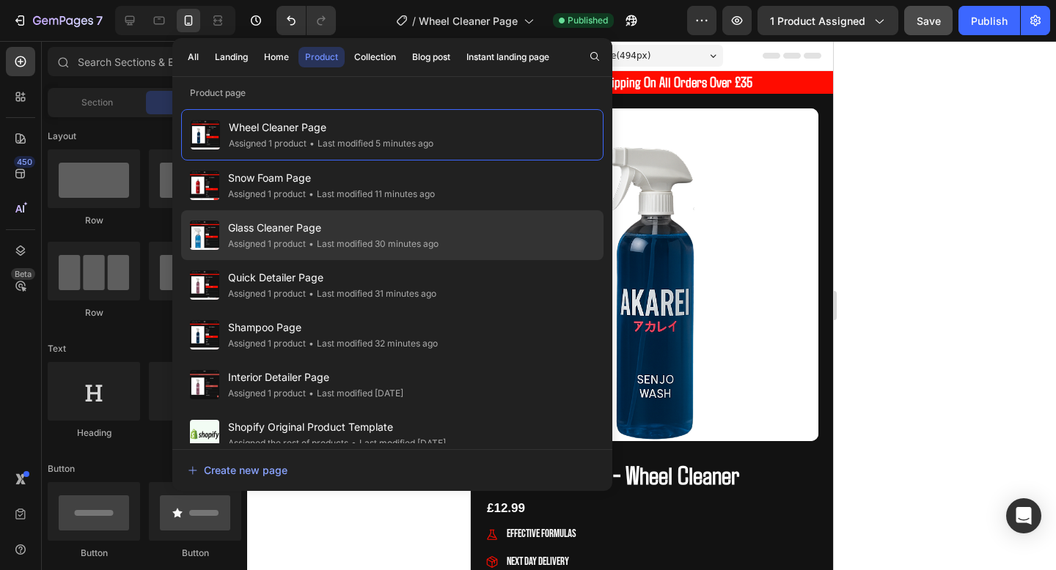
click at [304, 238] on div "Assigned 1 product" at bounding box center [267, 244] width 78 height 15
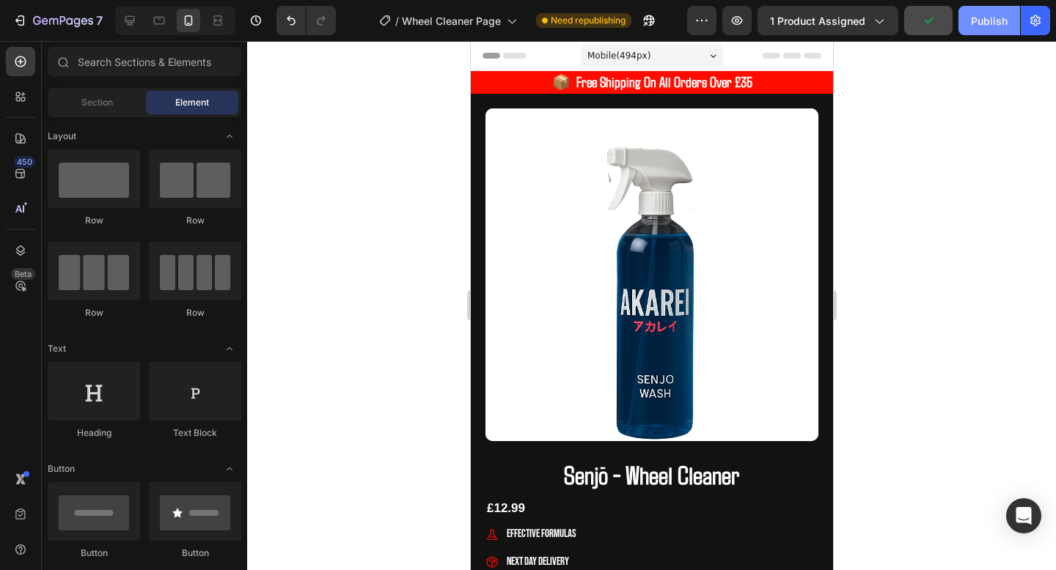
click at [981, 14] on div "Publish" at bounding box center [989, 20] width 37 height 15
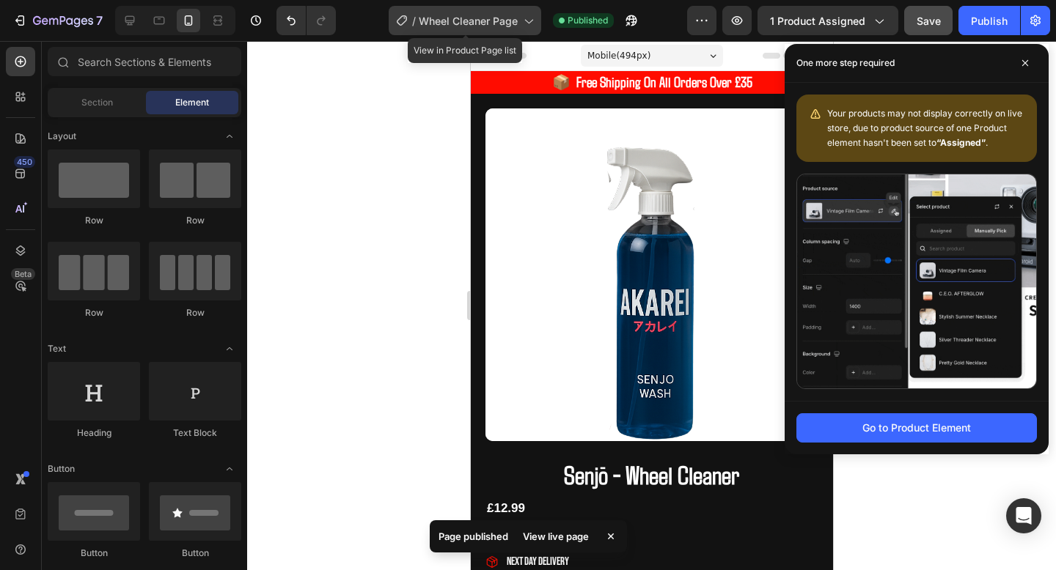
click at [477, 31] on div "/ Wheel Cleaner Page" at bounding box center [465, 20] width 153 height 29
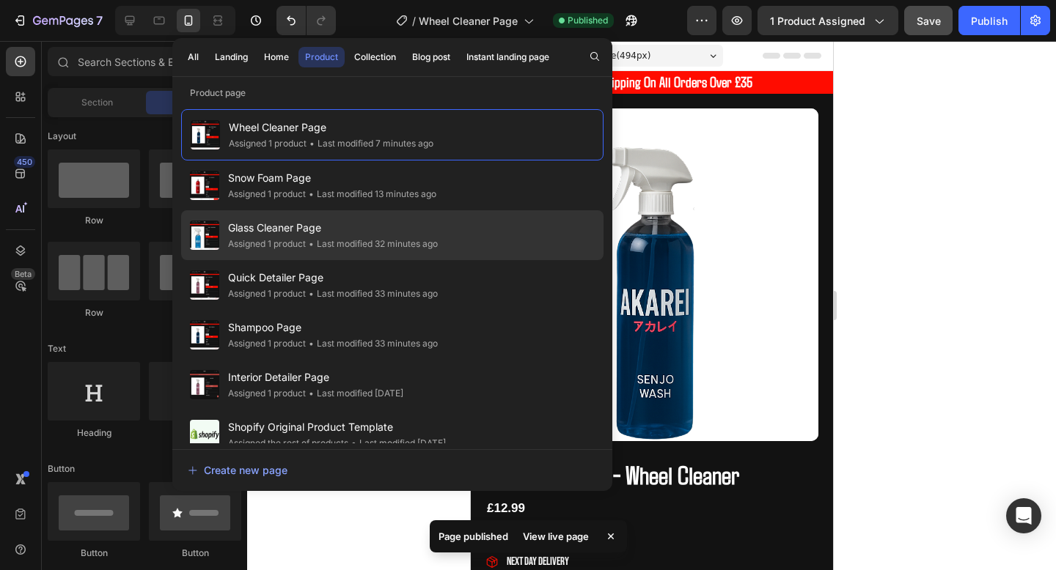
click at [404, 254] on div "Glass Cleaner Page Assigned 1 product • Last modified 32 minutes ago" at bounding box center [392, 235] width 422 height 50
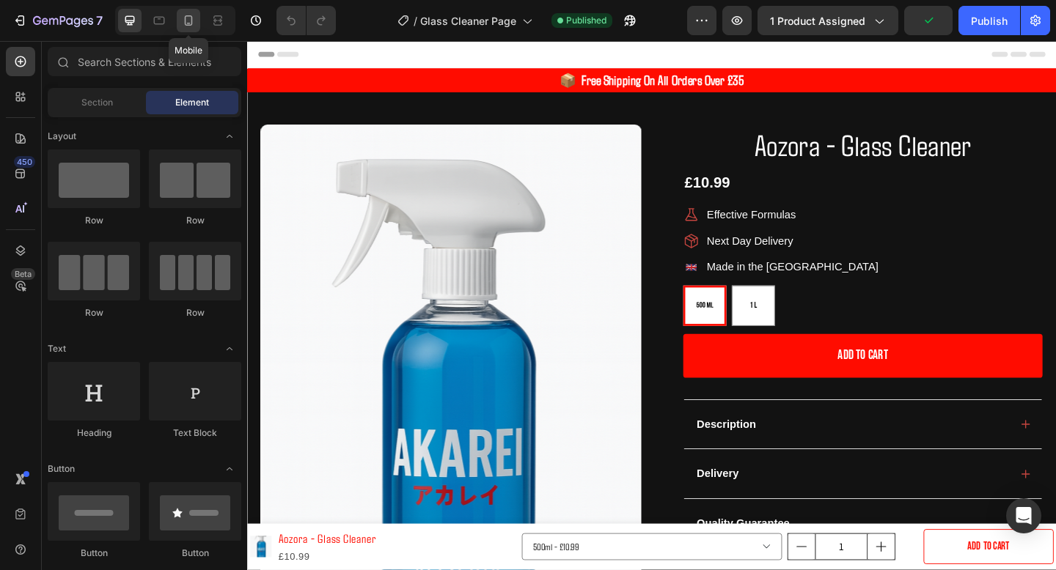
click at [188, 23] on icon at bounding box center [189, 23] width 4 height 1
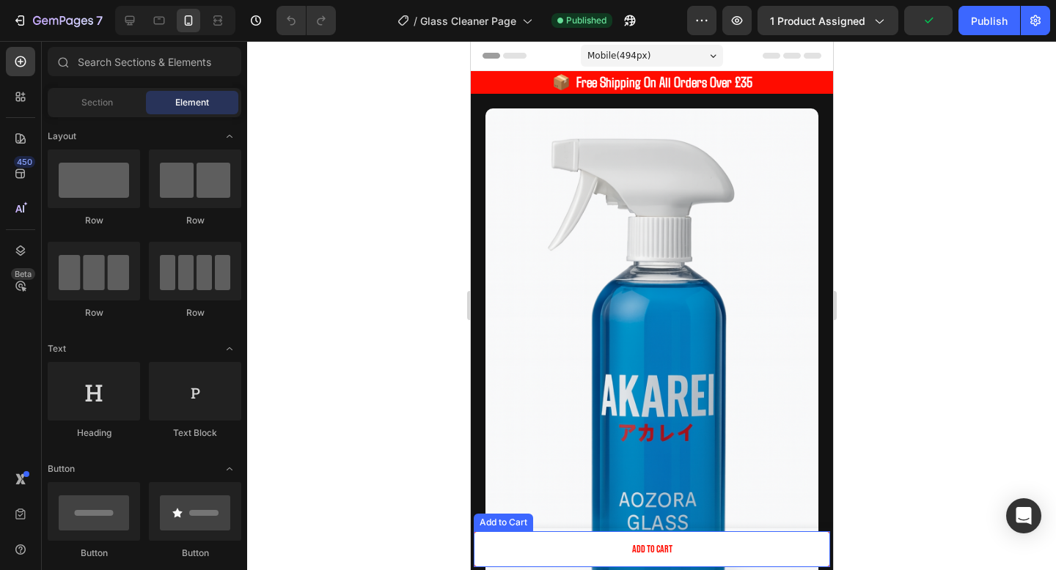
click at [739, 555] on button "Add to cart" at bounding box center [651, 550] width 356 height 36
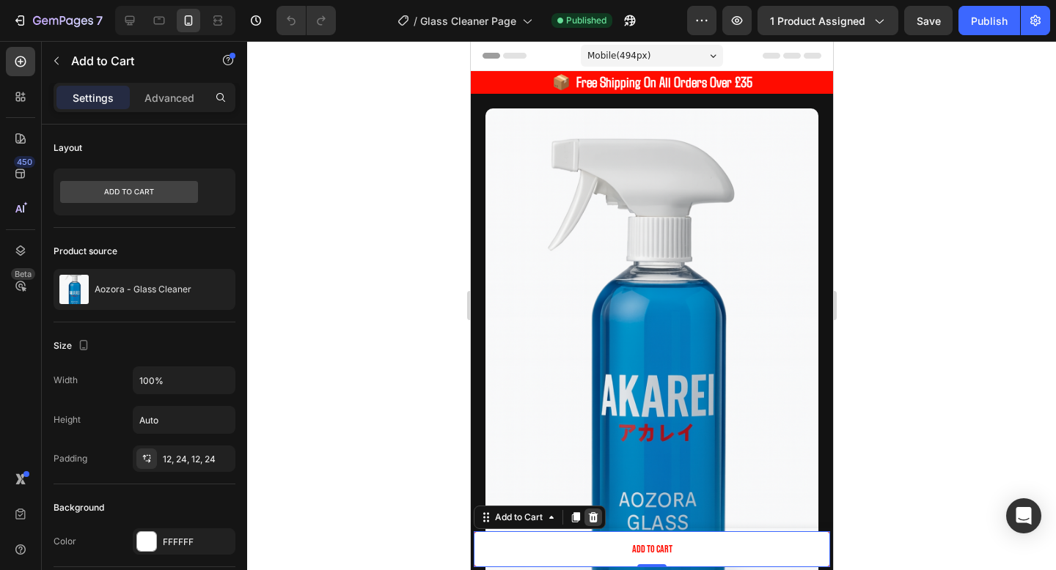
click at [596, 518] on icon at bounding box center [593, 517] width 10 height 10
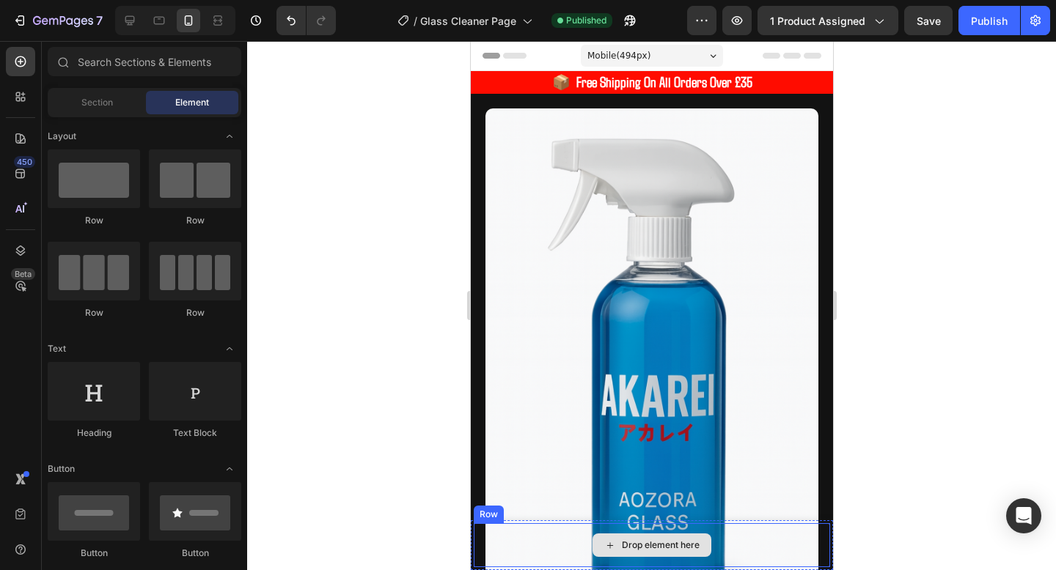
click at [562, 548] on div "Drop element here" at bounding box center [651, 545] width 356 height 44
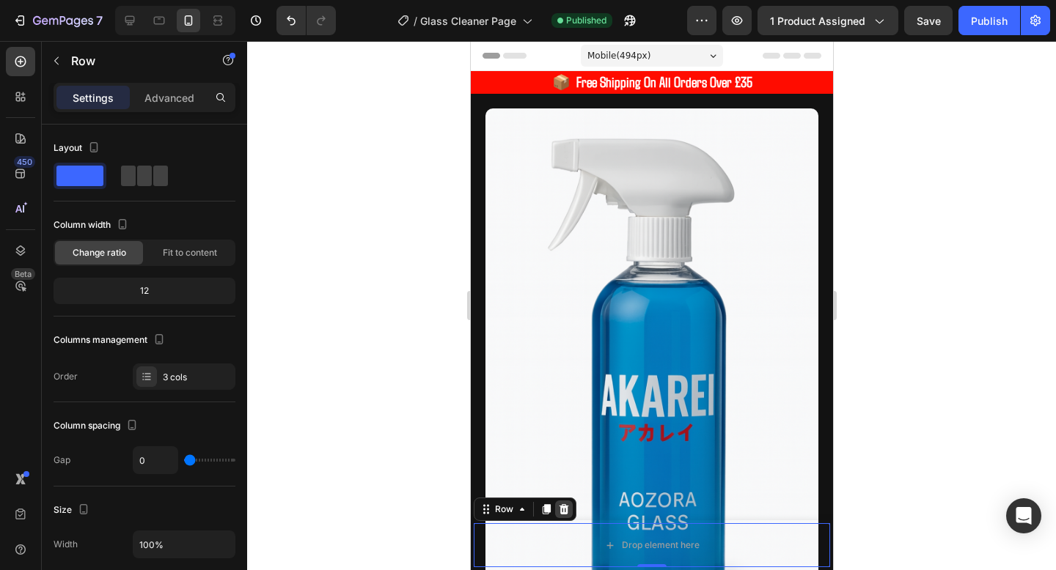
click at [557, 513] on icon at bounding box center [563, 510] width 12 height 12
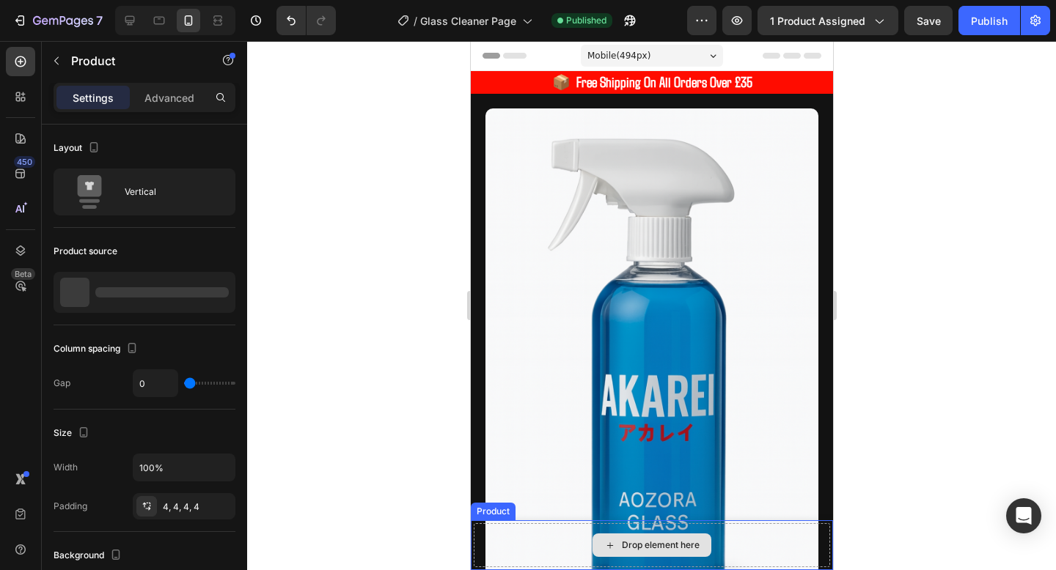
click at [539, 539] on div "Drop element here" at bounding box center [651, 545] width 356 height 44
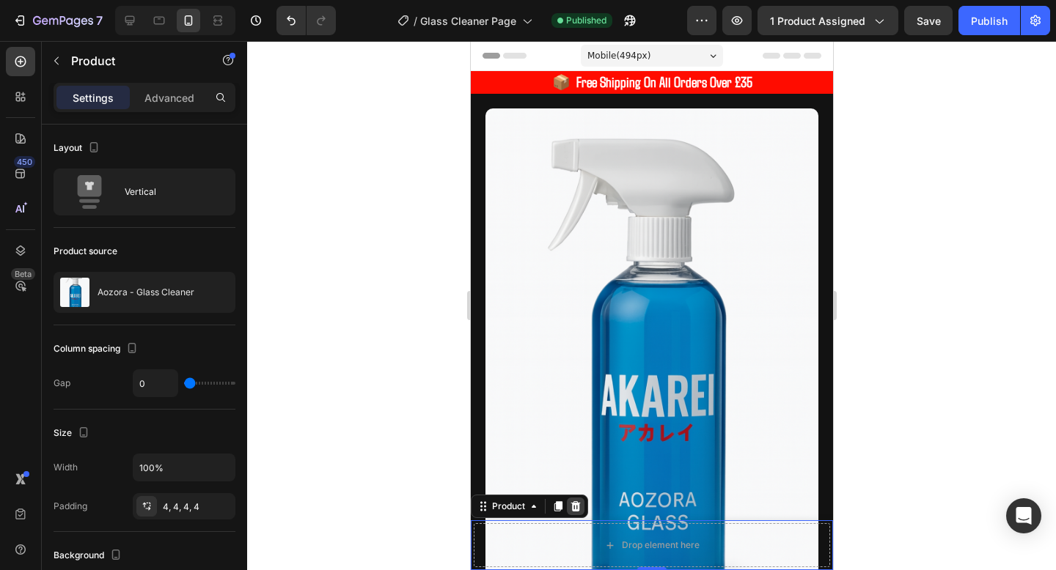
click at [574, 507] on icon at bounding box center [575, 506] width 10 height 10
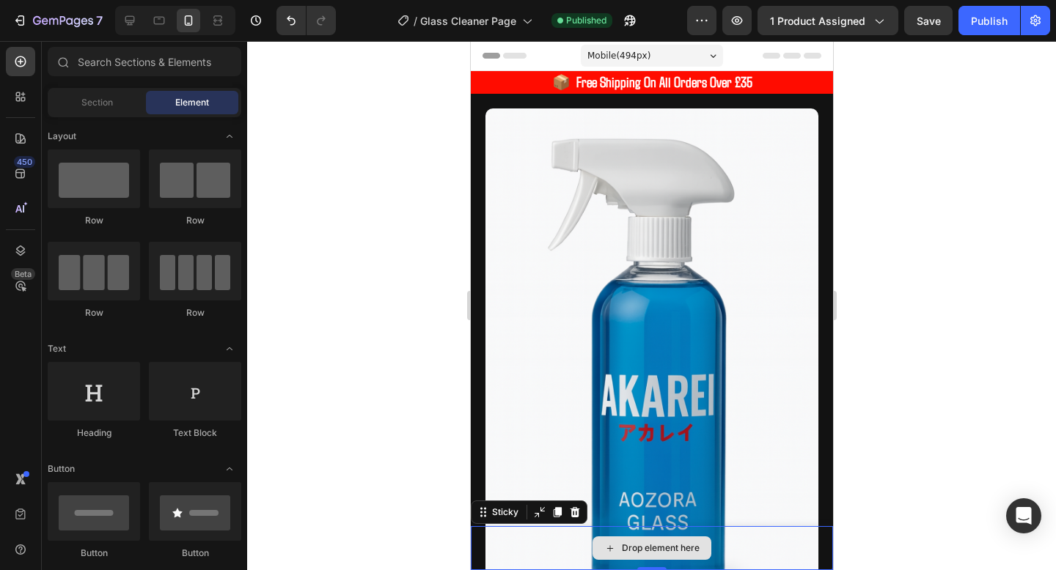
click at [550, 542] on div "Drop element here" at bounding box center [651, 548] width 362 height 44
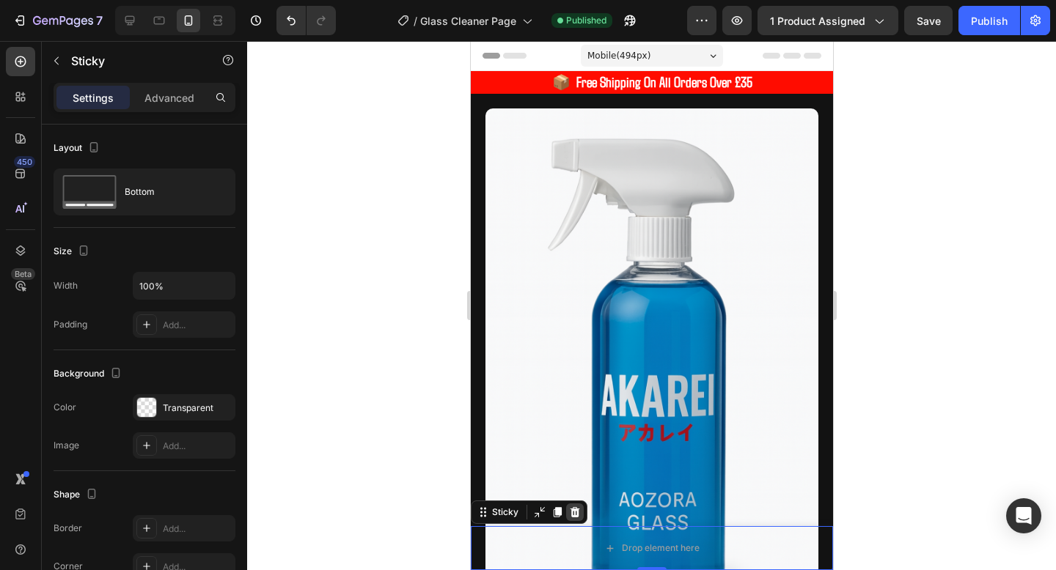
click at [569, 513] on icon at bounding box center [574, 513] width 12 height 12
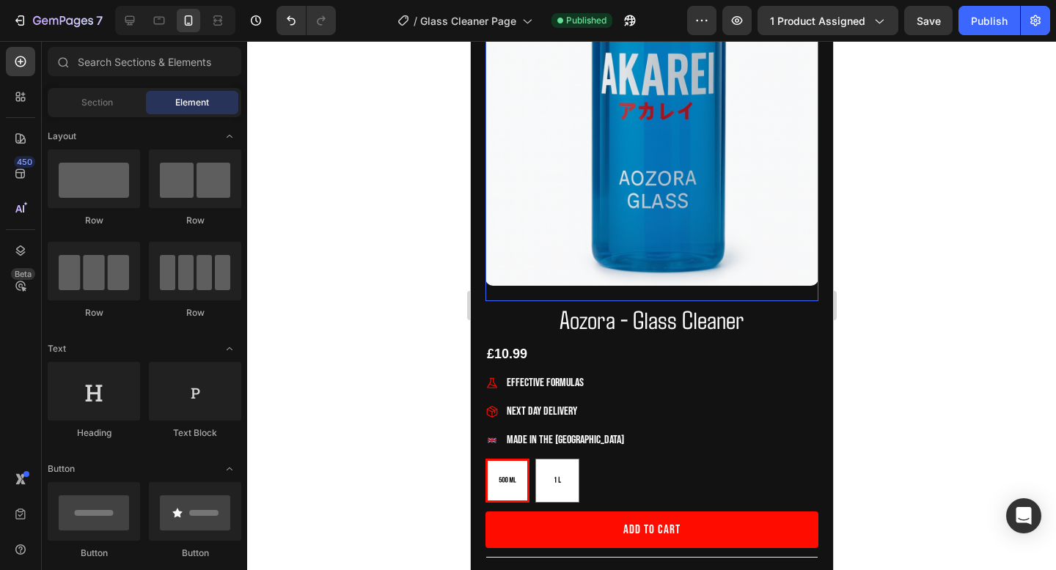
scroll to position [325, 0]
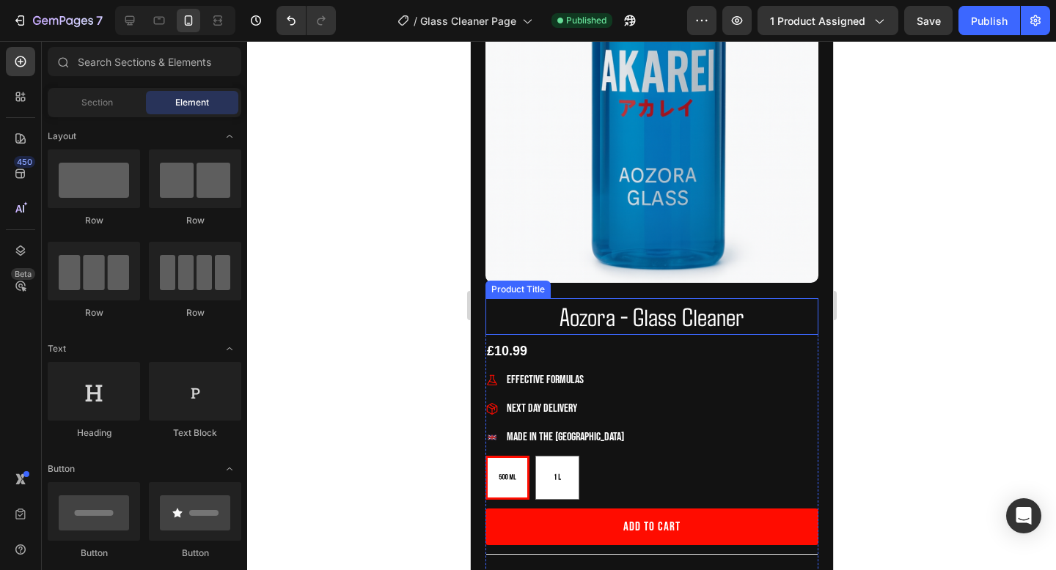
click at [635, 331] on h1 "Aozora - Glass Cleaner" at bounding box center [651, 316] width 333 height 37
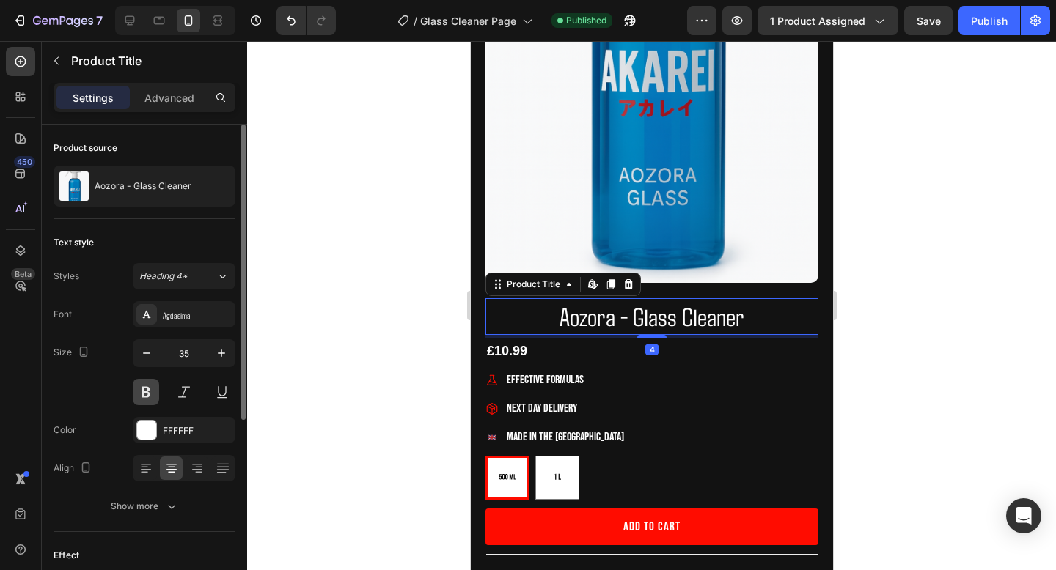
click at [142, 395] on button at bounding box center [146, 392] width 26 height 26
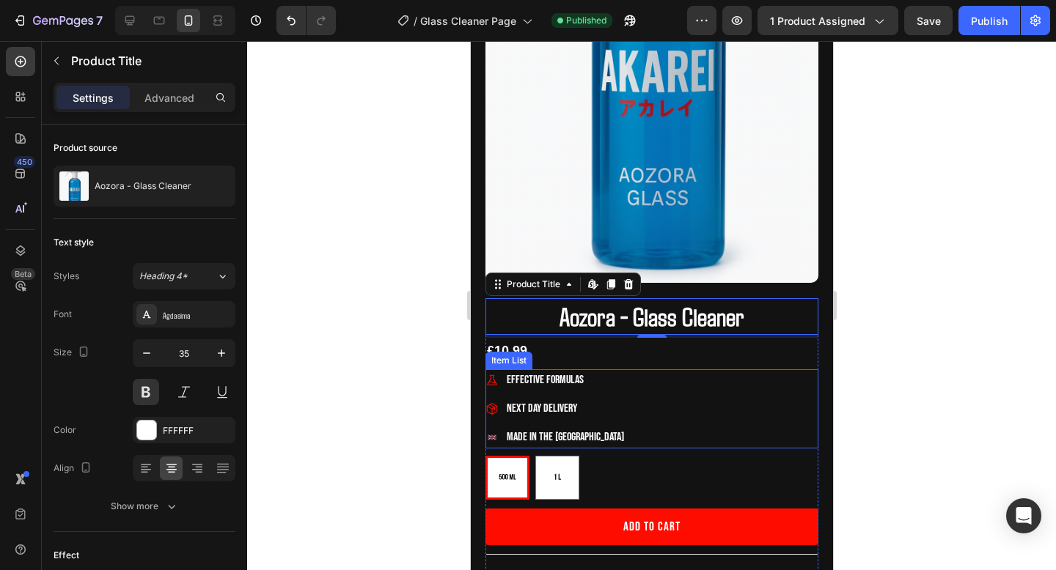
click at [540, 379] on span "Effective Formulas" at bounding box center [544, 380] width 77 height 14
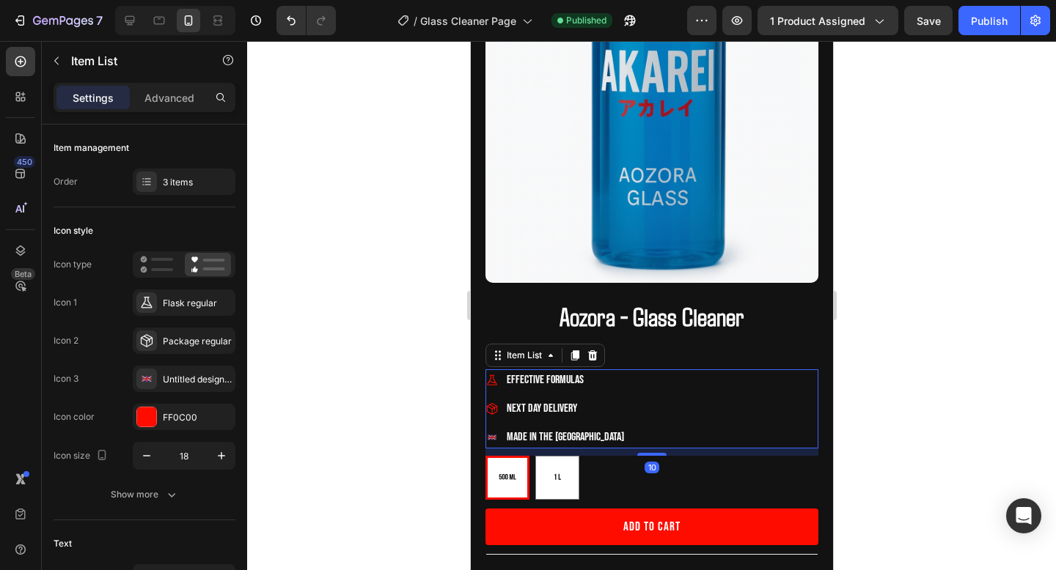
click at [537, 380] on span "Effective Formulas" at bounding box center [544, 380] width 77 height 14
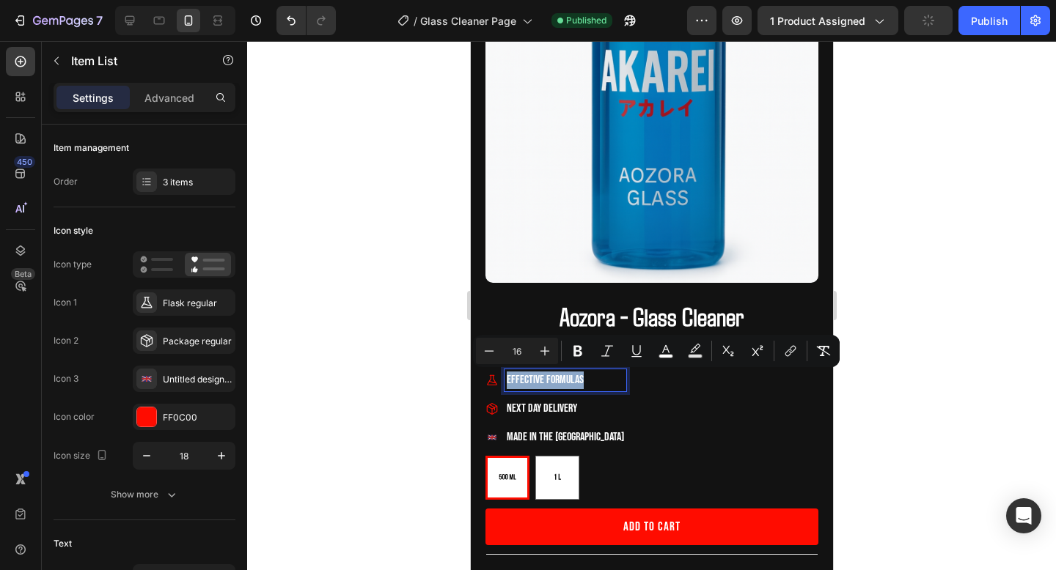
click at [537, 380] on span "Effective Formulas" at bounding box center [544, 380] width 77 height 14
click at [496, 350] on icon "Editor contextual toolbar" at bounding box center [489, 351] width 15 height 15
type input "15"
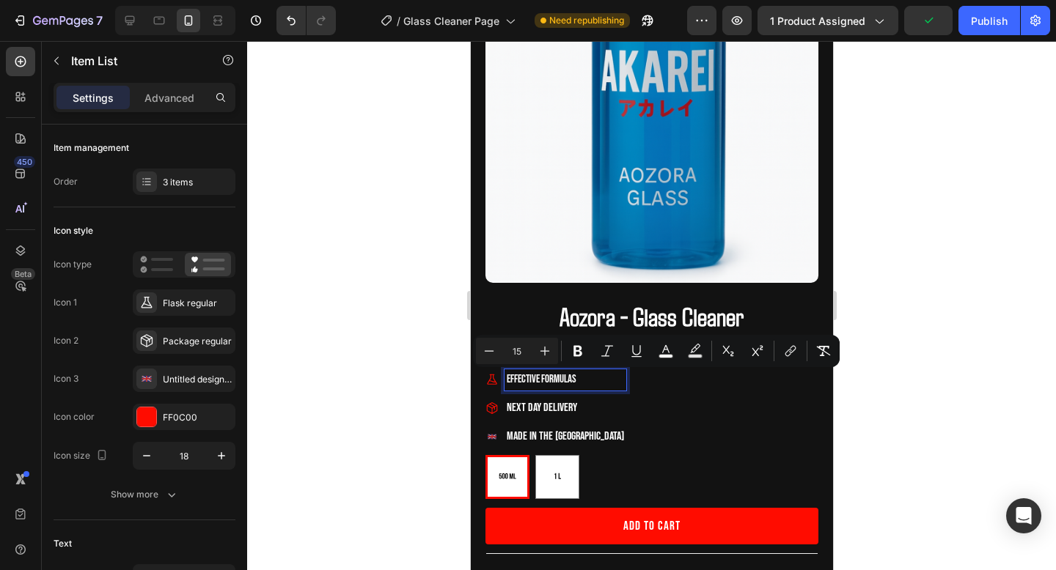
click at [531, 397] on div "Effective Formulas Next Day Delivery Made in the UK" at bounding box center [555, 409] width 141 height 78
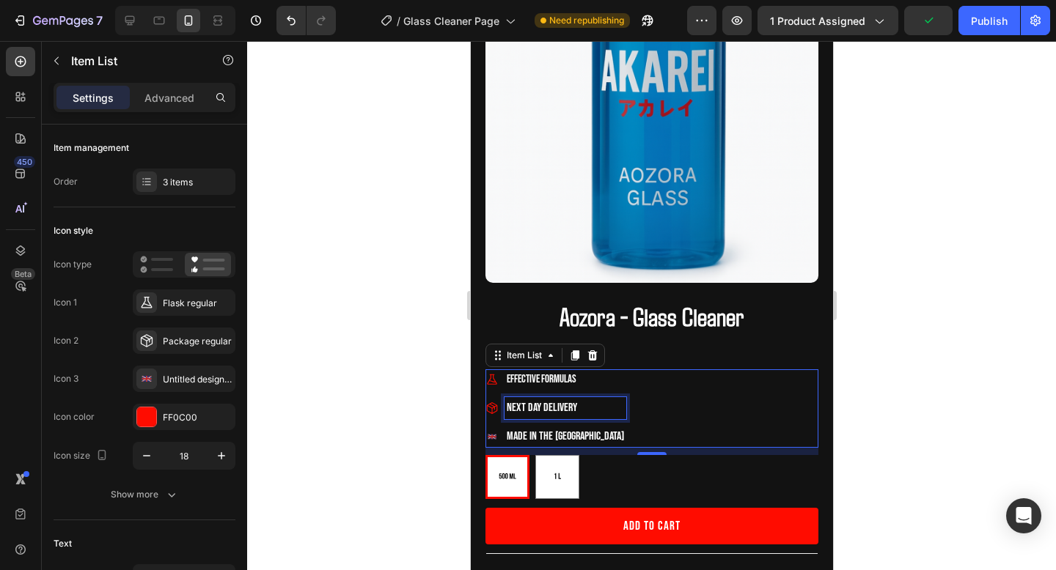
click at [531, 403] on span "Next Day Delivery" at bounding box center [541, 408] width 70 height 14
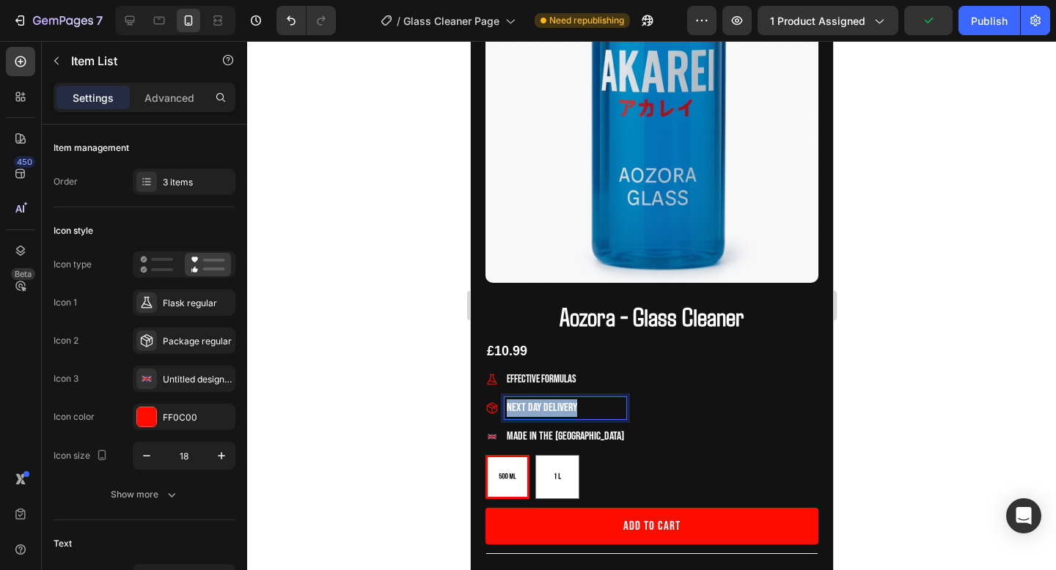
click at [531, 403] on span "Next Day Delivery" at bounding box center [541, 408] width 70 height 14
click at [486, 379] on icon "Editor contextual toolbar" at bounding box center [489, 378] width 15 height 15
type input "15"
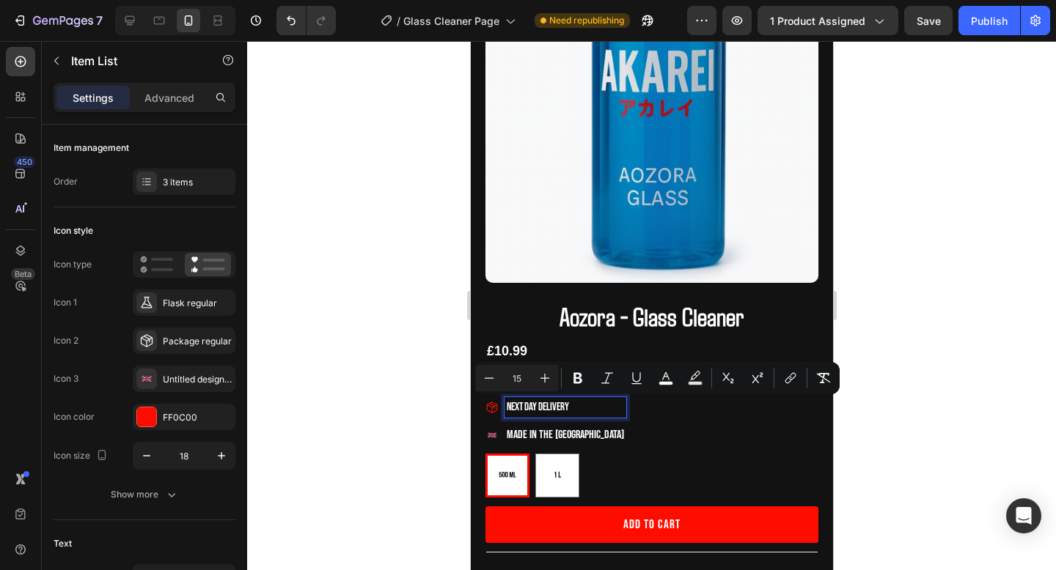
click at [535, 432] on span "Made in the [GEOGRAPHIC_DATA]" at bounding box center [564, 435] width 117 height 14
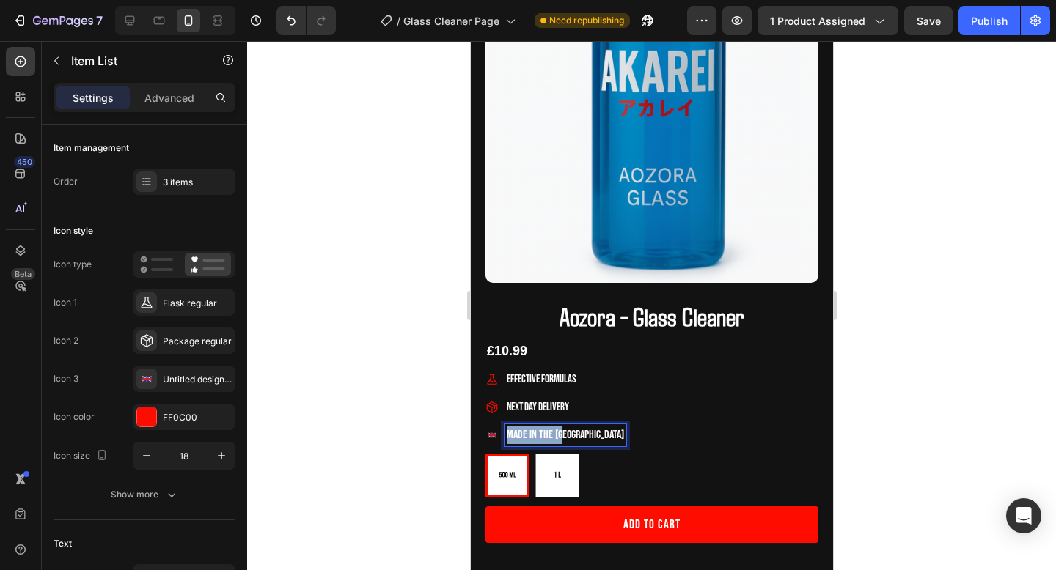
click at [535, 432] on span "Made in the [GEOGRAPHIC_DATA]" at bounding box center [564, 435] width 117 height 14
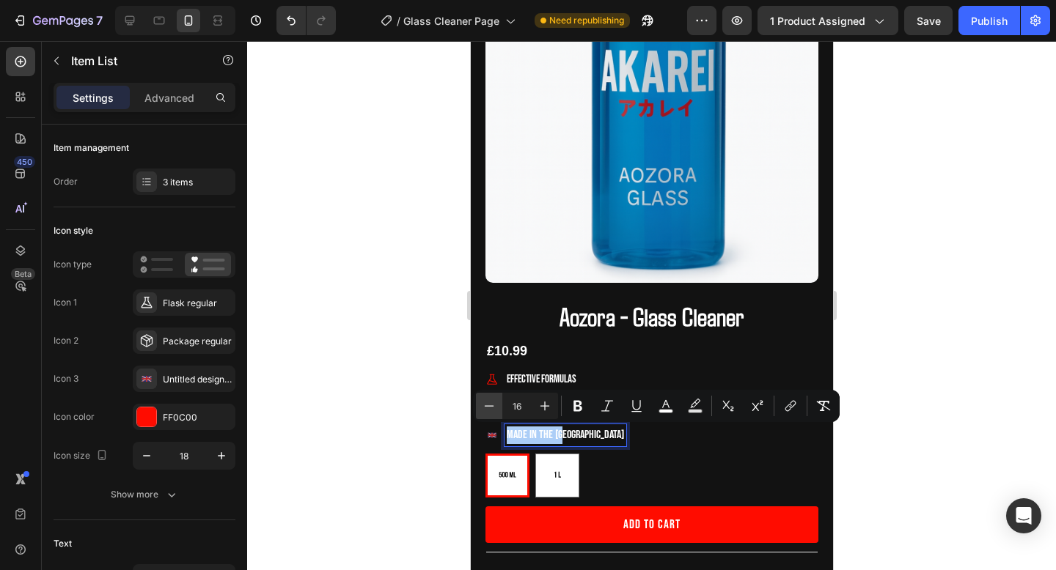
click at [492, 403] on icon "Editor contextual toolbar" at bounding box center [489, 406] width 15 height 15
type input "15"
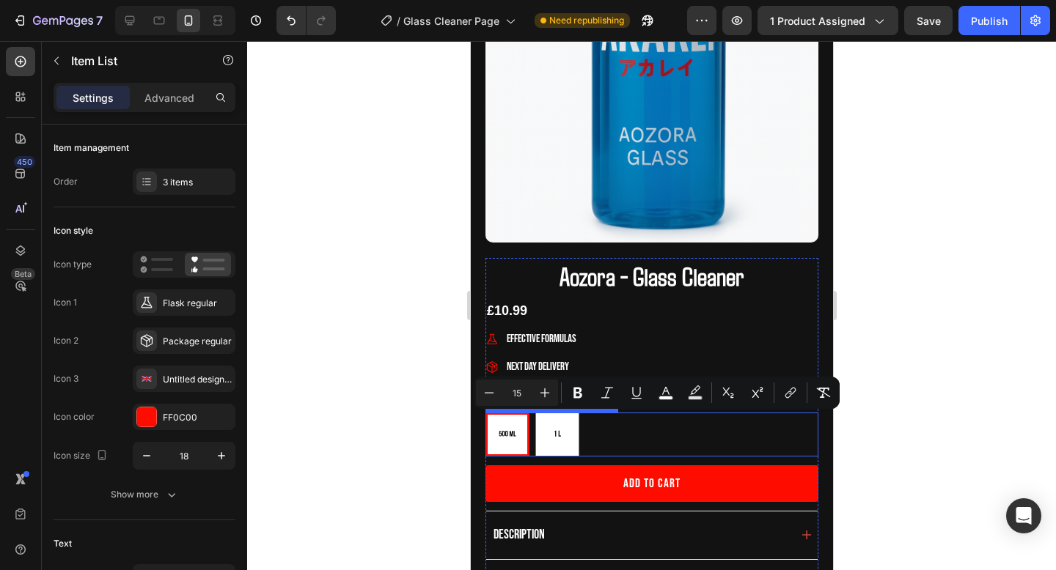
scroll to position [386, 0]
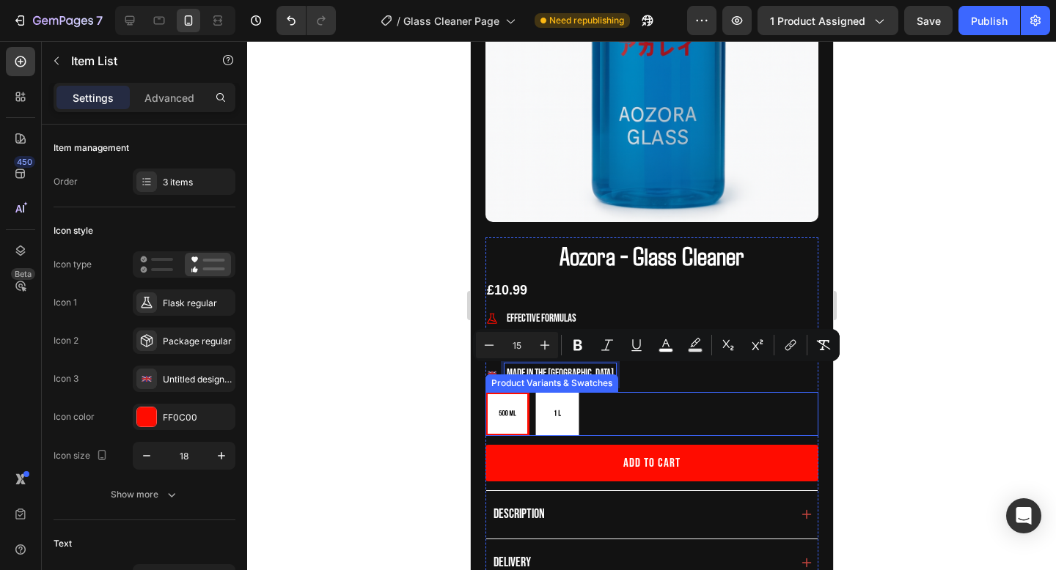
click at [618, 422] on div "500ml 500ml 1 Litre 1 Litre" at bounding box center [651, 414] width 333 height 44
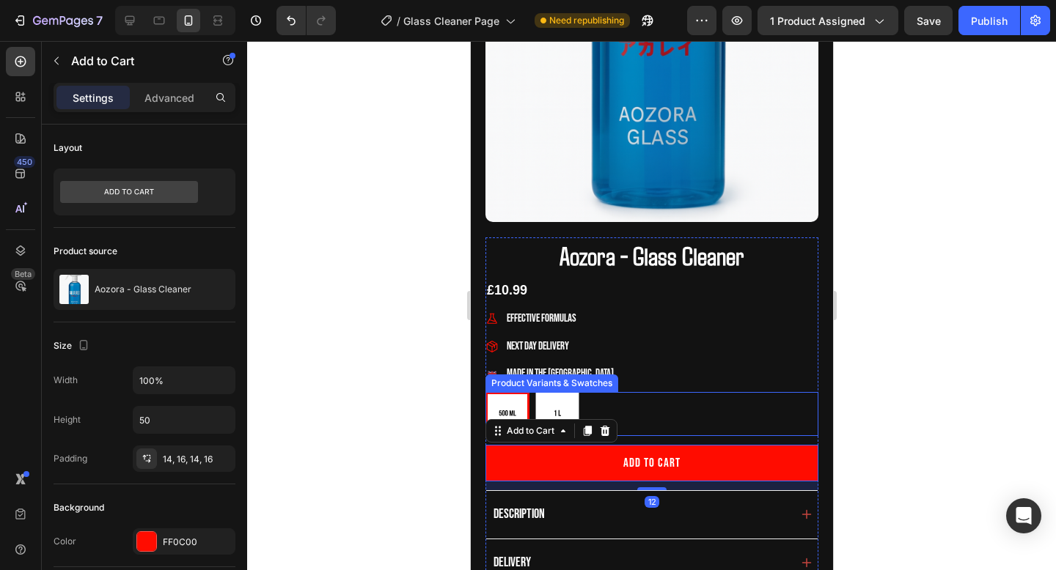
click at [645, 433] on div "500ml 500ml 1 Litre 1 Litre" at bounding box center [651, 414] width 333 height 44
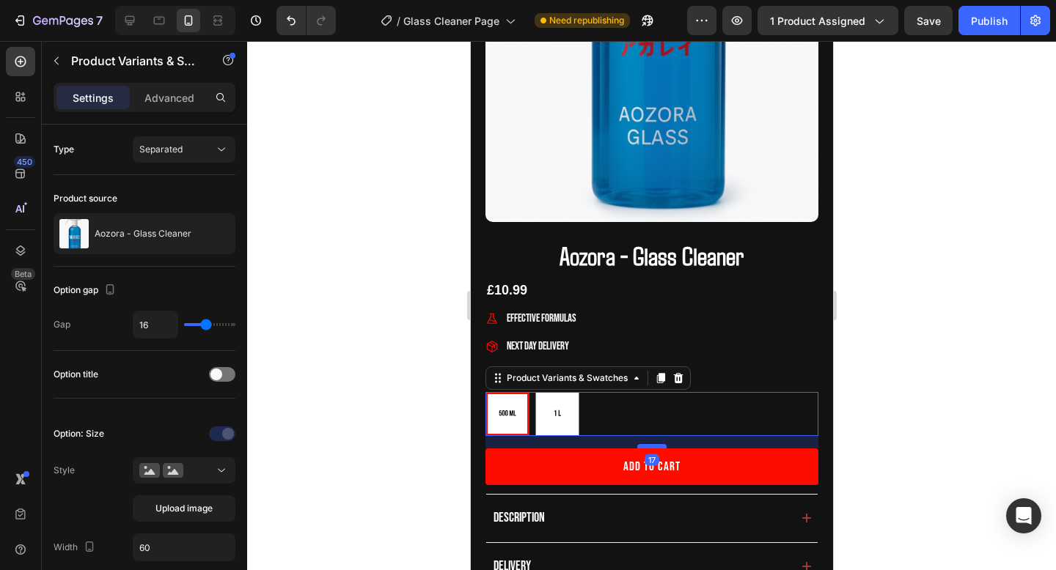
click at [650, 447] on div at bounding box center [650, 446] width 29 height 4
radio input "true"
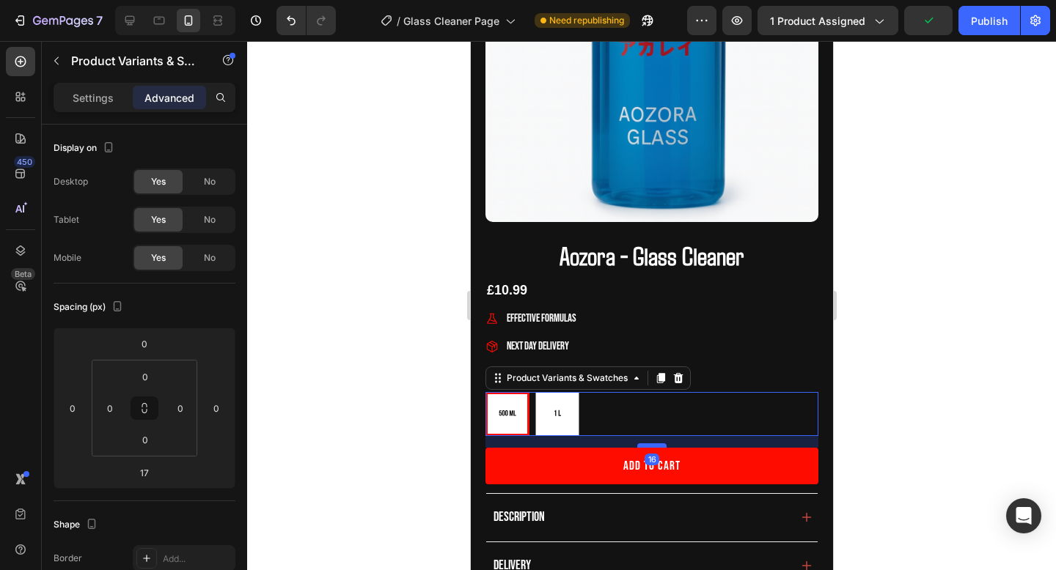
click at [650, 447] on div at bounding box center [650, 446] width 29 height 4
type input "16"
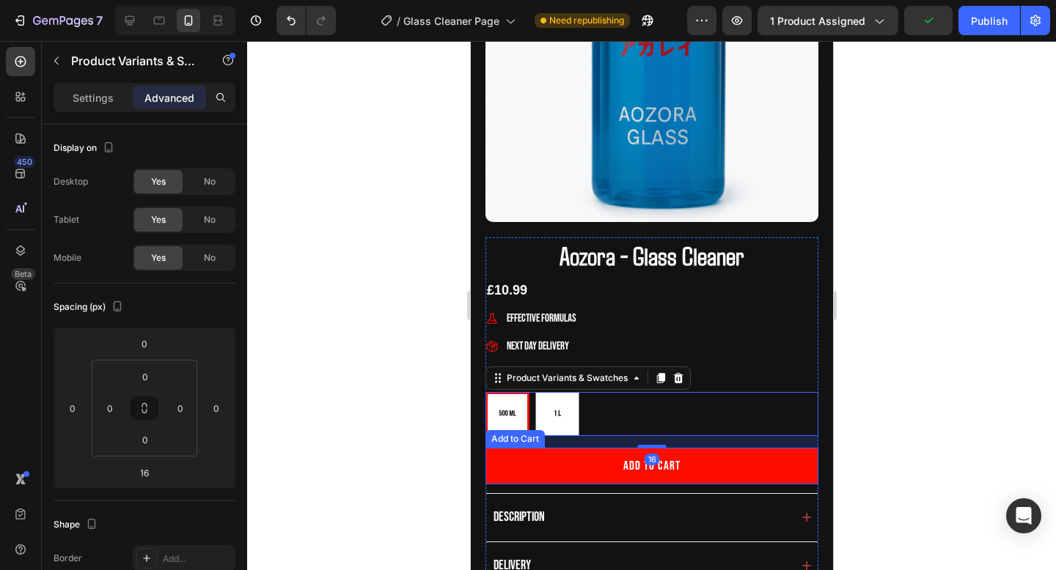
click at [717, 463] on button "Add to cart" at bounding box center [651, 466] width 333 height 37
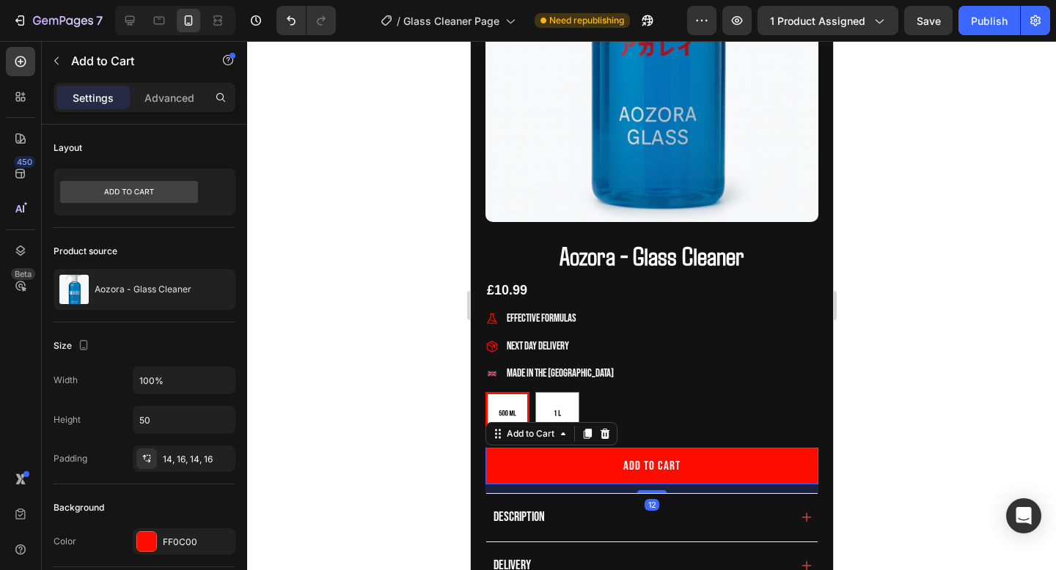
click at [653, 485] on div "12" at bounding box center [651, 489] width 333 height 9
click at [653, 493] on div at bounding box center [650, 494] width 29 height 4
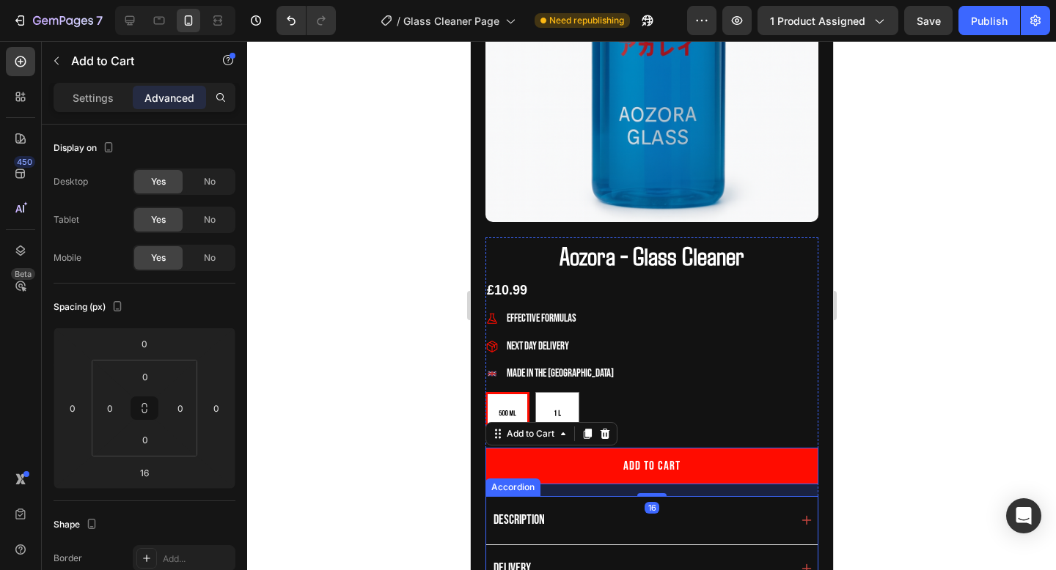
click at [798, 523] on div "Description" at bounding box center [650, 520] width 331 height 48
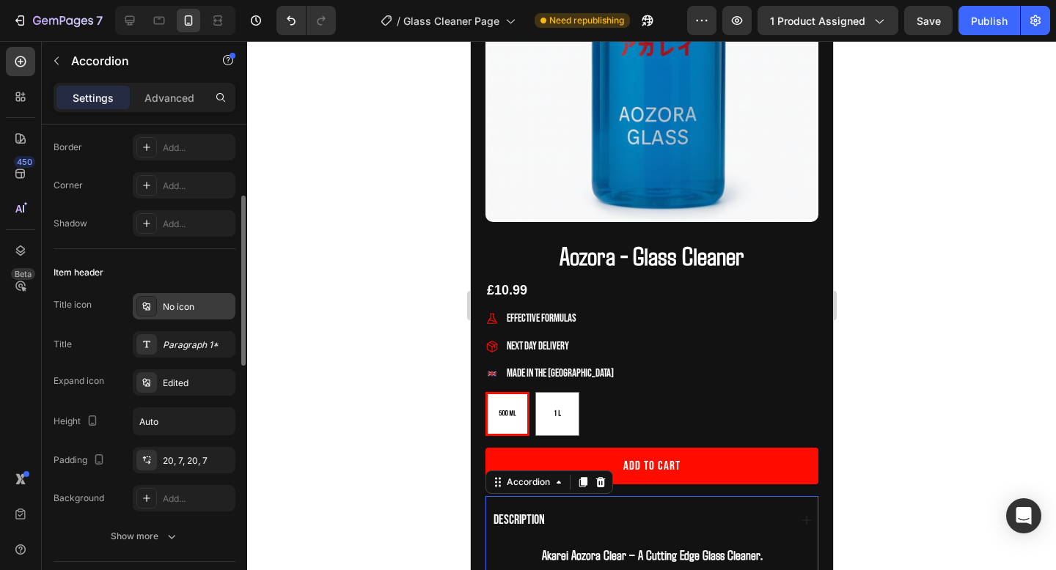
scroll to position [172, 0]
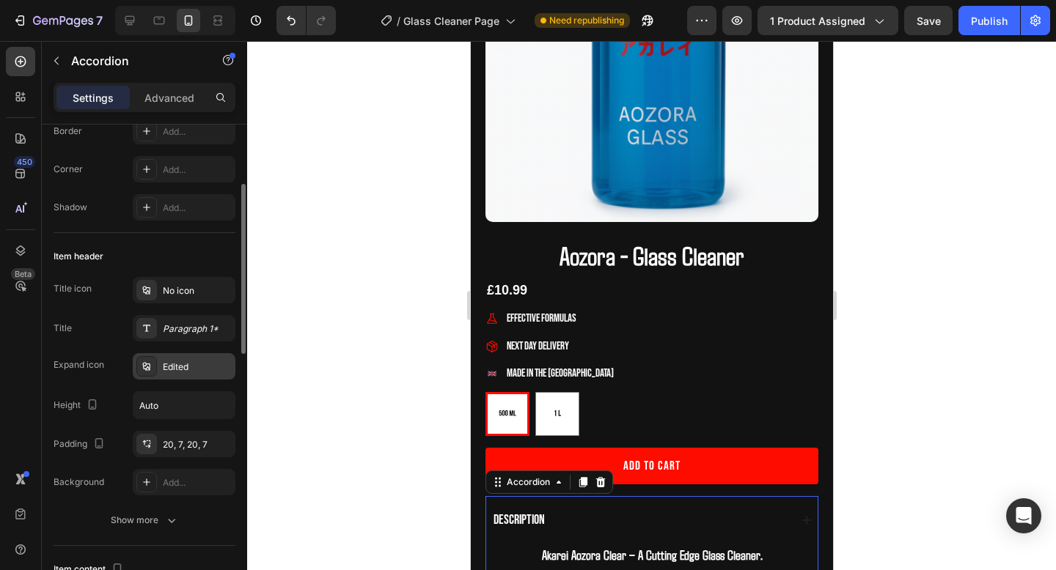
click at [178, 369] on div "Edited" at bounding box center [197, 367] width 69 height 13
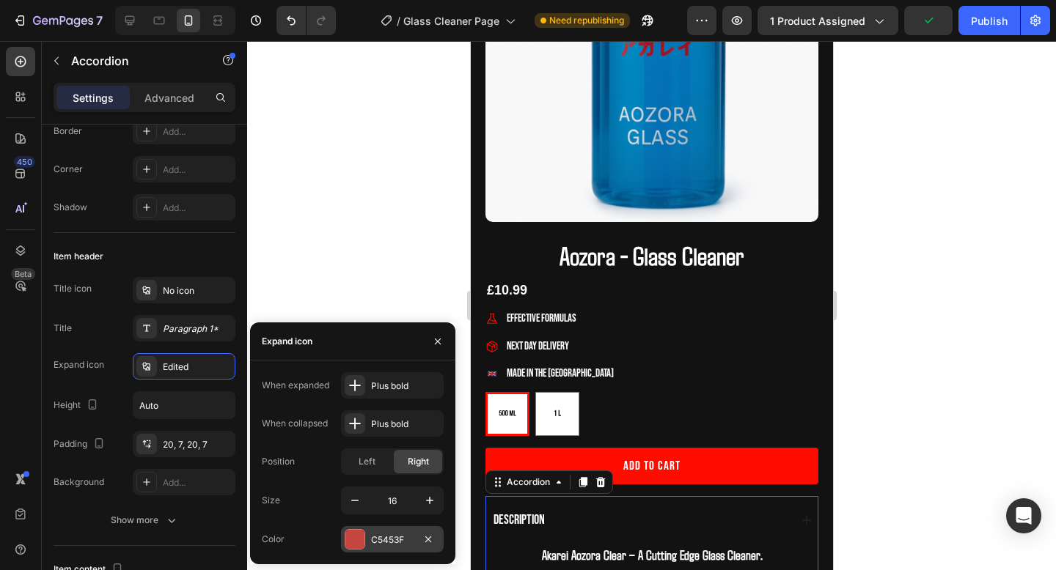
click at [360, 537] on div at bounding box center [354, 539] width 19 height 19
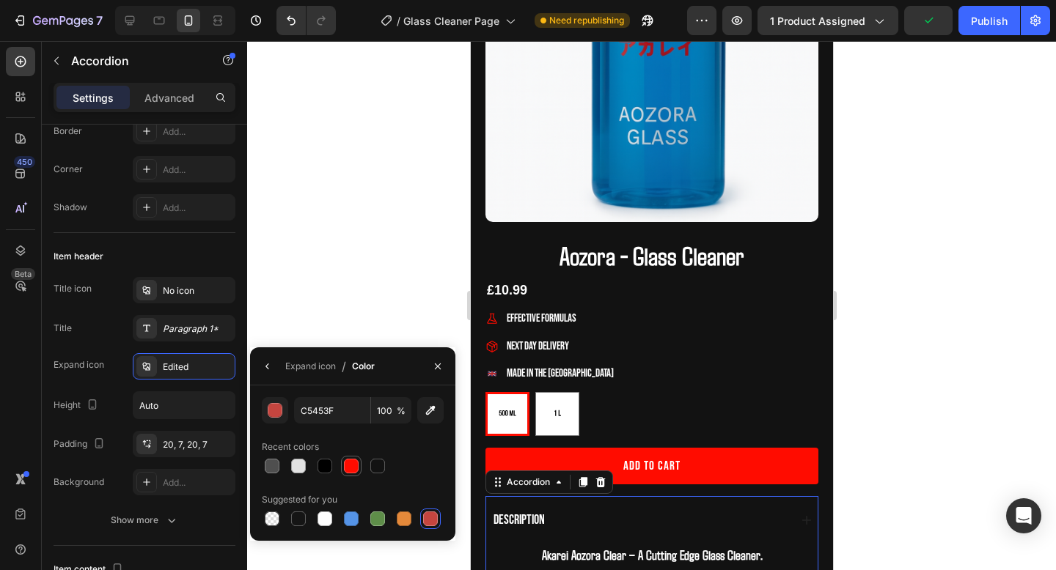
click at [349, 466] on div at bounding box center [351, 466] width 15 height 15
type input "FF0C00"
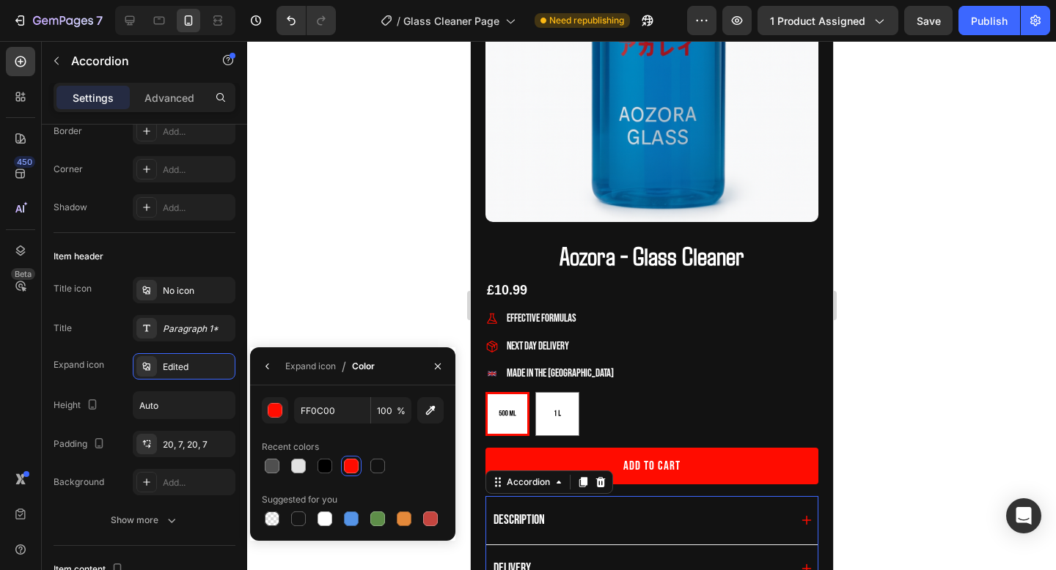
click at [960, 392] on div at bounding box center [651, 305] width 809 height 529
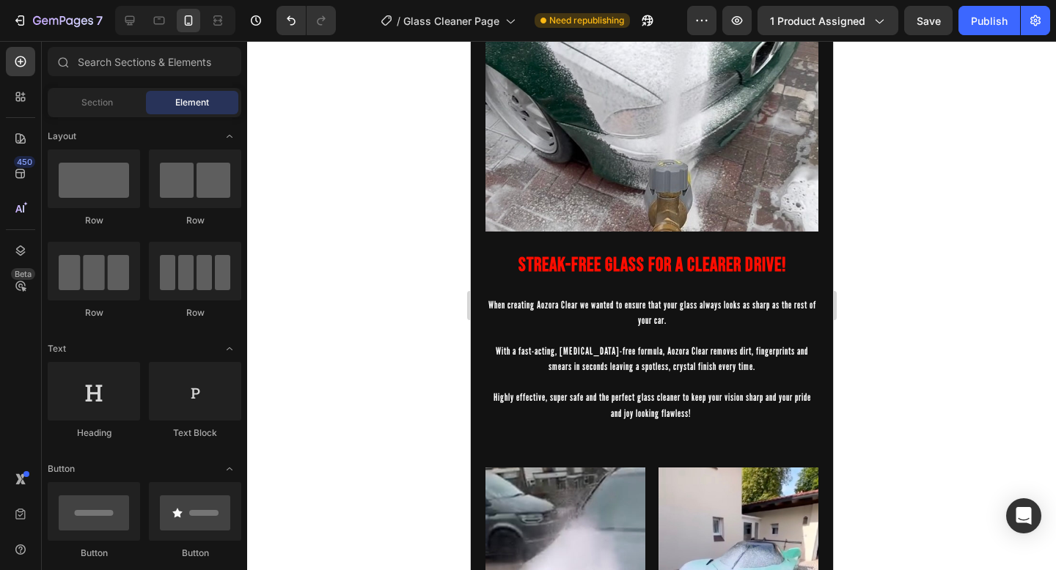
scroll to position [1230, 0]
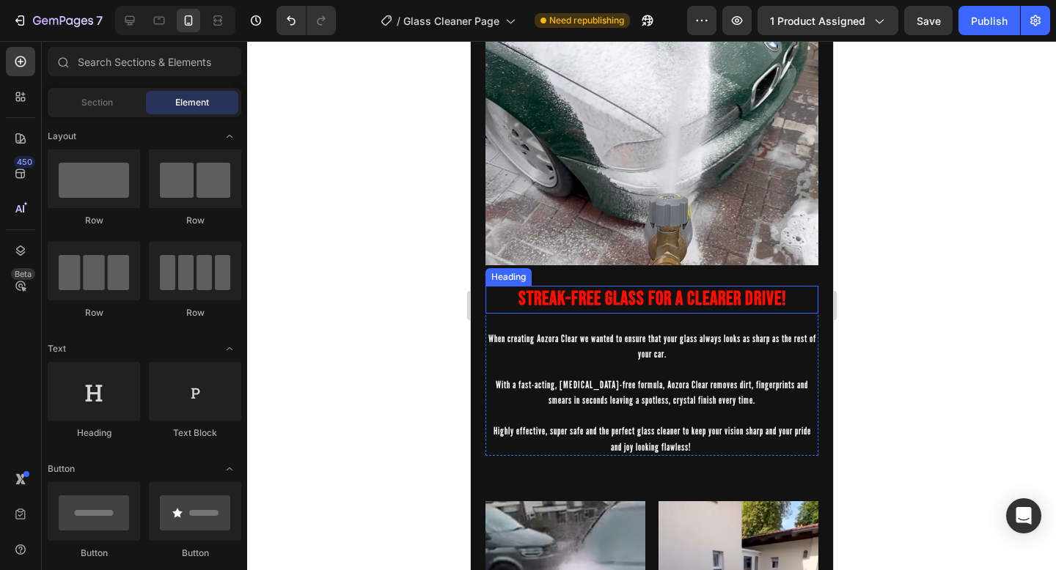
click at [735, 298] on h2 "STREAK-FREE GLASS FOR A CLEARER DRIVE!" at bounding box center [651, 300] width 333 height 28
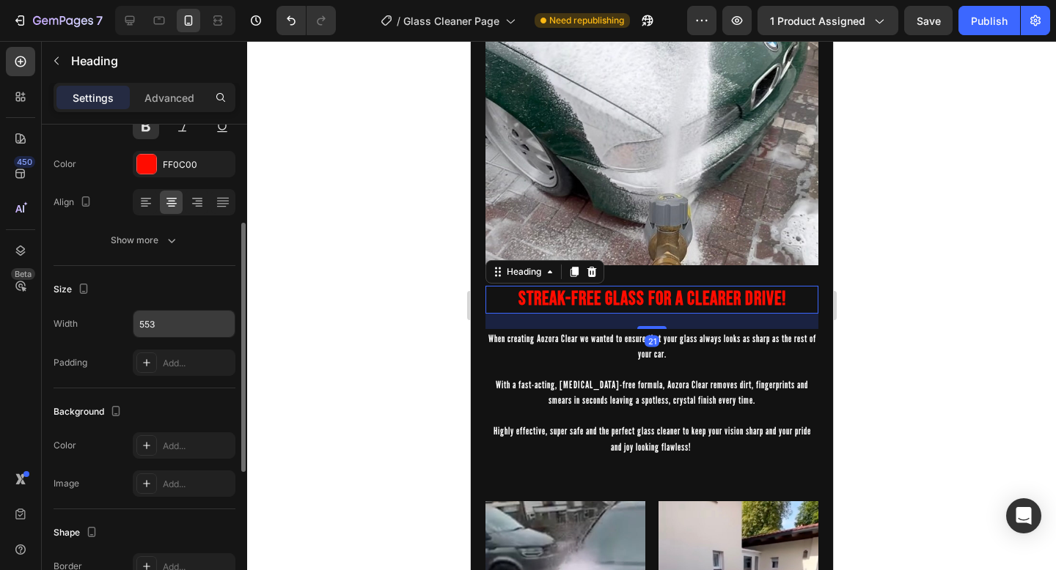
scroll to position [224, 0]
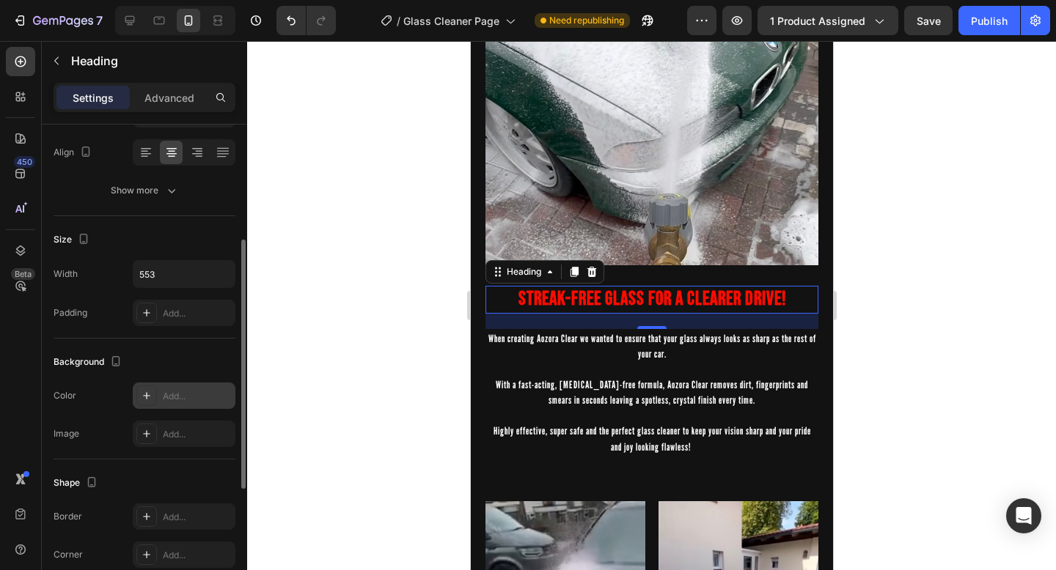
click at [174, 390] on div "Add..." at bounding box center [197, 396] width 69 height 13
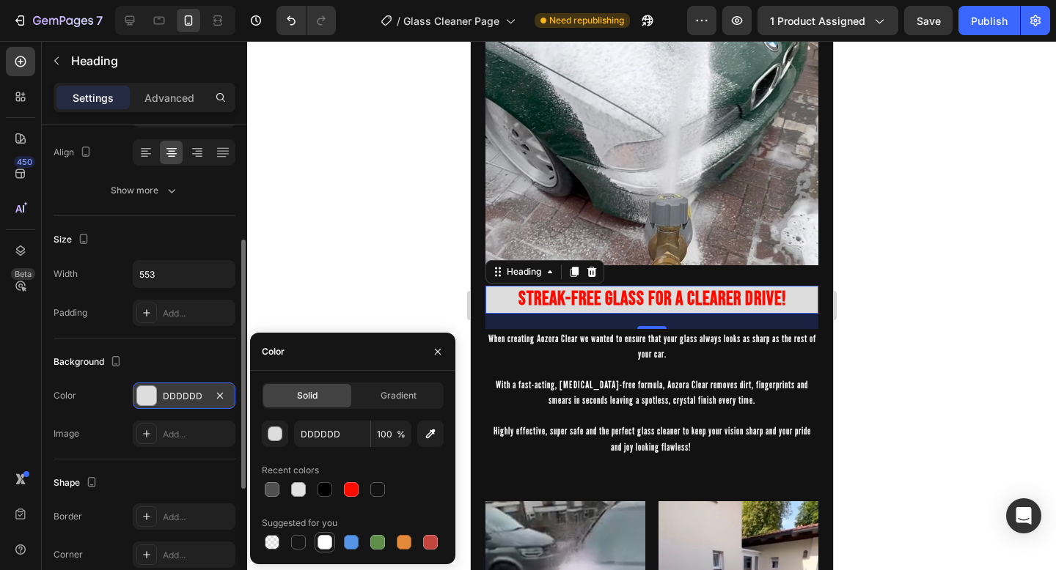
click at [328, 538] on div at bounding box center [324, 542] width 15 height 15
type input "FFFFFF"
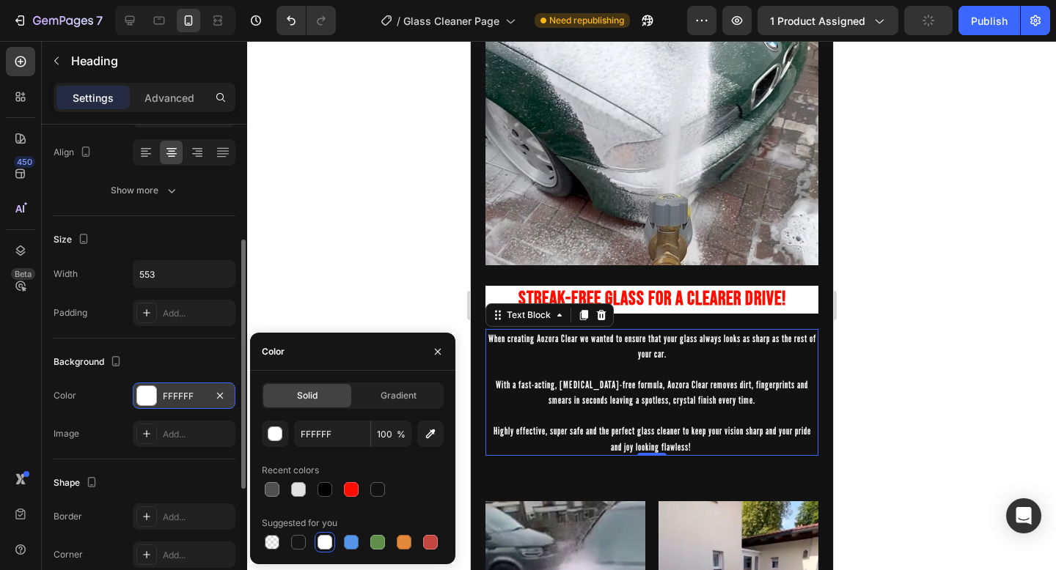
click at [508, 368] on p "With a fast-acting, [MEDICAL_DATA]-free formula, Aozora Clear removes dirt, fin…" at bounding box center [651, 384] width 330 height 46
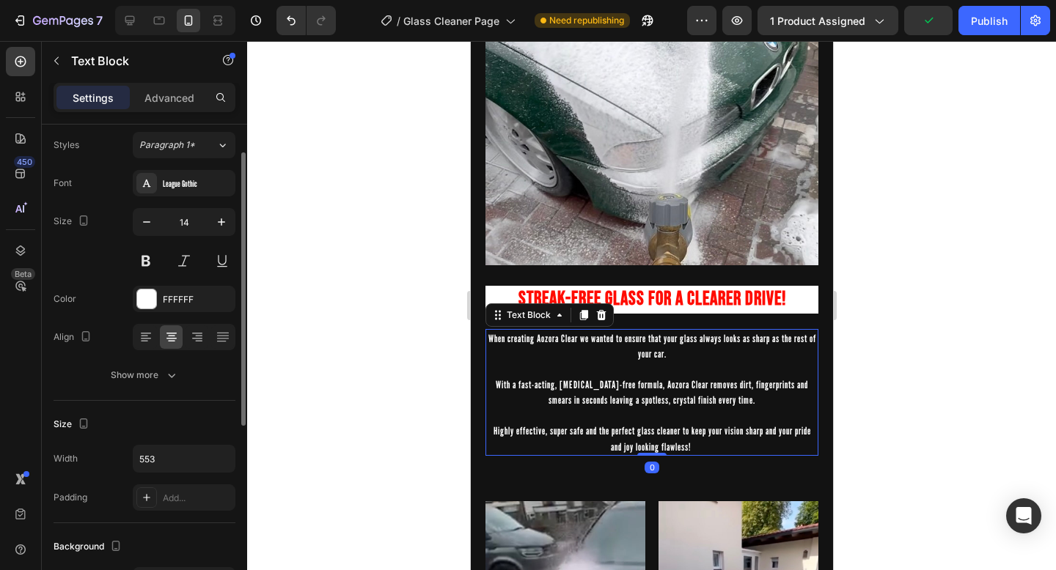
scroll to position [45, 0]
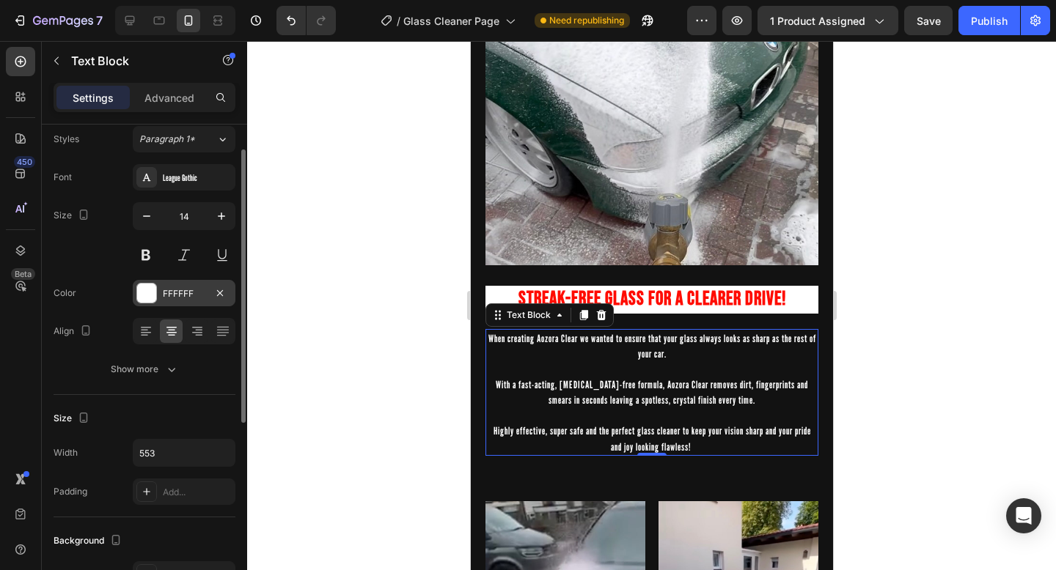
click at [181, 295] on div "FFFFFF" at bounding box center [184, 293] width 43 height 13
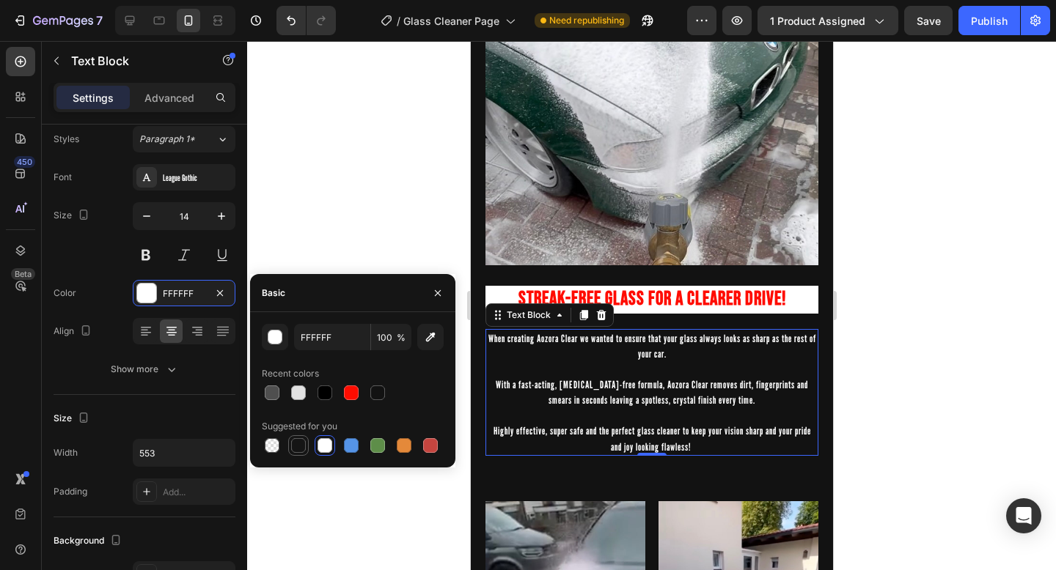
click at [295, 447] on div at bounding box center [298, 445] width 15 height 15
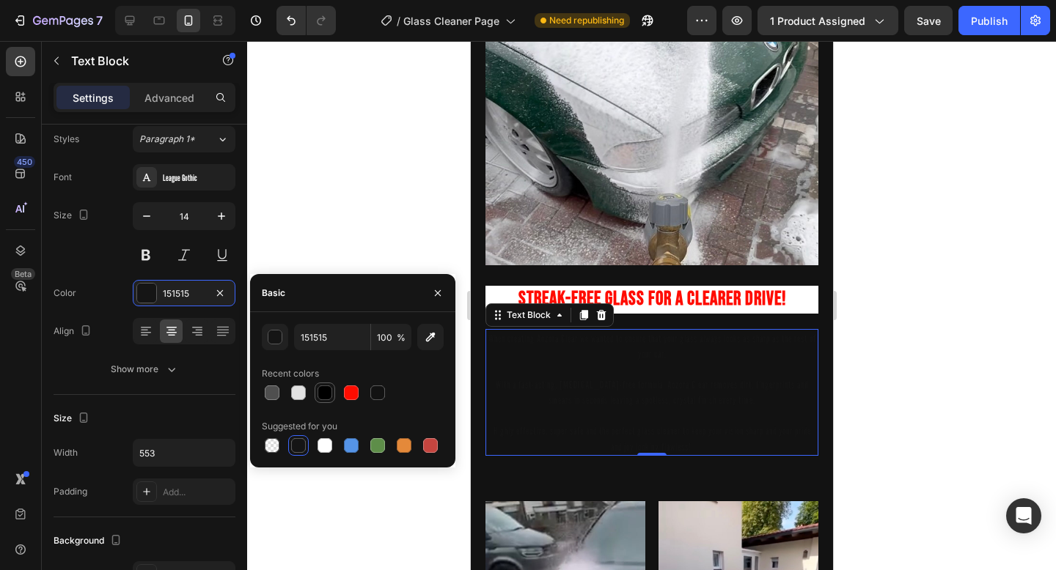
click at [323, 401] on div at bounding box center [325, 393] width 18 height 18
type input "000000"
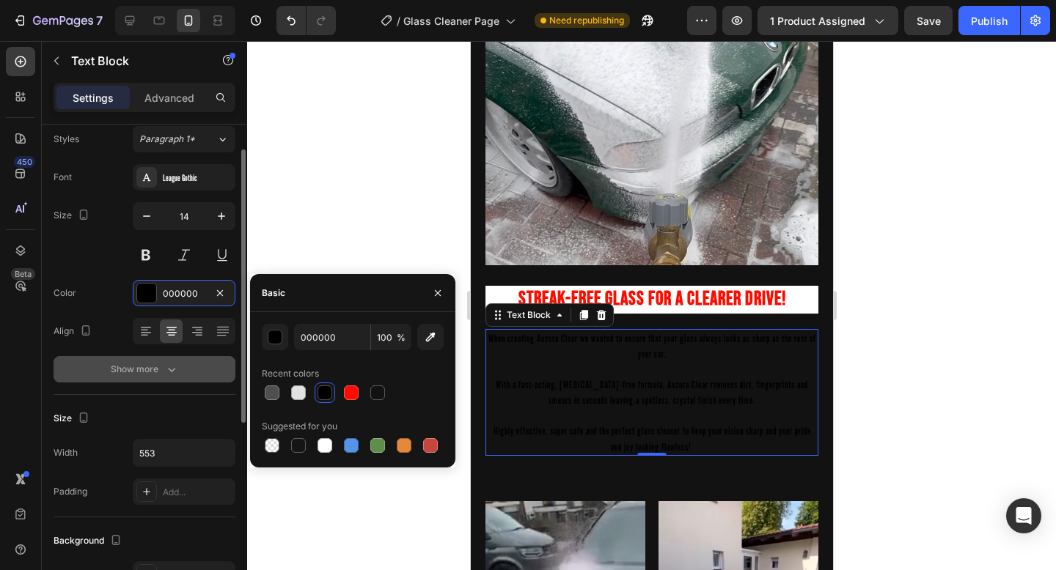
click at [183, 375] on button "Show more" at bounding box center [145, 369] width 182 height 26
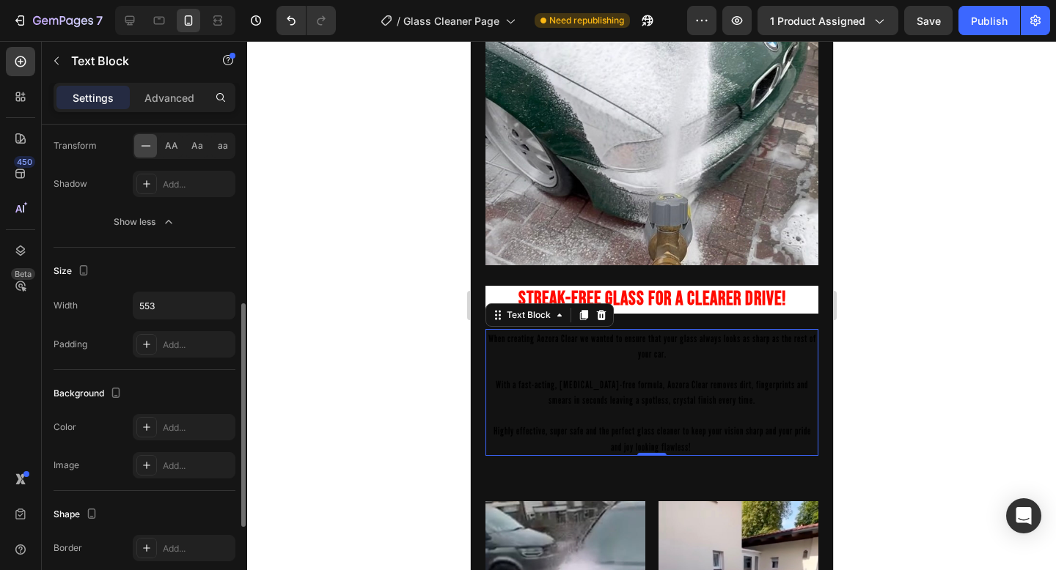
scroll to position [388, 0]
click at [166, 420] on div "Add..." at bounding box center [197, 426] width 69 height 13
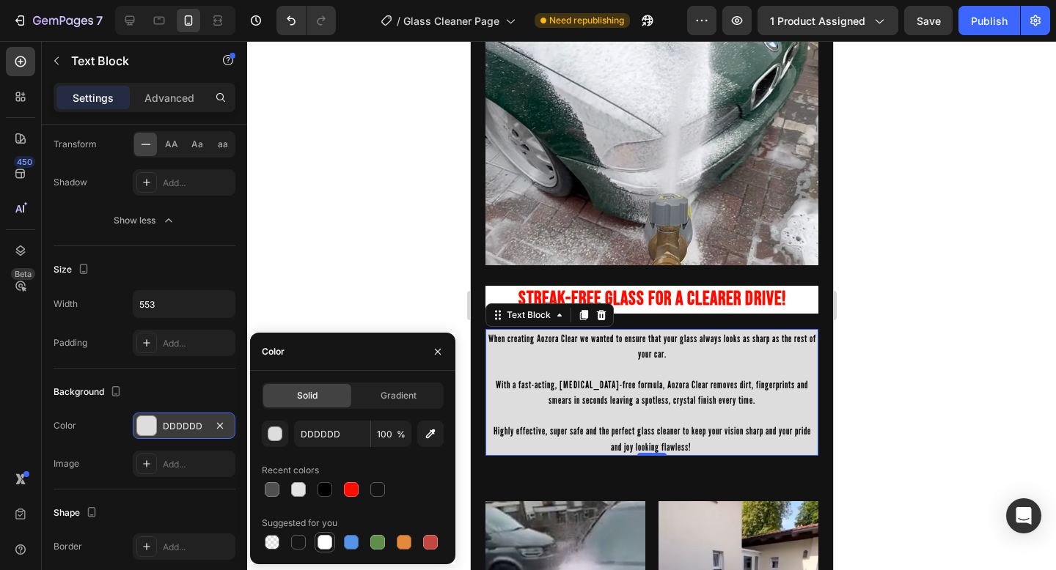
click at [327, 542] on div at bounding box center [324, 542] width 15 height 15
type input "FFFFFF"
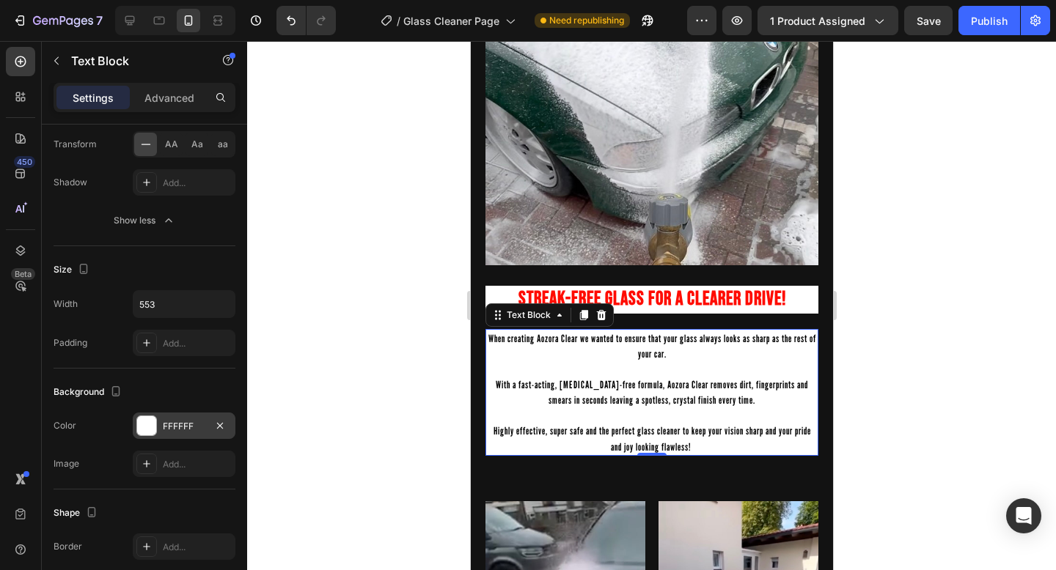
click at [702, 385] on p "With a fast-acting, [MEDICAL_DATA]-free formula, Aozora Clear removes dirt, fin…" at bounding box center [651, 384] width 330 height 46
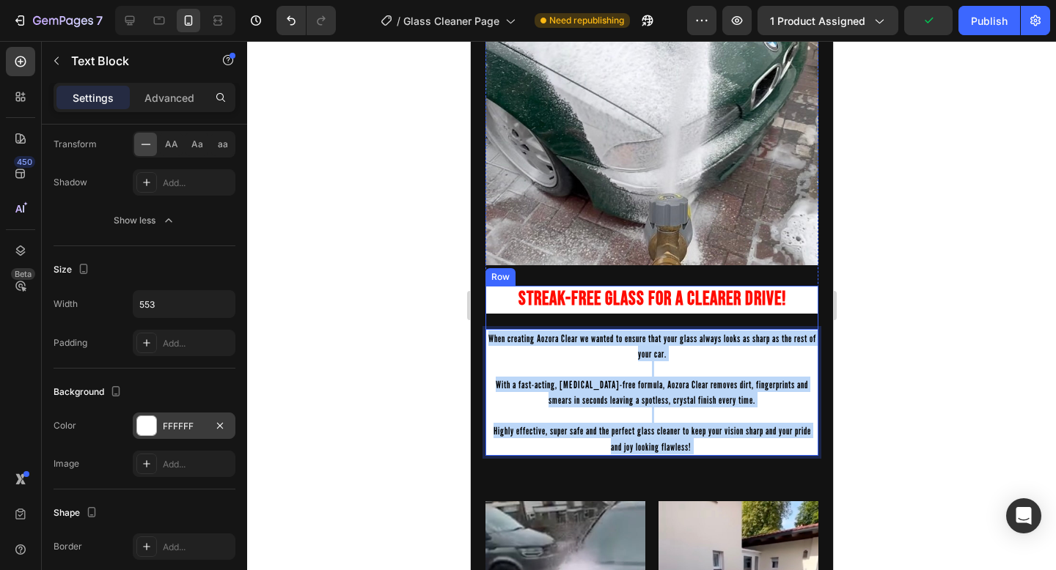
drag, startPoint x: 724, startPoint y: 452, endPoint x: 484, endPoint y: 327, distance: 271.2
click at [485, 327] on div "STREAK-FREE GLASS FOR A CLEARER DRIVE! Heading When creating Aozora Clear we wa…" at bounding box center [651, 371] width 333 height 170
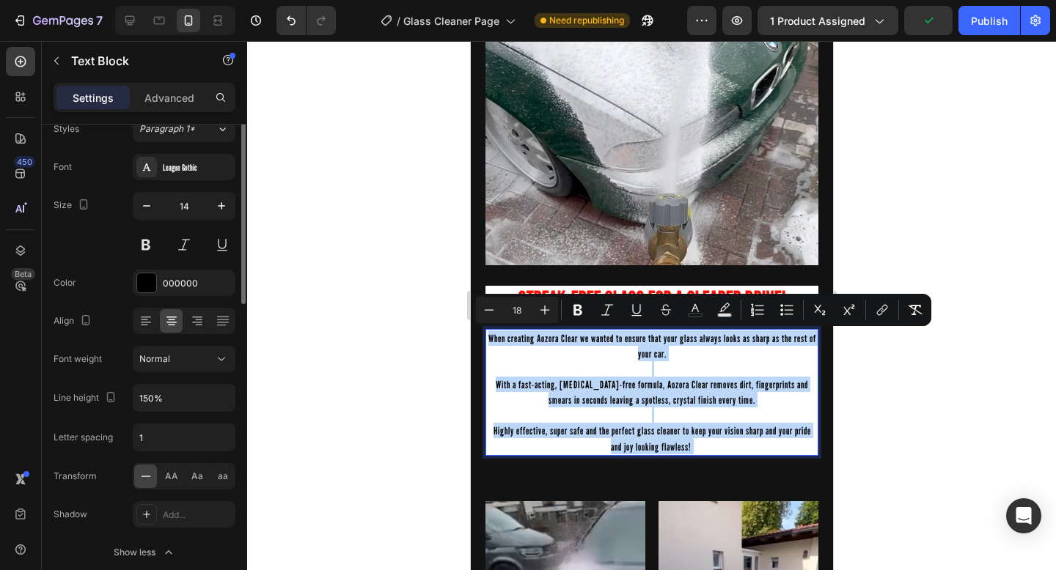
scroll to position [0, 0]
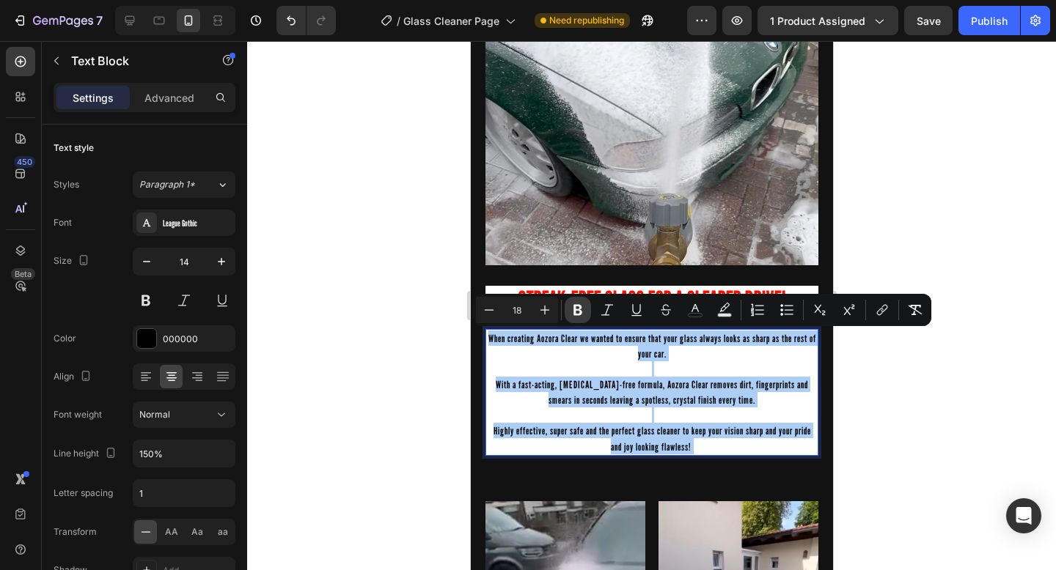
click at [579, 317] on button "Bold" at bounding box center [578, 310] width 26 height 26
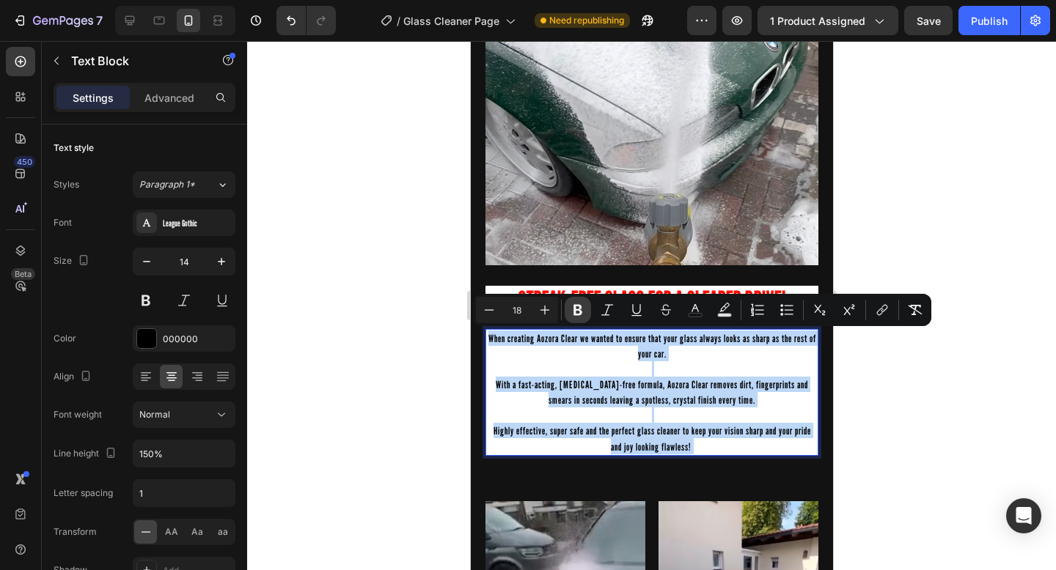
type input "14"
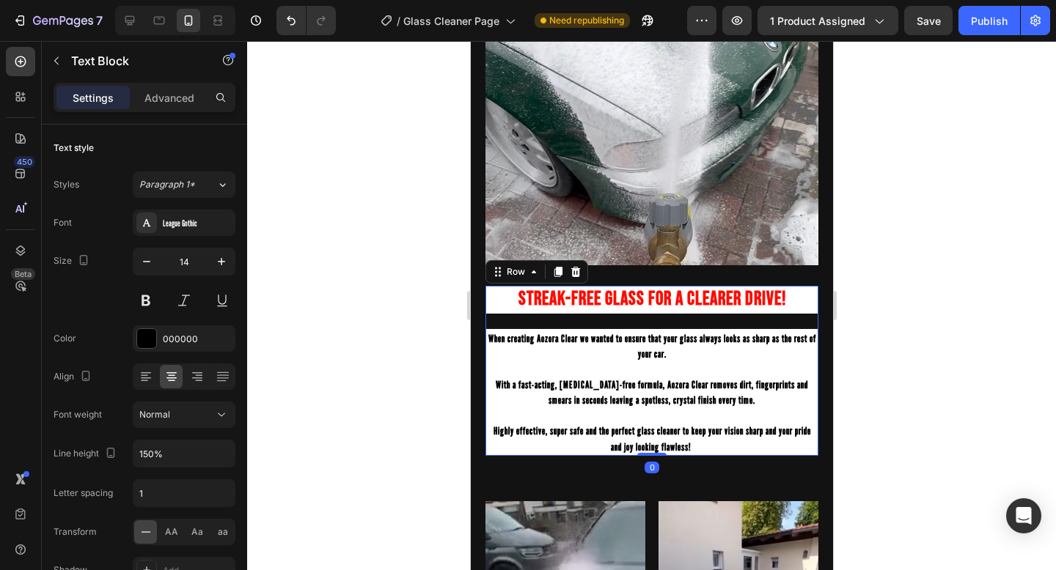
click at [578, 317] on div "STREAK-FREE GLASS FOR A CLEARER DRIVE! Heading When creating Aozora Clear we wa…" at bounding box center [651, 371] width 333 height 170
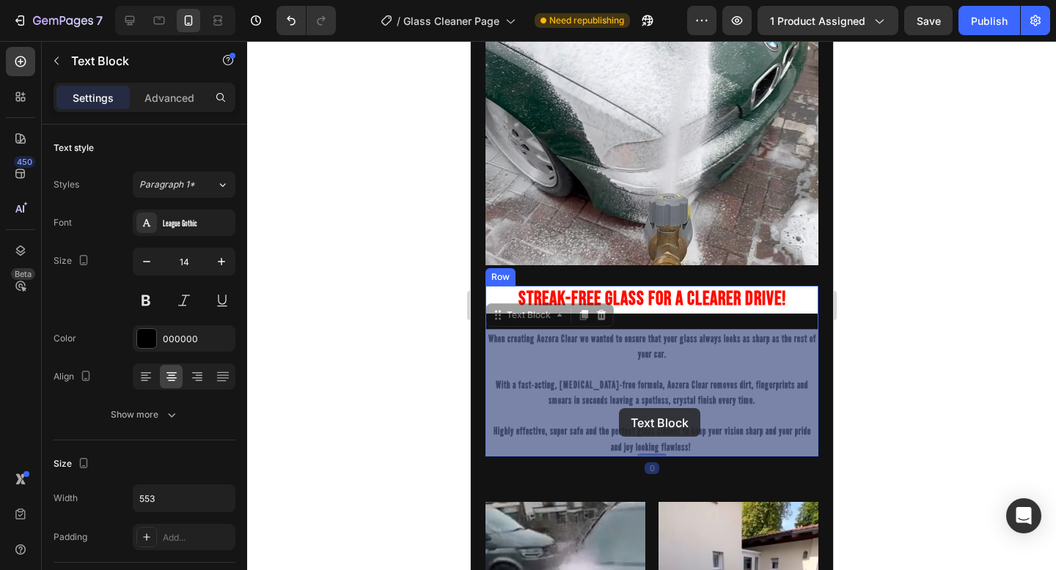
drag, startPoint x: 718, startPoint y: 447, endPoint x: 614, endPoint y: 406, distance: 111.9
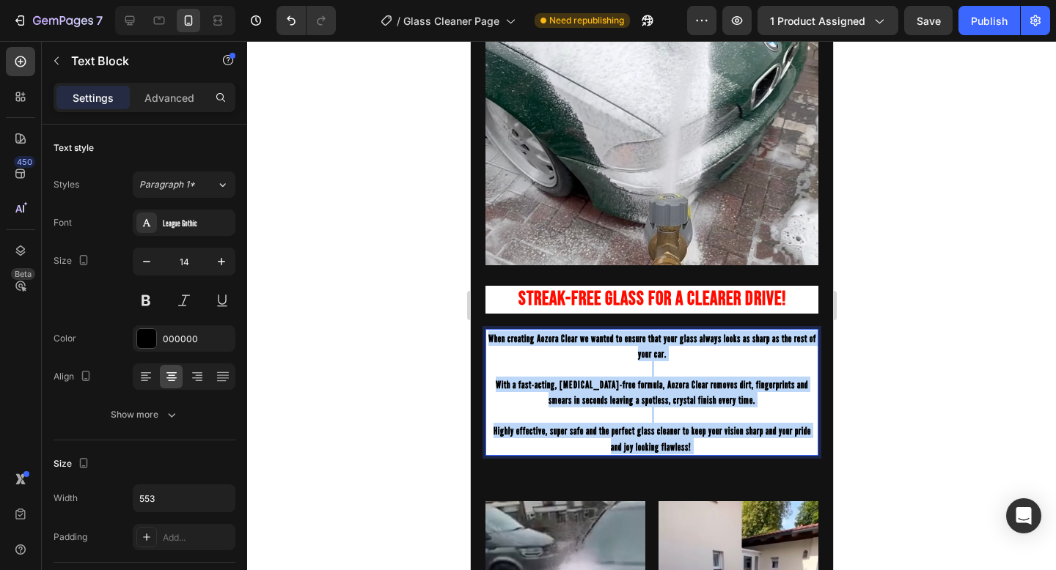
drag, startPoint x: 706, startPoint y: 442, endPoint x: 488, endPoint y: 330, distance: 245.0
click at [488, 330] on div "When creating Aozora Clear we wanted to ensure that your glass always looks as …" at bounding box center [651, 392] width 333 height 127
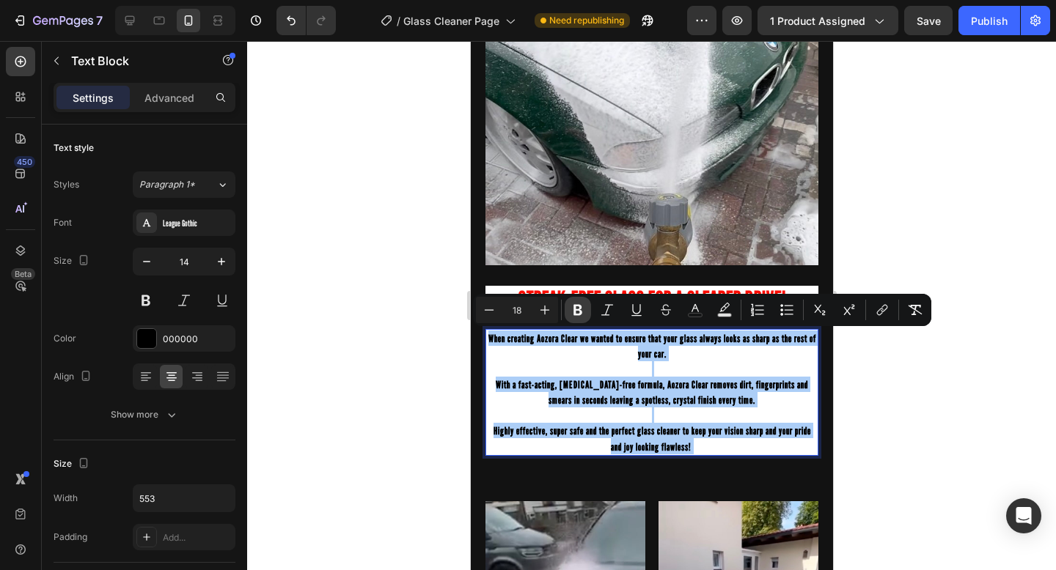
click at [581, 312] on icon "Editor contextual toolbar" at bounding box center [577, 310] width 9 height 11
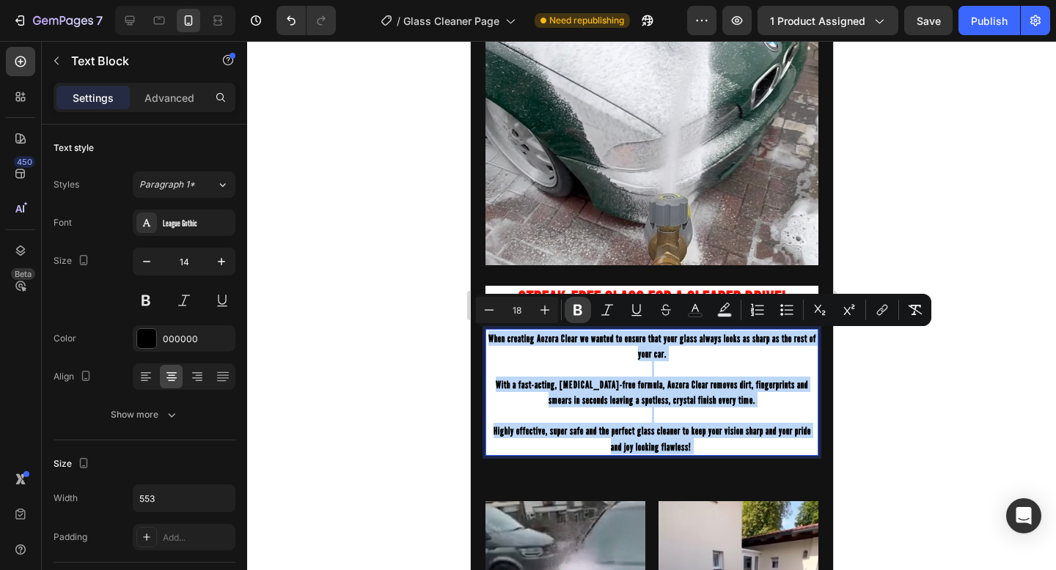
type input "14"
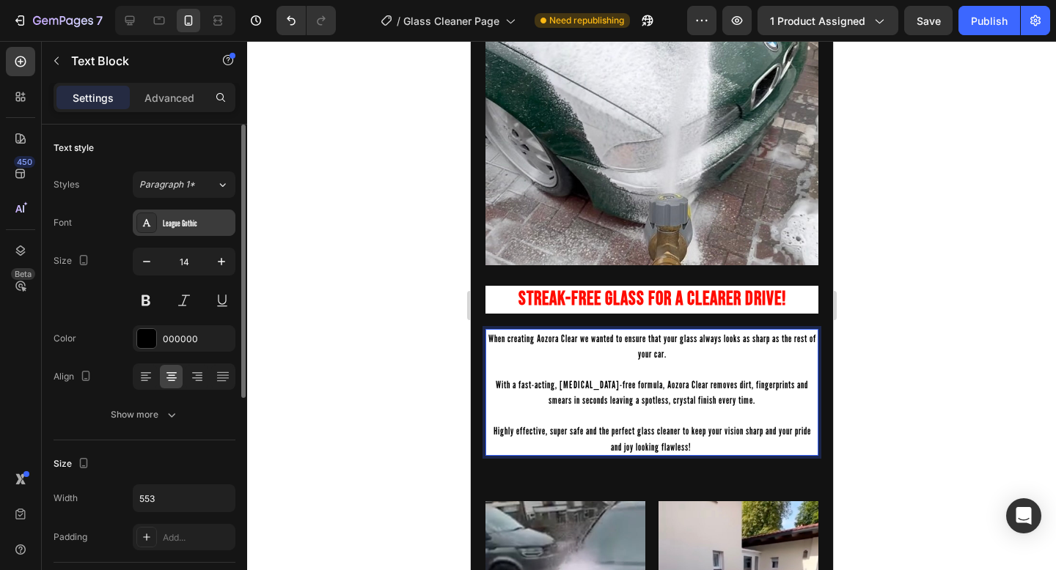
click at [205, 229] on div "League Gothic" at bounding box center [184, 223] width 103 height 26
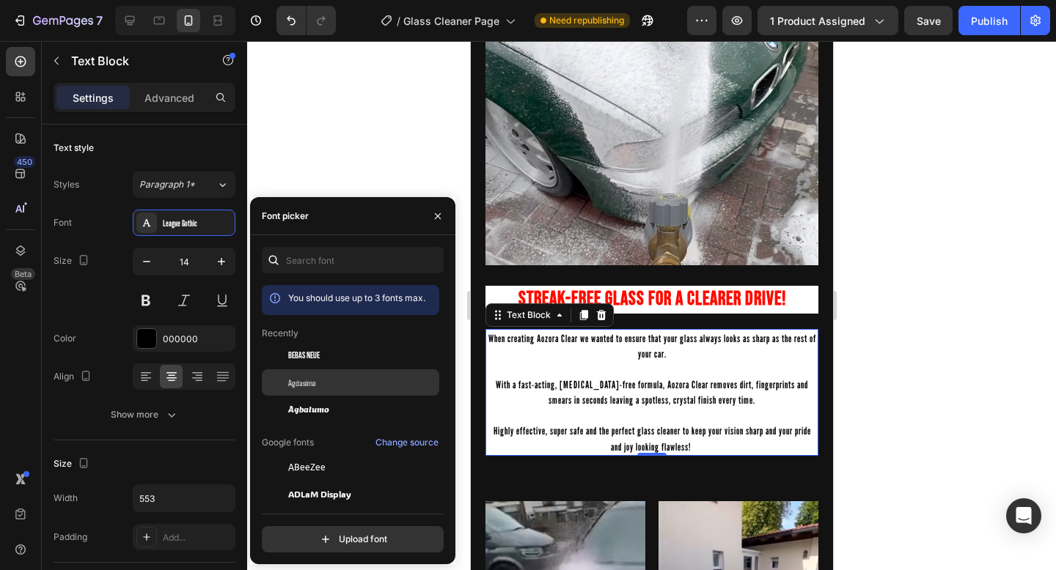
click at [316, 383] on div "Agdasima" at bounding box center [362, 382] width 148 height 13
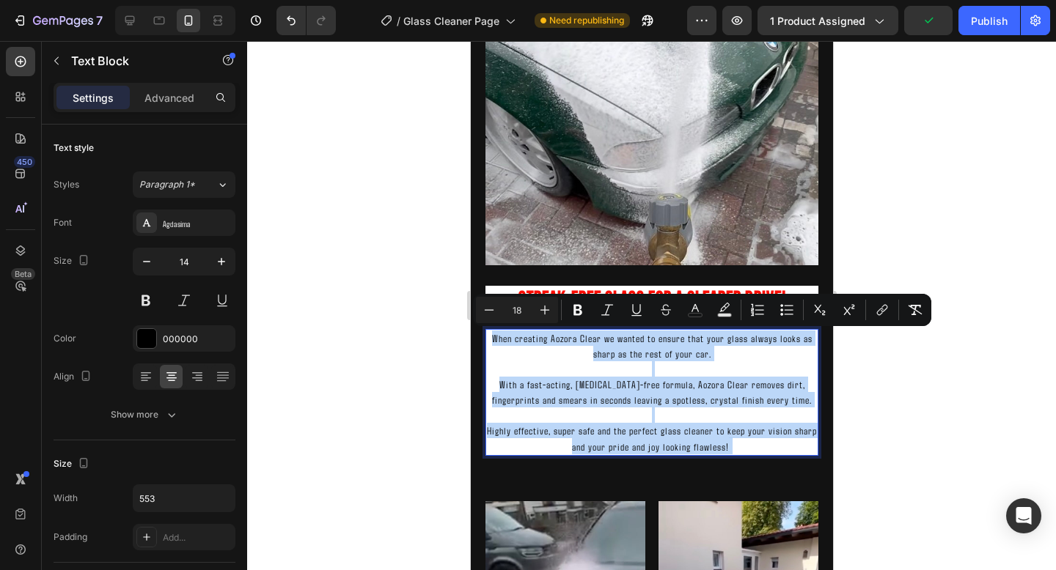
drag, startPoint x: 756, startPoint y: 441, endPoint x: 482, endPoint y: 335, distance: 293.8
click at [482, 335] on div "STREAK-FREE GLASS FOR A CLEARER DRIVE! Heading When creating Aozora Clear we wa…" at bounding box center [651, 154] width 362 height 680
click at [820, 397] on div "STREAK-FREE GLASS FOR A CLEARER DRIVE! Heading When creating Aozora Clear we wa…" at bounding box center [651, 154] width 362 height 680
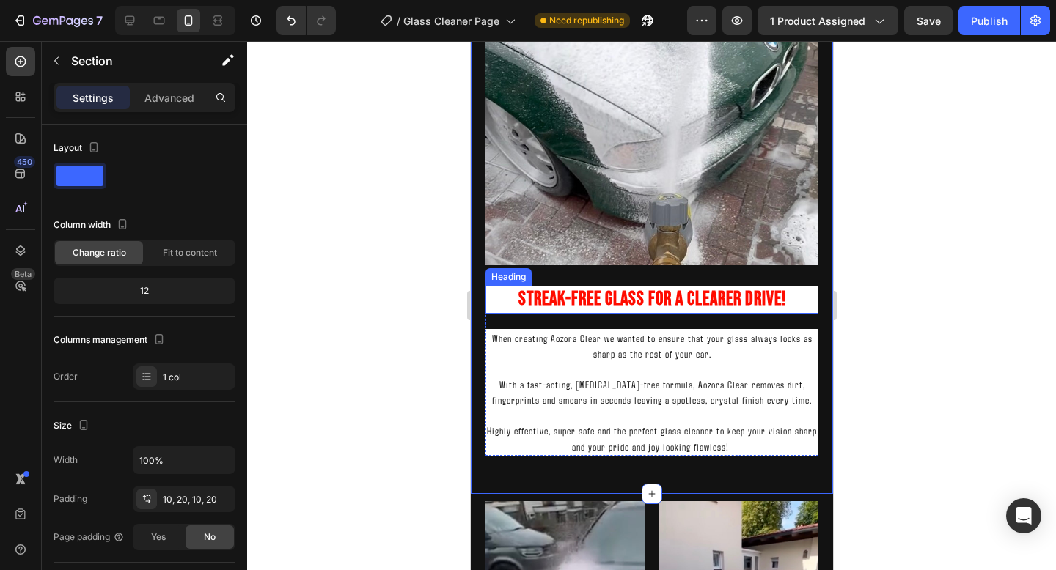
click at [796, 297] on h2 "STREAK-FREE GLASS FOR A CLEARER DRIVE!" at bounding box center [651, 300] width 333 height 28
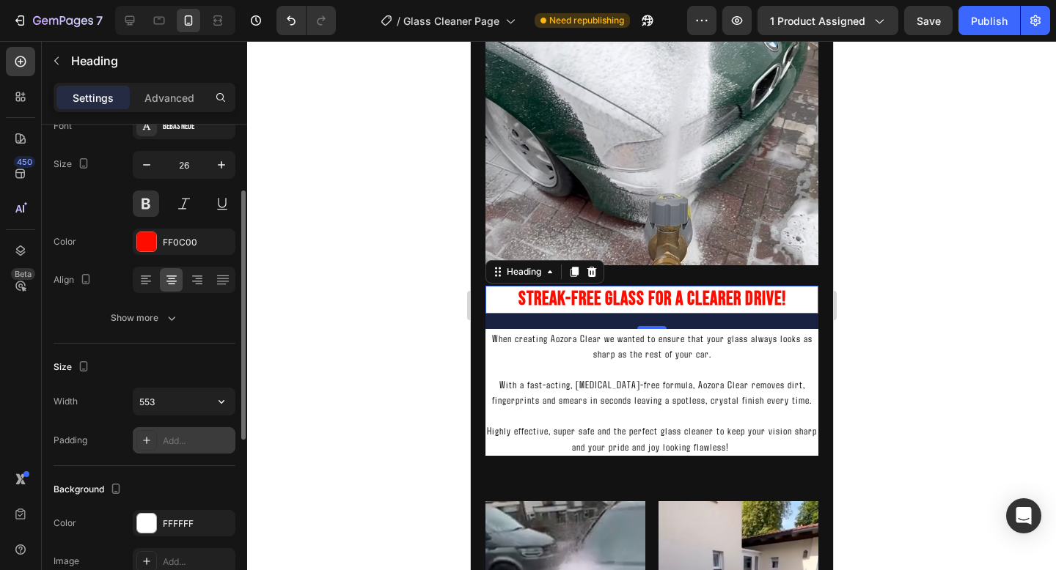
scroll to position [108, 0]
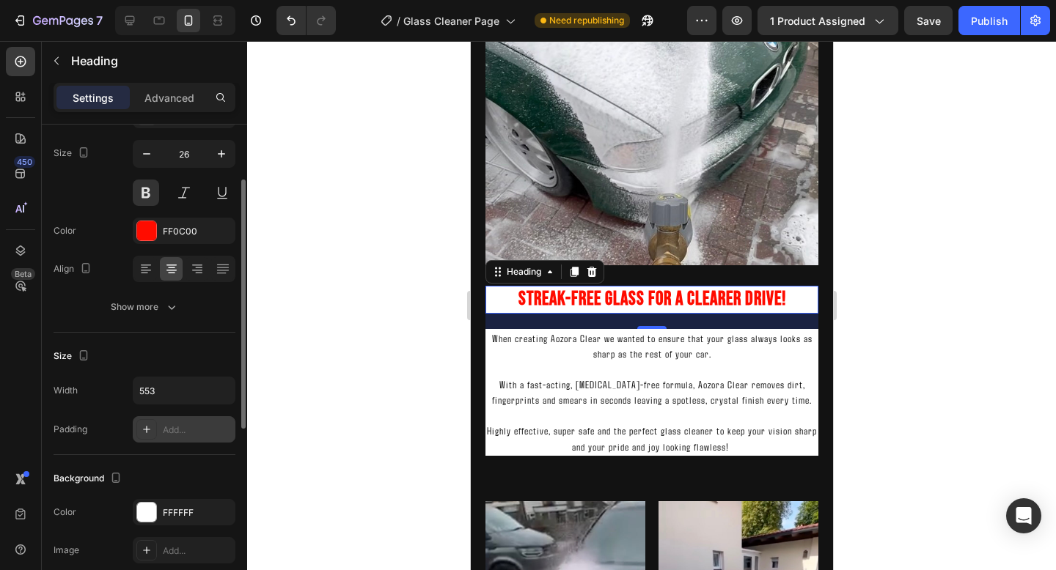
click at [167, 428] on div "Add..." at bounding box center [197, 430] width 69 height 13
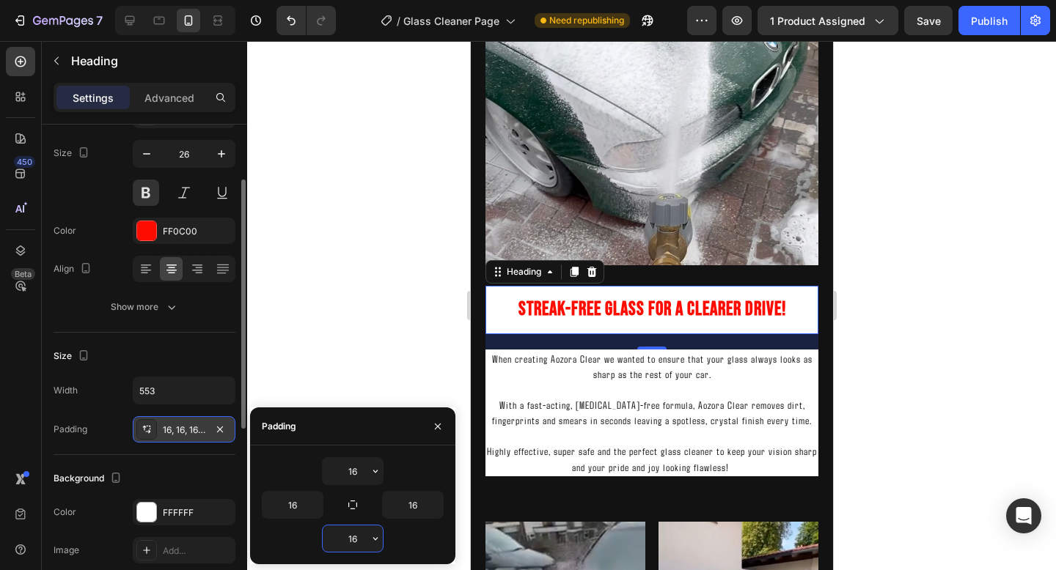
click at [357, 541] on input "16" at bounding box center [353, 539] width 60 height 26
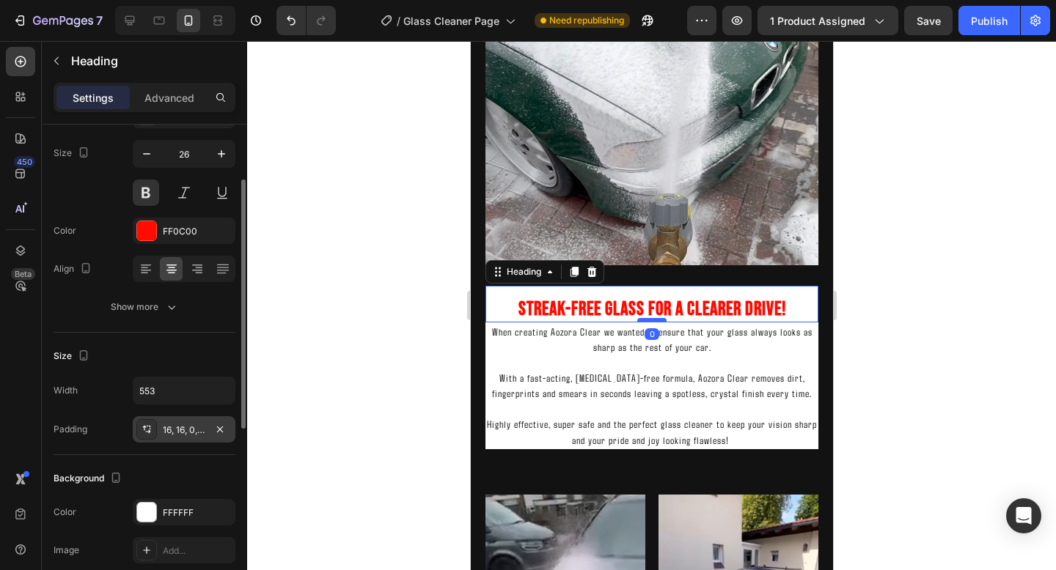
drag, startPoint x: 656, startPoint y: 337, endPoint x: 656, endPoint y: 319, distance: 17.6
click at [656, 319] on div at bounding box center [650, 320] width 29 height 4
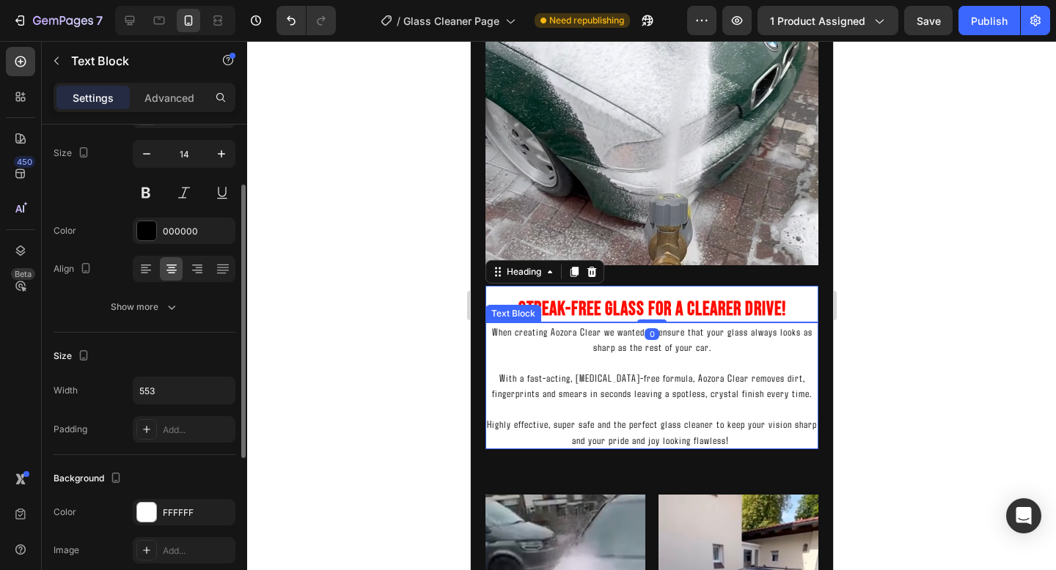
click at [703, 412] on p "Highly effective, super safe and the perfect glass cleaner to keep your vision …" at bounding box center [651, 424] width 330 height 47
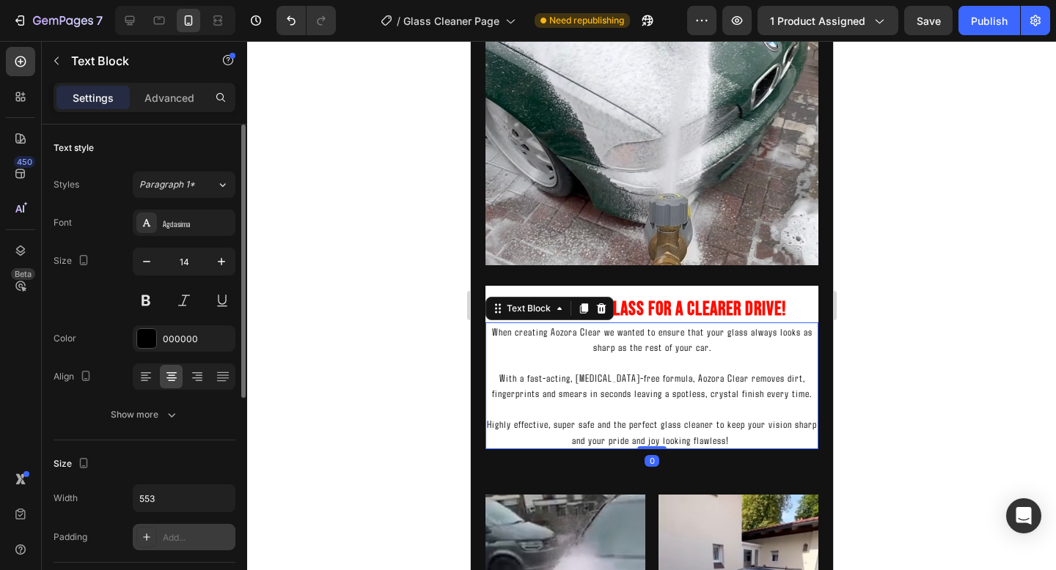
scroll to position [10, 0]
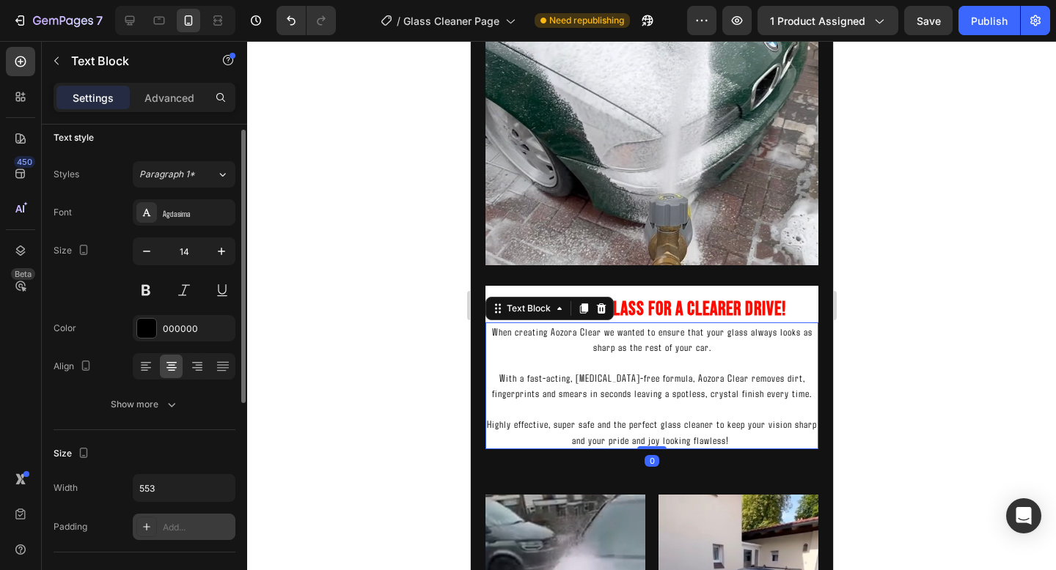
click at [170, 529] on div "Add..." at bounding box center [197, 527] width 69 height 13
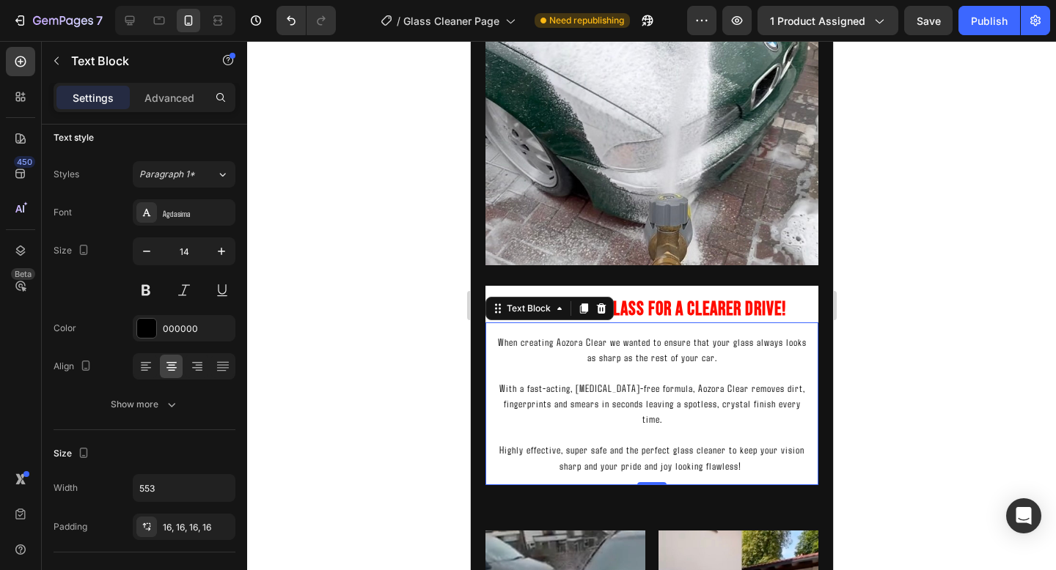
click at [925, 361] on div at bounding box center [651, 305] width 809 height 529
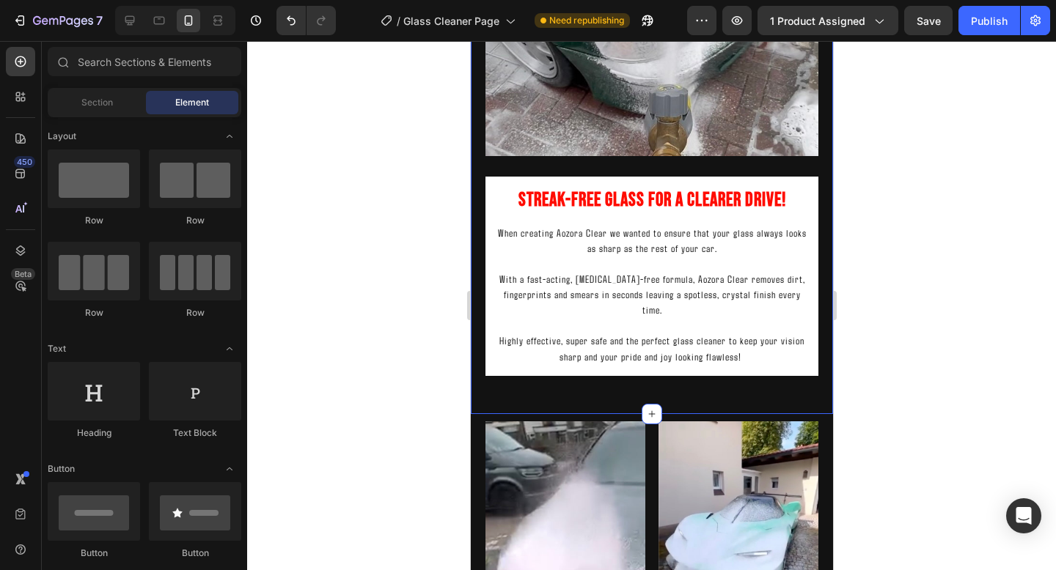
scroll to position [1347, 0]
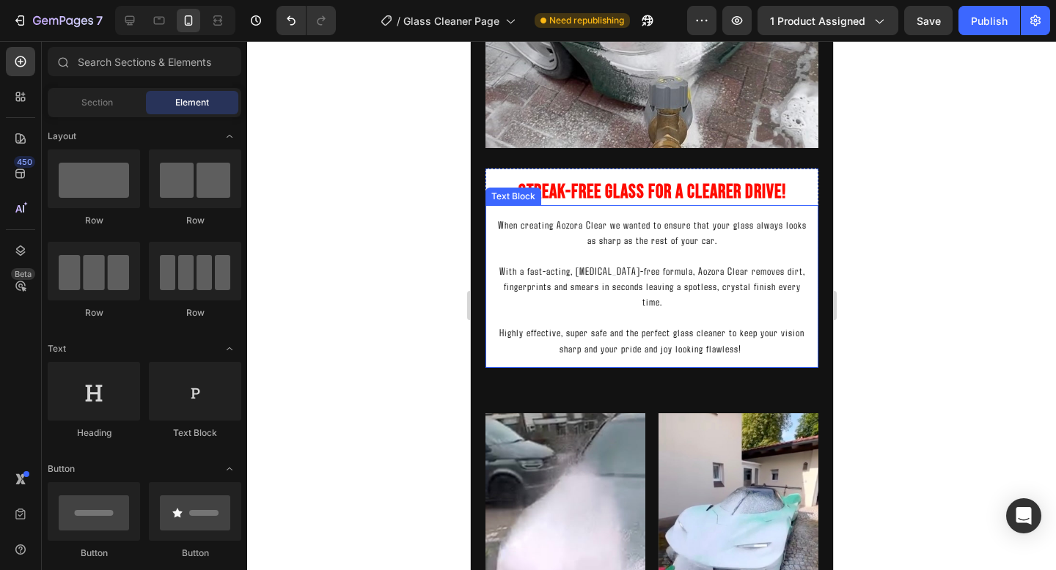
click at [785, 292] on p "With a fast-acting, [MEDICAL_DATA]-free formula, Aozora Clear removes dirt, fin…" at bounding box center [650, 279] width 309 height 62
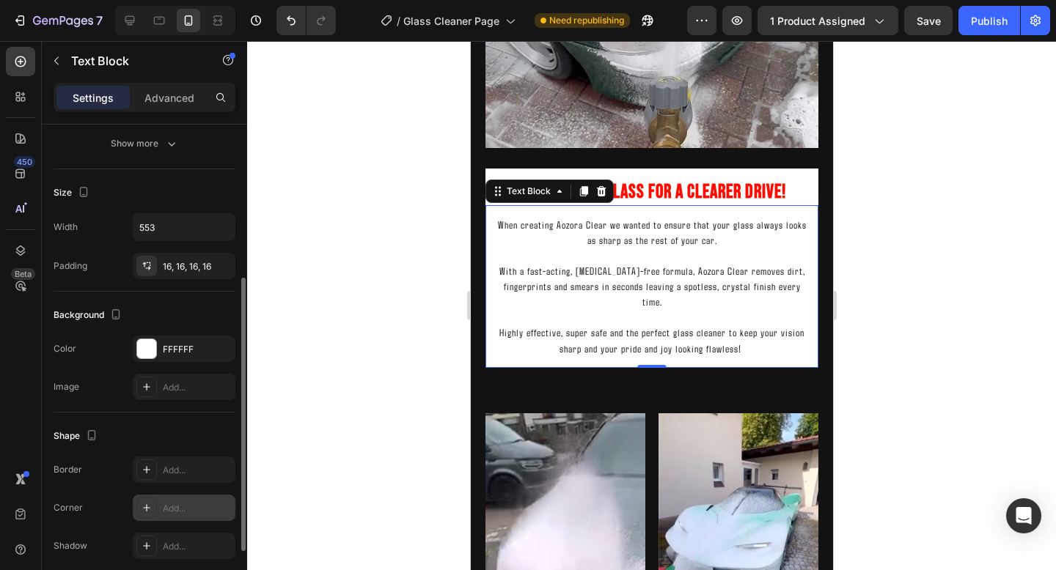
scroll to position [284, 0]
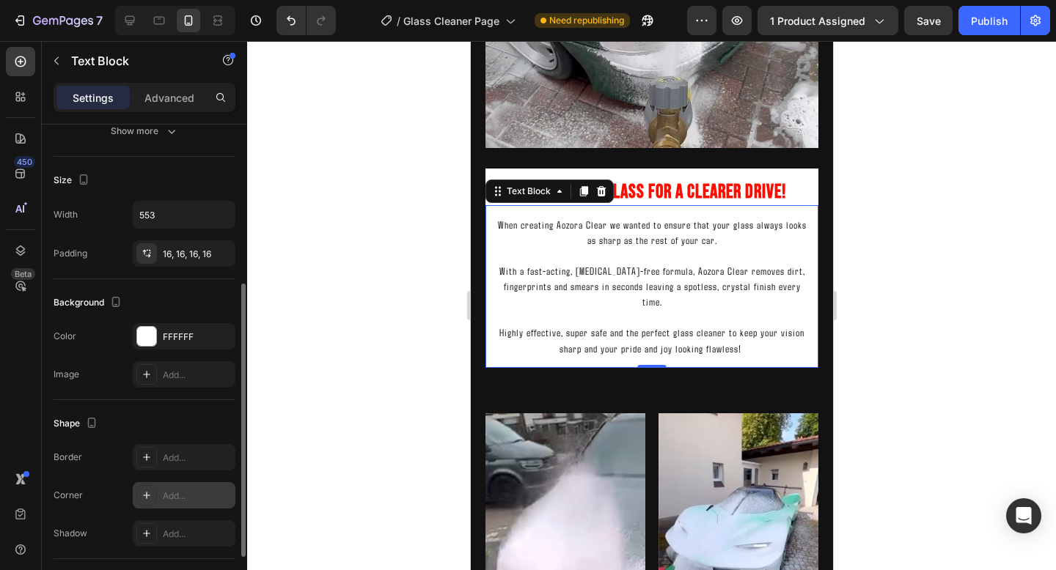
click at [175, 503] on div "Add..." at bounding box center [184, 495] width 103 height 26
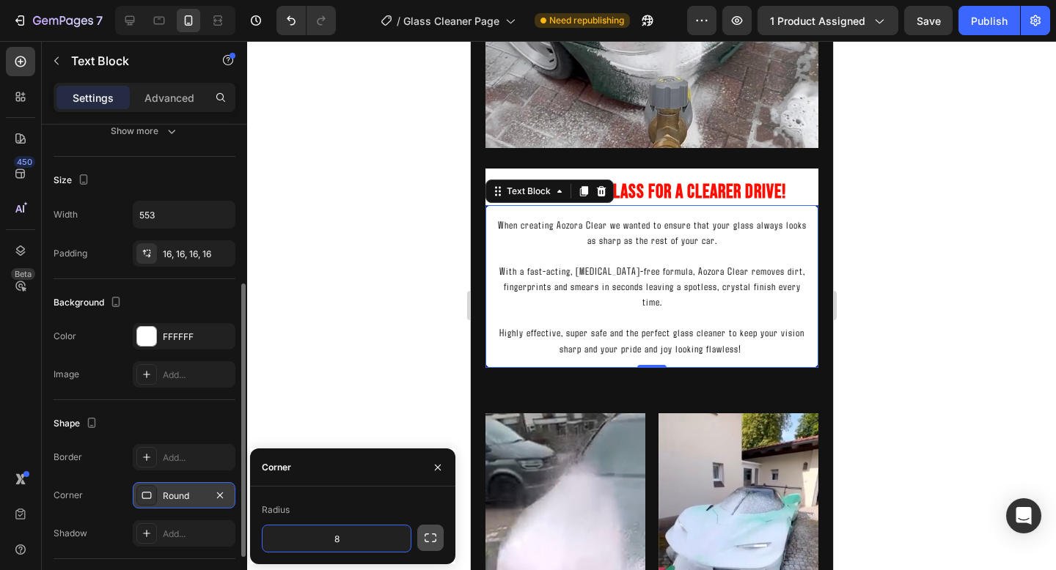
click at [432, 540] on icon "button" at bounding box center [430, 538] width 15 height 15
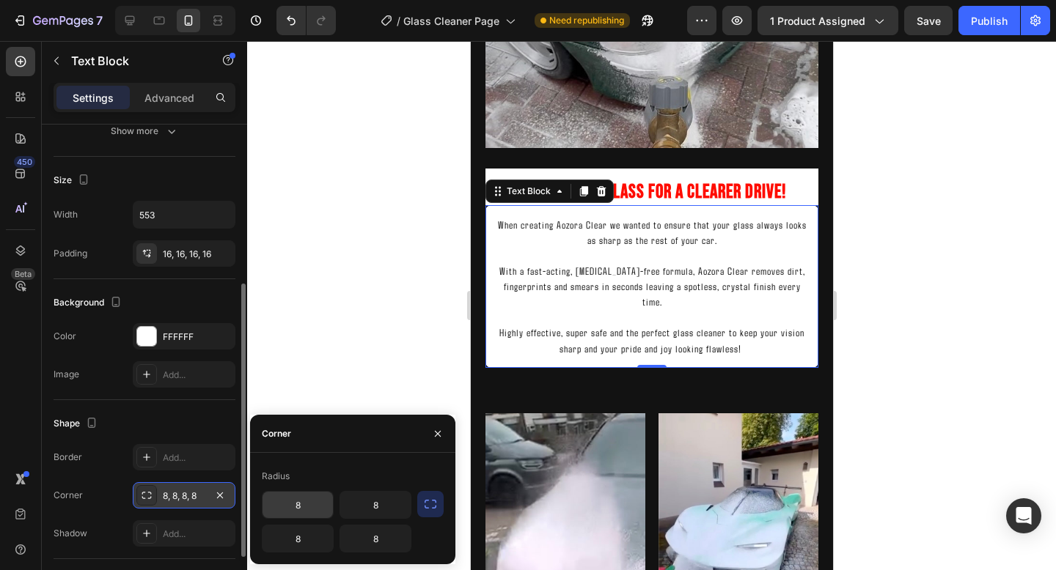
click at [308, 513] on input "8" at bounding box center [297, 505] width 70 height 26
click at [369, 502] on input "8" at bounding box center [375, 505] width 70 height 26
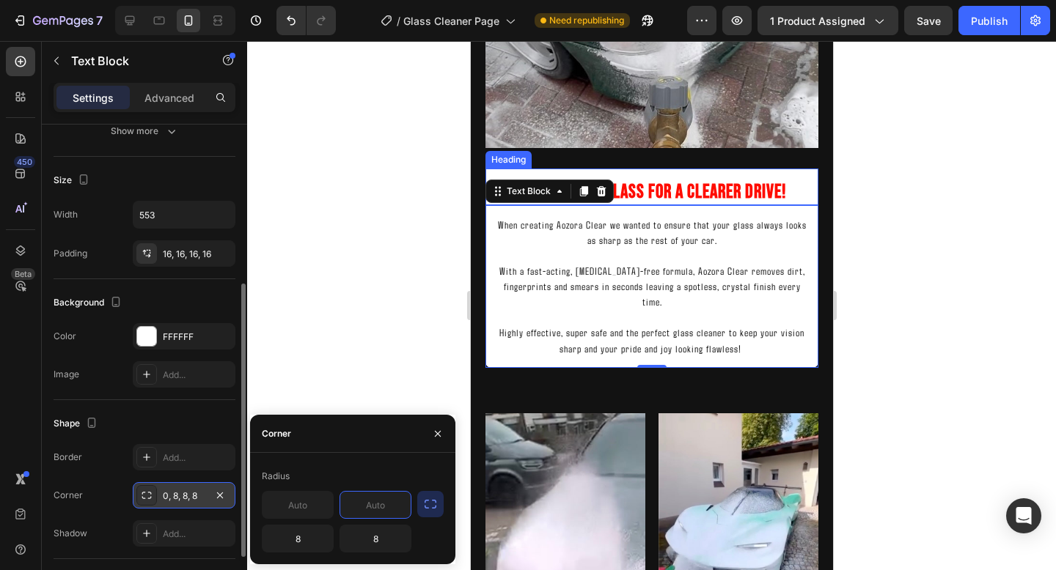
click at [798, 180] on h2 "STREAK-FREE GLASS FOR A CLEARER DRIVE!" at bounding box center [651, 187] width 333 height 37
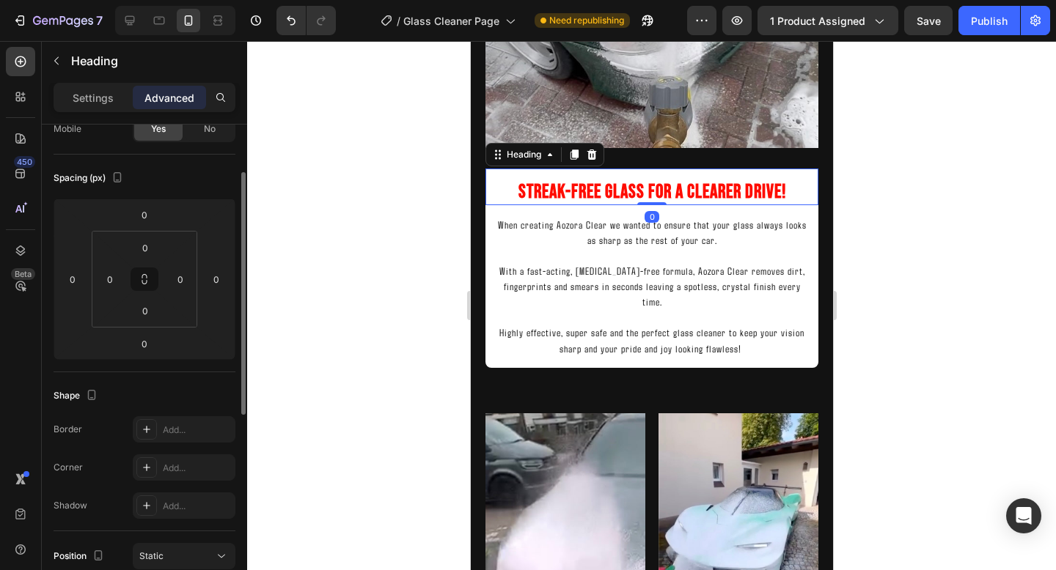
scroll to position [139, 0]
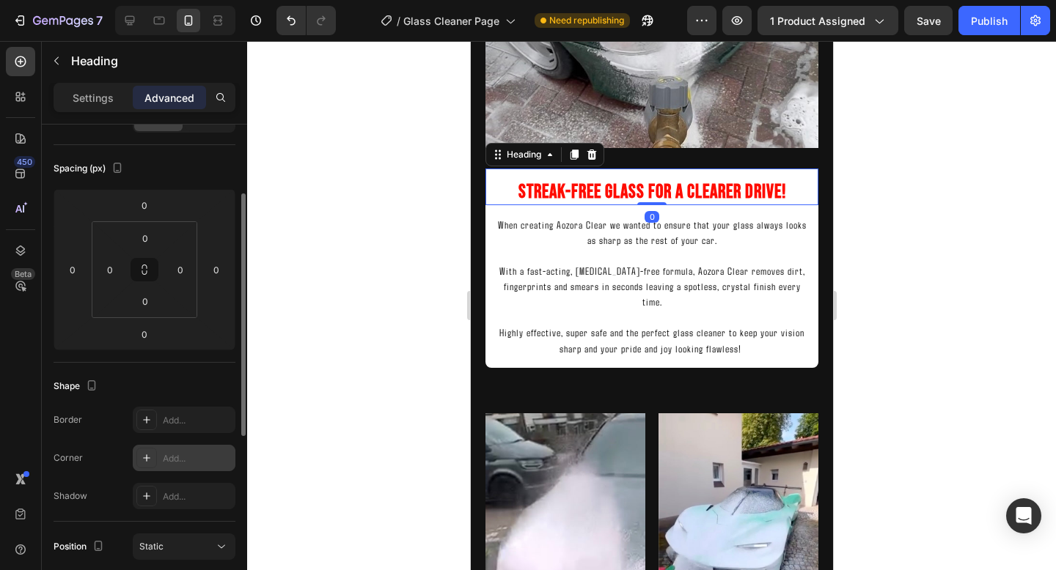
click at [172, 463] on div "Add..." at bounding box center [197, 458] width 69 height 13
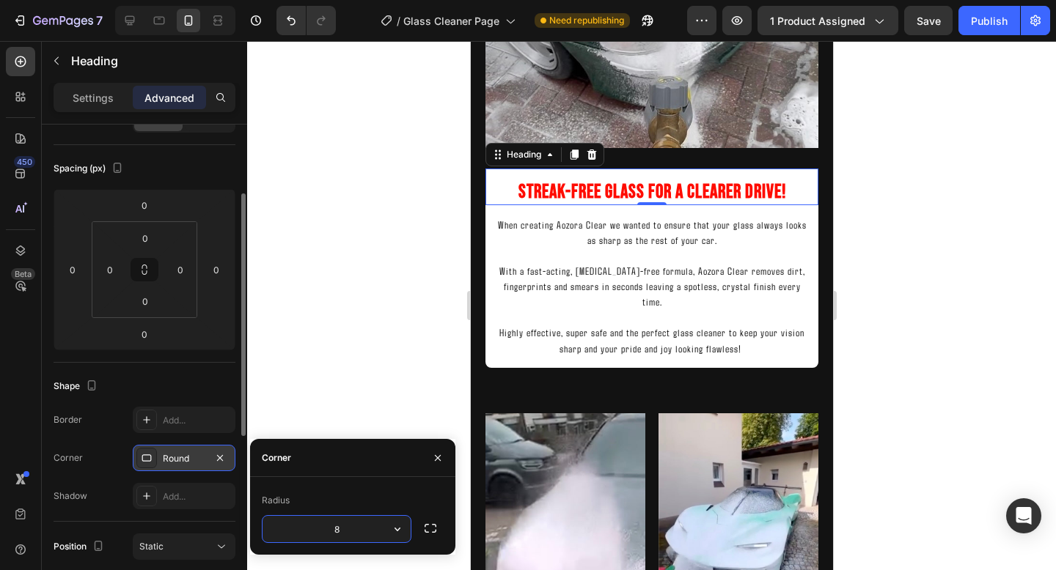
click at [988, 278] on div at bounding box center [651, 305] width 809 height 529
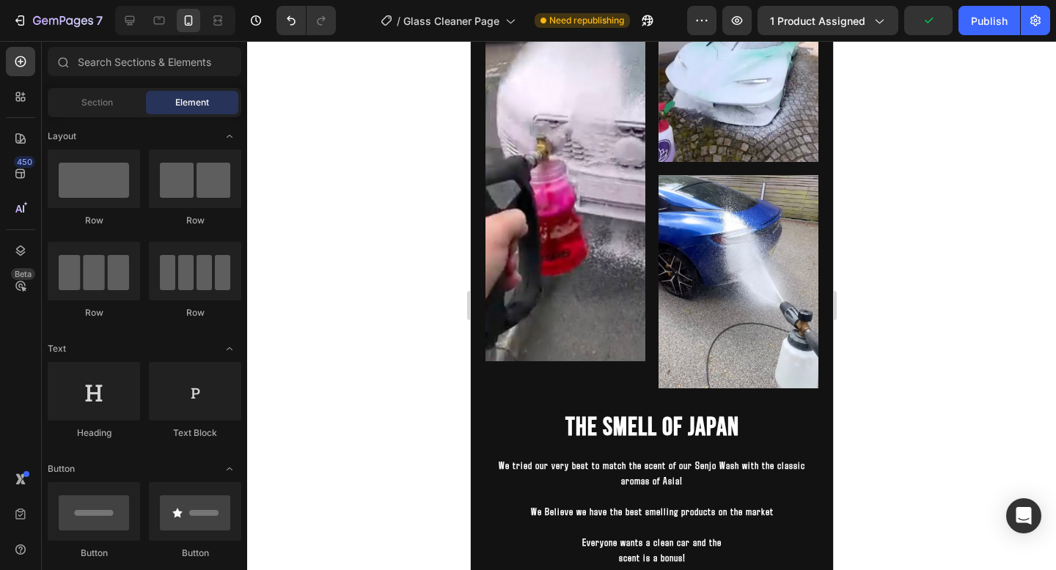
scroll to position [1818, 0]
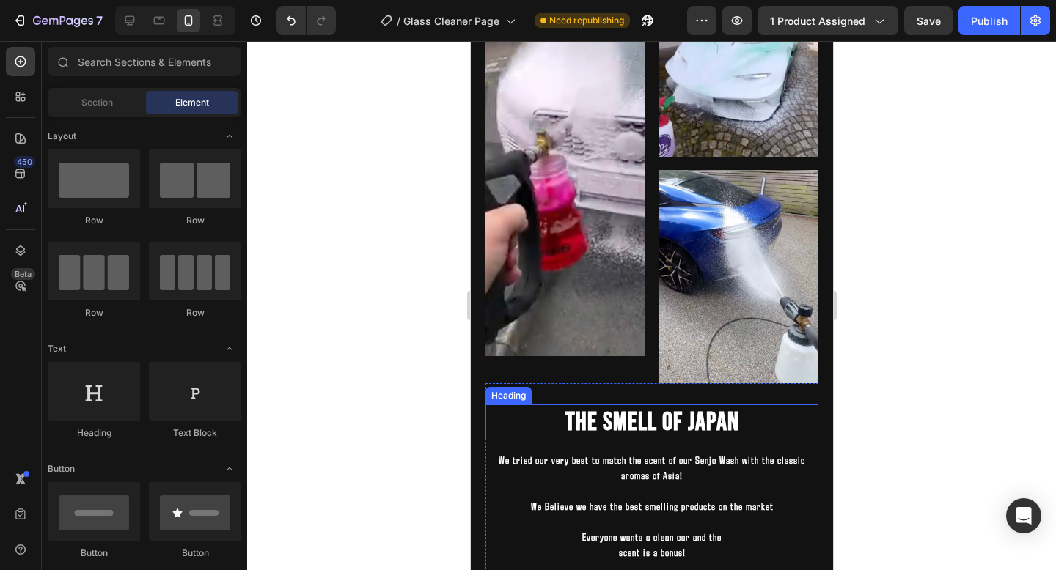
click at [653, 426] on h2 "The Smell Of Japan" at bounding box center [651, 423] width 333 height 37
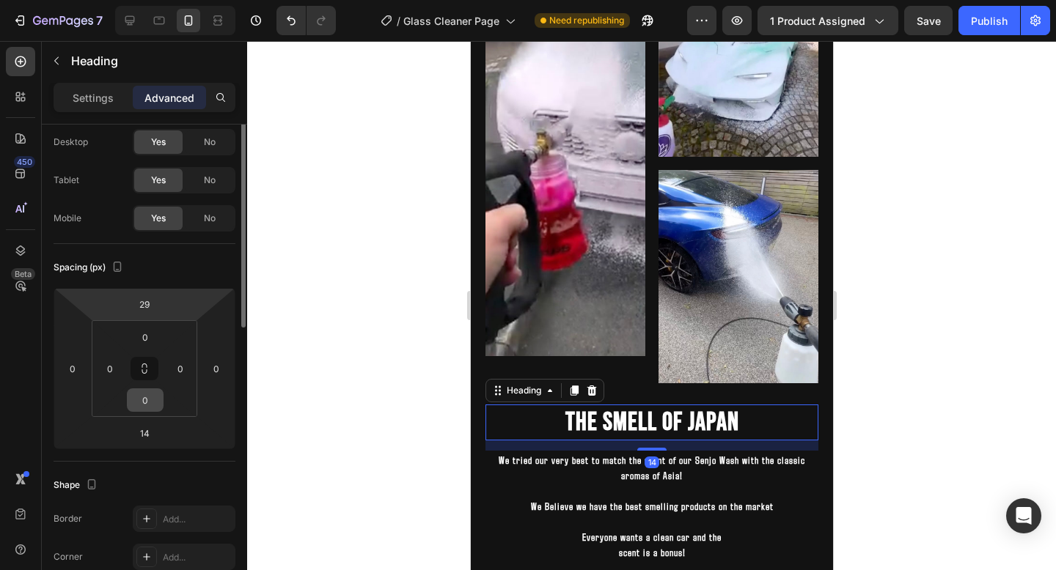
scroll to position [0, 0]
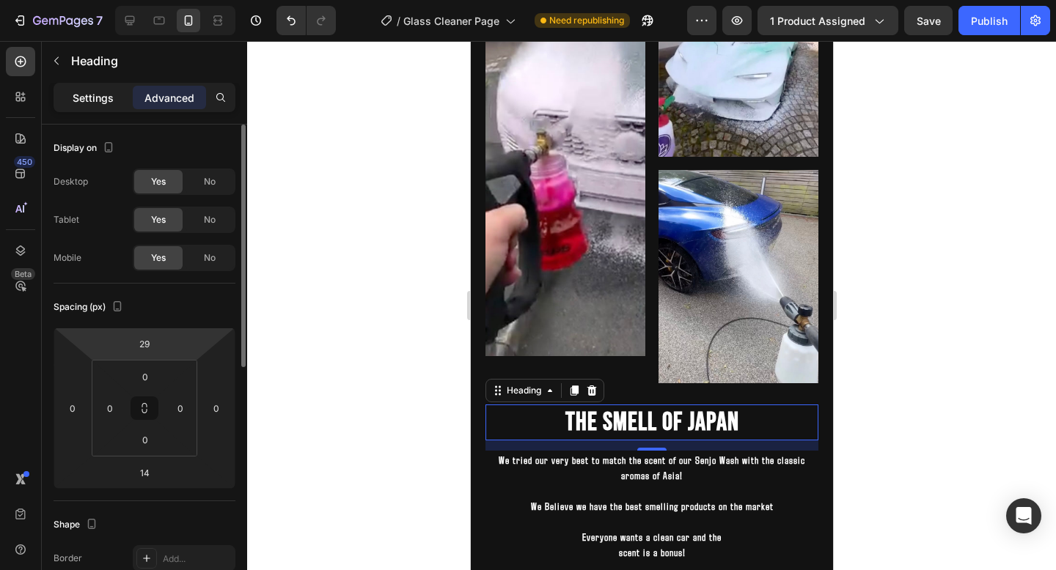
click at [102, 96] on p "Settings" at bounding box center [93, 97] width 41 height 15
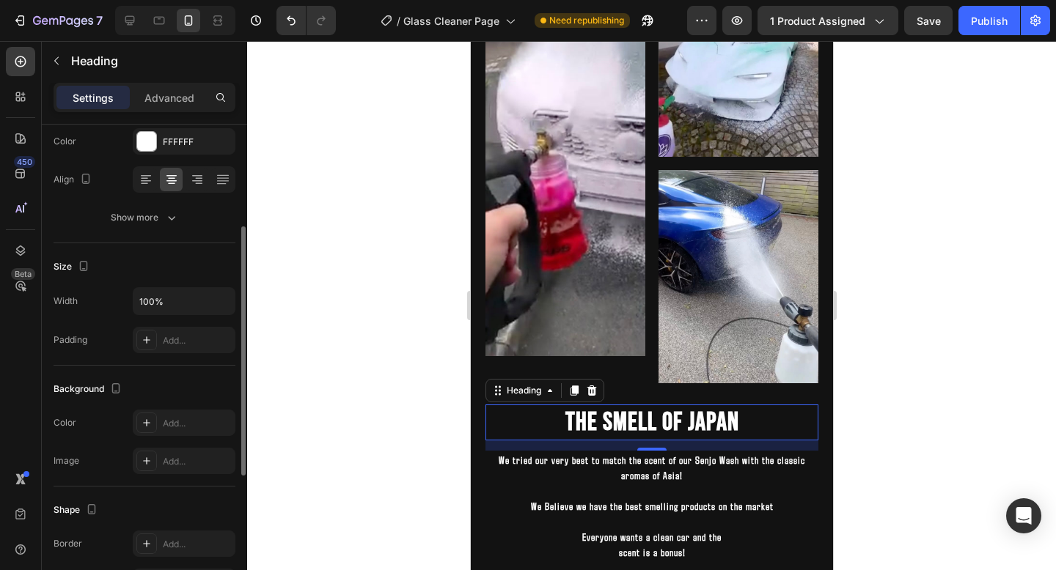
scroll to position [199, 0]
click at [170, 430] on div "Add..." at bounding box center [184, 421] width 103 height 26
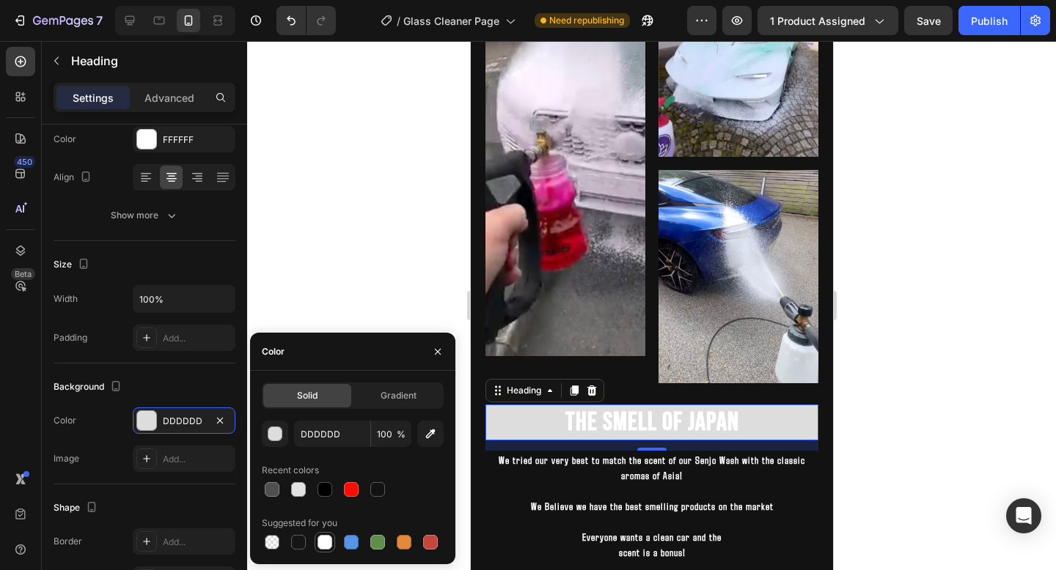
click at [329, 540] on div at bounding box center [324, 542] width 15 height 15
type input "FFFFFF"
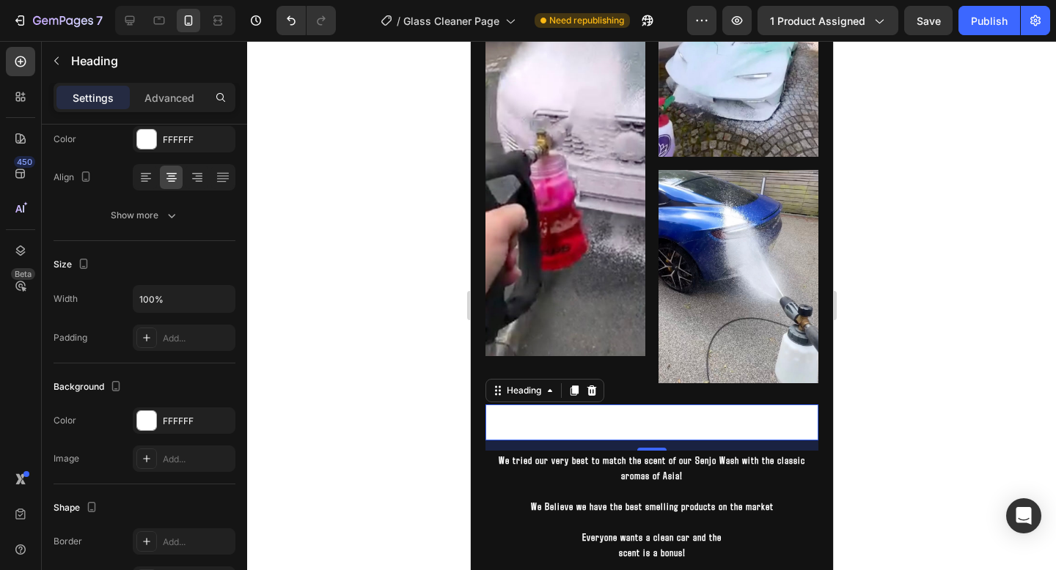
click at [607, 425] on h2 "The Smell Of Japan" at bounding box center [651, 423] width 333 height 37
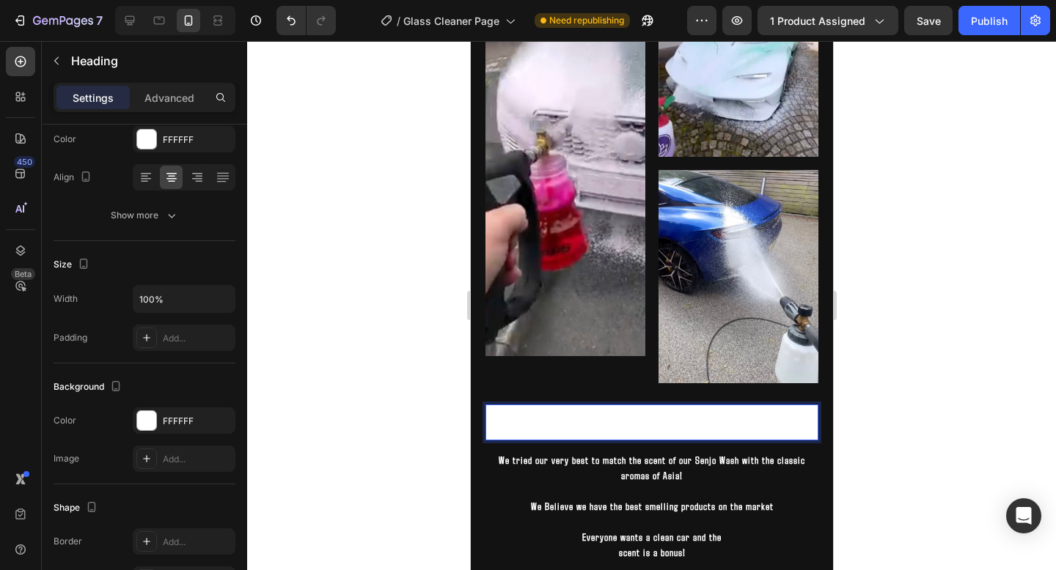
click at [607, 425] on p "The Smell Of Japan" at bounding box center [651, 423] width 330 height 34
click at [607, 431] on p "The Smell Of Japan" at bounding box center [651, 423] width 330 height 34
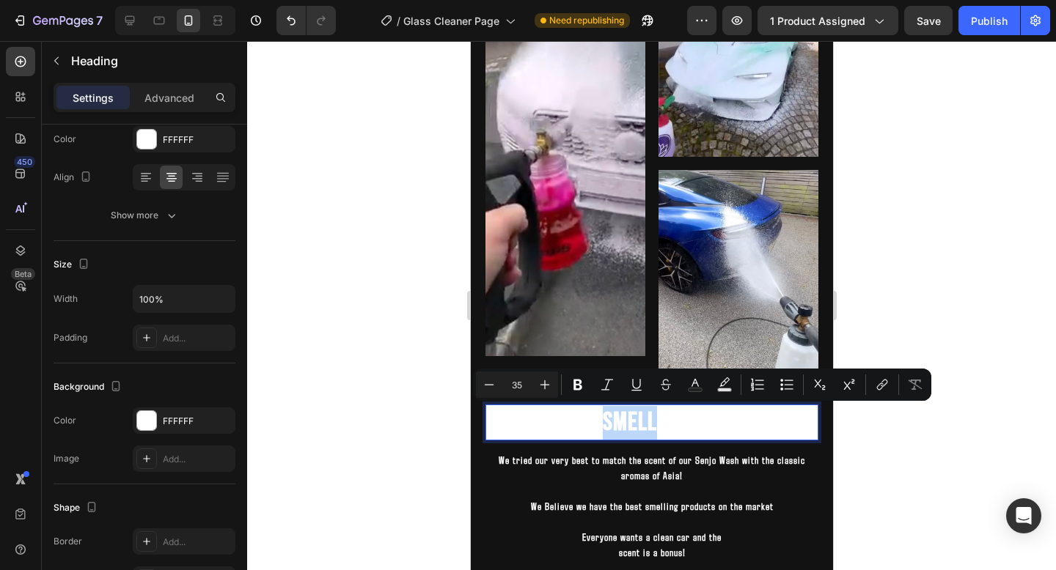
click at [607, 431] on p "The Smell Of Japan" at bounding box center [651, 423] width 330 height 34
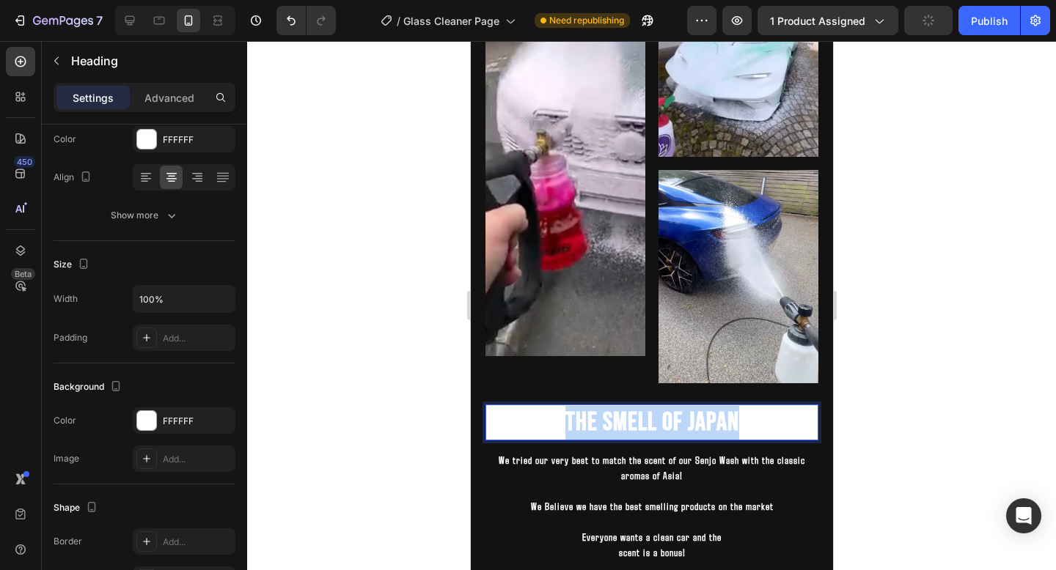
click at [607, 431] on p "The Smell Of Japan" at bounding box center [651, 423] width 330 height 34
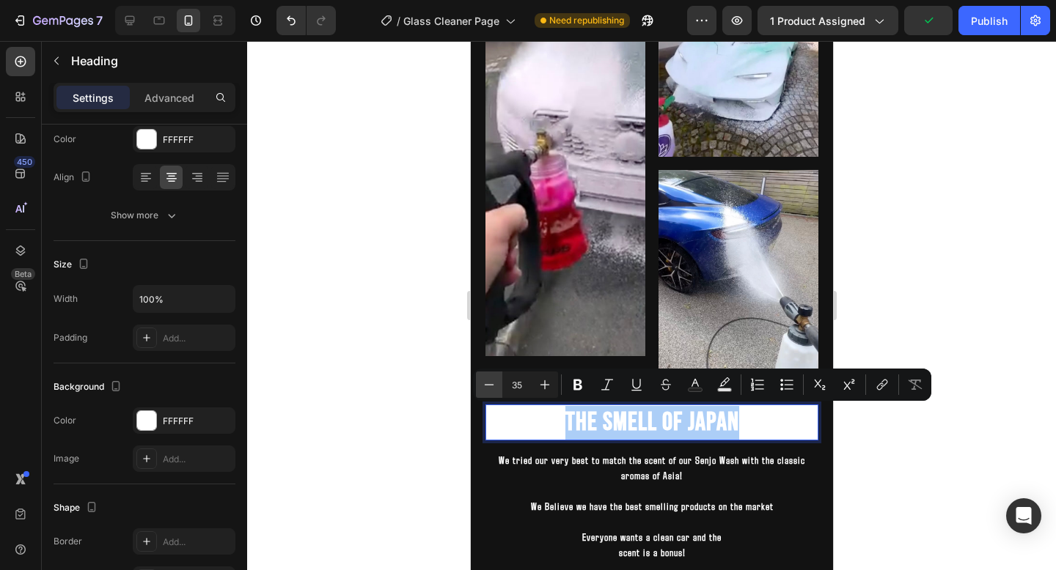
click at [490, 390] on icon "Editor contextual toolbar" at bounding box center [489, 385] width 15 height 15
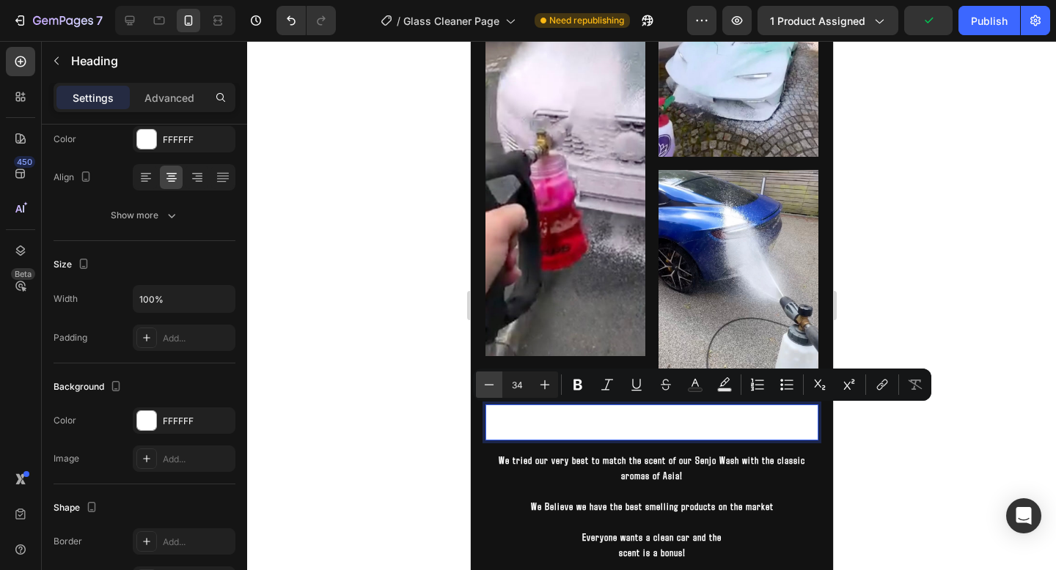
click at [490, 390] on icon "Editor contextual toolbar" at bounding box center [489, 385] width 15 height 15
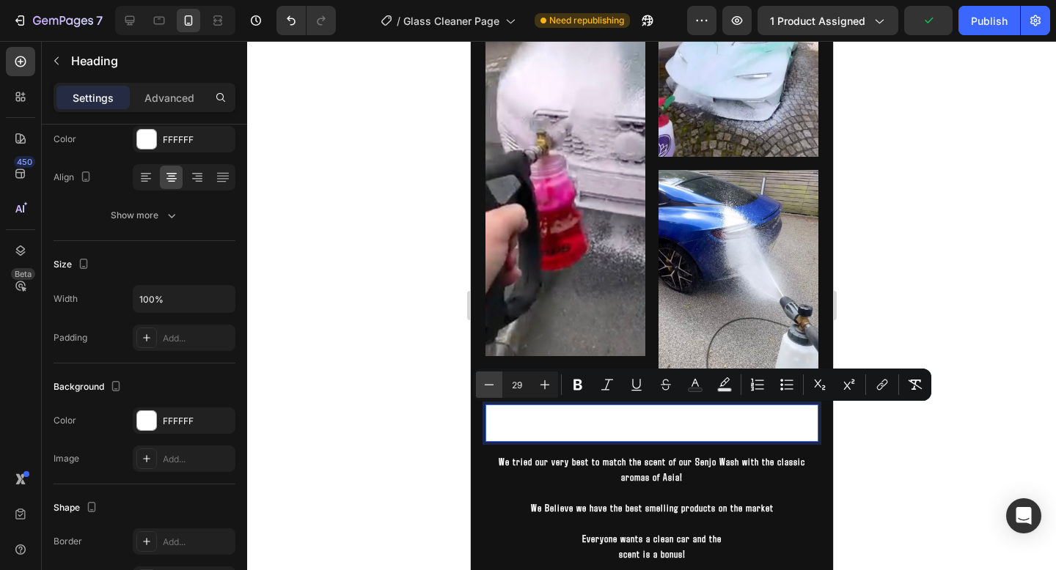
click at [490, 390] on icon "Editor contextual toolbar" at bounding box center [489, 385] width 15 height 15
type input "26"
click at [693, 383] on icon "Editor contextual toolbar" at bounding box center [695, 385] width 15 height 15
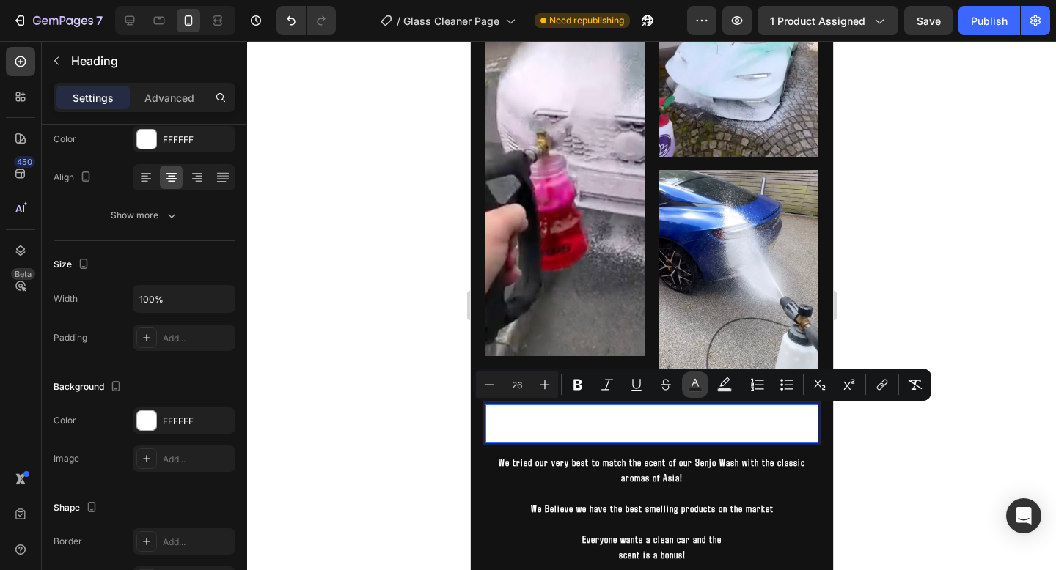
type input "FFFFFF"
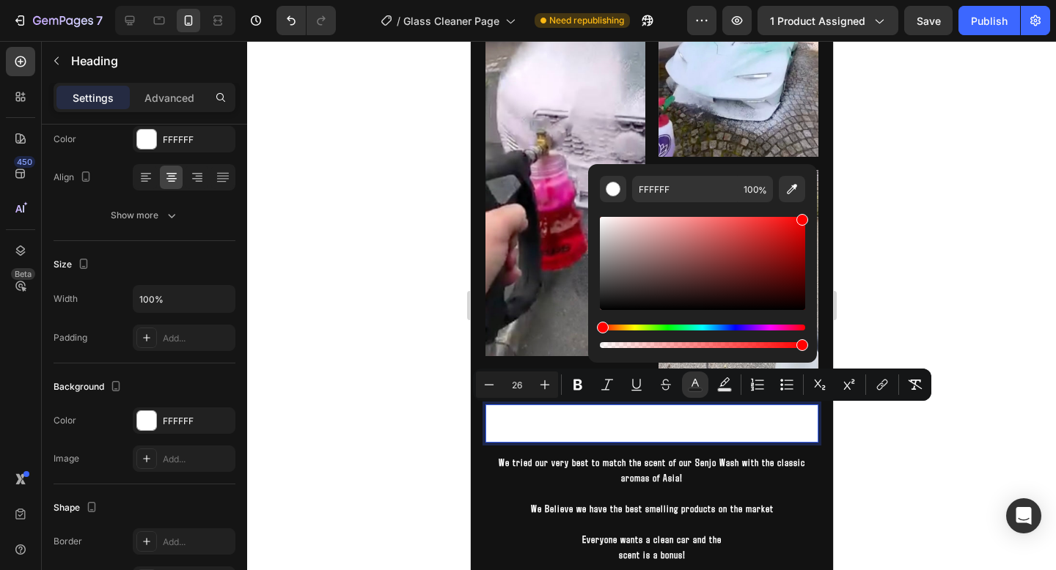
drag, startPoint x: 603, startPoint y: 221, endPoint x: 875, endPoint y: 189, distance: 273.8
click at [875, 0] on body "7 Version history / Glass Cleaner Page Need republishing Preview 1 product assi…" at bounding box center [528, 0] width 1056 height 0
type input "FF0000"
click at [934, 226] on div at bounding box center [651, 305] width 809 height 529
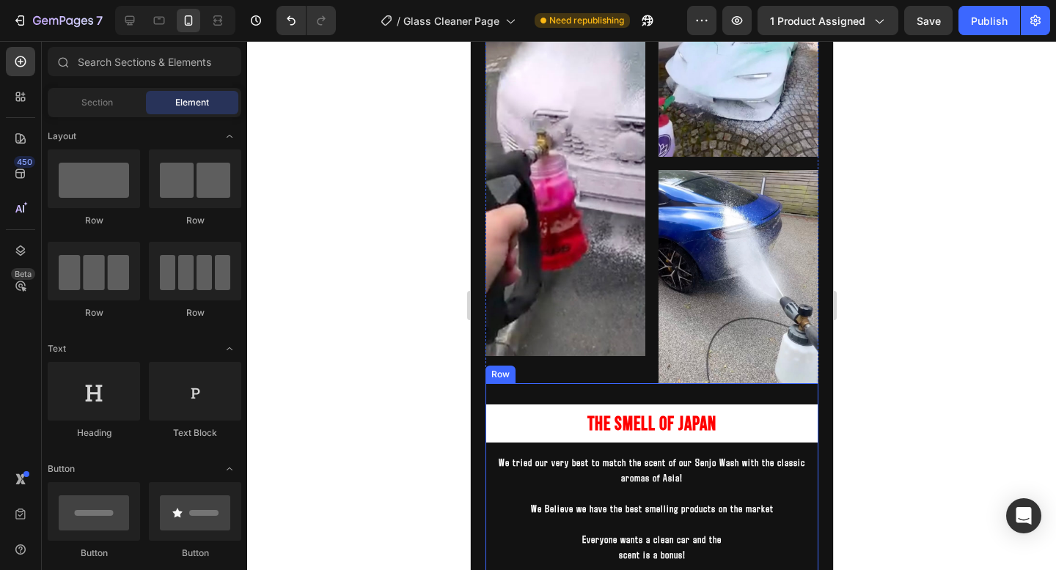
click at [700, 477] on p "We tried our very best to match the scent of our Senjo Wash with the classic ar…" at bounding box center [651, 470] width 330 height 31
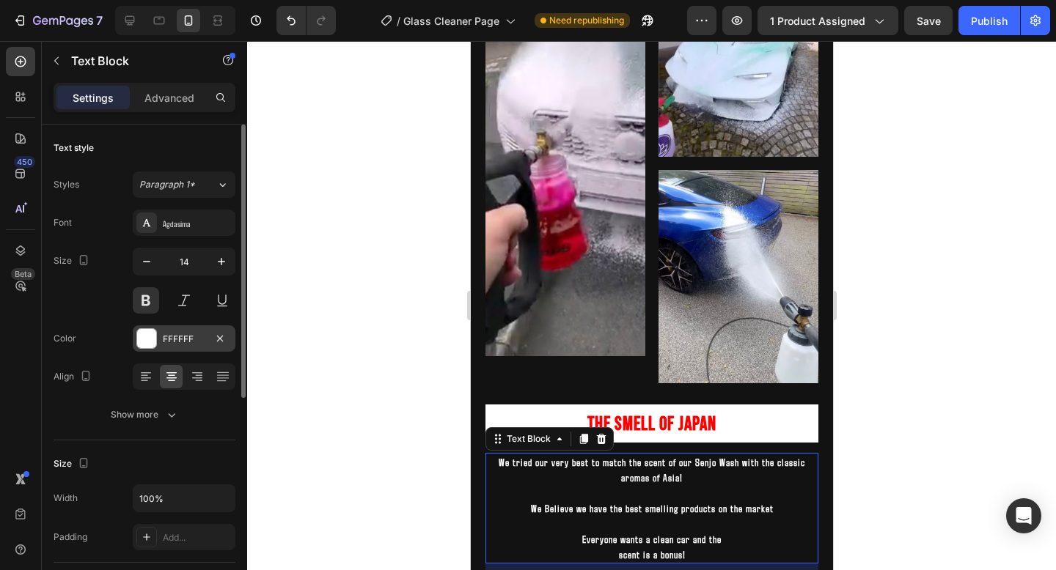
click at [180, 333] on div "FFFFFF" at bounding box center [184, 339] width 43 height 13
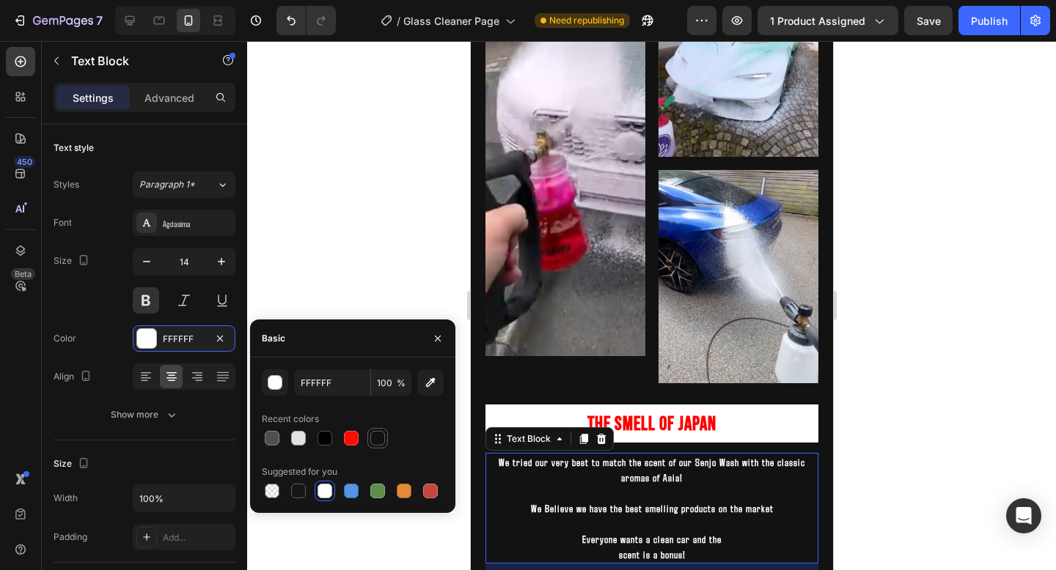
click at [372, 435] on div at bounding box center [377, 438] width 15 height 15
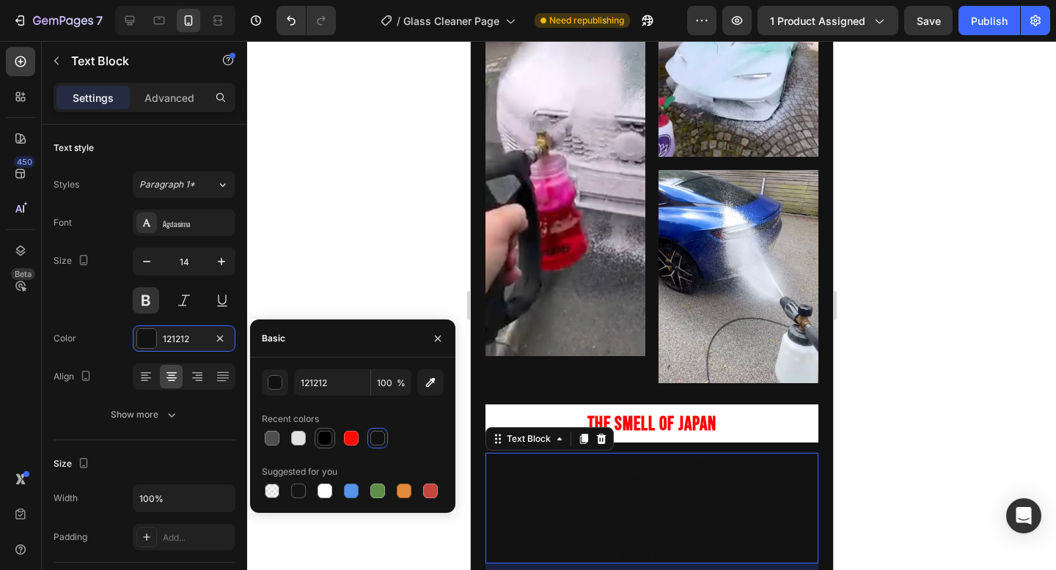
click at [328, 435] on div at bounding box center [324, 438] width 15 height 15
type input "000000"
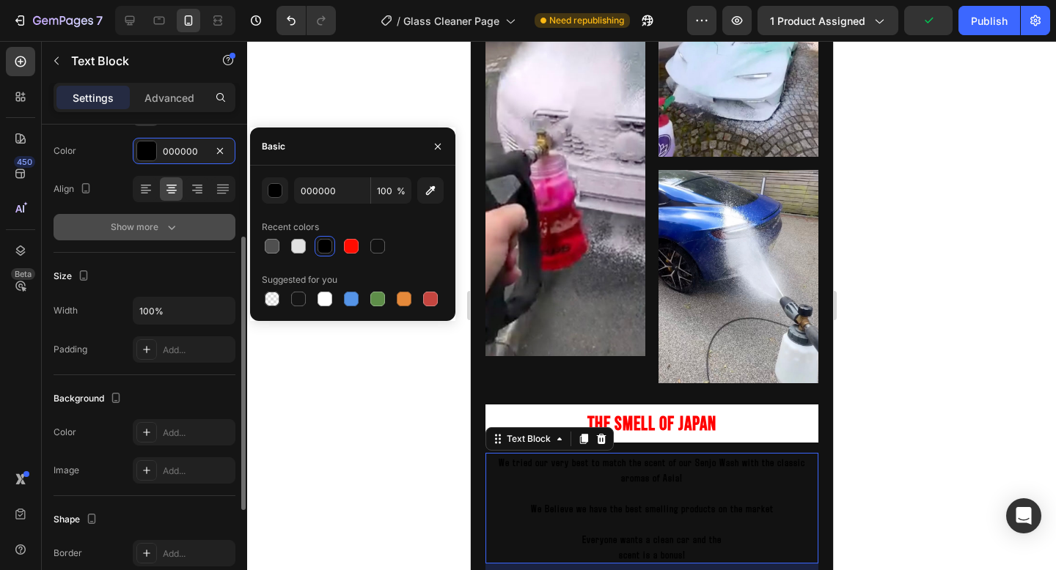
scroll to position [192, 0]
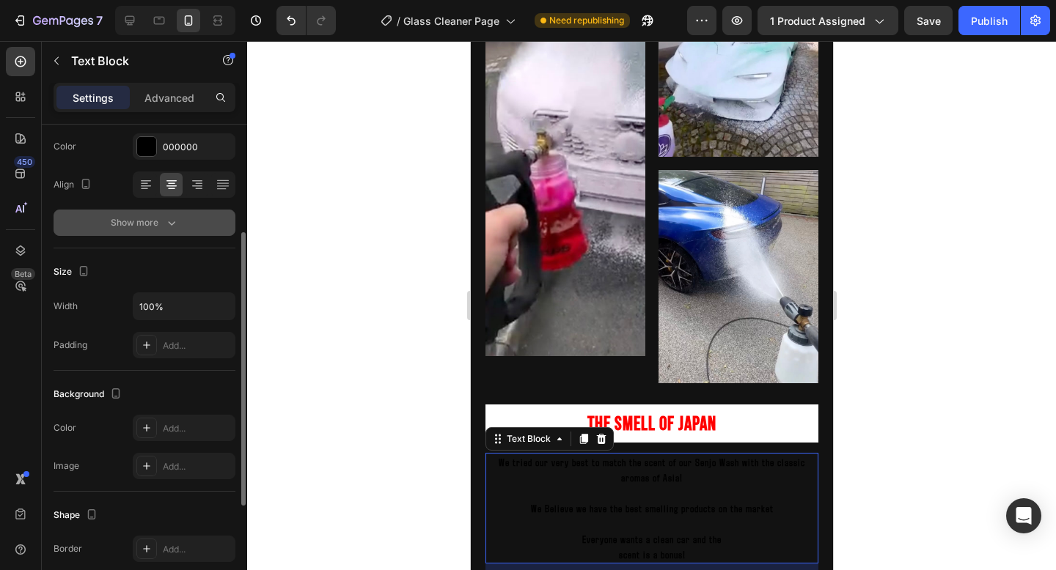
click at [172, 424] on div "Add..." at bounding box center [197, 428] width 69 height 13
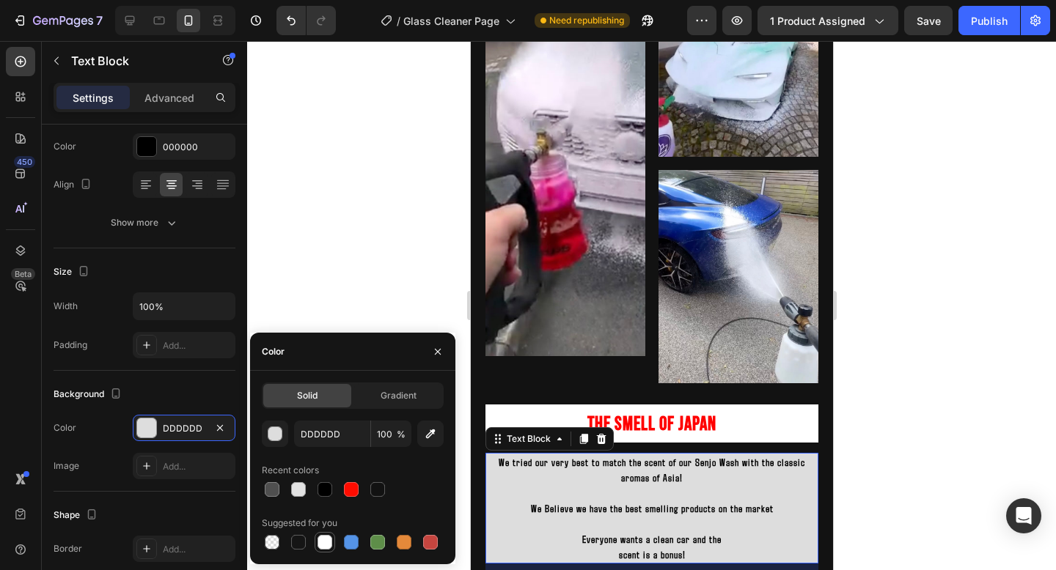
click at [328, 543] on div at bounding box center [324, 542] width 15 height 15
type input "FFFFFF"
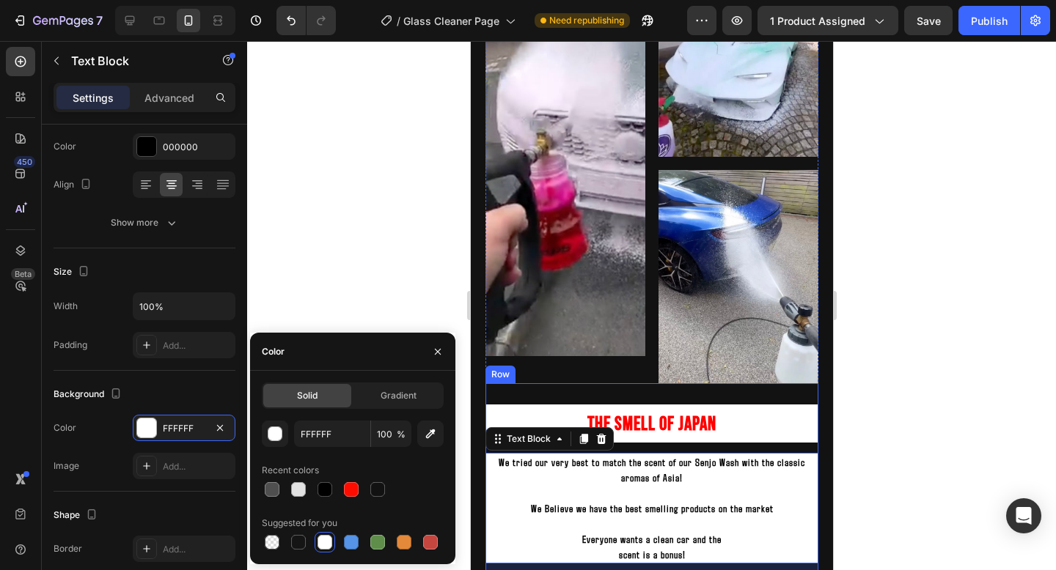
click at [828, 431] on div "Image Image Image Row ⁠⁠⁠⁠⁠⁠⁠ The Smell Of Japan Heading We tried our very best…" at bounding box center [651, 527] width 362 height 1183
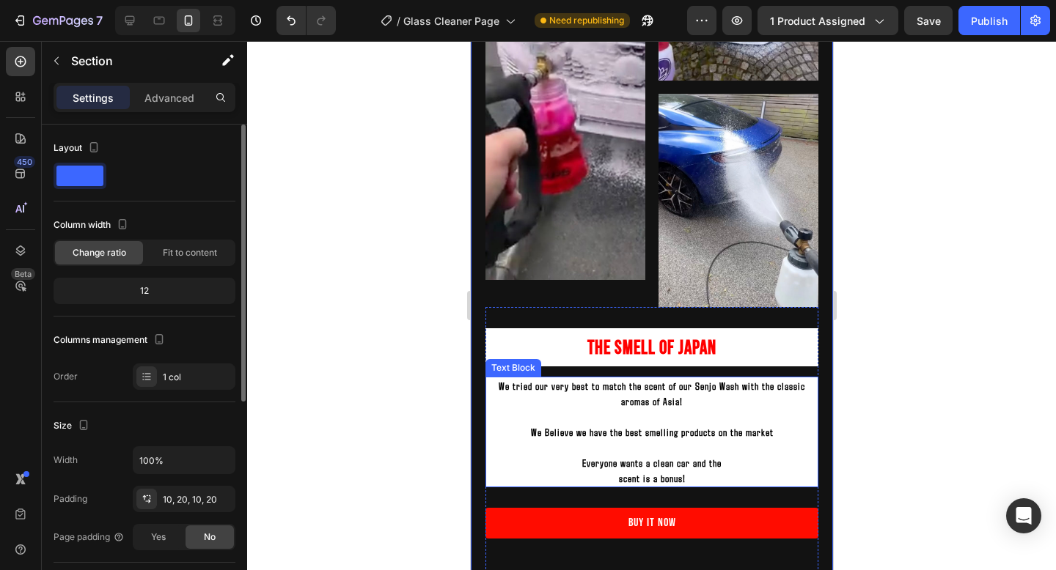
scroll to position [1906, 0]
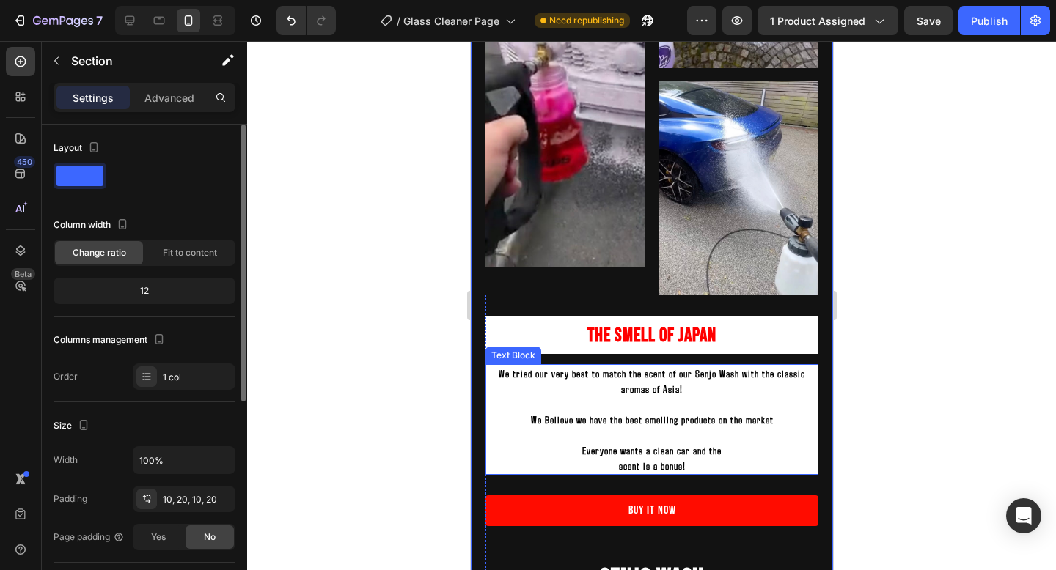
click at [680, 422] on p "We Believe we have the best smelling products on the market" at bounding box center [651, 419] width 330 height 15
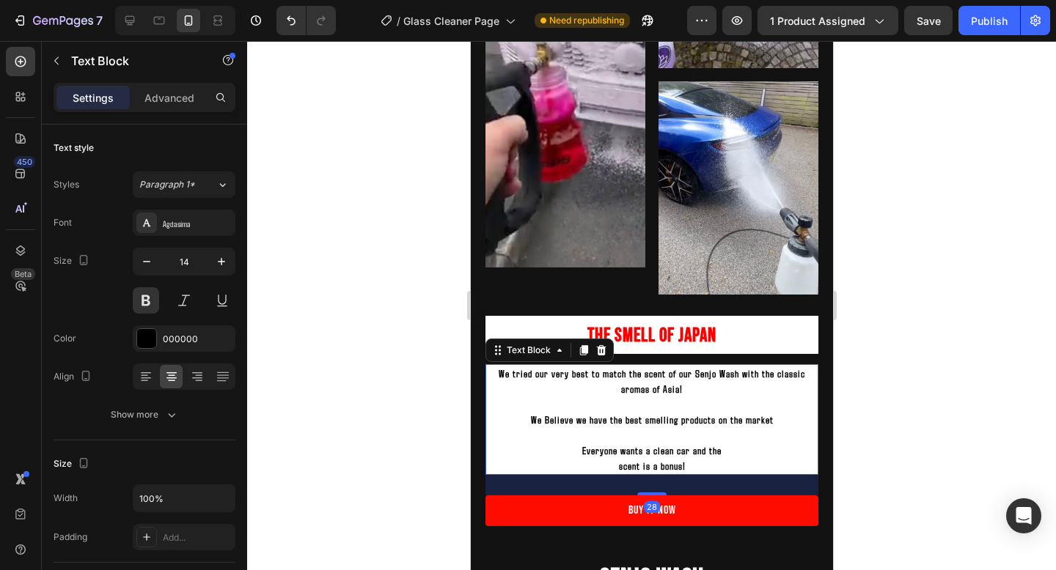
click at [706, 468] on p "scent is a bonus!" at bounding box center [651, 465] width 330 height 15
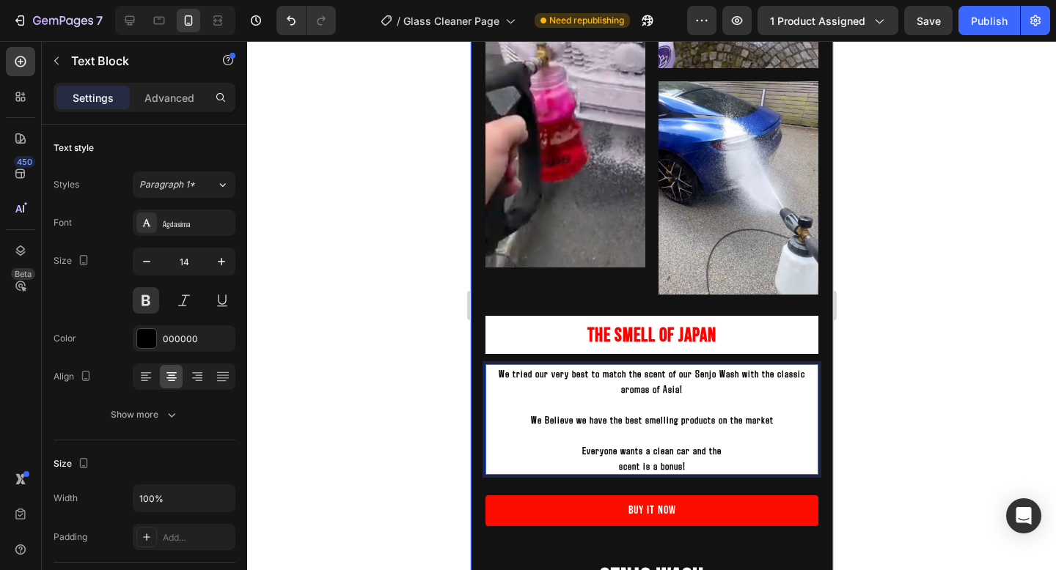
drag, startPoint x: 695, startPoint y: 465, endPoint x: 484, endPoint y: 364, distance: 234.1
click at [484, 364] on div "Image Image Image Row ⁠⁠⁠⁠⁠⁠⁠ The Smell Of Japan Heading We tried our very best…" at bounding box center [651, 438] width 362 height 1183
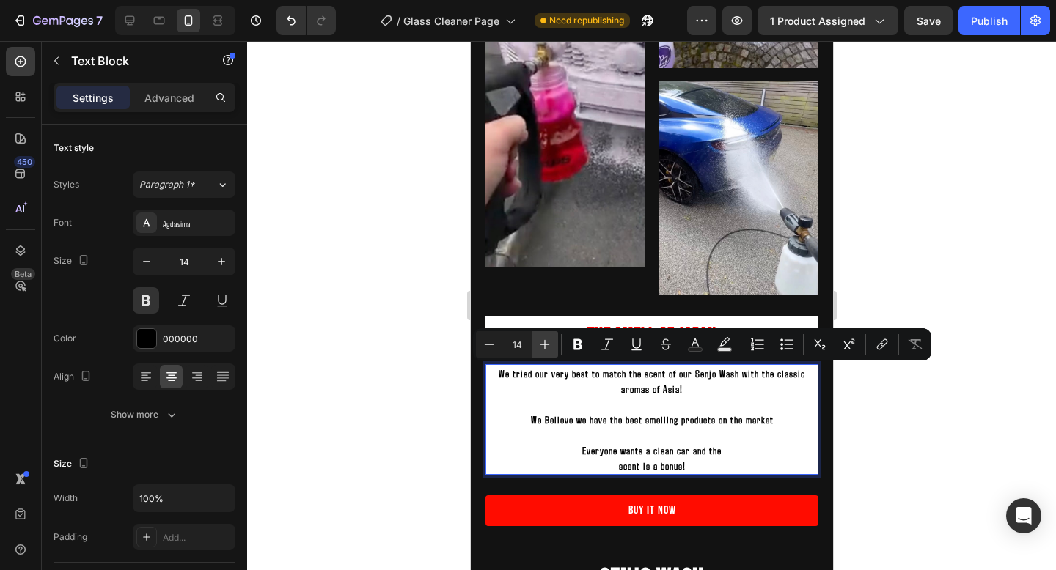
click at [548, 345] on icon "Editor contextual toolbar" at bounding box center [544, 344] width 15 height 15
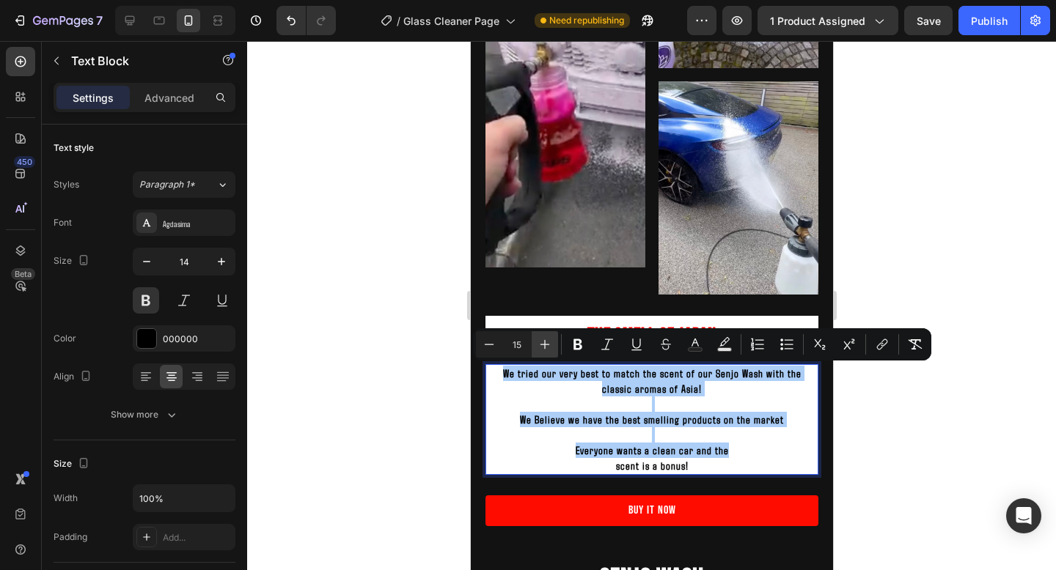
click at [548, 345] on icon "Editor contextual toolbar" at bounding box center [544, 344] width 15 height 15
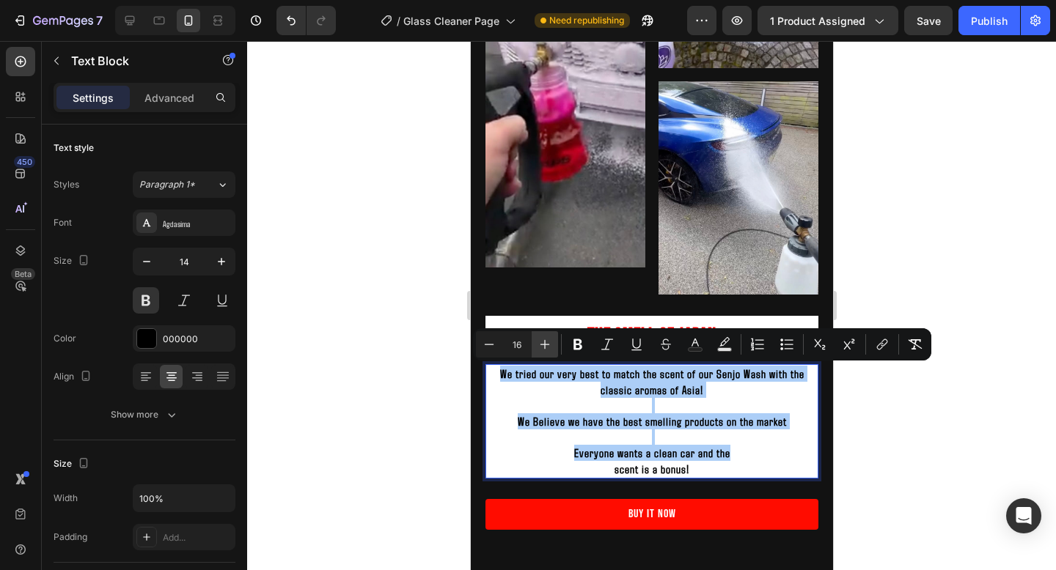
click at [548, 345] on icon "Editor contextual toolbar" at bounding box center [544, 344] width 15 height 15
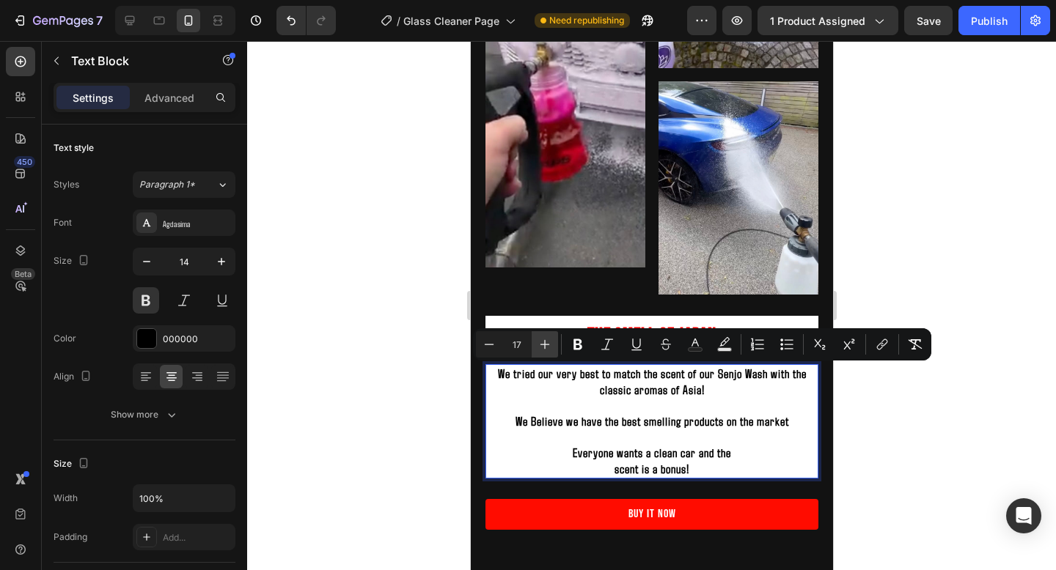
click at [548, 345] on icon "Editor contextual toolbar" at bounding box center [544, 344] width 15 height 15
type input "18"
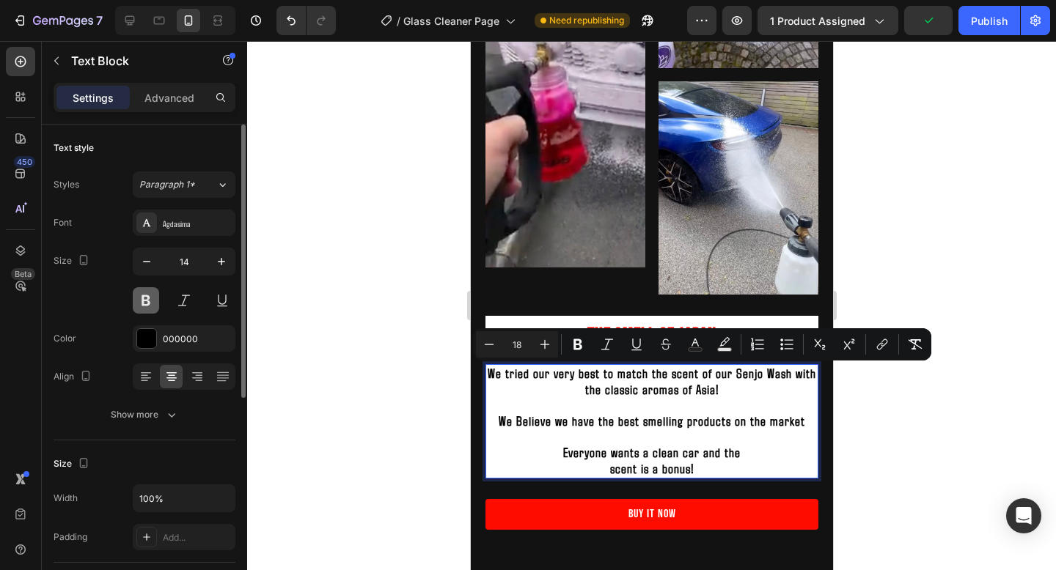
click at [149, 304] on button at bounding box center [146, 300] width 26 height 26
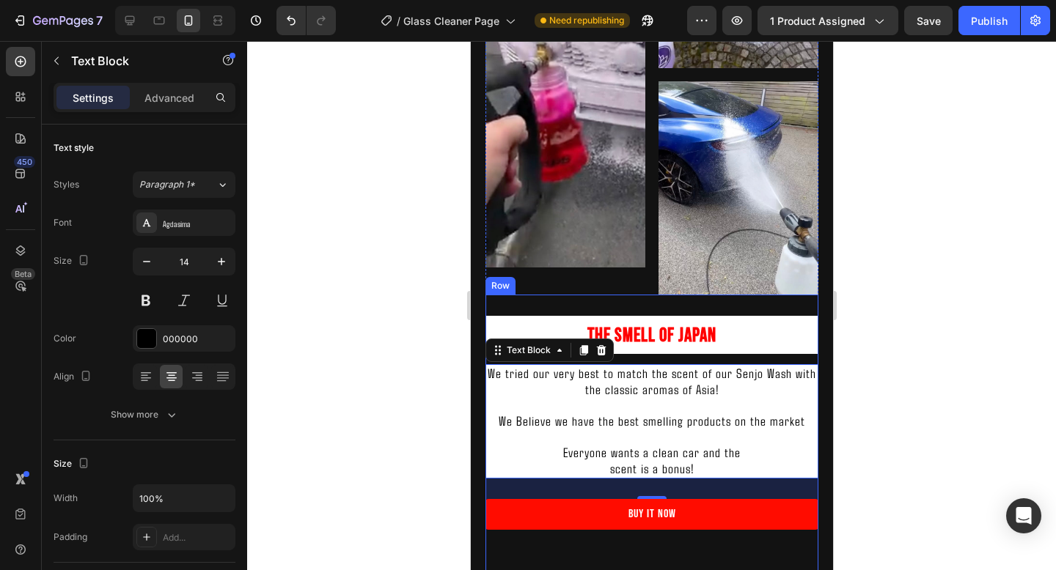
click at [776, 328] on p "⁠⁠⁠⁠⁠⁠⁠ The Smell Of Japan" at bounding box center [651, 335] width 330 height 36
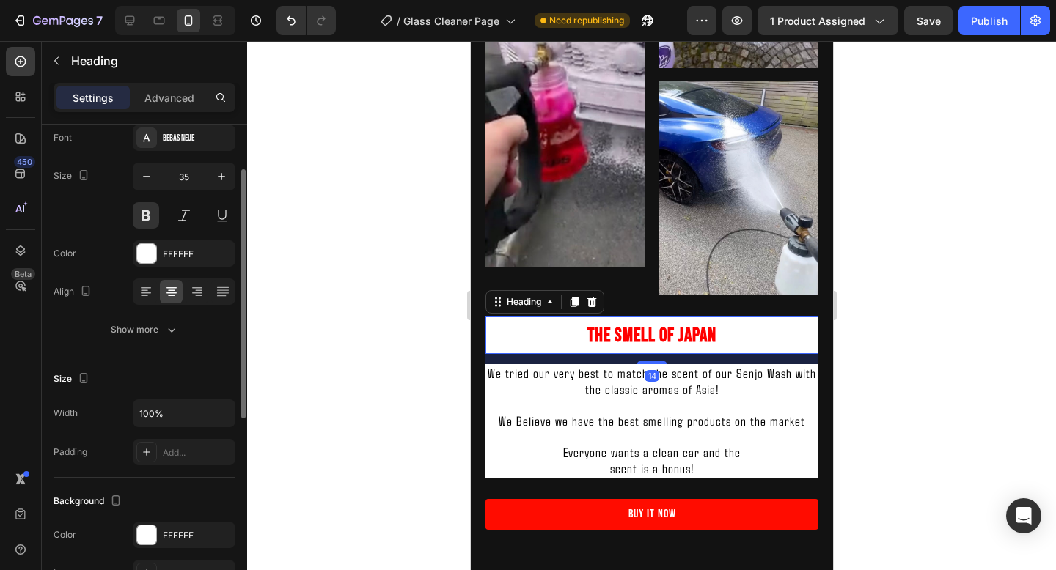
scroll to position [86, 0]
click at [179, 446] on div "Add..." at bounding box center [197, 452] width 69 height 13
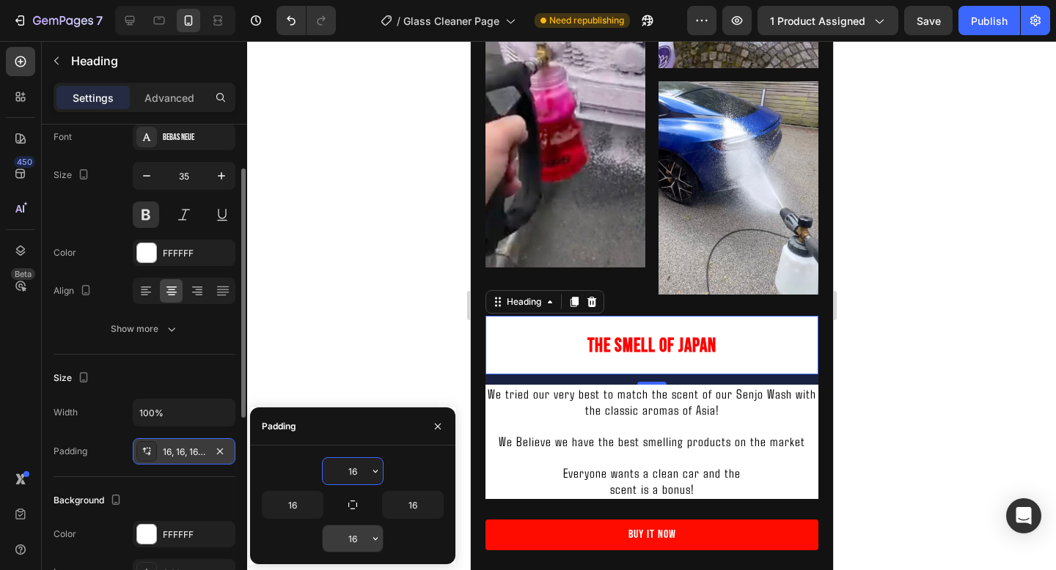
click at [352, 542] on input "16" at bounding box center [353, 539] width 60 height 26
type input "6"
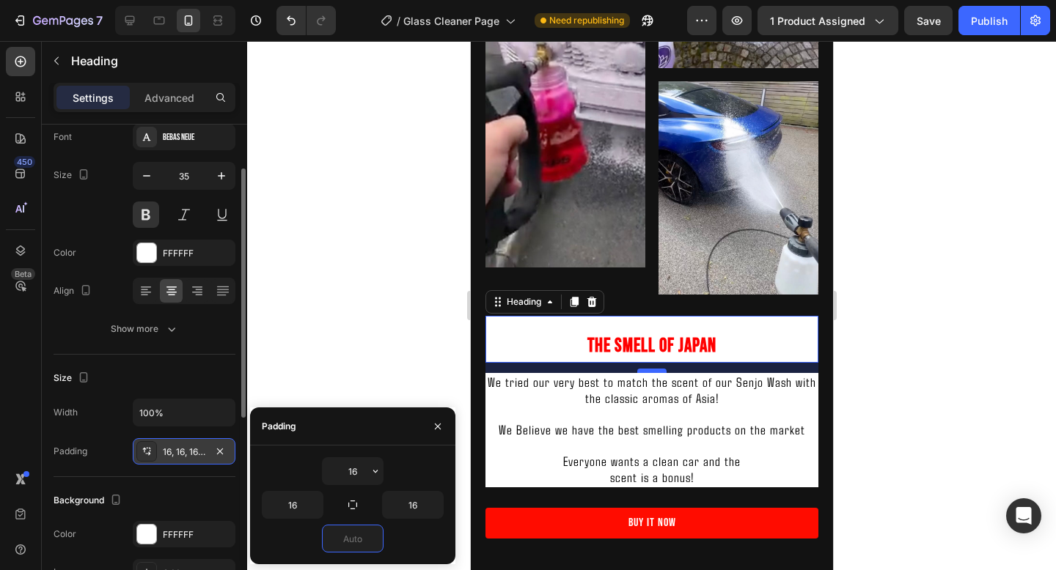
type input "0"
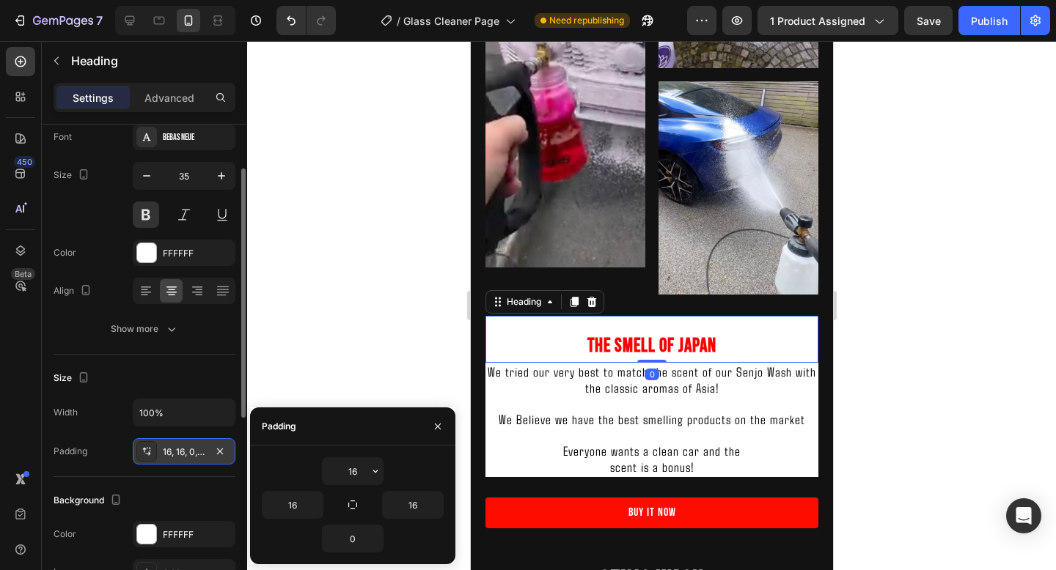
drag, startPoint x: 653, startPoint y: 372, endPoint x: 671, endPoint y: 382, distance: 20.4
click at [653, 360] on div at bounding box center [650, 361] width 29 height 3
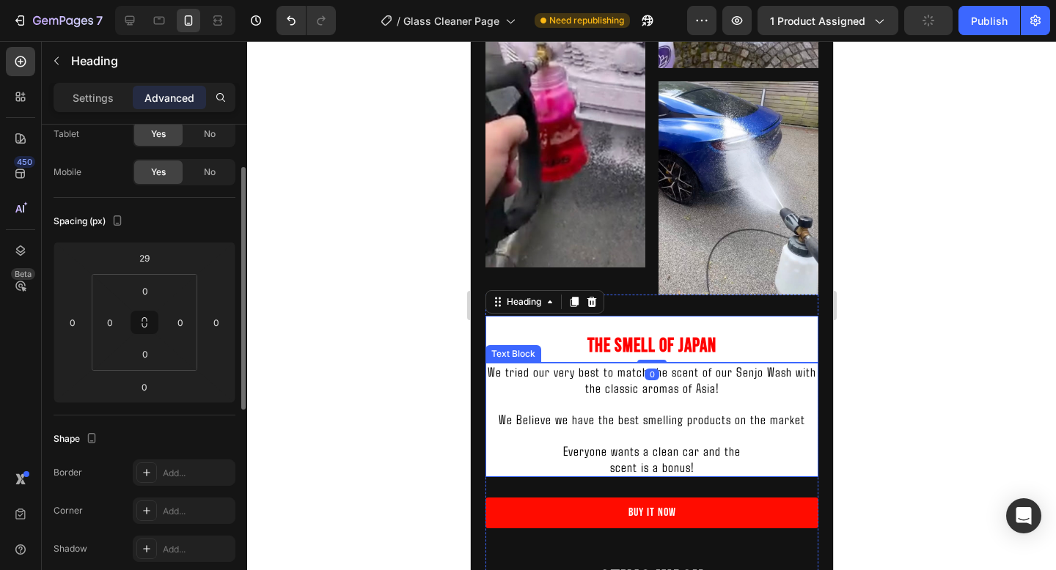
click at [680, 391] on span "We tried our very best to match the scent of our Senjo Wash with the classic ar…" at bounding box center [651, 380] width 328 height 32
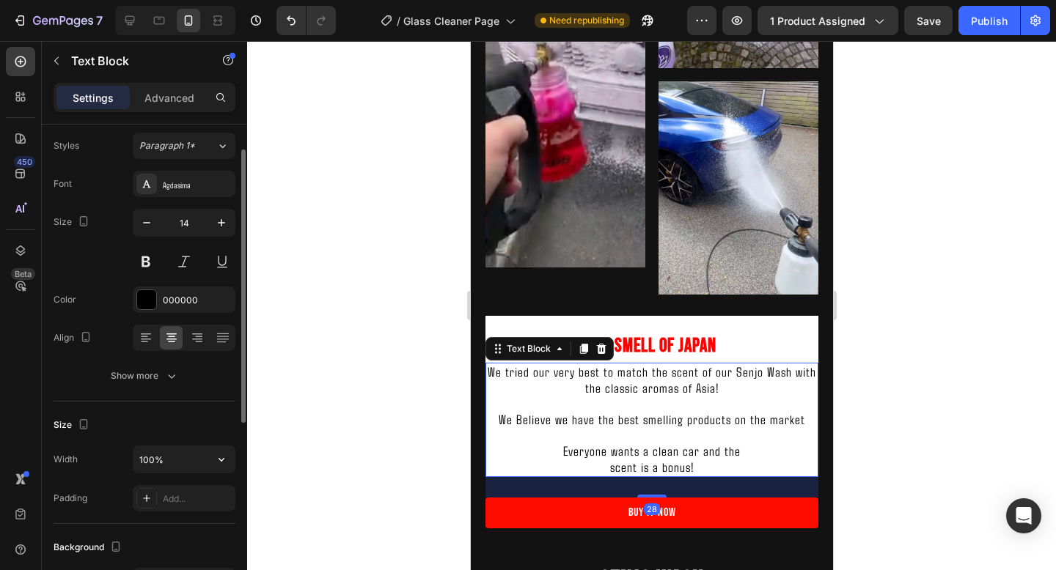
scroll to position [44, 0]
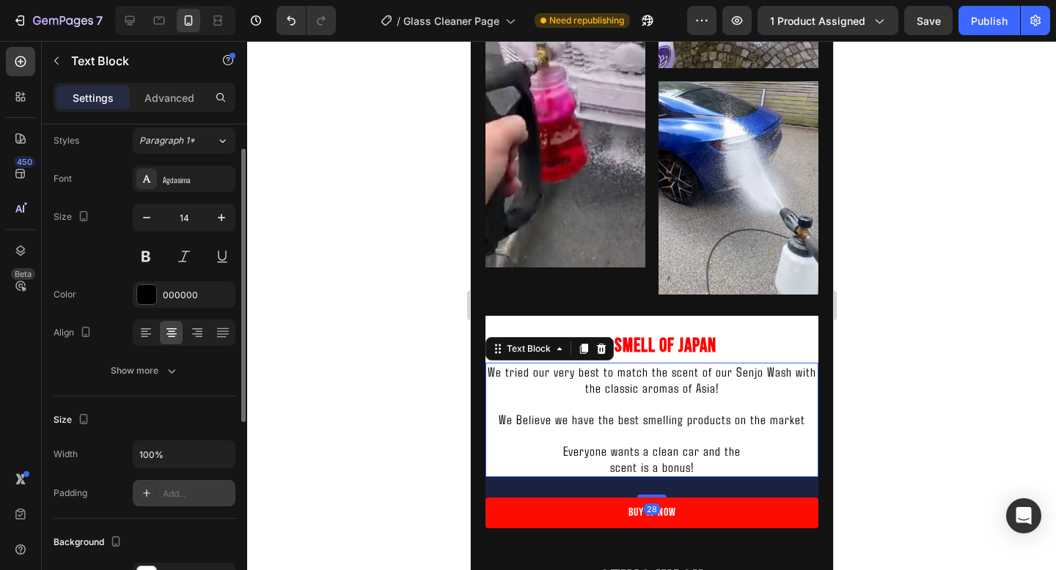
click at [173, 499] on div "Add..." at bounding box center [197, 494] width 69 height 13
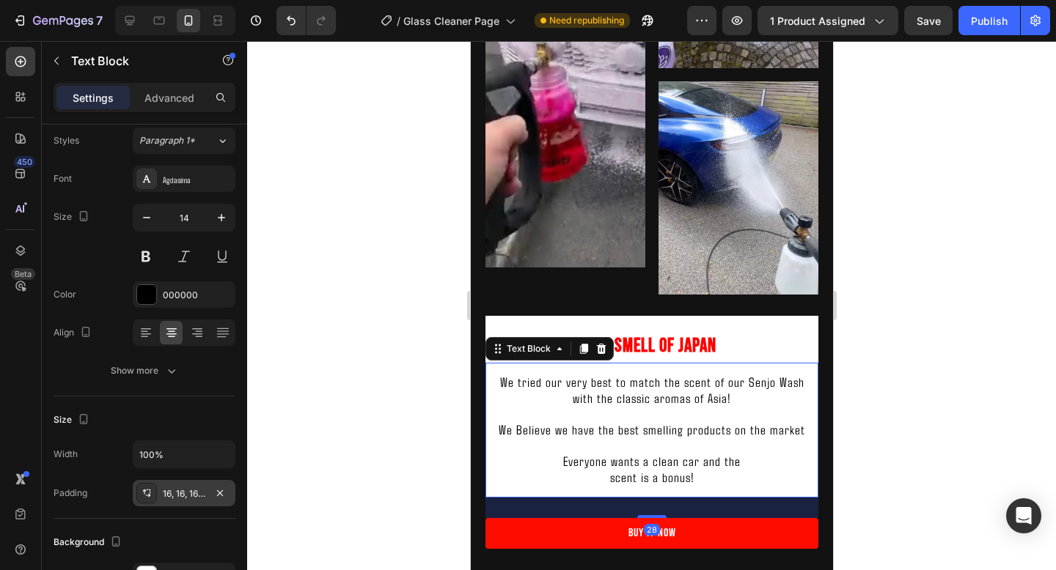
click at [947, 399] on div at bounding box center [651, 305] width 809 height 529
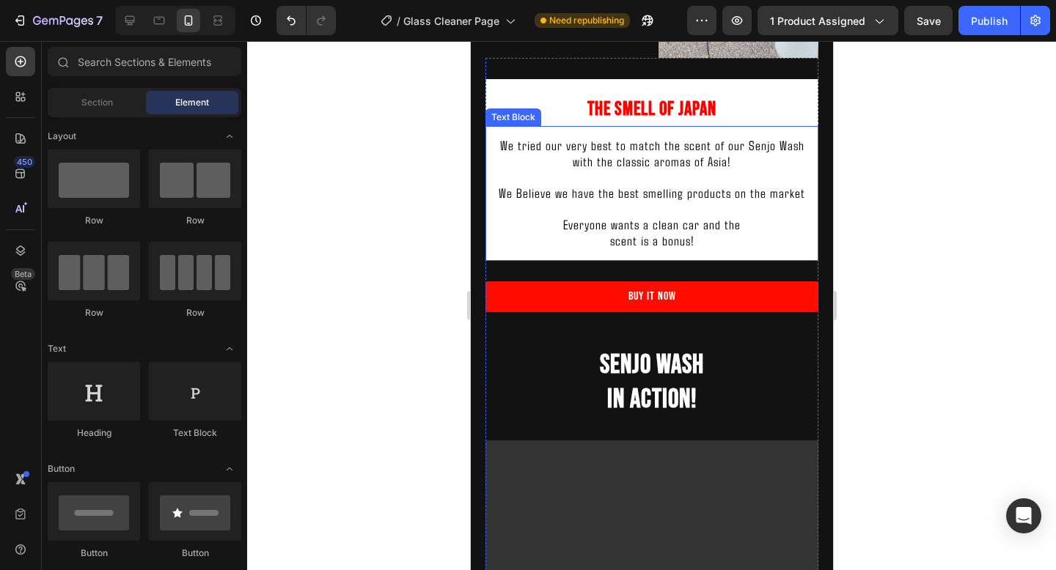
scroll to position [2190, 0]
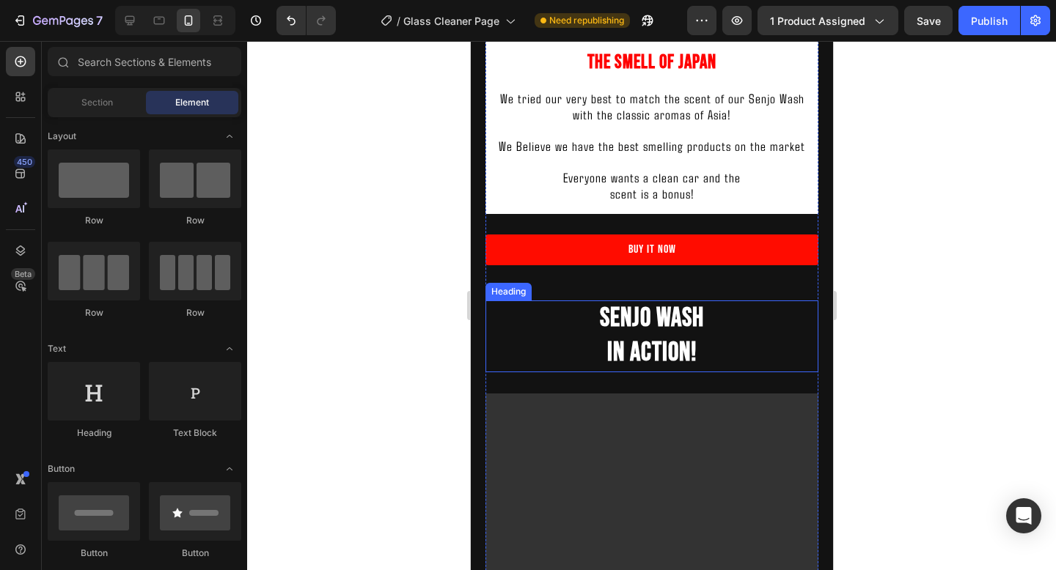
click at [719, 333] on h2 "Senjo Wash In Action!" at bounding box center [651, 337] width 333 height 72
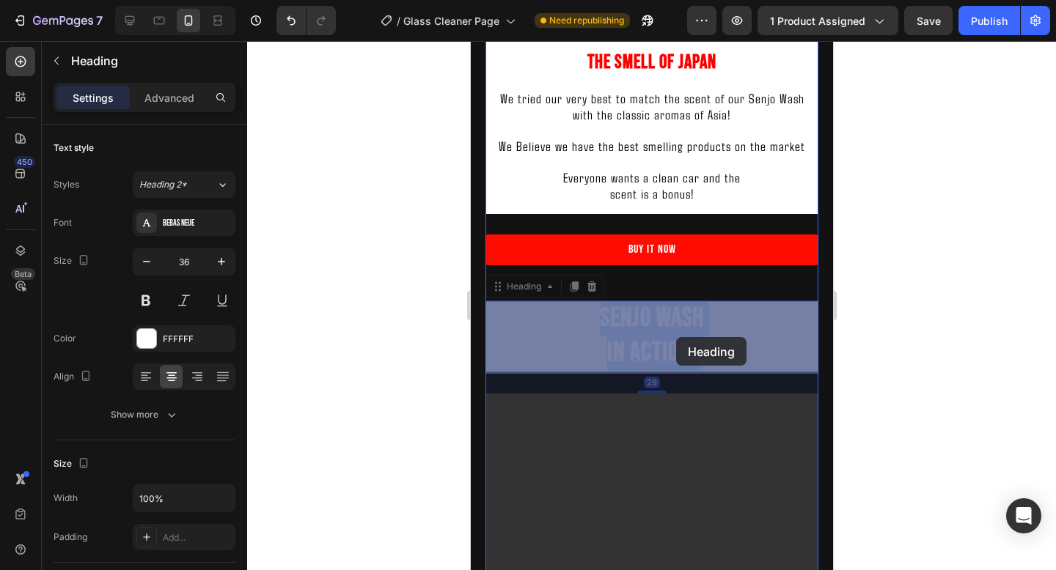
drag, startPoint x: 592, startPoint y: 317, endPoint x: 666, endPoint y: 335, distance: 75.4
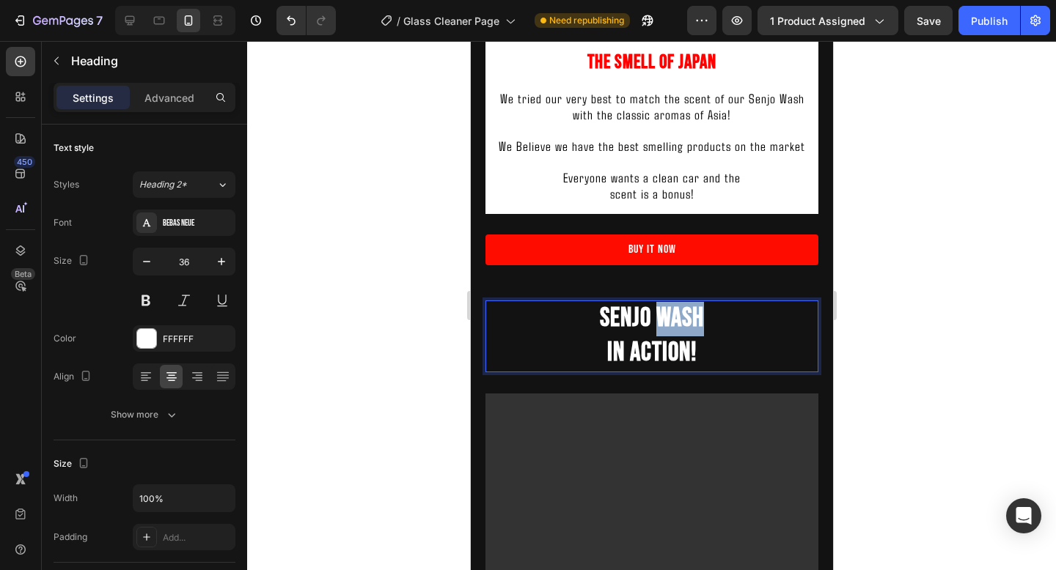
click at [666, 334] on strong "Senjo Wash" at bounding box center [651, 319] width 104 height 32
click at [702, 350] on p "Senjo Wash In Action!" at bounding box center [651, 336] width 330 height 69
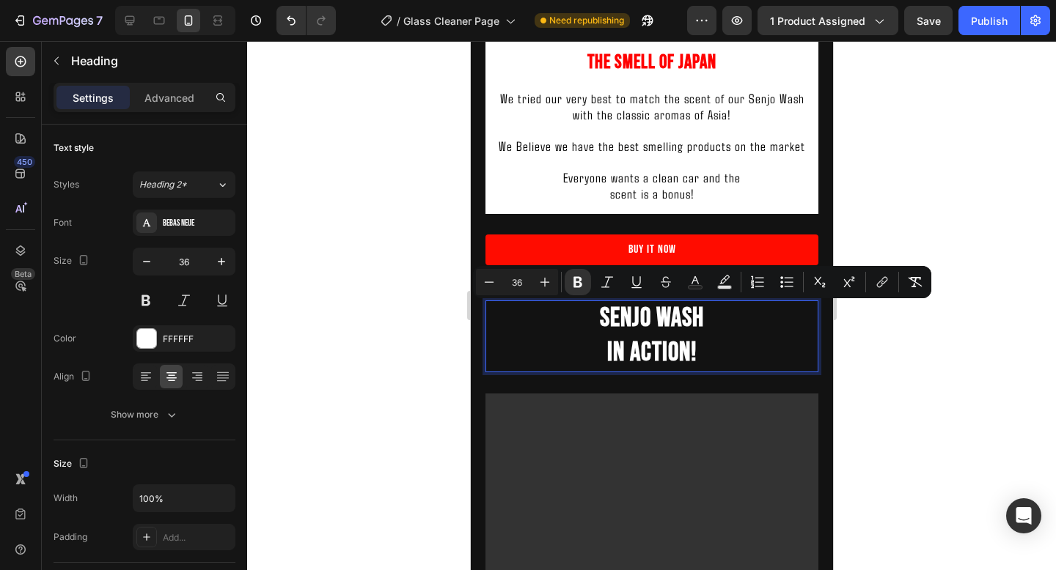
drag, startPoint x: 702, startPoint y: 350, endPoint x: 576, endPoint y: 325, distance: 128.5
click at [576, 325] on p "Senjo Wash In Action!" at bounding box center [651, 336] width 330 height 69
click at [491, 289] on icon "Editor contextual toolbar" at bounding box center [489, 282] width 15 height 15
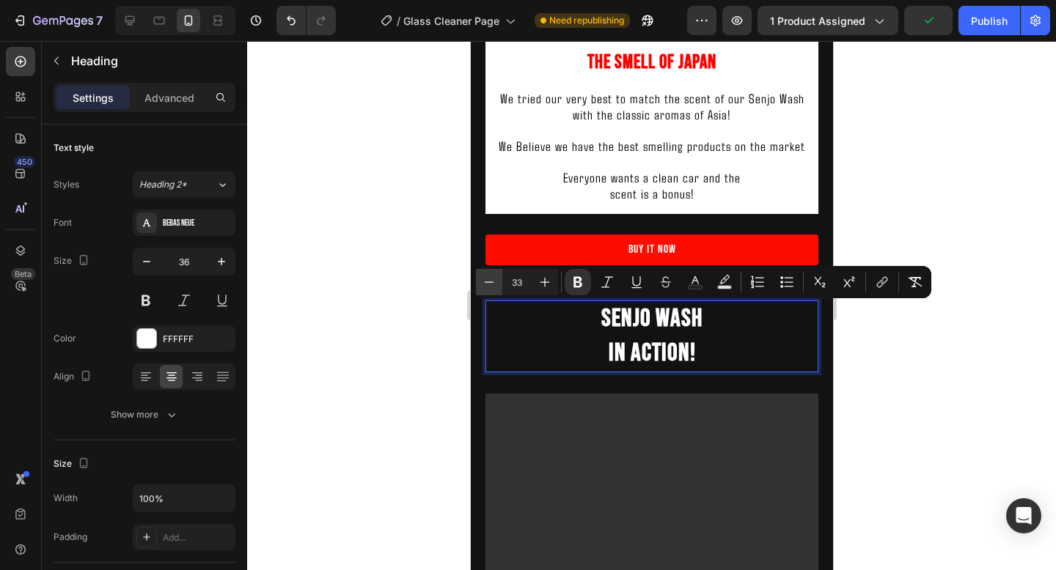
click at [491, 289] on icon "Editor contextual toolbar" at bounding box center [489, 282] width 15 height 15
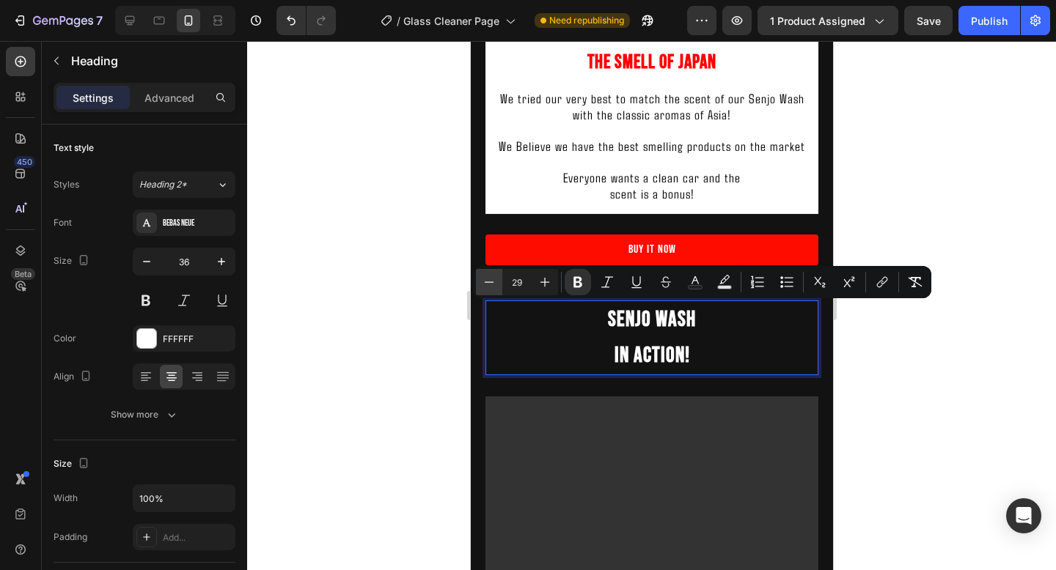
click at [491, 289] on icon "Editor contextual toolbar" at bounding box center [489, 282] width 15 height 15
click at [543, 285] on icon "Editor contextual toolbar" at bounding box center [544, 282] width 15 height 15
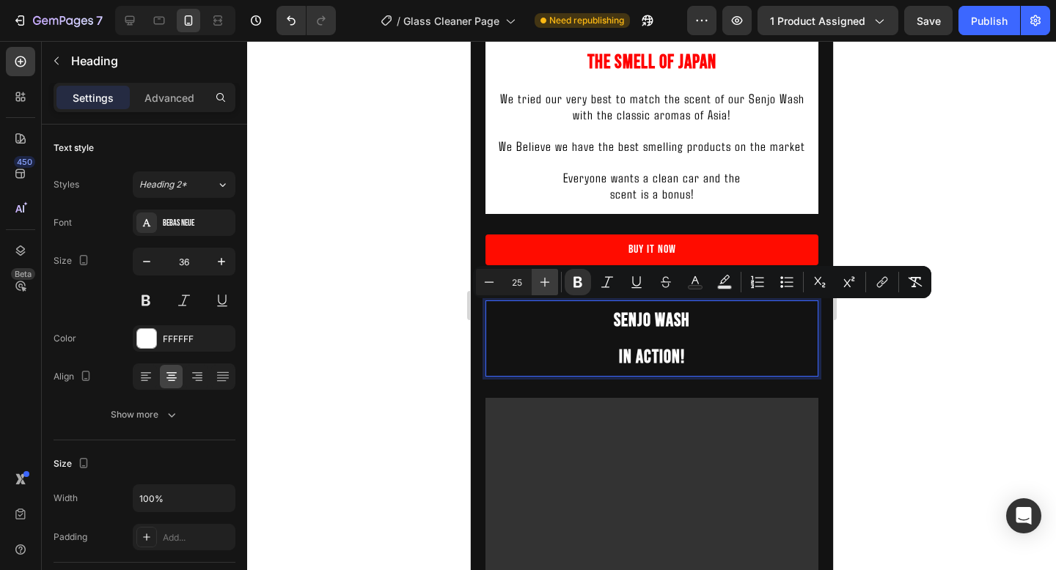
type input "26"
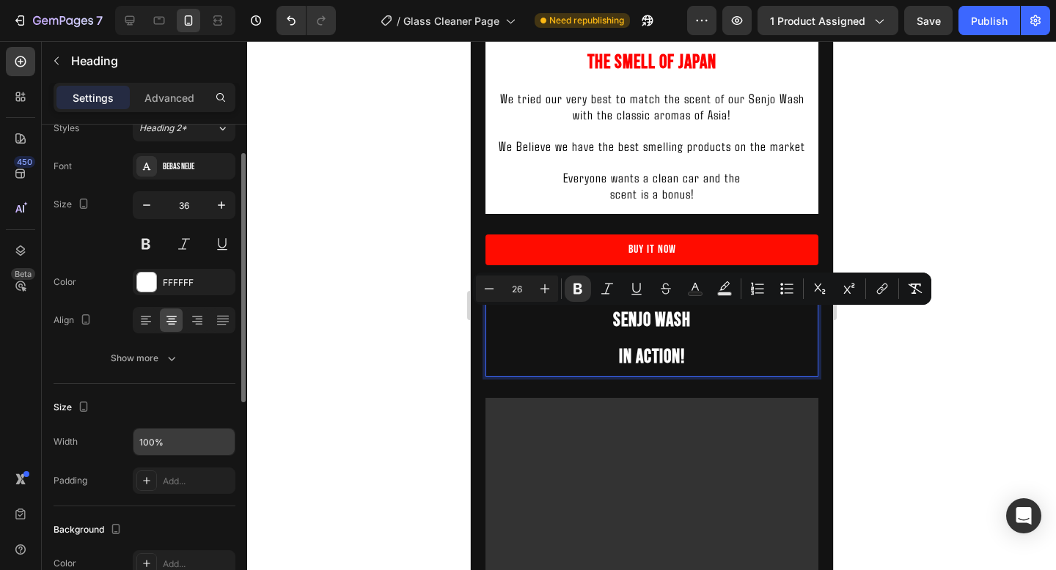
scroll to position [65, 0]
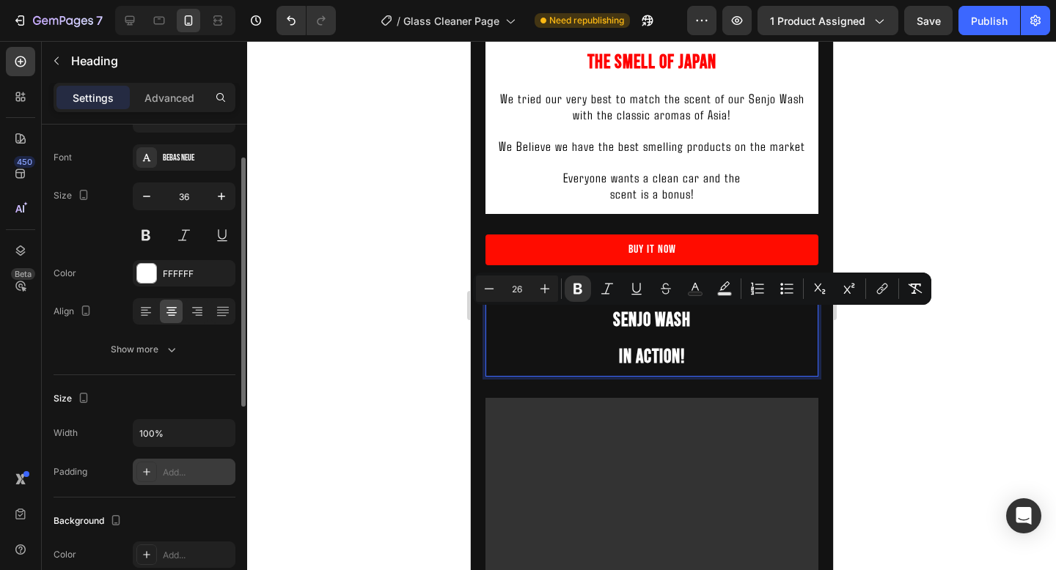
click at [169, 471] on div "Add..." at bounding box center [197, 472] width 69 height 13
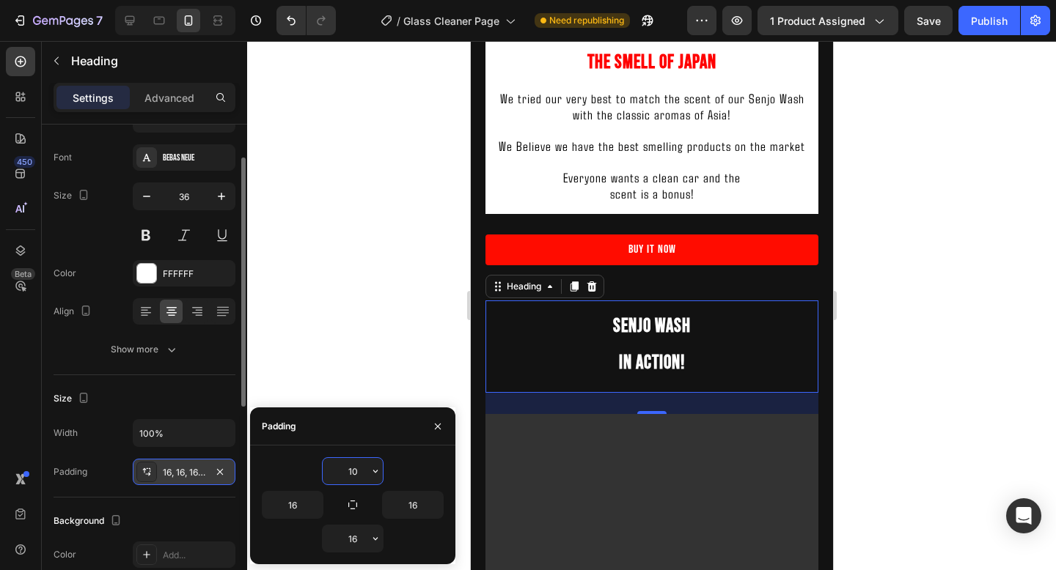
type input "10"
click at [356, 493] on div "16" at bounding box center [398, 505] width 91 height 28
click at [355, 504] on icon "button" at bounding box center [353, 505] width 12 height 12
type input "10"
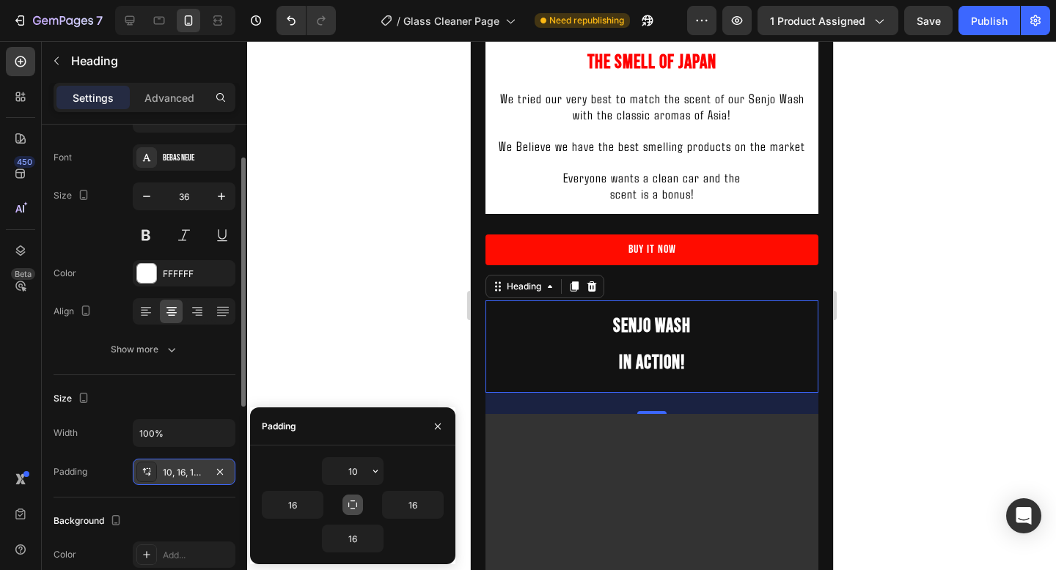
type input "10"
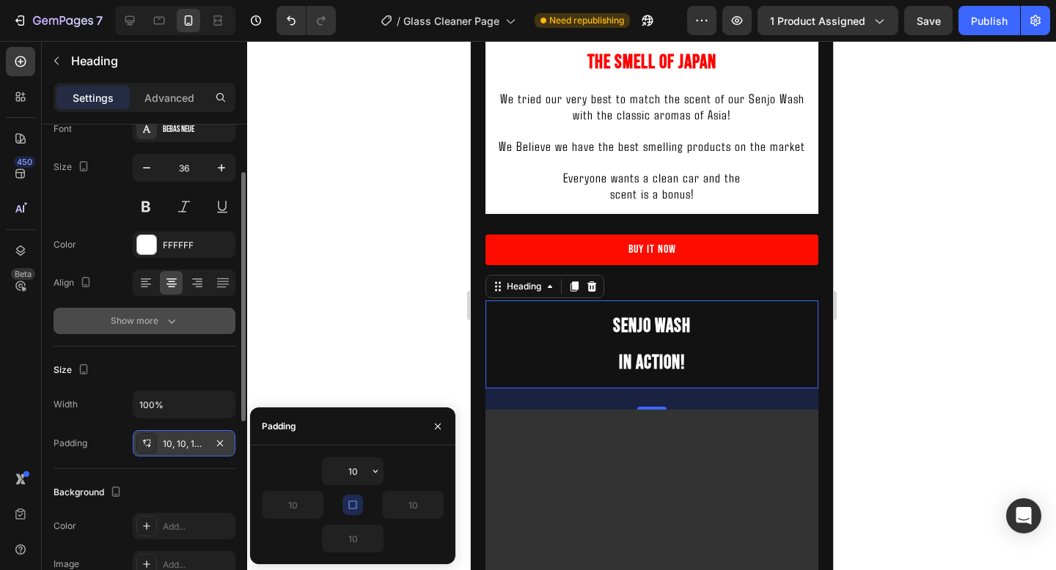
scroll to position [106, 0]
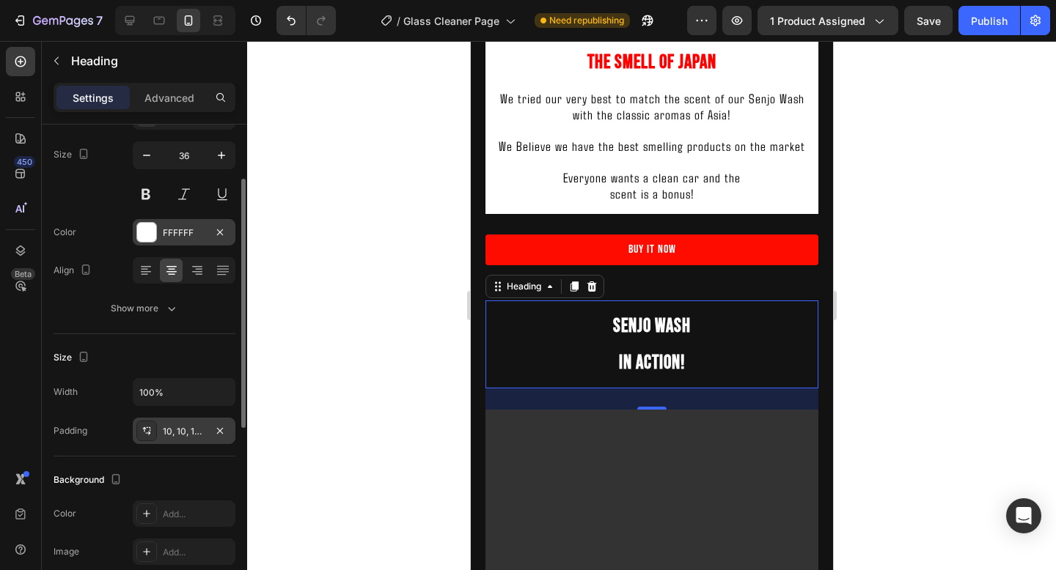
click at [167, 227] on div "FFFFFF" at bounding box center [184, 233] width 43 height 13
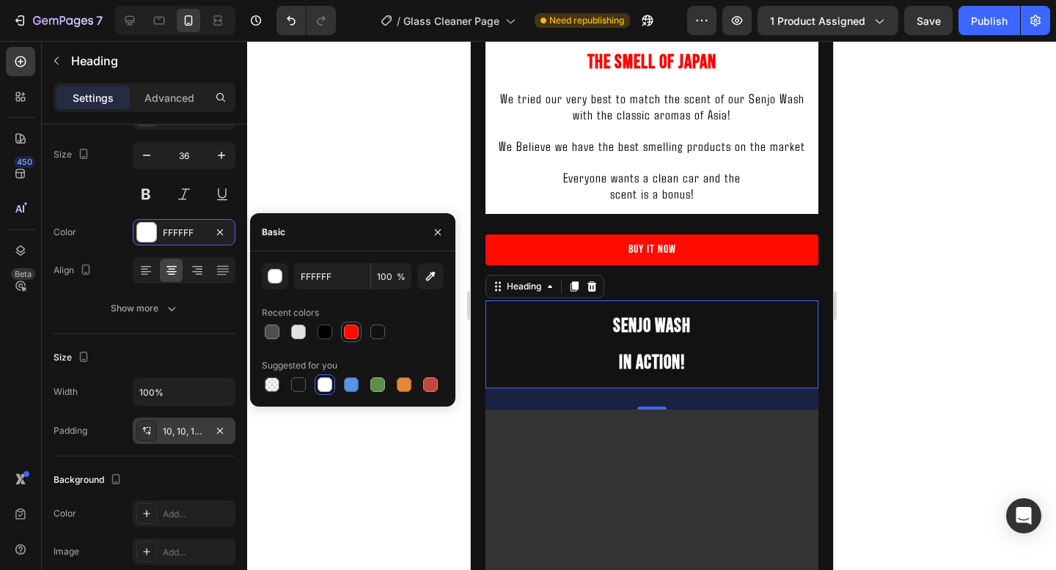
click at [351, 330] on div at bounding box center [351, 332] width 15 height 15
type input "FF0C00"
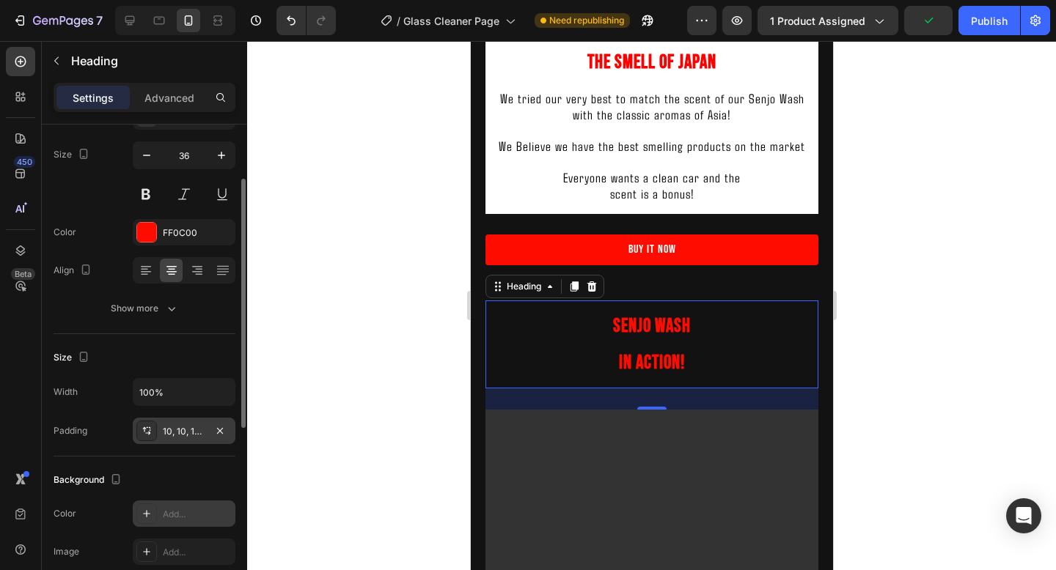
click at [165, 512] on div "Add..." at bounding box center [197, 514] width 69 height 13
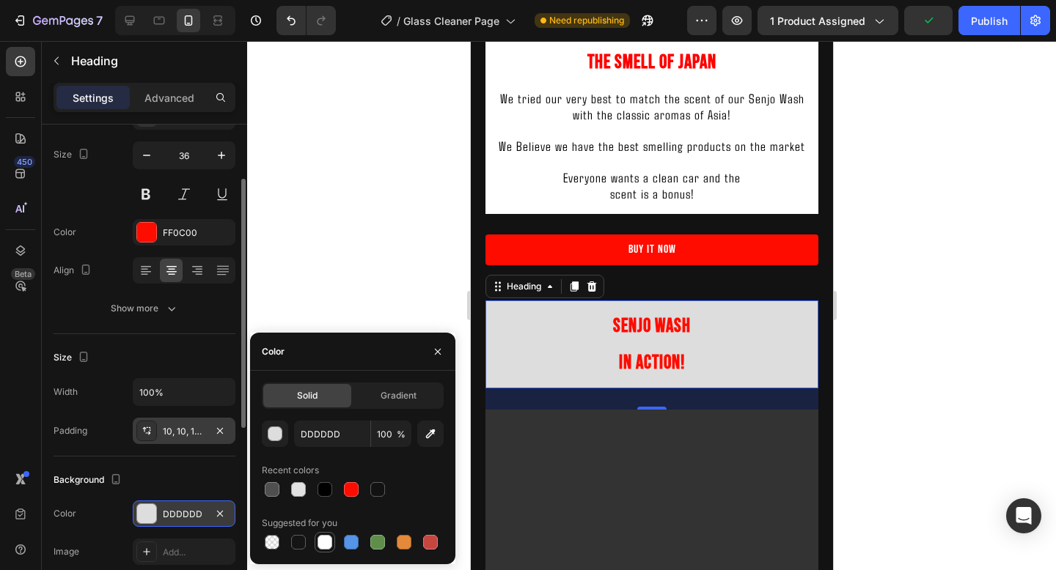
click at [324, 542] on div at bounding box center [324, 542] width 15 height 15
type input "FFFFFF"
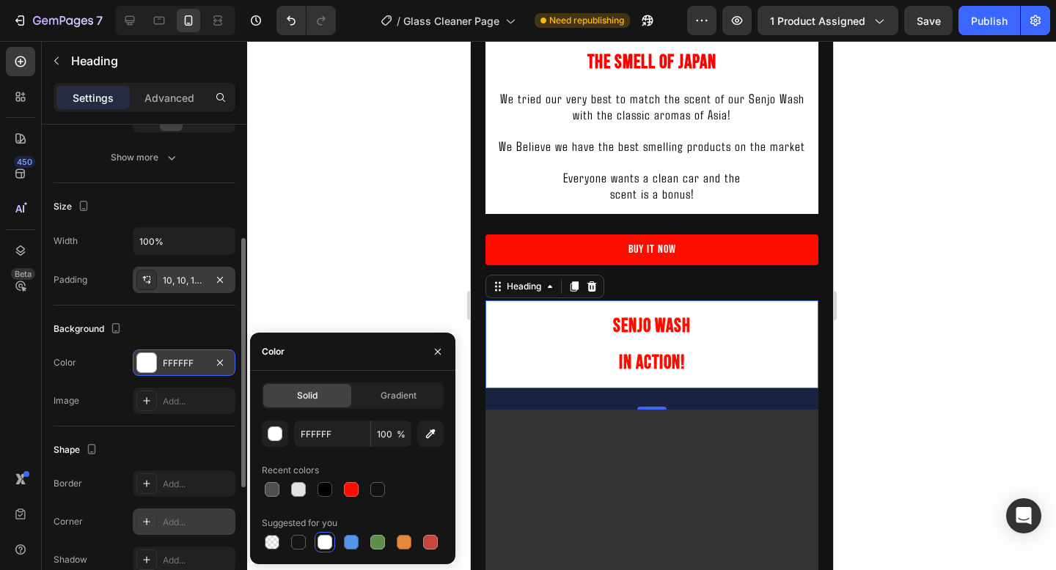
scroll to position [262, 0]
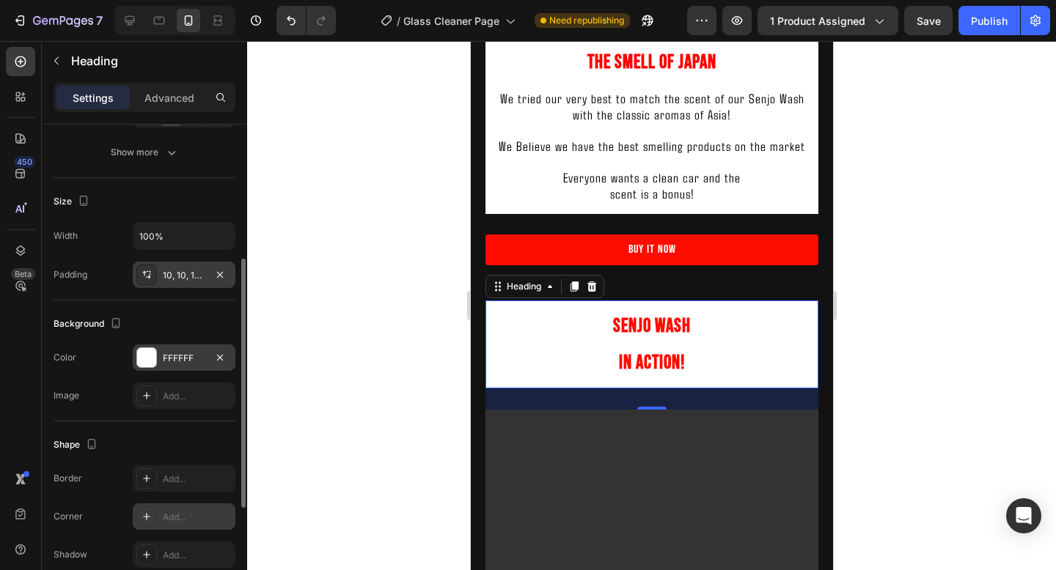
click at [172, 520] on div "Add..." at bounding box center [197, 517] width 69 height 13
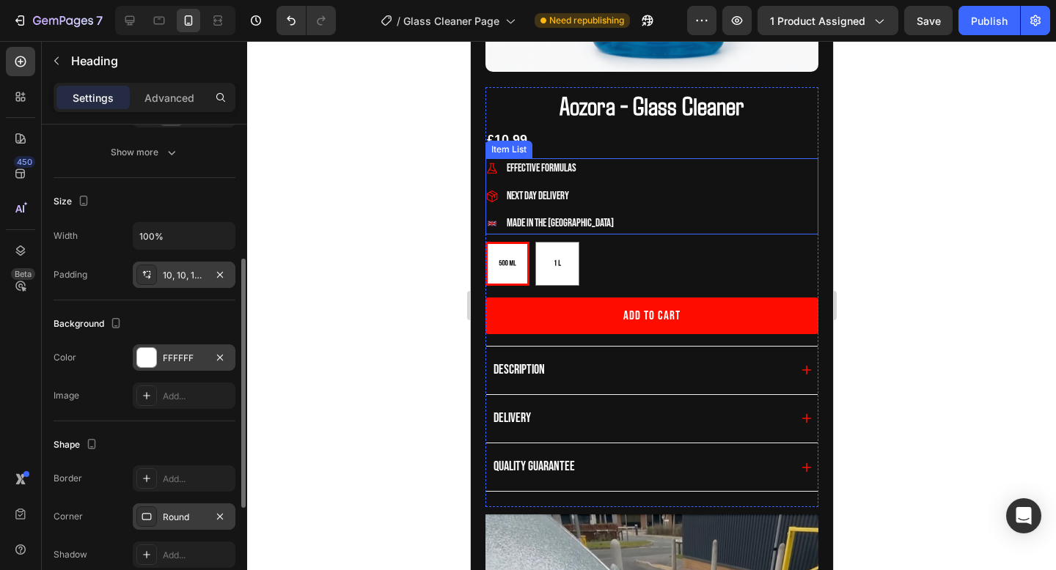
scroll to position [537, 0]
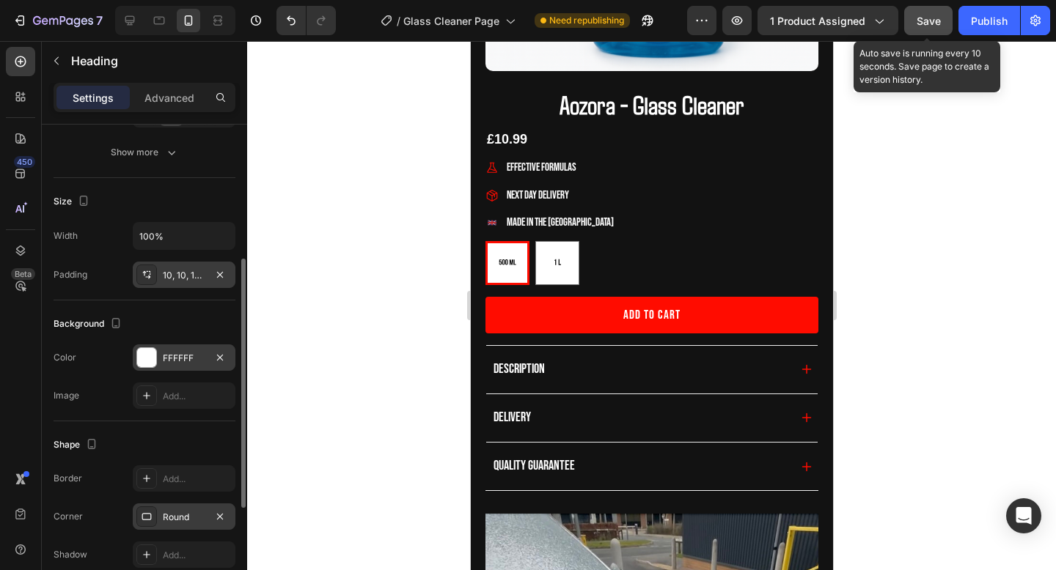
click at [921, 29] on button "Save" at bounding box center [928, 20] width 48 height 29
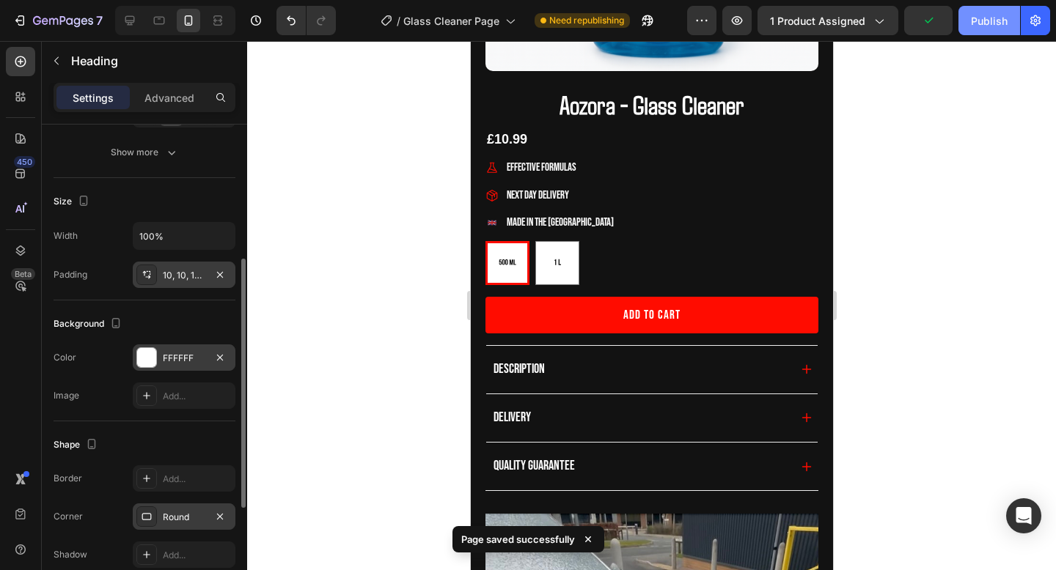
click at [958, 29] on button "Publish" at bounding box center [989, 20] width 62 height 29
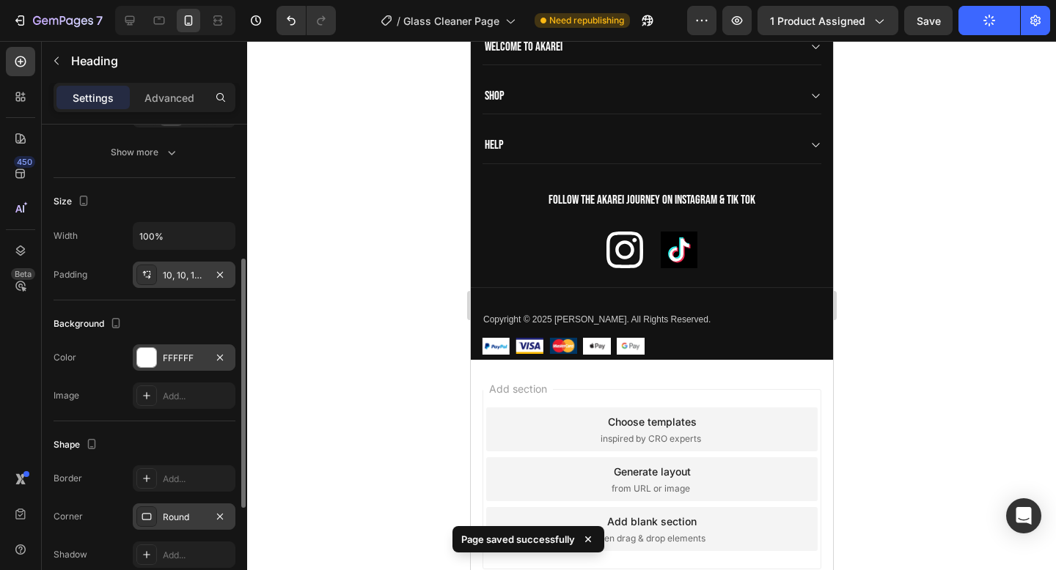
scroll to position [3218, 0]
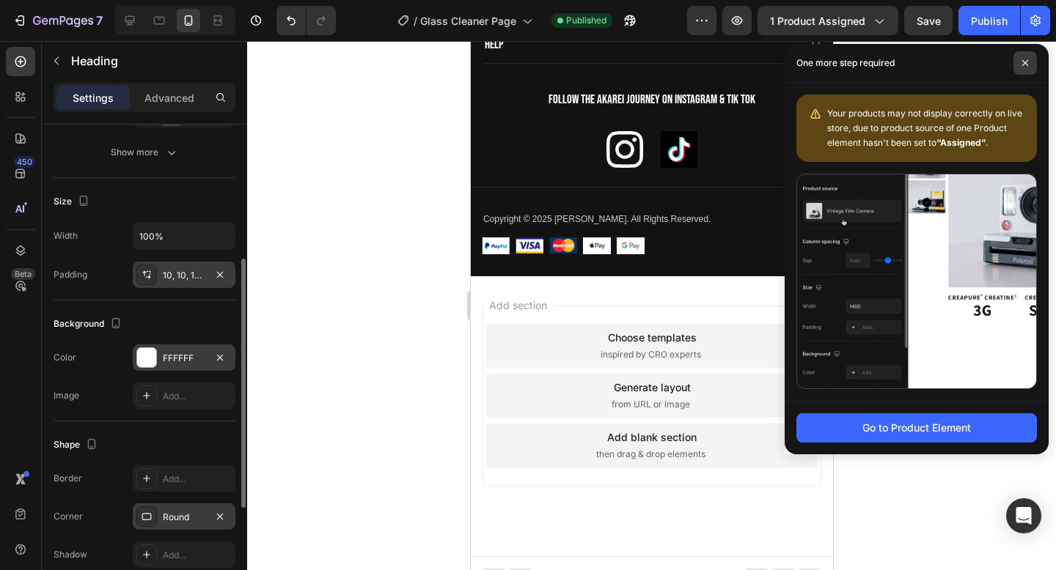
click at [1024, 59] on icon at bounding box center [1024, 62] width 7 height 7
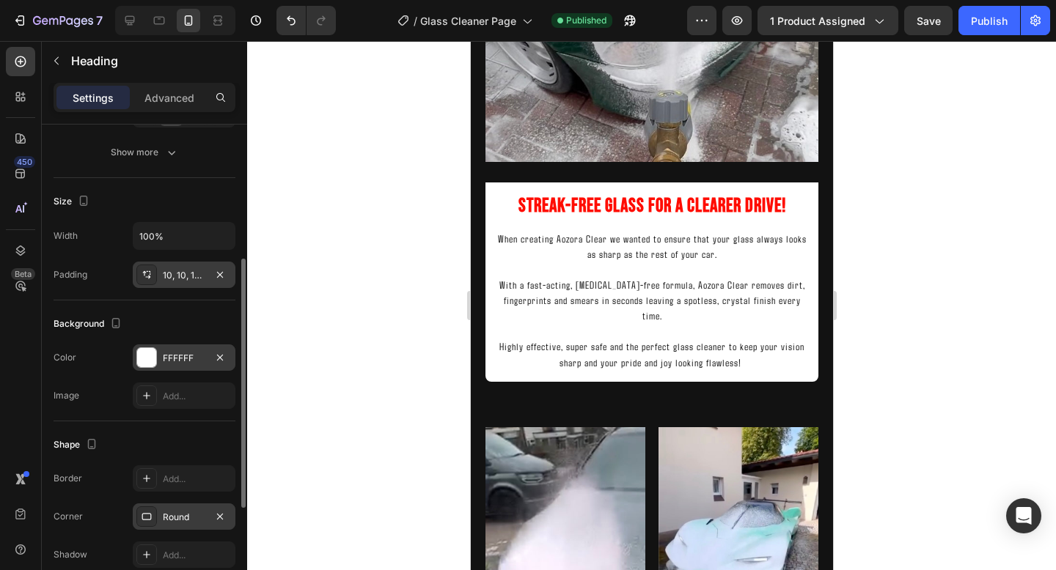
scroll to position [1331, 0]
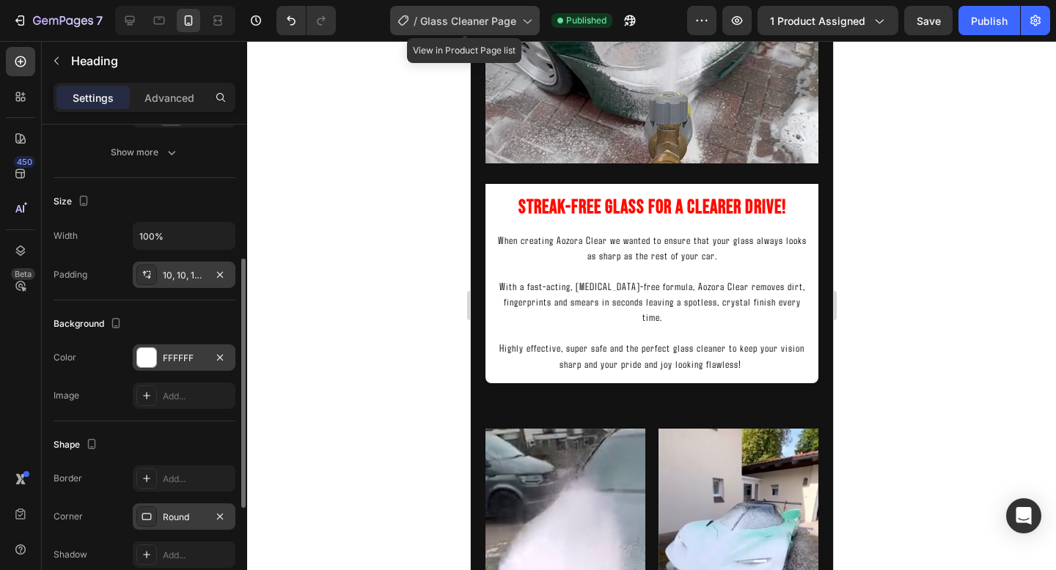
click at [469, 26] on span "Glass Cleaner Page" at bounding box center [468, 20] width 96 height 15
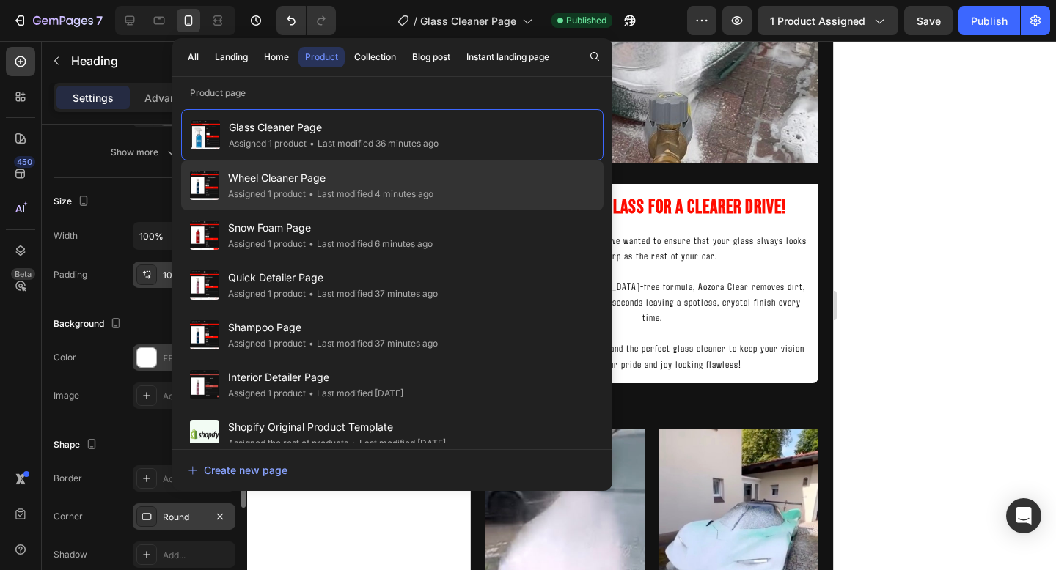
click at [408, 173] on span "Wheel Cleaner Page" at bounding box center [330, 178] width 205 height 18
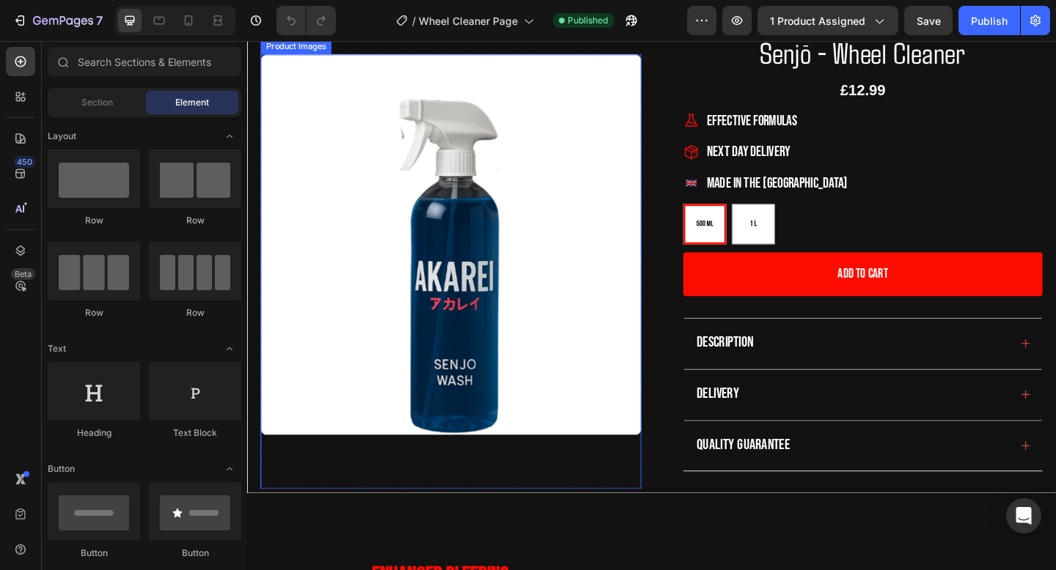
scroll to position [174, 0]
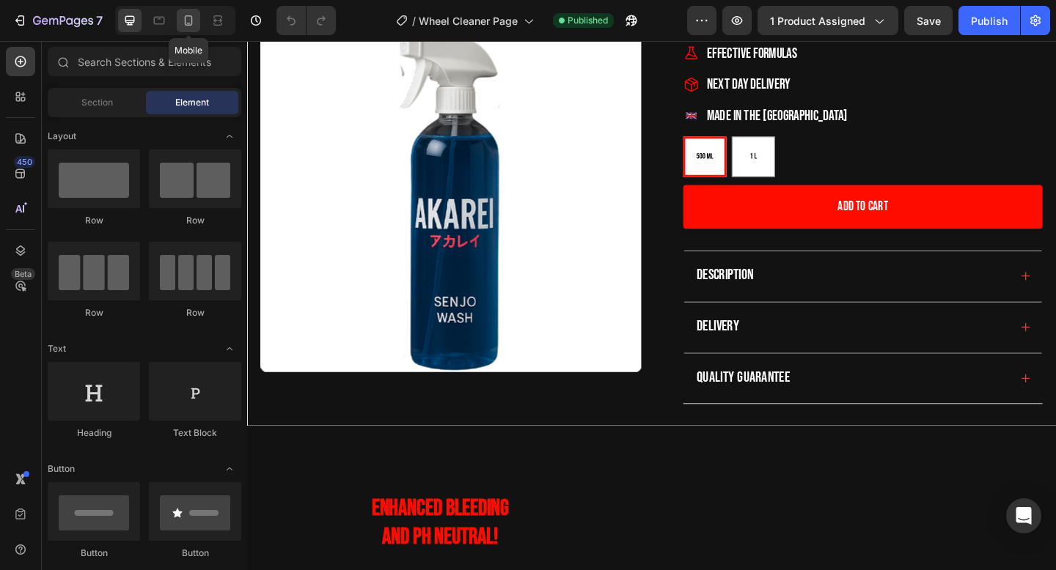
click at [191, 27] on icon at bounding box center [188, 20] width 15 height 15
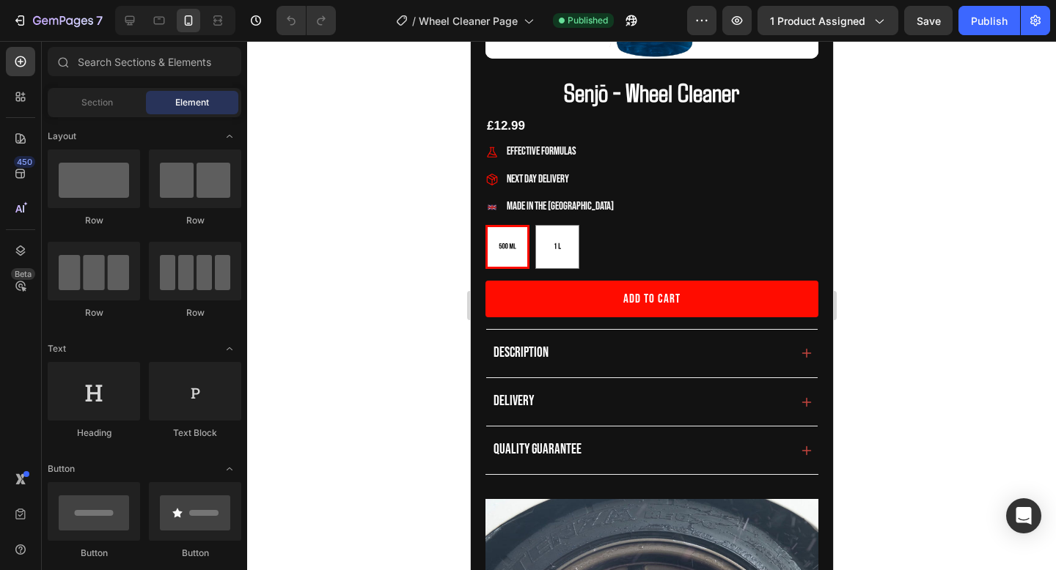
scroll to position [301, 0]
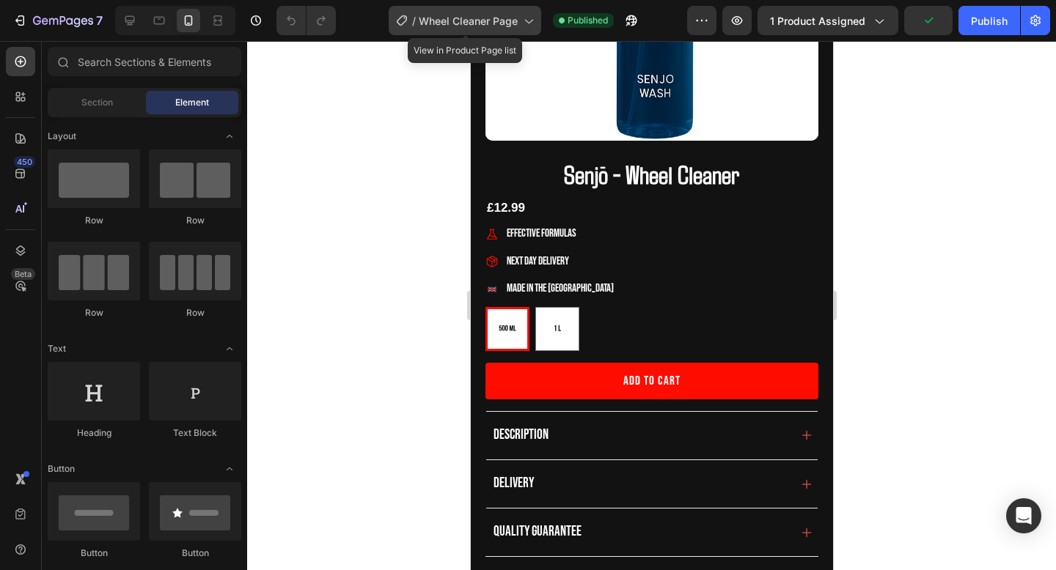
click at [482, 20] on span "Wheel Cleaner Page" at bounding box center [468, 20] width 99 height 15
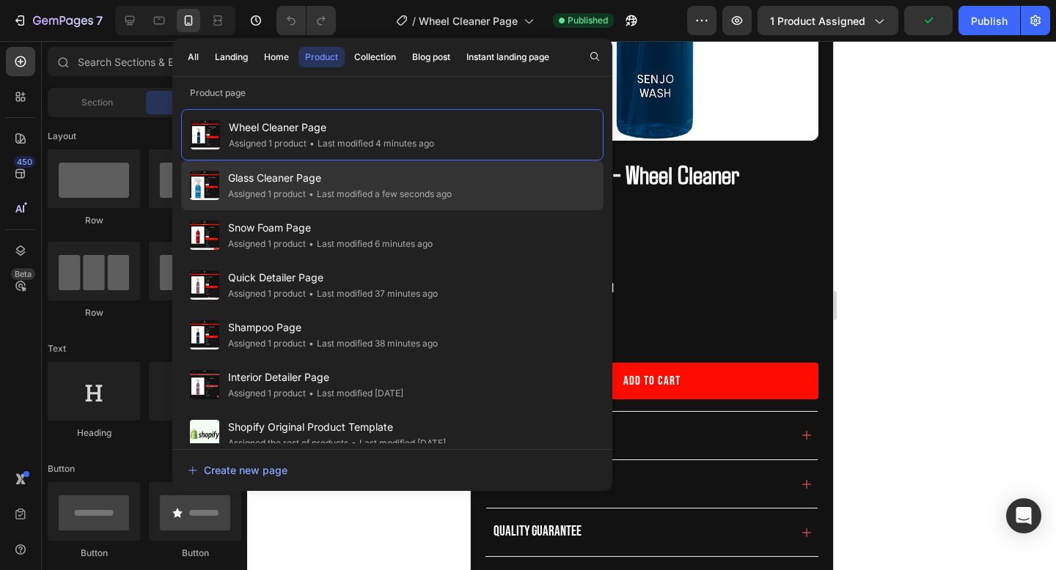
click at [414, 179] on span "Glass Cleaner Page" at bounding box center [340, 178] width 224 height 18
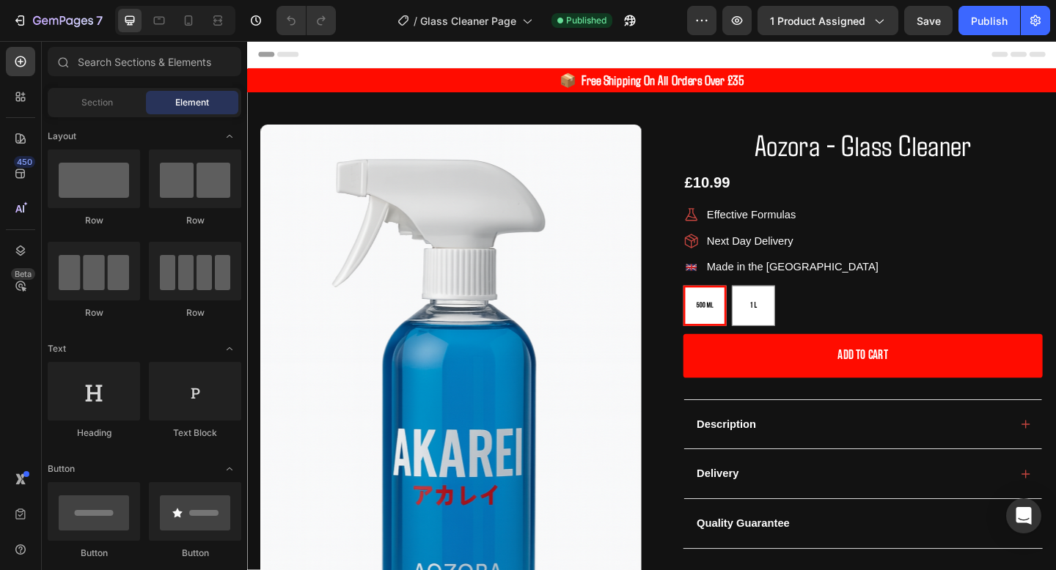
click at [188, 33] on div at bounding box center [175, 20] width 120 height 29
click at [193, 23] on icon at bounding box center [188, 20] width 15 height 15
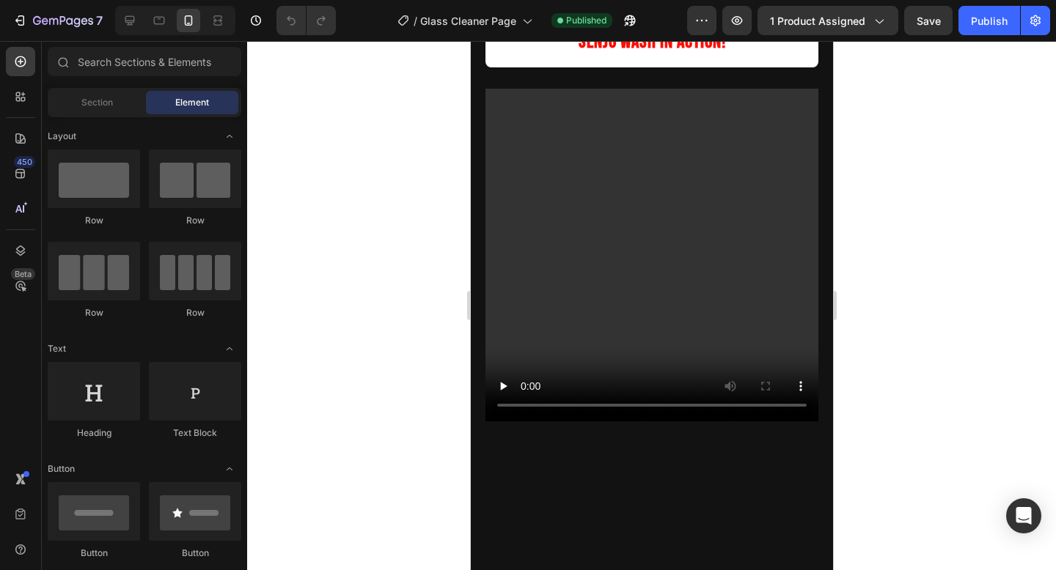
scroll to position [1687, 0]
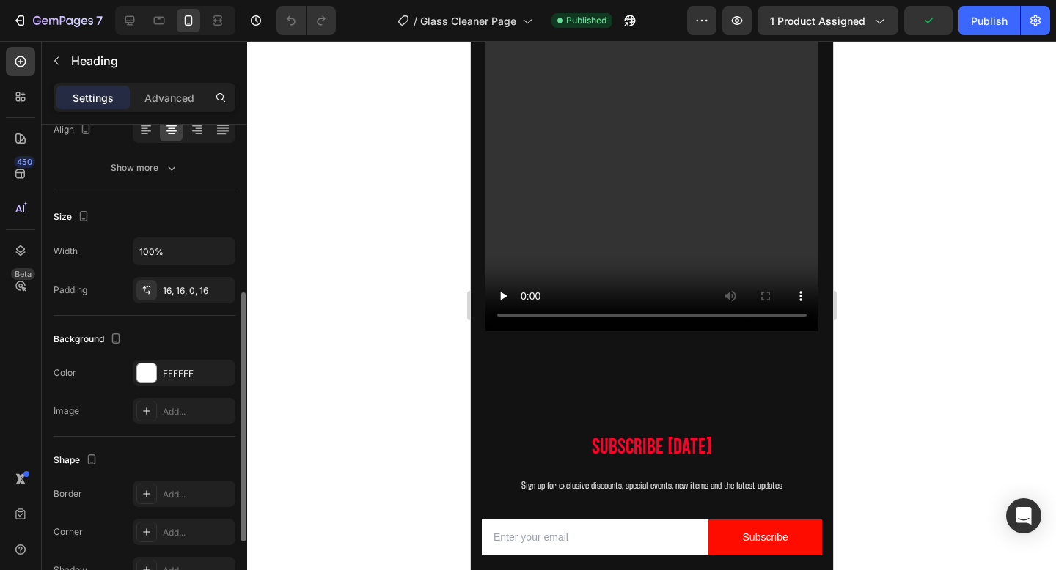
scroll to position [301, 0]
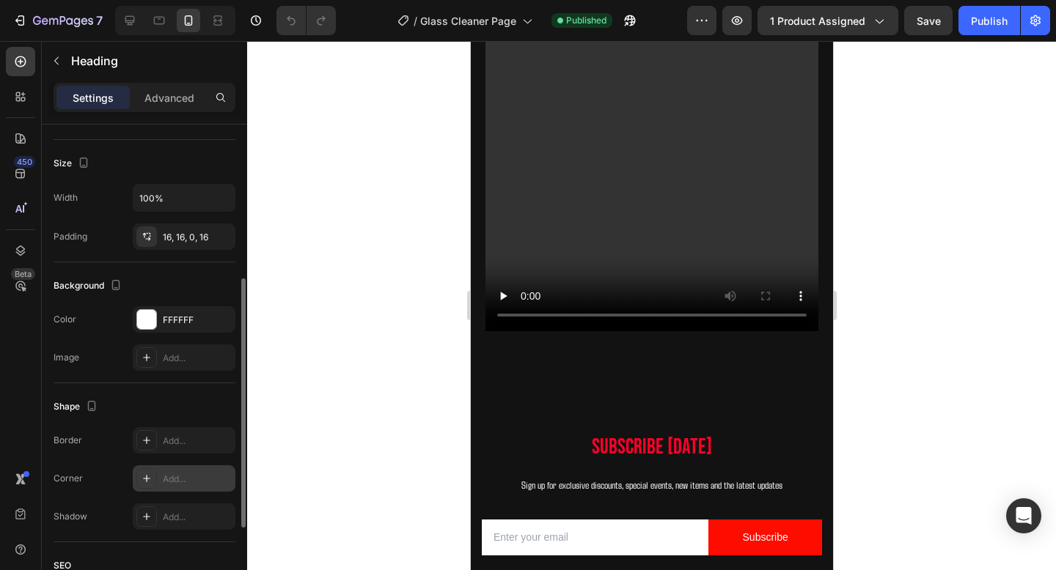
click at [170, 485] on div "Add..." at bounding box center [197, 479] width 69 height 13
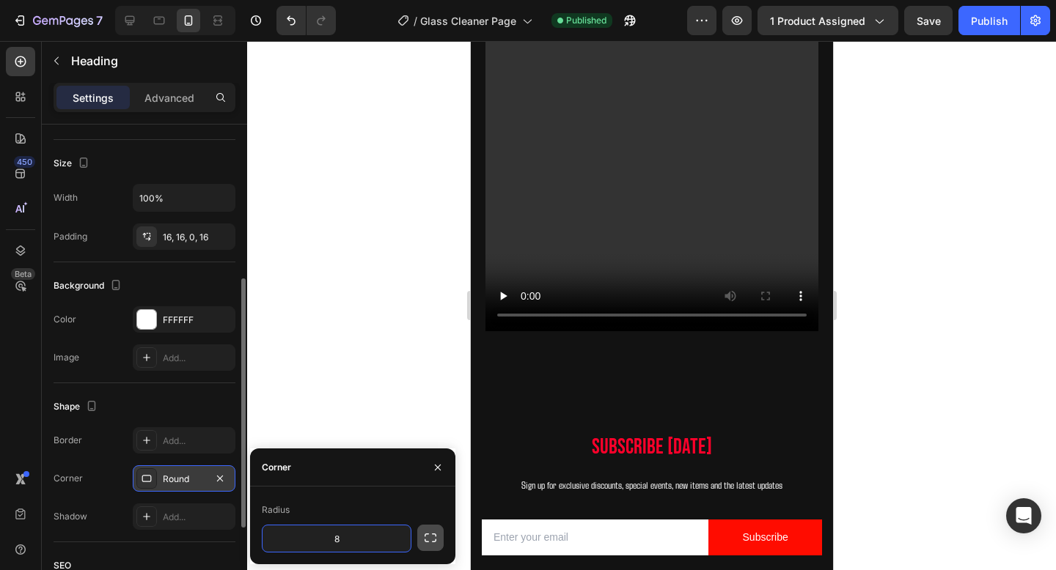
click at [433, 540] on icon "button" at bounding box center [430, 538] width 15 height 15
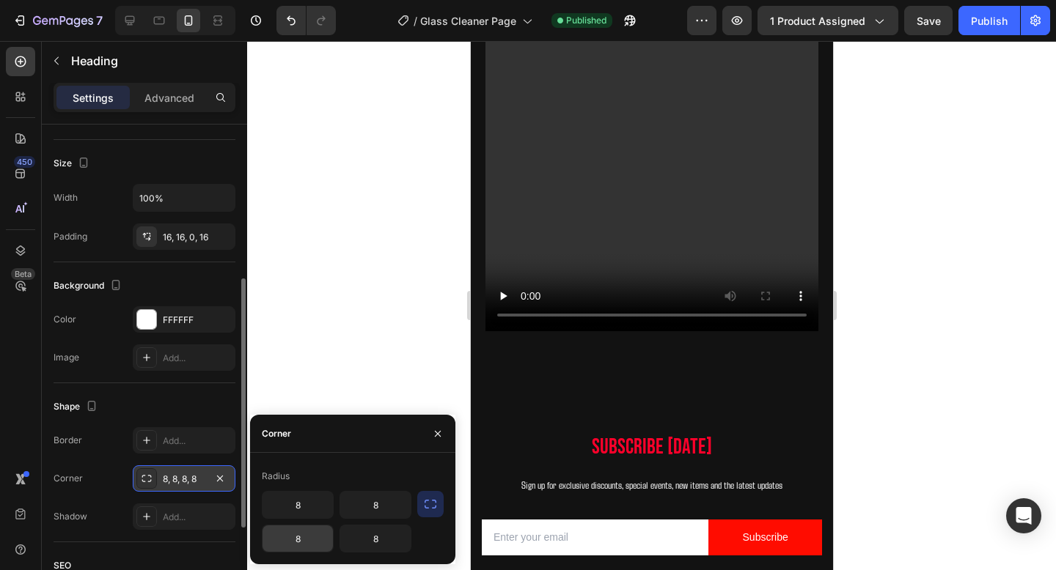
click at [294, 546] on input "8" at bounding box center [297, 539] width 70 height 26
type input "]"
click at [385, 547] on input "8" at bounding box center [375, 539] width 70 height 26
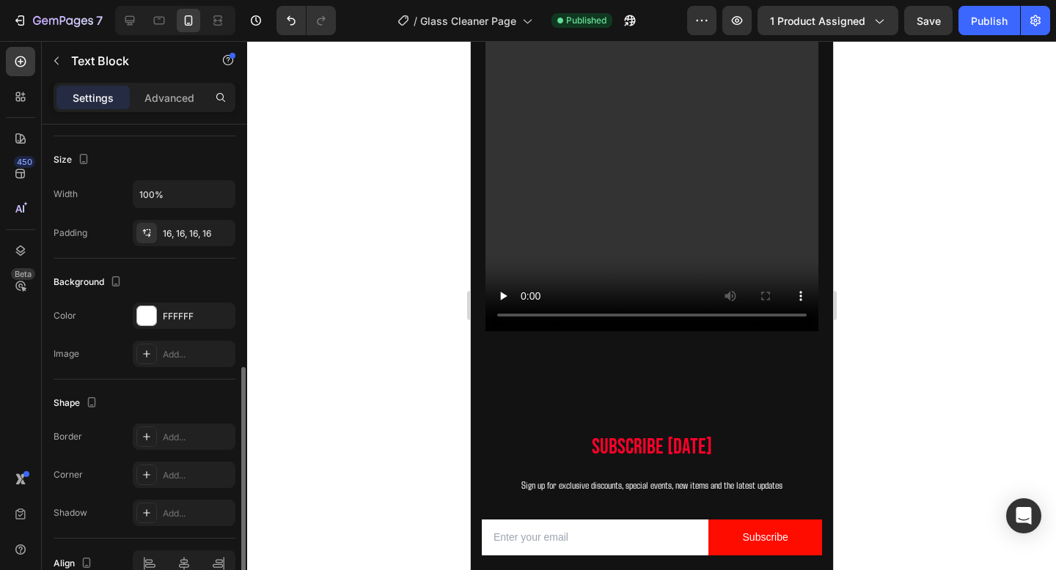
scroll to position [381, 0]
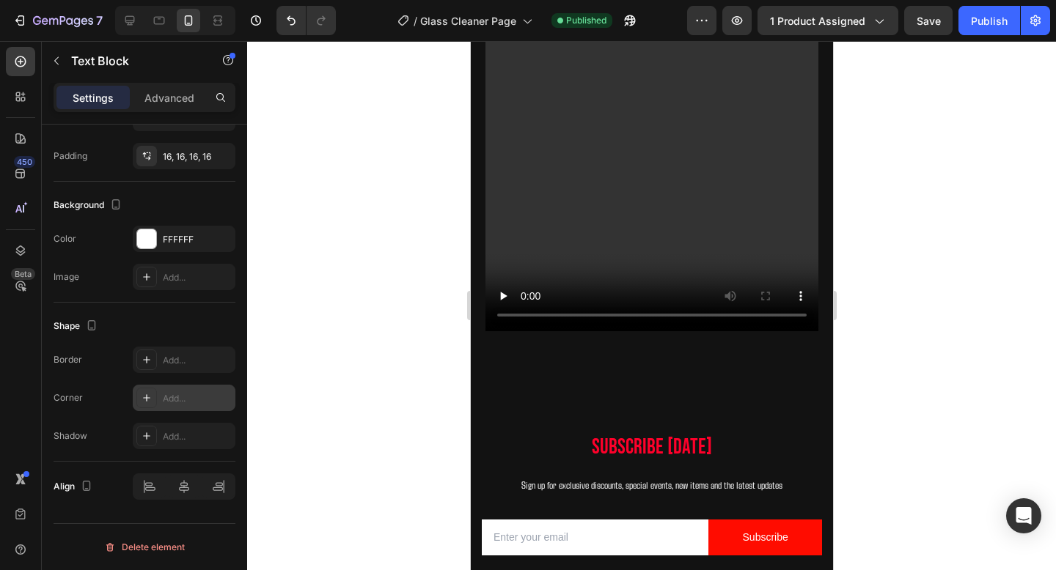
click at [181, 403] on div "Add..." at bounding box center [197, 398] width 69 height 13
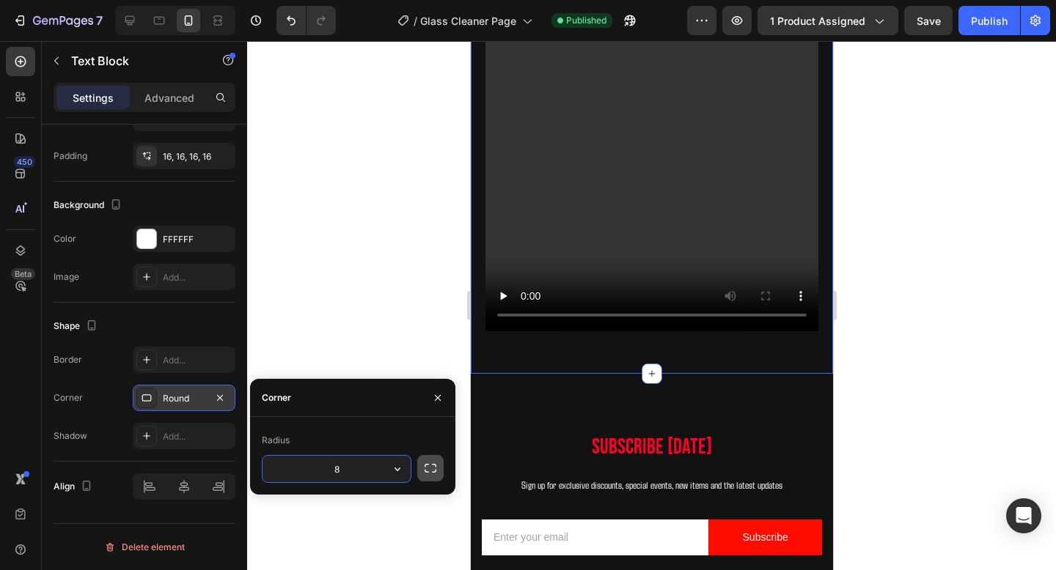
click at [434, 472] on icon "button" at bounding box center [431, 468] width 12 height 9
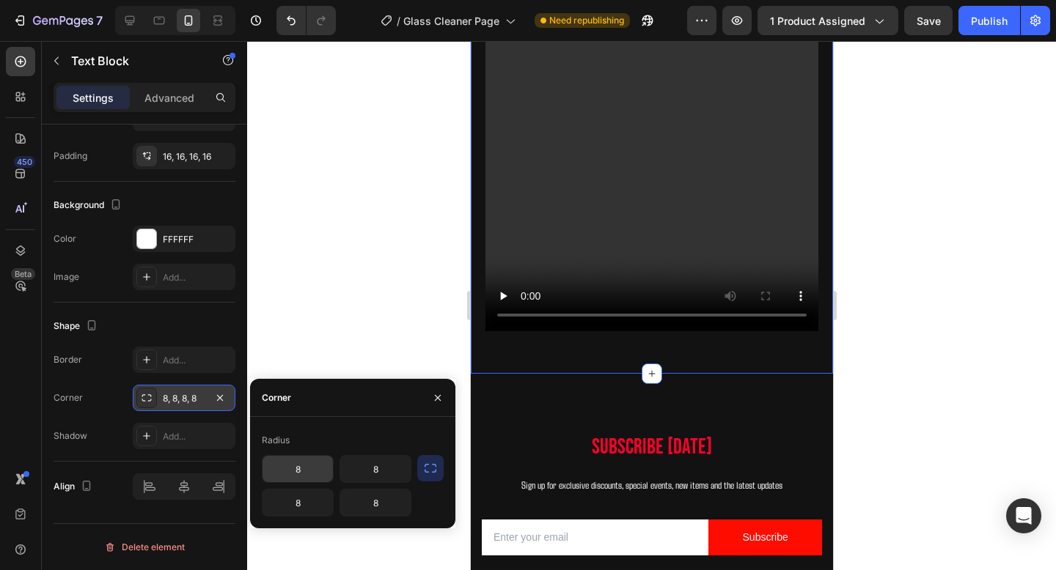
click at [320, 475] on input "8" at bounding box center [297, 469] width 70 height 26
click at [393, 468] on input "8" at bounding box center [375, 469] width 70 height 26
click at [891, 247] on div at bounding box center [651, 305] width 809 height 529
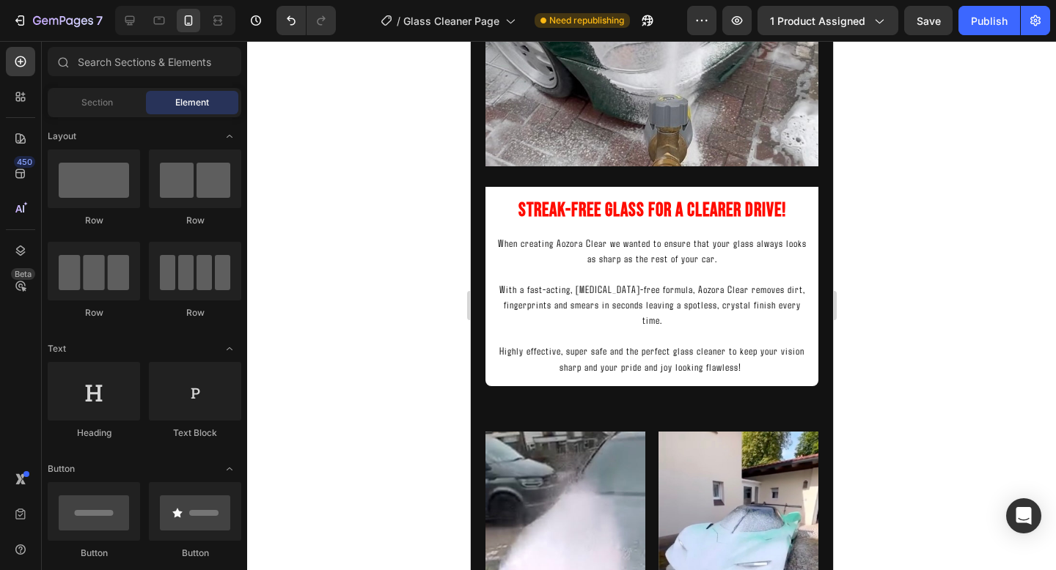
scroll to position [1337, 0]
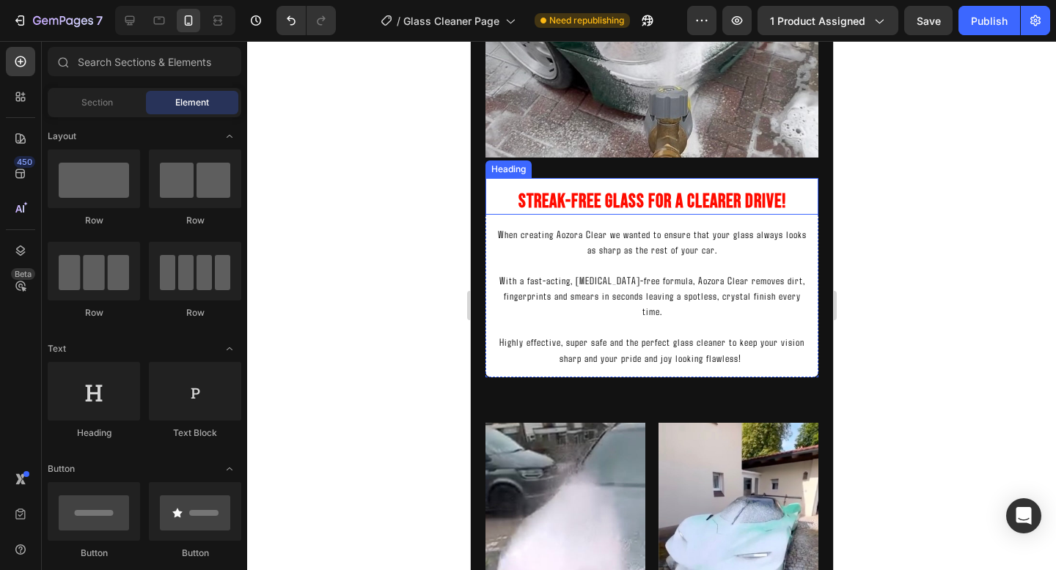
click at [513, 188] on h2 "STREAK-FREE GLASS FOR A CLEARER DRIVE!" at bounding box center [651, 196] width 333 height 37
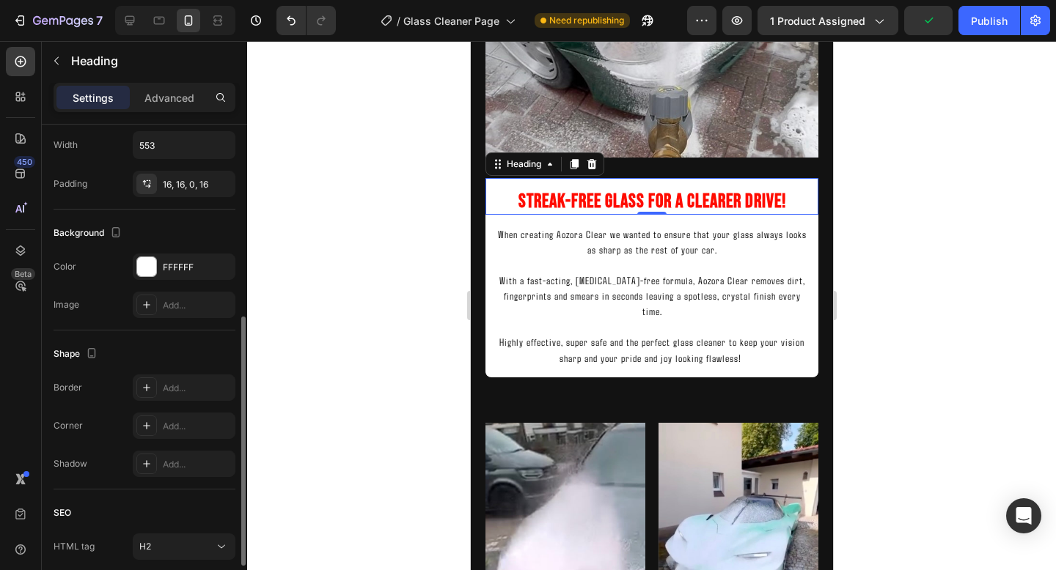
scroll to position [361, 0]
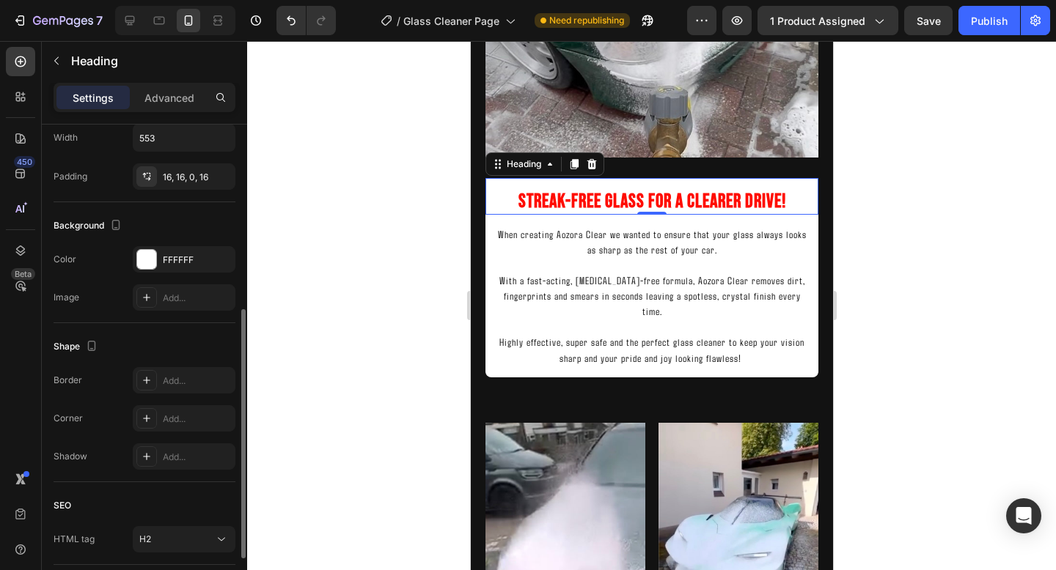
click at [195, 399] on div "Border Add... Corner Add... Shadow Add..." at bounding box center [145, 418] width 182 height 103
click at [195, 415] on div "Add..." at bounding box center [197, 419] width 69 height 13
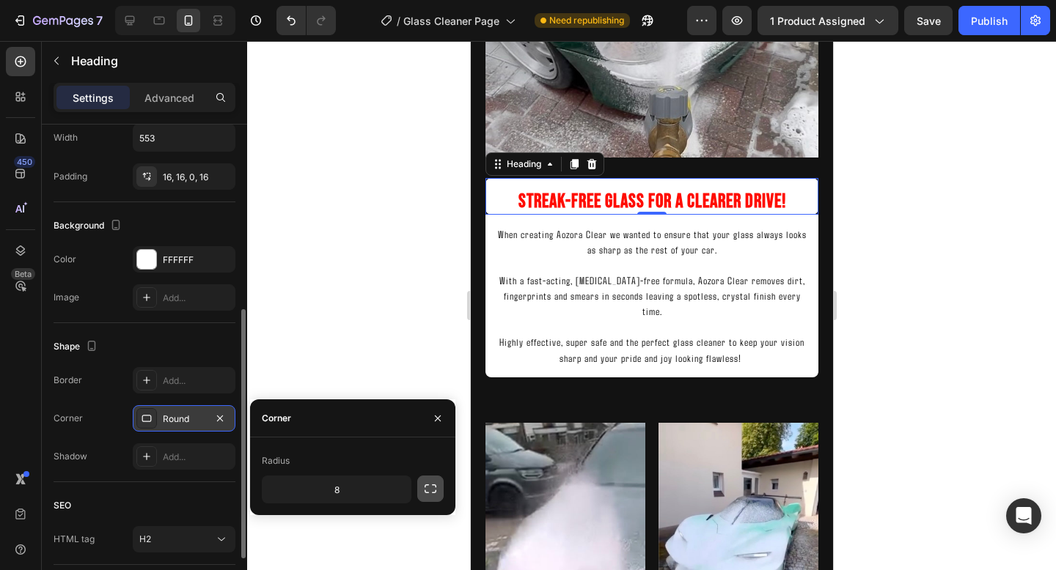
click at [433, 488] on icon "button" at bounding box center [430, 489] width 15 height 15
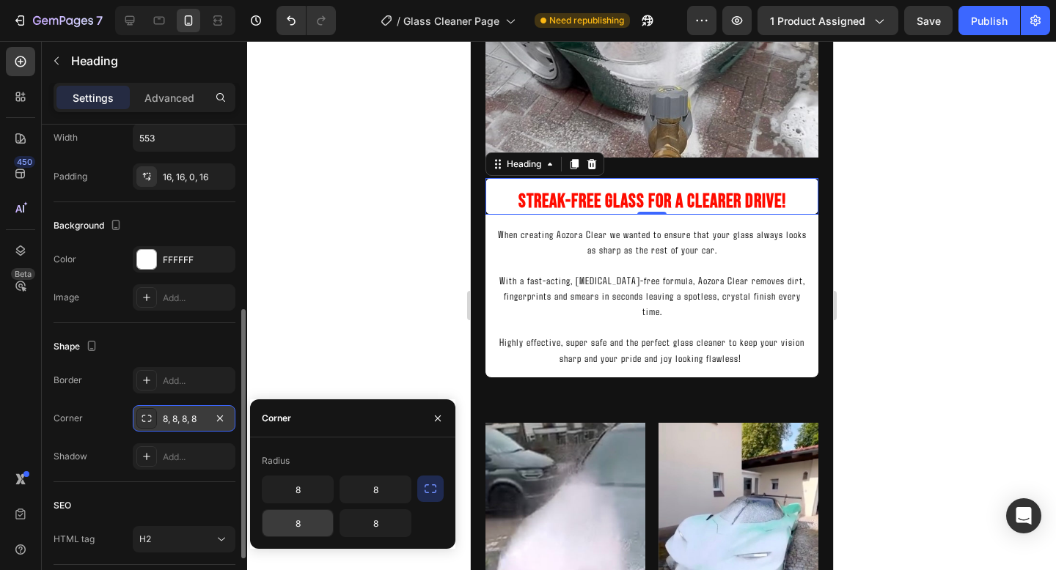
click at [308, 524] on input "8" at bounding box center [297, 523] width 70 height 26
click at [383, 532] on input "8" at bounding box center [375, 523] width 70 height 26
click at [975, 70] on div at bounding box center [651, 305] width 809 height 529
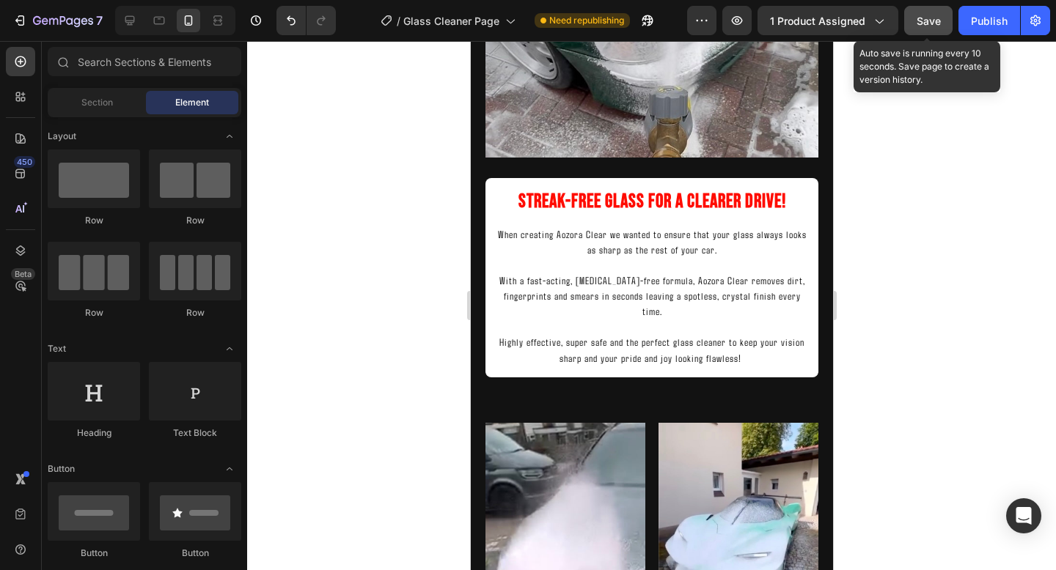
click at [934, 13] on div "Save" at bounding box center [928, 20] width 24 height 15
click at [982, 21] on div "Publish" at bounding box center [989, 20] width 37 height 15
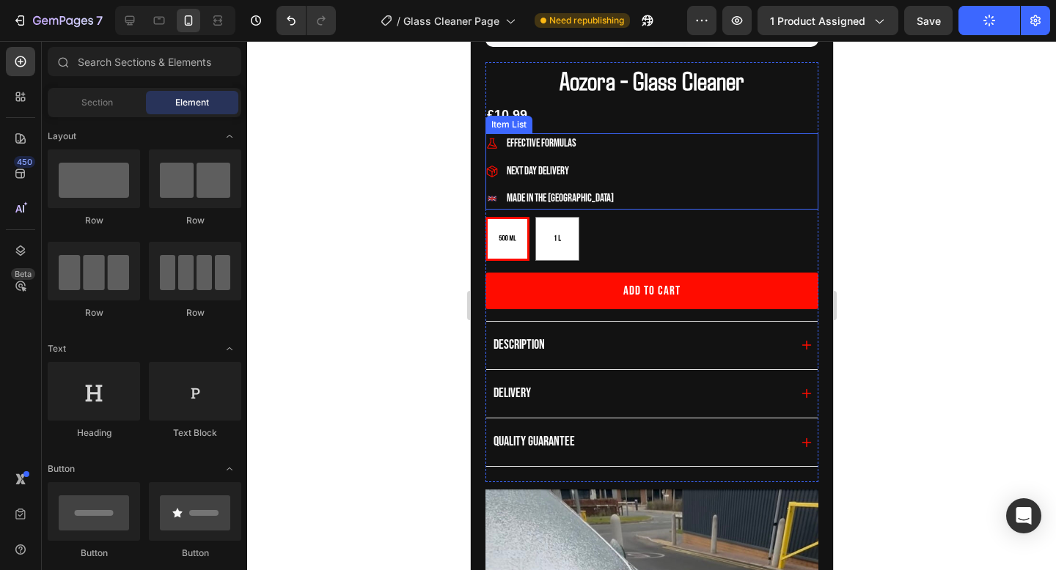
scroll to position [628, 0]
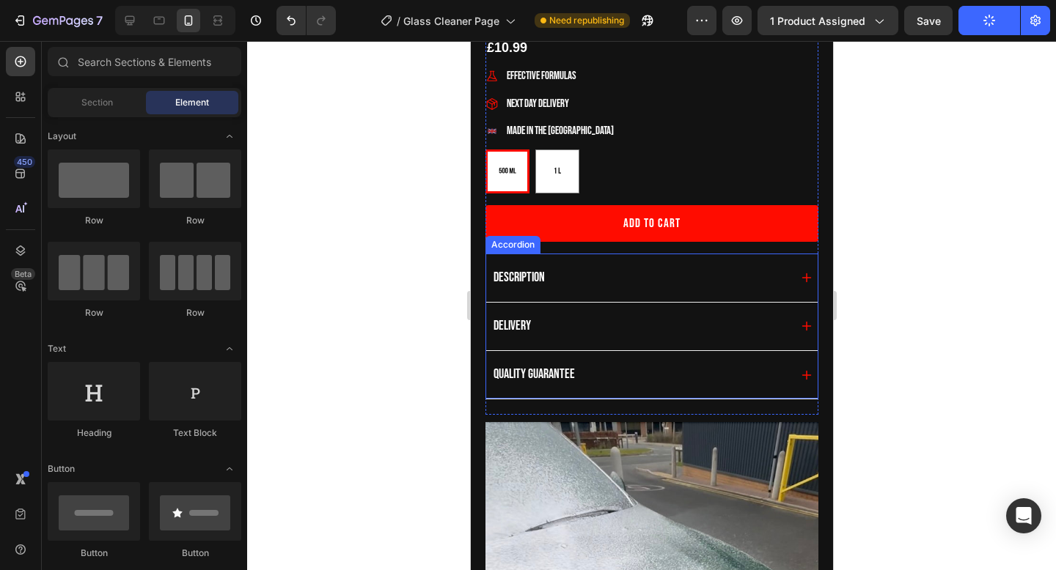
click at [525, 282] on span "Description" at bounding box center [518, 277] width 51 height 15
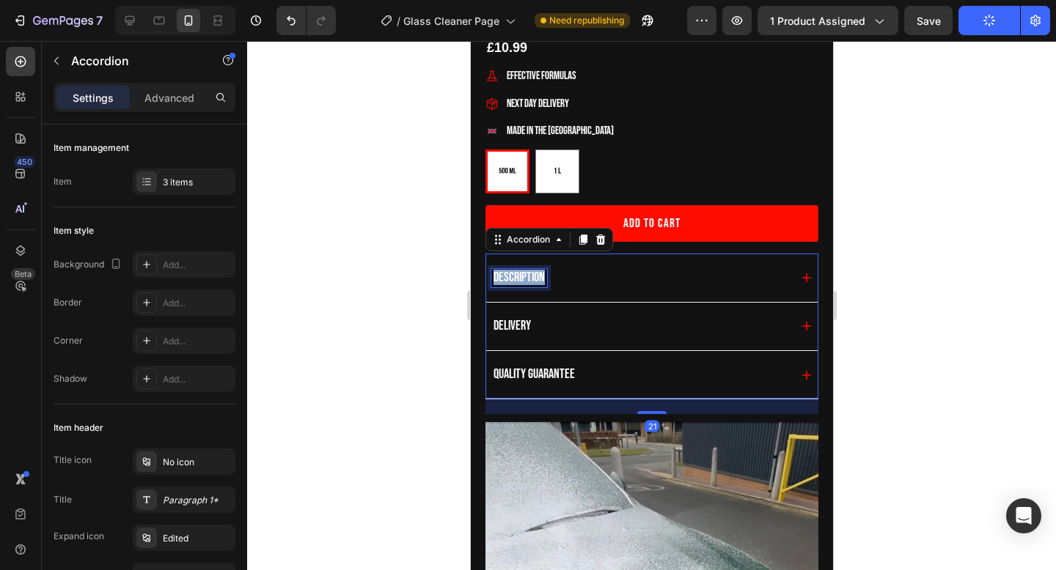
click at [525, 282] on span "Description" at bounding box center [518, 277] width 51 height 15
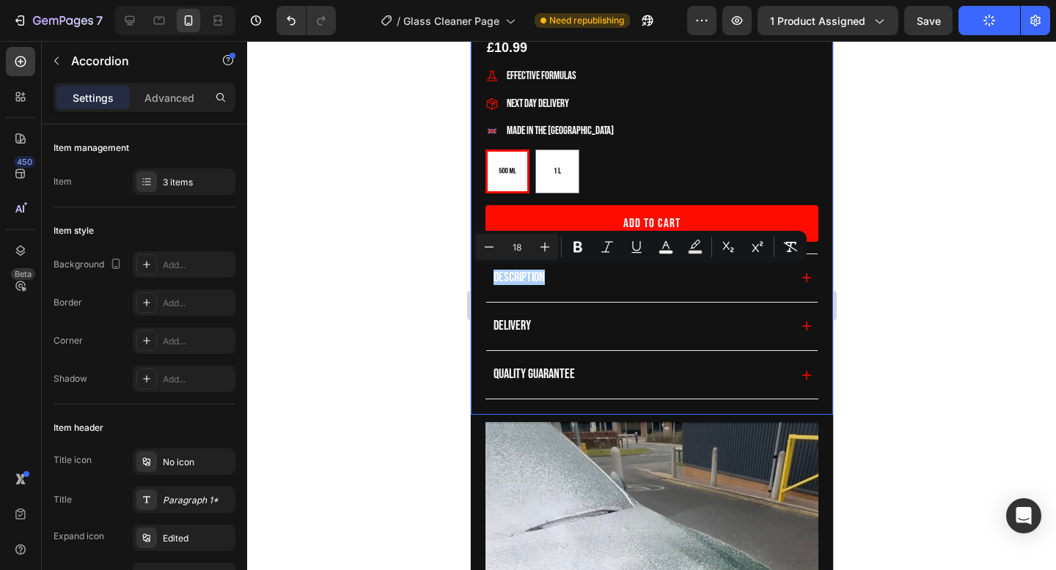
click at [864, 276] on div at bounding box center [651, 305] width 809 height 529
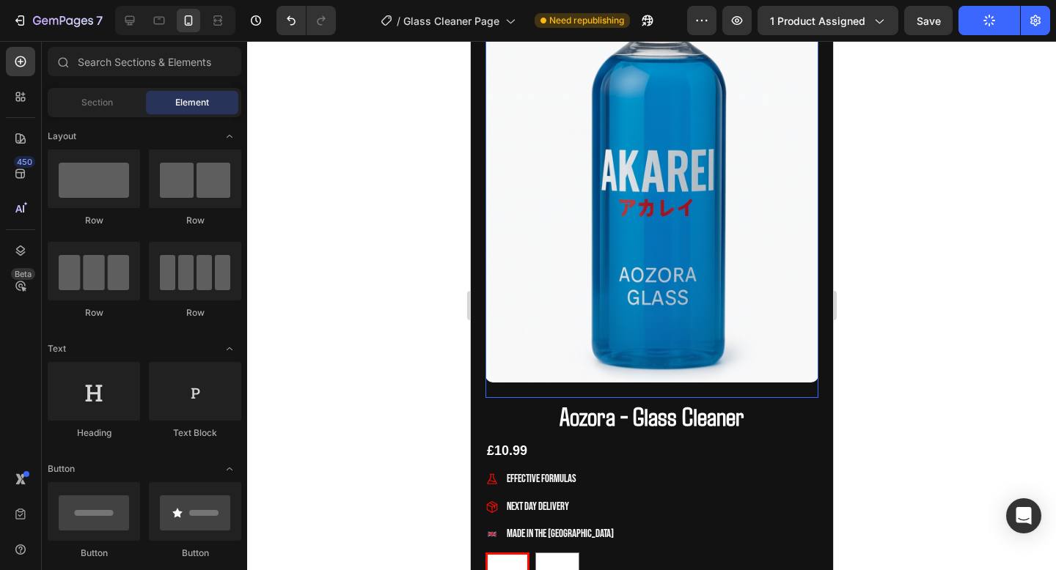
scroll to position [213, 0]
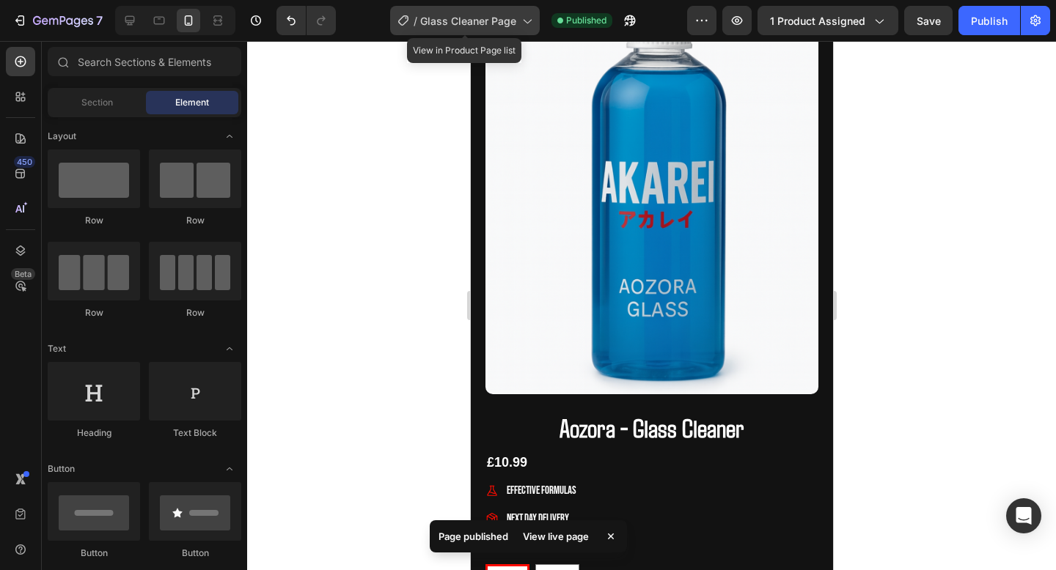
click at [485, 27] on span "Glass Cleaner Page" at bounding box center [468, 20] width 96 height 15
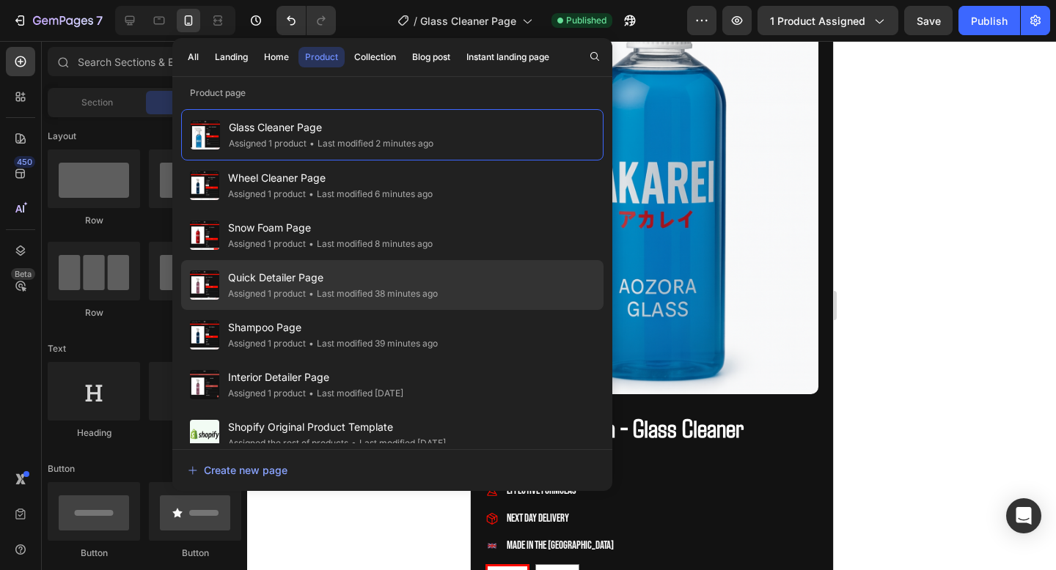
click at [378, 300] on div "• Last modified 38 minutes ago" at bounding box center [372, 294] width 132 height 15
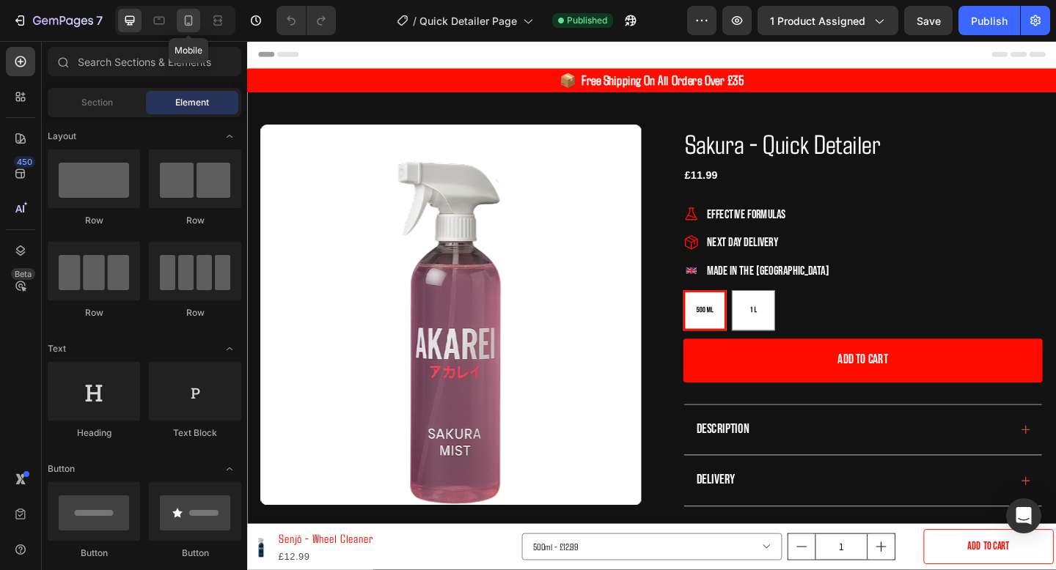
click at [180, 26] on div at bounding box center [188, 20] width 23 height 23
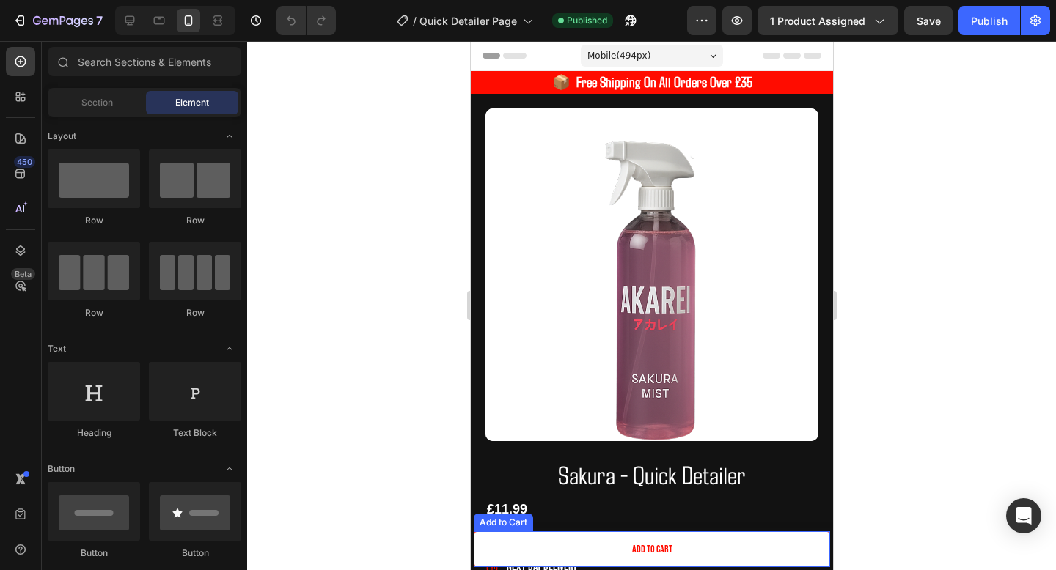
click at [537, 538] on button "Add to cart" at bounding box center [651, 550] width 356 height 36
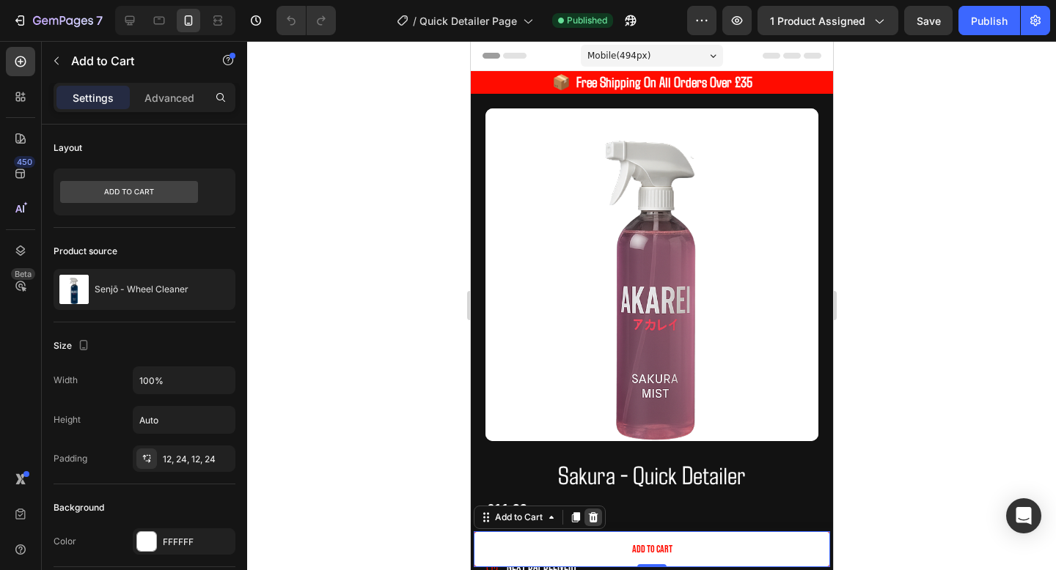
click at [597, 515] on icon at bounding box center [593, 518] width 12 height 12
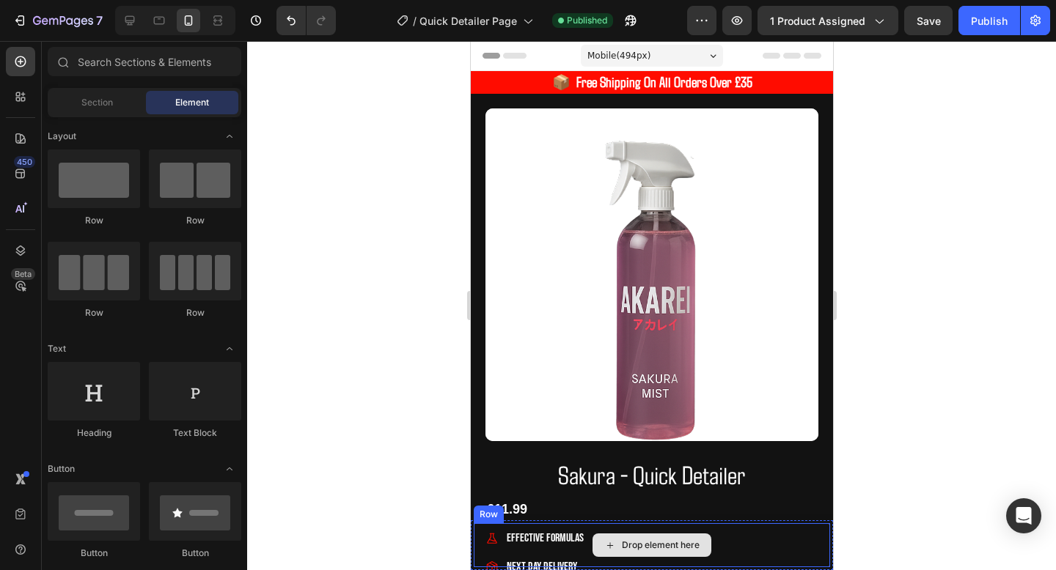
click at [569, 558] on div "Drop element here" at bounding box center [651, 545] width 356 height 44
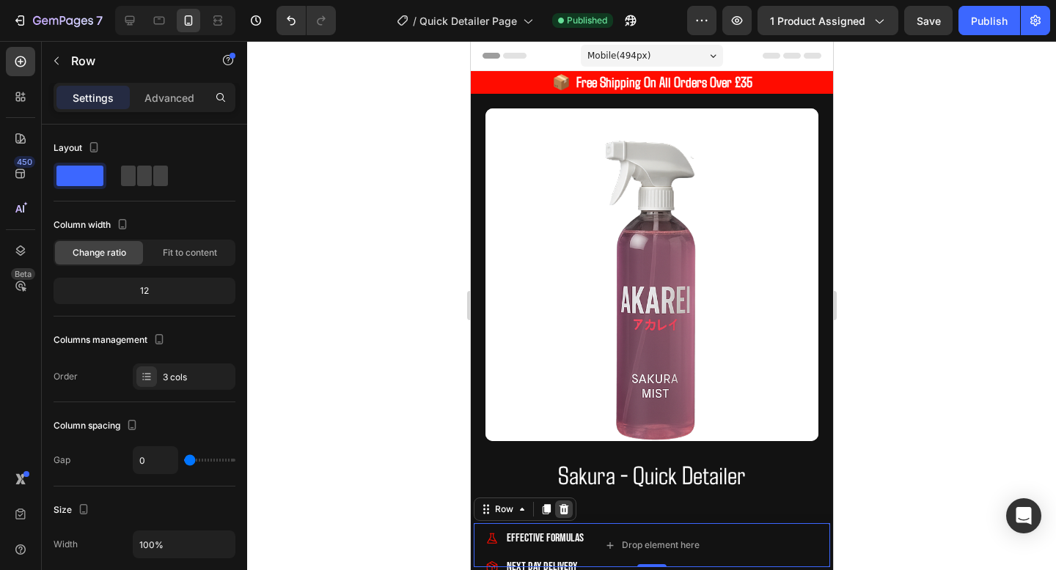
click at [565, 514] on icon at bounding box center [564, 509] width 10 height 10
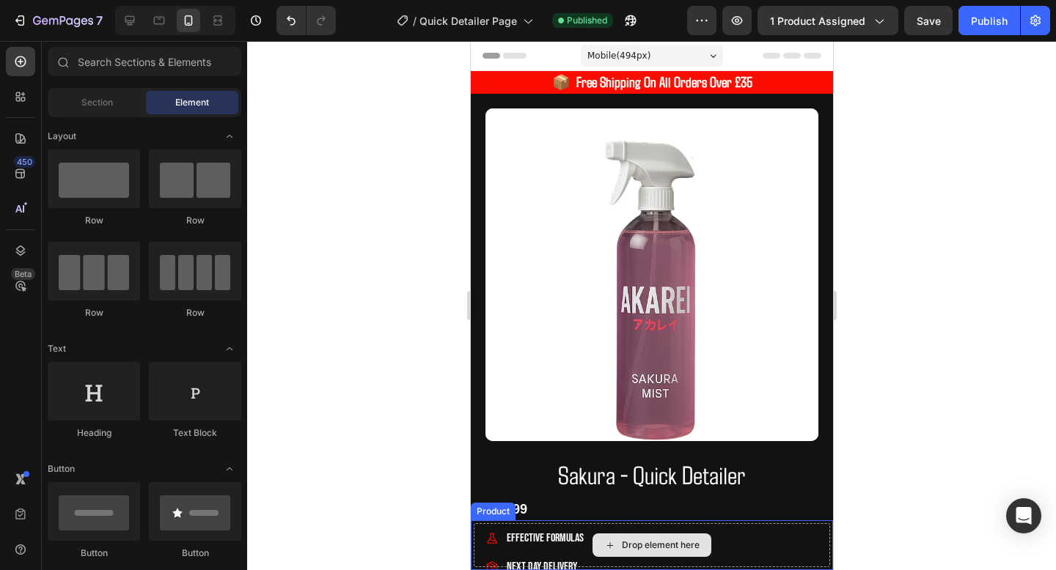
click at [565, 551] on div "Drop element here" at bounding box center [651, 545] width 356 height 44
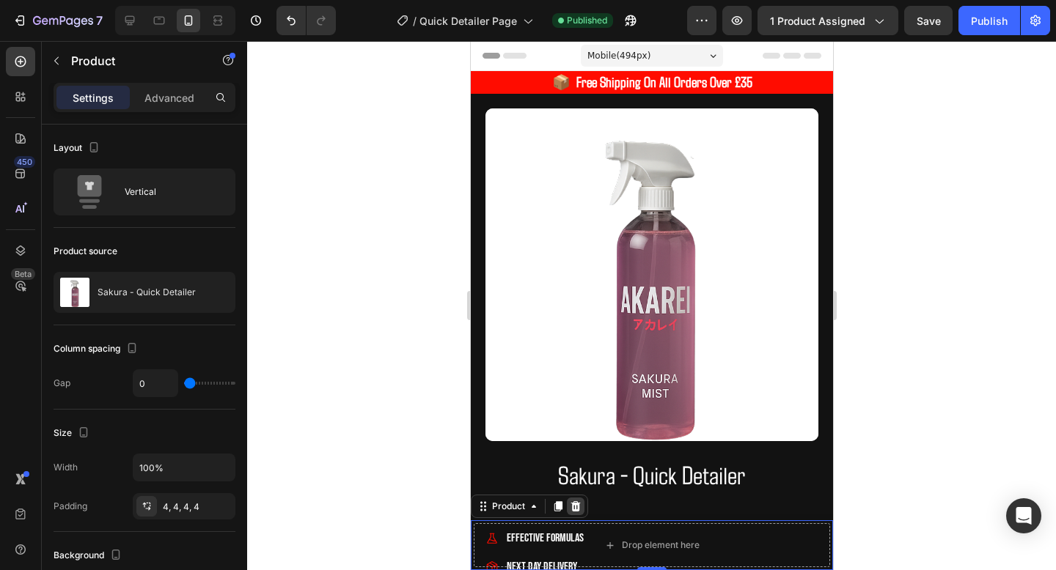
click at [573, 504] on icon at bounding box center [575, 506] width 10 height 10
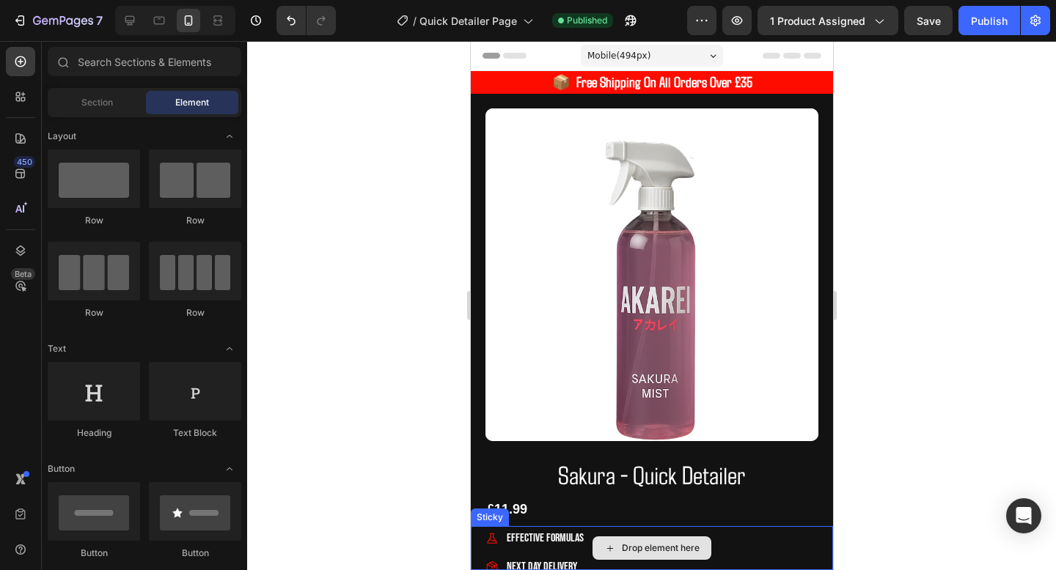
click at [552, 551] on div "Drop element here" at bounding box center [651, 548] width 362 height 44
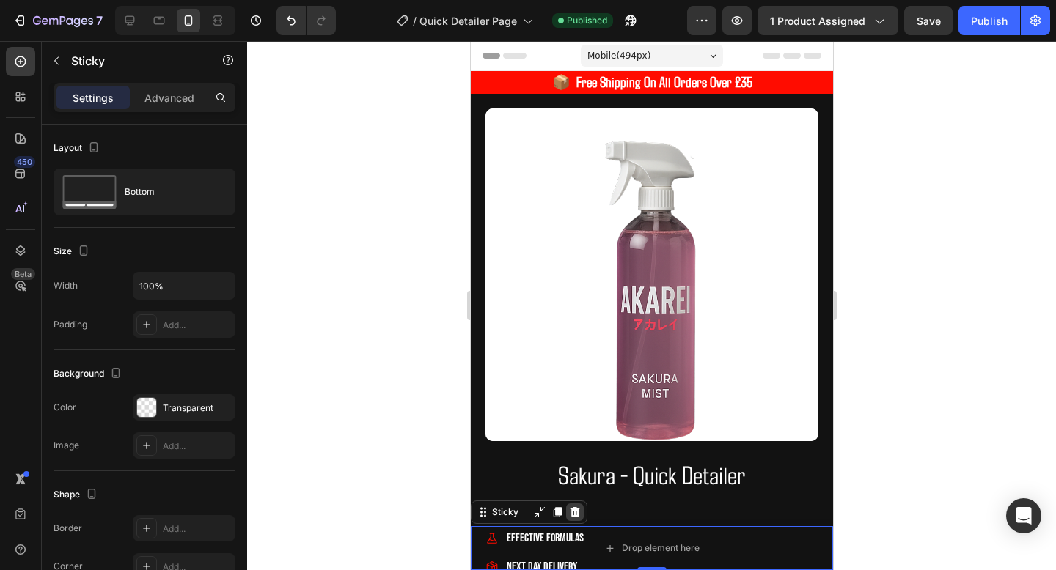
click at [573, 514] on icon at bounding box center [575, 512] width 10 height 10
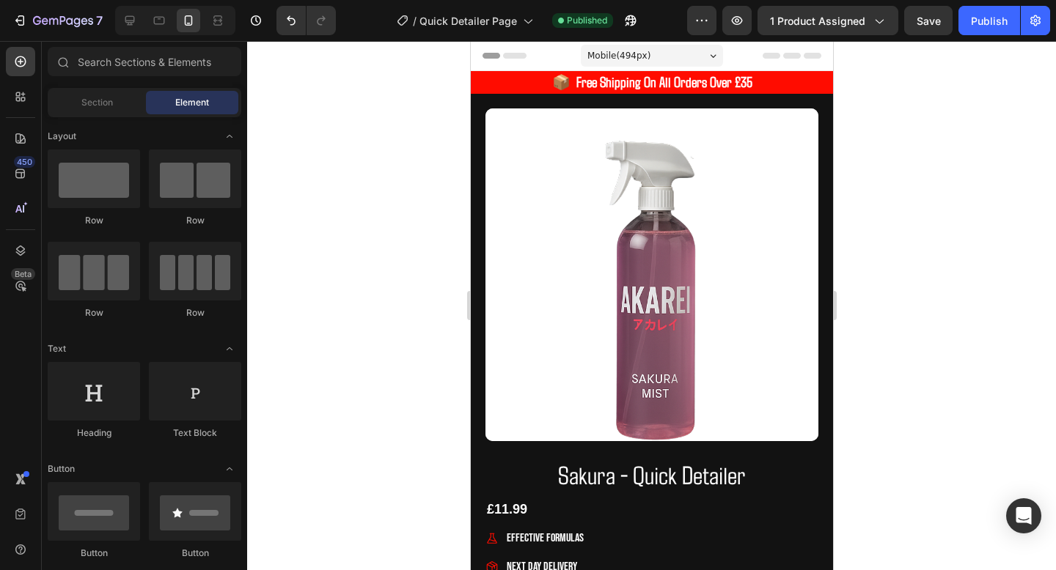
scroll to position [120, 0]
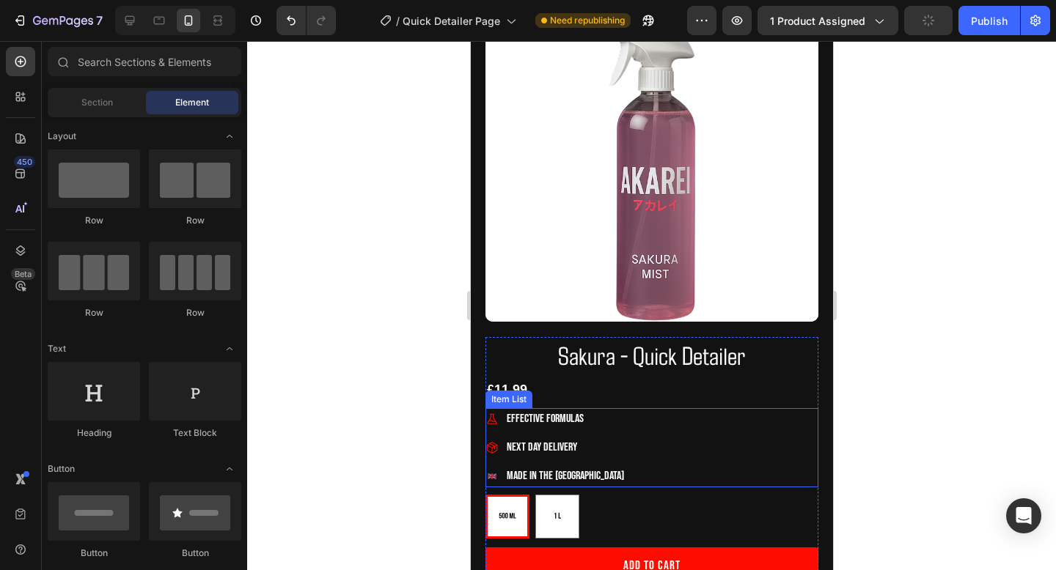
click at [548, 425] on span "Effective Formulas" at bounding box center [544, 419] width 77 height 14
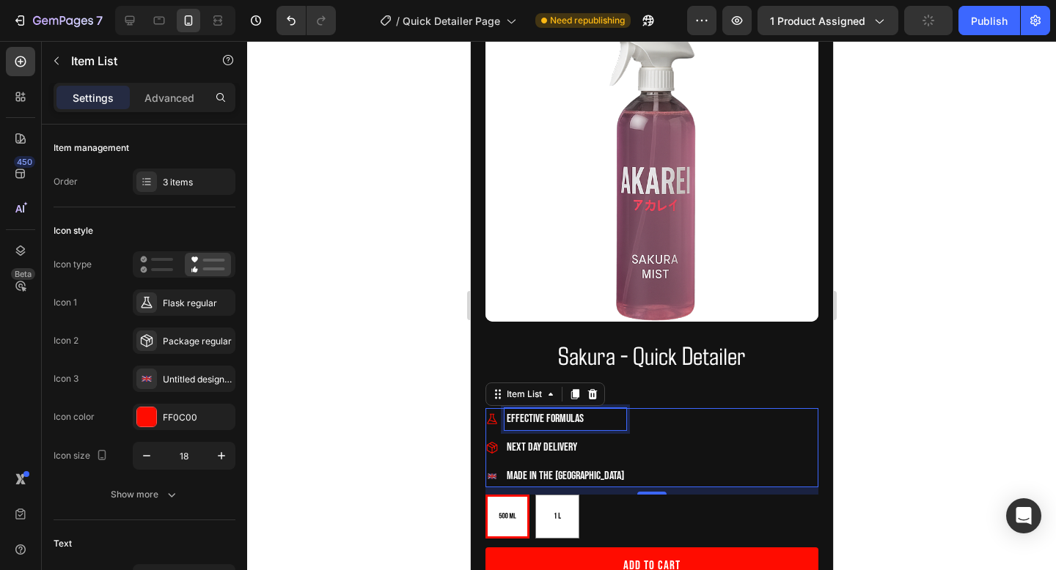
click at [548, 425] on span "Effective Formulas" at bounding box center [544, 419] width 77 height 14
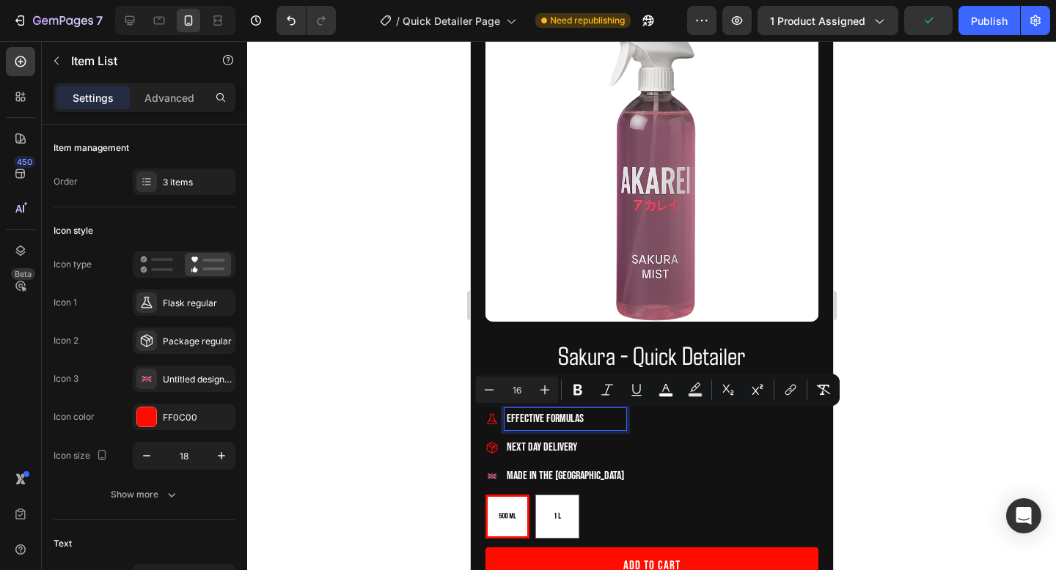
click at [515, 416] on span "Effective Formulas" at bounding box center [544, 419] width 77 height 14
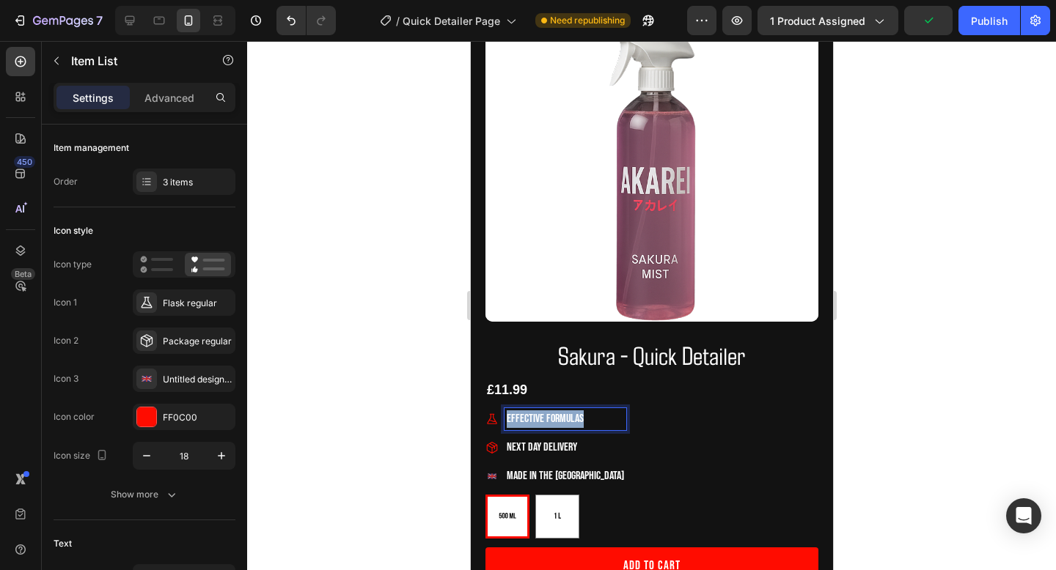
click at [515, 416] on span "Effective Formulas" at bounding box center [544, 419] width 77 height 14
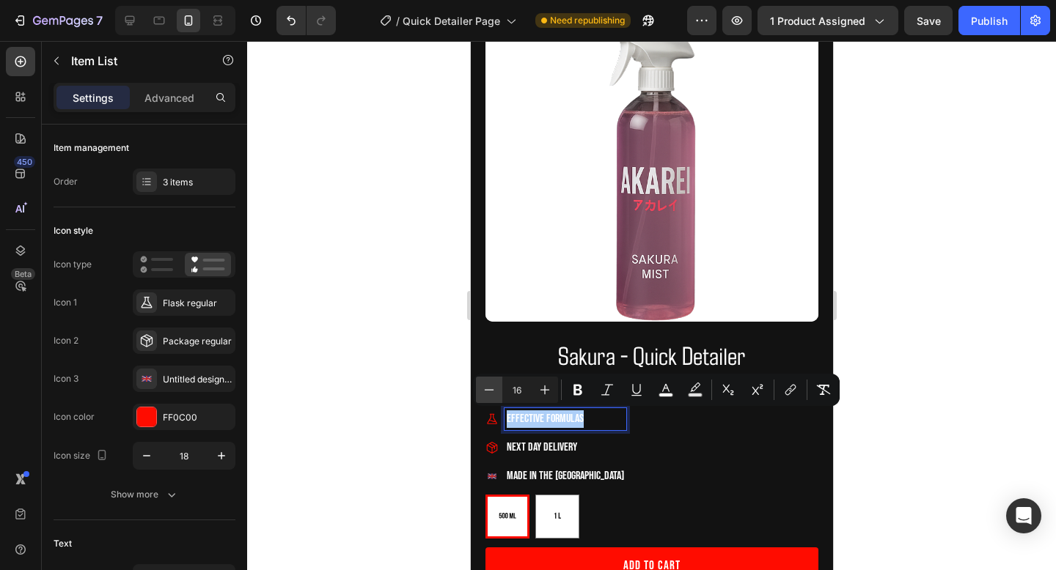
click at [494, 393] on icon "Editor contextual toolbar" at bounding box center [489, 390] width 15 height 15
type input "15"
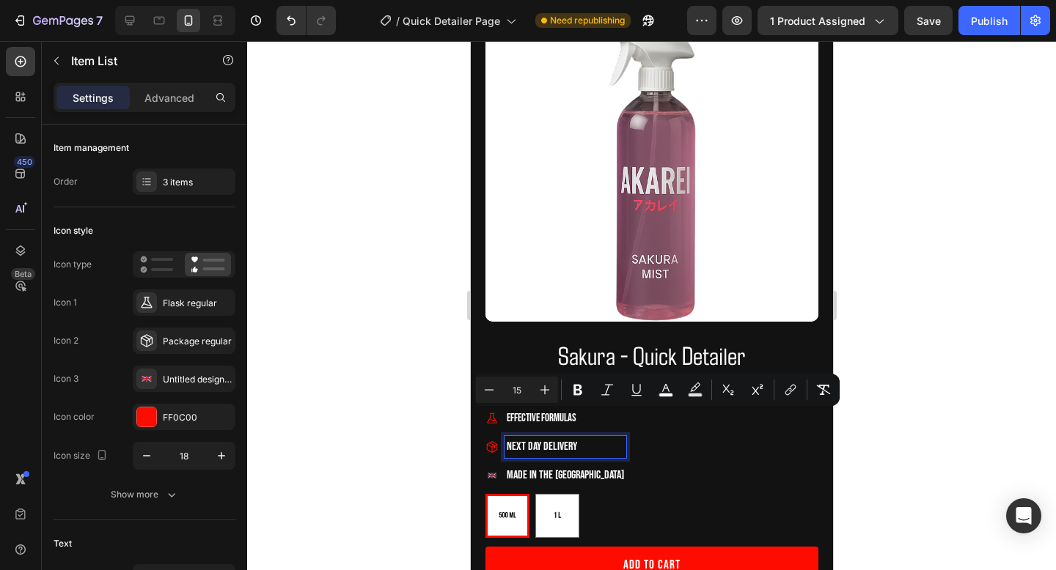
click at [534, 455] on p "Next Day Delivery" at bounding box center [564, 447] width 117 height 18
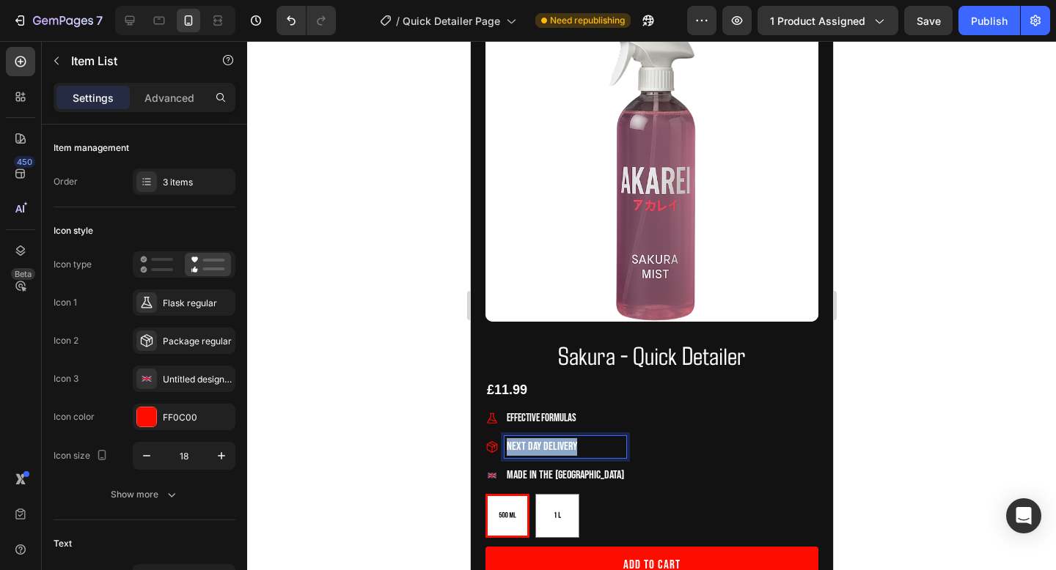
click at [534, 455] on p "Next Day Delivery" at bounding box center [564, 447] width 117 height 18
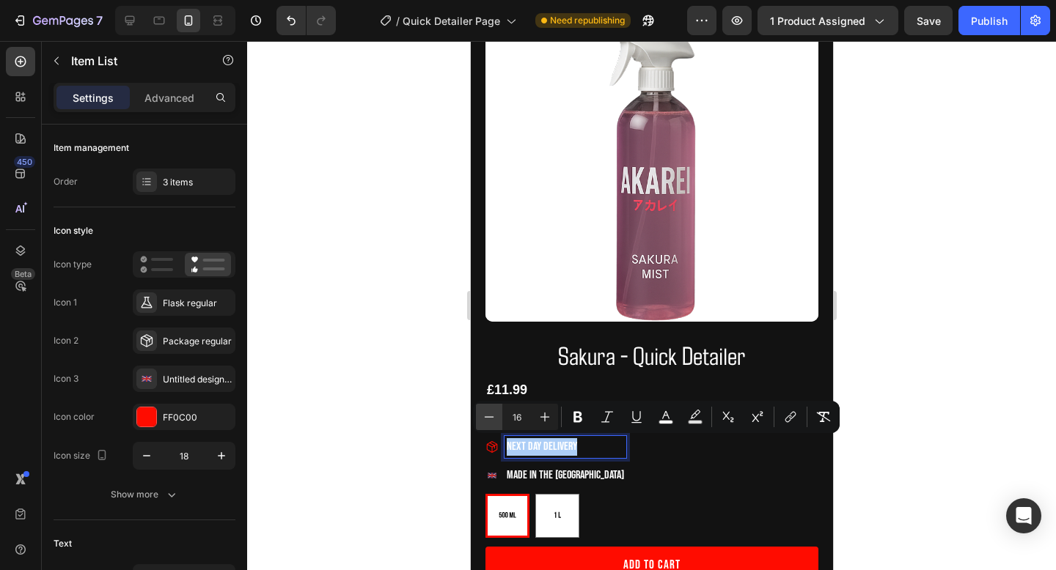
drag, startPoint x: 489, startPoint y: 416, endPoint x: 45, endPoint y: 398, distance: 443.9
click at [489, 416] on icon "Editor contextual toolbar" at bounding box center [489, 417] width 15 height 15
type input "15"
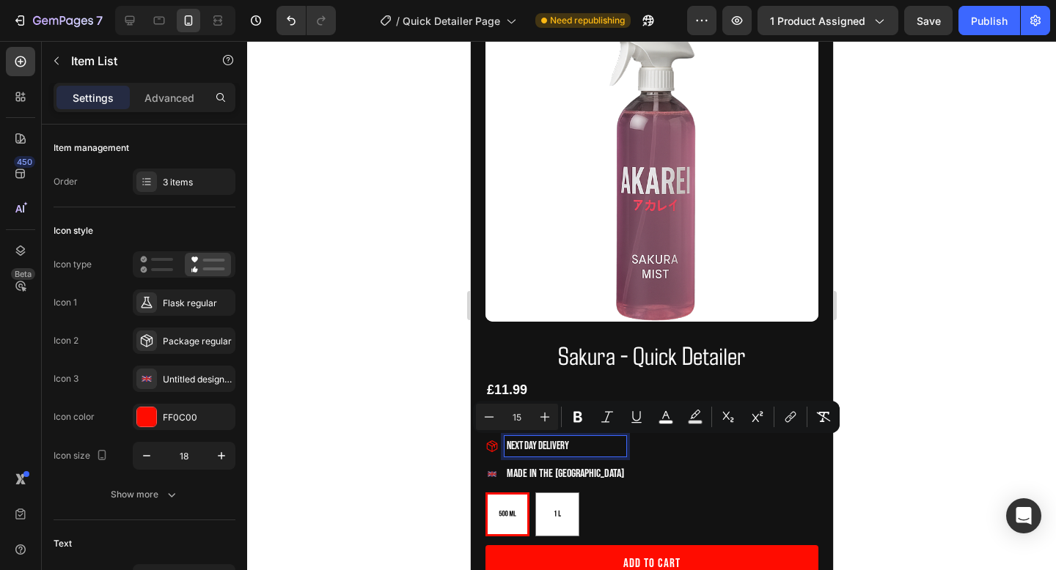
click at [538, 472] on span "Made in the [GEOGRAPHIC_DATA]" at bounding box center [564, 474] width 117 height 14
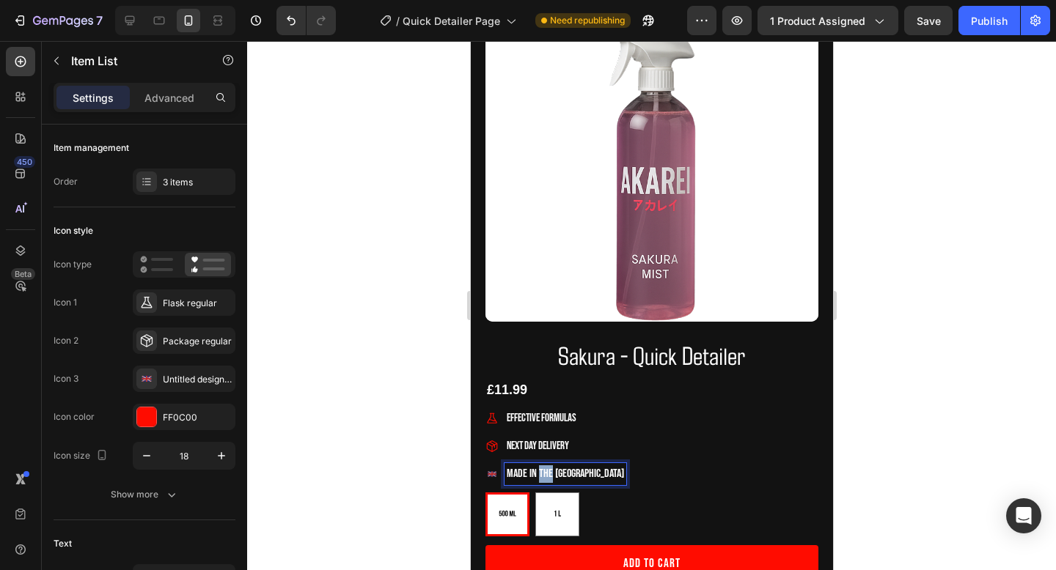
click at [538, 472] on span "Made in the [GEOGRAPHIC_DATA]" at bounding box center [564, 474] width 117 height 14
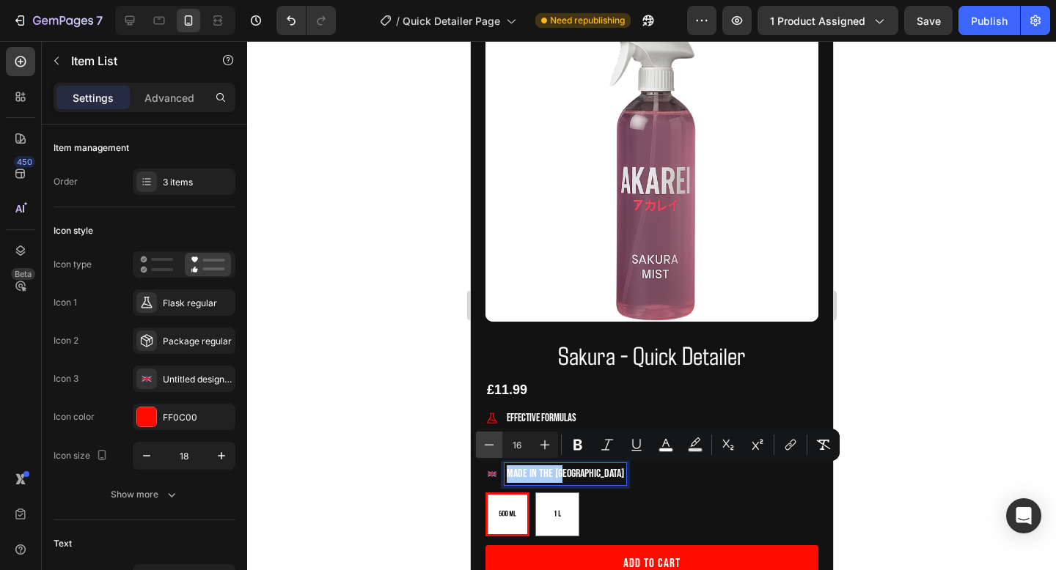
click at [499, 447] on button "Minus" at bounding box center [489, 445] width 26 height 26
type input "15"
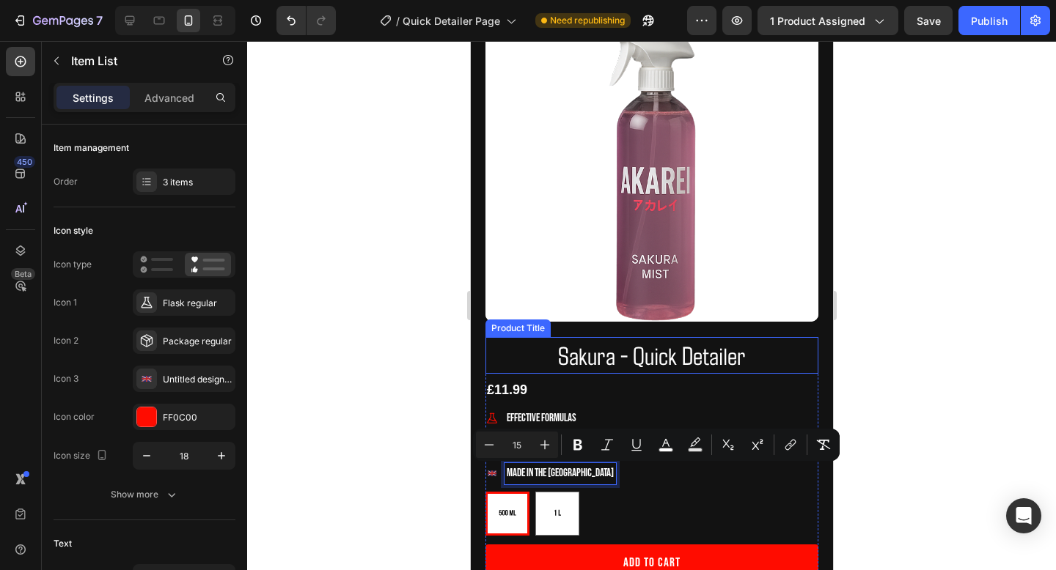
click at [636, 360] on h1 "Sakura - Quick Detailer" at bounding box center [651, 355] width 333 height 37
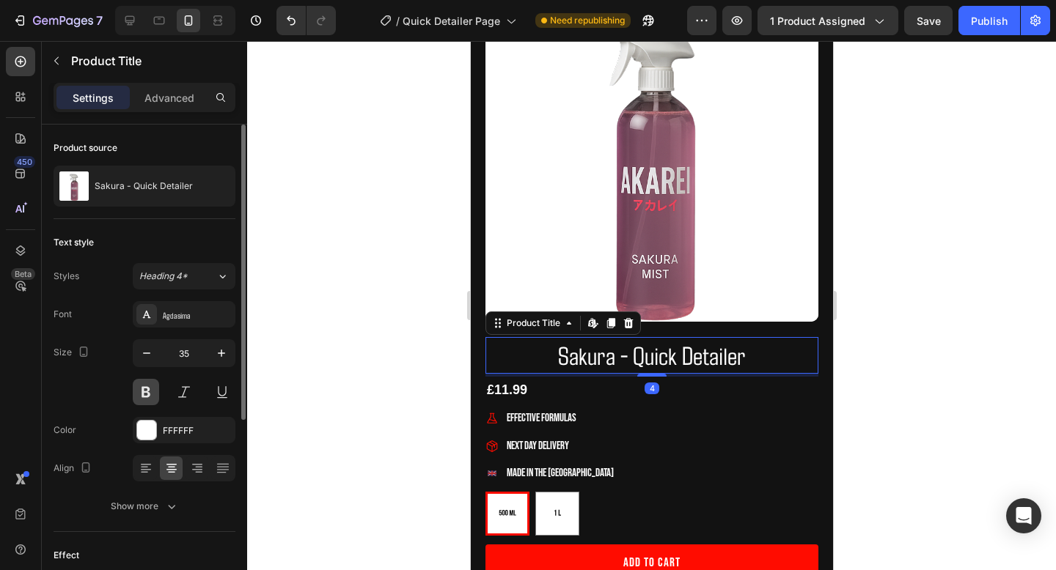
click at [148, 396] on button at bounding box center [146, 392] width 26 height 26
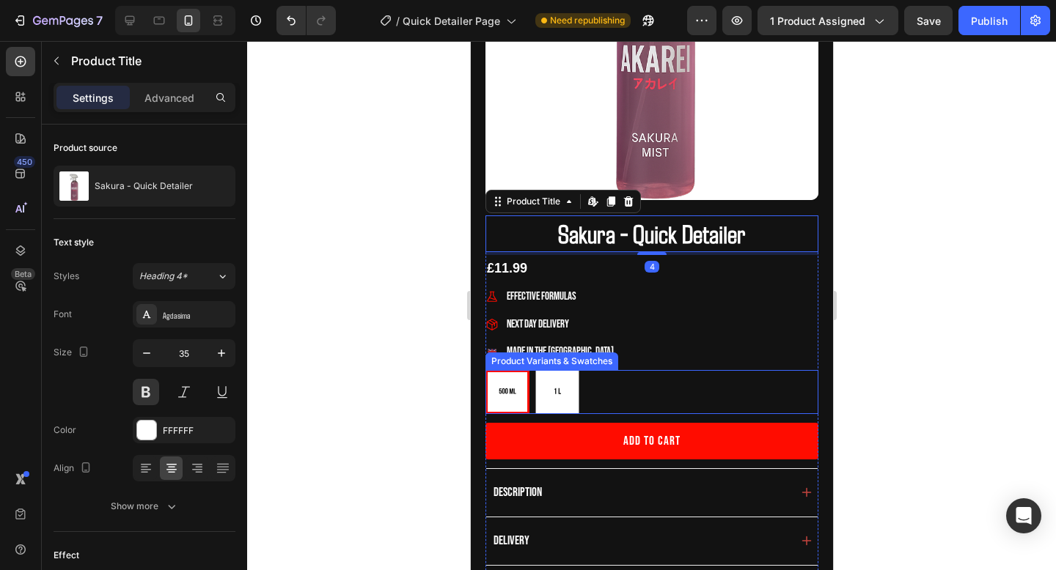
scroll to position [400, 0]
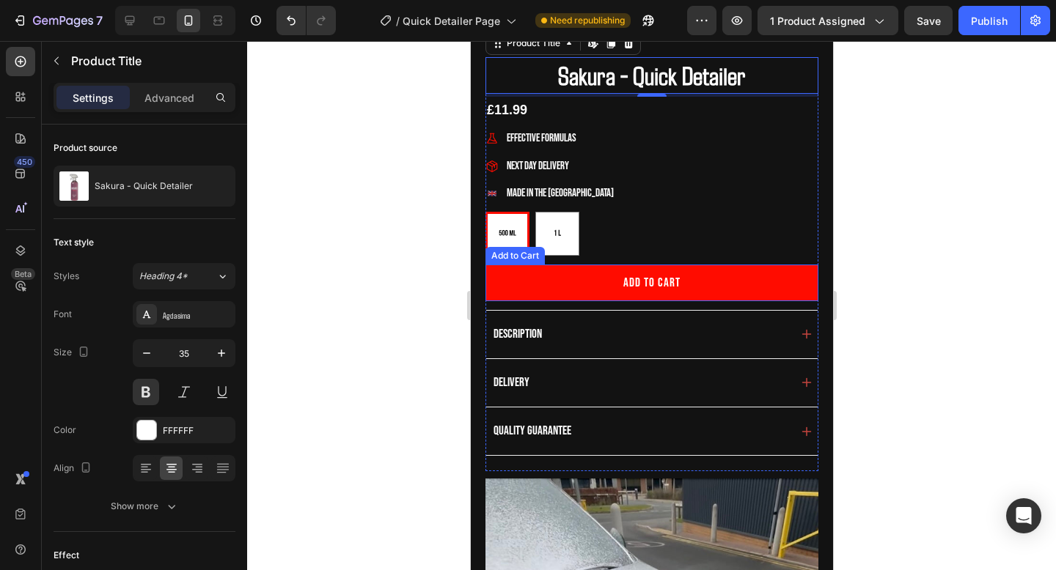
click at [601, 290] on button "Add to cart" at bounding box center [651, 283] width 333 height 37
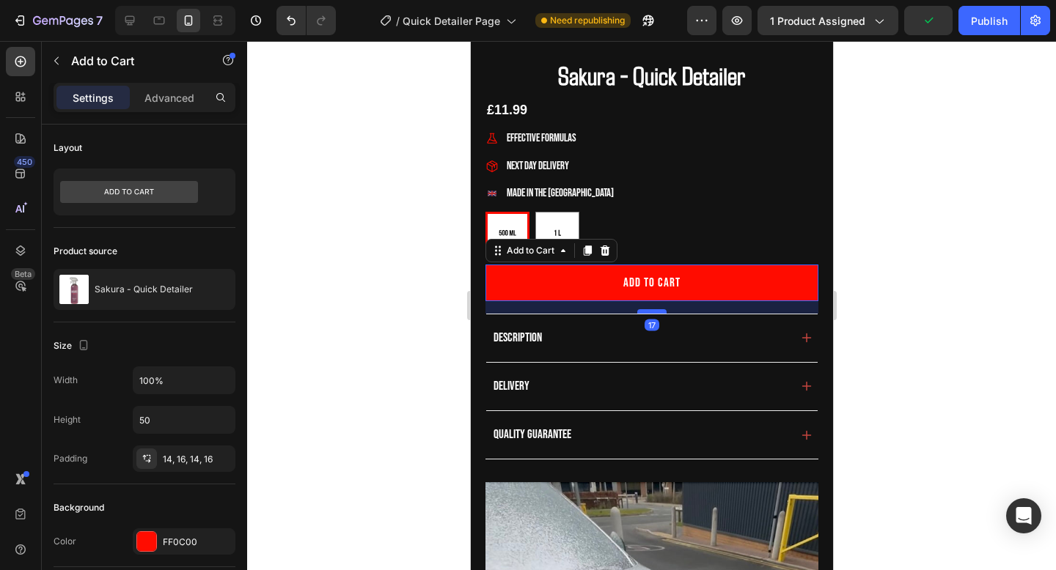
click at [645, 312] on div at bounding box center [650, 311] width 29 height 4
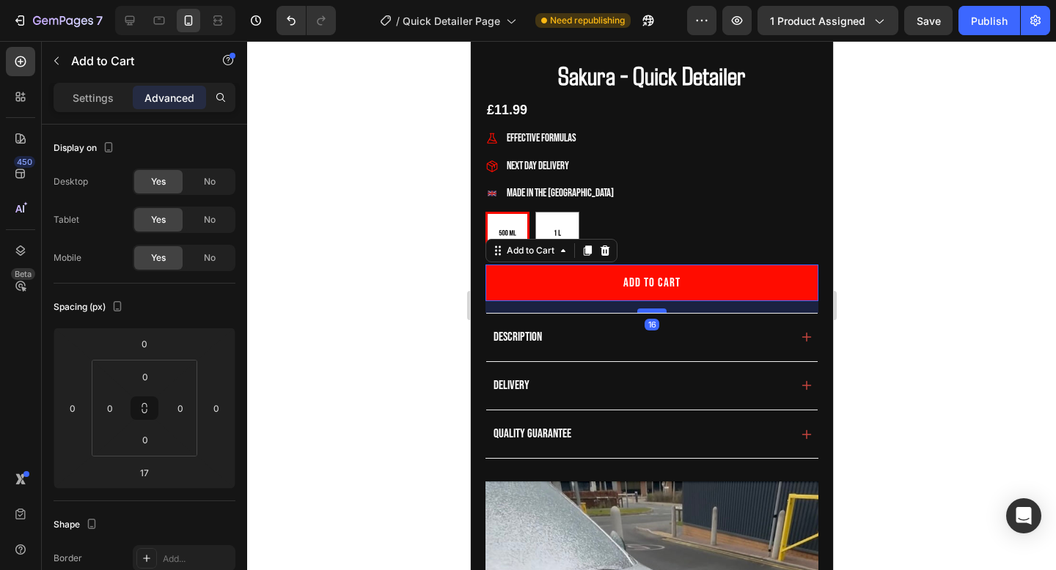
click at [644, 311] on div at bounding box center [650, 311] width 29 height 4
type input "16"
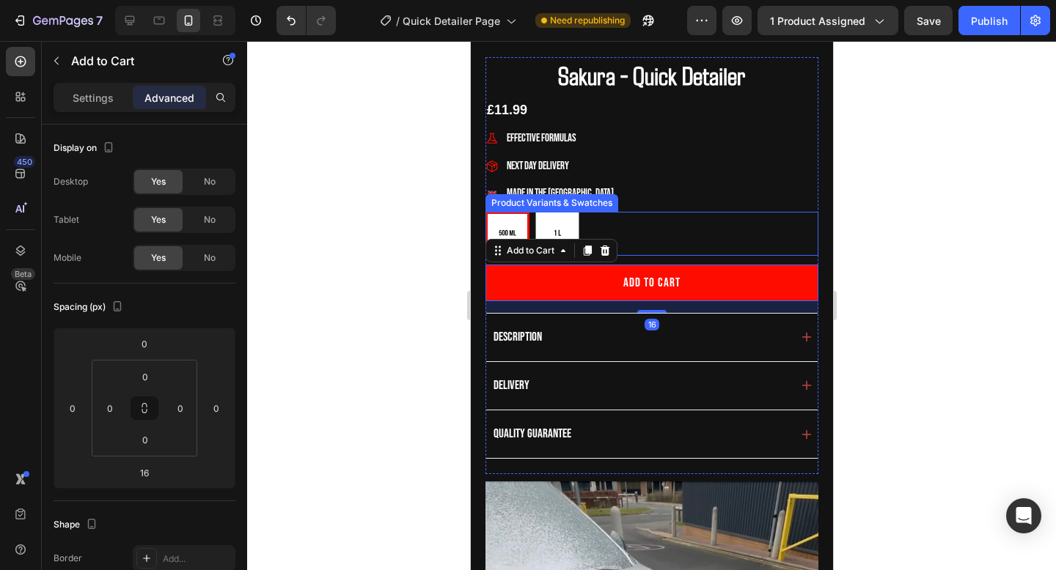
click at [611, 221] on div "500ml 500ml 1 Litre 1 Litre" at bounding box center [651, 234] width 333 height 44
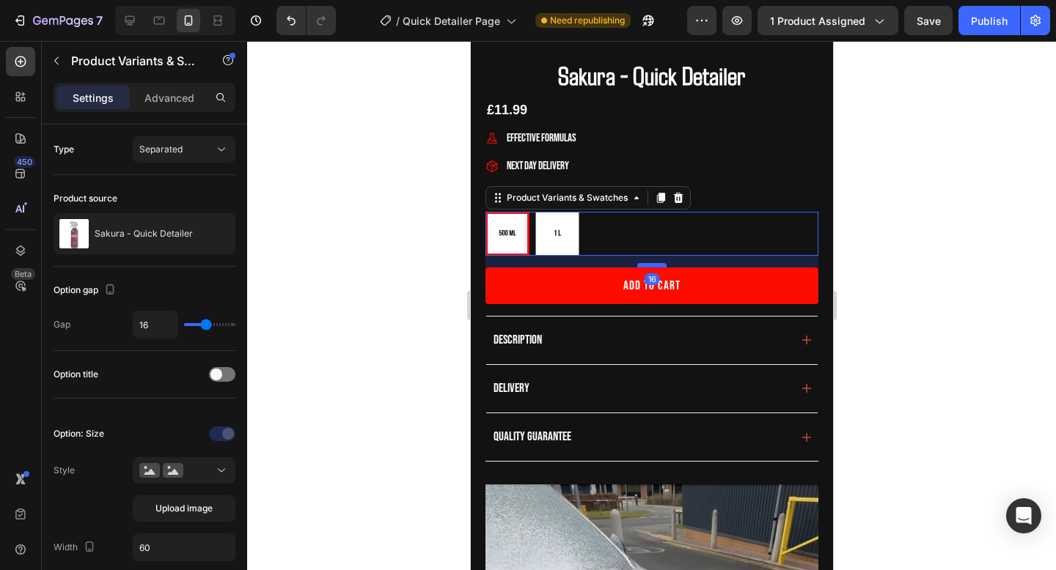
click at [658, 265] on div at bounding box center [650, 265] width 29 height 4
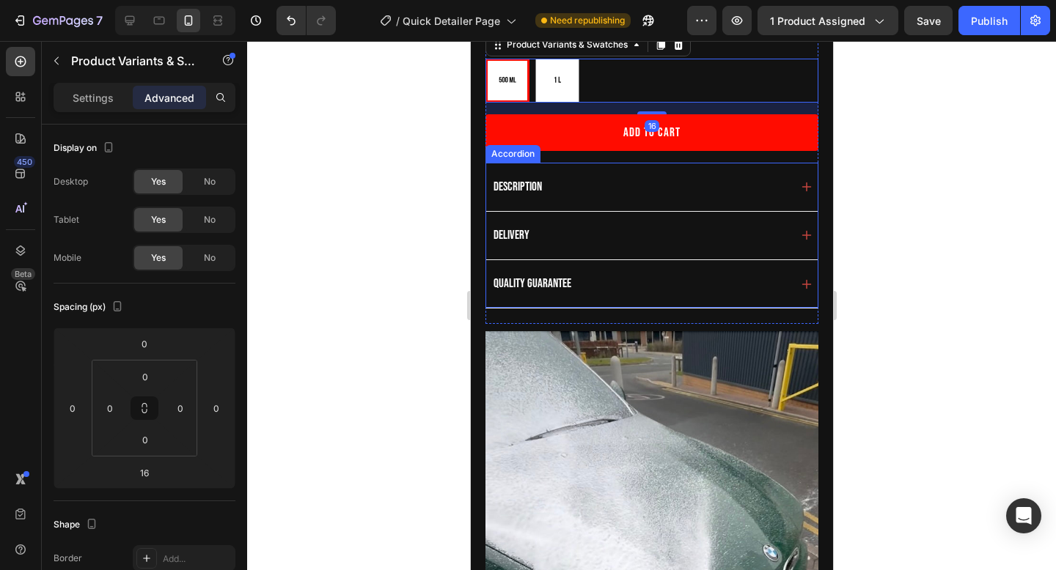
scroll to position [628, 0]
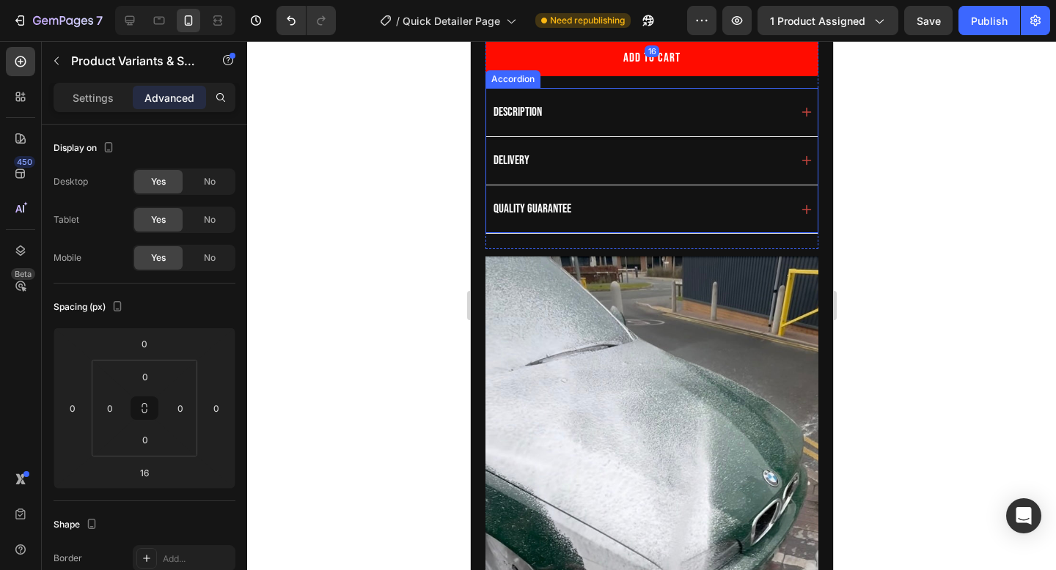
click at [797, 120] on div "Description" at bounding box center [650, 112] width 331 height 48
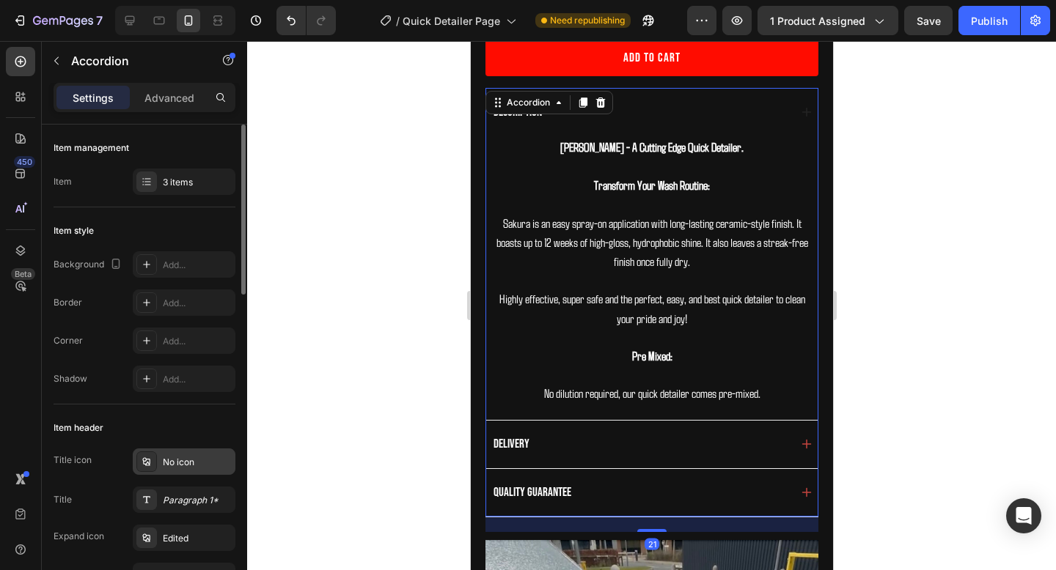
click at [184, 467] on div "No icon" at bounding box center [197, 462] width 69 height 13
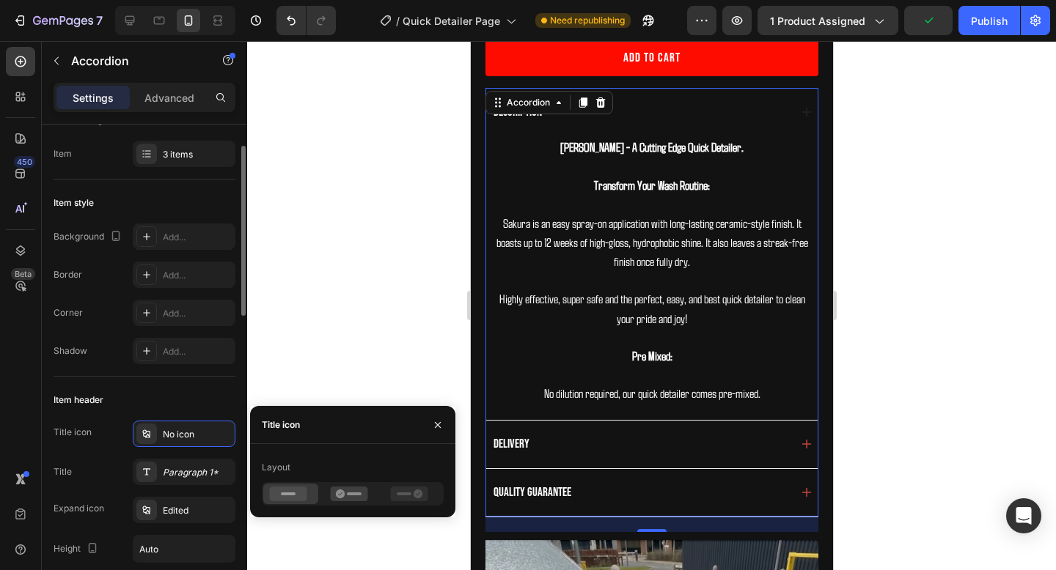
scroll to position [59, 0]
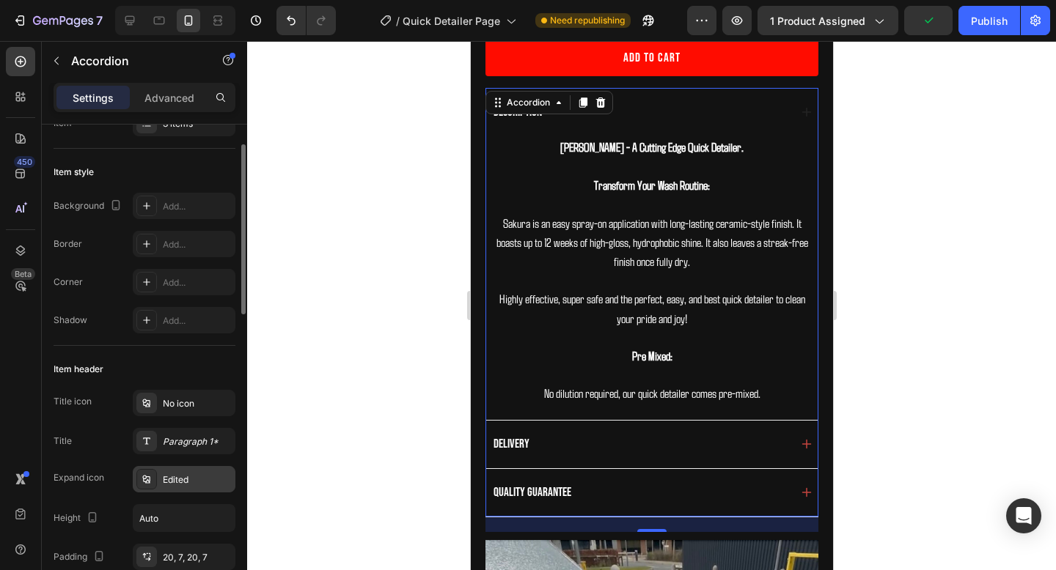
click at [183, 486] on div "Edited" at bounding box center [184, 479] width 103 height 26
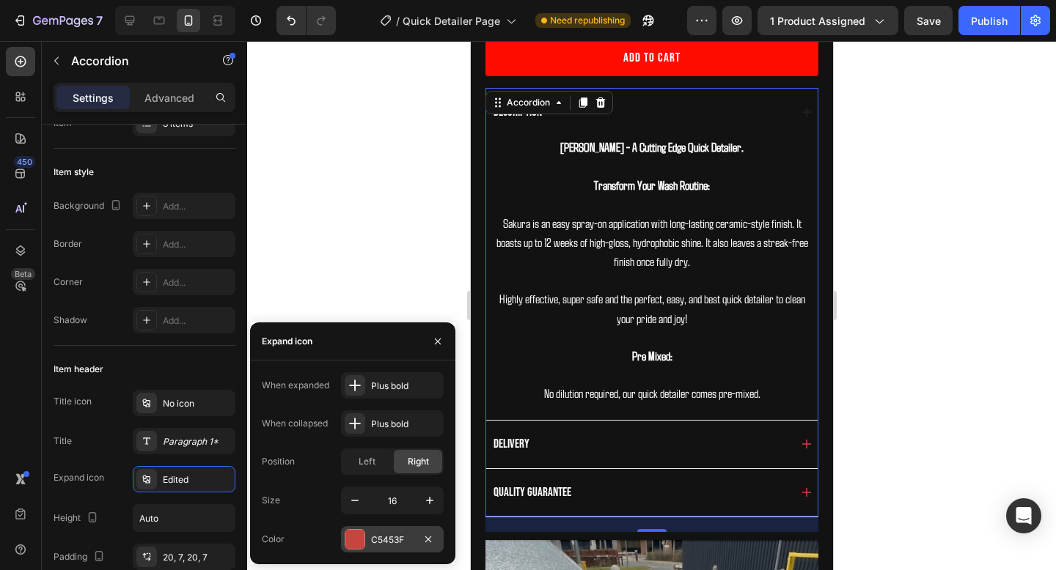
click at [360, 537] on div at bounding box center [354, 539] width 19 height 19
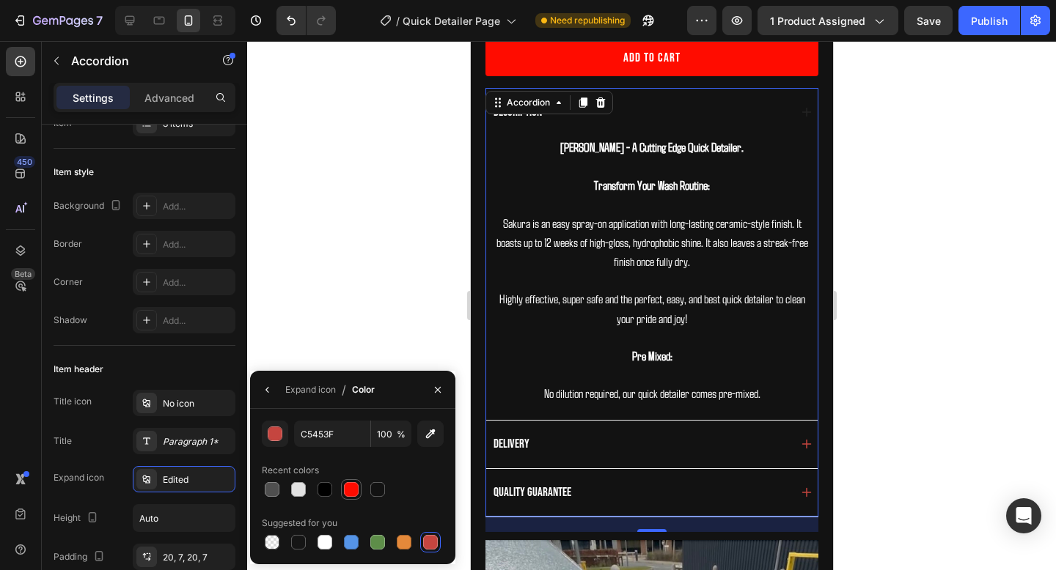
click at [350, 481] on div at bounding box center [351, 490] width 18 height 18
type input "FF0C00"
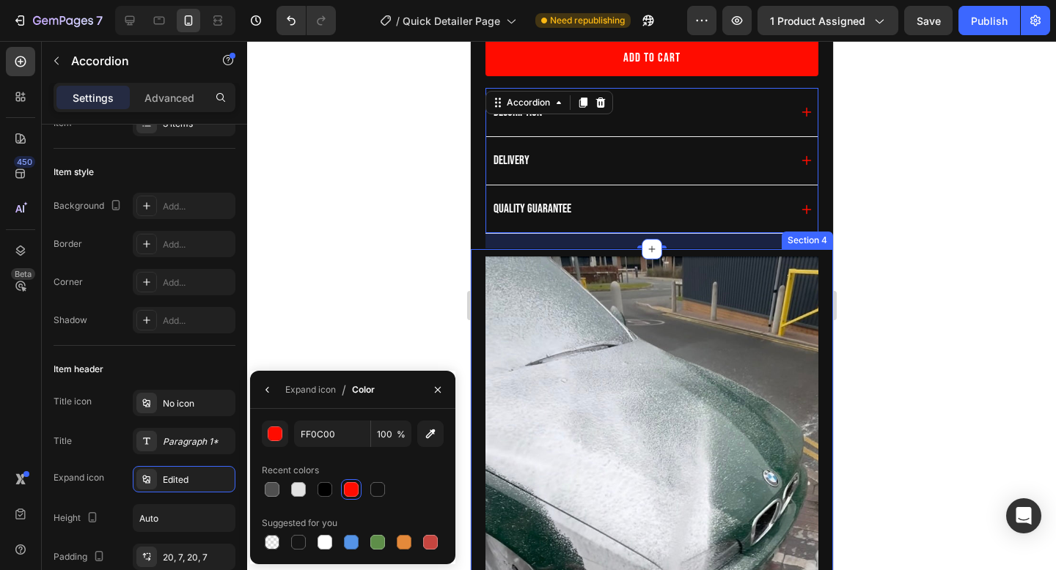
click at [856, 269] on div at bounding box center [651, 305] width 809 height 529
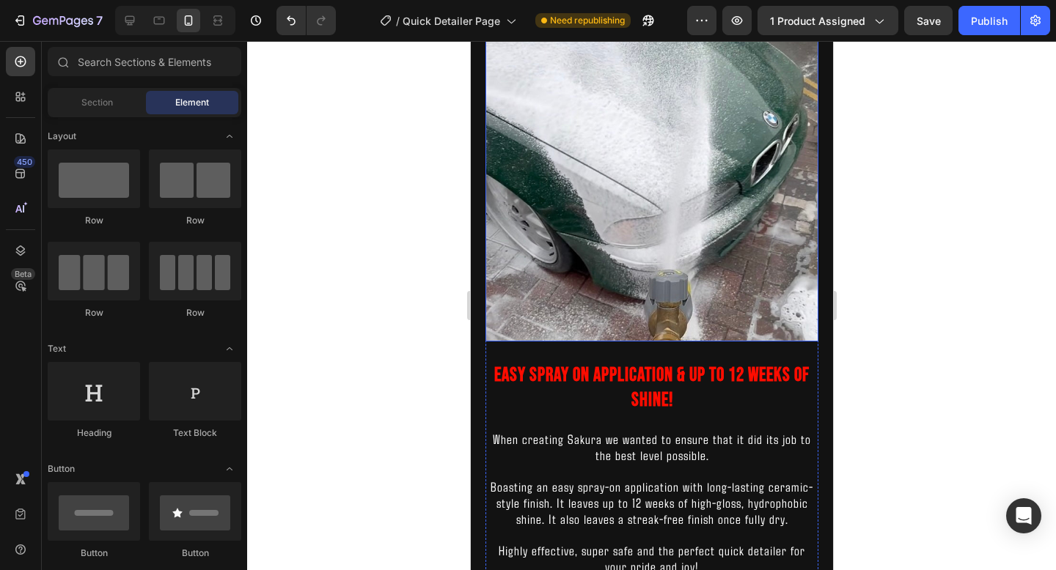
scroll to position [1024, 0]
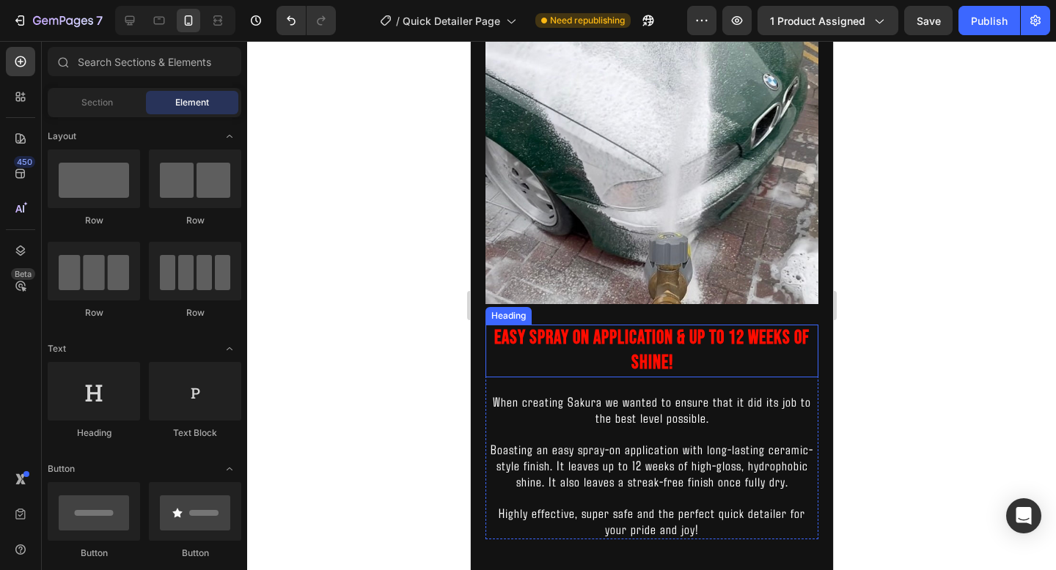
click at [692, 338] on h2 "Easy Spray On Application & Up To 12 Weeks Of Shine!" at bounding box center [651, 351] width 333 height 53
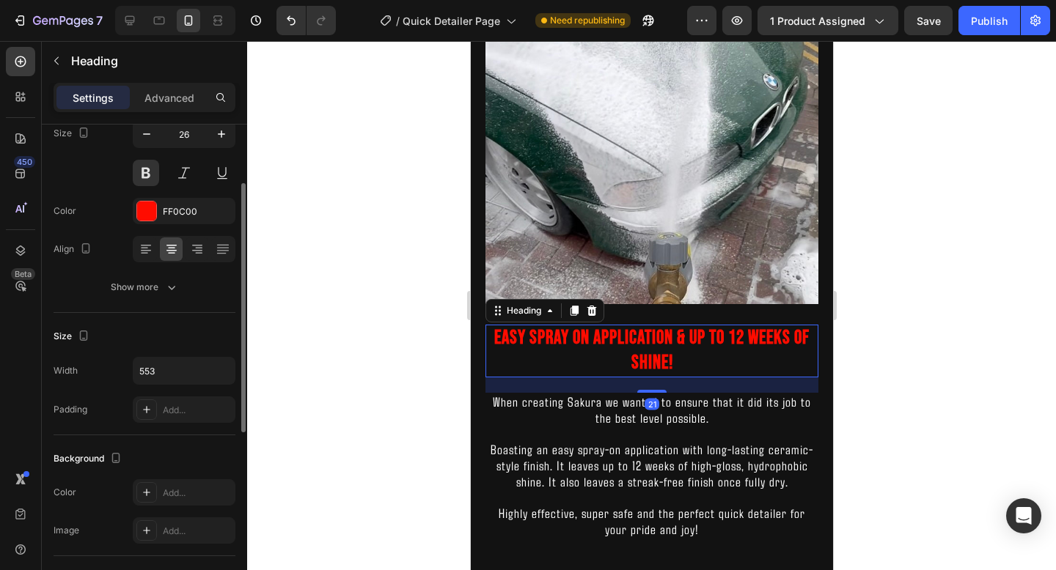
scroll to position [132, 0]
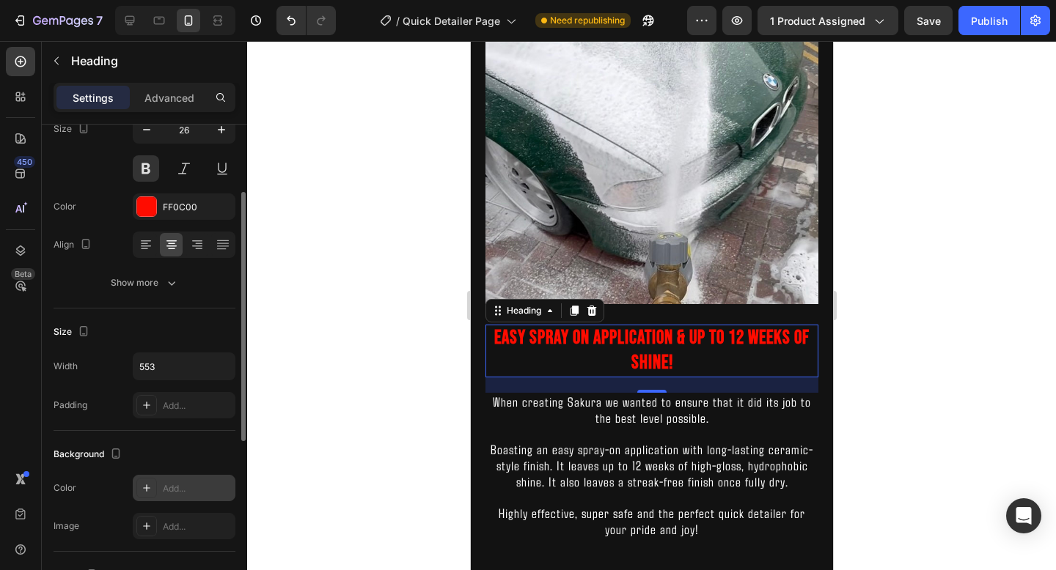
click at [174, 501] on div "Add..." at bounding box center [184, 488] width 103 height 26
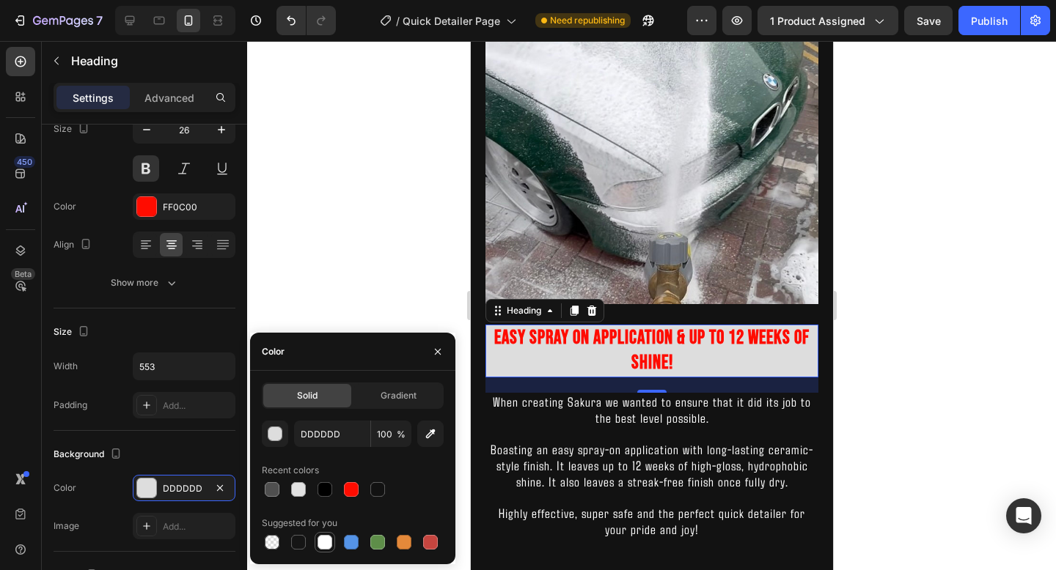
click at [324, 544] on div at bounding box center [324, 542] width 15 height 15
type input "FFFFFF"
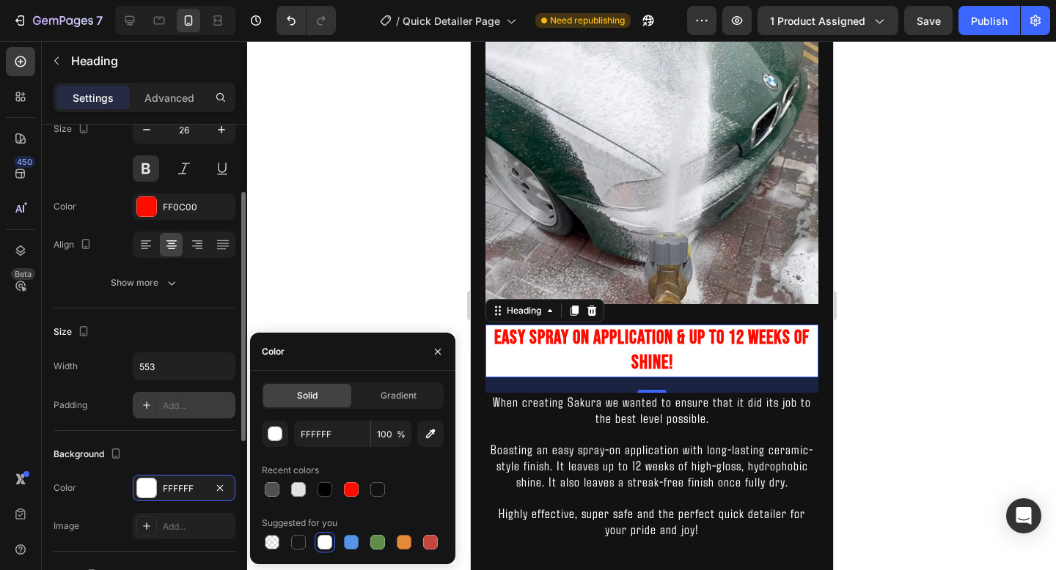
click at [198, 400] on div "Add..." at bounding box center [197, 406] width 69 height 13
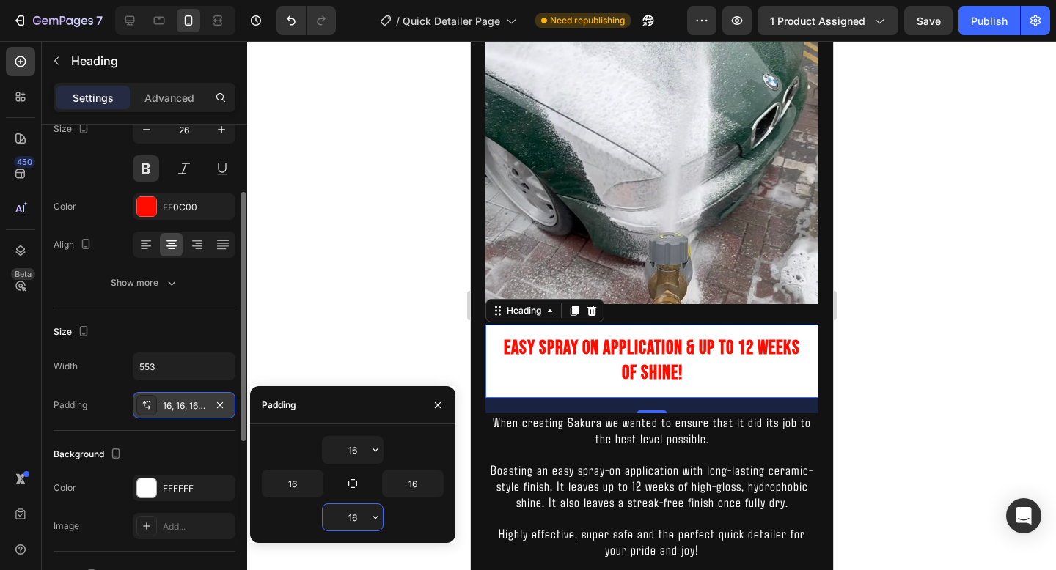
click at [354, 513] on input "16" at bounding box center [353, 517] width 60 height 26
type input "6"
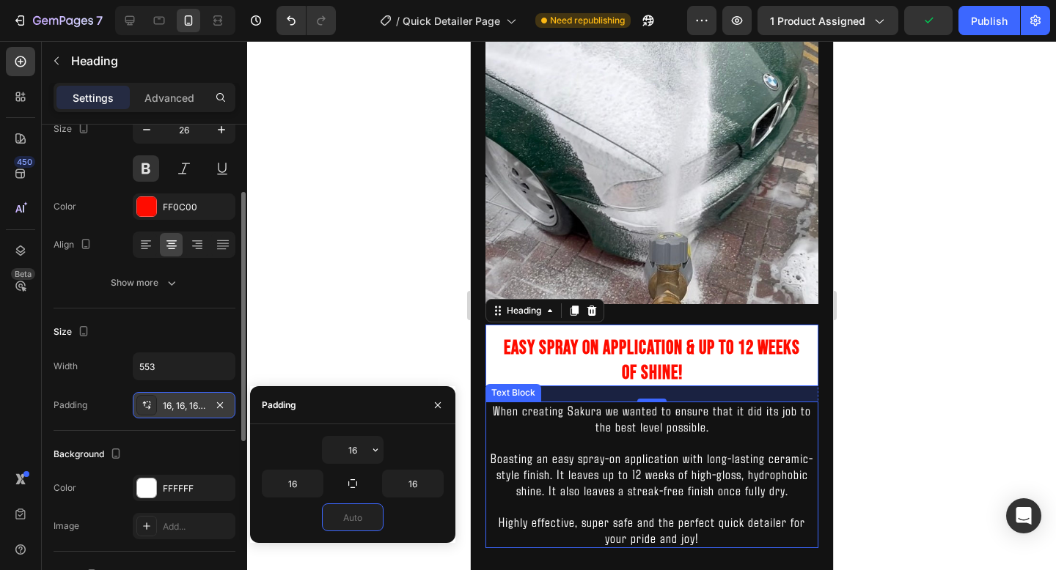
click at [596, 453] on span "Boasting an easy spray-on application with long-lasting ceramic-style finish. I…" at bounding box center [651, 474] width 323 height 48
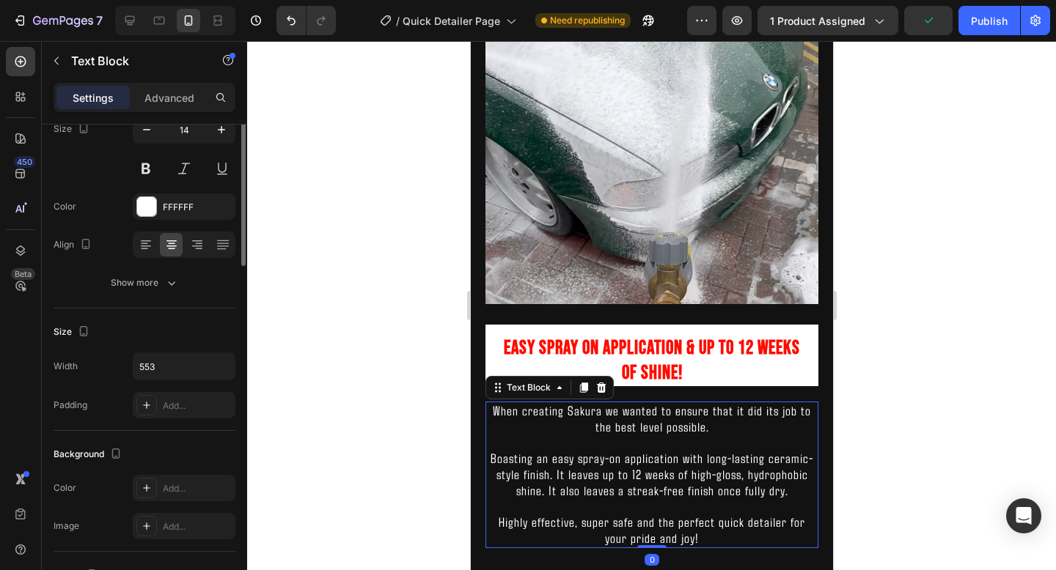
scroll to position [0, 0]
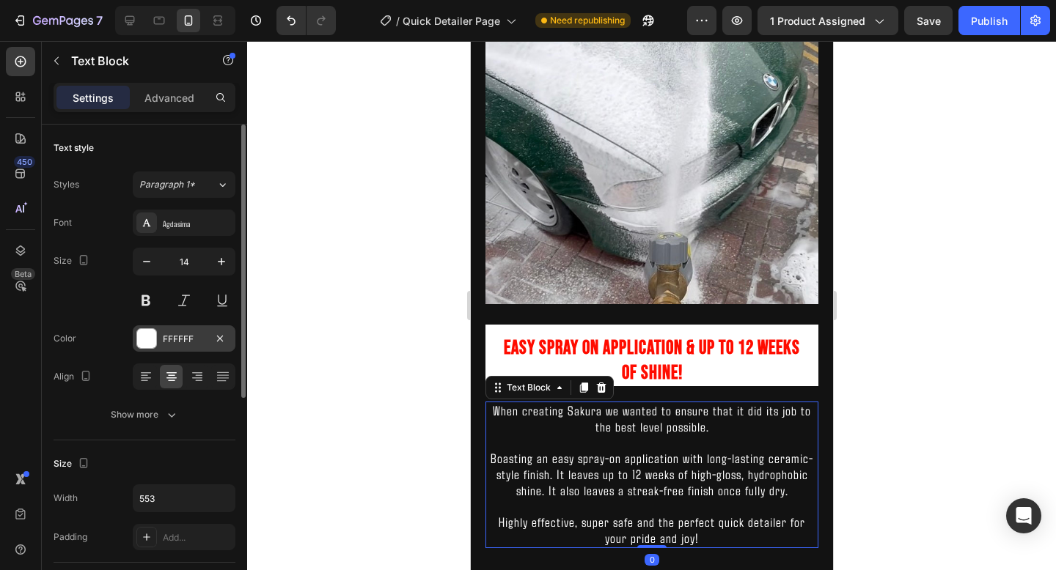
click at [176, 345] on div "FFFFFF" at bounding box center [184, 339] width 43 height 13
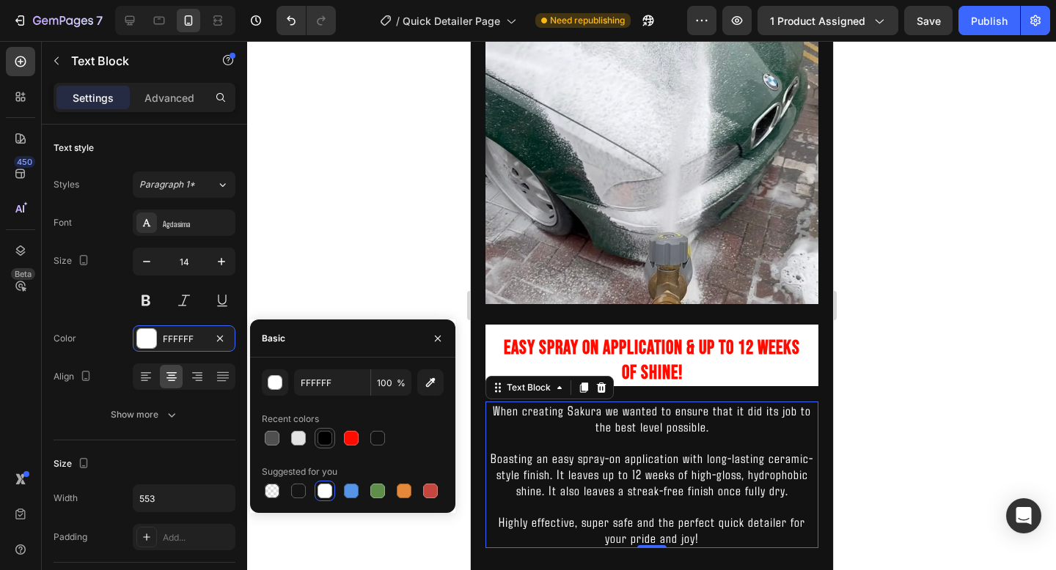
click at [328, 442] on div at bounding box center [324, 438] width 15 height 15
type input "000000"
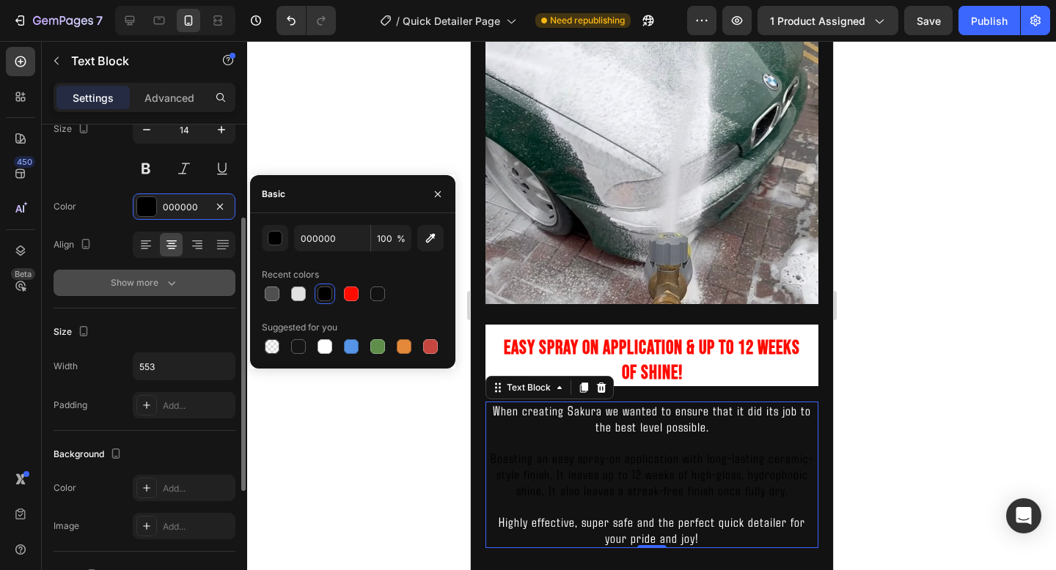
scroll to position [144, 0]
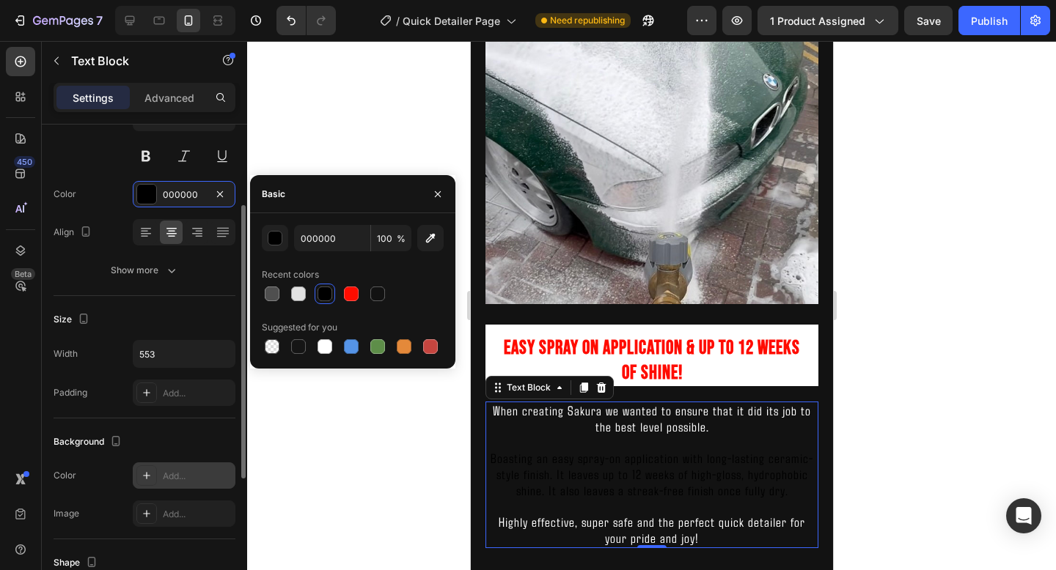
click at [156, 480] on div at bounding box center [146, 476] width 21 height 21
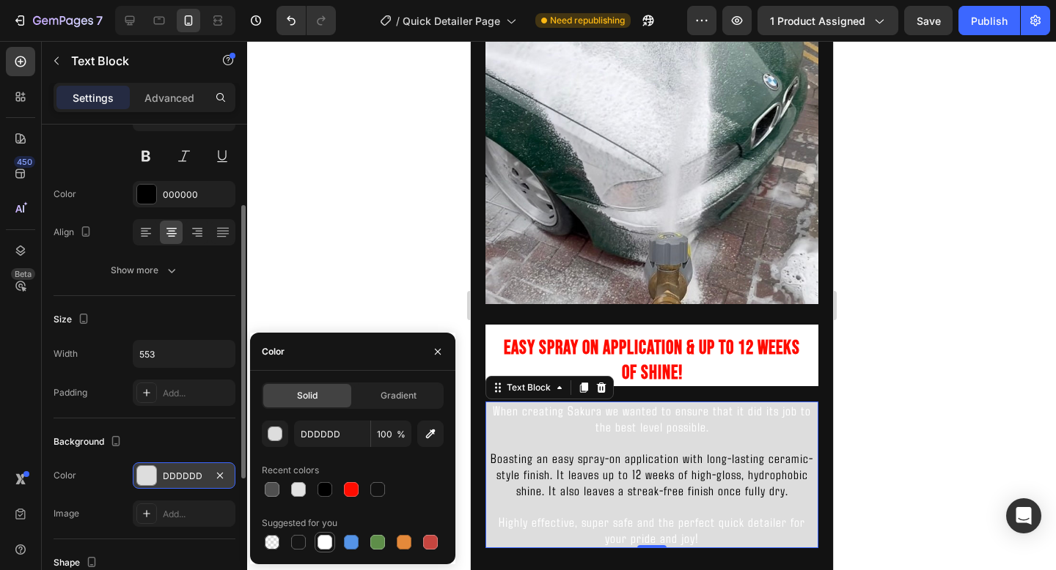
click at [322, 545] on div at bounding box center [324, 542] width 15 height 15
type input "FFFFFF"
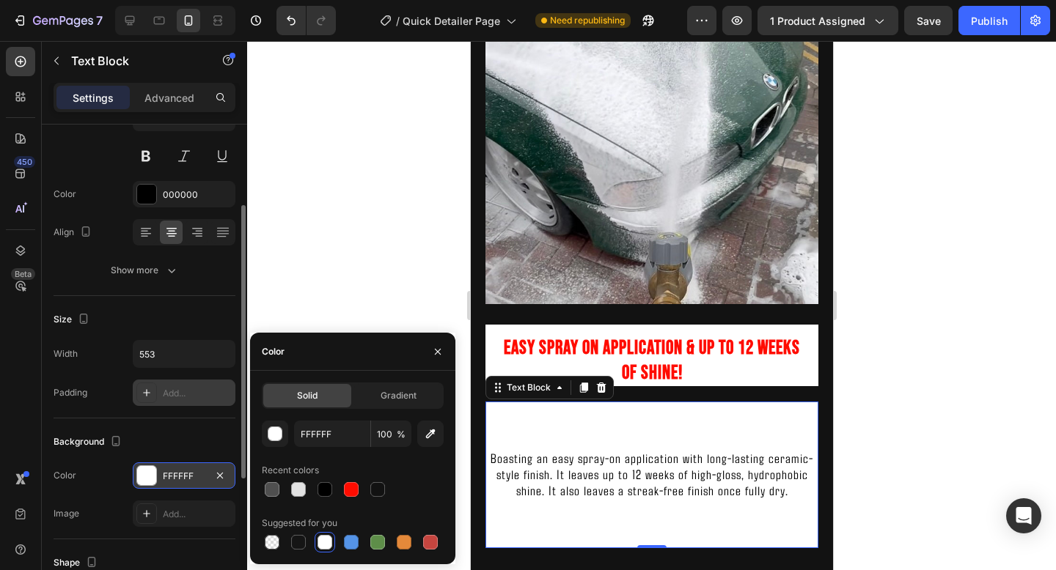
click at [178, 394] on div "Add..." at bounding box center [197, 393] width 69 height 13
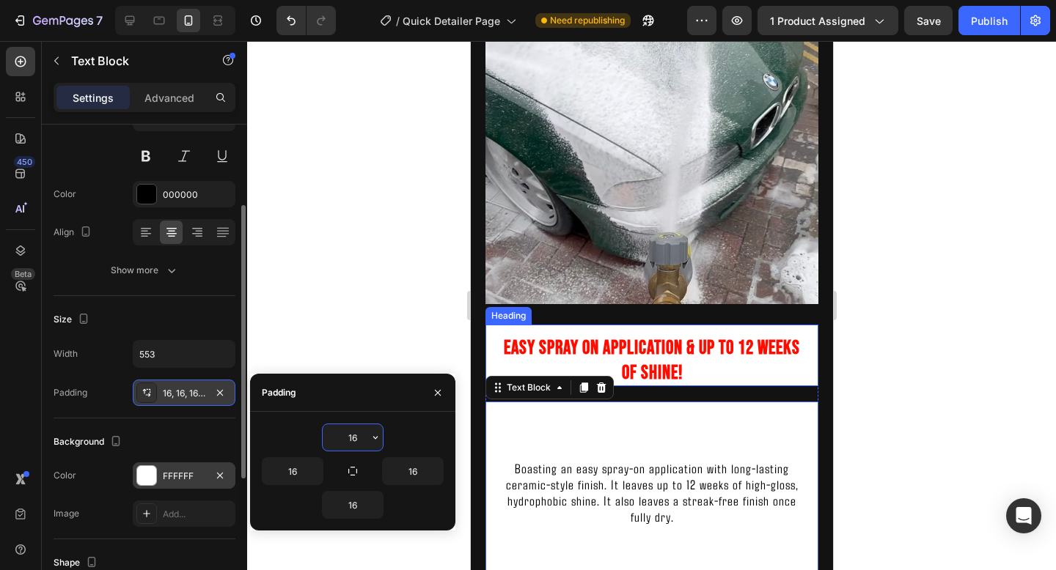
click at [768, 364] on h2 "Easy Spray On Application & Up To 12 Weeks Of Shine!" at bounding box center [651, 356] width 333 height 62
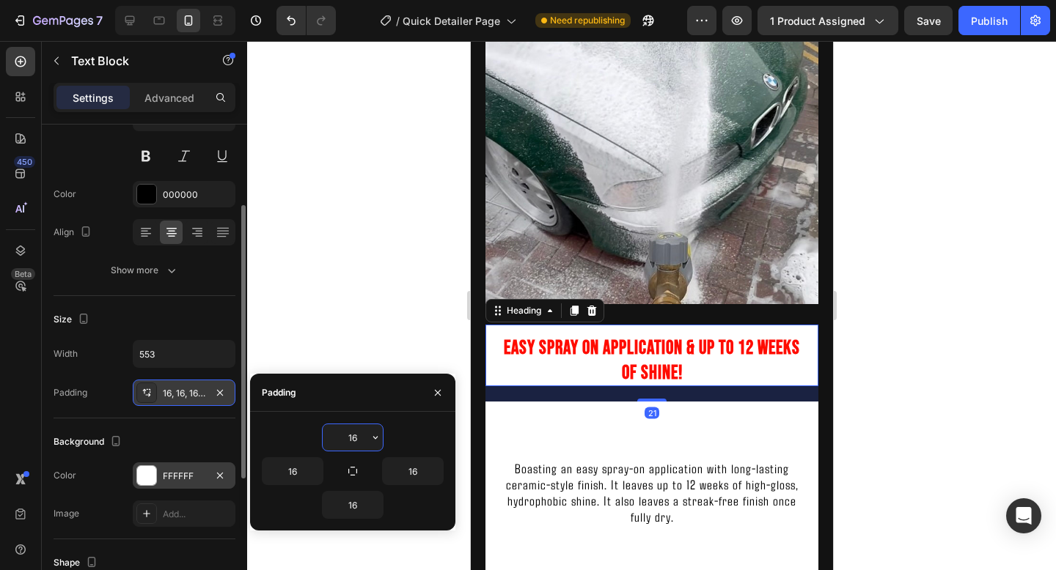
scroll to position [0, 0]
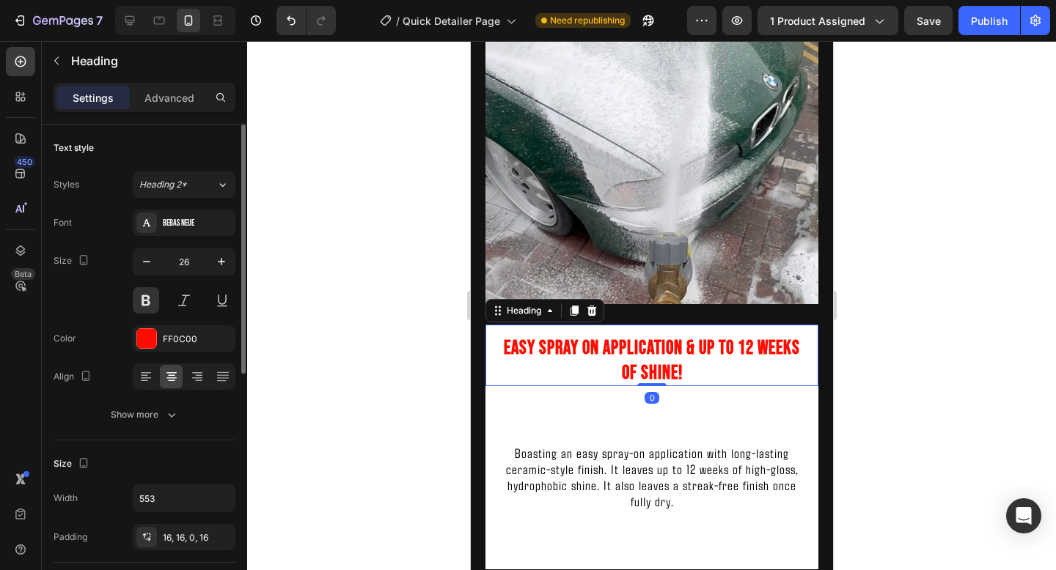
drag, startPoint x: 659, startPoint y: 400, endPoint x: 666, endPoint y: 370, distance: 30.9
click at [666, 370] on div "Easy Spray On Application & Up To 12 Weeks Of Shine! Heading 0" at bounding box center [651, 356] width 333 height 62
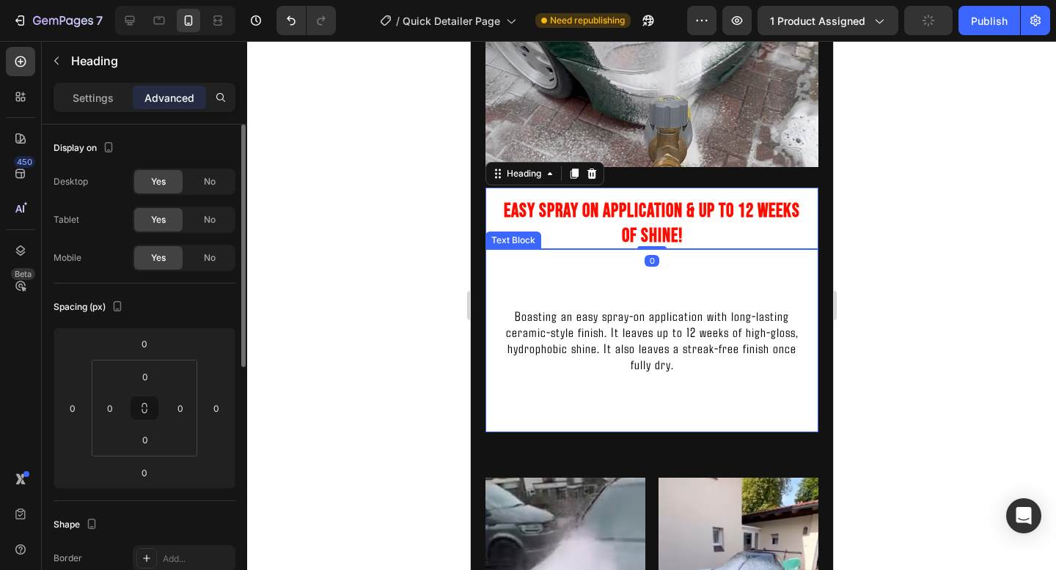
scroll to position [1177, 0]
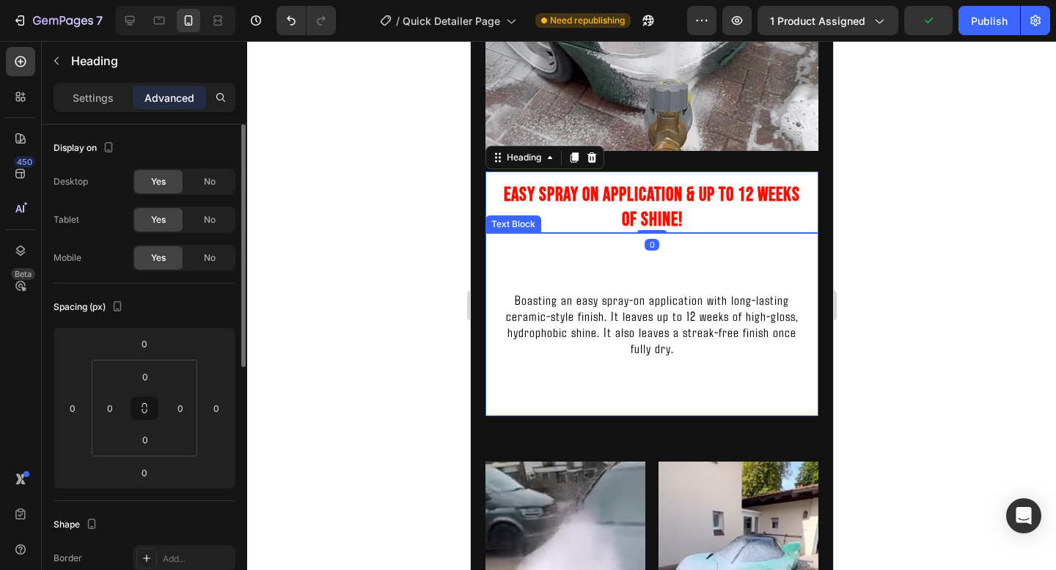
click at [657, 274] on span "When creating Sakura we wanted to ensure that it did its job to the best level …" at bounding box center [651, 260] width 304 height 32
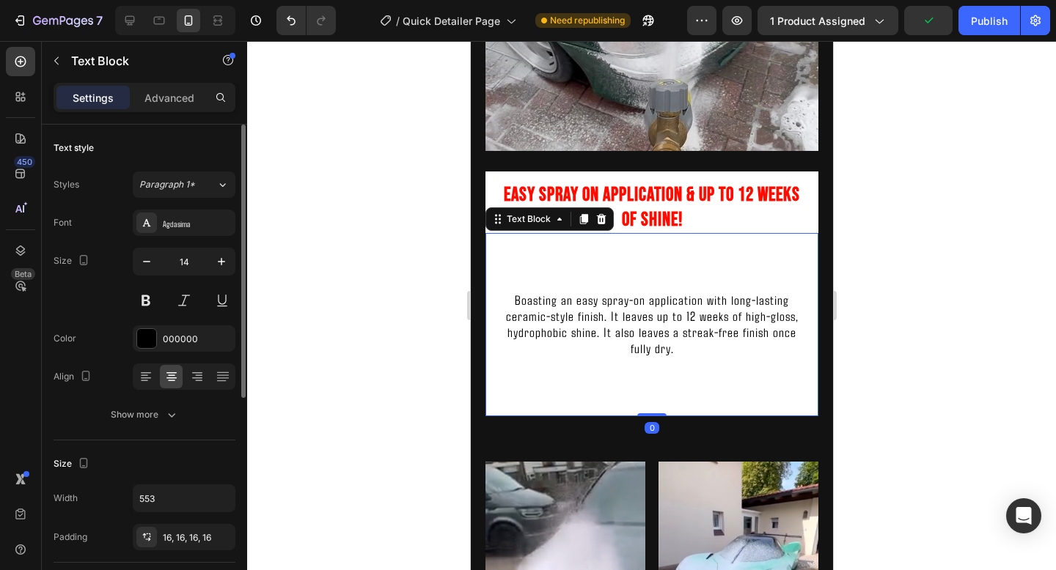
click at [657, 274] on span "When creating Sakura we wanted to ensure that it did its job to the best level …" at bounding box center [651, 260] width 304 height 32
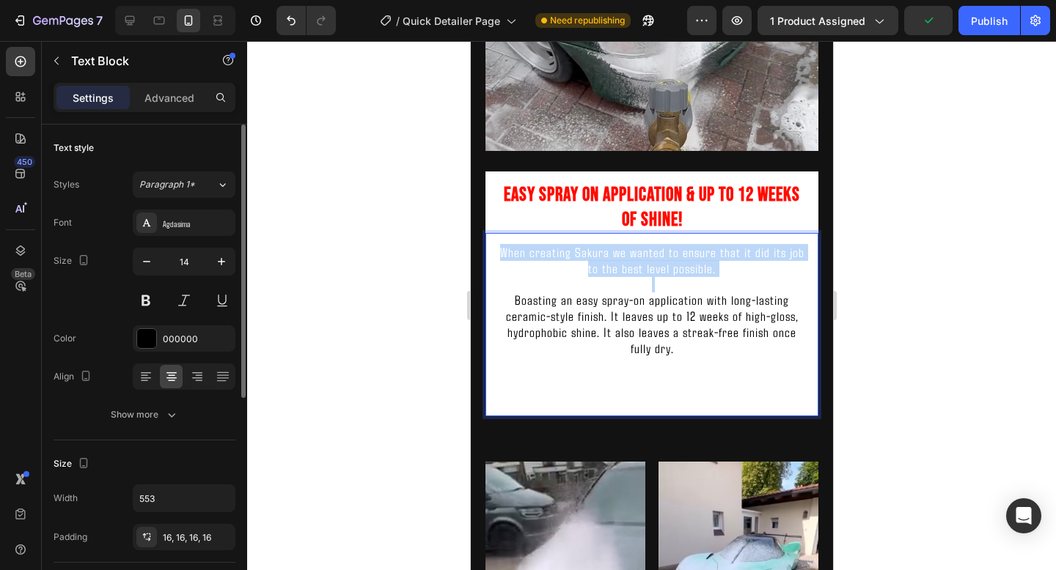
click at [657, 274] on span "When creating Sakura we wanted to ensure that it did its job to the best level …" at bounding box center [651, 260] width 304 height 32
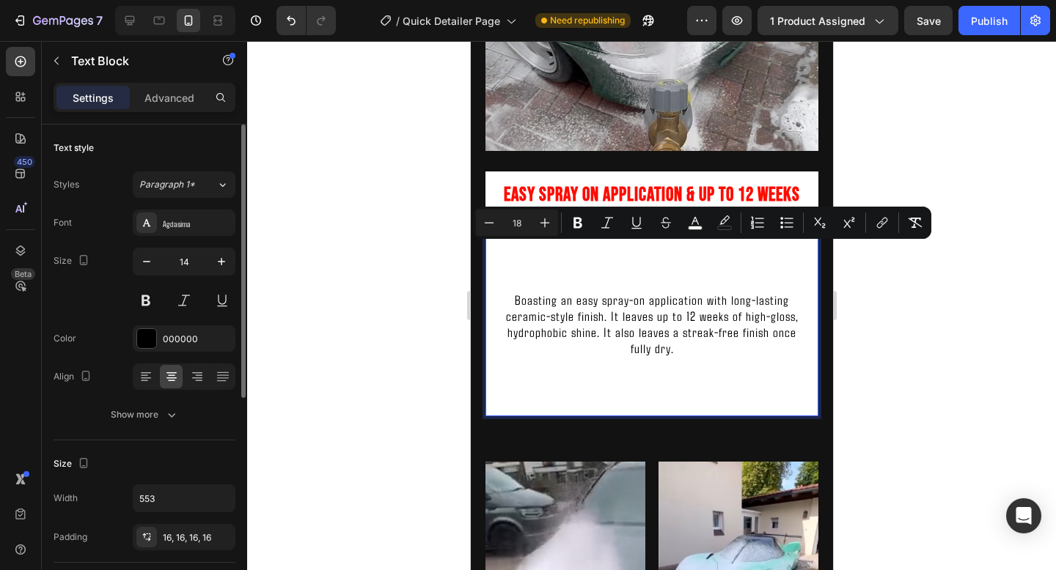
click at [716, 405] on p "Highly effective, super safe and the perfect quick detailer for your pride and …" at bounding box center [650, 388] width 309 height 32
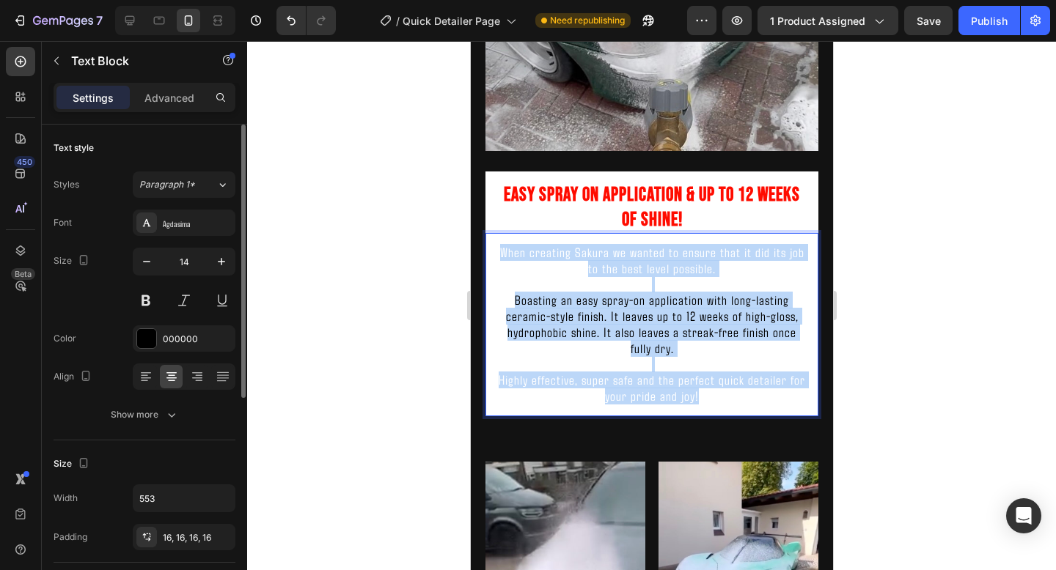
drag, startPoint x: 751, startPoint y: 405, endPoint x: 515, endPoint y: 232, distance: 292.1
click at [515, 233] on div "When creating Sakura we wanted to ensure that it did its job to the best level …" at bounding box center [651, 324] width 333 height 183
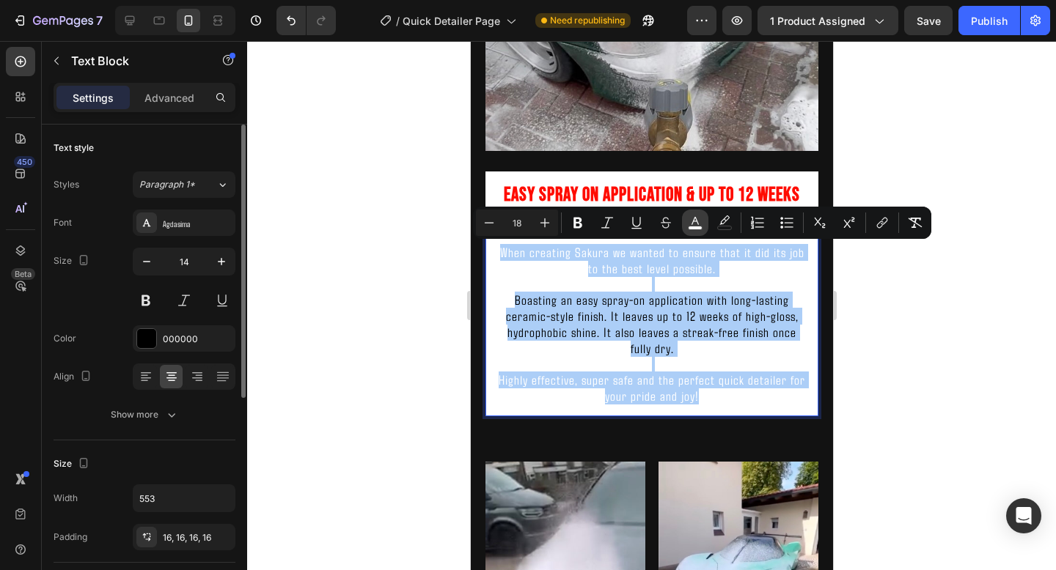
click at [705, 215] on button "color" at bounding box center [695, 223] width 26 height 26
type input "FFFFFF"
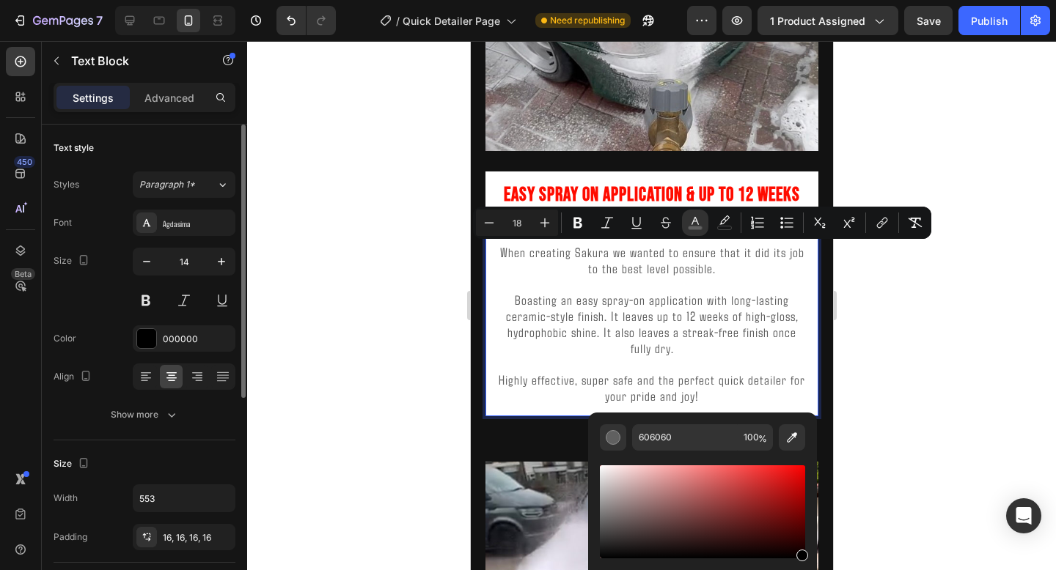
drag, startPoint x: 604, startPoint y: 466, endPoint x: 815, endPoint y: 570, distance: 234.4
click at [815, 570] on div "606060 100 %" at bounding box center [702, 506] width 229 height 187
type input "000000"
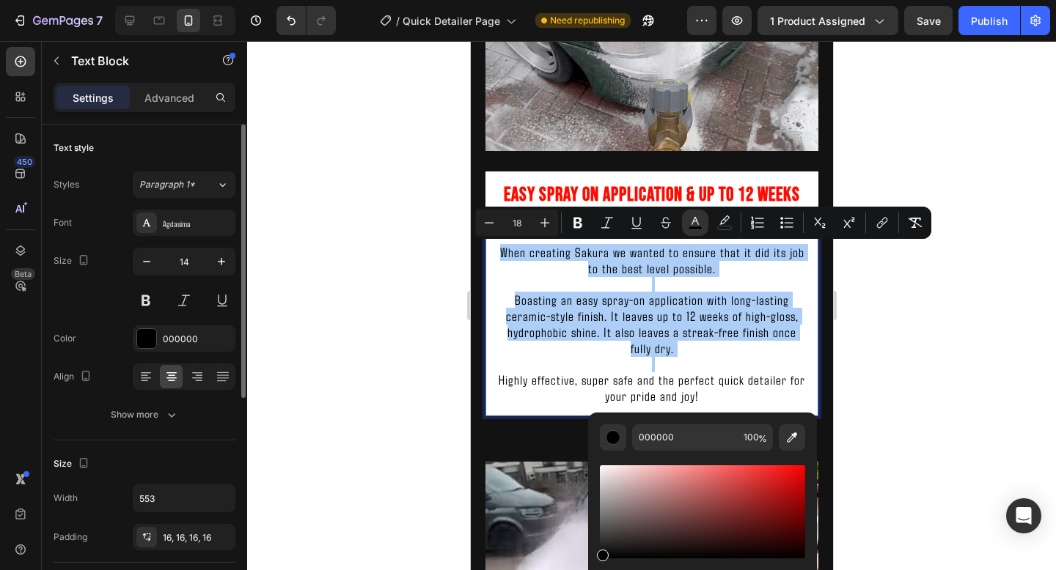
click at [962, 330] on div at bounding box center [651, 305] width 809 height 529
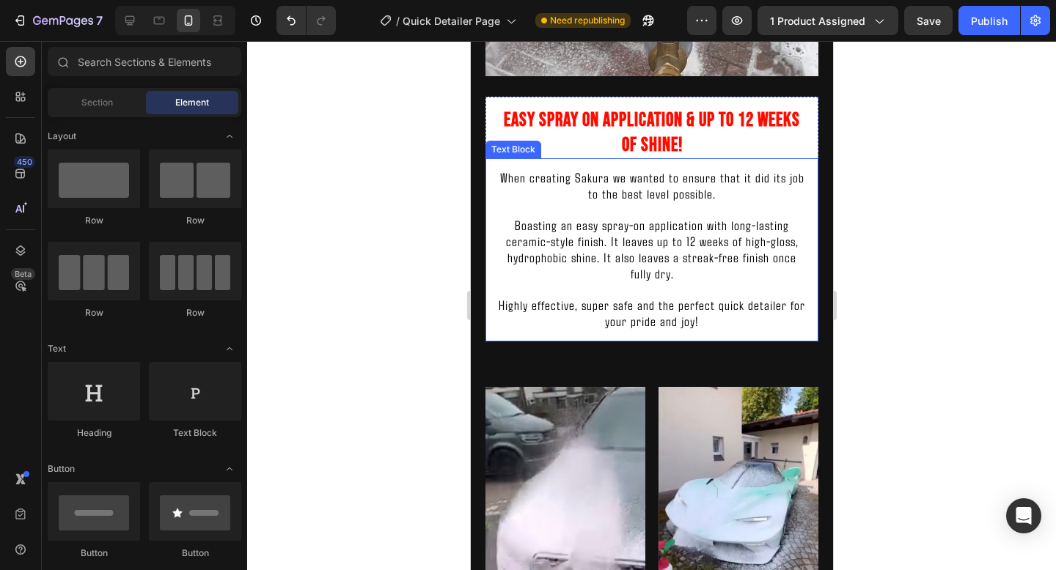
scroll to position [1262, 0]
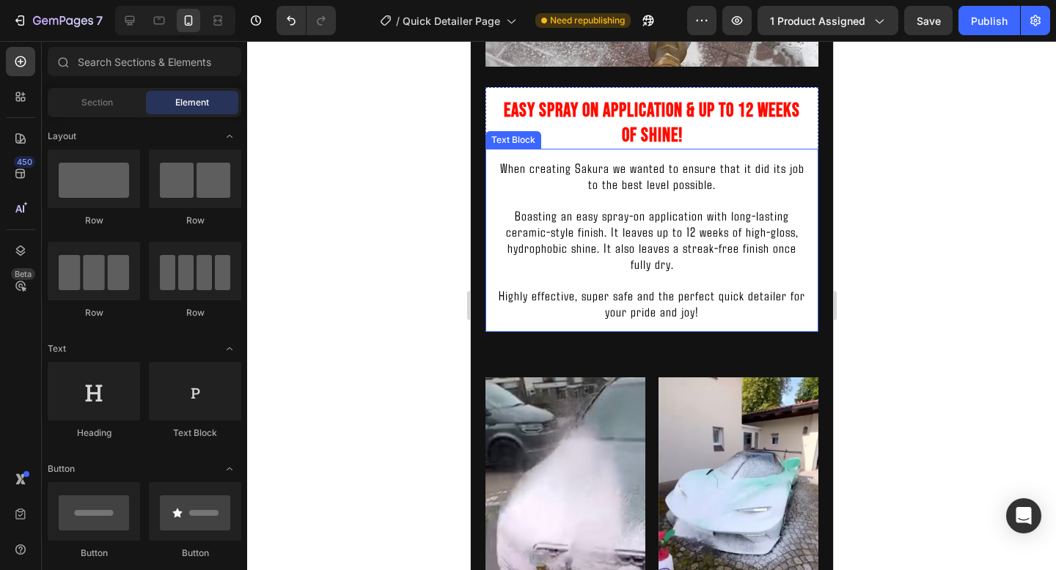
click at [799, 327] on div "When creating Sakura we wanted to ensure that it did its job to the best level …" at bounding box center [651, 240] width 333 height 183
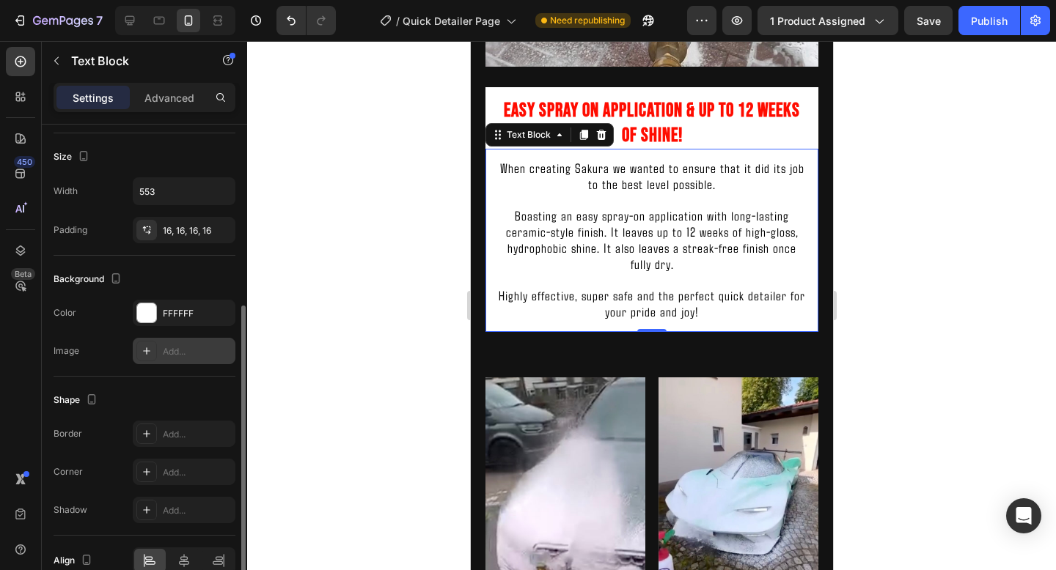
scroll to position [313, 0]
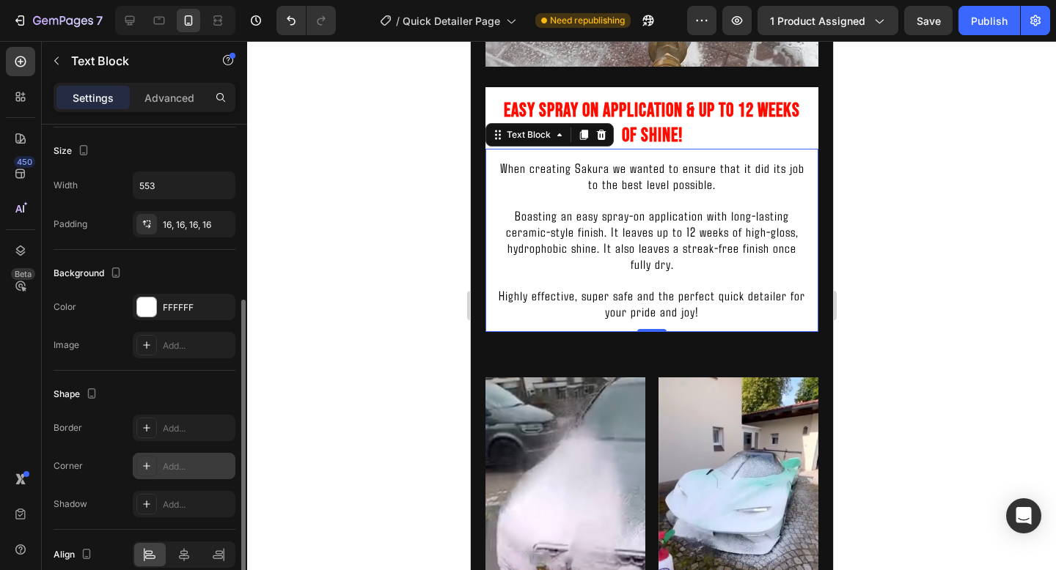
click at [180, 464] on div "Add..." at bounding box center [197, 466] width 69 height 13
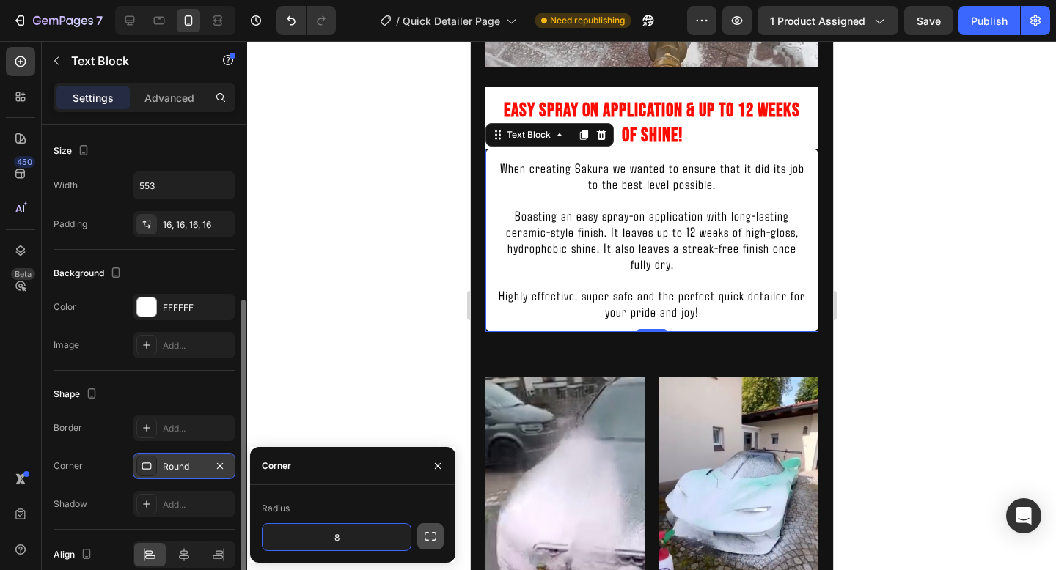
click at [425, 533] on icon "button" at bounding box center [431, 536] width 12 height 9
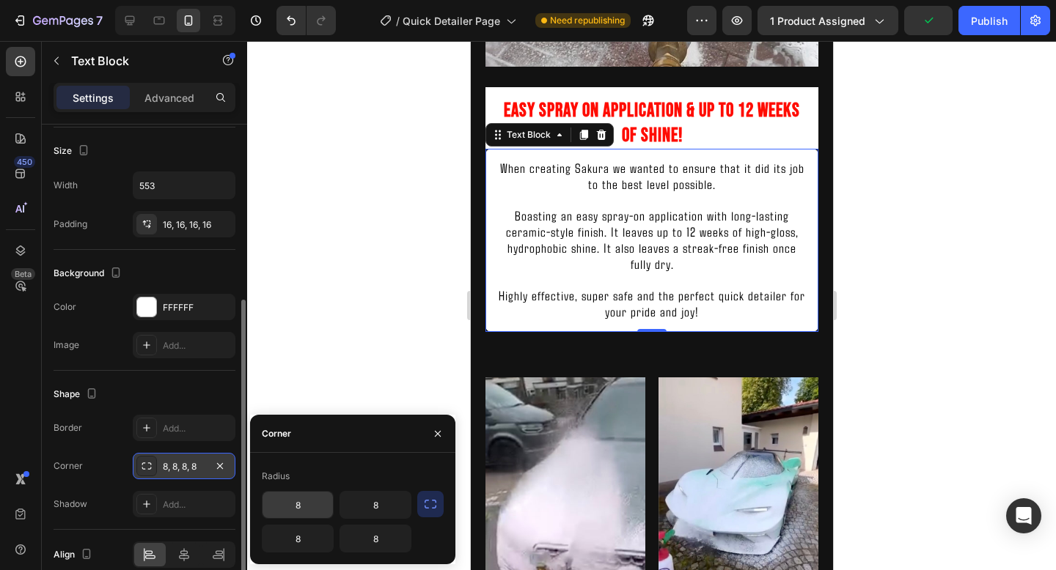
click at [311, 511] on input "8" at bounding box center [297, 505] width 70 height 26
click at [394, 510] on input "8" at bounding box center [375, 505] width 70 height 26
click at [452, 293] on div at bounding box center [651, 305] width 809 height 529
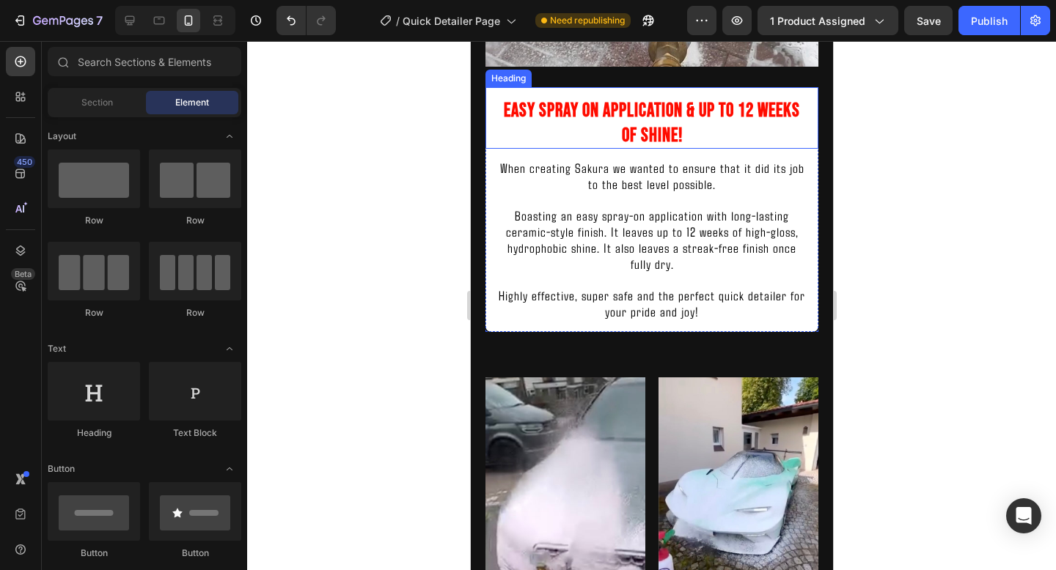
click at [735, 129] on h2 "Easy Spray On Application & Up To 12 Weeks Of Shine!" at bounding box center [651, 118] width 333 height 62
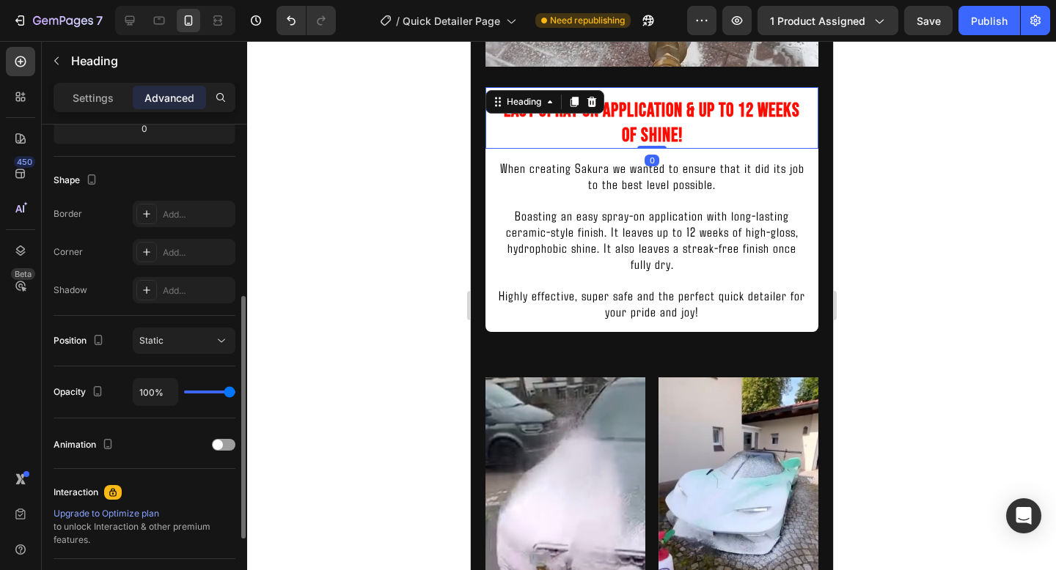
scroll to position [364, 0]
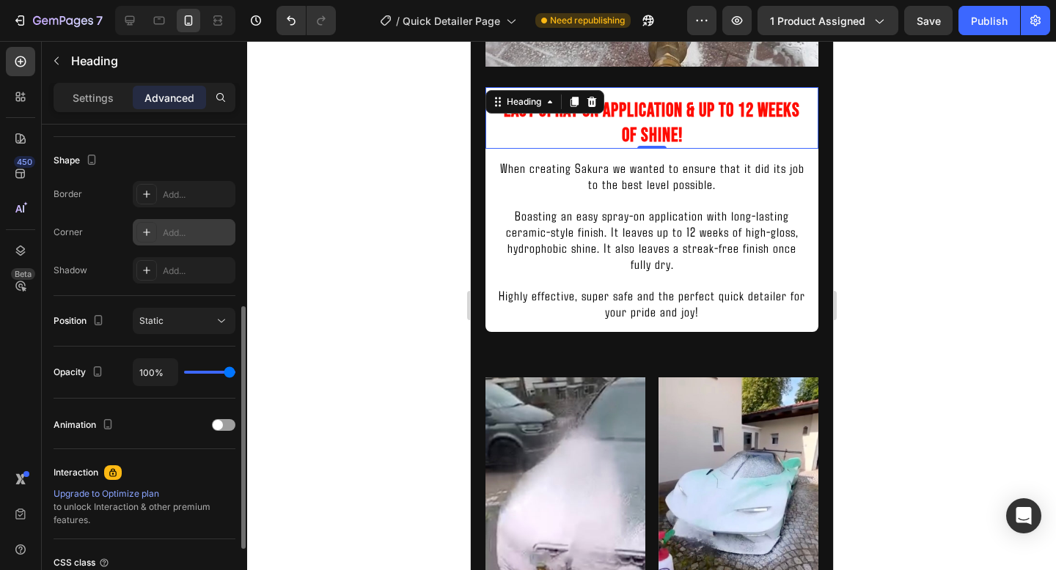
click at [182, 240] on div "Add..." at bounding box center [184, 232] width 103 height 26
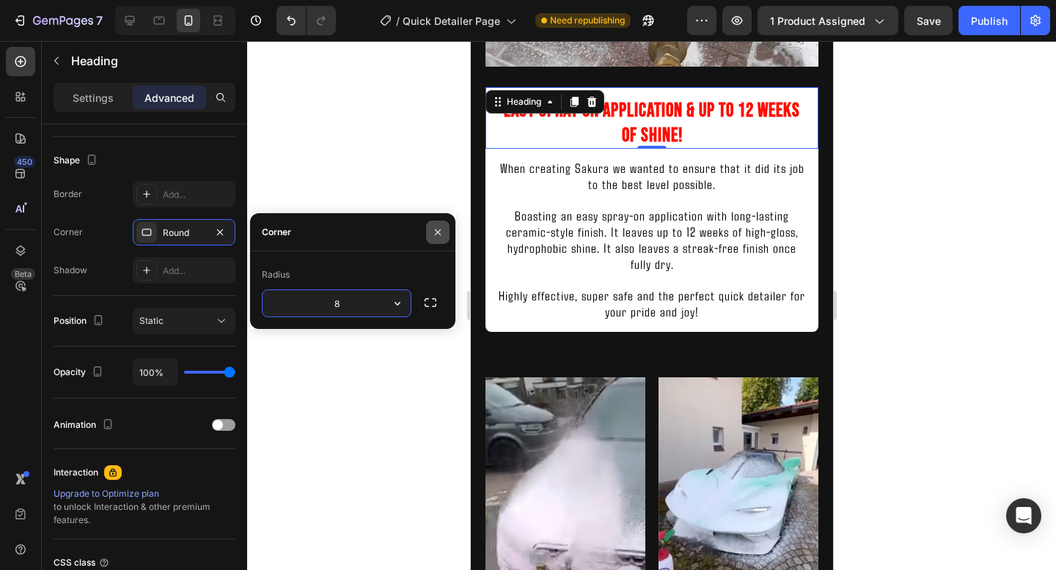
click at [435, 230] on icon "button" at bounding box center [438, 233] width 12 height 12
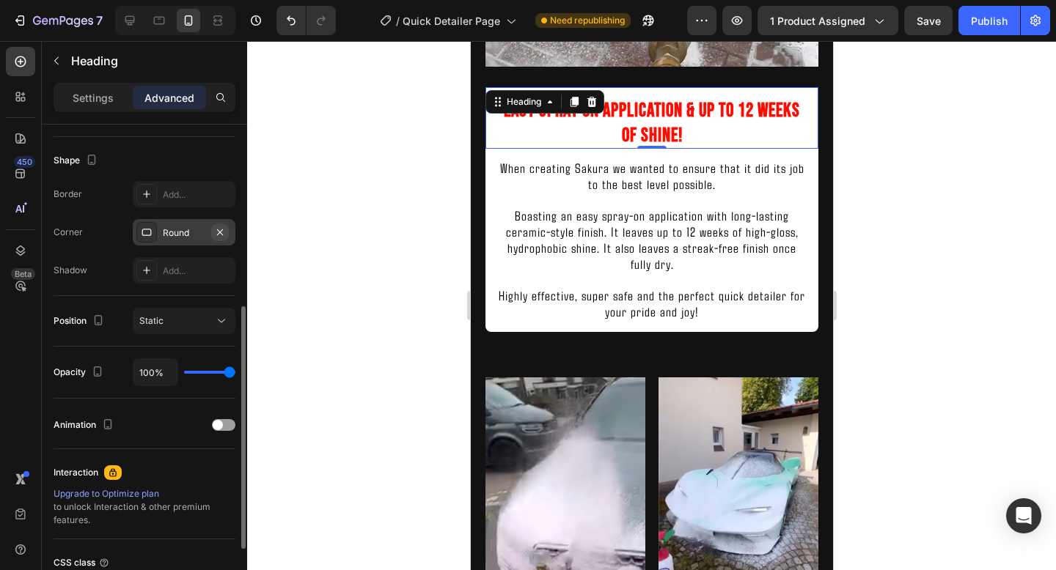
click at [223, 235] on icon "button" at bounding box center [220, 233] width 12 height 12
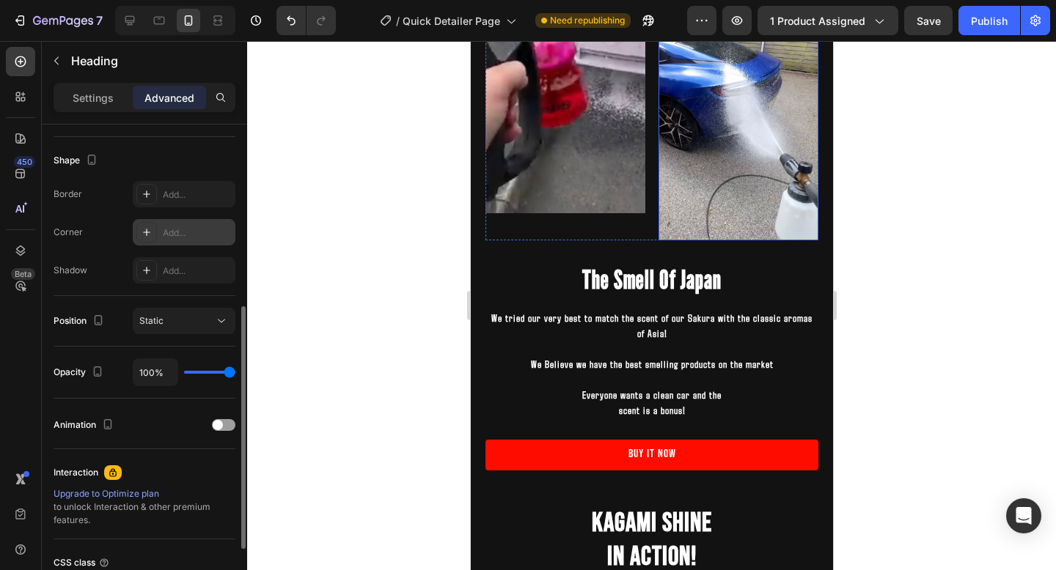
scroll to position [1878, 0]
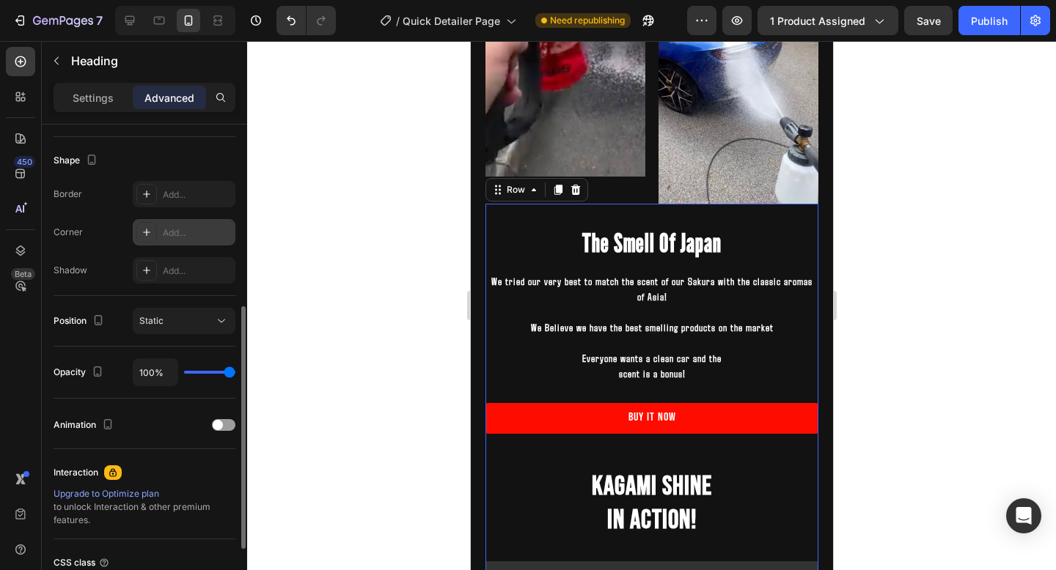
click at [749, 263] on div "The Smell Of Japan Heading We tried our very best to match the scent of our Sak…" at bounding box center [651, 567] width 333 height 726
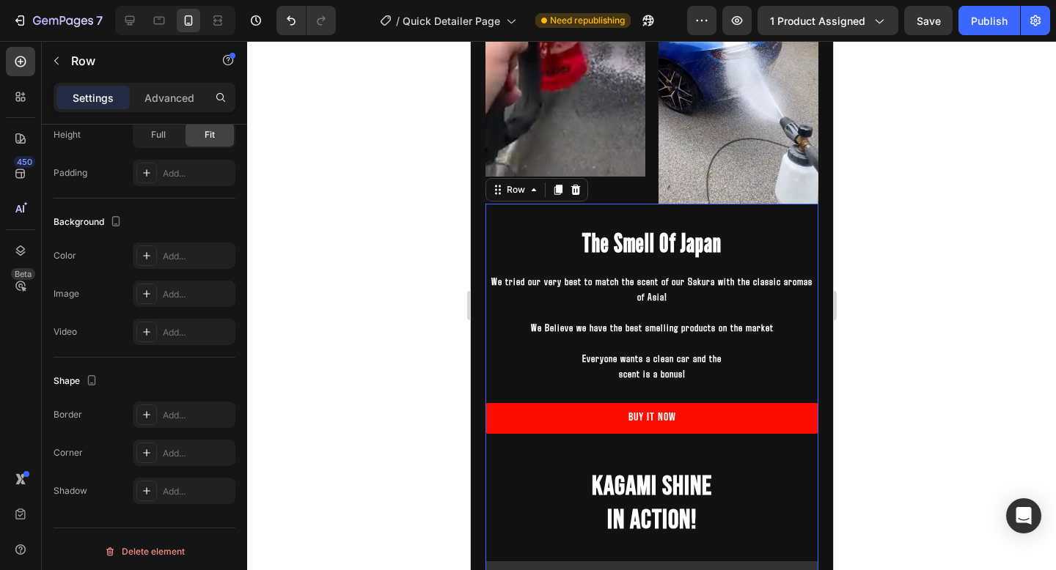
scroll to position [0, 0]
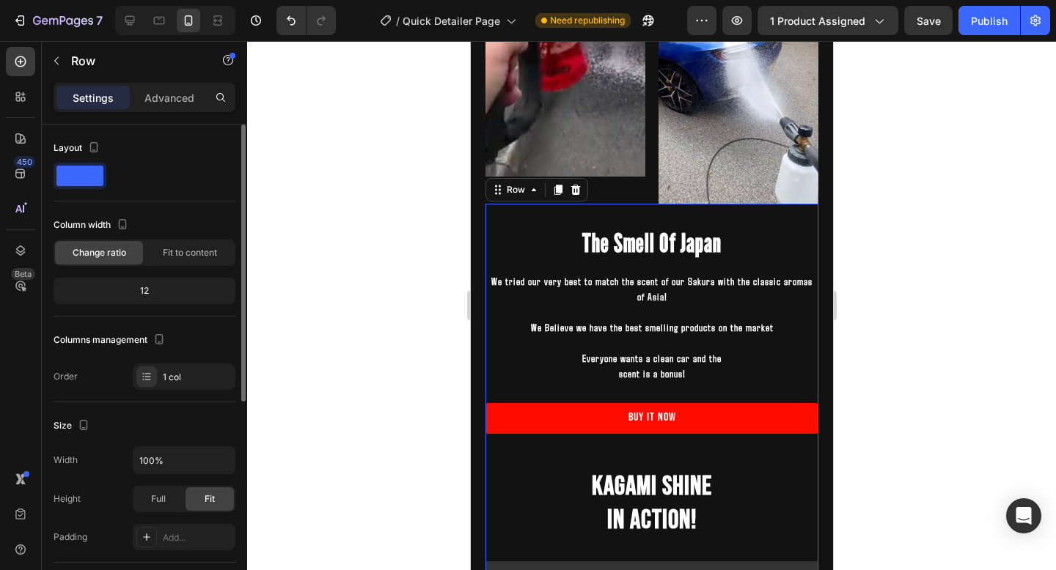
click at [699, 258] on h2 "The Smell Of Japan" at bounding box center [651, 243] width 333 height 37
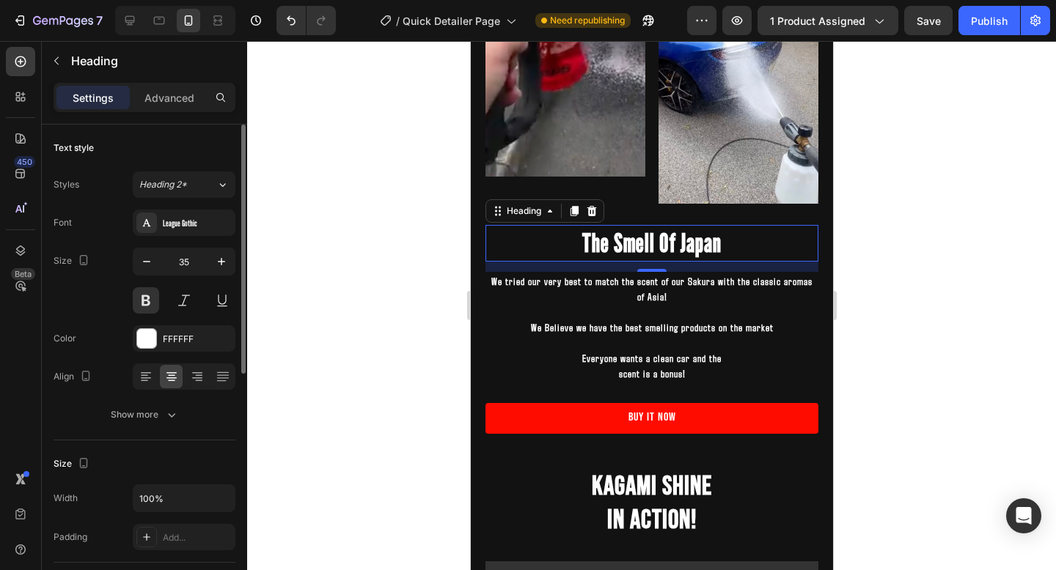
click at [699, 252] on h2 "The Smell Of Japan" at bounding box center [651, 243] width 333 height 37
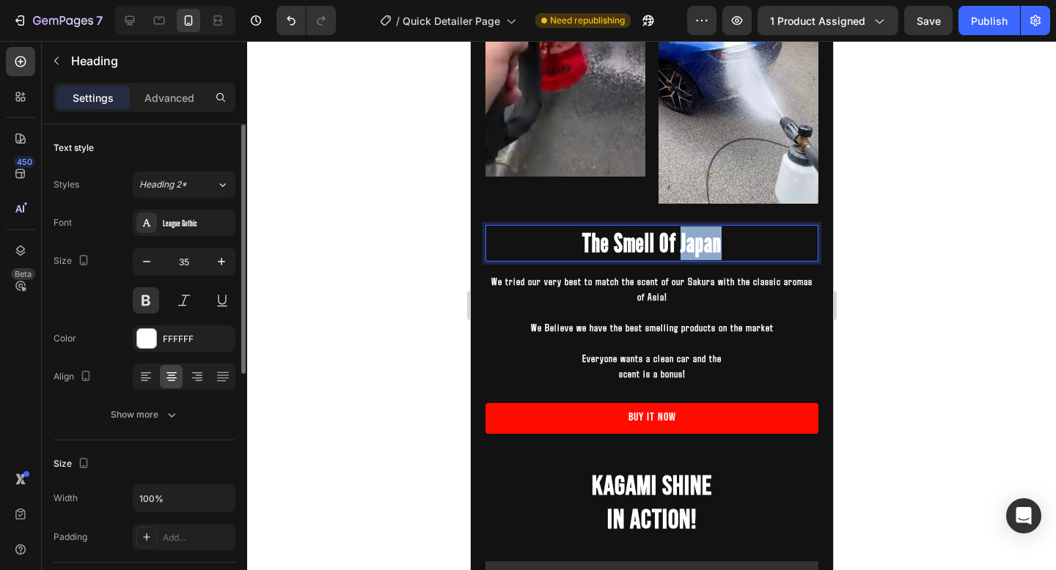
click at [699, 251] on p "The Smell Of Japan" at bounding box center [651, 244] width 330 height 34
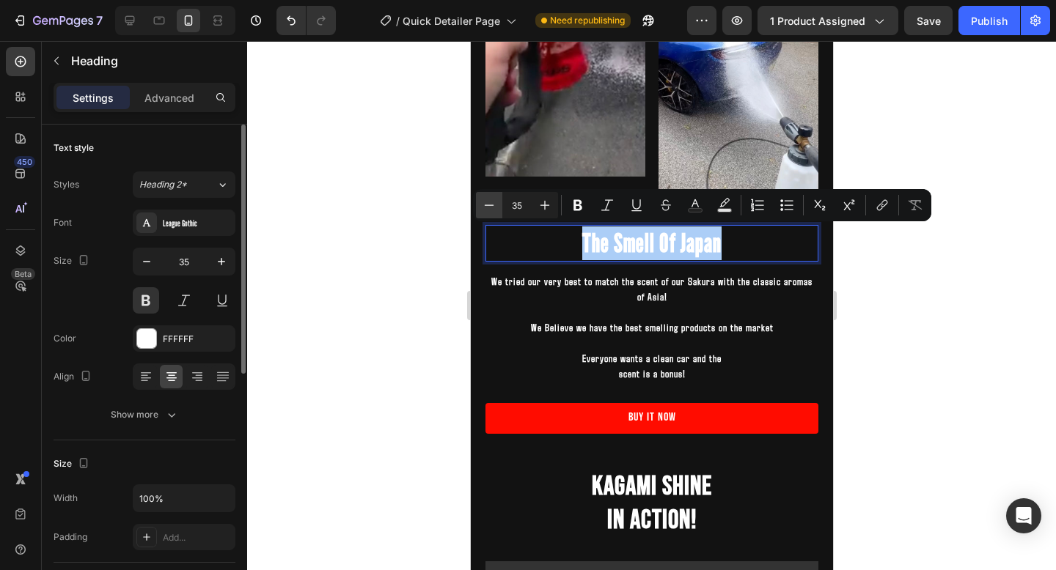
click at [488, 207] on icon "Editor contextual toolbar" at bounding box center [489, 205] width 15 height 15
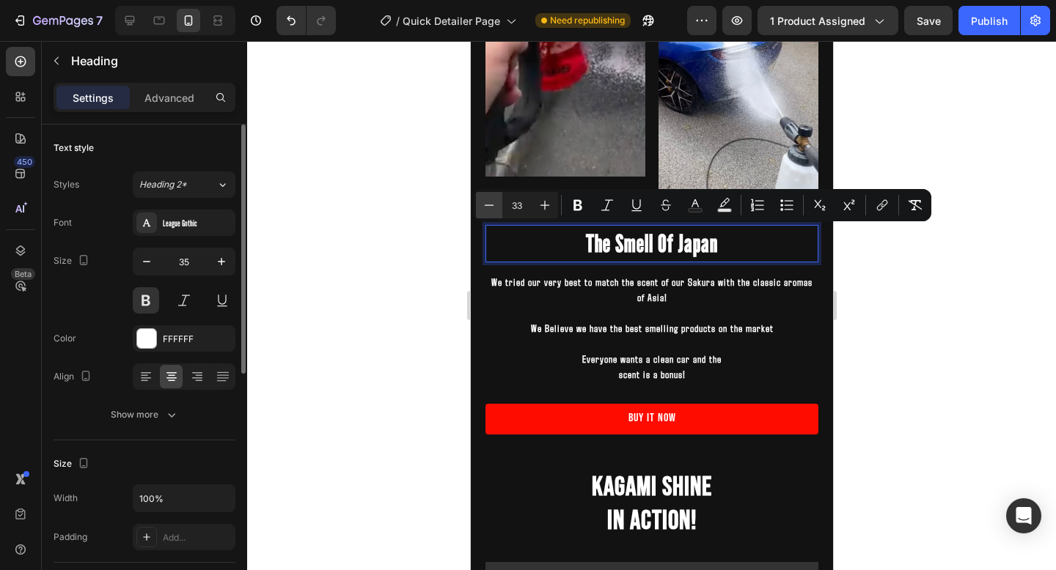
click at [488, 207] on icon "Editor contextual toolbar" at bounding box center [489, 205] width 15 height 15
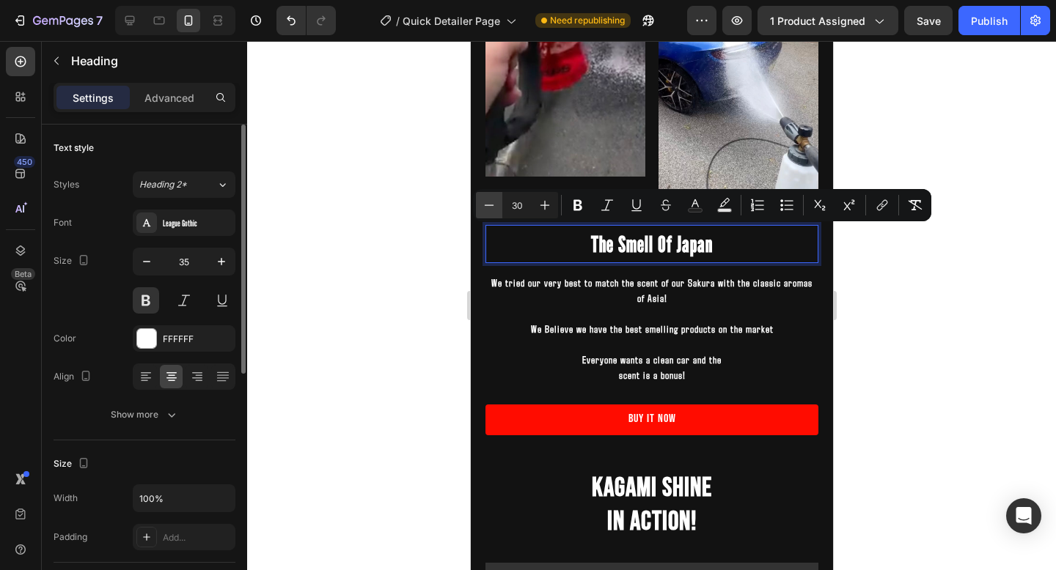
click at [488, 207] on icon "Editor contextual toolbar" at bounding box center [489, 205] width 15 height 15
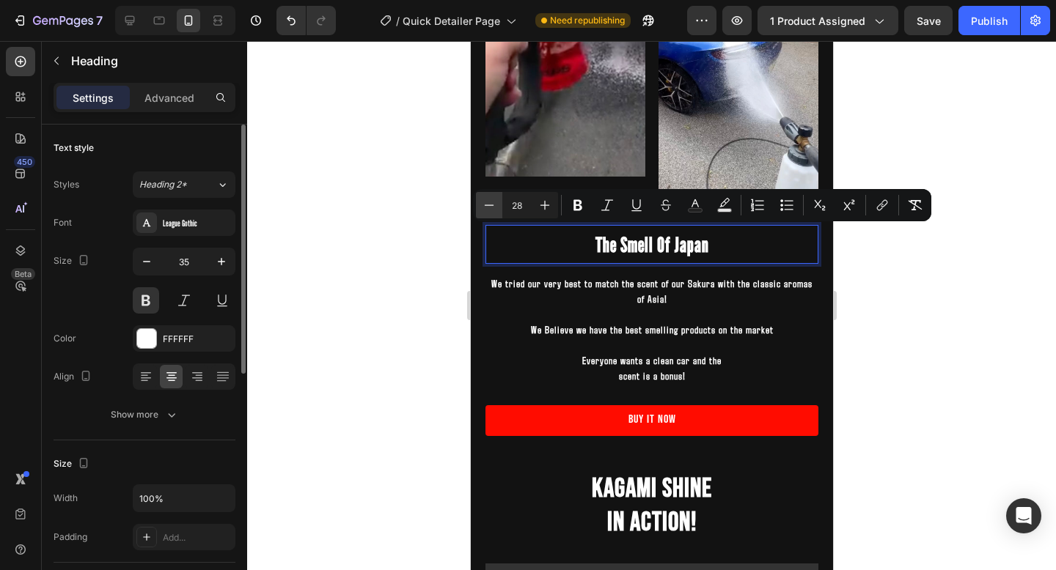
click at [488, 207] on icon "Editor contextual toolbar" at bounding box center [489, 205] width 15 height 15
type input "26"
click at [192, 350] on div "FFFFFF" at bounding box center [184, 339] width 103 height 26
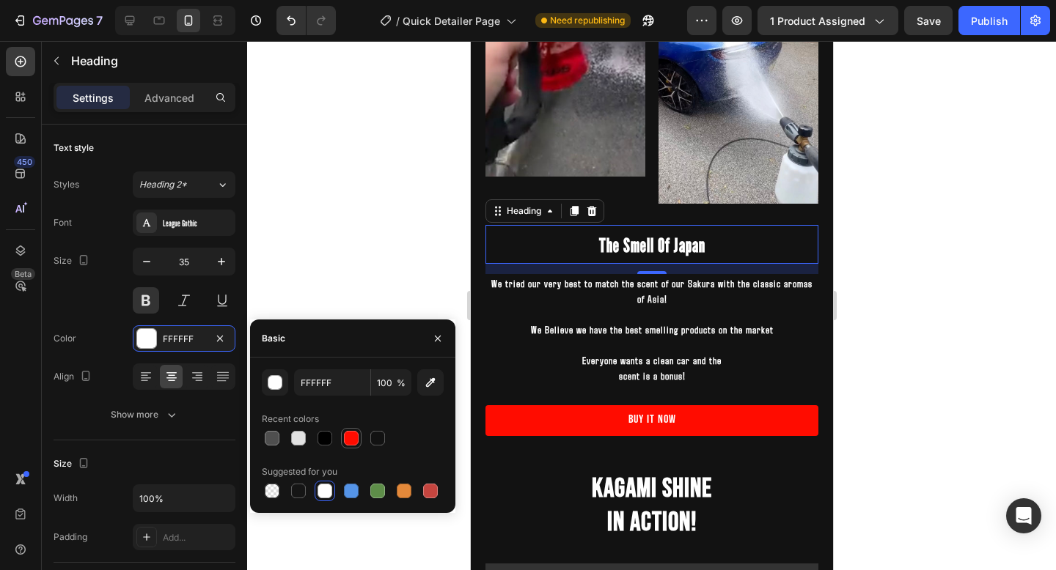
click at [352, 441] on div at bounding box center [351, 438] width 15 height 15
type input "FF0C00"
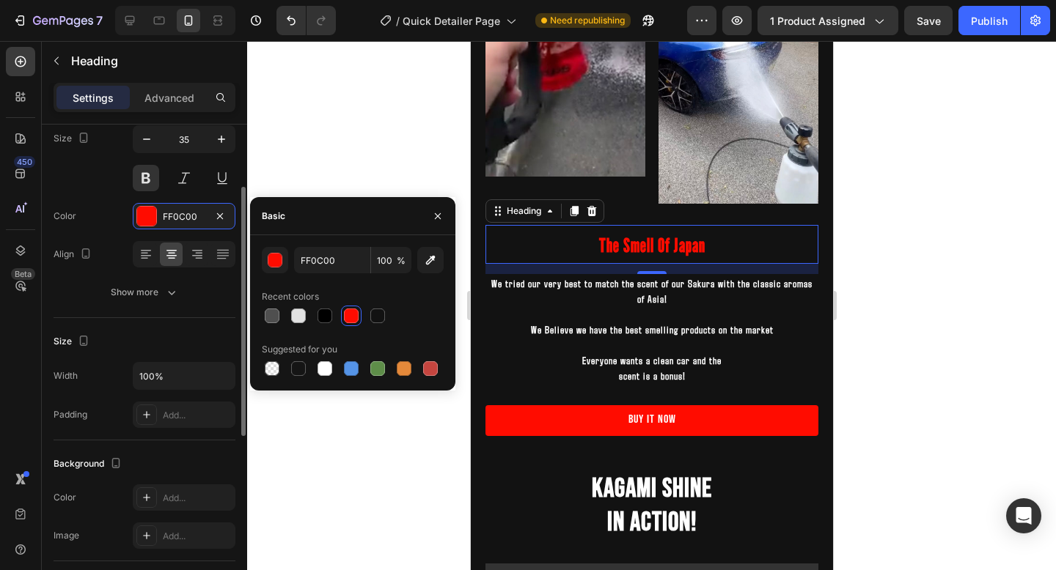
scroll to position [220, 0]
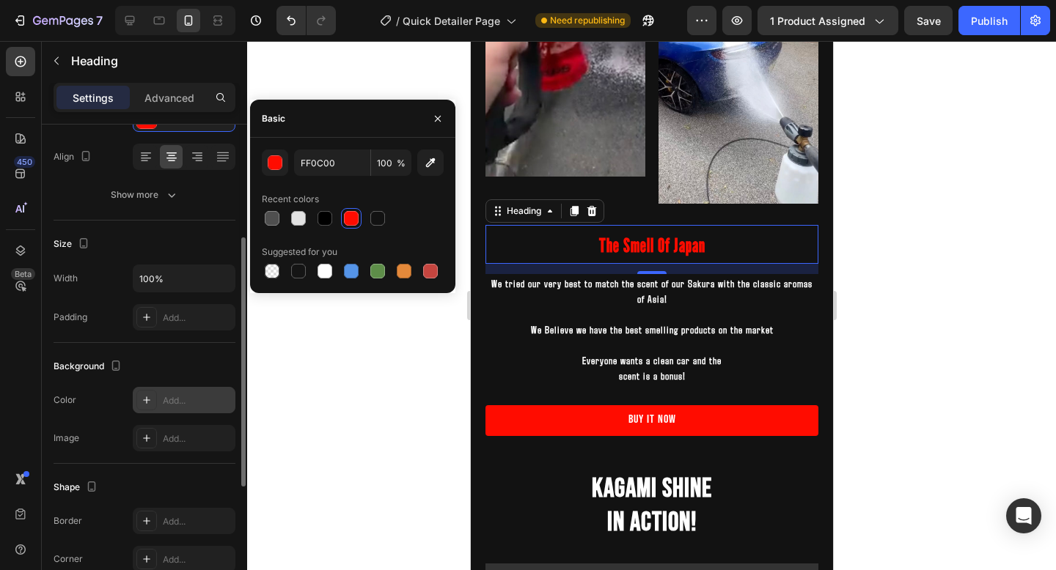
click at [179, 405] on div "Add..." at bounding box center [197, 400] width 69 height 13
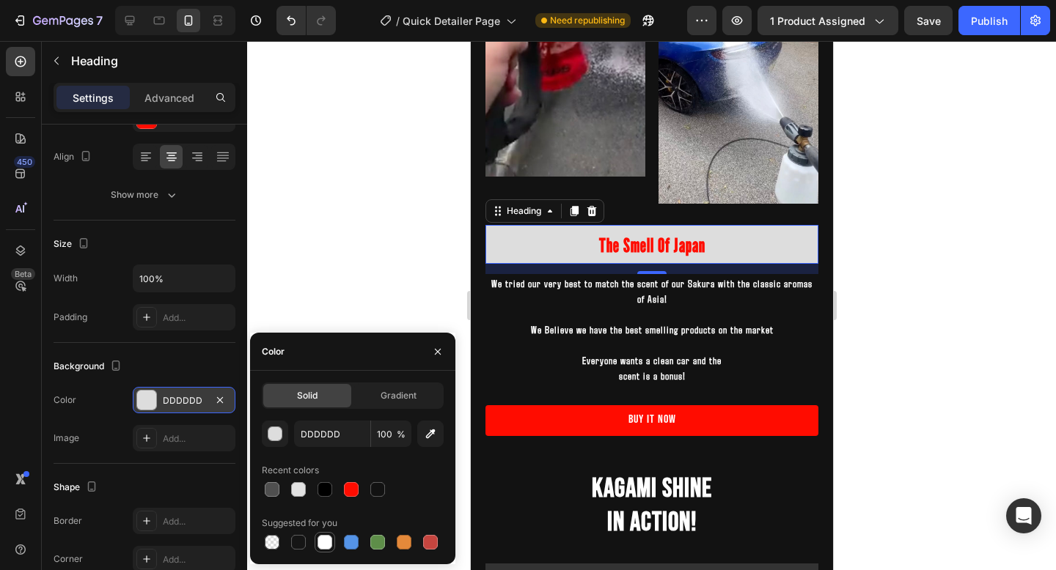
click at [320, 540] on div at bounding box center [324, 542] width 15 height 15
type input "FFFFFF"
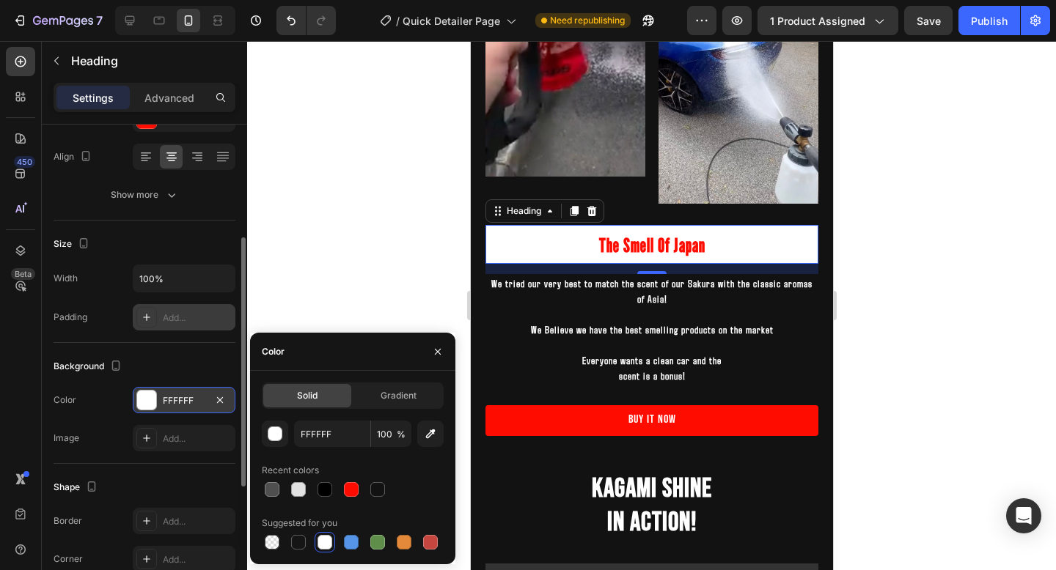
click at [183, 317] on div "Add..." at bounding box center [197, 318] width 69 height 13
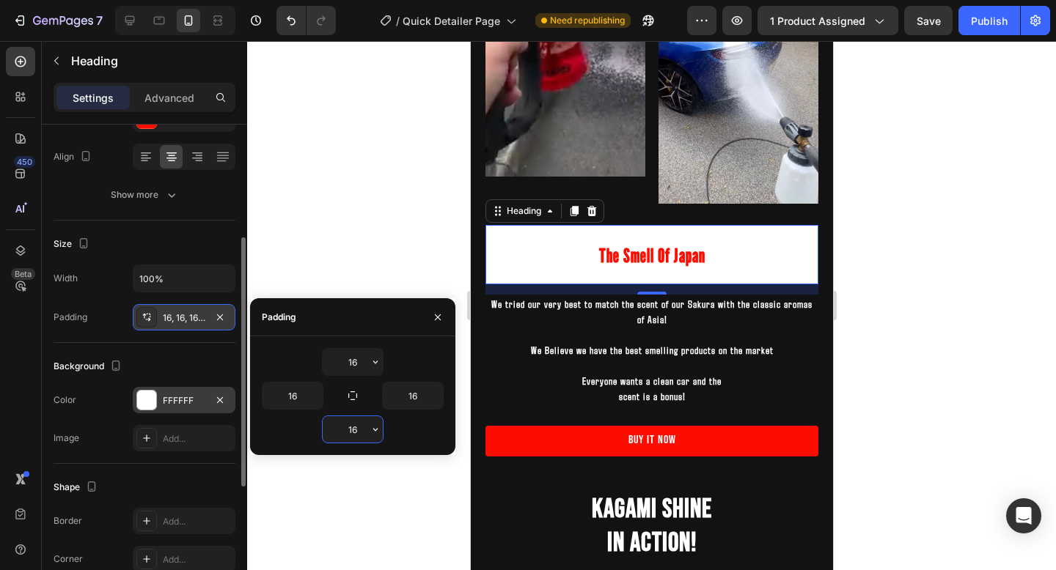
click at [356, 431] on input "16" at bounding box center [353, 429] width 60 height 26
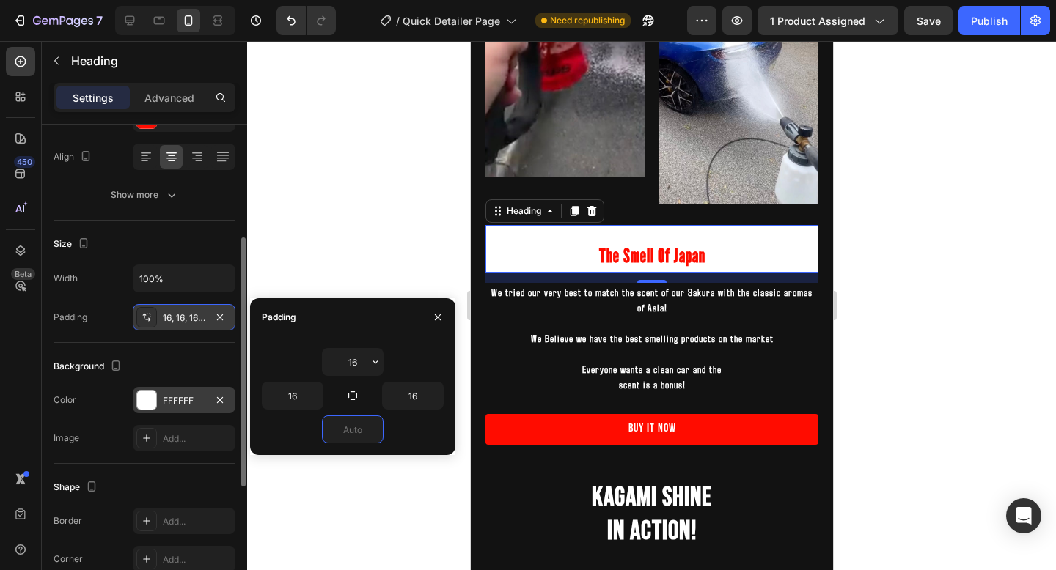
click at [646, 299] on div "14" at bounding box center [651, 295] width 15 height 12
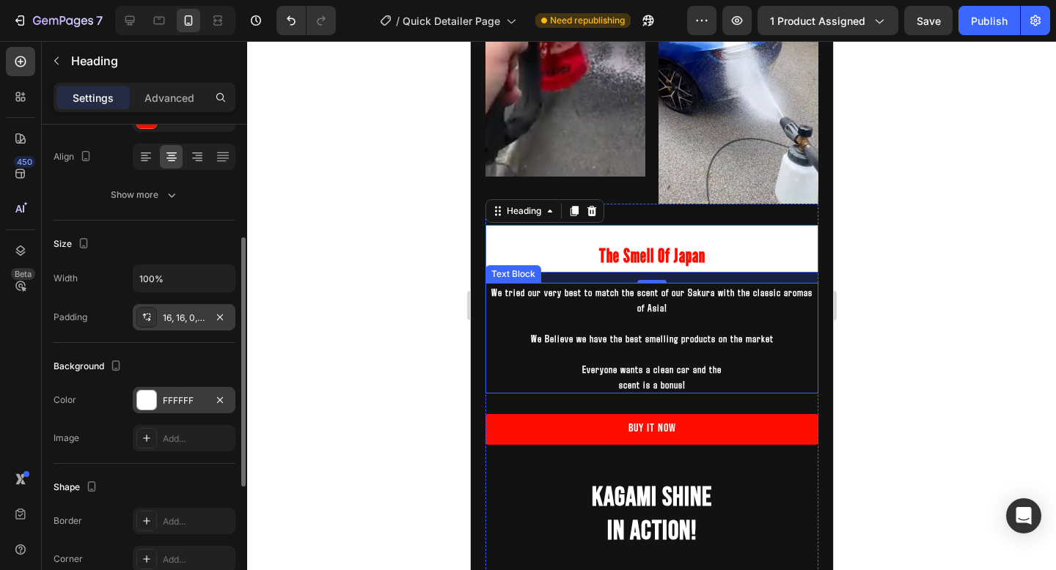
click at [626, 315] on p at bounding box center [651, 322] width 330 height 15
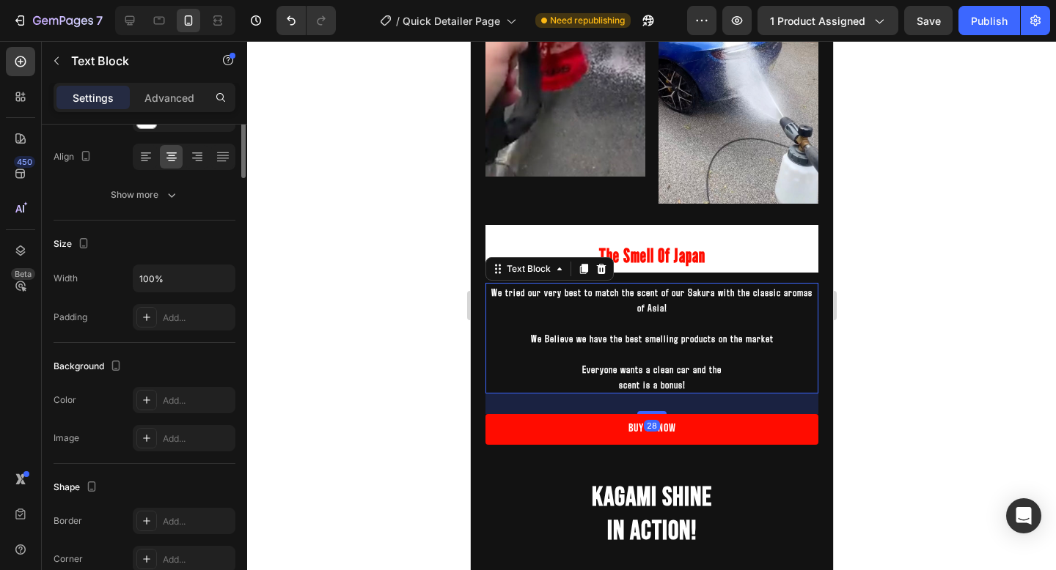
scroll to position [0, 0]
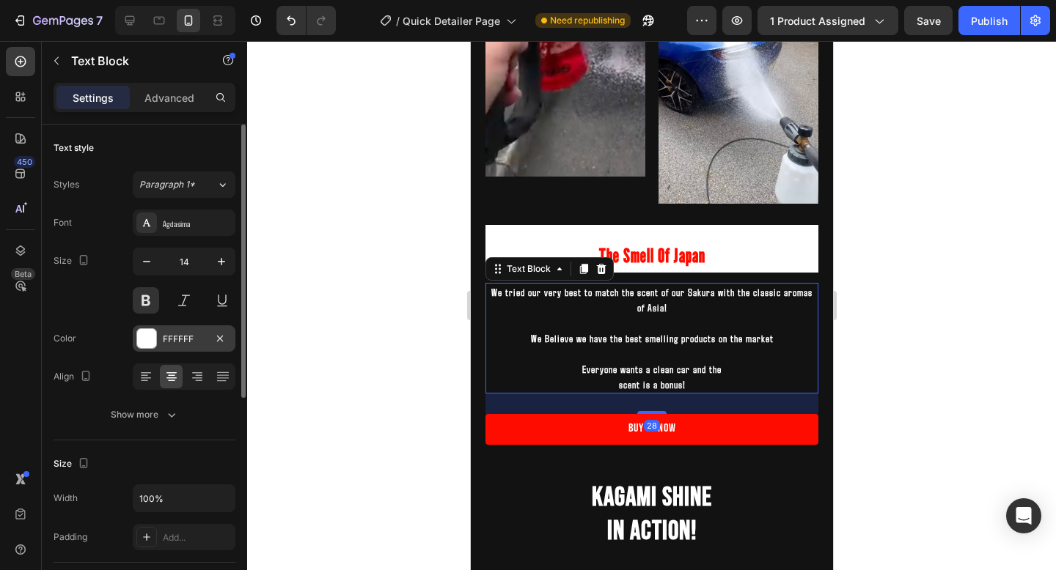
click at [191, 346] on div "FFFFFF" at bounding box center [184, 339] width 103 height 26
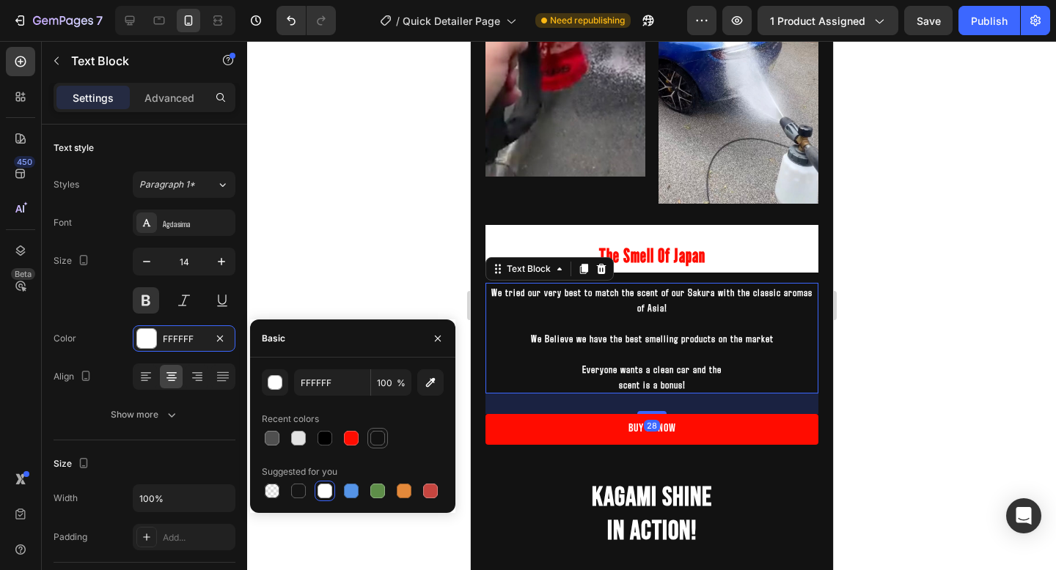
click at [381, 439] on div at bounding box center [377, 438] width 15 height 15
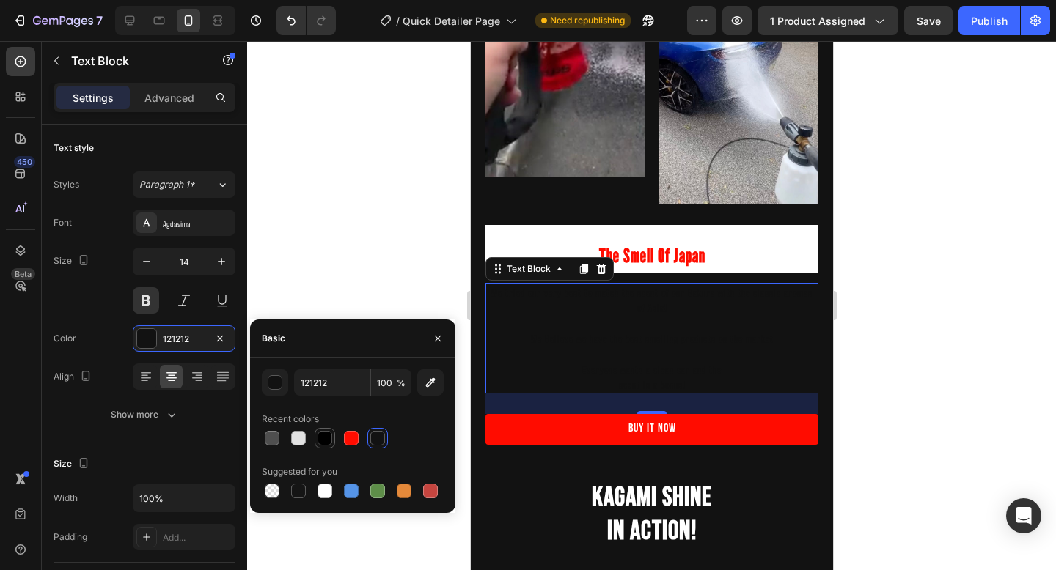
click at [329, 439] on div at bounding box center [324, 438] width 15 height 15
type input "000000"
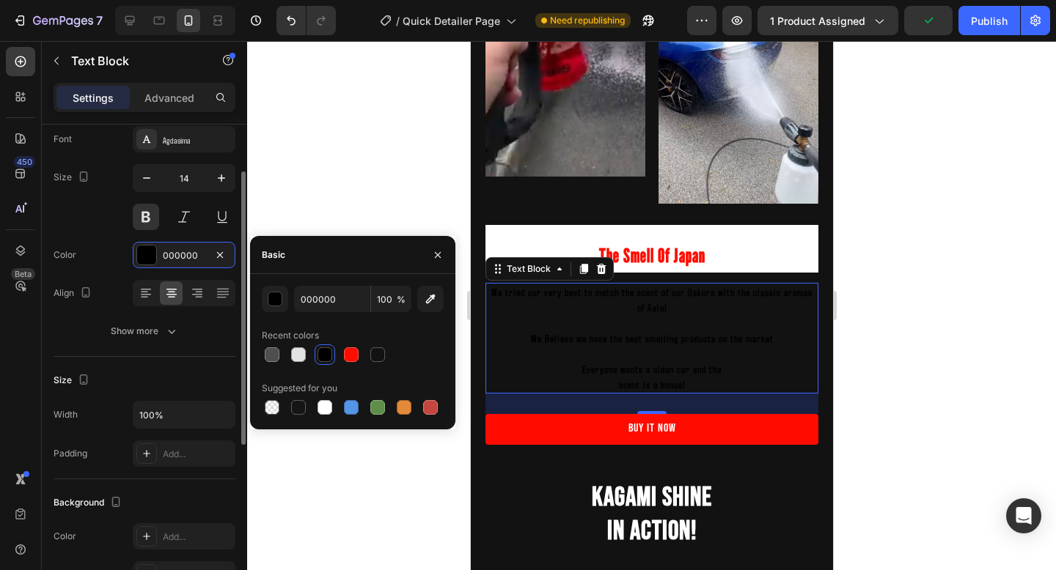
scroll to position [93, 0]
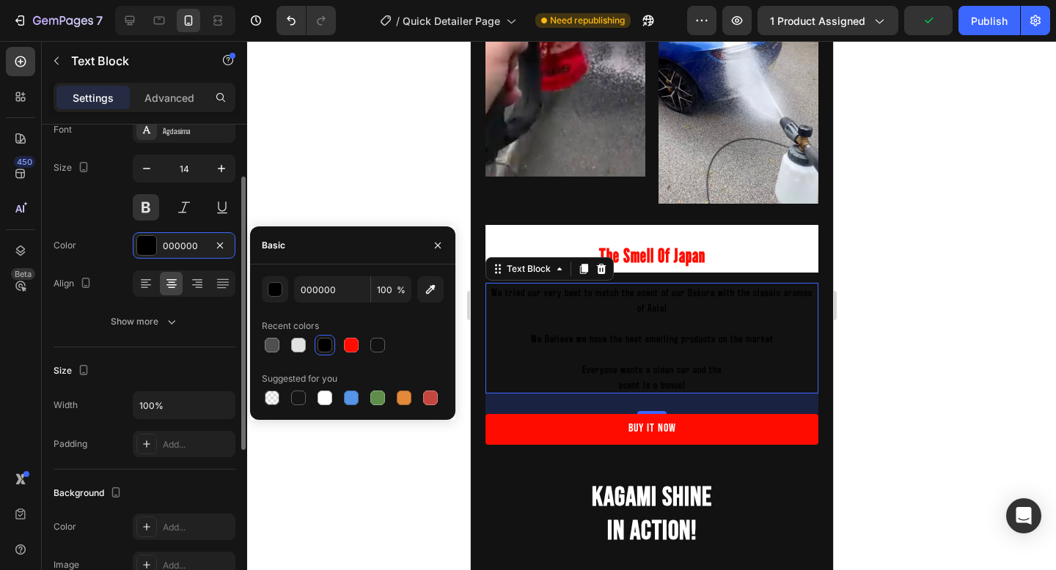
click at [190, 543] on div "The changes might be hidden by the video. Color Add... Image Add..." at bounding box center [145, 546] width 182 height 65
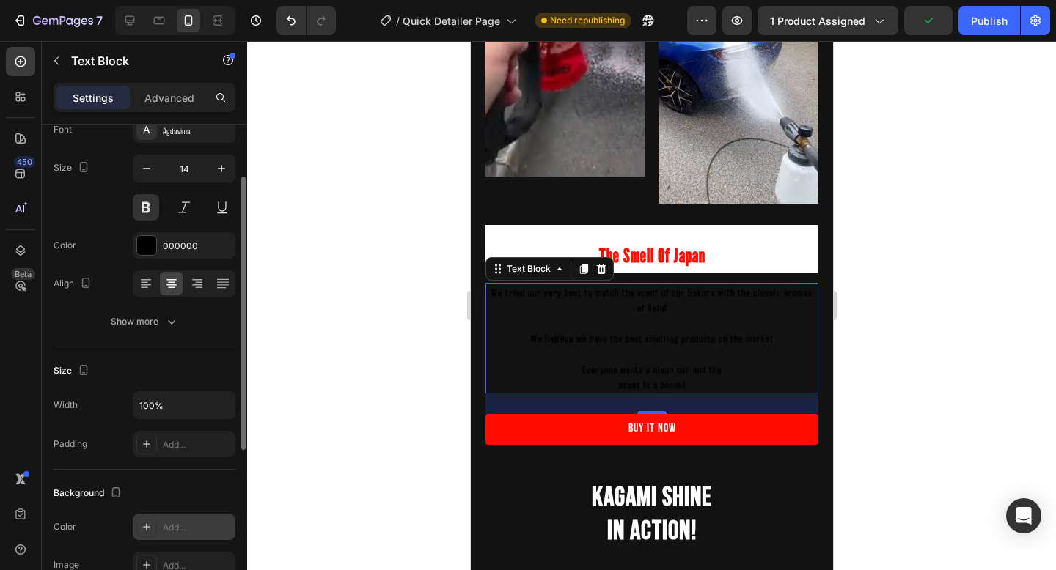
click at [192, 535] on div "Add..." at bounding box center [184, 527] width 103 height 26
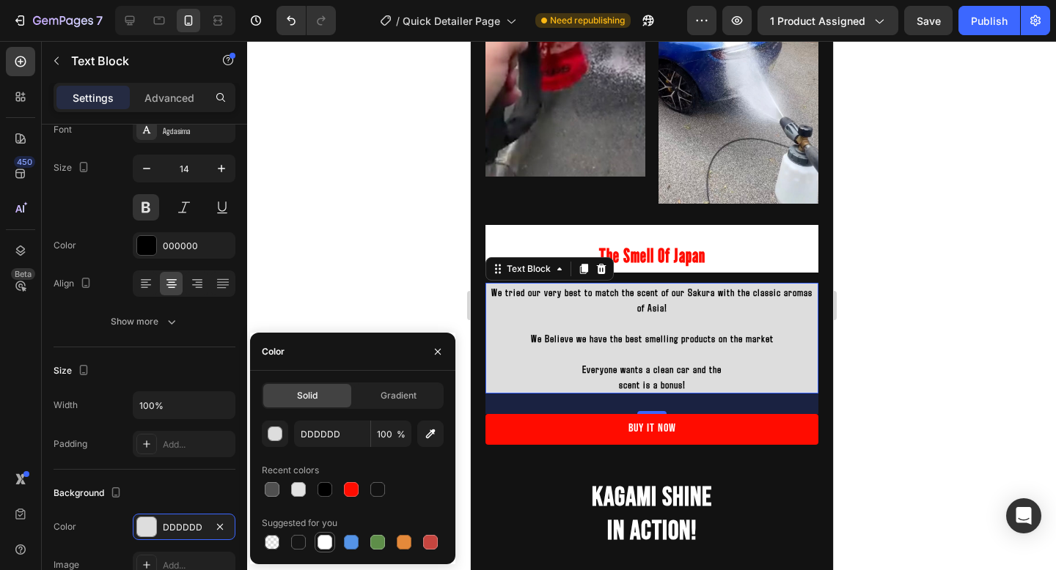
click at [322, 545] on div at bounding box center [324, 542] width 15 height 15
type input "FFFFFF"
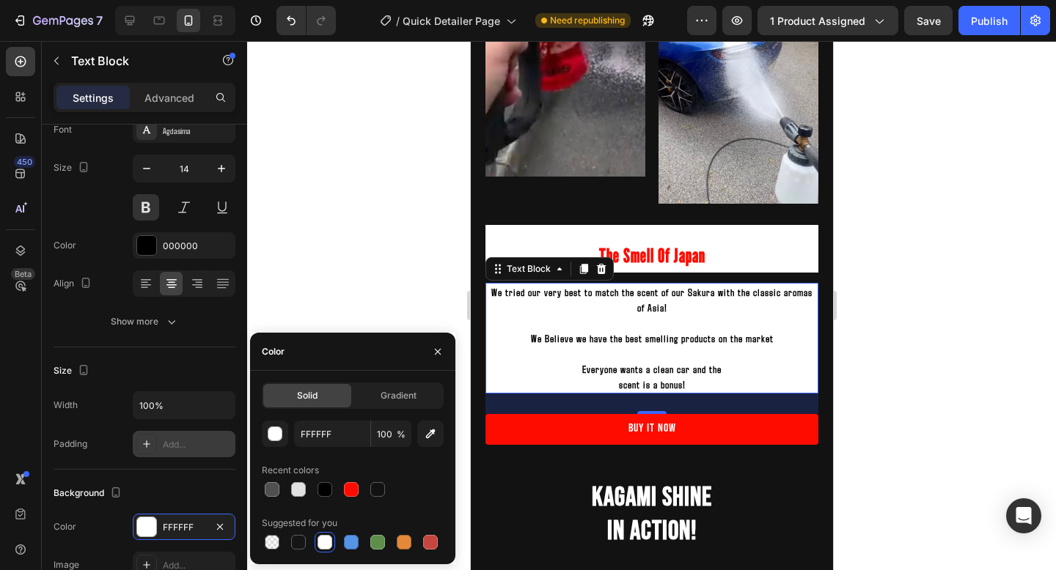
click at [155, 452] on div at bounding box center [146, 444] width 21 height 21
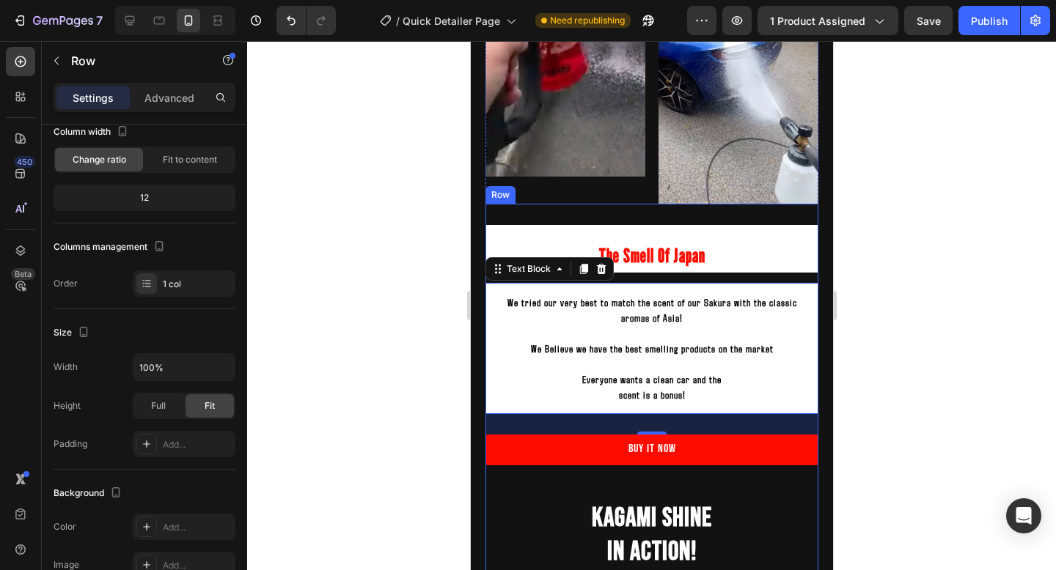
scroll to position [0, 0]
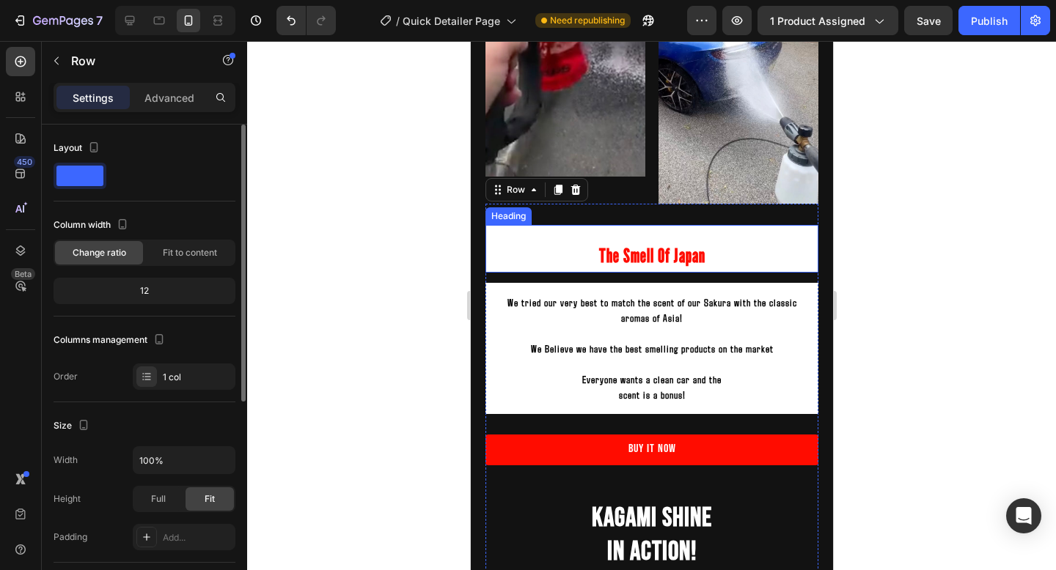
click at [718, 238] on p "⁠⁠⁠⁠⁠⁠⁠ The Smell Of Japan" at bounding box center [650, 255] width 309 height 36
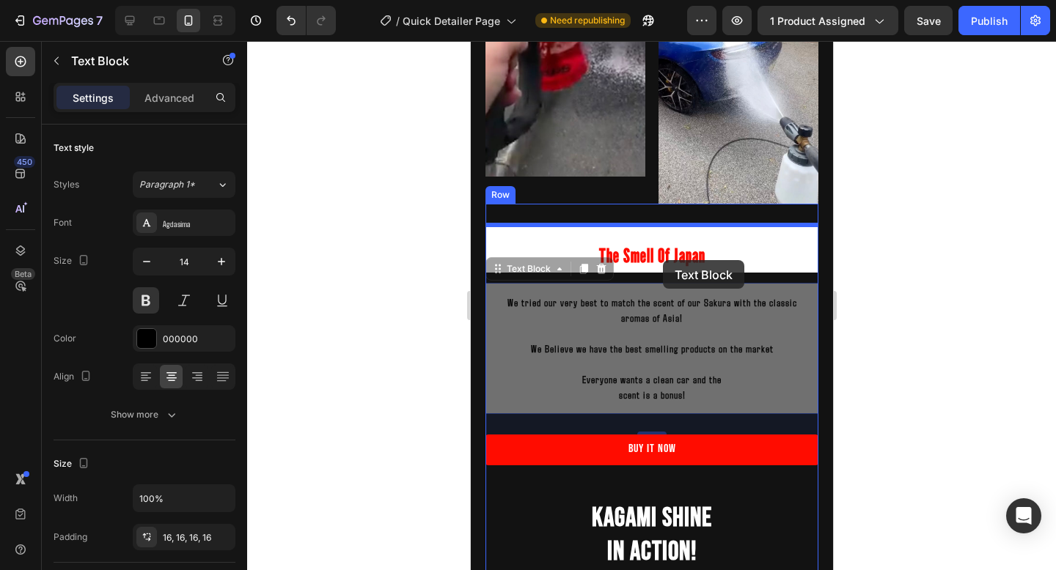
drag, startPoint x: 662, startPoint y: 283, endPoint x: 662, endPoint y: 258, distance: 24.9
click at [662, 258] on div "Mobile ( 494 px) iPhone 13 Mini iPhone 13 Pro iPhone 11 Pro Max iPhone 15 Pro M…" at bounding box center [651, 35] width 362 height 3745
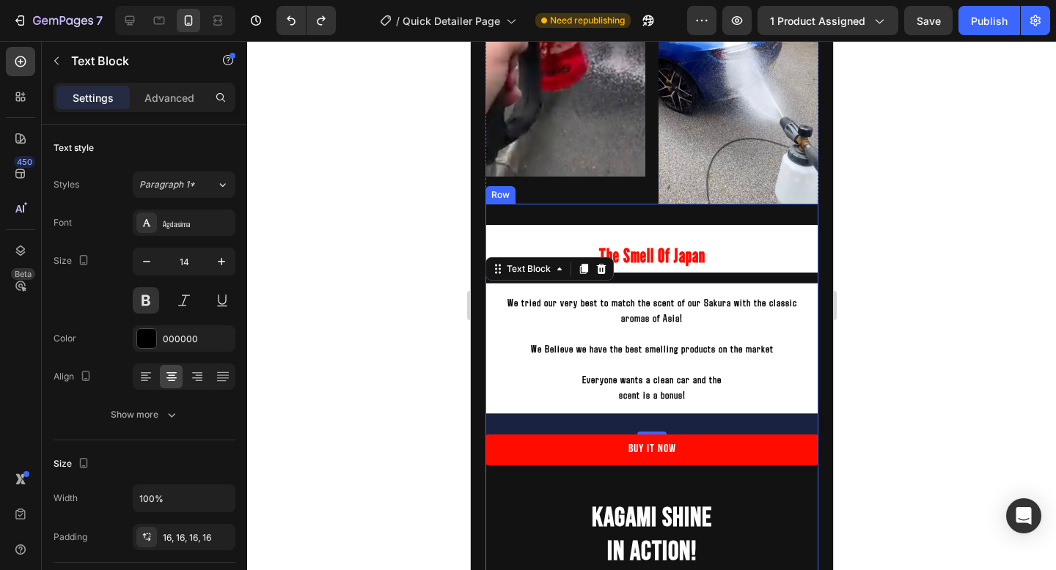
click at [743, 240] on p "⁠⁠⁠⁠⁠⁠⁠ The Smell Of Japan" at bounding box center [650, 255] width 309 height 36
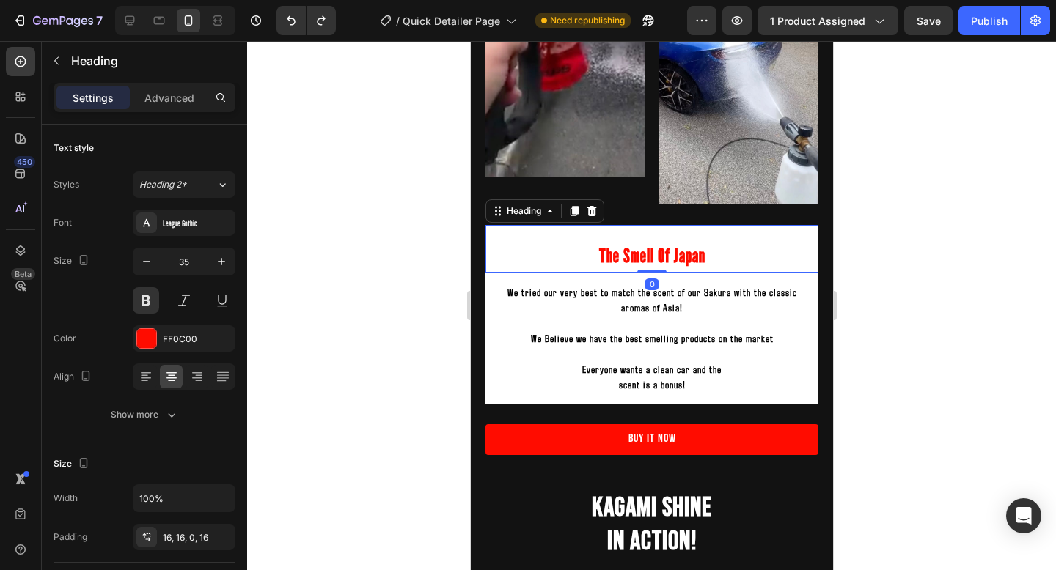
drag, startPoint x: 647, startPoint y: 282, endPoint x: 650, endPoint y: 260, distance: 22.9
click at [650, 260] on div "⁠⁠⁠⁠⁠⁠⁠ The Smell Of Japan Heading 0" at bounding box center [651, 249] width 333 height 48
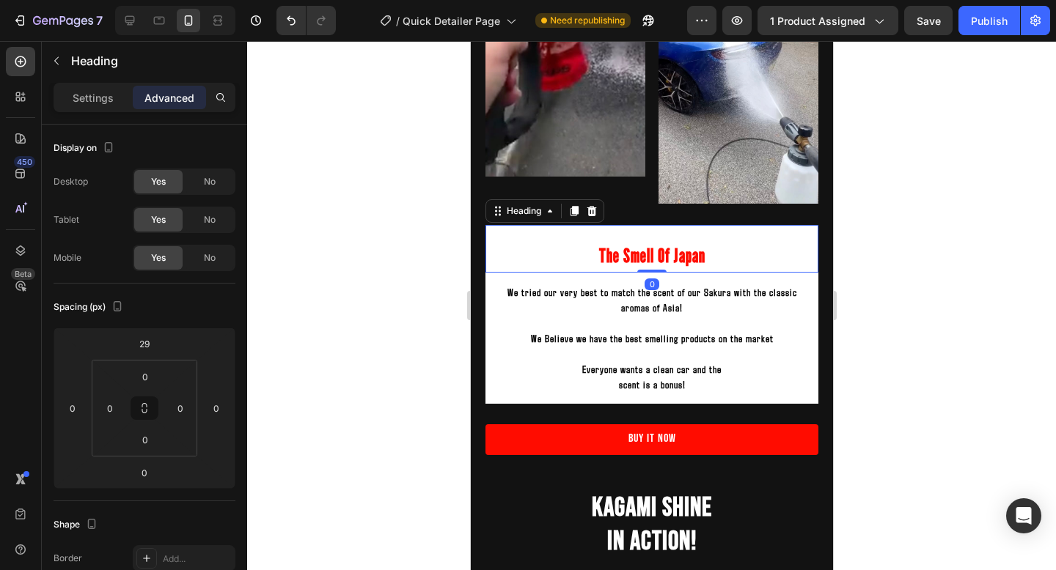
click at [664, 320] on p at bounding box center [650, 322] width 309 height 15
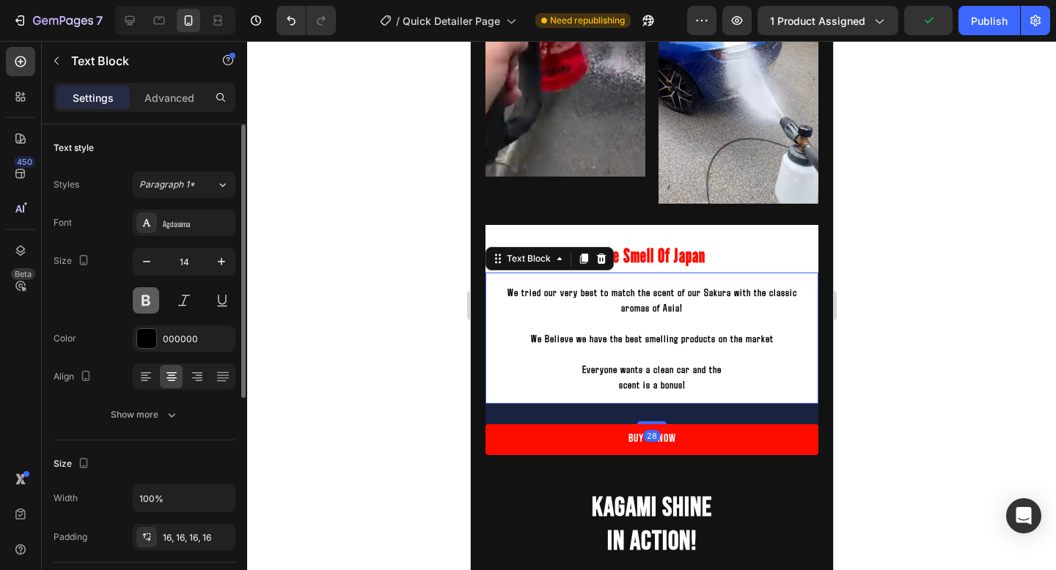
click at [139, 293] on button at bounding box center [146, 300] width 26 height 26
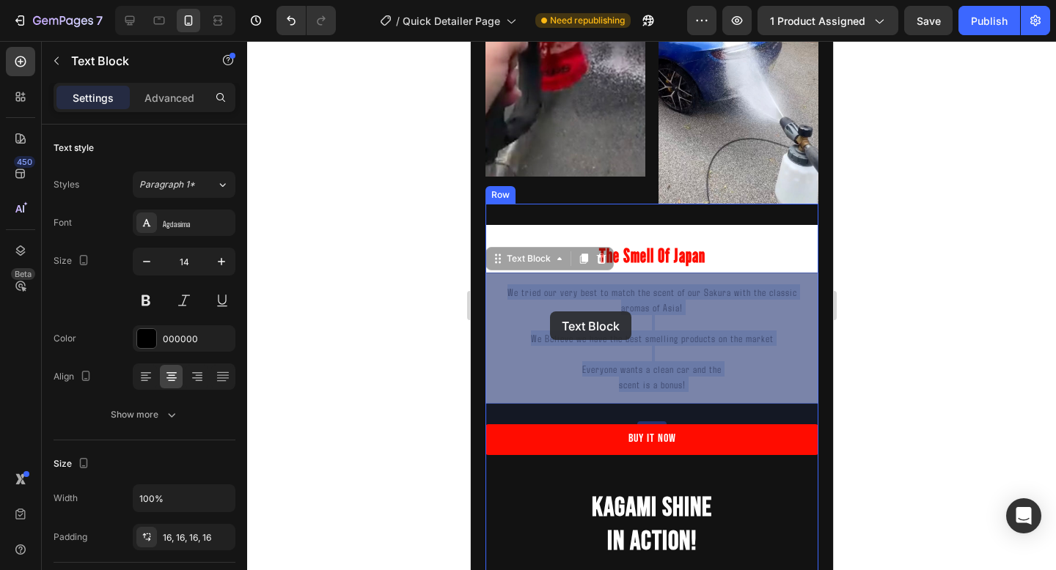
drag, startPoint x: 713, startPoint y: 389, endPoint x: 525, endPoint y: 306, distance: 206.1
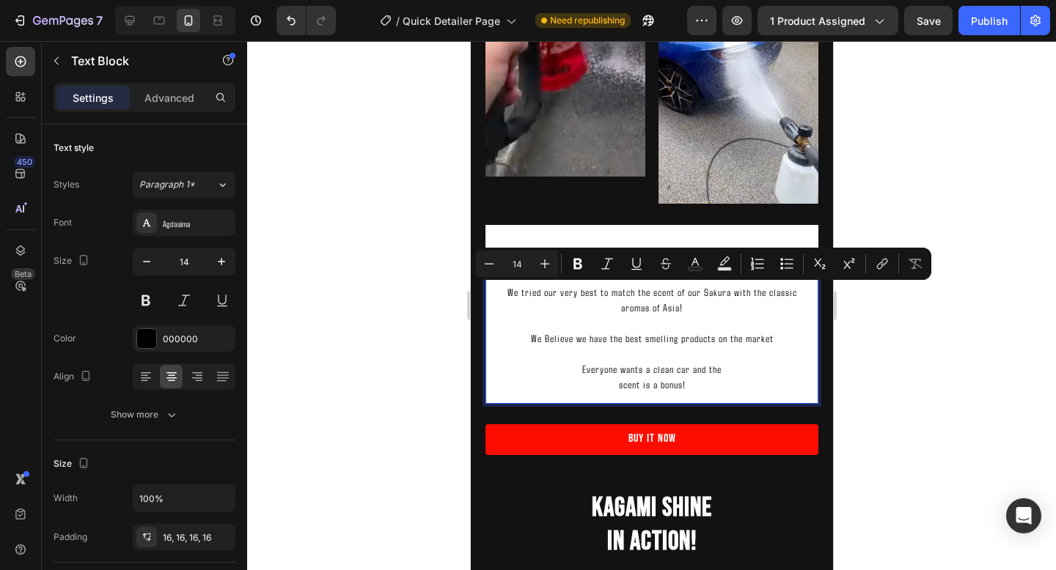
drag, startPoint x: 503, startPoint y: 295, endPoint x: 694, endPoint y: 389, distance: 213.5
click at [694, 389] on div "We tried our very best to match the scent of our Sakura with the classic aromas…" at bounding box center [651, 338] width 333 height 131
click at [545, 270] on icon "Editor contextual toolbar" at bounding box center [544, 264] width 15 height 15
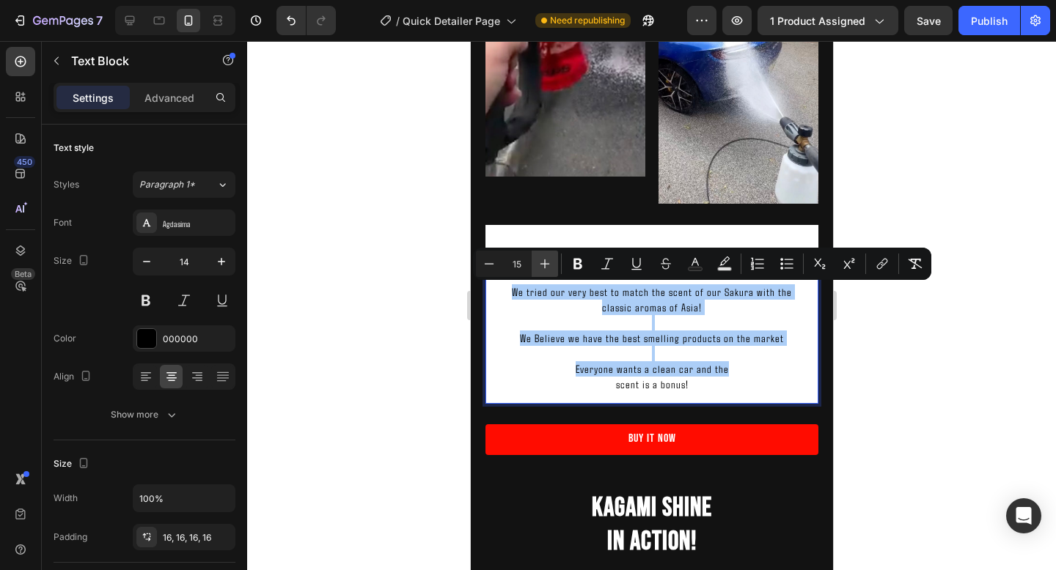
click at [545, 270] on icon "Editor contextual toolbar" at bounding box center [544, 264] width 15 height 15
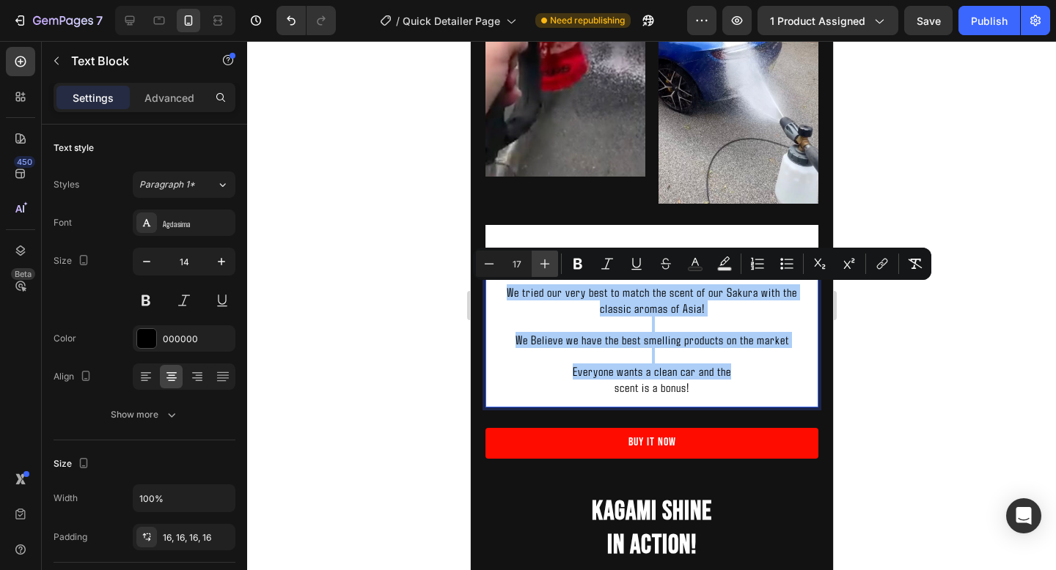
click at [545, 270] on icon "Editor contextual toolbar" at bounding box center [544, 264] width 15 height 15
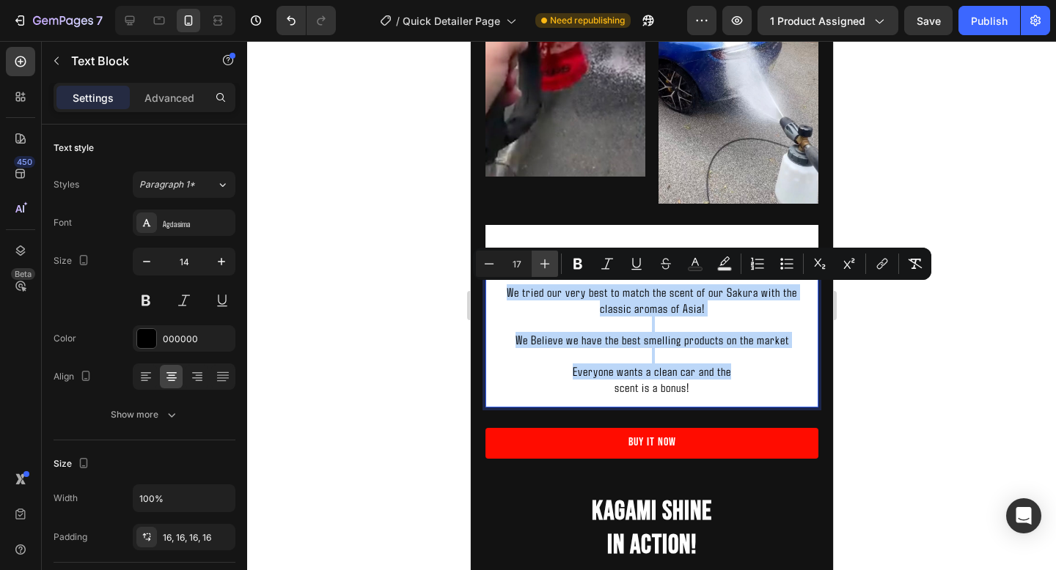
type input "18"
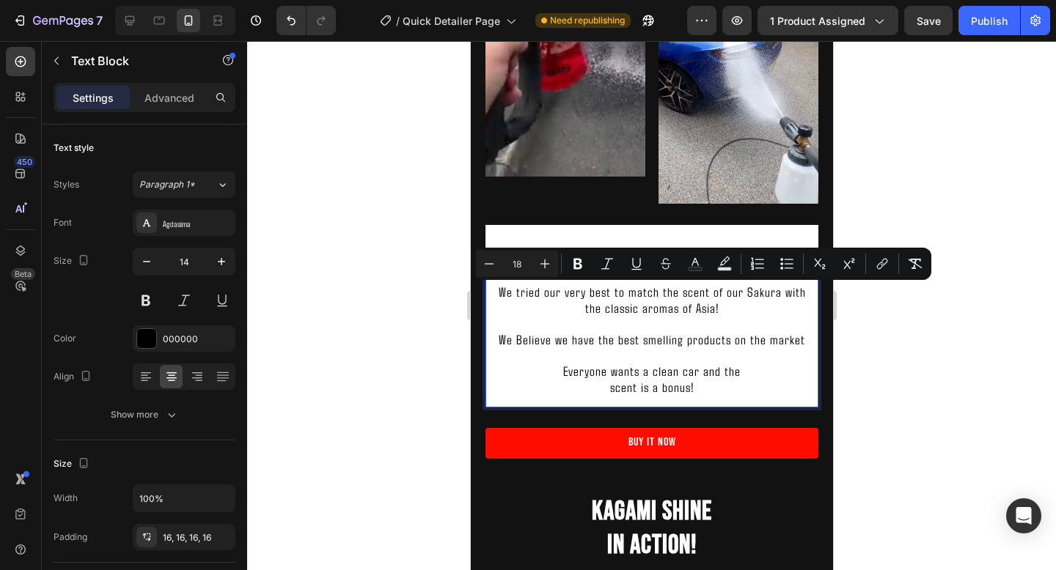
click at [886, 381] on div at bounding box center [651, 305] width 809 height 529
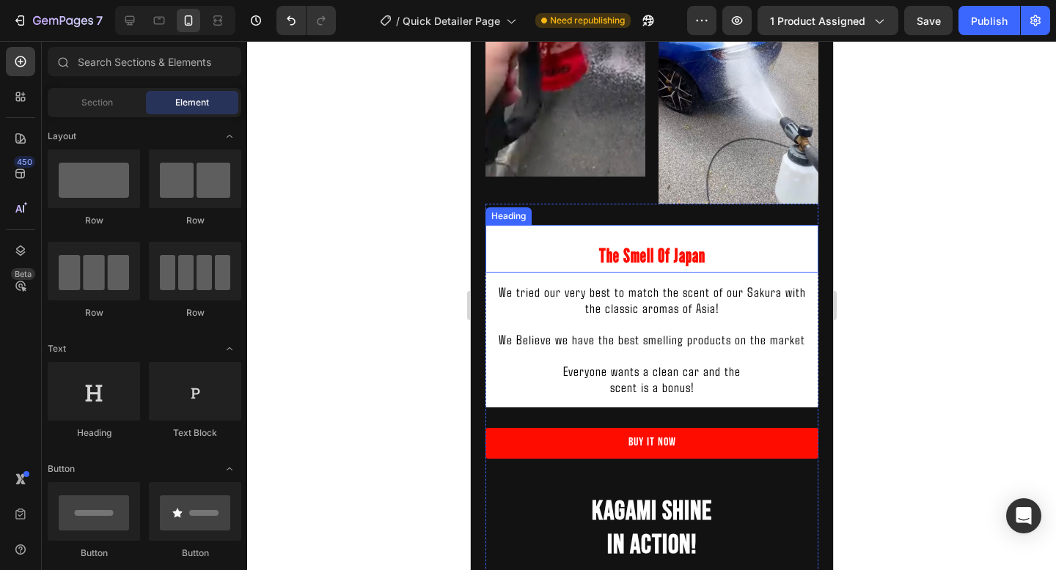
click at [686, 261] on span "The Smell Of Japan" at bounding box center [651, 255] width 106 height 23
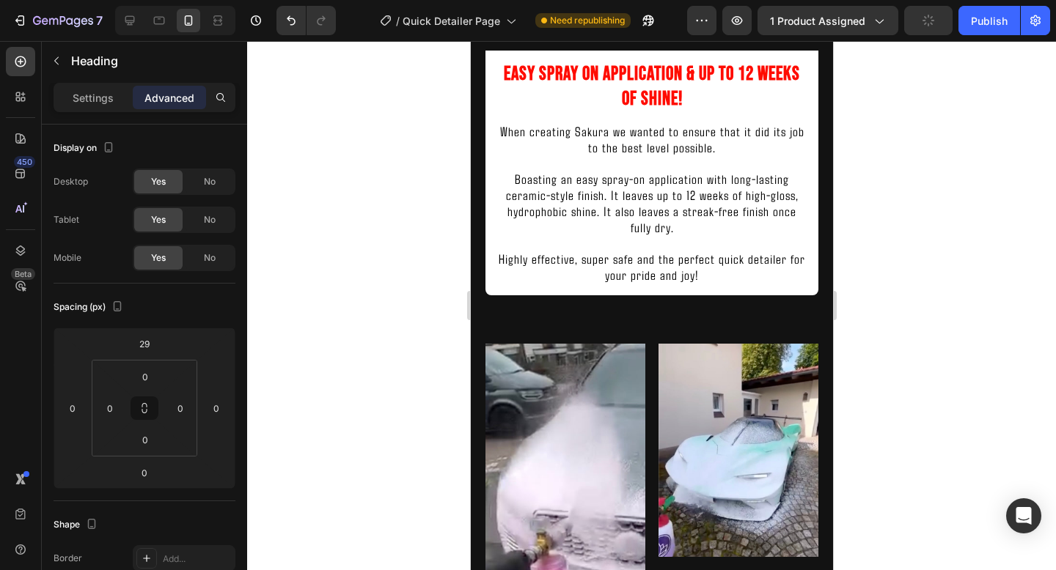
scroll to position [1240, 0]
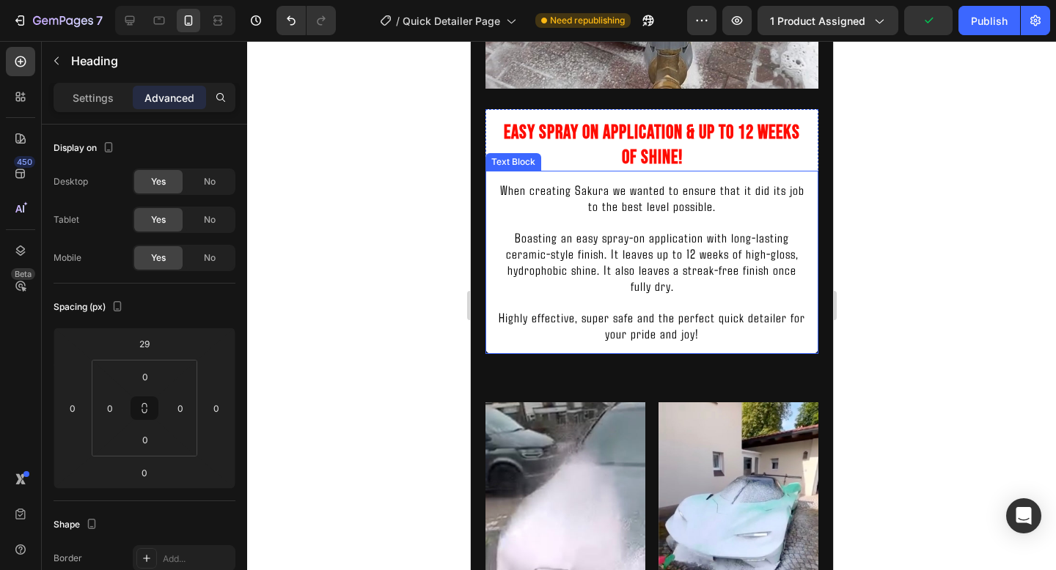
click at [669, 247] on span "Boasting an easy spray-on application with long-lasting ceramic-style finish. I…" at bounding box center [651, 261] width 293 height 65
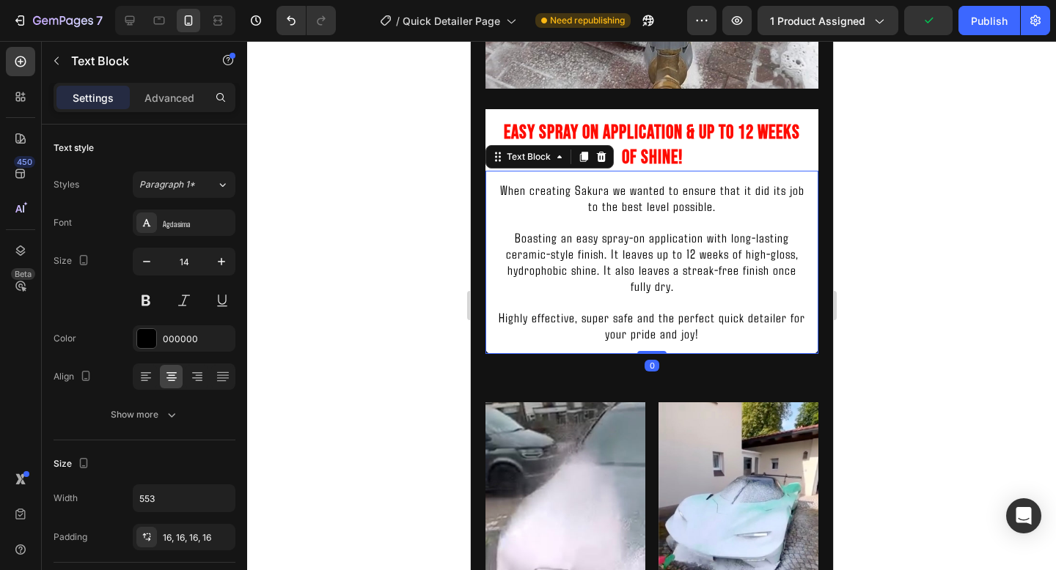
click at [669, 247] on span "Boasting an easy spray-on application with long-lasting ceramic-style finish. I…" at bounding box center [651, 261] width 293 height 65
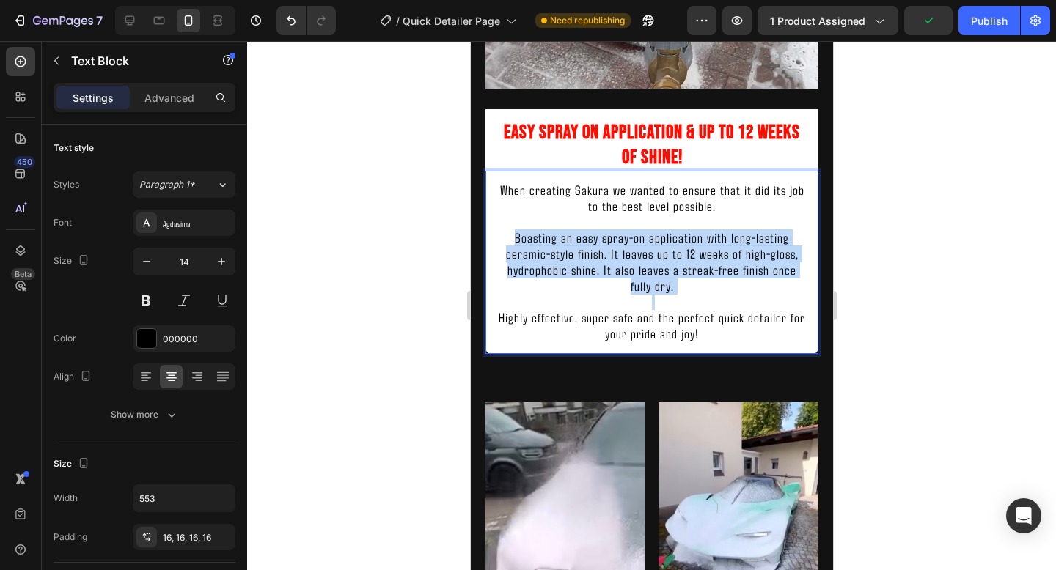
click at [669, 247] on span "Boasting an easy spray-on application with long-lasting ceramic-style finish. I…" at bounding box center [651, 261] width 293 height 65
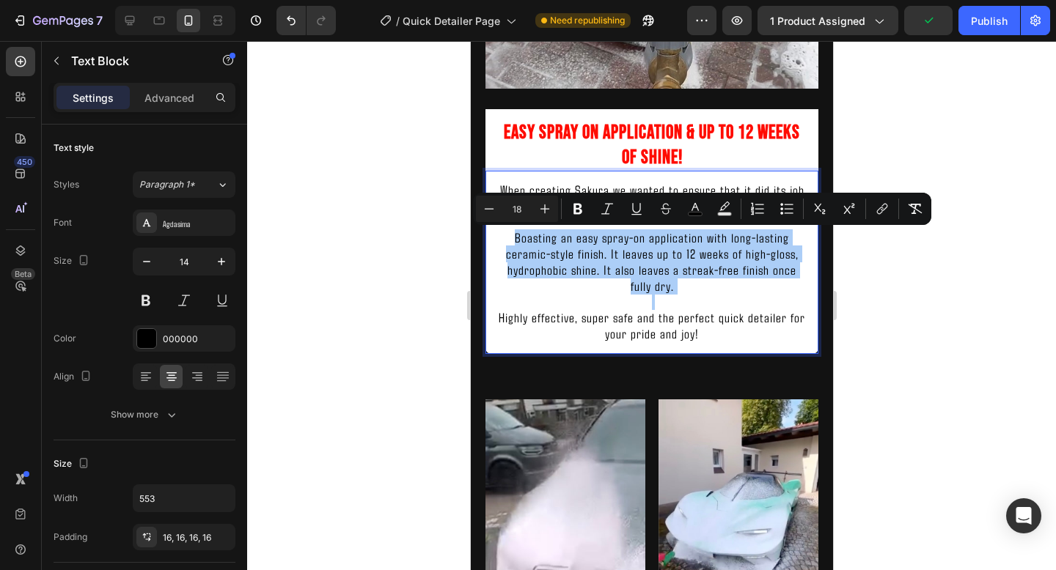
click at [873, 311] on div at bounding box center [651, 305] width 809 height 529
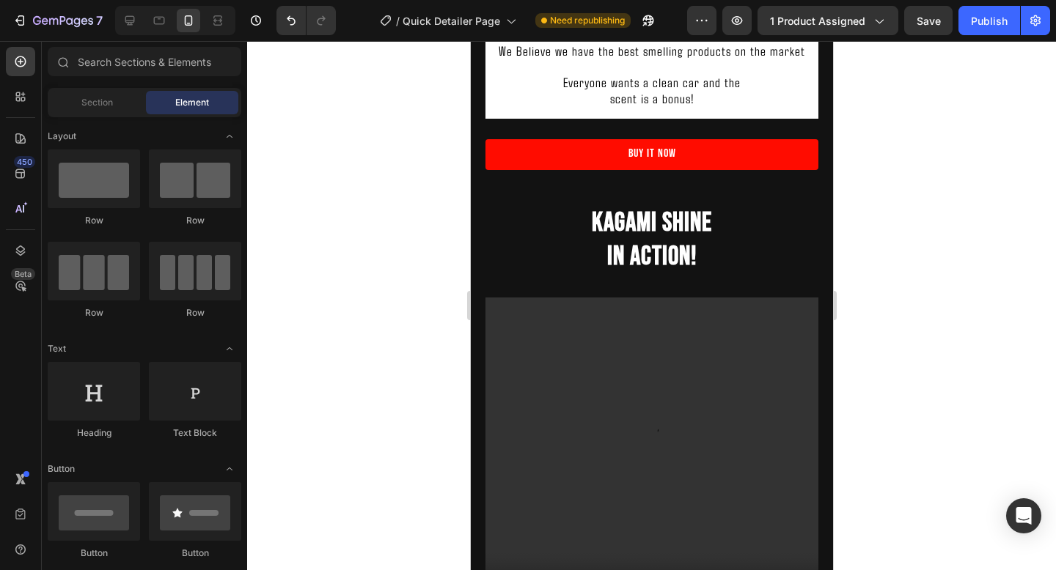
scroll to position [2183, 0]
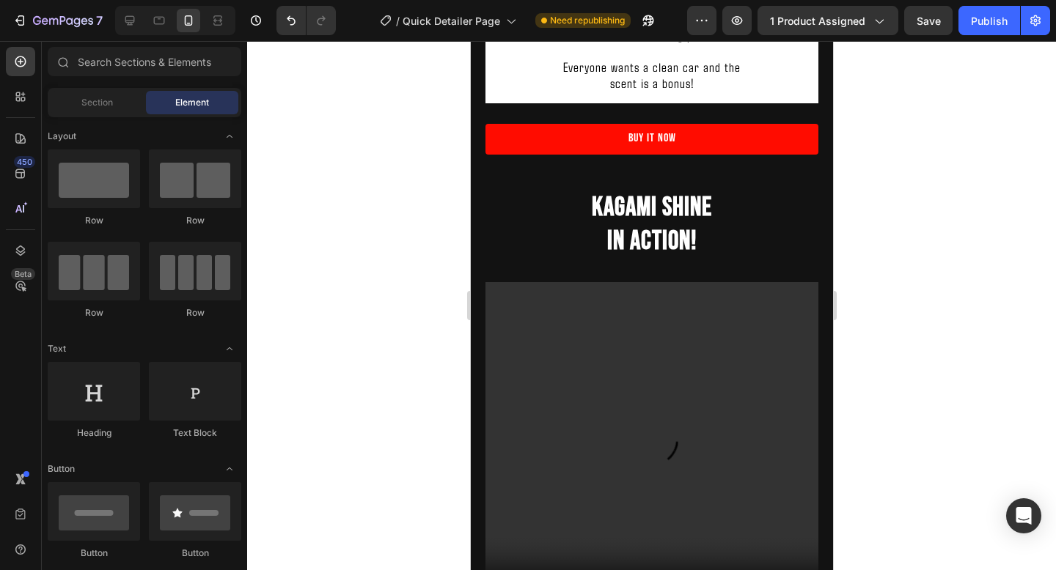
click at [675, 228] on h2 "Kagami Shine In Action!" at bounding box center [651, 226] width 333 height 72
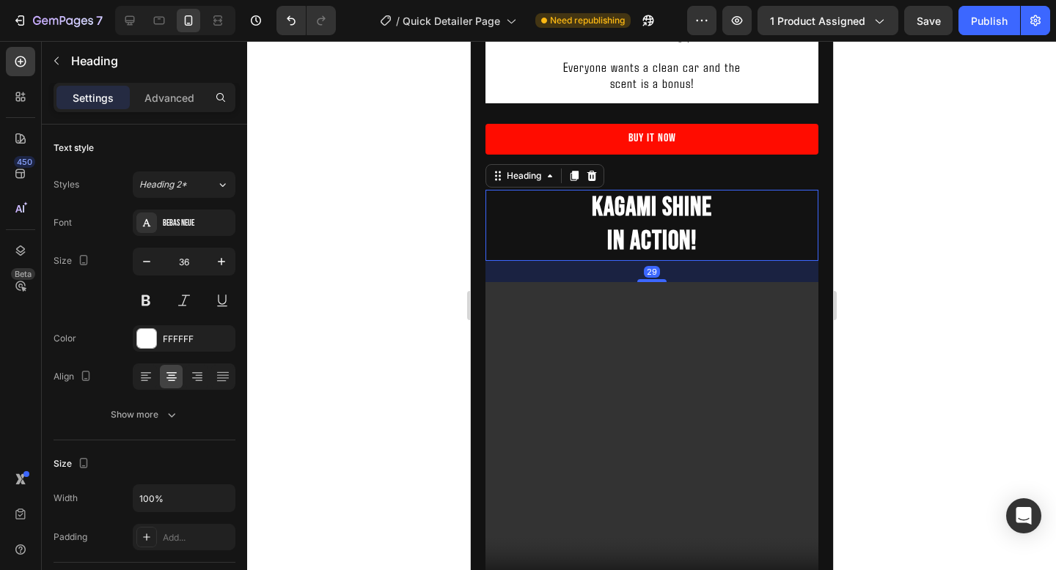
click at [675, 228] on h2 "Kagami Shine In Action!" at bounding box center [651, 226] width 333 height 72
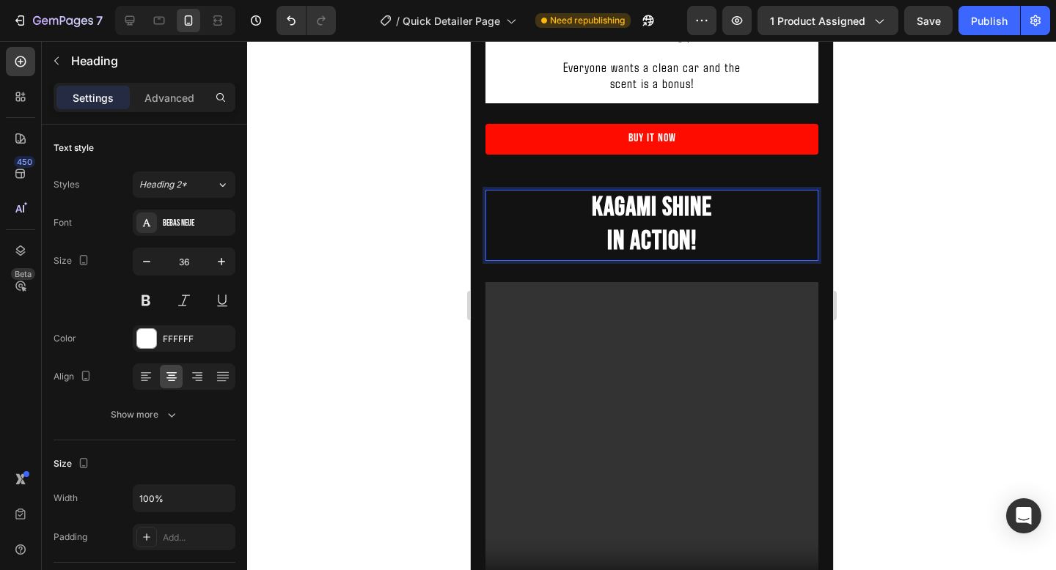
click at [675, 228] on p "Kagami Shine In Action!" at bounding box center [651, 225] width 330 height 69
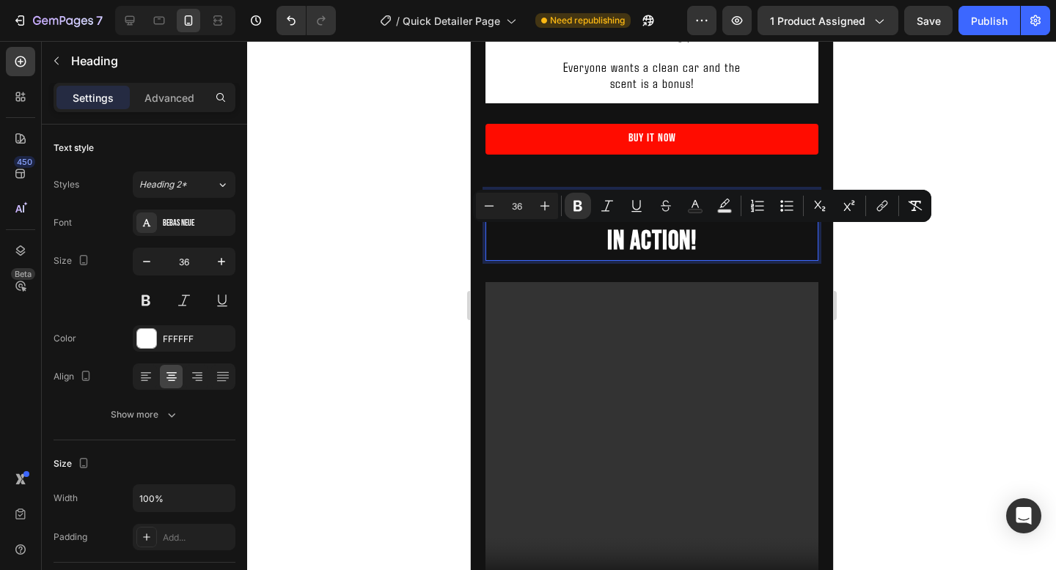
click at [734, 249] on p "Kagami Shine In Action!" at bounding box center [651, 225] width 330 height 69
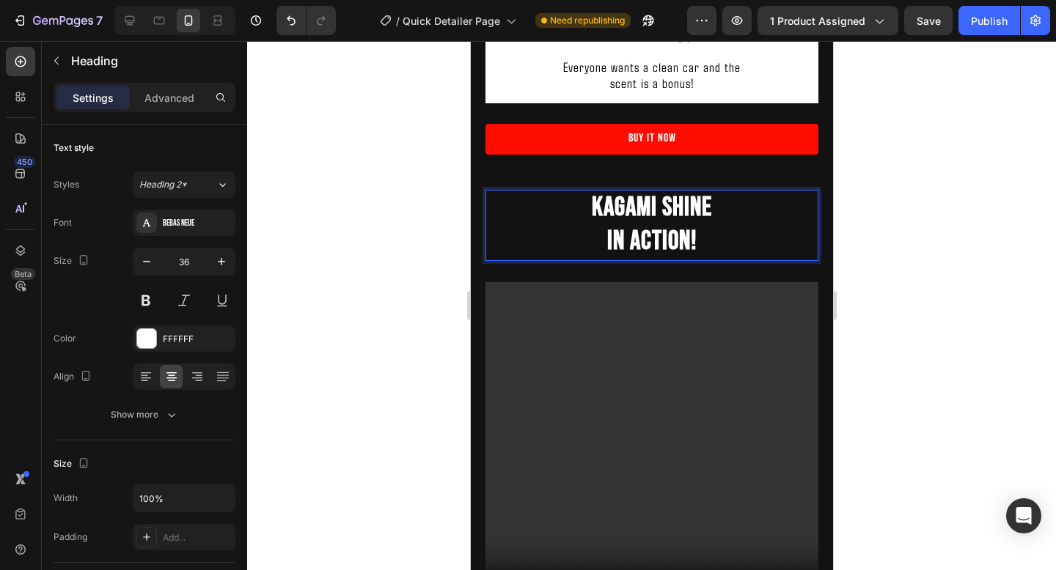
drag, startPoint x: 724, startPoint y: 249, endPoint x: 571, endPoint y: 207, distance: 158.8
click at [571, 207] on p "Kagami Shine In Action!" at bounding box center [651, 225] width 330 height 69
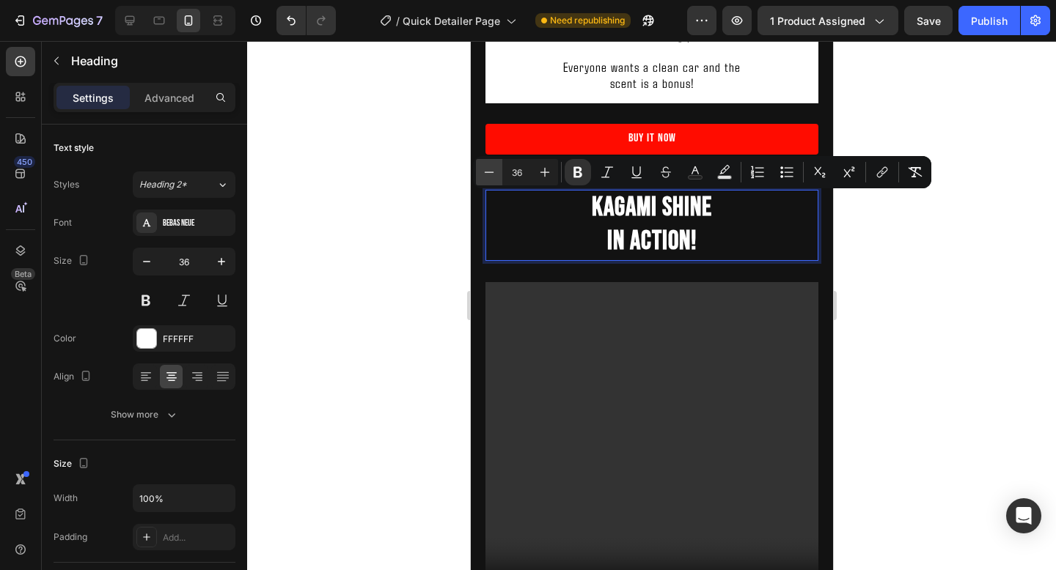
click at [489, 184] on button "Minus" at bounding box center [489, 172] width 26 height 26
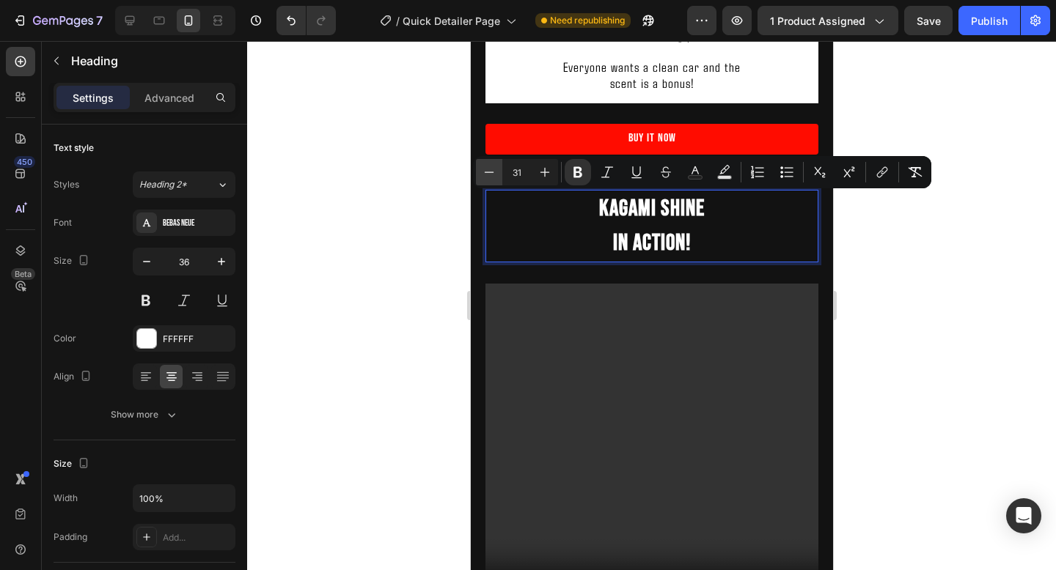
click at [489, 184] on button "Minus" at bounding box center [489, 172] width 26 height 26
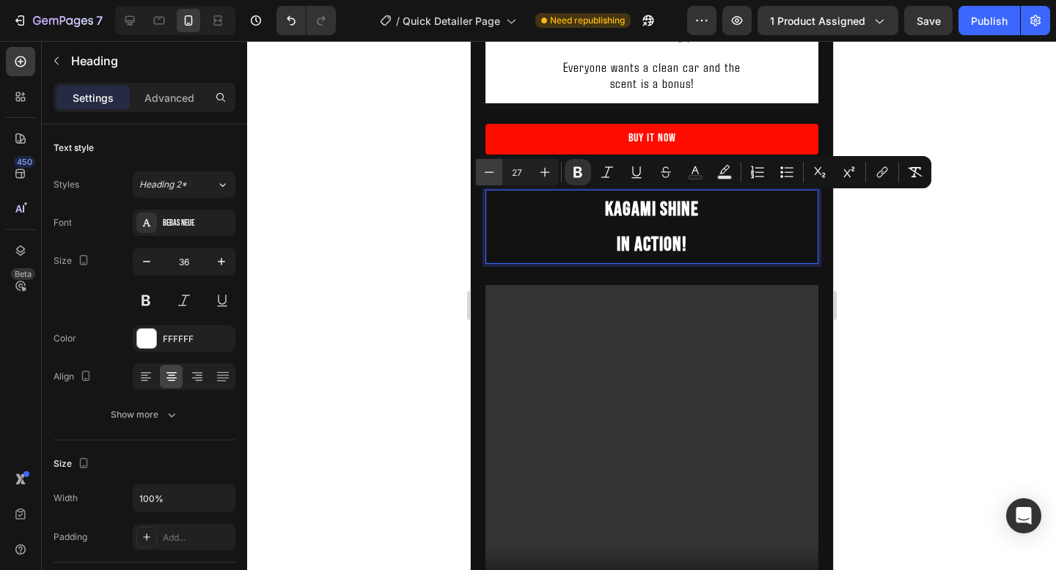
type input "26"
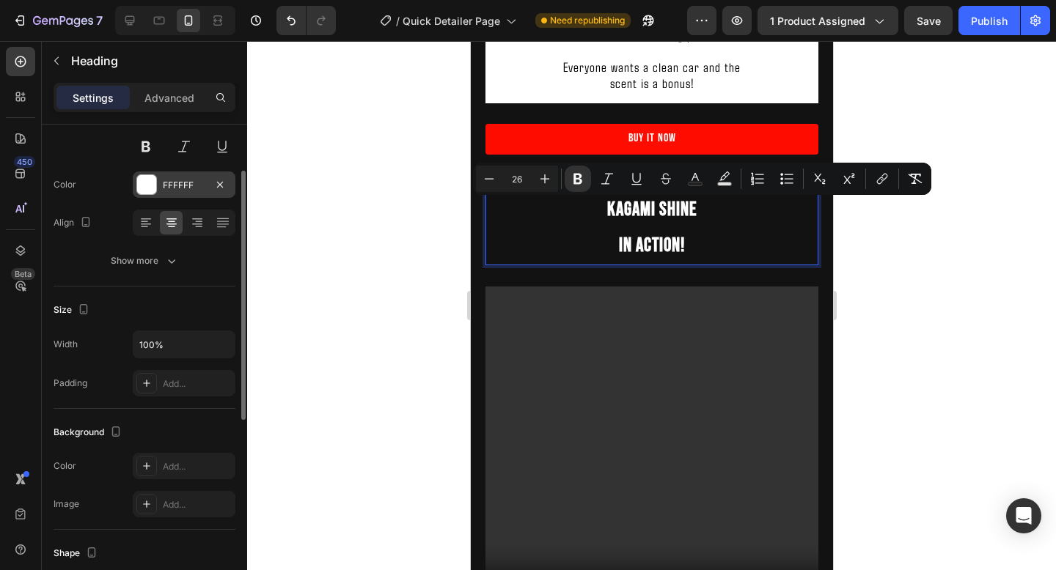
scroll to position [157, 0]
click at [180, 460] on div "Add..." at bounding box center [197, 464] width 69 height 13
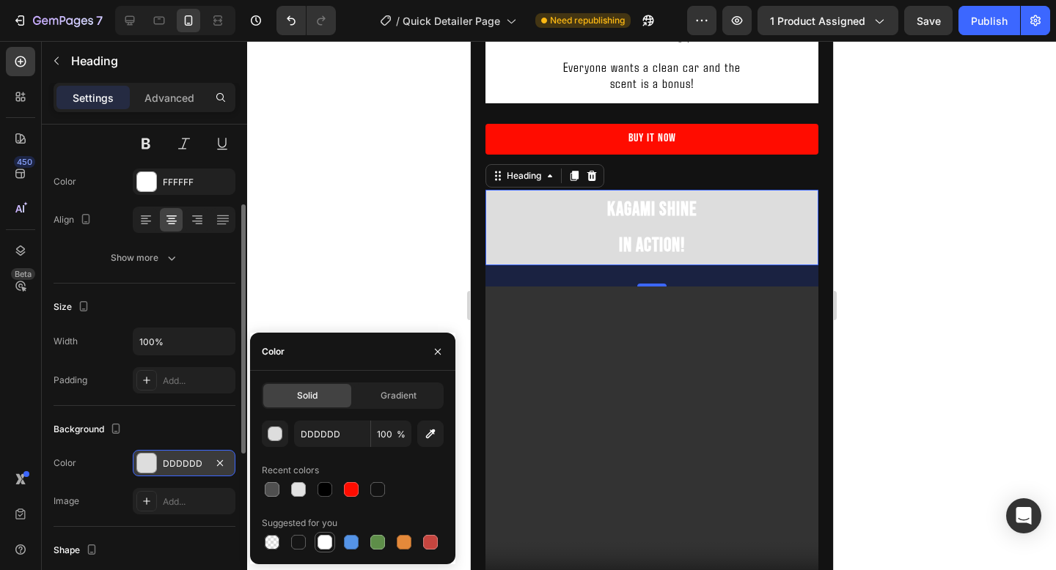
click at [323, 537] on div at bounding box center [324, 542] width 15 height 15
type input "FFFFFF"
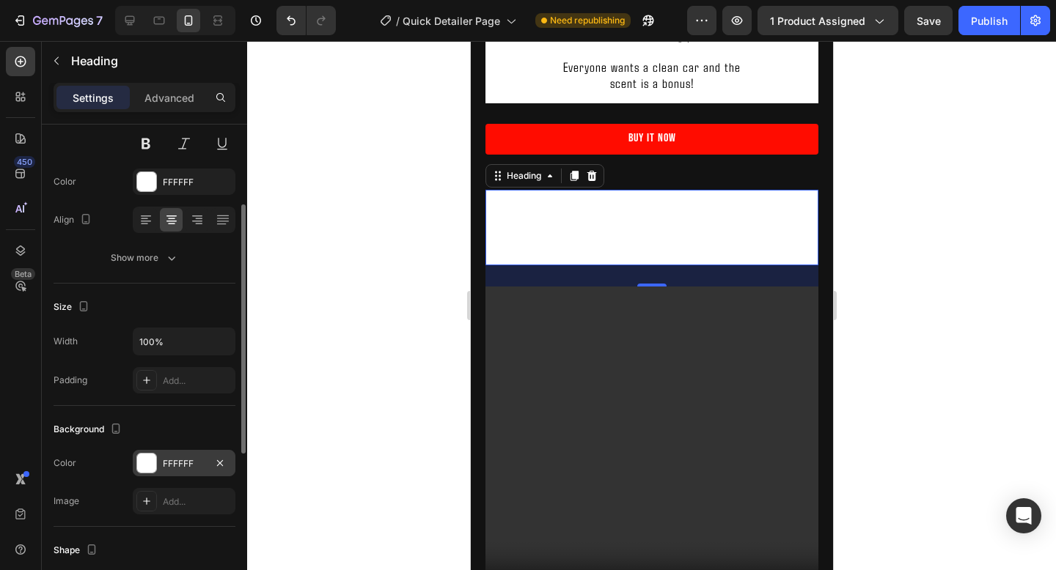
click at [630, 234] on p "Kagami Shine In Action!" at bounding box center [651, 227] width 330 height 73
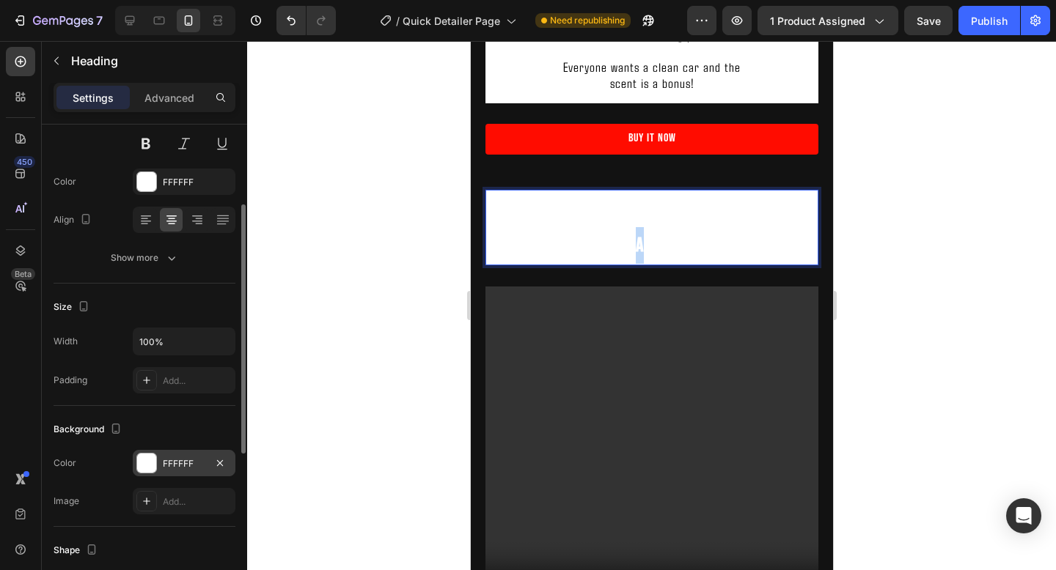
click at [630, 234] on p "Kagami Shine In Action!" at bounding box center [651, 227] width 330 height 73
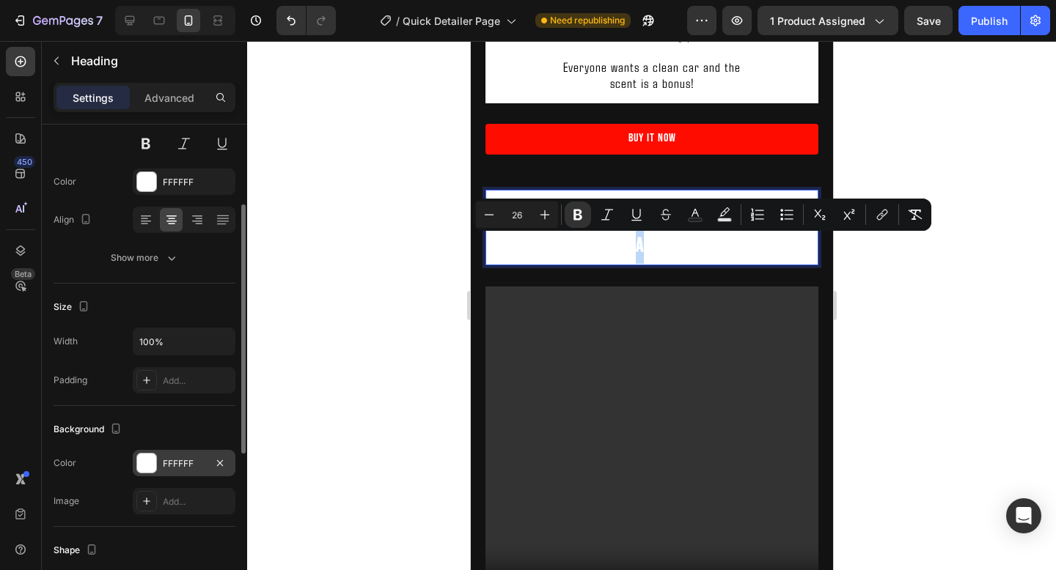
click at [702, 238] on p "Kagami Shine In Action!" at bounding box center [651, 227] width 330 height 73
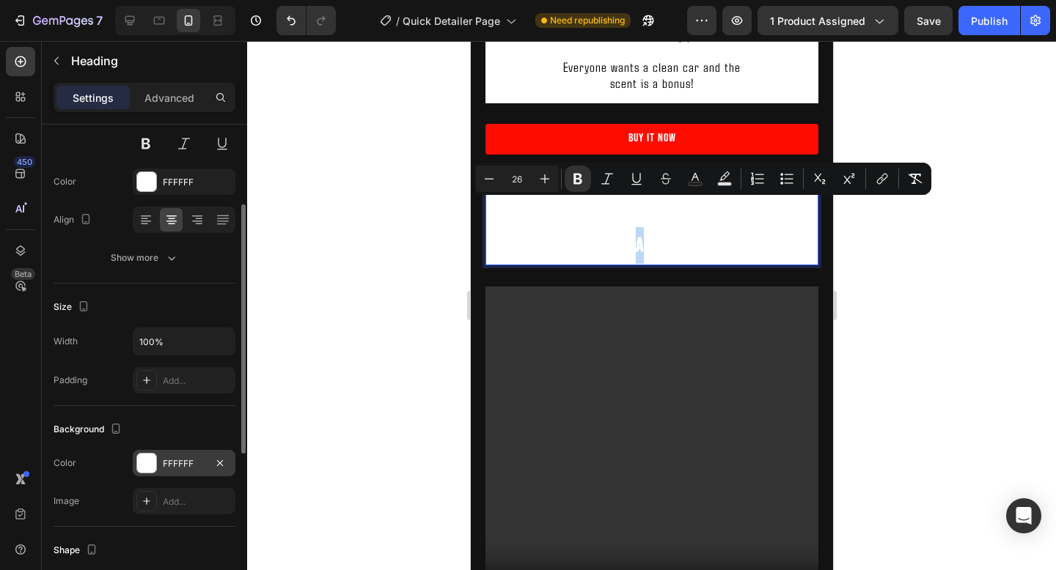
drag, startPoint x: 694, startPoint y: 243, endPoint x: 552, endPoint y: 192, distance: 151.2
click at [552, 192] on h2 "Kagami Shine In Action!" at bounding box center [651, 228] width 333 height 76
click at [688, 178] on icon "Editor contextual toolbar" at bounding box center [695, 179] width 15 height 15
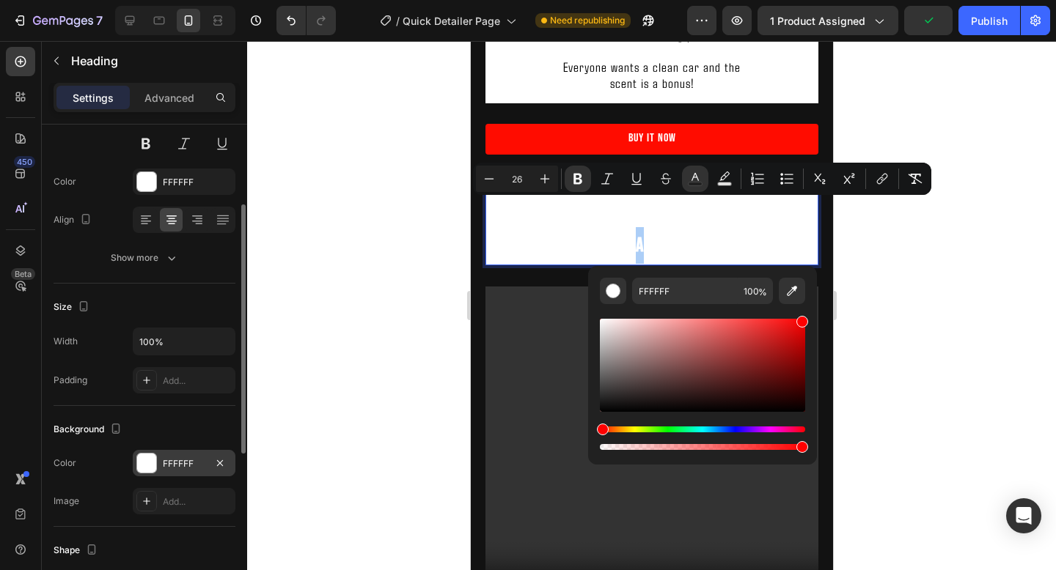
drag, startPoint x: 602, startPoint y: 323, endPoint x: 876, endPoint y: 270, distance: 279.4
click at [876, 0] on body "7 Version history / Quick Detailer Page Need republishing Preview 1 product ass…" at bounding box center [528, 0] width 1056 height 0
type input "FF0000"
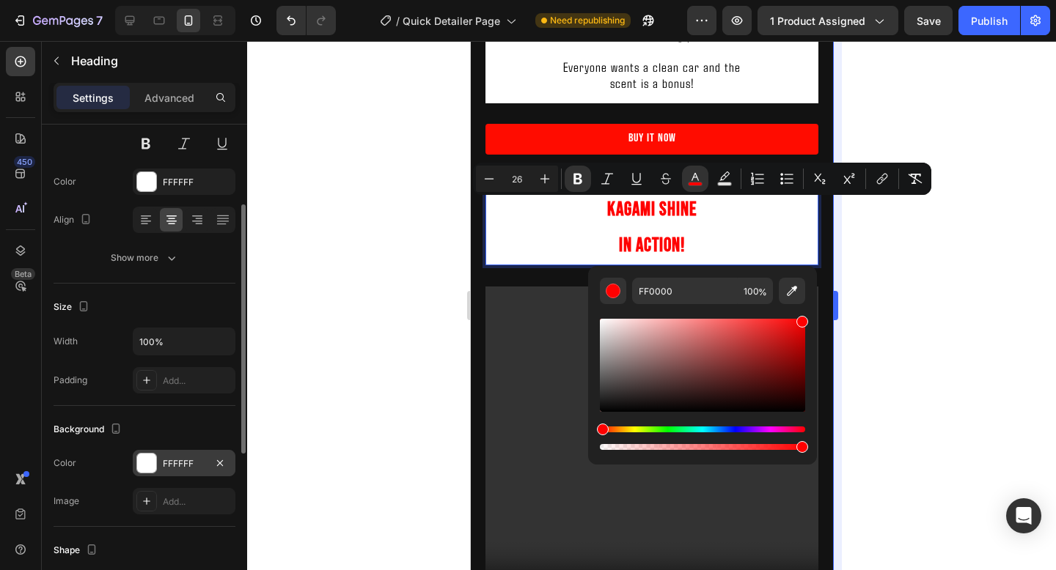
drag, startPoint x: 852, startPoint y: 249, endPoint x: 834, endPoint y: 248, distance: 18.3
click at [852, 249] on div at bounding box center [651, 305] width 809 height 529
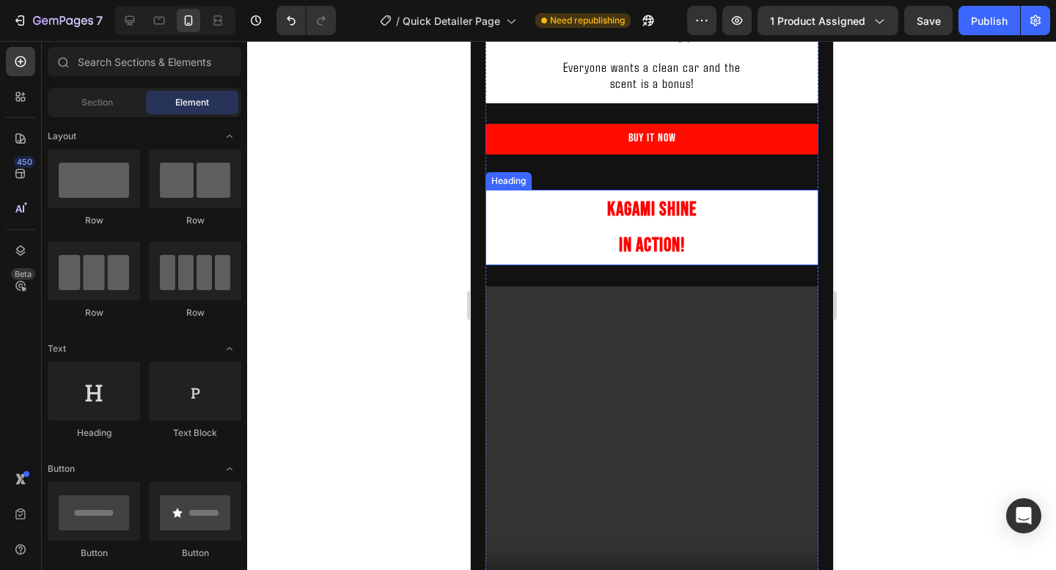
click at [605, 249] on p "⁠⁠⁠⁠⁠⁠⁠ Kagami Shine In Action!" at bounding box center [651, 227] width 330 height 73
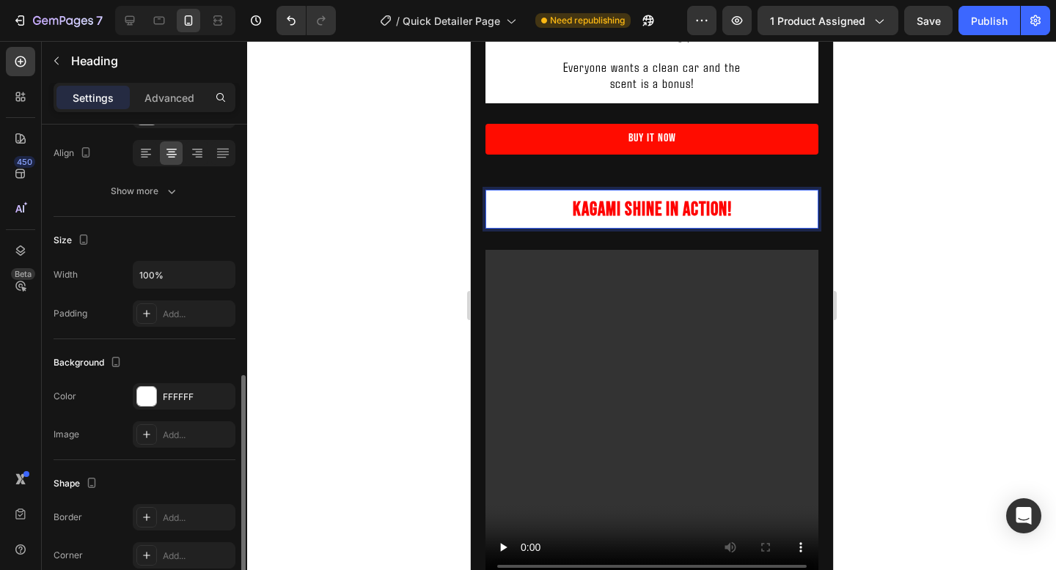
scroll to position [314, 0]
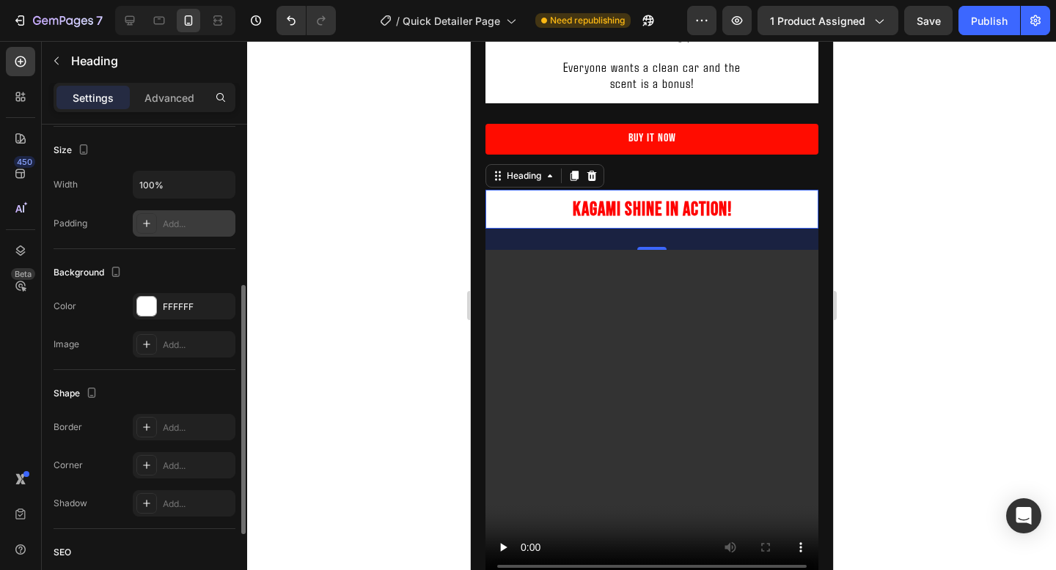
click at [166, 220] on div "Add..." at bounding box center [197, 224] width 69 height 13
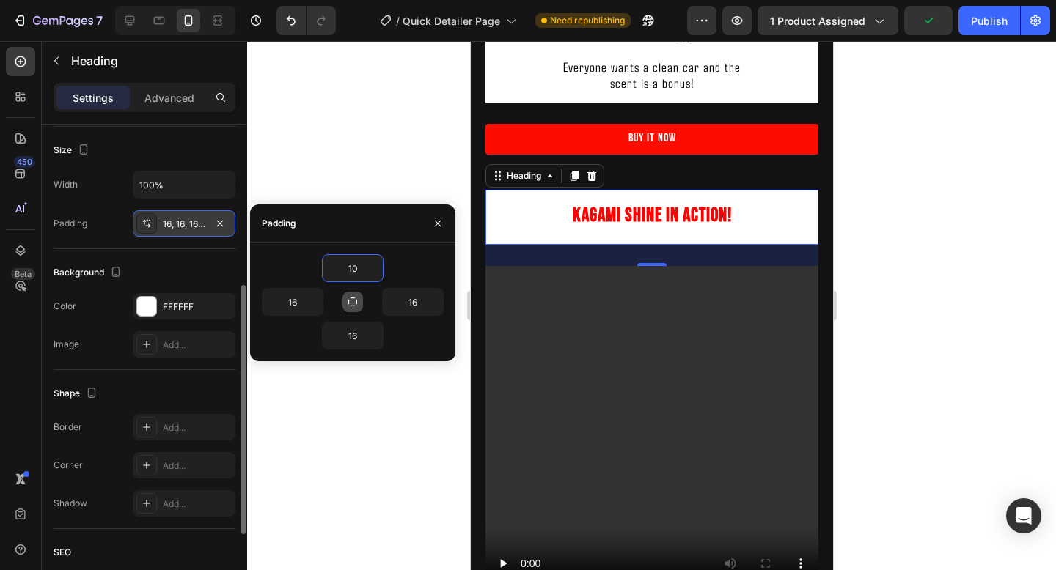
type input "10"
click at [350, 297] on icon "button" at bounding box center [353, 302] width 12 height 12
type input "10"
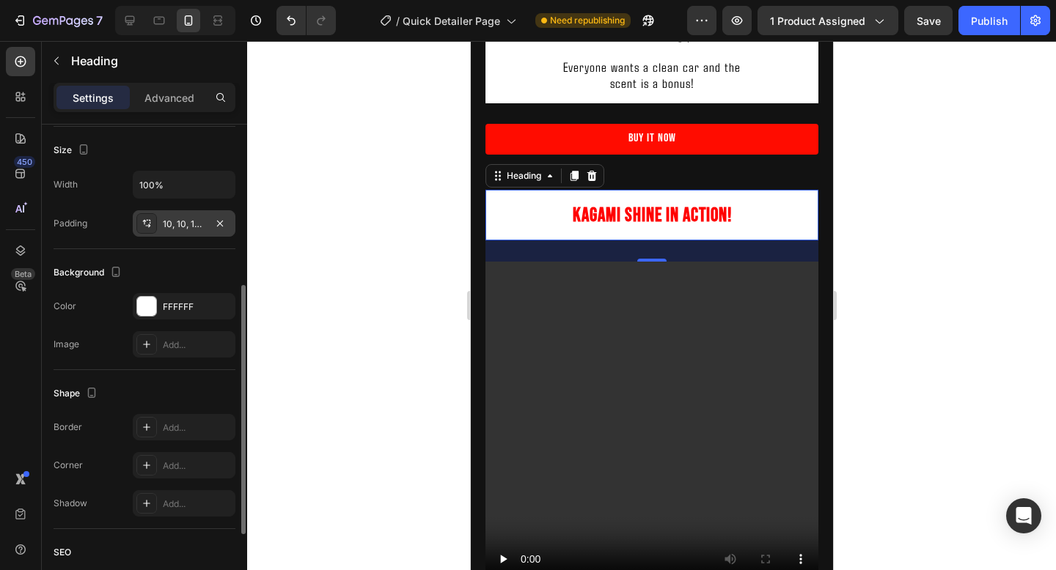
click at [960, 177] on div at bounding box center [651, 305] width 809 height 529
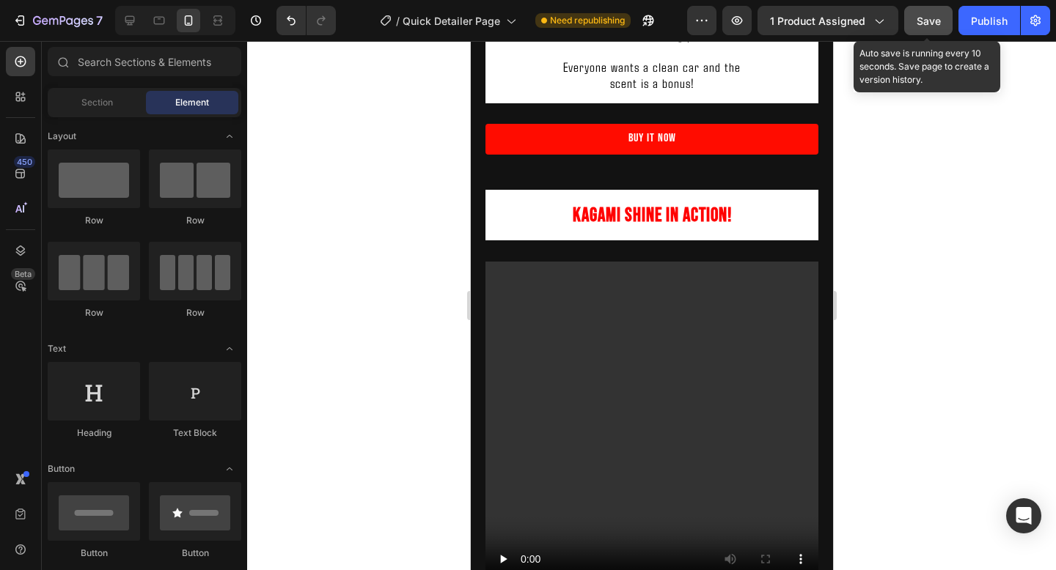
click at [944, 23] on button "Save" at bounding box center [928, 20] width 48 height 29
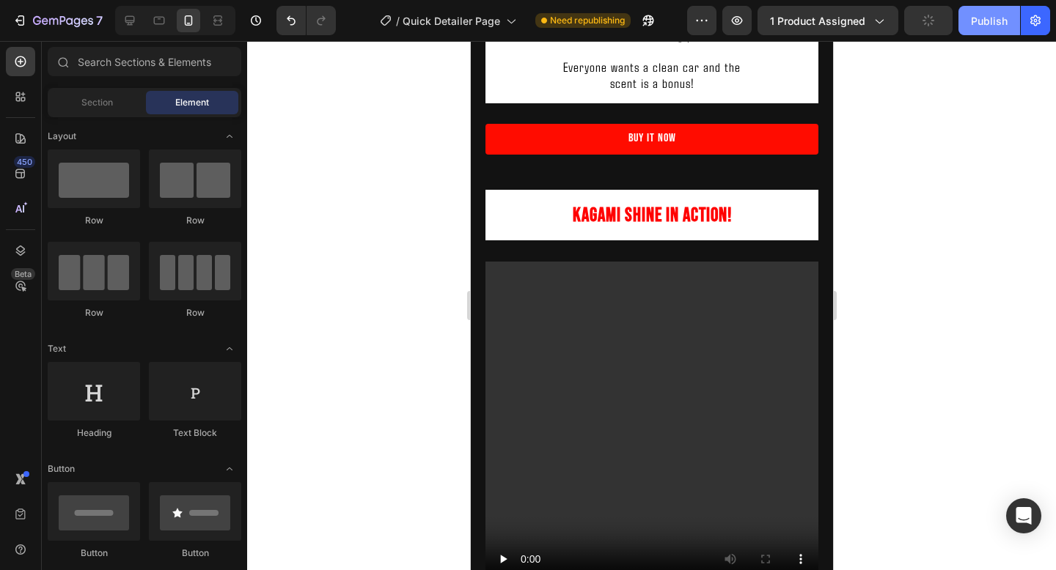
click at [984, 23] on div "Publish" at bounding box center [989, 20] width 37 height 15
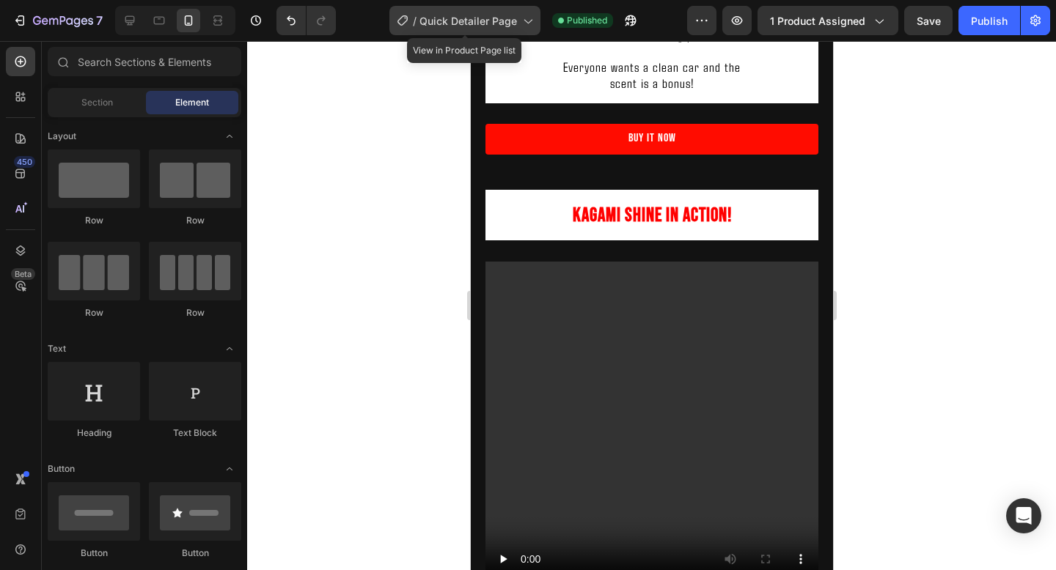
click at [491, 28] on div "/ Quick Detailer Page" at bounding box center [464, 20] width 151 height 29
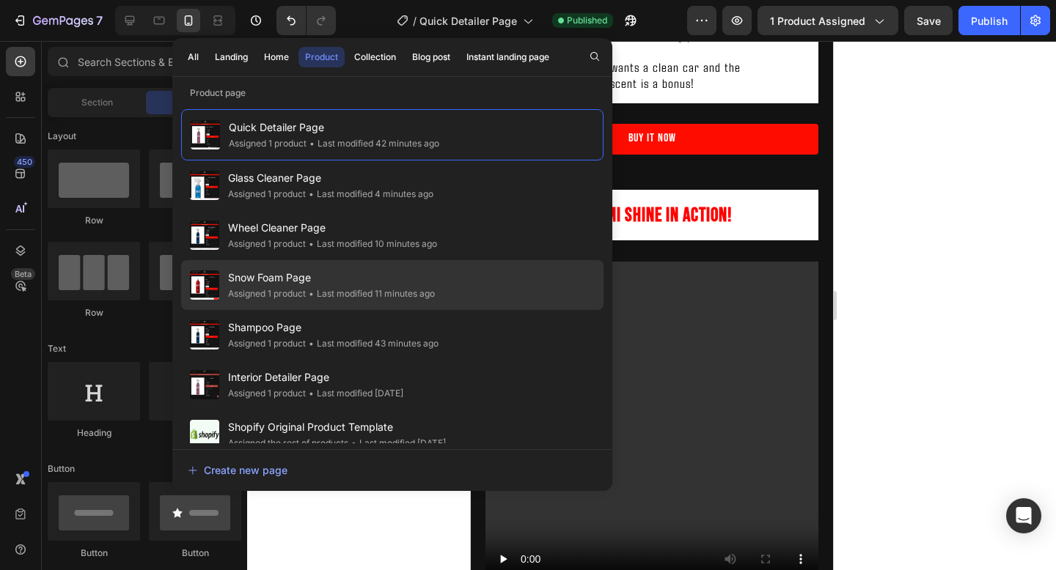
click at [414, 290] on div "• Last modified 11 minutes ago" at bounding box center [370, 294] width 129 height 15
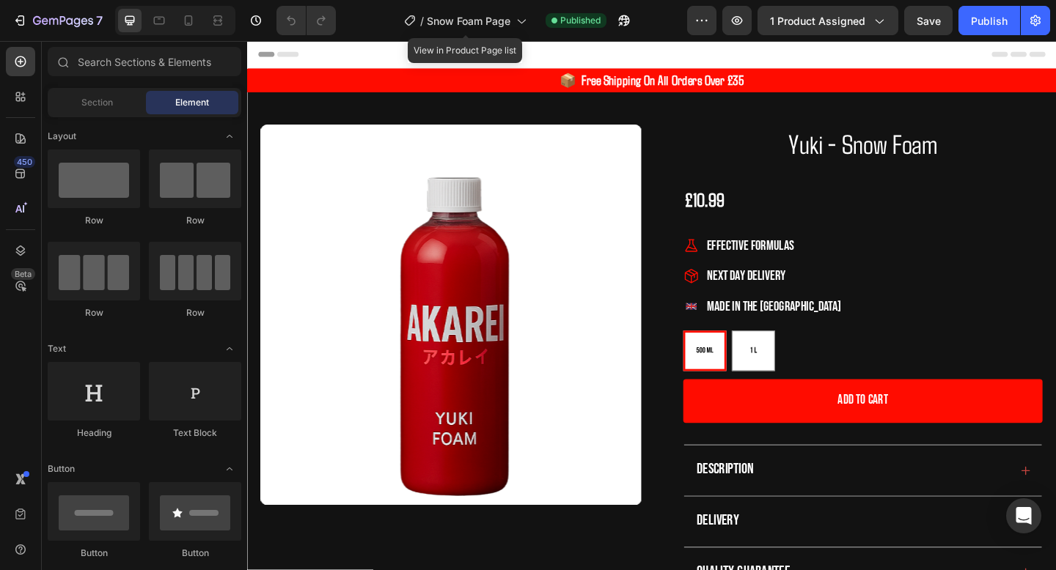
click at [488, 27] on span "Snow Foam Page" at bounding box center [469, 20] width 84 height 15
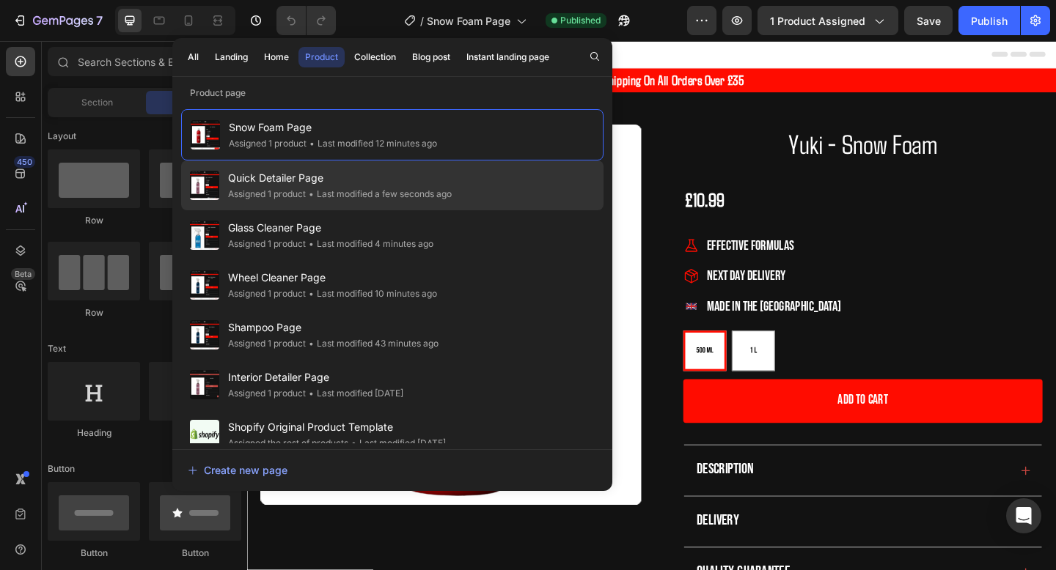
click at [386, 201] on div "• Last modified a few seconds ago" at bounding box center [379, 194] width 146 height 15
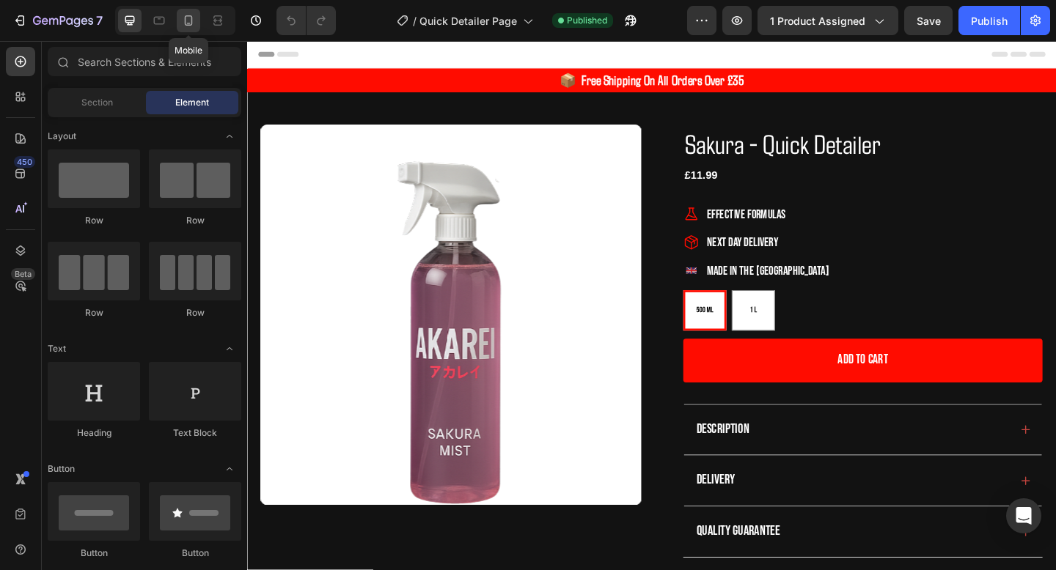
click at [180, 18] on div at bounding box center [188, 20] width 23 height 23
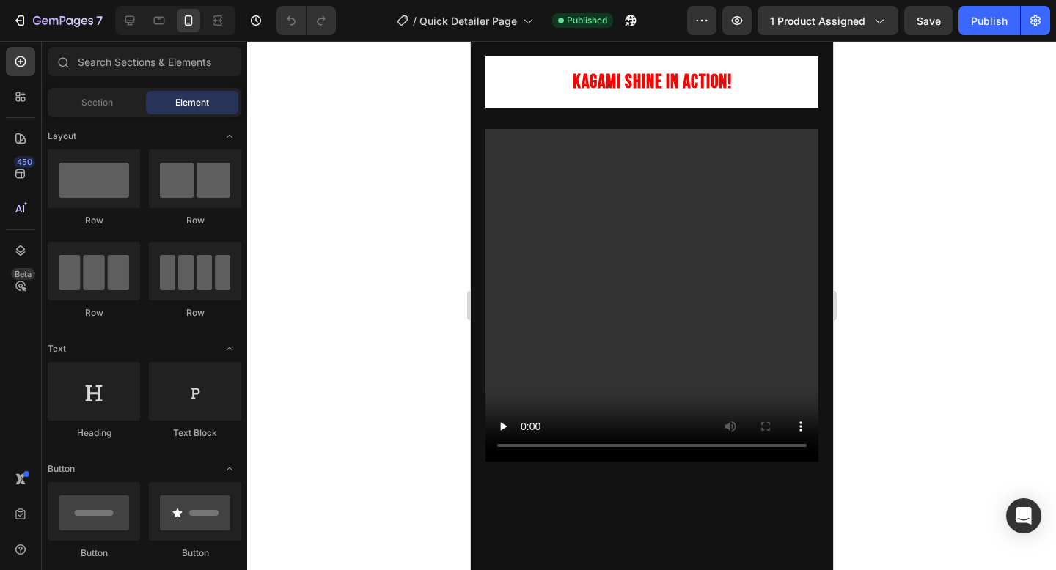
scroll to position [1474, 0]
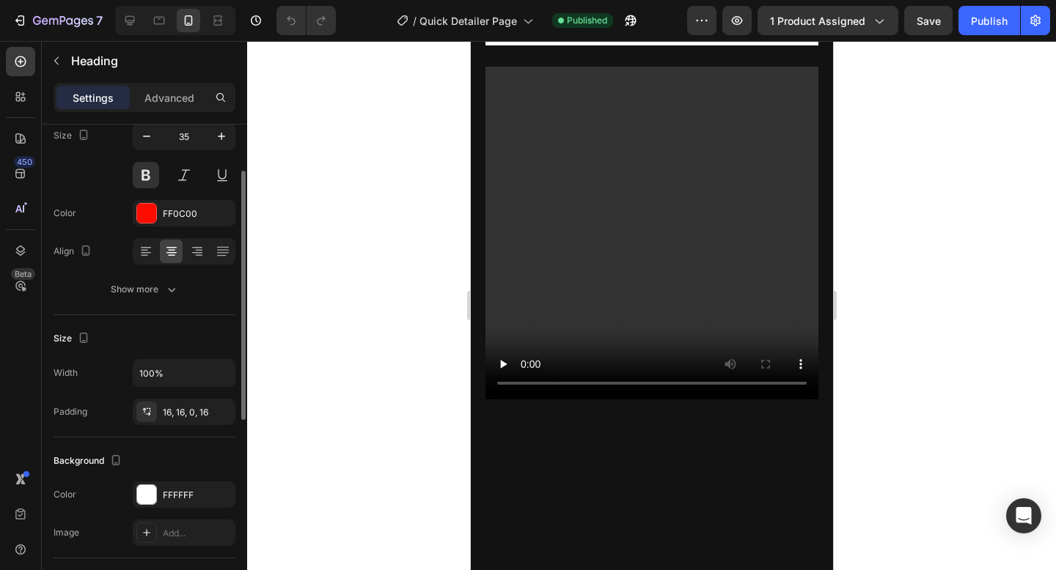
scroll to position [0, 0]
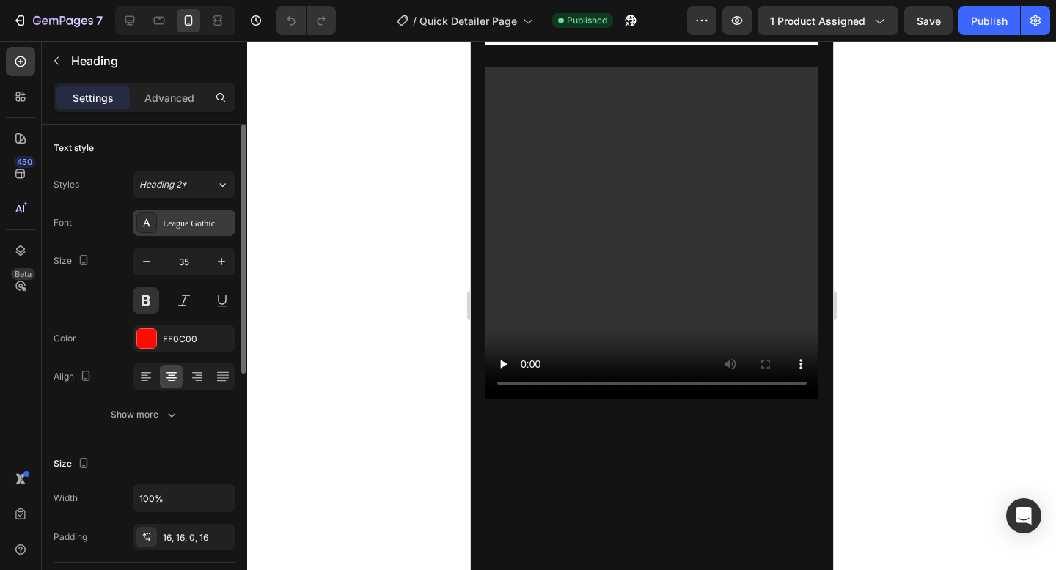
click at [175, 235] on div "League Gothic" at bounding box center [184, 223] width 103 height 26
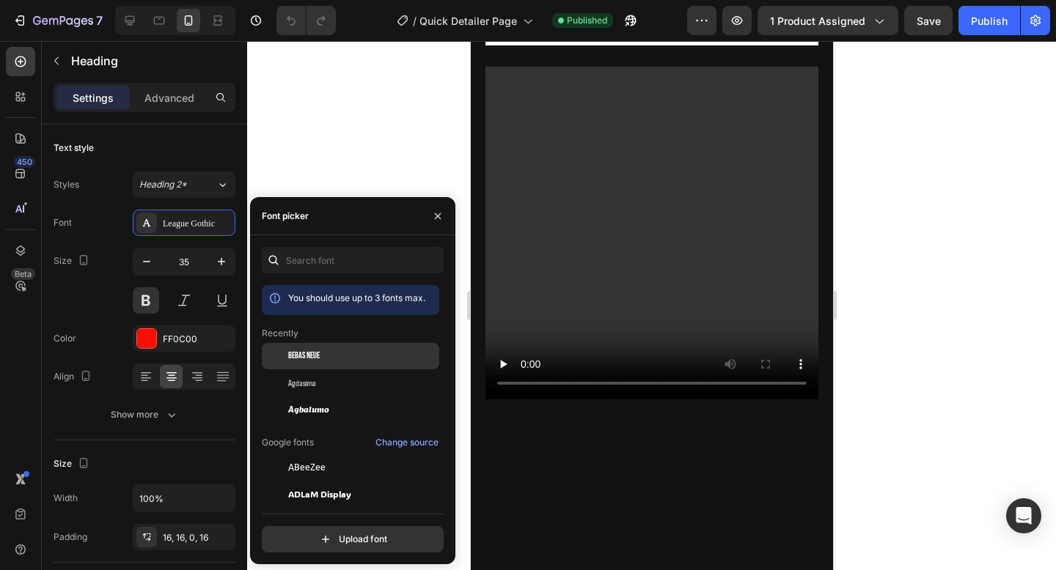
click at [301, 361] on span "Bebas Neue" at bounding box center [304, 356] width 32 height 13
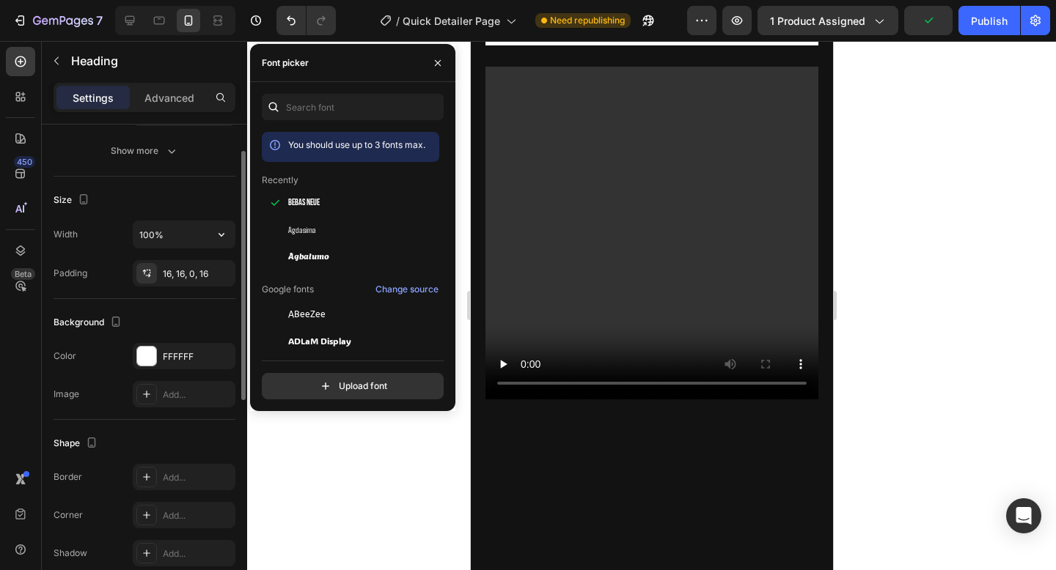
scroll to position [298, 0]
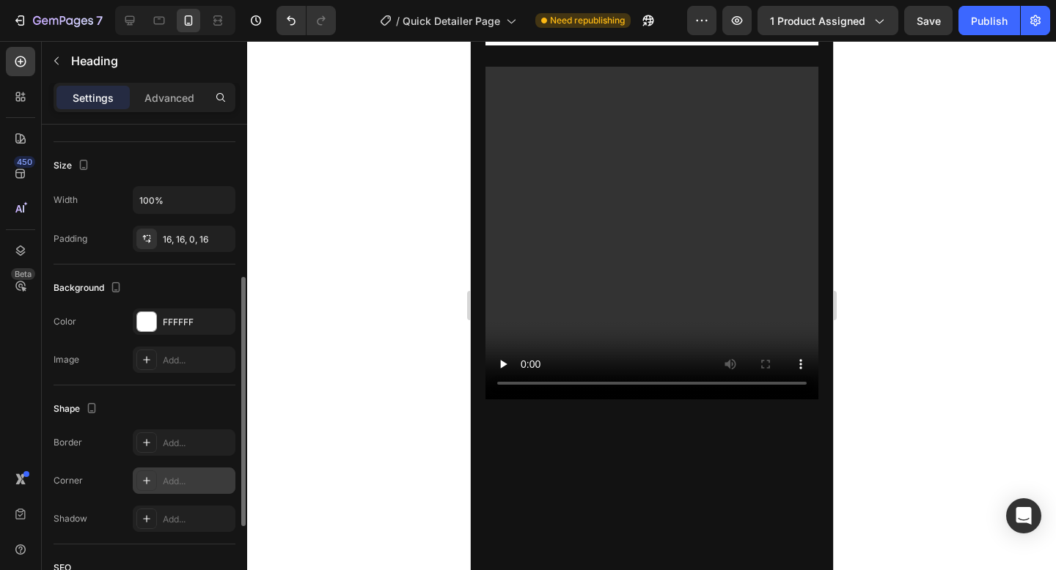
click at [174, 486] on div "Add..." at bounding box center [197, 481] width 69 height 13
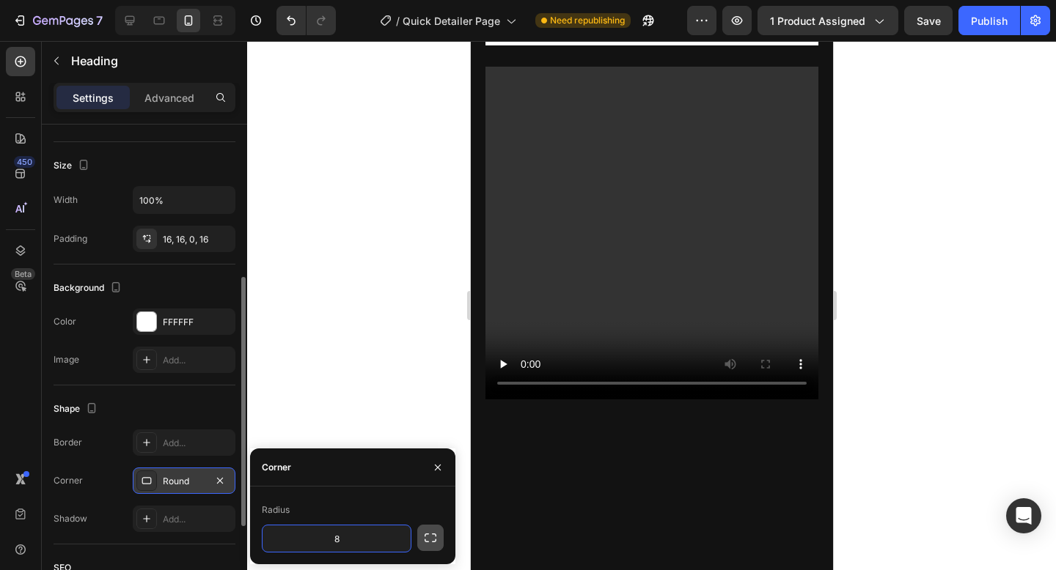
click at [420, 535] on button "button" at bounding box center [430, 538] width 26 height 26
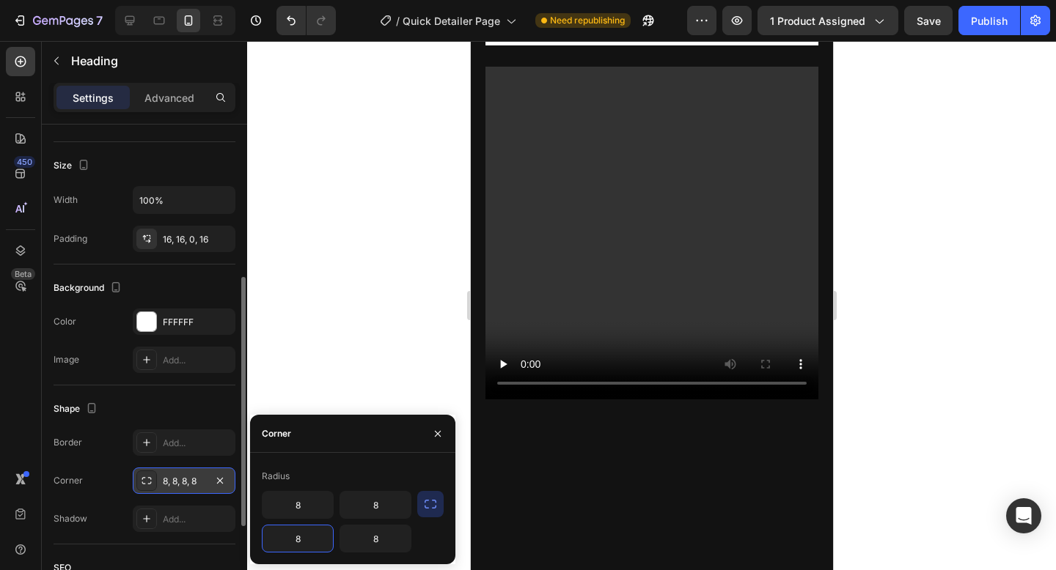
click at [306, 535] on input "8" at bounding box center [297, 539] width 70 height 26
click at [382, 544] on input "8" at bounding box center [375, 539] width 70 height 26
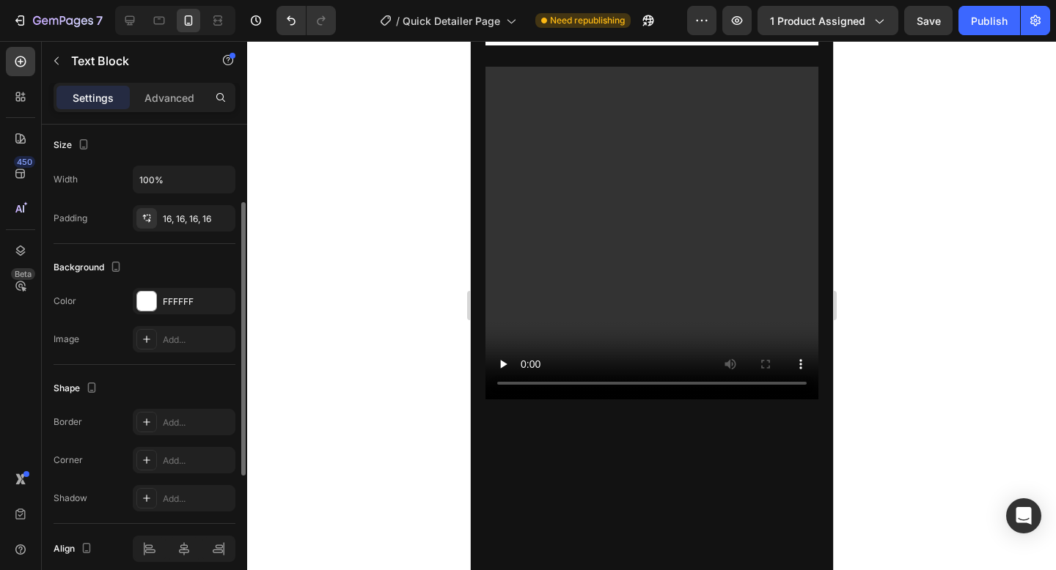
scroll to position [375, 0]
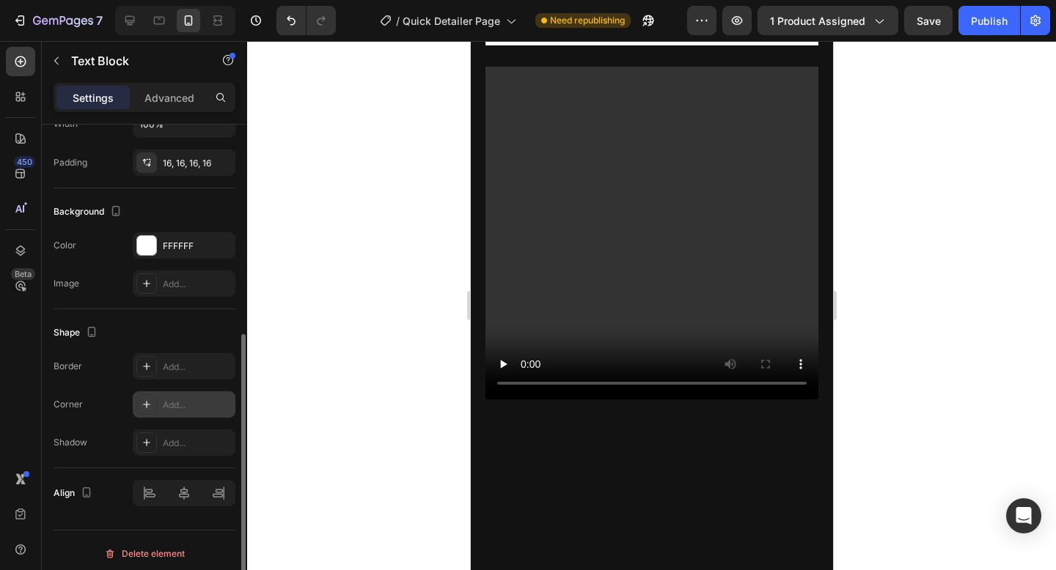
click at [190, 405] on div "Add..." at bounding box center [197, 405] width 69 height 13
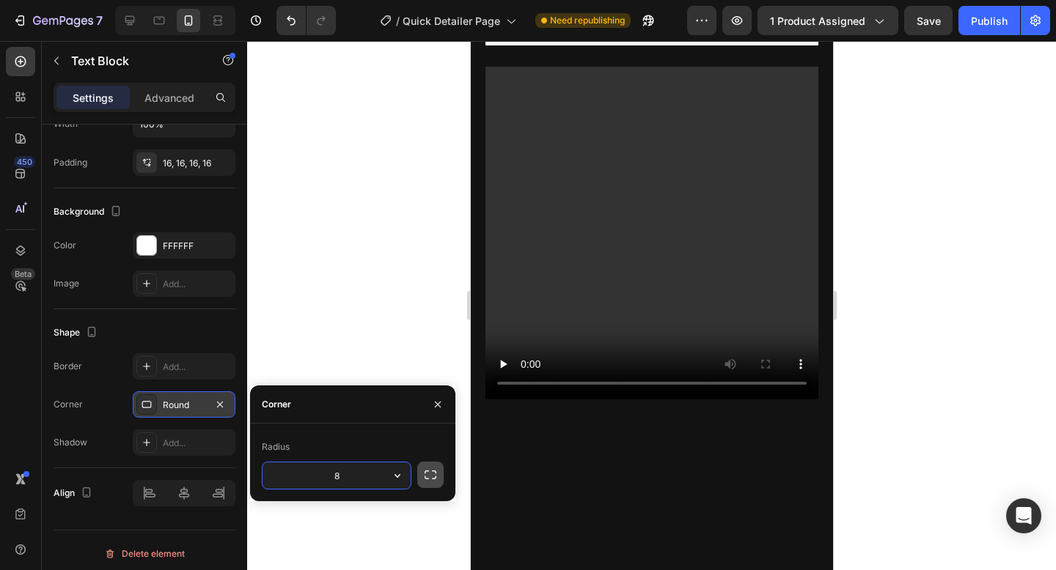
click at [422, 480] on button "button" at bounding box center [430, 475] width 26 height 26
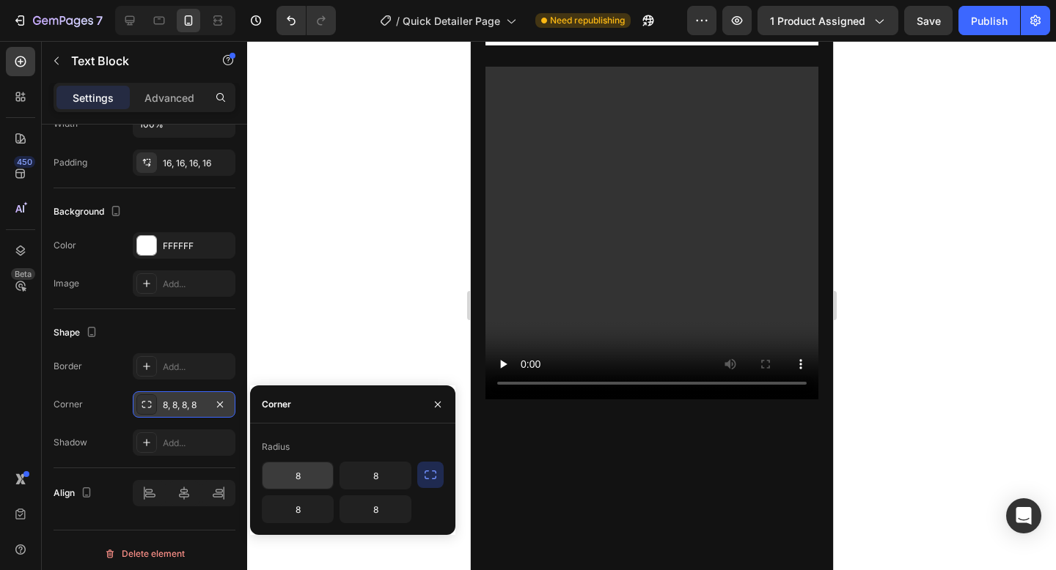
click at [299, 483] on input "8" at bounding box center [297, 476] width 70 height 26
click at [374, 477] on input "8" at bounding box center [375, 476] width 70 height 26
click at [850, 385] on div at bounding box center [651, 305] width 809 height 529
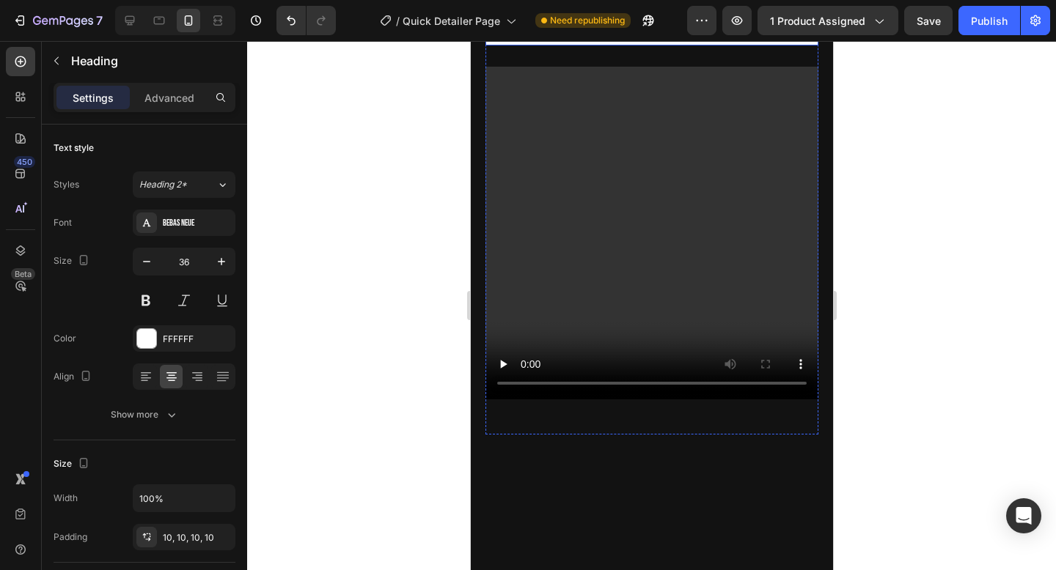
click at [800, 45] on h2 "Kagami Shine In Action!" at bounding box center [651, 19] width 333 height 51
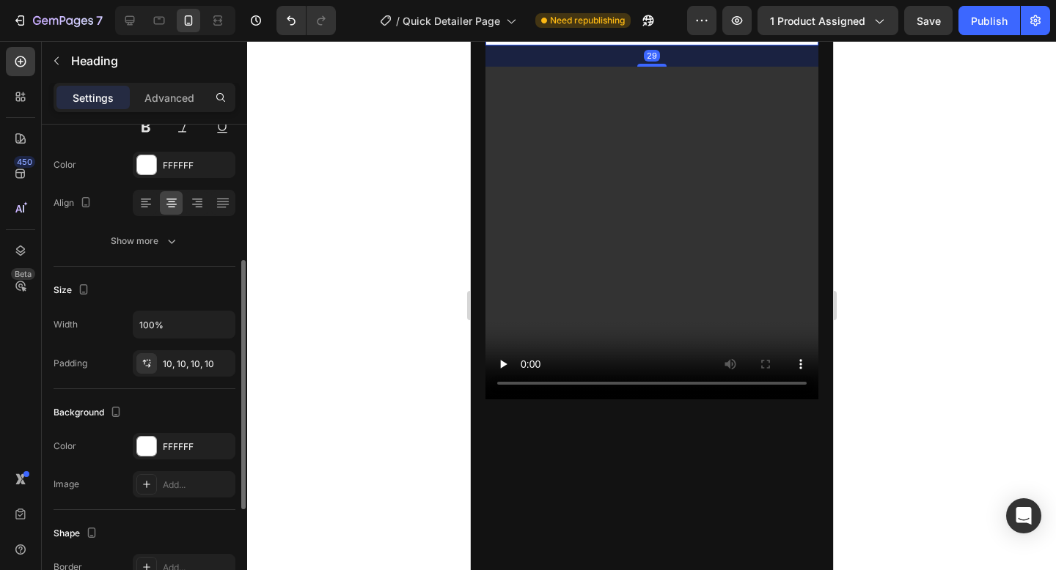
scroll to position [209, 0]
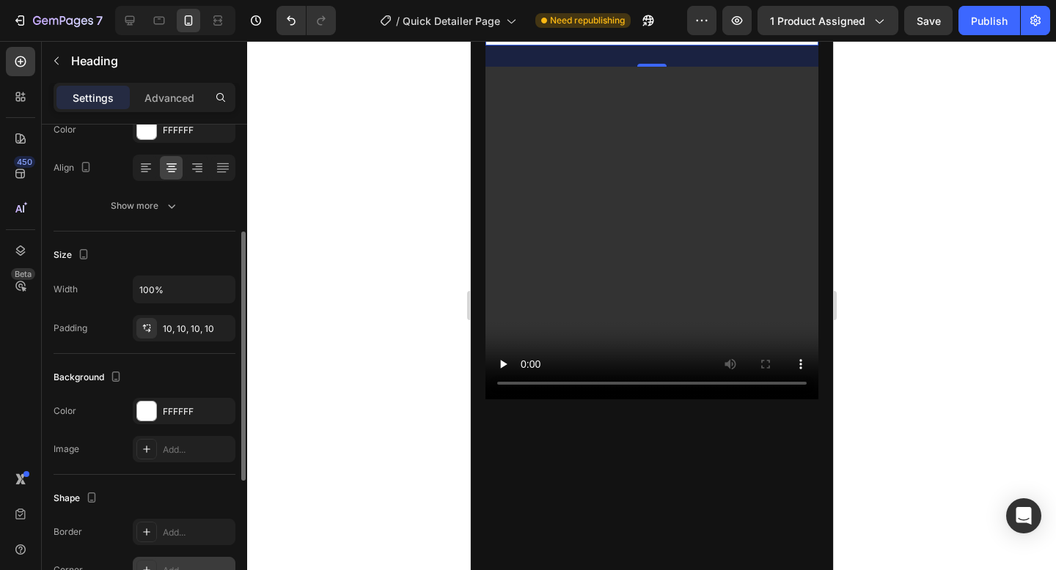
click at [180, 567] on div "Add..." at bounding box center [197, 571] width 69 height 13
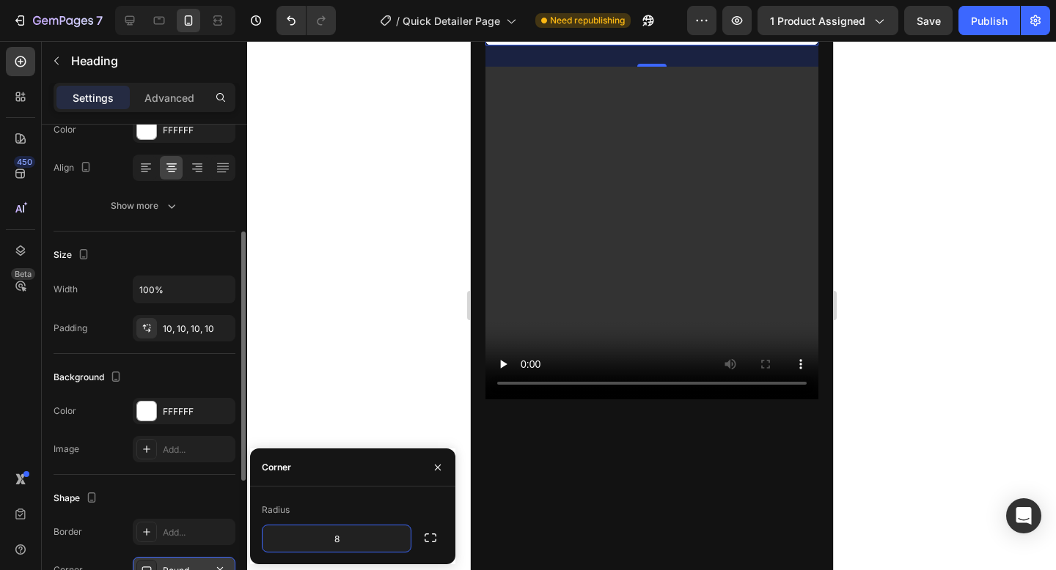
click at [891, 374] on div at bounding box center [651, 305] width 809 height 529
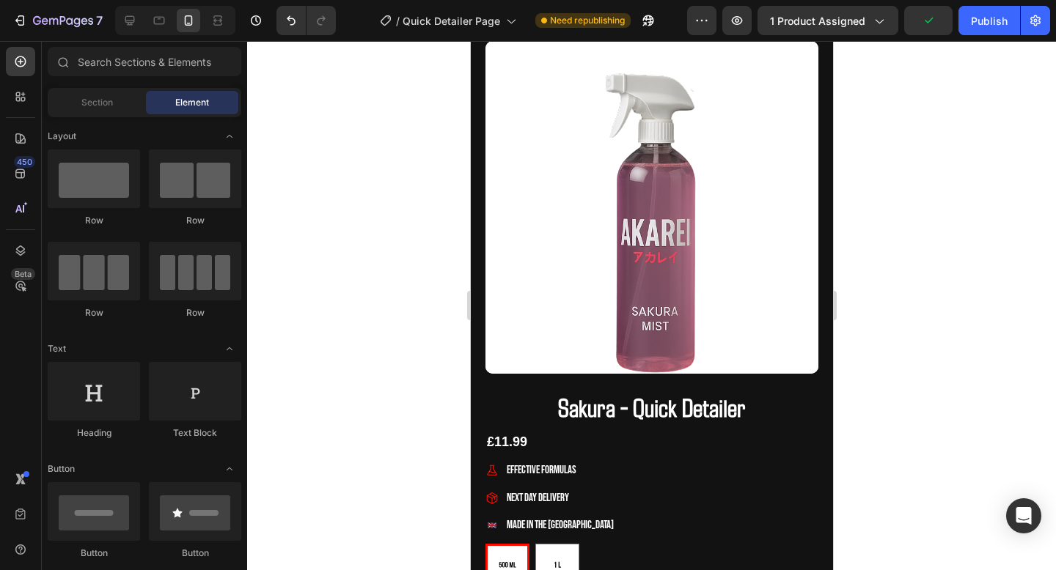
scroll to position [0, 0]
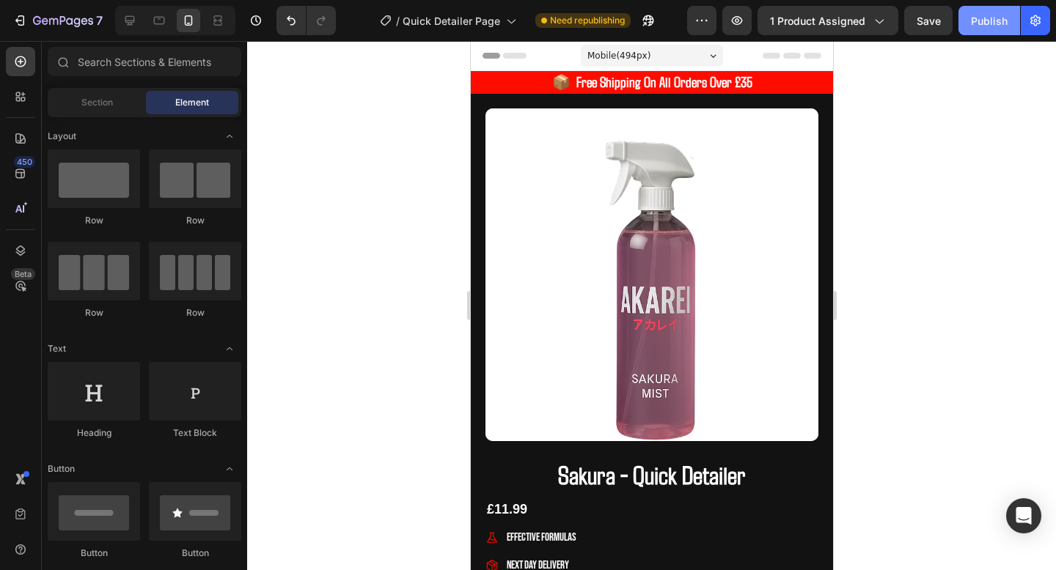
click at [966, 19] on button "Publish" at bounding box center [989, 20] width 62 height 29
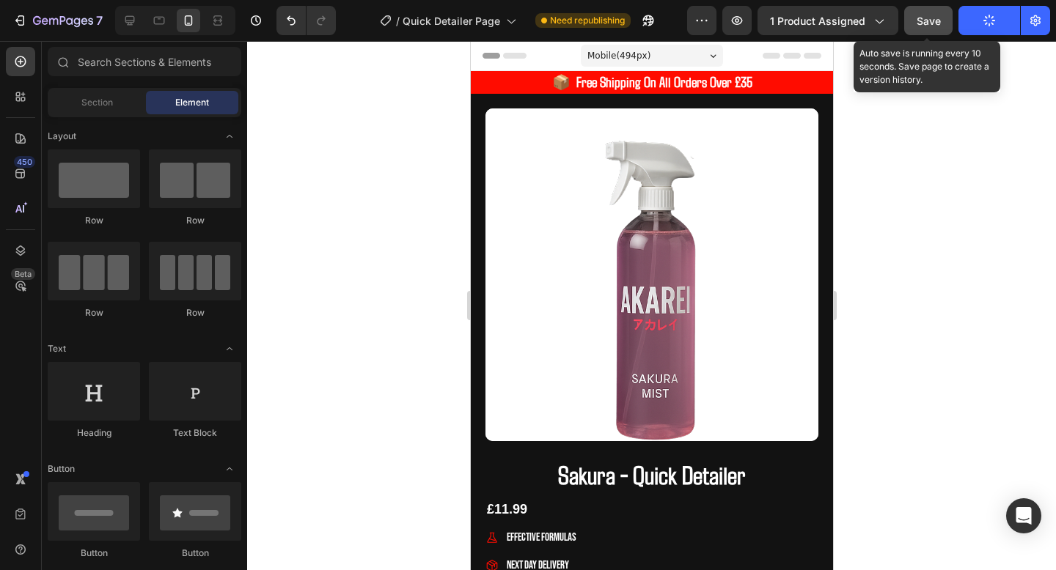
click at [924, 29] on button "Save" at bounding box center [928, 20] width 48 height 29
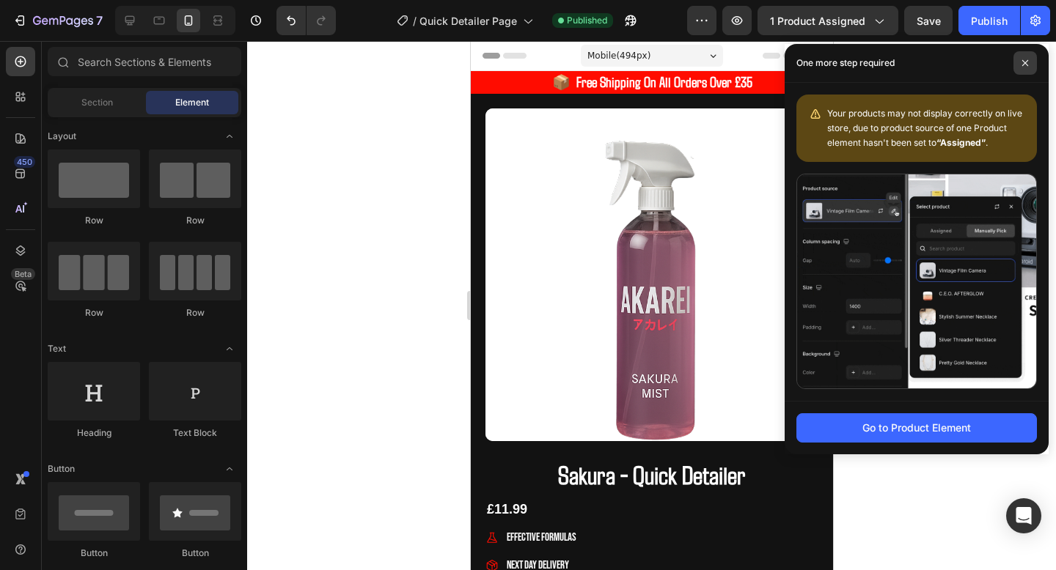
click at [1025, 64] on icon at bounding box center [1024, 62] width 7 height 7
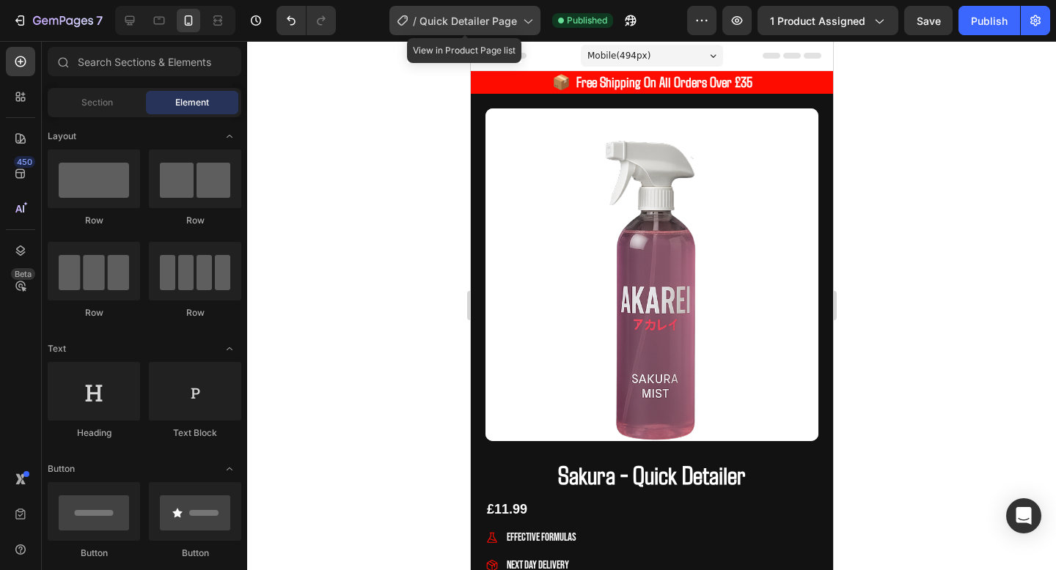
click at [521, 19] on icon at bounding box center [527, 20] width 15 height 15
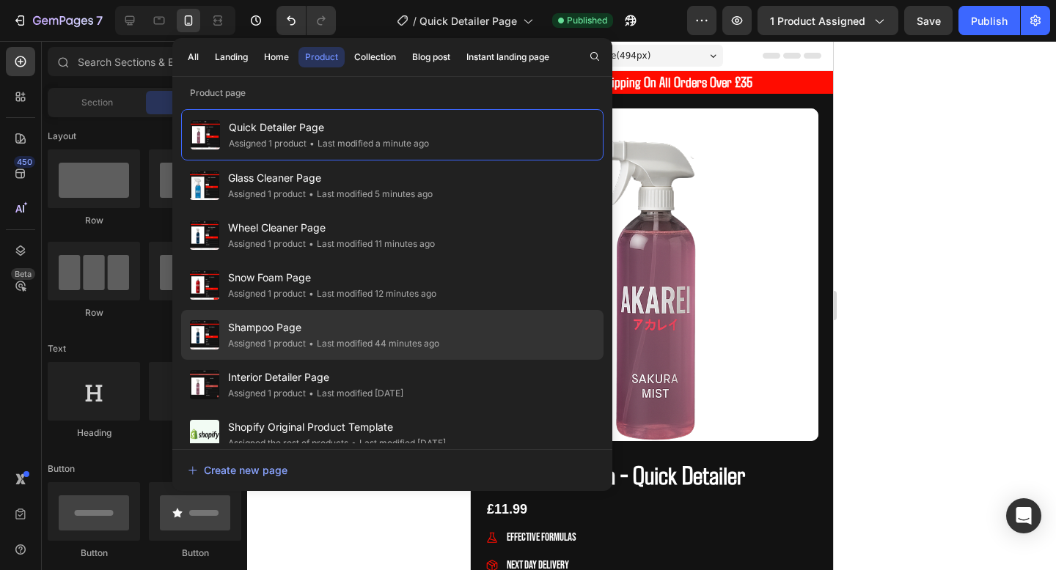
click at [323, 334] on span "Shampoo Page" at bounding box center [333, 328] width 211 height 18
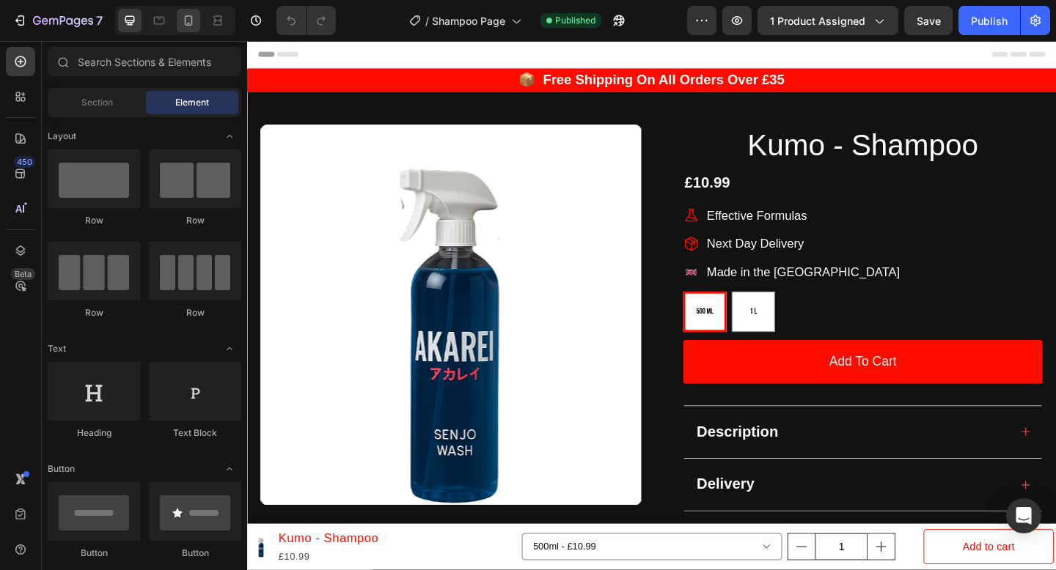
click at [199, 22] on div at bounding box center [188, 20] width 23 height 23
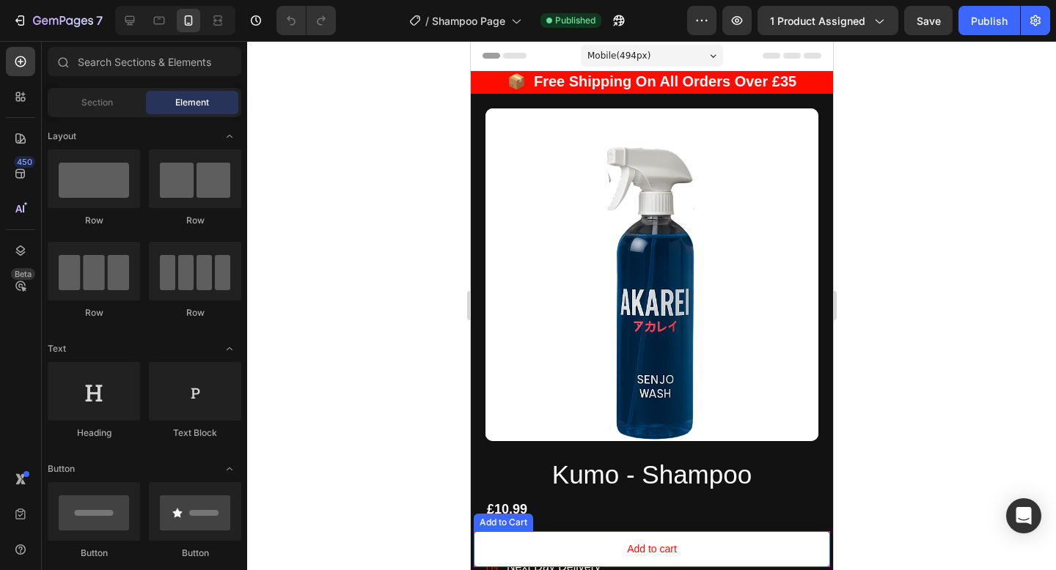
click at [726, 547] on button "Add to cart" at bounding box center [651, 550] width 356 height 36
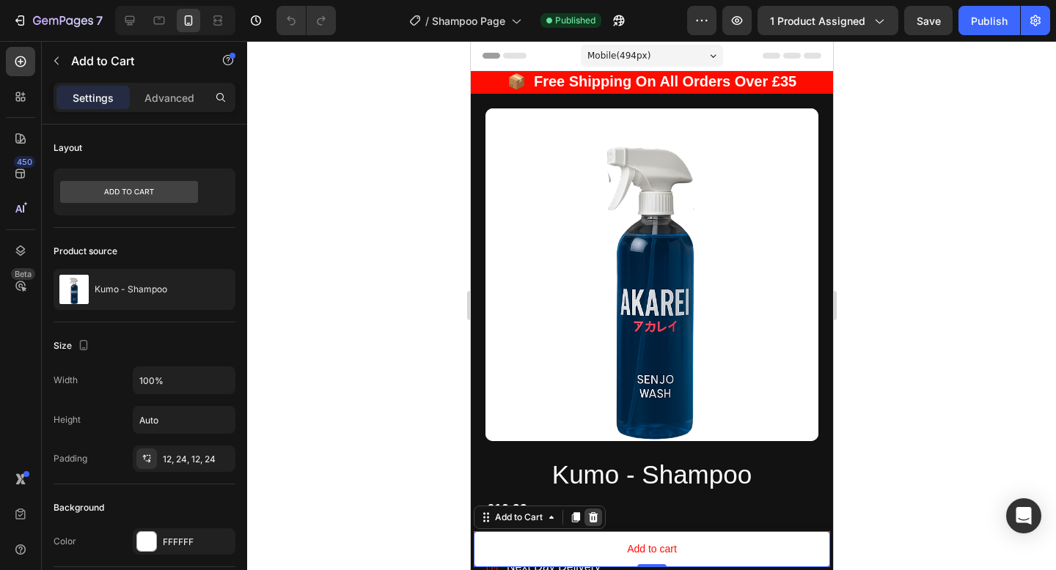
click at [594, 521] on icon at bounding box center [593, 517] width 10 height 10
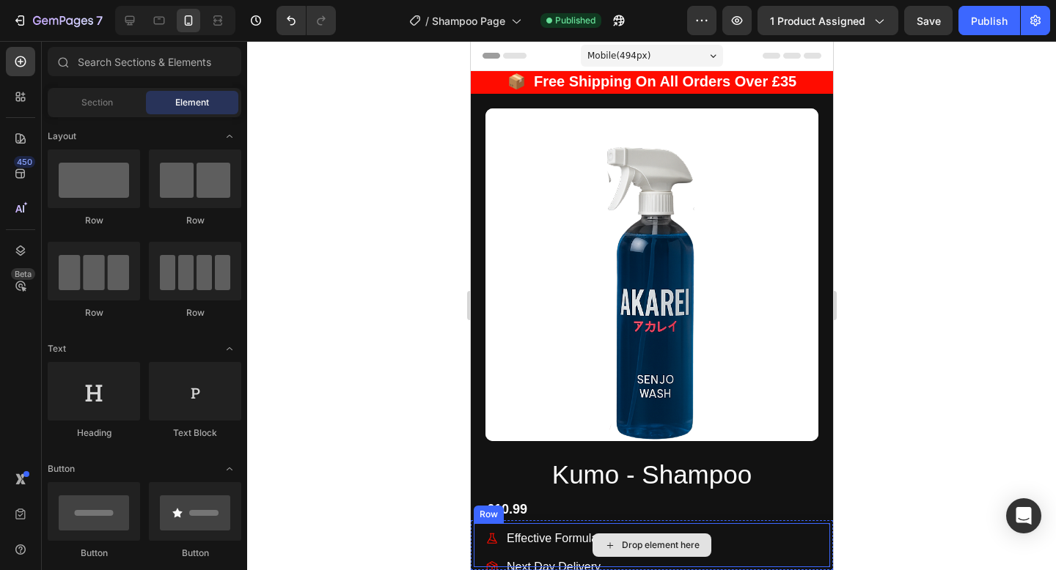
click at [594, 542] on div "Drop element here" at bounding box center [651, 545] width 119 height 23
click at [583, 540] on div "Drop element here" at bounding box center [651, 545] width 356 height 44
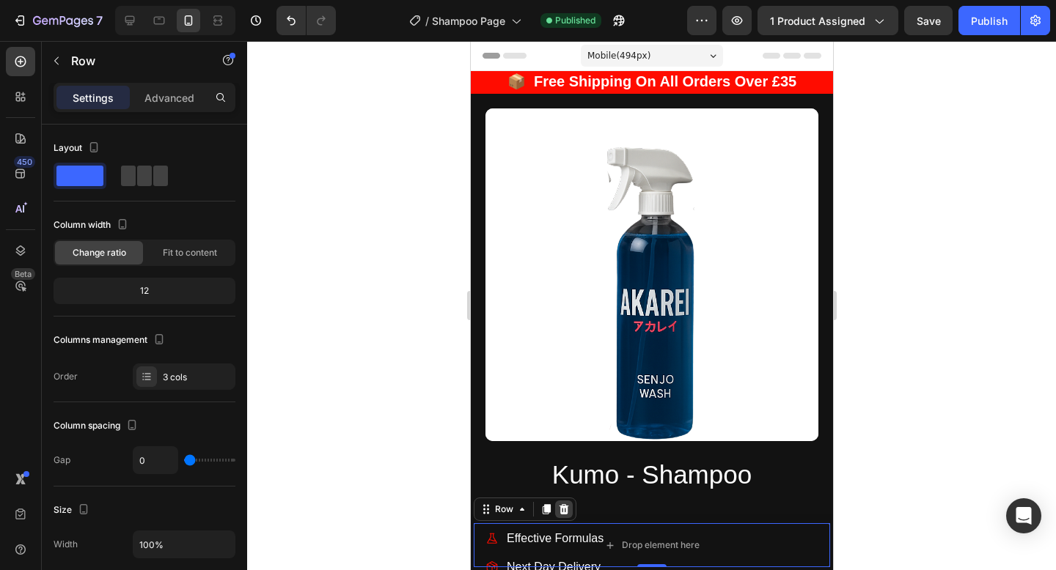
click at [564, 508] on icon at bounding box center [563, 510] width 12 height 12
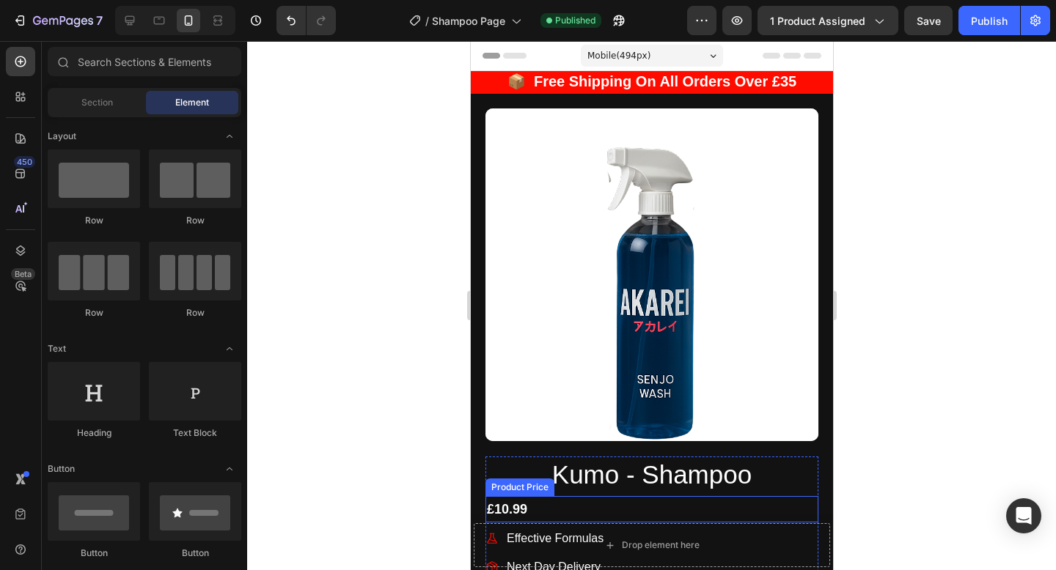
click at [568, 551] on div "Drop element here" at bounding box center [651, 545] width 356 height 44
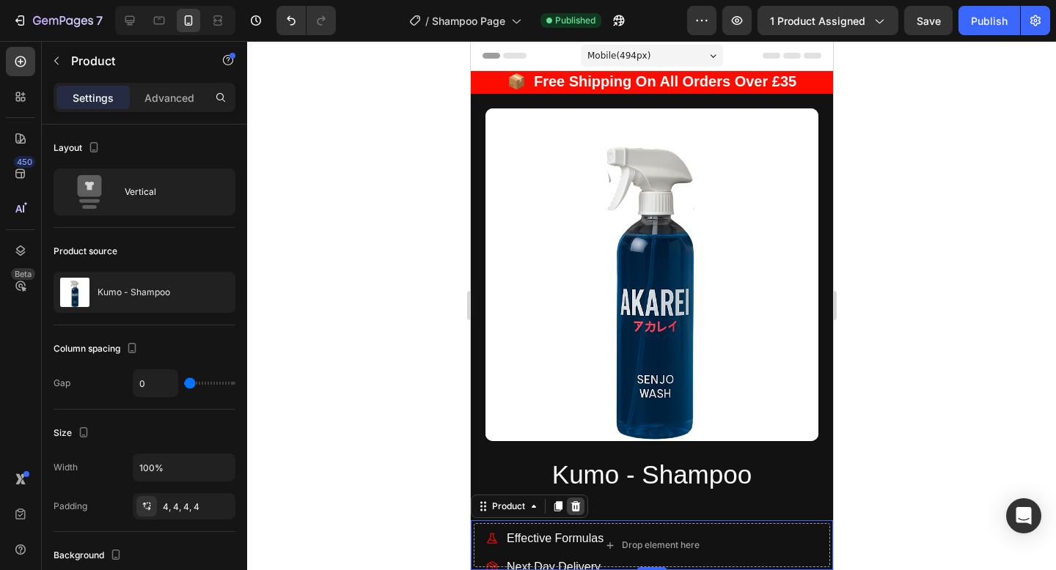
click at [581, 507] on div at bounding box center [575, 507] width 18 height 18
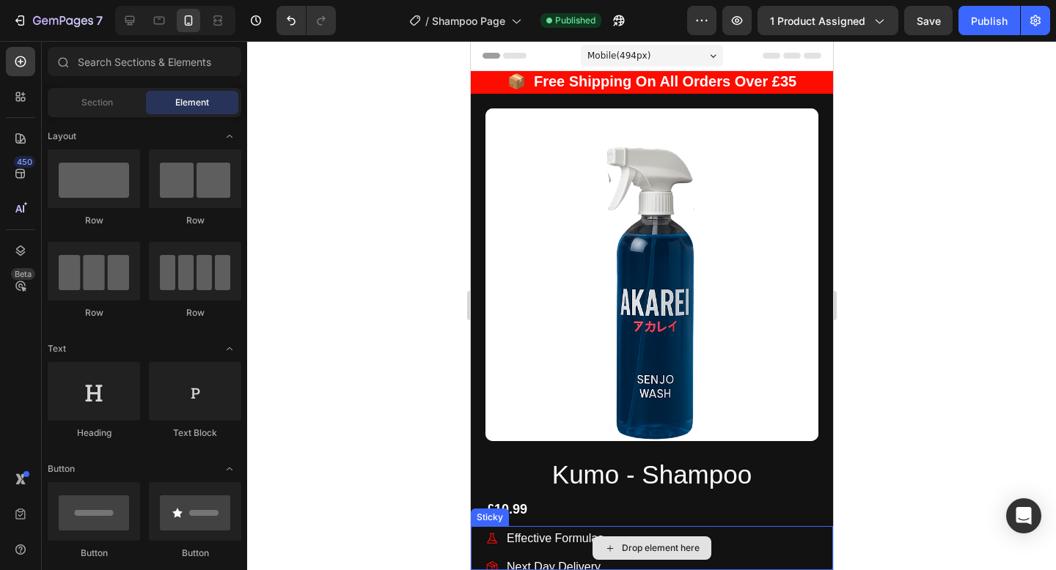
click at [581, 552] on div "Drop element here" at bounding box center [651, 548] width 362 height 44
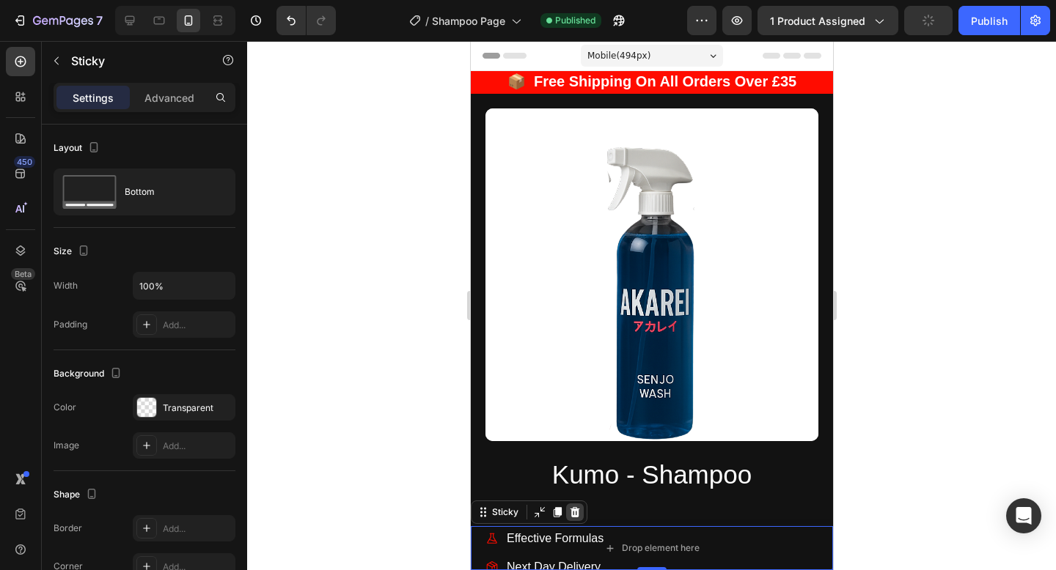
click at [577, 518] on div at bounding box center [574, 513] width 18 height 18
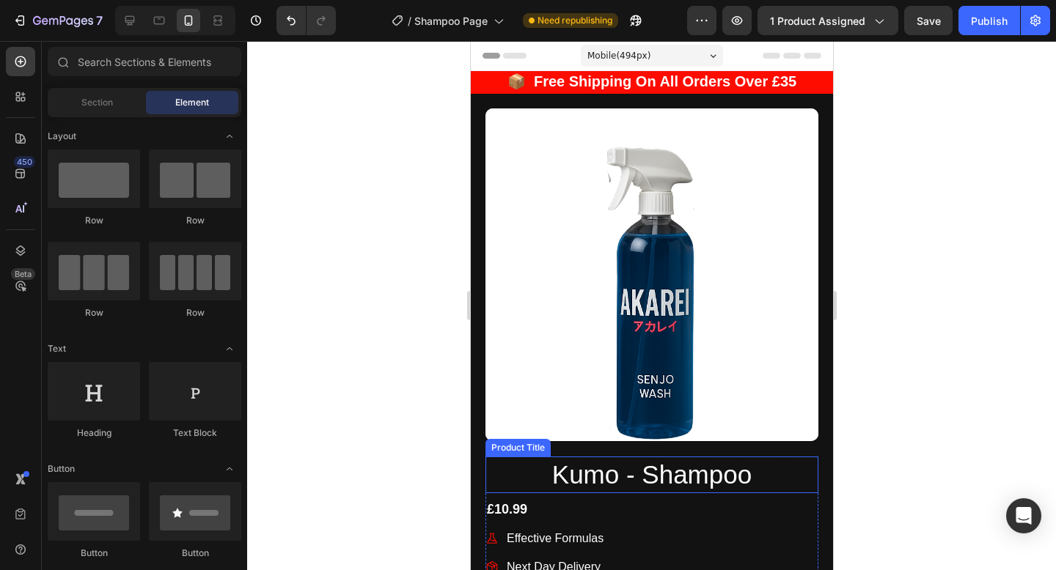
click at [616, 482] on h1 "Kumo - Shampoo" at bounding box center [651, 475] width 333 height 37
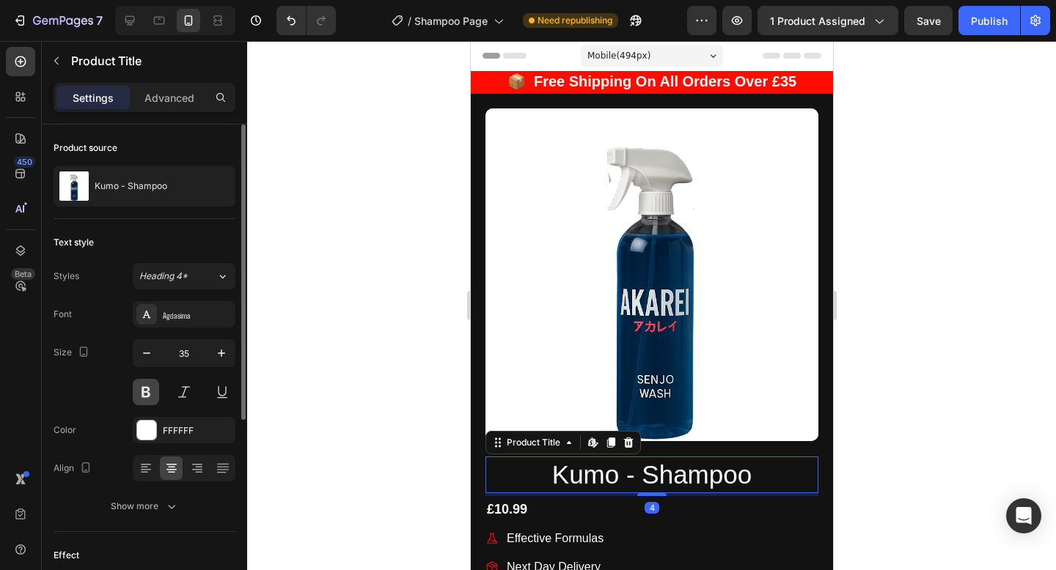
click at [153, 385] on button at bounding box center [146, 392] width 26 height 26
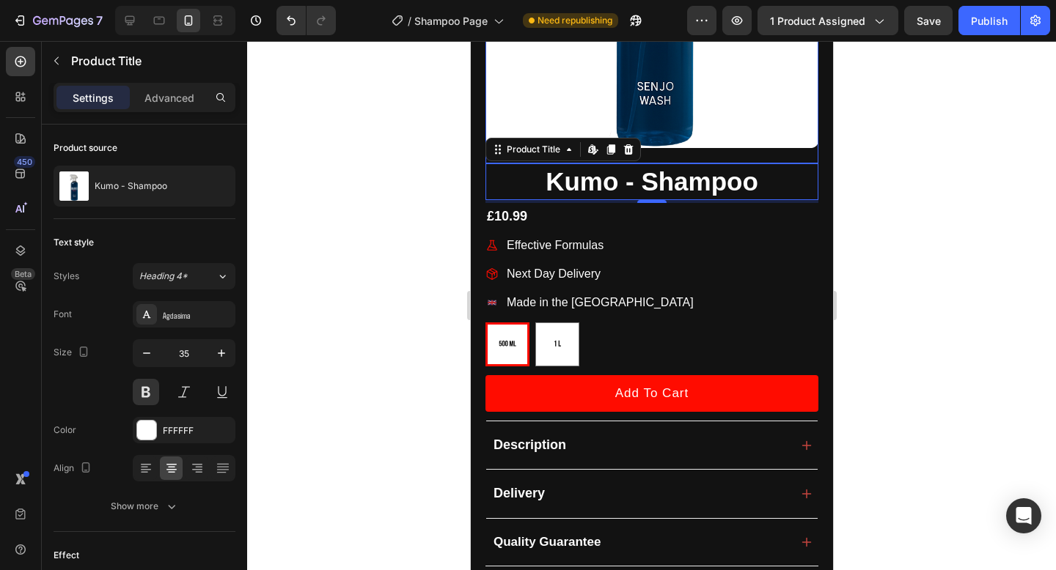
scroll to position [295, 0]
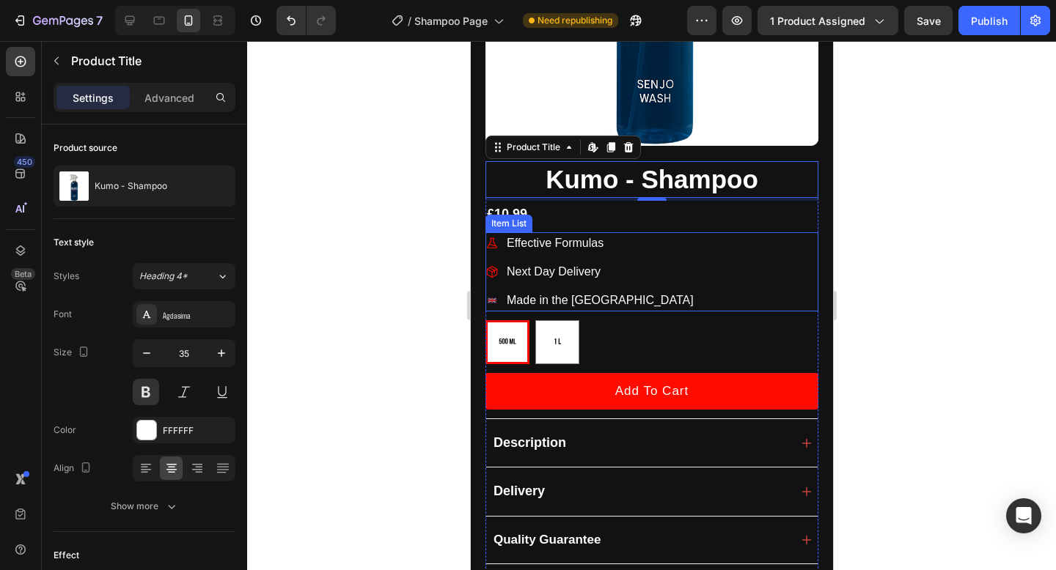
click at [552, 235] on p "Effective Formulas" at bounding box center [599, 244] width 187 height 18
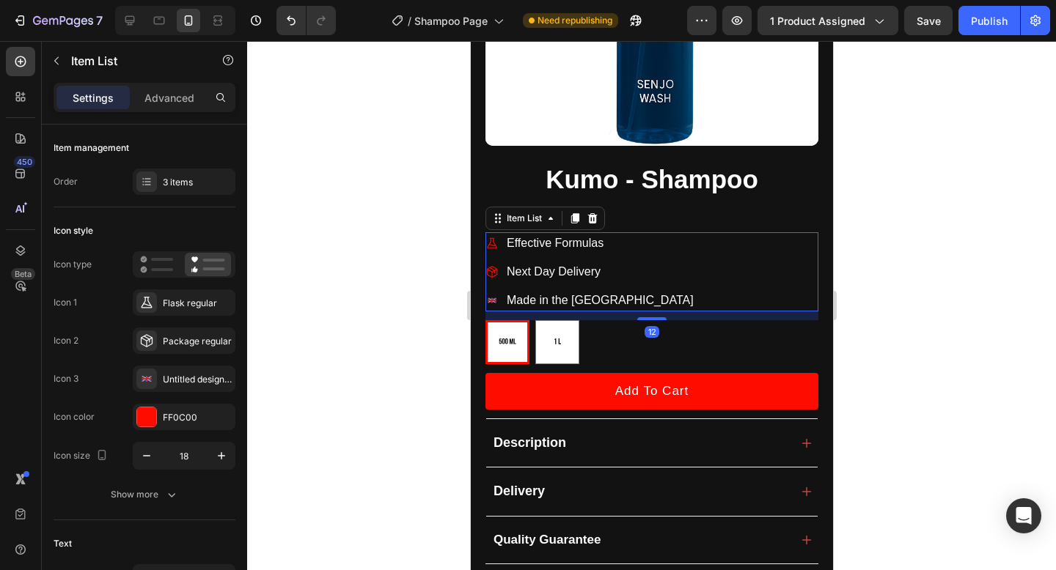
click at [552, 243] on span "Effective Formulas" at bounding box center [554, 243] width 97 height 12
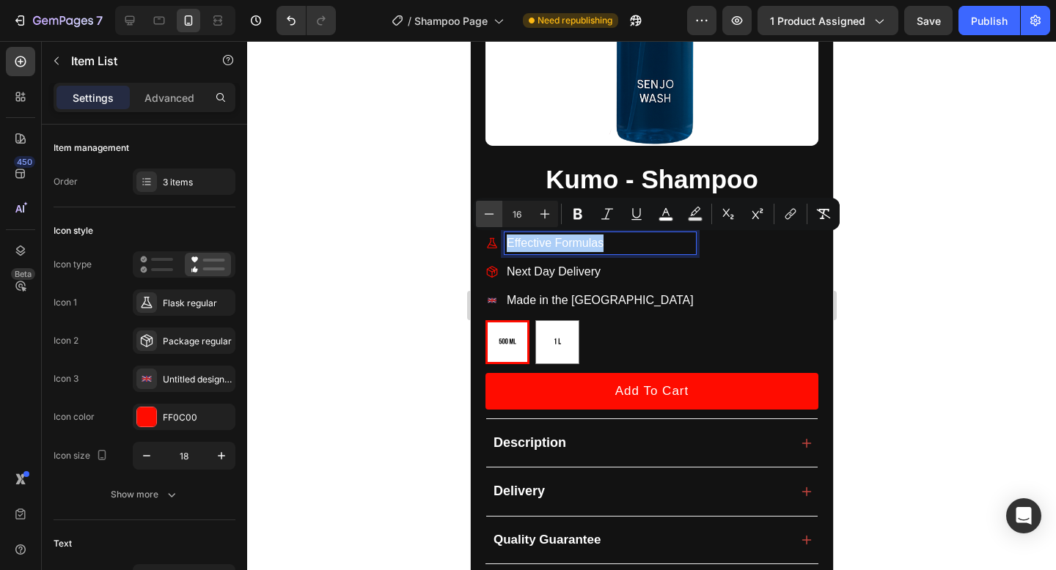
click at [492, 218] on icon "Editor contextual toolbar" at bounding box center [489, 214] width 15 height 15
type input "15"
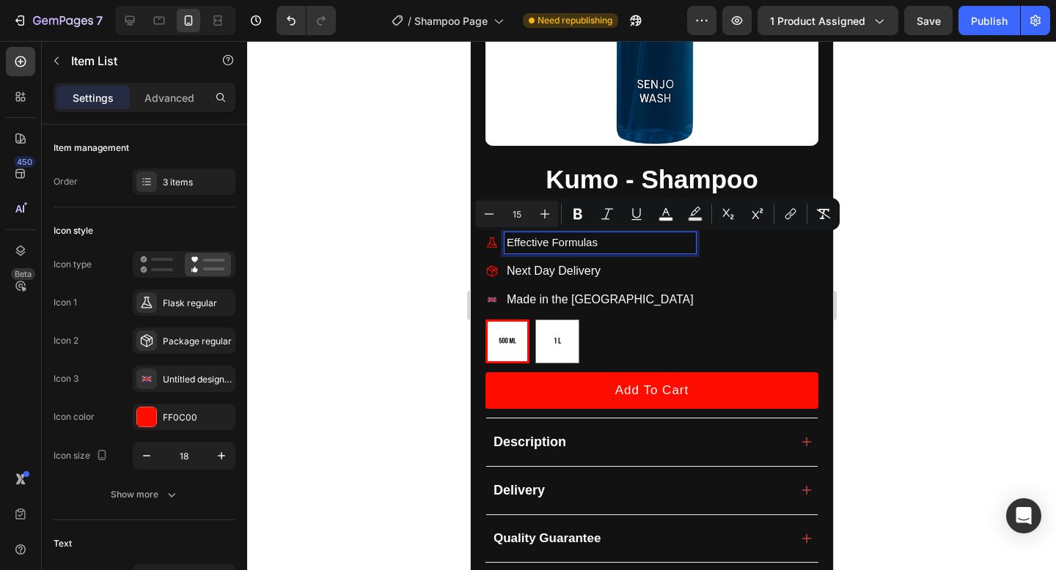
click at [523, 266] on span "Next Day Delivery" at bounding box center [553, 271] width 94 height 12
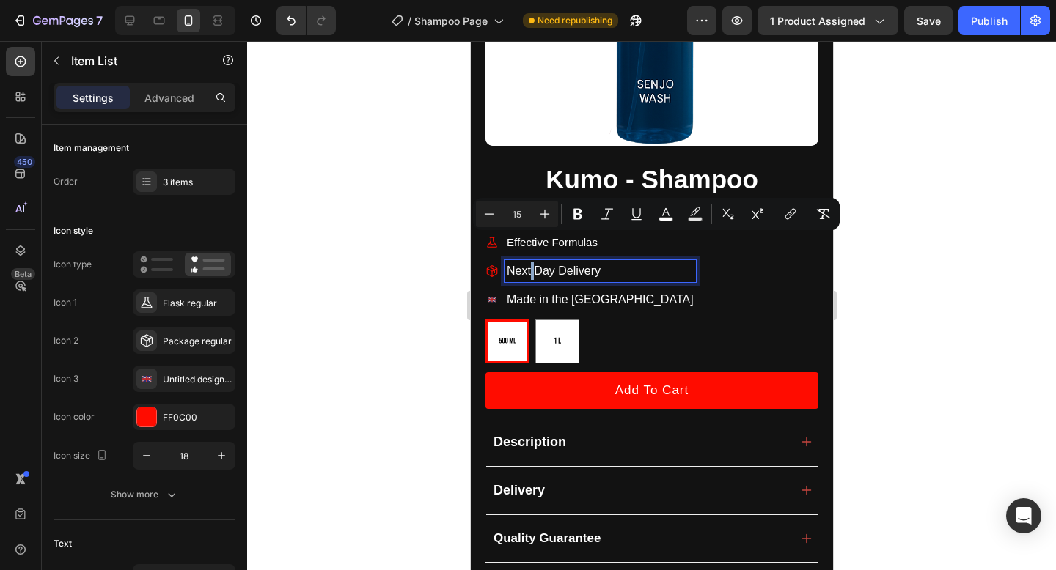
click at [523, 266] on span "Next Day Delivery" at bounding box center [553, 271] width 94 height 12
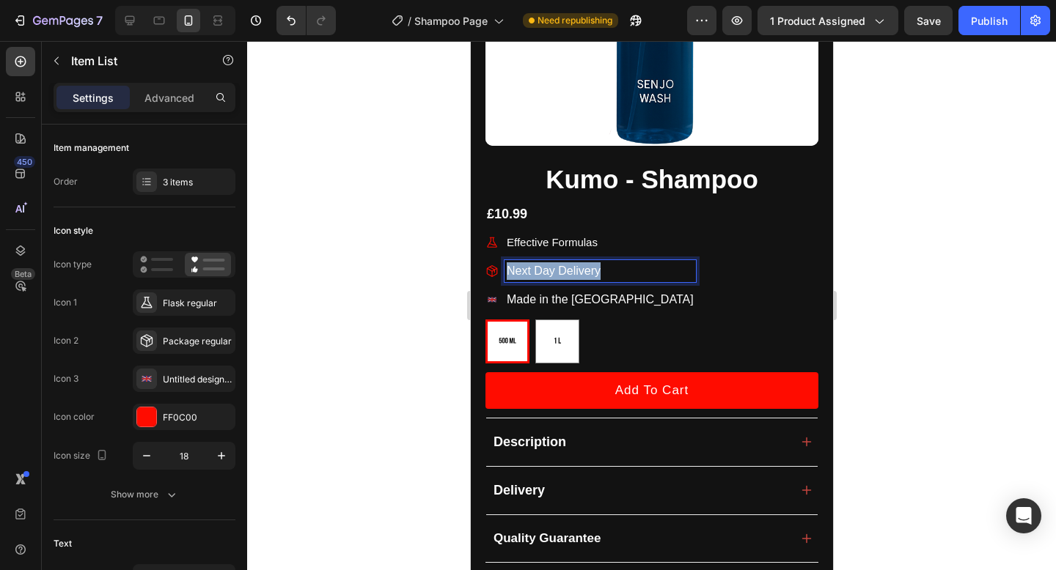
click at [523, 266] on span "Next Day Delivery" at bounding box center [553, 271] width 94 height 12
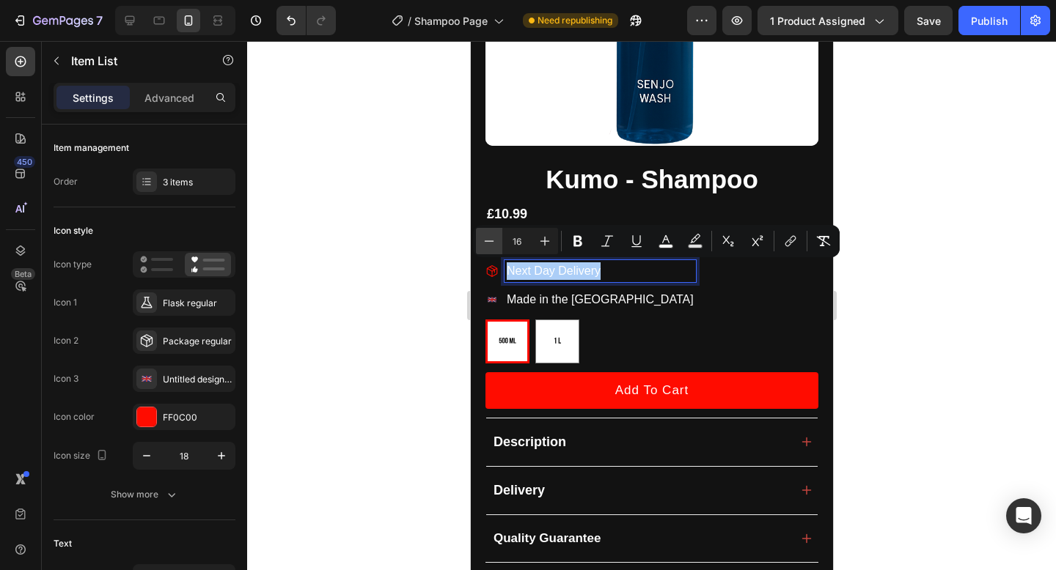
click at [493, 240] on icon "Editor contextual toolbar" at bounding box center [489, 241] width 15 height 15
type input "15"
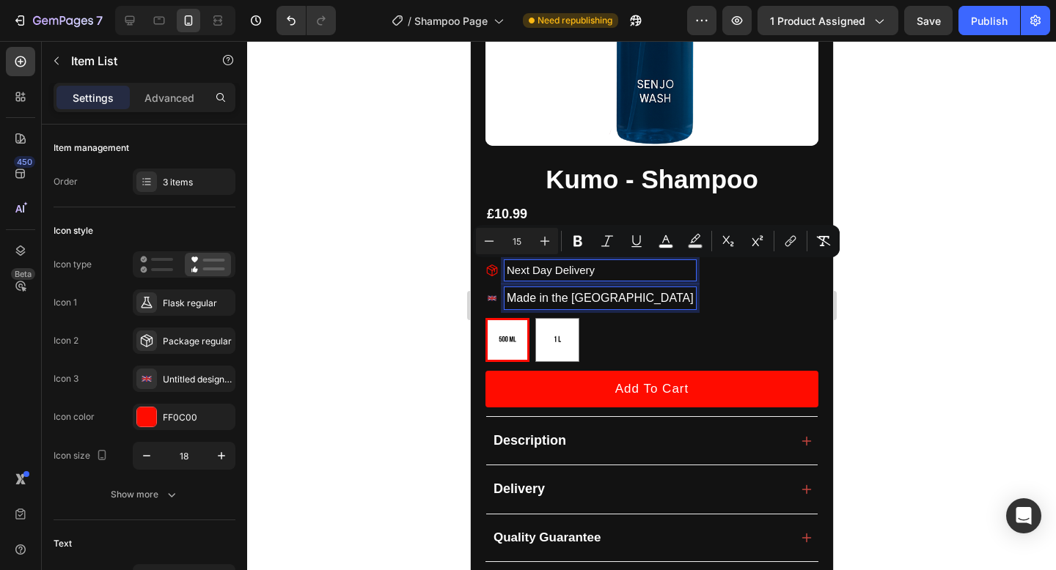
click at [523, 296] on span "Made in the [GEOGRAPHIC_DATA]" at bounding box center [599, 298] width 187 height 12
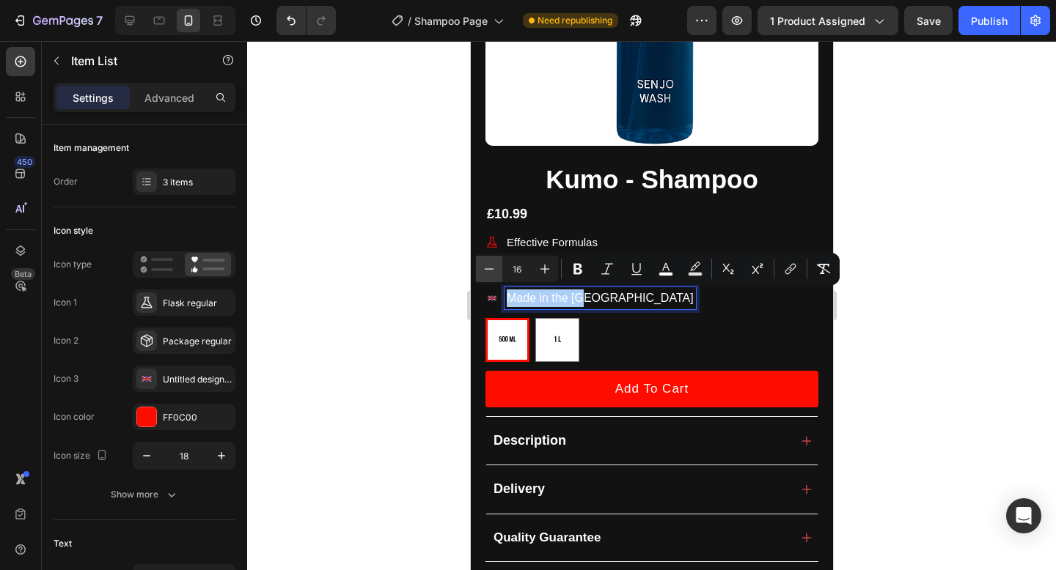
click at [485, 262] on icon "Editor contextual toolbar" at bounding box center [489, 269] width 15 height 15
type input "15"
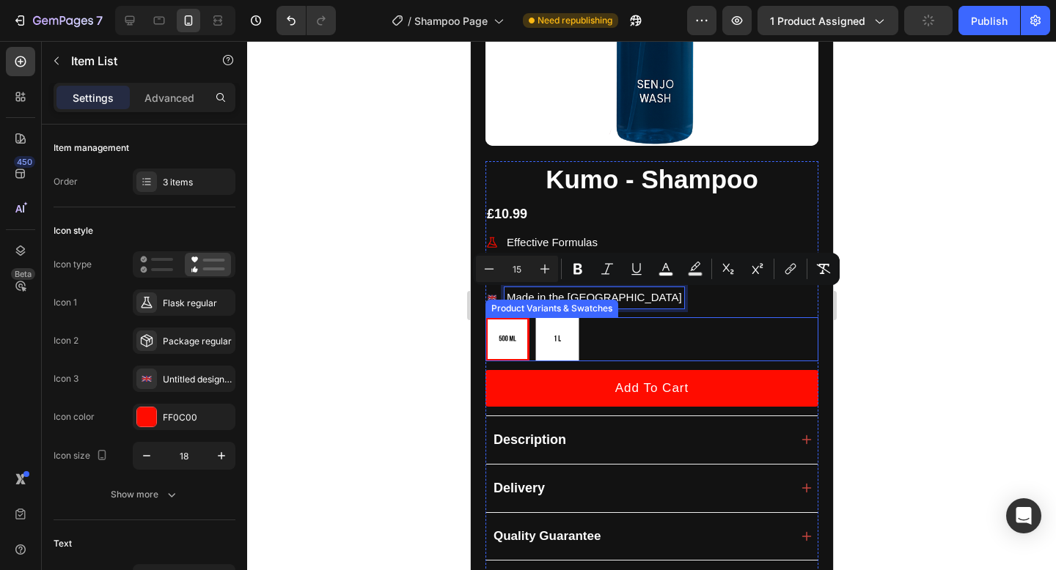
scroll to position [348, 0]
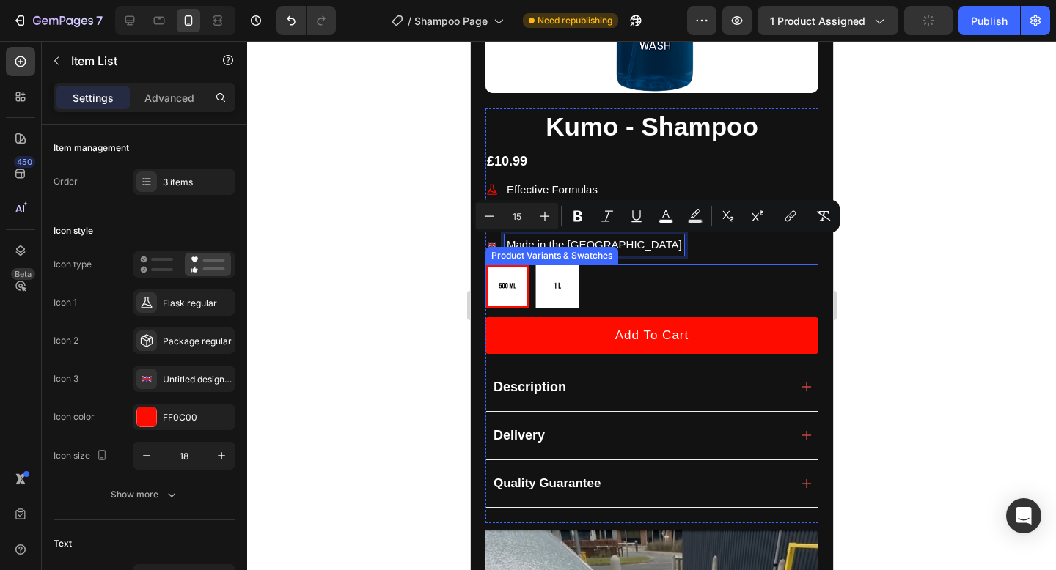
click at [630, 279] on div "500ml 500ml 1 Litre 1 Litre" at bounding box center [651, 287] width 333 height 44
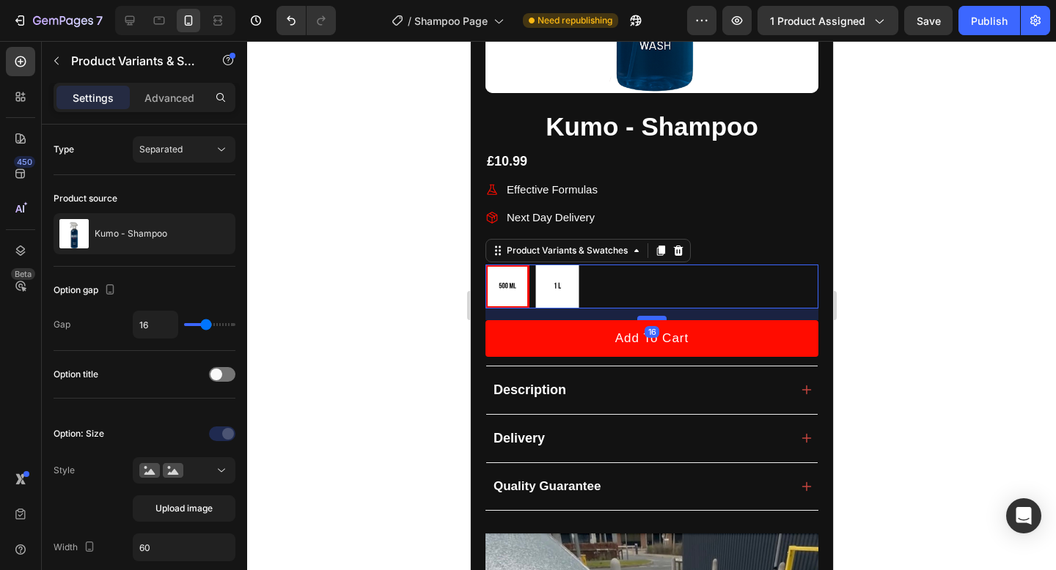
click at [650, 319] on div at bounding box center [650, 318] width 29 height 4
radio input "true"
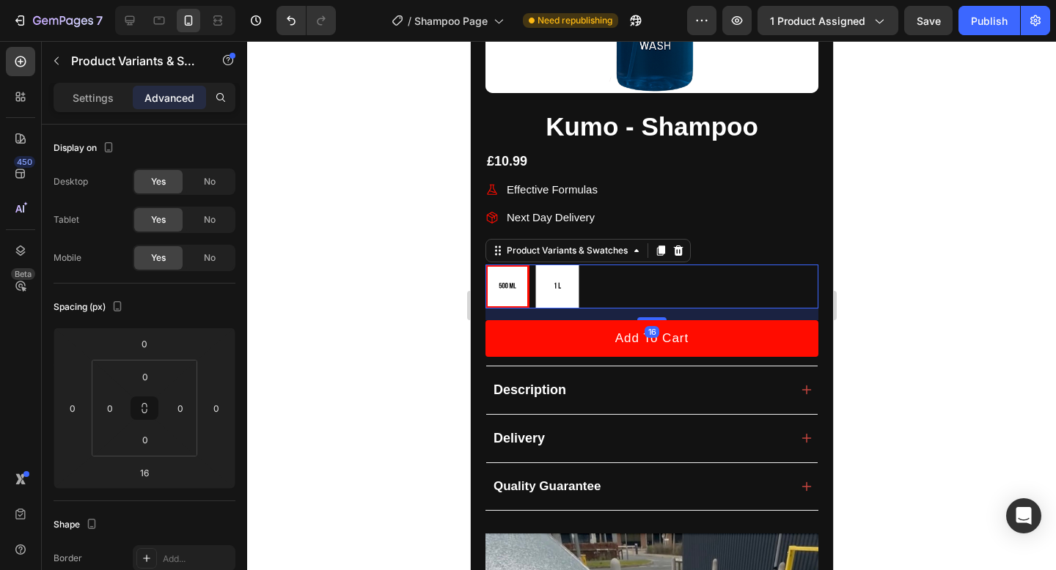
click at [708, 338] on button "Add to cart" at bounding box center [651, 338] width 333 height 37
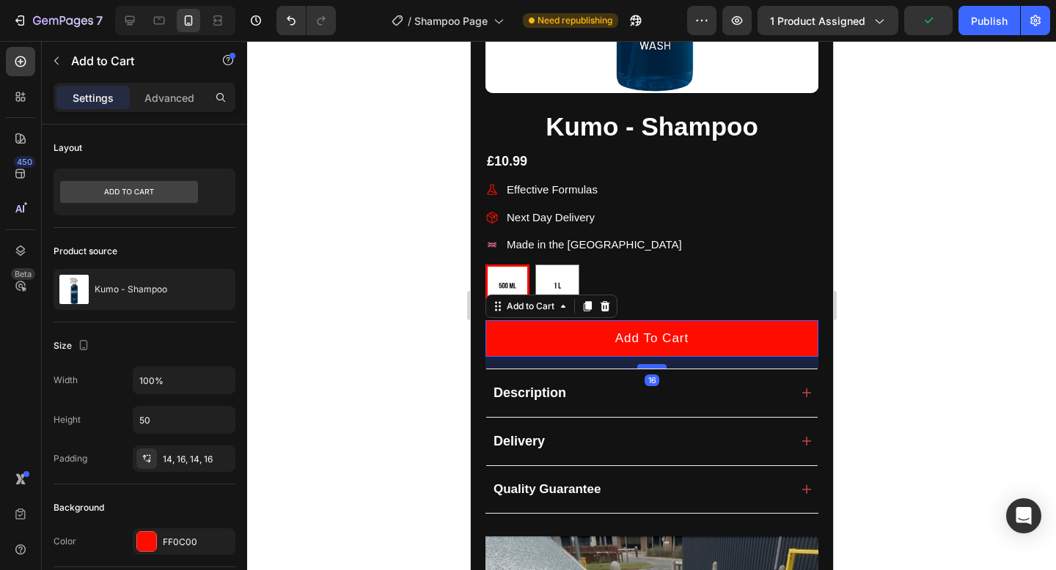
click at [658, 366] on div at bounding box center [650, 366] width 29 height 4
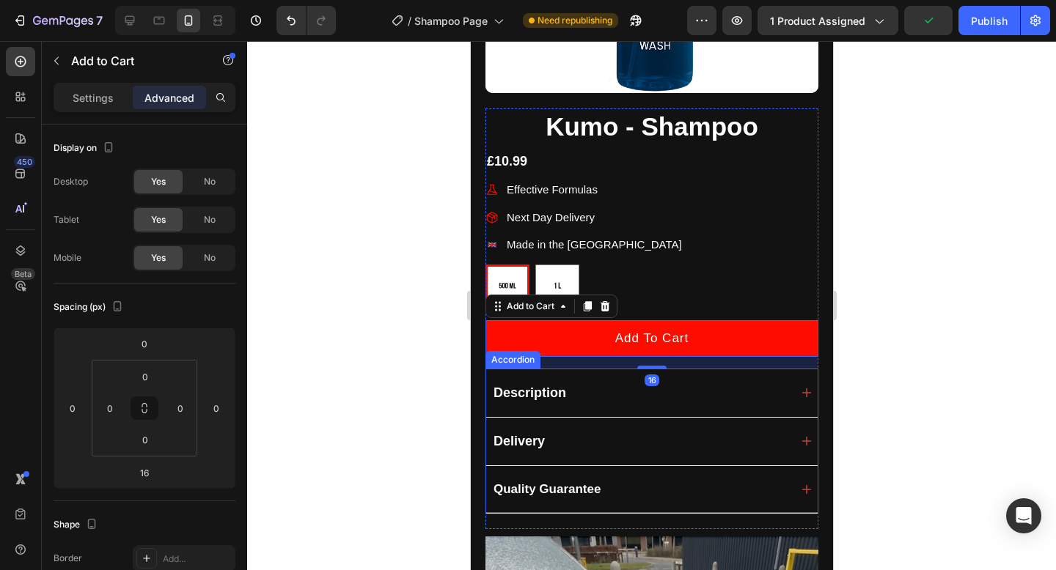
click at [777, 413] on div "Description" at bounding box center [650, 393] width 331 height 48
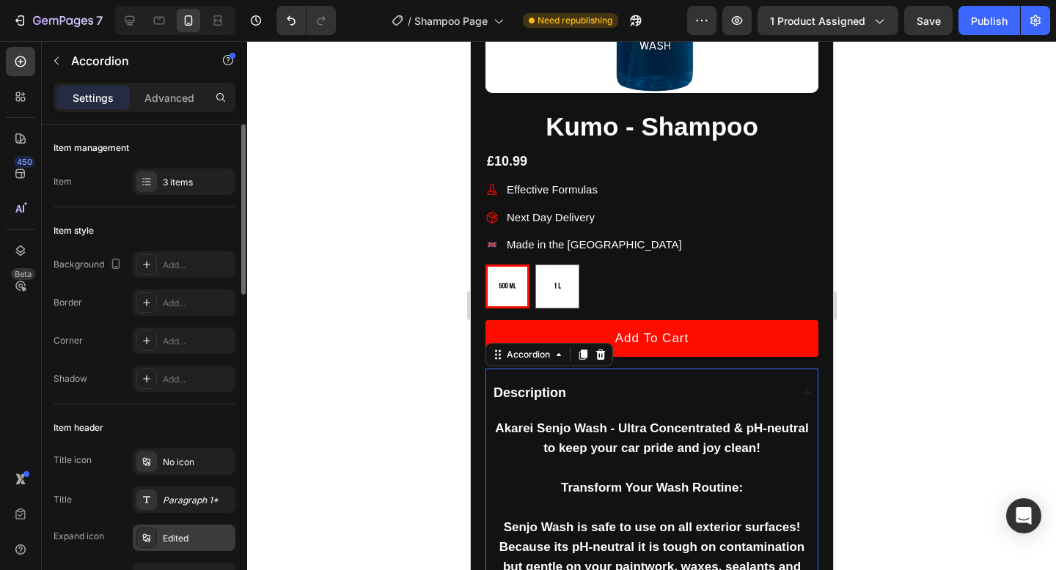
click at [184, 548] on div "Edited" at bounding box center [184, 538] width 103 height 26
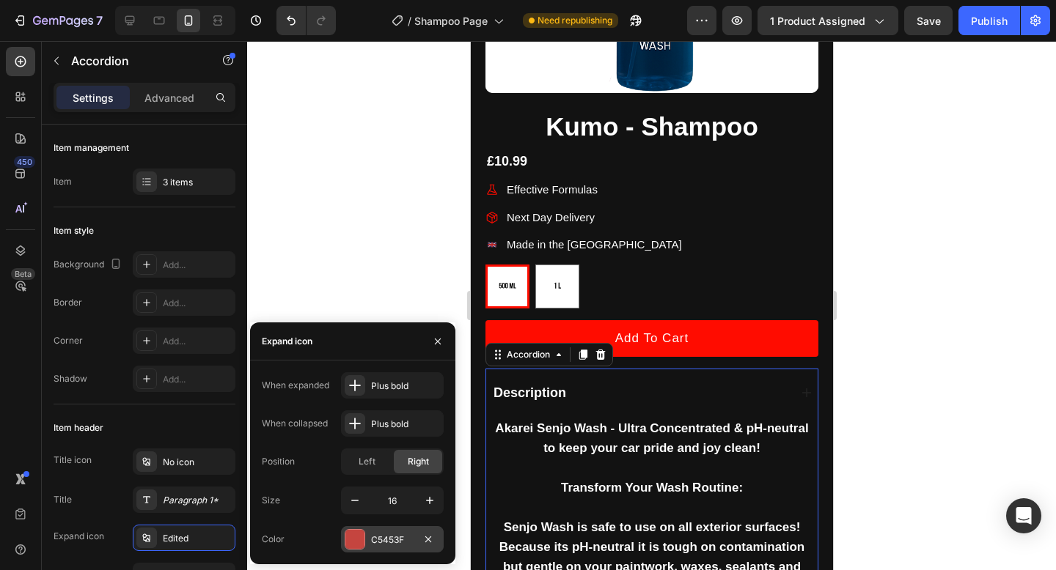
click at [389, 537] on div "C5453F" at bounding box center [392, 540] width 43 height 13
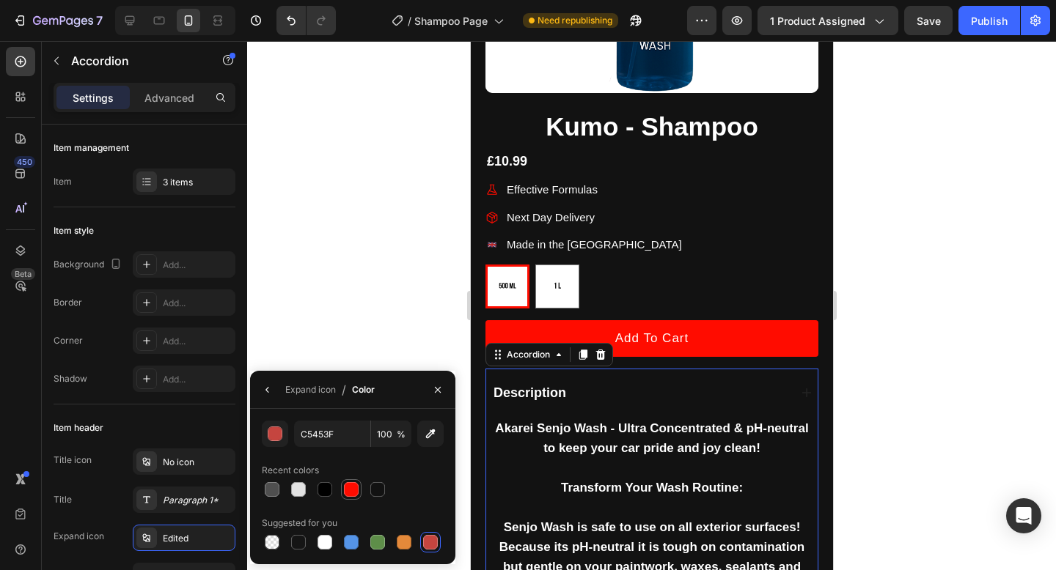
click at [341, 488] on div at bounding box center [351, 490] width 21 height 21
type input "FF0C00"
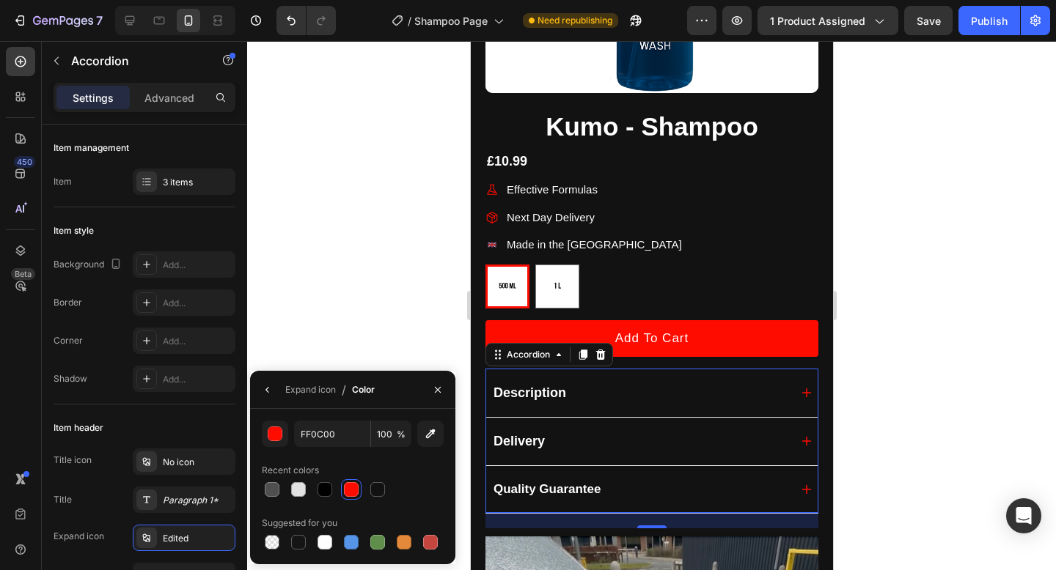
click at [955, 410] on div at bounding box center [651, 305] width 809 height 529
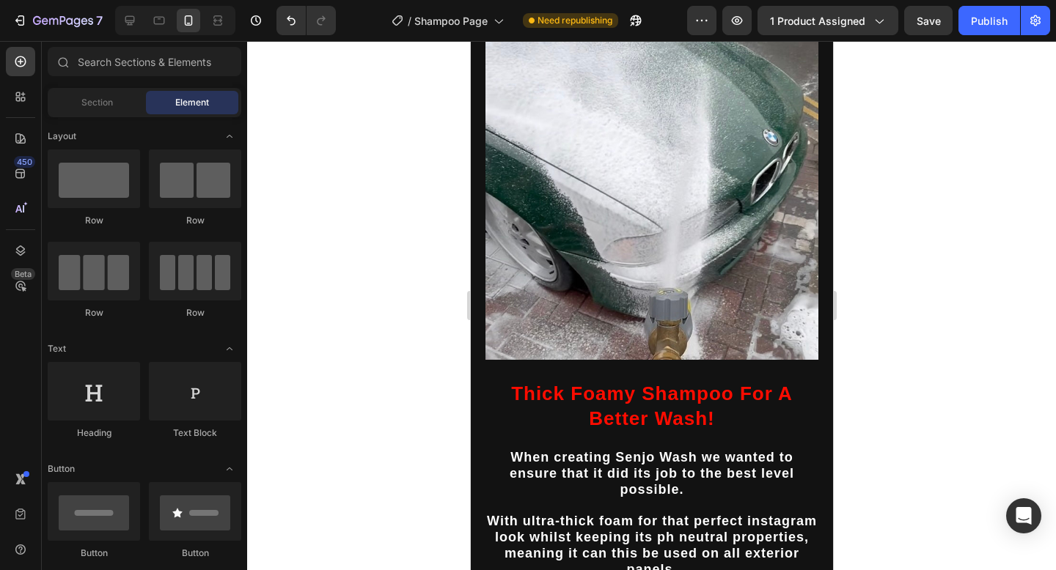
scroll to position [979, 0]
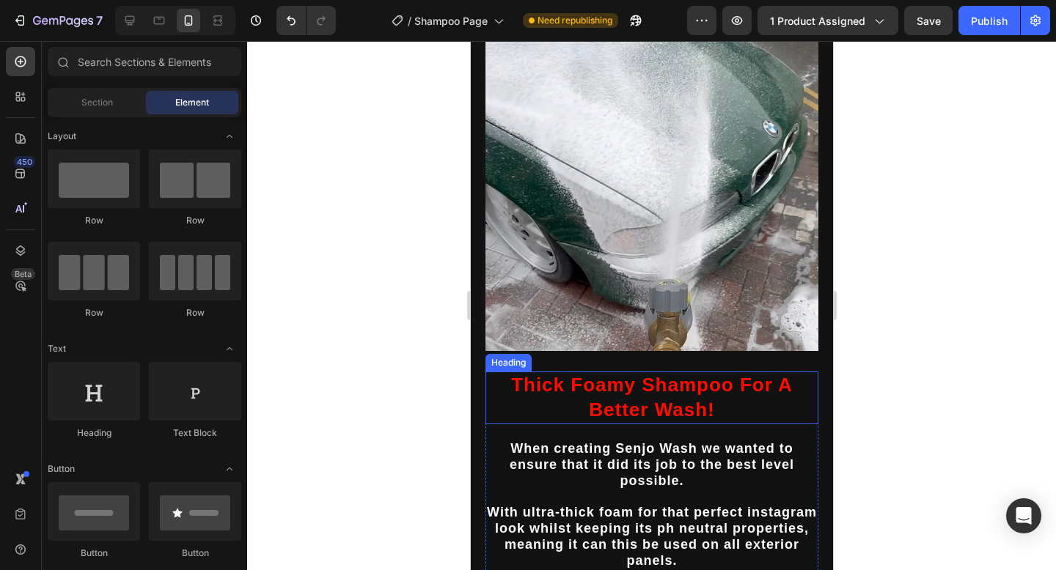
click at [684, 387] on h2 "Thick Foamy Shampoo For A Better Wash!" at bounding box center [651, 398] width 333 height 53
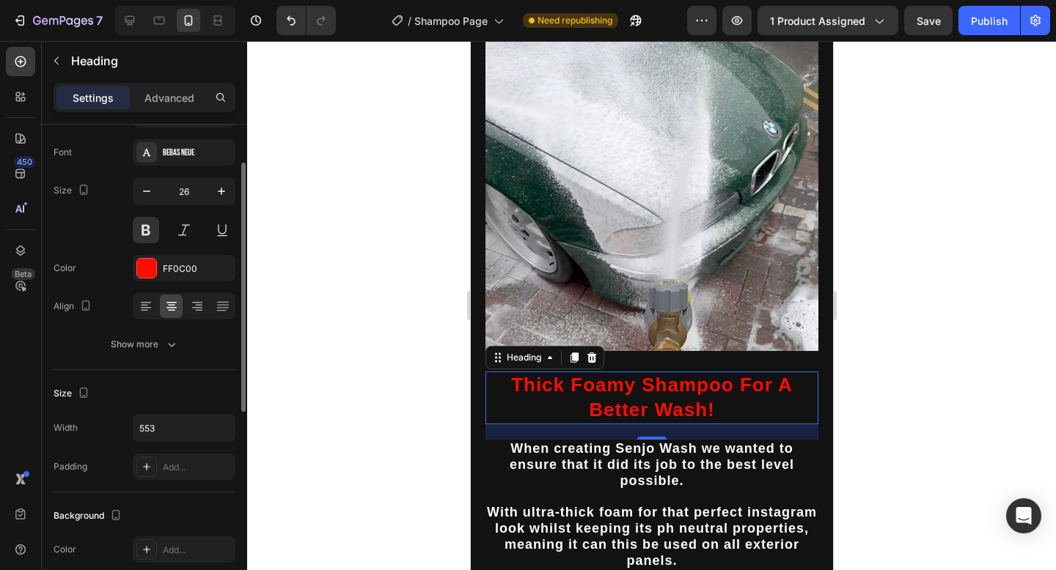
scroll to position [72, 0]
click at [174, 462] on div "Add..." at bounding box center [197, 466] width 69 height 13
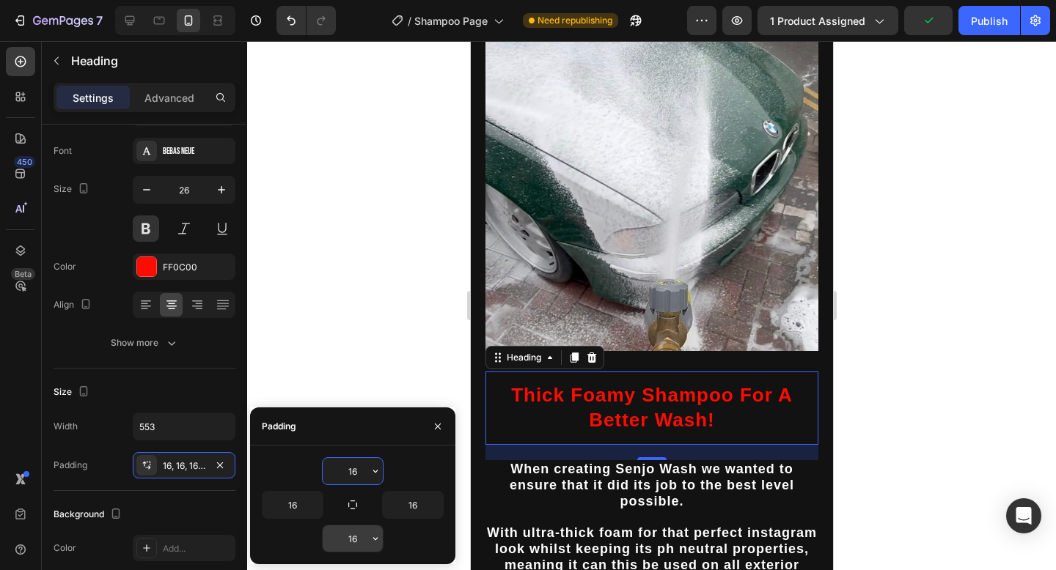
click at [358, 529] on input "16" at bounding box center [353, 539] width 60 height 26
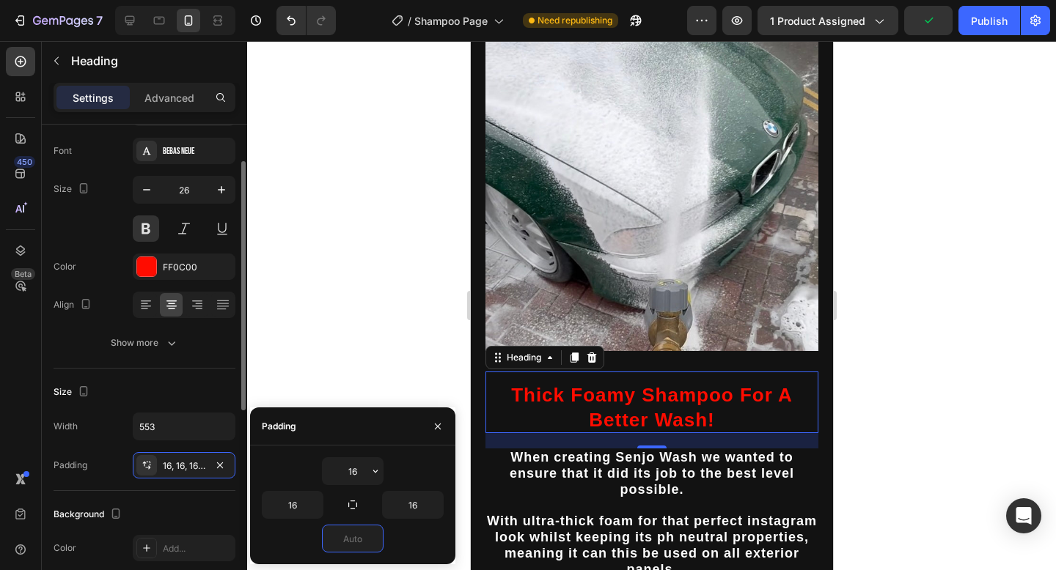
click at [187, 499] on div "Background The changes might be hidden by the video. Color Add... Image Add..." at bounding box center [145, 551] width 182 height 121
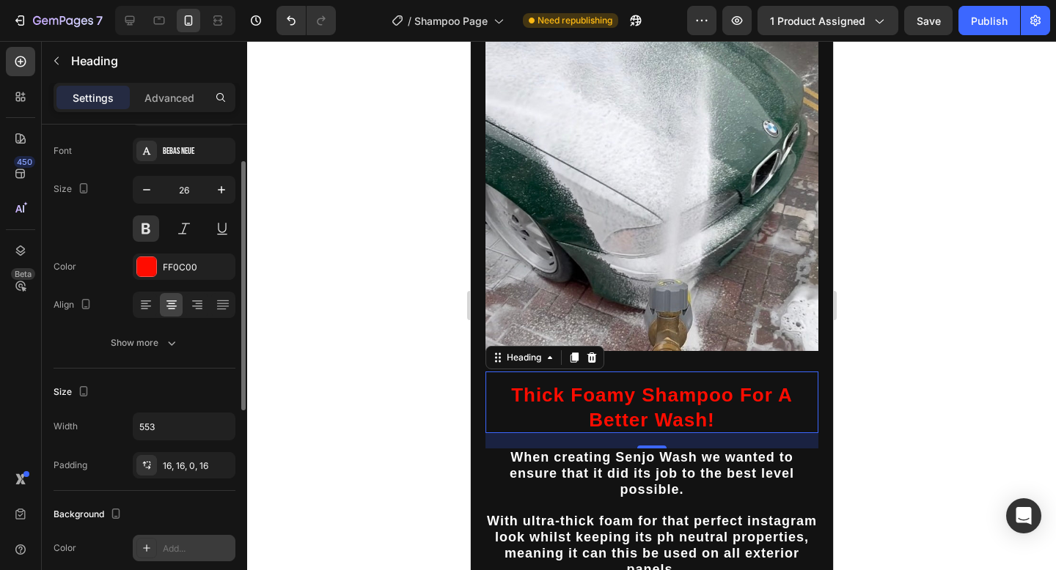
click at [187, 548] on div "Add..." at bounding box center [197, 549] width 69 height 13
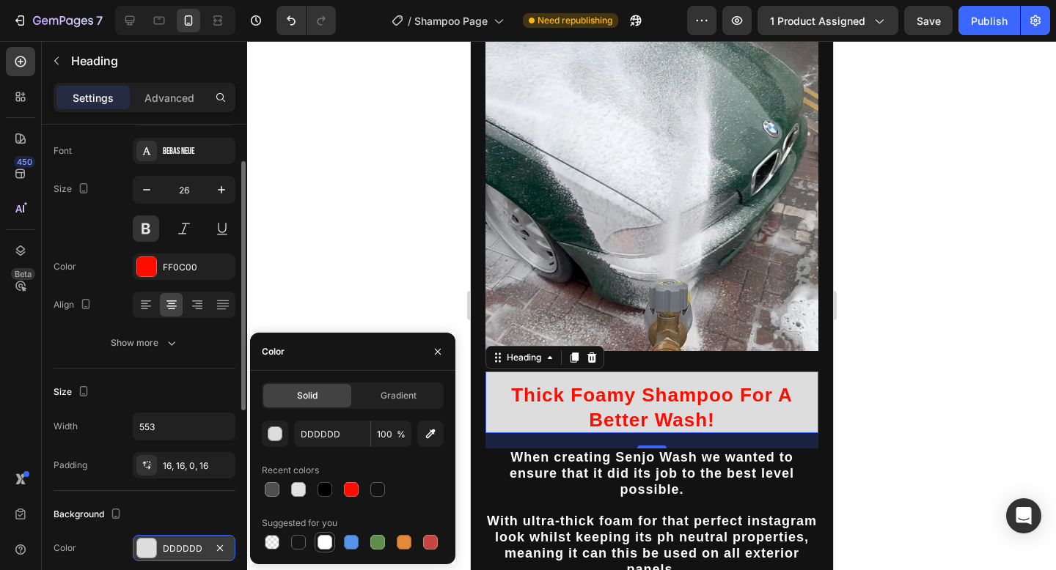
click at [333, 539] on div at bounding box center [325, 543] width 18 height 18
type input "FFFFFF"
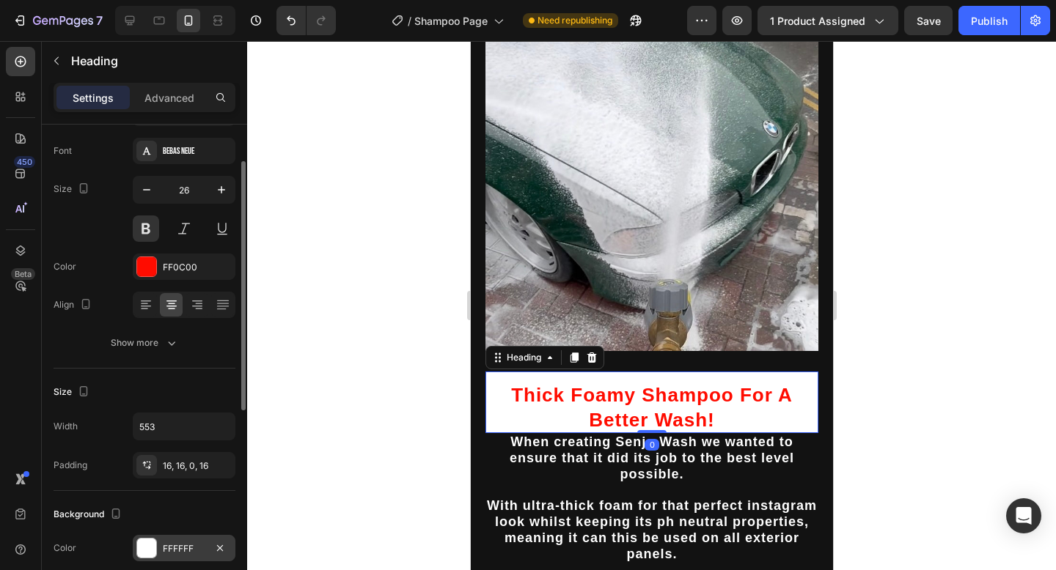
drag, startPoint x: 653, startPoint y: 423, endPoint x: 652, endPoint y: 413, distance: 10.3
click at [653, 402] on div "Thick Foamy Shampoo For A Better Wash! Heading 0" at bounding box center [651, 403] width 333 height 62
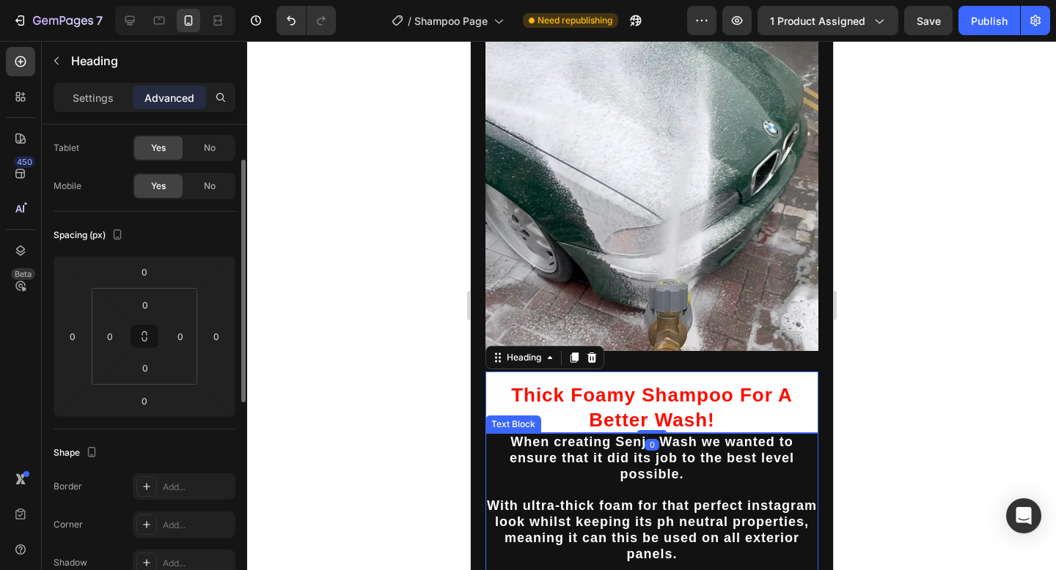
click at [652, 483] on p at bounding box center [651, 490] width 330 height 15
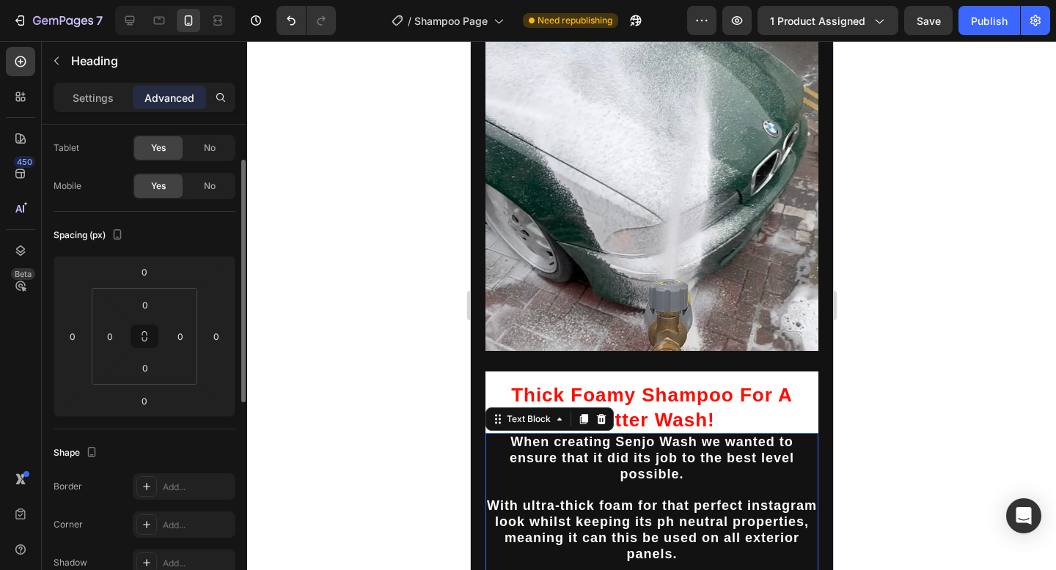
scroll to position [0, 0]
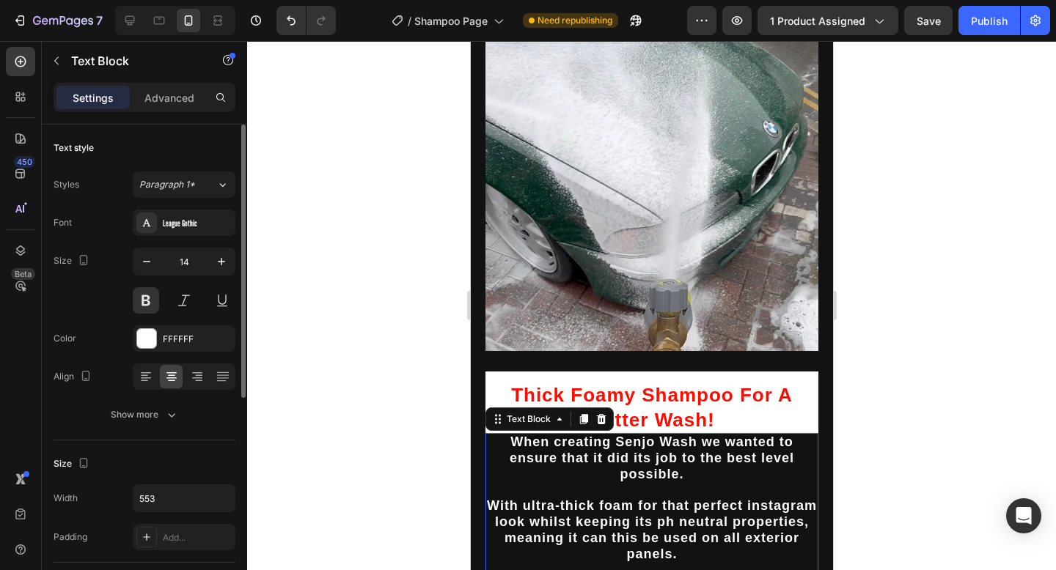
click at [190, 198] on div "Styles Paragraph 1* Font League Gothic Size 14 Color FFFFFF Align Show more" at bounding box center [145, 300] width 182 height 257
click at [190, 224] on div "League Gothic" at bounding box center [197, 223] width 69 height 13
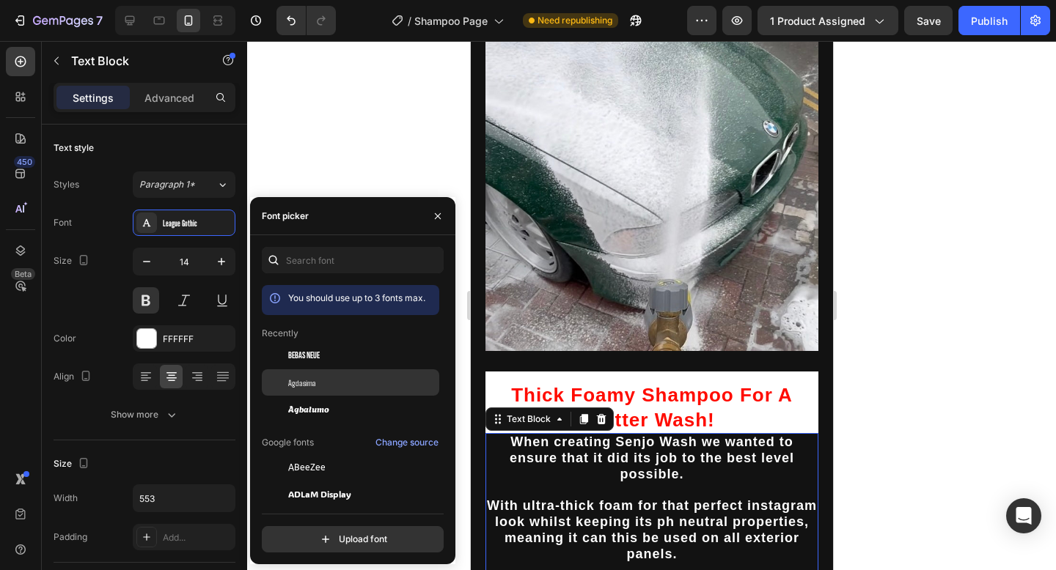
click at [306, 379] on span "Agdasima" at bounding box center [302, 382] width 28 height 13
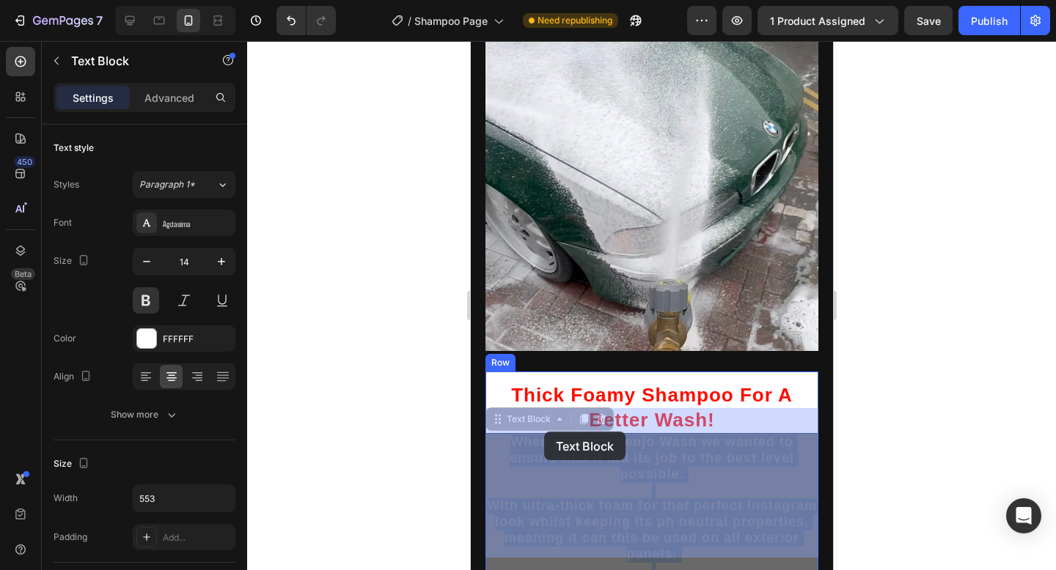
drag, startPoint x: 720, startPoint y: 543, endPoint x: 543, endPoint y: 432, distance: 208.9
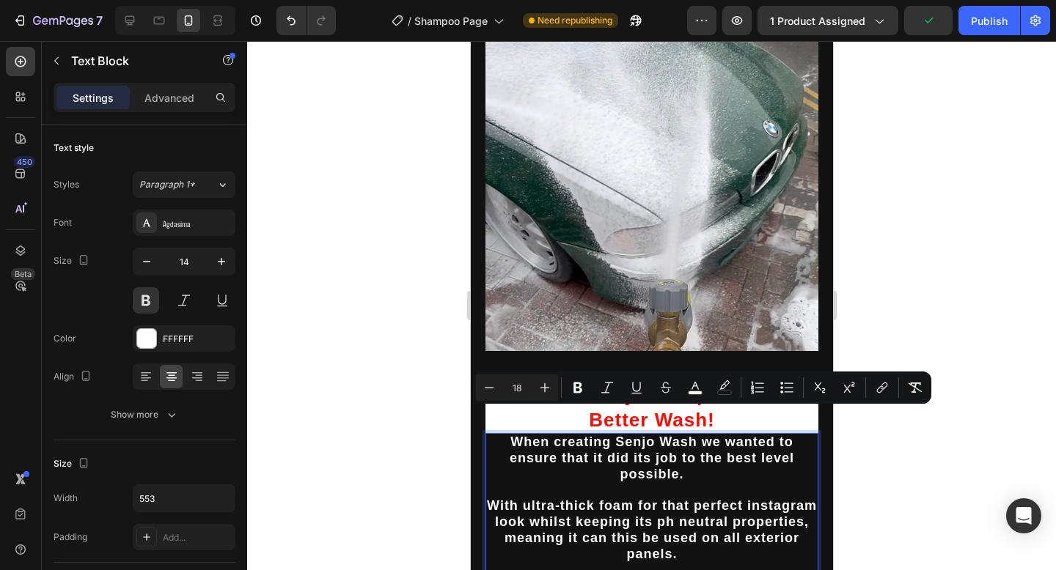
drag, startPoint x: 490, startPoint y: 420, endPoint x: 724, endPoint y: 558, distance: 272.1
click at [724, 558] on div "Thick Foamy Shampoo For A Better Wash! Heading When creating Senjo Wash we want…" at bounding box center [651, 275] width 333 height 736
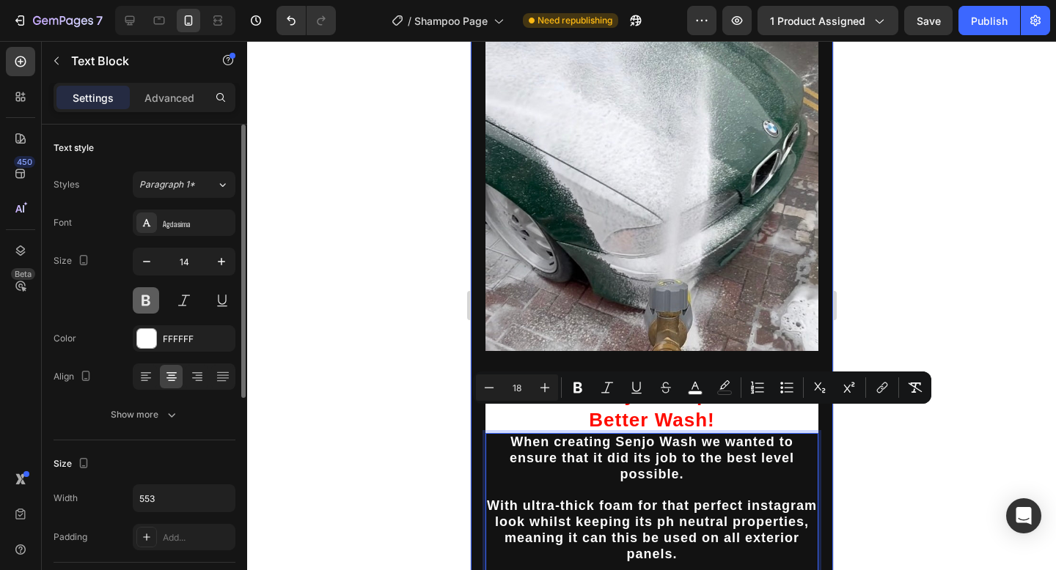
click at [144, 309] on button at bounding box center [146, 300] width 26 height 26
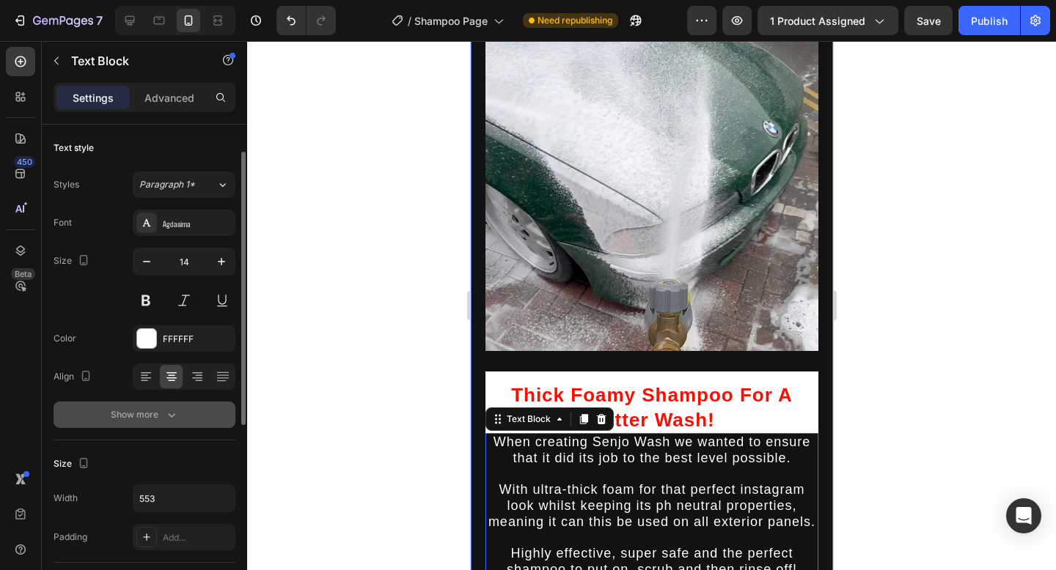
scroll to position [43, 0]
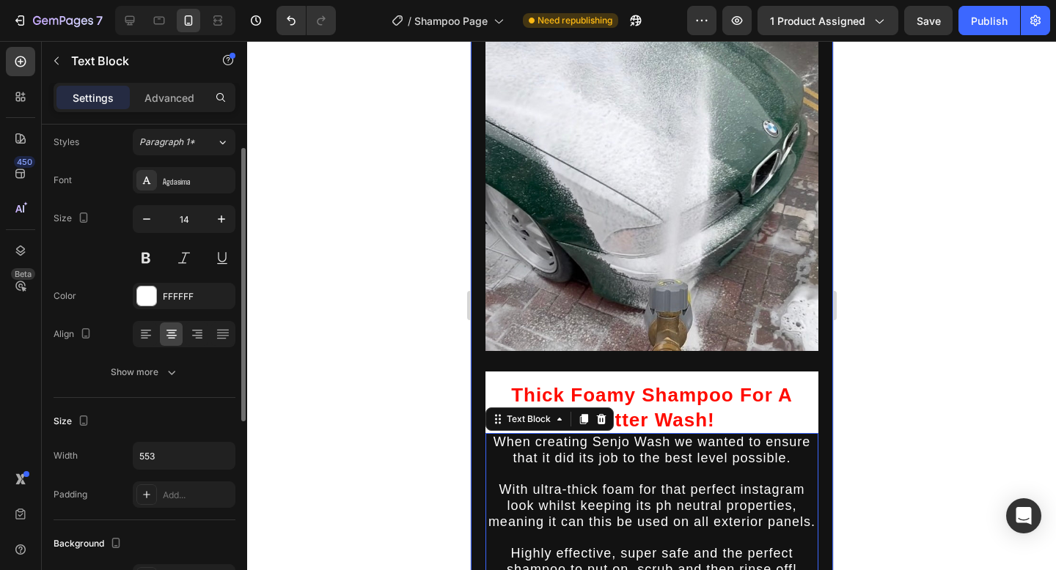
click at [180, 311] on div "Font Agdasima Size 14 Color FFFFFF Align Show more" at bounding box center [145, 276] width 182 height 218
click at [181, 298] on div "FFFFFF" at bounding box center [184, 296] width 43 height 13
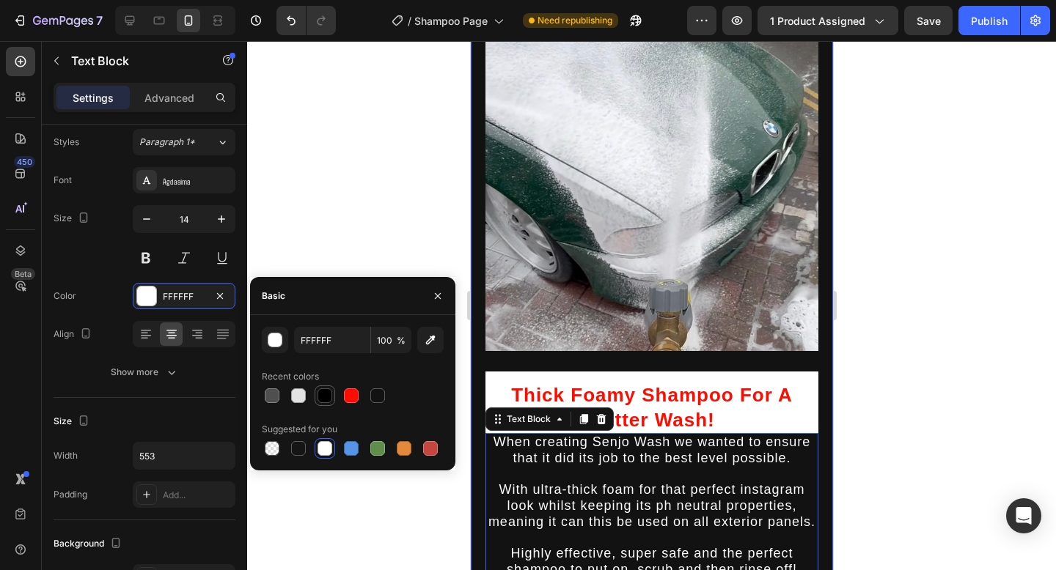
click at [324, 403] on div at bounding box center [324, 396] width 15 height 15
type input "000000"
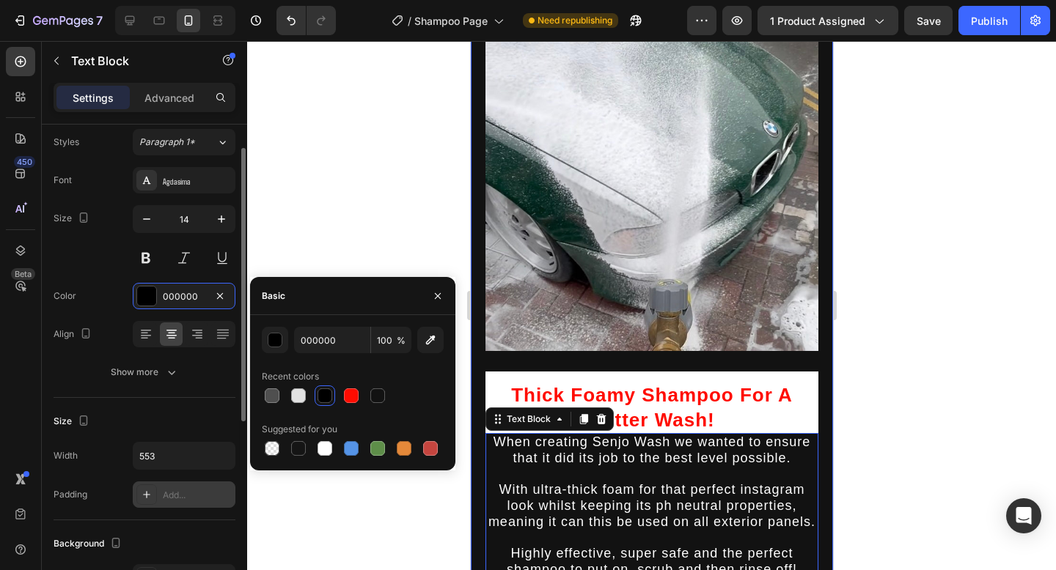
click at [165, 489] on div "Add..." at bounding box center [197, 495] width 69 height 13
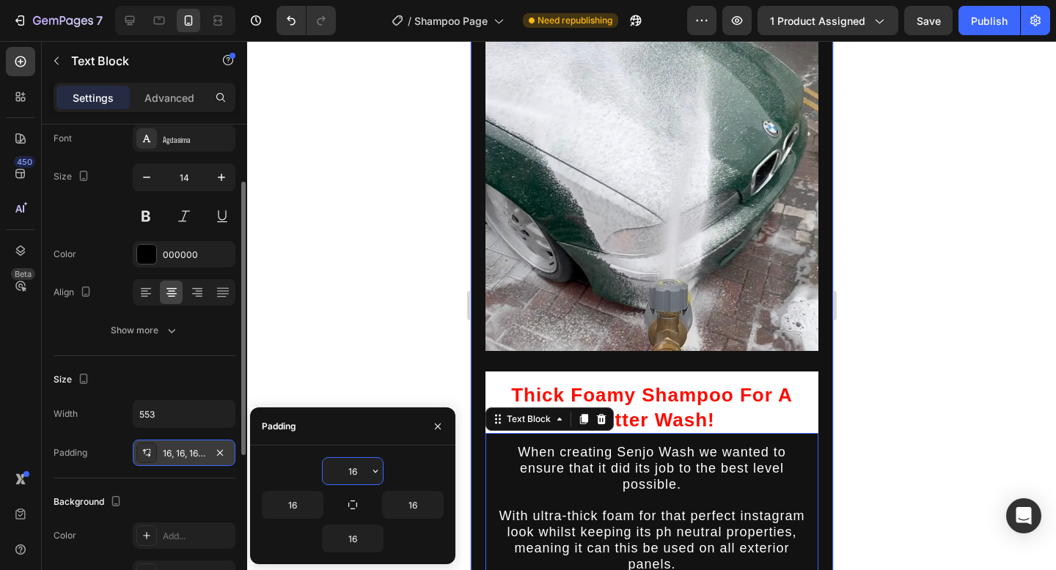
scroll to position [91, 0]
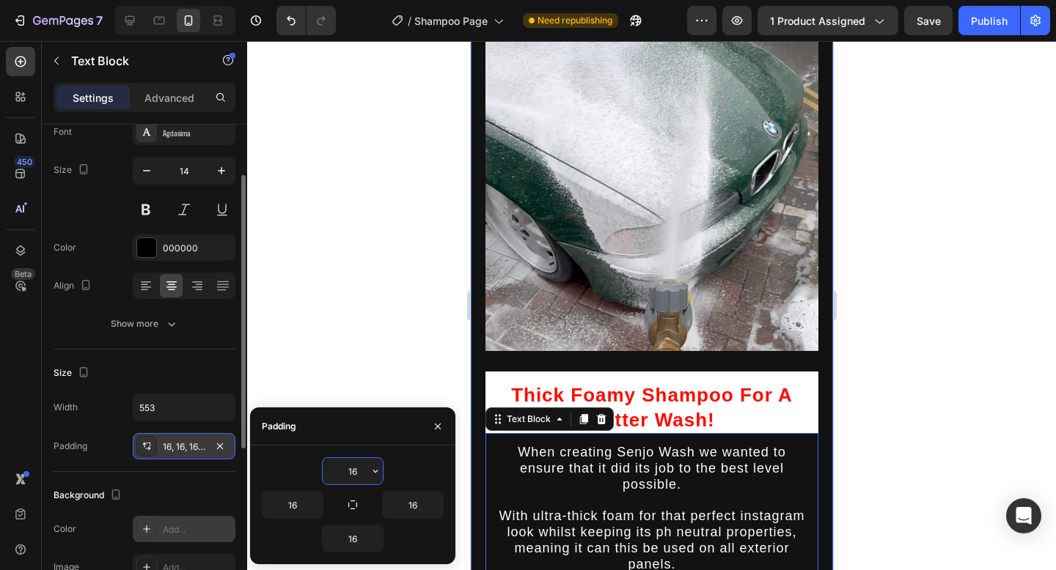
click at [154, 522] on div at bounding box center [146, 529] width 21 height 21
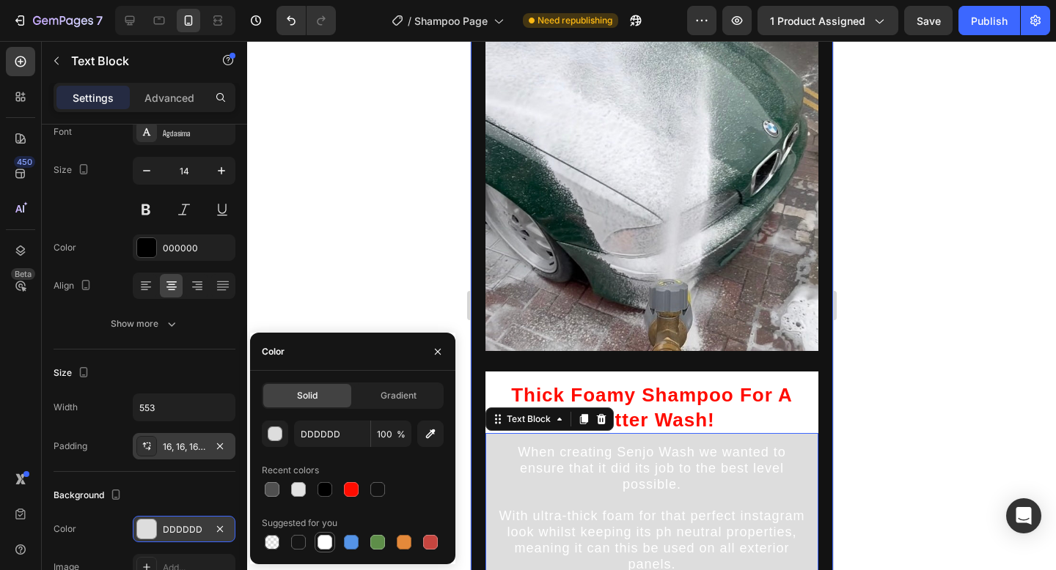
click at [323, 546] on div at bounding box center [324, 542] width 15 height 15
type input "FFFFFF"
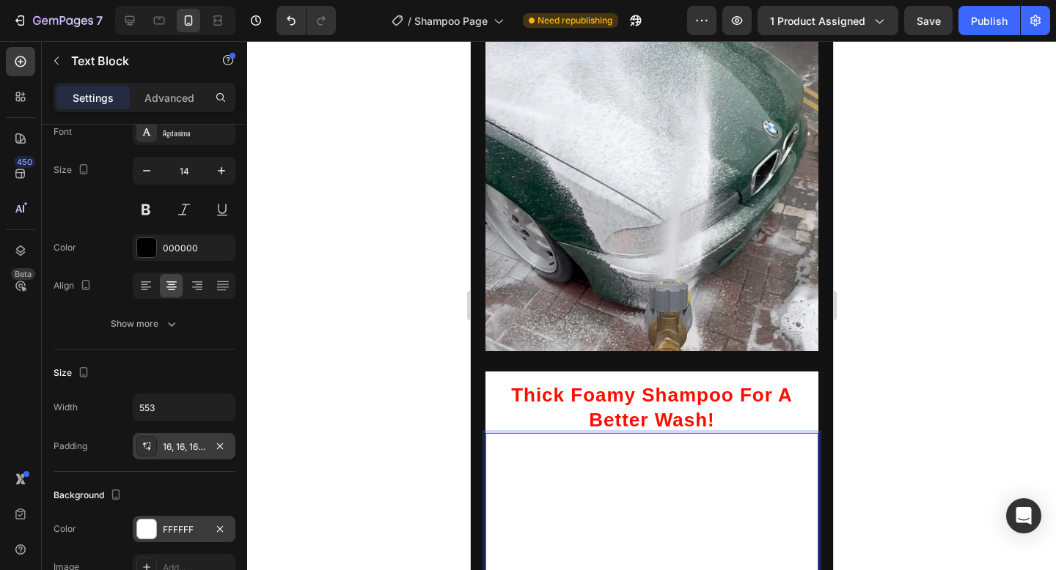
click at [516, 445] on p "When creating Senjo Wash we wanted to ensure that it did its job to the best le…" at bounding box center [650, 469] width 309 height 48
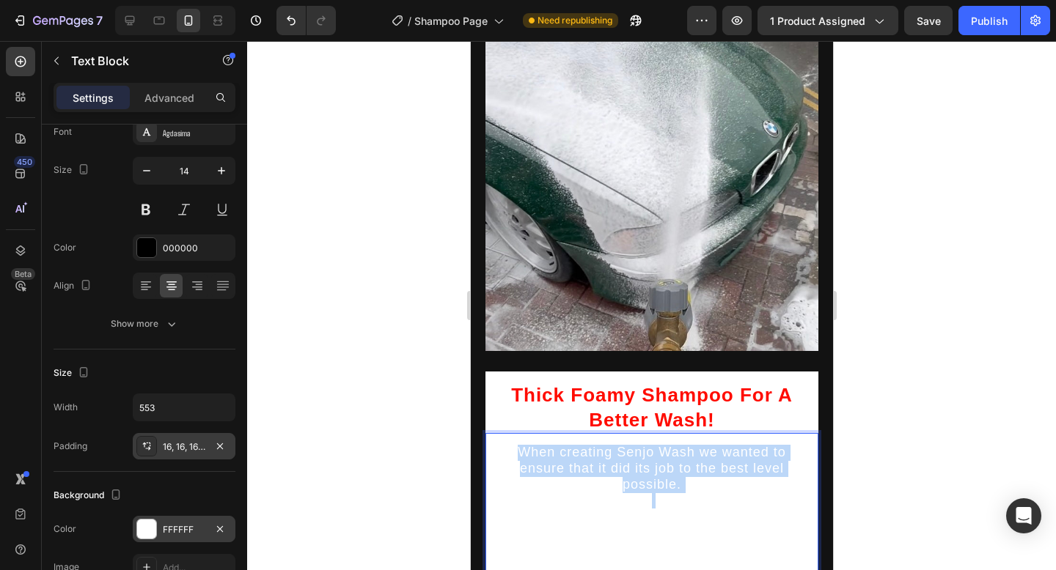
click at [516, 445] on p "When creating Senjo Wash we wanted to ensure that it did its job to the best le…" at bounding box center [650, 469] width 309 height 48
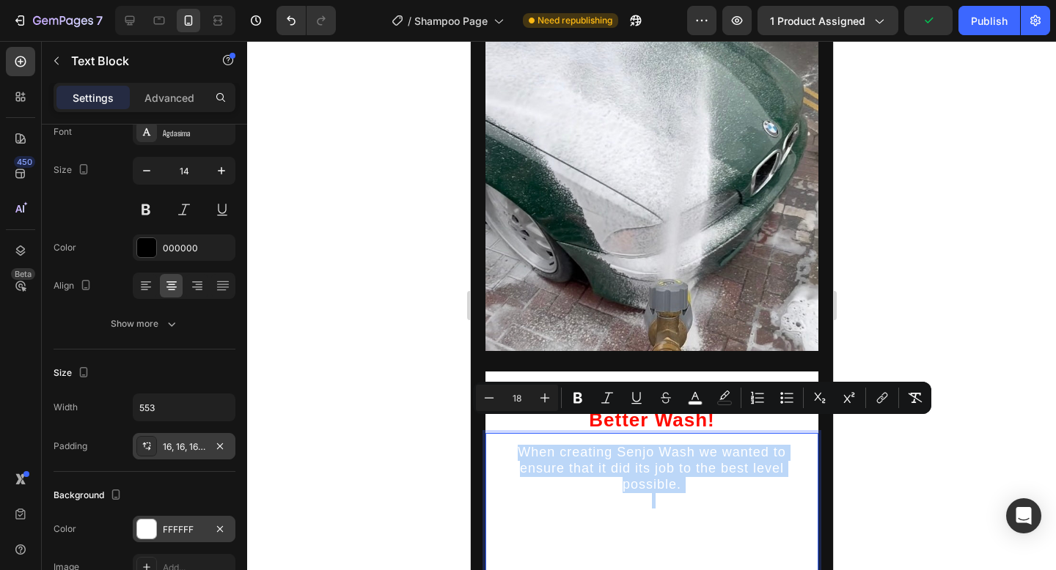
click at [492, 436] on div "When creating Senjo Wash we wanted to ensure that it did its job to the best le…" at bounding box center [651, 532] width 333 height 199
click at [495, 434] on div "When creating Senjo Wash we wanted to ensure that it did its job to the best le…" at bounding box center [651, 532] width 333 height 199
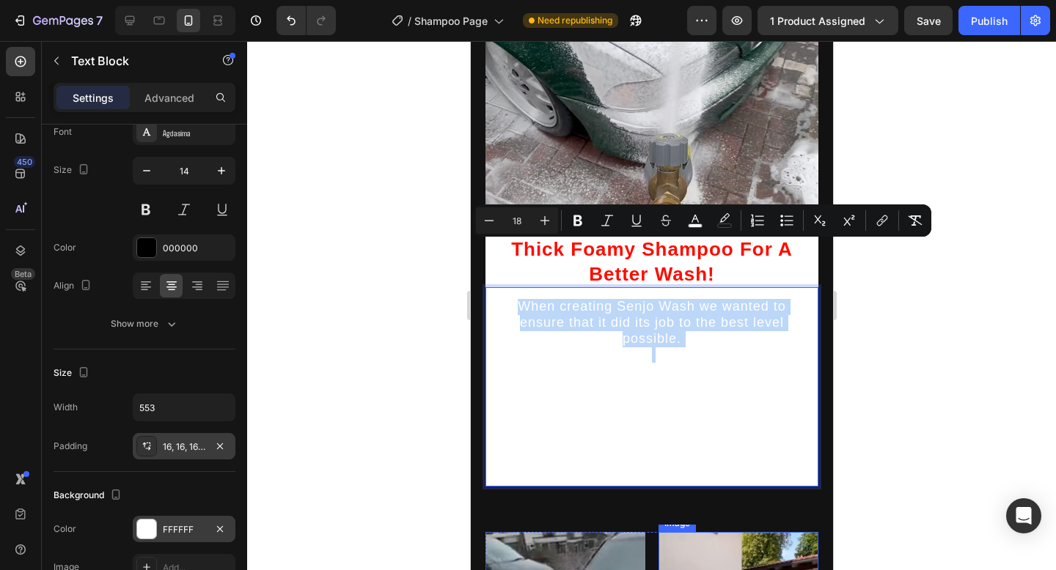
drag, startPoint x: 495, startPoint y: 431, endPoint x: 722, endPoint y: 570, distance: 266.2
click at [723, 570] on div "Thick Foamy Shampoo For A Better Wash! Heading When creating Senjo Wash we want…" at bounding box center [651, 382] width 362 height 2872
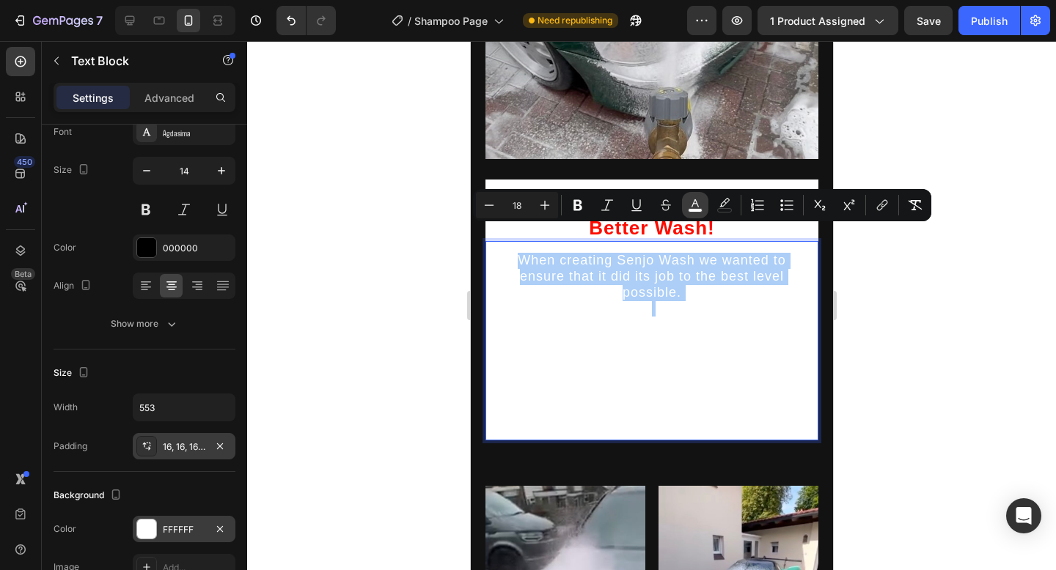
drag, startPoint x: 699, startPoint y: 209, endPoint x: 215, endPoint y: 182, distance: 485.4
click at [699, 209] on rect "Editor contextual toolbar" at bounding box center [695, 211] width 14 height 4
type input "FFFFFF"
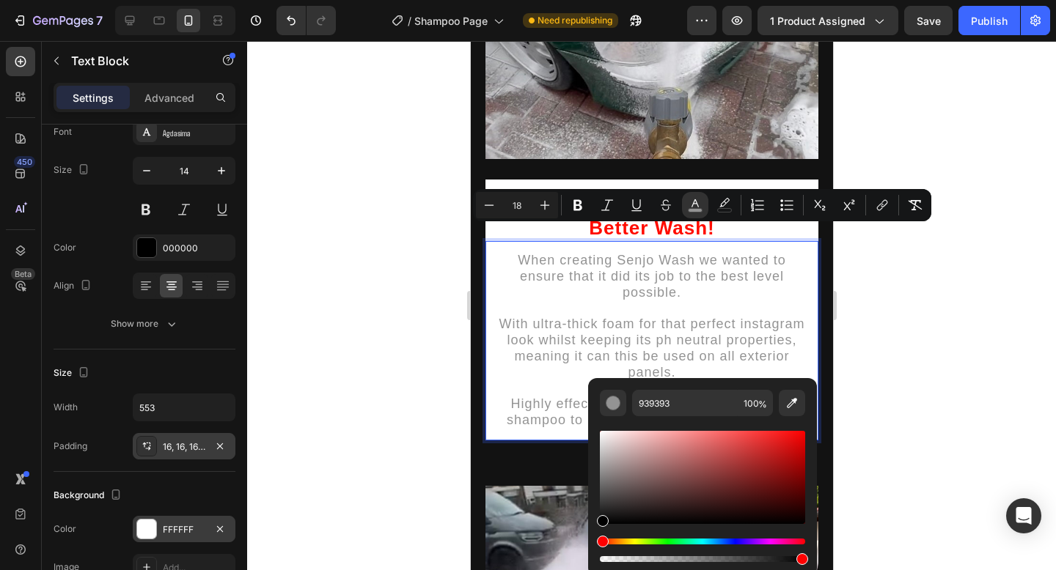
type input "000000"
drag, startPoint x: 602, startPoint y: 433, endPoint x: 594, endPoint y: 525, distance: 92.7
click at [594, 525] on div "000000 100 %" at bounding box center [702, 471] width 229 height 187
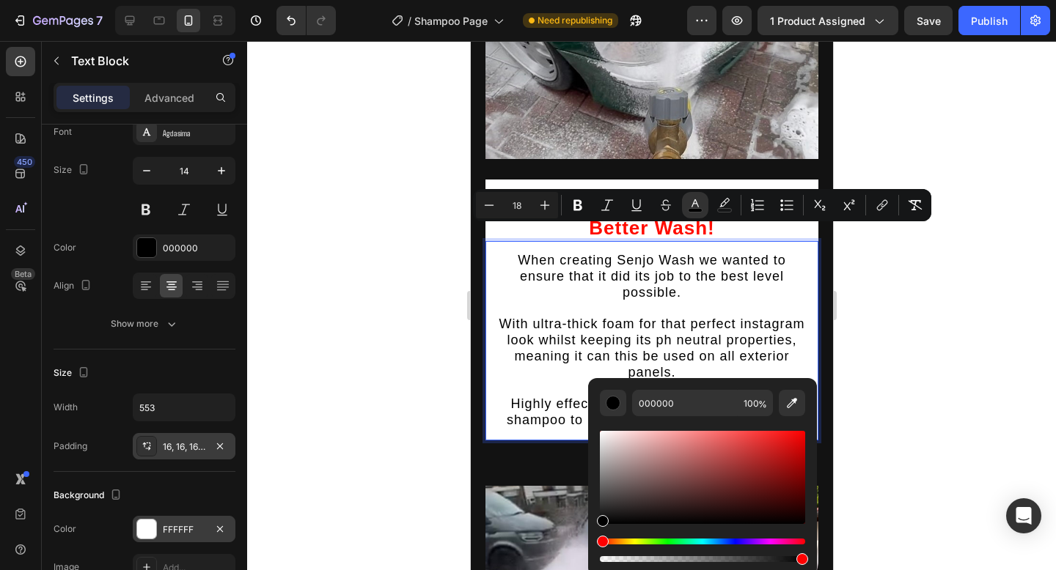
click at [884, 373] on div at bounding box center [651, 305] width 809 height 529
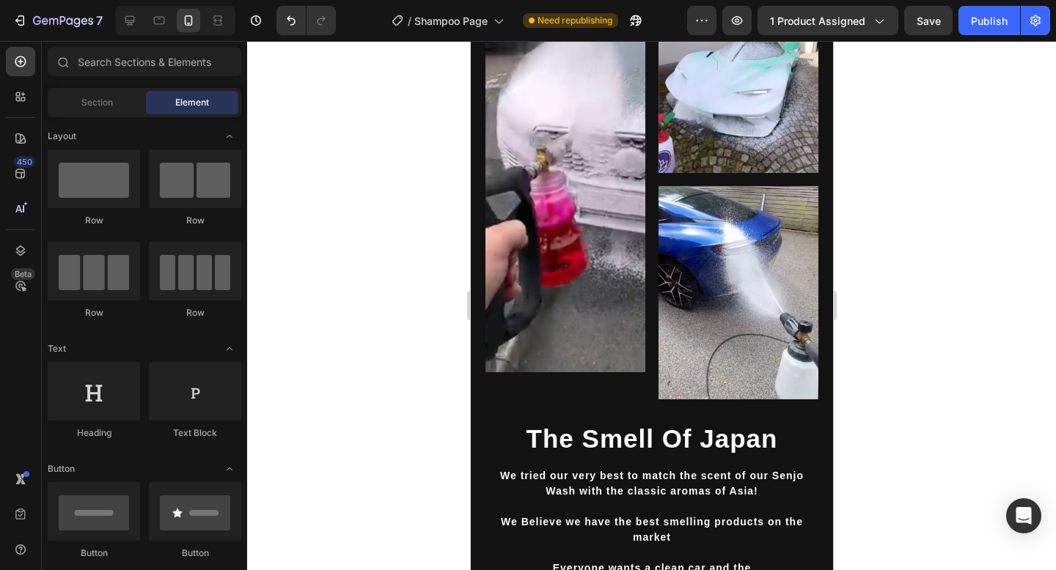
scroll to position [1660, 0]
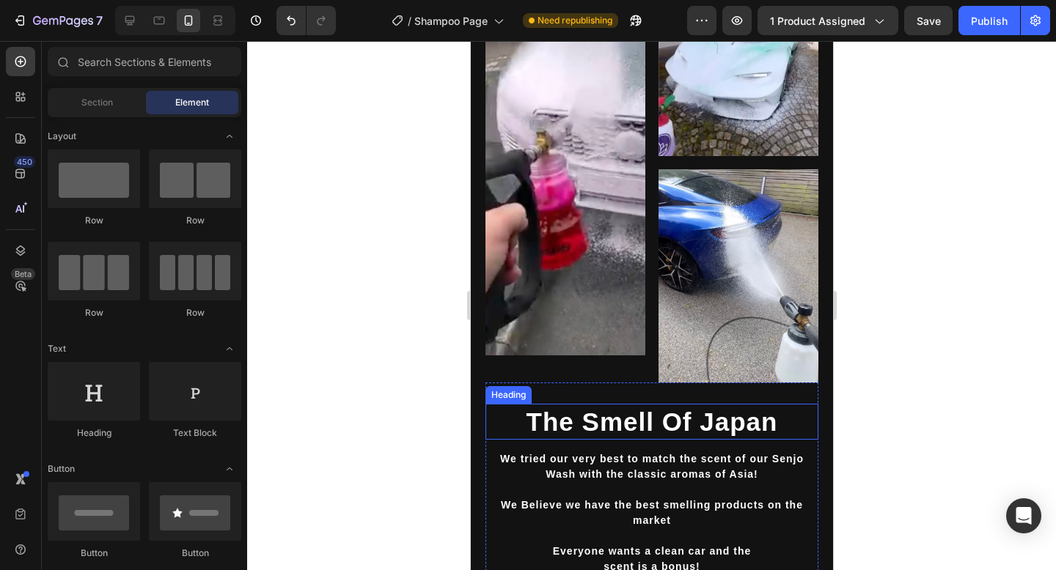
click at [683, 429] on h2 "The Smell Of Japan" at bounding box center [651, 422] width 333 height 37
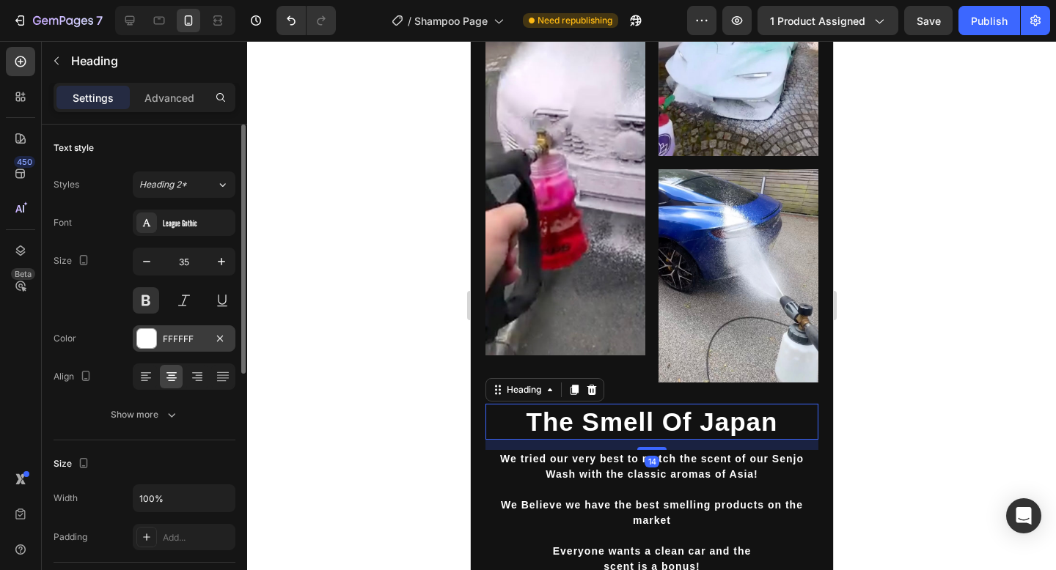
click at [174, 350] on div "FFFFFF" at bounding box center [184, 339] width 103 height 26
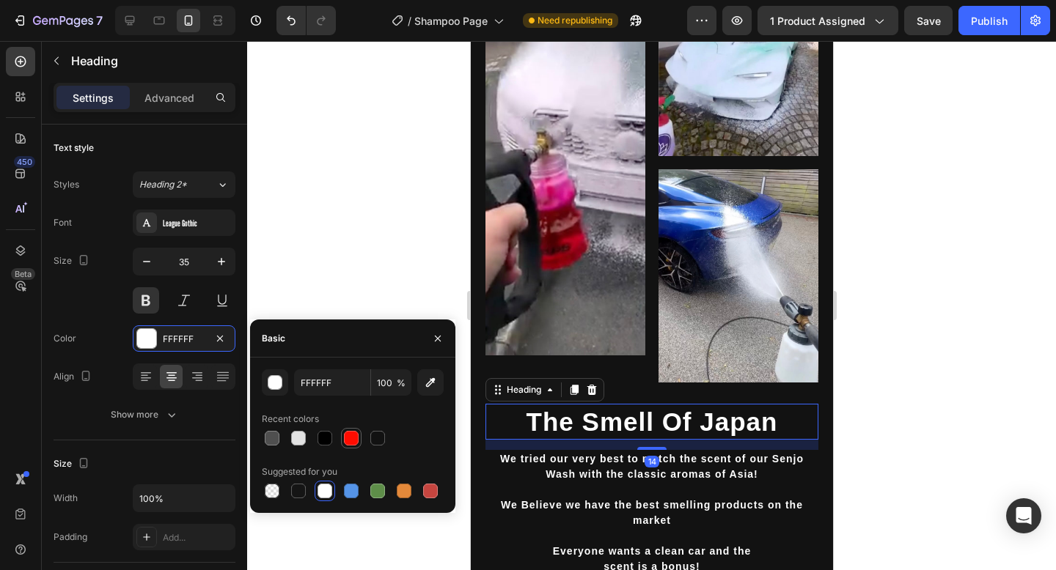
click at [349, 435] on div at bounding box center [351, 438] width 15 height 15
type input "FF0C00"
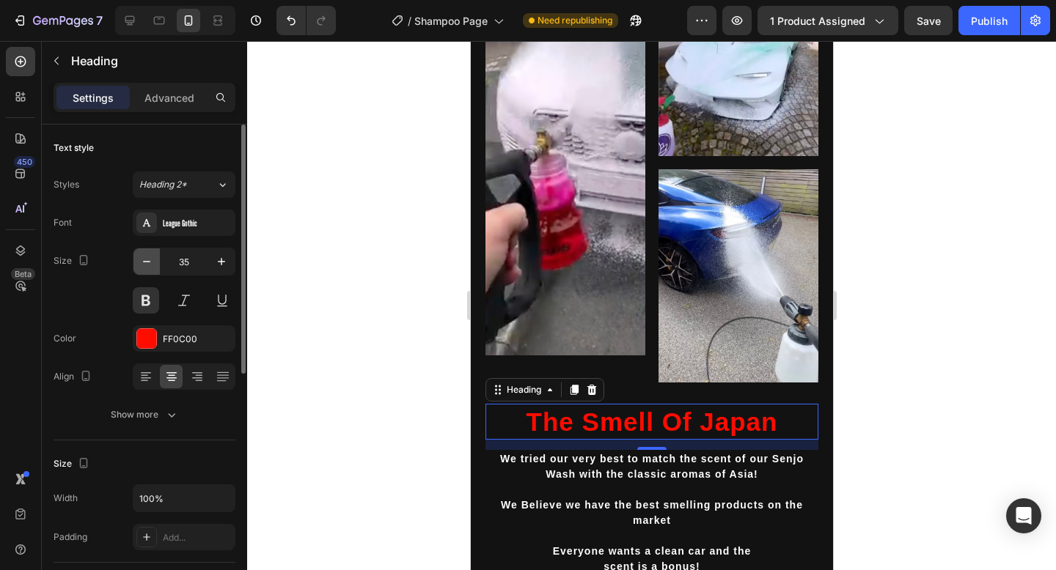
click at [144, 261] on icon "button" at bounding box center [146, 261] width 15 height 15
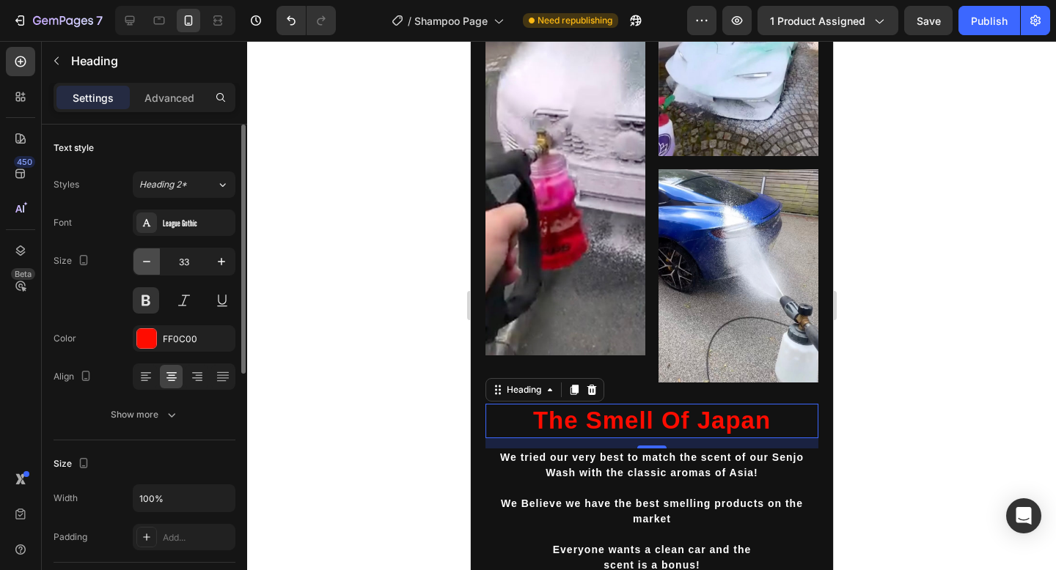
click at [144, 261] on icon "button" at bounding box center [146, 261] width 15 height 15
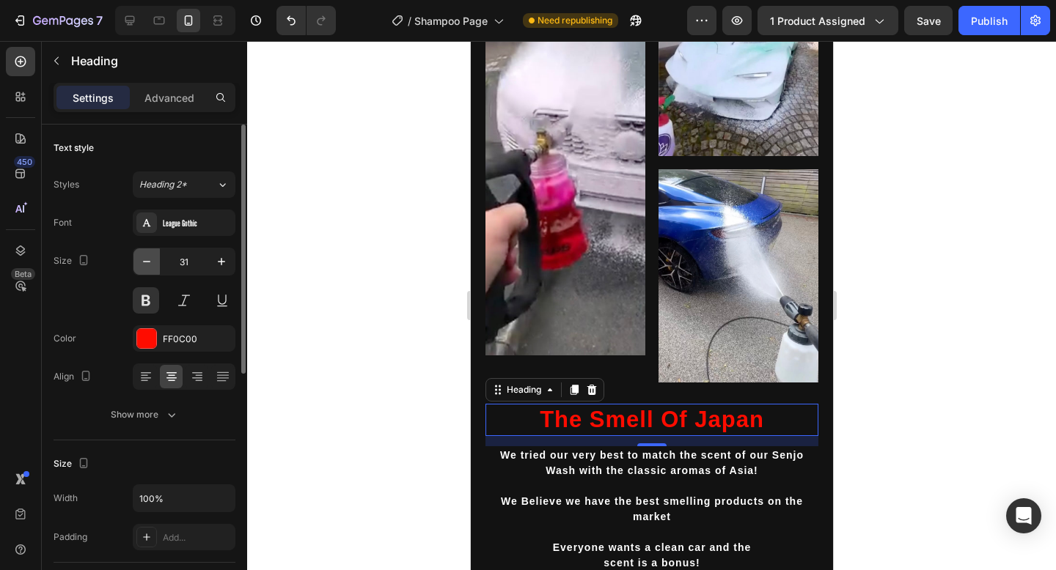
click at [144, 261] on icon "button" at bounding box center [146, 261] width 15 height 15
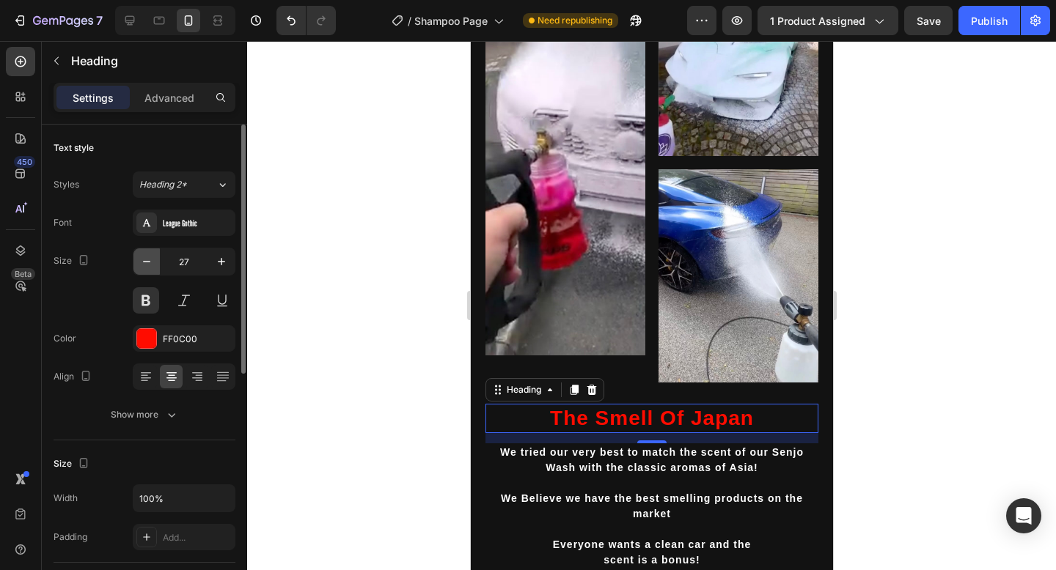
click at [144, 261] on icon "button" at bounding box center [146, 261] width 15 height 15
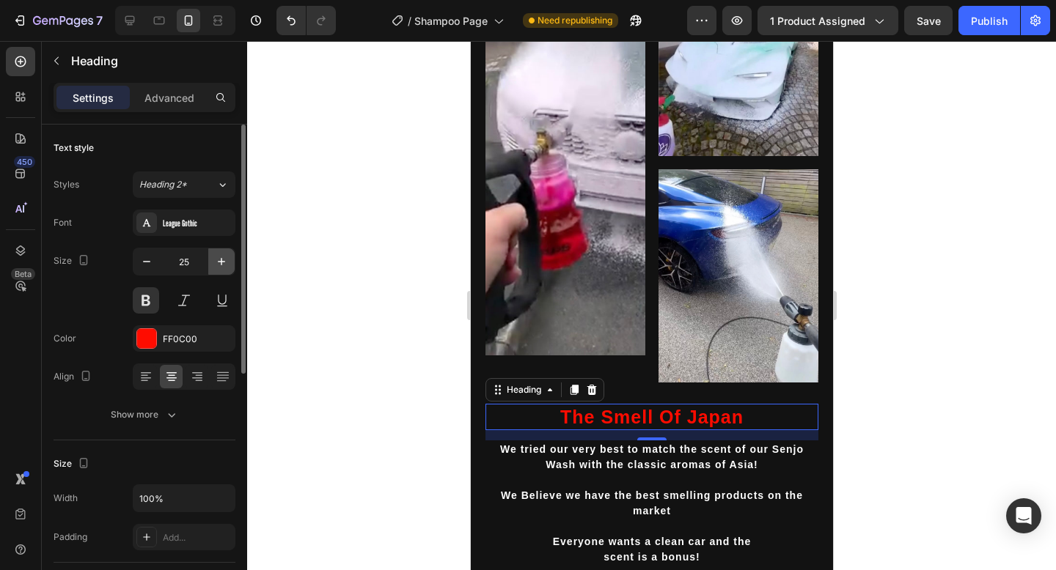
click at [221, 261] on icon "button" at bounding box center [221, 261] width 7 height 7
type input "26"
click at [213, 213] on div "League Gothic" at bounding box center [184, 223] width 103 height 26
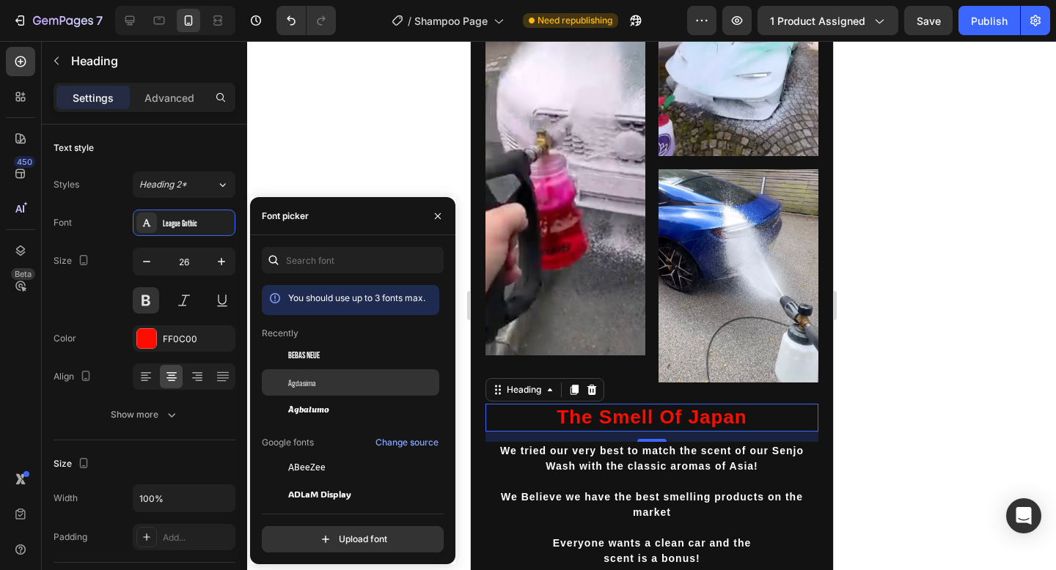
click at [363, 389] on div "Agdasima" at bounding box center [362, 382] width 148 height 13
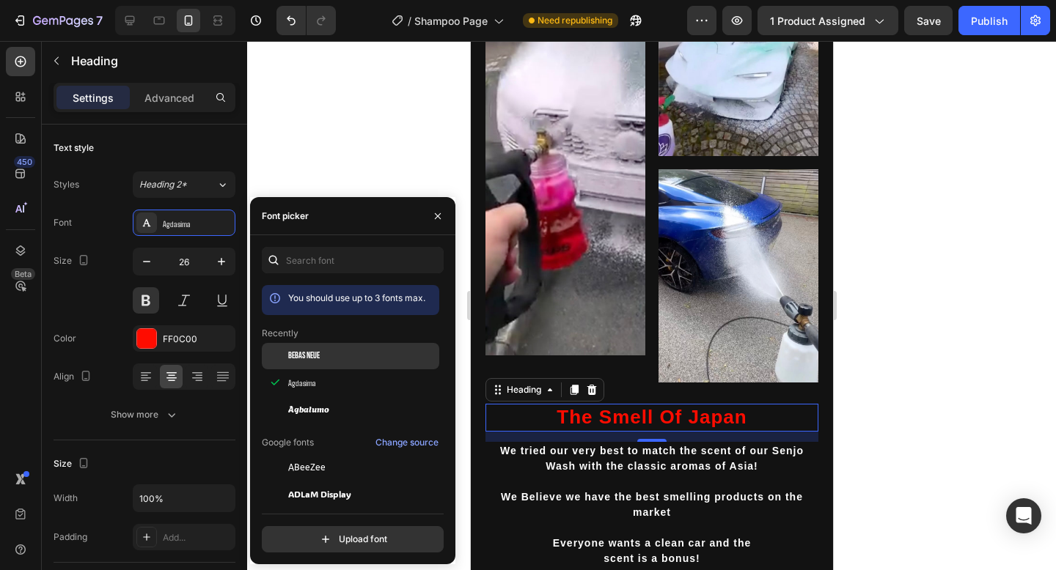
click at [354, 353] on div "Bebas Neue" at bounding box center [362, 356] width 148 height 13
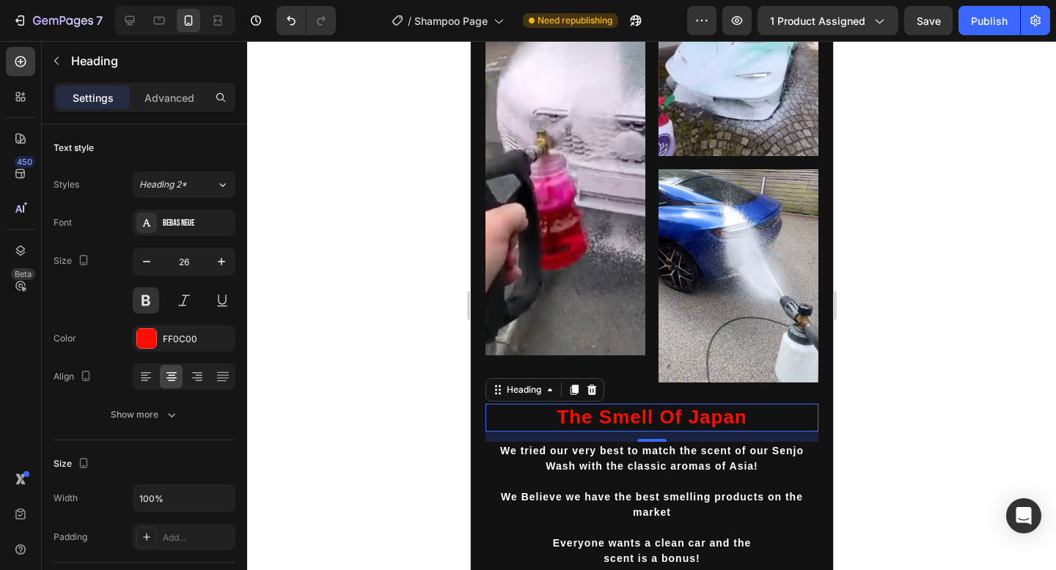
click at [739, 419] on h2 "The Smell Of Japan" at bounding box center [651, 418] width 333 height 28
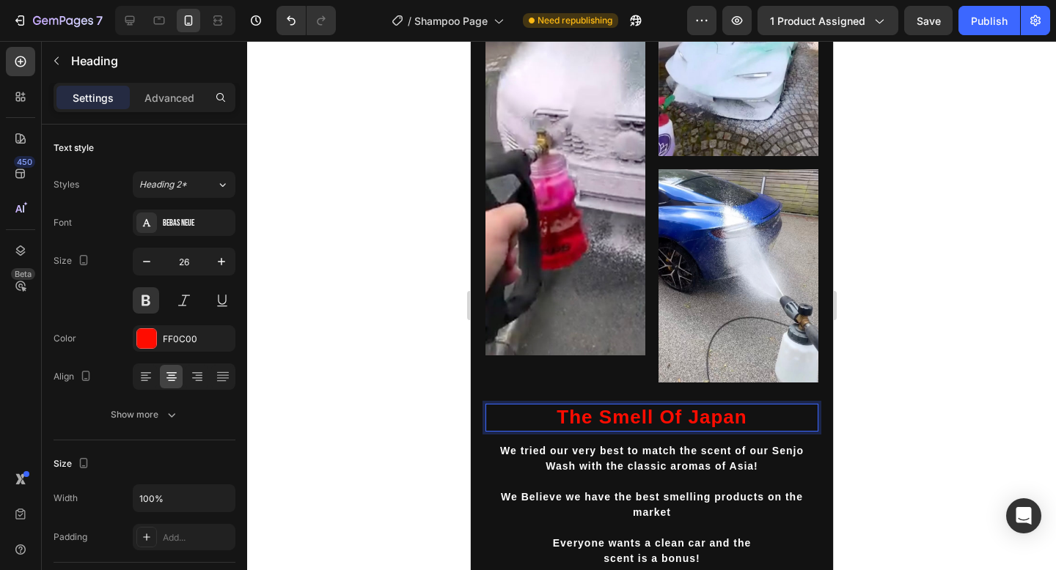
click at [729, 419] on p "The Smell Of Japan" at bounding box center [651, 417] width 330 height 25
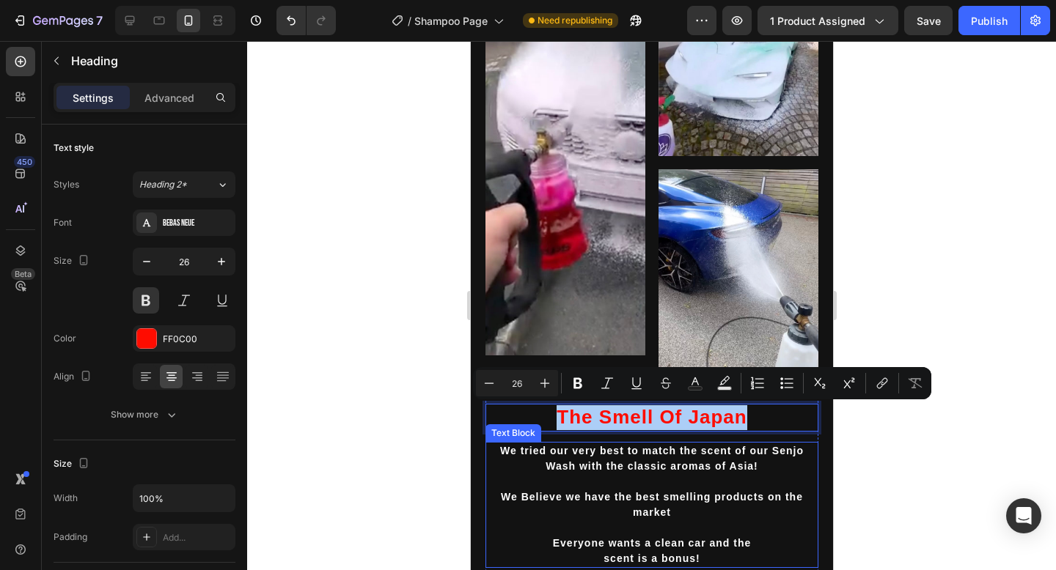
click at [788, 456] on p "We tried our very best to match the scent of our Senjo Wash with the classic ar…" at bounding box center [651, 459] width 330 height 31
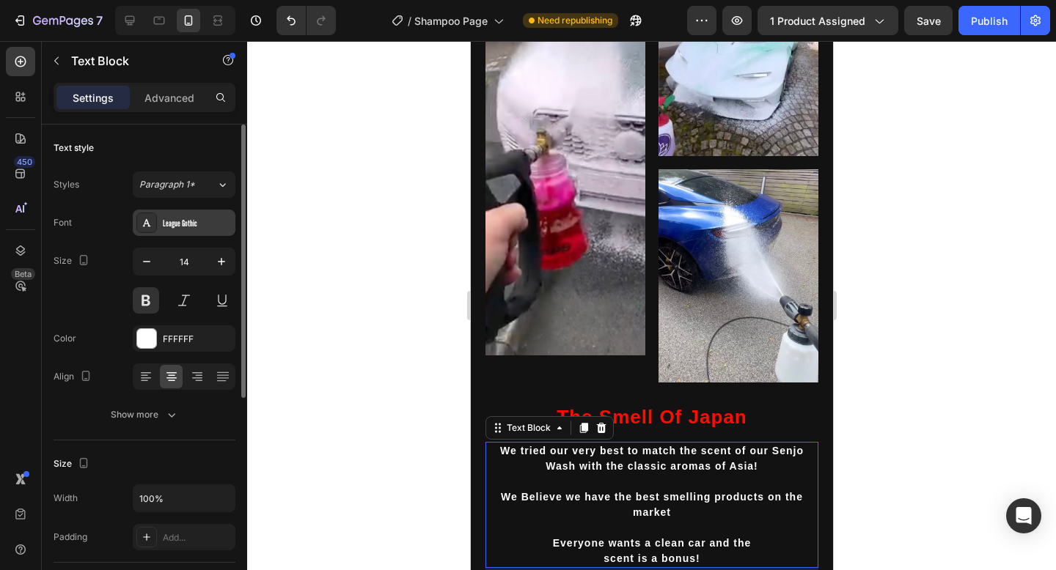
click at [202, 216] on div "League Gothic" at bounding box center [184, 223] width 103 height 26
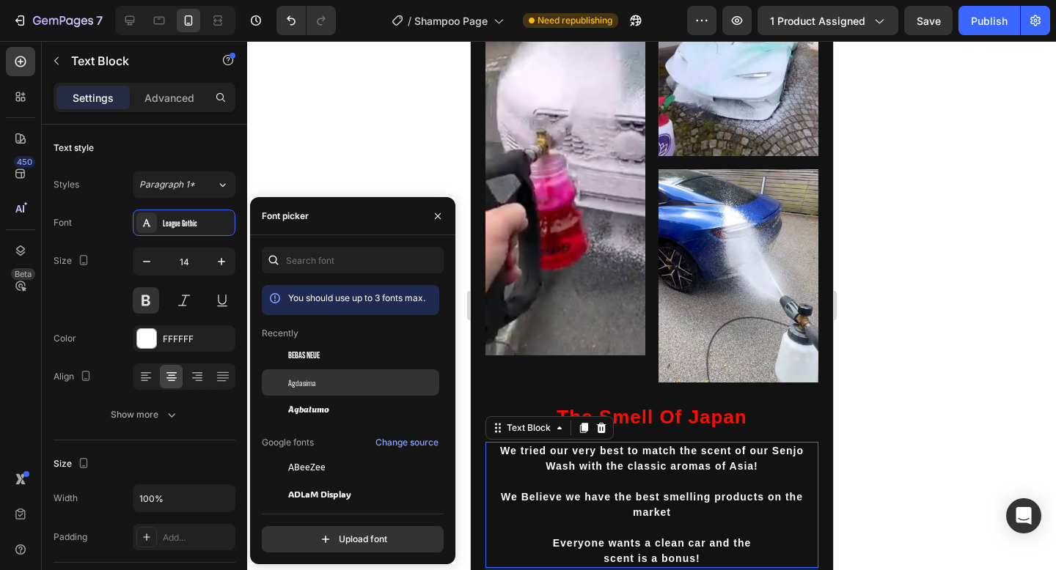
click at [339, 384] on div "Agdasima" at bounding box center [362, 382] width 148 height 13
click at [688, 487] on p "Rich Text Editor. Editing area: main" at bounding box center [651, 481] width 330 height 15
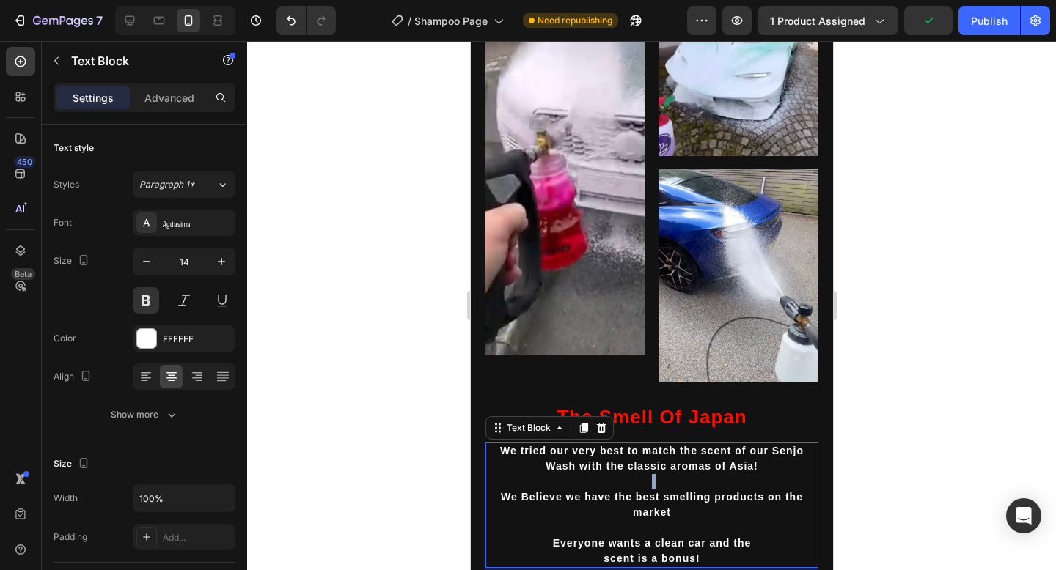
click at [688, 487] on p "Rich Text Editor. Editing area: main" at bounding box center [651, 481] width 330 height 15
click at [713, 551] on p "scent is a bonus!" at bounding box center [651, 558] width 330 height 15
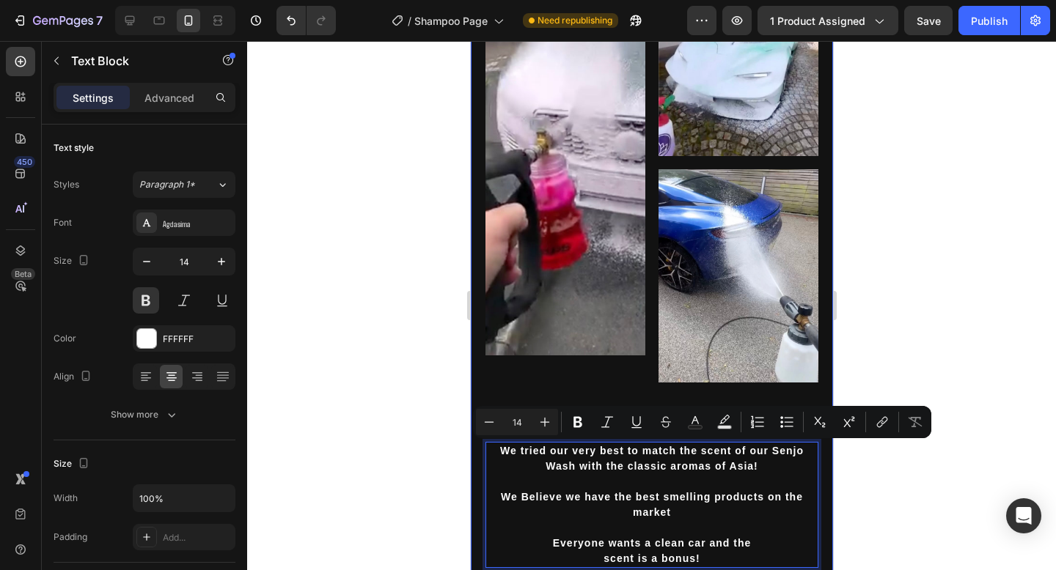
drag, startPoint x: 713, startPoint y: 537, endPoint x: 471, endPoint y: 439, distance: 261.8
click at [471, 439] on div "Image Image Image Row The Smell Of Japan Heading We tried our very best to matc…" at bounding box center [651, 529] width 362 height 1188
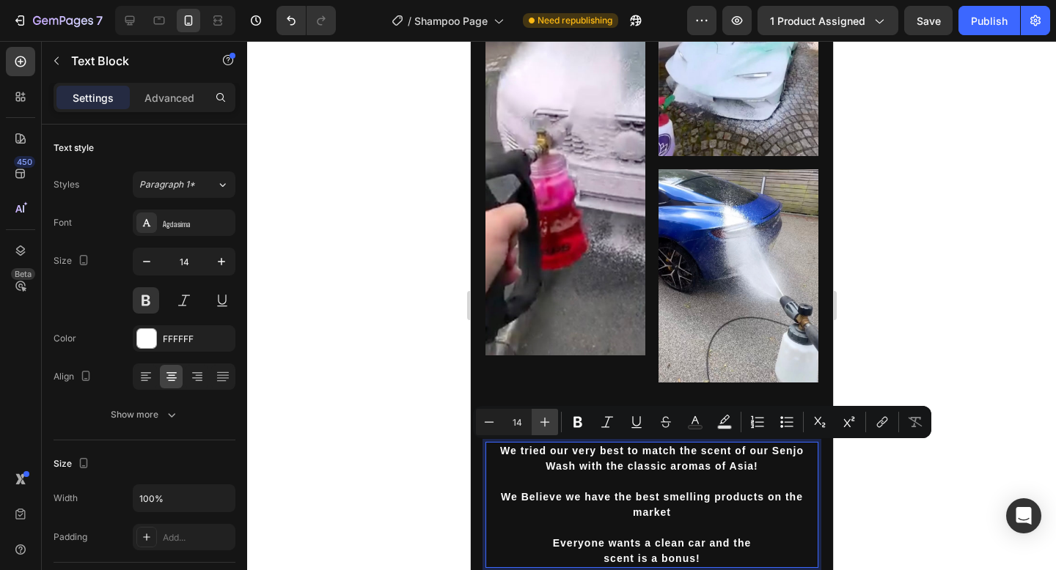
click at [551, 427] on icon "Editor contextual toolbar" at bounding box center [544, 422] width 15 height 15
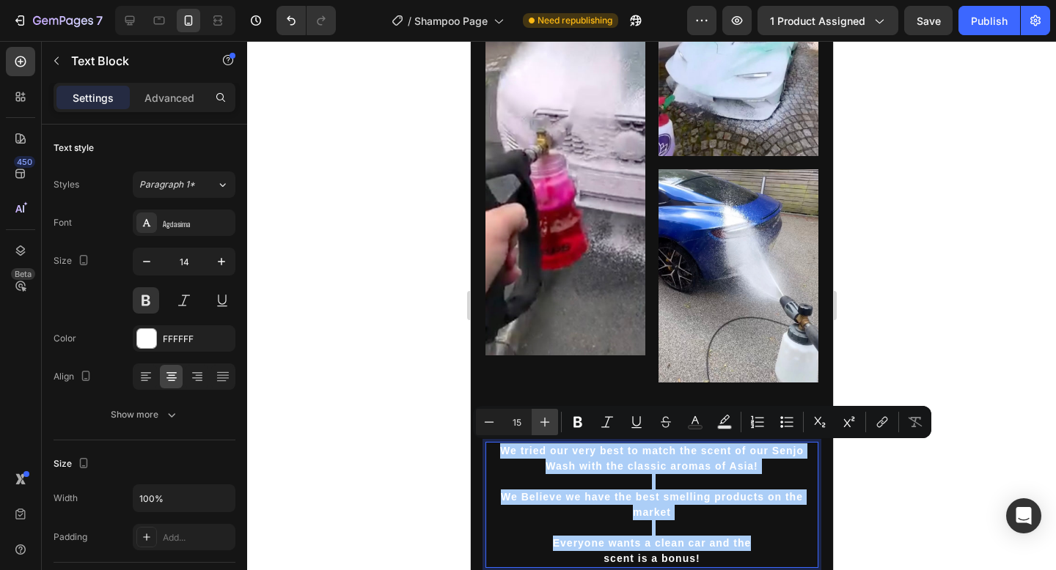
click at [551, 427] on icon "Editor contextual toolbar" at bounding box center [544, 422] width 15 height 15
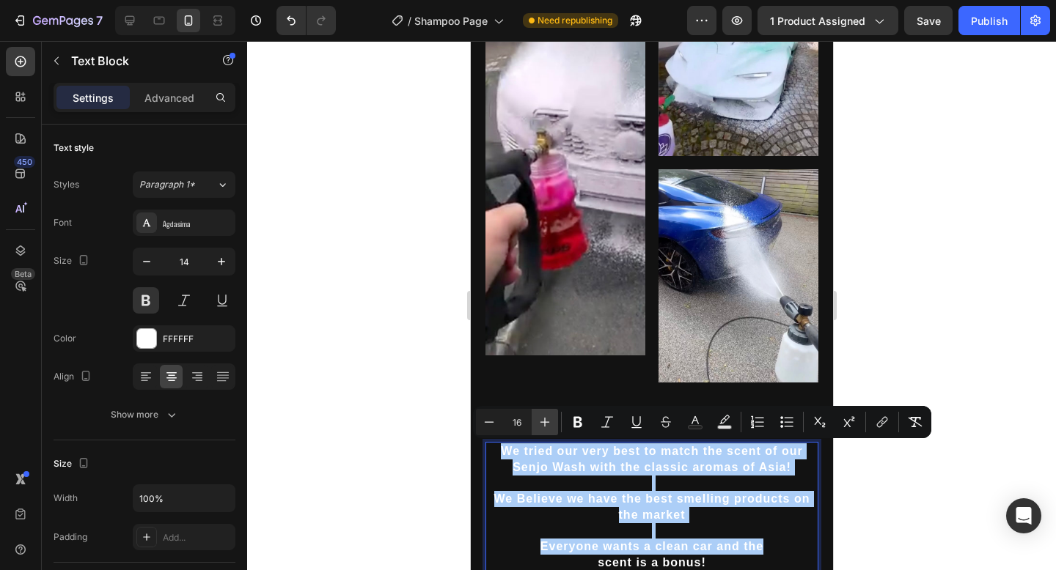
click at [551, 427] on icon "Editor contextual toolbar" at bounding box center [544, 422] width 15 height 15
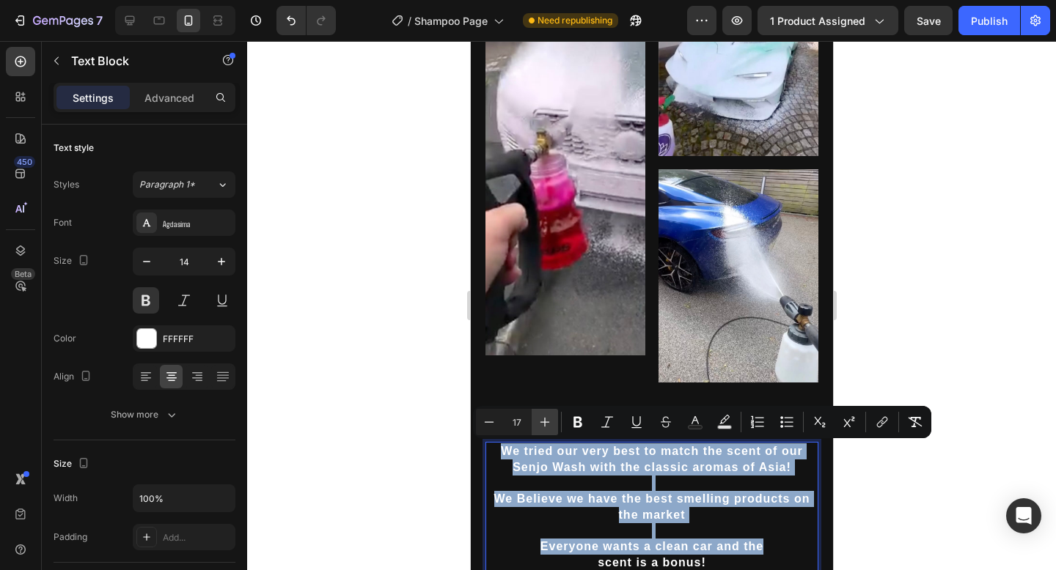
type input "18"
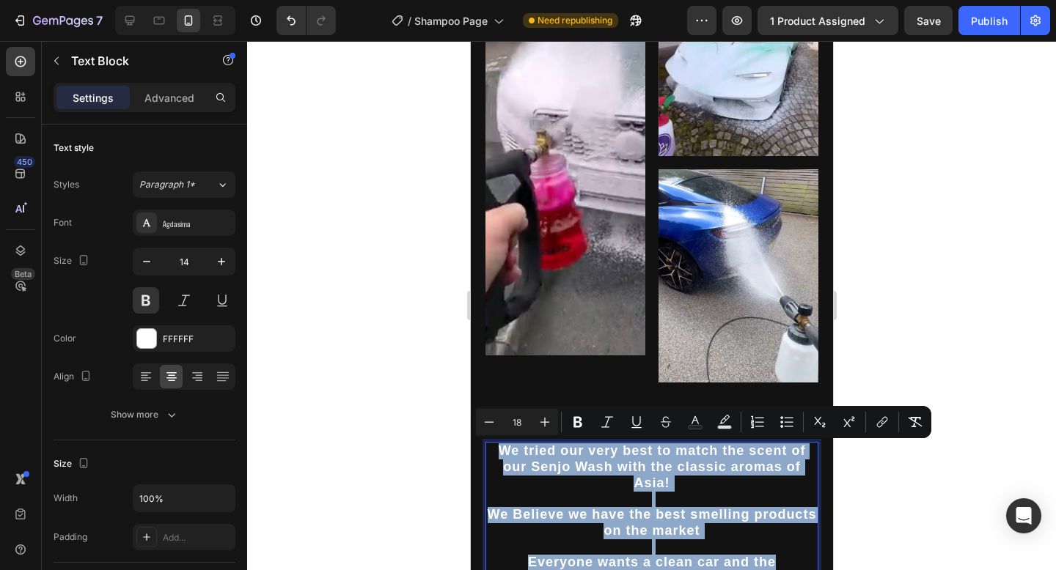
click at [812, 492] on p "Rich Text Editor. Editing area: main" at bounding box center [651, 499] width 330 height 15
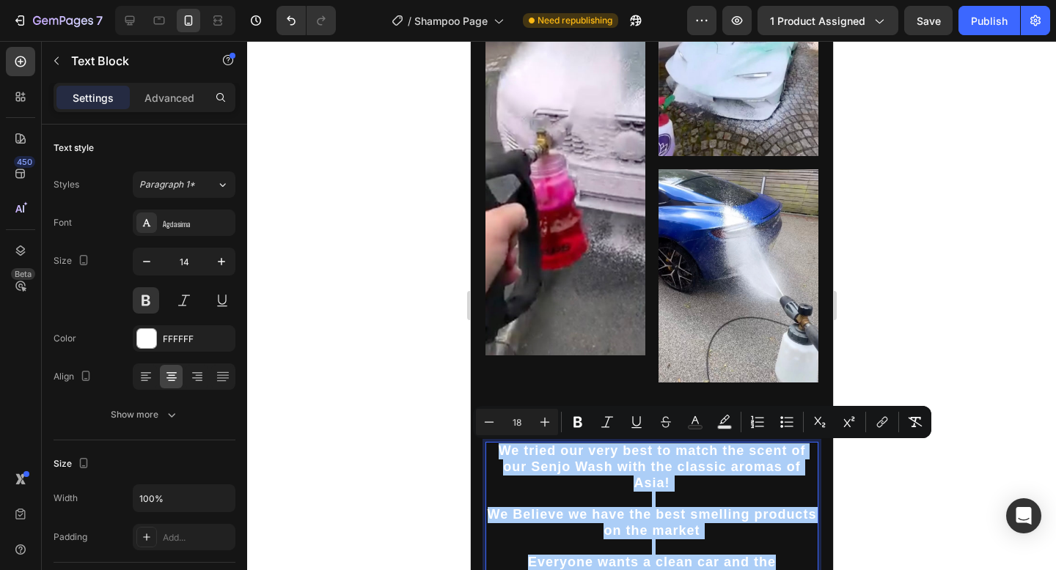
click at [914, 512] on div at bounding box center [651, 305] width 809 height 529
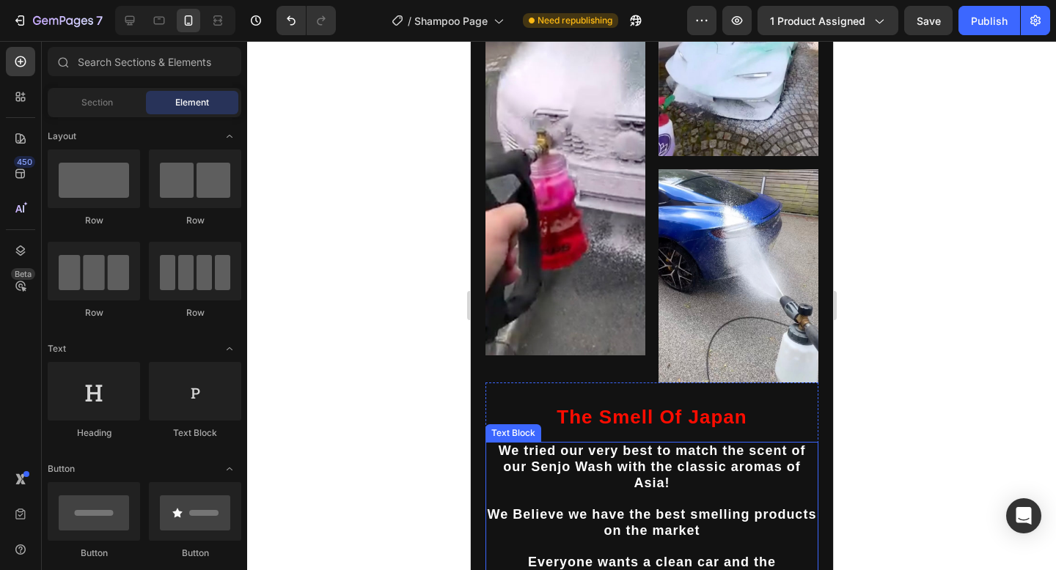
click at [743, 425] on p "The Smell Of Japan" at bounding box center [651, 417] width 330 height 25
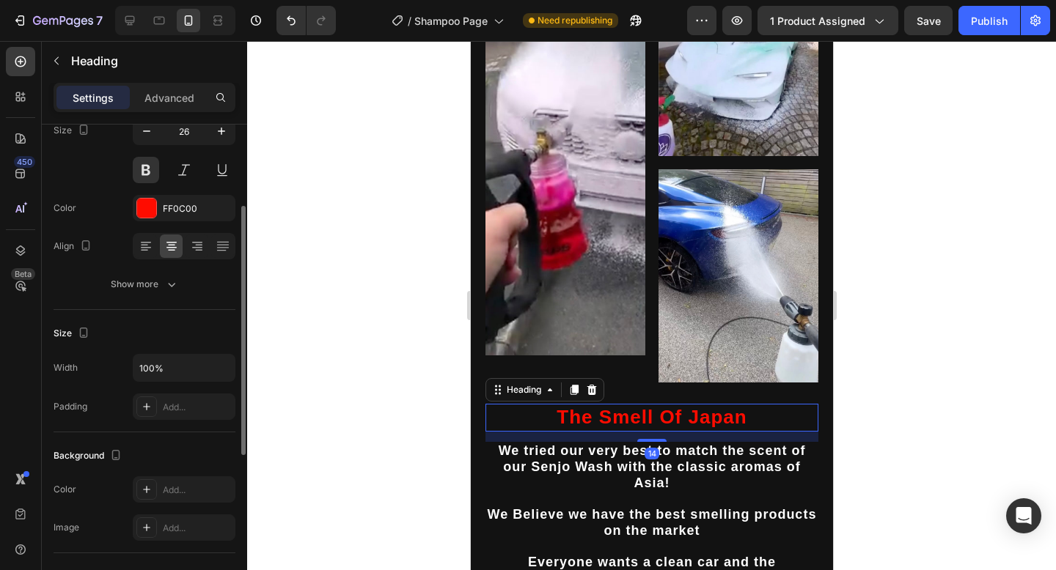
scroll to position [143, 0]
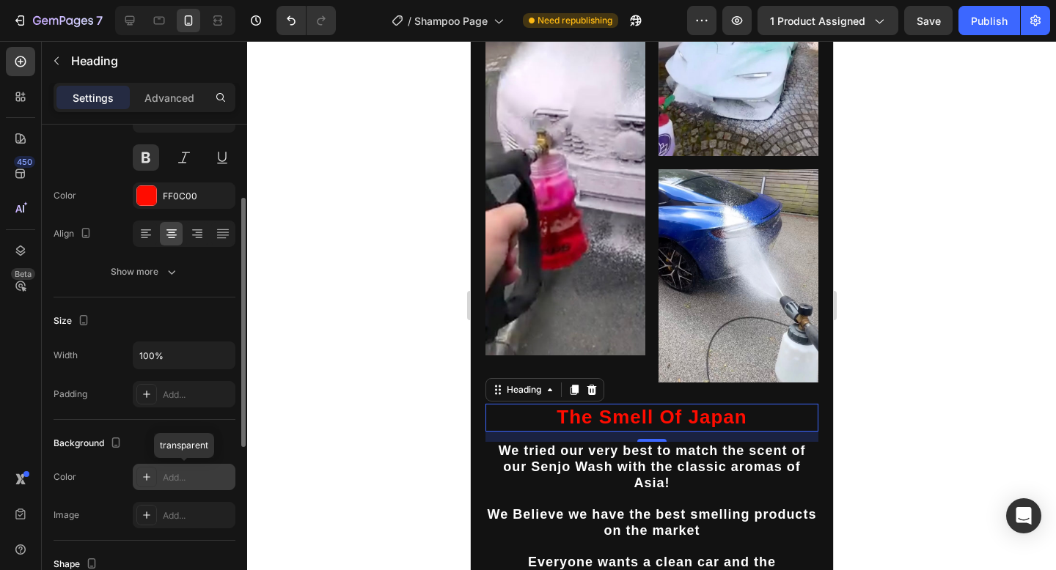
click at [162, 485] on div "Add..." at bounding box center [184, 477] width 103 height 26
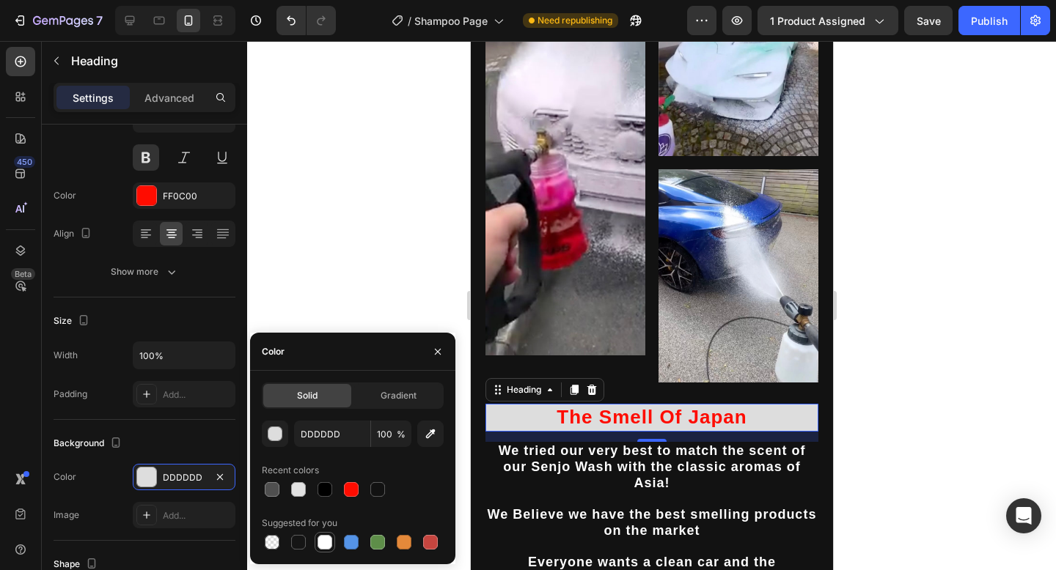
click at [315, 542] on div at bounding box center [325, 542] width 21 height 21
type input "FFFFFF"
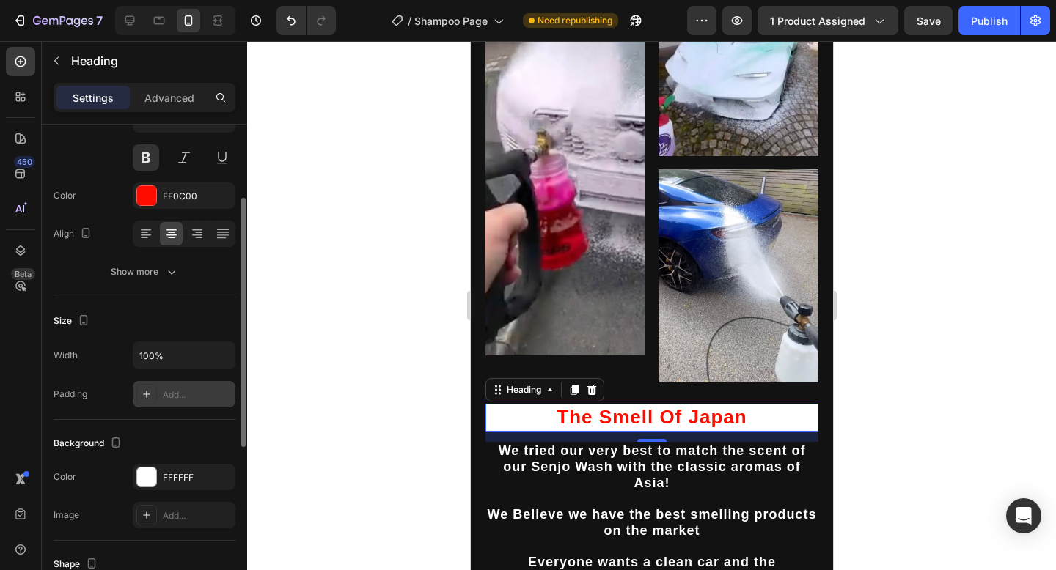
click at [171, 398] on div "Add..." at bounding box center [197, 395] width 69 height 13
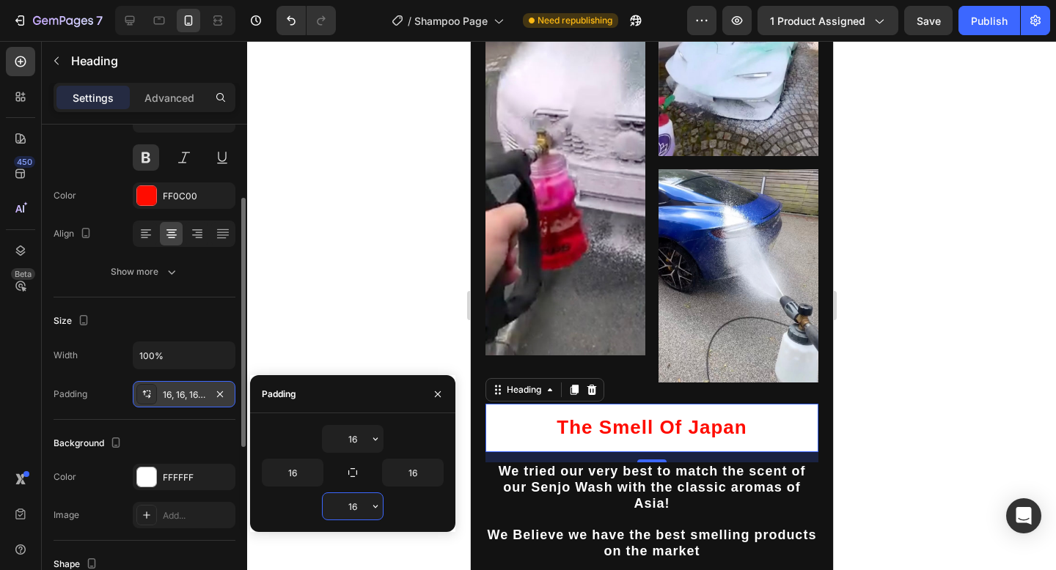
click at [351, 503] on input "16" at bounding box center [353, 506] width 60 height 26
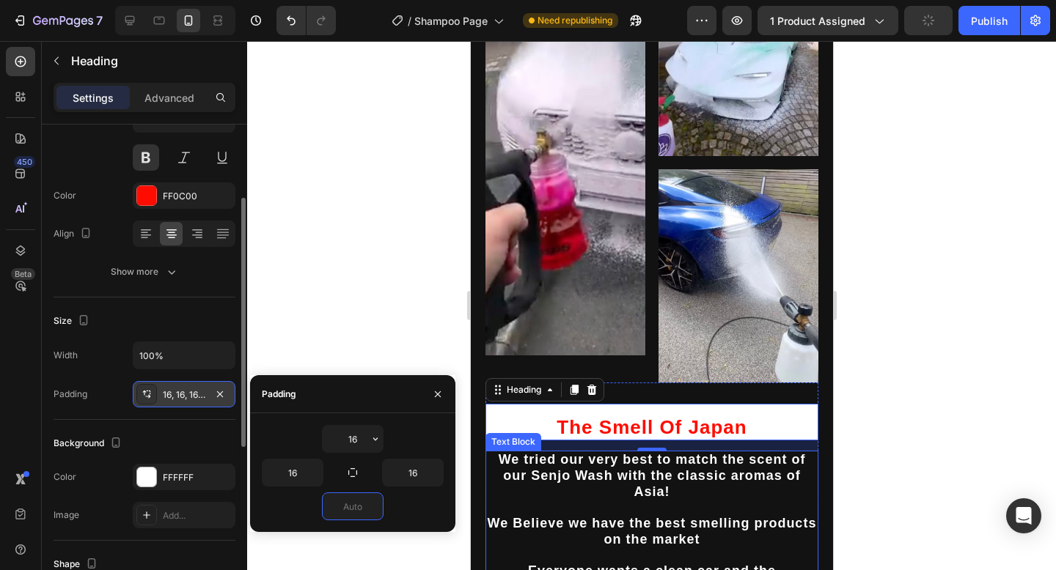
click at [583, 468] on p "We tried our very best to match the scent of our Senjo Wash with the classic ar…" at bounding box center [651, 476] width 330 height 48
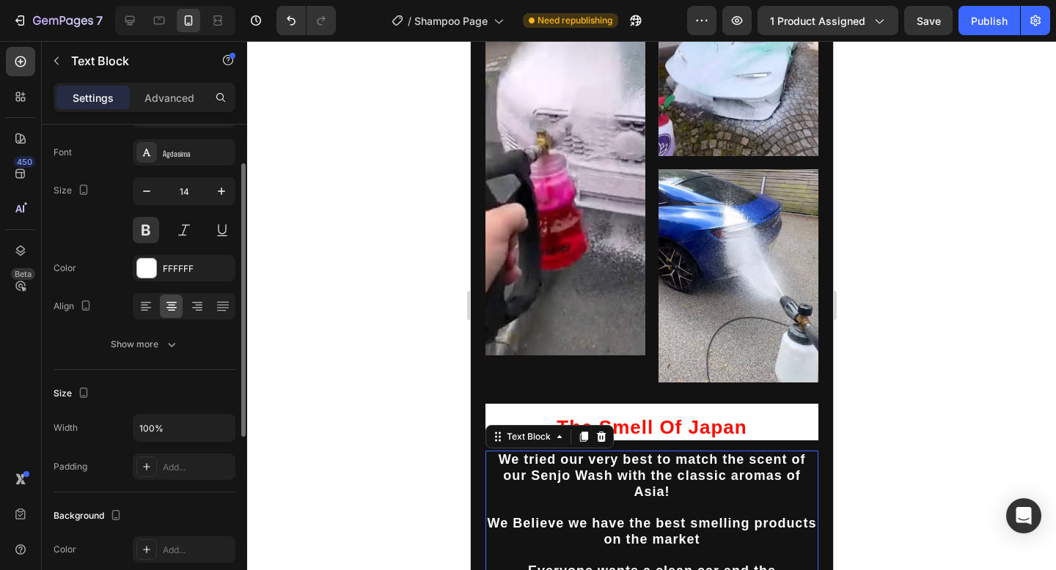
scroll to position [88, 0]
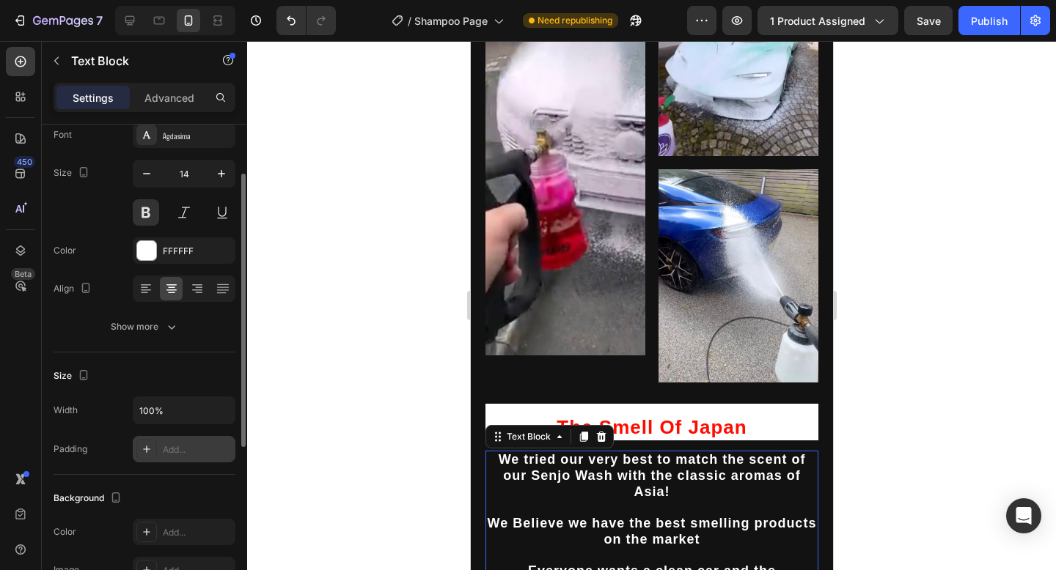
click at [189, 457] on div "Add..." at bounding box center [184, 449] width 103 height 26
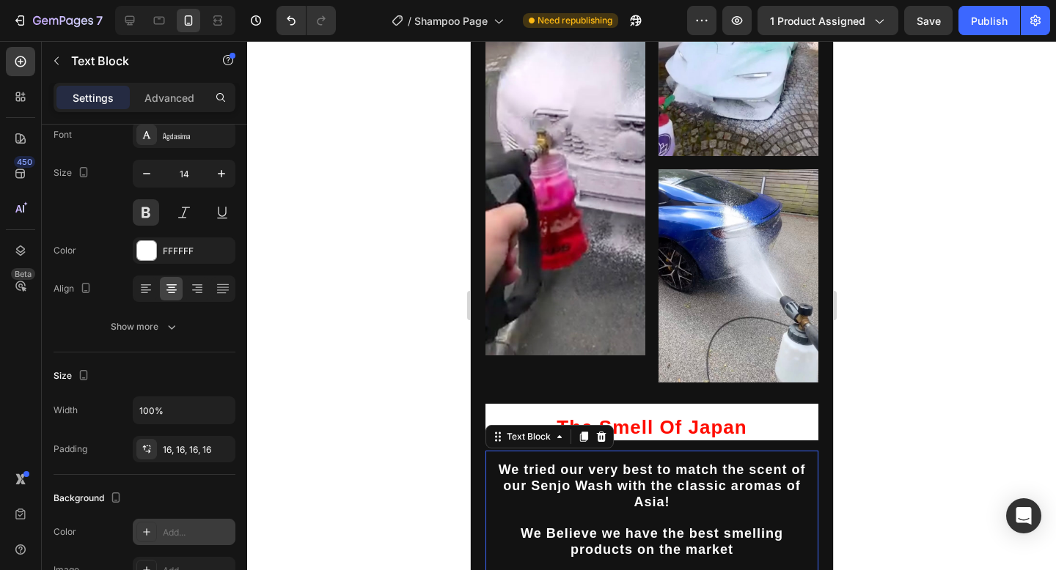
click at [183, 530] on div "Add..." at bounding box center [197, 532] width 69 height 13
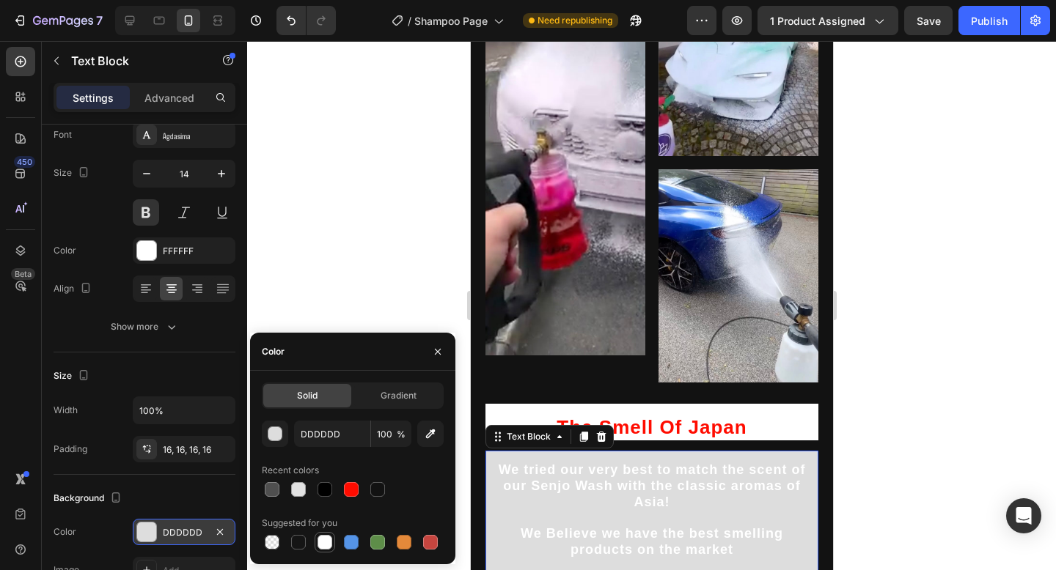
click at [328, 540] on div at bounding box center [324, 542] width 15 height 15
type input "FFFFFF"
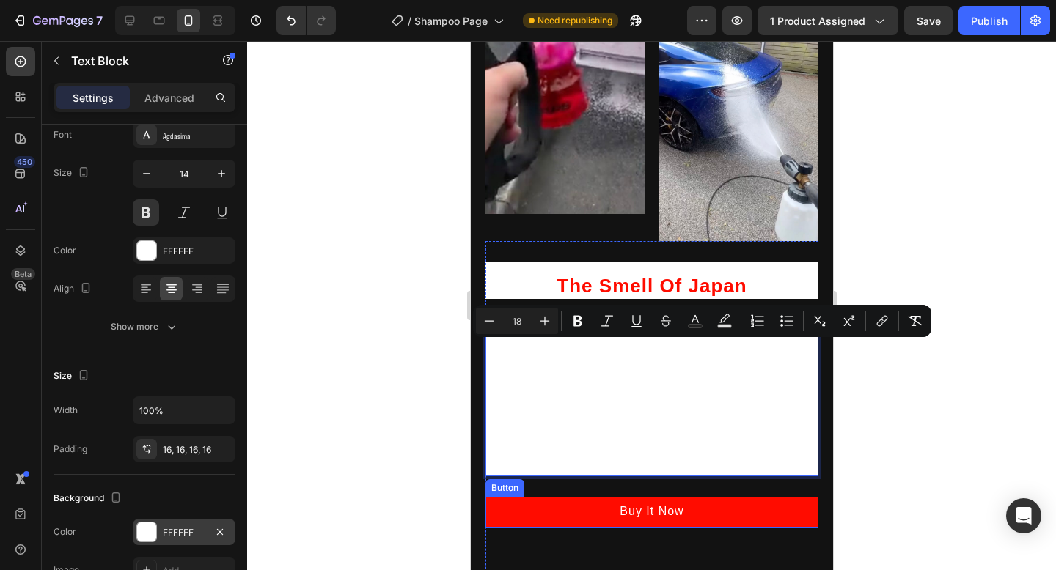
drag, startPoint x: 503, startPoint y: 465, endPoint x: 716, endPoint y: 570, distance: 237.7
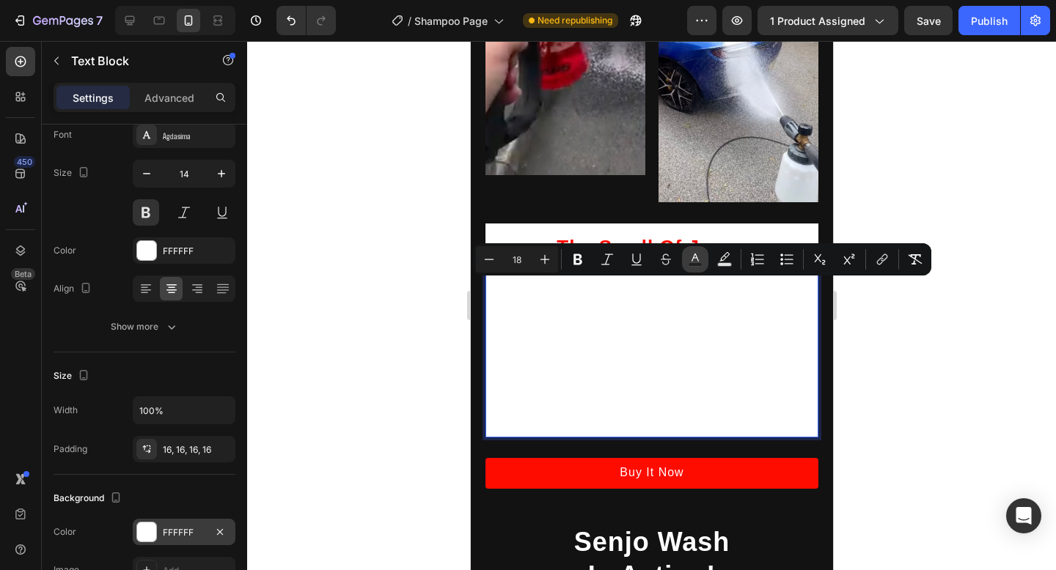
click at [696, 265] on rect "Editor contextual toolbar" at bounding box center [695, 265] width 14 height 4
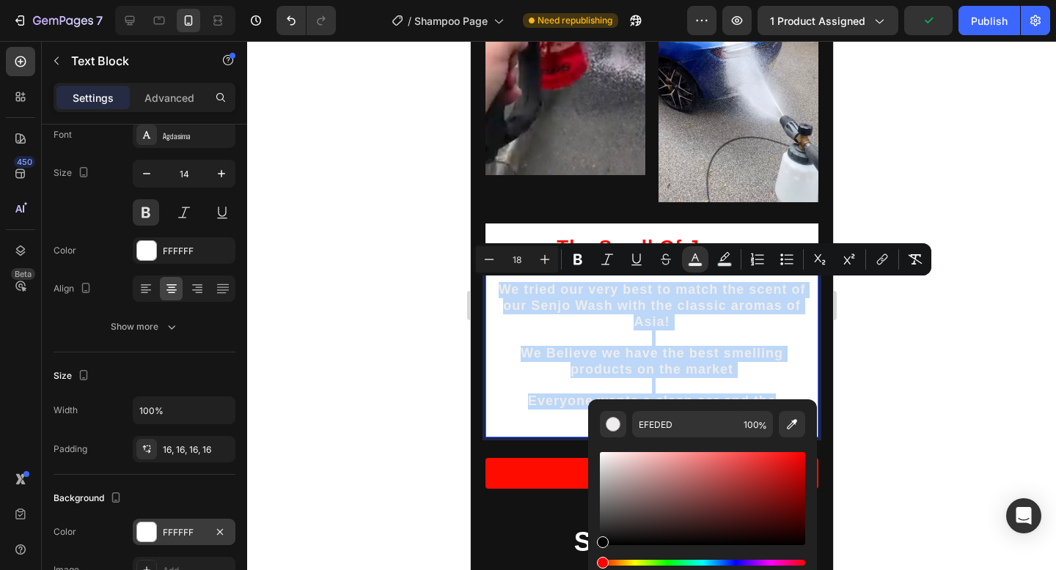
drag, startPoint x: 602, startPoint y: 458, endPoint x: 599, endPoint y: 570, distance: 112.2
click at [600, 570] on div "Editor contextual toolbar" at bounding box center [702, 517] width 205 height 137
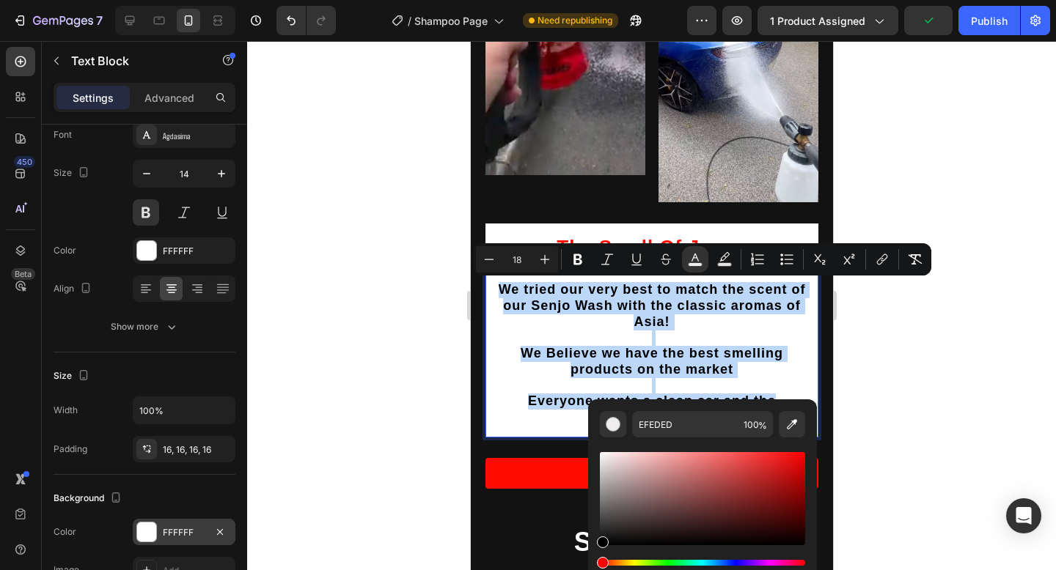
type input "000000"
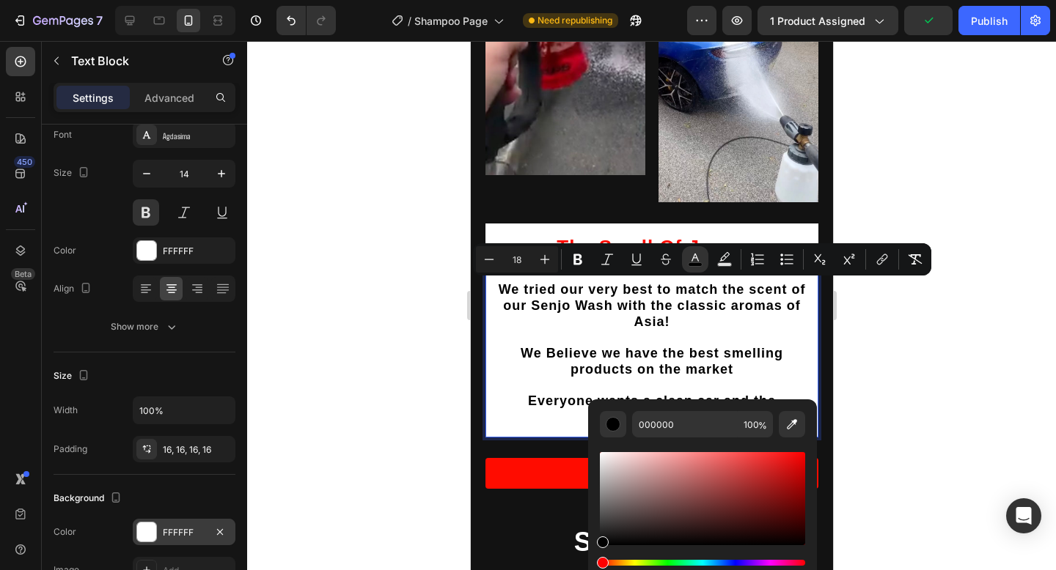
click at [901, 375] on div at bounding box center [651, 305] width 809 height 529
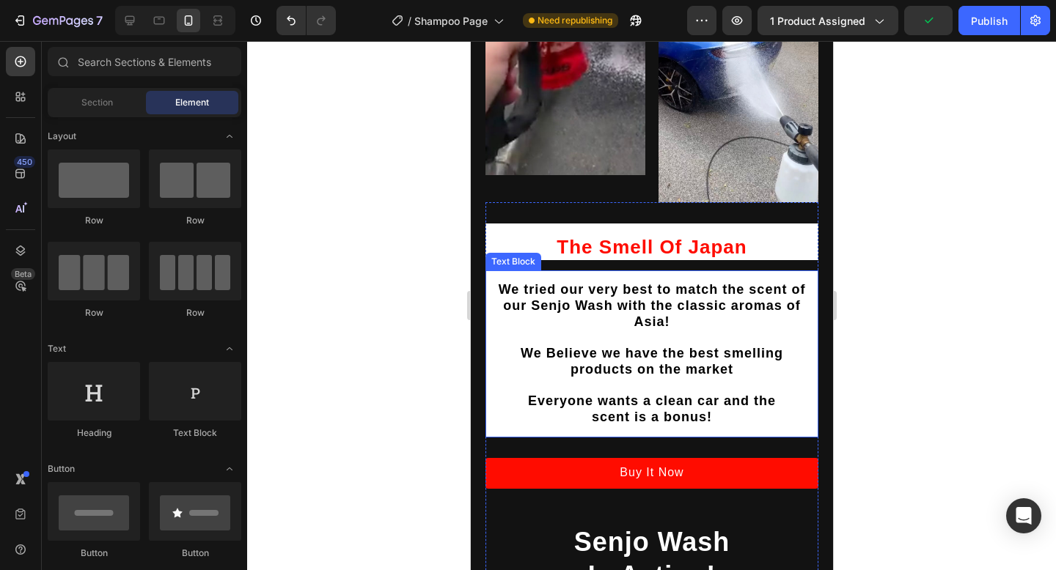
click at [735, 394] on span "Everyone wants a clean car and the" at bounding box center [651, 401] width 248 height 15
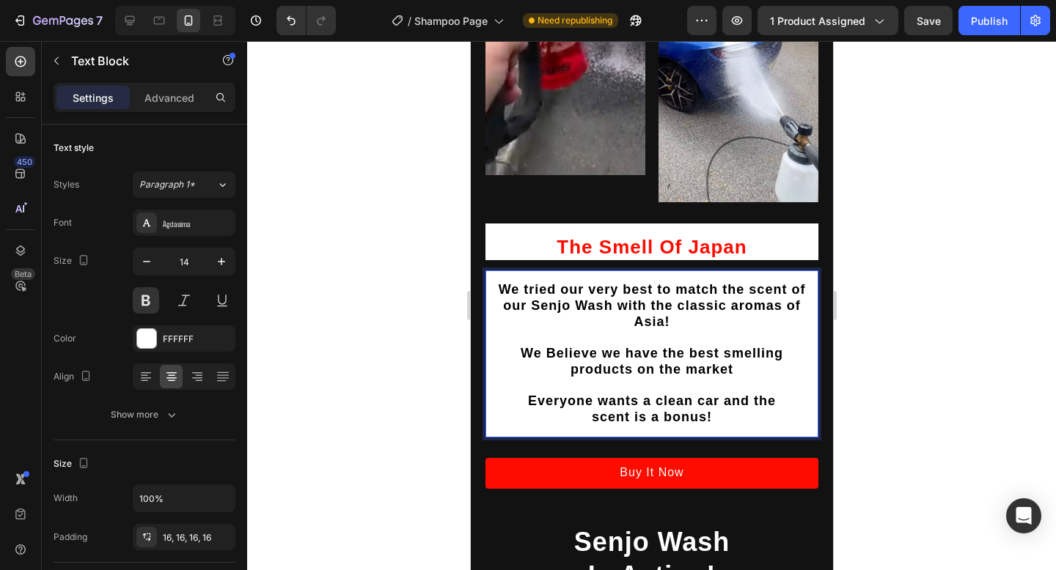
drag, startPoint x: 702, startPoint y: 383, endPoint x: 499, endPoint y: 287, distance: 225.0
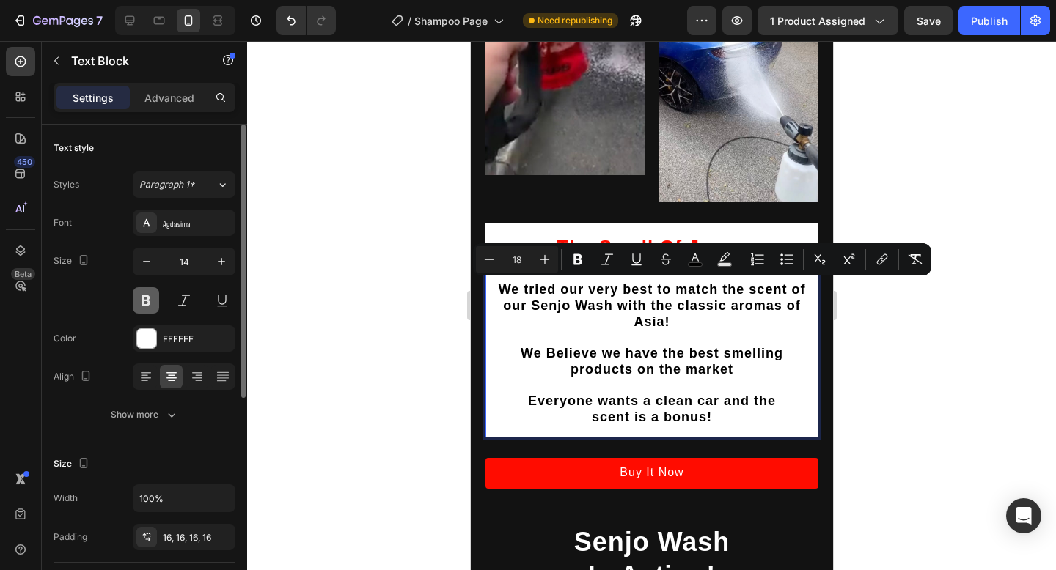
click at [151, 304] on button at bounding box center [146, 300] width 26 height 26
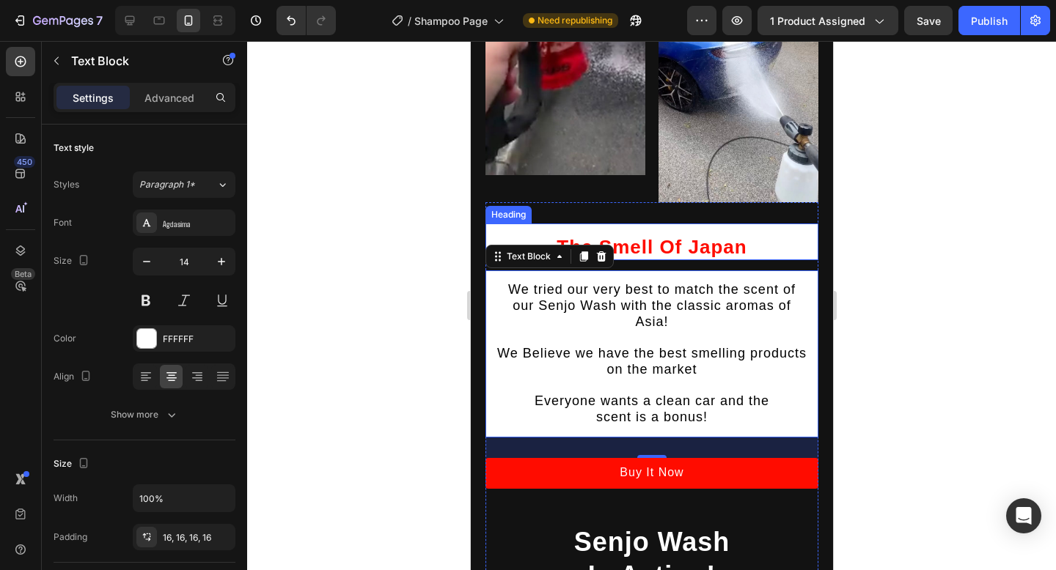
click at [754, 253] on p "The Smell Of Japan" at bounding box center [650, 247] width 309 height 25
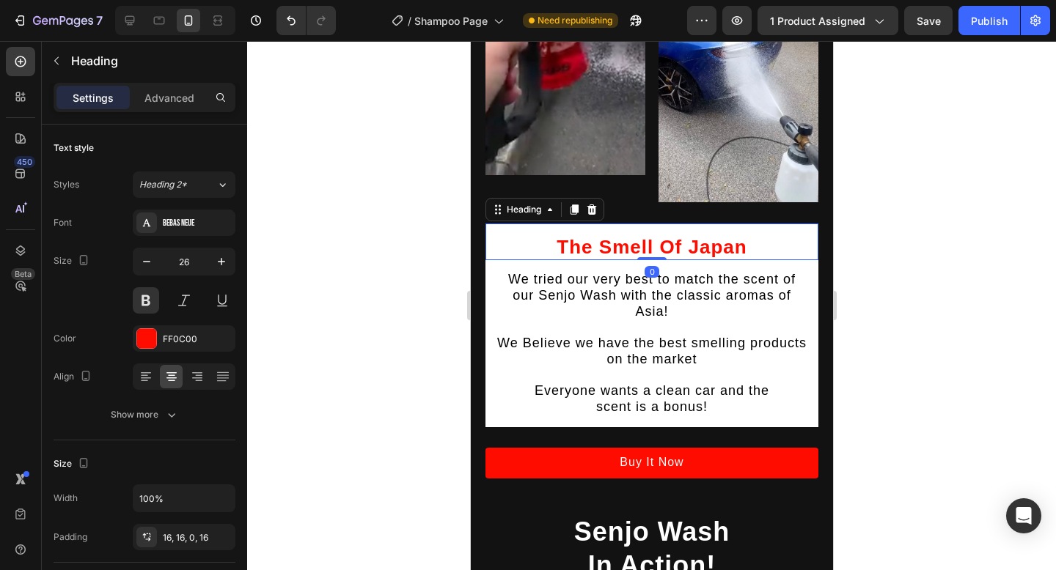
drag, startPoint x: 653, startPoint y: 268, endPoint x: 653, endPoint y: 248, distance: 19.8
click at [653, 248] on div "The Smell Of Japan Heading 0" at bounding box center [651, 242] width 333 height 37
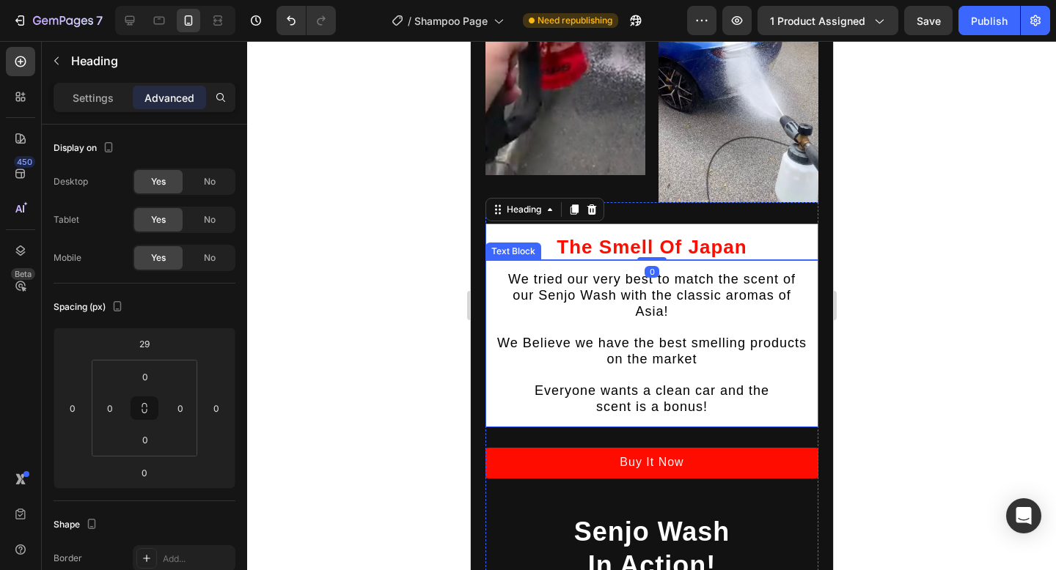
click at [848, 336] on div at bounding box center [651, 305] width 809 height 529
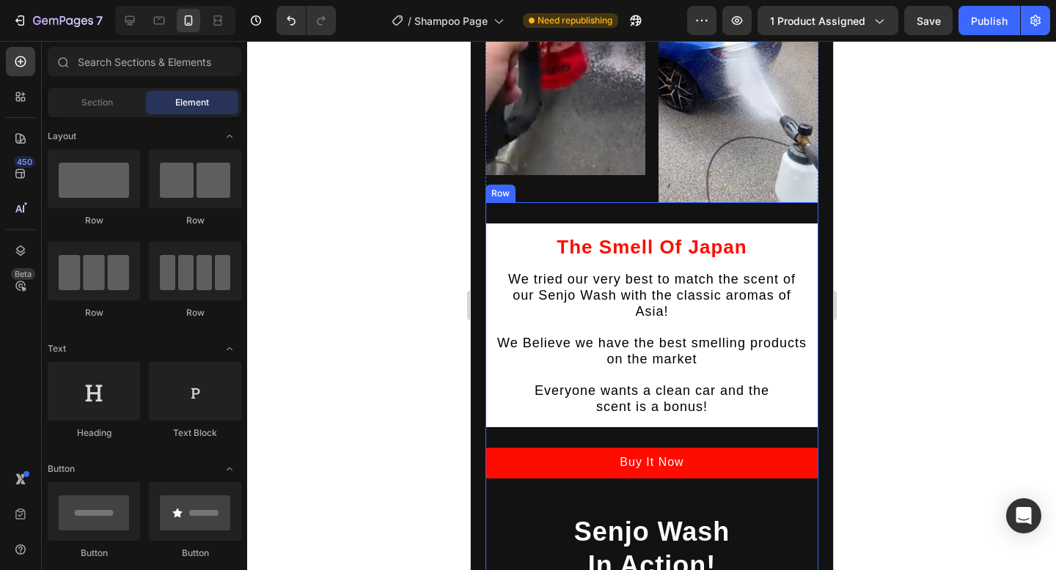
scroll to position [1950, 0]
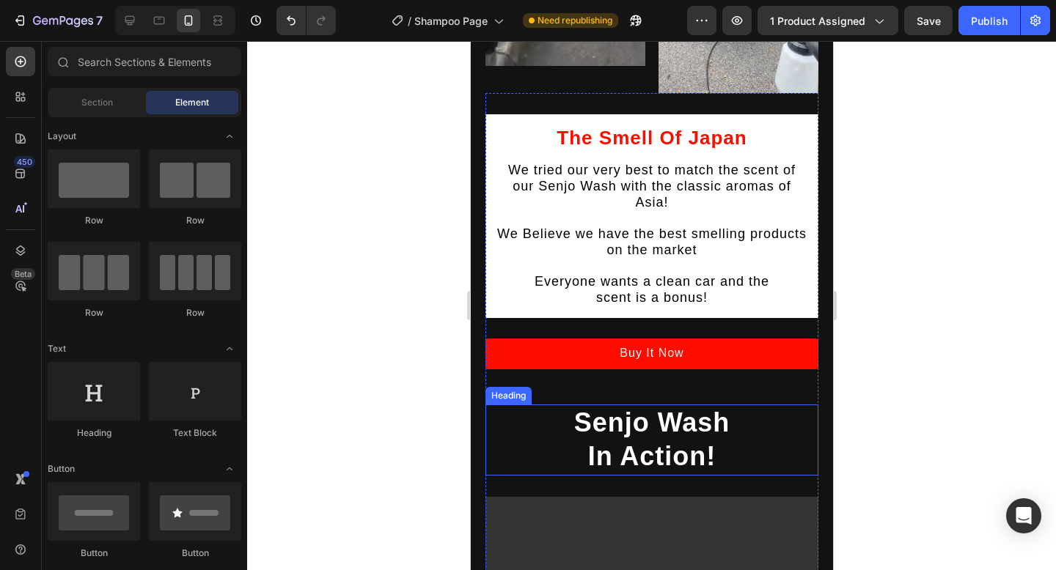
click at [677, 441] on strong "In Action!" at bounding box center [651, 456] width 128 height 30
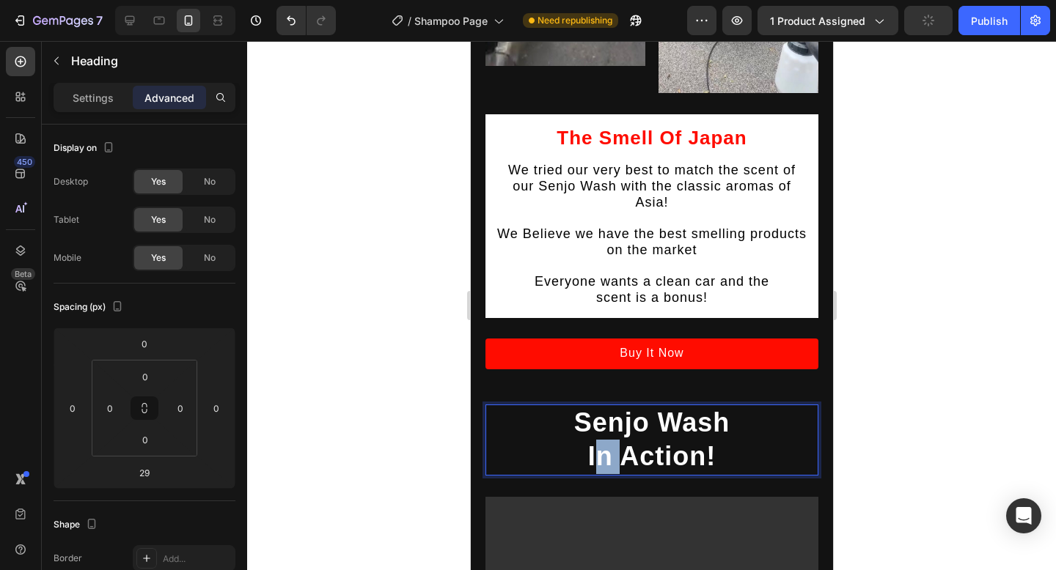
click at [615, 441] on strong "In Action!" at bounding box center [651, 456] width 128 height 30
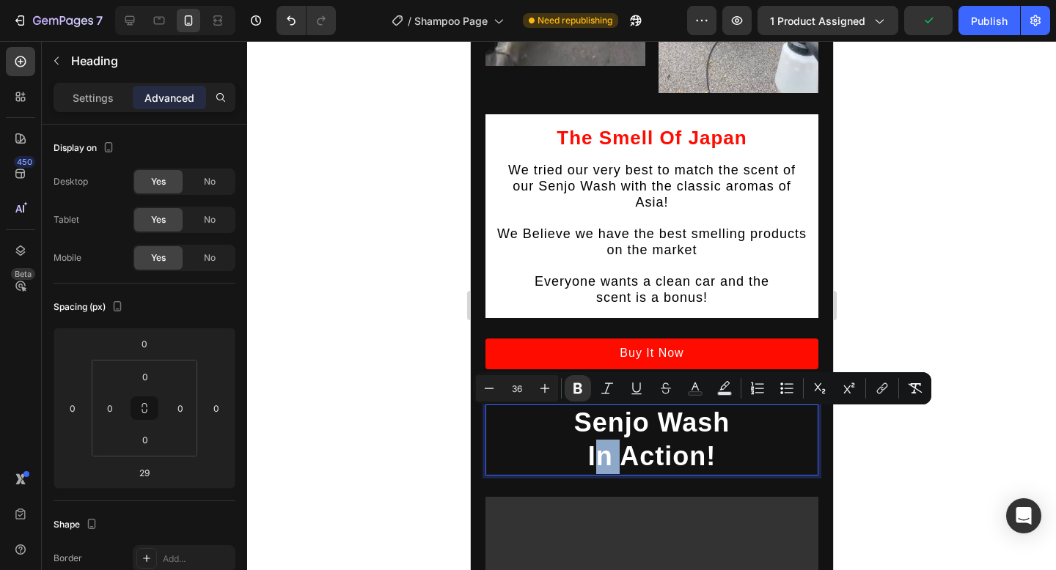
click at [615, 441] on strong "In Action!" at bounding box center [651, 456] width 128 height 30
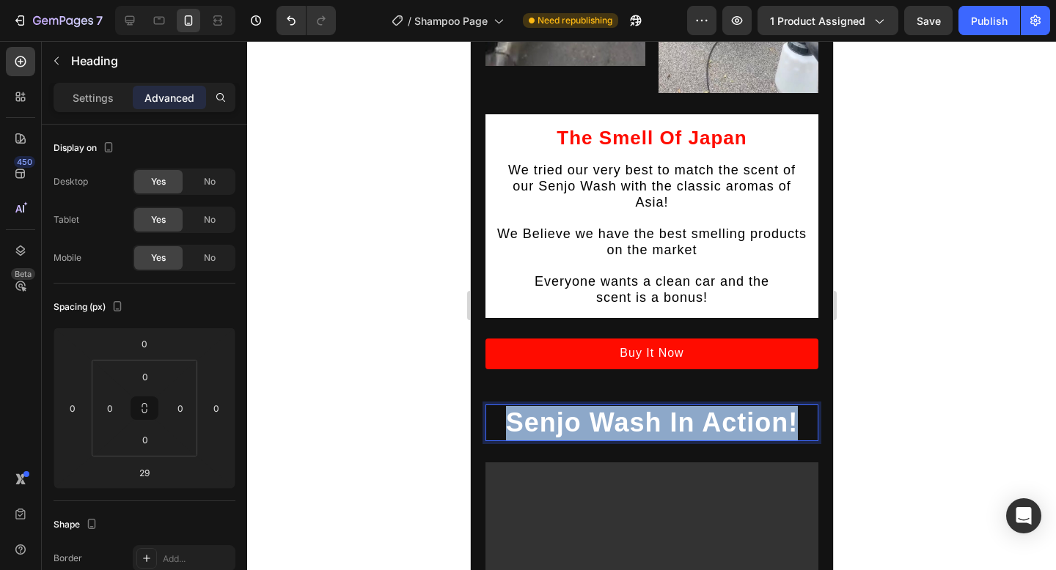
drag, startPoint x: 740, startPoint y: 390, endPoint x: 493, endPoint y: 390, distance: 246.4
click at [492, 406] on p "Senjo Wash In Action!" at bounding box center [651, 423] width 330 height 34
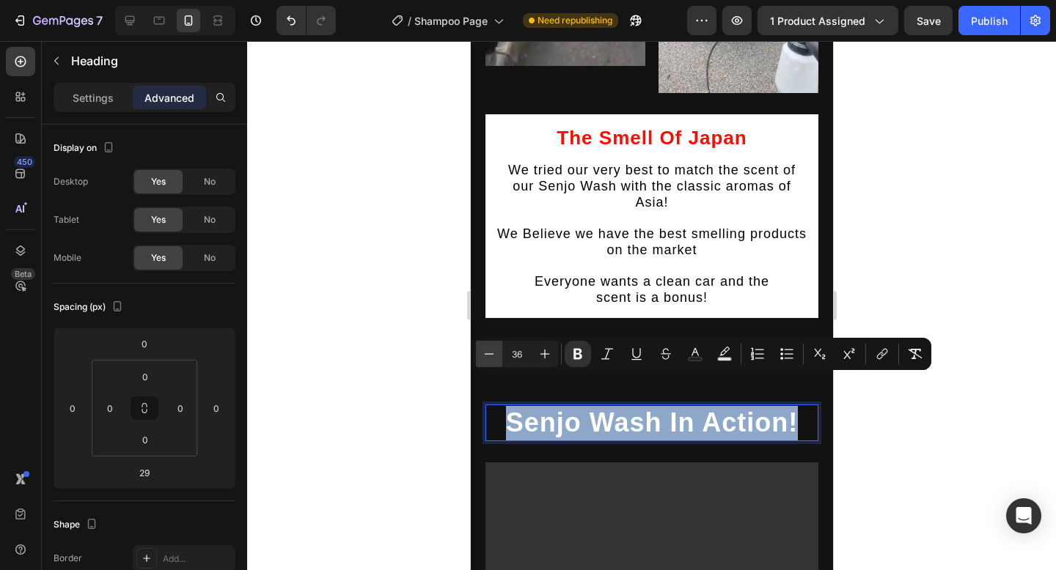
click at [477, 367] on div "Minus 36 Plus Bold Italic Underline Strikethrough Text Color Text Background Co…" at bounding box center [702, 354] width 458 height 32
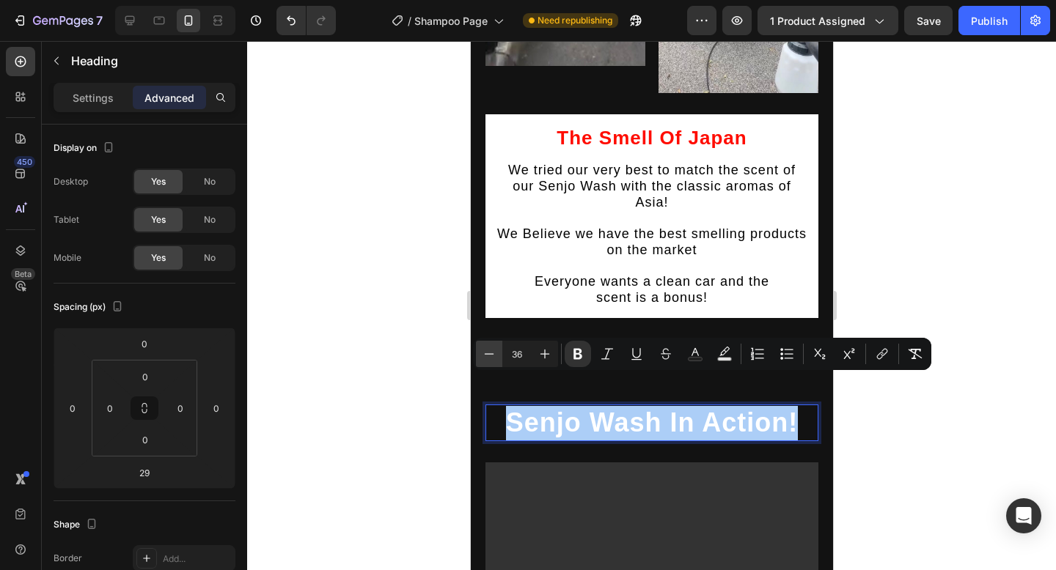
click at [491, 362] on button "Minus" at bounding box center [489, 354] width 26 height 26
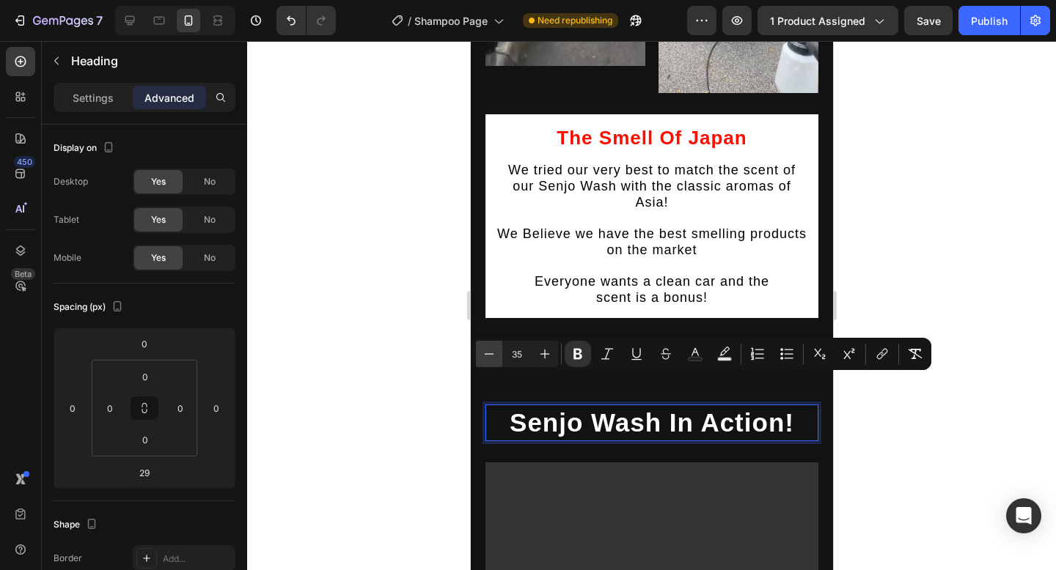
click at [491, 362] on button "Minus" at bounding box center [489, 354] width 26 height 26
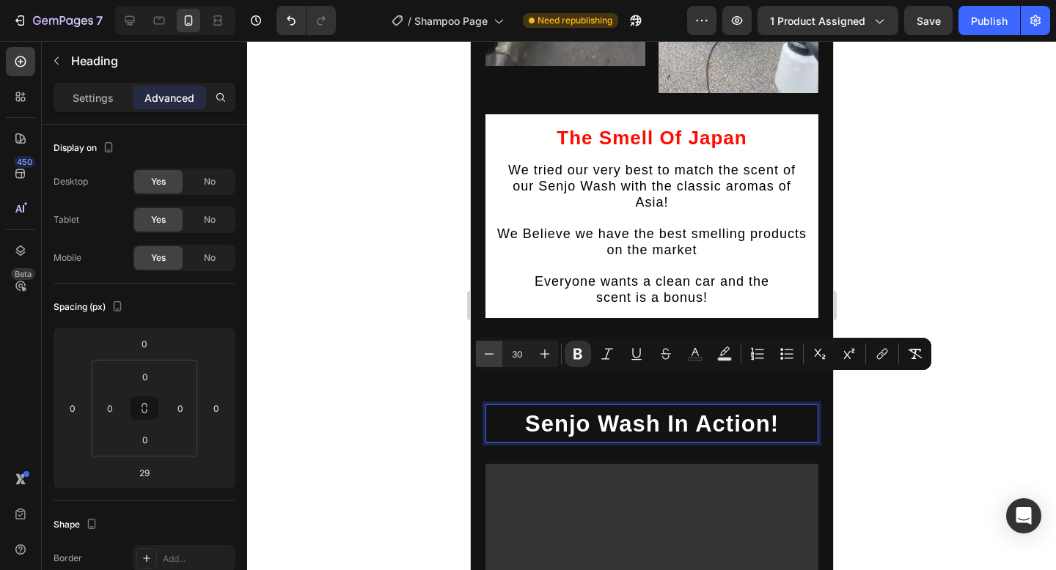
click at [491, 362] on button "Minus" at bounding box center [489, 354] width 26 height 26
type input "26"
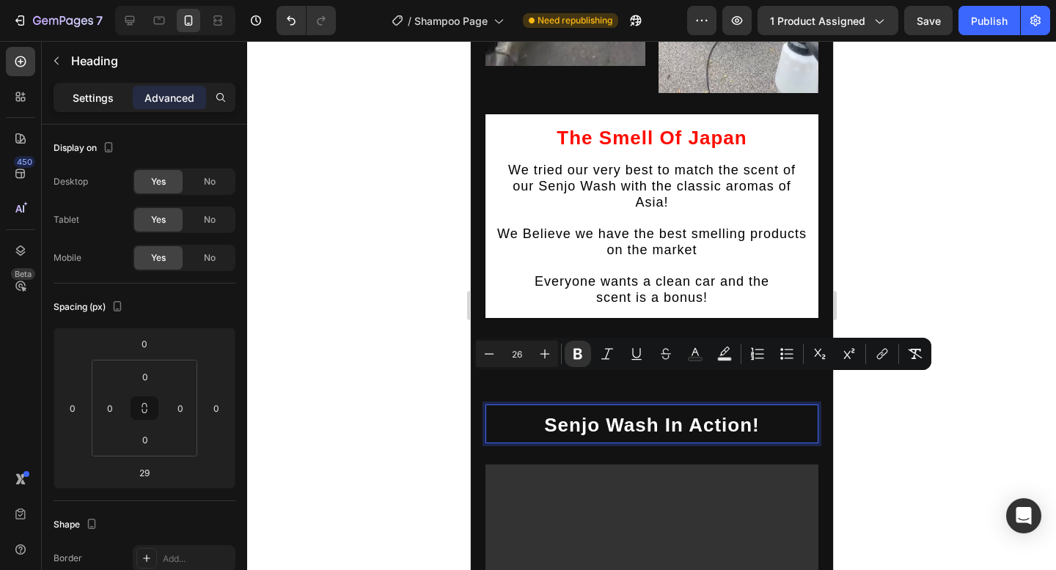
click at [100, 103] on p "Settings" at bounding box center [93, 97] width 41 height 15
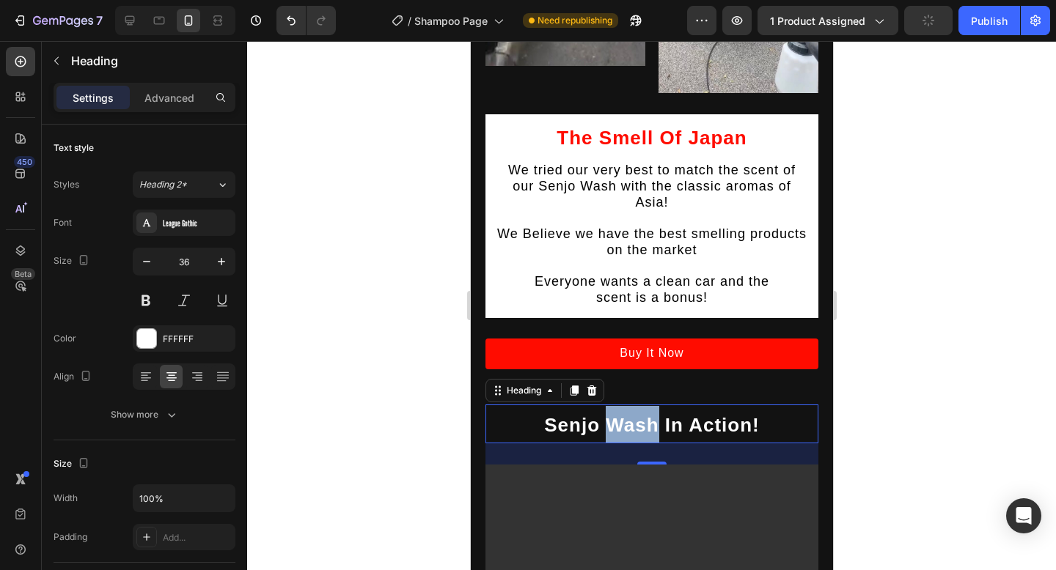
click at [647, 414] on strong "Senjo Wash In Action!" at bounding box center [651, 425] width 216 height 22
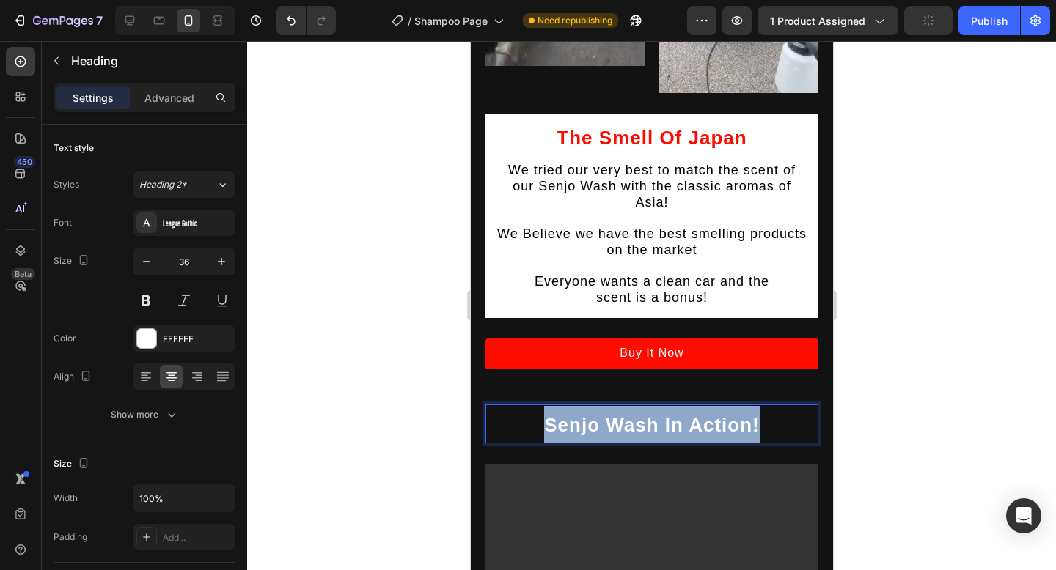
click at [647, 414] on strong "Senjo Wash In Action!" at bounding box center [651, 425] width 216 height 22
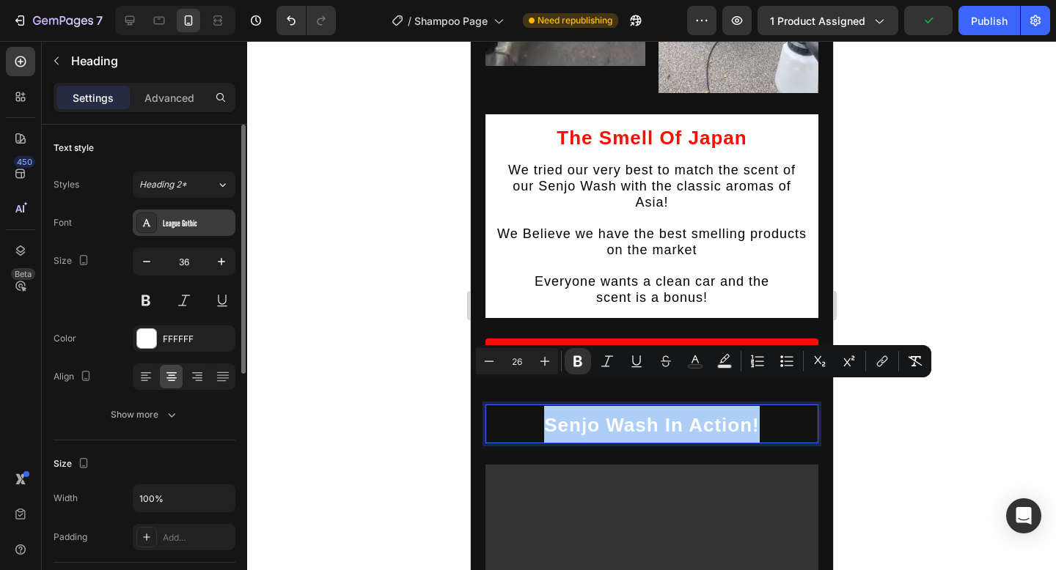
click at [183, 210] on div "League Gothic" at bounding box center [184, 223] width 103 height 26
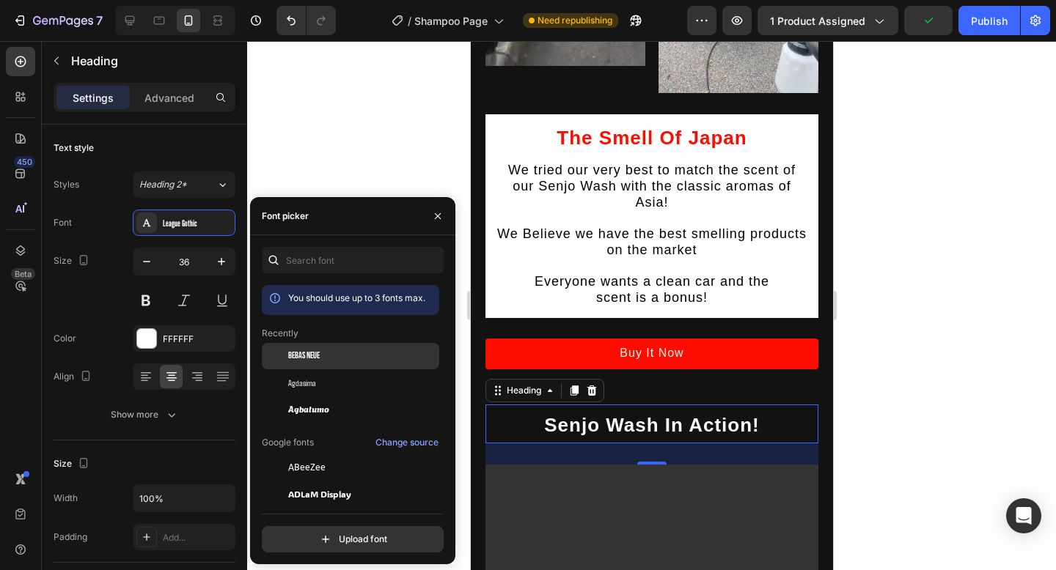
click at [339, 354] on div "Bebas Neue" at bounding box center [362, 356] width 148 height 13
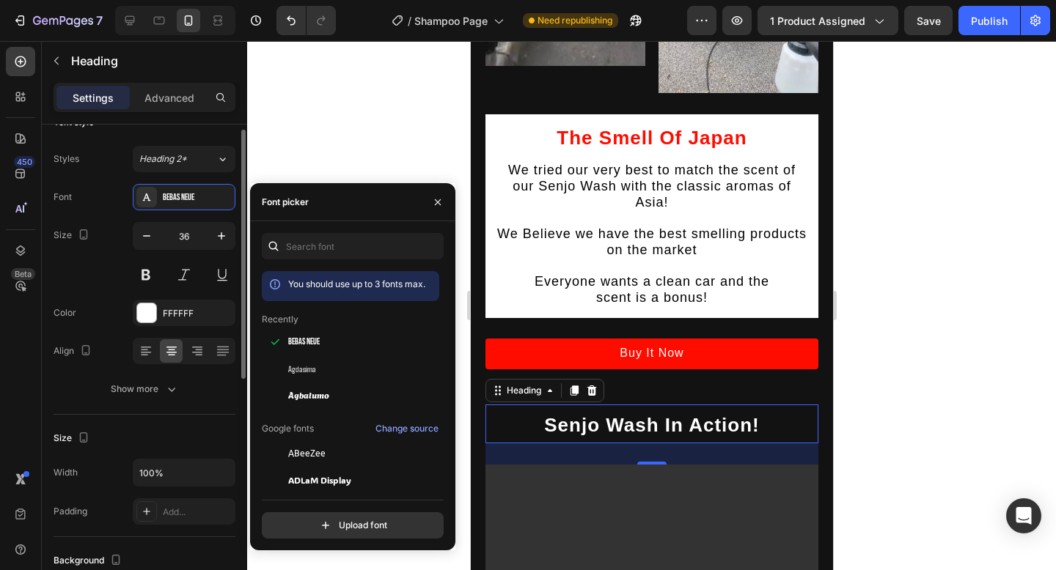
scroll to position [67, 0]
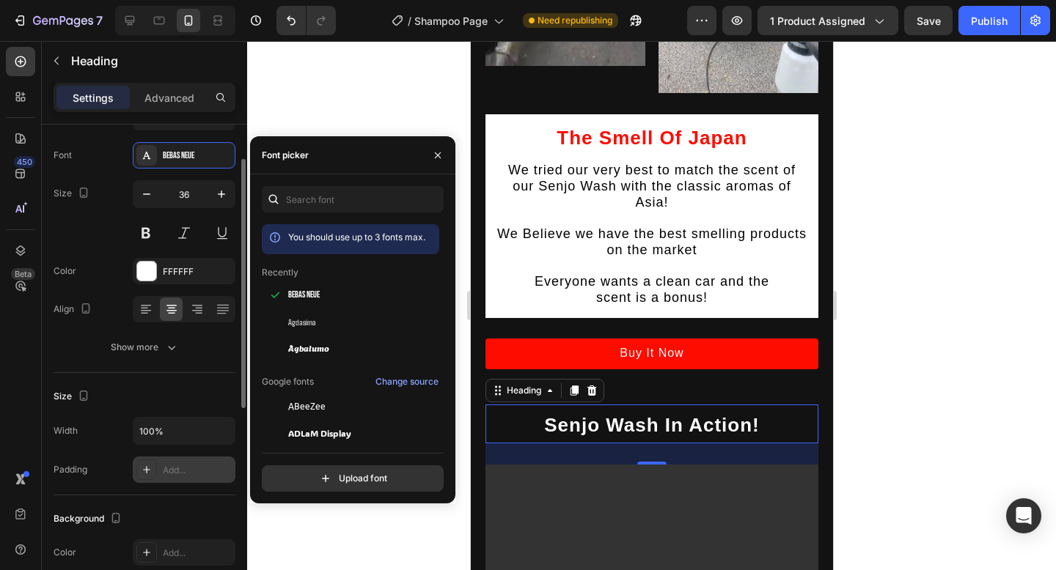
click at [172, 472] on div "Add..." at bounding box center [197, 470] width 69 height 13
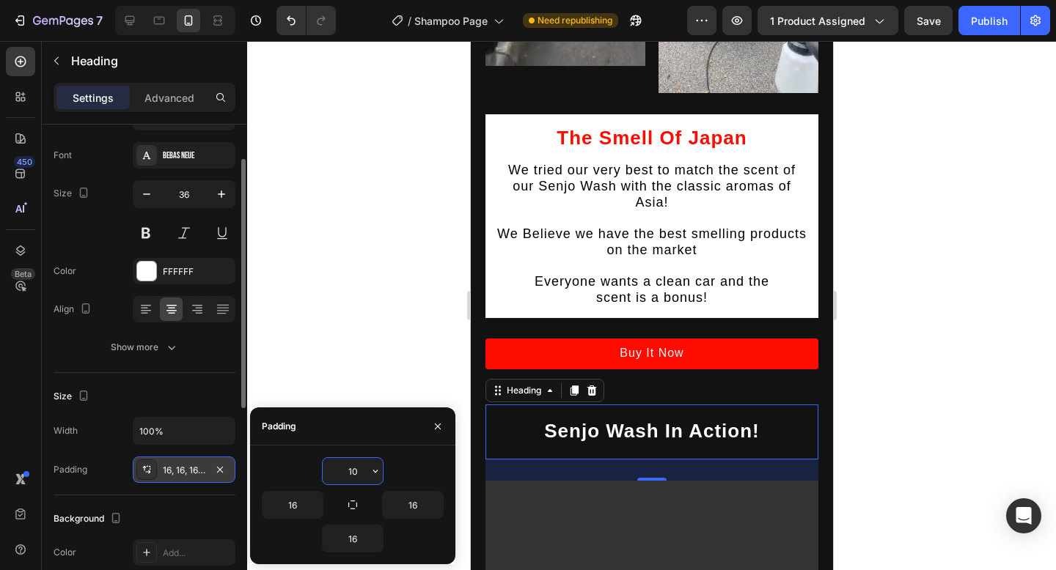
type input "10"
click at [341, 498] on div "16" at bounding box center [307, 505] width 91 height 28
click at [354, 506] on icon "button" at bounding box center [353, 505] width 12 height 12
type input "10"
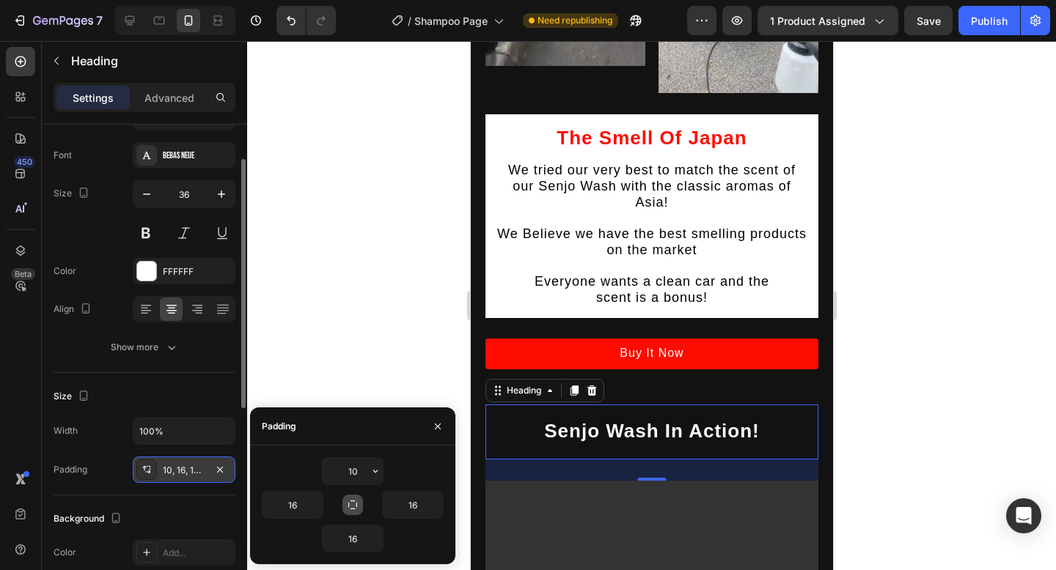
type input "10"
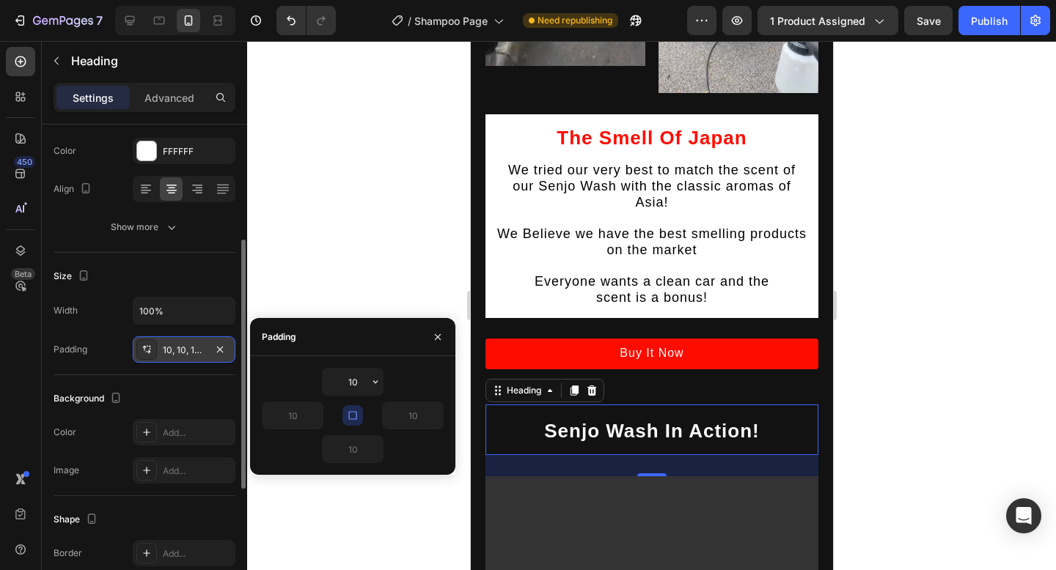
scroll to position [200, 0]
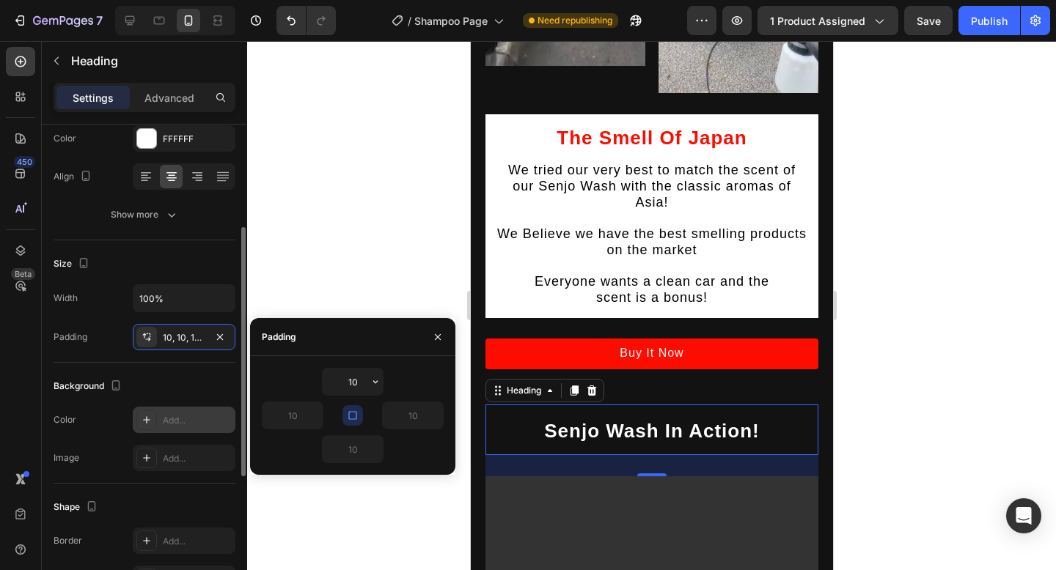
click at [176, 409] on div "Add..." at bounding box center [184, 420] width 103 height 26
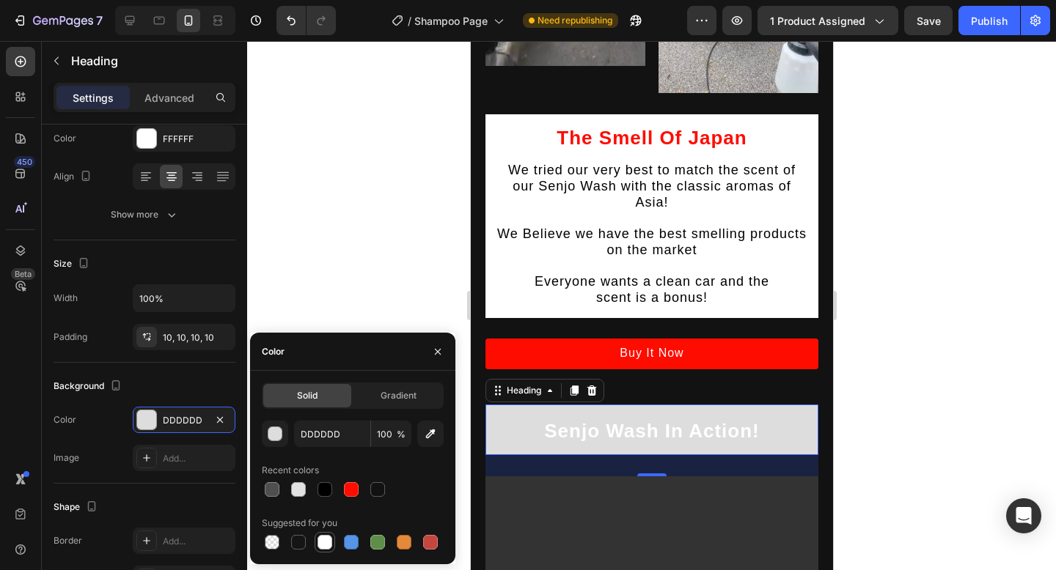
click at [331, 539] on div at bounding box center [324, 542] width 15 height 15
type input "FFFFFF"
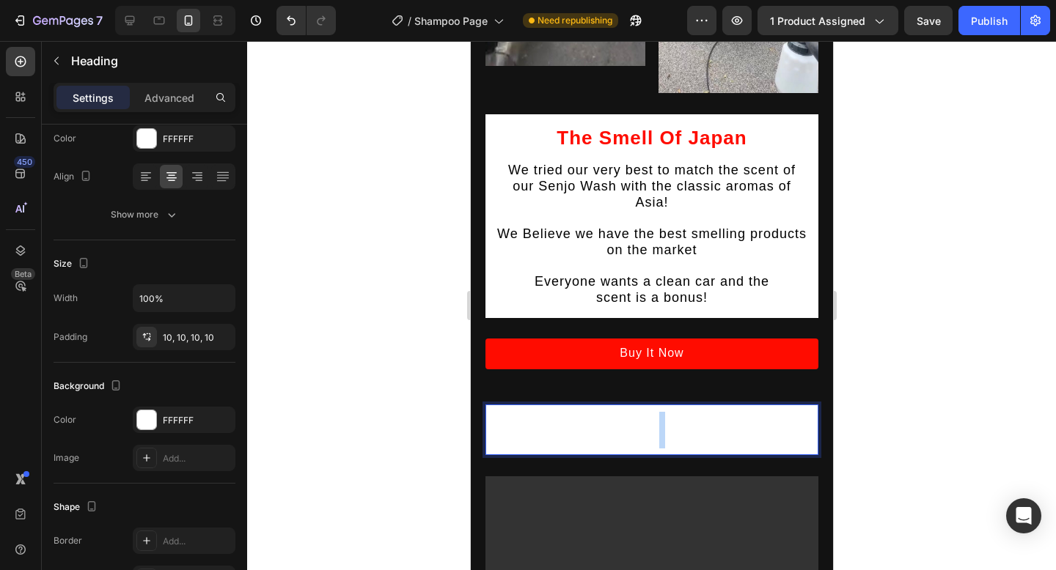
click at [655, 420] on strong "Senjo Wash In Action!" at bounding box center [651, 431] width 216 height 22
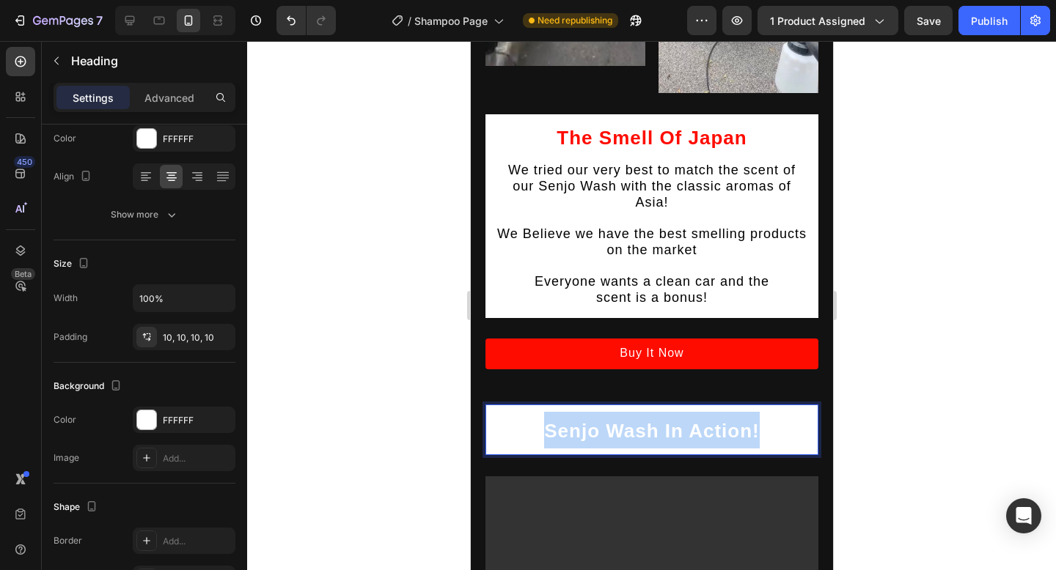
click at [655, 420] on strong "Senjo Wash In Action!" at bounding box center [651, 431] width 216 height 22
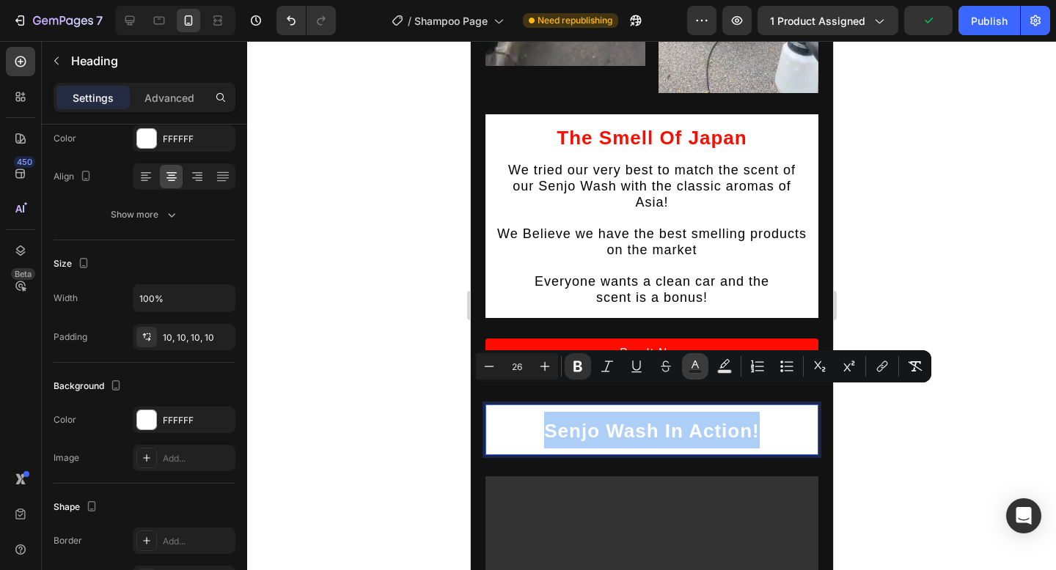
click at [689, 365] on icon "Editor contextual toolbar" at bounding box center [695, 366] width 15 height 15
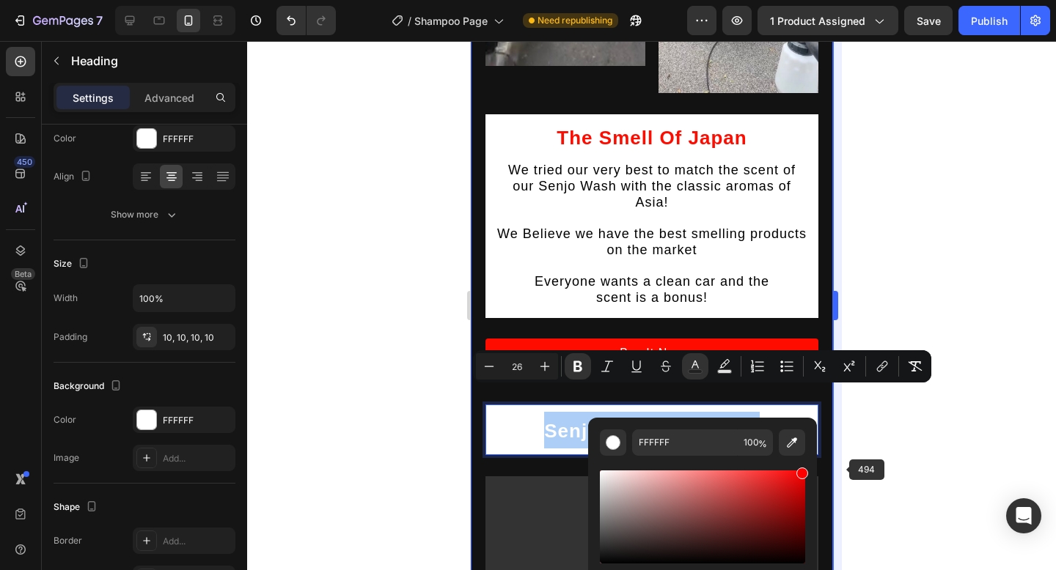
drag, startPoint x: 602, startPoint y: 471, endPoint x: 835, endPoint y: 467, distance: 233.2
click at [837, 0] on body "7 Version history / Shampoo Page Need republishing Preview 1 product assigned S…" at bounding box center [528, 0] width 1056 height 0
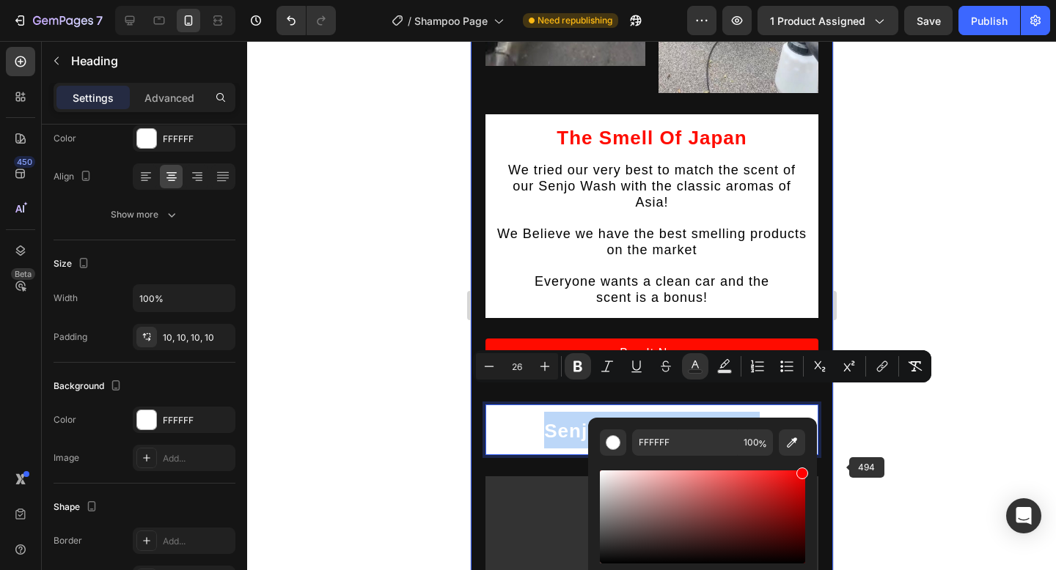
type input "FF0000"
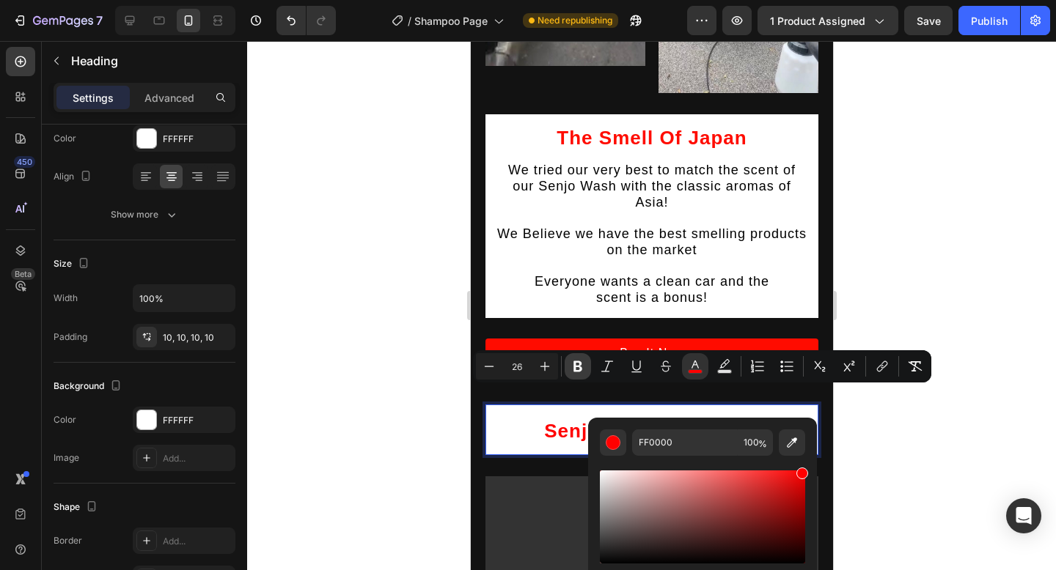
click at [577, 360] on icon "Editor contextual toolbar" at bounding box center [577, 366] width 15 height 15
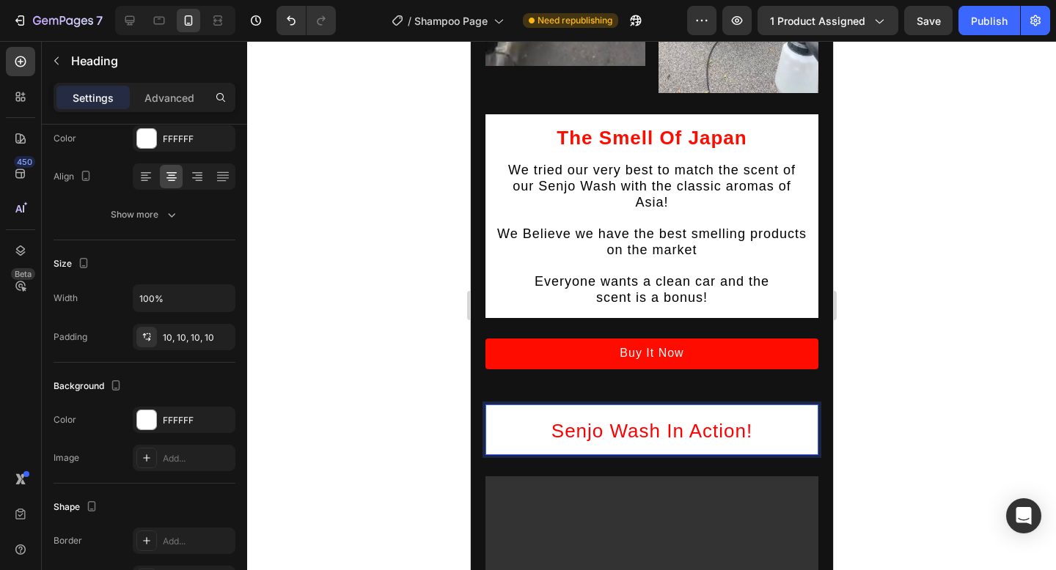
click at [1035, 423] on div at bounding box center [651, 305] width 809 height 529
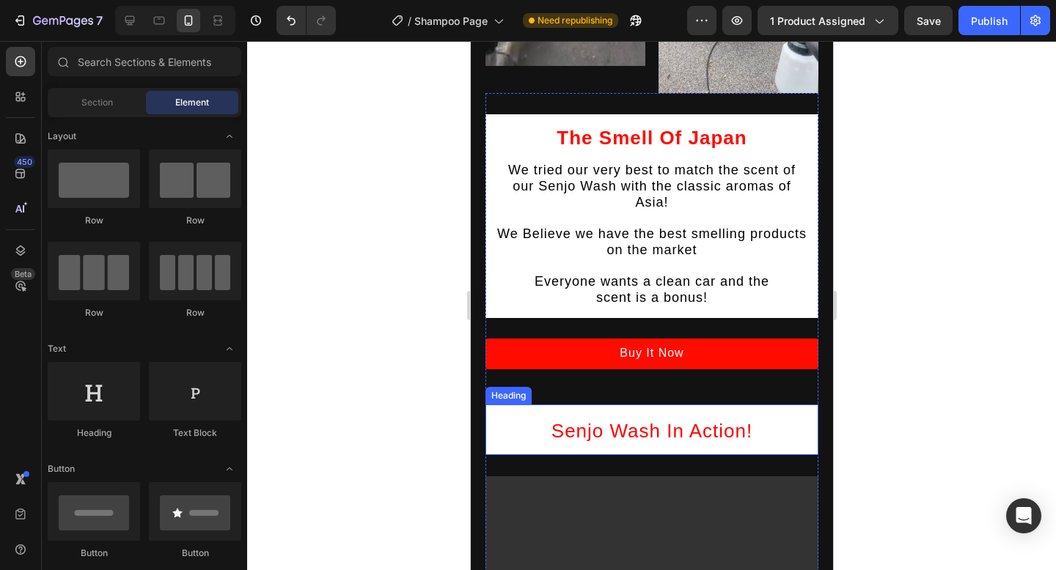
click at [714, 420] on span "Senjo Wash In Action!" at bounding box center [651, 431] width 201 height 22
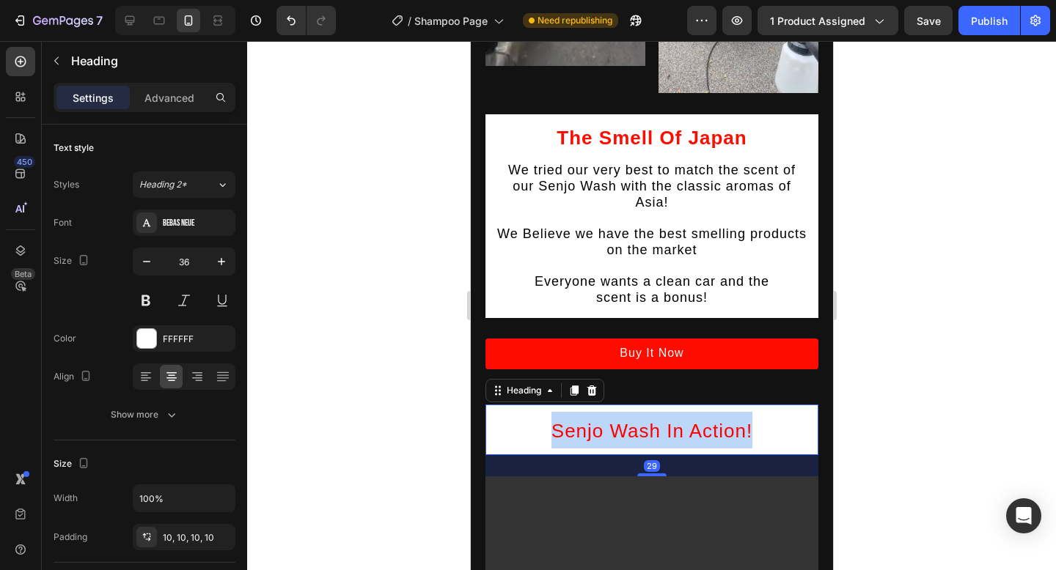
click at [714, 420] on span "Senjo Wash In Action!" at bounding box center [651, 431] width 201 height 22
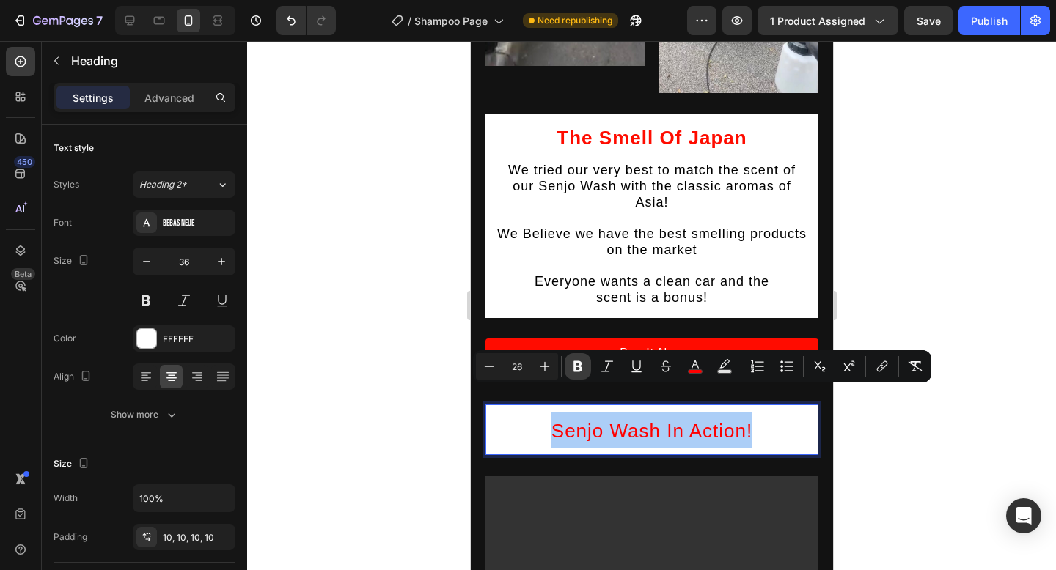
click at [575, 370] on icon "Editor contextual toolbar" at bounding box center [577, 366] width 9 height 11
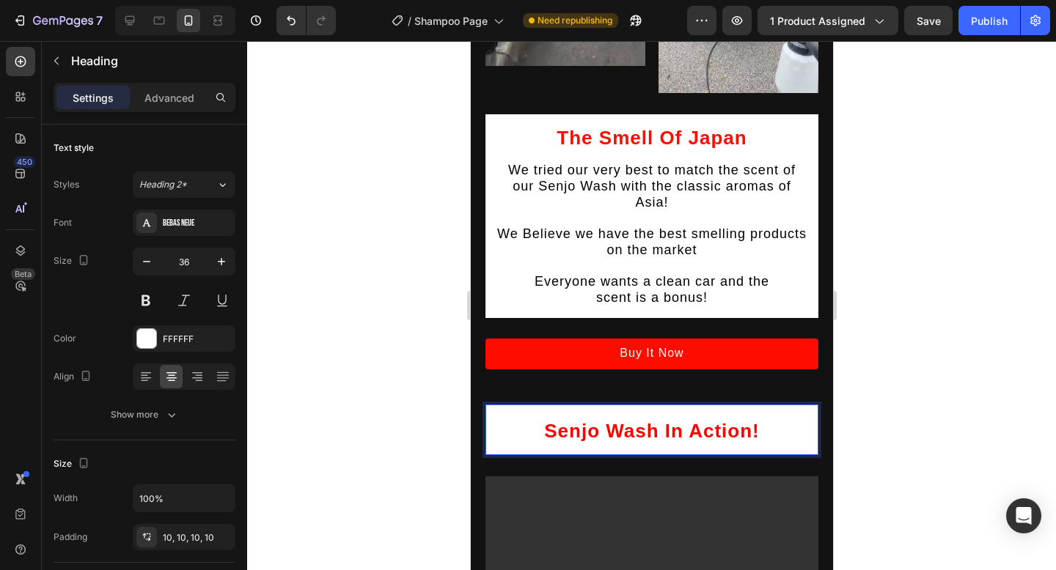
click at [796, 421] on h2 "Senjo Wash In Action!" at bounding box center [651, 430] width 333 height 51
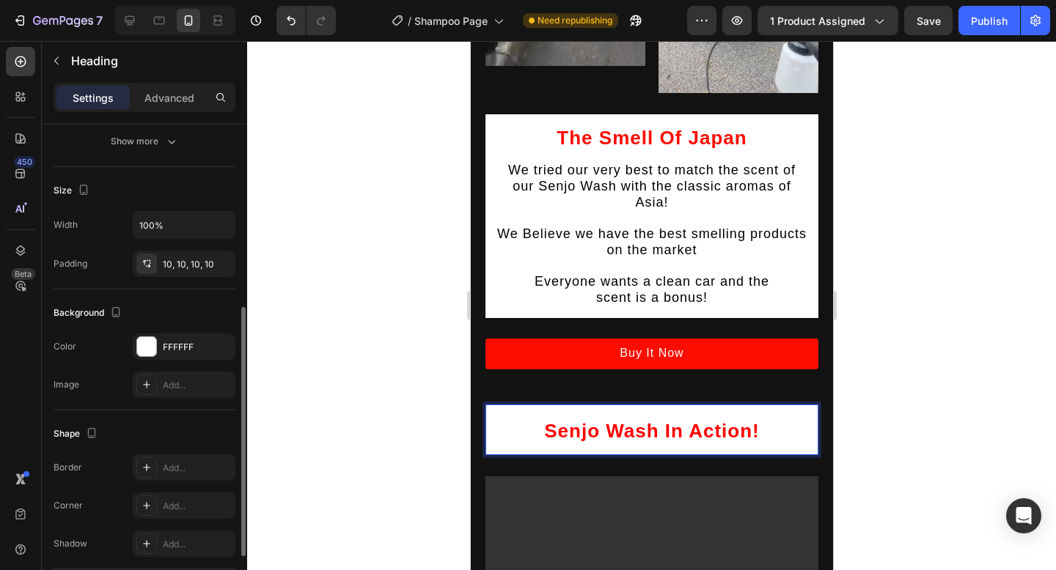
scroll to position [306, 0]
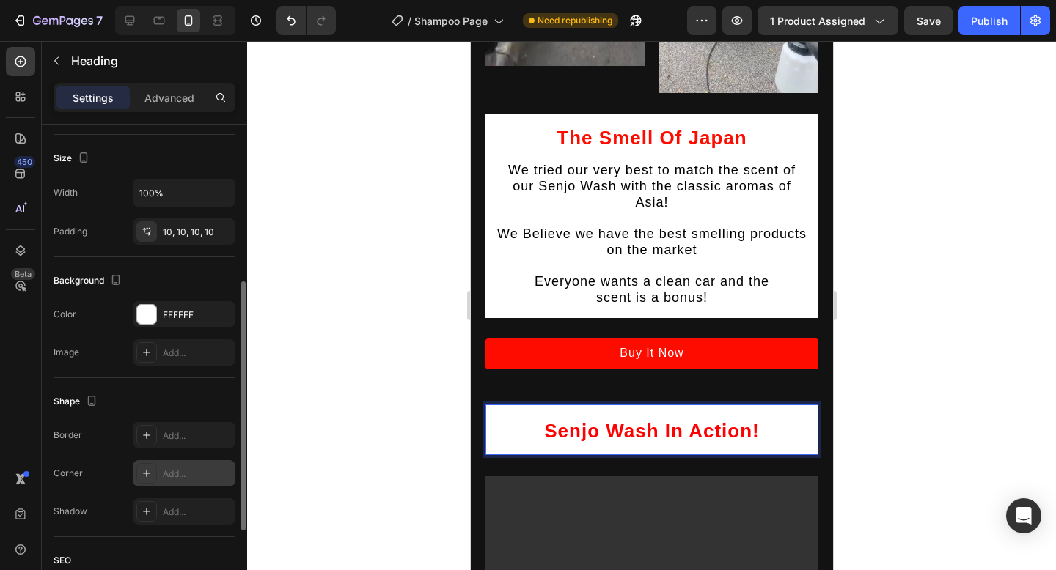
click at [173, 469] on div "Add..." at bounding box center [197, 474] width 69 height 13
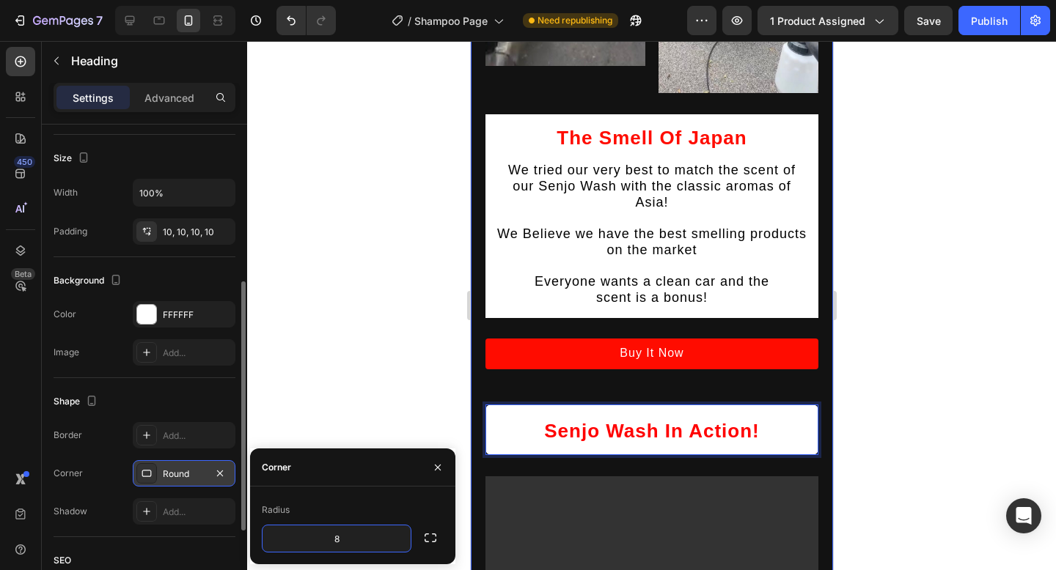
click at [829, 397] on div "Image Image Image Row The Smell Of Japan Heading We tried our very best to matc…" at bounding box center [651, 249] width 362 height 1207
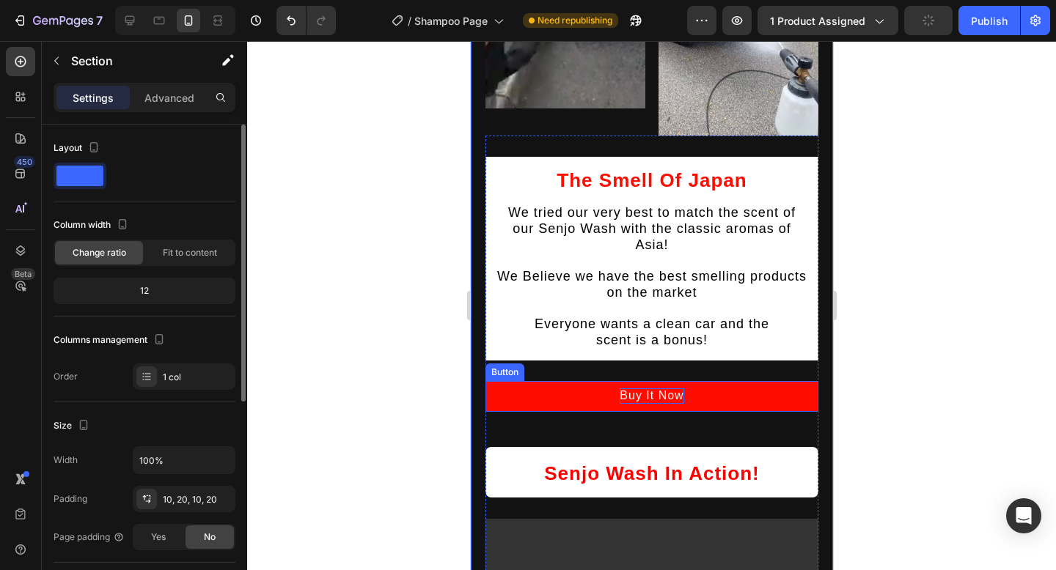
scroll to position [1844, 0]
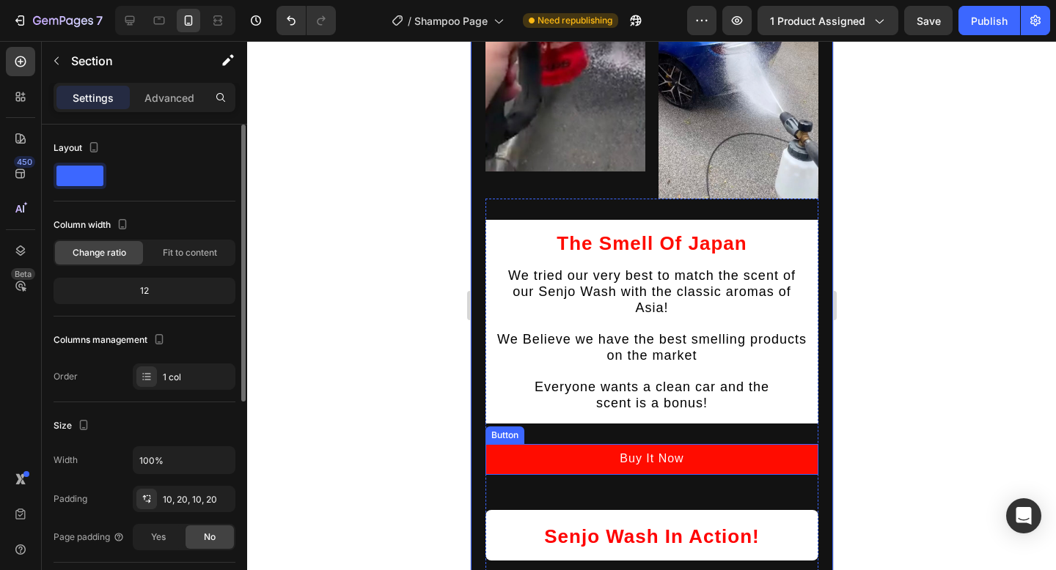
click at [749, 444] on link "Buy It Now" at bounding box center [651, 459] width 333 height 31
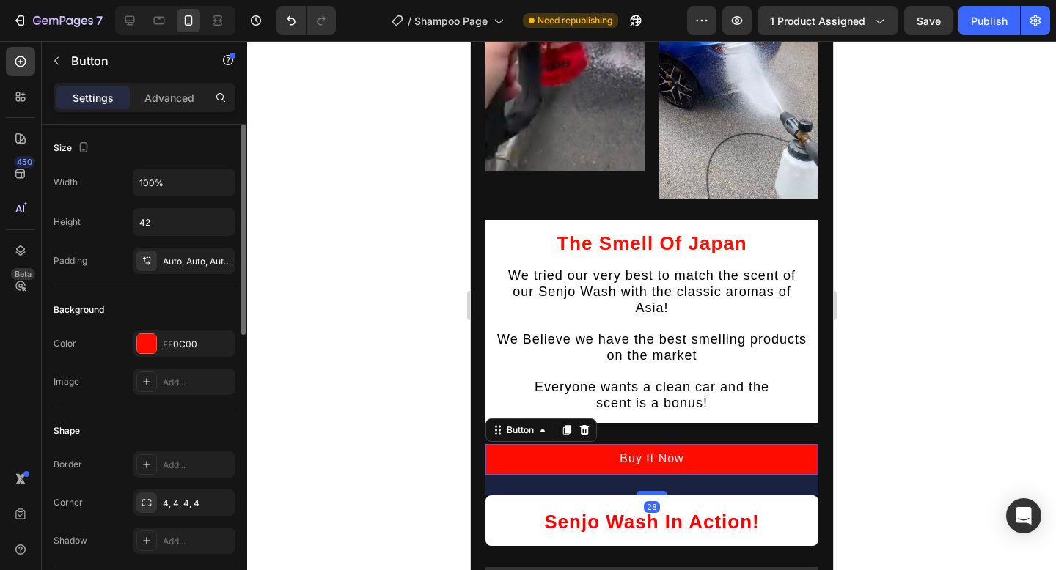
drag, startPoint x: 647, startPoint y: 478, endPoint x: 644, endPoint y: 463, distance: 15.0
click at [644, 491] on div at bounding box center [650, 493] width 29 height 4
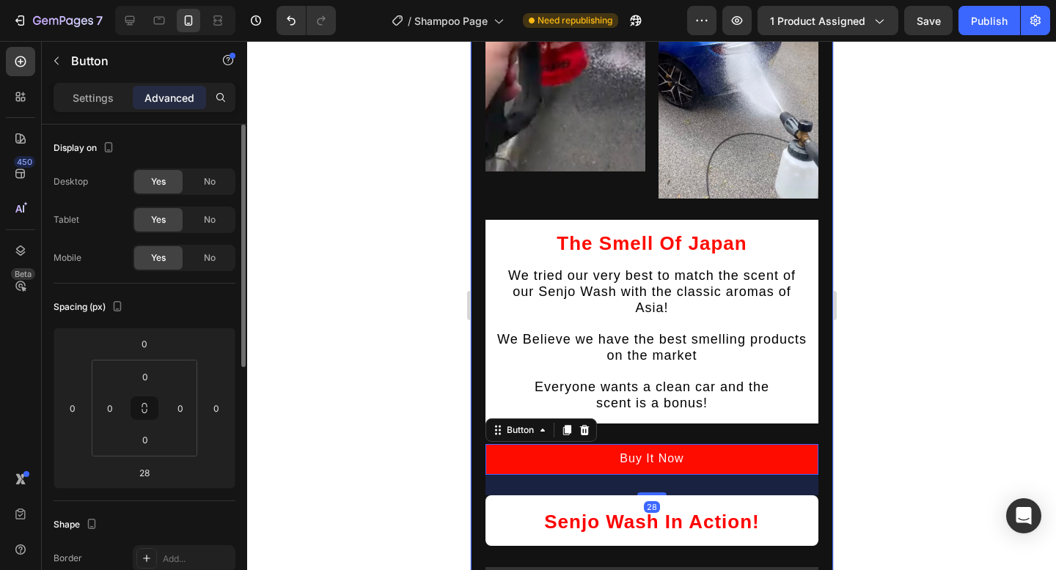
click at [846, 349] on div at bounding box center [651, 305] width 809 height 529
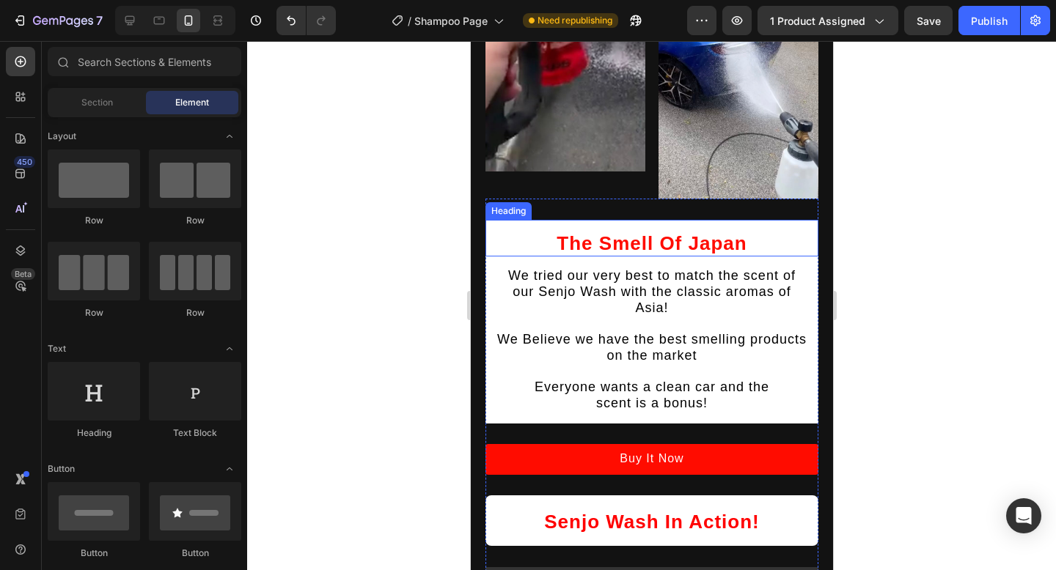
click at [518, 235] on p "The Smell Of Japan" at bounding box center [650, 244] width 309 height 25
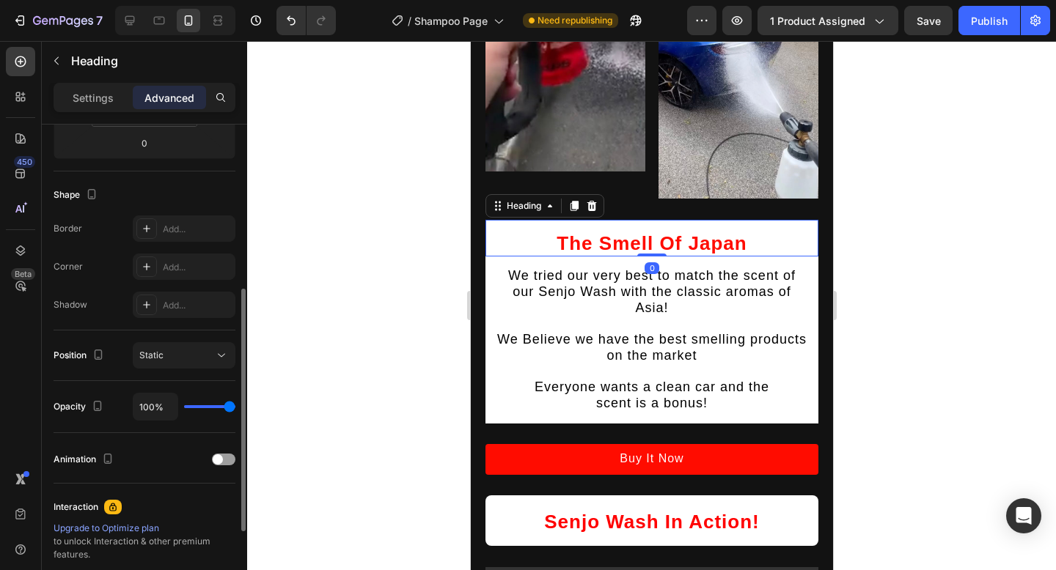
scroll to position [338, 0]
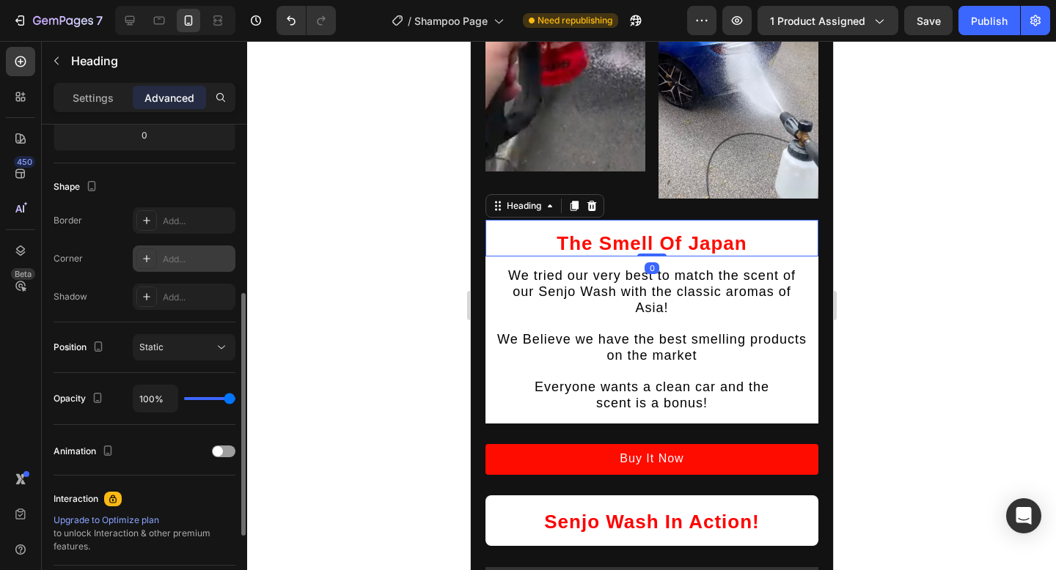
click at [180, 264] on div "Add..." at bounding box center [197, 259] width 69 height 13
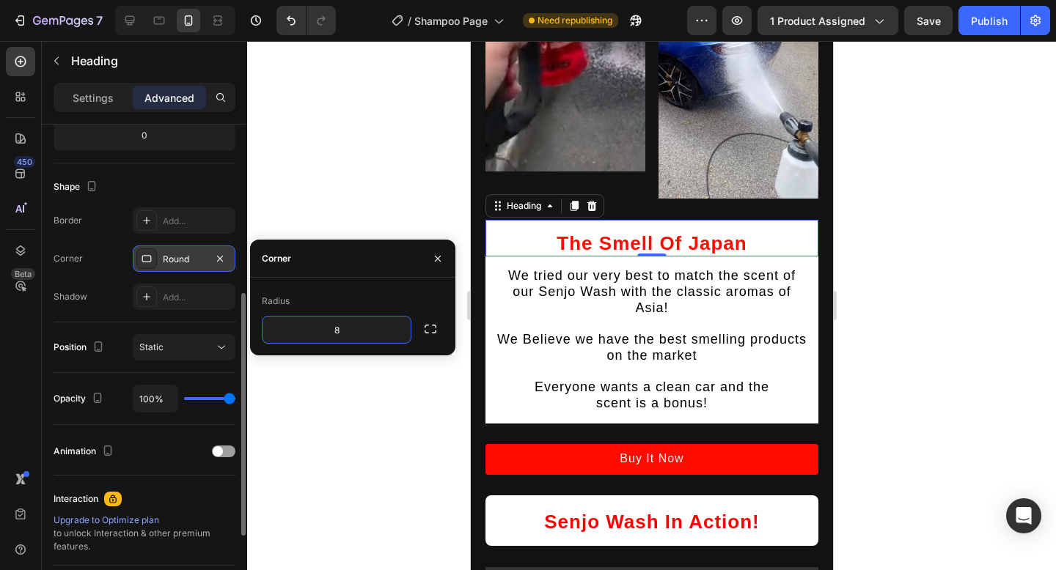
click at [369, 394] on div at bounding box center [651, 305] width 809 height 529
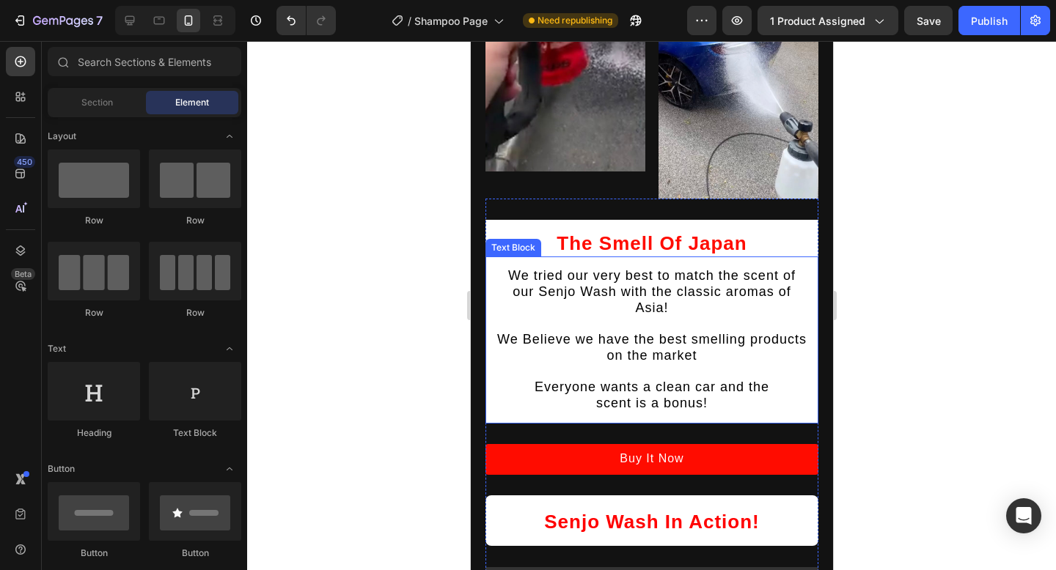
click at [522, 240] on div "Text Block" at bounding box center [513, 248] width 56 height 18
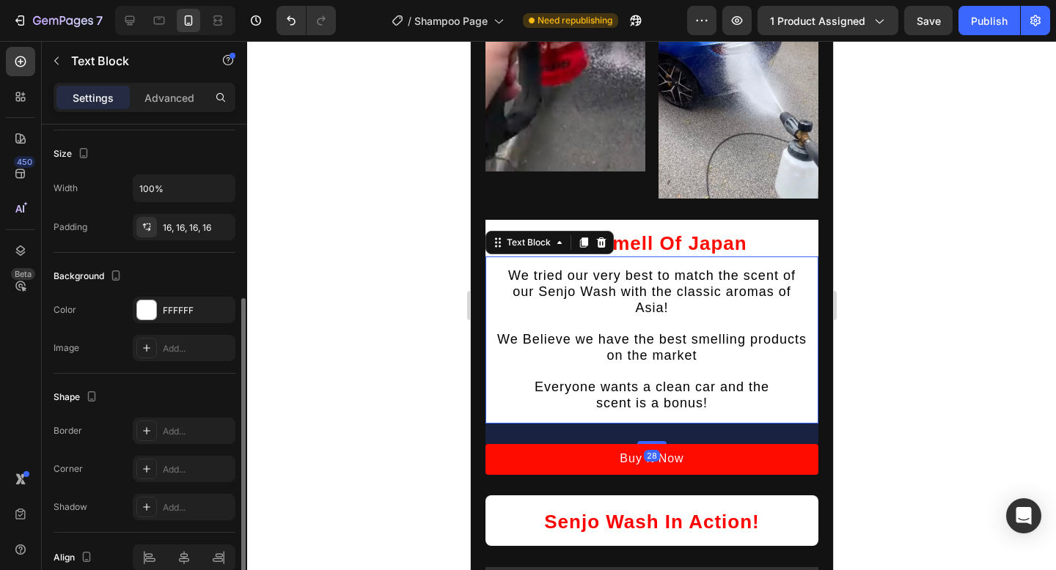
scroll to position [321, 0]
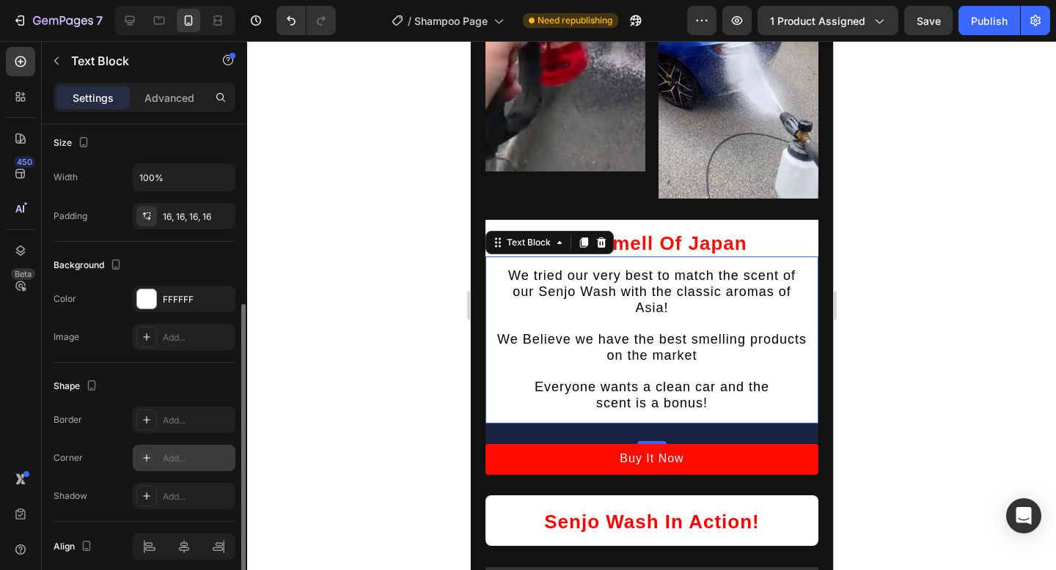
click at [174, 450] on div "Add..." at bounding box center [184, 458] width 103 height 26
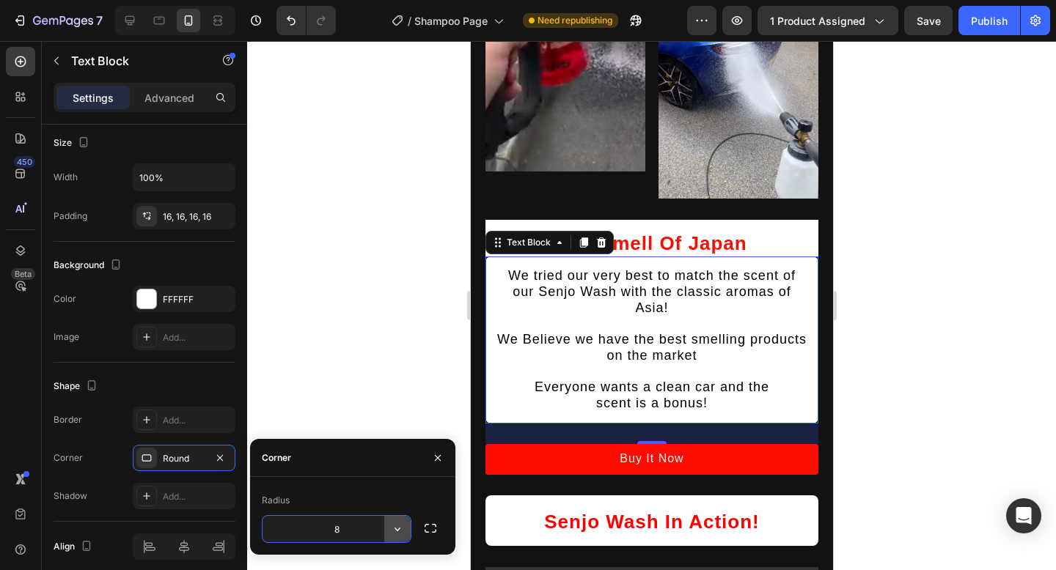
click at [386, 523] on button "button" at bounding box center [397, 529] width 26 height 26
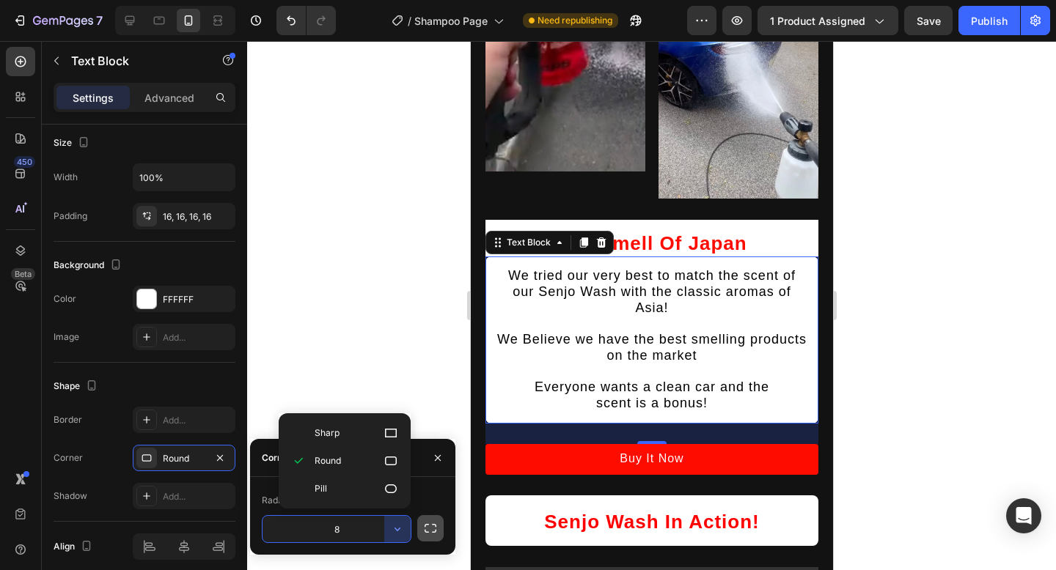
click at [438, 530] on button "button" at bounding box center [430, 528] width 26 height 26
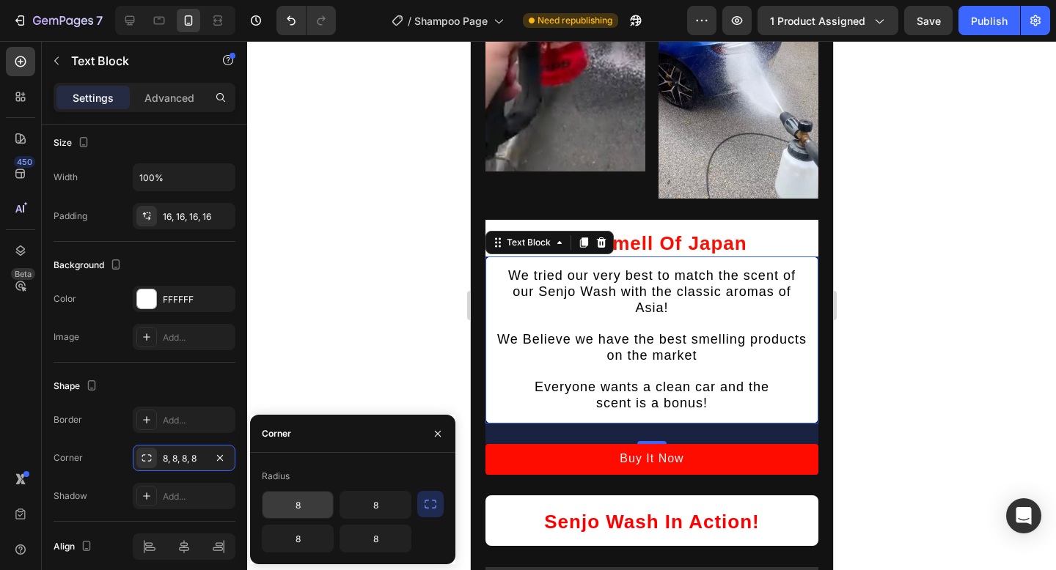
click at [299, 503] on input "8" at bounding box center [297, 505] width 70 height 26
click at [380, 512] on input "8" at bounding box center [375, 505] width 70 height 26
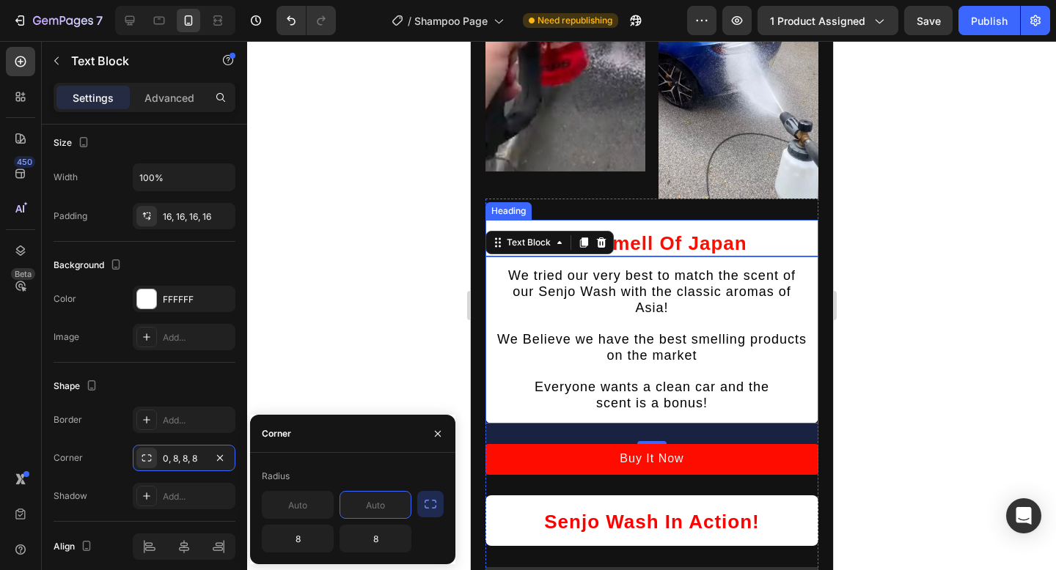
click at [721, 232] on p "The Smell Of Japan" at bounding box center [650, 244] width 309 height 25
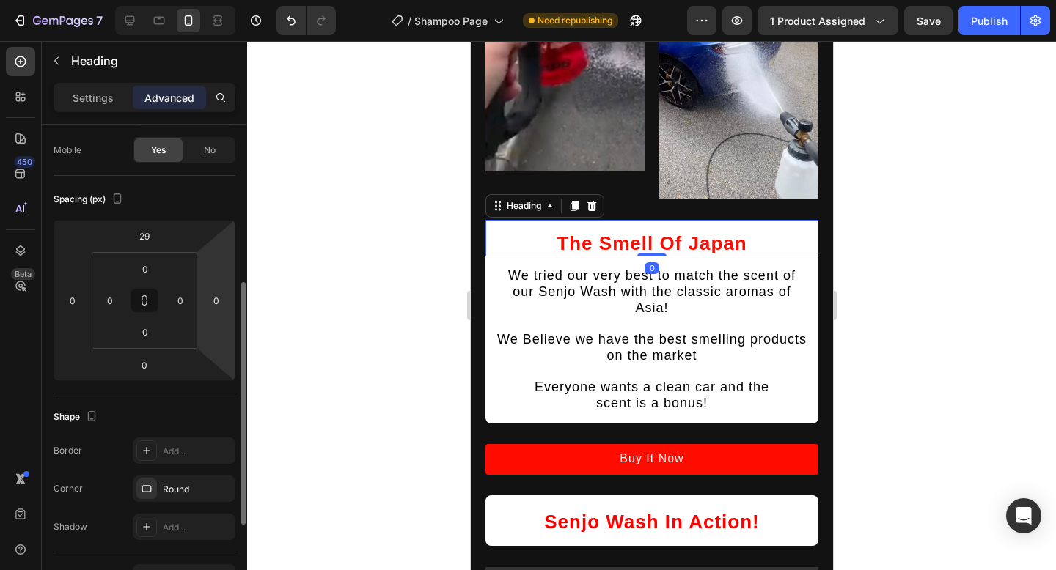
scroll to position [229, 0]
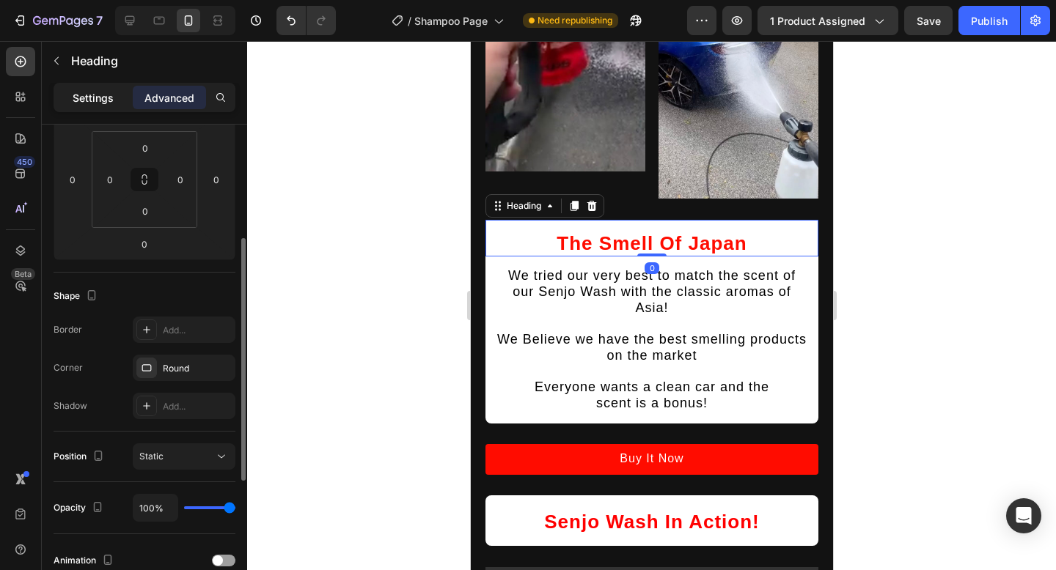
click at [78, 97] on p "Settings" at bounding box center [93, 97] width 41 height 15
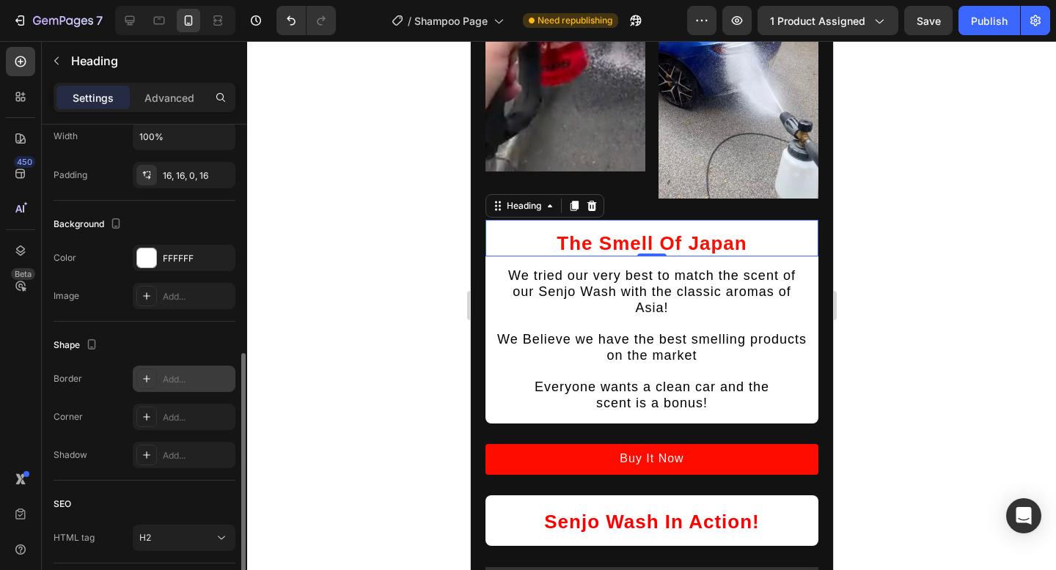
scroll to position [391, 0]
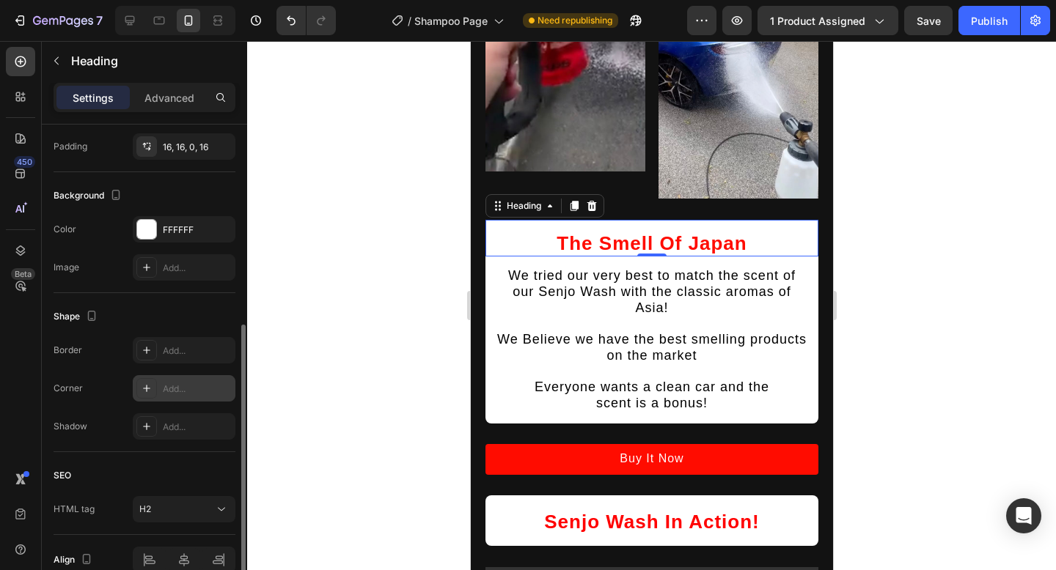
click at [159, 382] on div "Add..." at bounding box center [184, 388] width 103 height 26
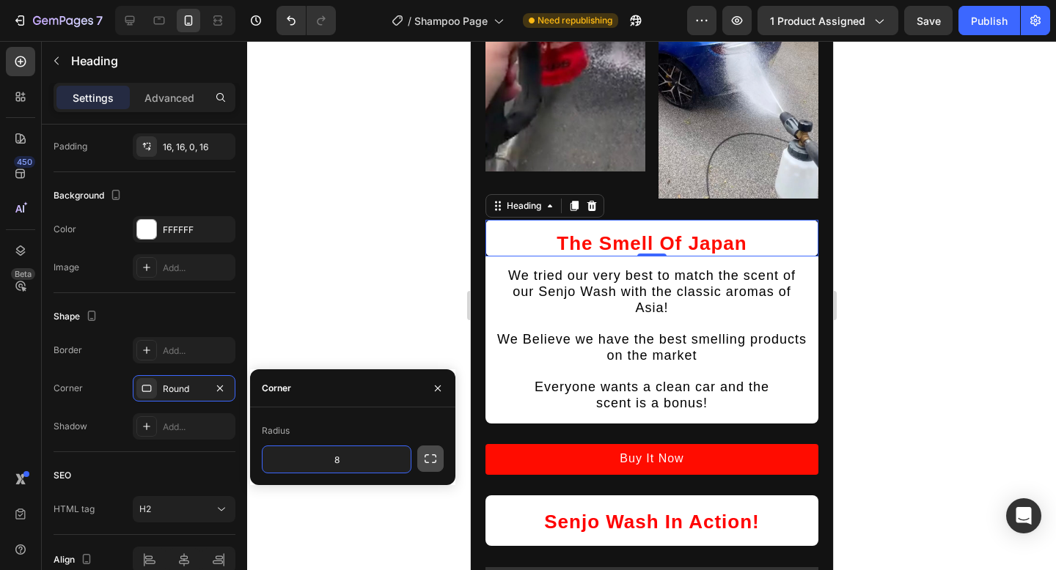
click at [434, 455] on icon "button" at bounding box center [431, 459] width 12 height 9
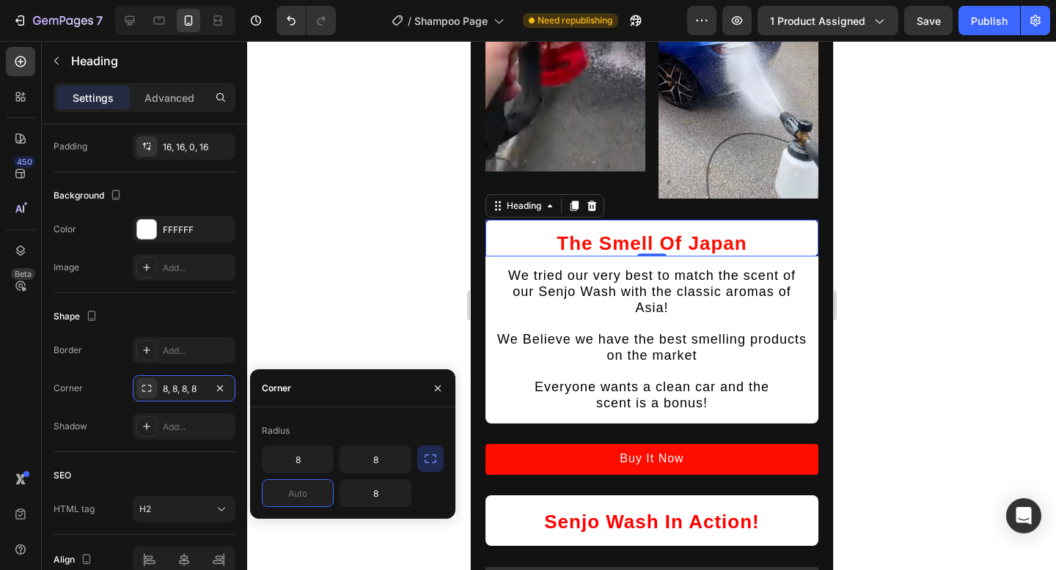
click at [299, 493] on input "text" at bounding box center [297, 493] width 70 height 26
click at [375, 491] on input "8" at bounding box center [375, 493] width 70 height 26
click at [958, 371] on div at bounding box center [651, 305] width 809 height 529
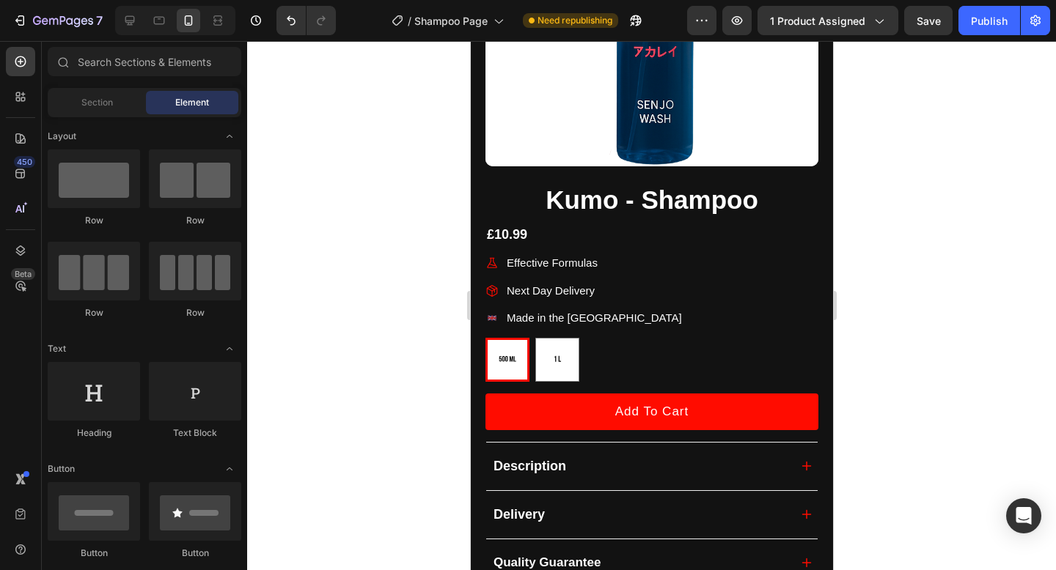
scroll to position [274, 0]
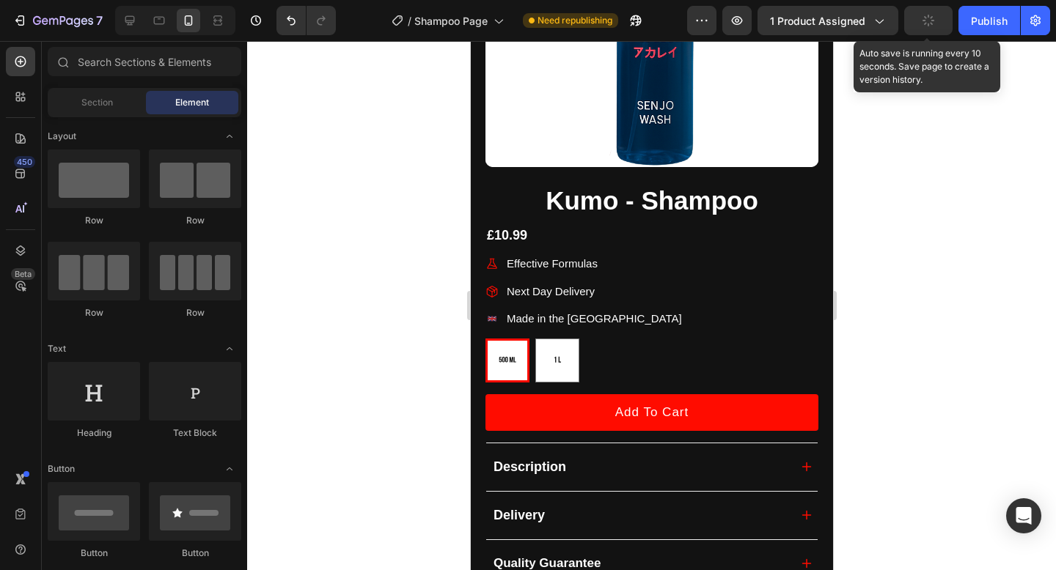
click at [935, 28] on button "button" at bounding box center [928, 20] width 48 height 29
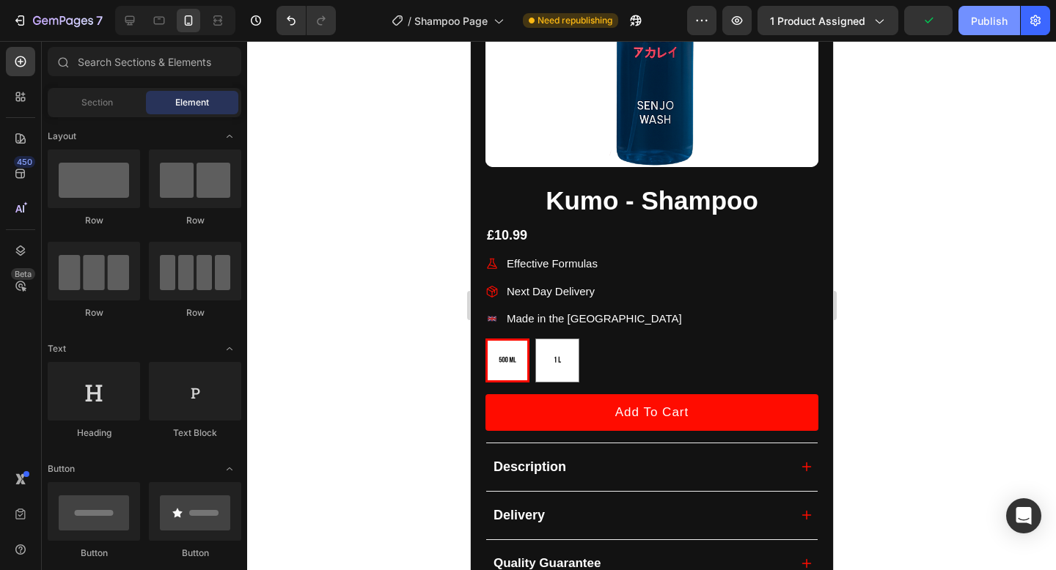
click at [967, 32] on button "Publish" at bounding box center [989, 20] width 62 height 29
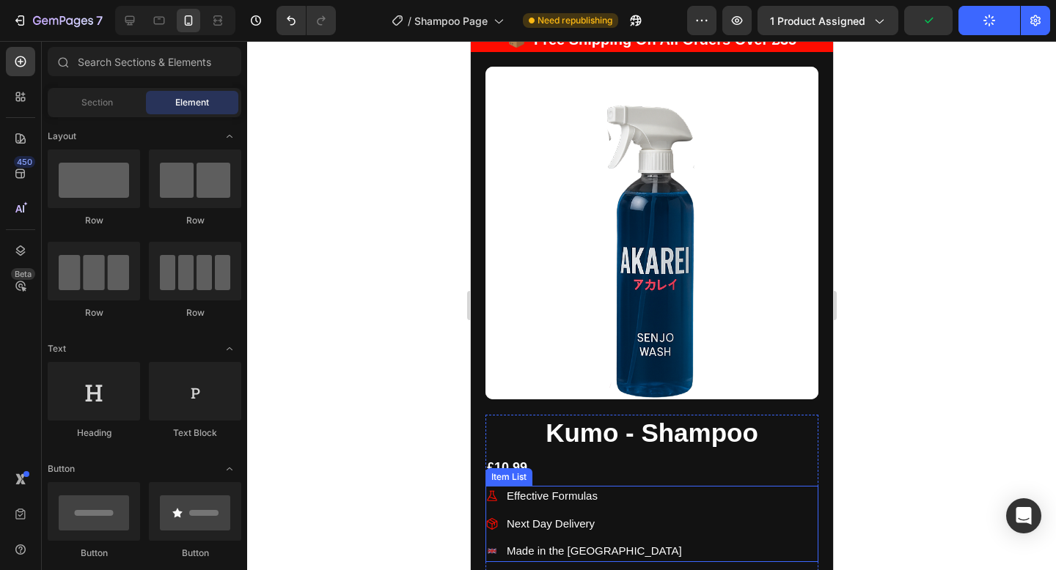
scroll to position [0, 0]
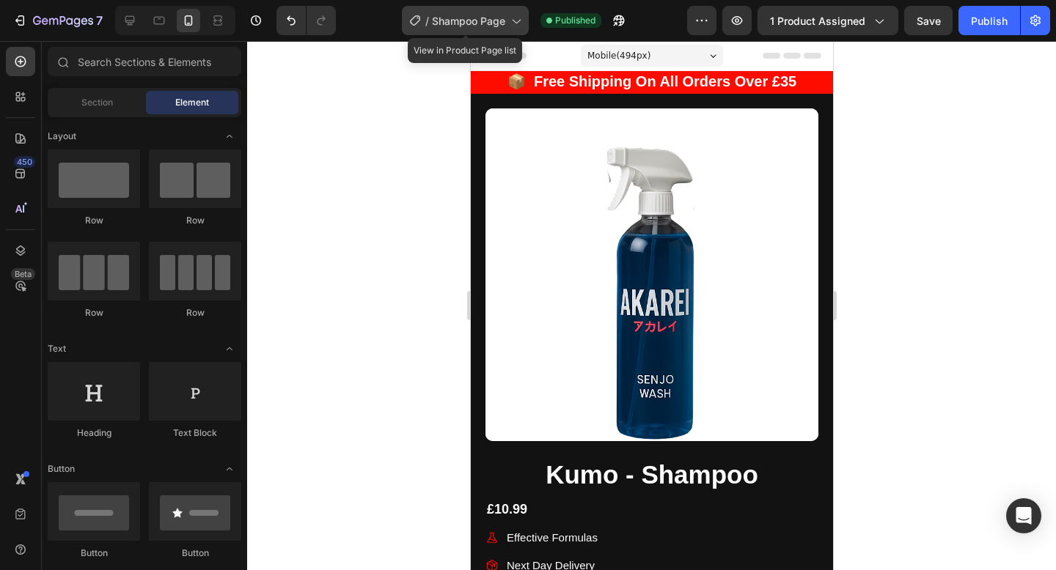
click at [441, 19] on span "Shampoo Page" at bounding box center [468, 20] width 73 height 15
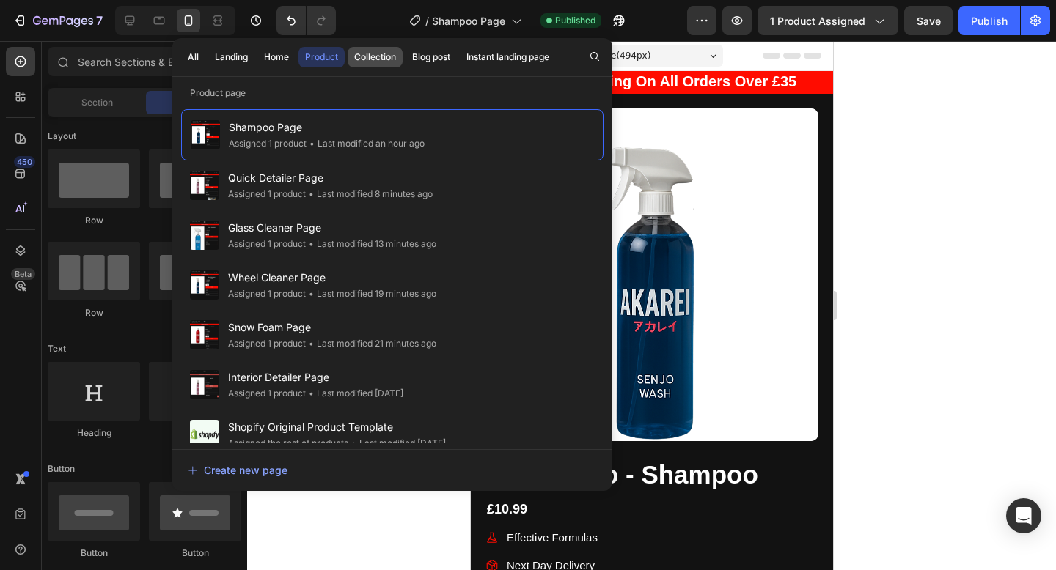
click at [381, 59] on div "Collection" at bounding box center [375, 57] width 42 height 13
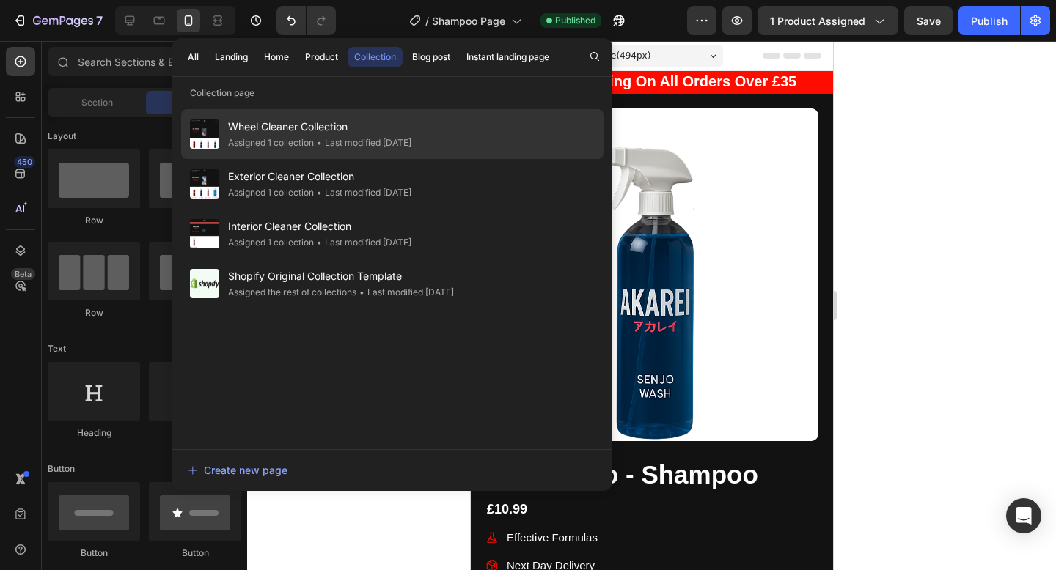
click at [357, 128] on span "Wheel Cleaner Collection" at bounding box center [319, 127] width 183 height 18
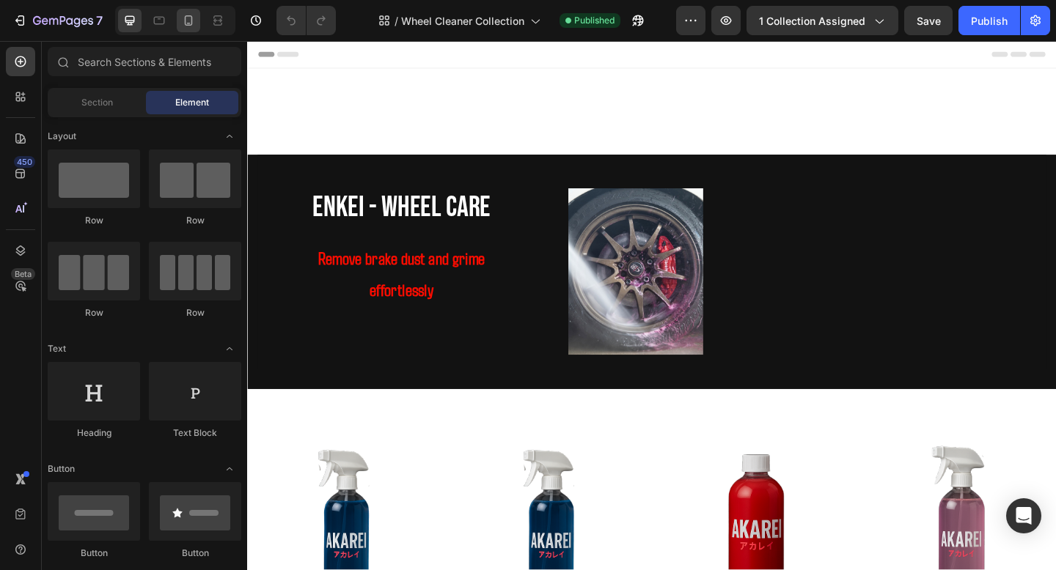
click at [183, 31] on div at bounding box center [188, 20] width 23 height 23
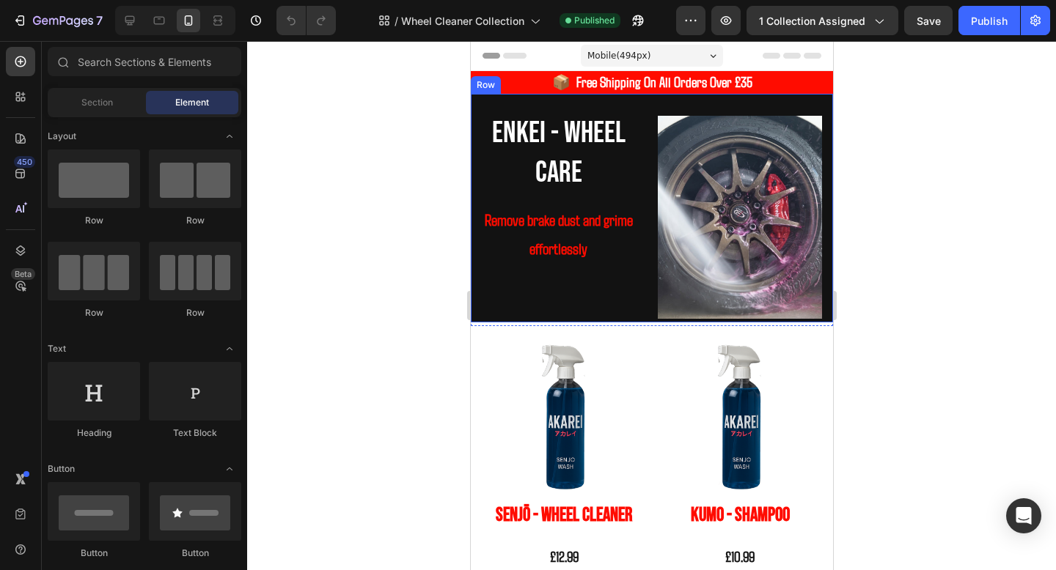
click at [668, 101] on div "Enkei - WHeel Care Heading Remove brake dust and grime effortlessly Text Block …" at bounding box center [651, 208] width 362 height 229
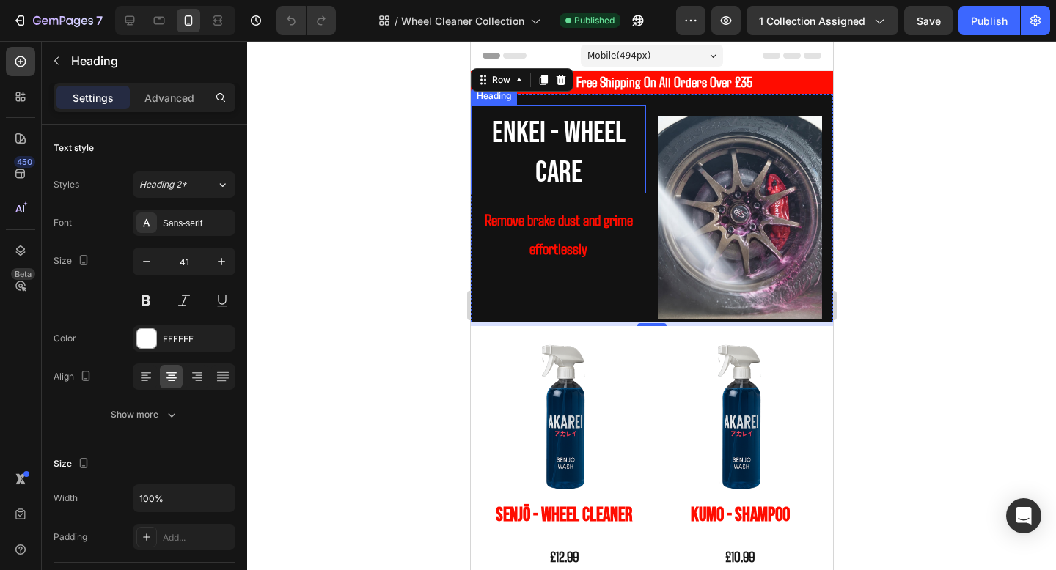
click at [581, 144] on h2 "Enkei - WHeel Care" at bounding box center [557, 152] width 175 height 81
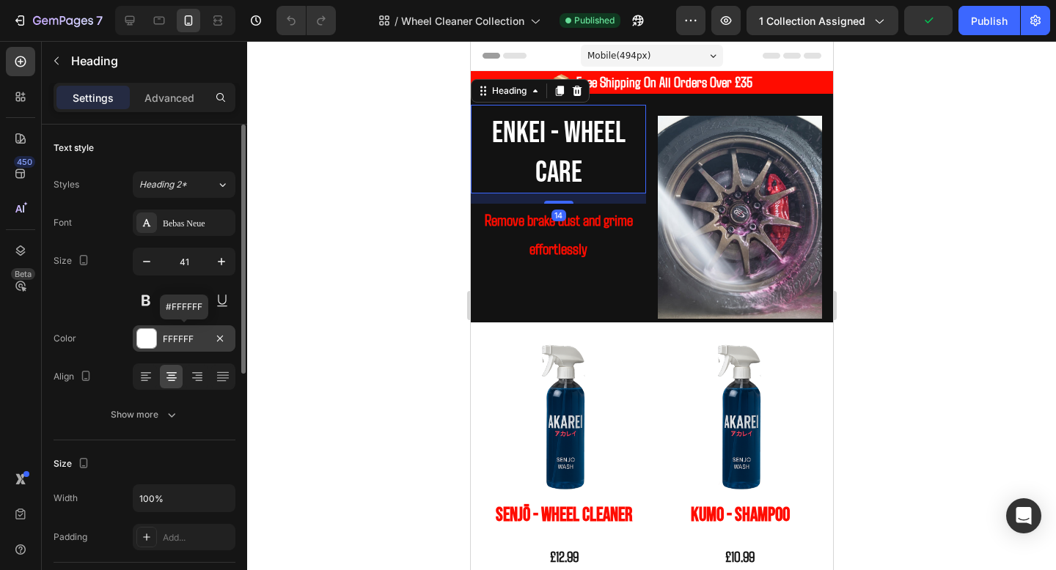
click at [164, 342] on div "FFFFFF" at bounding box center [184, 339] width 43 height 13
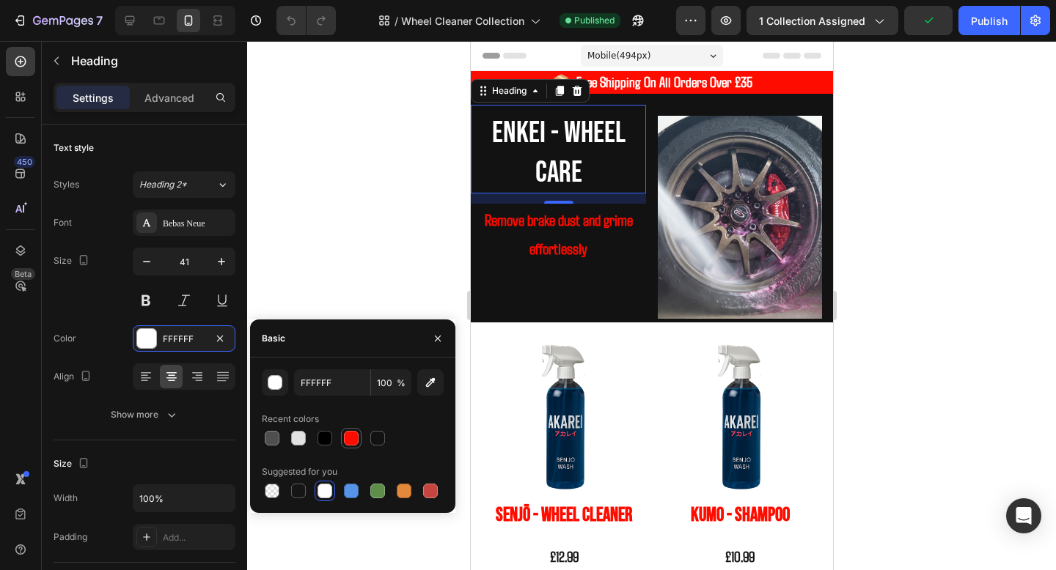
click at [351, 443] on div at bounding box center [351, 438] width 15 height 15
type input "FF0C00"
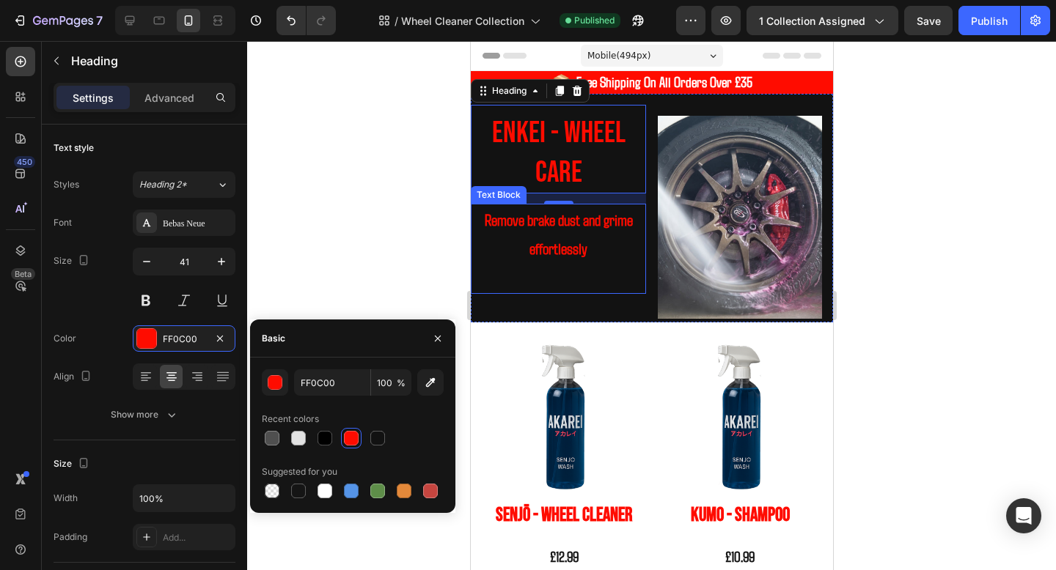
click at [576, 224] on strong "Remove brake dust and grime effortlessly" at bounding box center [558, 234] width 148 height 48
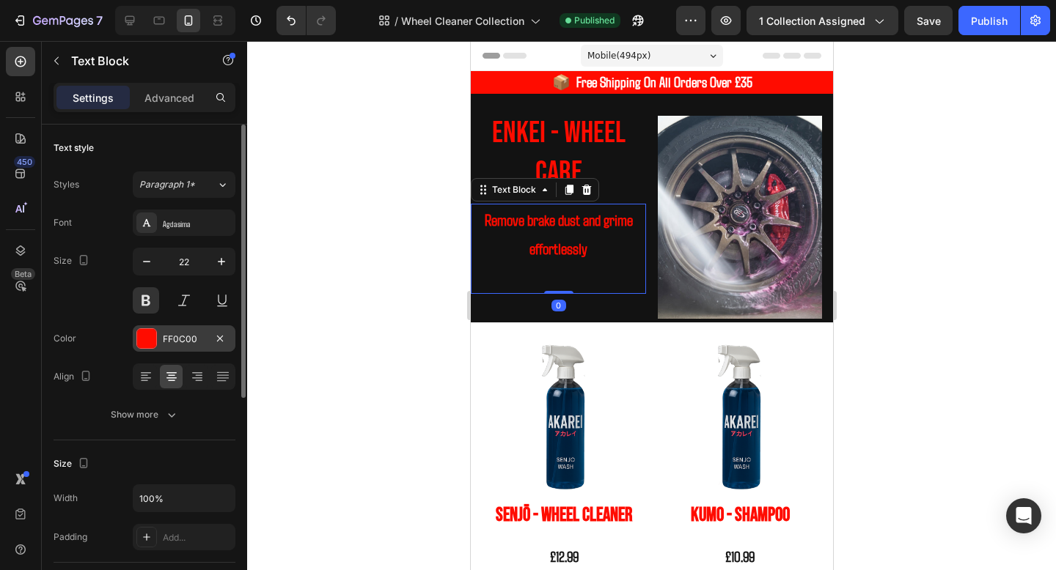
click at [155, 332] on div at bounding box center [146, 338] width 19 height 19
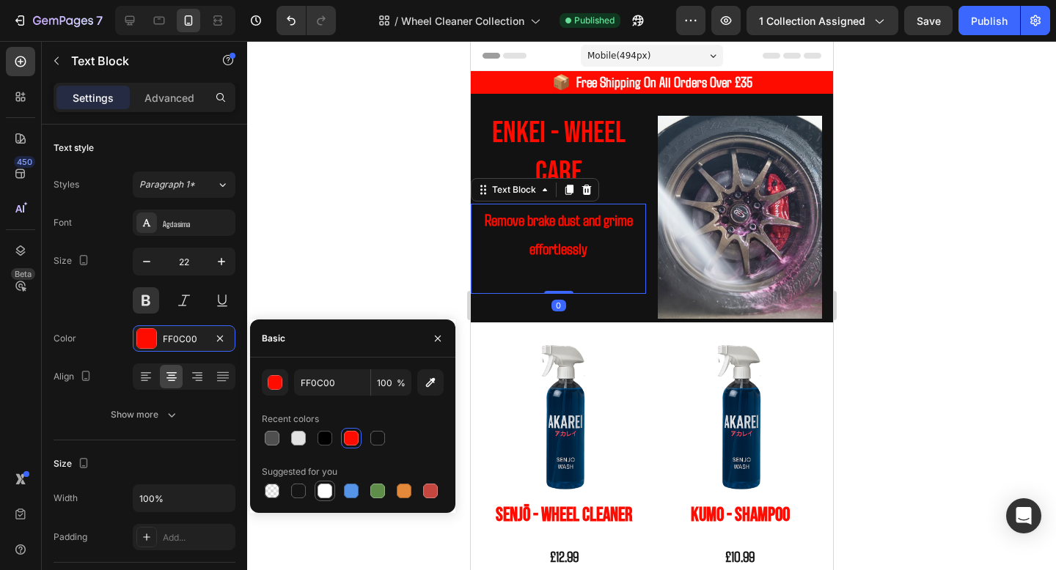
click at [328, 486] on div at bounding box center [324, 491] width 15 height 15
type input "FFFFFF"
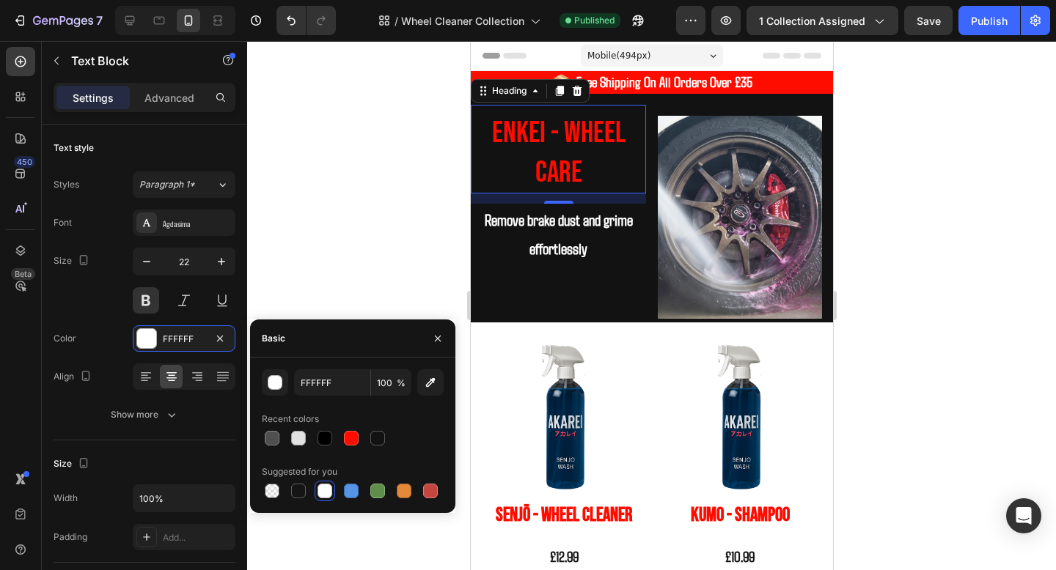
click at [569, 145] on h2 "Enkei - WHeel Care" at bounding box center [557, 152] width 175 height 81
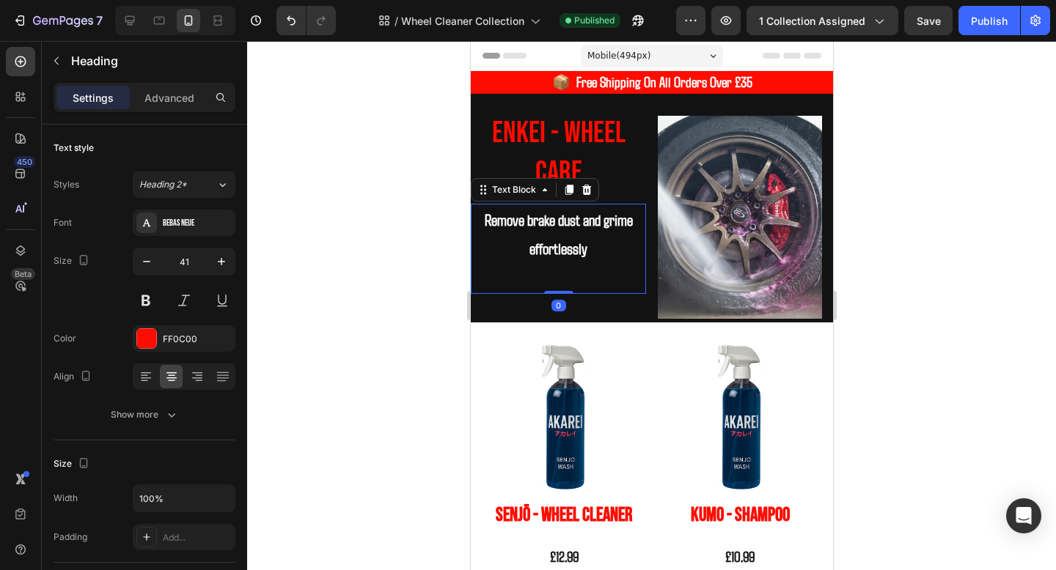
click at [551, 265] on p at bounding box center [557, 277] width 172 height 29
click at [584, 248] on strong "Remove brake dust and grime effortlessly" at bounding box center [558, 234] width 148 height 48
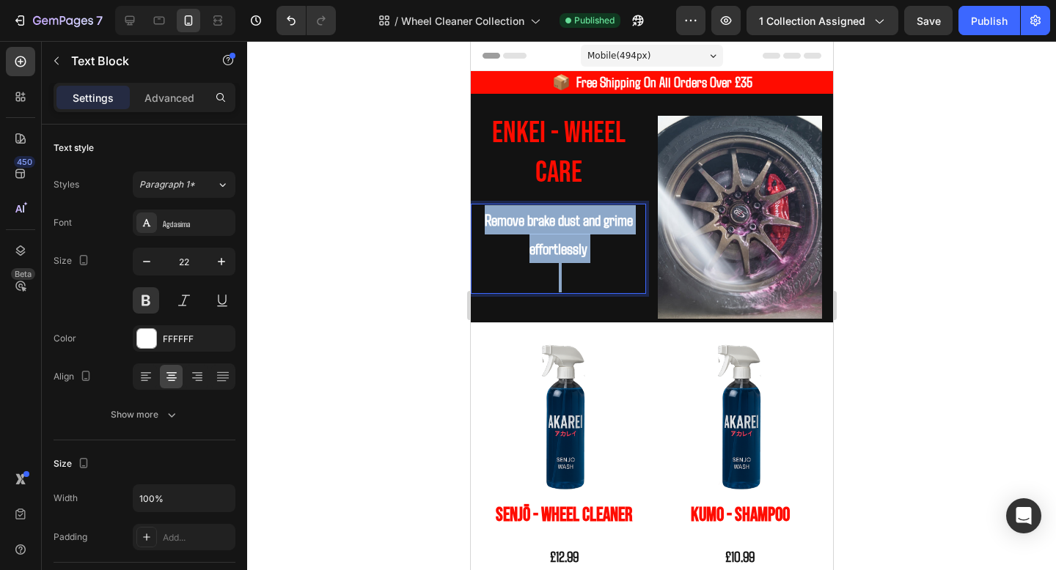
click at [584, 248] on strong "Remove brake dust and grime effortlessly" at bounding box center [558, 234] width 148 height 48
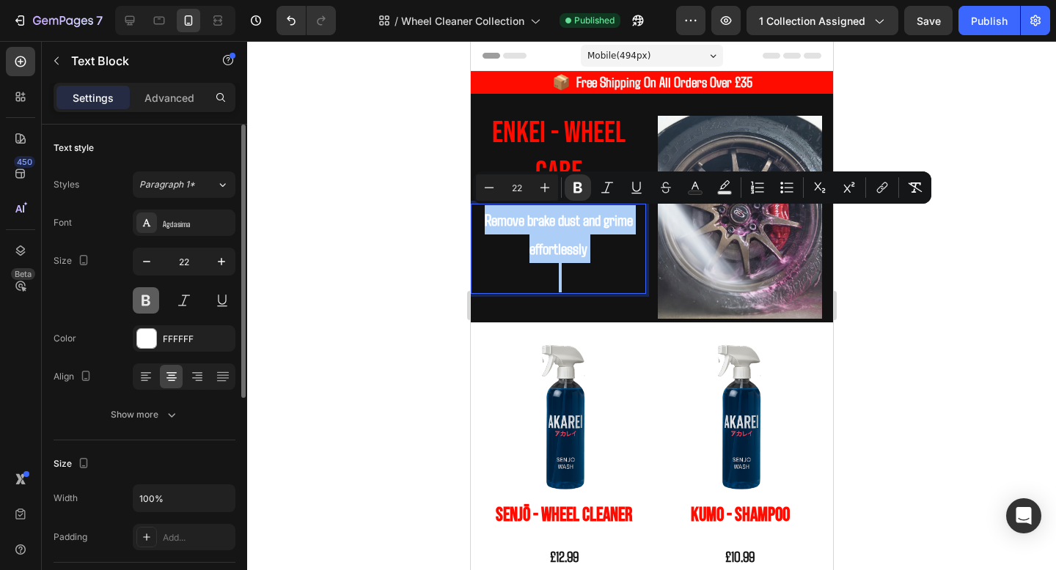
click at [138, 306] on button at bounding box center [146, 300] width 26 height 26
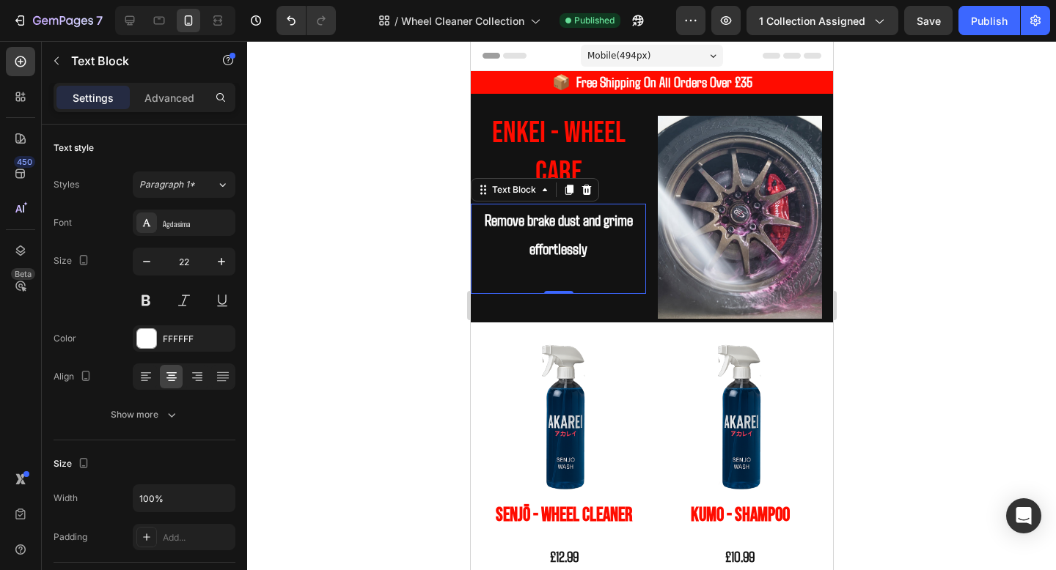
click at [539, 240] on strong "Remove brake dust and grime effortlessly" at bounding box center [558, 234] width 148 height 48
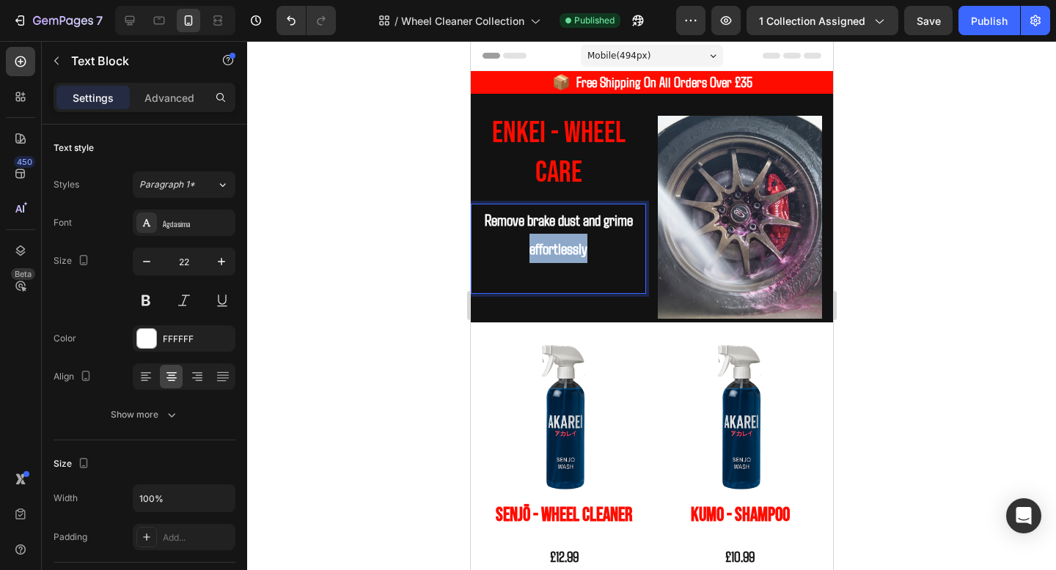
click at [539, 240] on strong "Remove brake dust and grime effortlessly" at bounding box center [558, 234] width 148 height 48
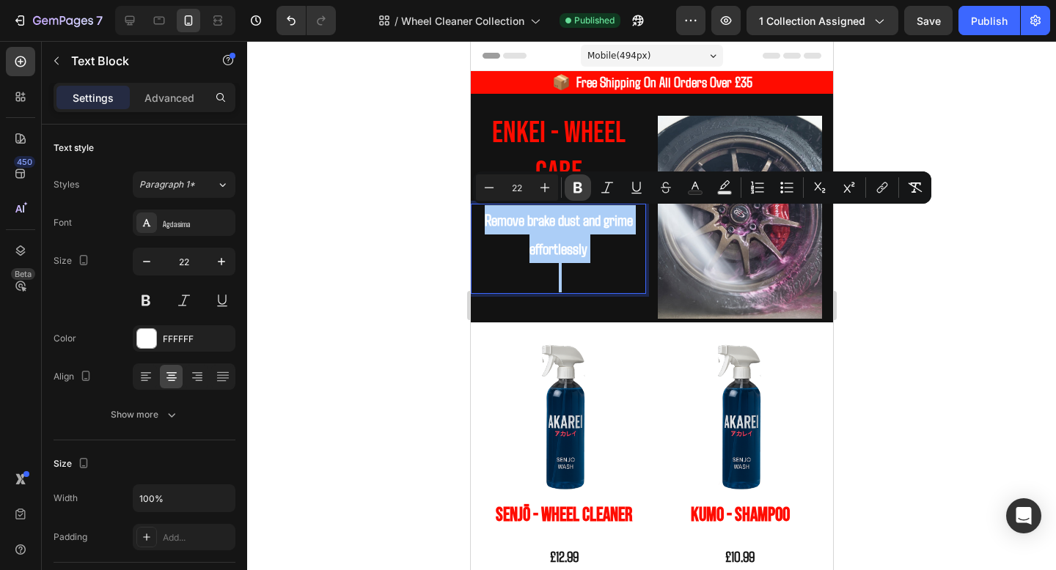
click at [578, 194] on icon "Editor contextual toolbar" at bounding box center [577, 187] width 15 height 15
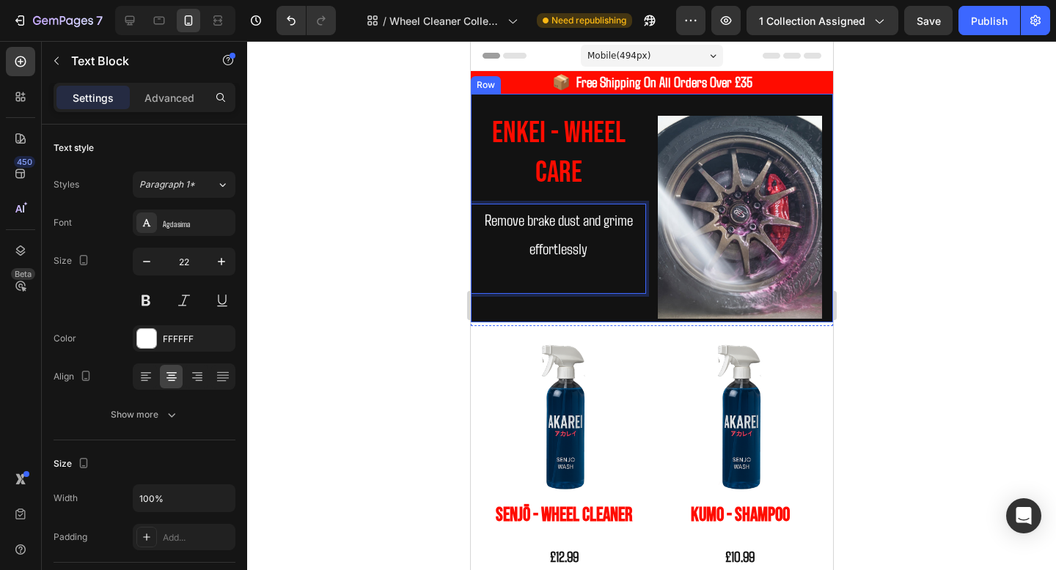
click at [555, 237] on p "Remove brake dust and grime effortlessly" at bounding box center [557, 234] width 172 height 58
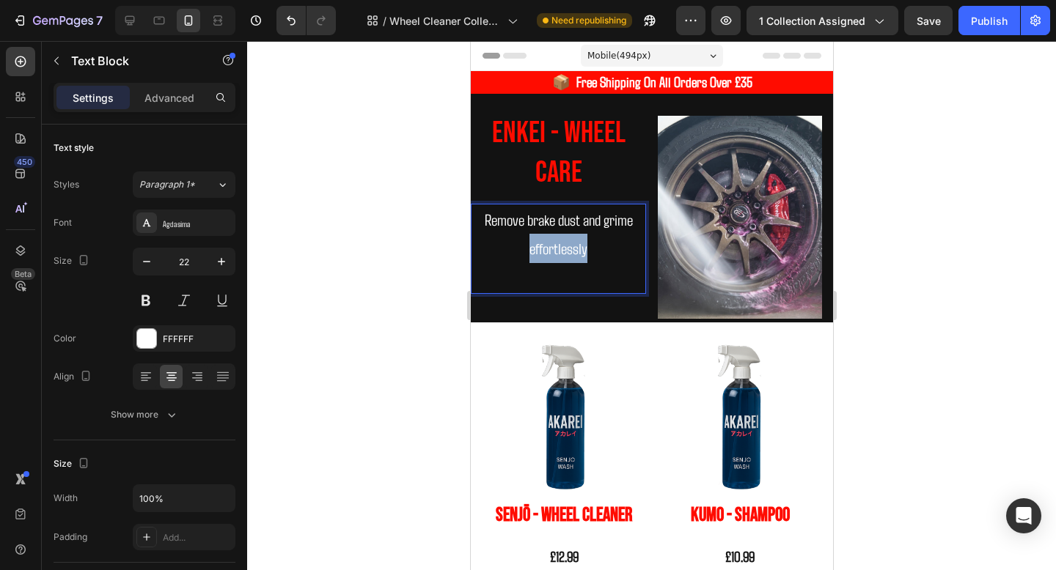
click at [555, 237] on p "Remove brake dust and grime effortlessly" at bounding box center [557, 234] width 172 height 58
click at [630, 257] on p "Remove brake dust and grime effortlessly" at bounding box center [557, 234] width 172 height 58
click at [591, 257] on p "Remove brake dust and grime effortlessly" at bounding box center [557, 234] width 172 height 58
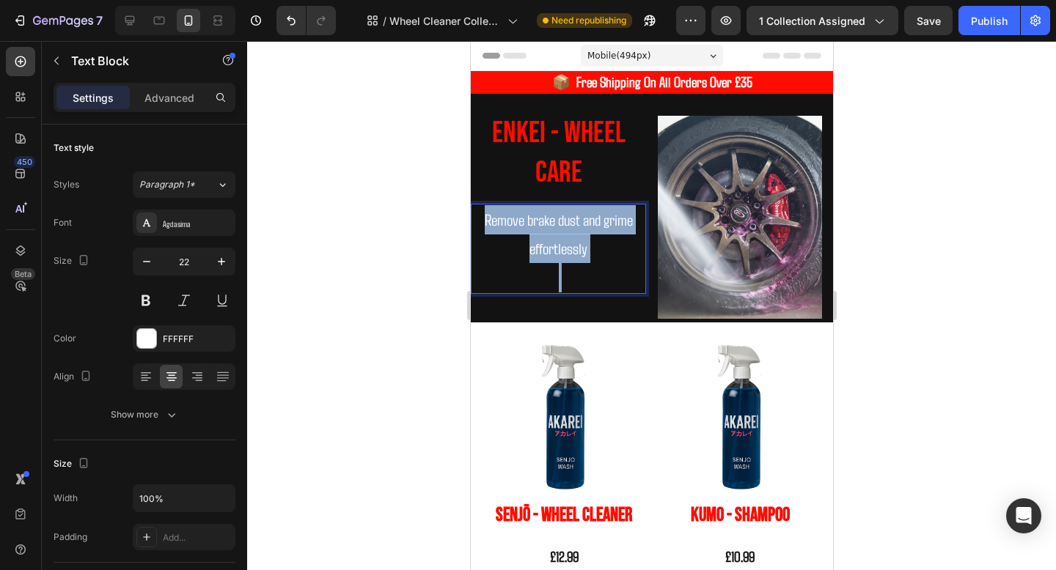
click at [591, 257] on p "Remove brake dust and grime effortlessly" at bounding box center [557, 234] width 172 height 58
click at [609, 300] on div "Enkei - WHeel Care Heading Remove brake dust and grime effortlessly Text Block 0" at bounding box center [557, 214] width 175 height 218
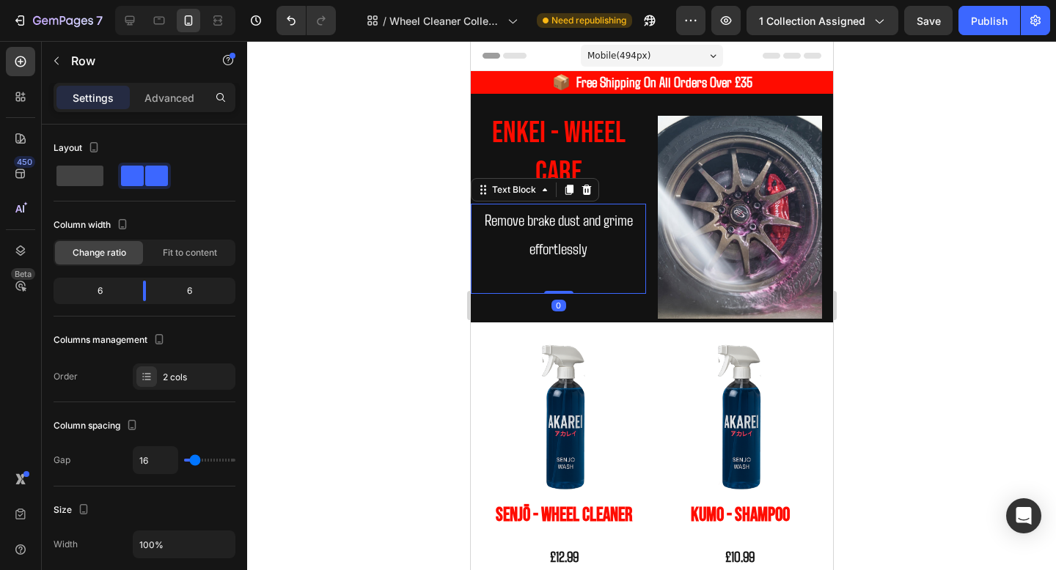
click at [596, 246] on p "Remove brake dust and grime effortlessly" at bounding box center [557, 234] width 172 height 58
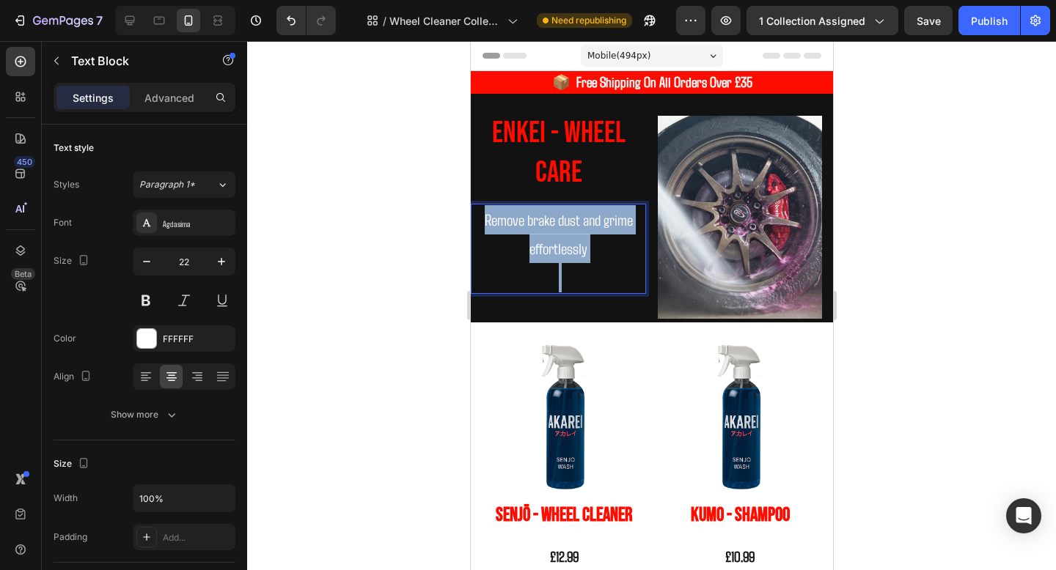
click at [596, 246] on p "Remove brake dust and grime effortlessly" at bounding box center [557, 234] width 172 height 58
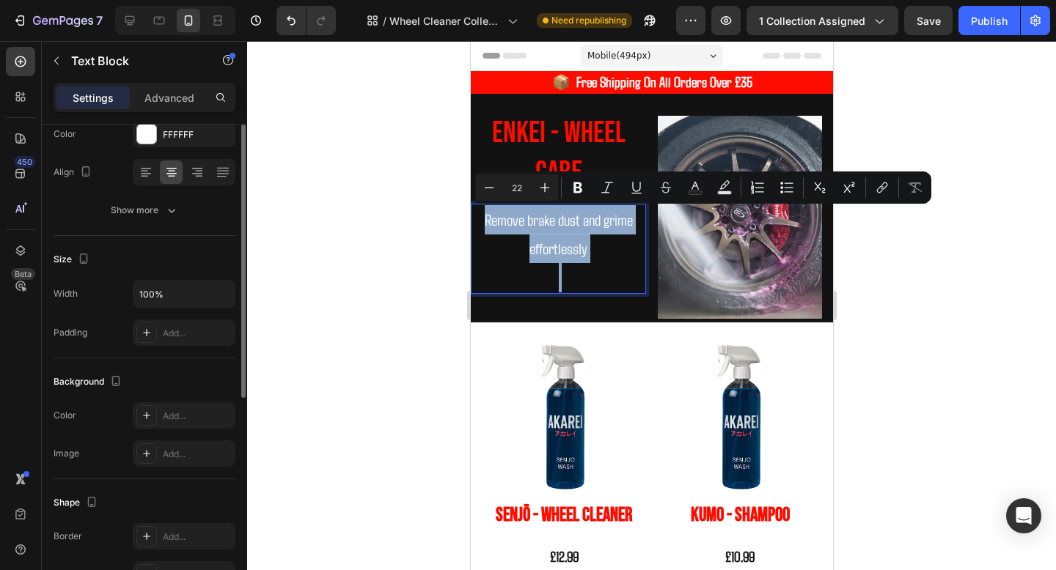
scroll to position [215, 0]
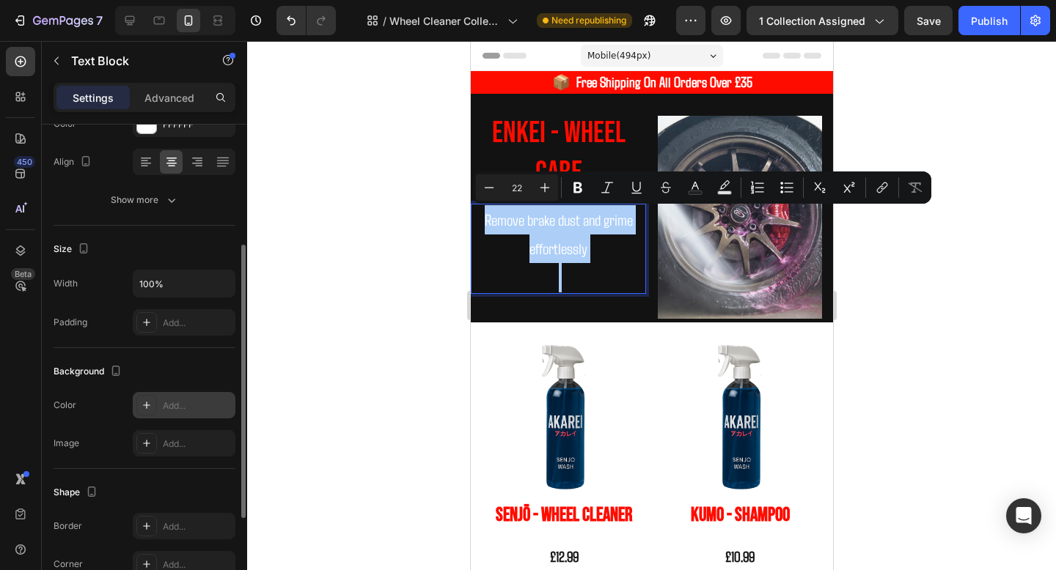
click at [168, 409] on div "Add..." at bounding box center [197, 406] width 69 height 13
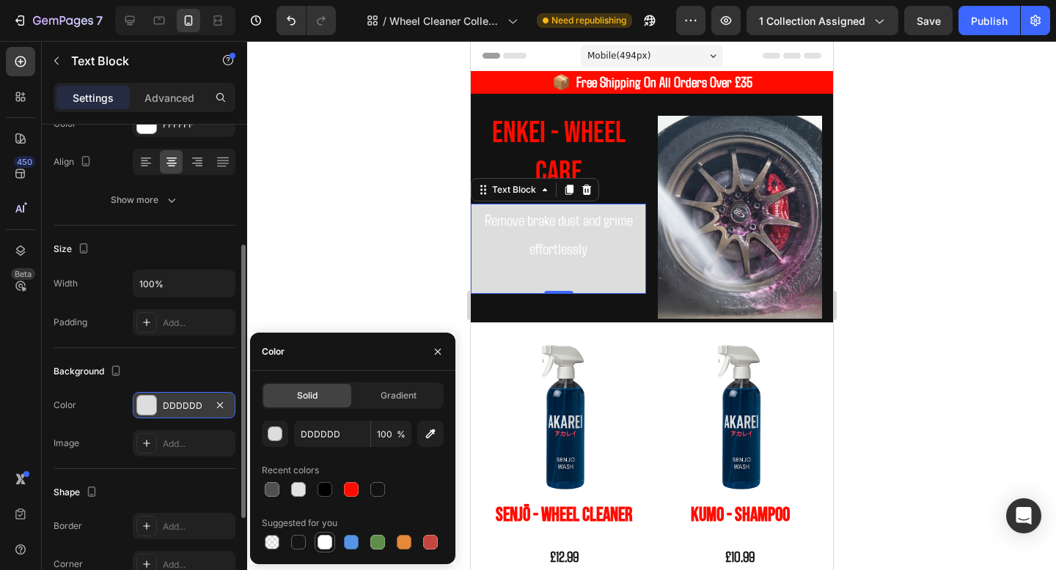
click at [321, 539] on div at bounding box center [324, 542] width 15 height 15
type input "FFFFFF"
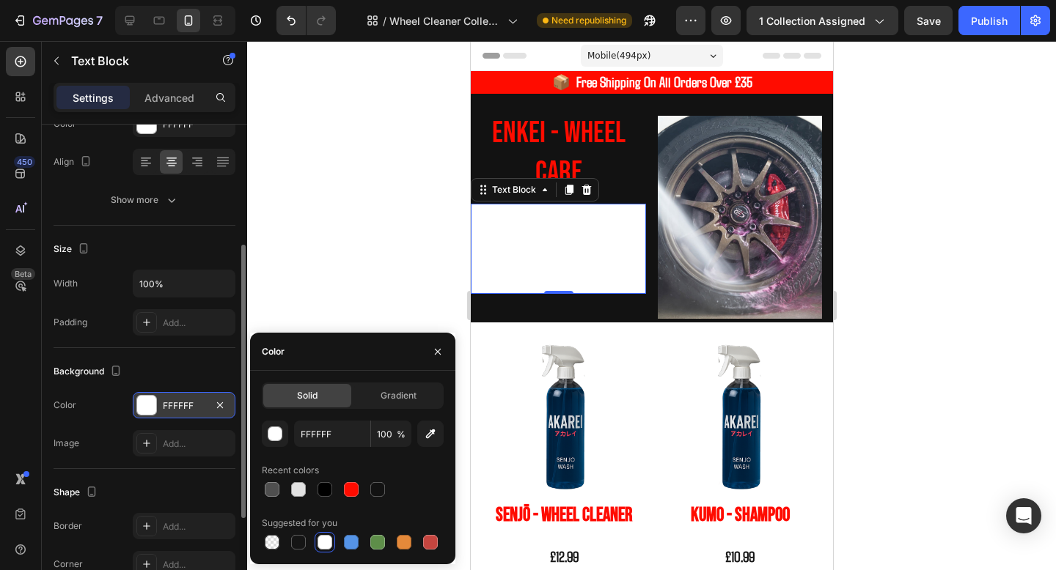
click at [561, 249] on p "Remove brake dust and grime effortlessly" at bounding box center [557, 234] width 172 height 58
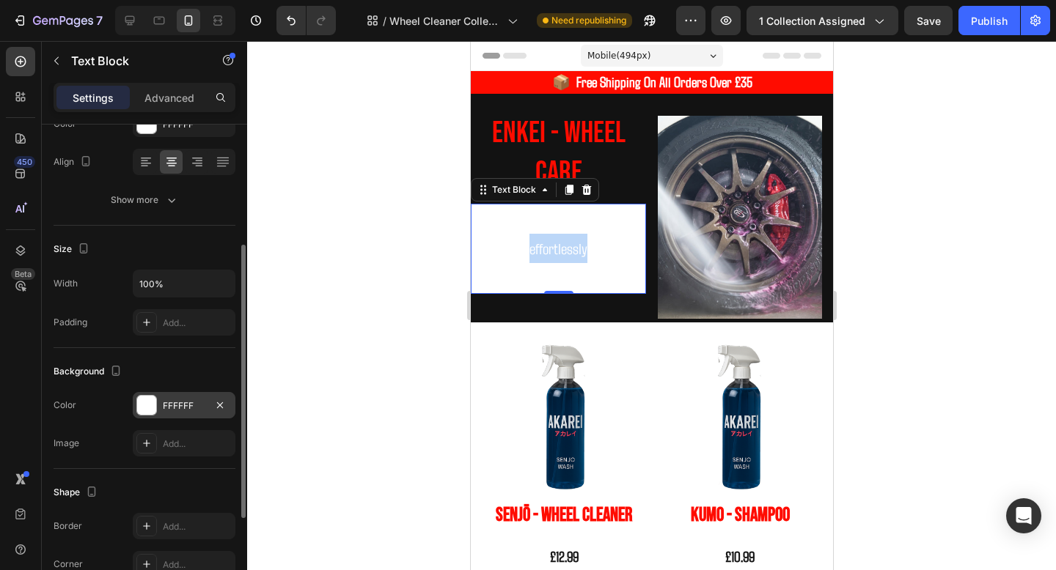
click at [561, 249] on p "Remove brake dust and grime effortlessly" at bounding box center [557, 234] width 172 height 58
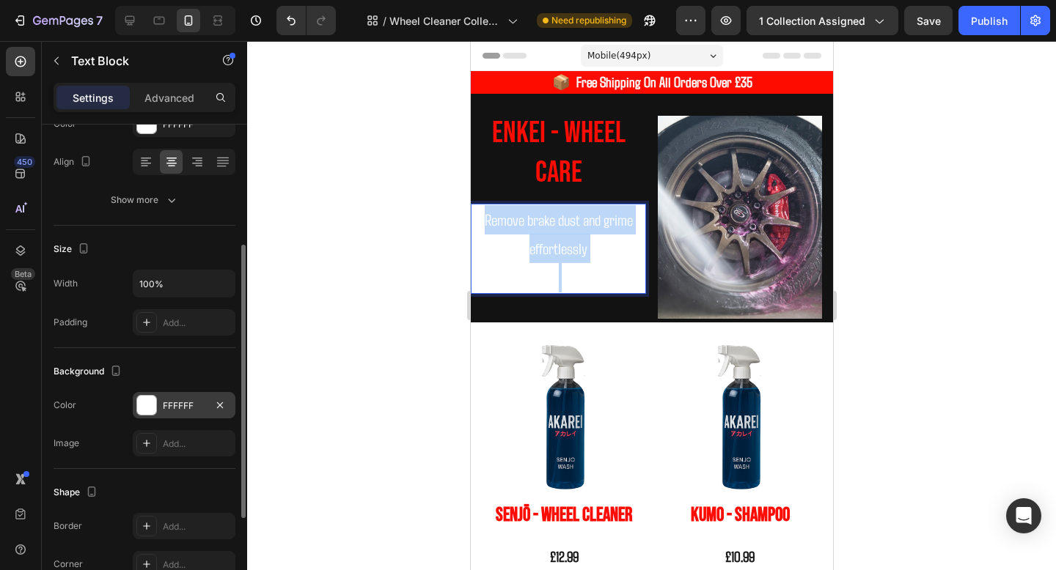
click at [561, 249] on p "Remove brake dust and grime effortlessly" at bounding box center [557, 234] width 172 height 58
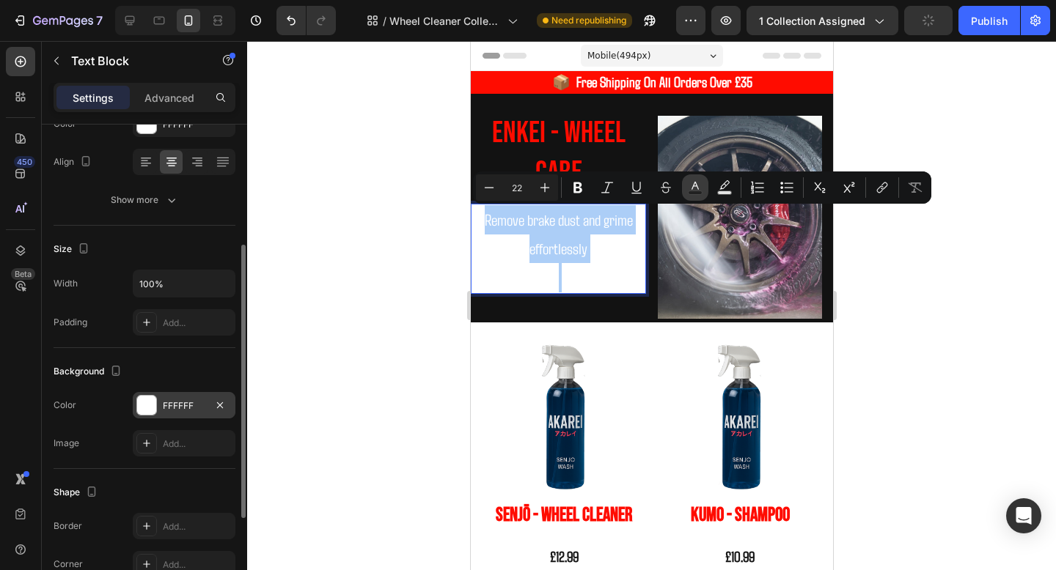
drag, startPoint x: 694, startPoint y: 191, endPoint x: 155, endPoint y: 204, distance: 539.8
click at [694, 191] on rect "Editor contextual toolbar" at bounding box center [695, 193] width 14 height 4
type input "FFFFFF"
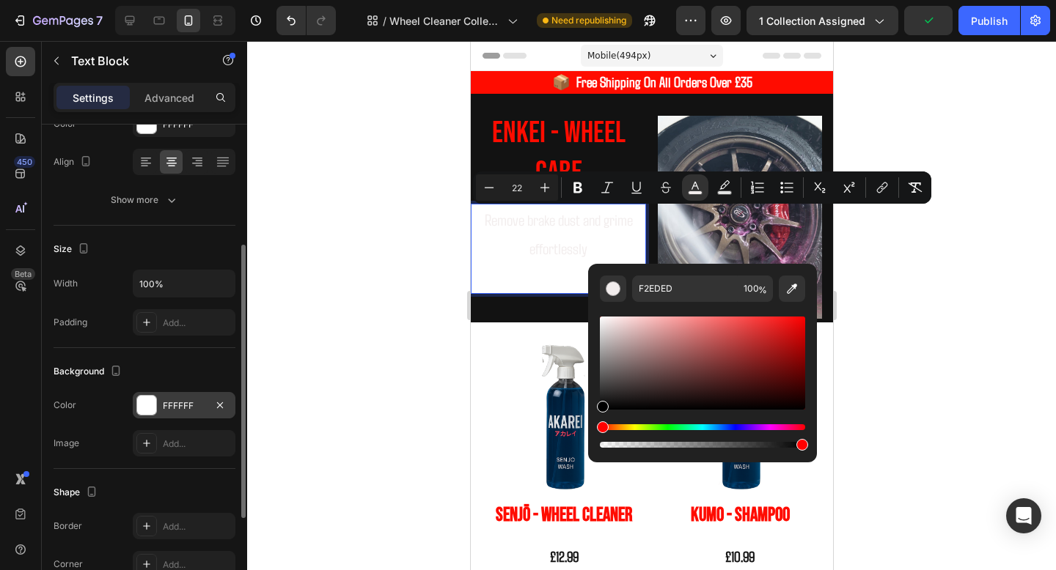
drag, startPoint x: 604, startPoint y: 320, endPoint x: 593, endPoint y: 438, distance: 117.8
click at [593, 438] on div "F2EDED 100 %" at bounding box center [702, 357] width 229 height 187
type input "000000"
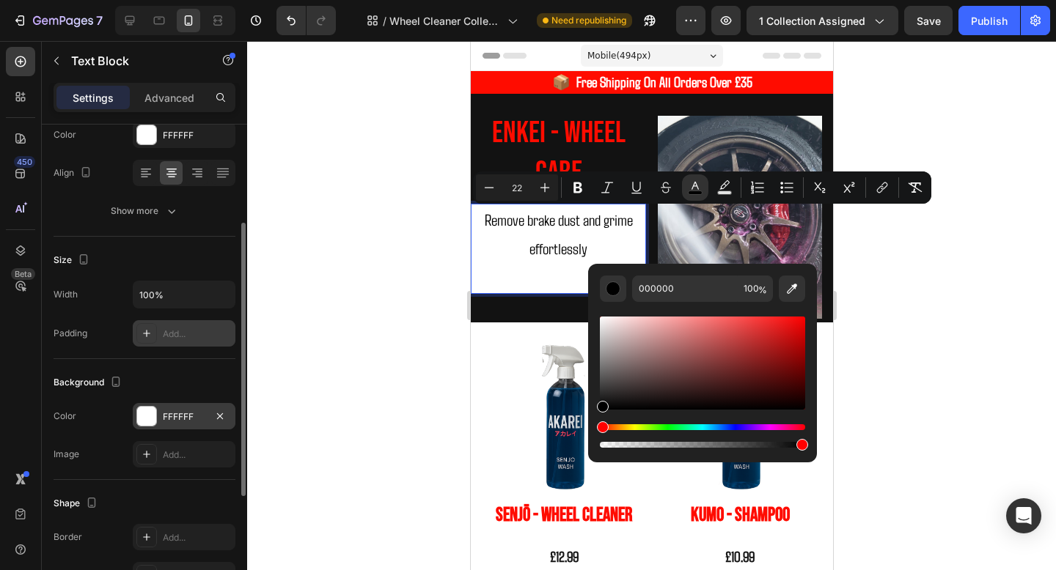
scroll to position [153, 0]
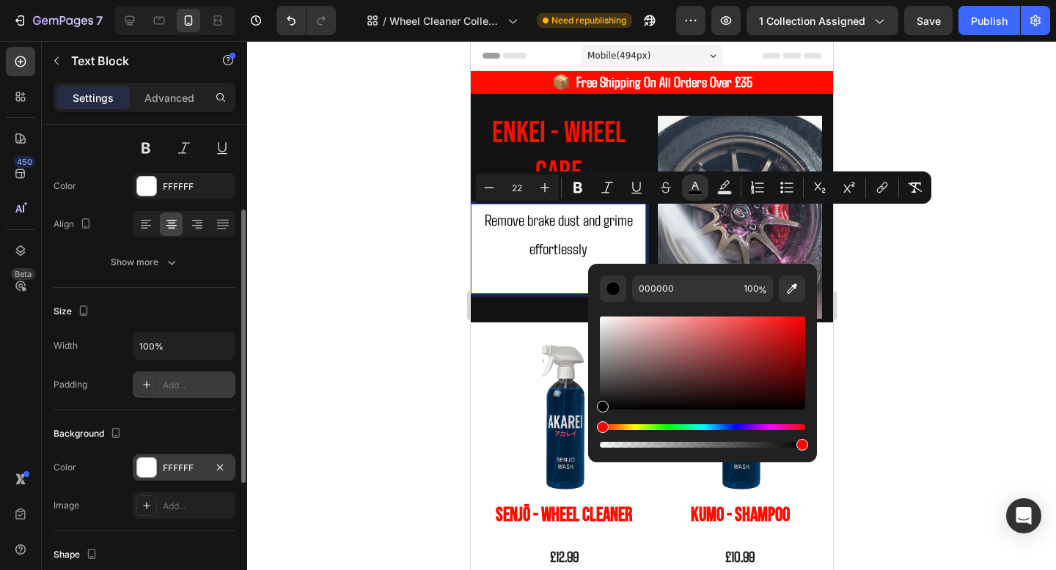
click at [173, 387] on div "Add..." at bounding box center [197, 385] width 69 height 13
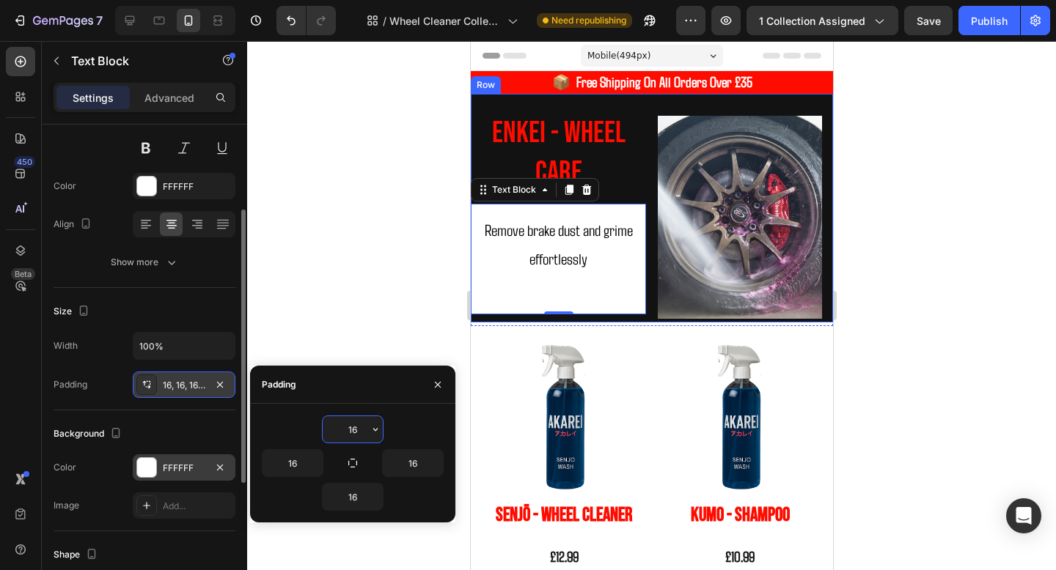
click at [594, 133] on h2 "Enkei - WHeel Care" at bounding box center [557, 152] width 175 height 81
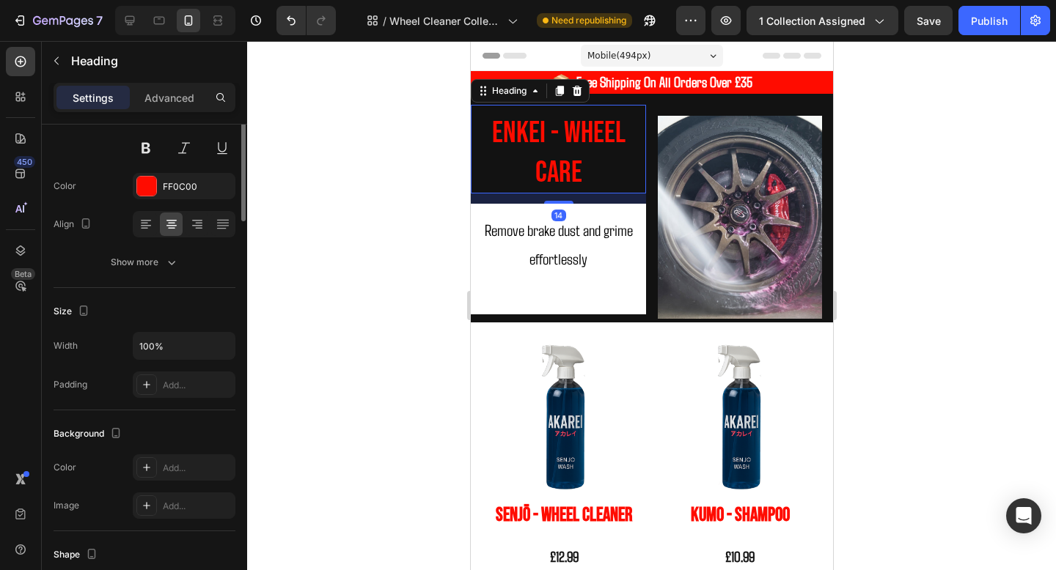
scroll to position [0, 0]
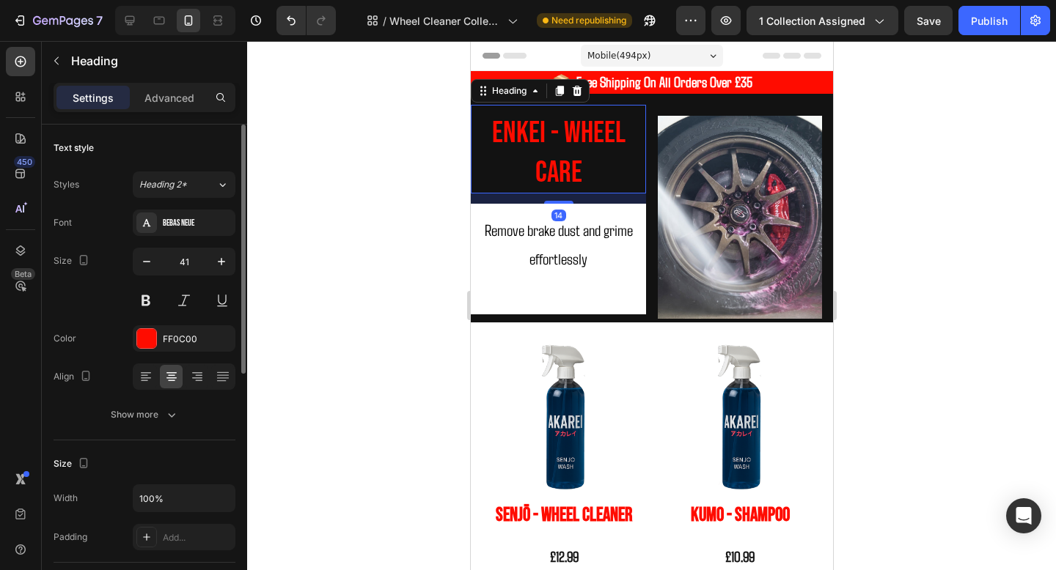
click at [594, 133] on h2 "Enkei - WHeel Care" at bounding box center [557, 152] width 175 height 81
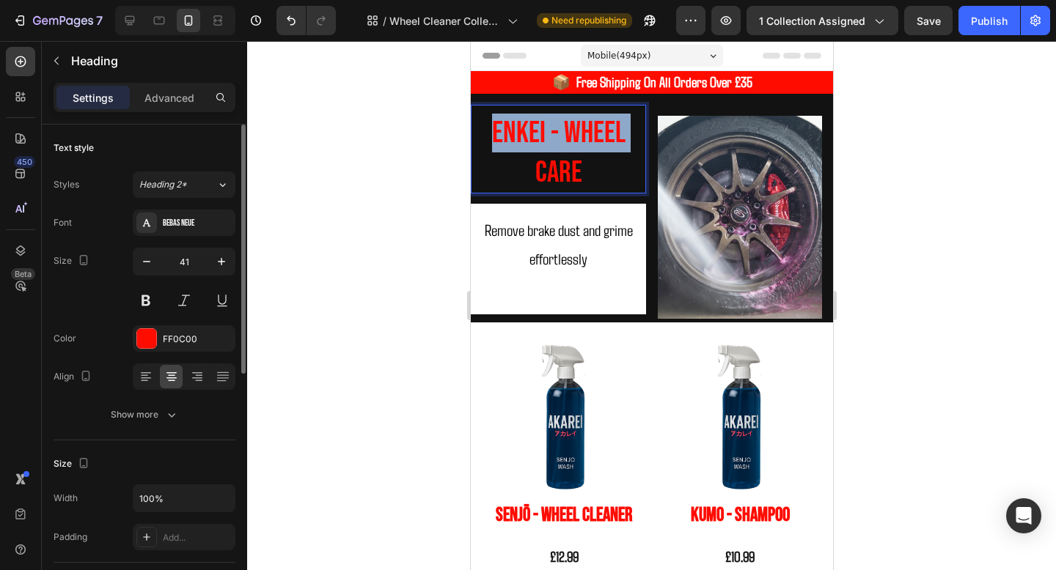
click at [594, 133] on p "Enkei - WHeel Care" at bounding box center [557, 153] width 172 height 78
click at [594, 172] on p "Enkei - WHeel Care" at bounding box center [557, 153] width 172 height 78
drag, startPoint x: 594, startPoint y: 172, endPoint x: 482, endPoint y: 120, distance: 123.7
click at [482, 120] on p "Enkei - WHeel Care" at bounding box center [557, 153] width 172 height 78
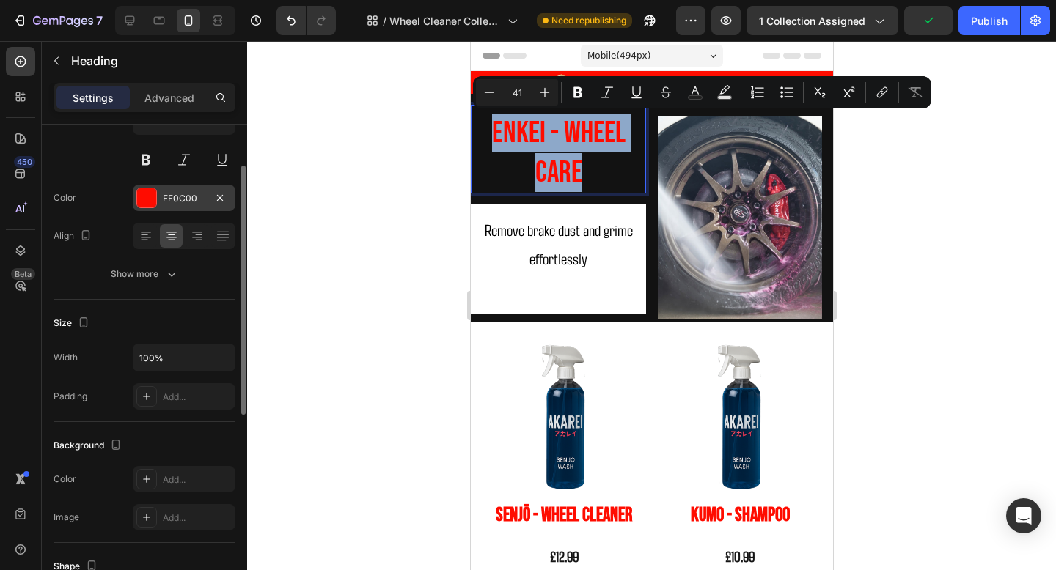
scroll to position [159, 0]
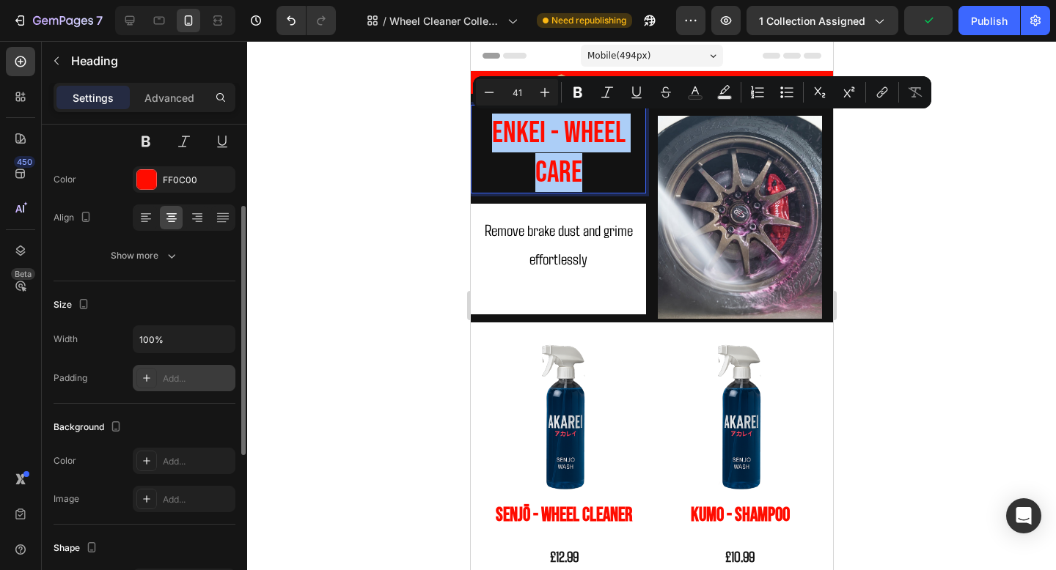
click at [181, 374] on div "Add..." at bounding box center [197, 378] width 69 height 13
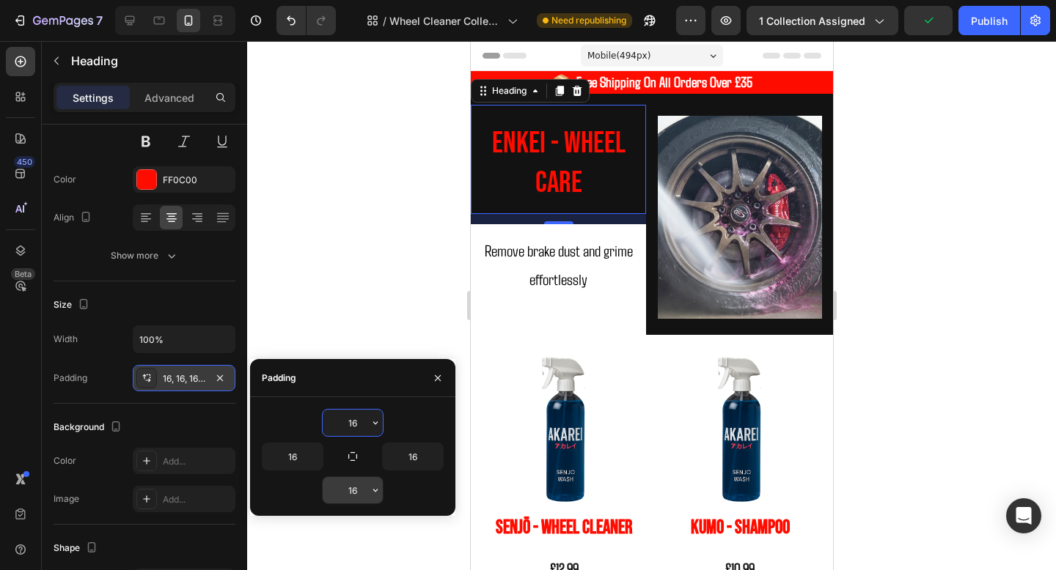
click at [351, 487] on input "16" at bounding box center [353, 490] width 60 height 26
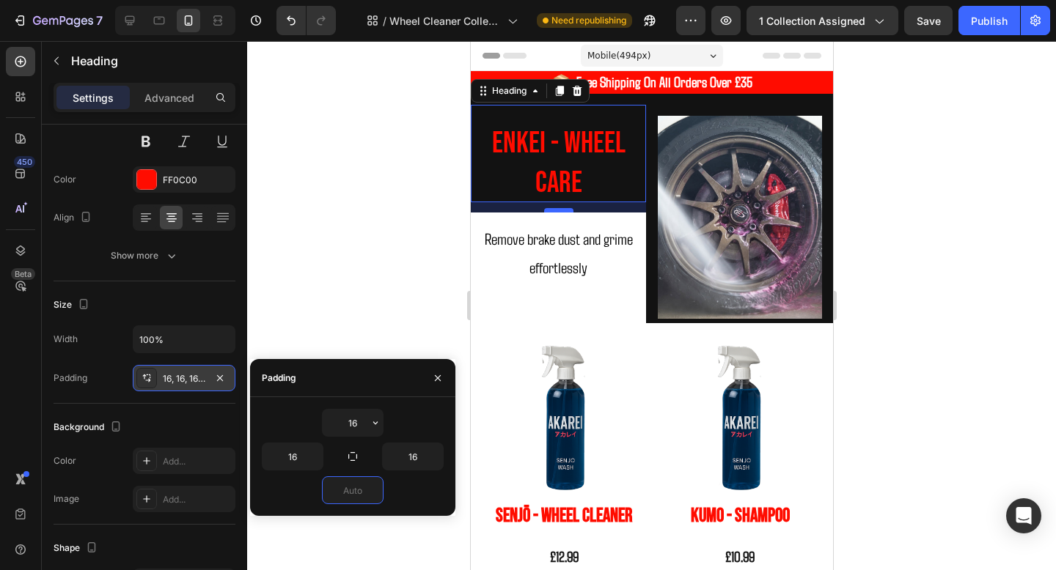
type input "0"
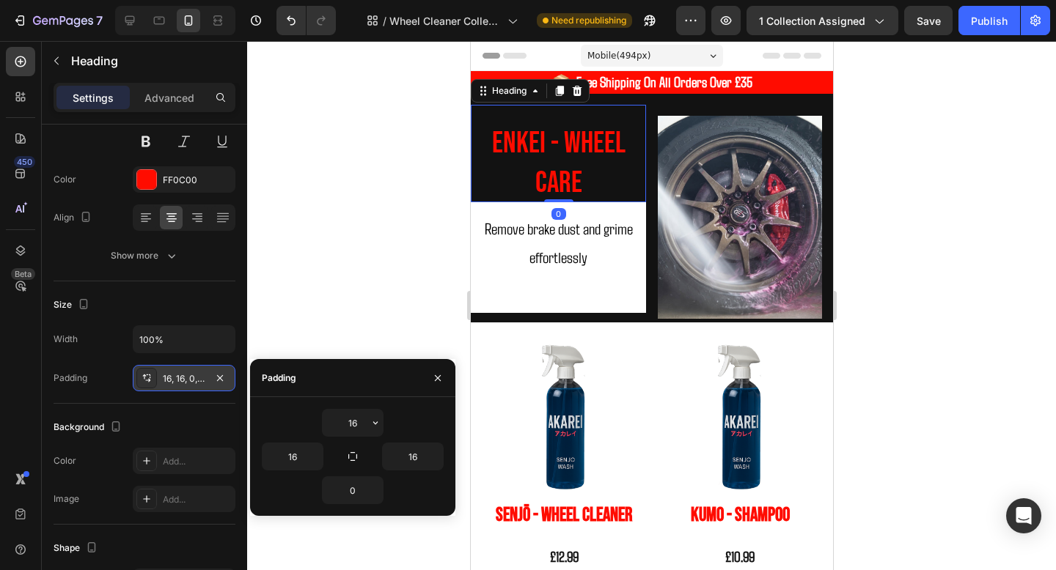
drag, startPoint x: 561, startPoint y: 210, endPoint x: 561, endPoint y: 189, distance: 21.3
click at [561, 189] on div "Enkei - WHeel Care Heading 0" at bounding box center [557, 154] width 175 height 98
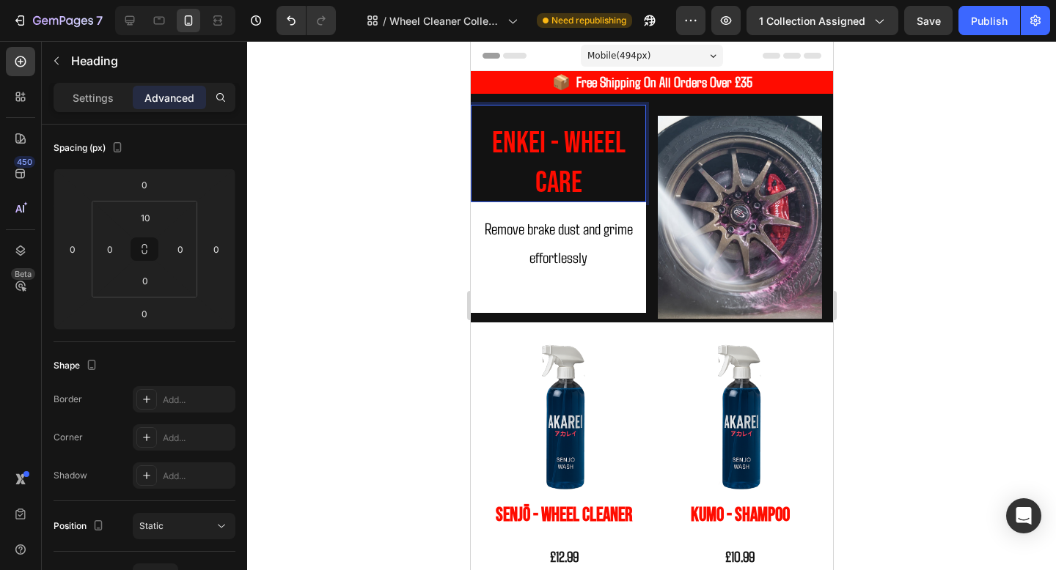
click at [592, 169] on p "Enkei - WHeel Care" at bounding box center [558, 163] width 152 height 78
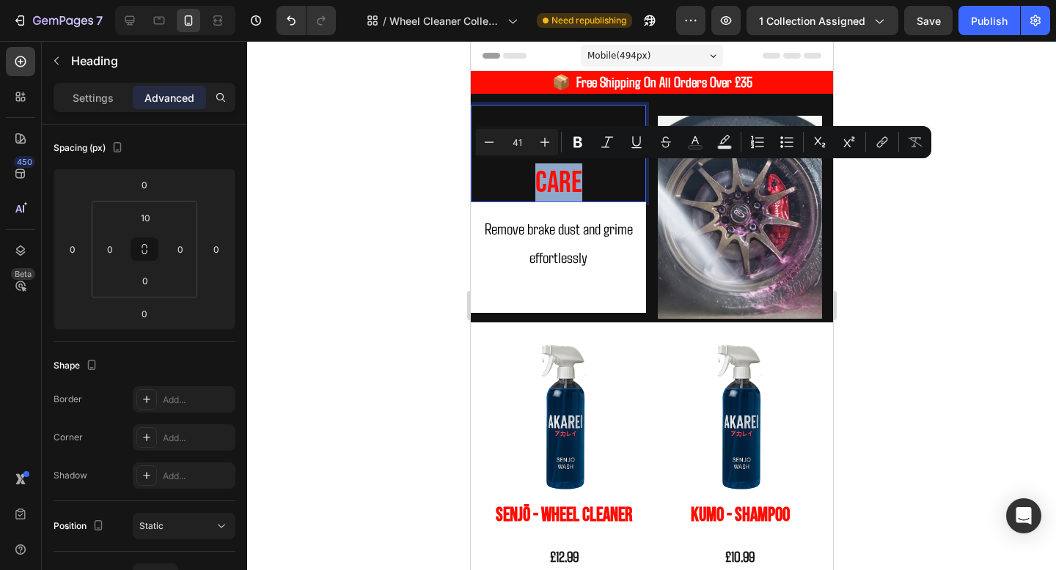
click at [622, 177] on p "Enkei - WHeel Care" at bounding box center [558, 163] width 152 height 78
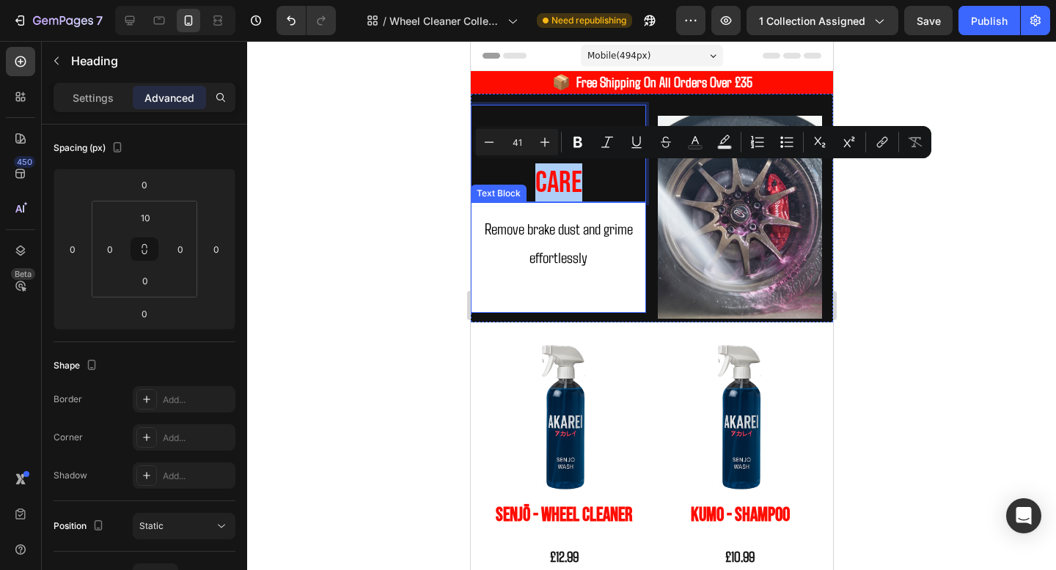
click at [642, 226] on div "Remove brake dust and grime effortlessly" at bounding box center [557, 257] width 175 height 111
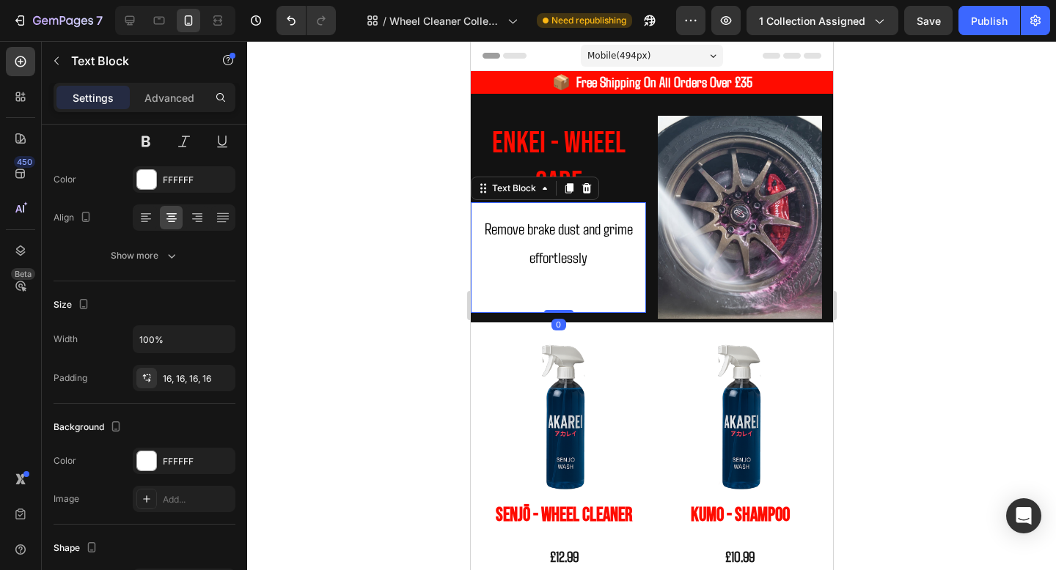
scroll to position [0, 0]
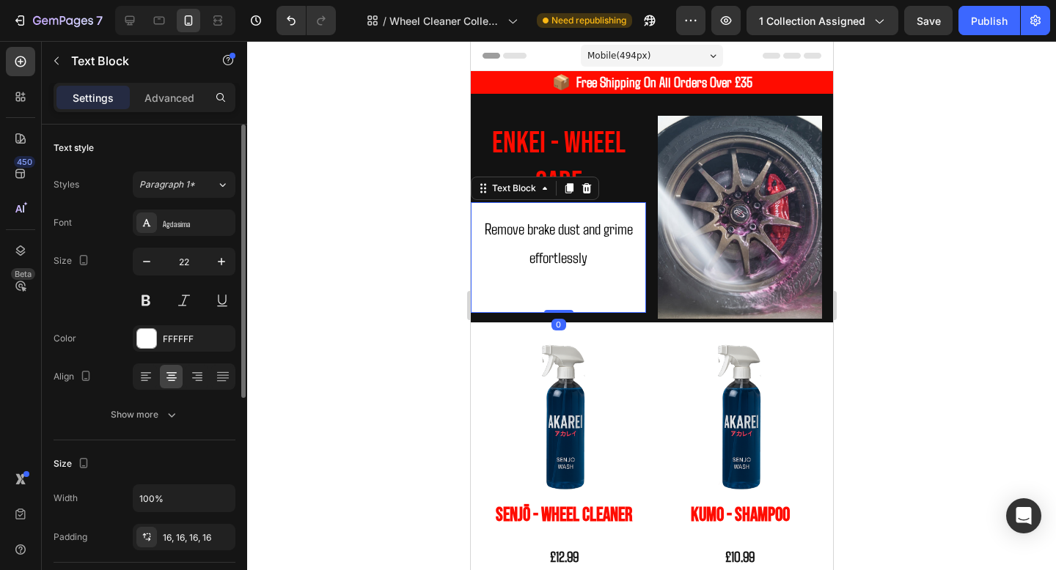
click at [627, 182] on p "Enkei - WHeel Care" at bounding box center [558, 163] width 152 height 78
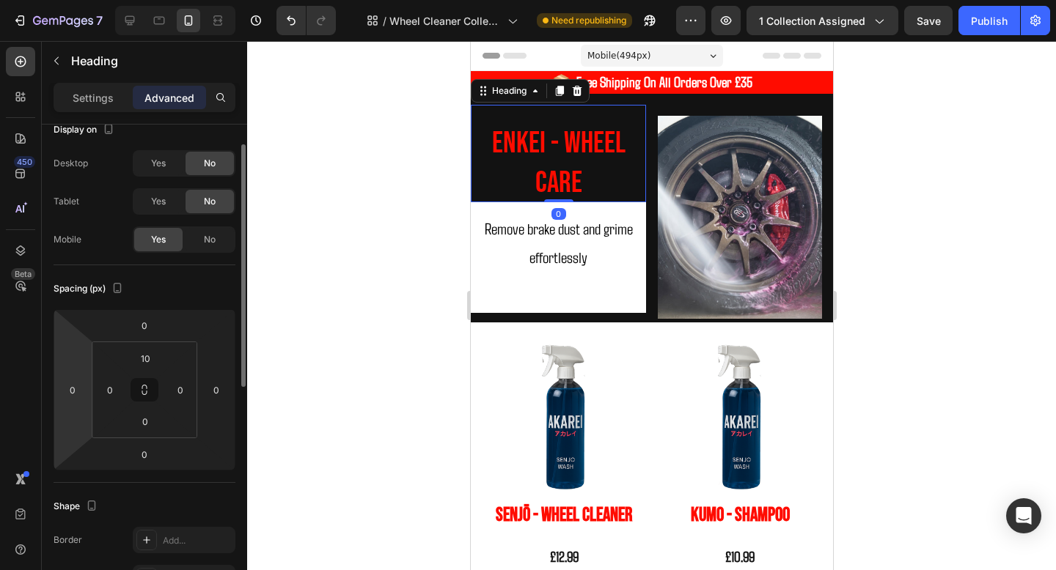
scroll to position [26, 0]
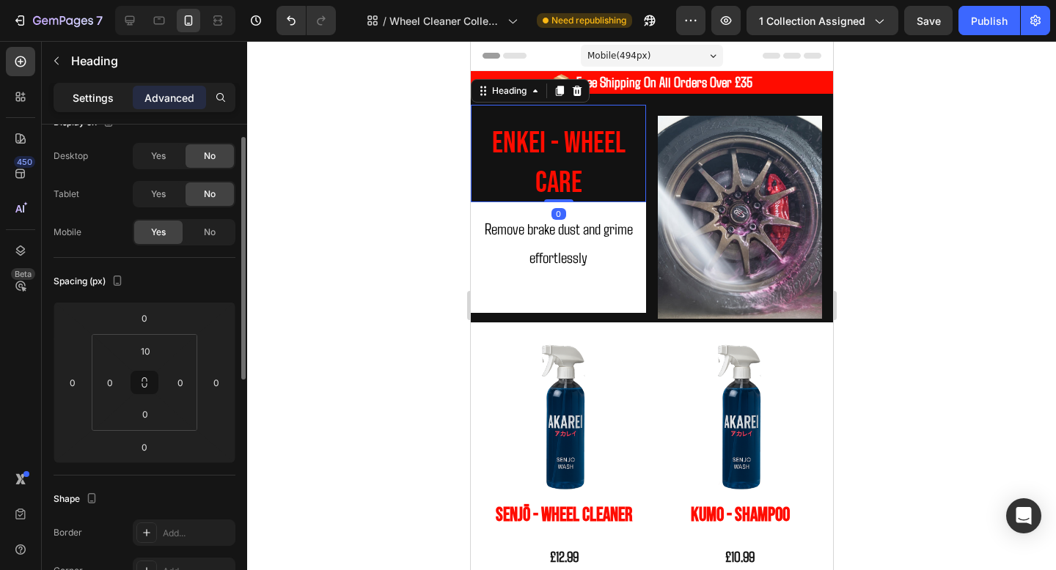
click at [73, 106] on div "Settings" at bounding box center [92, 97] width 73 height 23
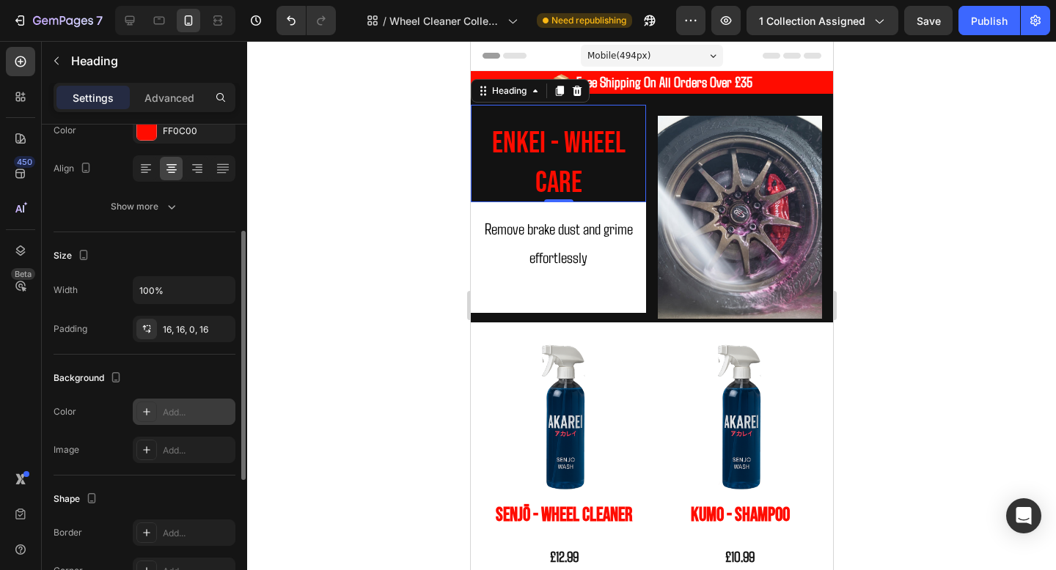
scroll to position [222, 0]
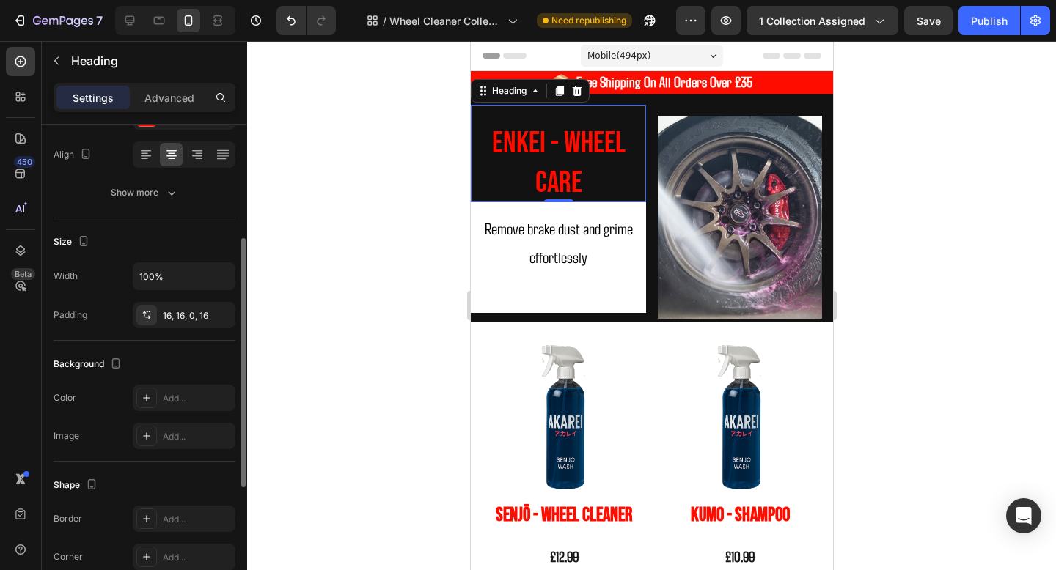
click at [178, 383] on div "Background The changes might be hidden by the video. Color Add... Image Add..." at bounding box center [145, 401] width 182 height 121
click at [178, 393] on div "Add..." at bounding box center [197, 398] width 69 height 13
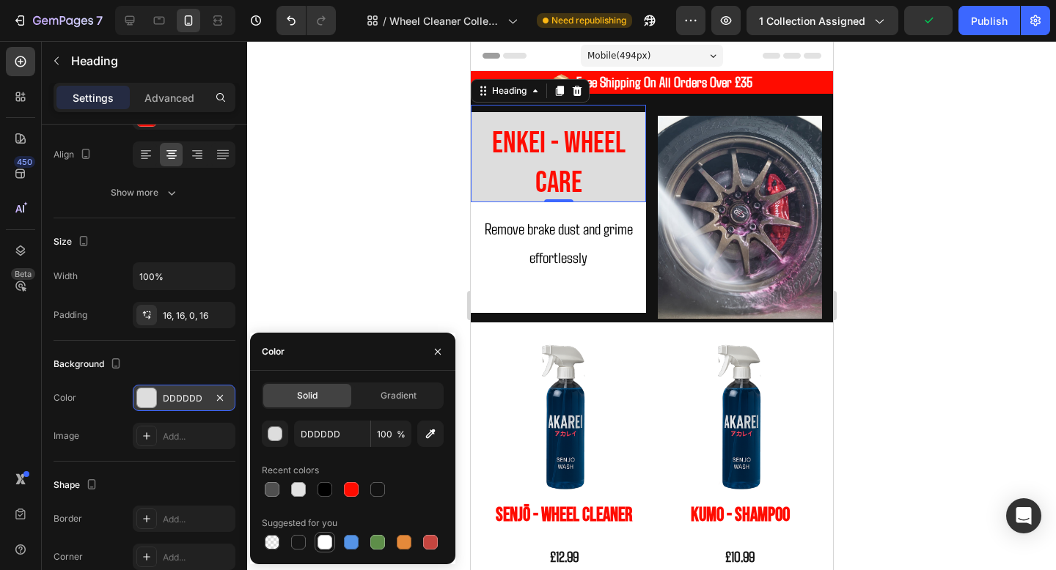
click at [328, 545] on div at bounding box center [324, 542] width 15 height 15
type input "FFFFFF"
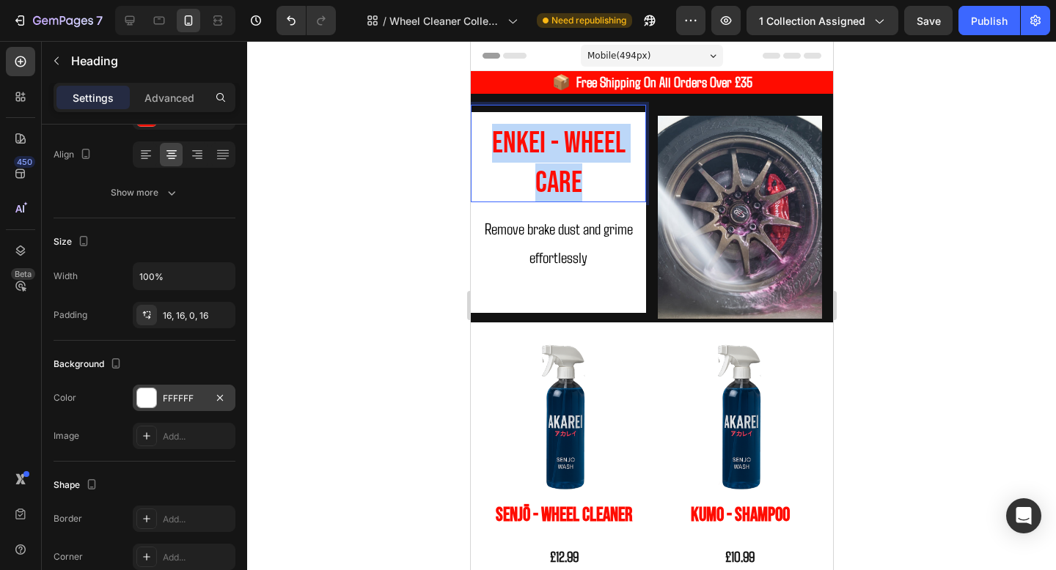
drag, startPoint x: 590, startPoint y: 180, endPoint x: 494, endPoint y: 128, distance: 108.9
click at [494, 128] on p "Enkei - WHeel Care" at bounding box center [558, 163] width 152 height 78
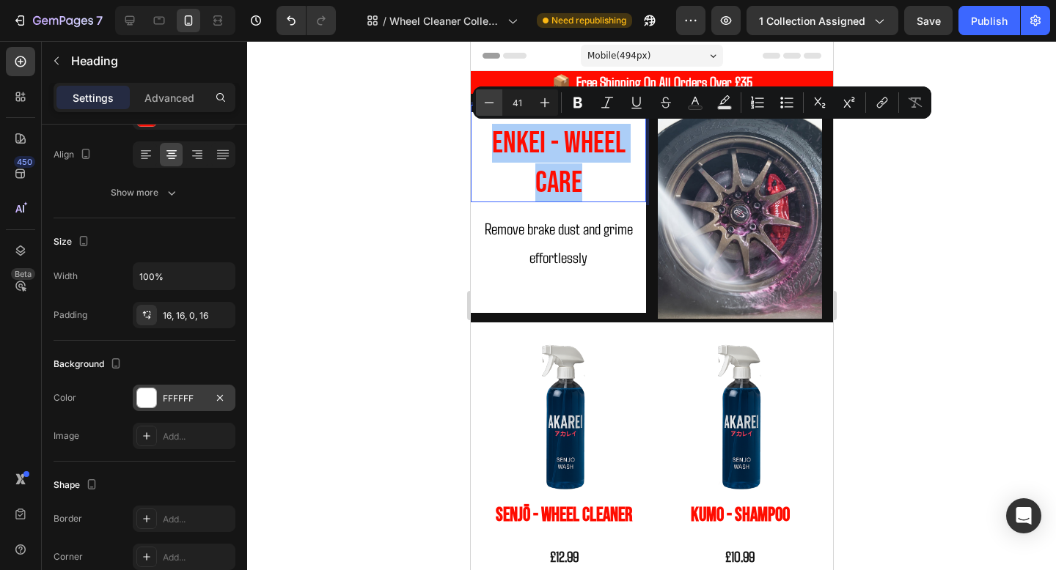
click at [477, 107] on button "Minus" at bounding box center [489, 102] width 26 height 26
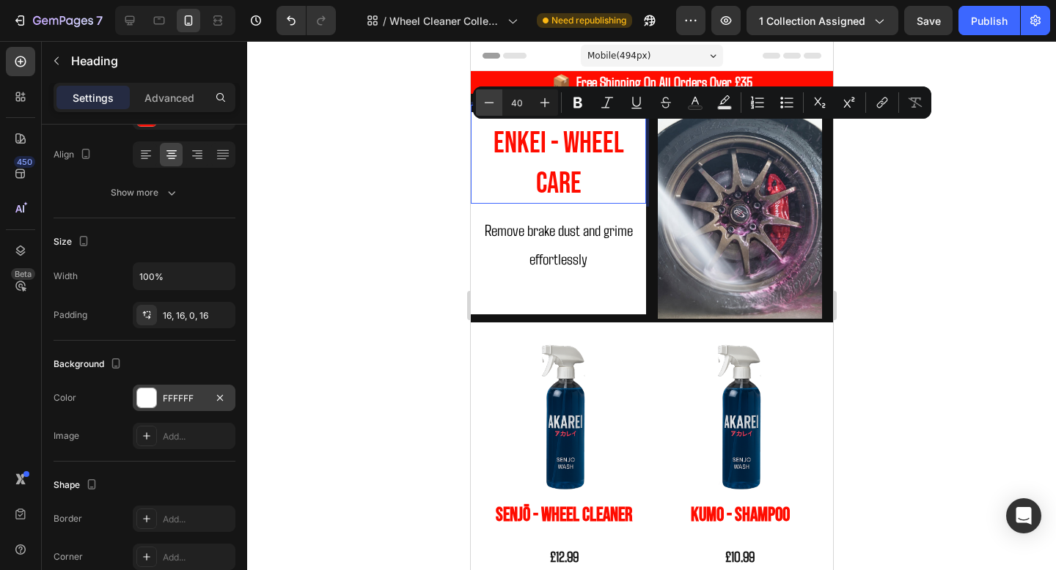
click at [477, 107] on button "Minus" at bounding box center [489, 102] width 26 height 26
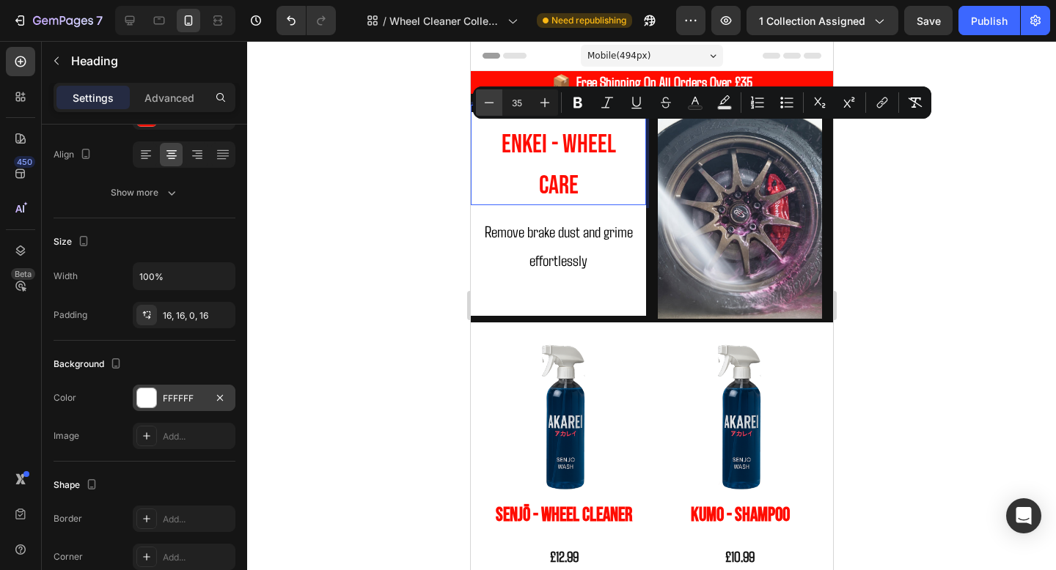
click at [477, 107] on button "Minus" at bounding box center [489, 102] width 26 height 26
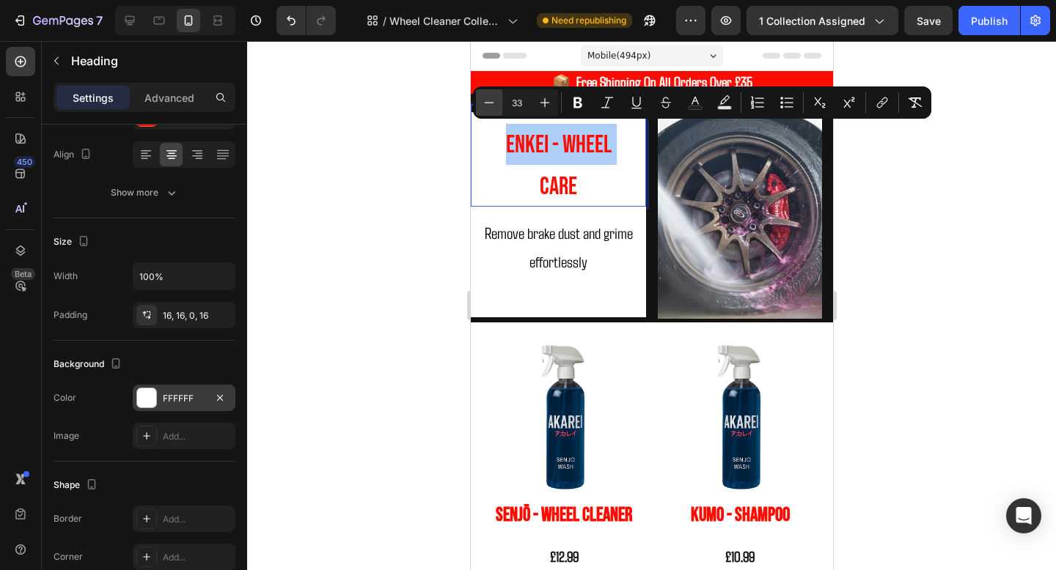
click at [477, 107] on button "Minus" at bounding box center [489, 102] width 26 height 26
type input "32"
click at [532, 191] on p "Enkei - WHeel Care" at bounding box center [558, 165] width 152 height 83
click at [547, 188] on span "Care" at bounding box center [558, 187] width 37 height 29
click at [538, 188] on p "Enkei - WHeel Care" at bounding box center [558, 165] width 152 height 83
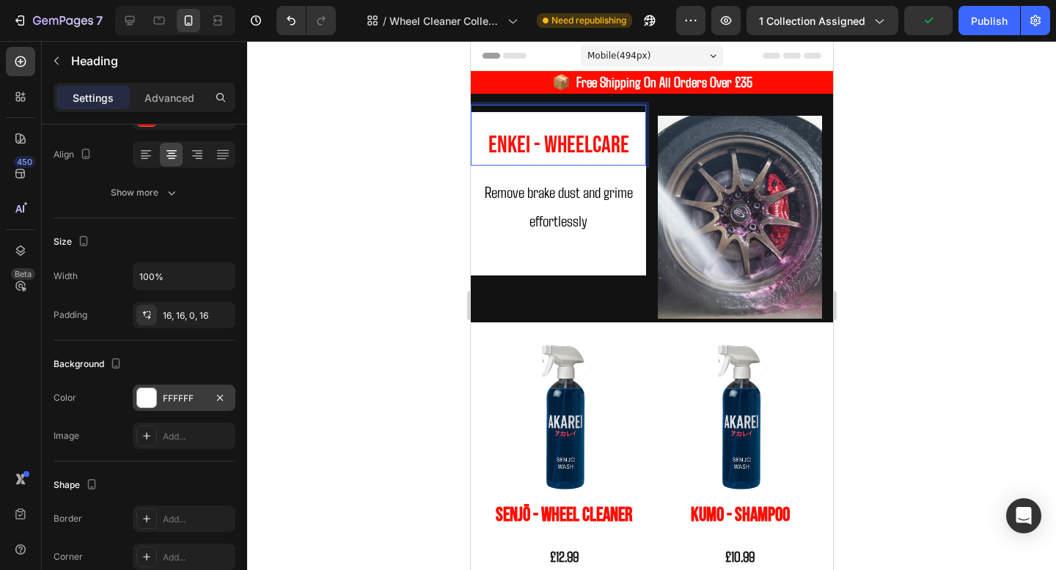
click at [914, 187] on div at bounding box center [651, 305] width 809 height 529
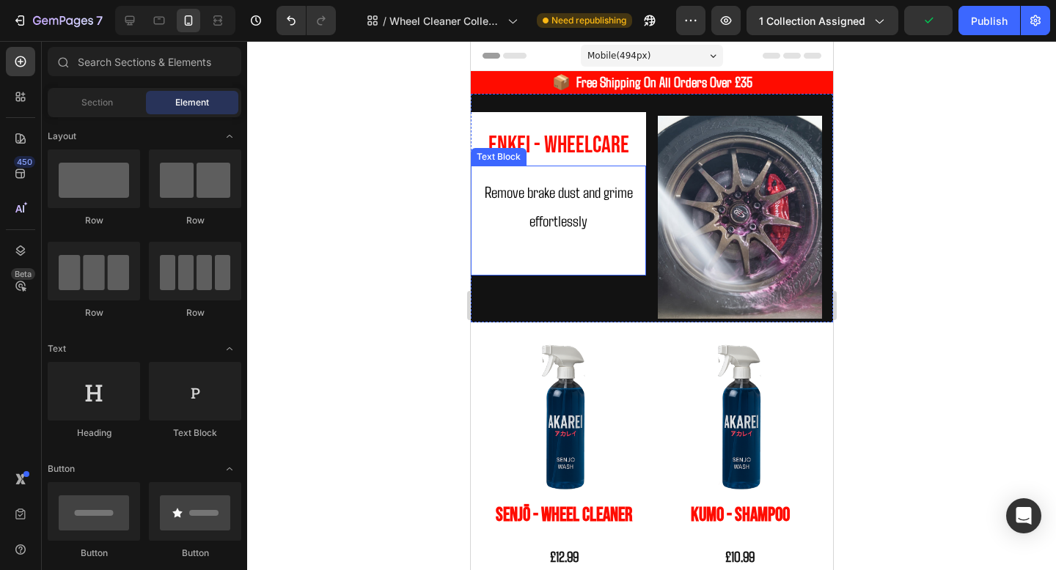
click at [608, 263] on p "Rich Text Editor. Editing area: main" at bounding box center [558, 249] width 152 height 29
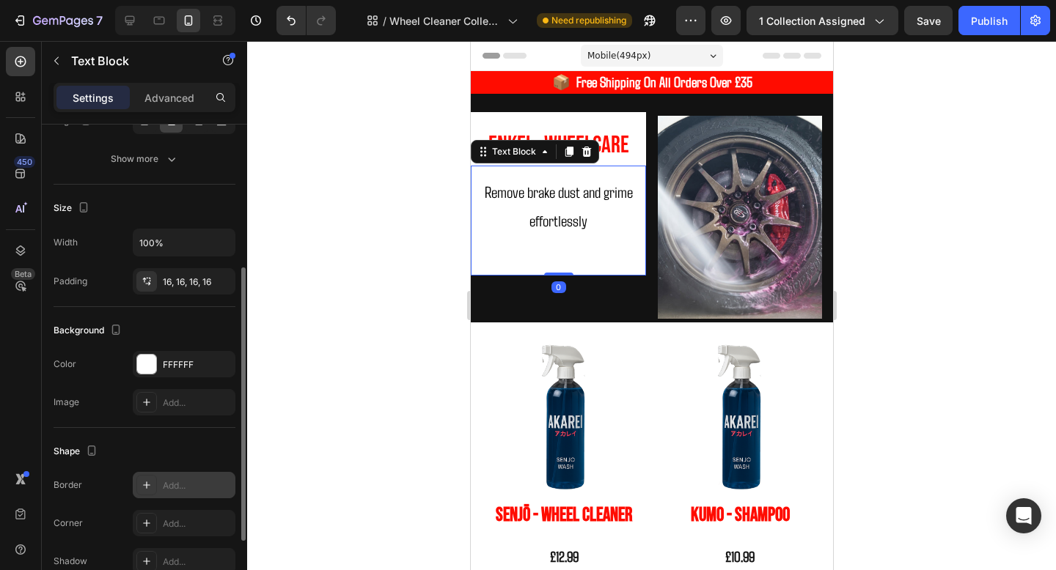
scroll to position [289, 0]
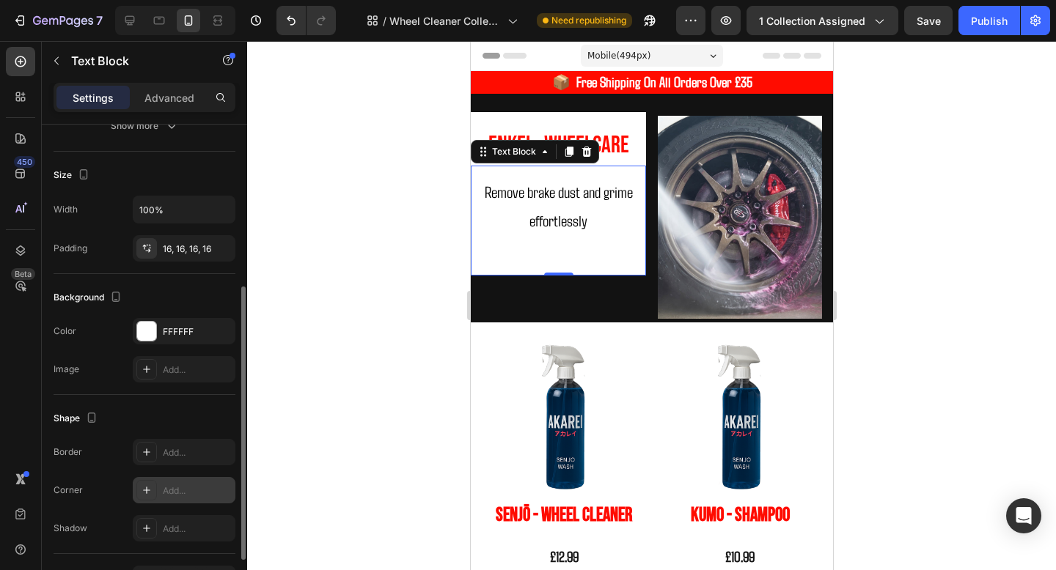
click at [174, 491] on div "Add..." at bounding box center [197, 491] width 69 height 13
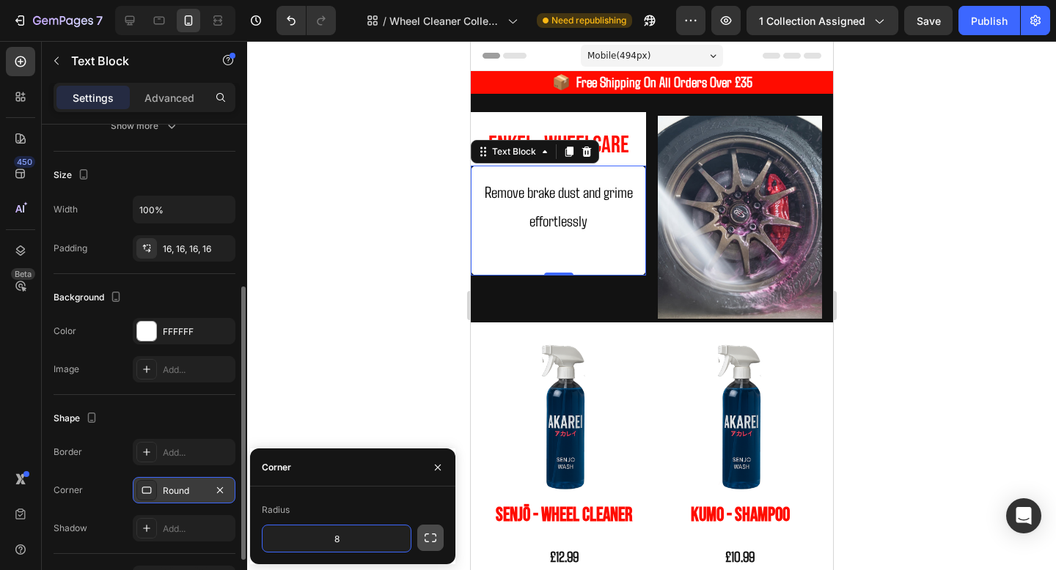
click at [433, 539] on icon "button" at bounding box center [430, 538] width 15 height 15
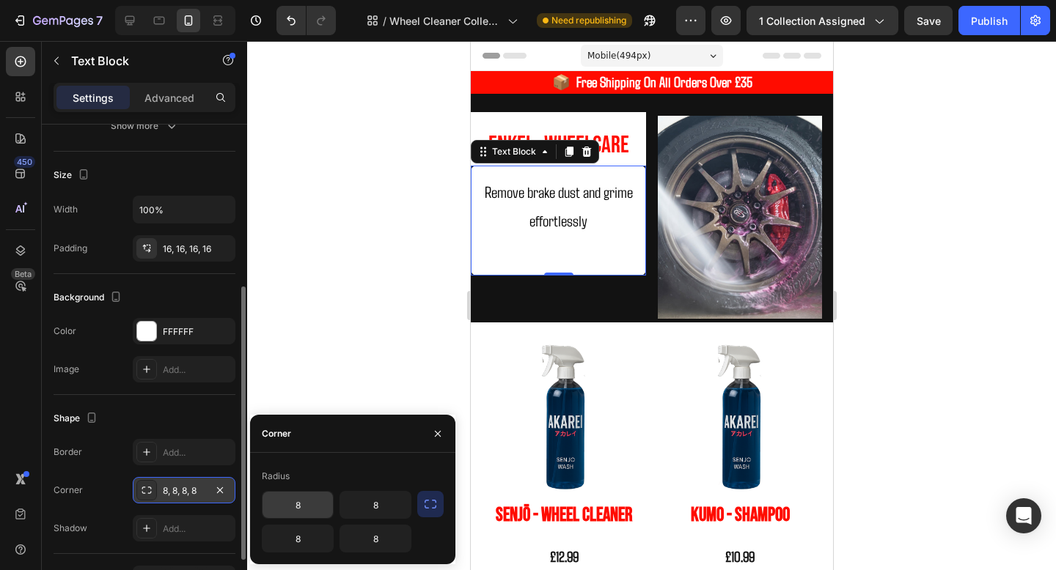
click at [313, 510] on input "8" at bounding box center [297, 505] width 70 height 26
click at [397, 505] on input "8" at bounding box center [375, 505] width 70 height 26
click at [888, 374] on div at bounding box center [651, 305] width 809 height 529
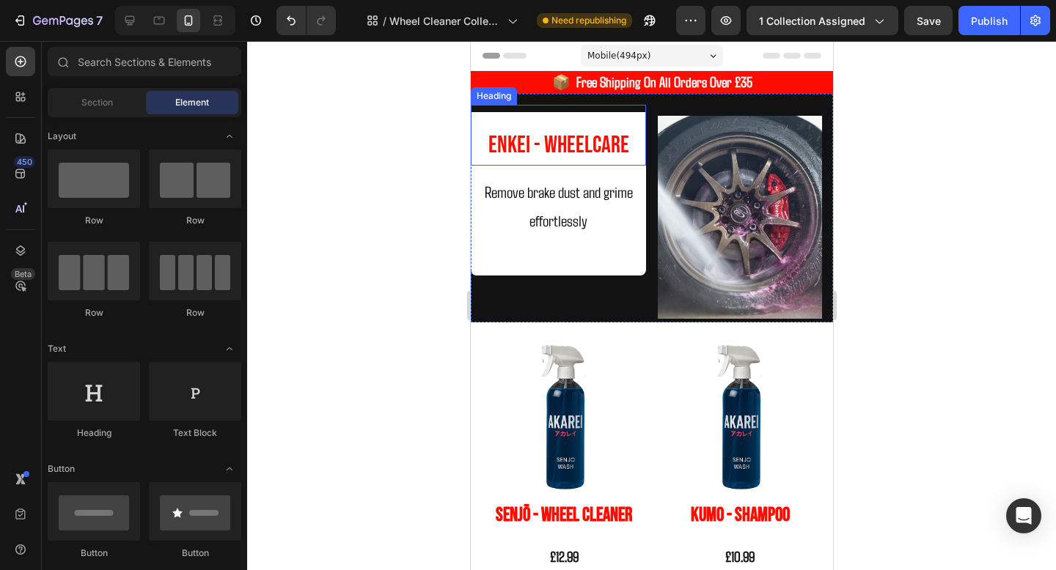
click at [602, 155] on span "Enkei - WHeelCare" at bounding box center [558, 145] width 141 height 29
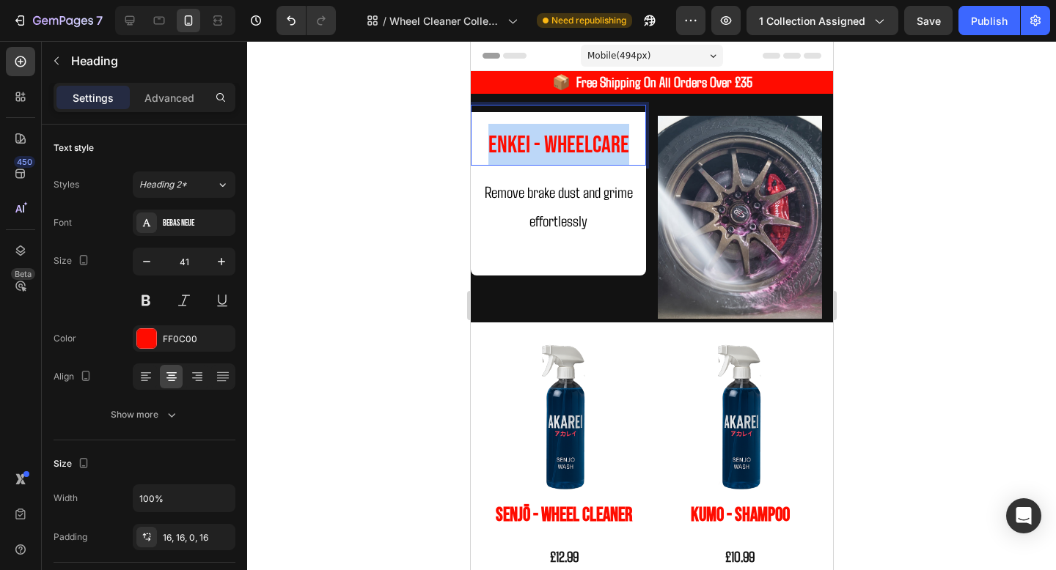
click at [602, 155] on span "Enkei - WHeelCare" at bounding box center [558, 145] width 141 height 29
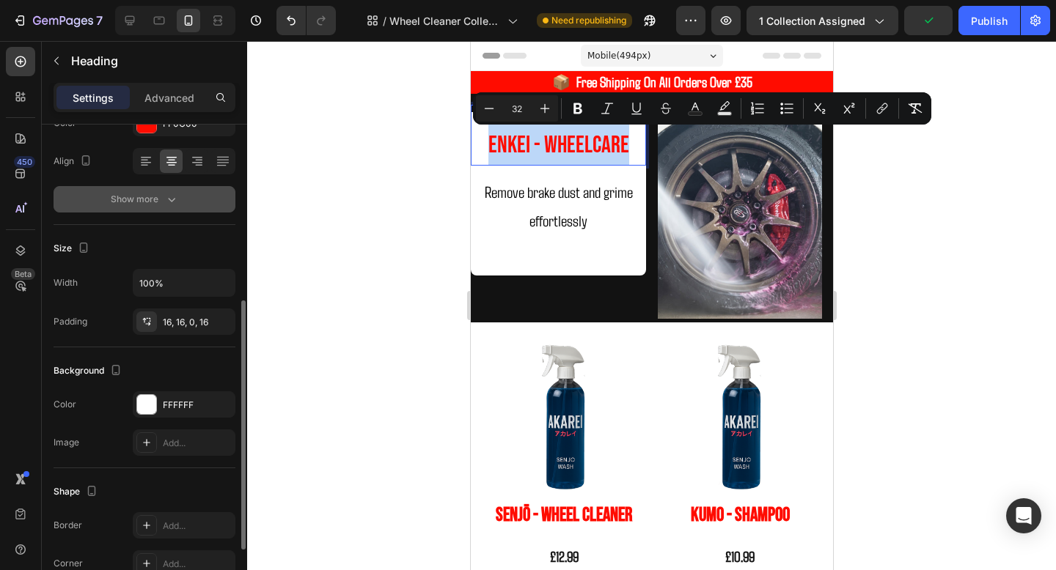
scroll to position [268, 0]
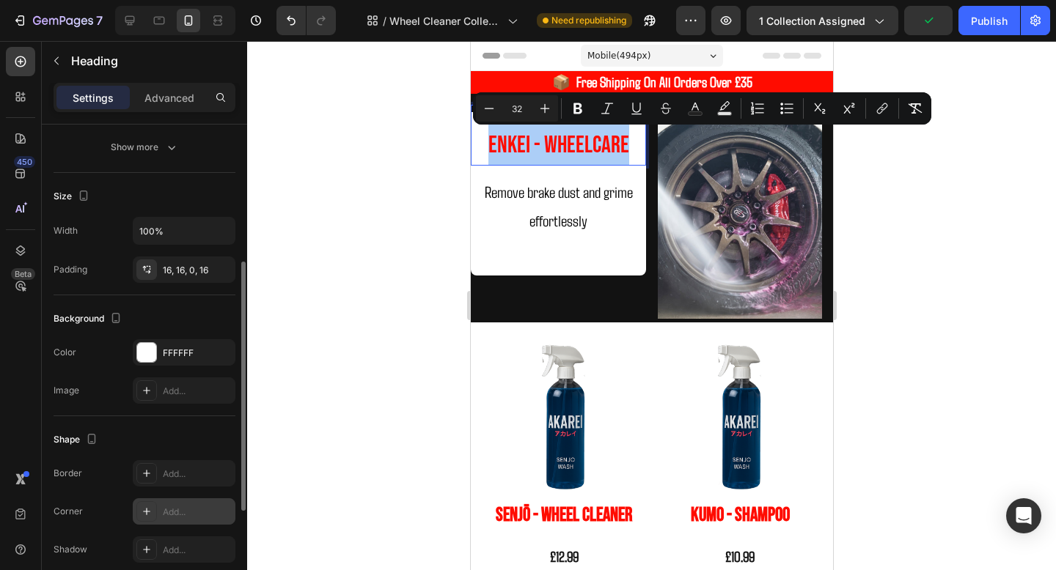
click at [183, 512] on div "Add..." at bounding box center [197, 512] width 69 height 13
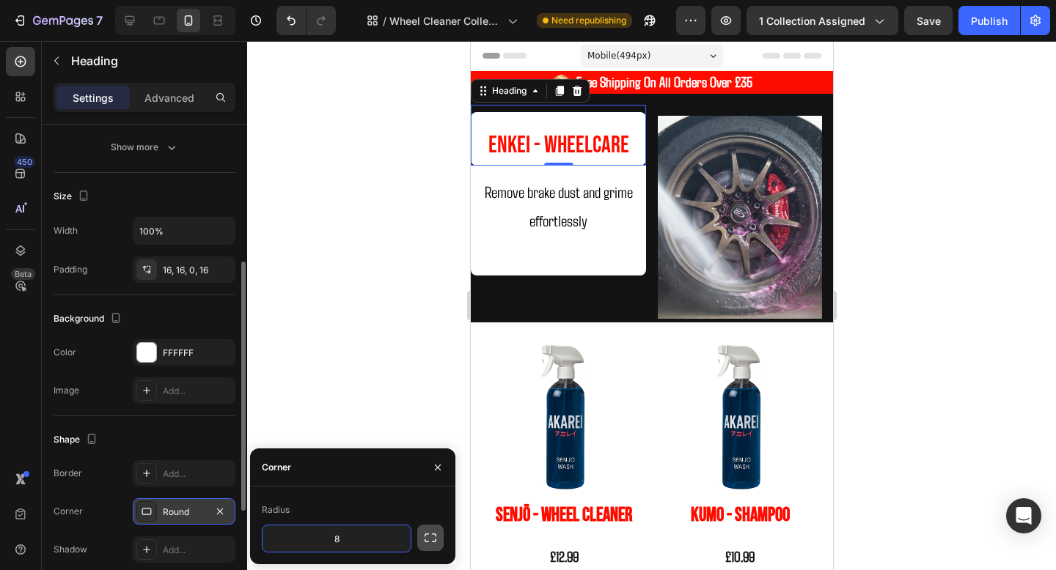
click at [417, 537] on button "button" at bounding box center [430, 538] width 26 height 26
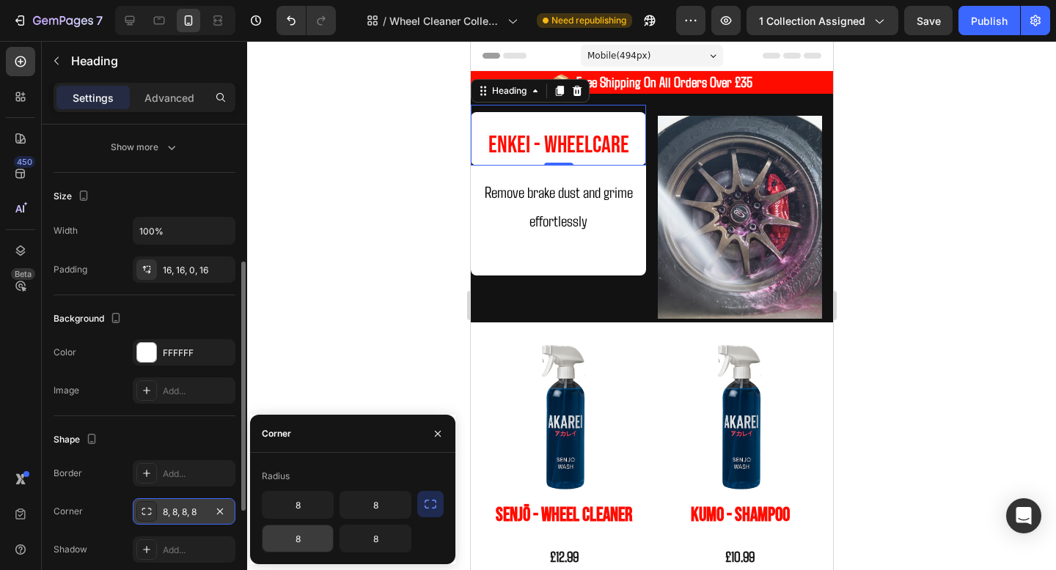
click at [304, 546] on input "8" at bounding box center [297, 539] width 70 height 26
click at [386, 540] on input "8" at bounding box center [375, 539] width 70 height 26
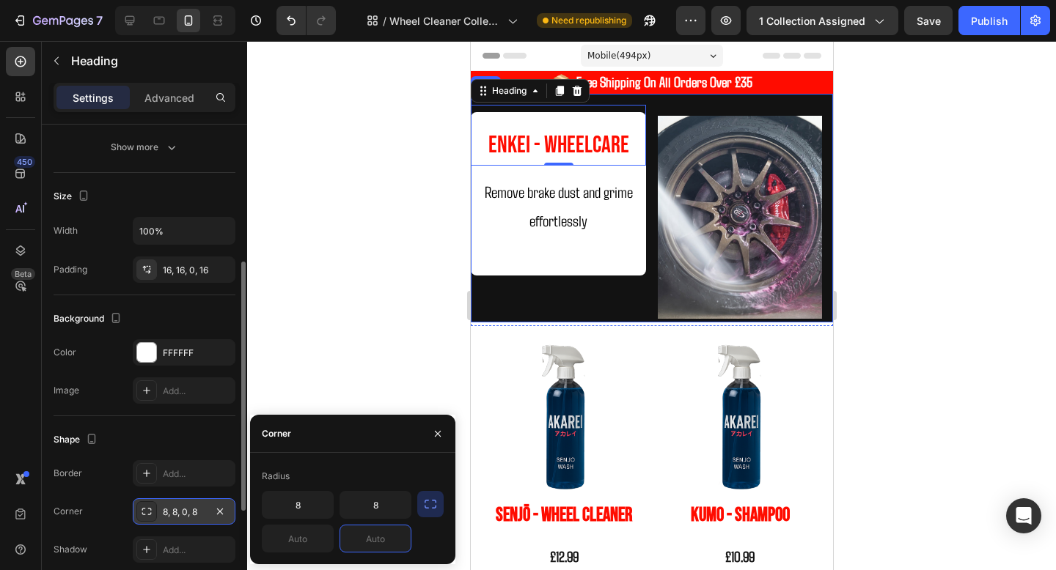
click at [571, 276] on div "⁠⁠⁠⁠⁠⁠⁠ Enkei - WHeelCare Heading 0 Remove brake dust and grime effortlessly Te…" at bounding box center [557, 214] width 175 height 218
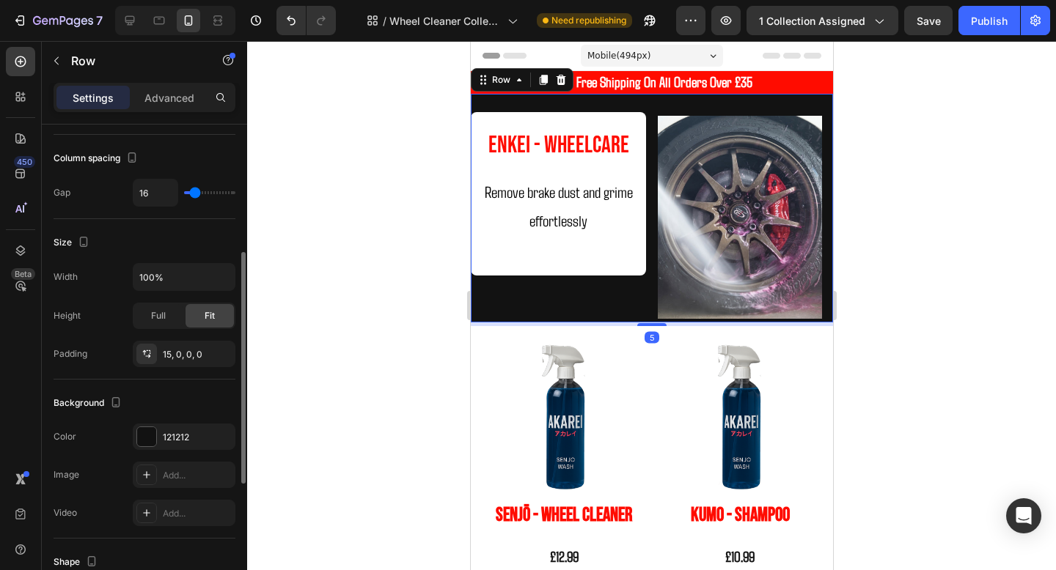
scroll to position [0, 0]
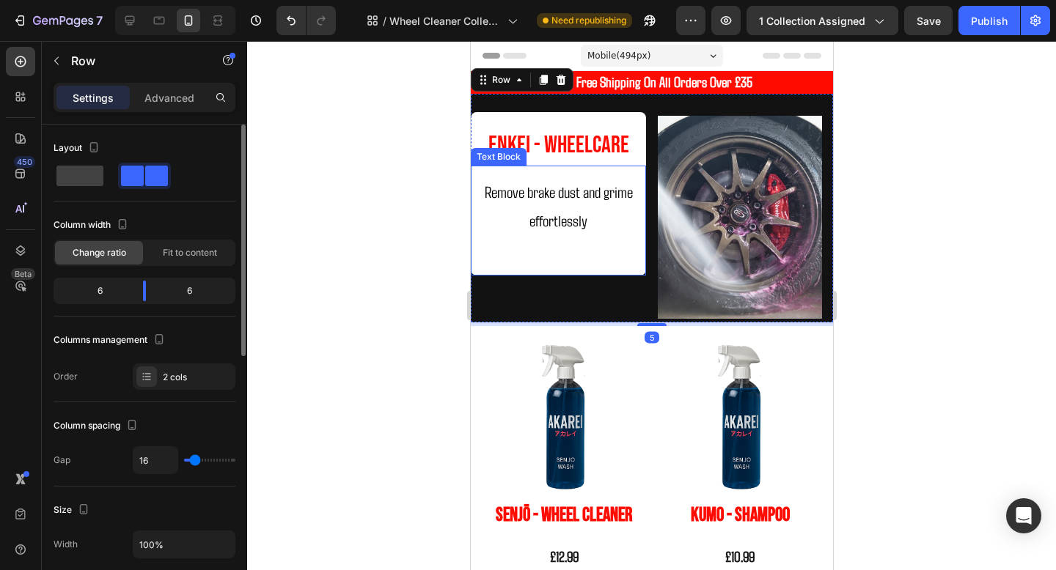
click at [597, 227] on p "Remove brake dust and grime effortlessly" at bounding box center [558, 206] width 152 height 58
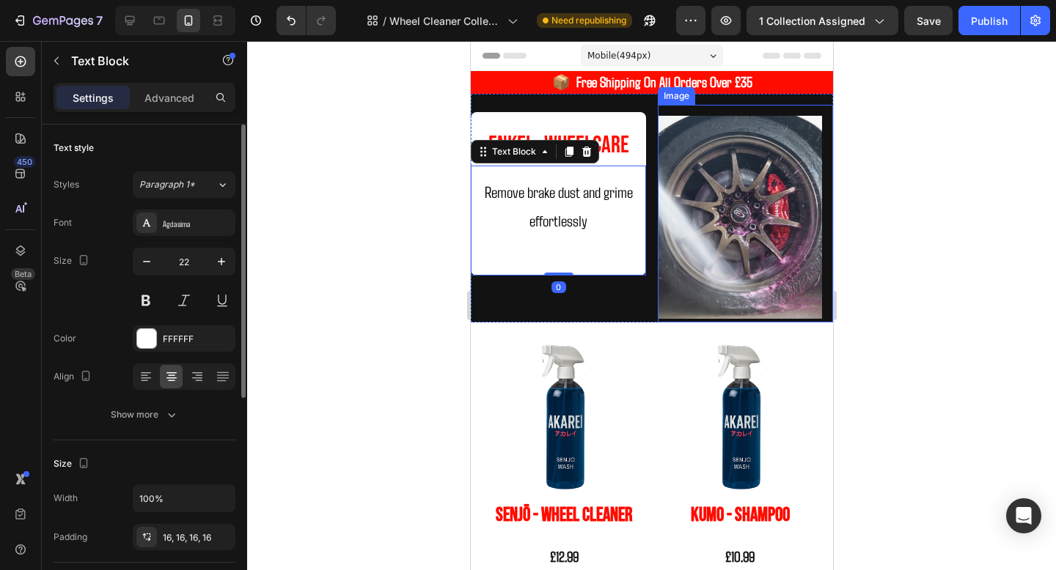
click at [677, 165] on img at bounding box center [739, 217] width 164 height 203
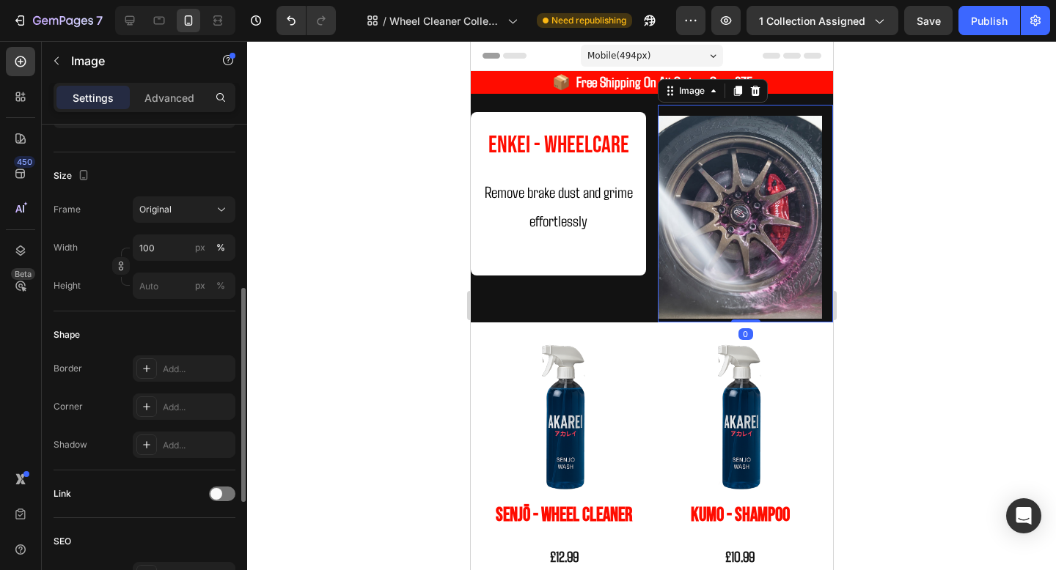
scroll to position [359, 0]
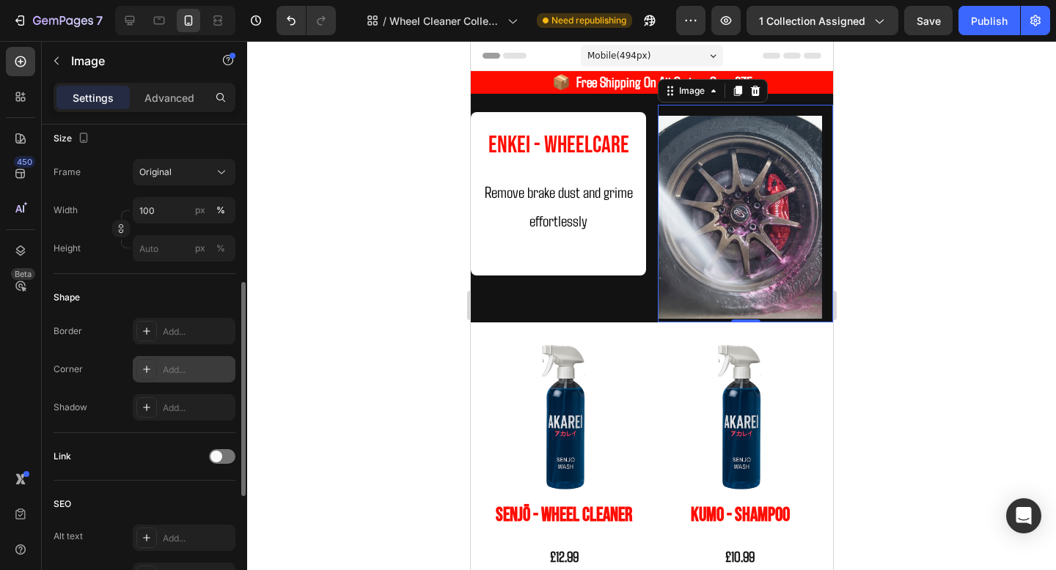
click at [166, 365] on div "Add..." at bounding box center [197, 370] width 69 height 13
click at [912, 361] on div at bounding box center [651, 305] width 809 height 529
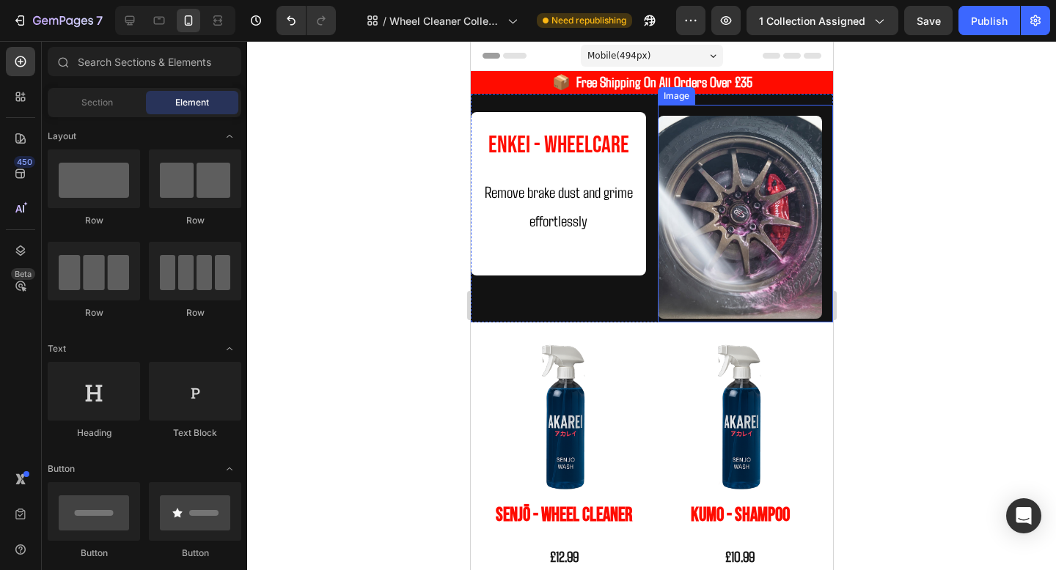
click at [703, 255] on img at bounding box center [739, 217] width 164 height 203
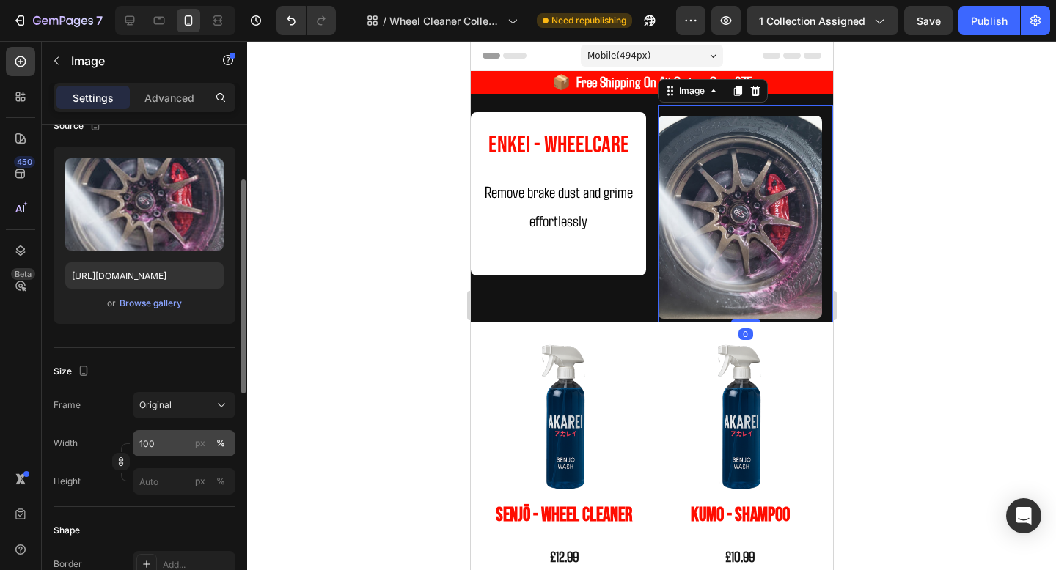
scroll to position [137, 0]
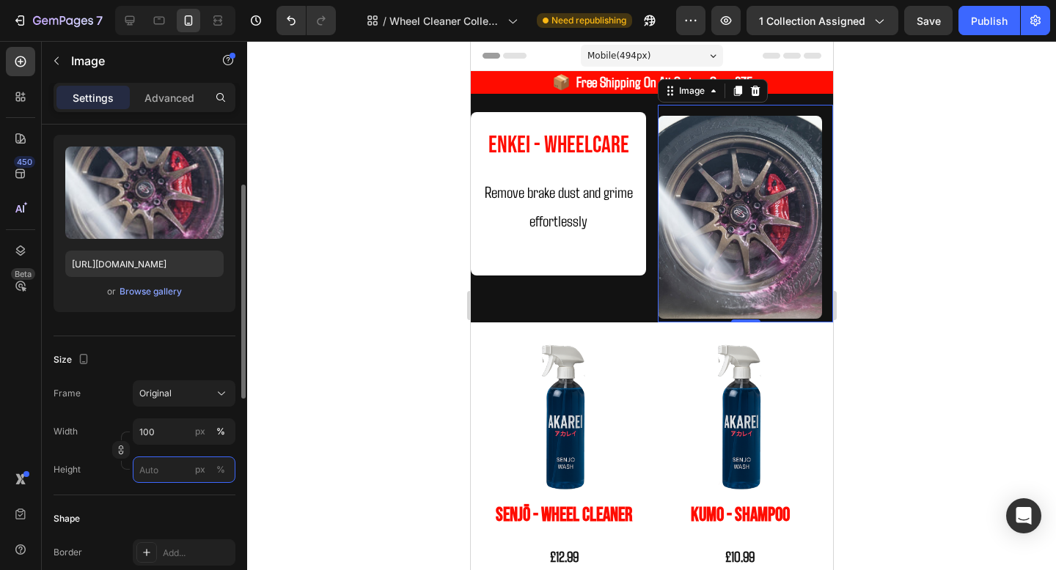
click at [158, 469] on input "px %" at bounding box center [184, 470] width 103 height 26
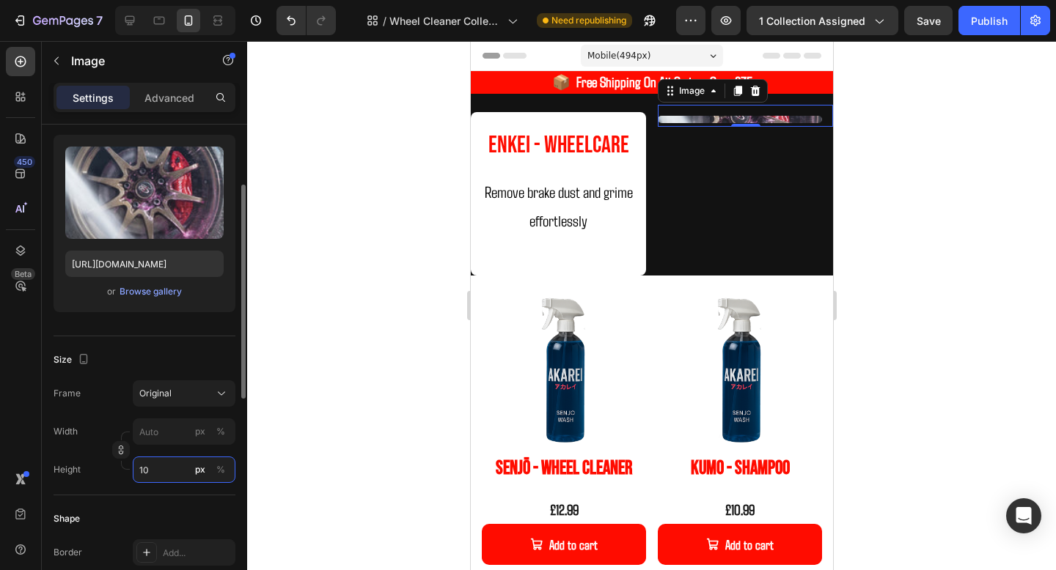
type input "1"
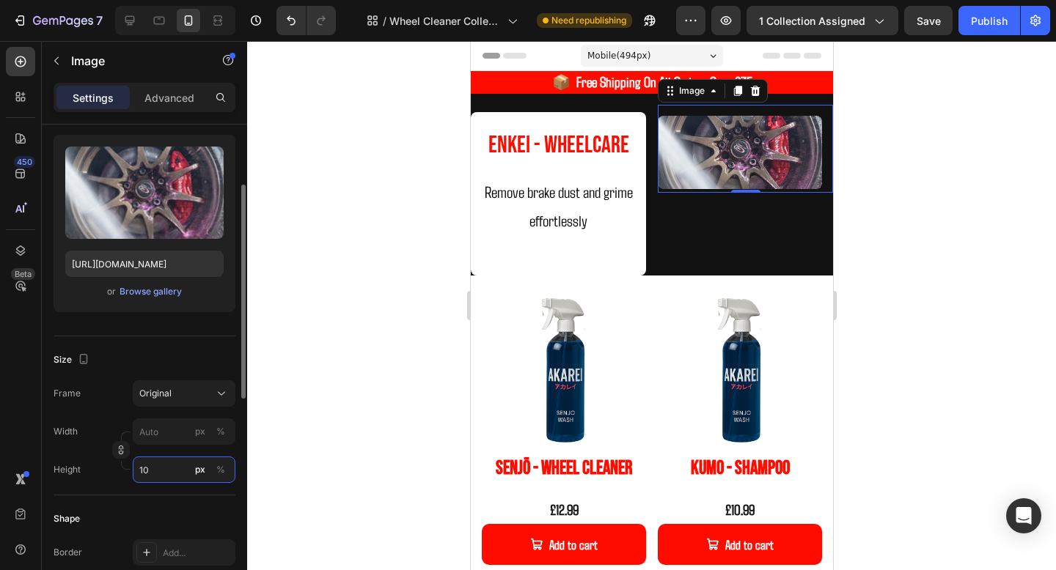
type input "1"
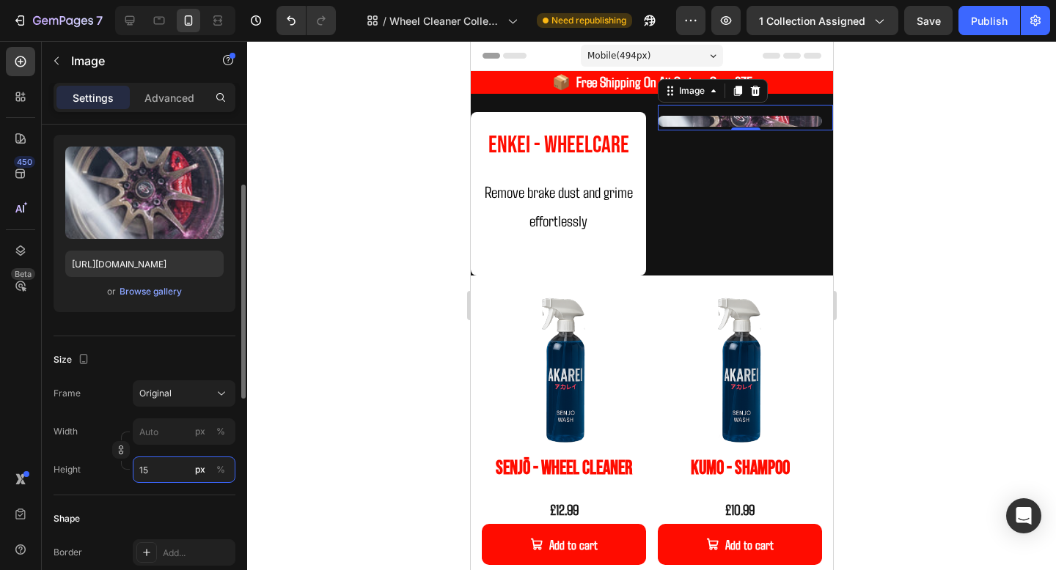
type input "1"
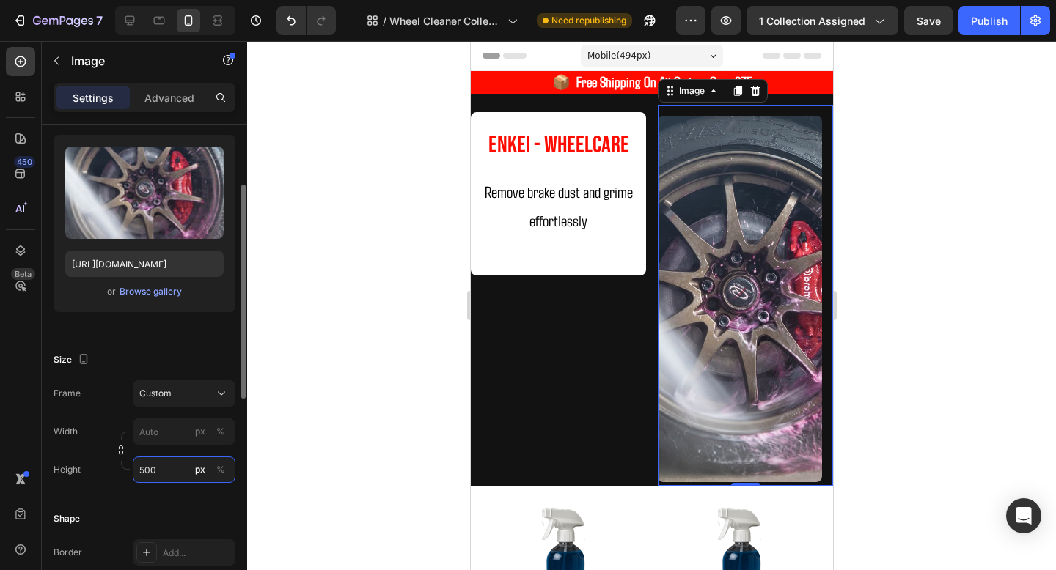
type input "1"
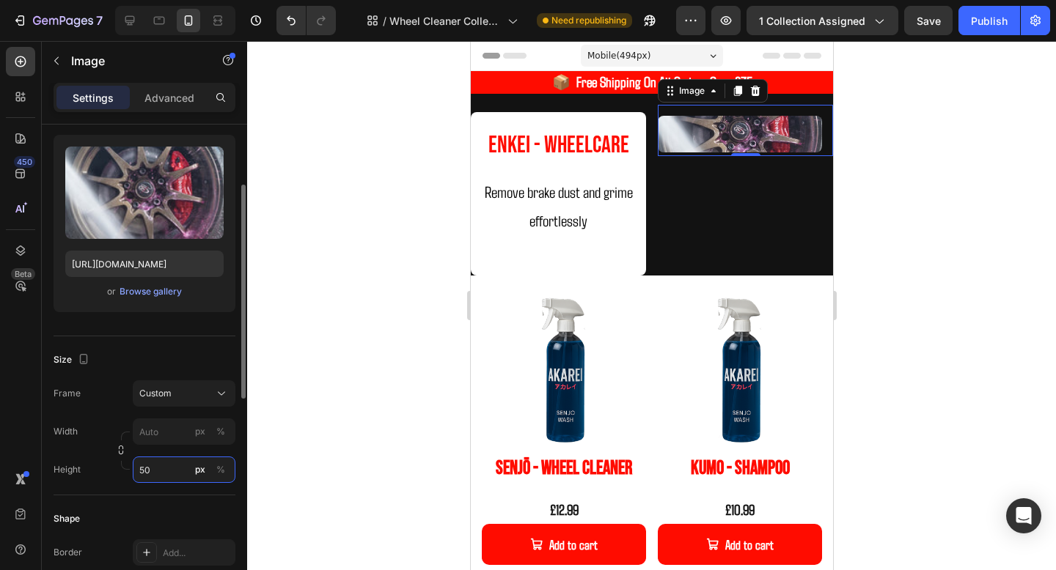
type input "5"
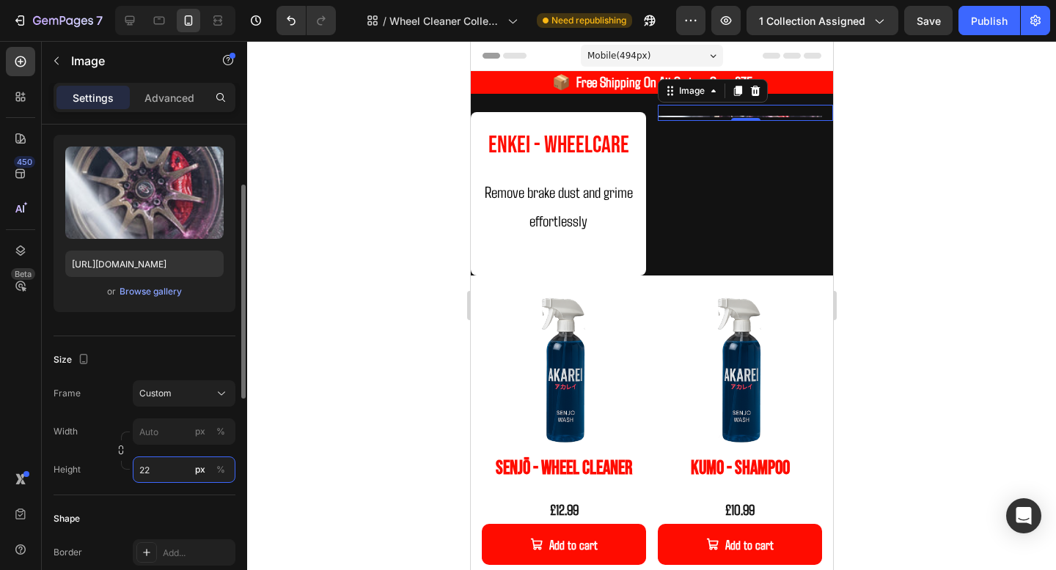
type input "220"
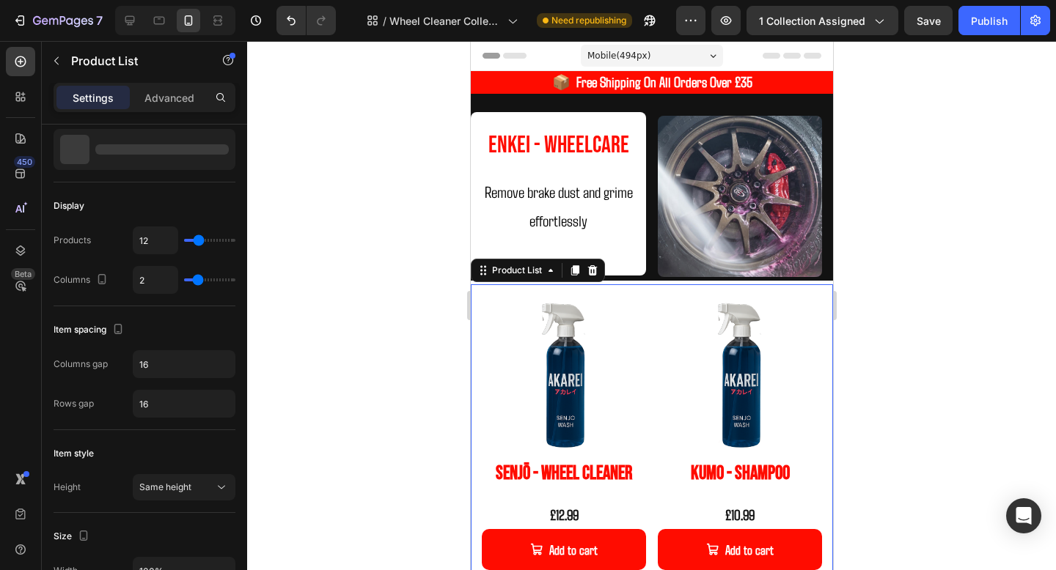
scroll to position [0, 0]
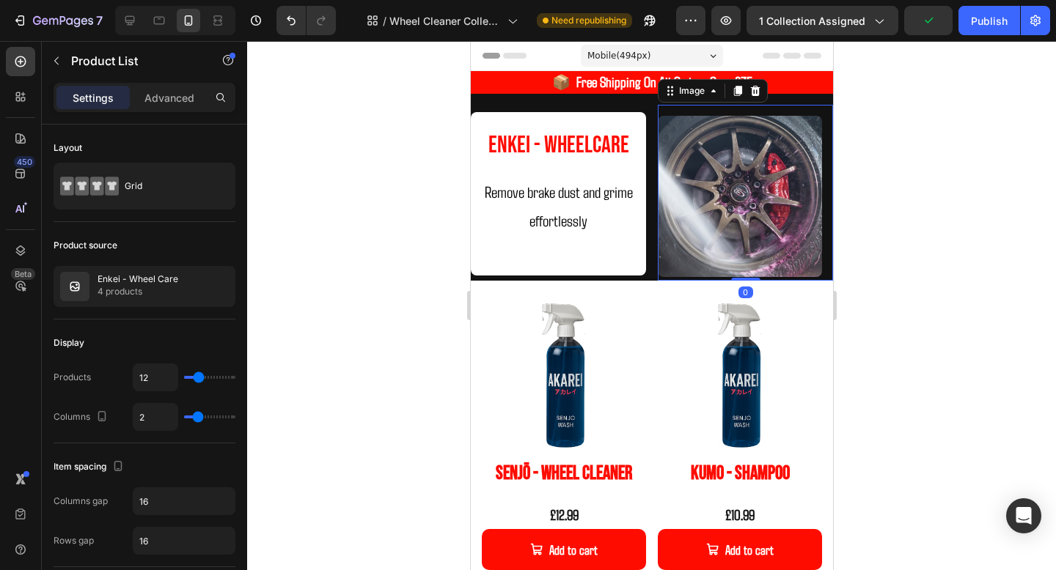
click at [763, 210] on img at bounding box center [739, 196] width 164 height 161
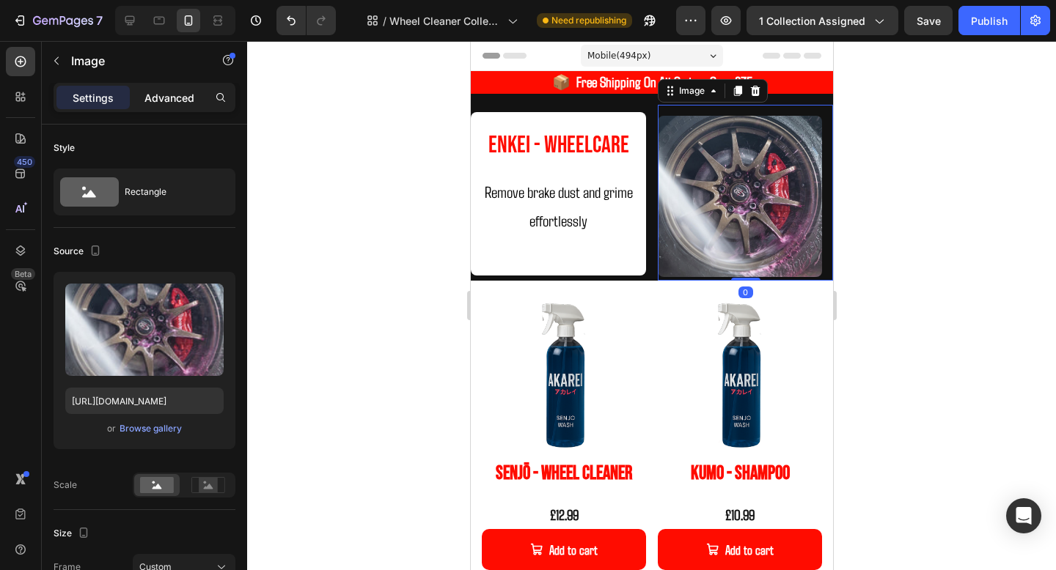
click at [167, 104] on p "Advanced" at bounding box center [169, 97] width 50 height 15
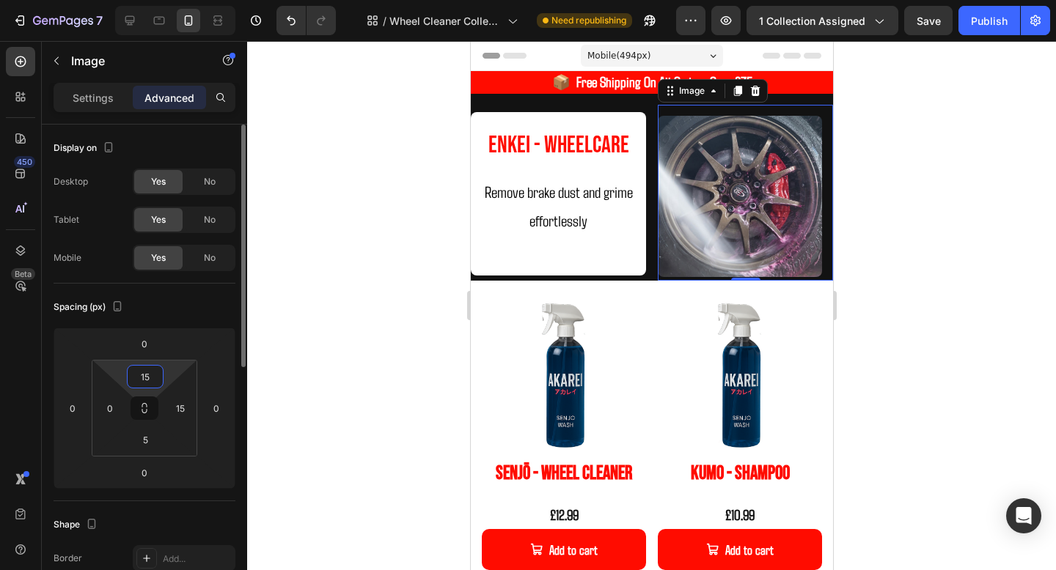
click at [150, 376] on input "15" at bounding box center [145, 377] width 29 height 22
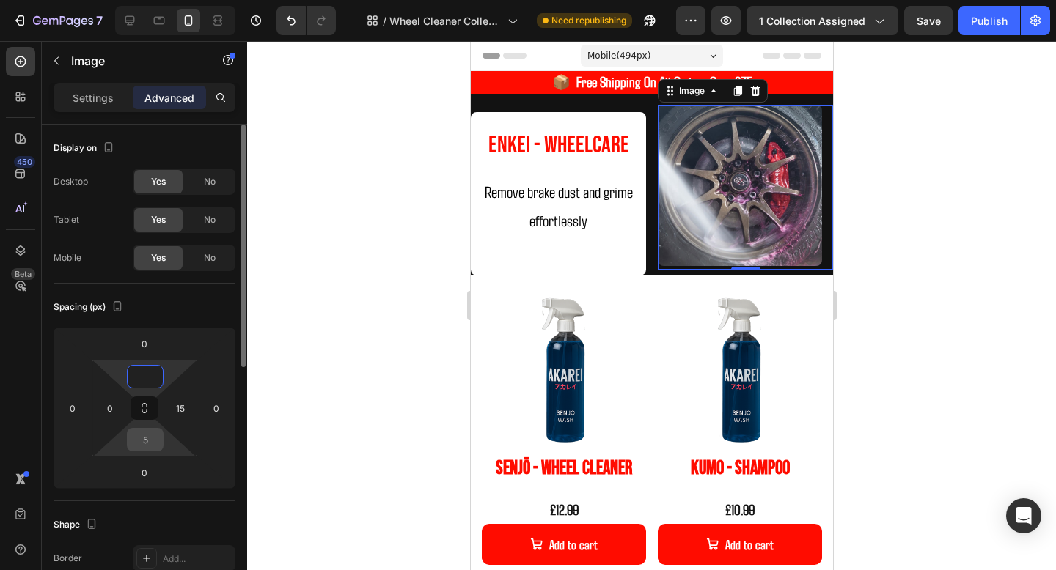
type input "0"
click at [138, 444] on input "5" at bounding box center [145, 440] width 29 height 22
type input "0"
click at [188, 414] on input "15" at bounding box center [180, 408] width 22 height 22
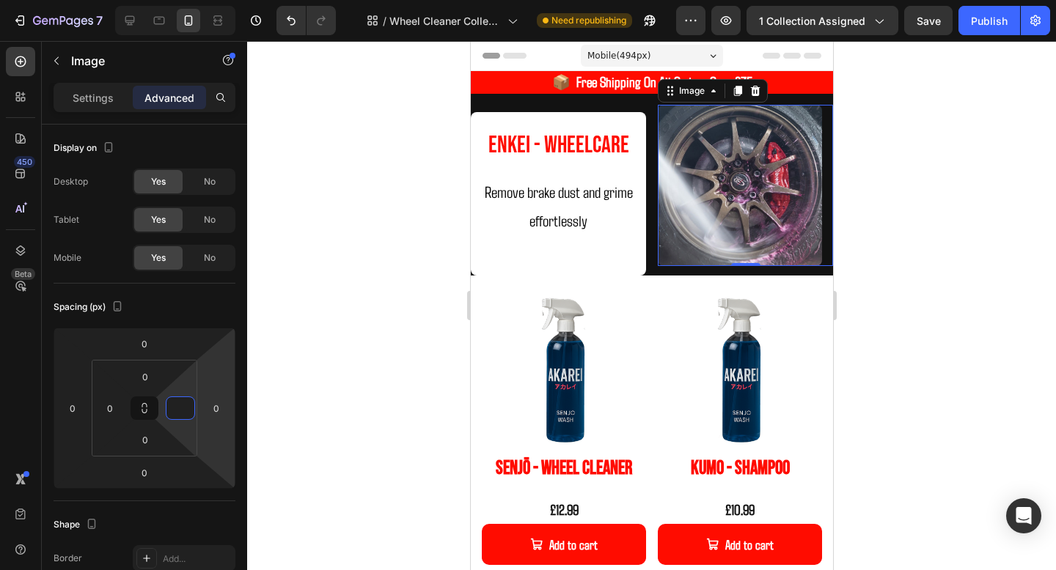
type input "0"
click at [894, 315] on div at bounding box center [651, 305] width 809 height 529
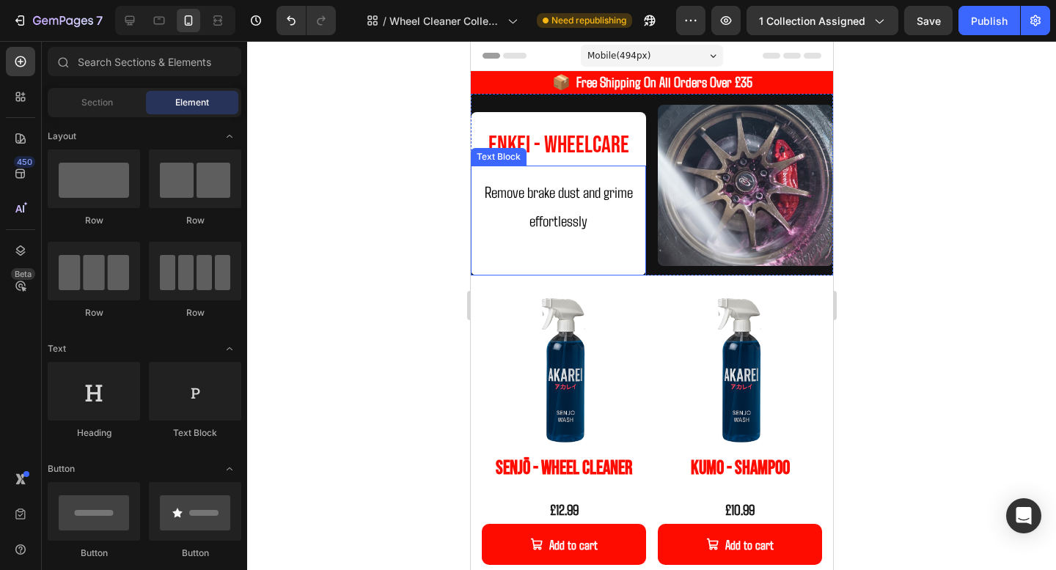
click at [633, 219] on p "Remove brake dust and grime effortlessly" at bounding box center [558, 206] width 152 height 58
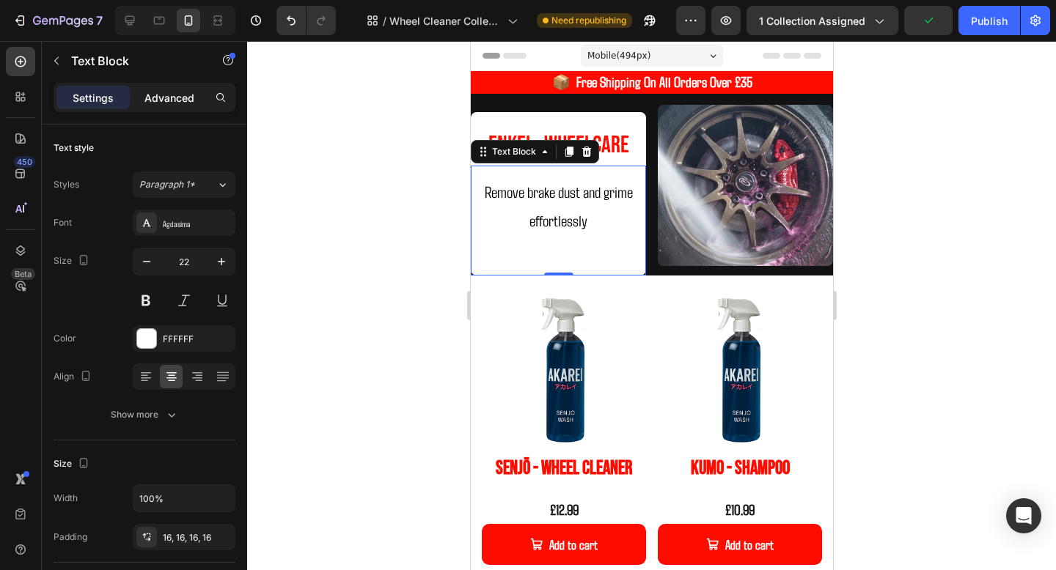
click at [179, 98] on p "Advanced" at bounding box center [169, 97] width 50 height 15
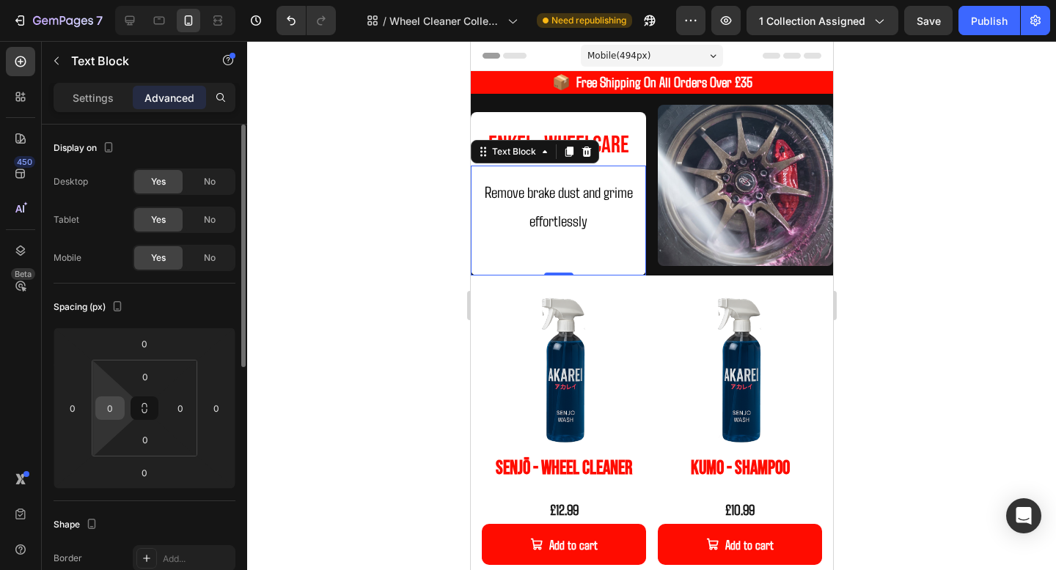
click at [114, 416] on input "0" at bounding box center [110, 408] width 22 height 22
type input "10"
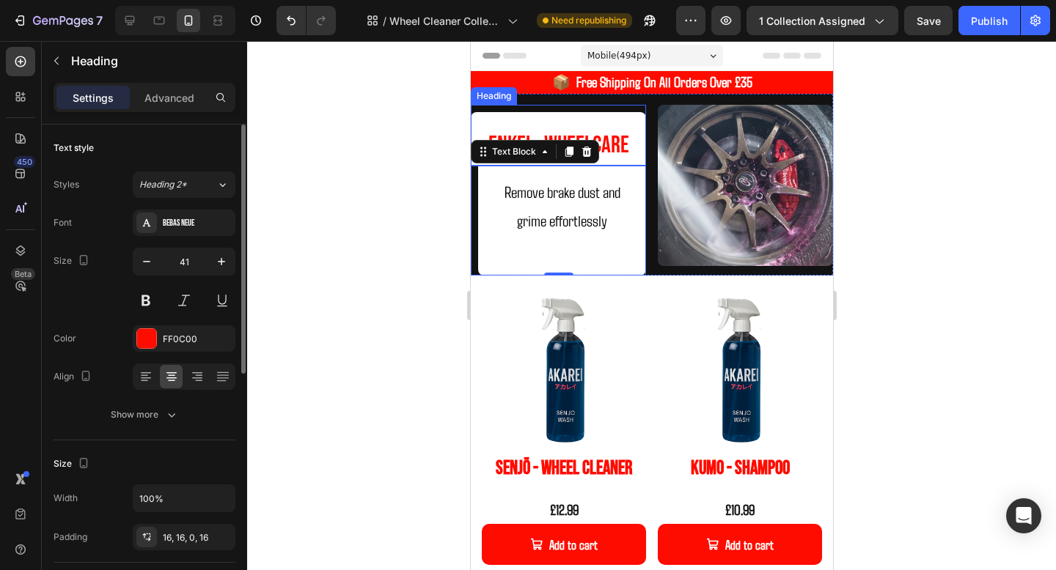
click at [633, 128] on h2 "⁠⁠⁠⁠⁠⁠⁠ Enkei - WHeelCare" at bounding box center [557, 138] width 175 height 53
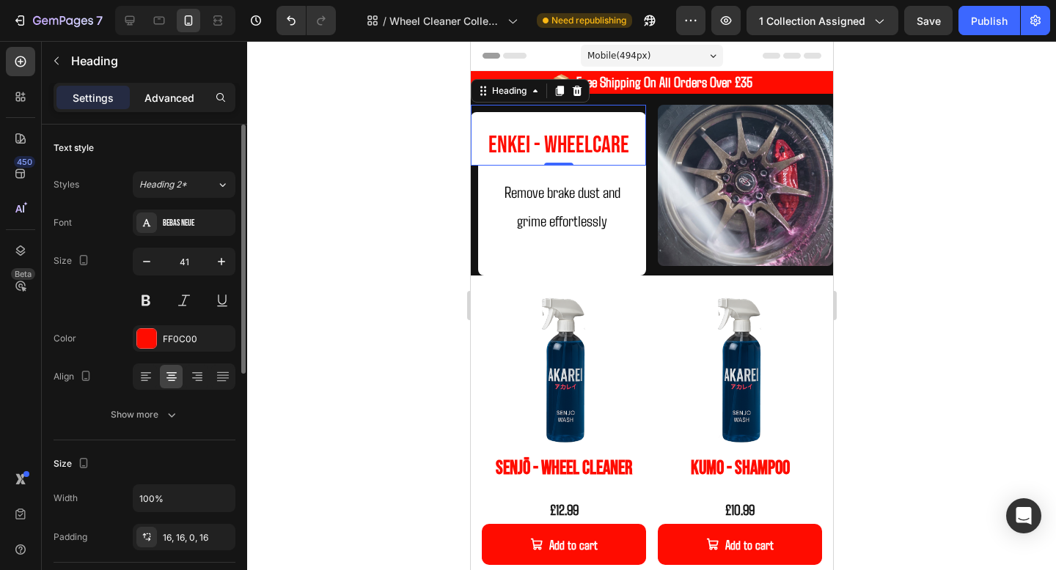
click at [175, 103] on p "Advanced" at bounding box center [169, 97] width 50 height 15
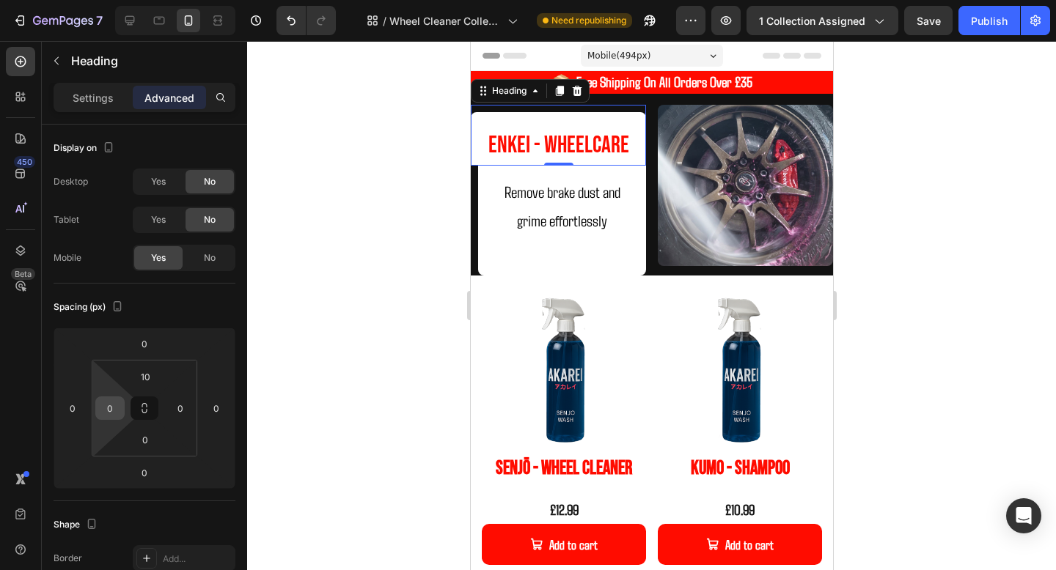
click at [117, 414] on input "0" at bounding box center [110, 408] width 22 height 22
type input "10"
click at [146, 378] on input "10" at bounding box center [145, 377] width 29 height 22
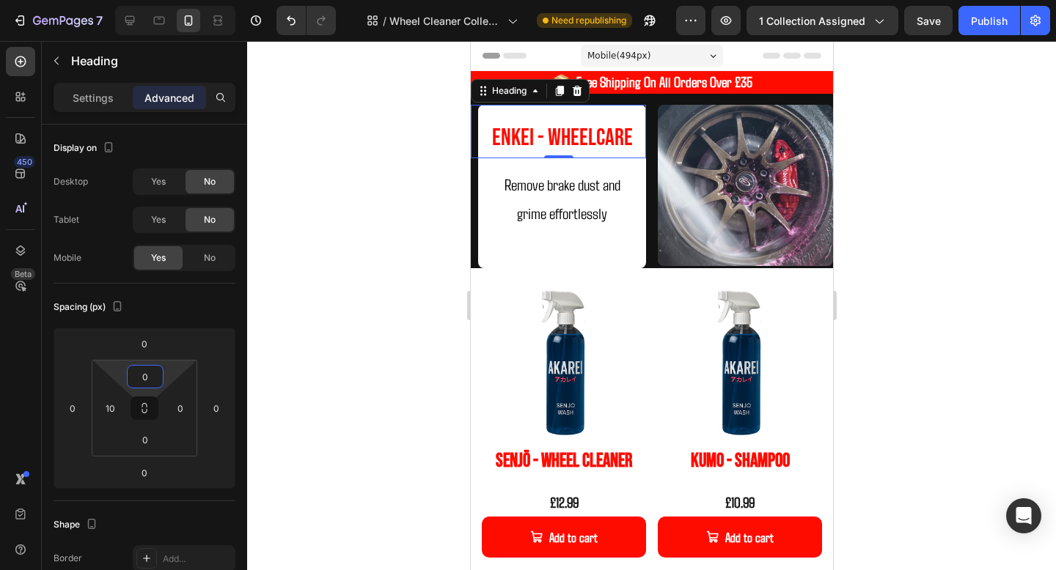
click at [889, 232] on div at bounding box center [651, 305] width 809 height 529
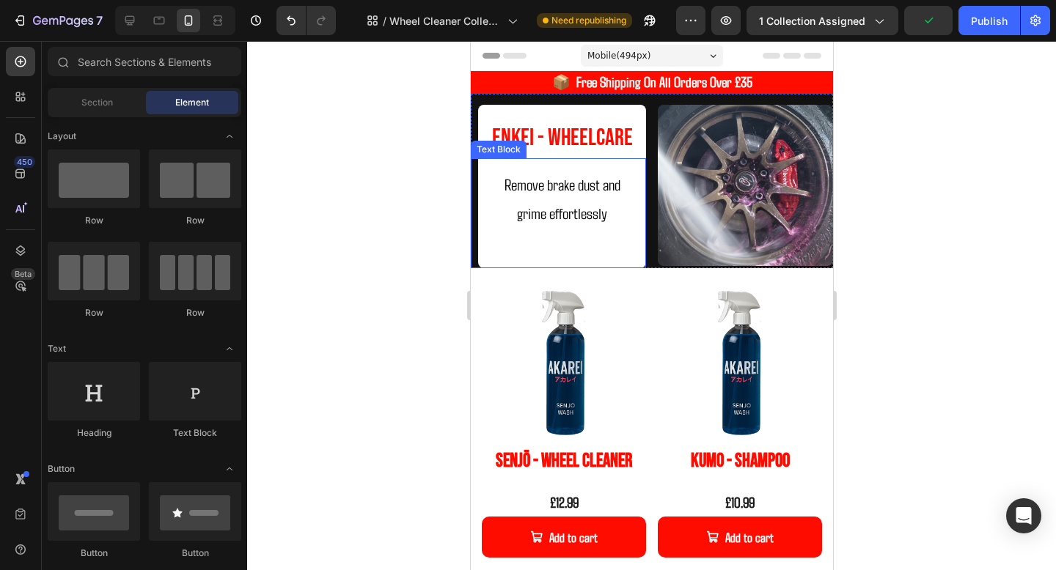
click at [615, 254] on p "Rich Text Editor. Editing area: main" at bounding box center [561, 242] width 144 height 29
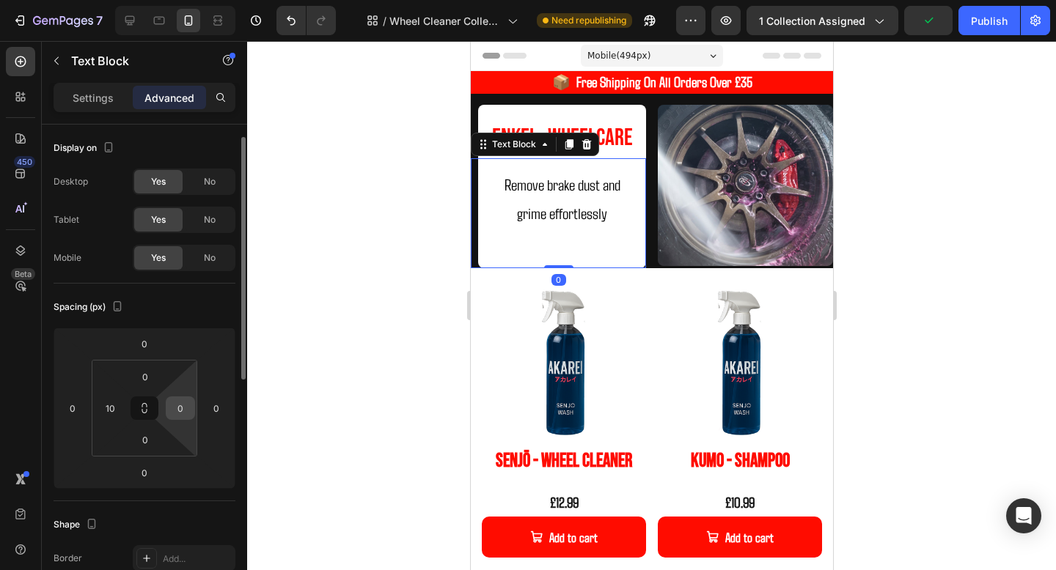
scroll to position [46, 0]
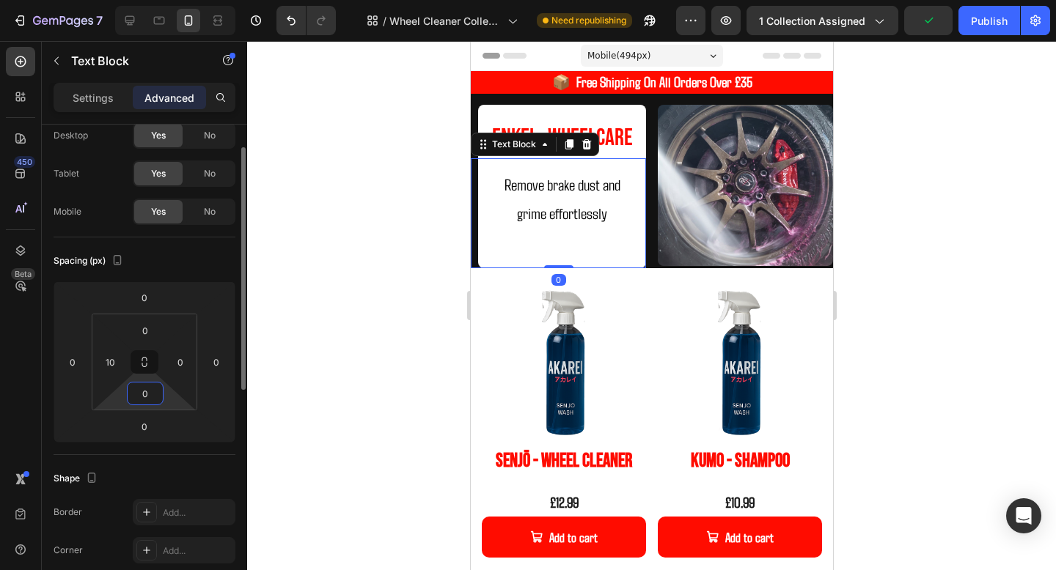
click at [142, 401] on input "0" at bounding box center [145, 394] width 29 height 22
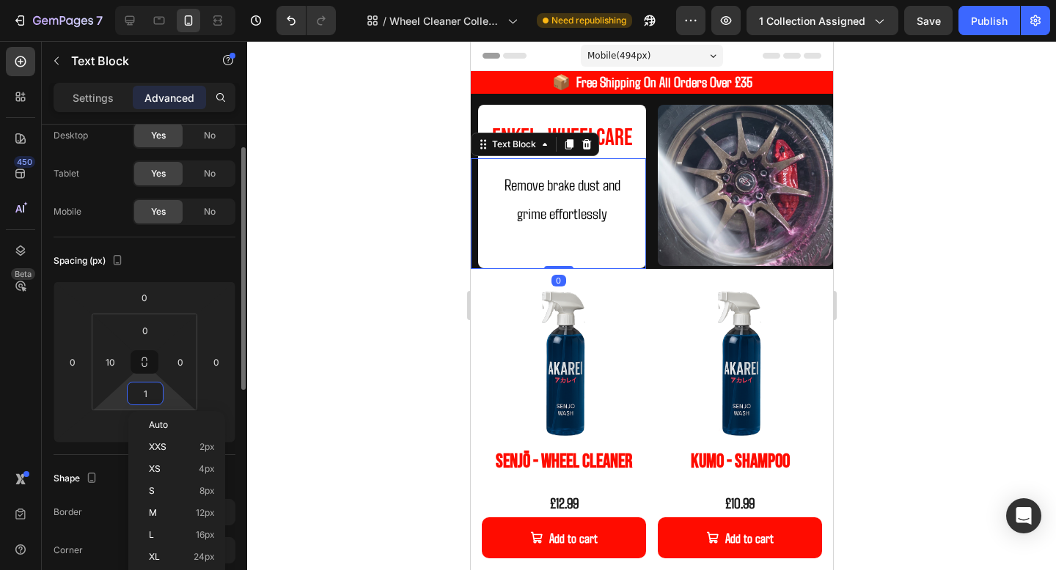
type input "10"
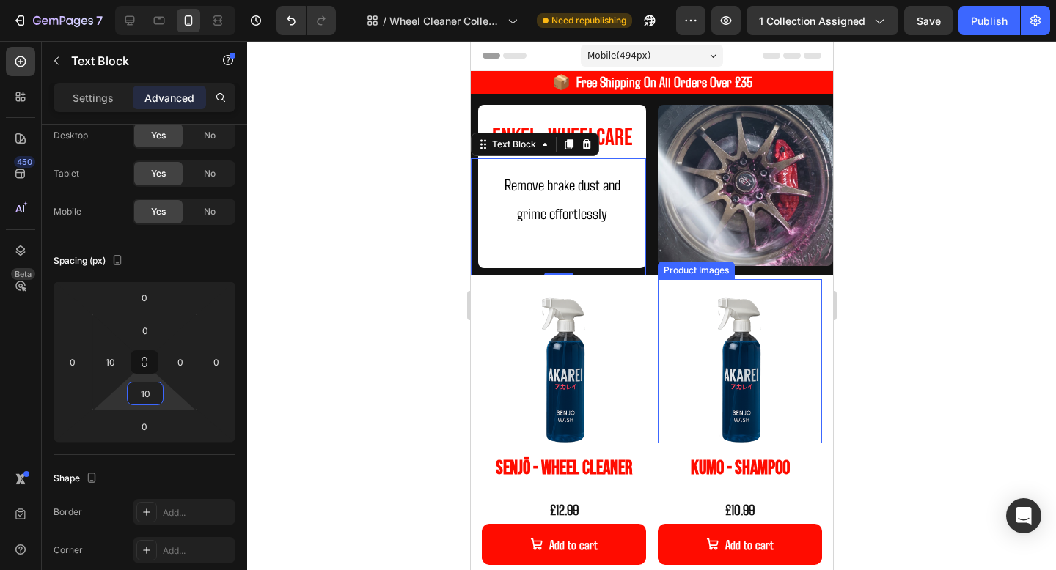
click at [758, 227] on img at bounding box center [744, 185] width 175 height 161
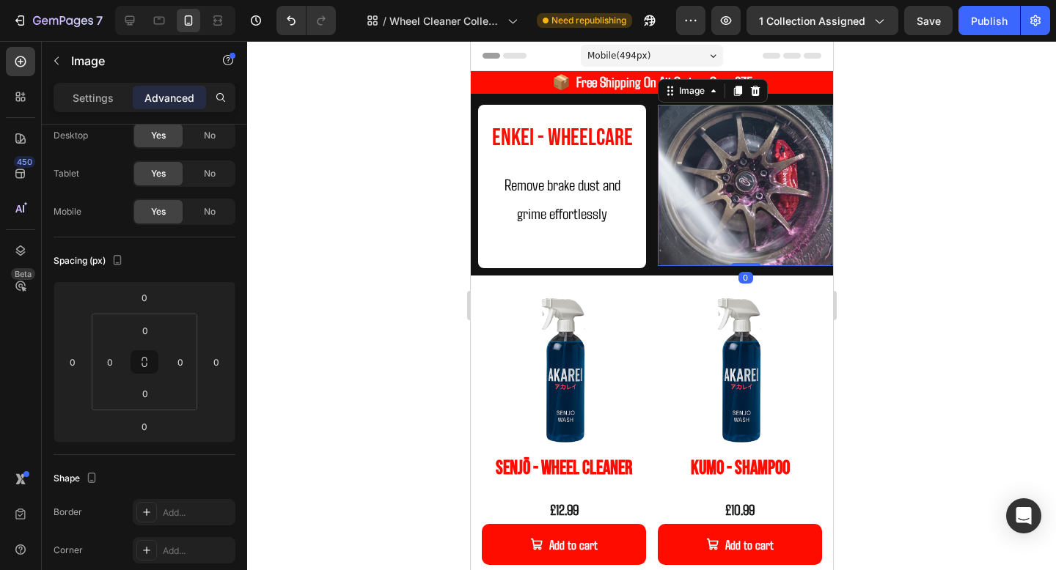
scroll to position [0, 0]
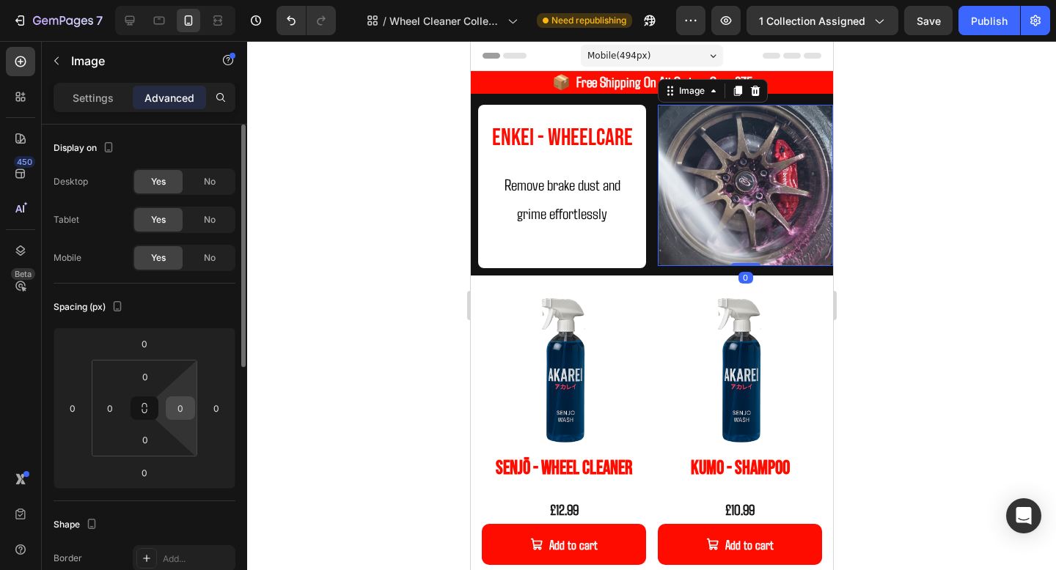
click at [187, 410] on input "0" at bounding box center [180, 408] width 22 height 22
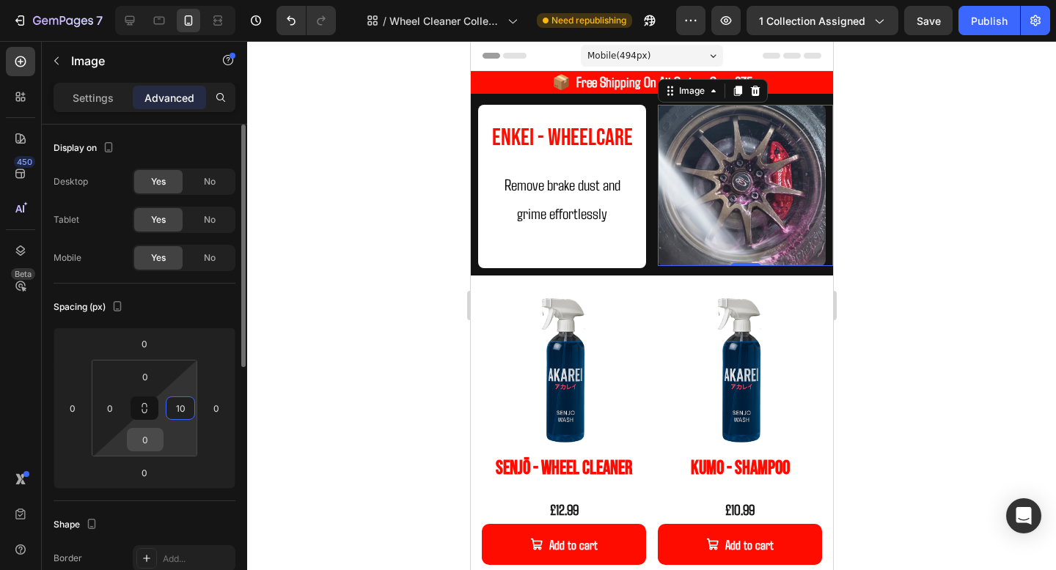
type input "10"
click at [160, 447] on div "0" at bounding box center [145, 439] width 37 height 23
click at [152, 442] on input "0" at bounding box center [145, 440] width 29 height 22
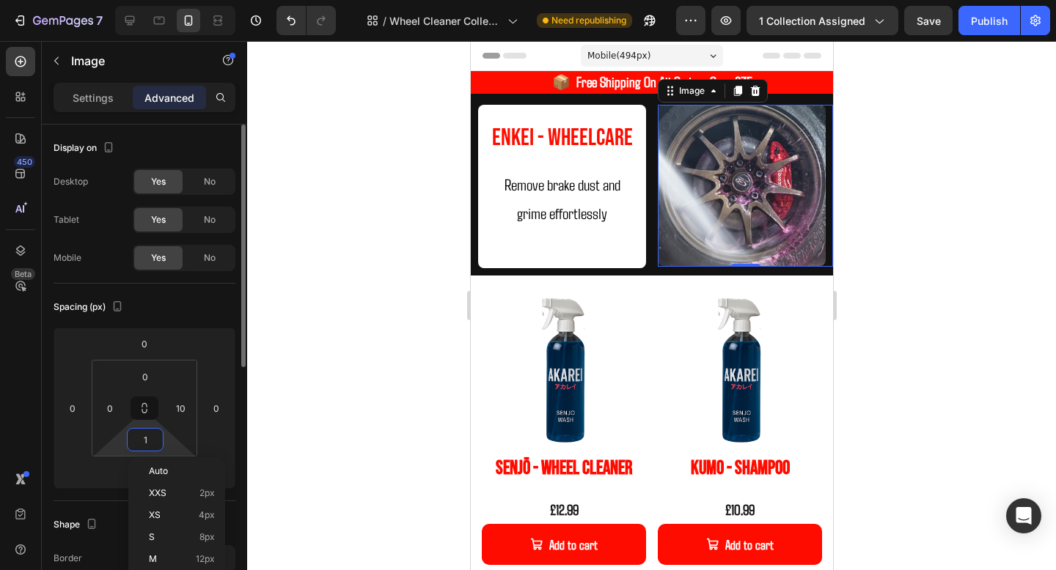
type input "10"
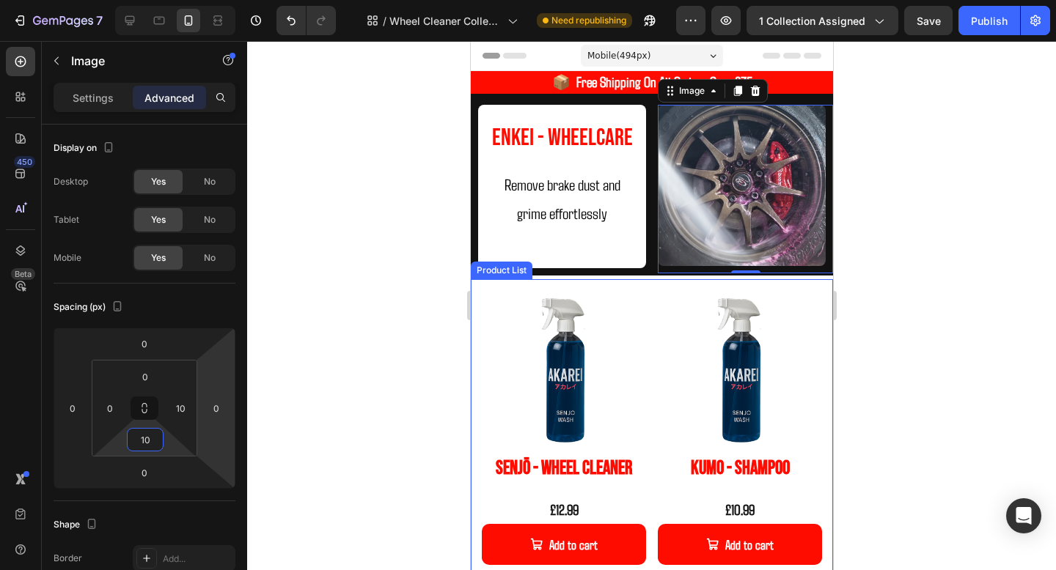
click at [871, 274] on div at bounding box center [651, 305] width 809 height 529
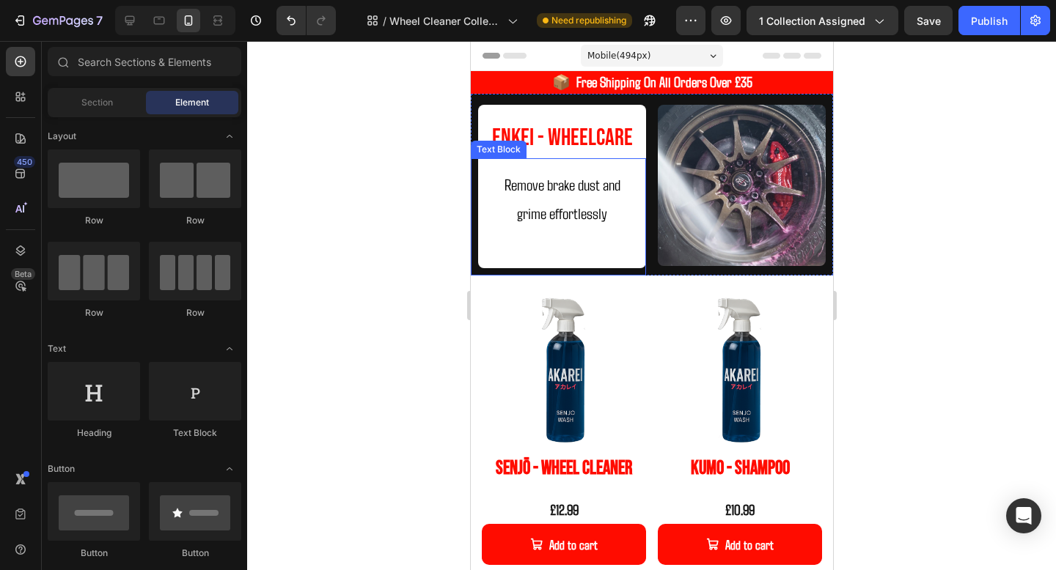
click at [546, 199] on p "Remove brake dust and grime effortlessly" at bounding box center [561, 199] width 144 height 58
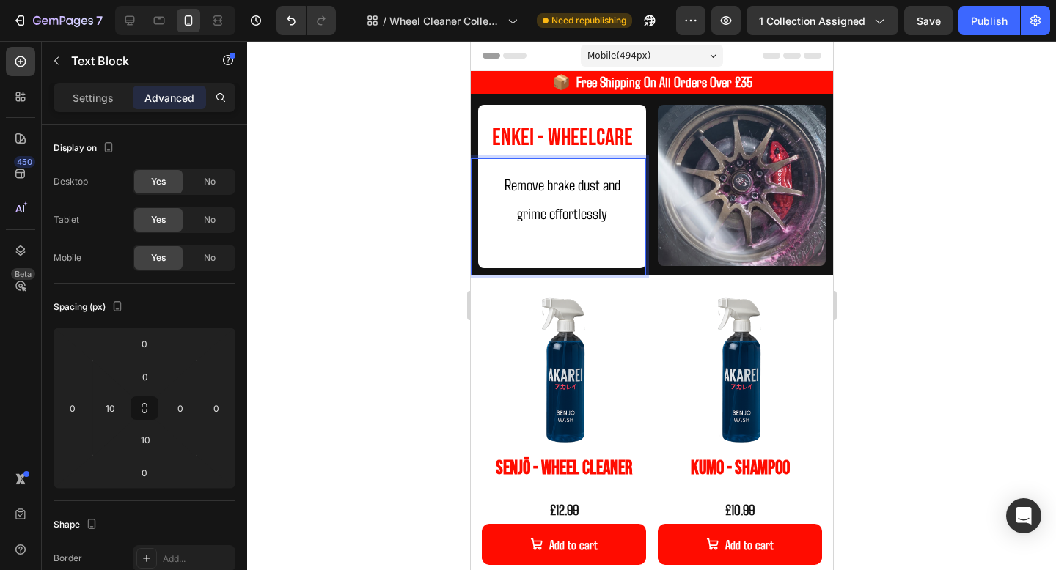
click at [554, 196] on p "Remove brake dust and grime effortlessly" at bounding box center [561, 199] width 144 height 58
click at [610, 225] on p "Remove brake dust and grime effortlessly" at bounding box center [561, 199] width 144 height 58
drag, startPoint x: 610, startPoint y: 220, endPoint x: 493, endPoint y: 180, distance: 123.4
click at [493, 180] on p "Remove brake dust and grime effortlessly" at bounding box center [561, 199] width 144 height 58
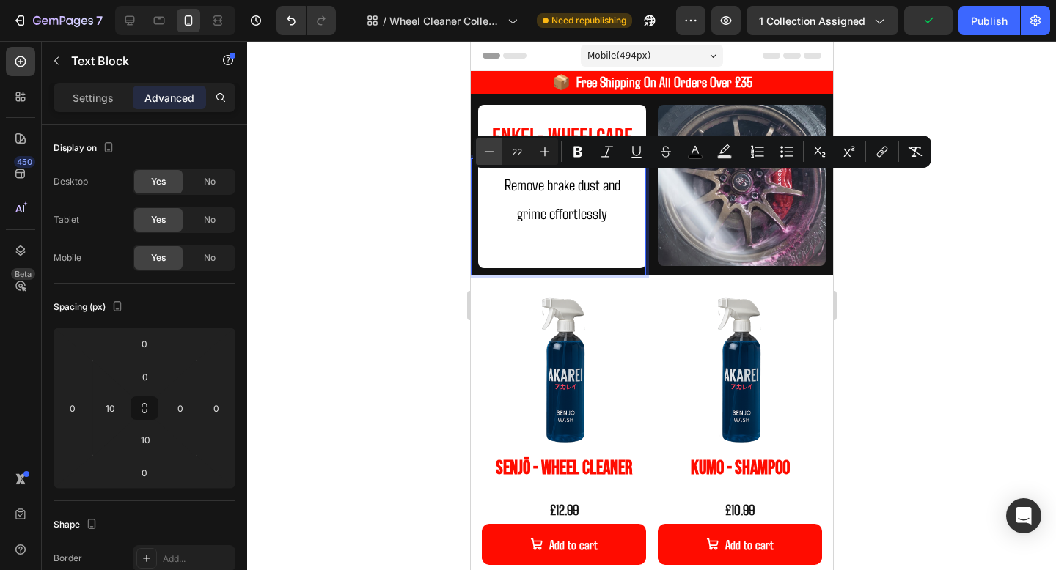
click at [488, 152] on icon "Editor contextual toolbar" at bounding box center [490, 151] width 10 height 1
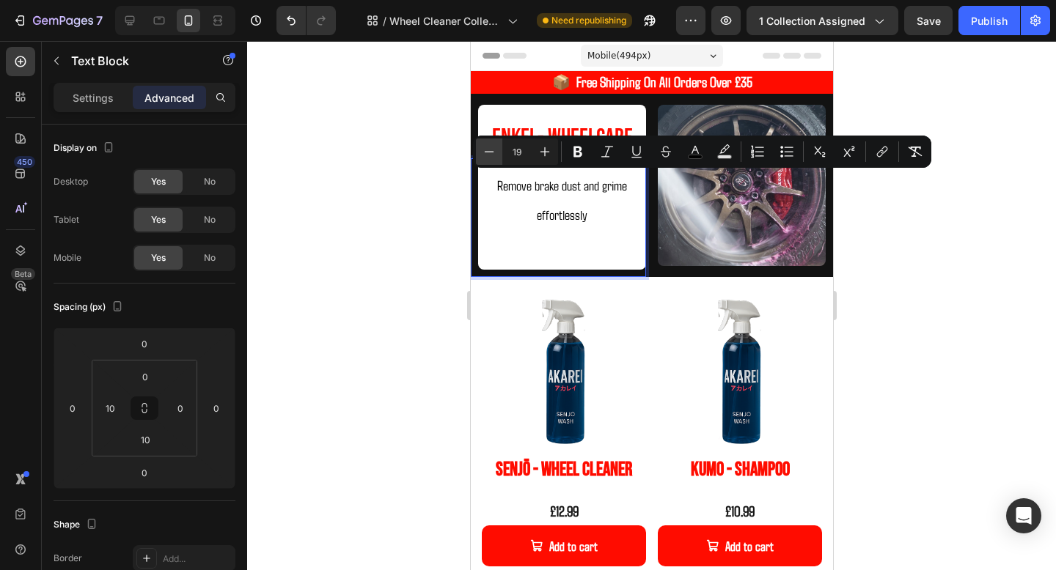
click at [488, 152] on icon "Editor contextual toolbar" at bounding box center [490, 151] width 10 height 1
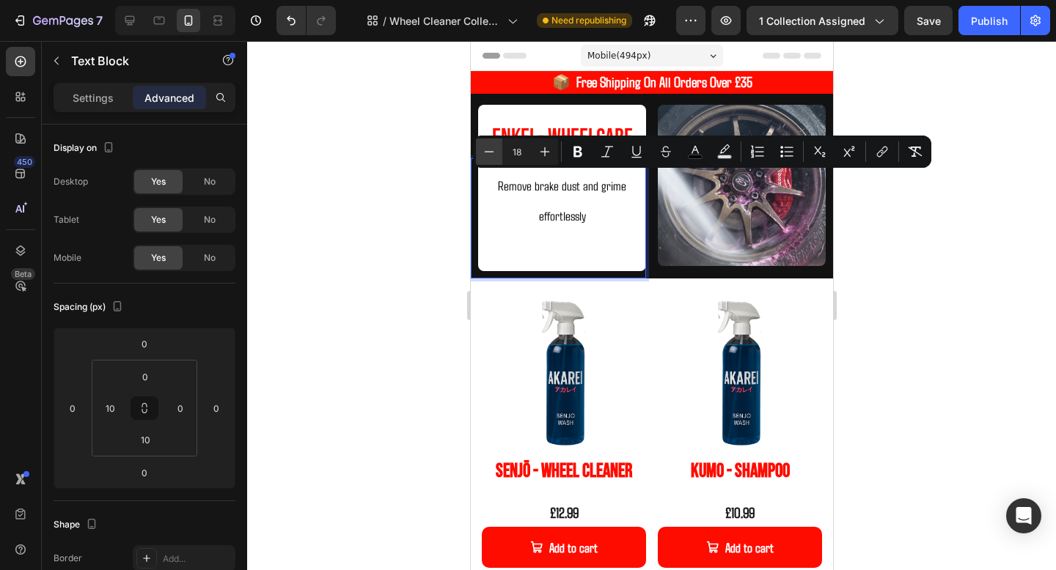
click at [488, 152] on icon "Editor contextual toolbar" at bounding box center [490, 151] width 10 height 1
click at [552, 144] on button "Plus" at bounding box center [545, 152] width 26 height 26
type input "18"
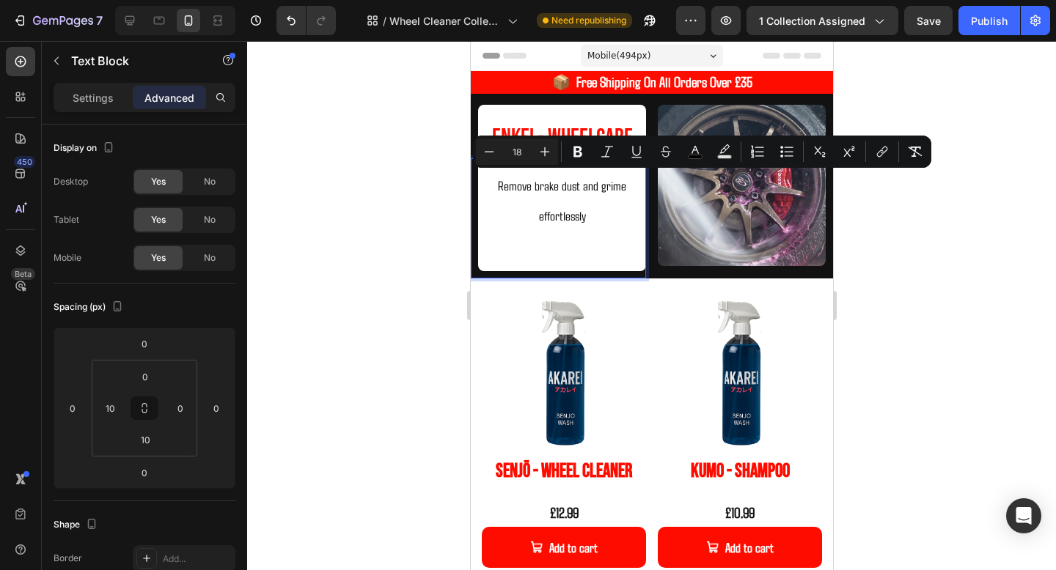
click at [540, 203] on p "Remove brake dust and grime effortlessly" at bounding box center [561, 200] width 144 height 61
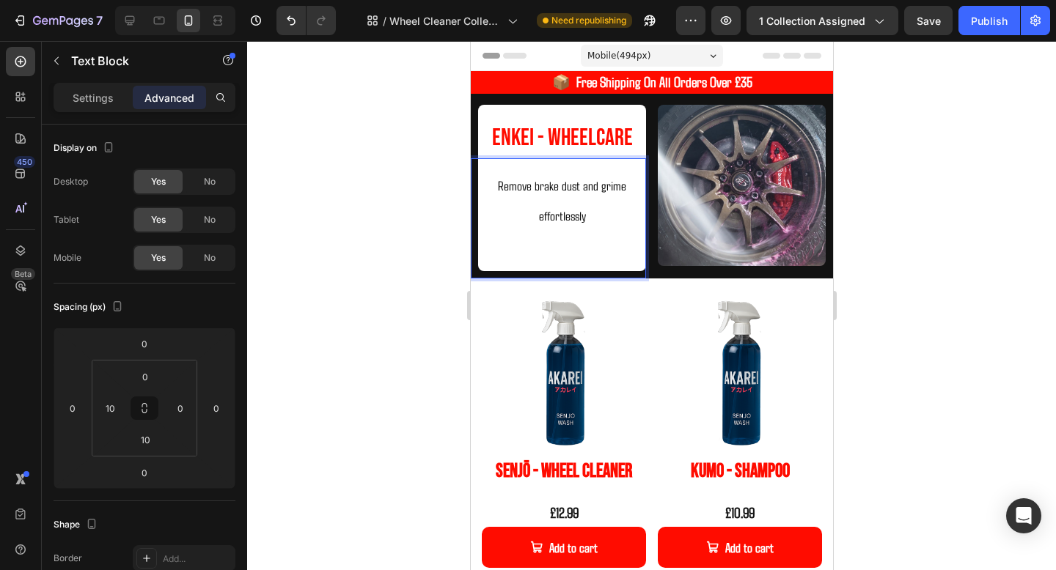
click at [601, 184] on span "Remove brake dust and grime effortlessly" at bounding box center [561, 200] width 128 height 47
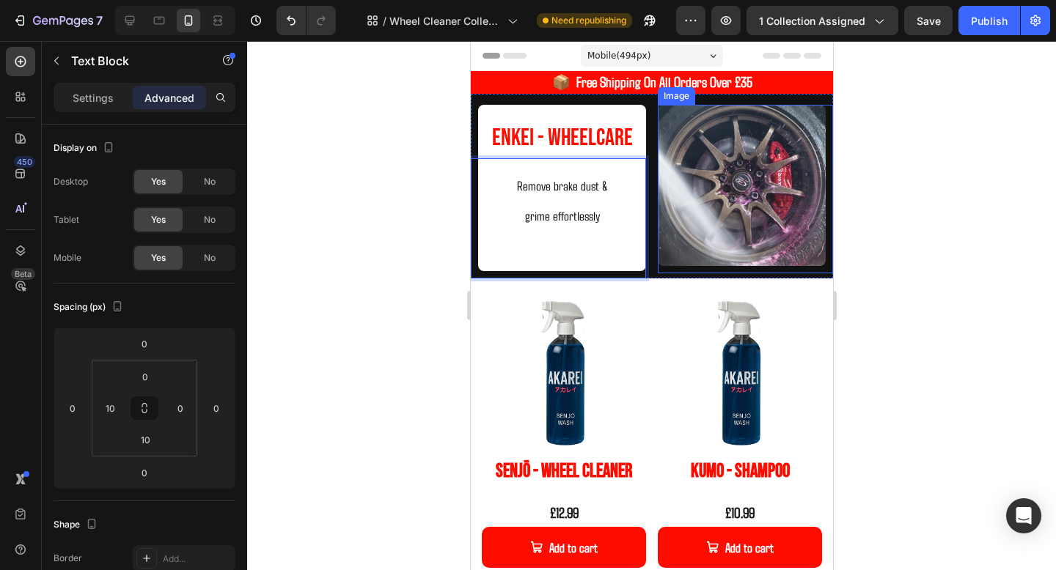
click at [797, 217] on img at bounding box center [741, 185] width 168 height 161
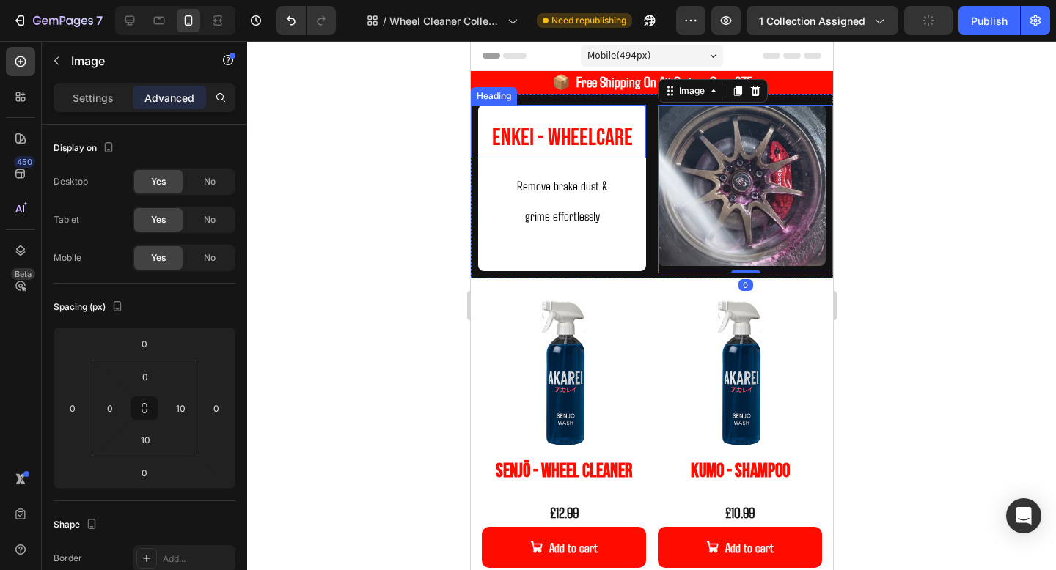
click at [559, 187] on span "Remove brake dust &" at bounding box center [561, 185] width 91 height 16
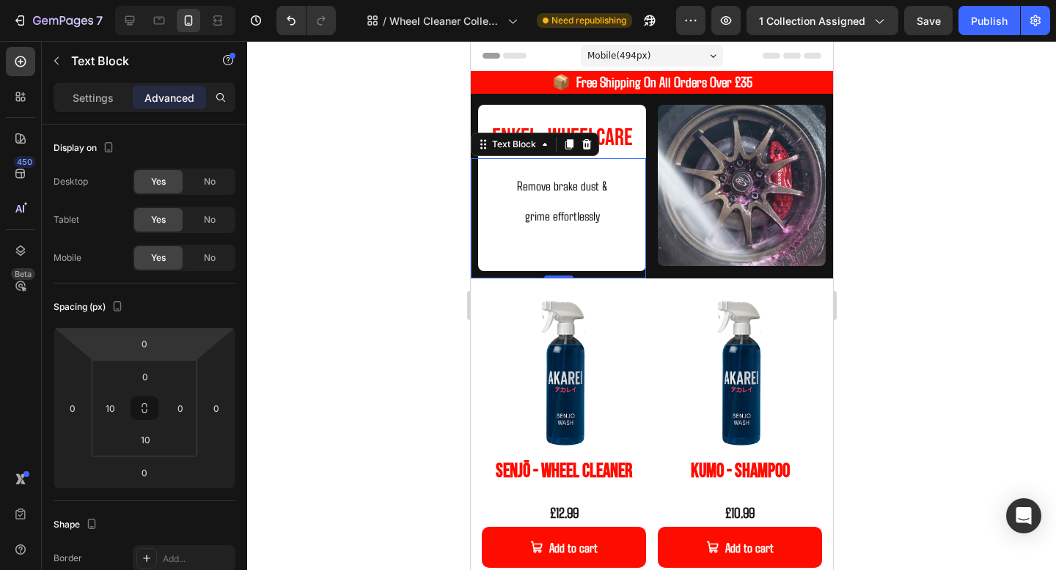
click at [623, 145] on span "Enkei - WHeelCare" at bounding box center [561, 138] width 141 height 29
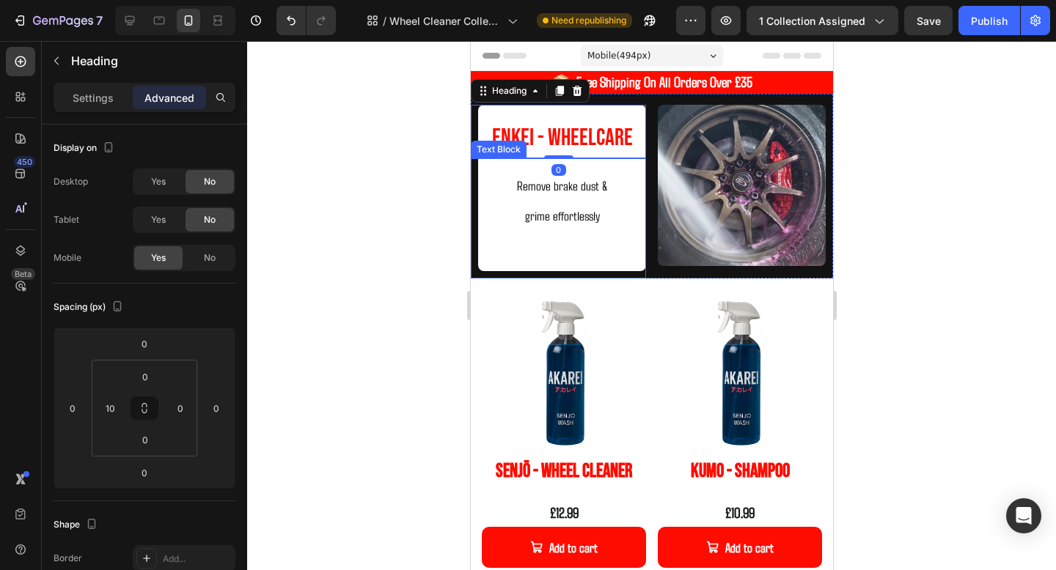
click at [592, 177] on span "Remove brake dust &" at bounding box center [561, 185] width 91 height 16
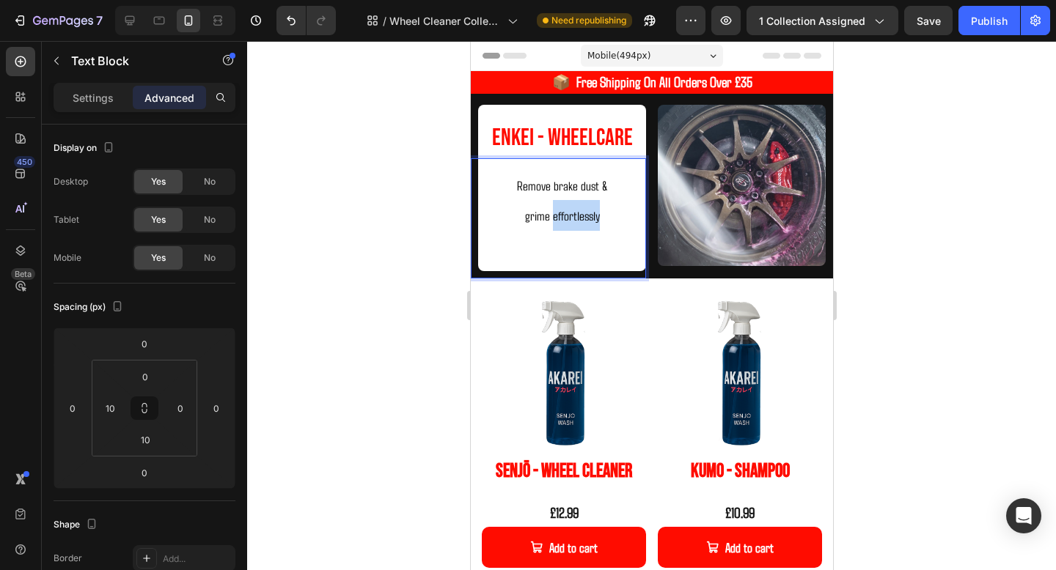
click at [592, 204] on p "grime effortlessly" at bounding box center [561, 215] width 144 height 31
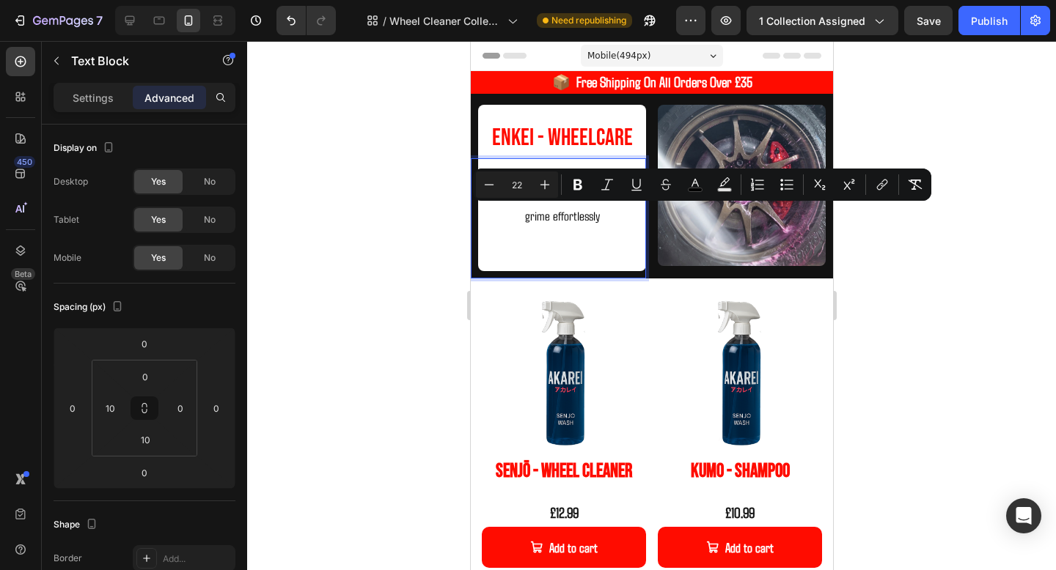
click at [603, 241] on p "Rich Text Editor. Editing area: main" at bounding box center [561, 245] width 144 height 29
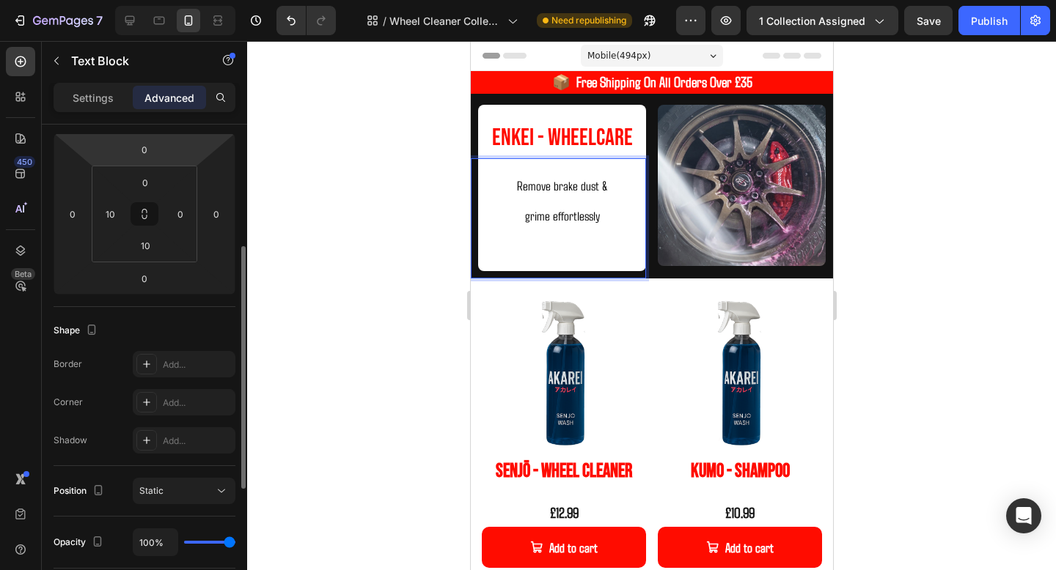
scroll to position [213, 0]
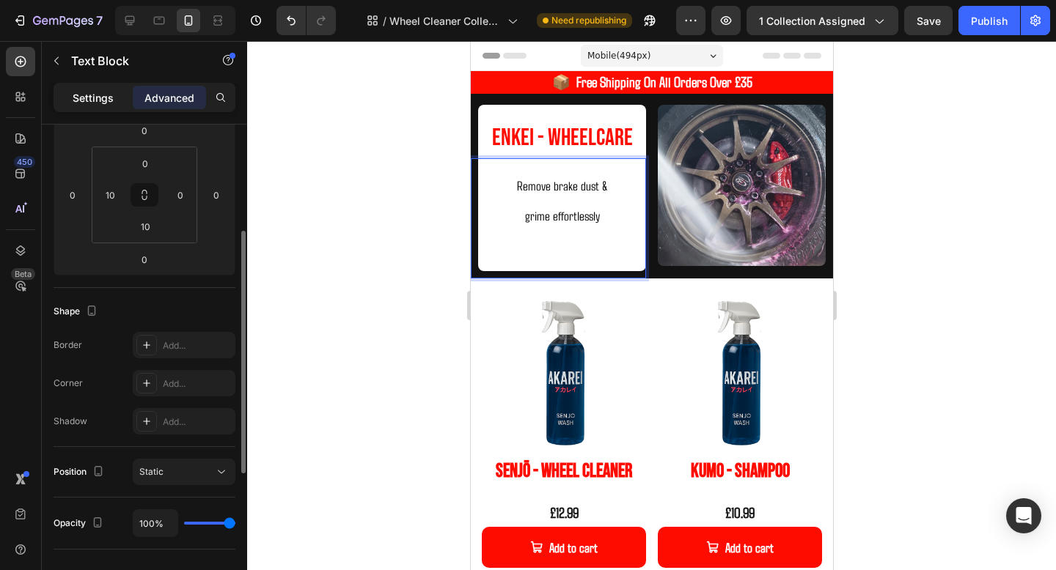
click at [107, 106] on div "Settings" at bounding box center [92, 97] width 73 height 23
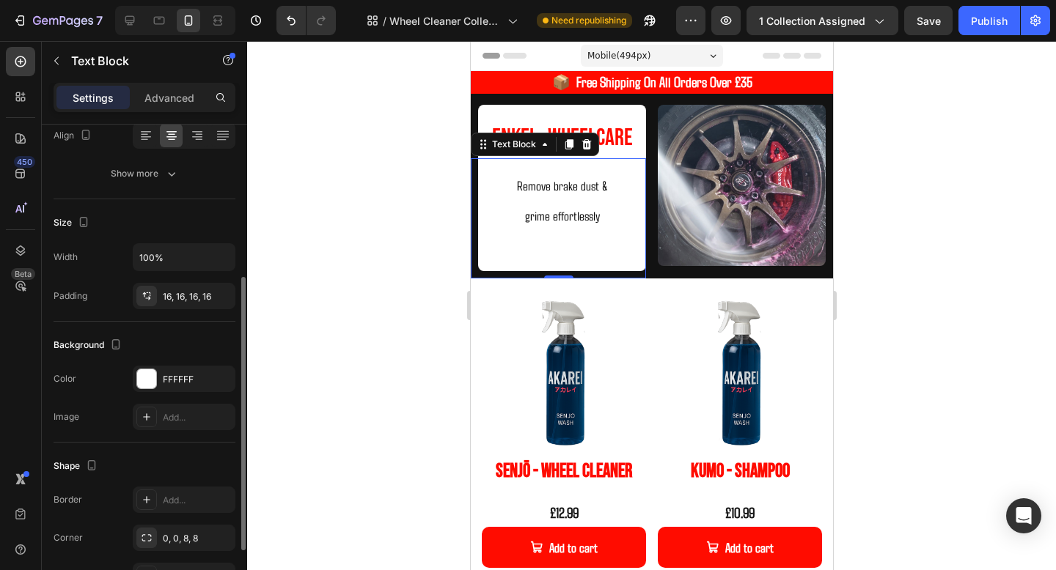
scroll to position [270, 0]
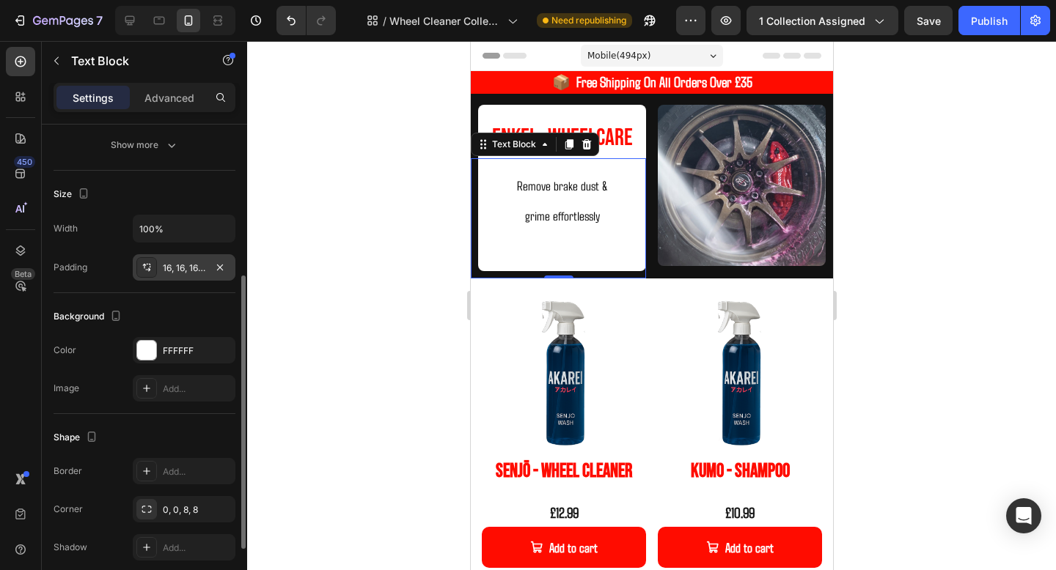
click at [183, 260] on div "16, 16, 16, 16" at bounding box center [184, 267] width 103 height 26
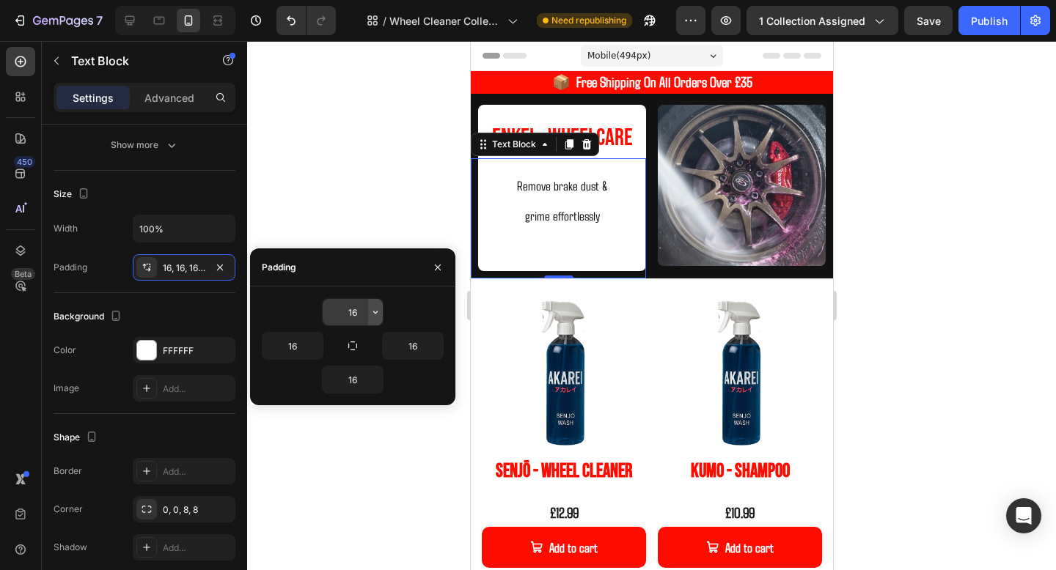
click at [369, 301] on button "button" at bounding box center [375, 312] width 15 height 26
click at [358, 312] on input "16" at bounding box center [353, 312] width 60 height 26
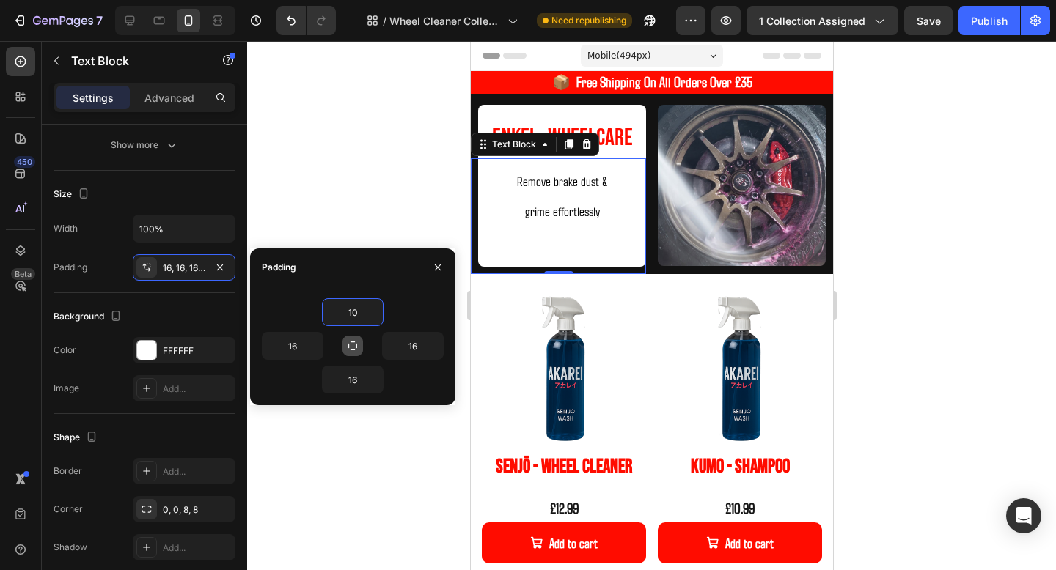
type input "10"
click at [356, 345] on icon "button" at bounding box center [353, 346] width 12 height 12
type input "10"
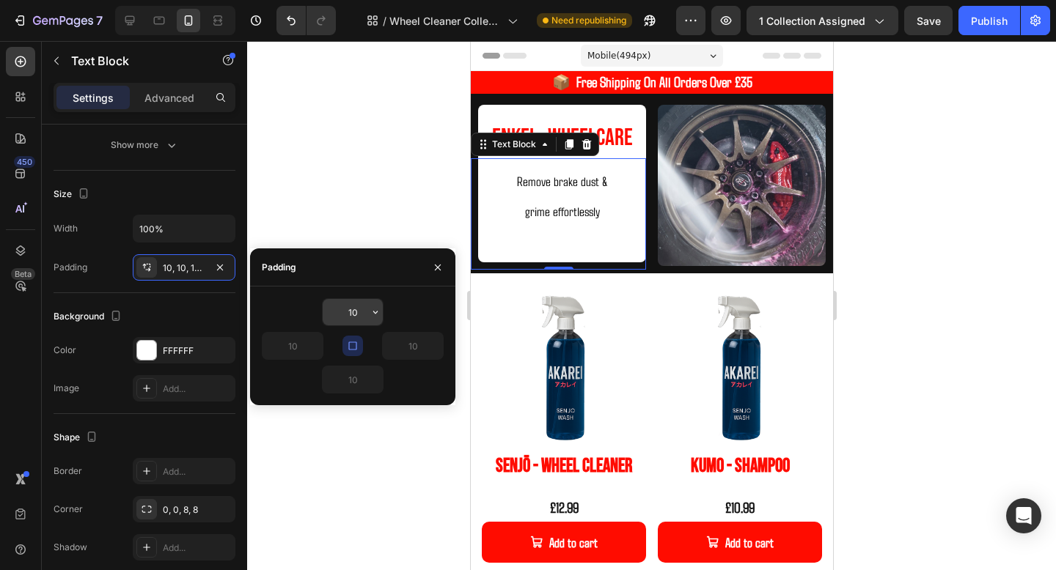
click at [359, 314] on input "10" at bounding box center [353, 312] width 60 height 26
type input "8"
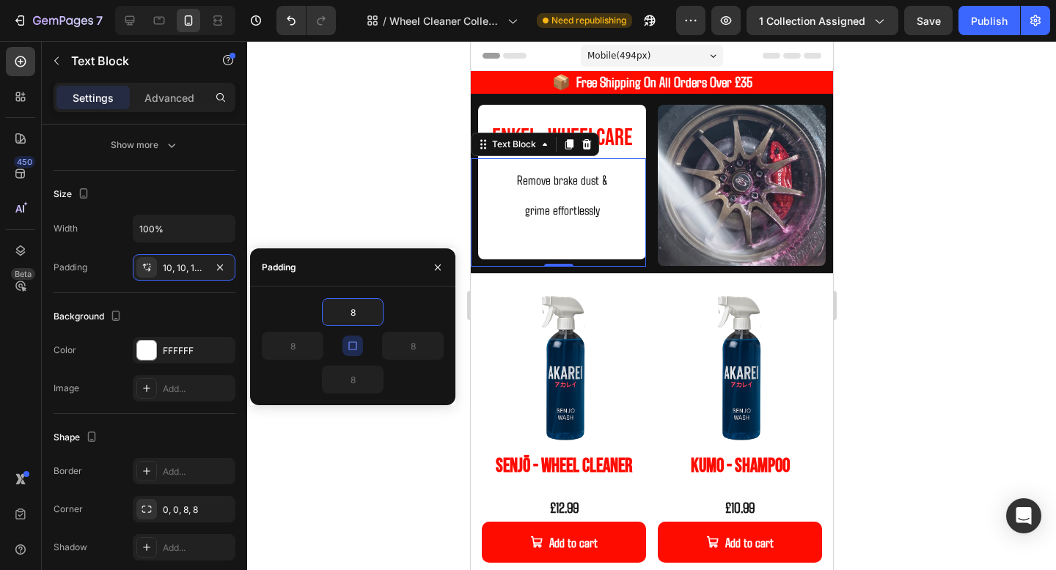
click at [353, 348] on icon "button" at bounding box center [353, 346] width 12 height 12
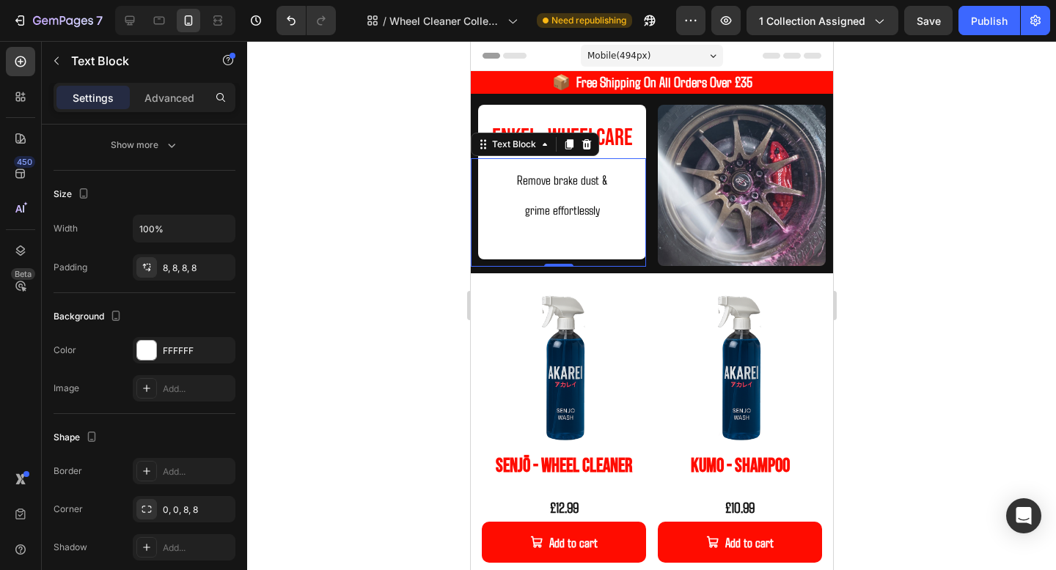
click at [940, 280] on div at bounding box center [651, 305] width 809 height 529
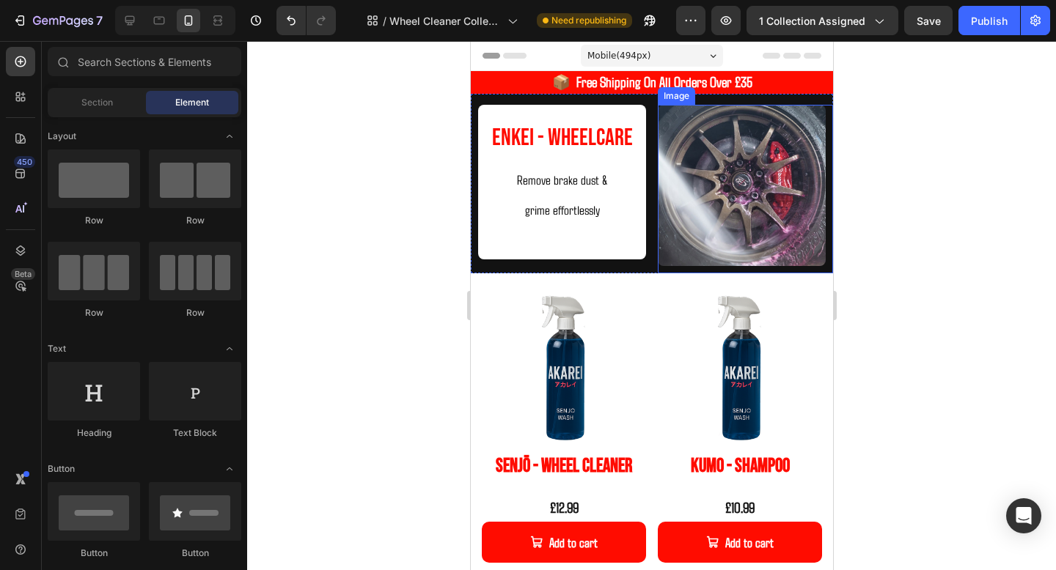
click at [771, 225] on img at bounding box center [741, 185] width 168 height 161
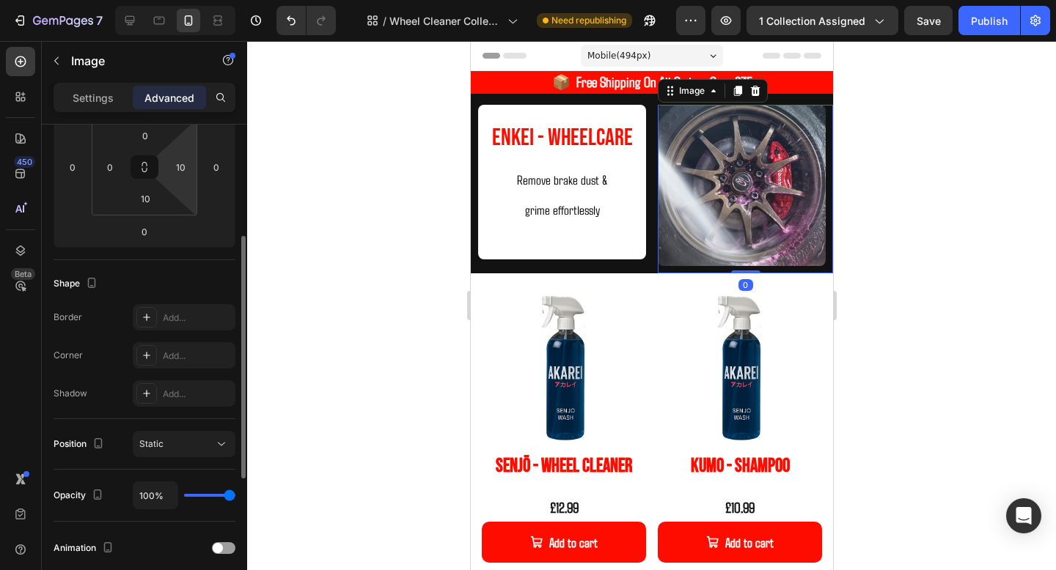
scroll to position [264, 0]
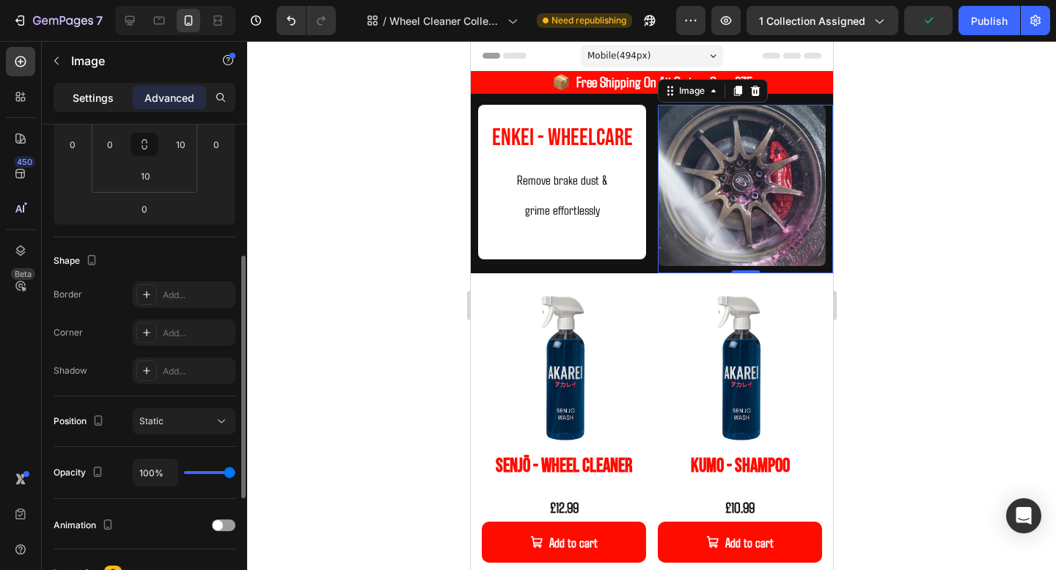
click at [103, 97] on p "Settings" at bounding box center [93, 97] width 41 height 15
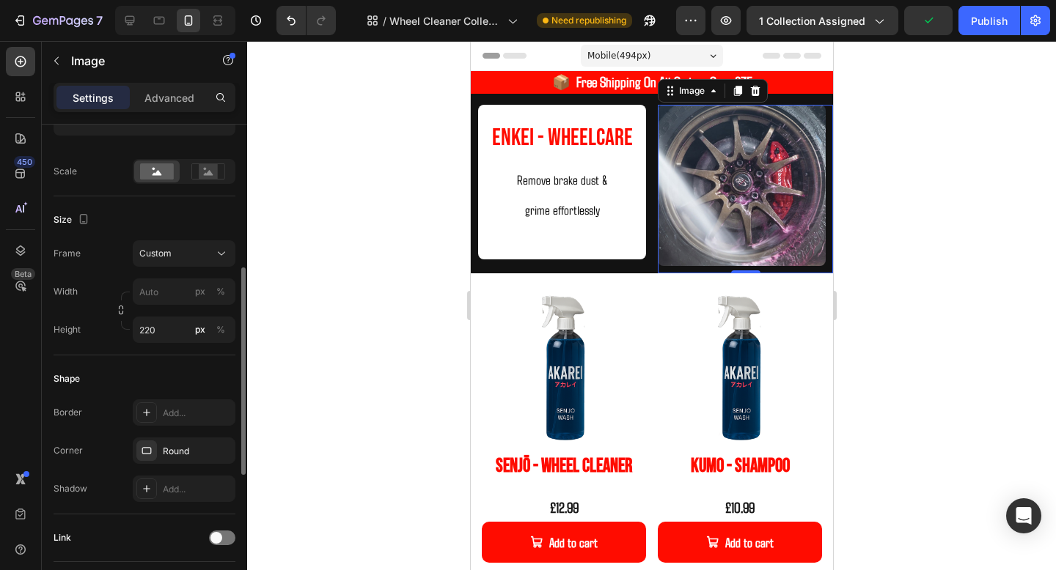
scroll to position [320, 0]
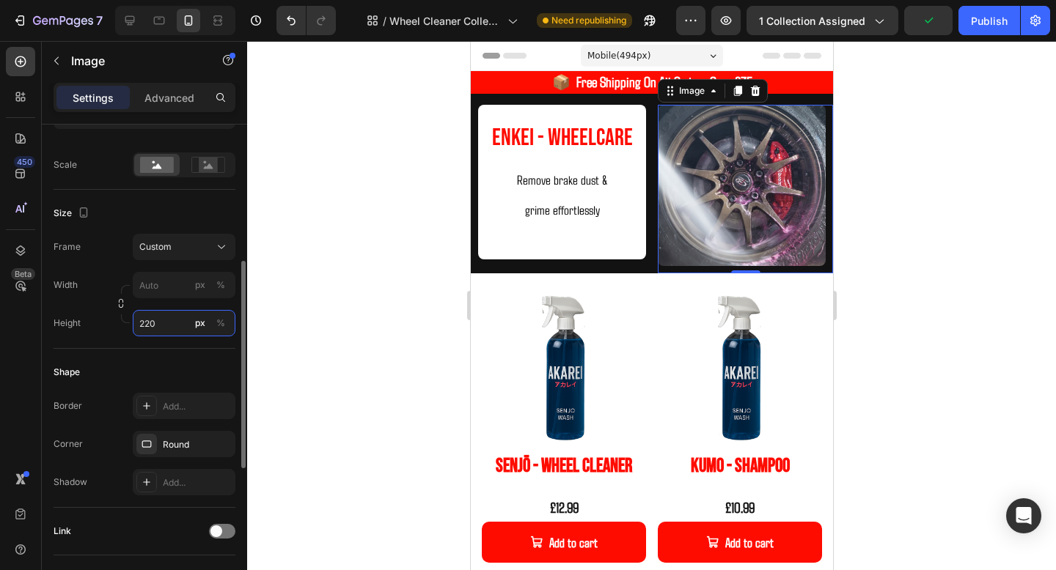
click at [158, 326] on input "220" at bounding box center [184, 323] width 103 height 26
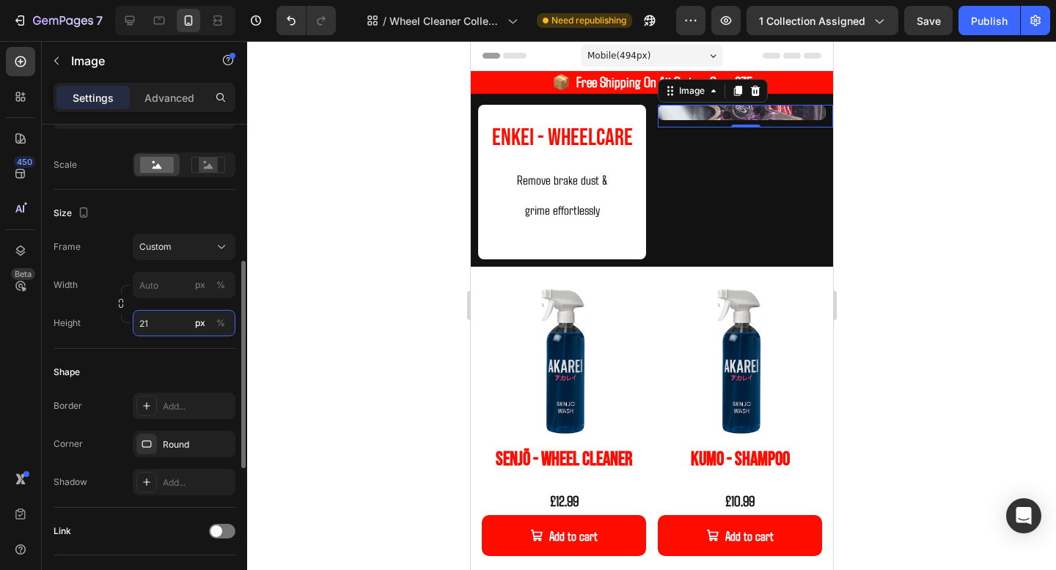
type input "210"
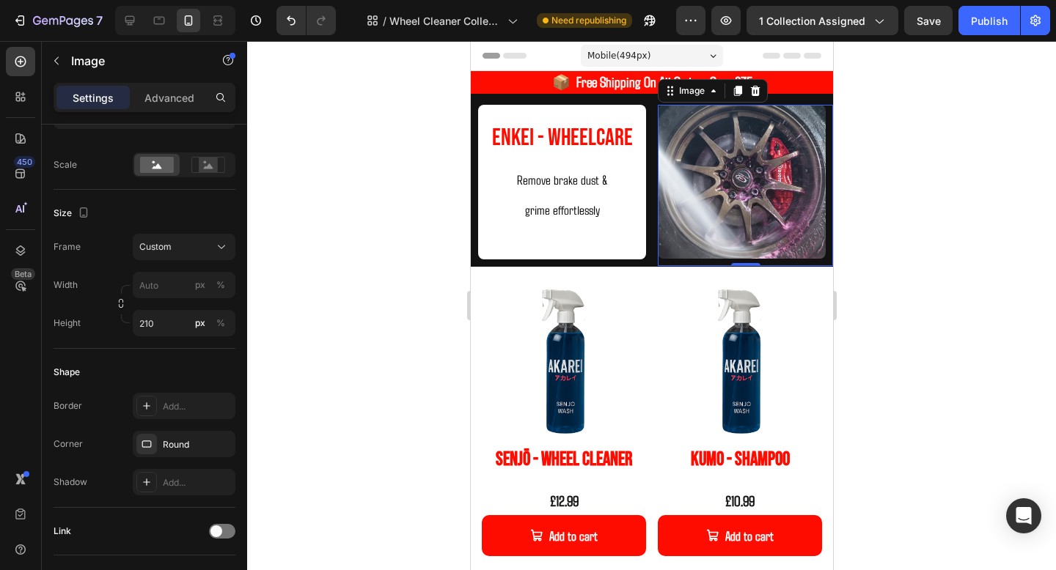
click at [956, 235] on div at bounding box center [651, 305] width 809 height 529
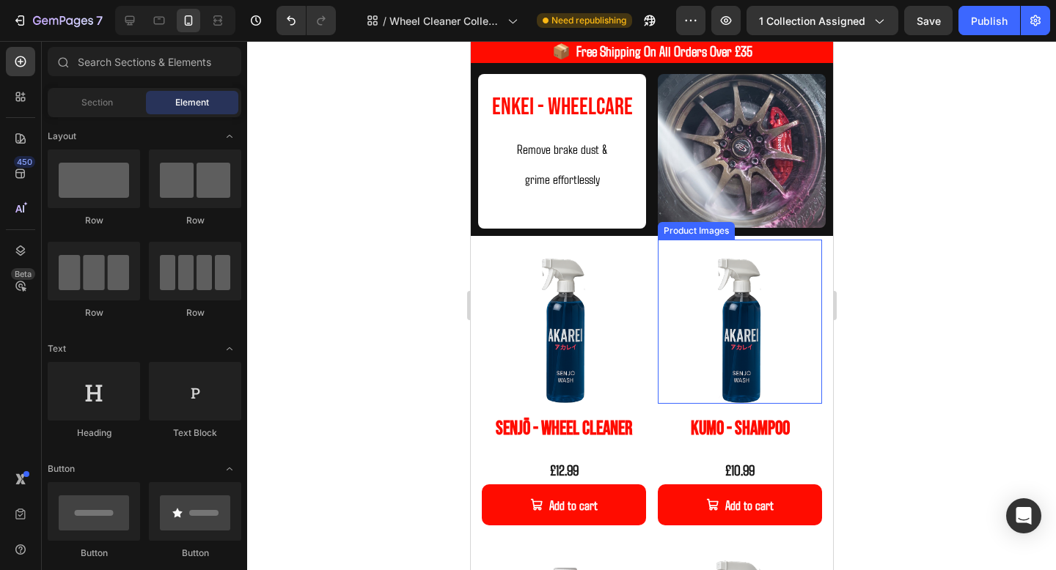
scroll to position [37, 0]
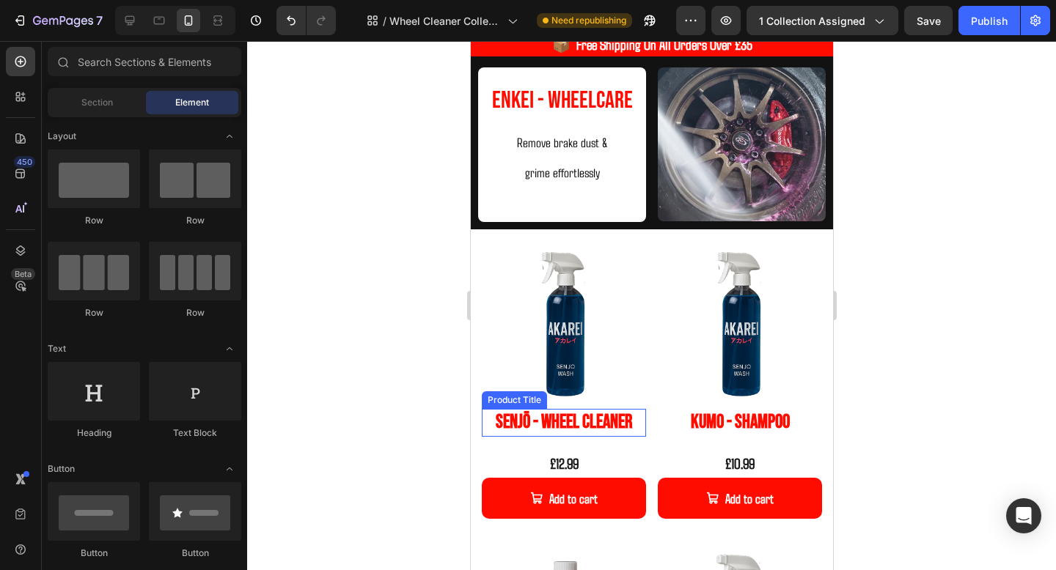
click at [585, 422] on h2 "Senjō - Wheel Cleaner" at bounding box center [563, 423] width 164 height 28
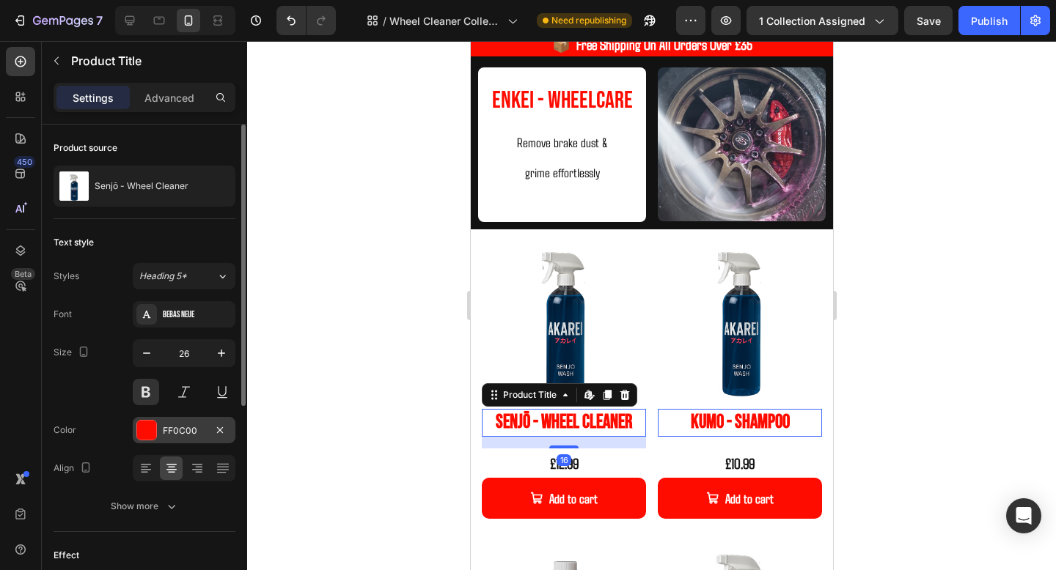
click at [185, 427] on div "FF0C00" at bounding box center [184, 431] width 43 height 13
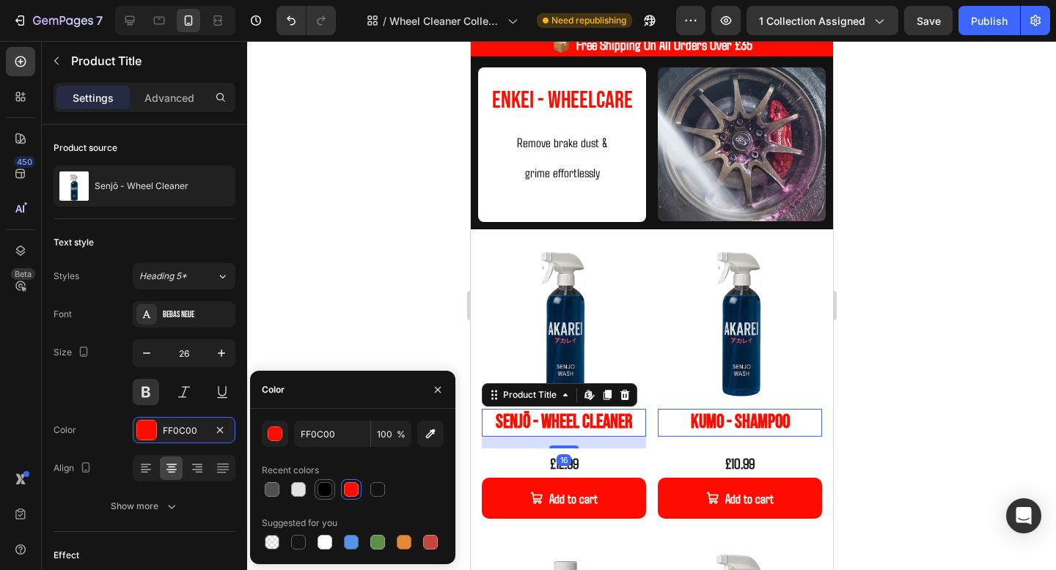
click at [320, 485] on div at bounding box center [324, 489] width 15 height 15
type input "000000"
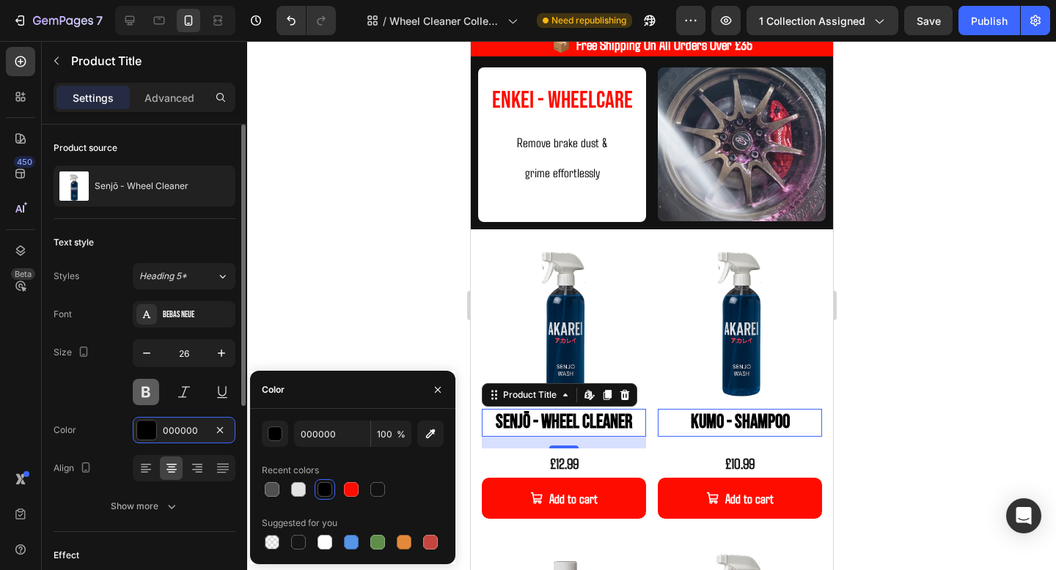
click at [142, 395] on button at bounding box center [146, 392] width 26 height 26
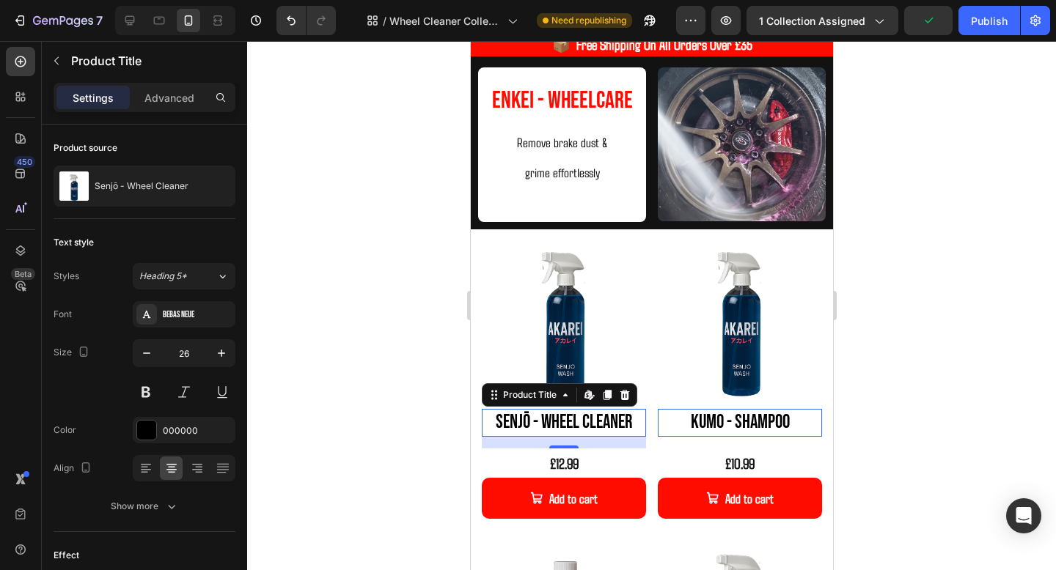
click at [931, 407] on div at bounding box center [651, 305] width 809 height 529
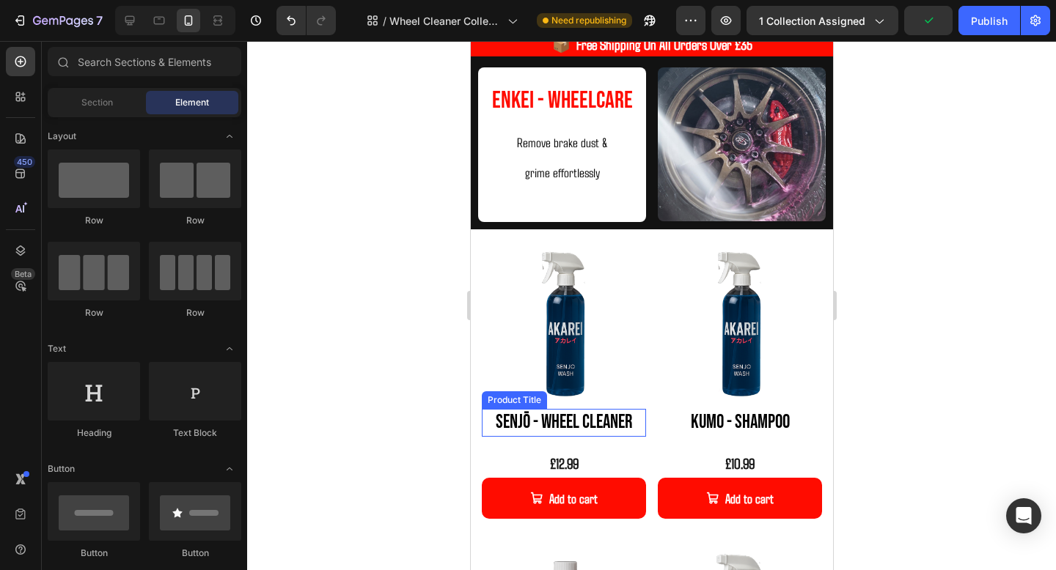
click at [614, 425] on h2 "Senjō - Wheel Cleaner" at bounding box center [563, 423] width 164 height 28
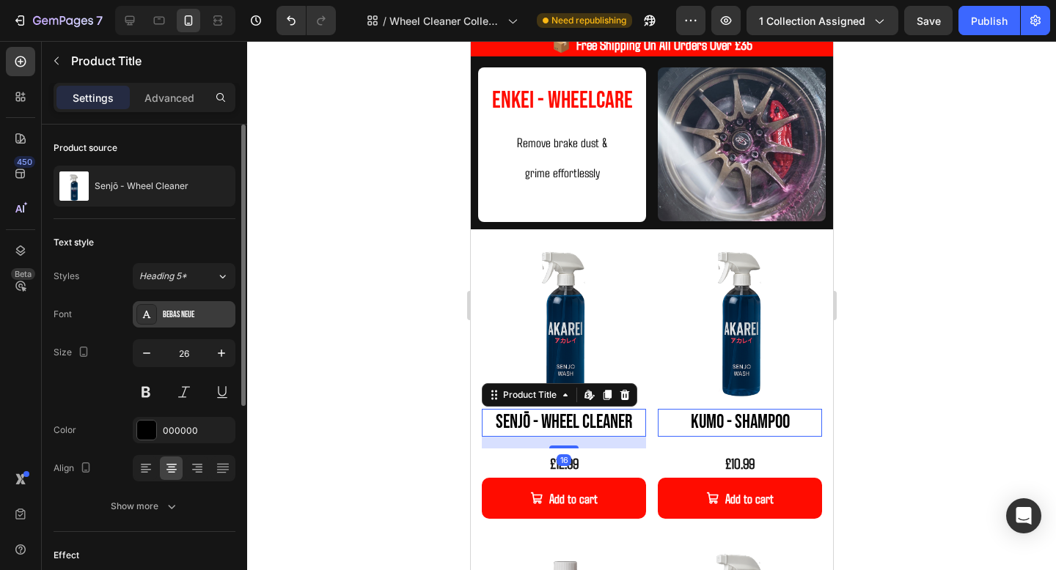
click at [181, 327] on div "Bebas Neue" at bounding box center [184, 314] width 103 height 26
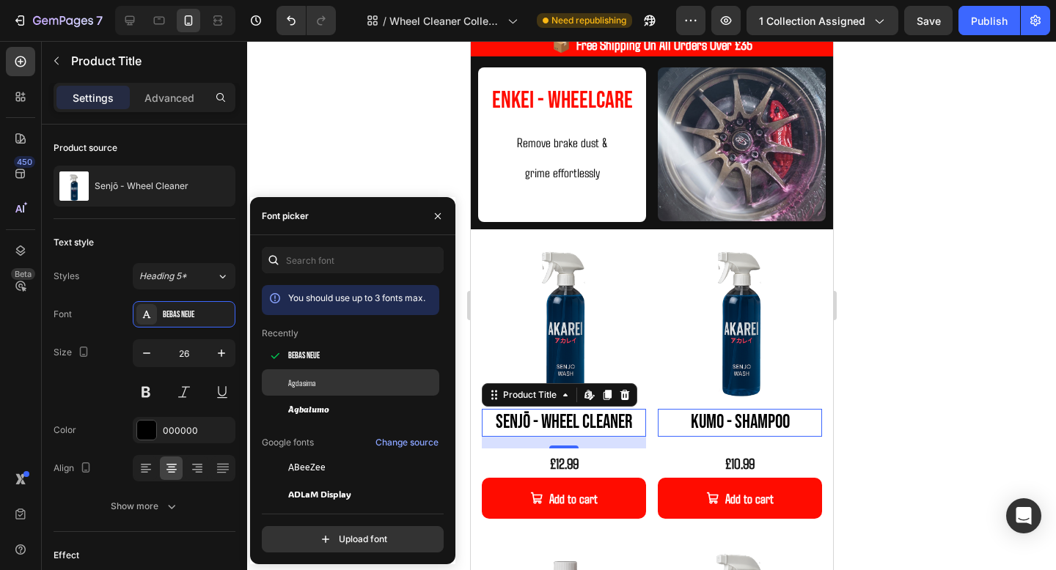
click at [323, 392] on div "Agdasima" at bounding box center [350, 383] width 177 height 26
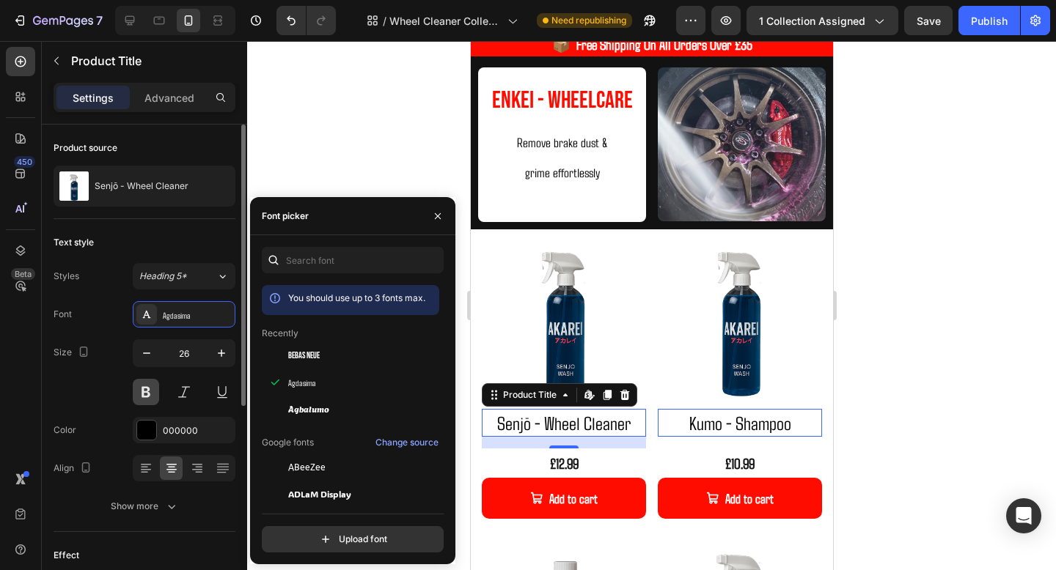
click at [150, 386] on button at bounding box center [146, 392] width 26 height 26
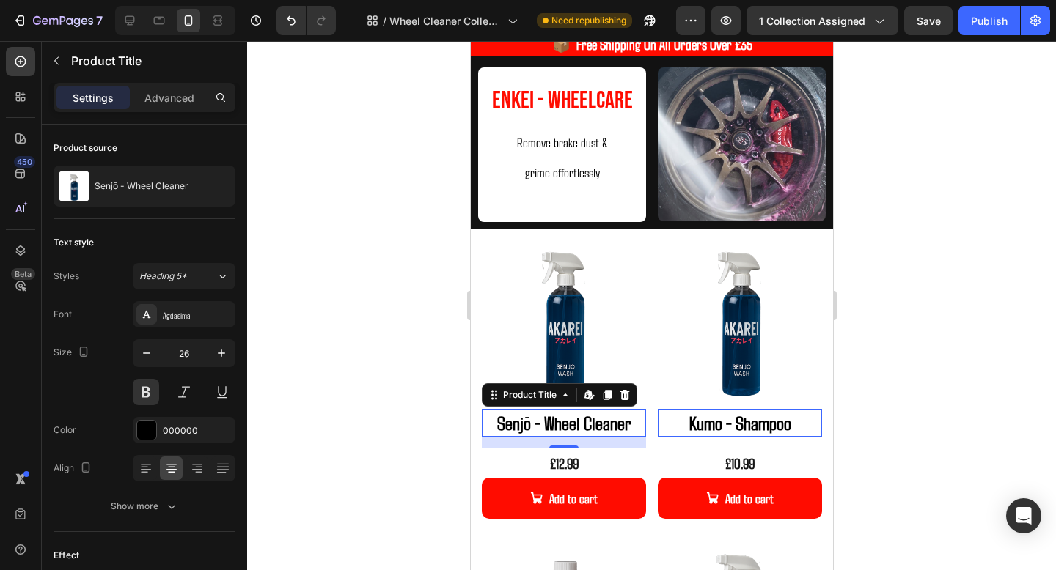
click at [844, 353] on div at bounding box center [651, 305] width 809 height 529
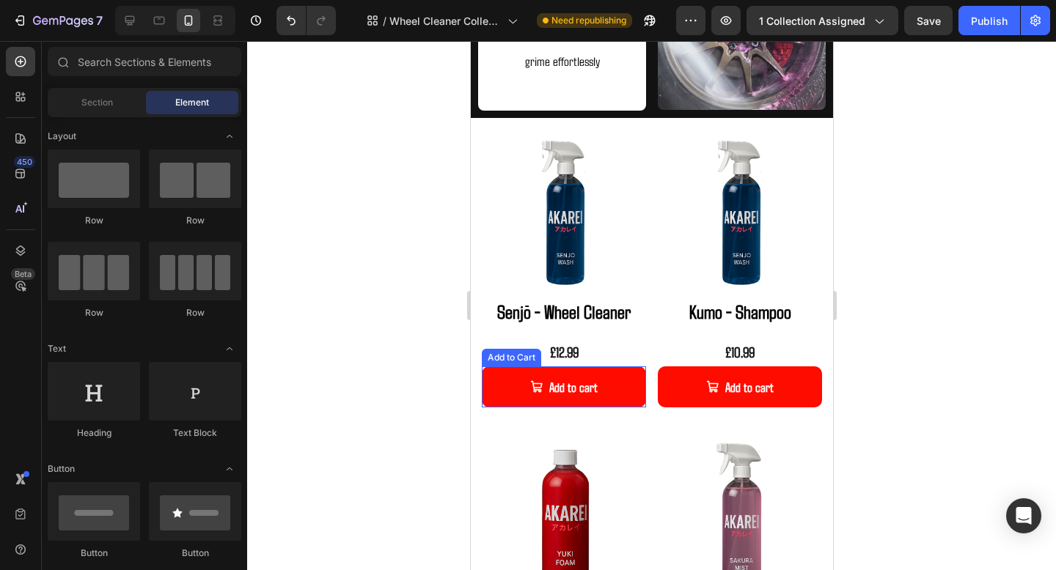
scroll to position [181, 0]
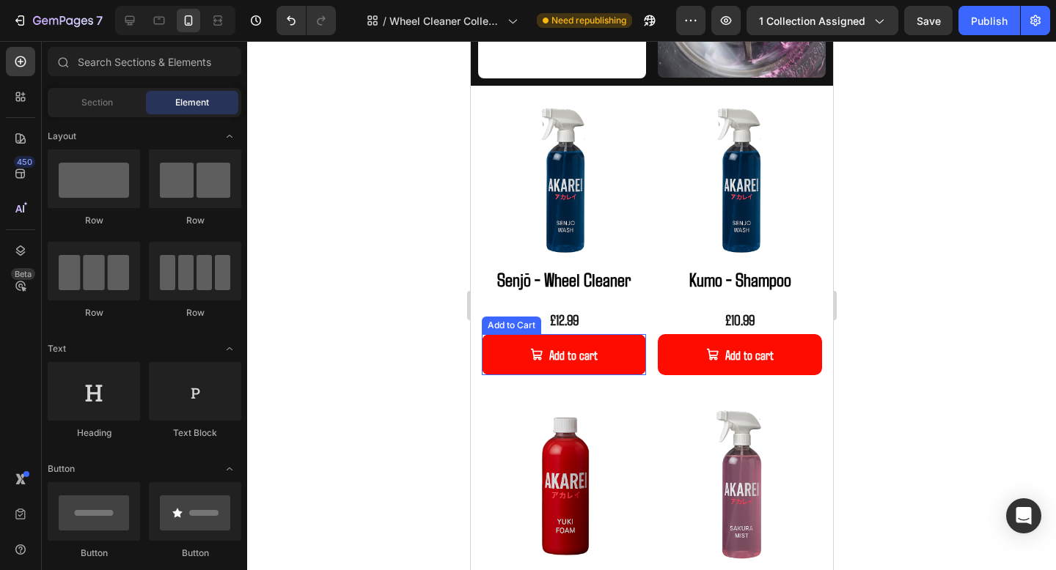
click at [637, 355] on button "Add to cart" at bounding box center [563, 354] width 164 height 41
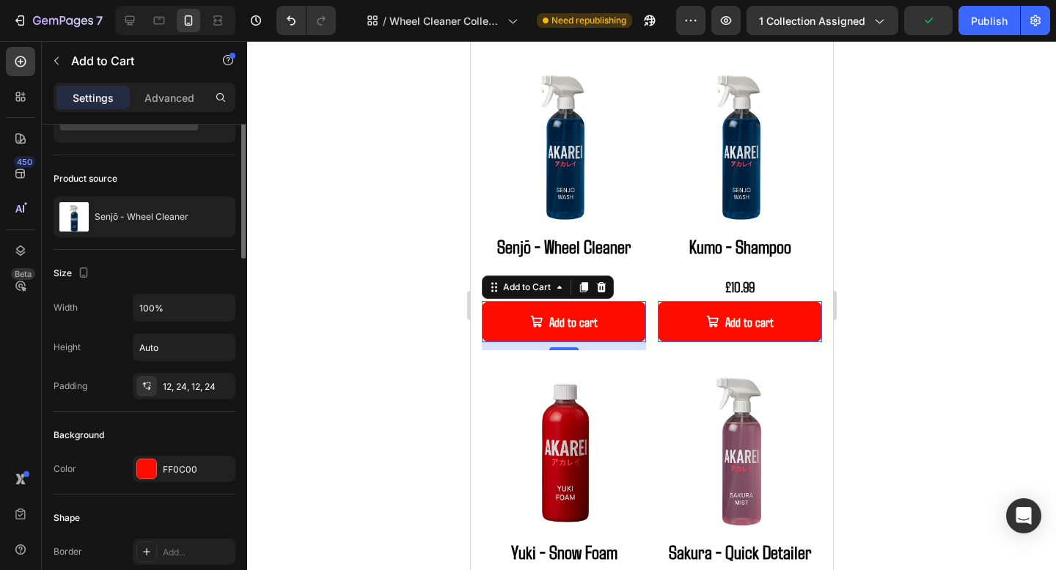
scroll to position [121, 0]
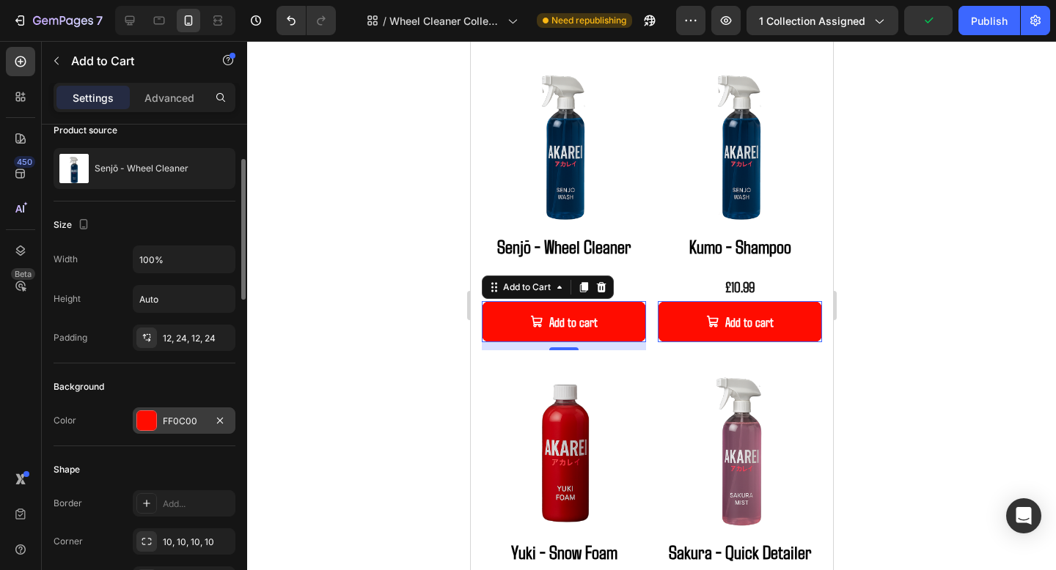
click at [177, 430] on div "FF0C00" at bounding box center [184, 421] width 103 height 26
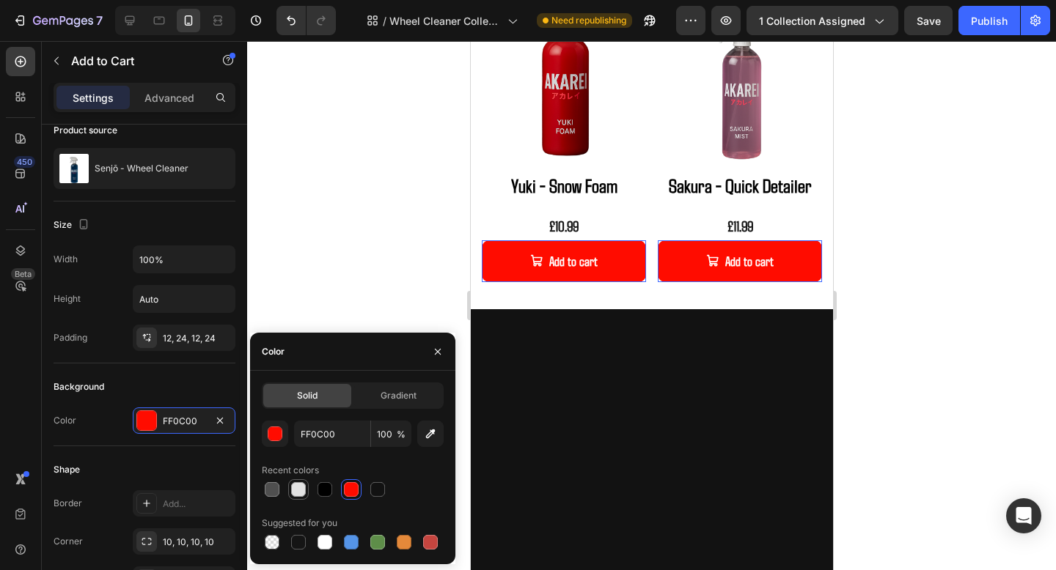
click at [298, 493] on div at bounding box center [298, 489] width 15 height 15
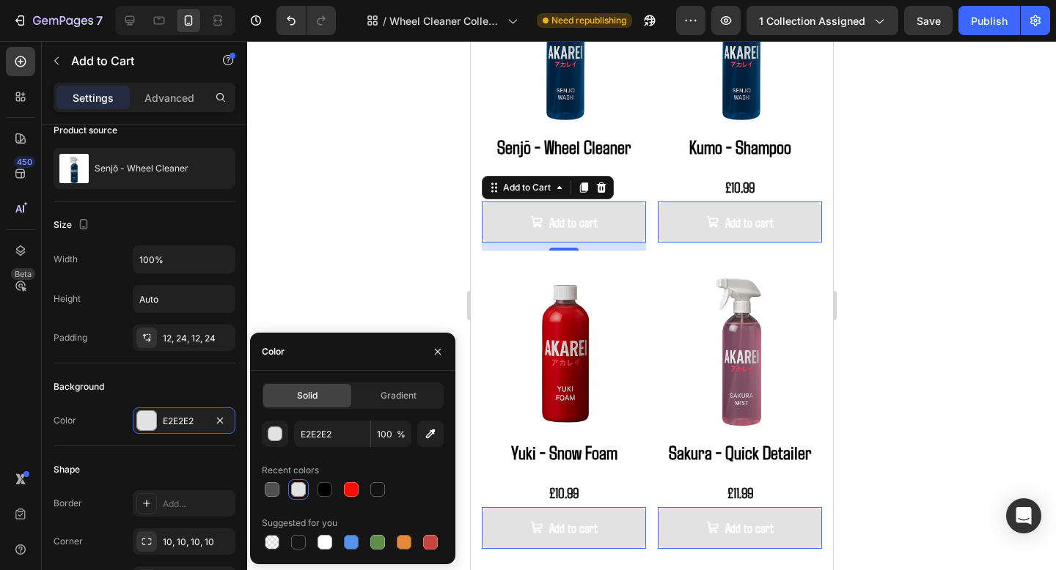
scroll to position [679, 0]
click at [331, 544] on div at bounding box center [324, 542] width 15 height 15
type input "FFFFFF"
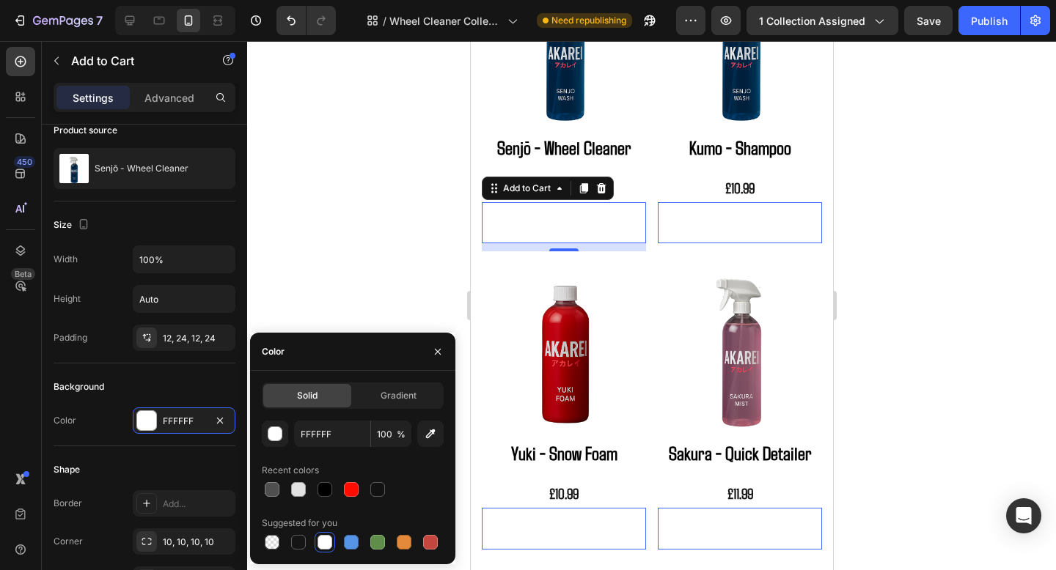
click at [529, 225] on icon "Add to cart" at bounding box center [535, 222] width 13 height 13
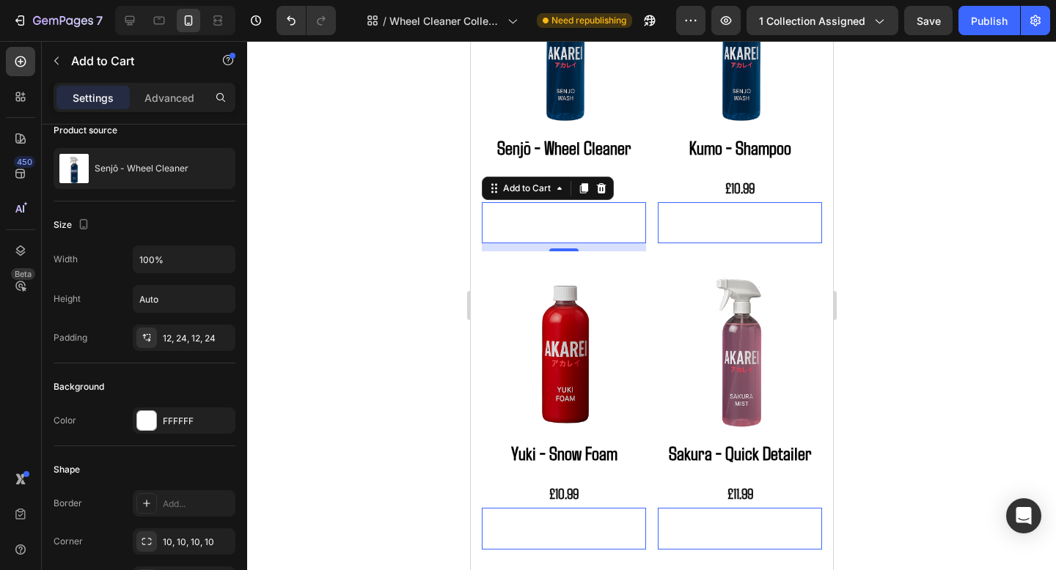
click at [529, 225] on icon "Add to cart" at bounding box center [535, 222] width 13 height 13
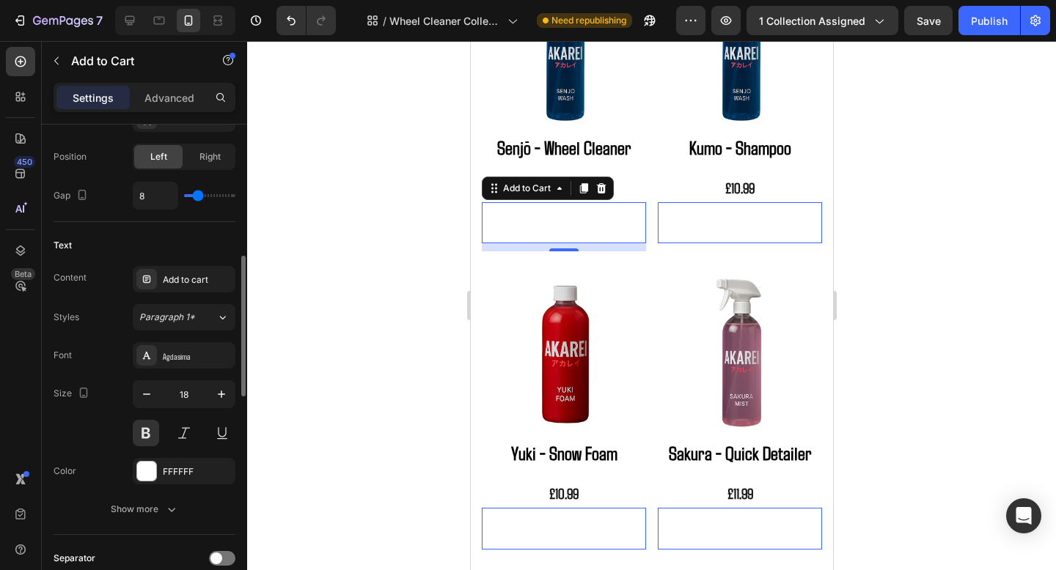
scroll to position [689, 0]
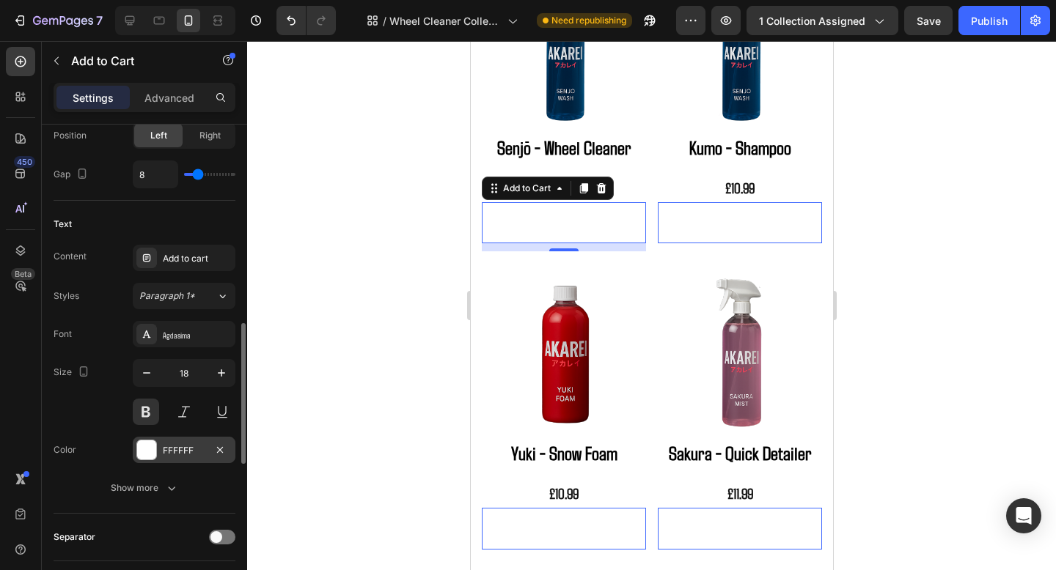
click at [177, 447] on div "FFFFFF" at bounding box center [184, 450] width 43 height 13
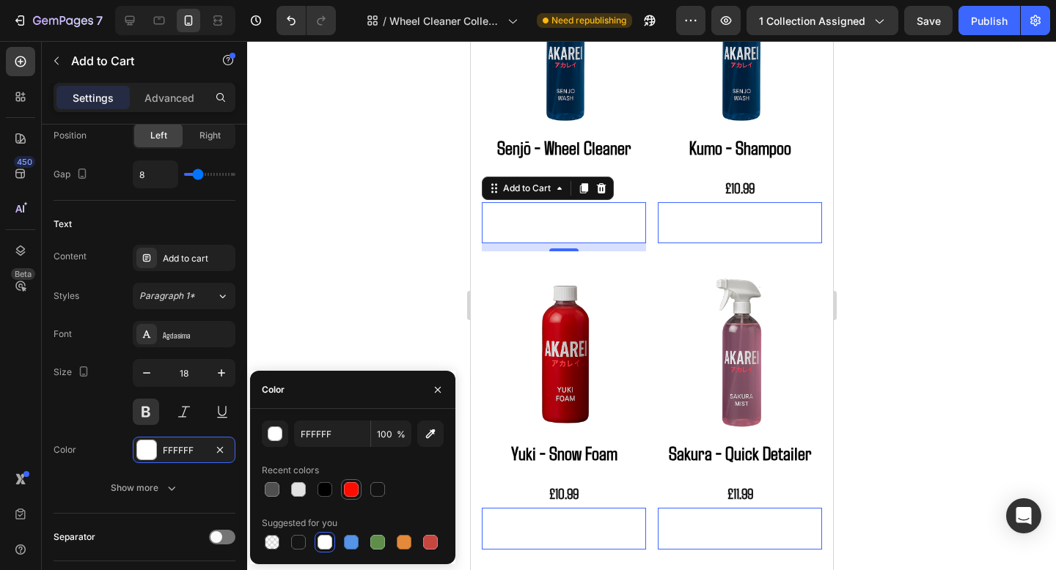
click at [353, 489] on div at bounding box center [351, 489] width 15 height 15
type input "FF0C00"
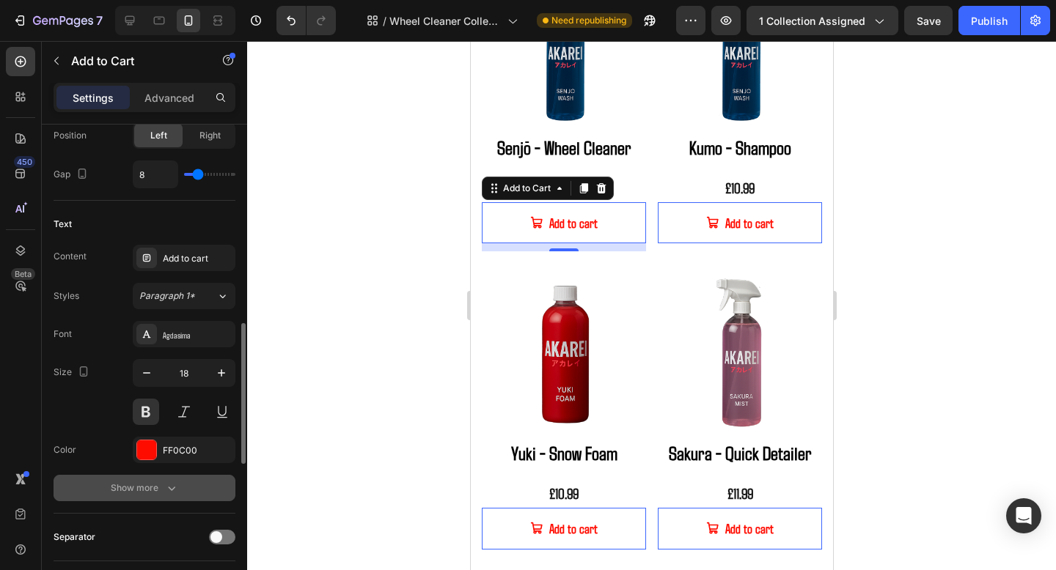
click at [138, 480] on button "Show more" at bounding box center [145, 488] width 182 height 26
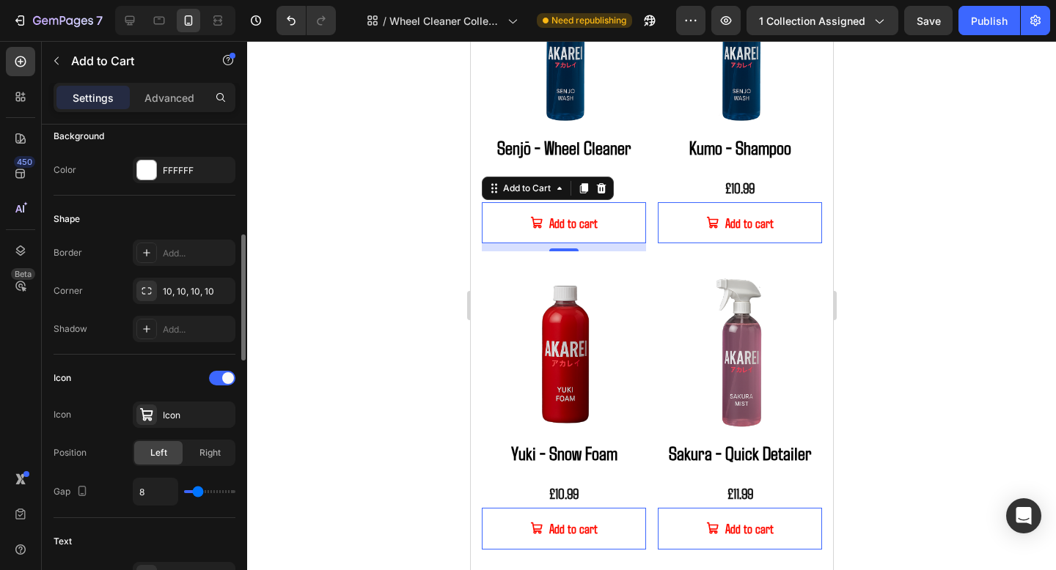
scroll to position [403, 0]
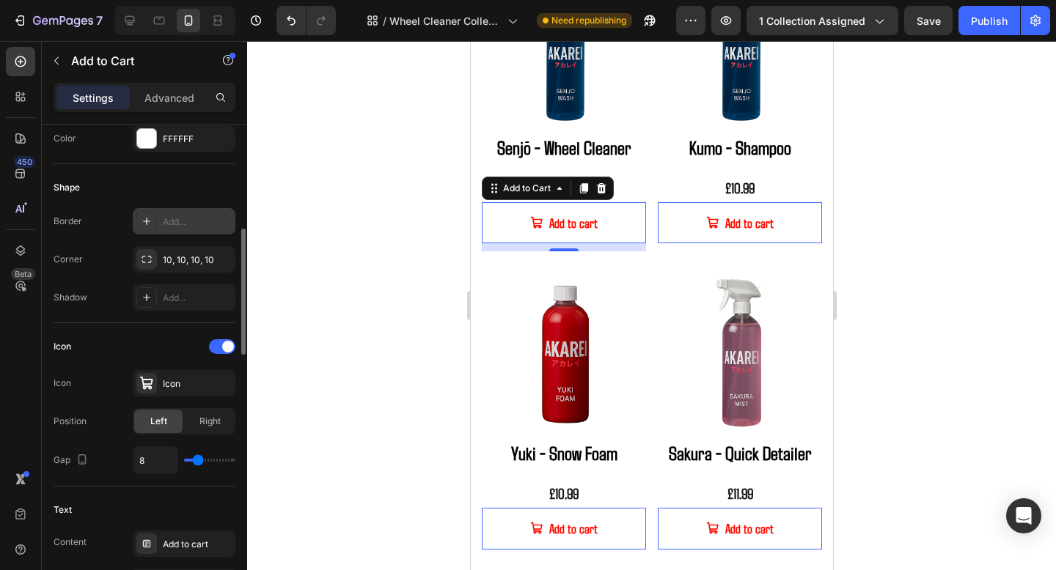
click at [184, 218] on div "Add..." at bounding box center [197, 222] width 69 height 13
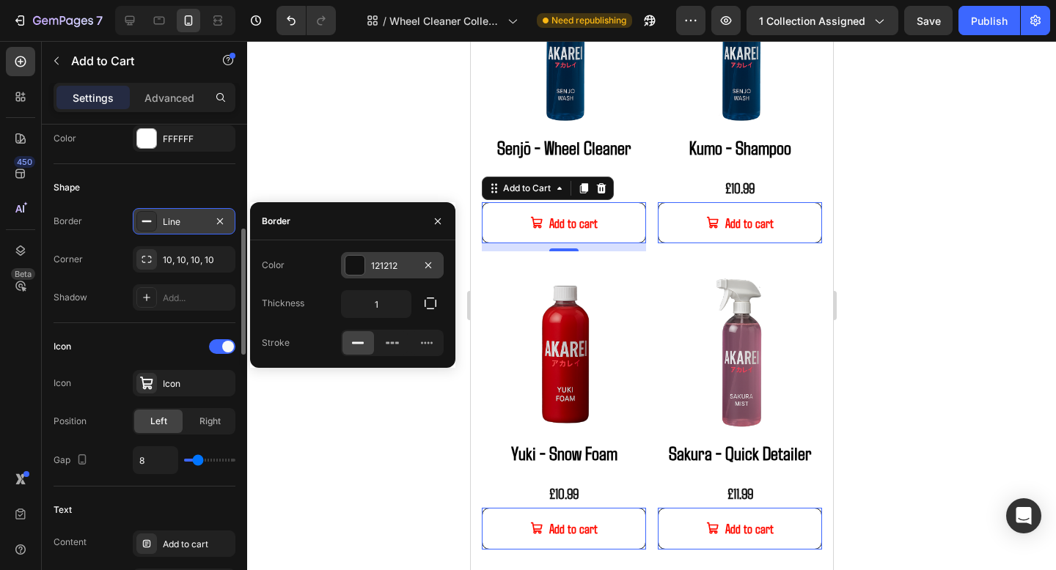
click at [394, 262] on div "121212" at bounding box center [392, 266] width 43 height 13
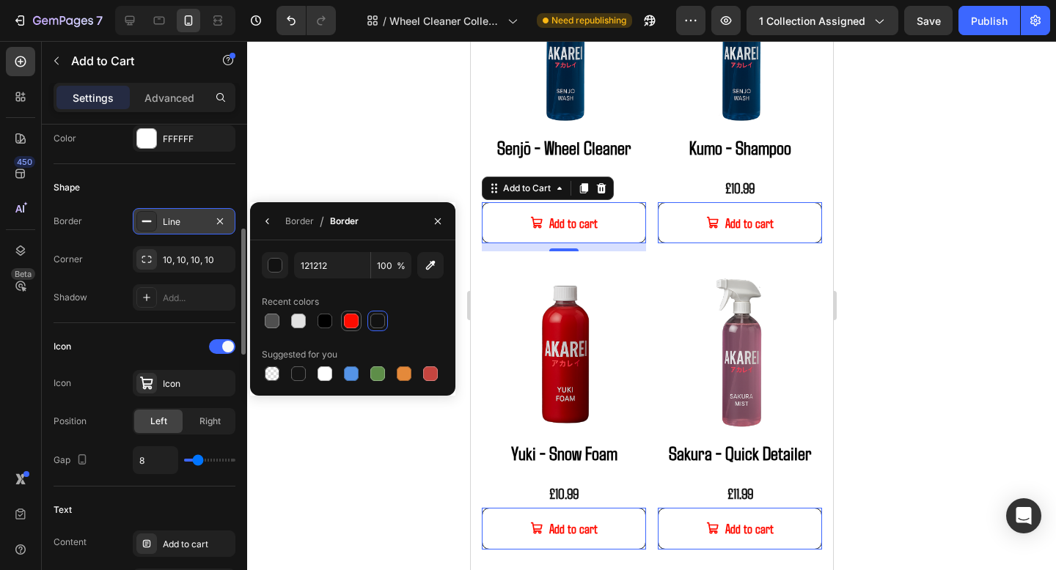
click at [352, 319] on div at bounding box center [351, 321] width 15 height 15
type input "FF0C00"
click at [900, 288] on div at bounding box center [651, 305] width 809 height 529
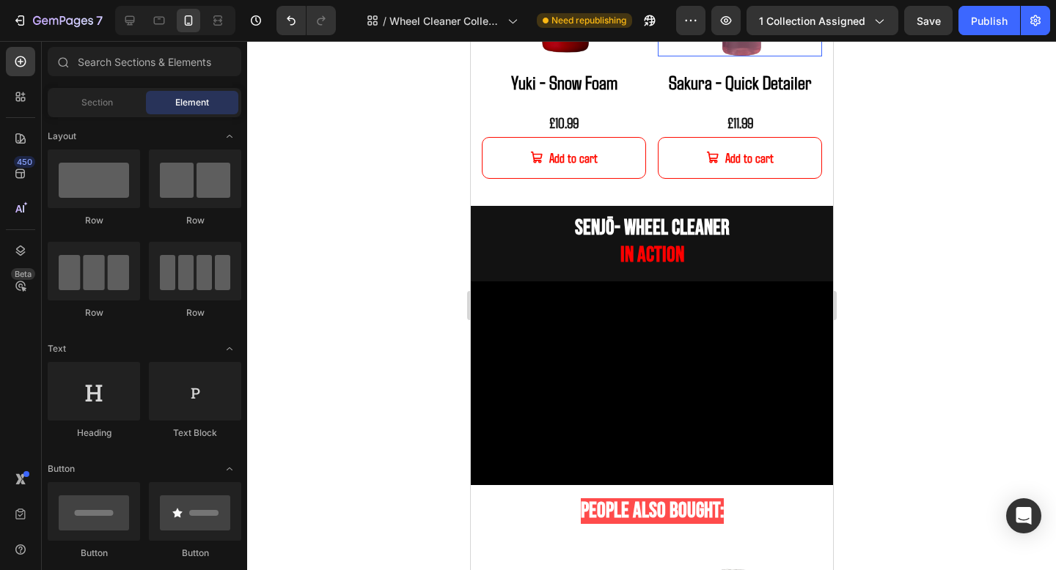
scroll to position [1054, 0]
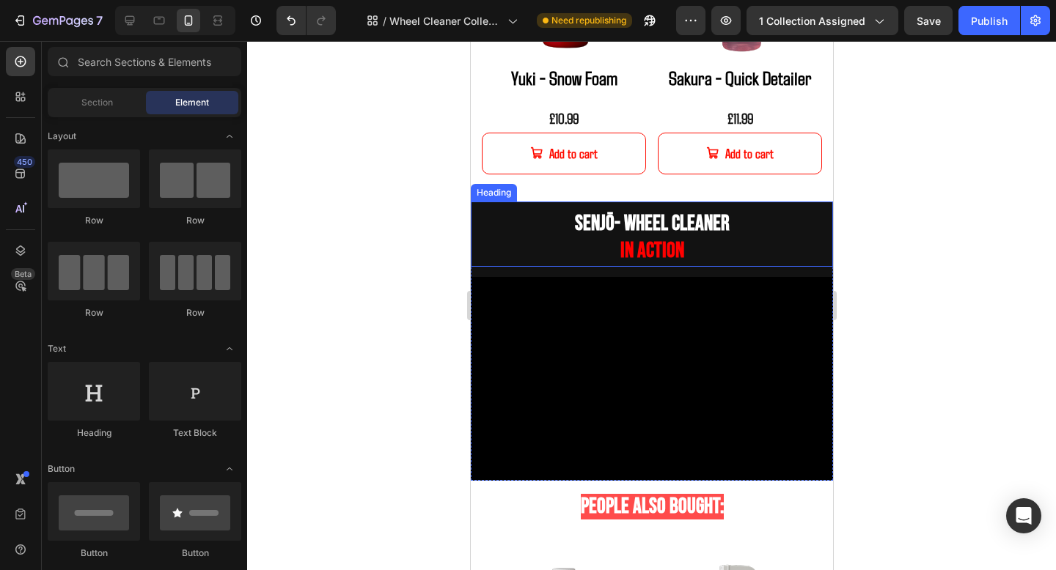
click at [778, 235] on h2 "senjō - Wheel Cleaner in action" at bounding box center [651, 238] width 362 height 58
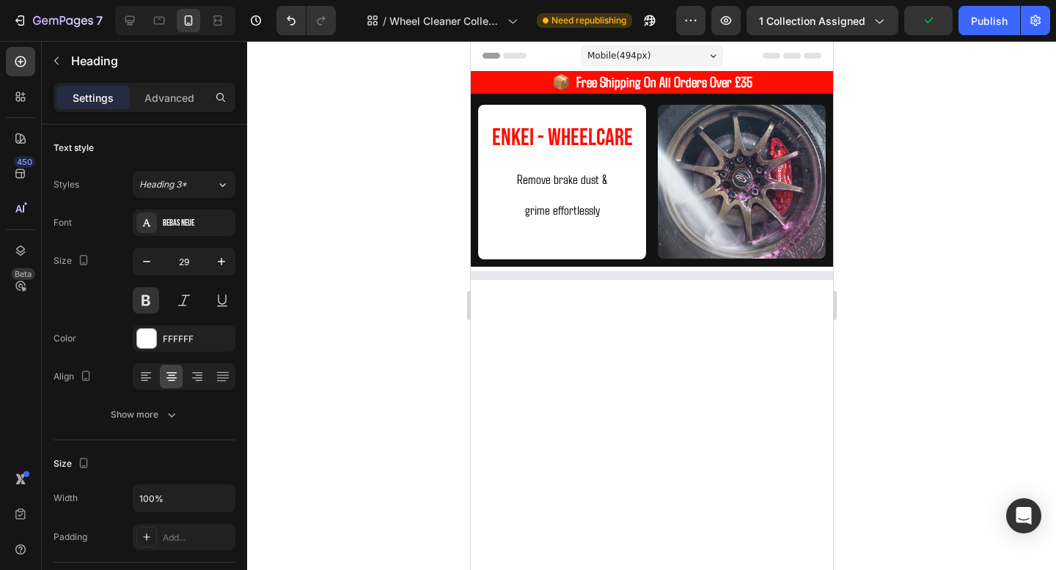
scroll to position [67, 0]
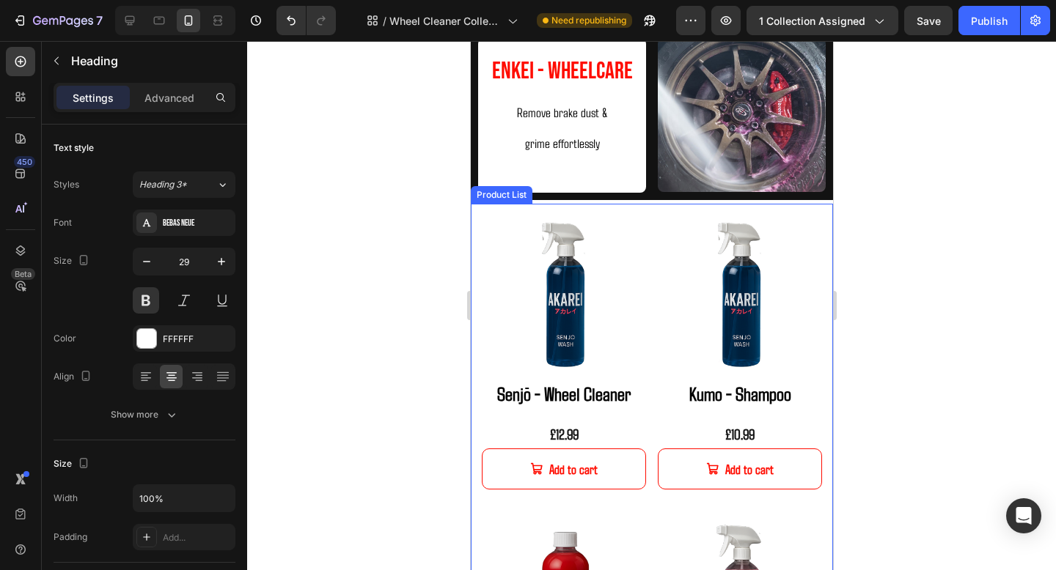
click at [826, 222] on div "Product Images Senjō - Wheel Cleaner Product Title £12.99 Product Price Product…" at bounding box center [651, 504] width 362 height 600
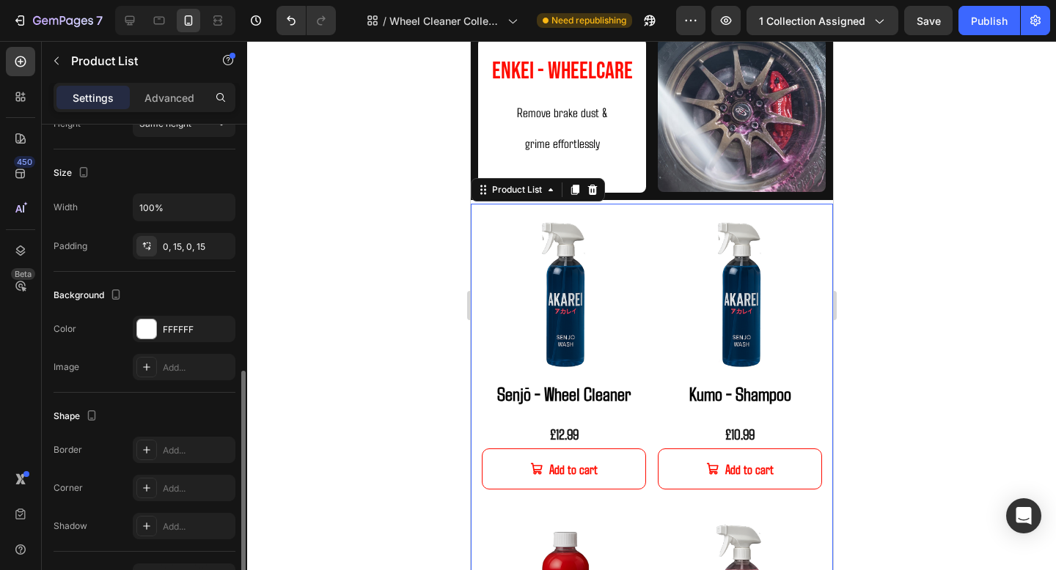
scroll to position [515, 0]
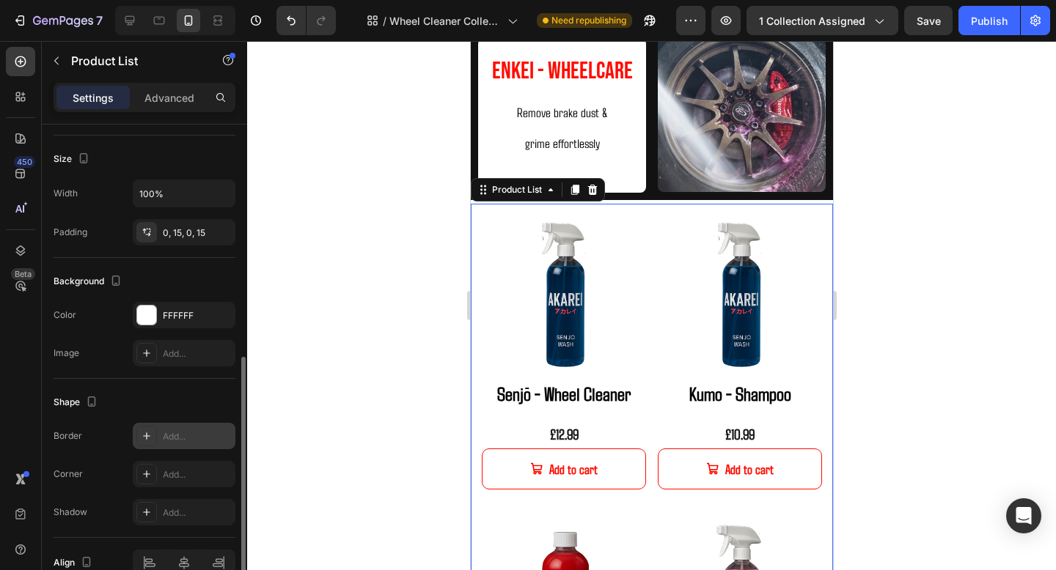
click at [172, 442] on div "Add..." at bounding box center [197, 436] width 69 height 13
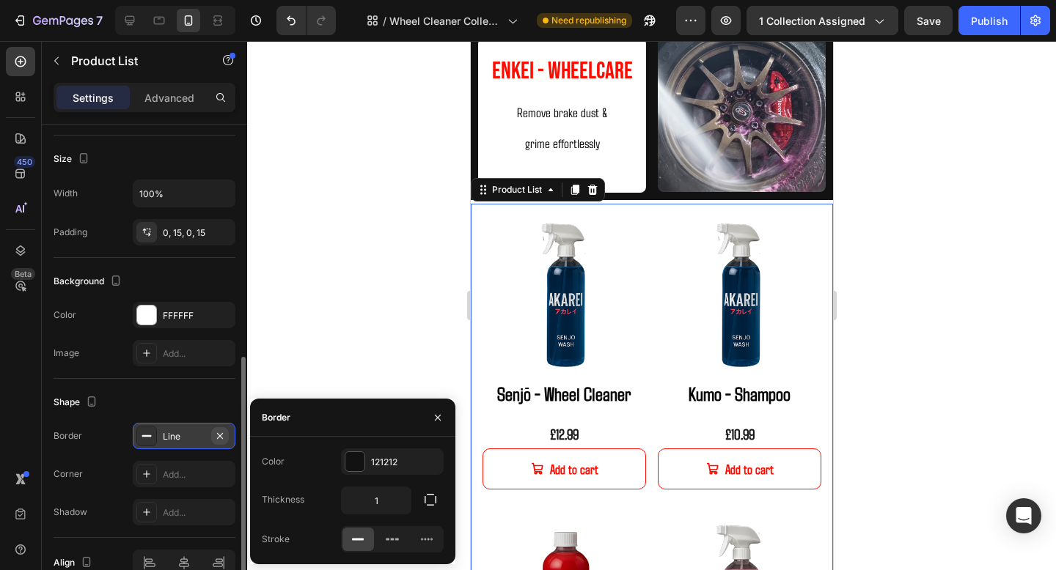
click at [218, 438] on icon "button" at bounding box center [220, 436] width 12 height 12
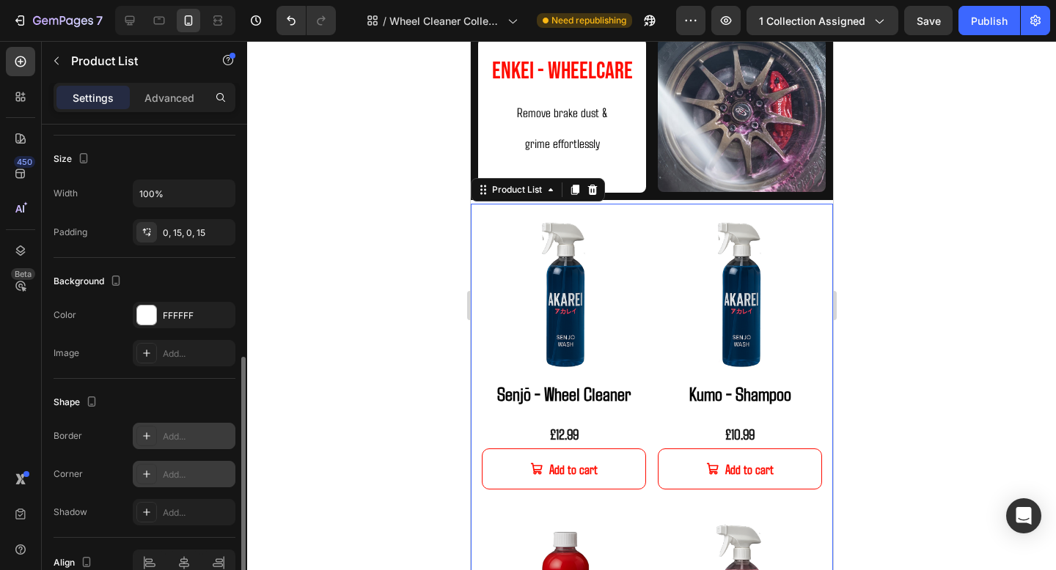
click at [183, 482] on div "Add..." at bounding box center [184, 474] width 103 height 26
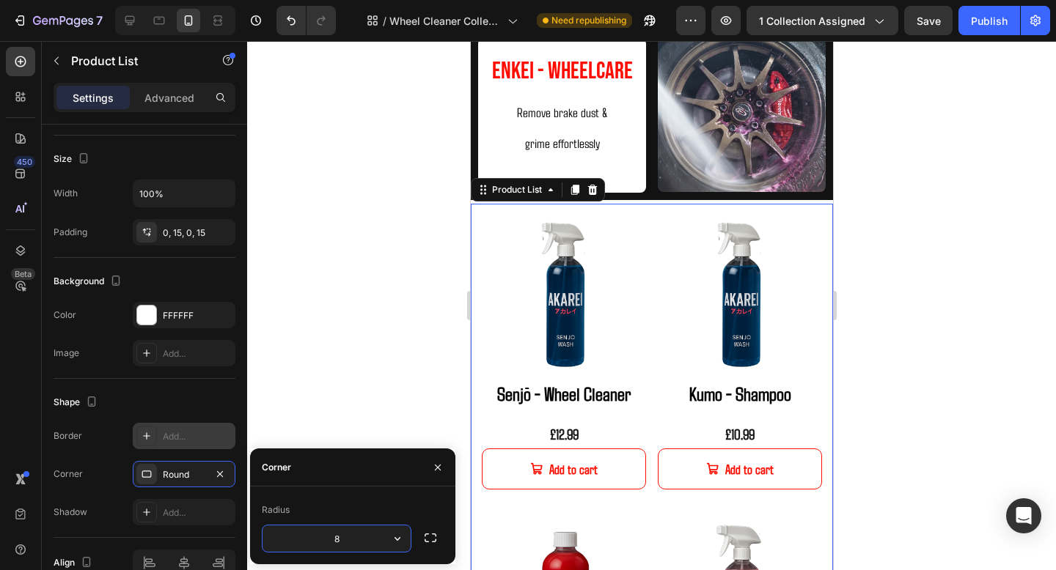
click at [947, 335] on div at bounding box center [651, 305] width 809 height 529
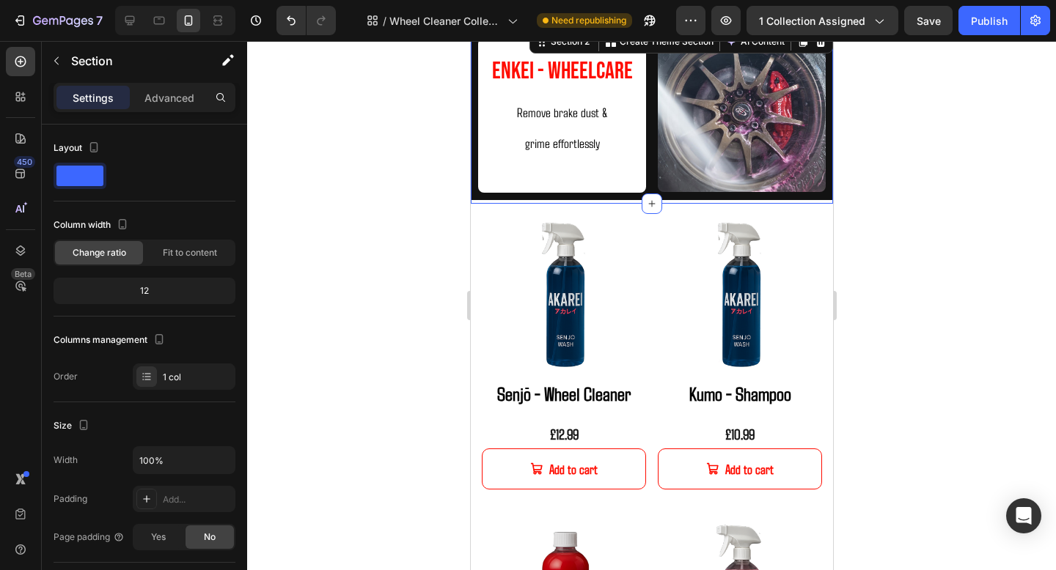
click at [829, 201] on div "Enkei - WHeelCare Heading Remove brake dust & grime effortlessly Text Block Ima…" at bounding box center [651, 115] width 362 height 177
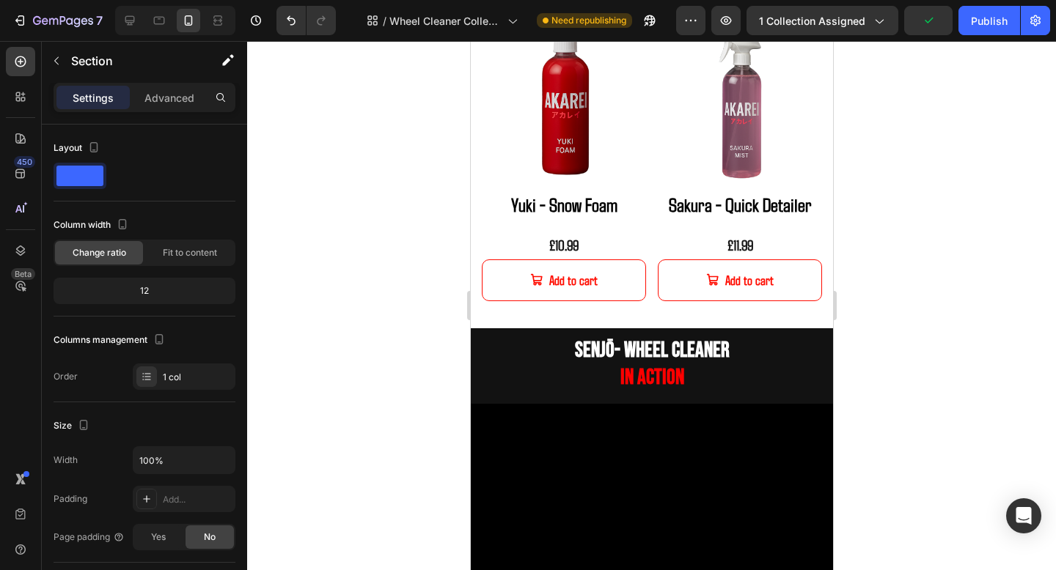
scroll to position [971, 0]
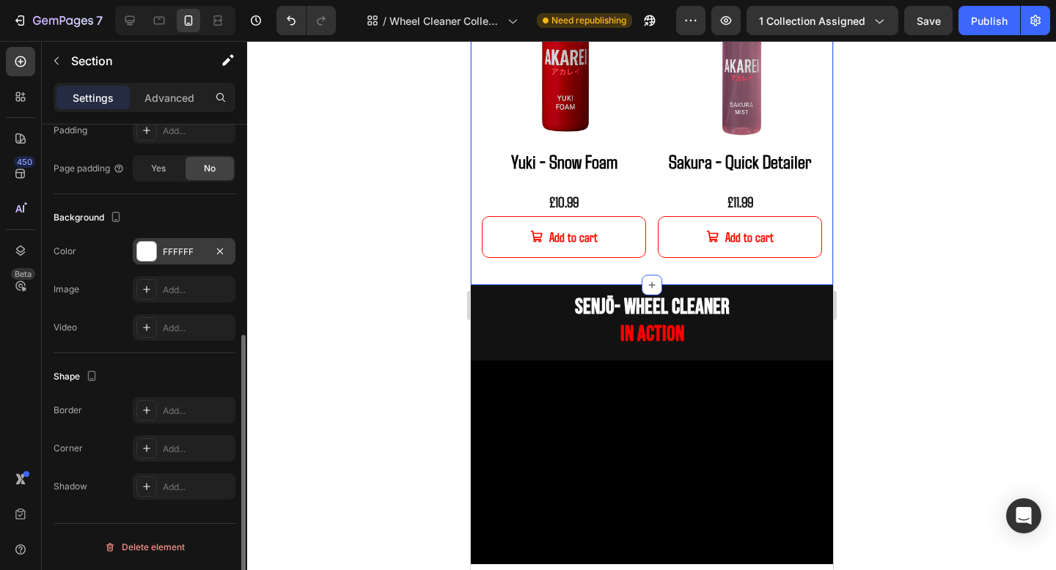
click at [186, 260] on div "FFFFFF" at bounding box center [184, 251] width 103 height 26
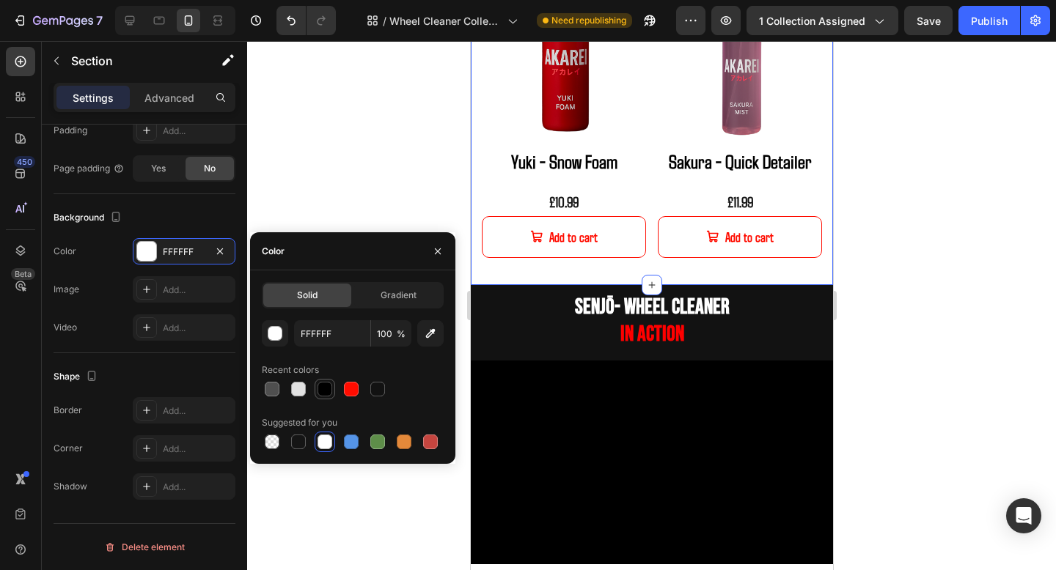
click at [324, 398] on div at bounding box center [325, 389] width 21 height 21
type input "000000"
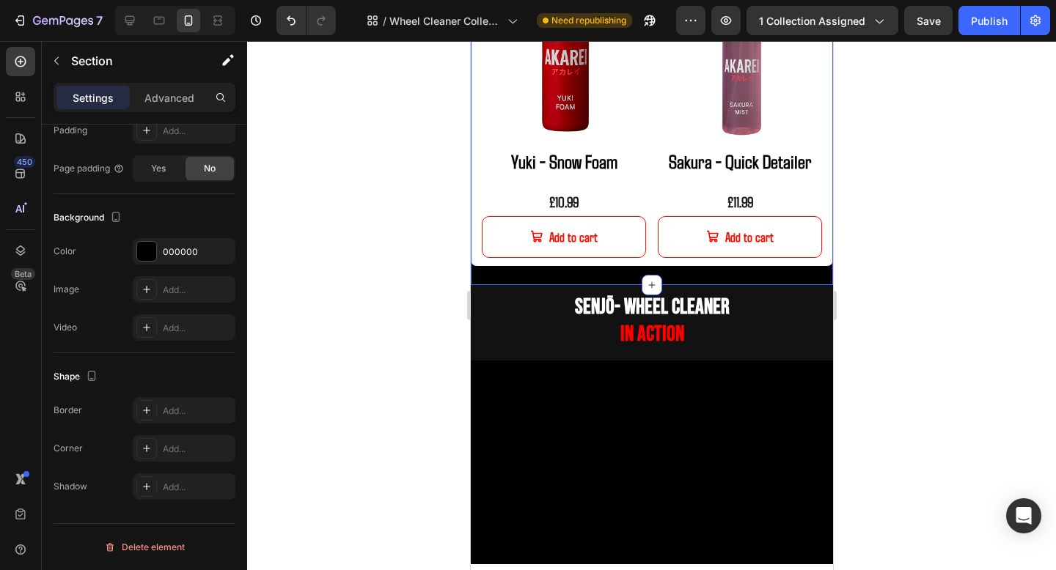
click at [977, 209] on div at bounding box center [651, 305] width 809 height 529
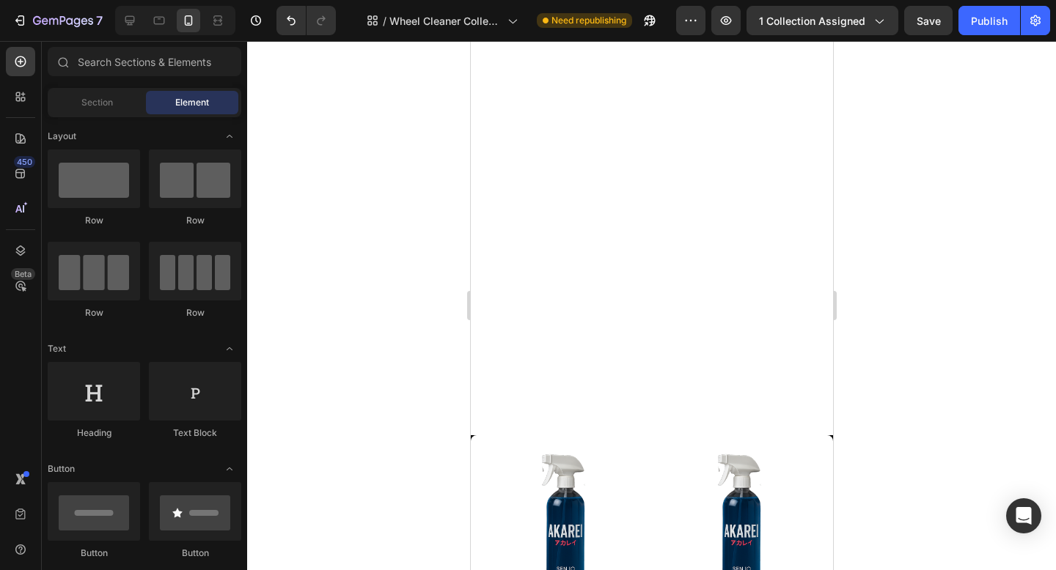
scroll to position [144, 0]
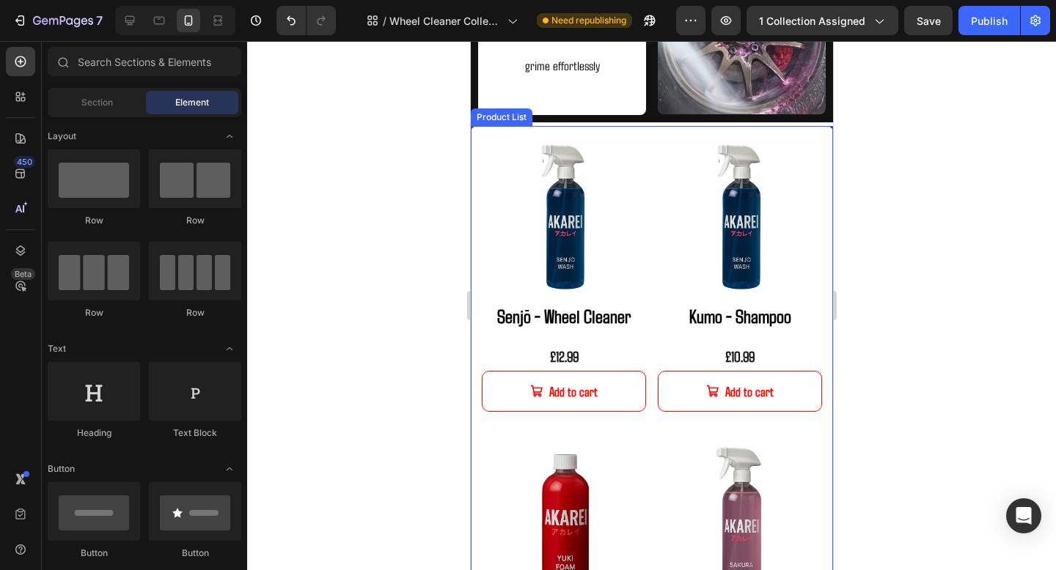
click at [824, 128] on div "Product Images Senjō - Wheel Cleaner Product Title £12.99 Product Price Product…" at bounding box center [651, 426] width 362 height 600
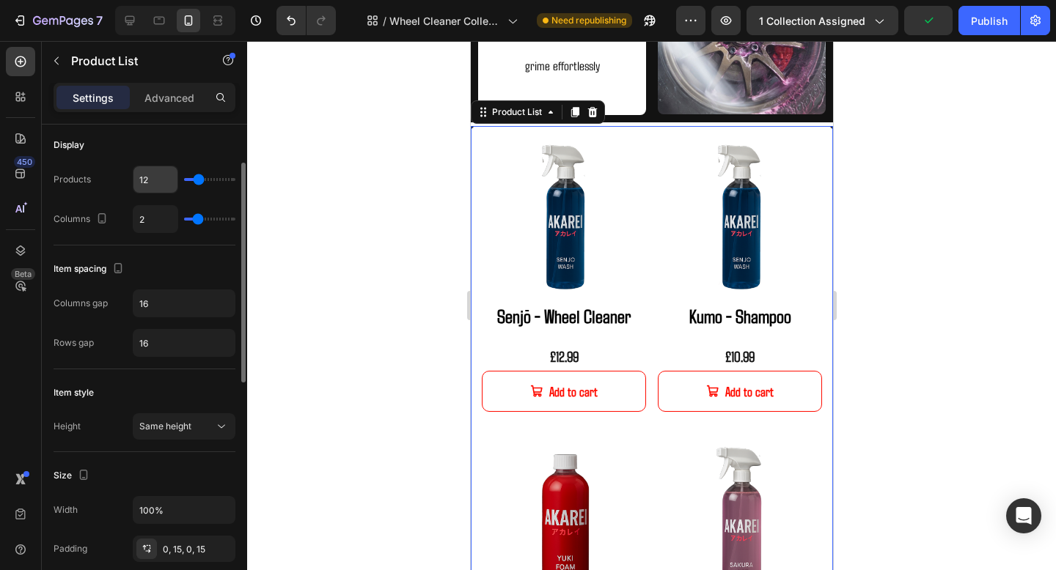
scroll to position [210, 0]
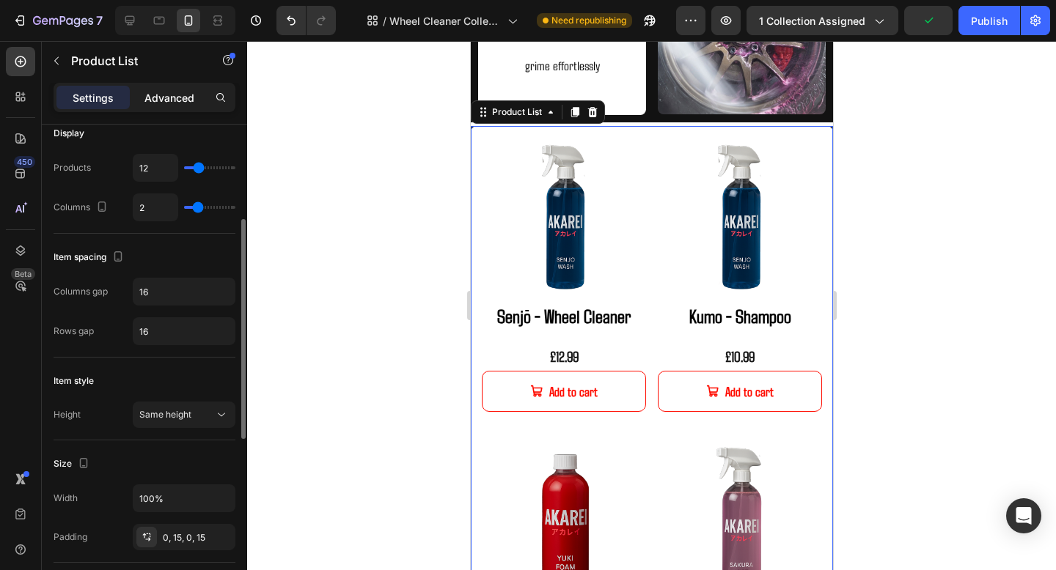
click at [162, 91] on p "Advanced" at bounding box center [169, 97] width 50 height 15
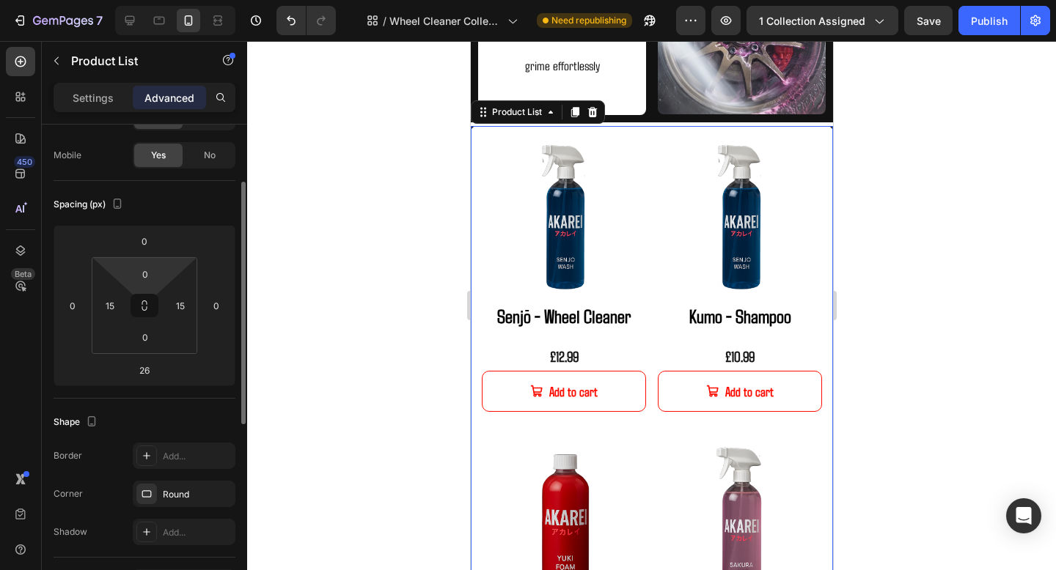
scroll to position [98, 0]
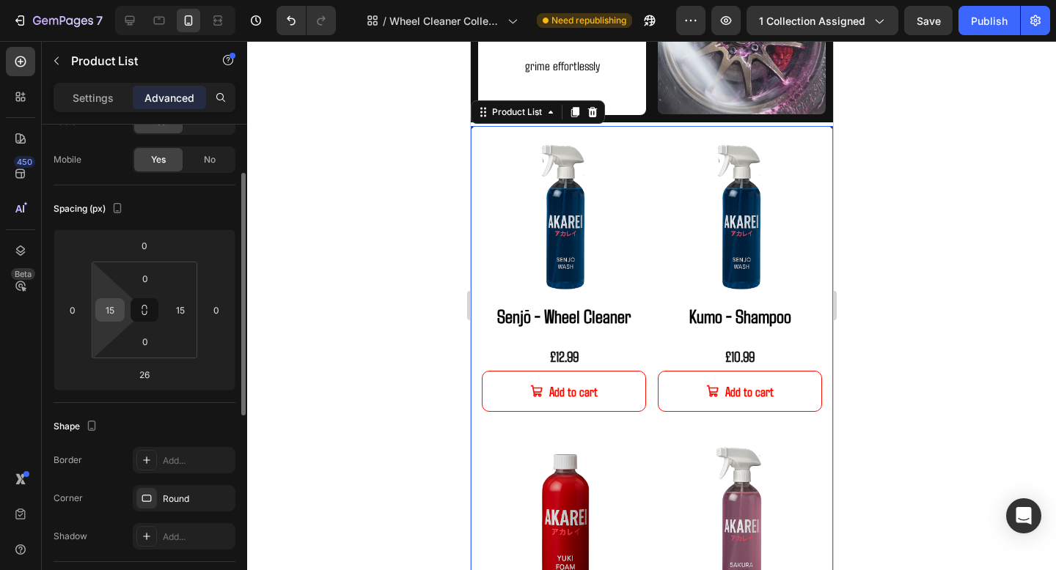
click at [111, 312] on input "15" at bounding box center [110, 310] width 22 height 22
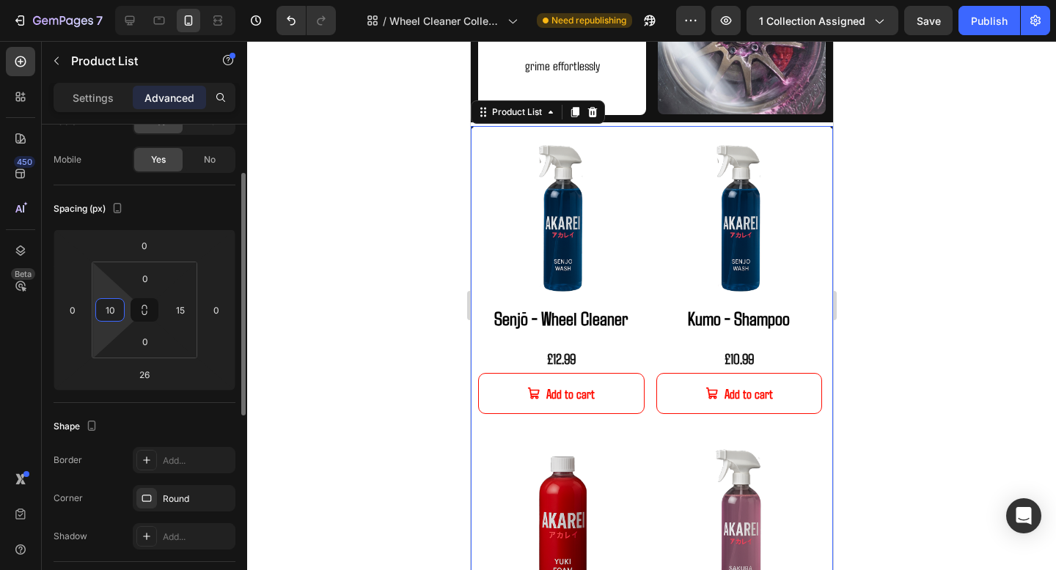
type input "1"
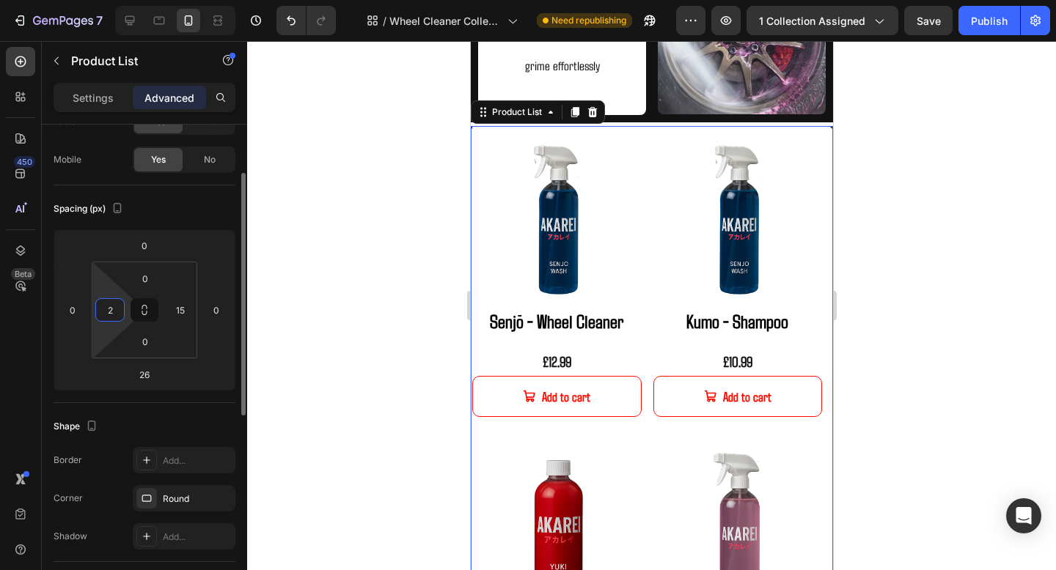
type input "20"
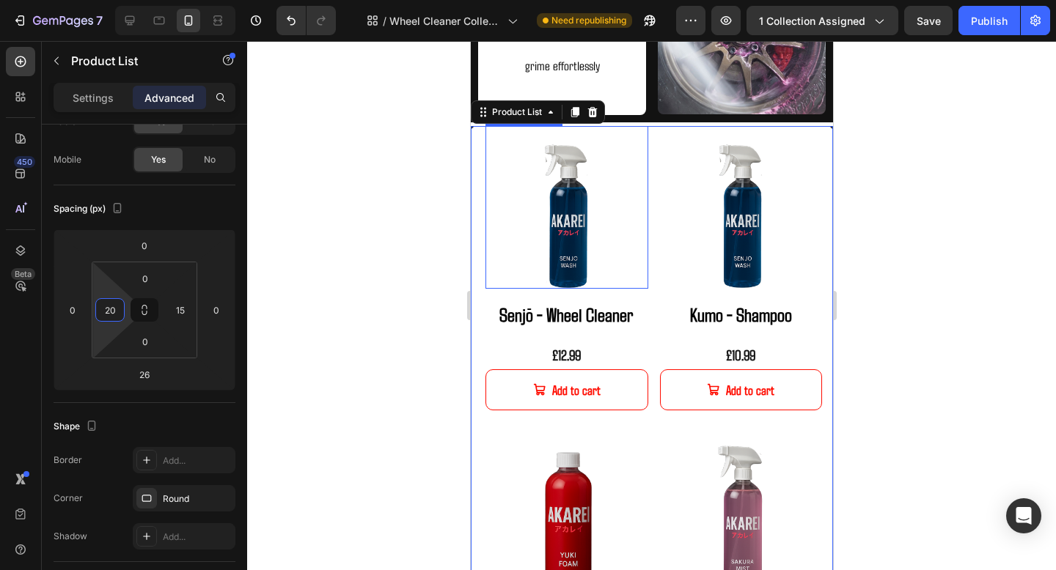
click at [945, 193] on div at bounding box center [651, 305] width 809 height 529
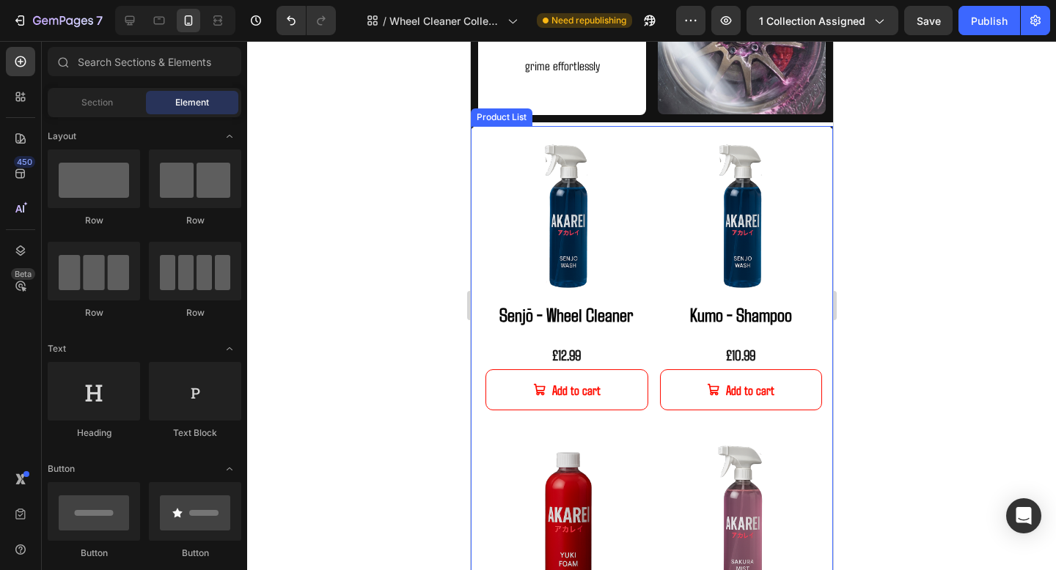
click at [477, 228] on div "Product Images Senjō - Wheel Cleaner Product Title £12.99 Product Price Product…" at bounding box center [651, 424] width 362 height 596
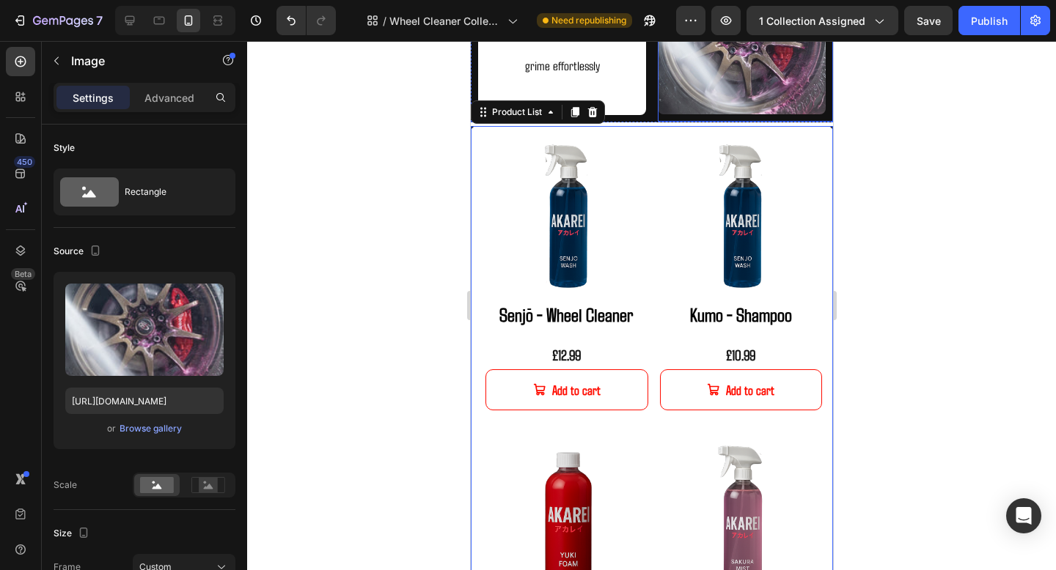
click at [821, 120] on div "Image" at bounding box center [744, 40] width 175 height 161
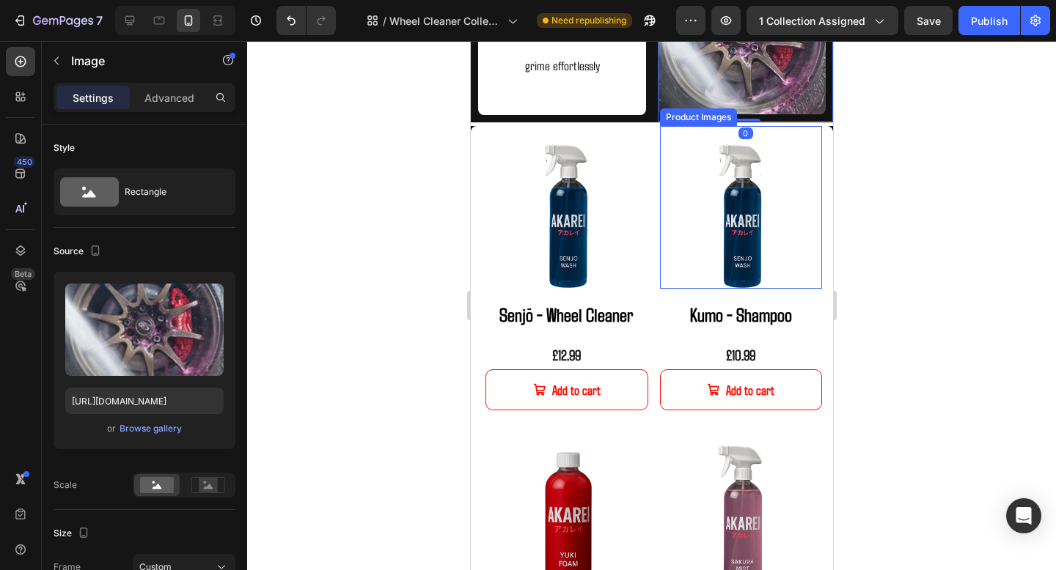
click at [819, 136] on img at bounding box center [740, 207] width 163 height 163
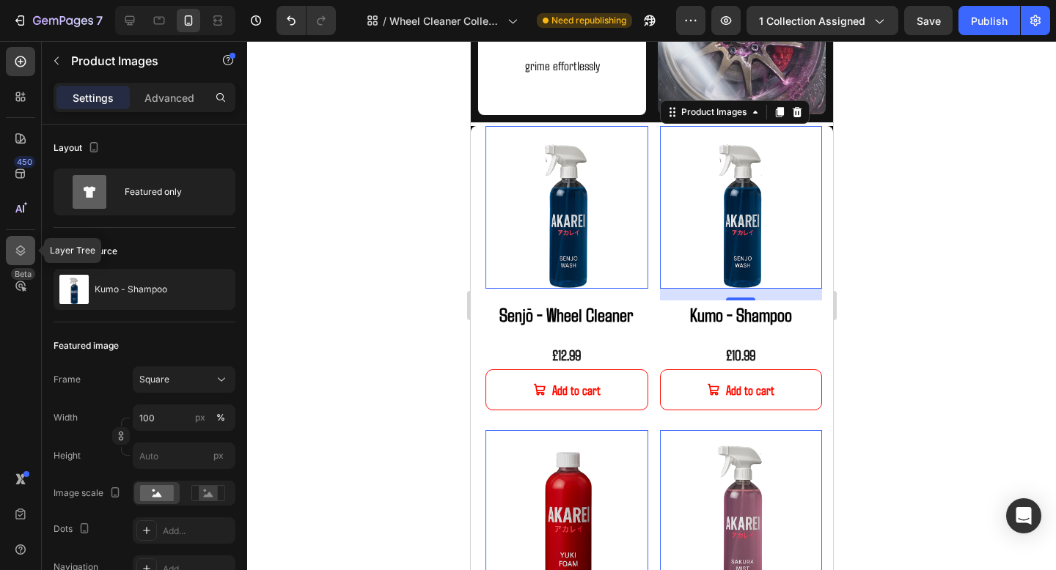
click at [15, 238] on div at bounding box center [20, 250] width 29 height 29
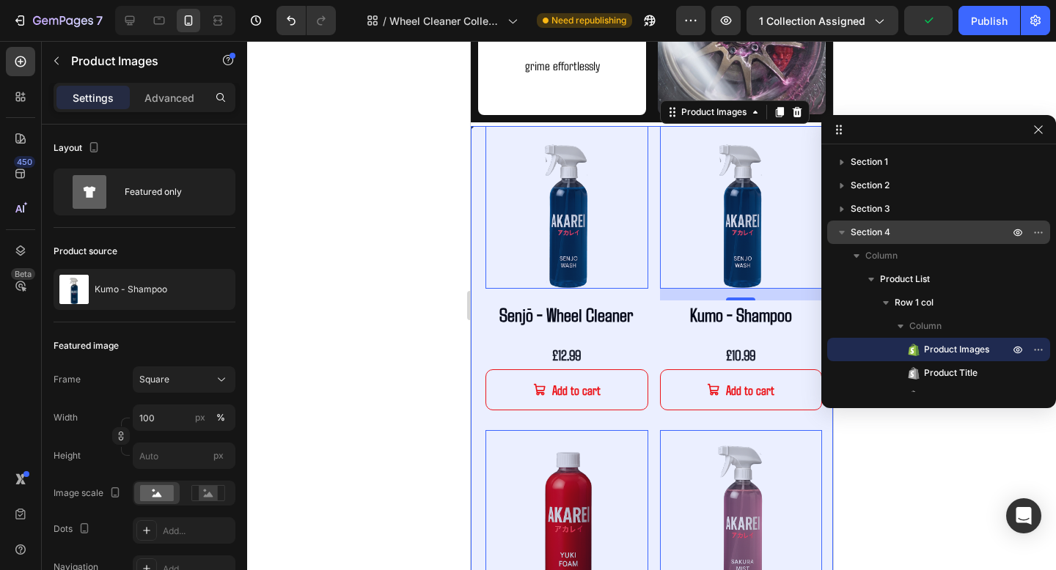
click at [877, 237] on span "Section 4" at bounding box center [870, 232] width 40 height 15
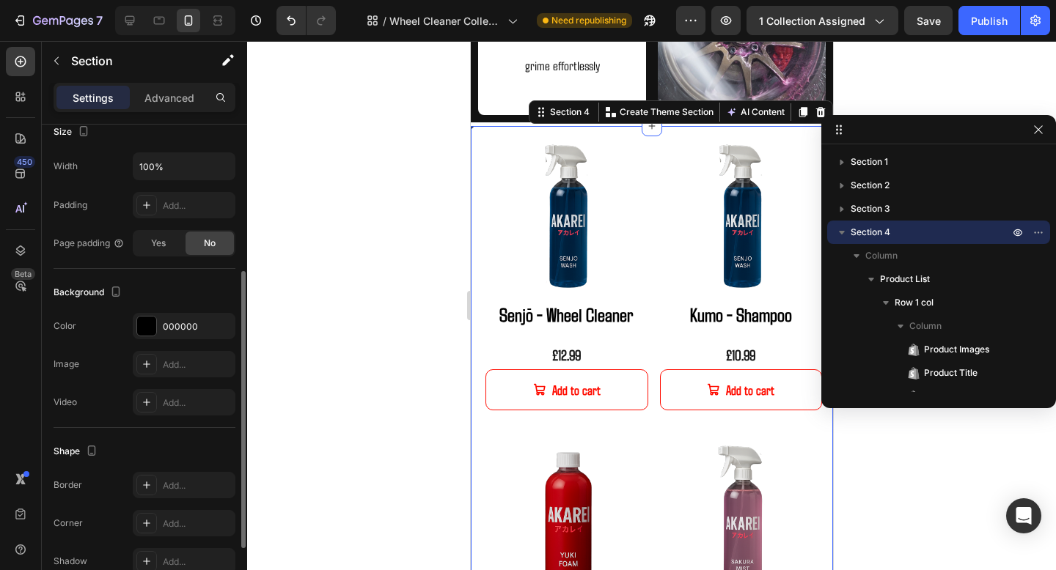
scroll to position [369, 0]
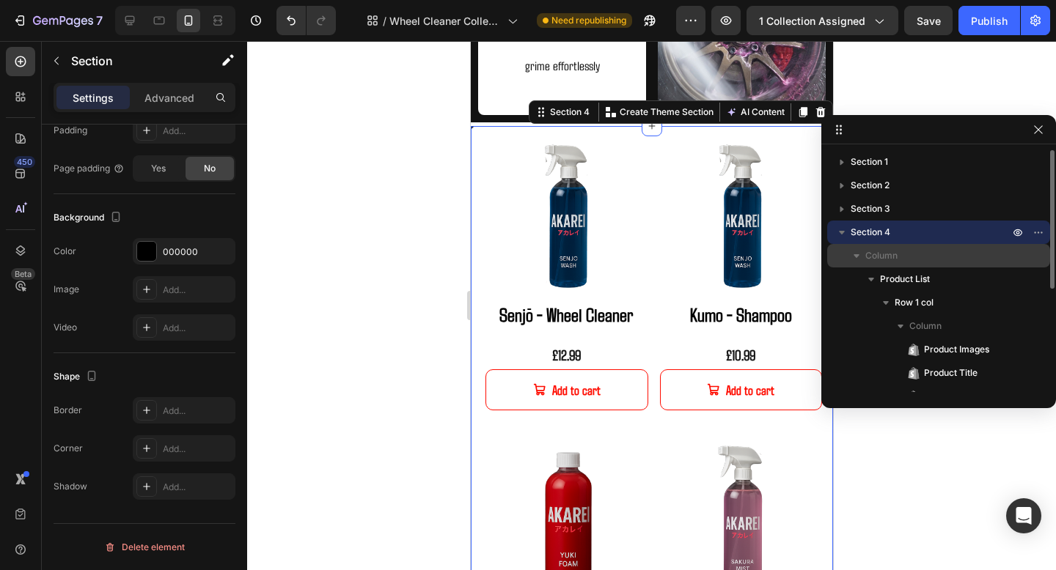
click at [899, 257] on p "Column" at bounding box center [938, 256] width 147 height 15
click at [885, 261] on span "Column" at bounding box center [881, 256] width 32 height 15
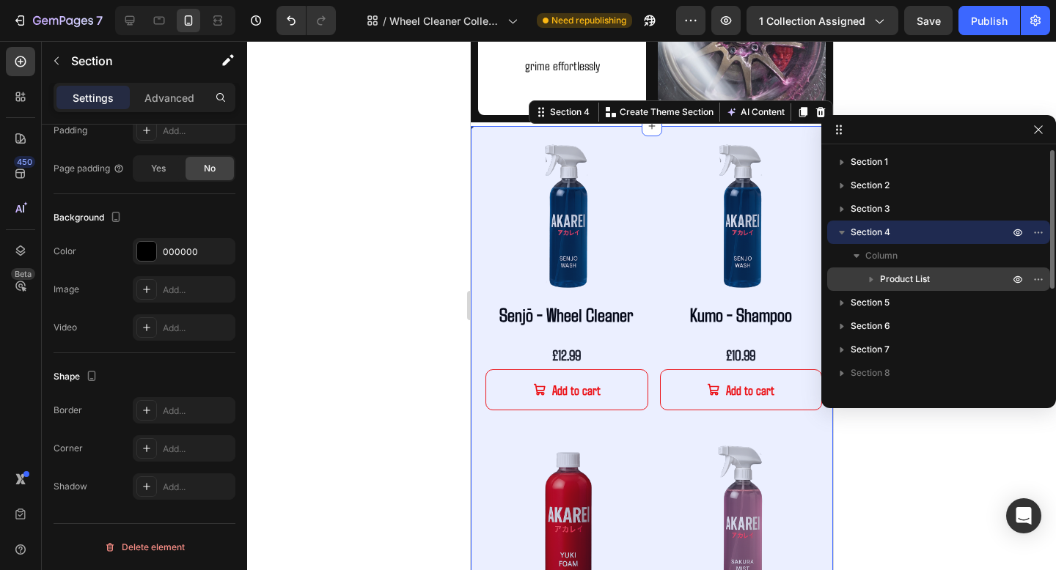
click at [897, 277] on span "Product List" at bounding box center [905, 279] width 50 height 15
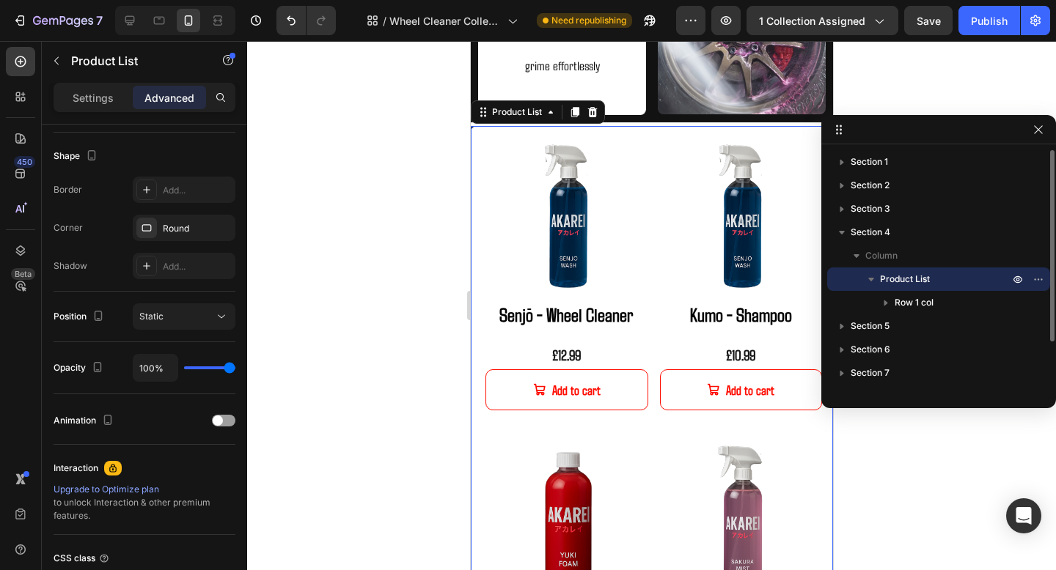
scroll to position [0, 0]
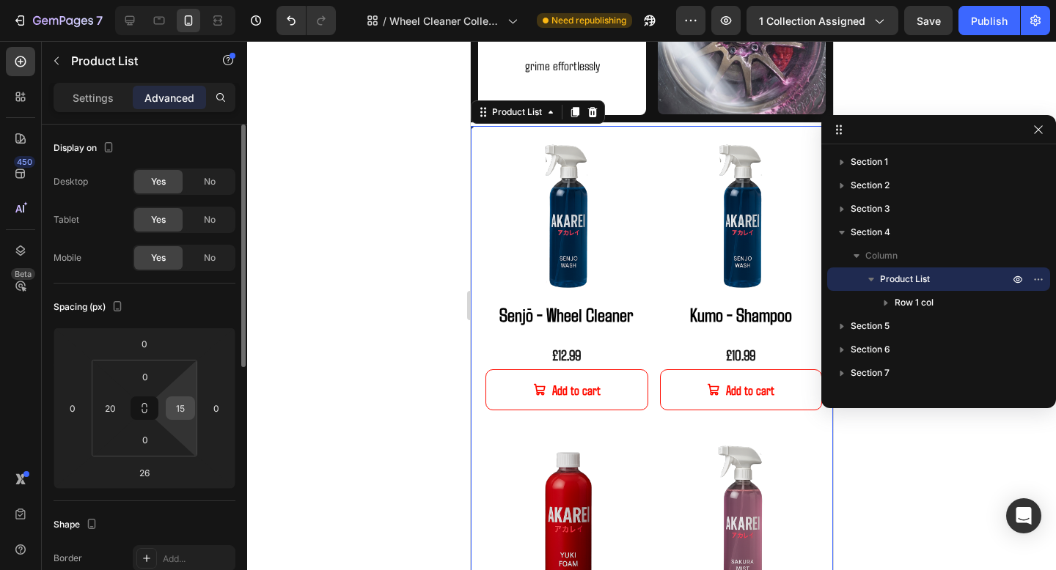
click at [185, 410] on input "15" at bounding box center [180, 408] width 22 height 22
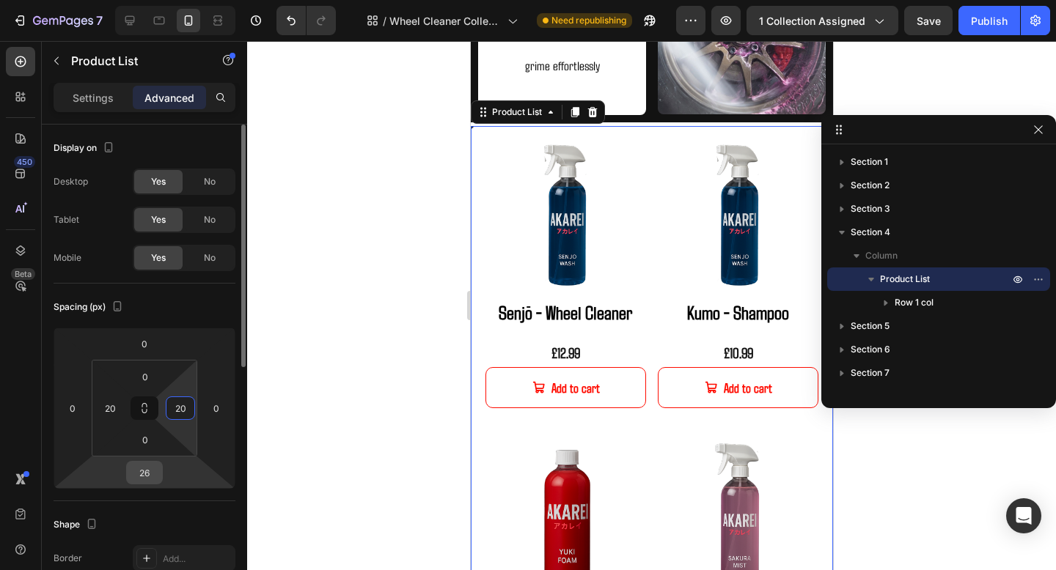
type input "20"
click at [158, 471] on input "26" at bounding box center [144, 473] width 29 height 22
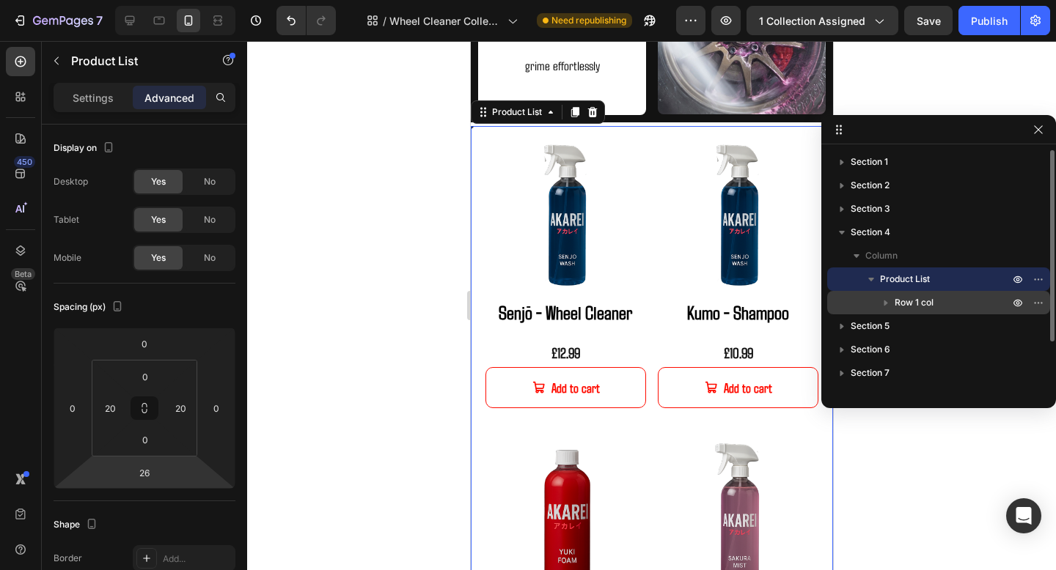
click at [913, 295] on div "Row 1 col" at bounding box center [938, 302] width 211 height 23
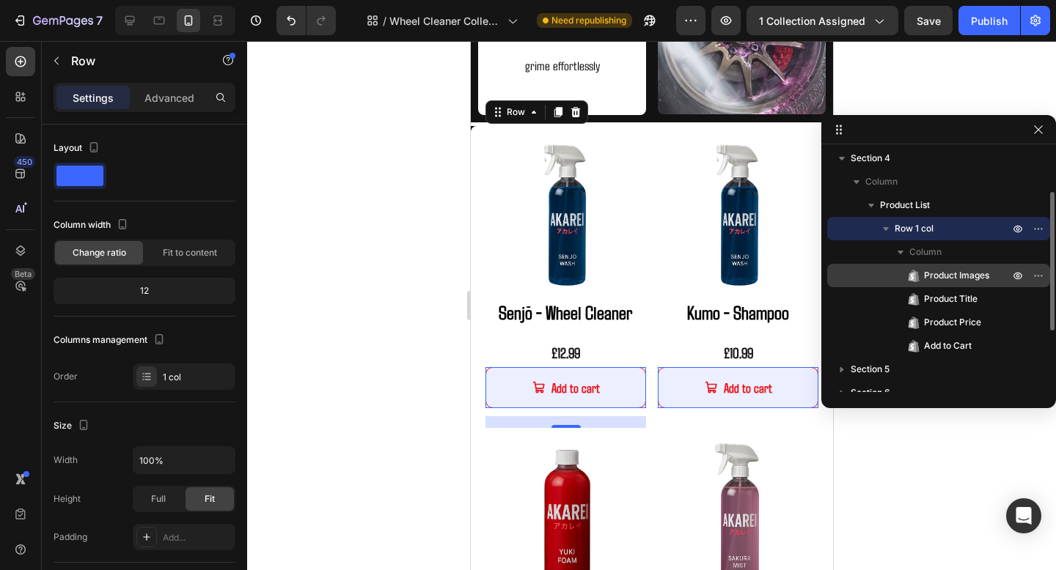
scroll to position [79, 0]
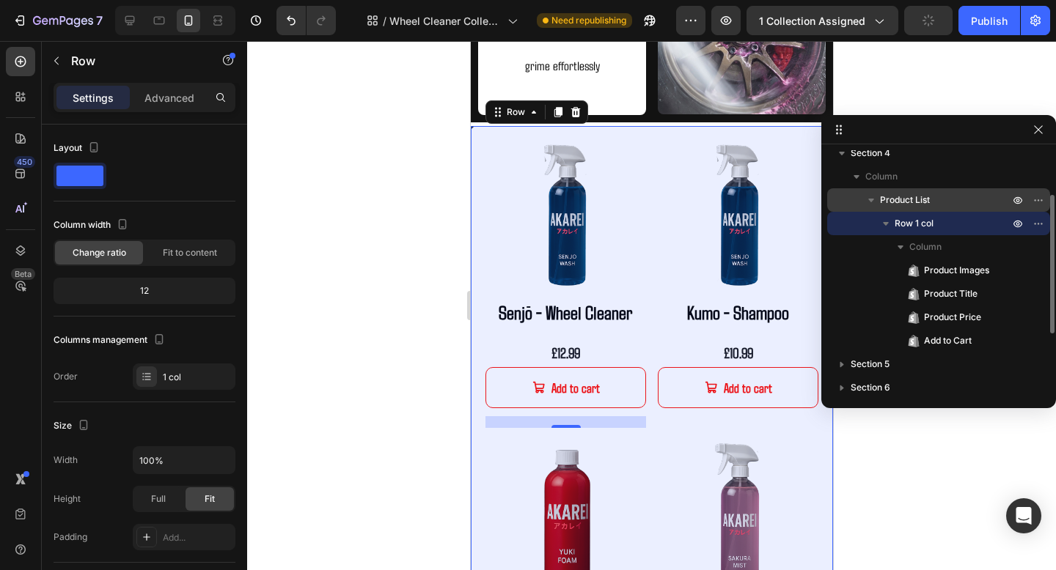
click at [914, 193] on span "Product List" at bounding box center [905, 200] width 50 height 15
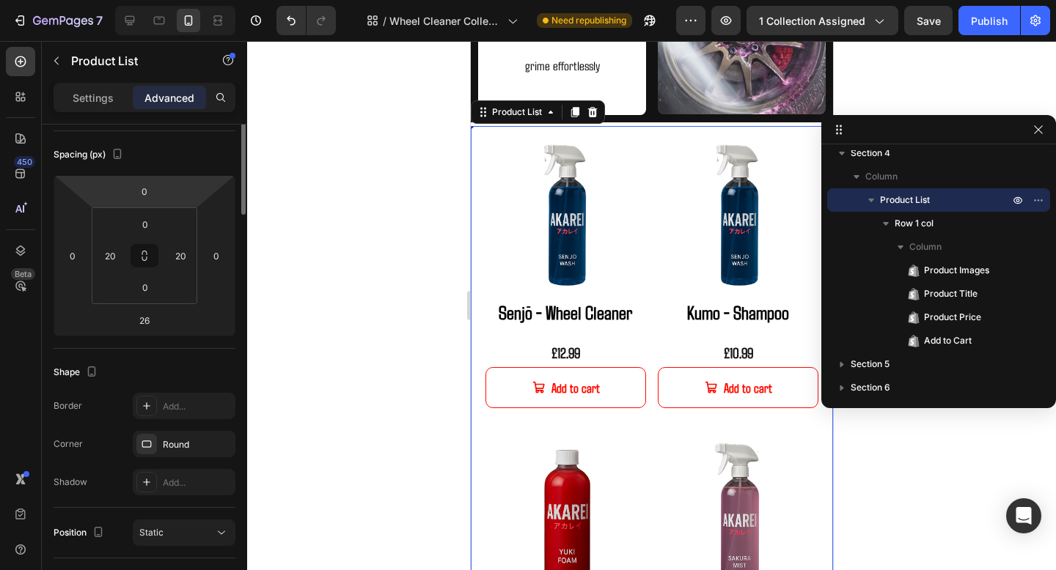
scroll to position [0, 0]
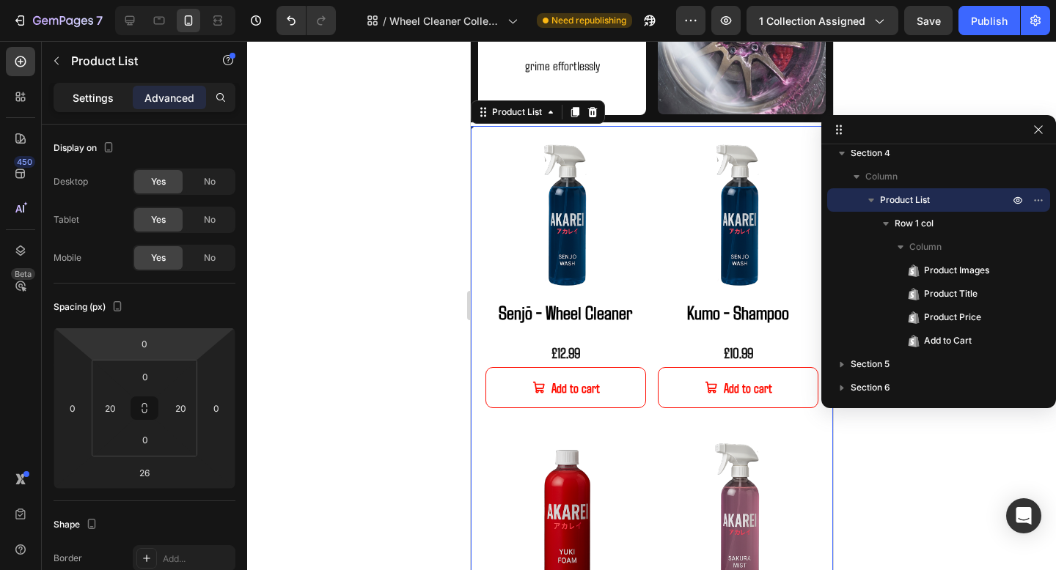
click at [98, 98] on p "Settings" at bounding box center [93, 97] width 41 height 15
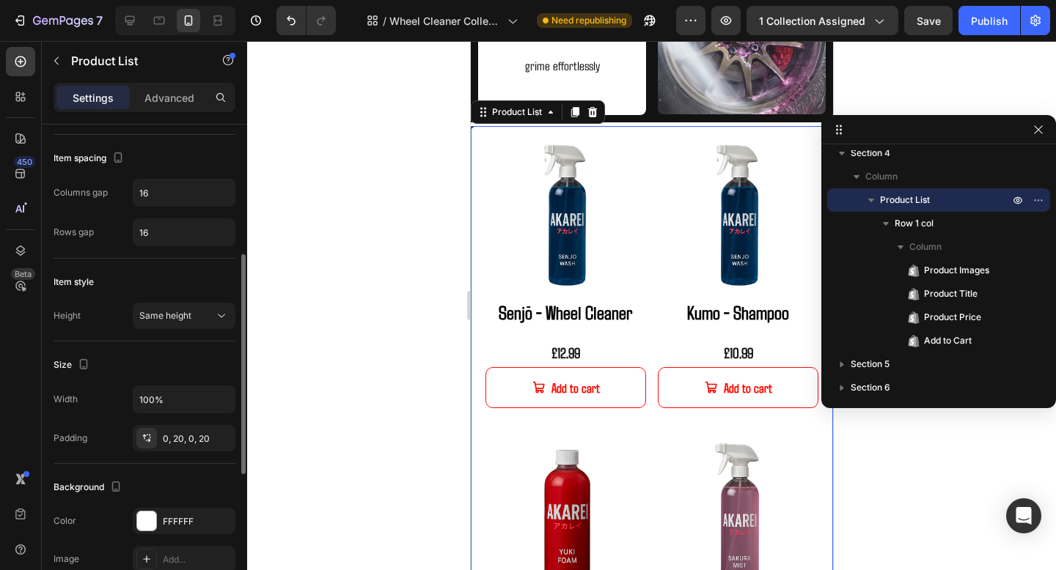
scroll to position [352, 0]
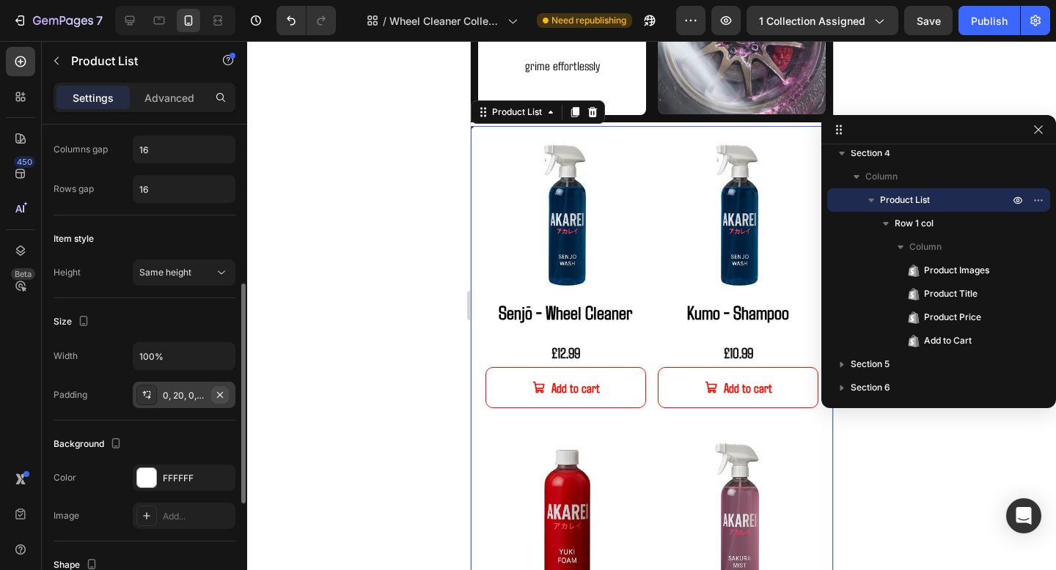
click at [220, 394] on icon "button" at bounding box center [220, 395] width 6 height 6
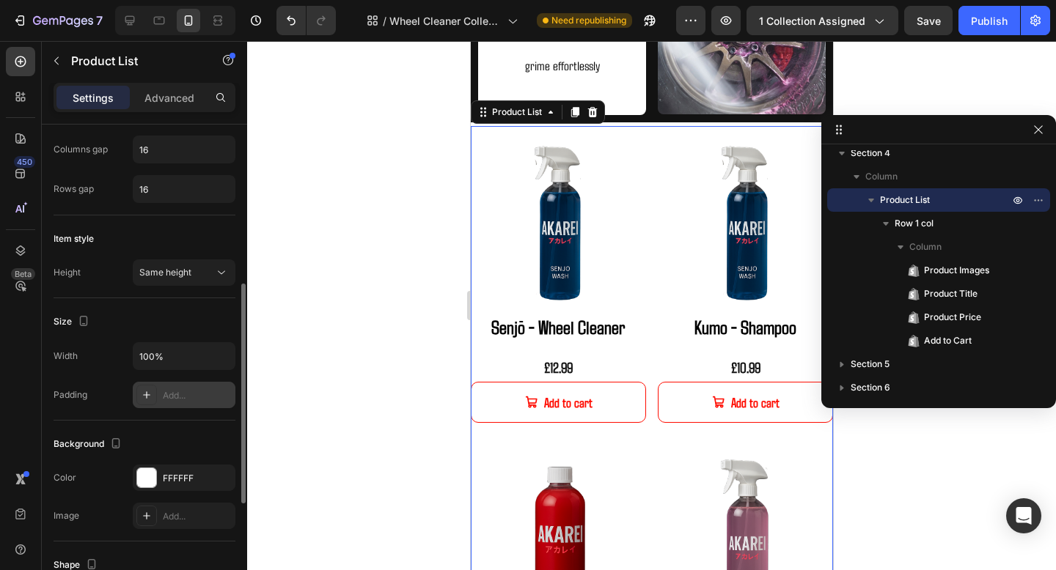
click at [172, 405] on div "Add..." at bounding box center [184, 395] width 103 height 26
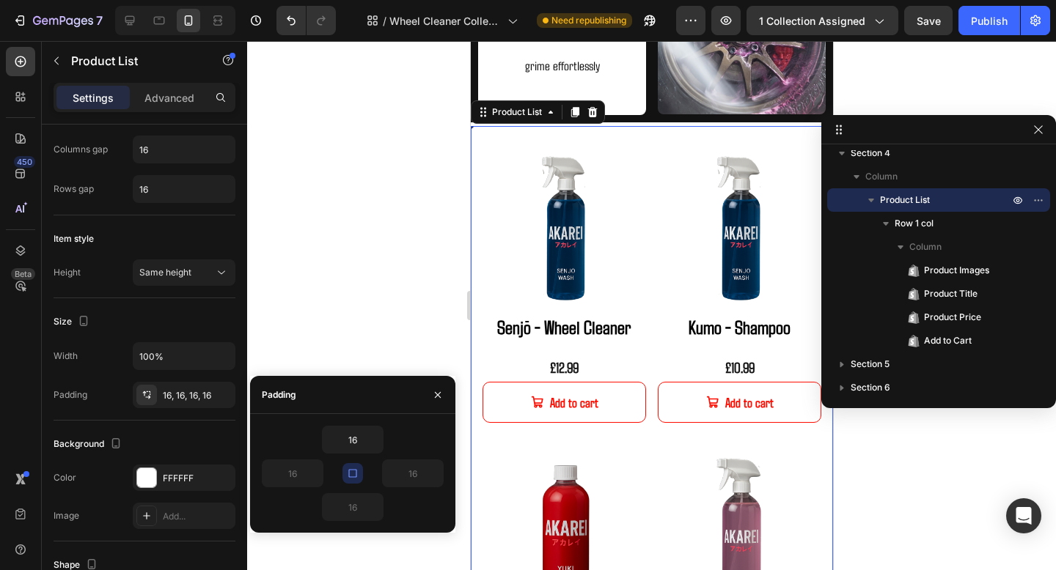
click at [350, 314] on div at bounding box center [651, 305] width 809 height 529
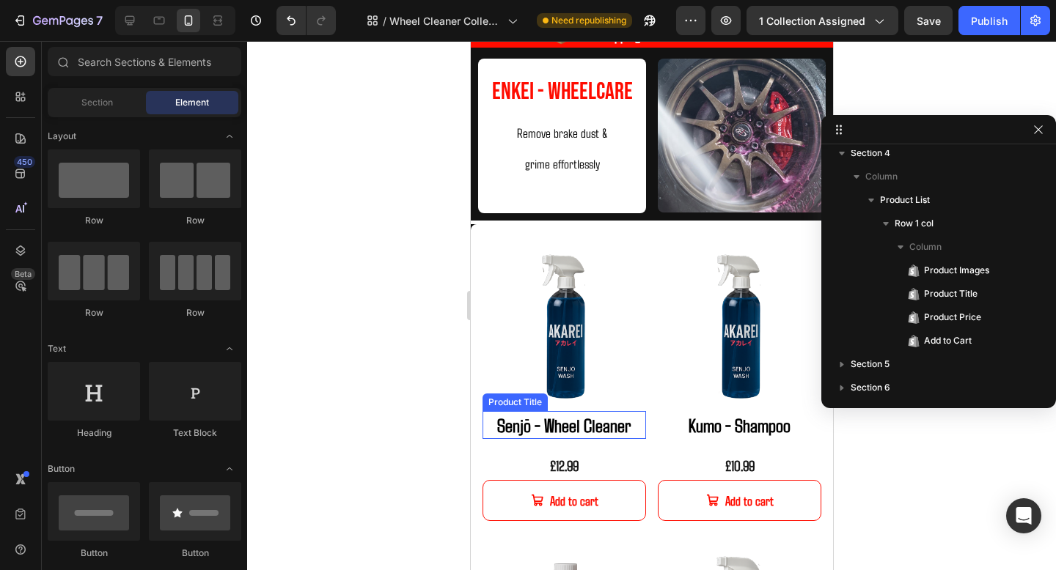
scroll to position [43, 0]
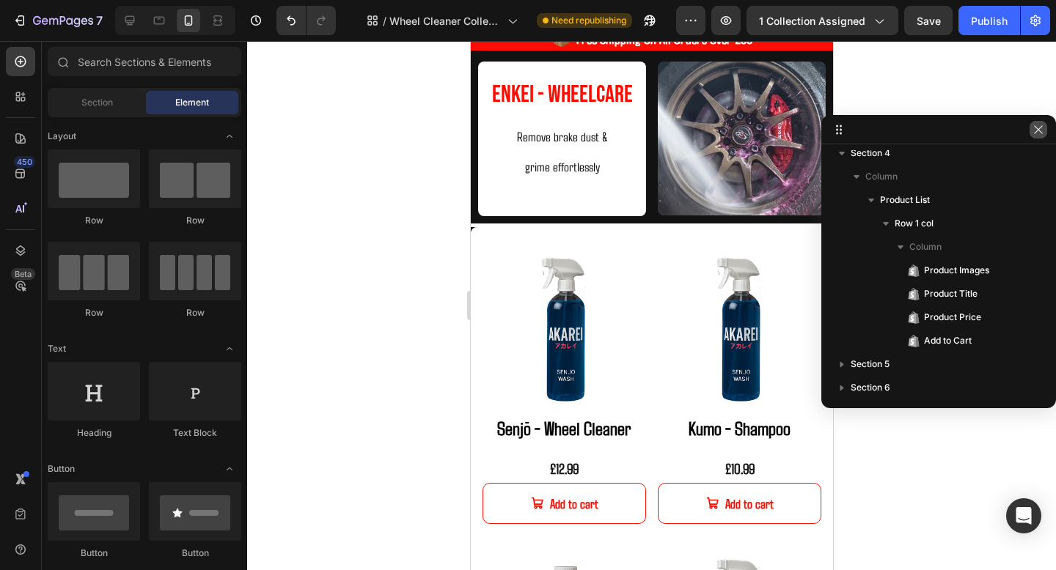
click at [1040, 125] on icon "button" at bounding box center [1038, 130] width 12 height 12
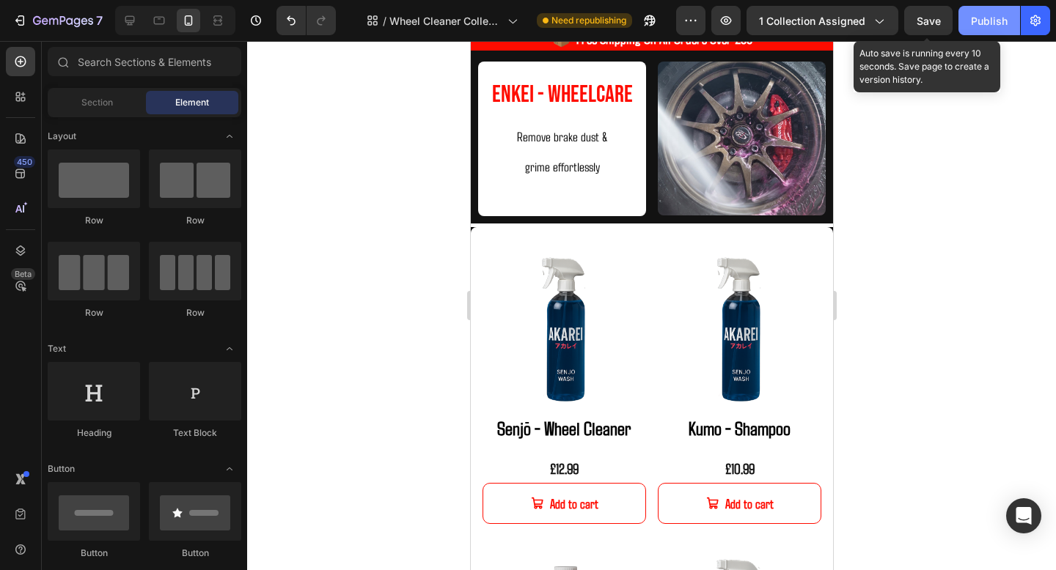
click at [935, 12] on button "Save" at bounding box center [928, 20] width 48 height 29
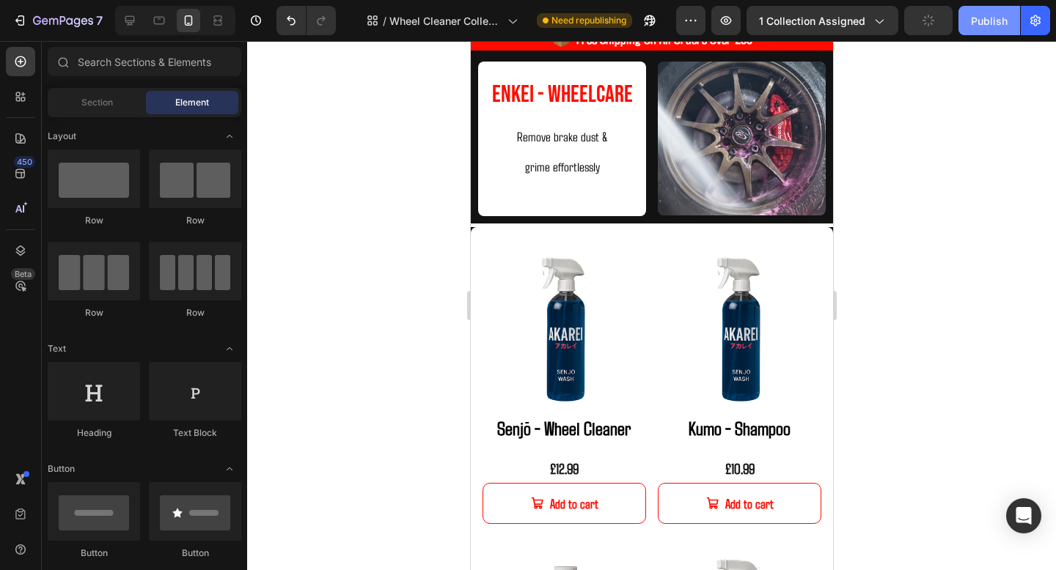
click at [974, 29] on button "Publish" at bounding box center [989, 20] width 62 height 29
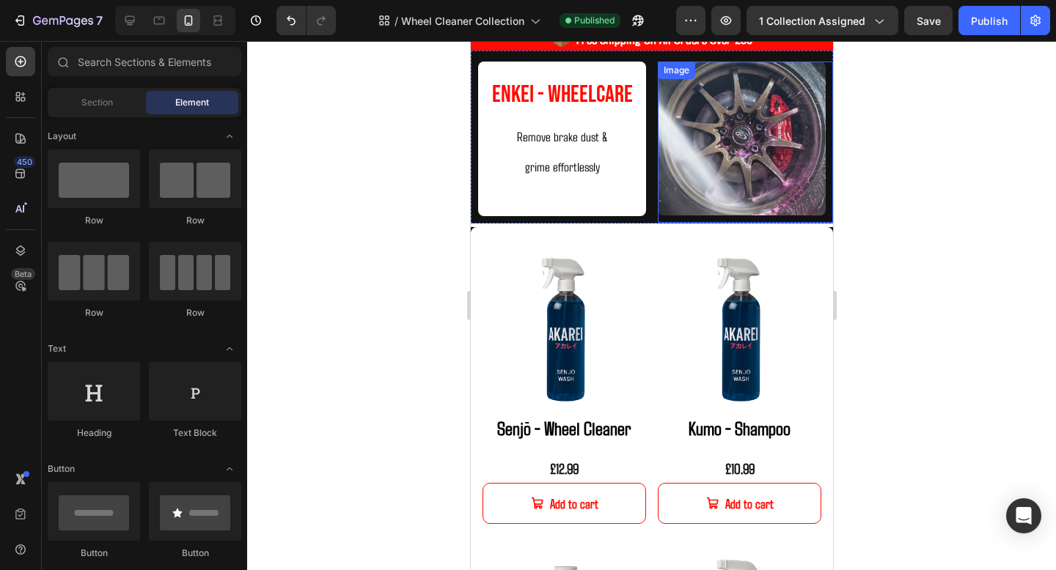
click at [720, 172] on img at bounding box center [741, 139] width 168 height 154
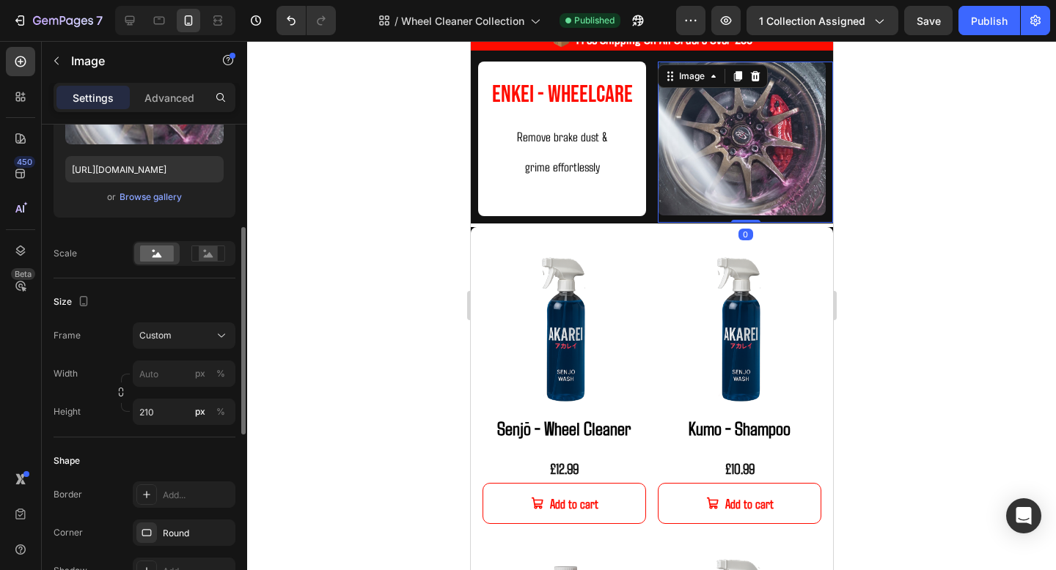
scroll to position [235, 0]
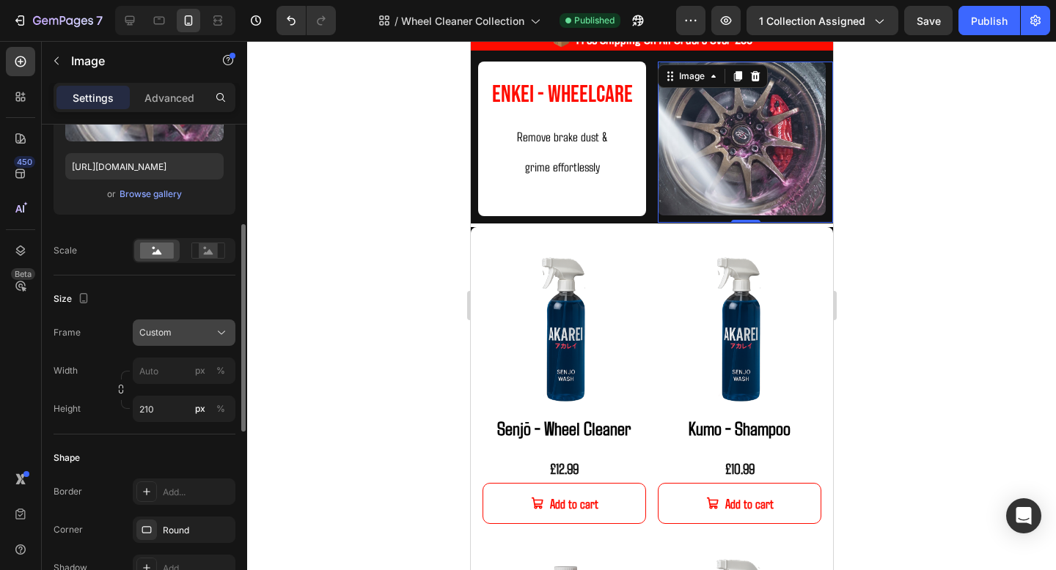
click at [183, 343] on button "Custom" at bounding box center [184, 333] width 103 height 26
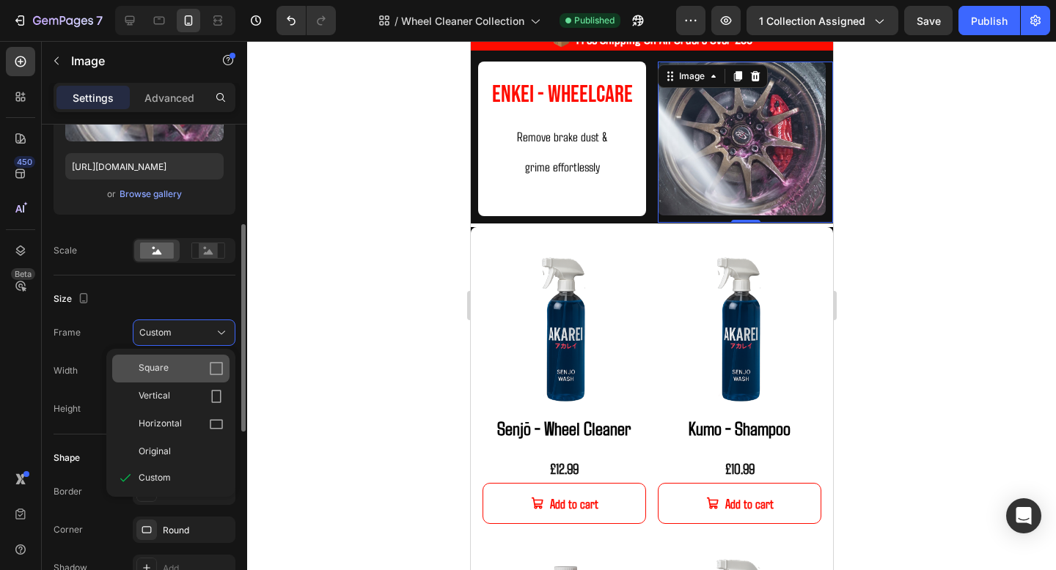
click at [183, 370] on div "Square" at bounding box center [181, 368] width 85 height 15
type input "210"
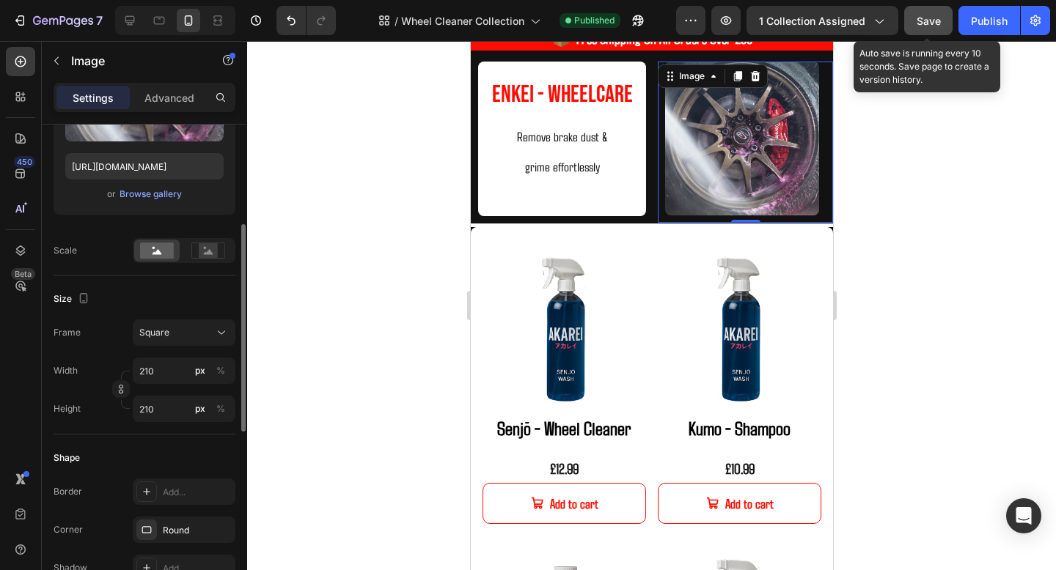
click at [939, 11] on button "Save" at bounding box center [928, 20] width 48 height 29
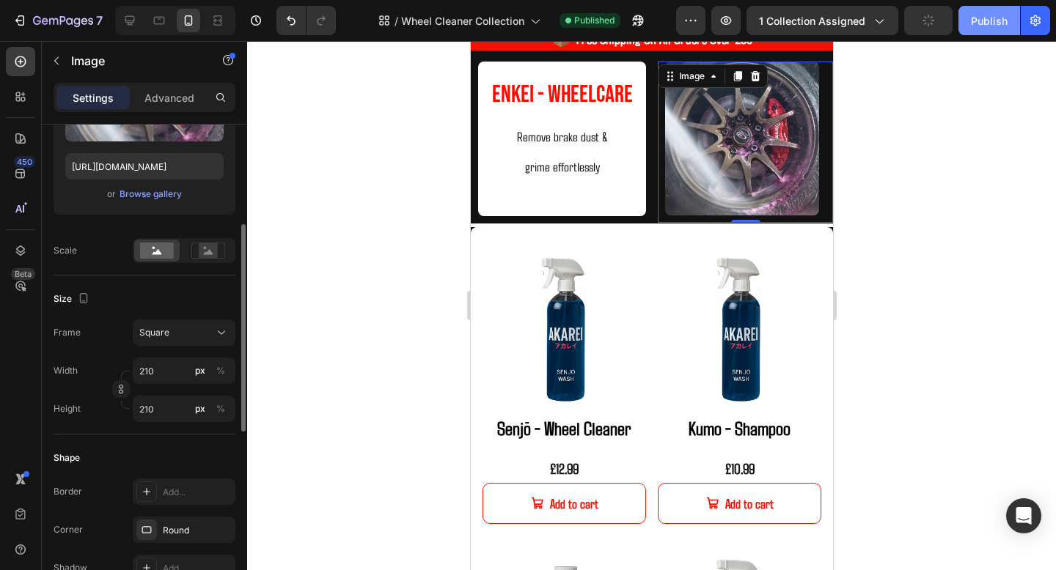
click at [979, 15] on div "Publish" at bounding box center [989, 20] width 37 height 15
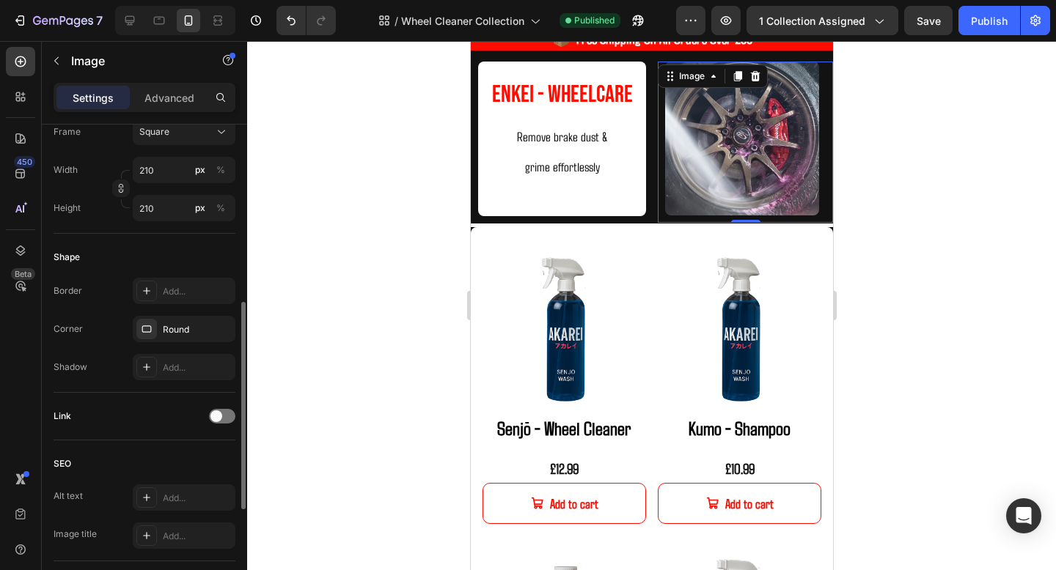
scroll to position [455, 0]
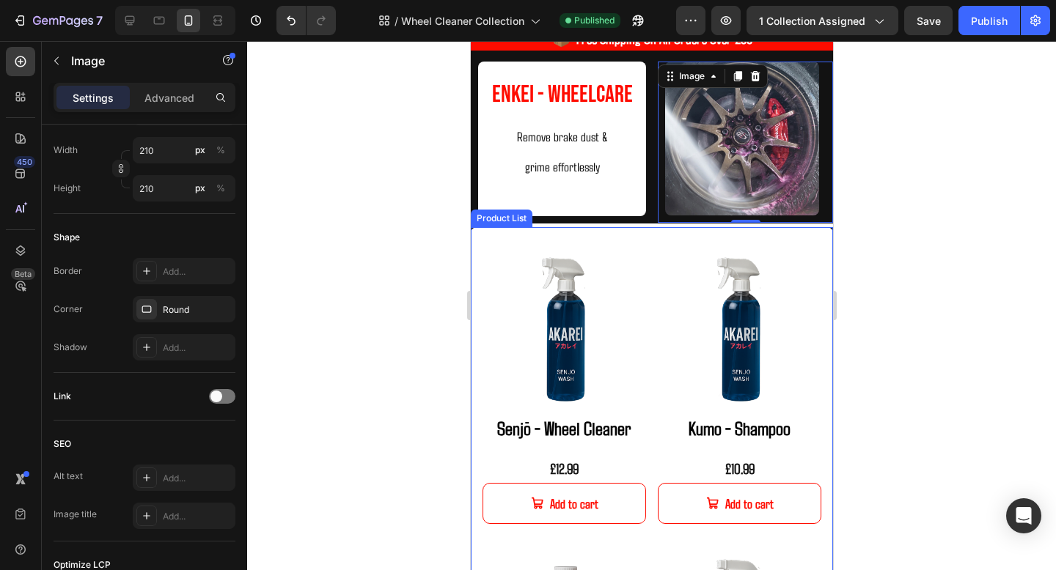
click at [478, 235] on div "Product Images Senjō - Wheel Cleaner Product Title £12.99 Product Price Product…" at bounding box center [651, 538] width 362 height 622
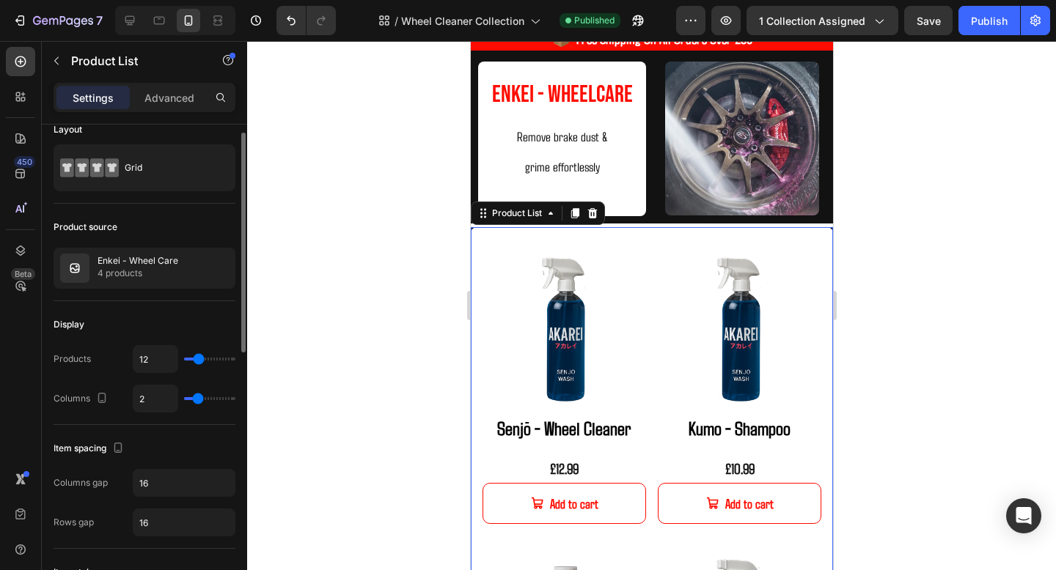
scroll to position [0, 0]
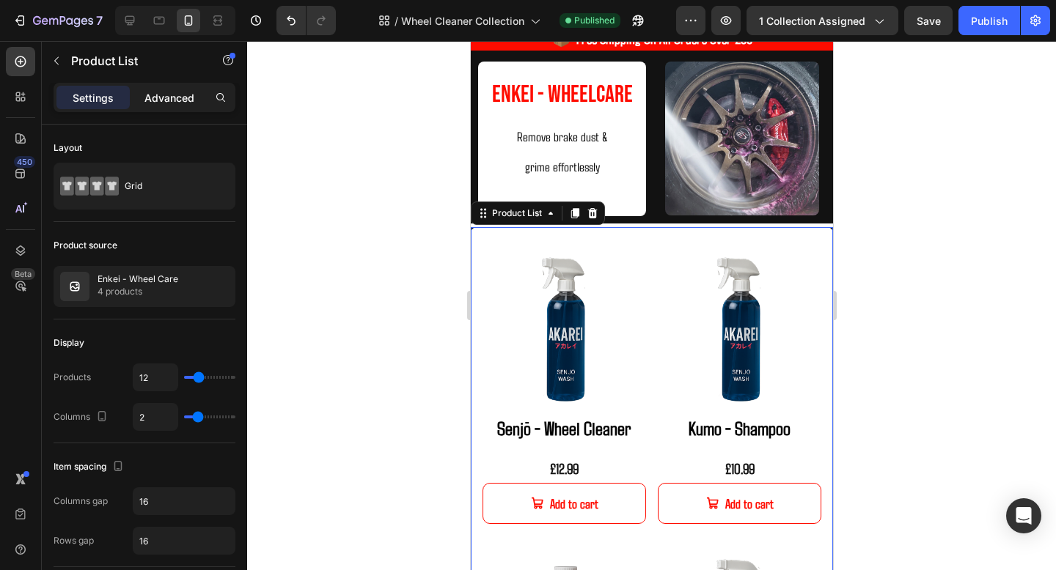
click at [188, 92] on p "Advanced" at bounding box center [169, 97] width 50 height 15
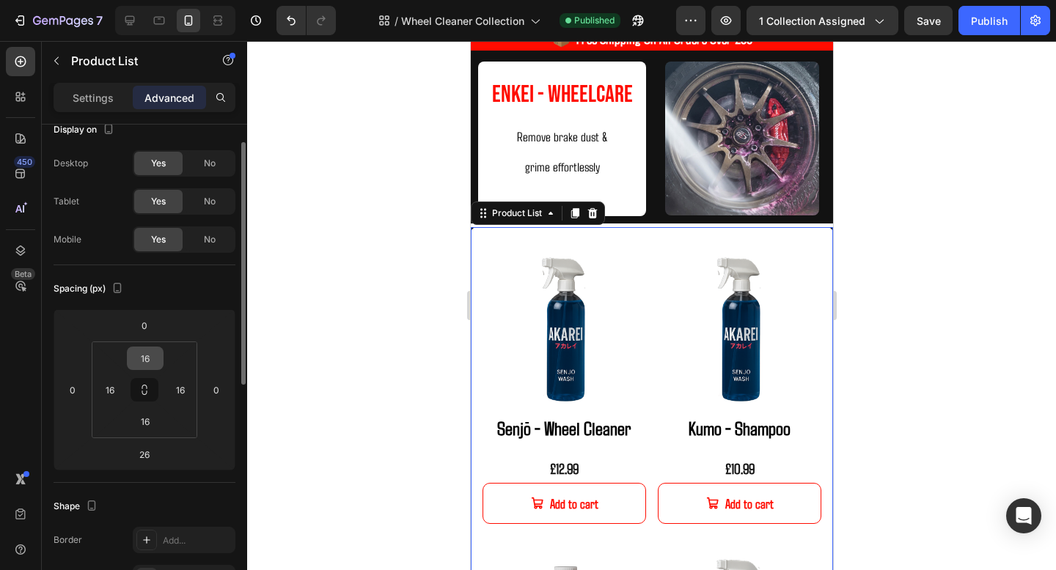
scroll to position [24, 0]
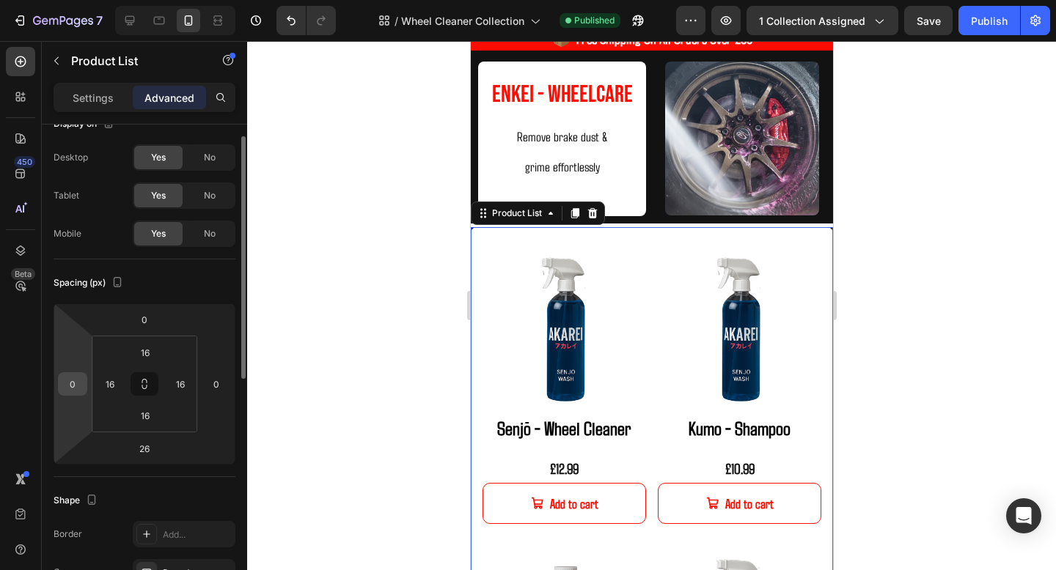
click at [65, 384] on input "0" at bounding box center [73, 384] width 22 height 22
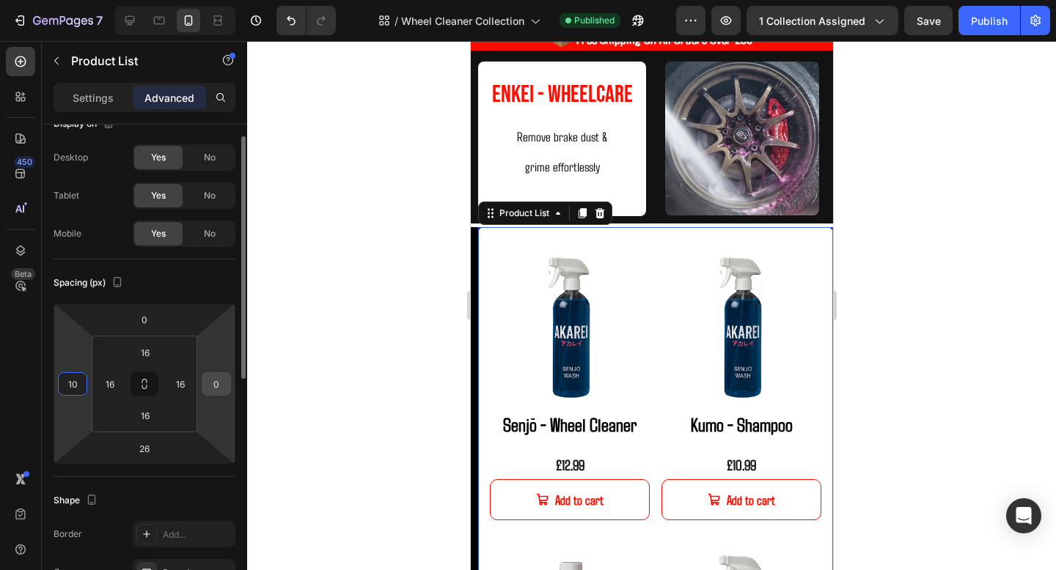
type input "10"
click at [213, 385] on input "0" at bounding box center [216, 384] width 22 height 22
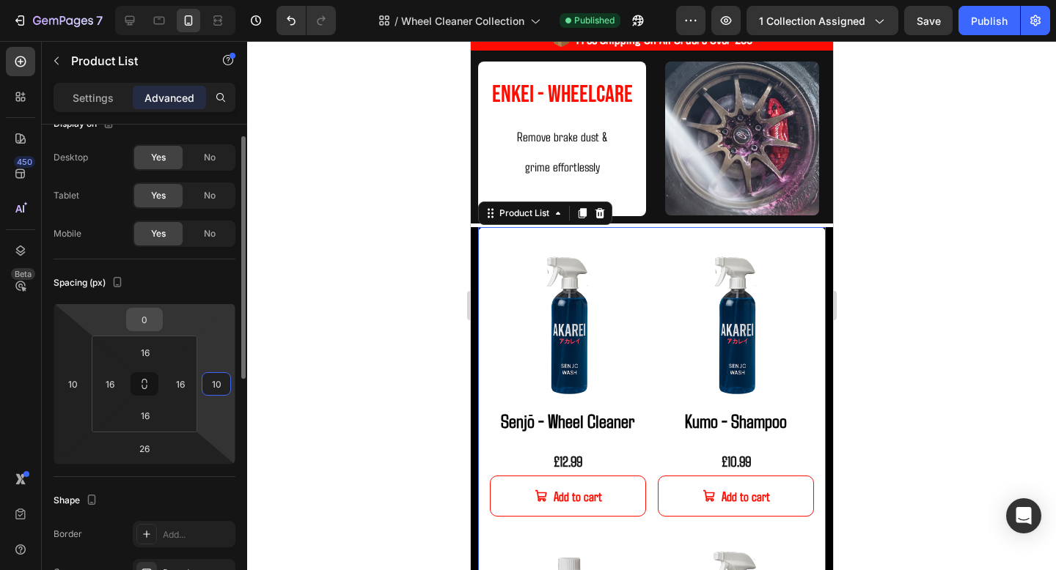
type input "10"
click at [147, 323] on input "0" at bounding box center [144, 320] width 29 height 22
type input "10"
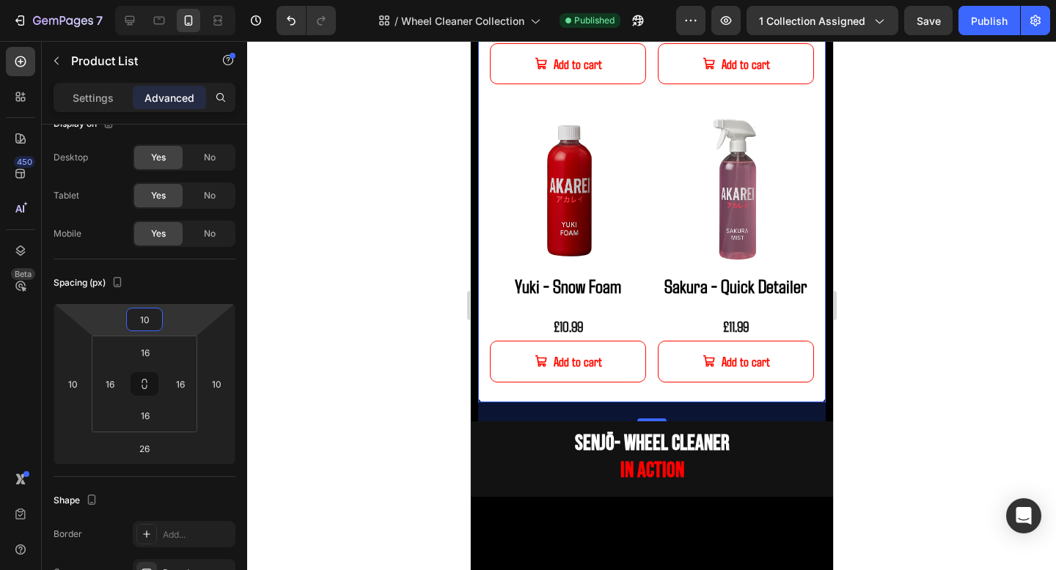
scroll to position [933, 0]
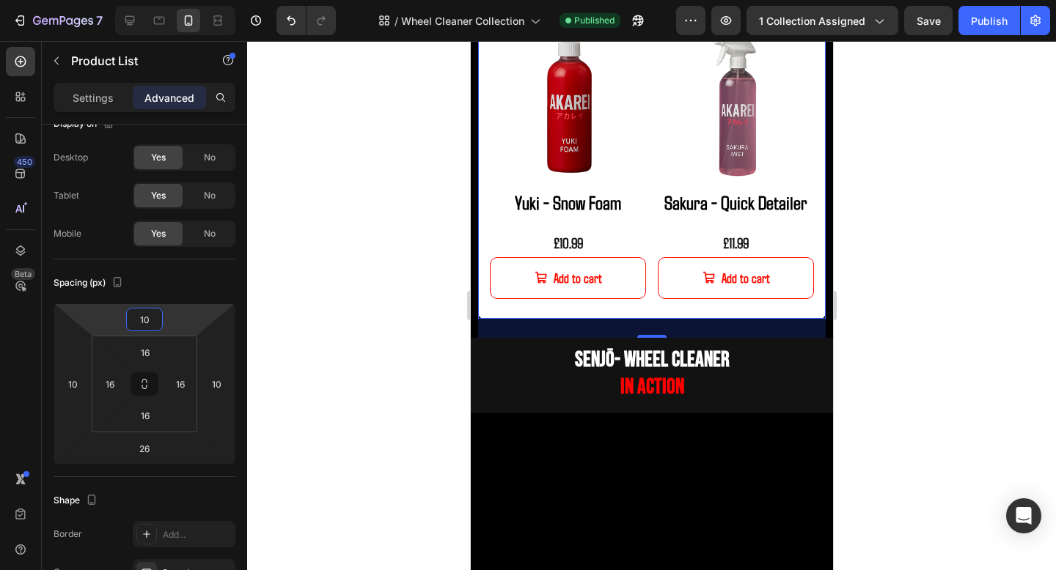
click at [904, 236] on div at bounding box center [651, 305] width 809 height 529
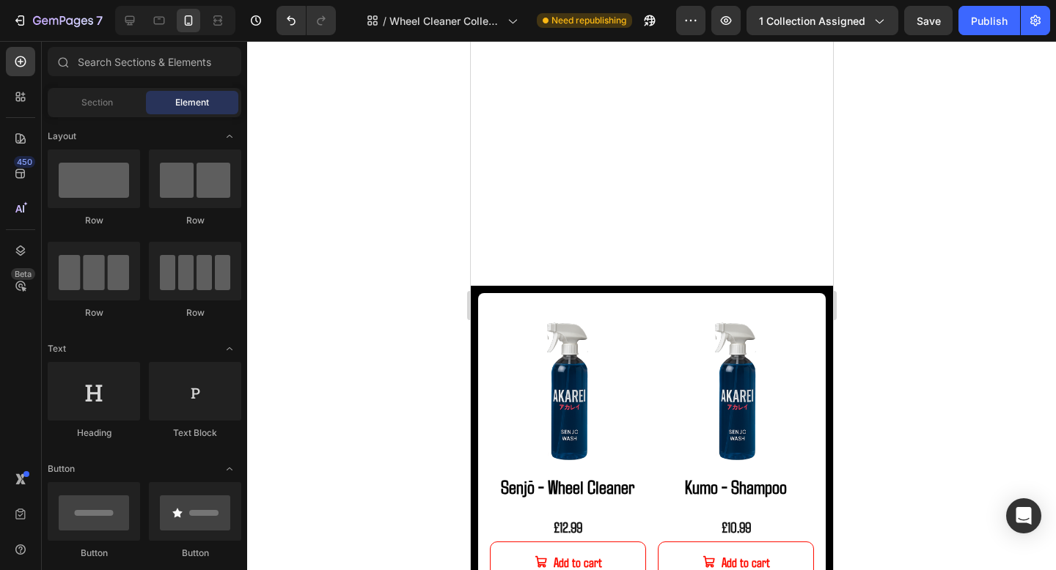
scroll to position [348, 0]
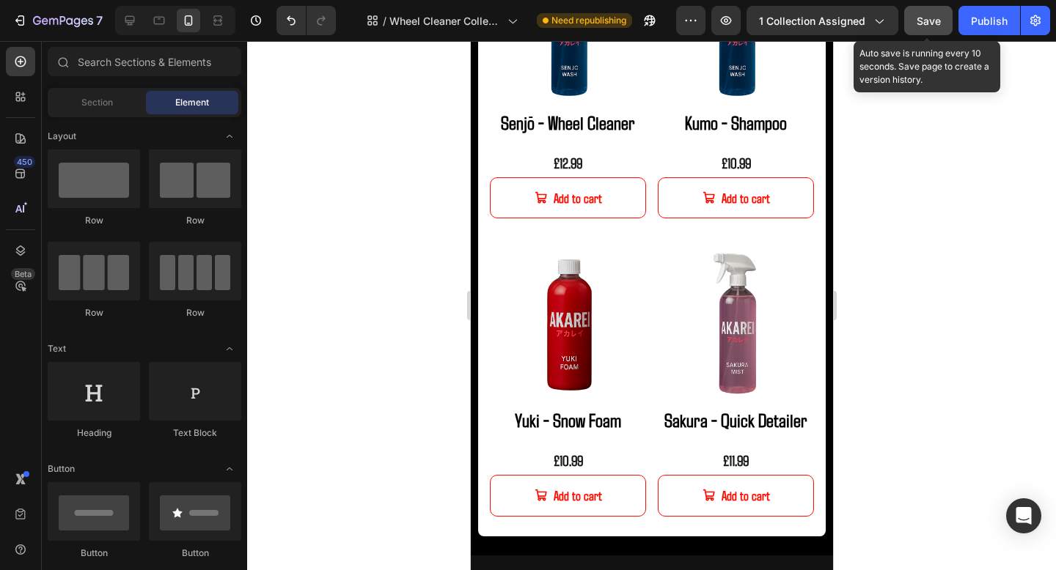
click at [933, 21] on span "Save" at bounding box center [928, 21] width 24 height 12
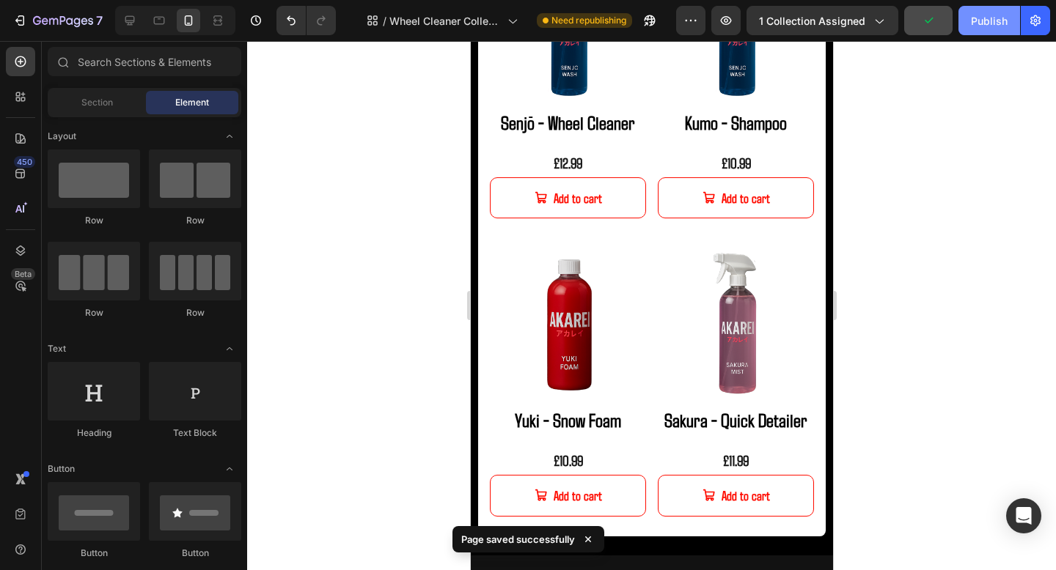
click at [992, 22] on div "Publish" at bounding box center [989, 20] width 37 height 15
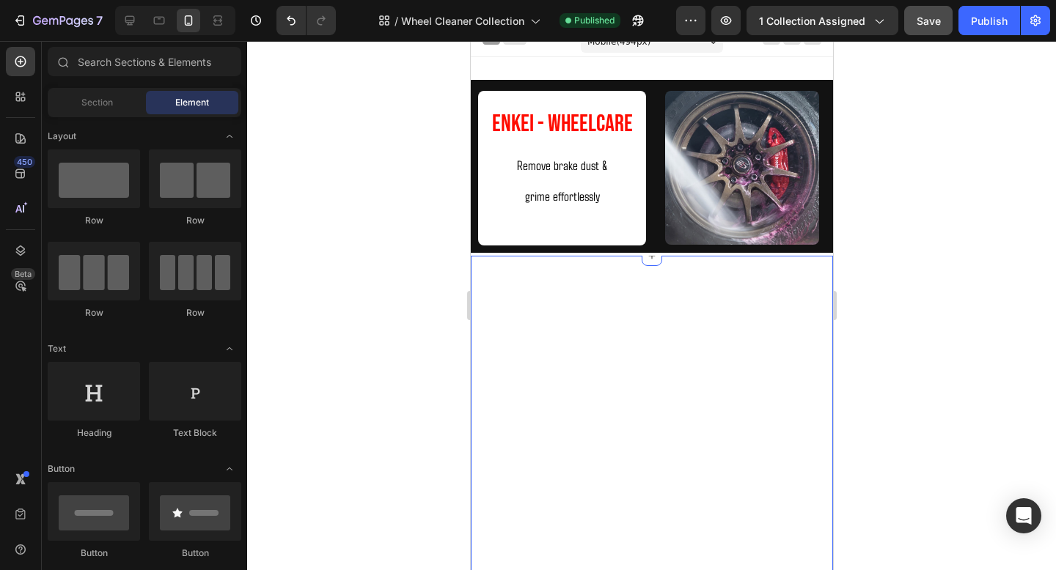
scroll to position [0, 0]
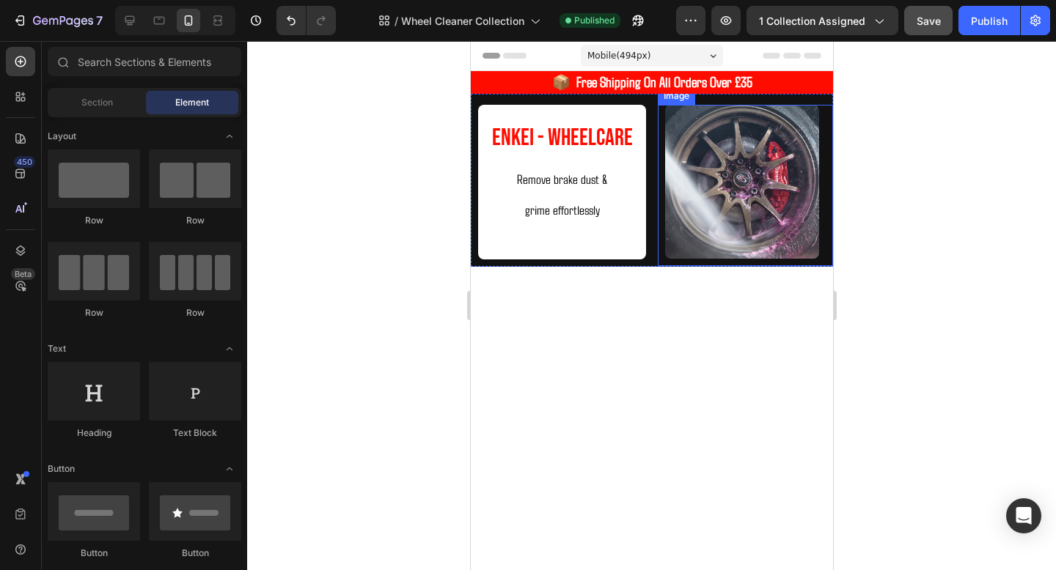
click at [734, 164] on img at bounding box center [741, 182] width 154 height 154
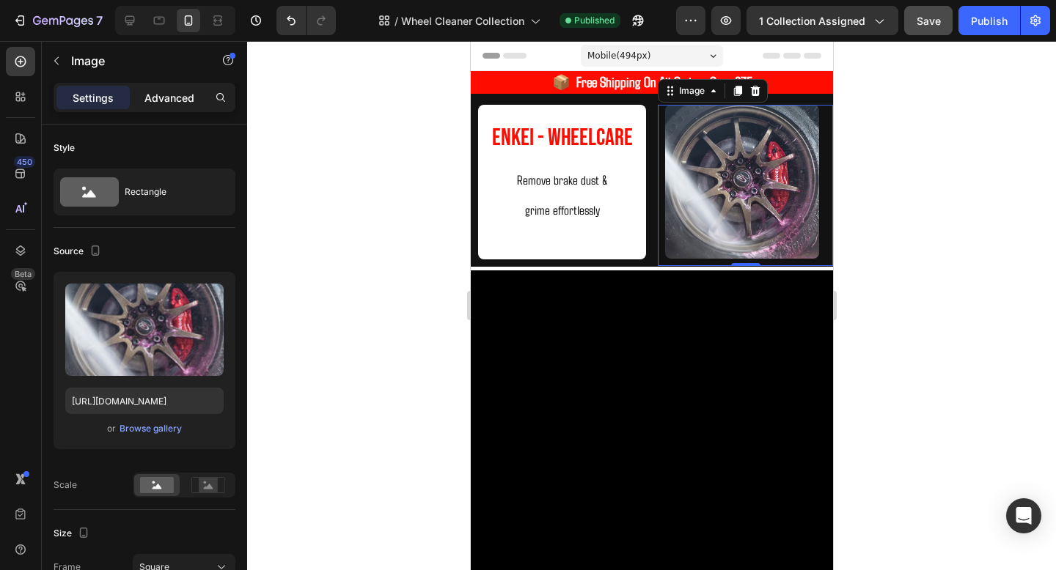
click at [168, 98] on p "Advanced" at bounding box center [169, 97] width 50 height 15
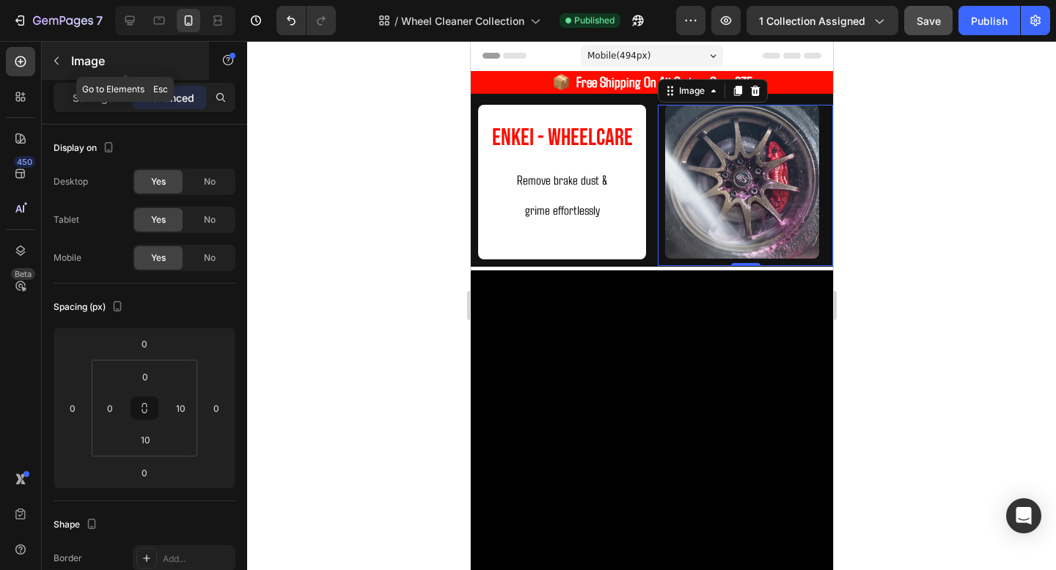
click at [74, 55] on p "Image" at bounding box center [133, 61] width 125 height 18
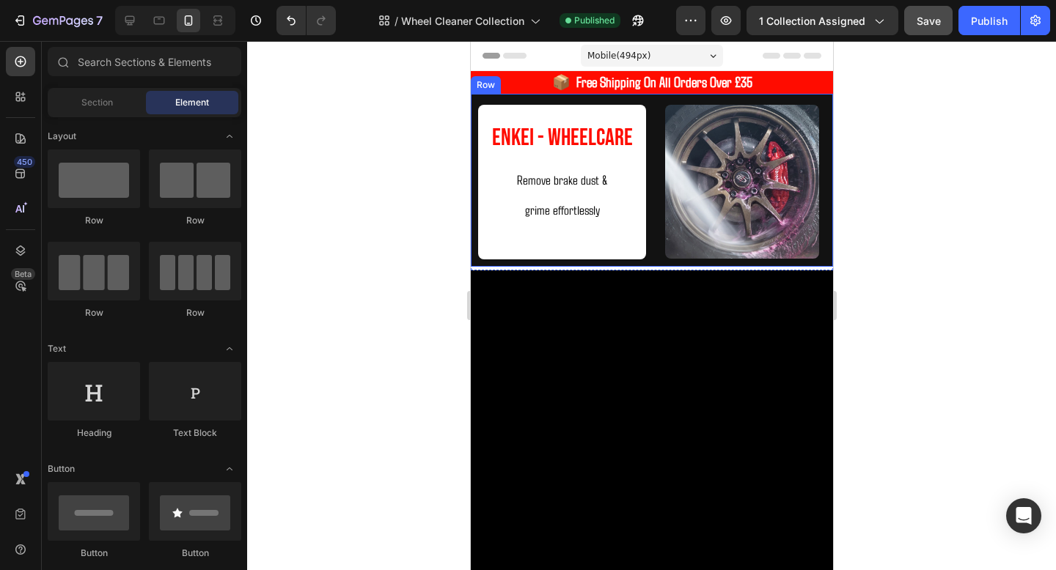
click at [552, 95] on div "Enkei - WHeelCare Heading Remove brake dust & grime effortlessly Text Block Ima…" at bounding box center [651, 180] width 362 height 173
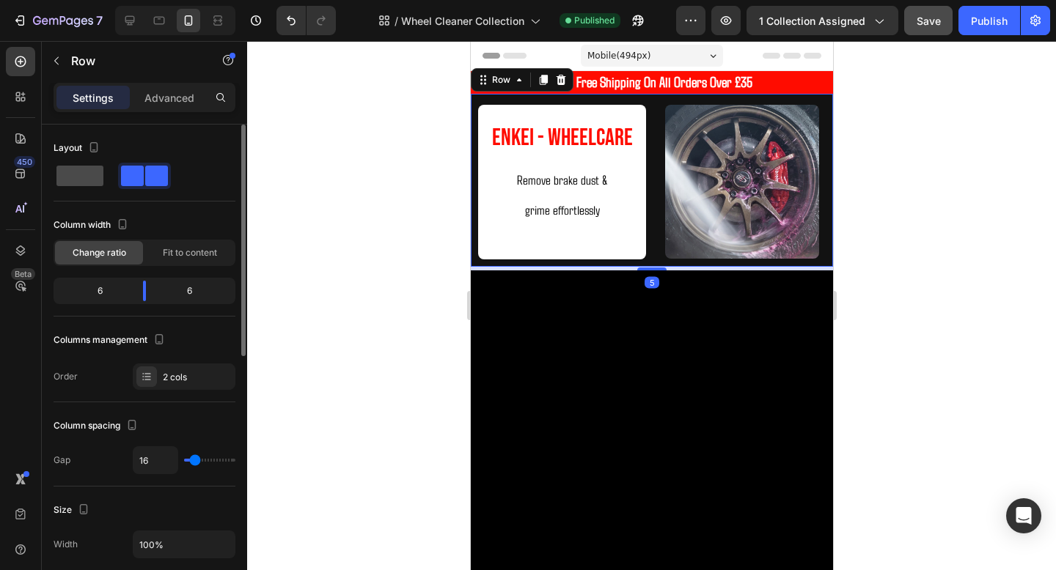
click at [93, 166] on span at bounding box center [79, 176] width 47 height 21
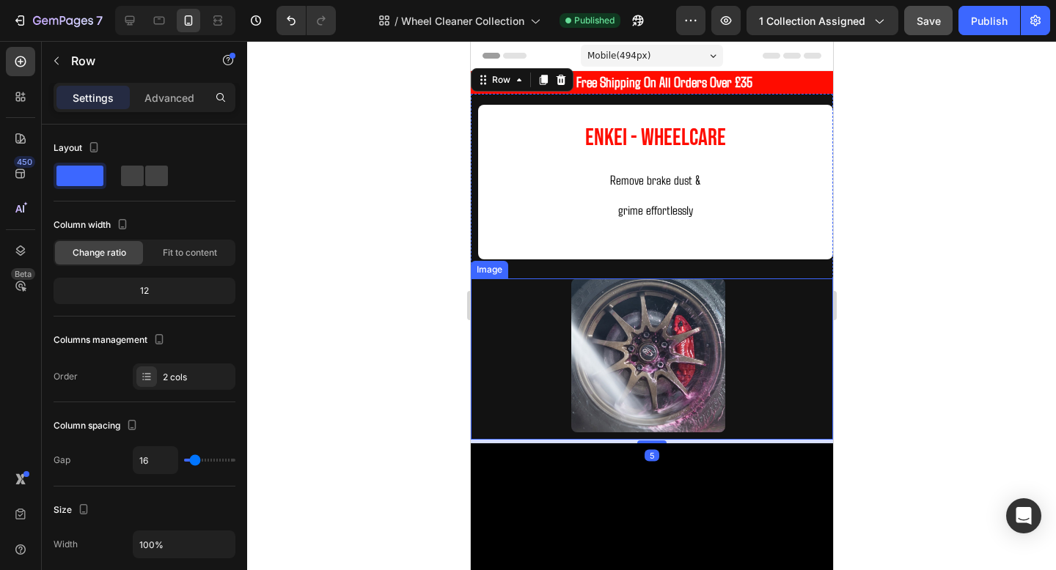
click at [644, 339] on img at bounding box center [647, 356] width 154 height 154
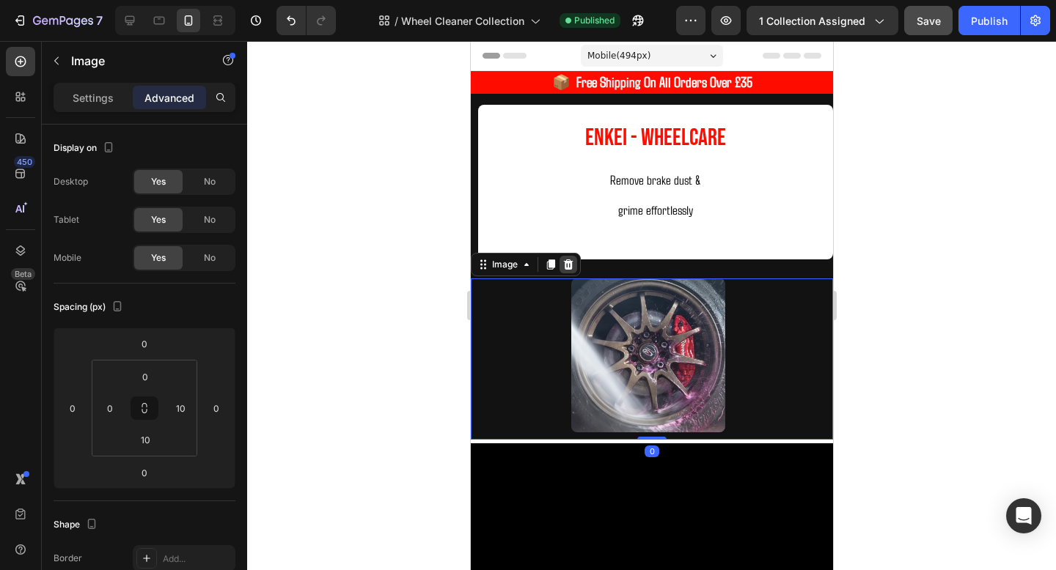
click at [571, 267] on icon at bounding box center [568, 265] width 10 height 10
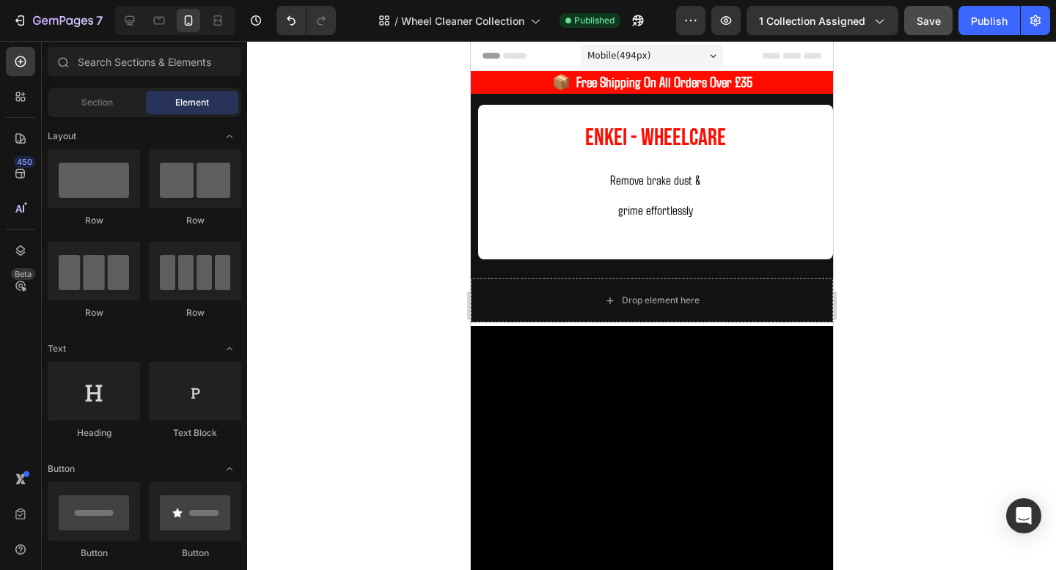
click at [556, 211] on p "grime effortlessly" at bounding box center [654, 209] width 343 height 31
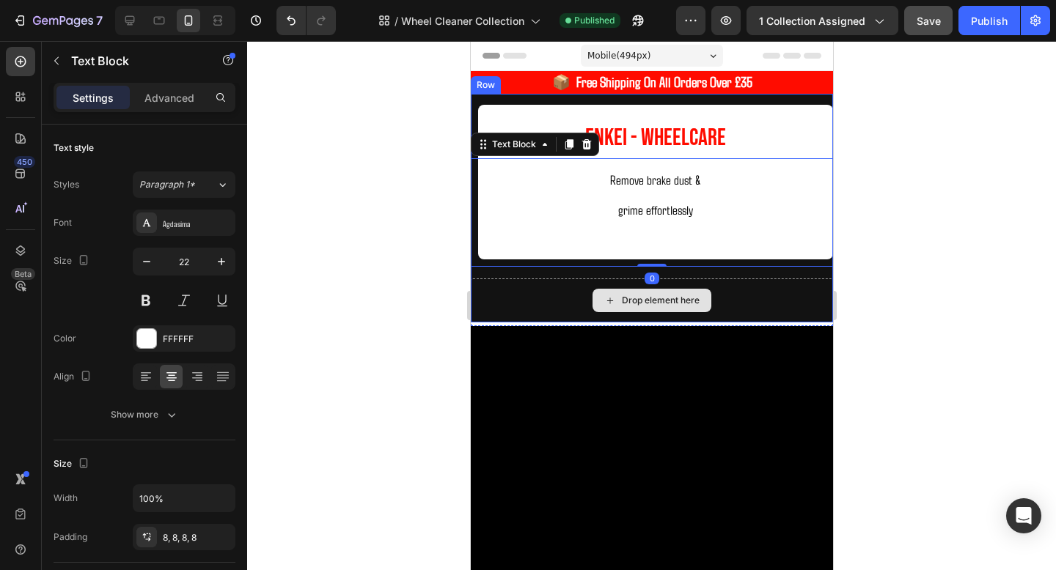
click at [559, 317] on div "Drop element here" at bounding box center [651, 301] width 362 height 44
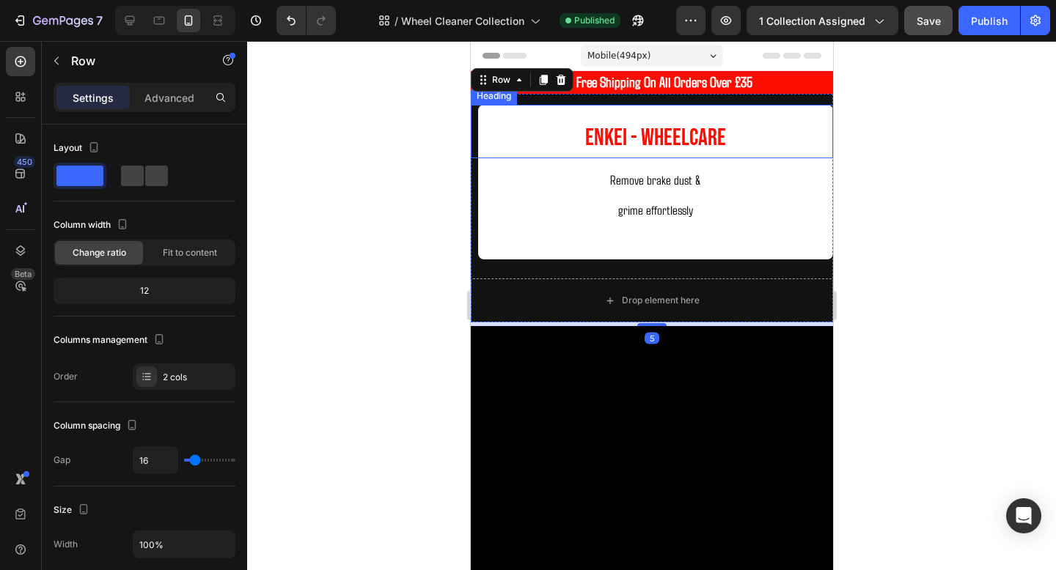
click at [578, 155] on h2 "Enkei - WHeelCare" at bounding box center [654, 131] width 355 height 53
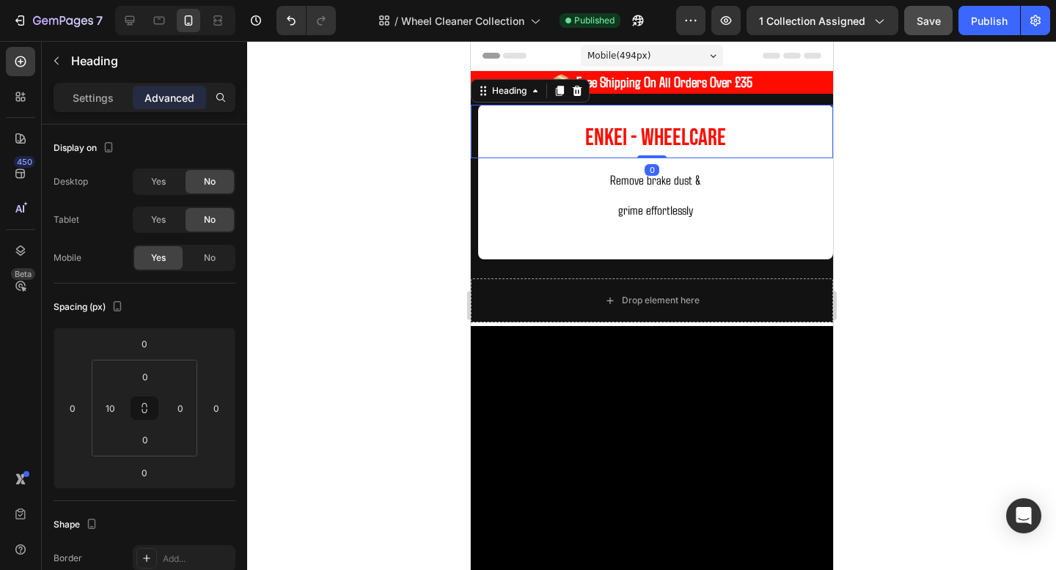
click at [566, 203] on p "grime effortlessly" at bounding box center [654, 209] width 343 height 31
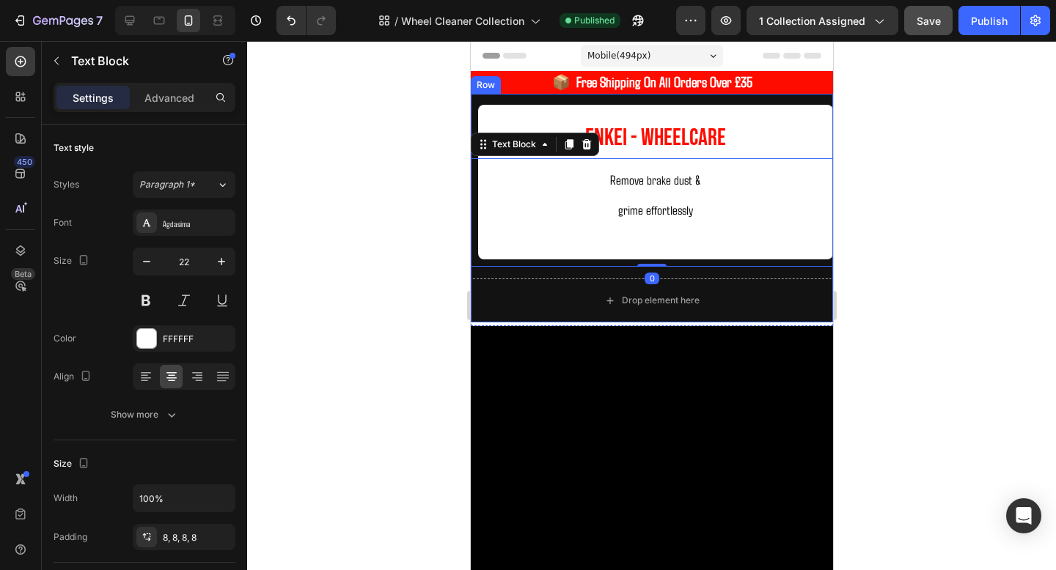
click at [818, 103] on div "Enkei - WHeelCare Heading Remove brake dust & grime effortlessly Text Block 0 D…" at bounding box center [651, 208] width 362 height 229
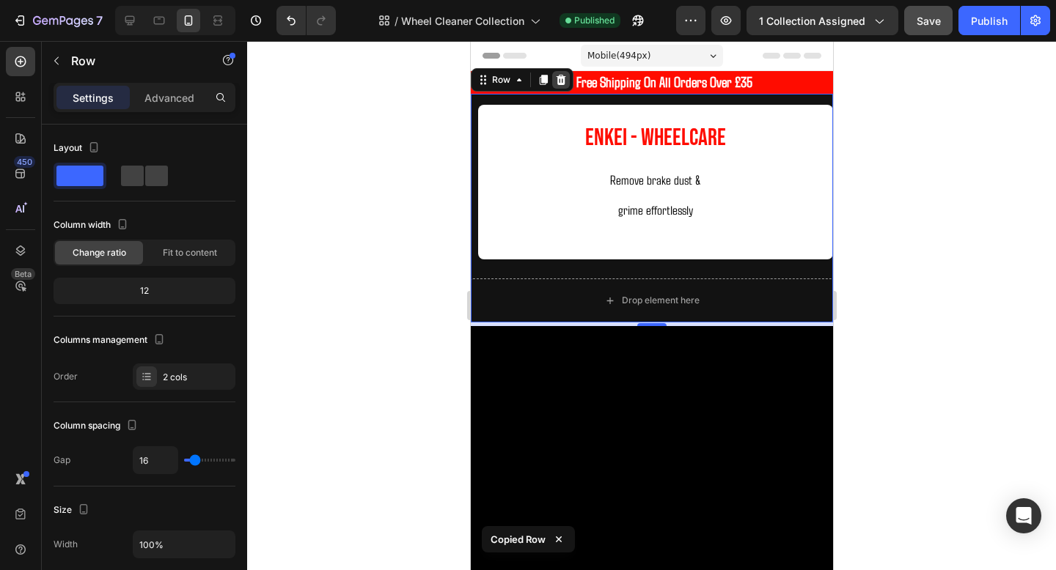
click at [558, 87] on div at bounding box center [560, 80] width 18 height 18
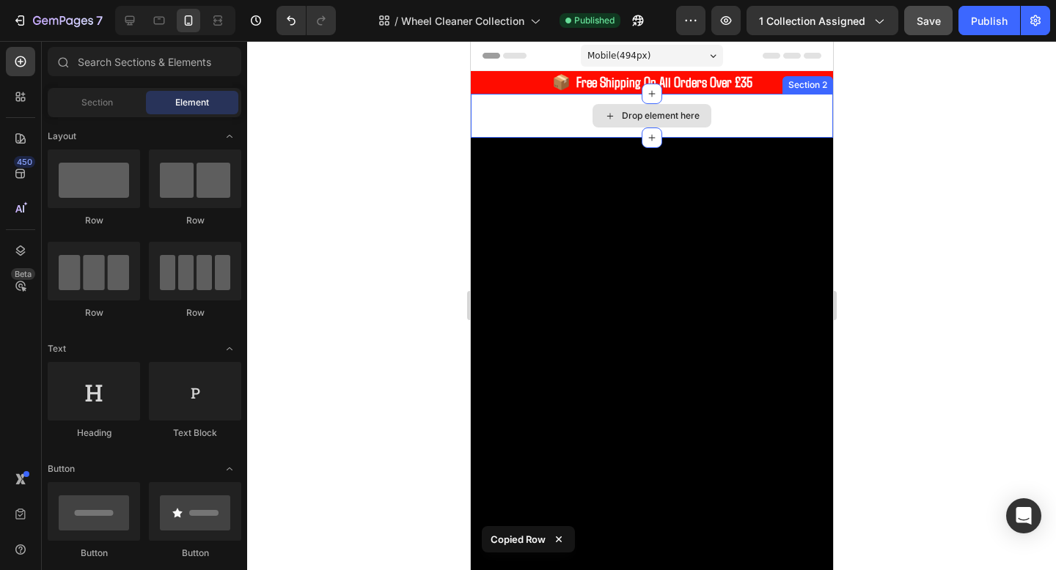
click at [560, 120] on div "Drop element here" at bounding box center [651, 116] width 362 height 44
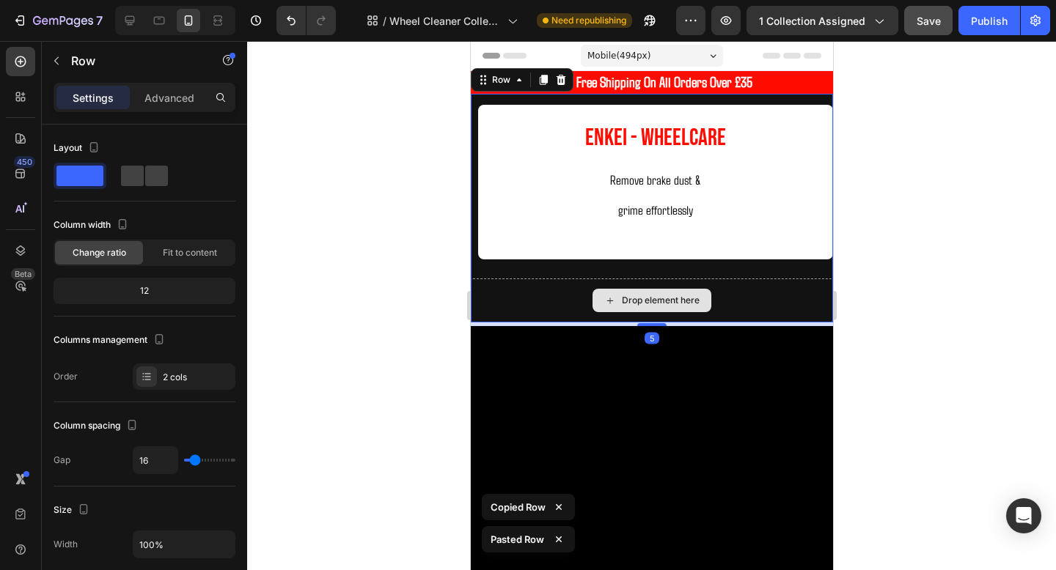
click at [666, 296] on div "Drop element here" at bounding box center [660, 301] width 78 height 12
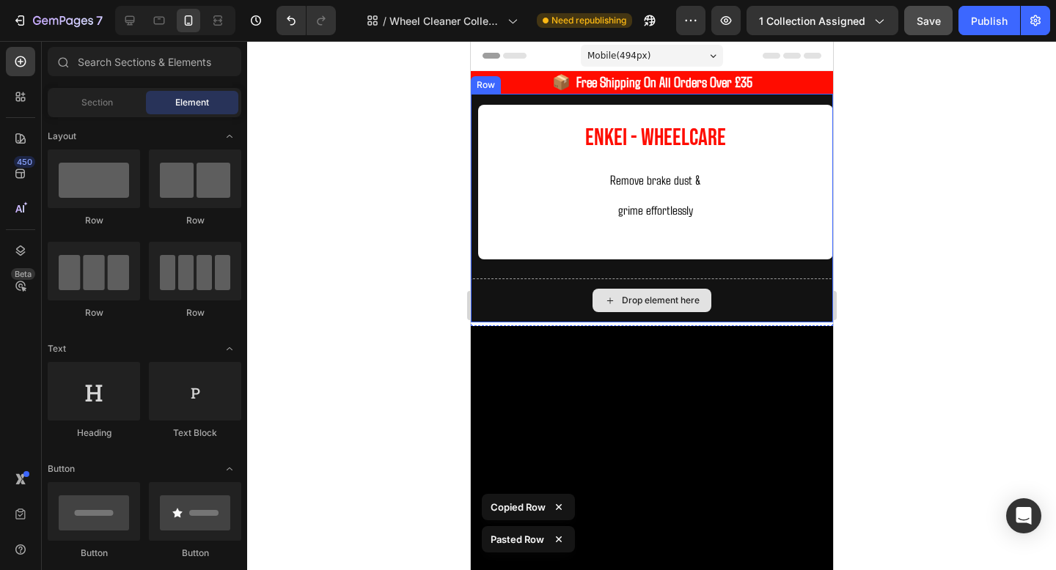
click at [753, 301] on div "Drop element here" at bounding box center [651, 301] width 362 height 44
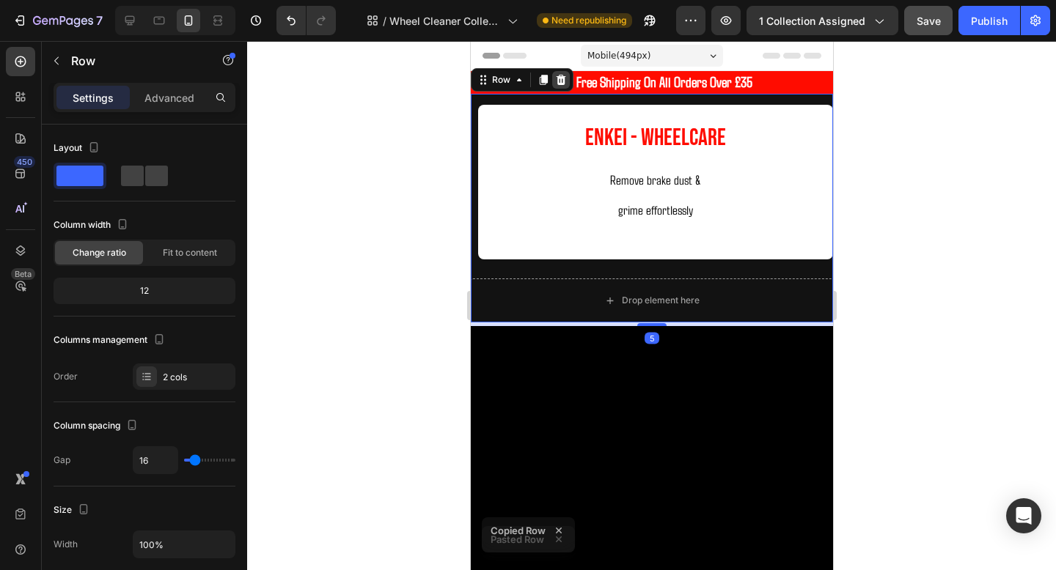
click at [559, 76] on icon at bounding box center [561, 80] width 10 height 10
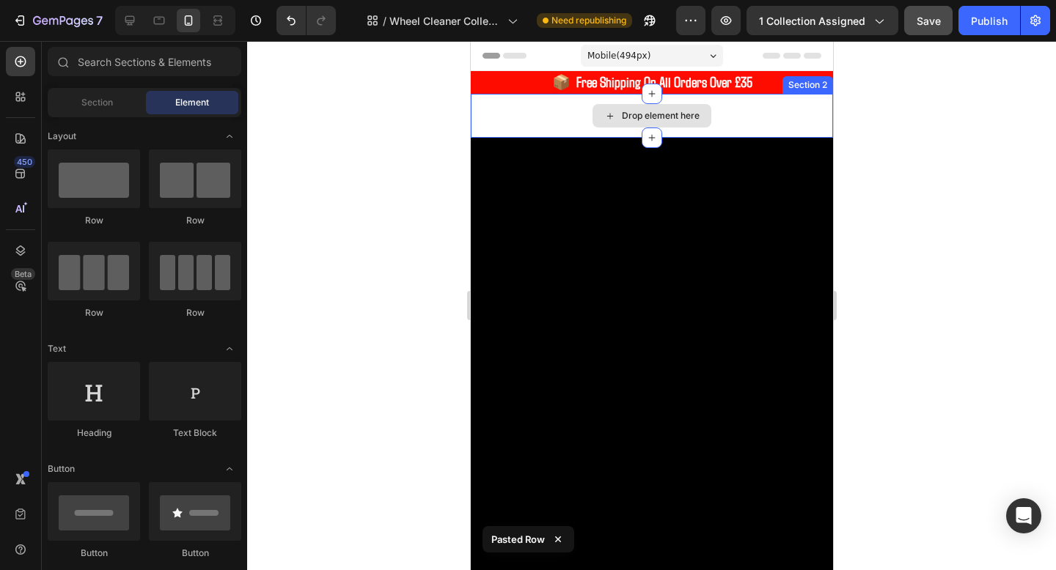
click at [556, 103] on div "Drop element here" at bounding box center [651, 116] width 362 height 44
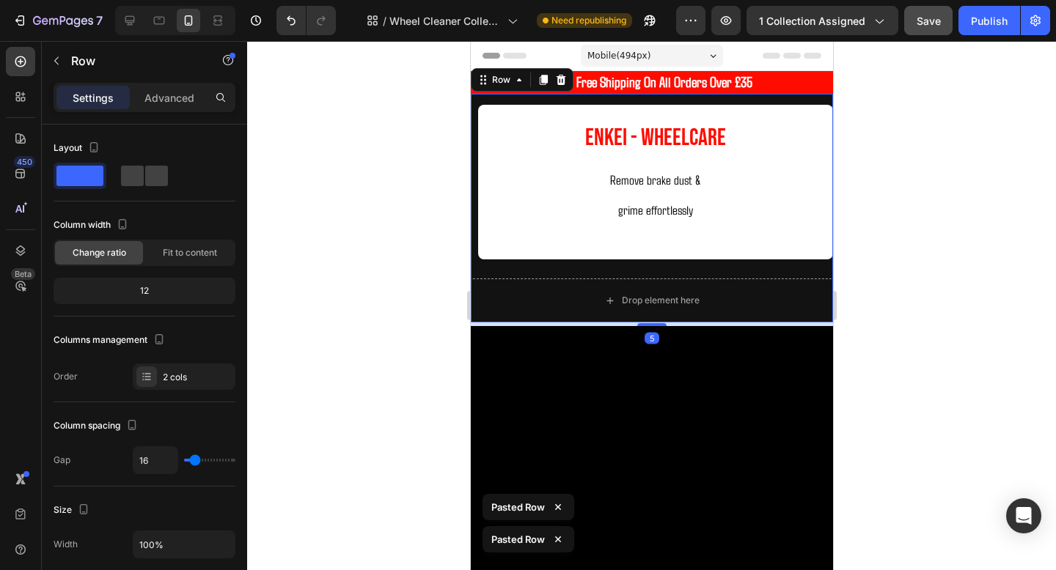
click at [659, 282] on div "Drop element here" at bounding box center [651, 301] width 362 height 44
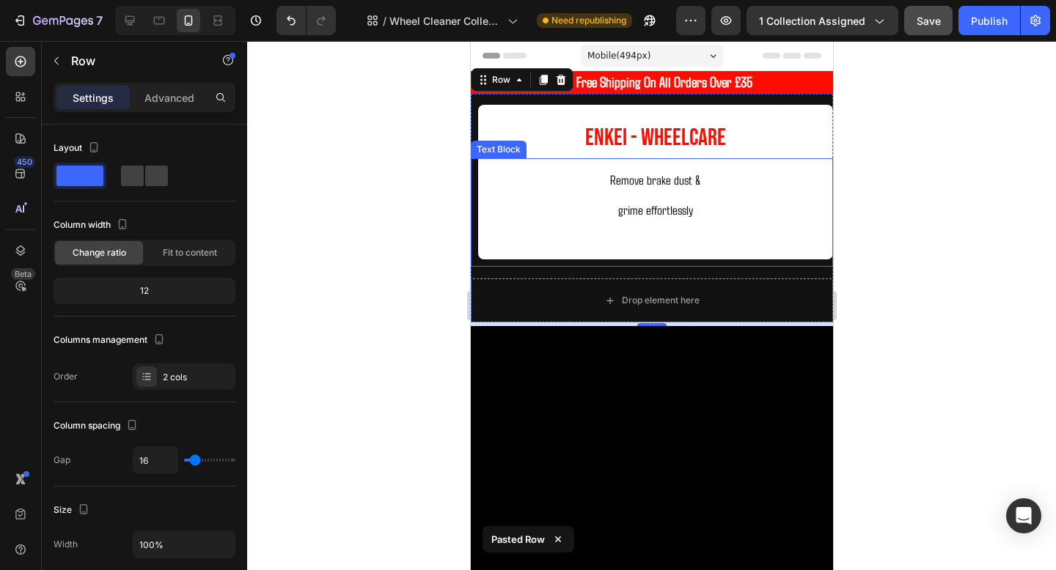
click at [735, 205] on p "grime effortlessly" at bounding box center [654, 209] width 343 height 31
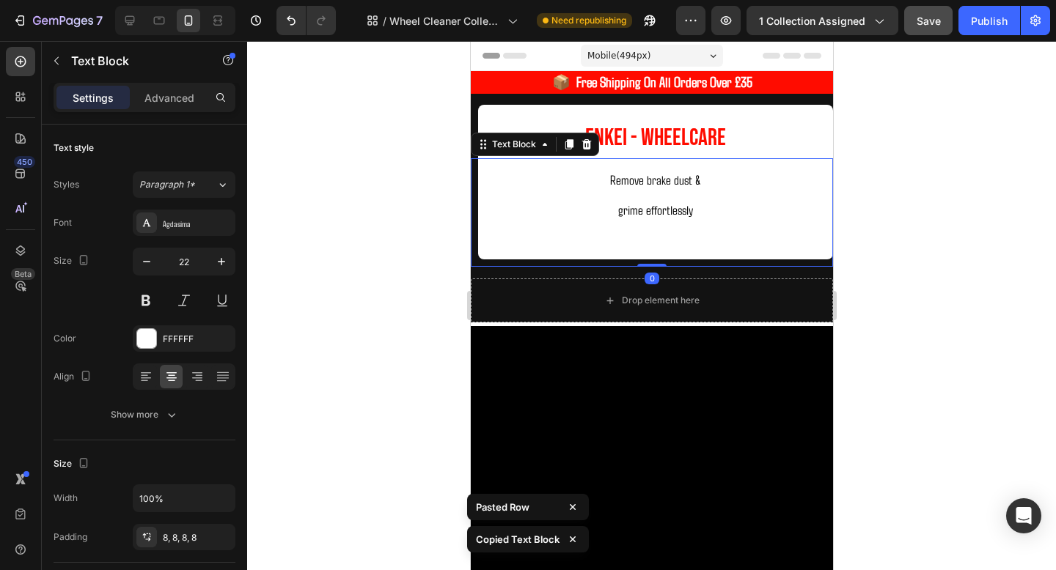
click at [727, 299] on div "Drop element here" at bounding box center [651, 301] width 362 height 44
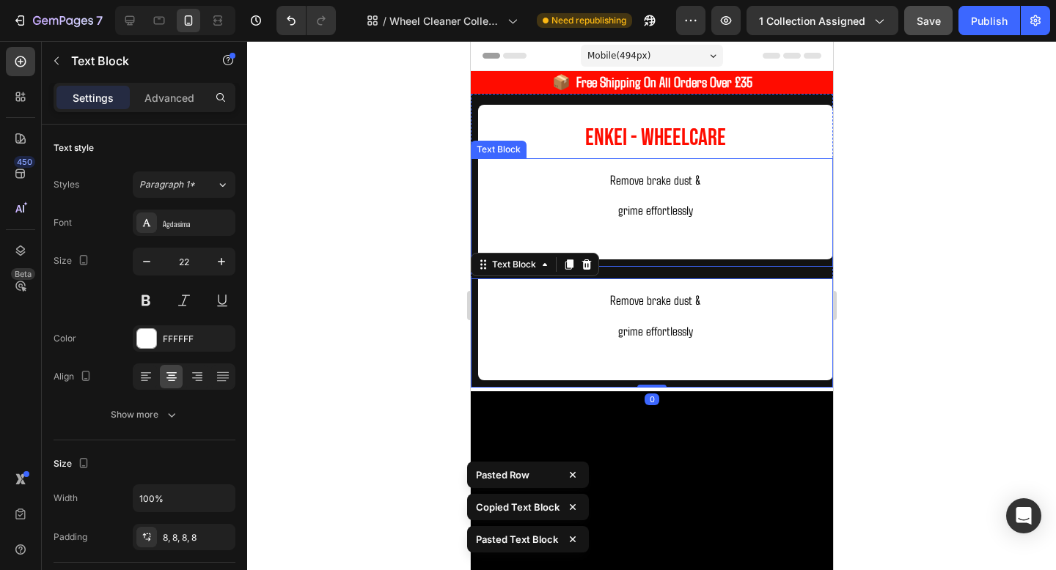
click at [691, 139] on span "Enkei - WHeelCare" at bounding box center [654, 138] width 141 height 29
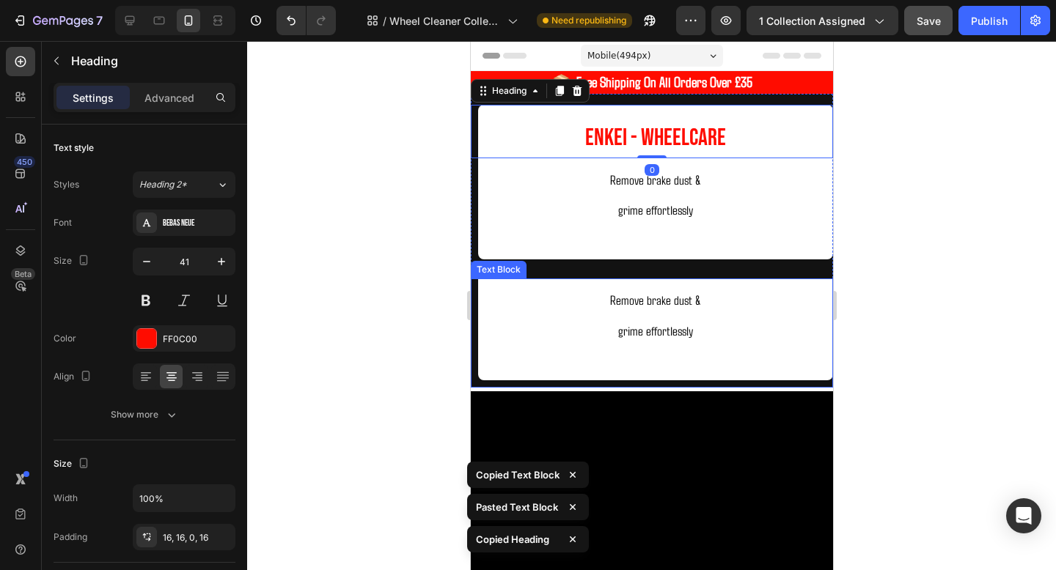
click at [730, 294] on p "Remove brake dust &" at bounding box center [654, 299] width 343 height 31
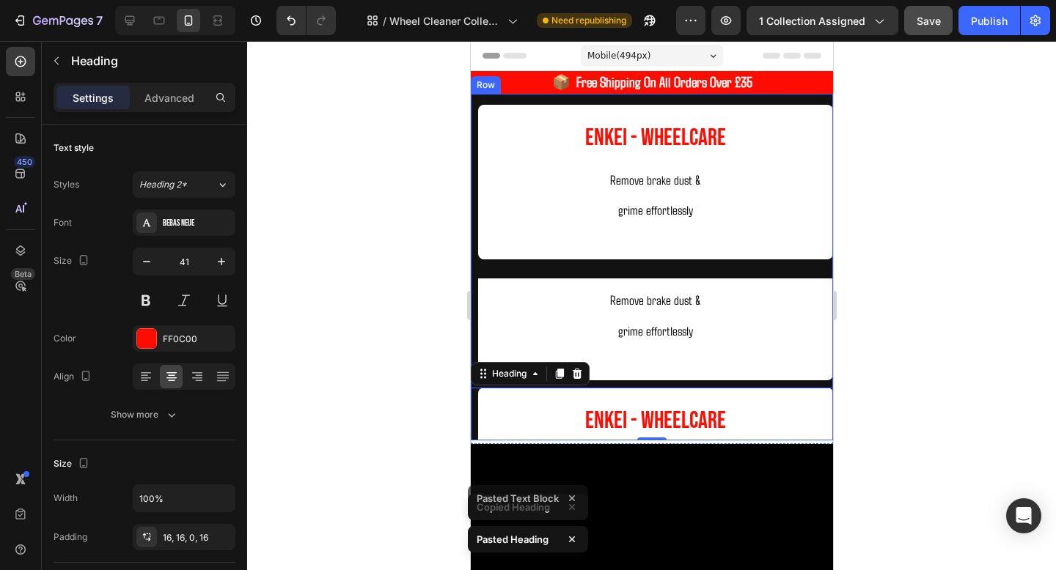
click at [780, 100] on div "Enkei - WHeelCare Heading Remove brake dust & grime effortlessly Text Block Rem…" at bounding box center [651, 267] width 362 height 347
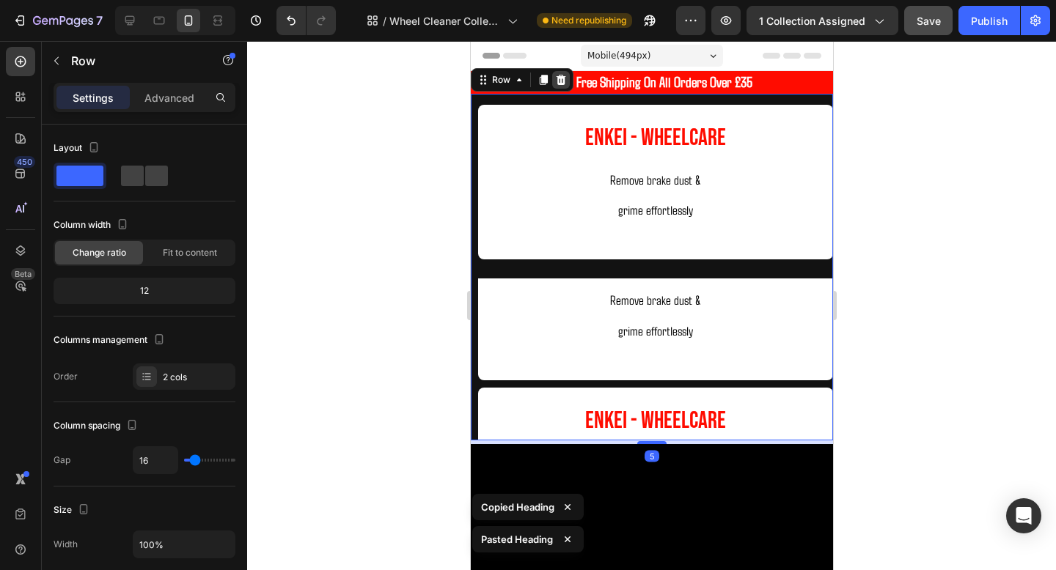
click at [557, 75] on icon at bounding box center [560, 80] width 12 height 12
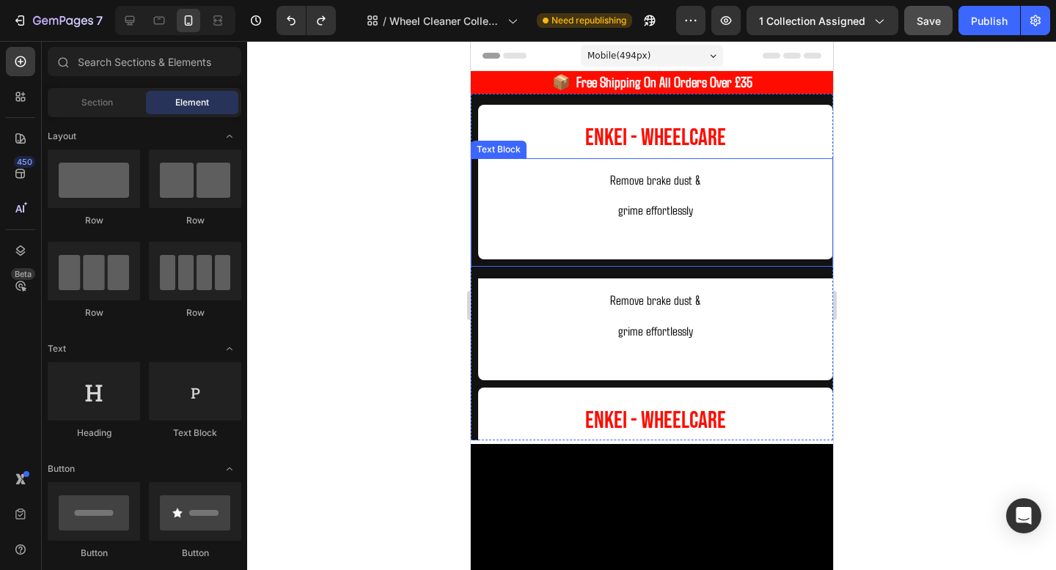
click at [706, 194] on p "grime effortlessly" at bounding box center [654, 209] width 343 height 31
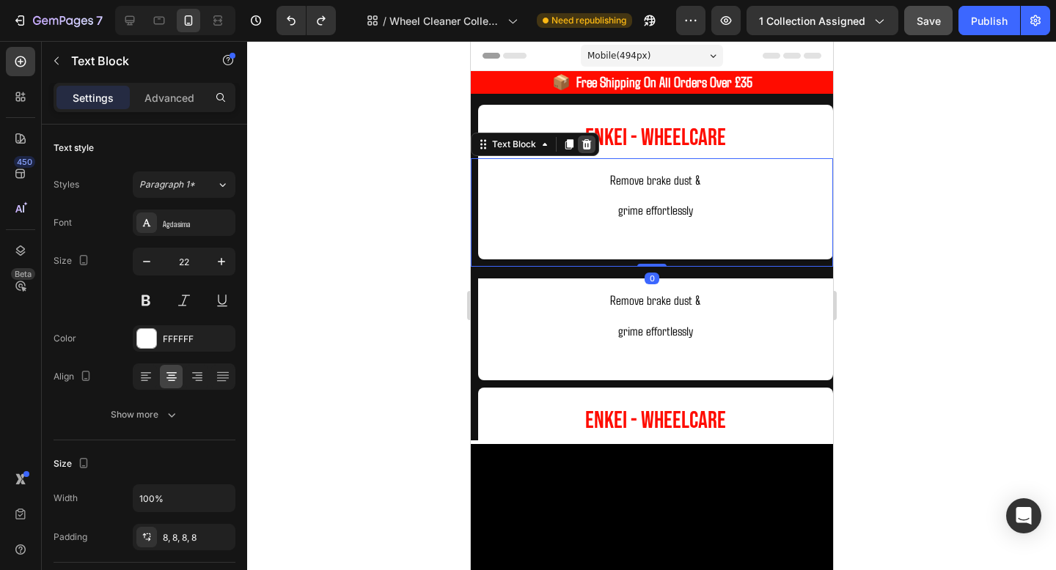
click at [587, 139] on icon at bounding box center [586, 145] width 12 height 12
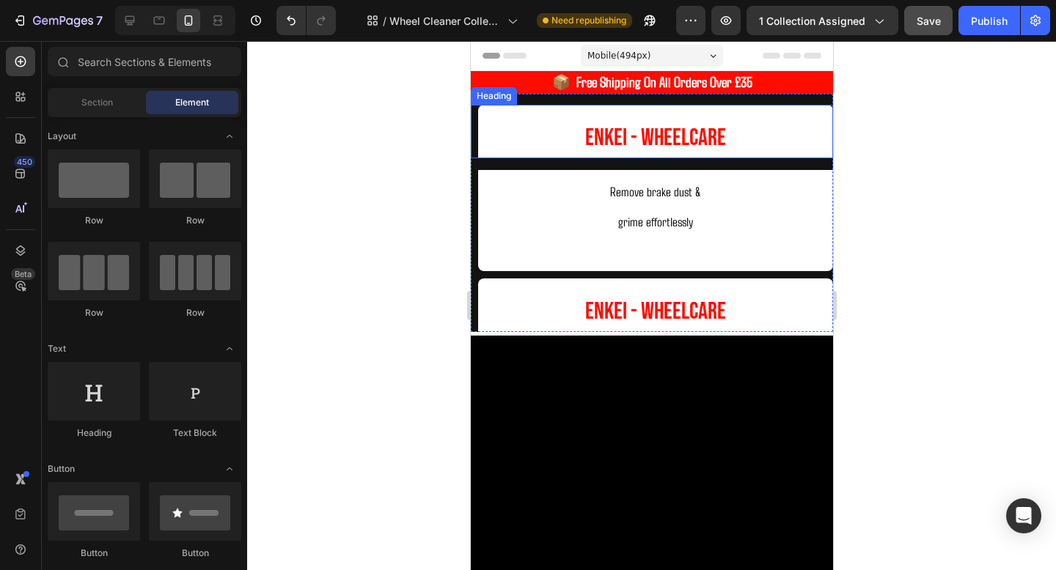
click at [567, 136] on h2 "Enkei - WHeelCare" at bounding box center [654, 131] width 355 height 53
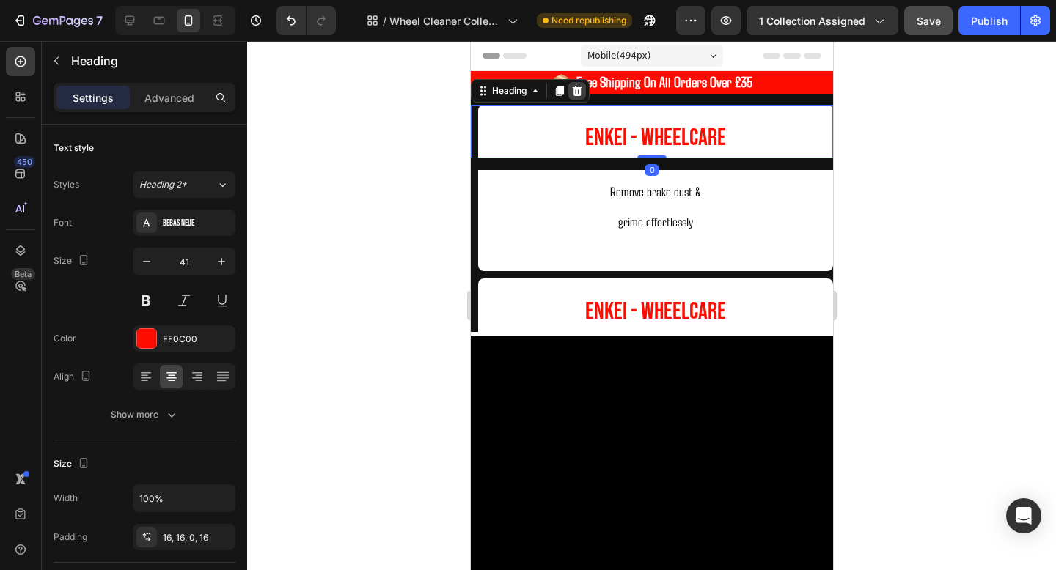
click at [581, 94] on icon at bounding box center [576, 91] width 12 height 12
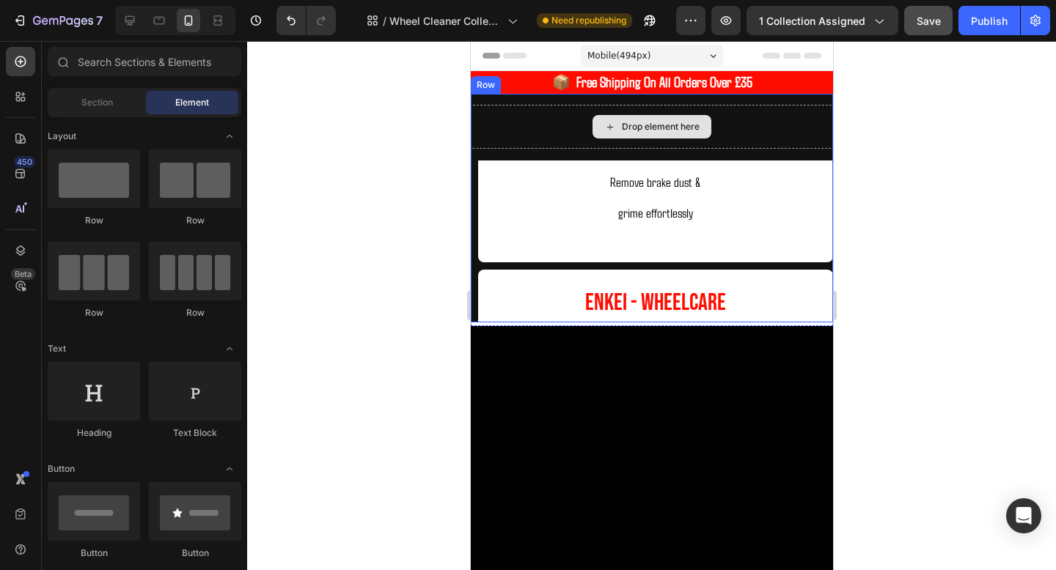
click at [620, 114] on div "Drop element here" at bounding box center [651, 127] width 362 height 44
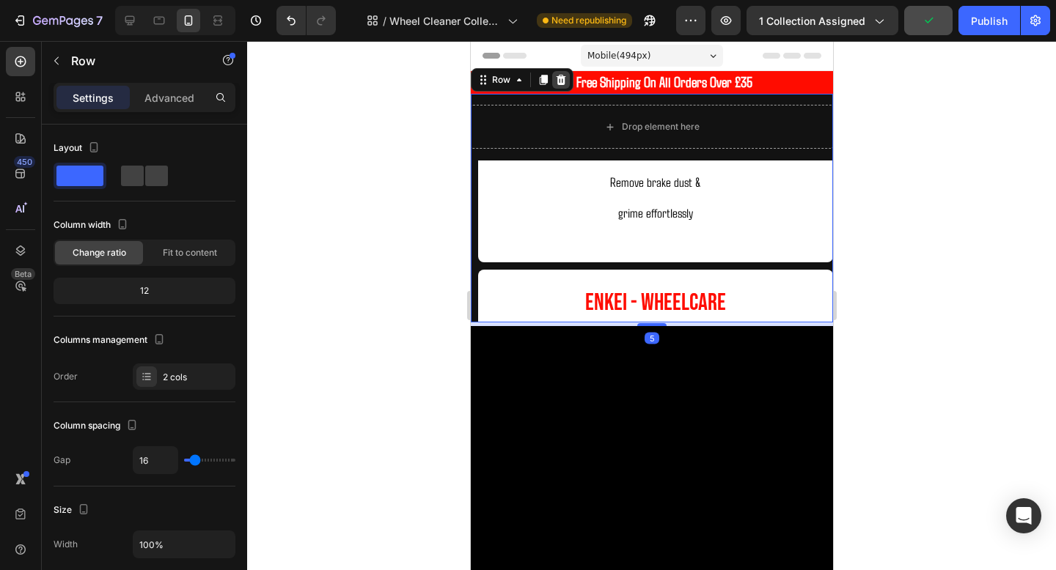
click at [562, 83] on icon at bounding box center [561, 80] width 10 height 10
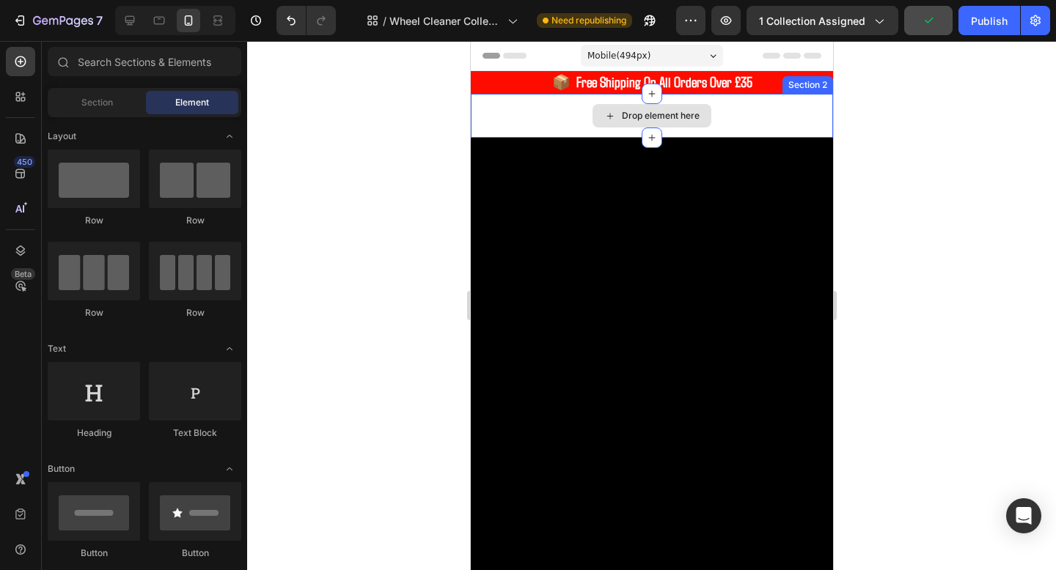
click at [545, 120] on div "Drop element here" at bounding box center [651, 116] width 362 height 44
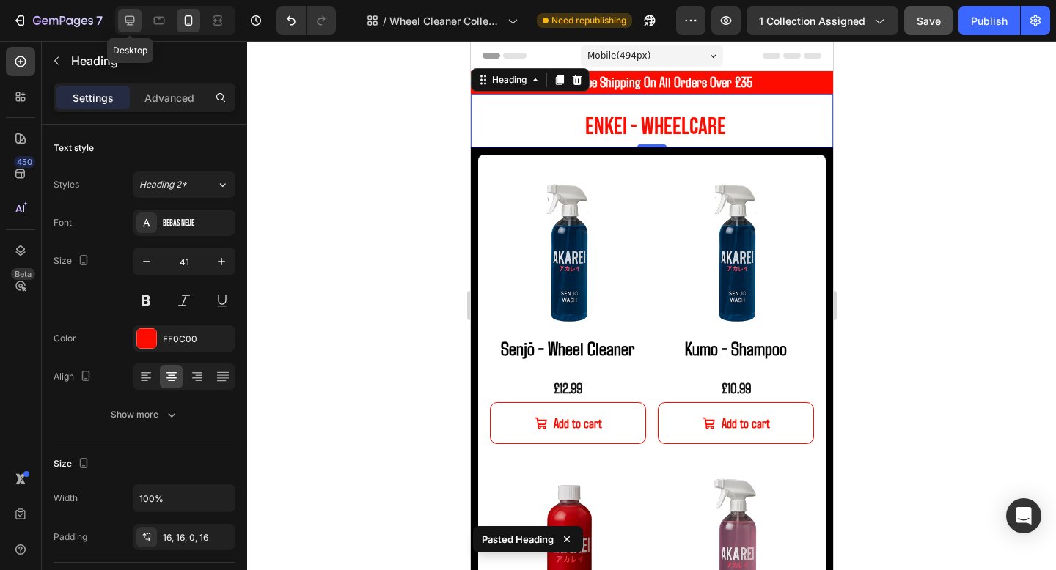
click at [133, 23] on icon at bounding box center [129, 20] width 15 height 15
type input "46"
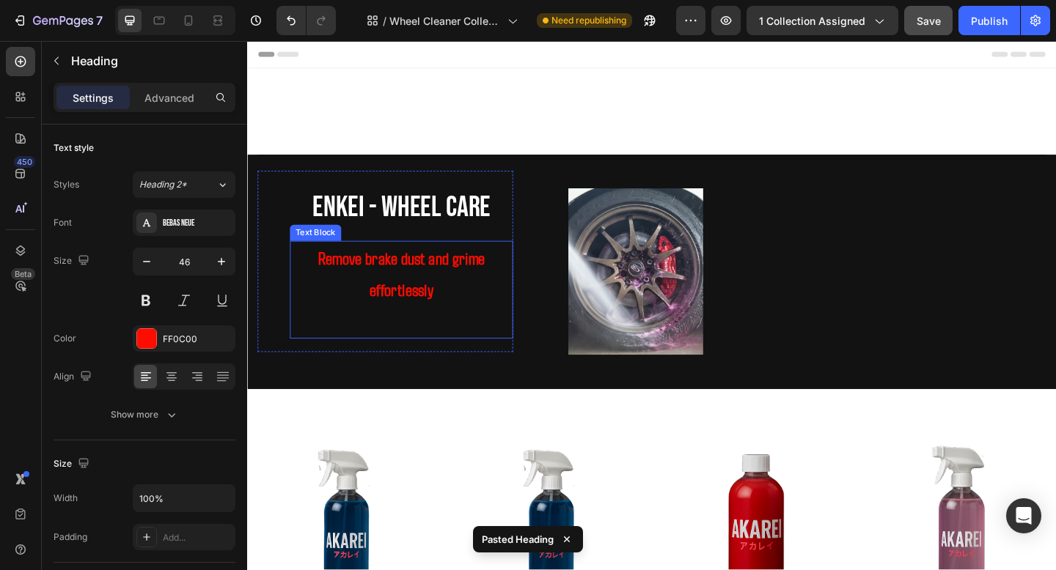
click at [443, 289] on p "Remove brake dust and grime effortlessly" at bounding box center [415, 294] width 240 height 69
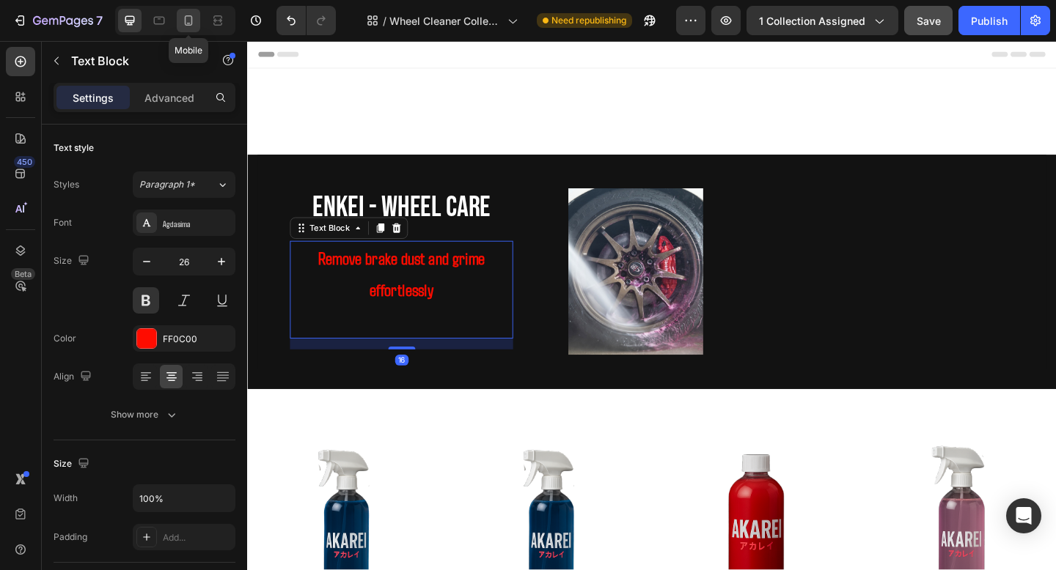
click at [197, 26] on div at bounding box center [188, 20] width 23 height 23
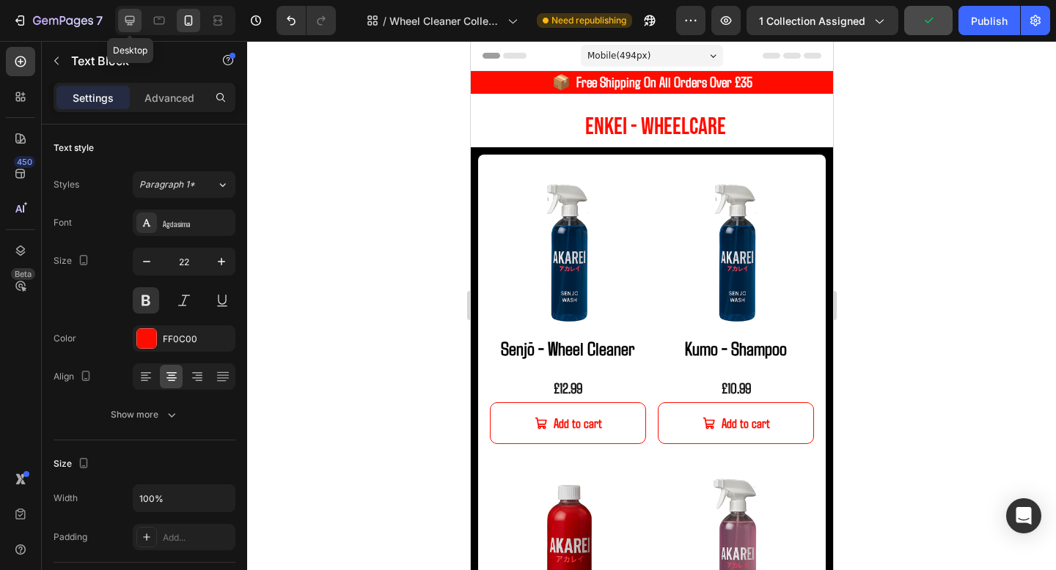
click at [128, 23] on icon at bounding box center [130, 21] width 10 height 10
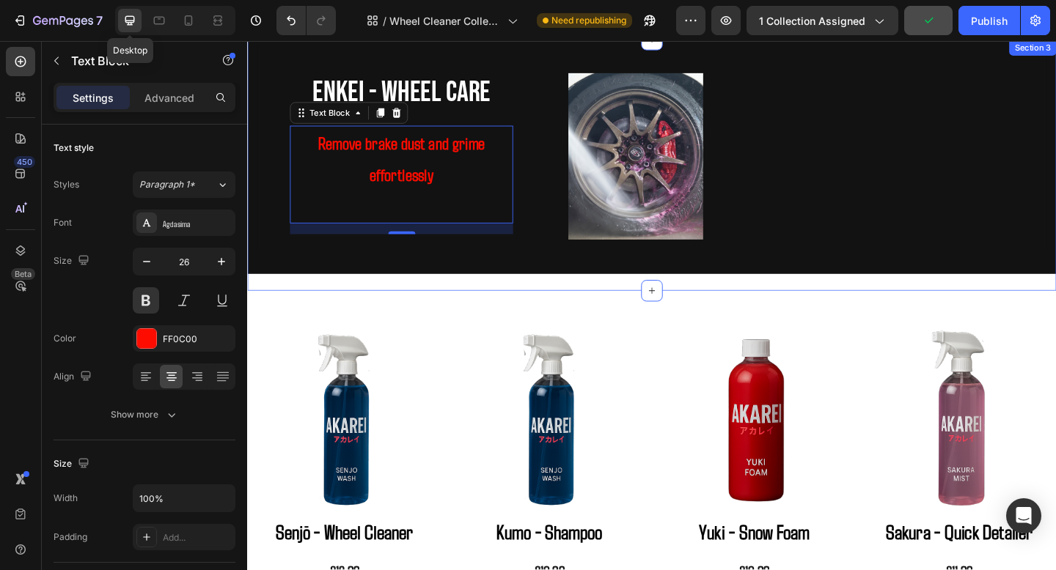
scroll to position [166, 0]
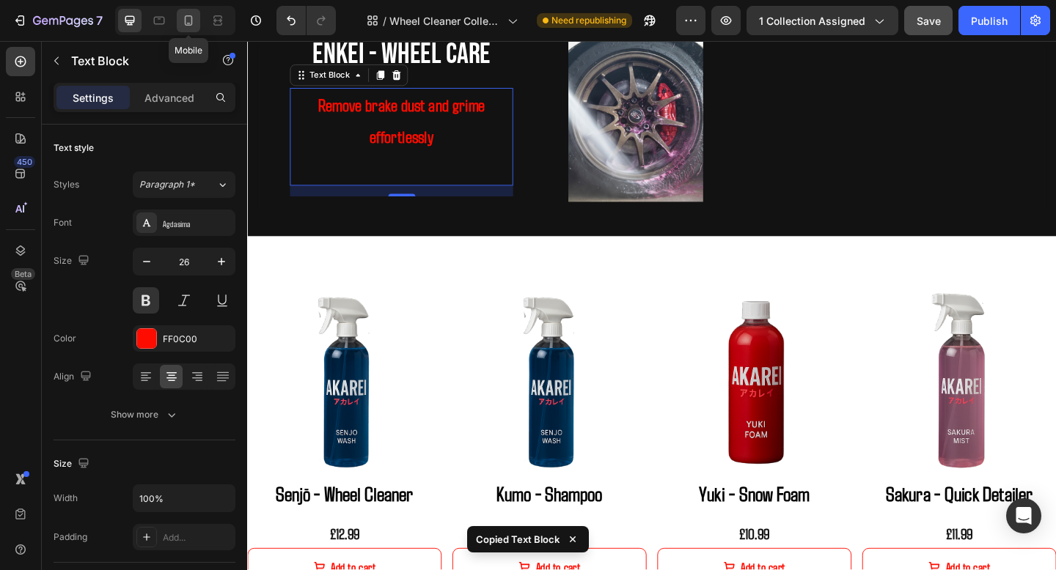
drag, startPoint x: 186, startPoint y: 23, endPoint x: 116, endPoint y: 34, distance: 71.4
click at [186, 23] on icon at bounding box center [188, 20] width 15 height 15
type input "22"
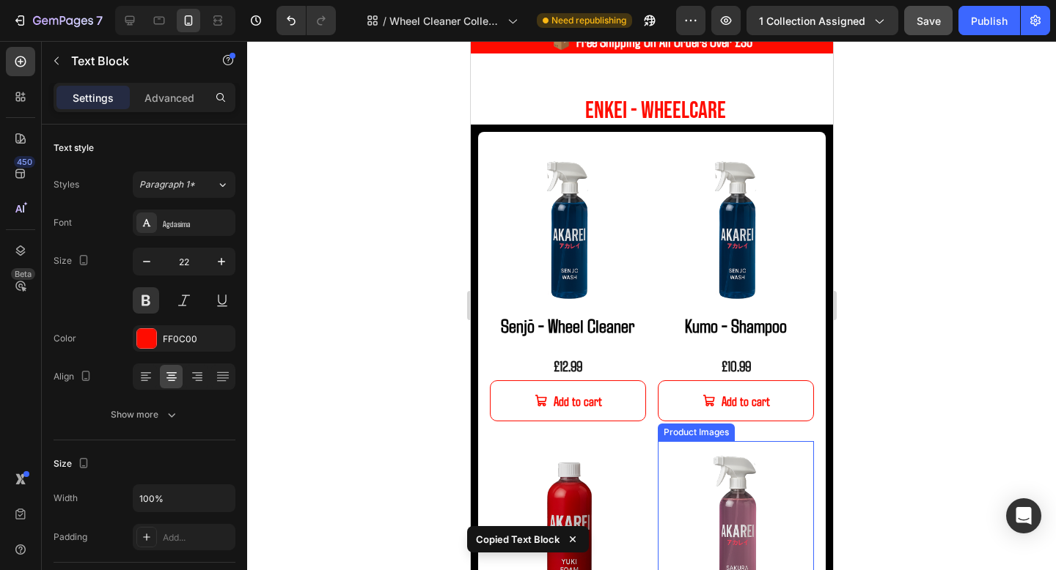
scroll to position [40, 0]
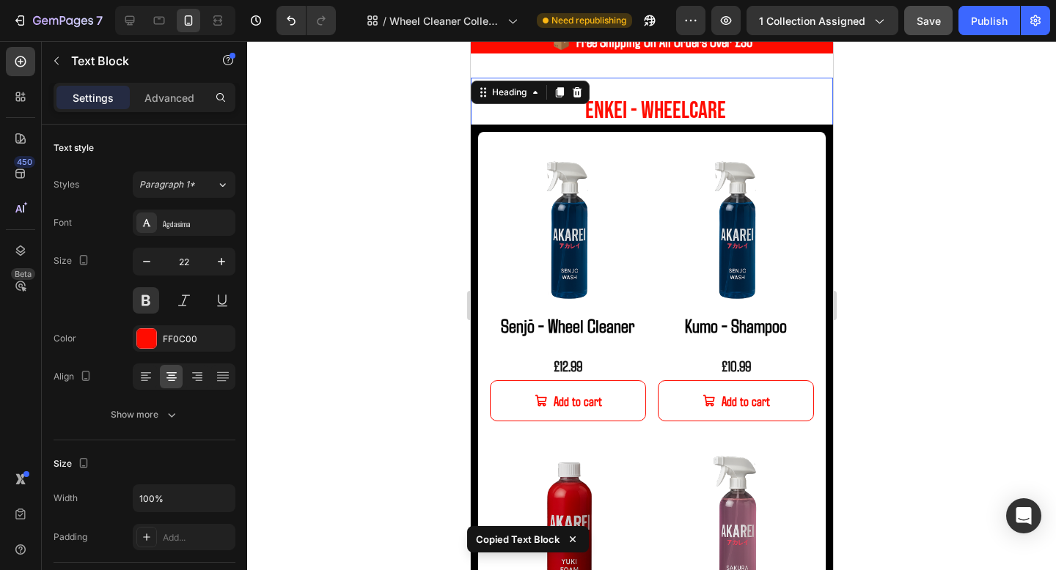
click at [679, 111] on span "Enkei - WHeelCare" at bounding box center [654, 111] width 141 height 29
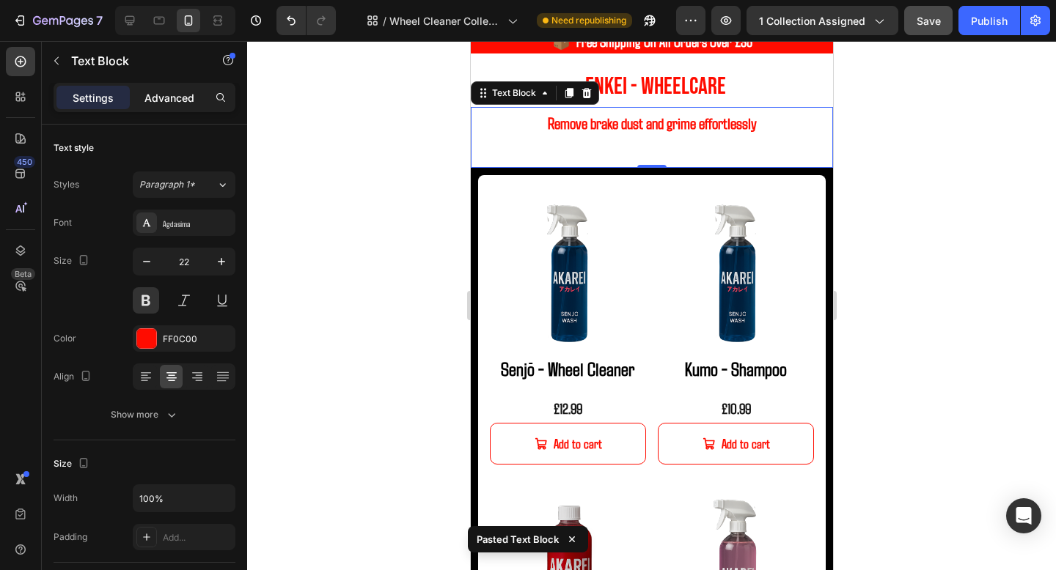
click at [169, 100] on p "Advanced" at bounding box center [169, 97] width 50 height 15
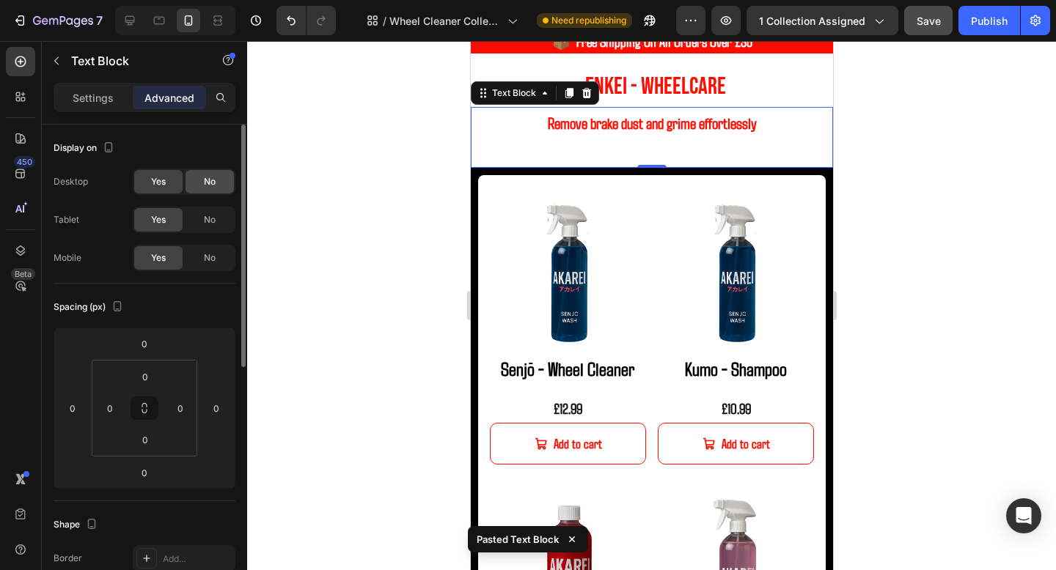
click at [196, 187] on div "No" at bounding box center [209, 181] width 48 height 23
click at [198, 215] on div "No" at bounding box center [209, 219] width 48 height 23
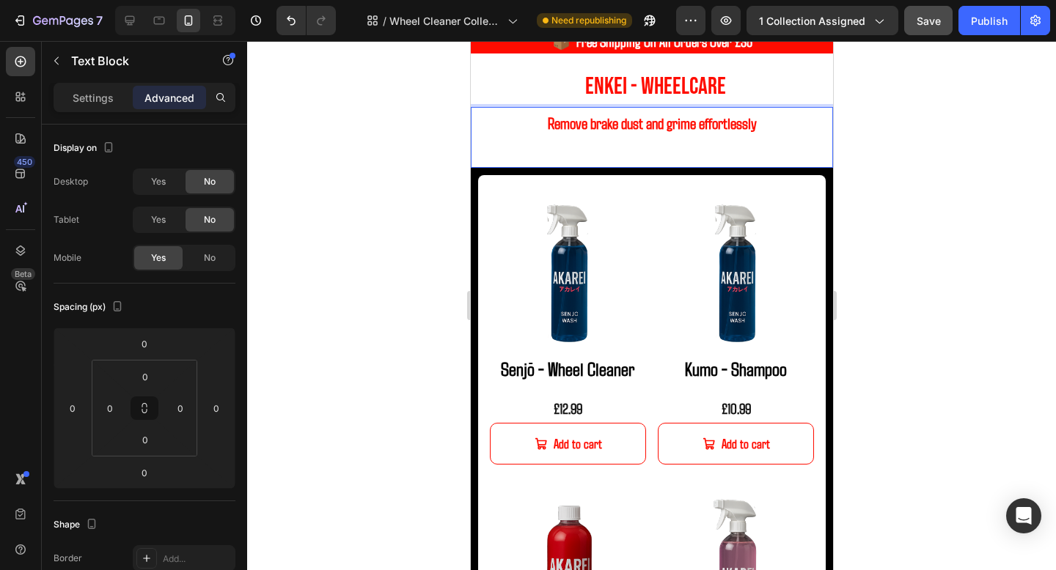
click at [669, 124] on strong "Remove brake dust and grime effortlessly" at bounding box center [651, 122] width 209 height 19
click at [780, 166] on div "Remove brake dust and grime effortlessly" at bounding box center [651, 137] width 362 height 61
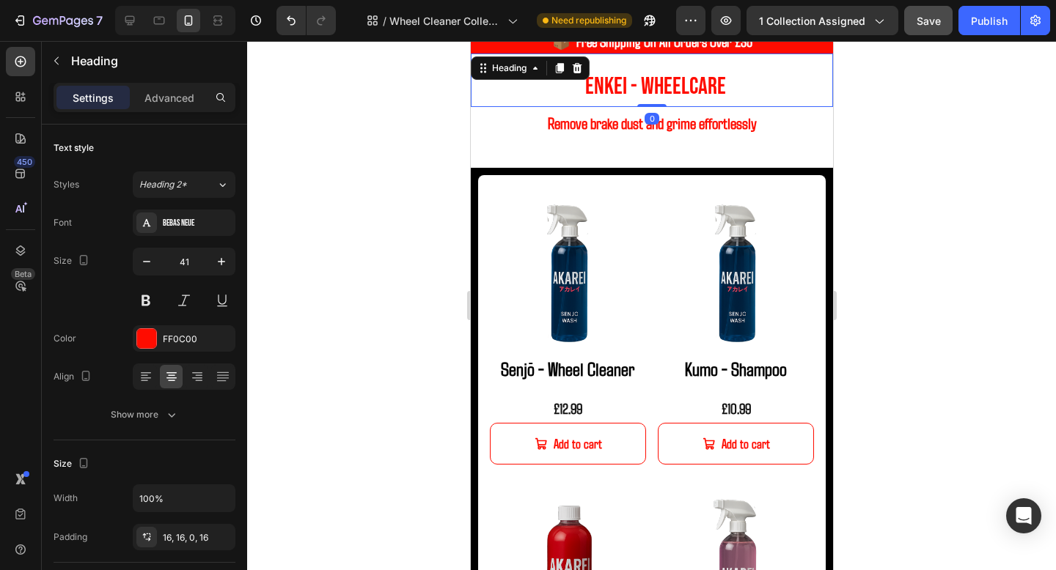
click at [763, 105] on h2 "Enkei - WHeelCare" at bounding box center [654, 80] width 355 height 53
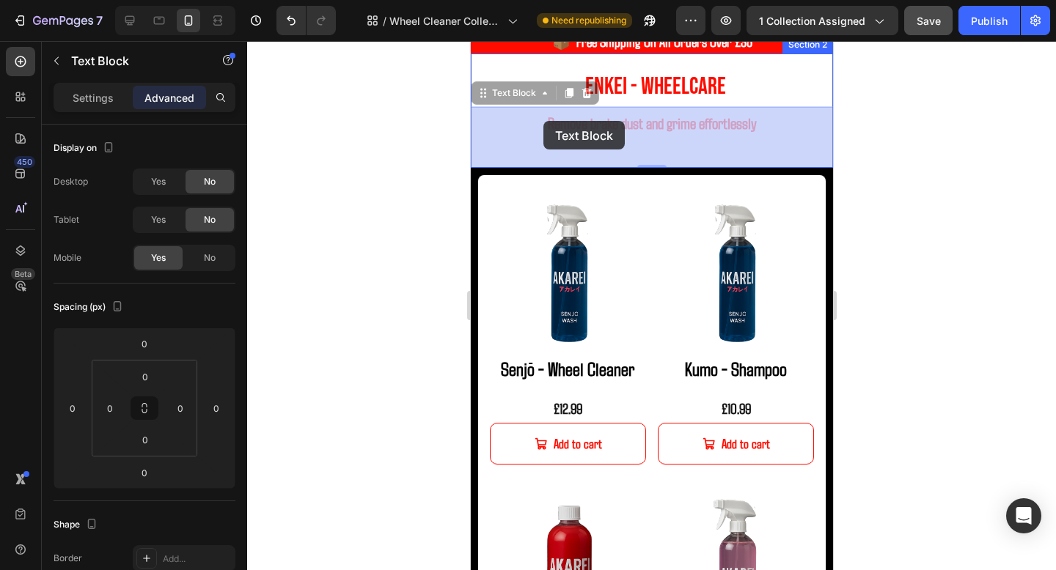
drag, startPoint x: 763, startPoint y: 124, endPoint x: 542, endPoint y: 120, distance: 221.5
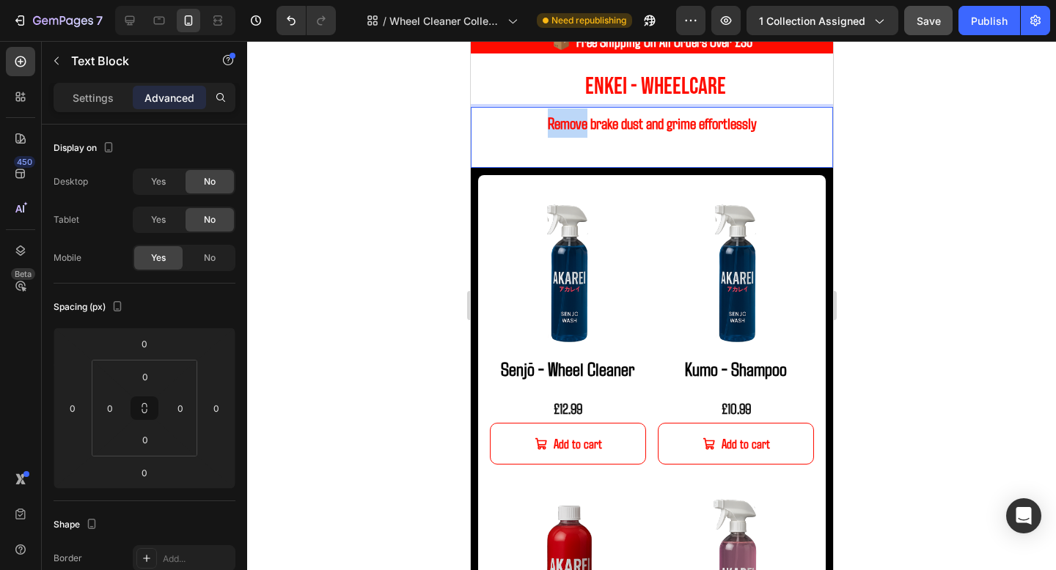
click at [576, 126] on strong "Remove brake dust and grime effortlessly" at bounding box center [651, 122] width 209 height 19
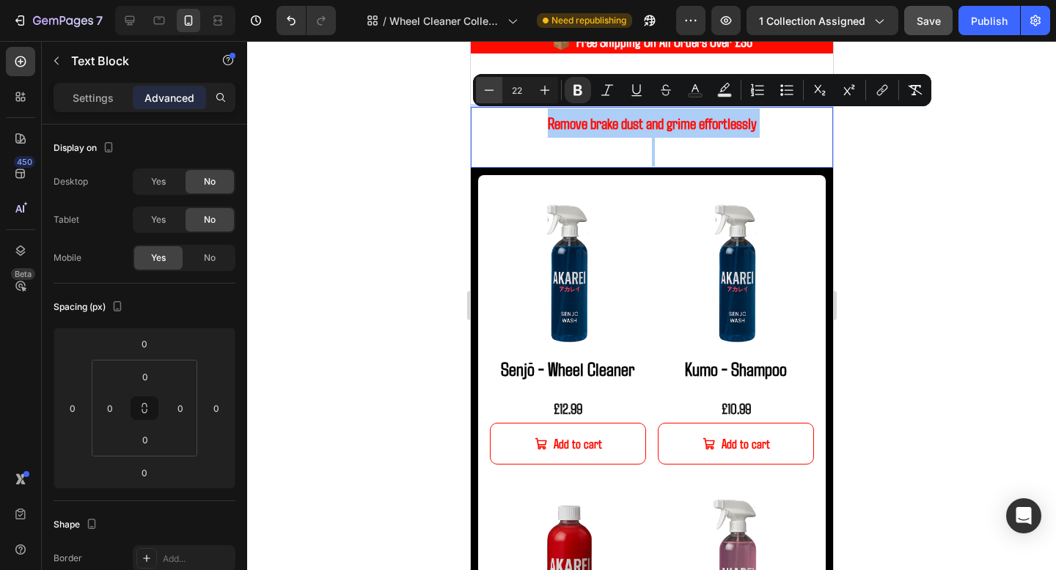
click at [500, 101] on button "Minus" at bounding box center [489, 90] width 26 height 26
click at [497, 101] on button "Minus" at bounding box center [489, 90] width 26 height 26
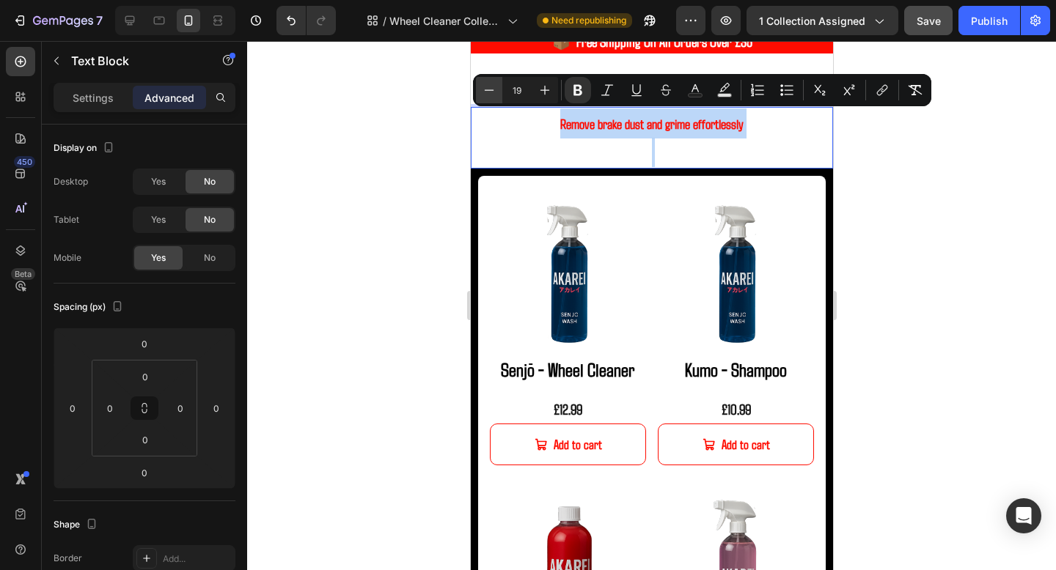
type input "18"
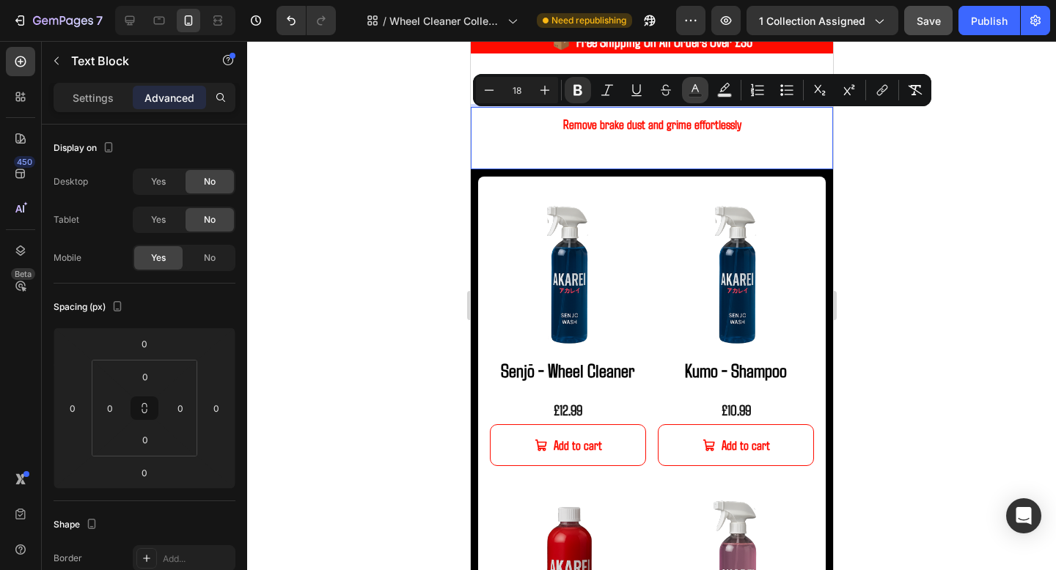
click at [693, 91] on icon "Editor contextual toolbar" at bounding box center [695, 90] width 15 height 15
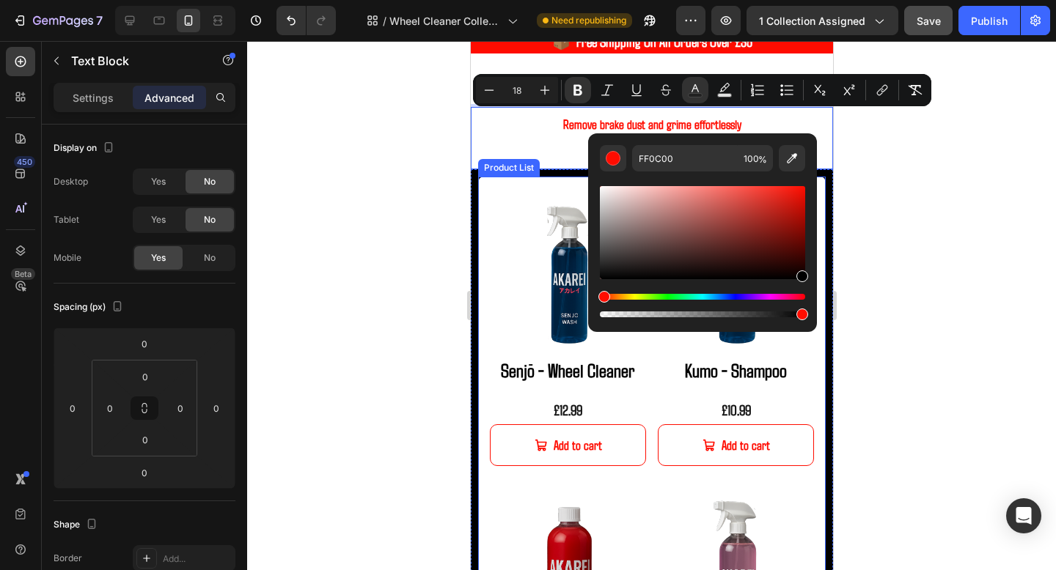
type input "000000"
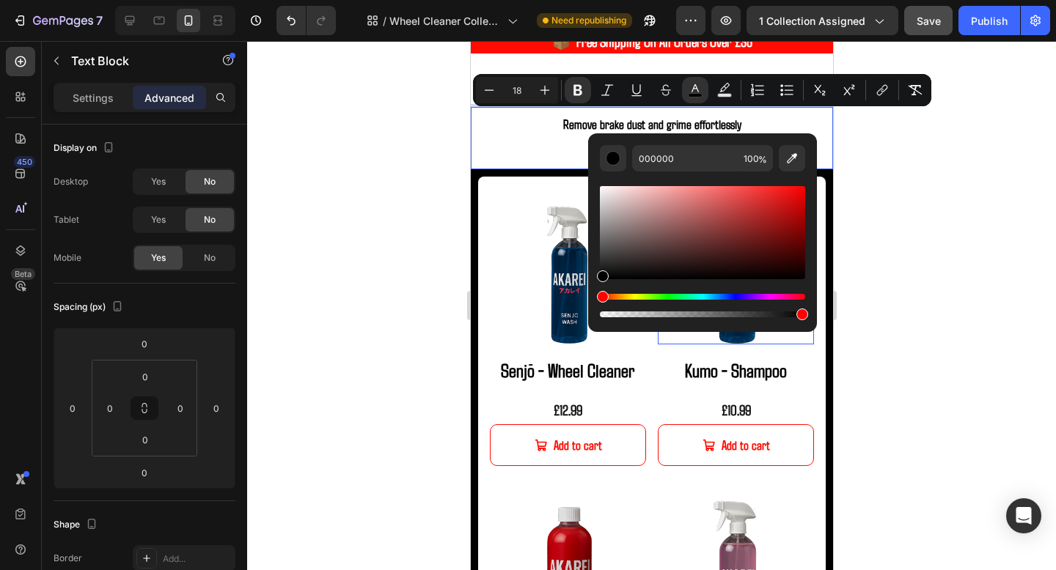
drag, startPoint x: 1271, startPoint y: 231, endPoint x: 674, endPoint y: 340, distance: 606.7
click at [573, 89] on icon "Editor contextual toolbar" at bounding box center [577, 90] width 9 height 11
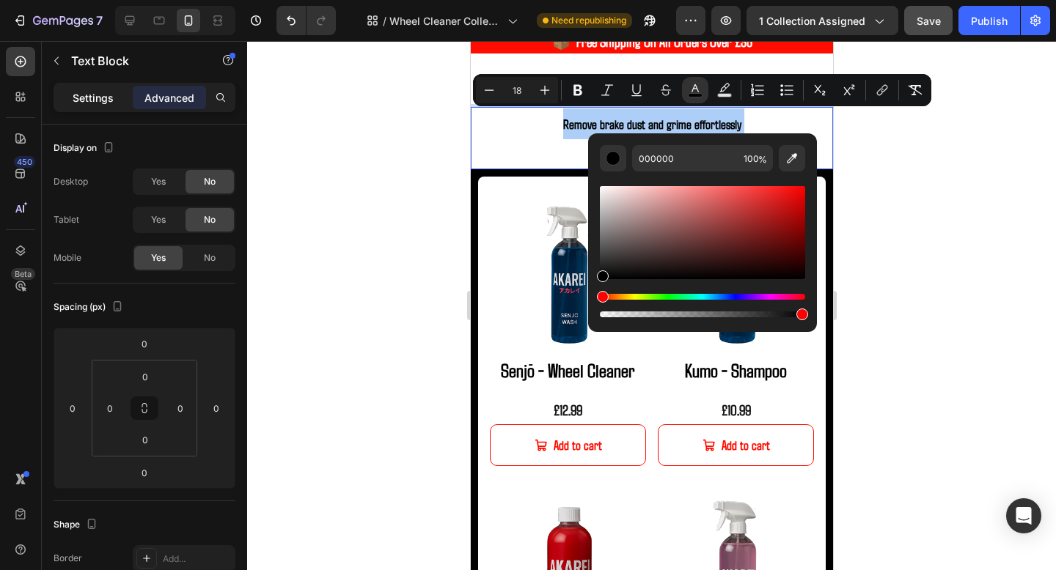
click at [116, 101] on div "Settings" at bounding box center [92, 97] width 73 height 23
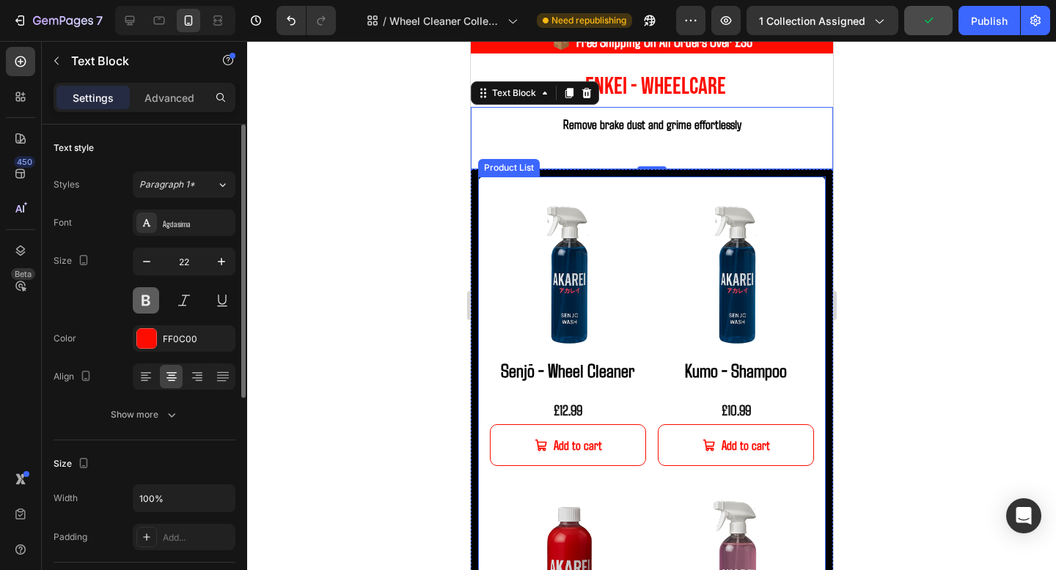
click at [138, 301] on button at bounding box center [146, 300] width 26 height 26
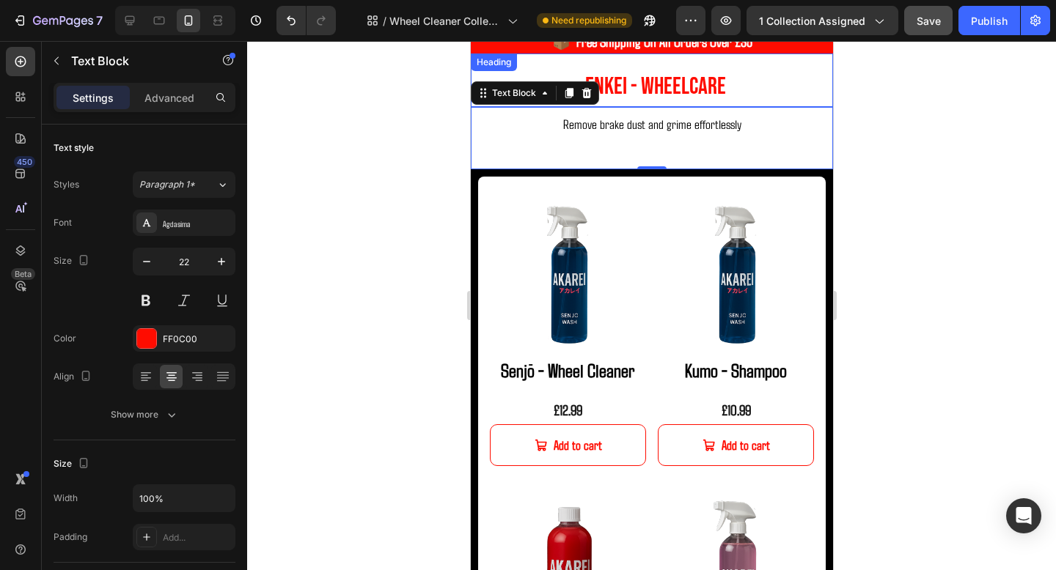
click at [744, 85] on h2 "Enkei - WHeelCare" at bounding box center [654, 80] width 355 height 53
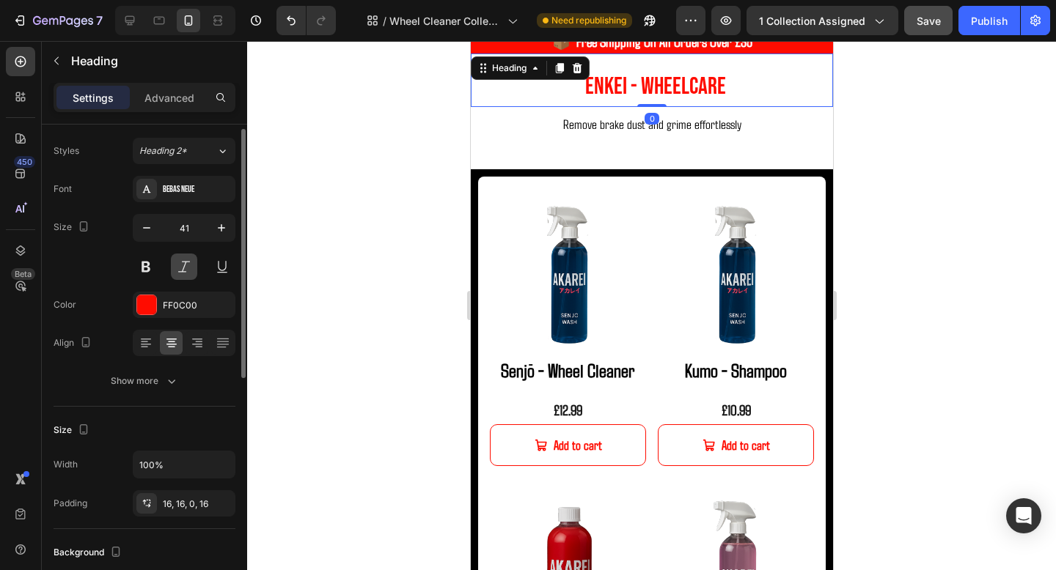
scroll to position [0, 0]
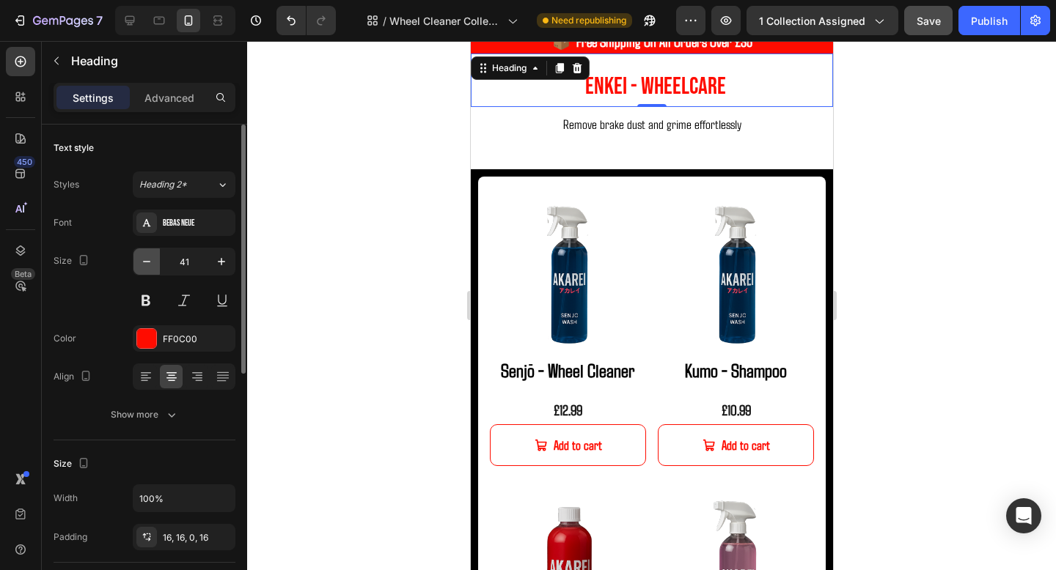
click at [150, 263] on icon "button" at bounding box center [146, 261] width 15 height 15
type input "40"
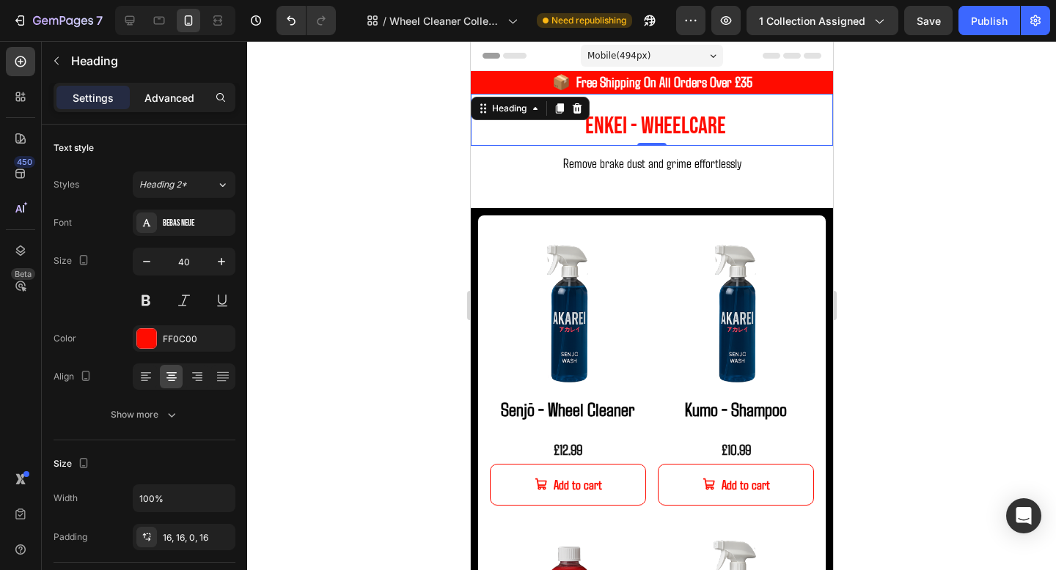
click at [170, 104] on p "Advanced" at bounding box center [169, 97] width 50 height 15
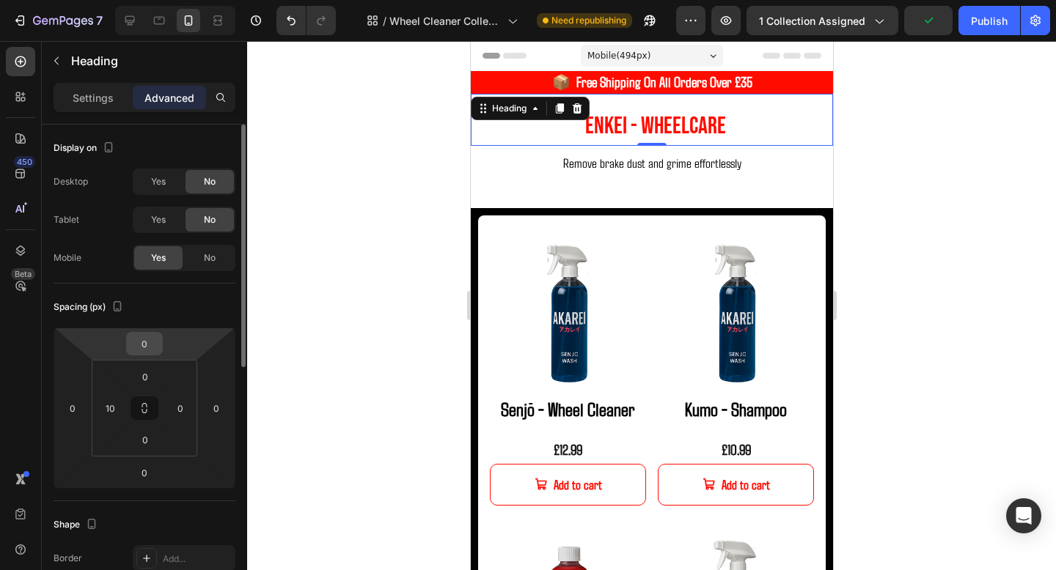
click at [147, 354] on input "0" at bounding box center [144, 344] width 29 height 22
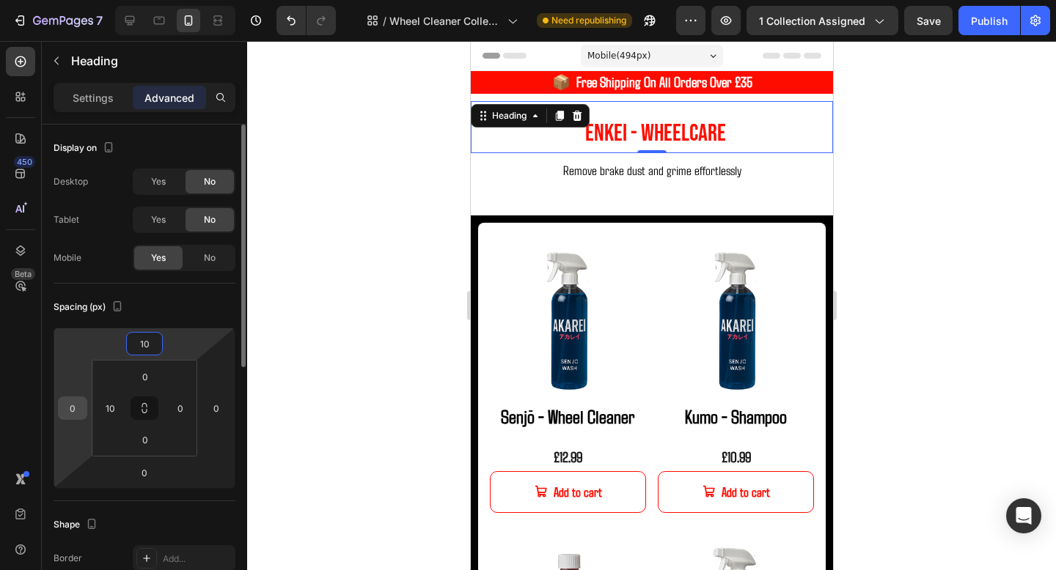
type input "10"
click at [75, 404] on input "0" at bounding box center [73, 408] width 22 height 22
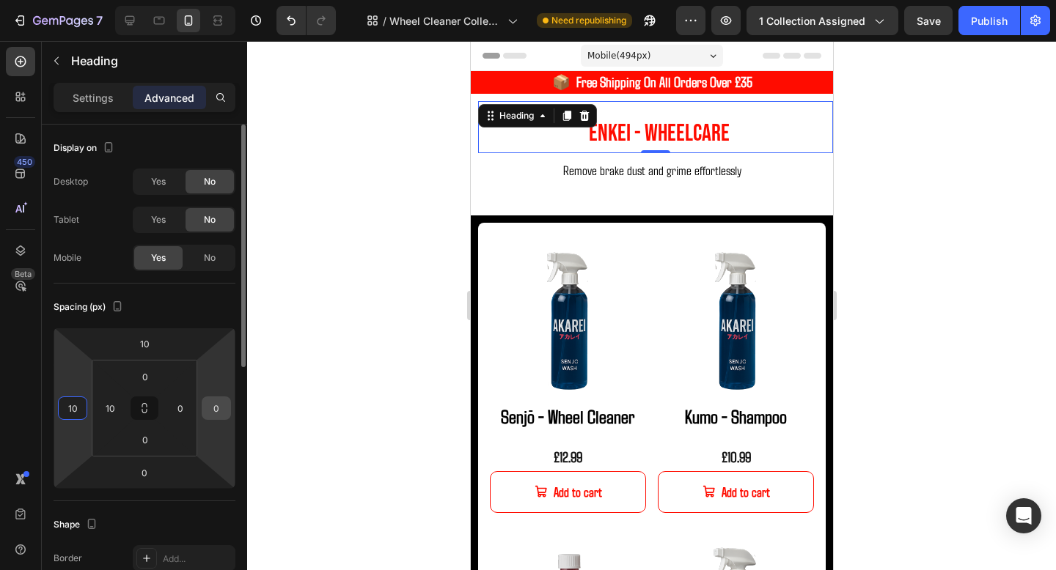
type input "10"
click at [213, 408] on input "0" at bounding box center [216, 408] width 22 height 22
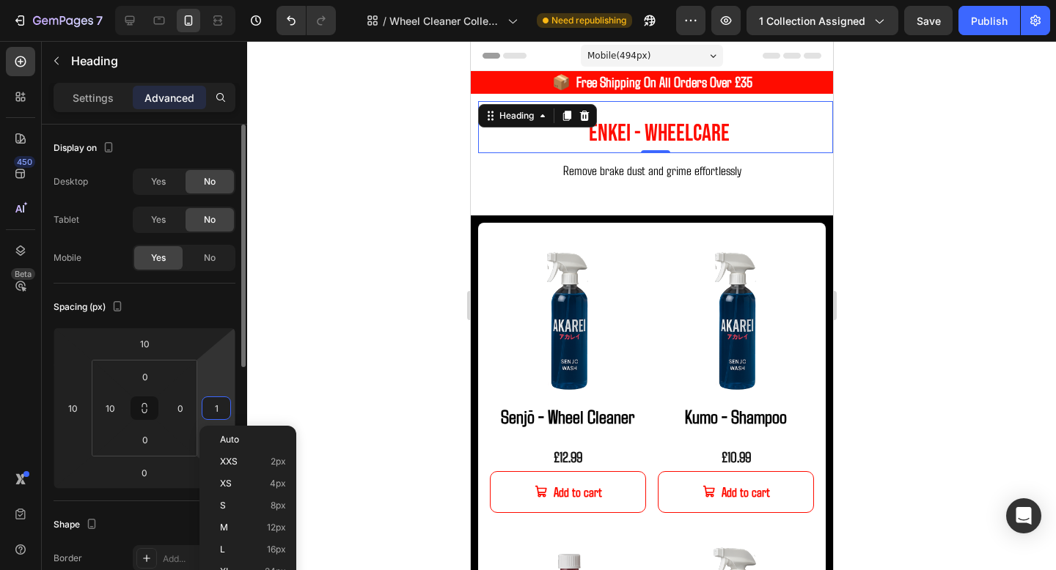
type input "10"
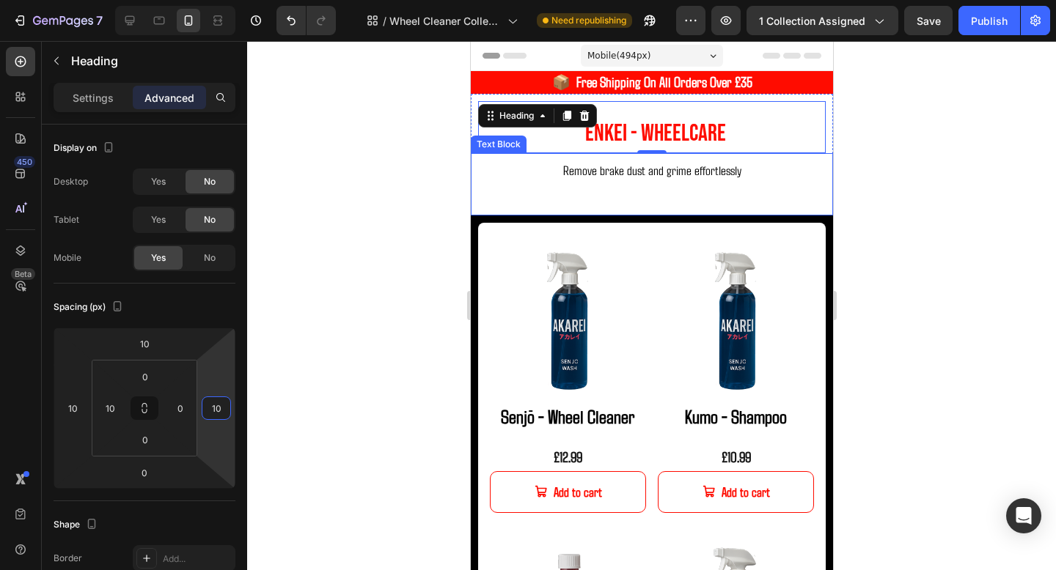
click at [531, 182] on p "Remove brake dust and grime effortlessly" at bounding box center [650, 170] width 359 height 31
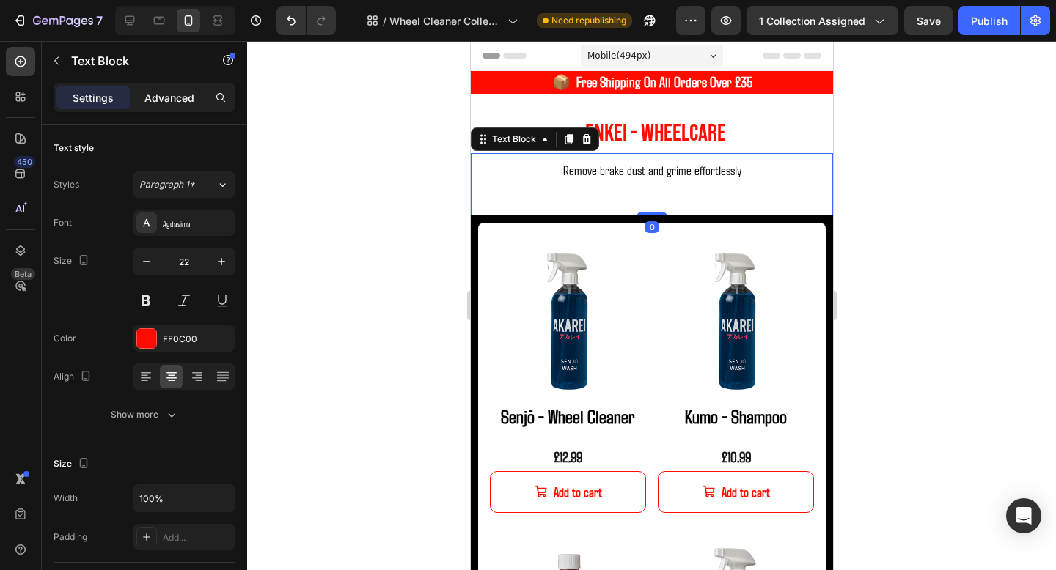
click at [169, 103] on p "Advanced" at bounding box center [169, 97] width 50 height 15
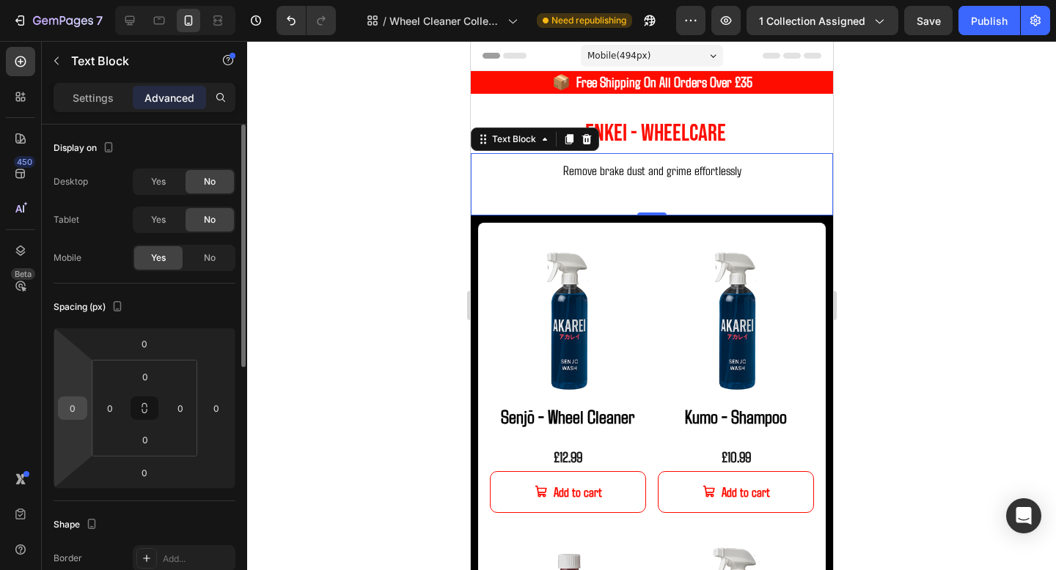
click at [81, 397] on div "0" at bounding box center [72, 408] width 29 height 23
click at [69, 406] on input "0" at bounding box center [73, 408] width 22 height 22
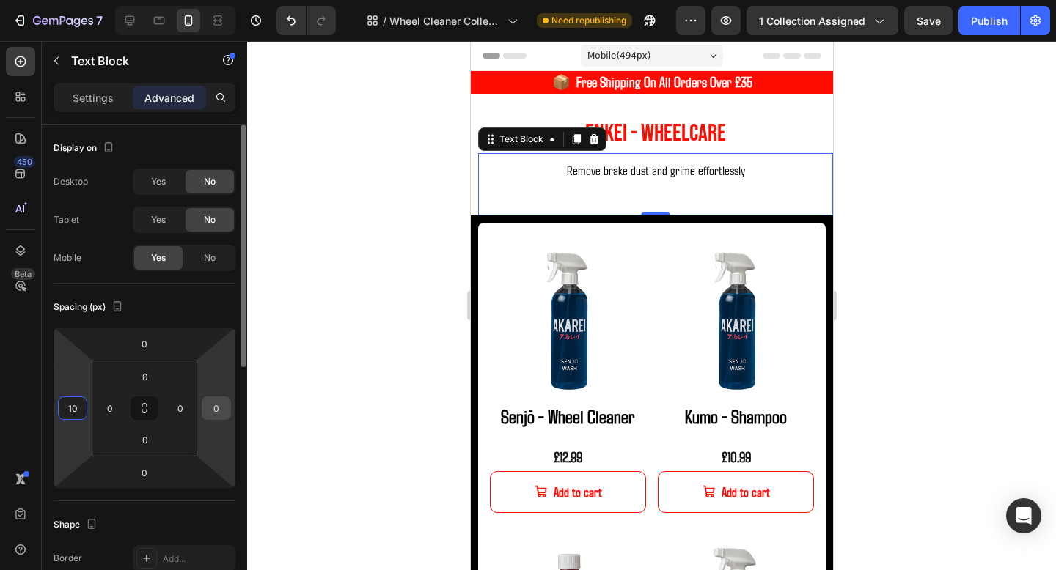
type input "10"
click at [211, 405] on input "0" at bounding box center [216, 408] width 22 height 22
type input "10"
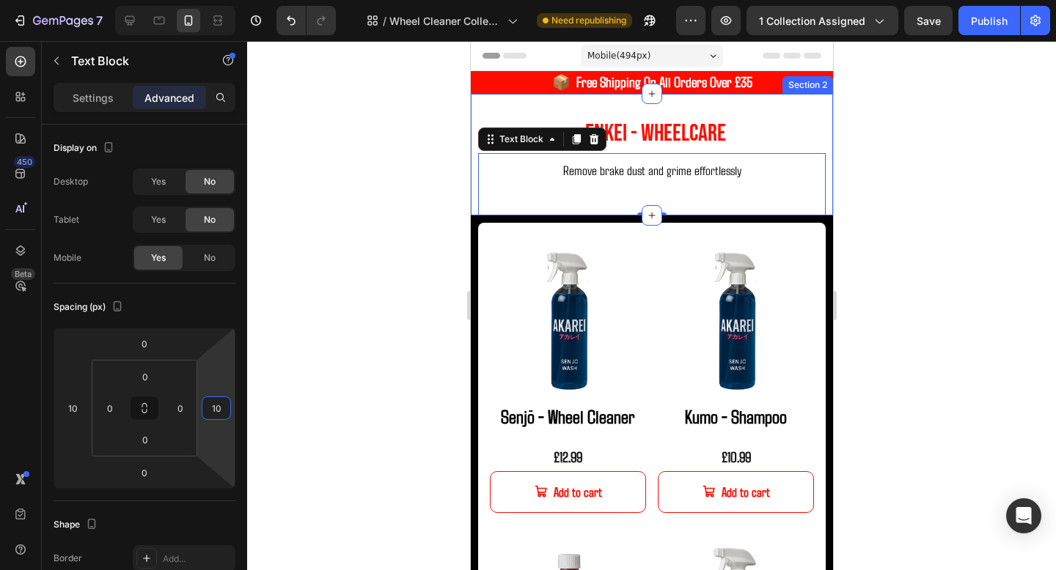
click at [828, 109] on div "Enkei - WHeelCare Heading Remove brake dust and grime effortlessly Text Block 0" at bounding box center [651, 155] width 362 height 122
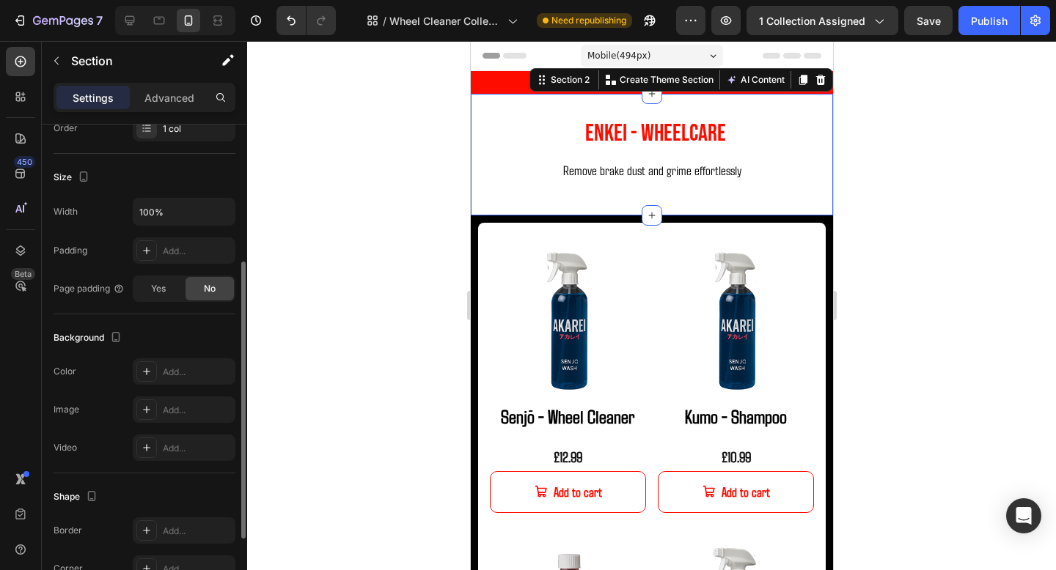
scroll to position [255, 0]
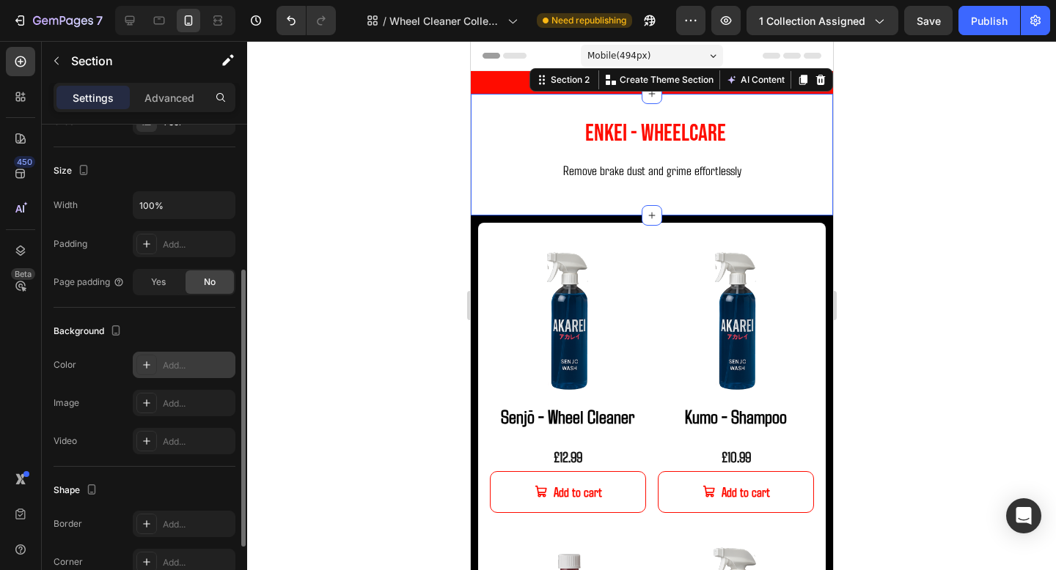
click at [172, 358] on div "Add..." at bounding box center [184, 365] width 103 height 26
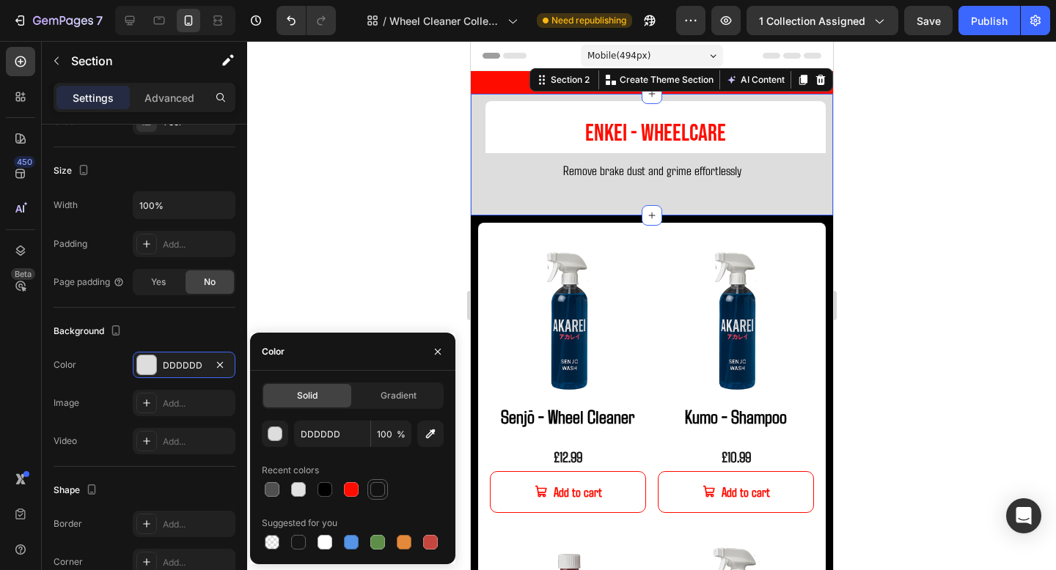
click at [375, 489] on div at bounding box center [377, 489] width 15 height 15
type input "121212"
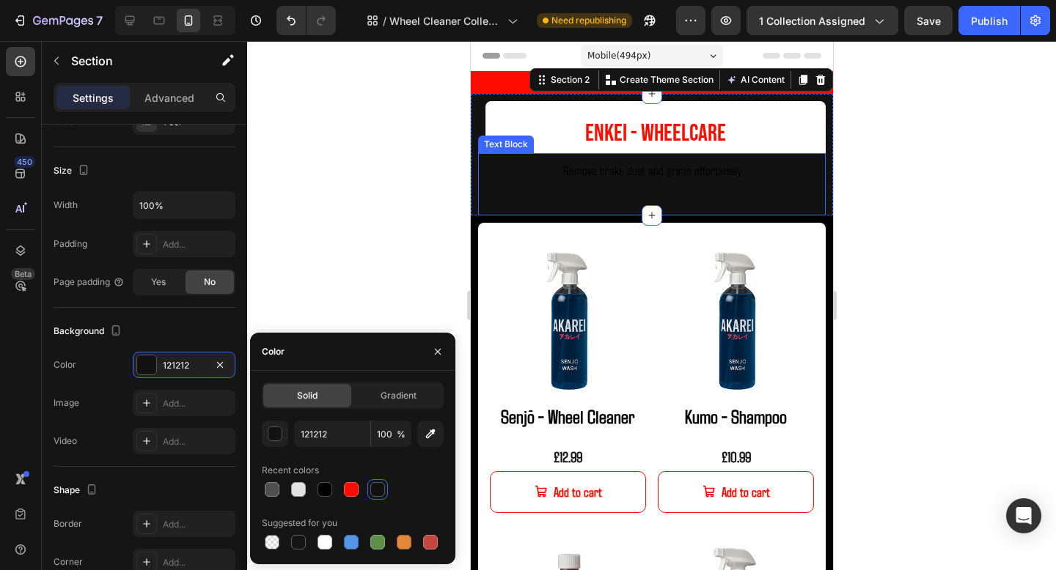
click at [748, 177] on p "Remove brake dust and grime effortlessly" at bounding box center [651, 170] width 345 height 31
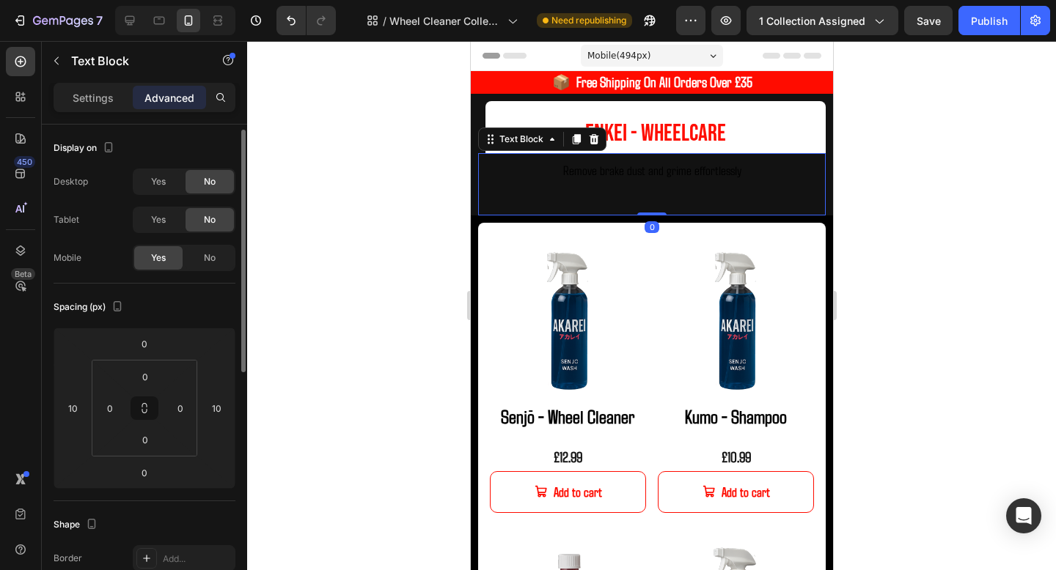
scroll to position [4, 0]
click at [101, 98] on p "Settings" at bounding box center [93, 97] width 41 height 15
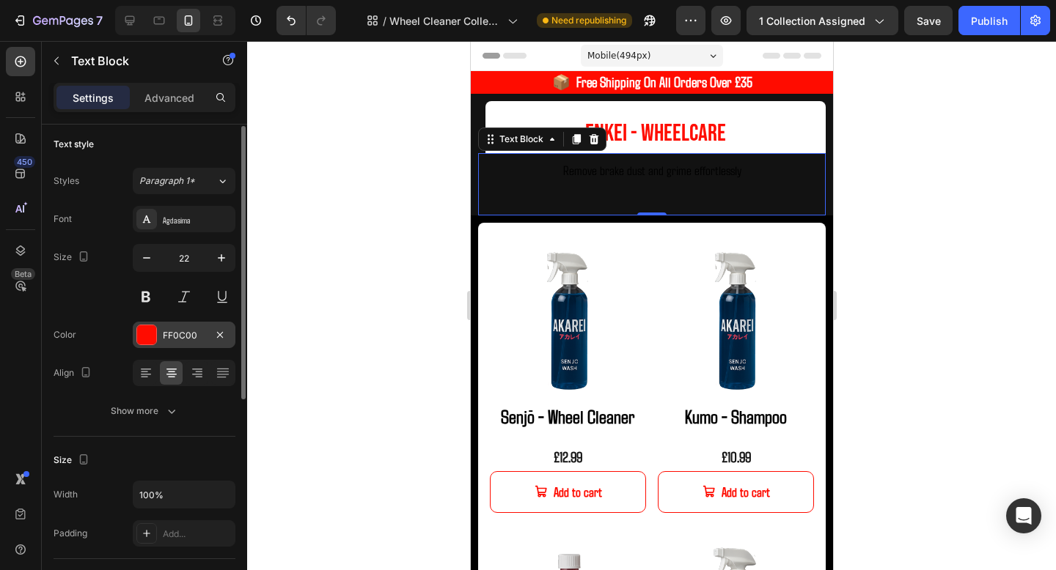
click at [171, 326] on div "FF0C00" at bounding box center [184, 335] width 103 height 26
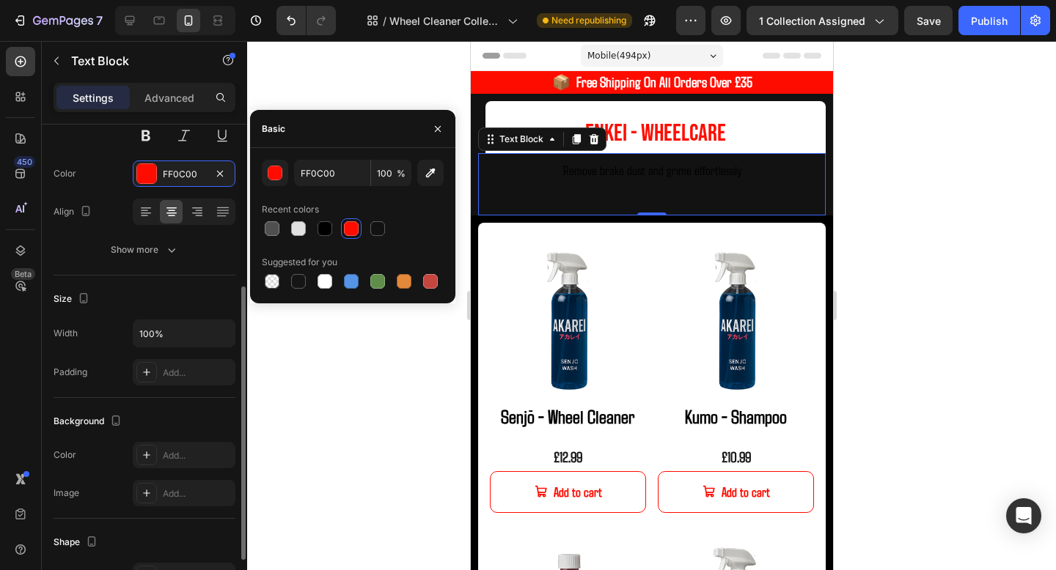
scroll to position [210, 0]
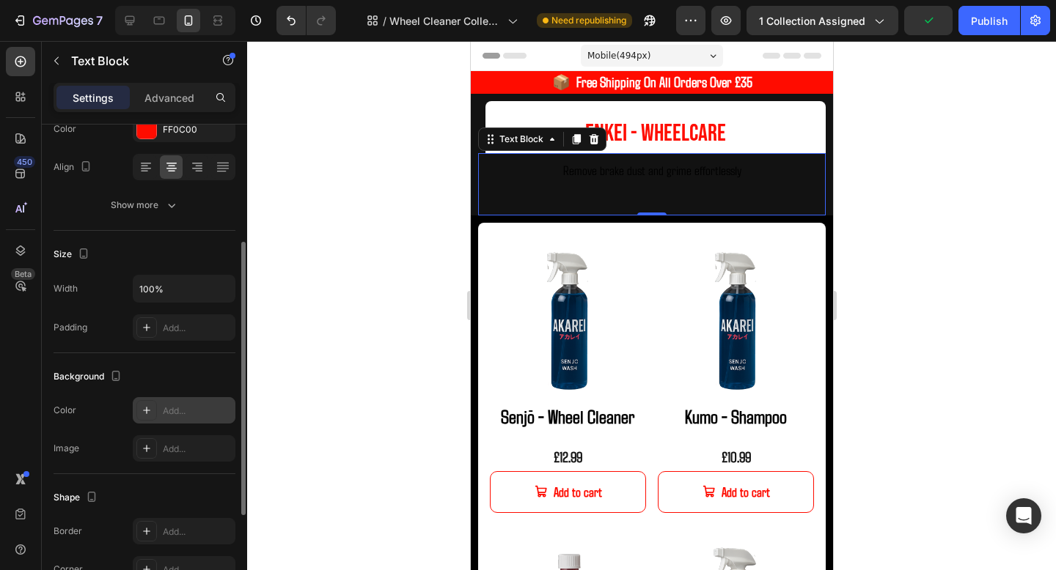
click at [176, 409] on div "Add..." at bounding box center [197, 411] width 69 height 13
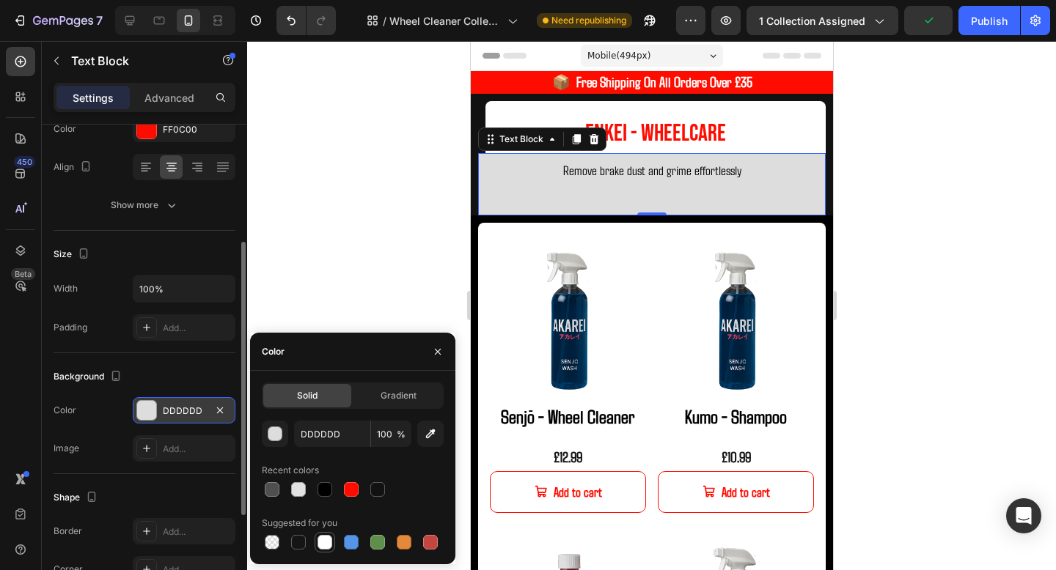
click at [321, 542] on div at bounding box center [324, 542] width 15 height 15
type input "FFFFFF"
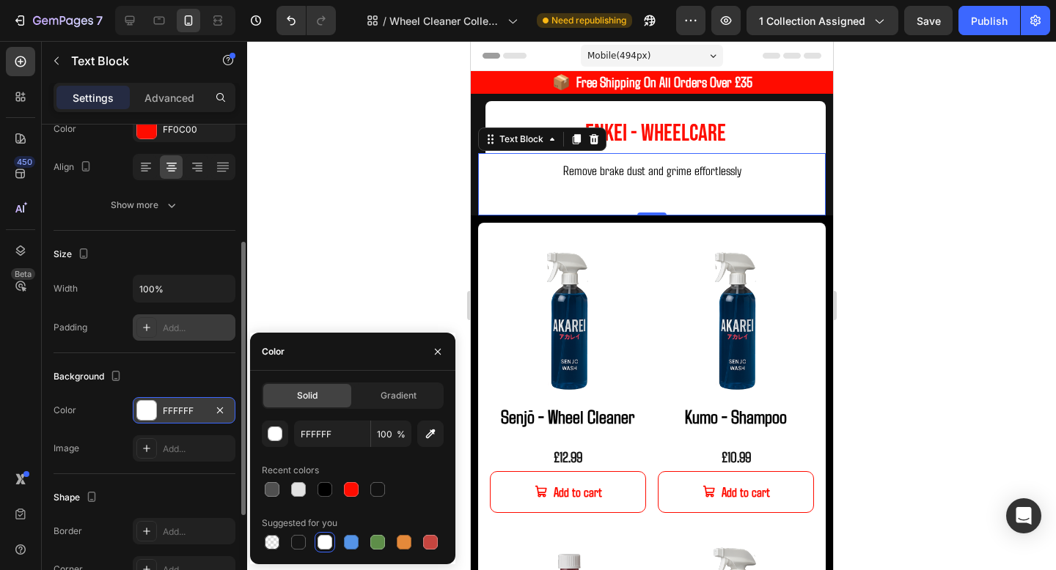
click at [174, 327] on div "Add..." at bounding box center [197, 328] width 69 height 13
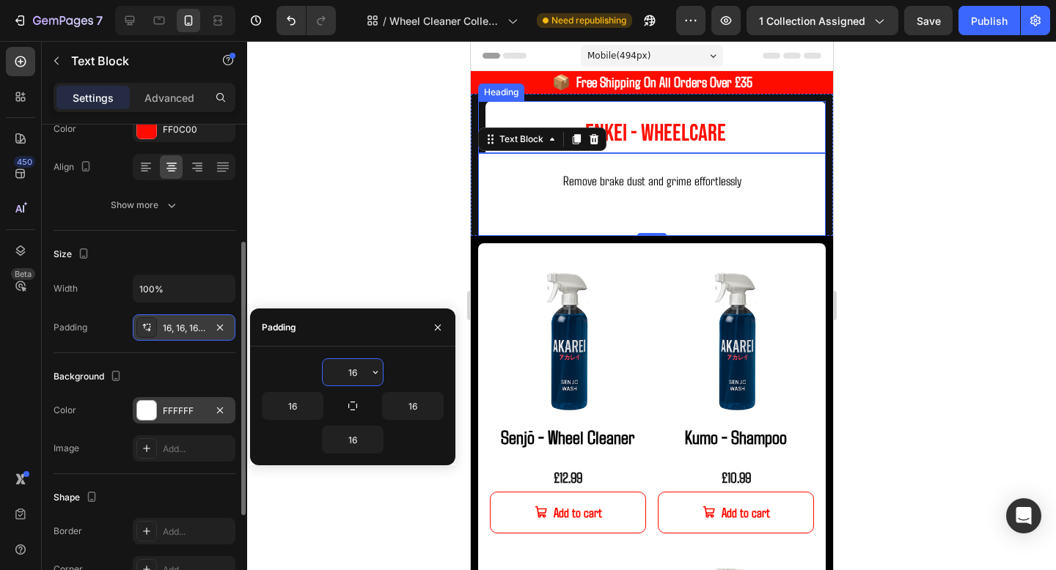
click at [758, 137] on h2 "Enkei - WHeelCare" at bounding box center [655, 127] width 340 height 52
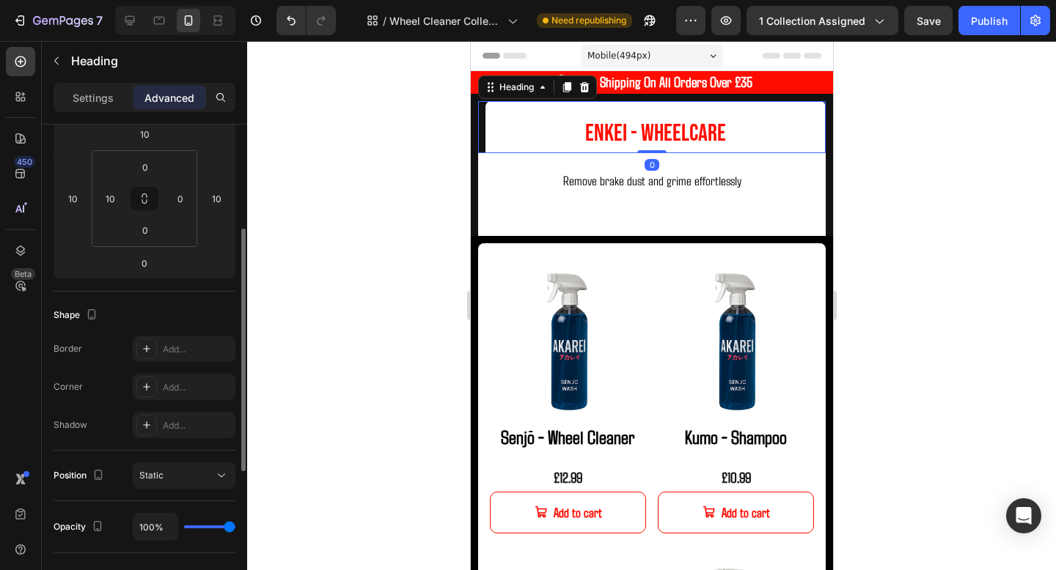
scroll to position [0, 0]
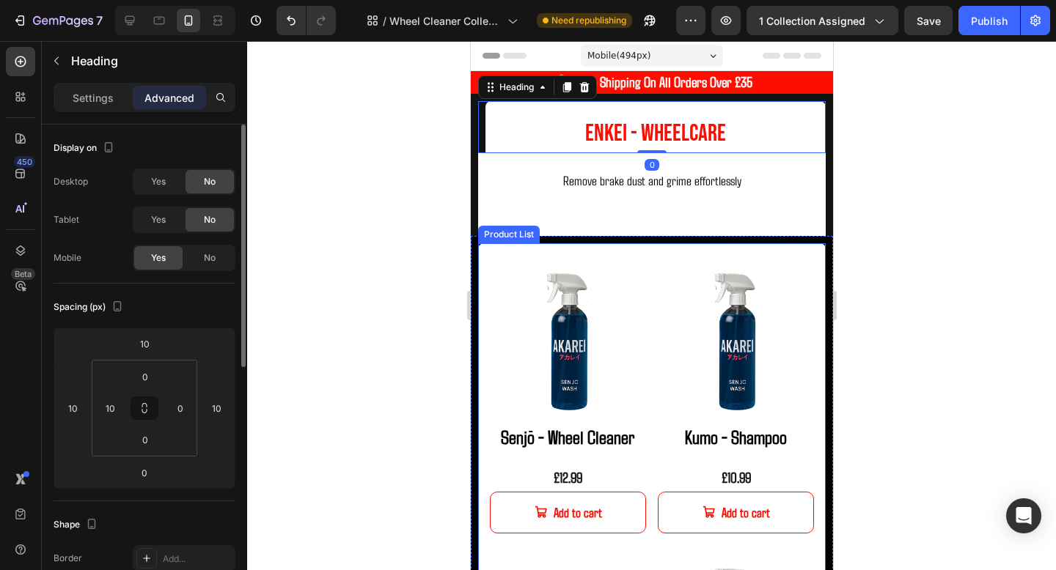
click at [984, 262] on div at bounding box center [651, 305] width 809 height 529
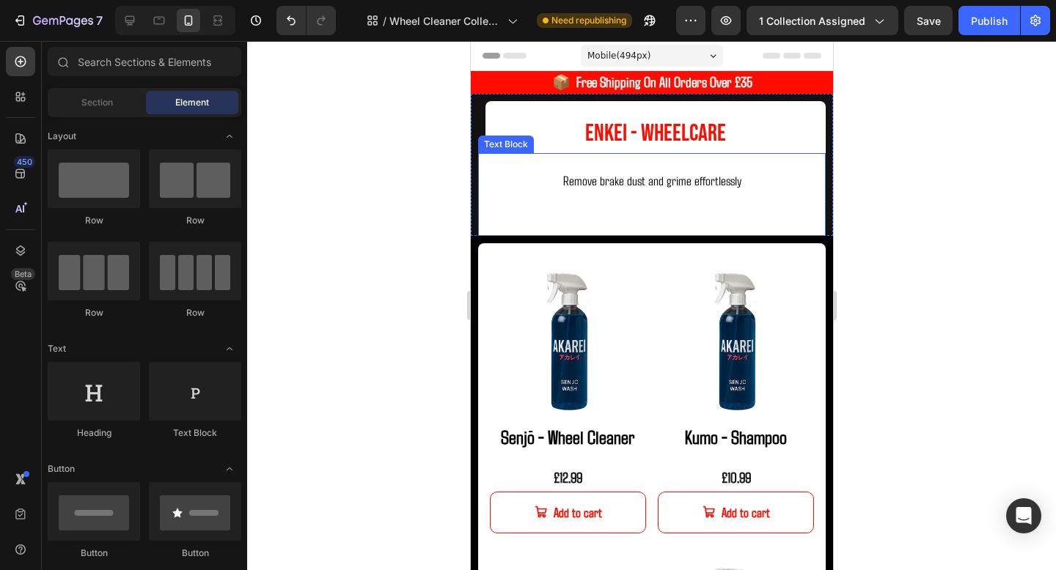
click at [717, 171] on p "Remove brake dust and grime effortlessly" at bounding box center [651, 180] width 324 height 31
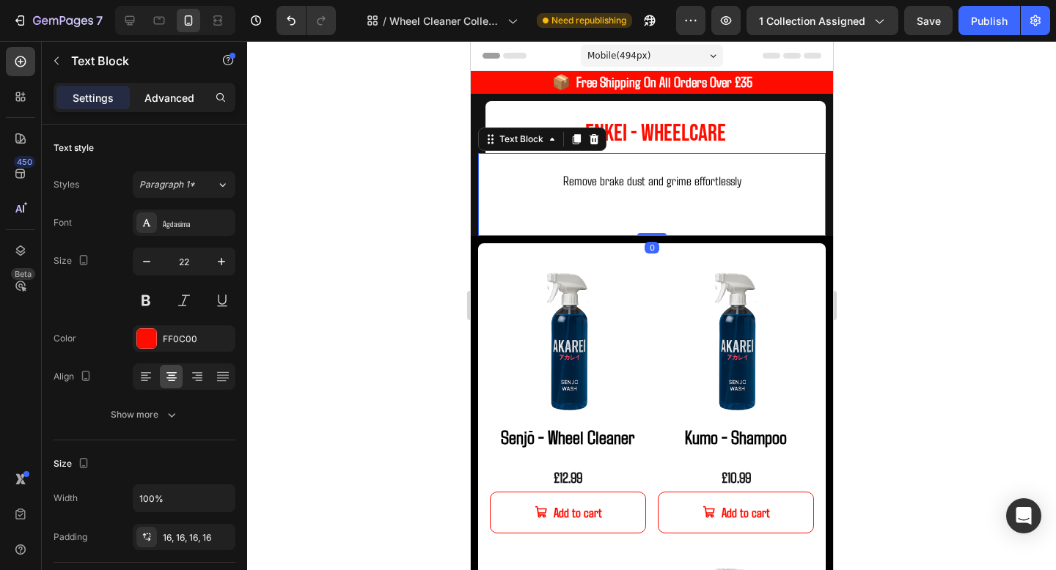
click at [179, 93] on p "Advanced" at bounding box center [169, 97] width 50 height 15
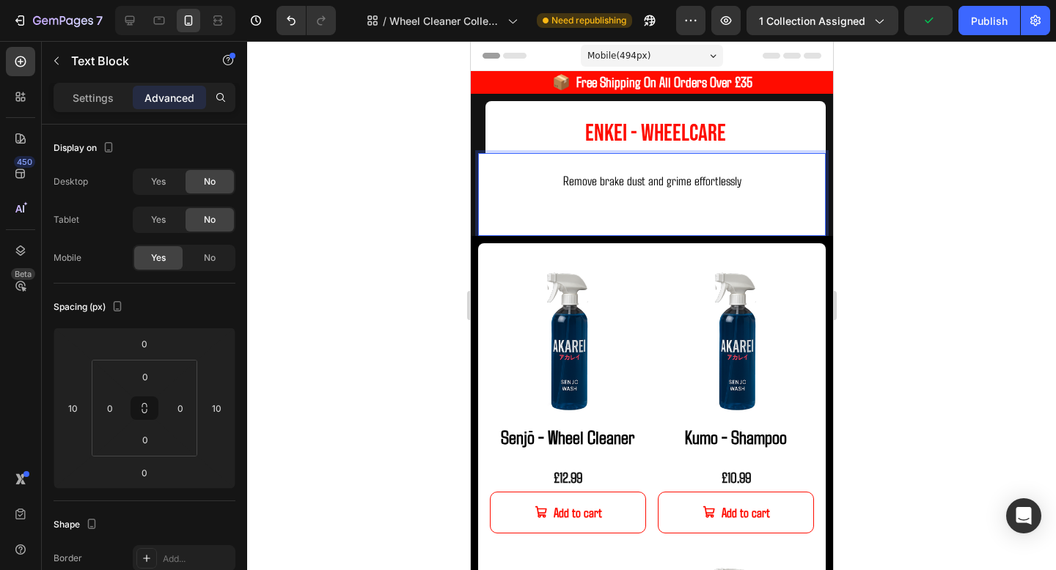
click at [504, 191] on p "Remove brake dust and grime effortlessly" at bounding box center [651, 180] width 324 height 31
click at [510, 136] on h2 "Enkei - WHeelCare" at bounding box center [655, 127] width 340 height 52
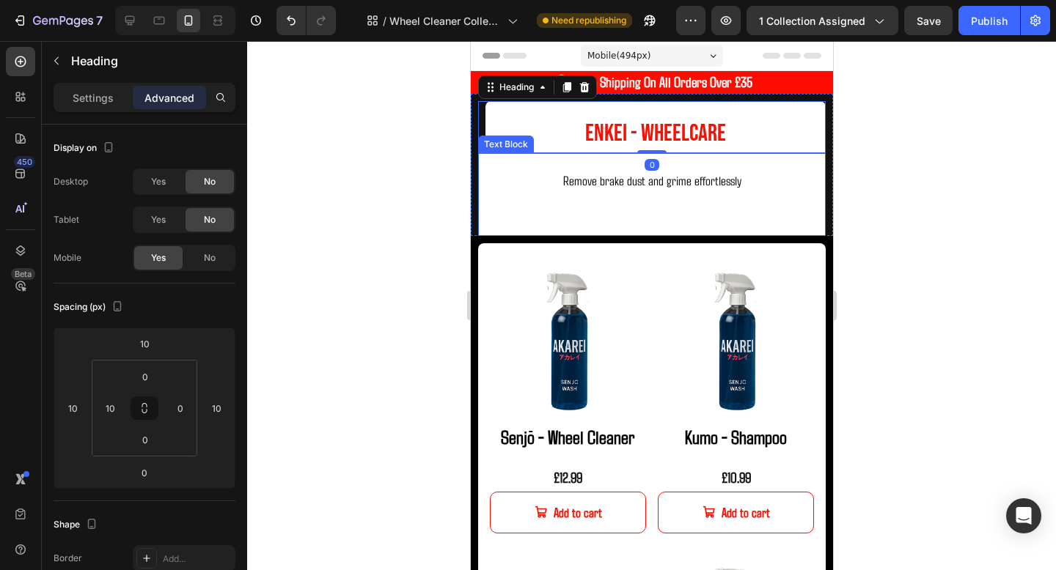
click at [501, 180] on p "Remove brake dust and grime effortlessly" at bounding box center [651, 180] width 324 height 31
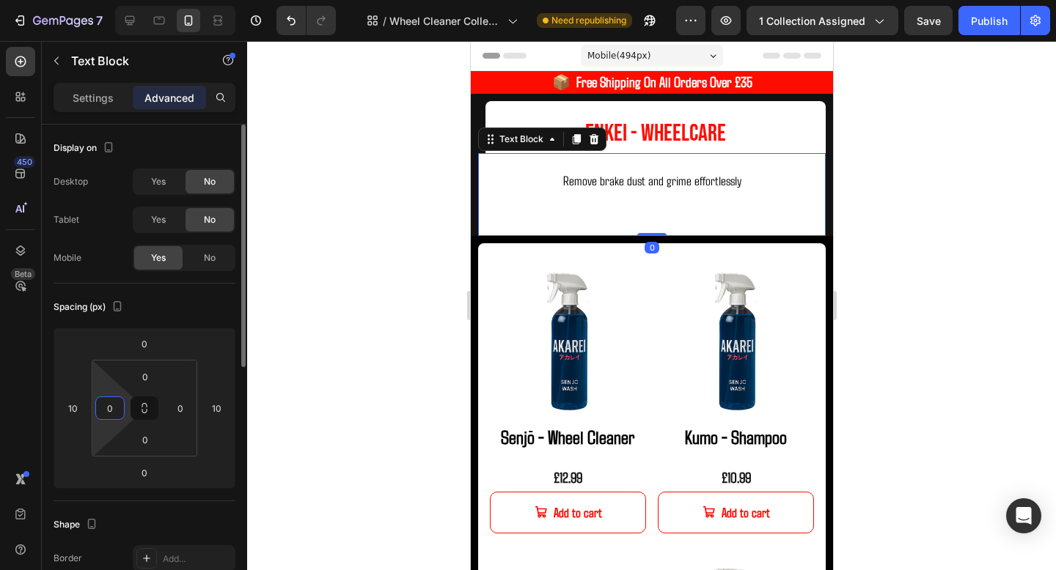
click at [109, 408] on input "0" at bounding box center [110, 408] width 22 height 22
type input "10"
click at [176, 404] on input "0" at bounding box center [180, 408] width 22 height 22
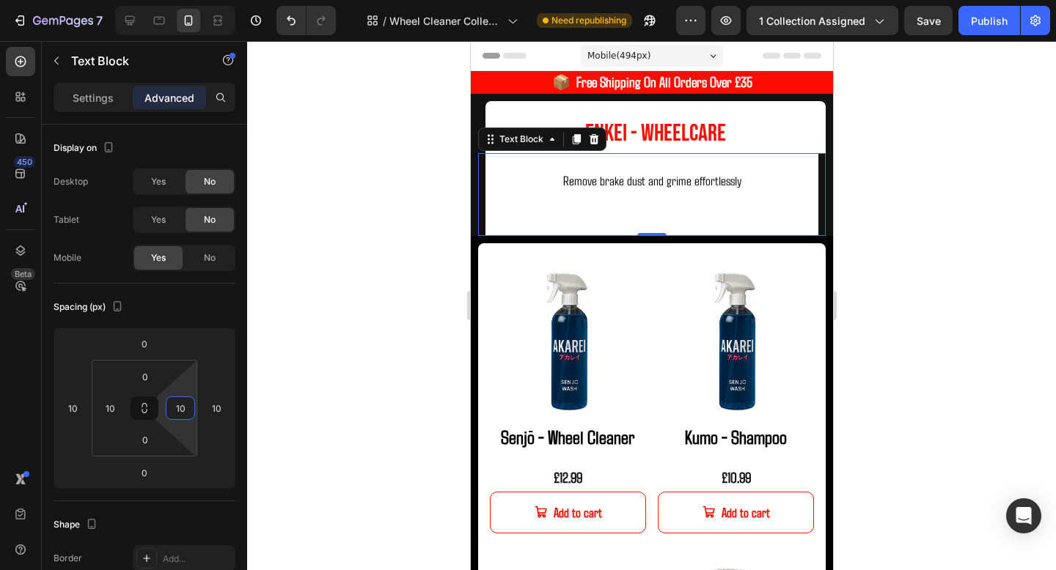
type input "1"
click at [754, 131] on h2 "Enkei - WHeelCare" at bounding box center [655, 127] width 340 height 52
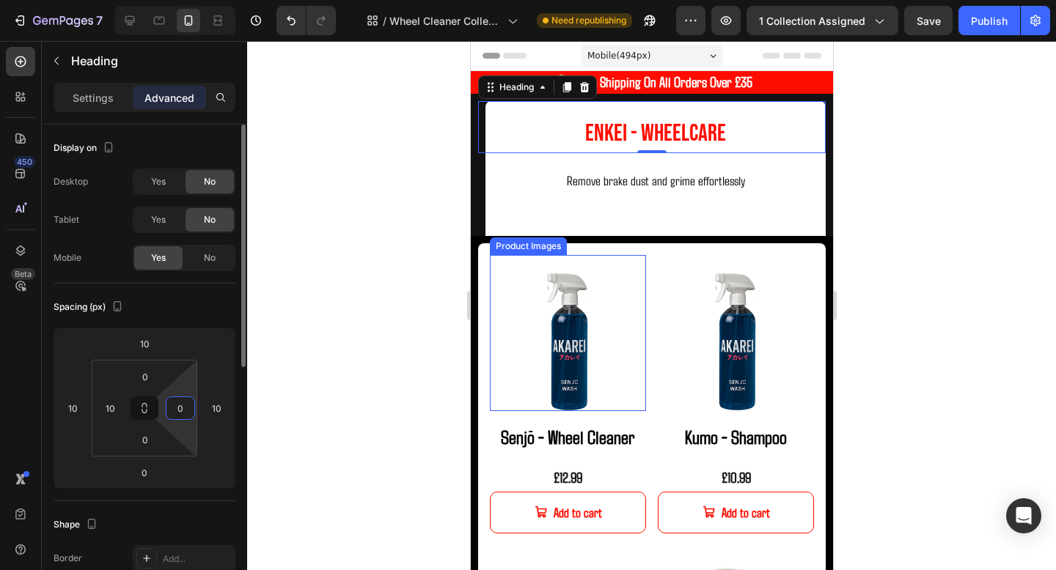
click at [183, 415] on input "0" at bounding box center [180, 408] width 22 height 22
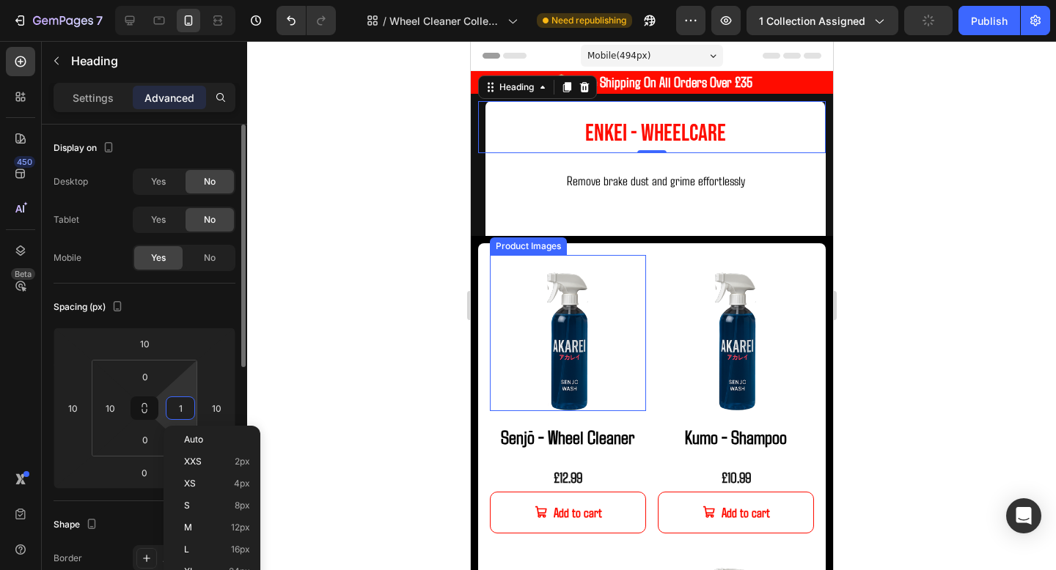
type input "10"
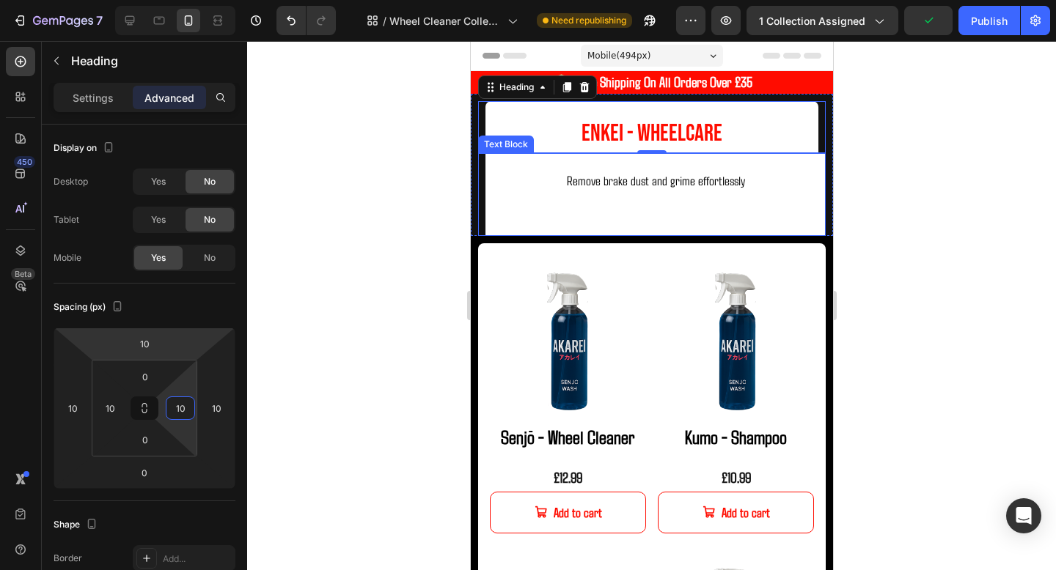
click at [803, 201] on p "Rich Text Editor. Editing area: main" at bounding box center [654, 210] width 317 height 29
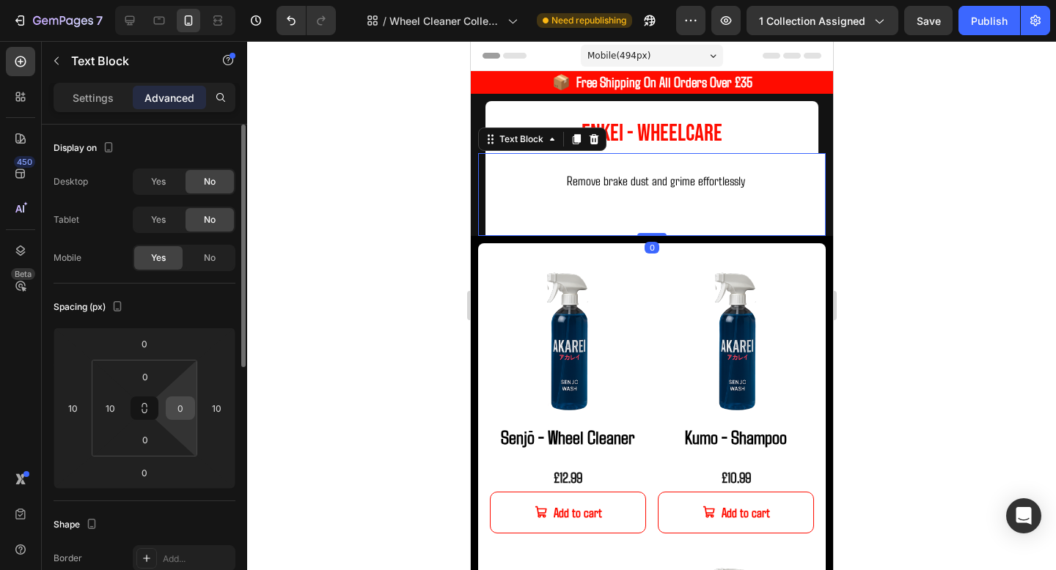
click at [188, 403] on input "0" at bounding box center [180, 408] width 22 height 22
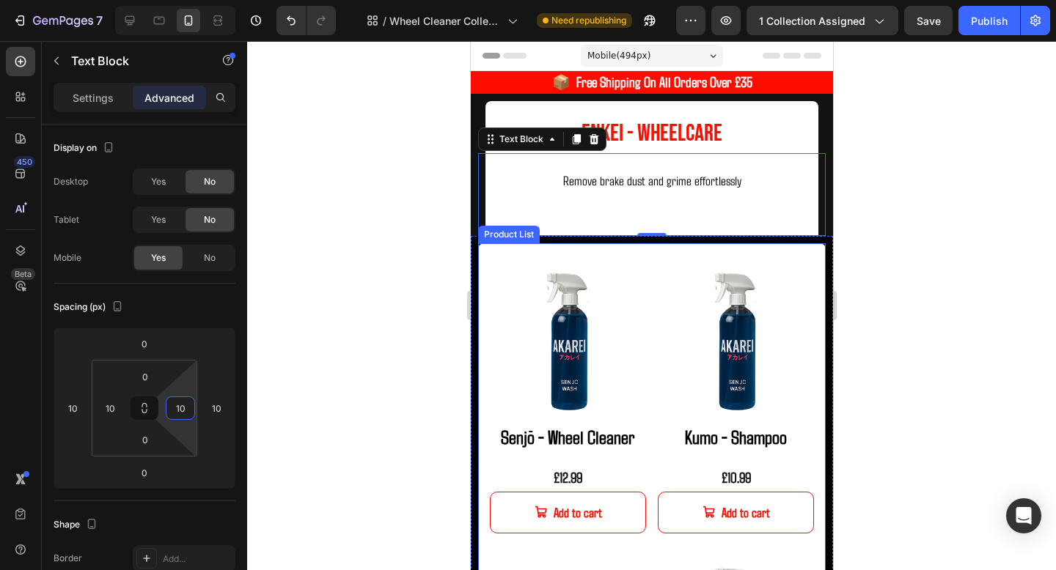
type input "10"
click at [852, 231] on div at bounding box center [651, 305] width 809 height 529
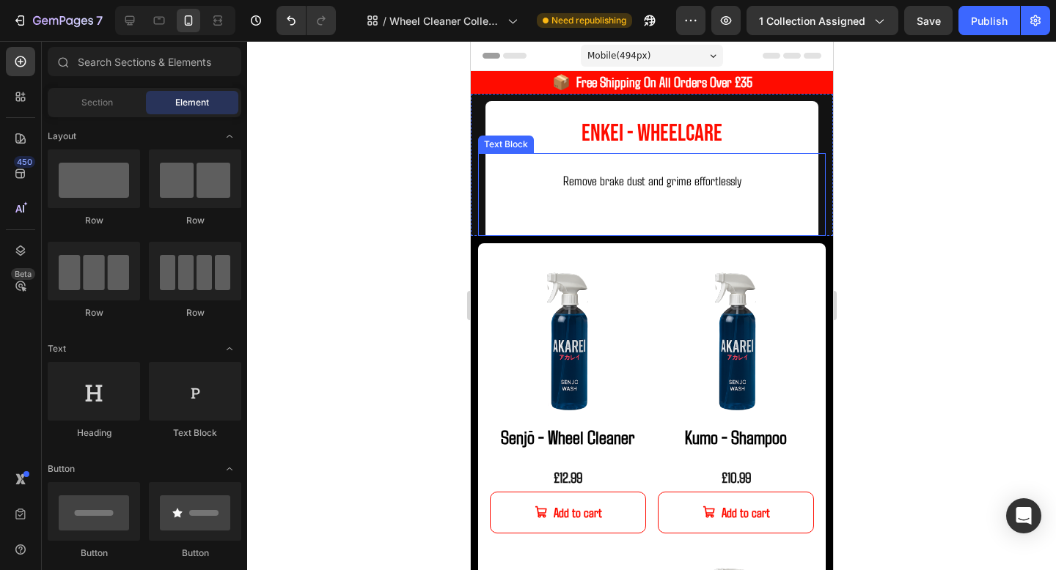
click at [697, 186] on span "Remove brake dust and grime effortlessly" at bounding box center [651, 180] width 178 height 16
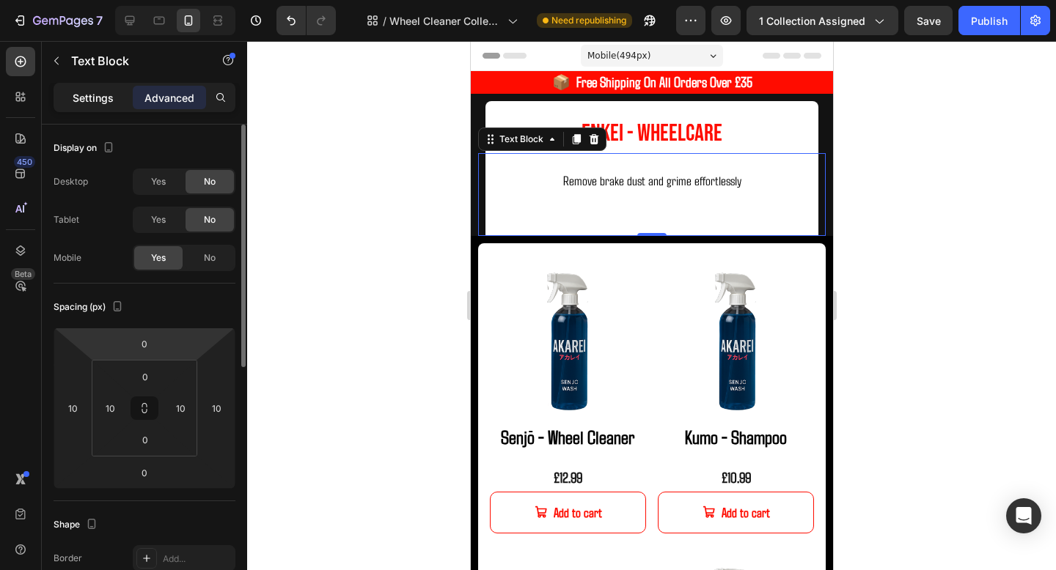
click at [87, 90] on p "Settings" at bounding box center [93, 97] width 41 height 15
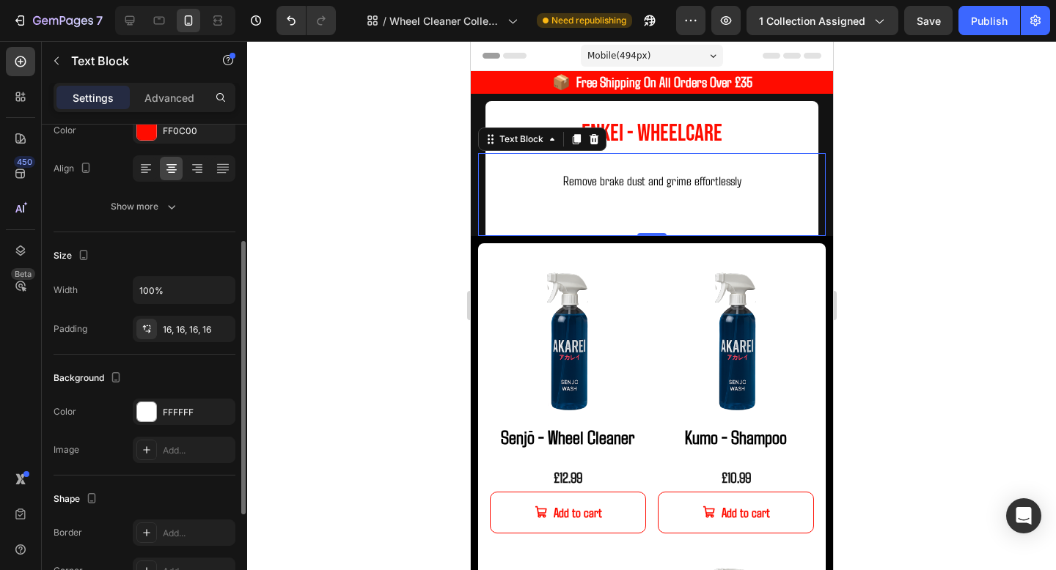
scroll to position [216, 0]
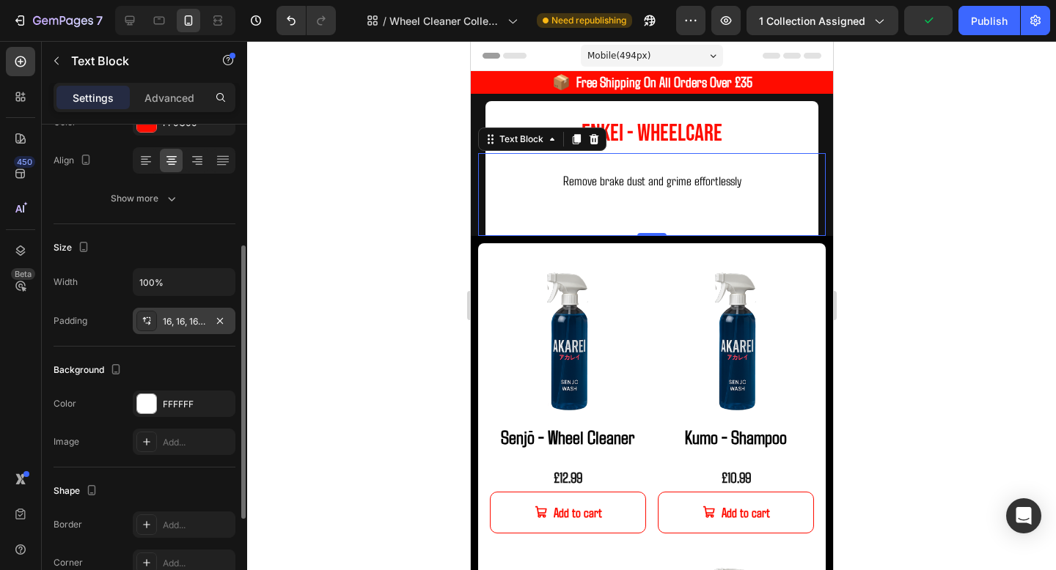
click at [180, 324] on div "16, 16, 16, 16" at bounding box center [184, 321] width 43 height 13
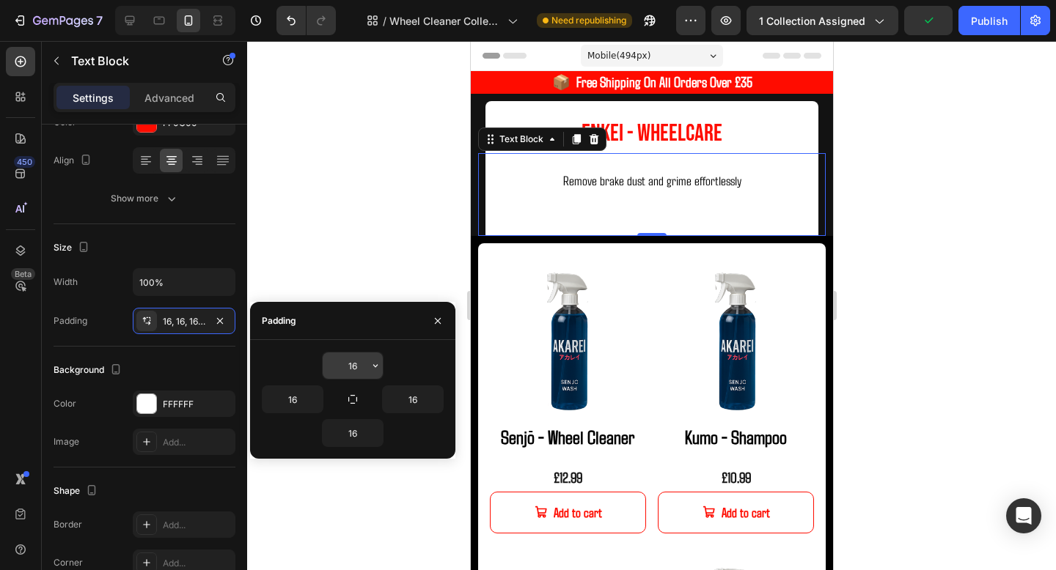
click at [356, 369] on input "16" at bounding box center [353, 366] width 60 height 26
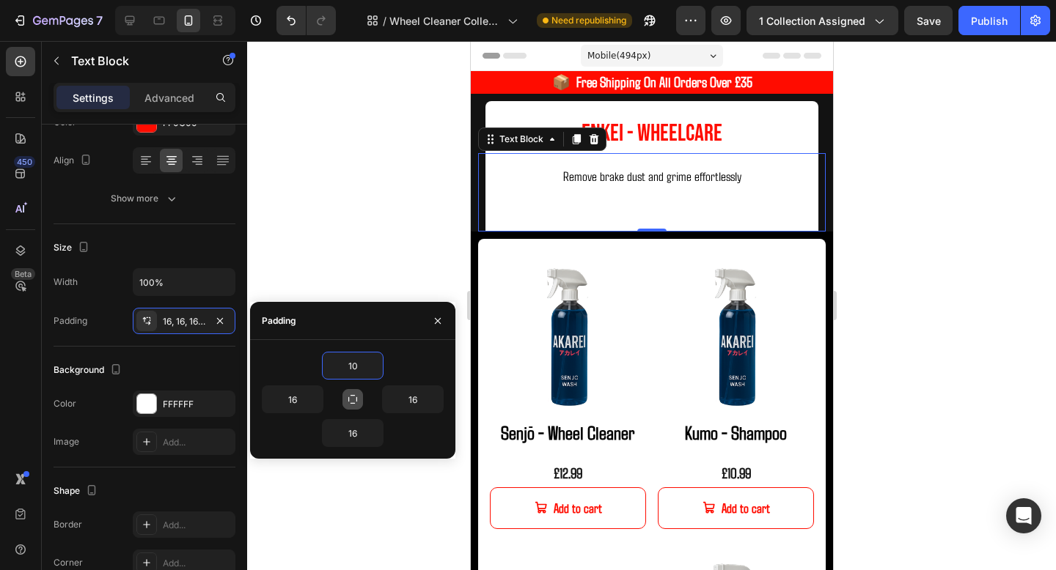
type input "10"
click at [354, 394] on icon "button" at bounding box center [353, 400] width 12 height 12
type input "10"
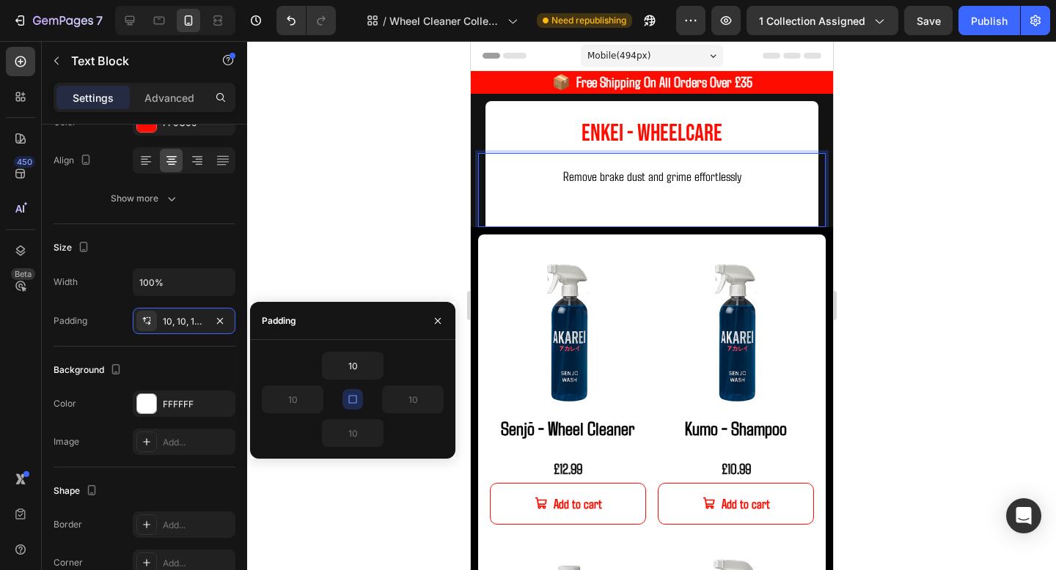
click at [702, 212] on p "Rich Text Editor. Editing area: main" at bounding box center [651, 205] width 318 height 29
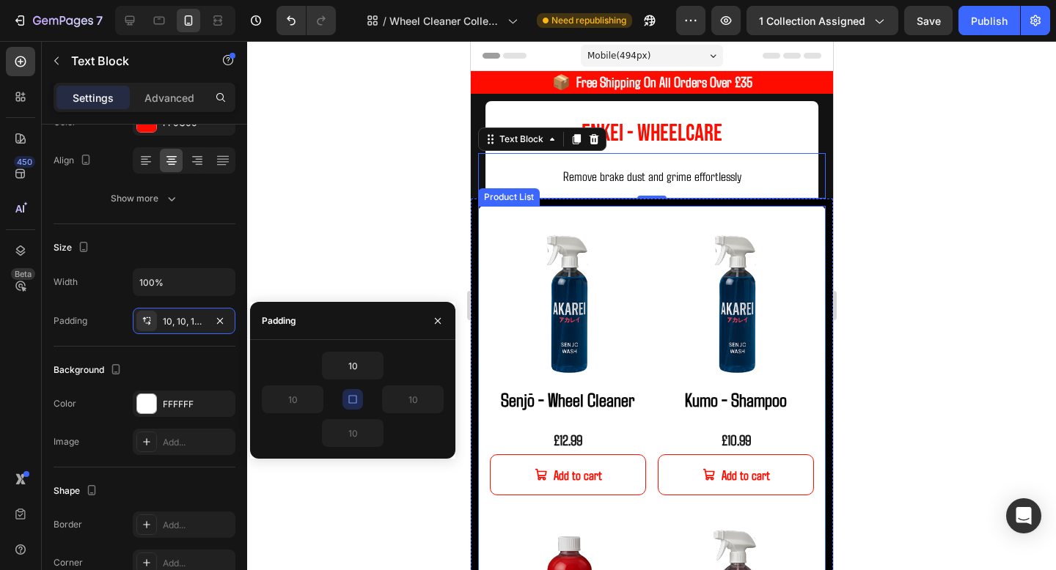
click at [915, 218] on div at bounding box center [651, 305] width 809 height 529
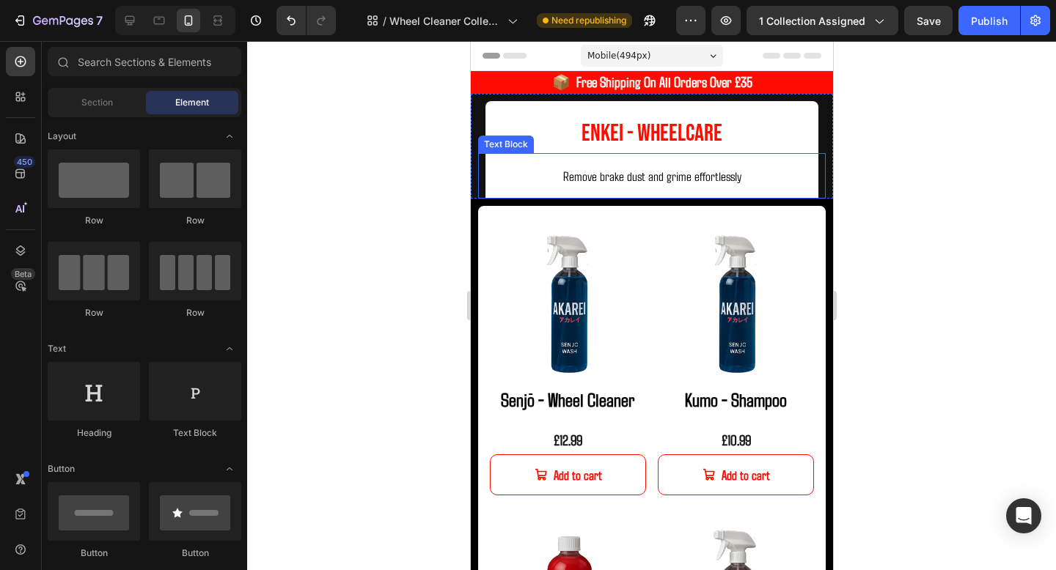
click at [807, 183] on p "Remove brake dust and grime effortlessly" at bounding box center [651, 176] width 318 height 31
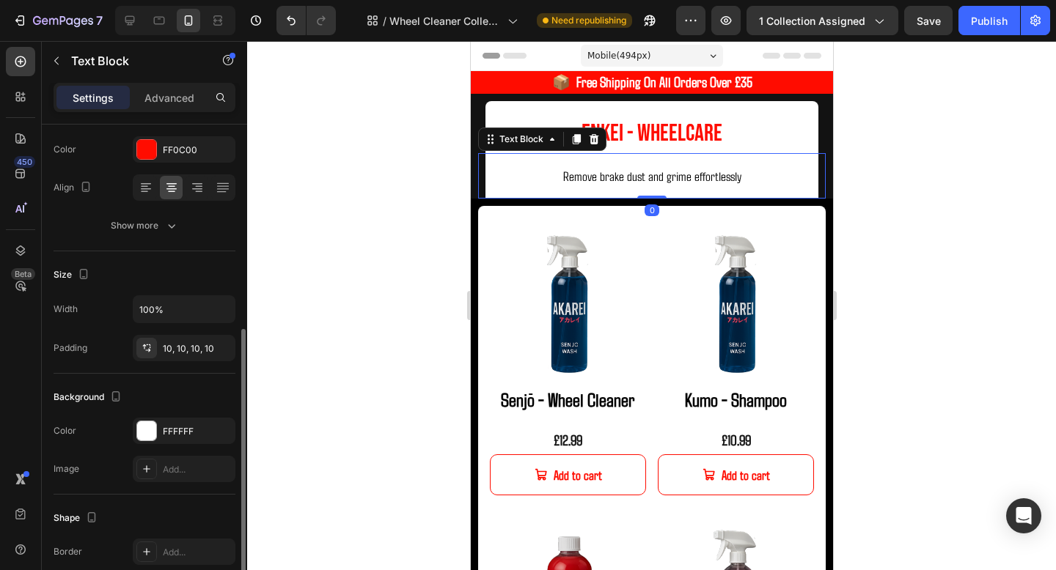
scroll to position [264, 0]
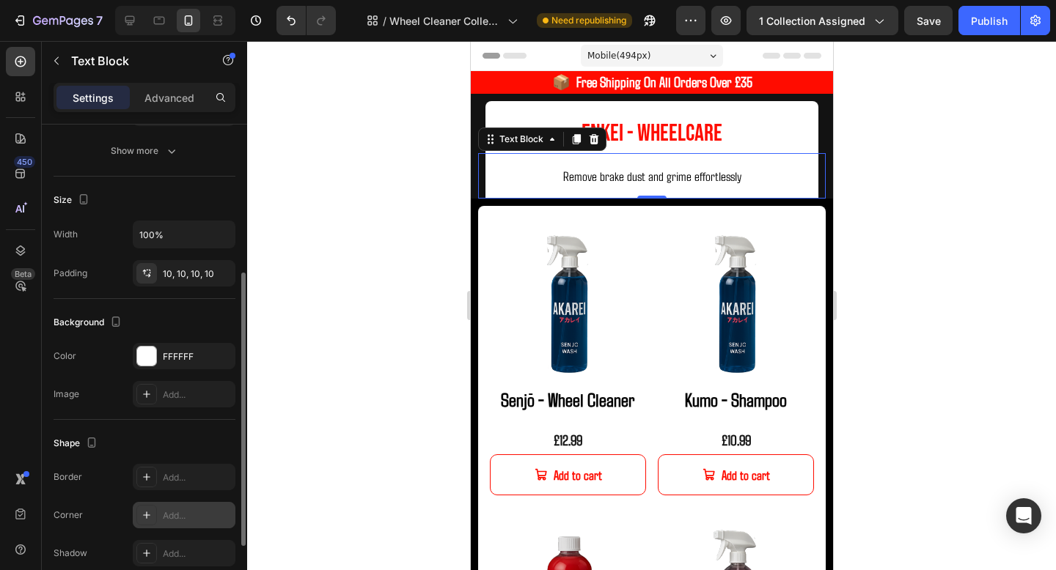
click at [181, 521] on div "Add..." at bounding box center [197, 516] width 69 height 13
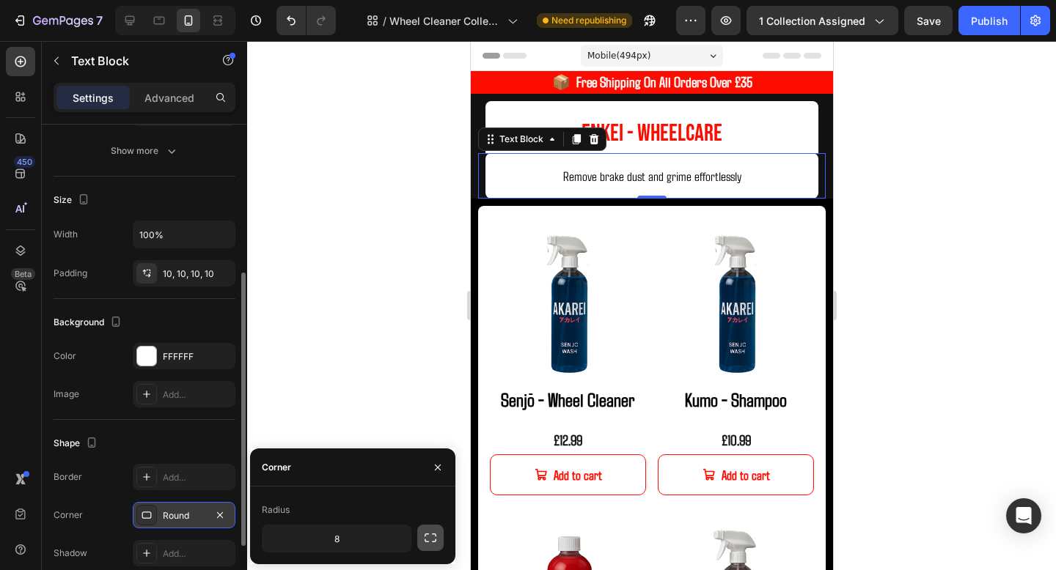
click at [432, 543] on icon "button" at bounding box center [430, 538] width 15 height 15
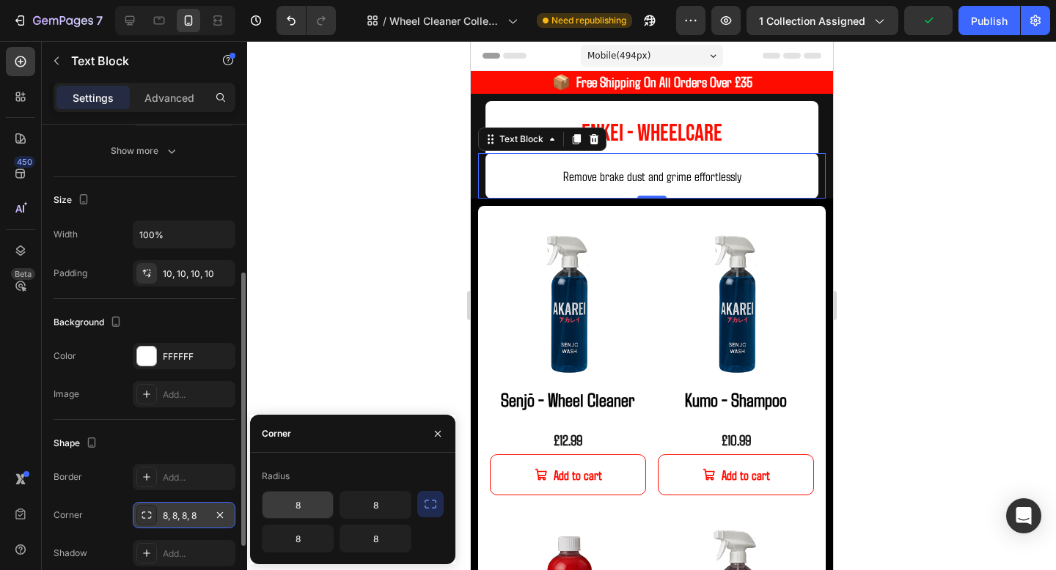
click at [327, 507] on input "8" at bounding box center [297, 505] width 70 height 26
click at [397, 507] on input "8" at bounding box center [375, 505] width 70 height 26
click at [938, 167] on div at bounding box center [651, 305] width 809 height 529
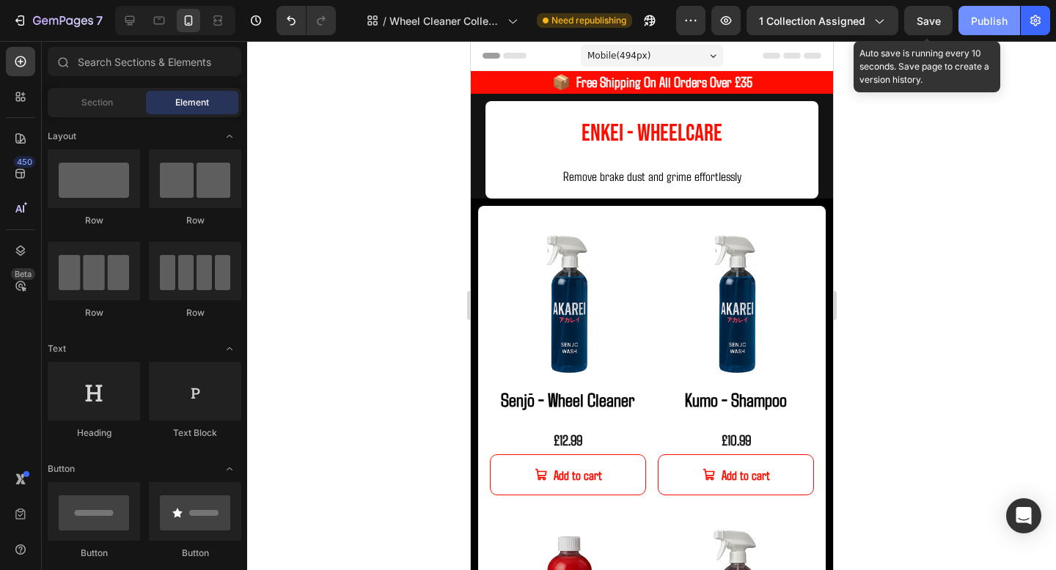
drag, startPoint x: 936, startPoint y: 22, endPoint x: 966, endPoint y: 22, distance: 29.3
click at [936, 22] on span "Save" at bounding box center [928, 21] width 24 height 12
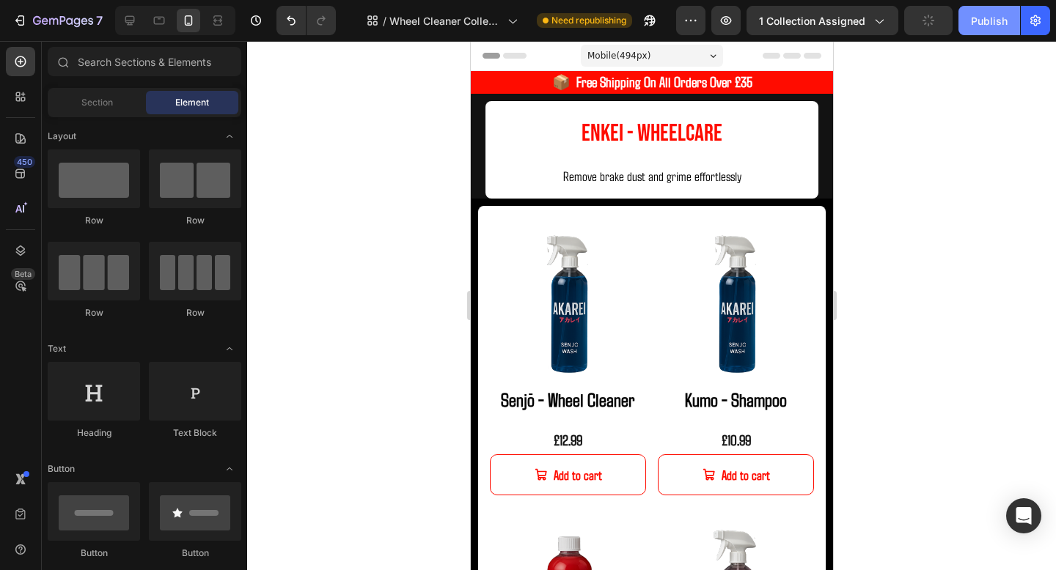
click at [969, 22] on button "Publish" at bounding box center [989, 20] width 62 height 29
